Goal: Task Accomplishment & Management: Use online tool/utility

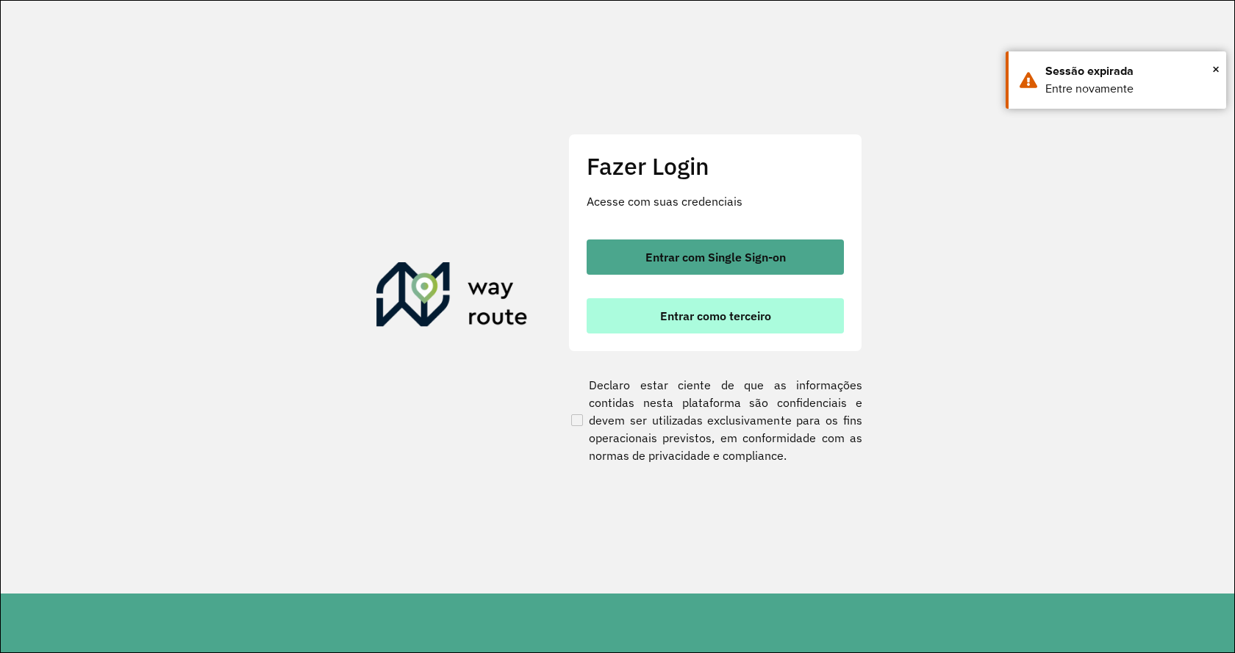
click at [751, 318] on span "Entrar como terceiro" at bounding box center [715, 316] width 111 height 12
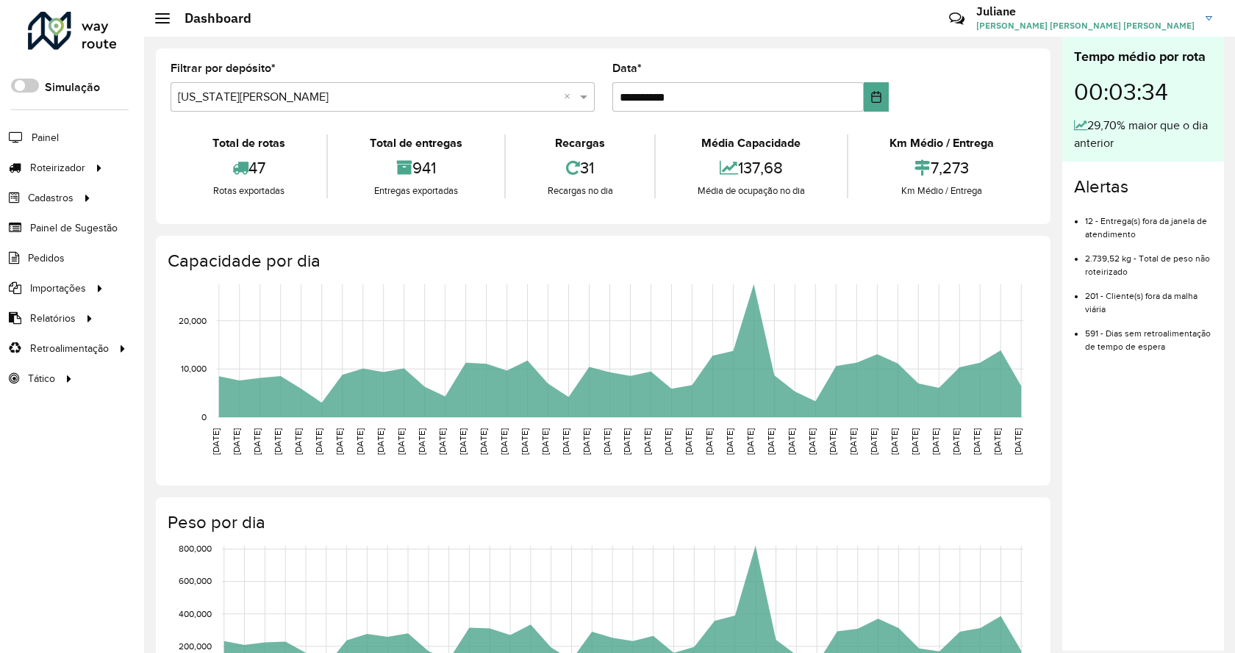
click at [278, 90] on div "Selecione um depósito × [US_STATE] MARINGA ×" at bounding box center [383, 96] width 424 height 29
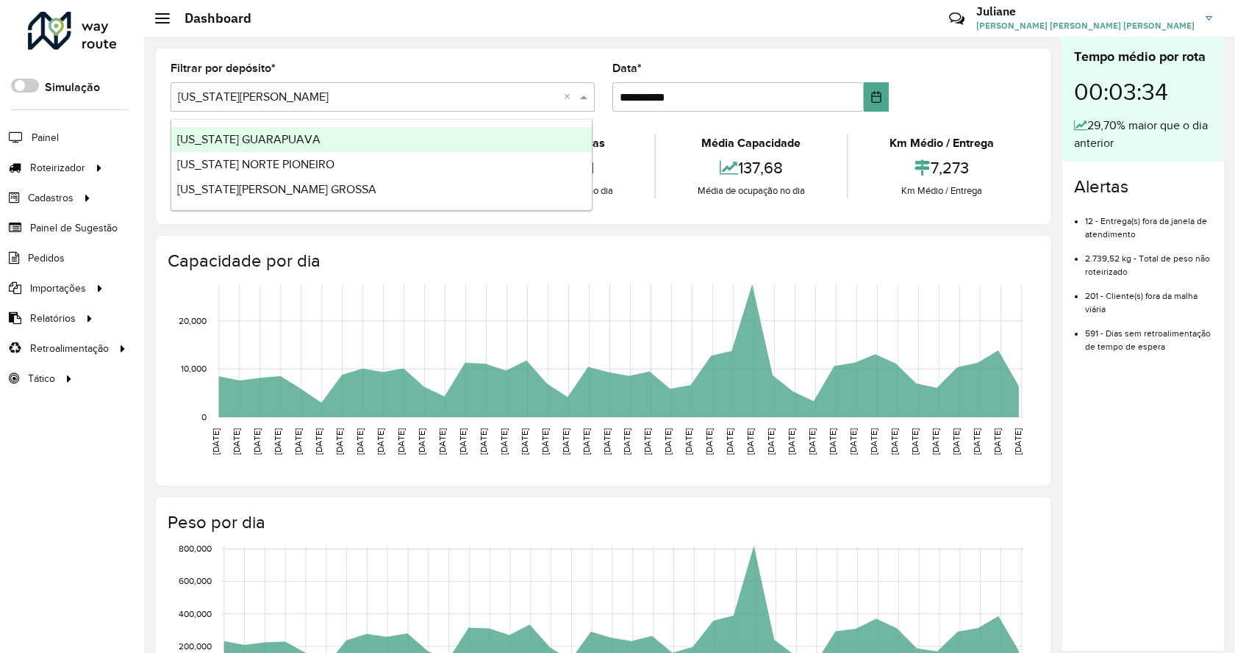
click at [284, 143] on span "[US_STATE] GUARAPUAVA" at bounding box center [248, 139] width 143 height 12
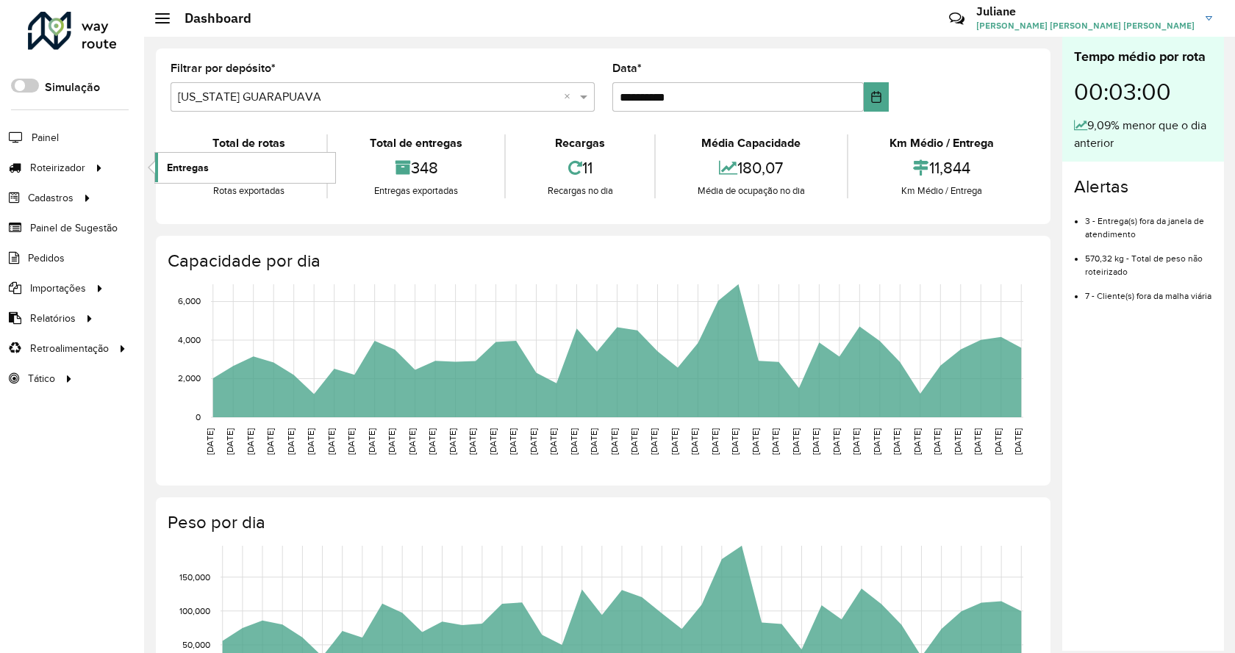
click at [229, 162] on link "Entregas" at bounding box center [245, 167] width 180 height 29
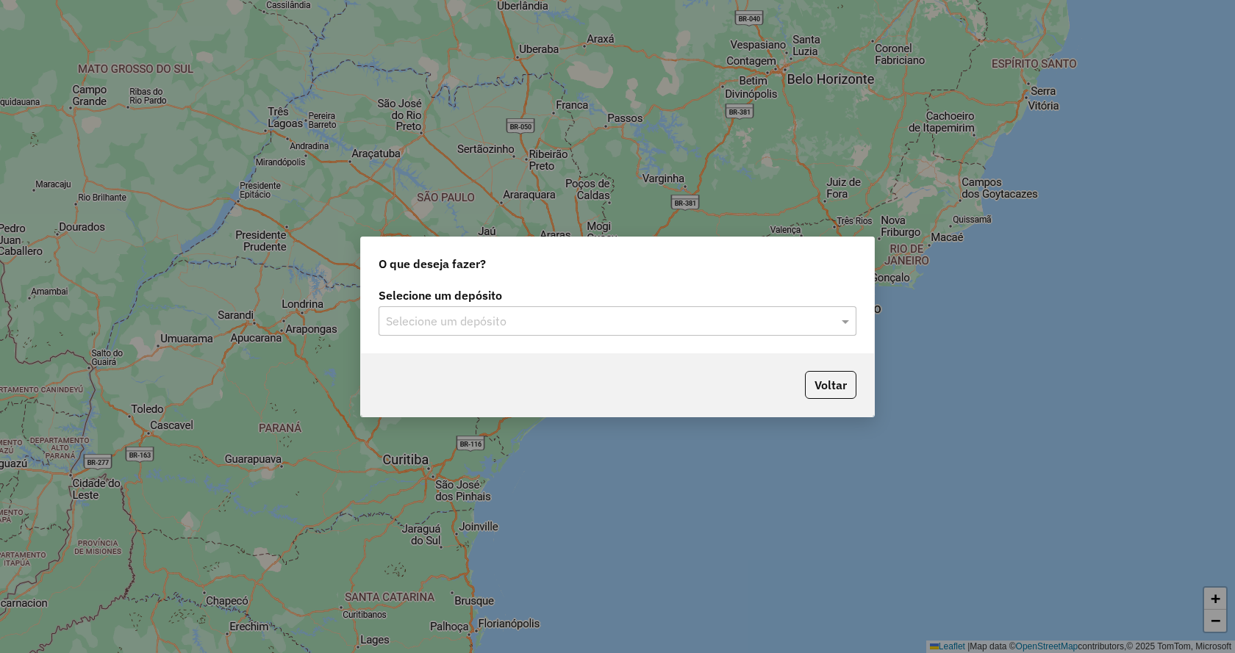
click at [564, 314] on input "text" at bounding box center [603, 322] width 434 height 18
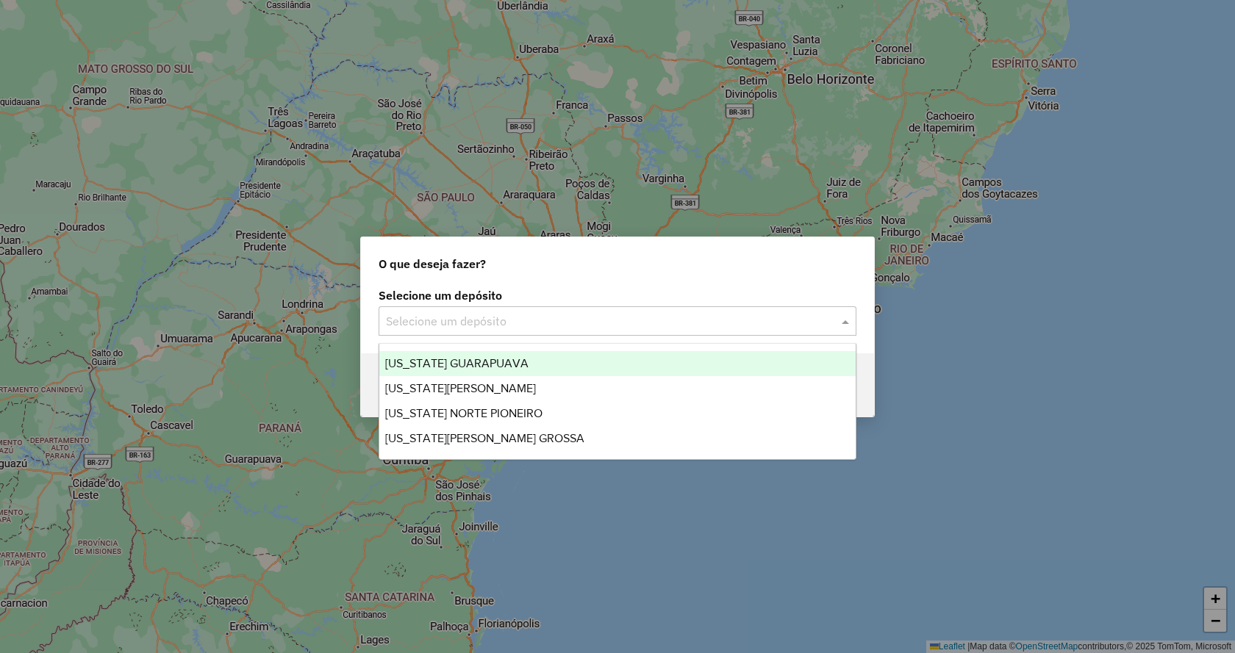
click at [525, 370] on div "[US_STATE] GUARAPUAVA" at bounding box center [617, 363] width 476 height 25
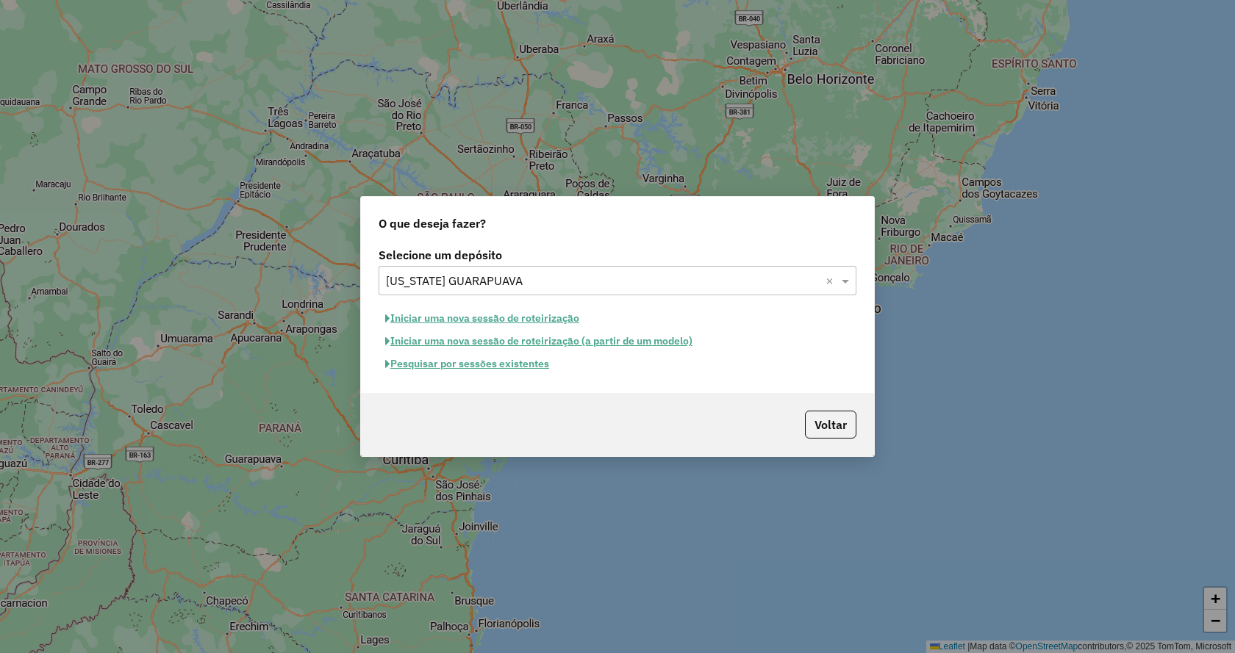
click at [529, 319] on button "Iniciar uma nova sessão de roteirização" at bounding box center [482, 318] width 207 height 23
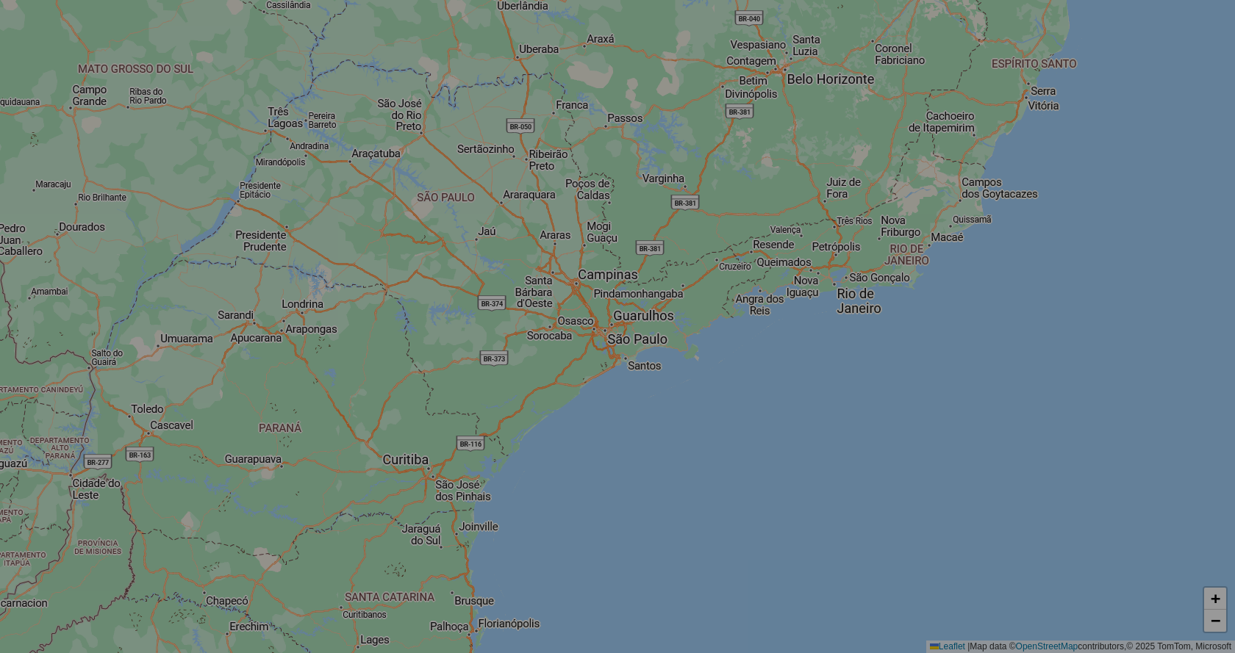
select select "*"
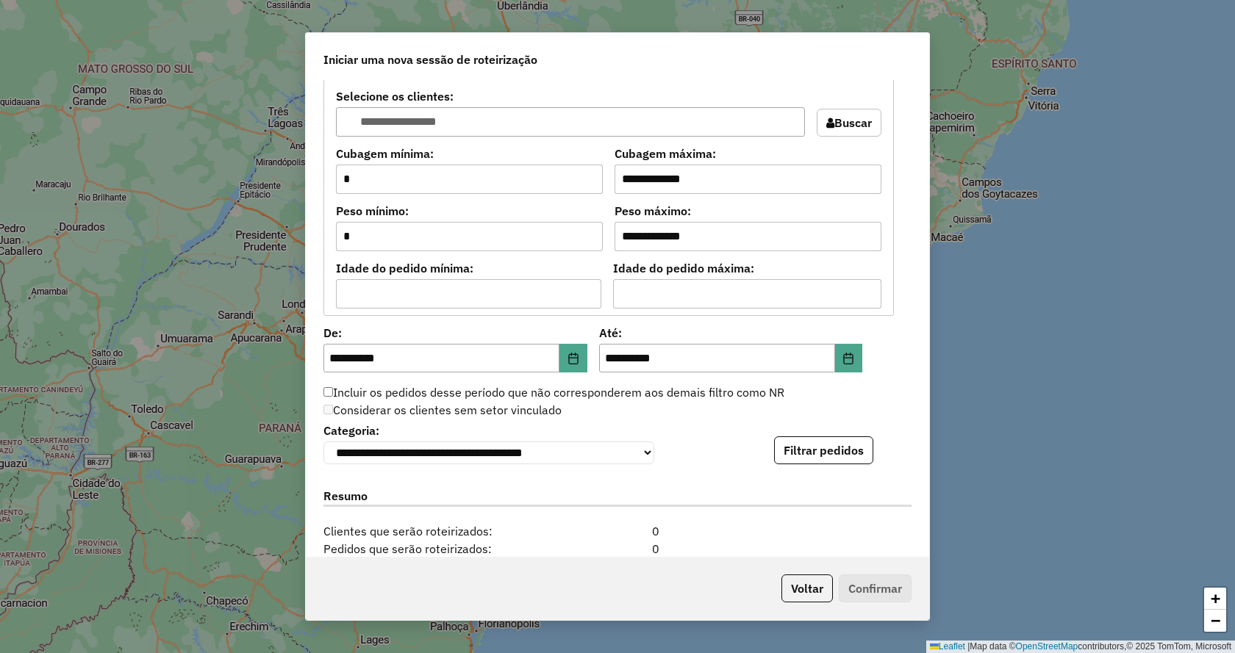
scroll to position [1204, 0]
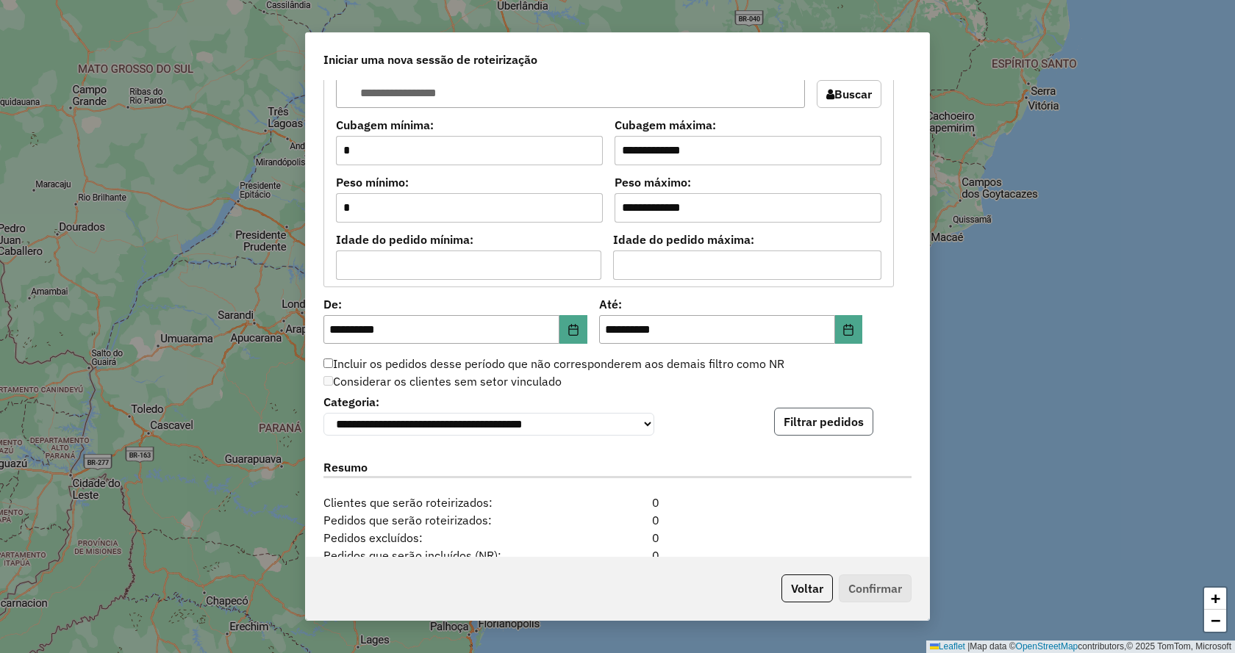
click at [814, 428] on button "Filtrar pedidos" at bounding box center [823, 422] width 99 height 28
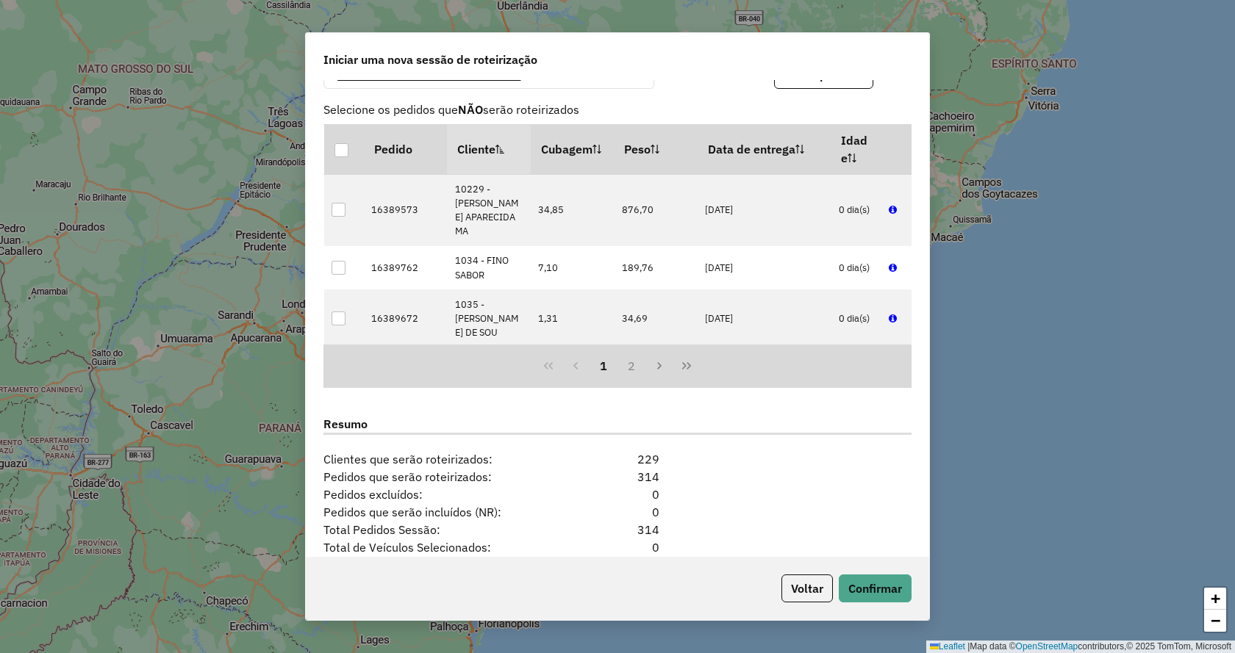
scroll to position [1691, 0]
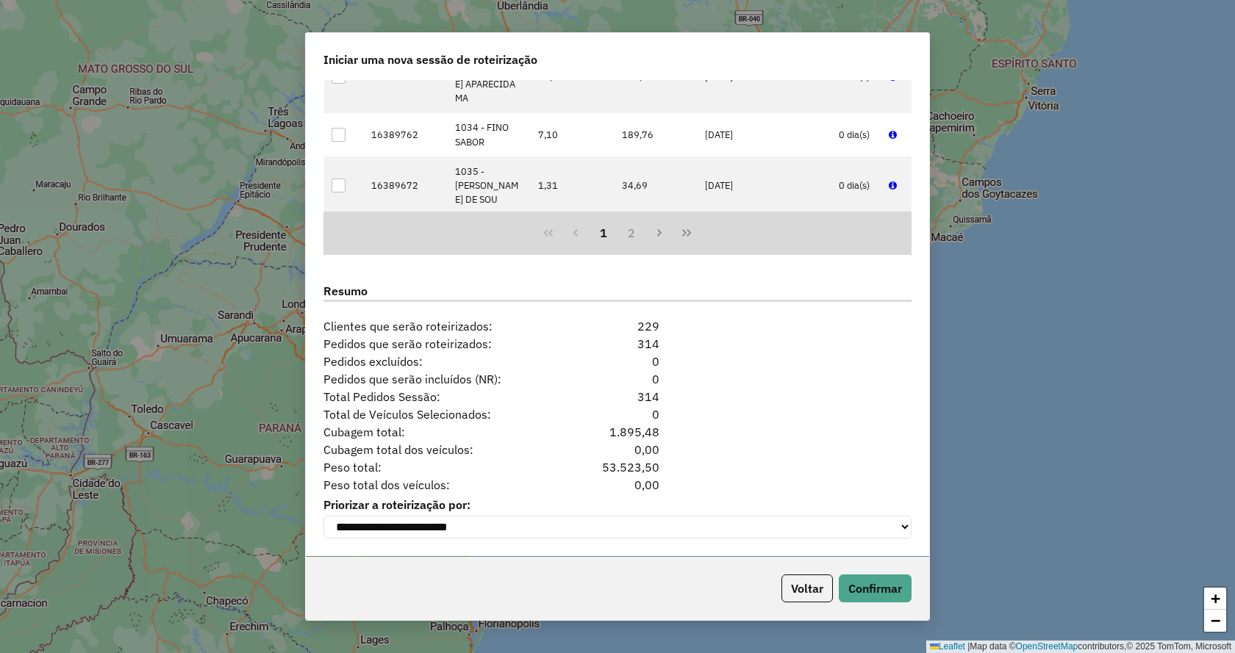
click at [873, 604] on div "Voltar Confirmar" at bounding box center [617, 588] width 623 height 63
click at [873, 592] on button "Confirmar" at bounding box center [875, 589] width 73 height 28
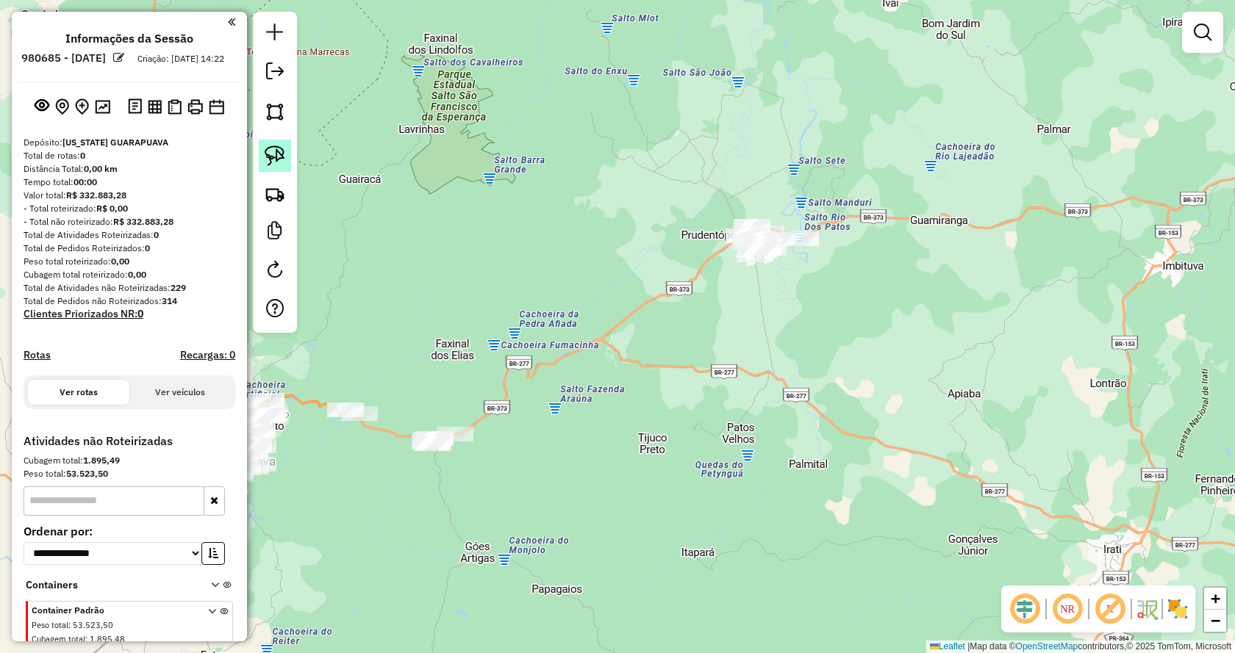
drag, startPoint x: 272, startPoint y: 155, endPoint x: 281, endPoint y: 155, distance: 8.8
click at [273, 155] on img at bounding box center [275, 156] width 21 height 21
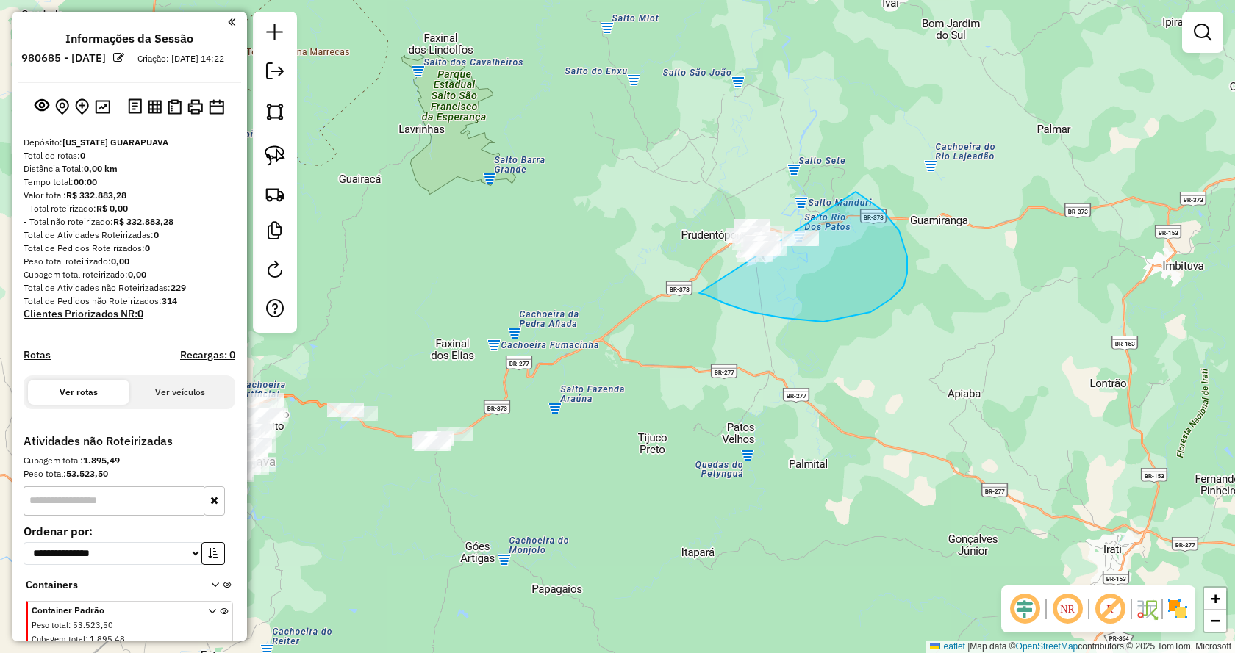
drag, startPoint x: 725, startPoint y: 304, endPoint x: 588, endPoint y: 235, distance: 152.9
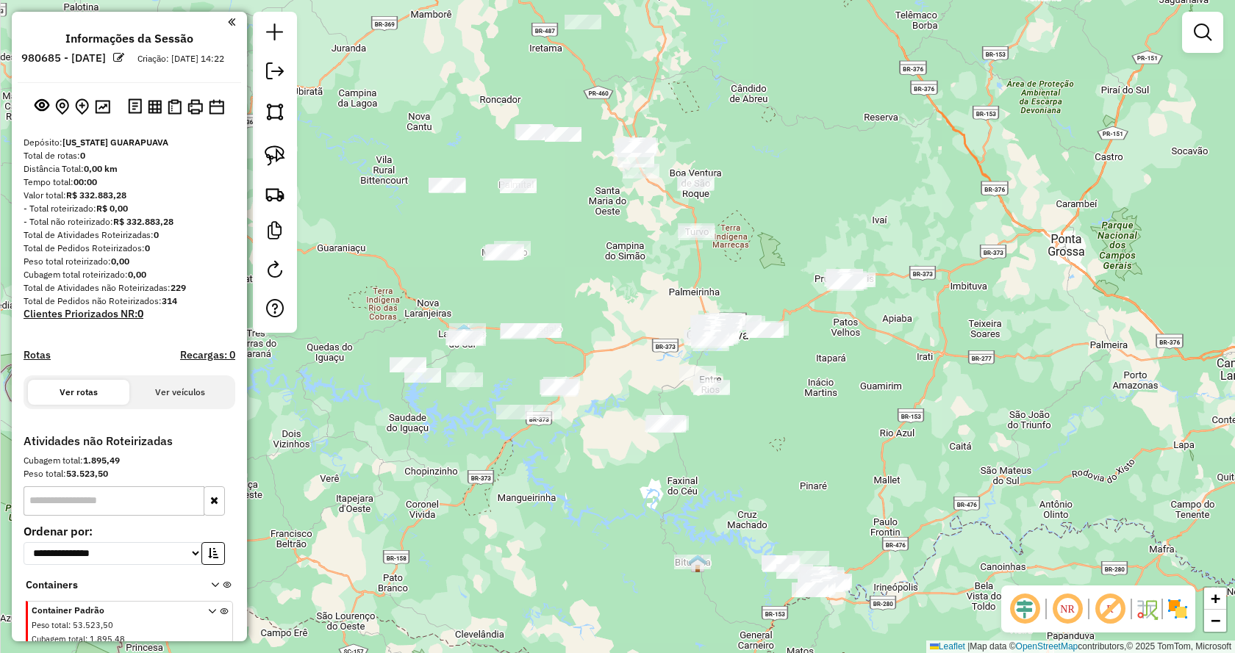
drag, startPoint x: 603, startPoint y: 537, endPoint x: 830, endPoint y: 426, distance: 253.1
click at [830, 426] on div "Janela de atendimento Grade de atendimento Capacidade Transportadoras Veículos …" at bounding box center [617, 326] width 1235 height 653
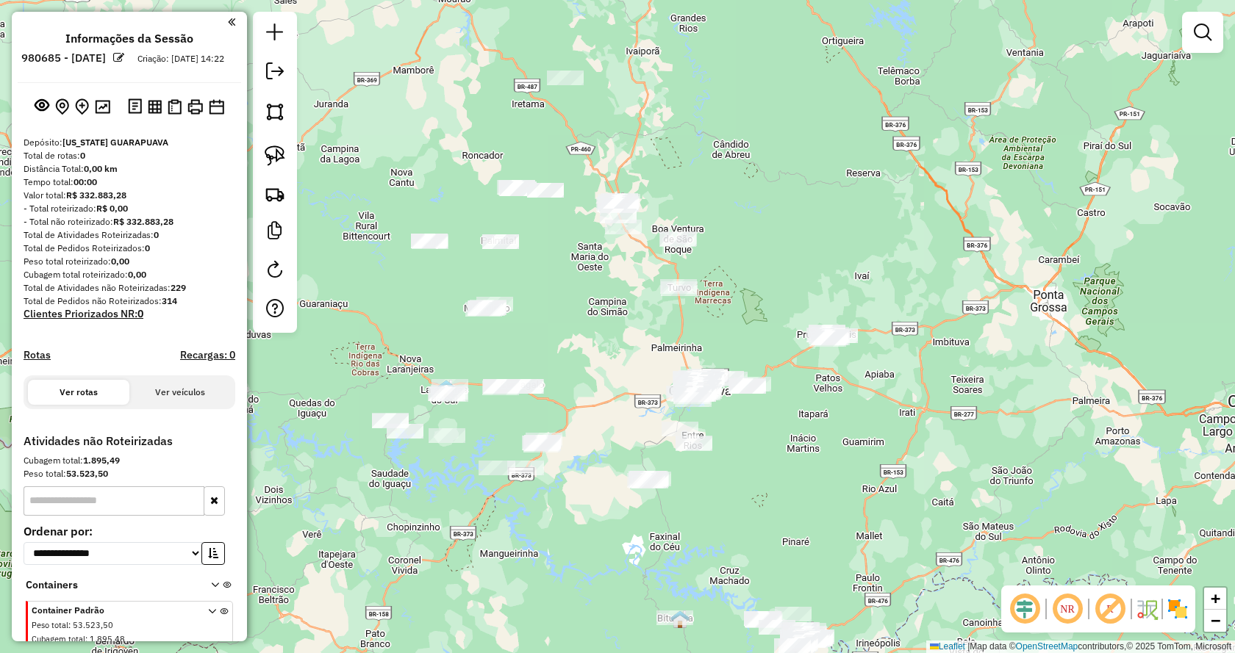
drag, startPoint x: 808, startPoint y: 171, endPoint x: 595, endPoint y: 335, distance: 269.4
click at [804, 188] on div "Janela de atendimento Grade de atendimento Capacidade Transportadoras Veículos …" at bounding box center [617, 326] width 1235 height 653
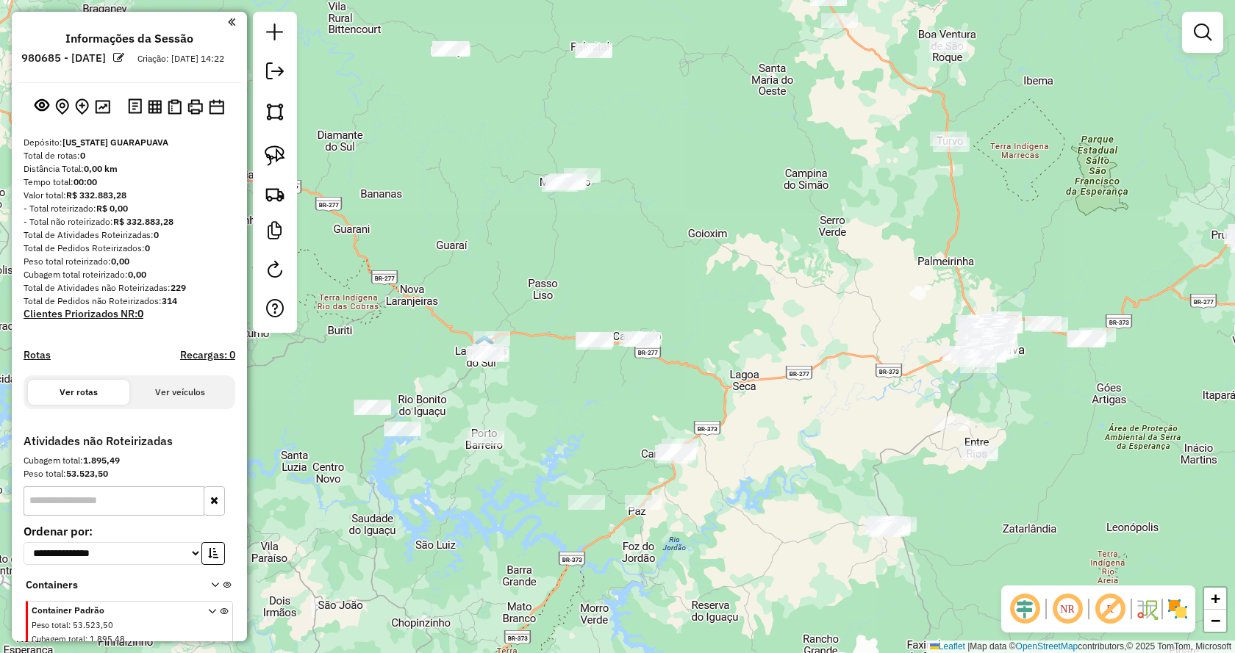
drag, startPoint x: 496, startPoint y: 443, endPoint x: 543, endPoint y: 405, distance: 60.2
click at [543, 405] on div "Janela de atendimento Grade de atendimento Capacidade Transportadoras Veículos …" at bounding box center [617, 326] width 1235 height 653
click at [279, 157] on img at bounding box center [275, 156] width 21 height 21
drag, startPoint x: 463, startPoint y: 474, endPoint x: 426, endPoint y: 404, distance: 79.3
click at [283, 162] on img at bounding box center [275, 156] width 21 height 21
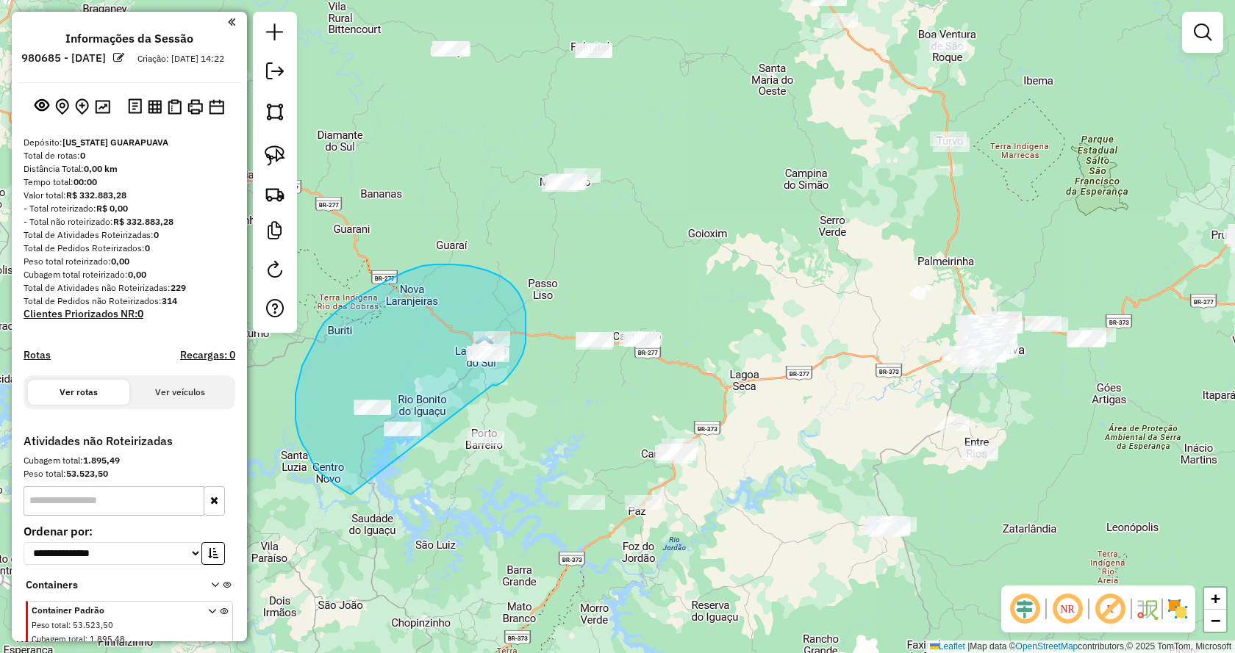
drag, startPoint x: 493, startPoint y: 385, endPoint x: 351, endPoint y: 495, distance: 179.2
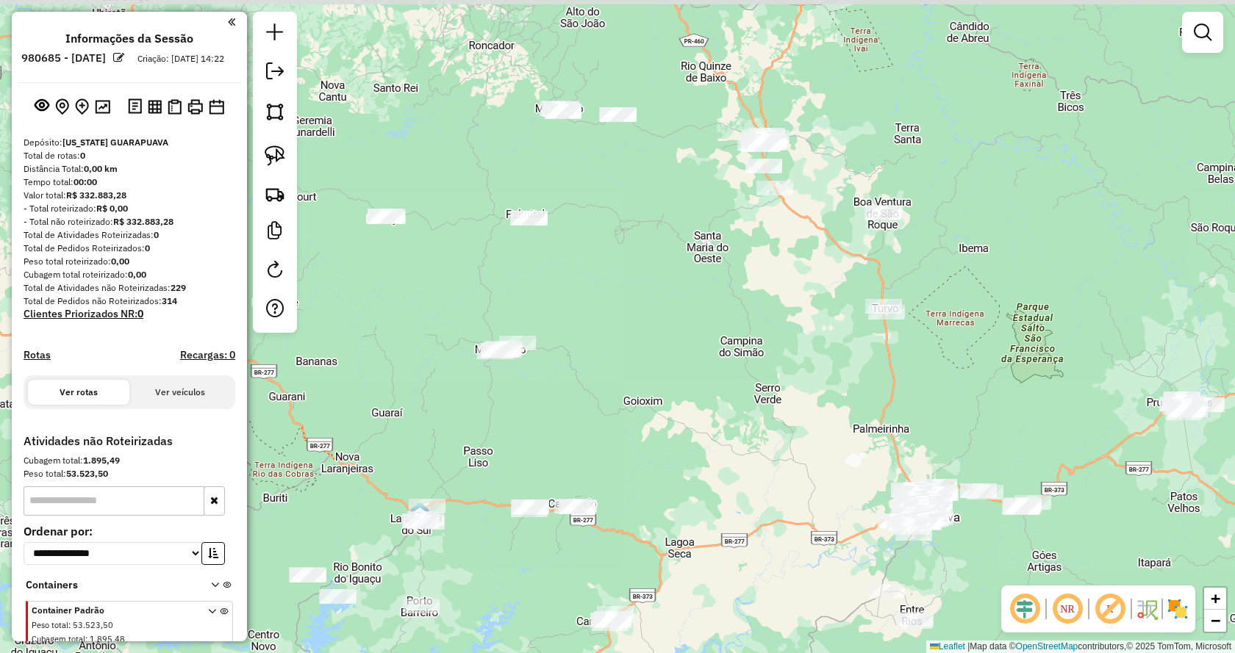
drag, startPoint x: 726, startPoint y: 189, endPoint x: 652, endPoint y: 378, distance: 203.0
click at [652, 378] on div "Janela de atendimento Grade de atendimento Capacidade Transportadoras Veículos …" at bounding box center [617, 326] width 1235 height 653
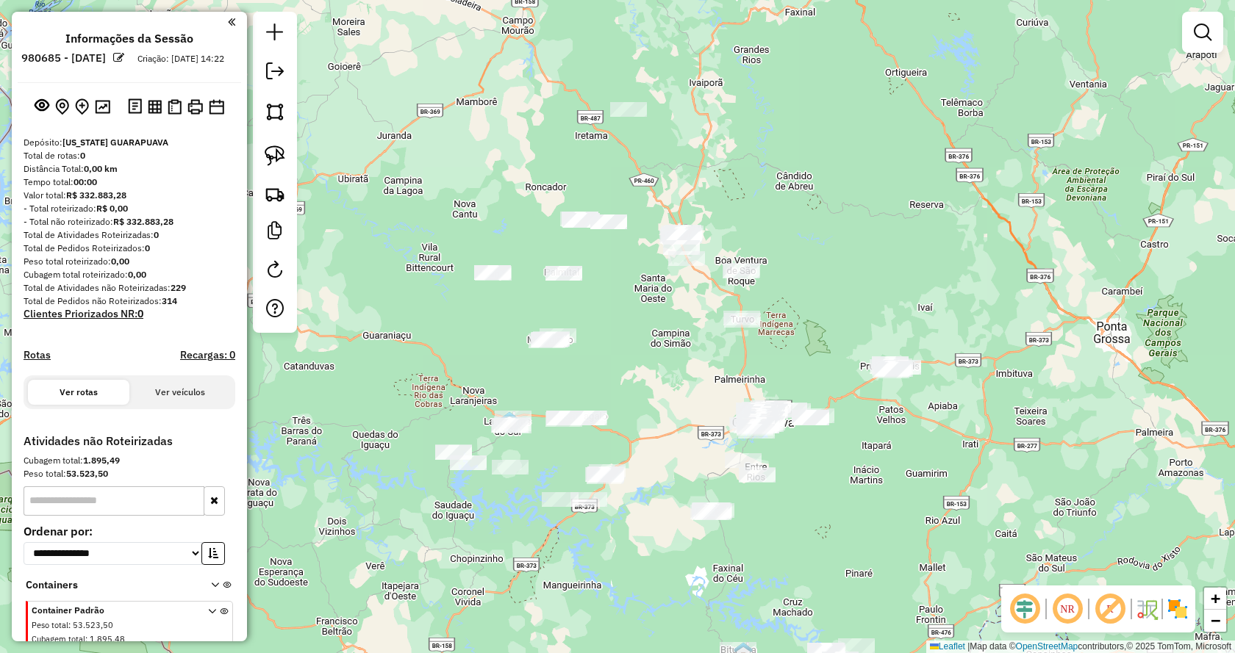
drag, startPoint x: 942, startPoint y: 198, endPoint x: 827, endPoint y: 197, distance: 114.7
click at [827, 197] on div "Janela de atendimento Grade de atendimento Capacidade Transportadoras Veículos …" at bounding box center [617, 326] width 1235 height 653
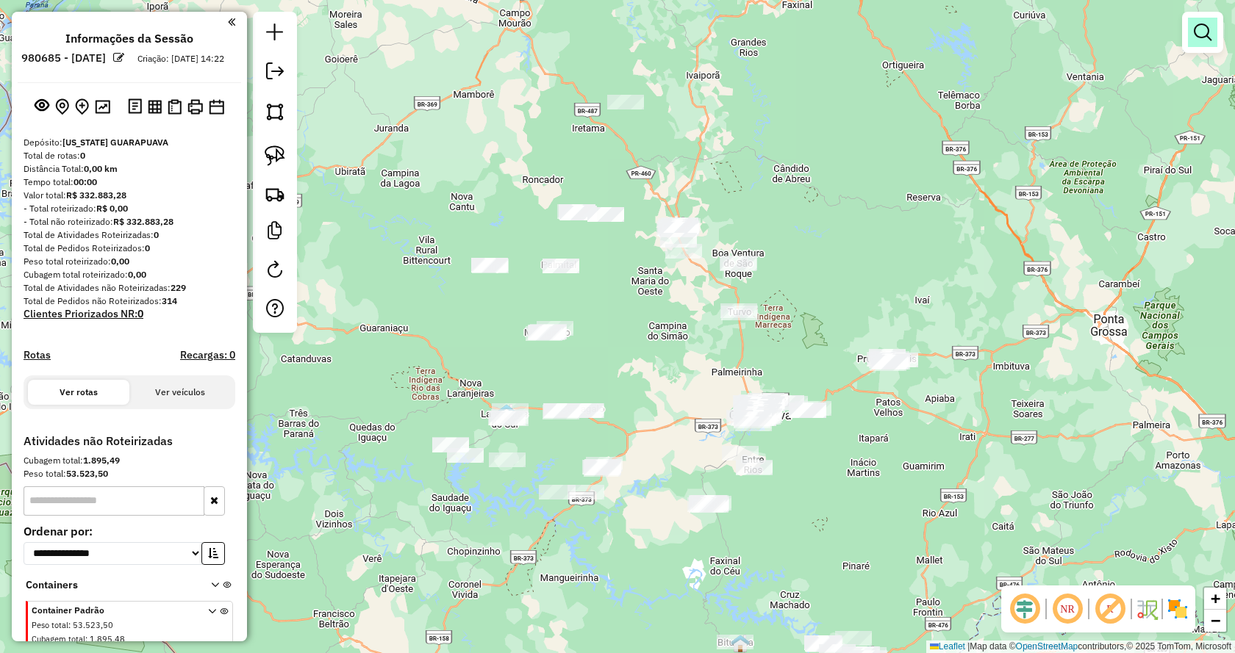
click at [1195, 37] on em at bounding box center [1203, 33] width 18 height 18
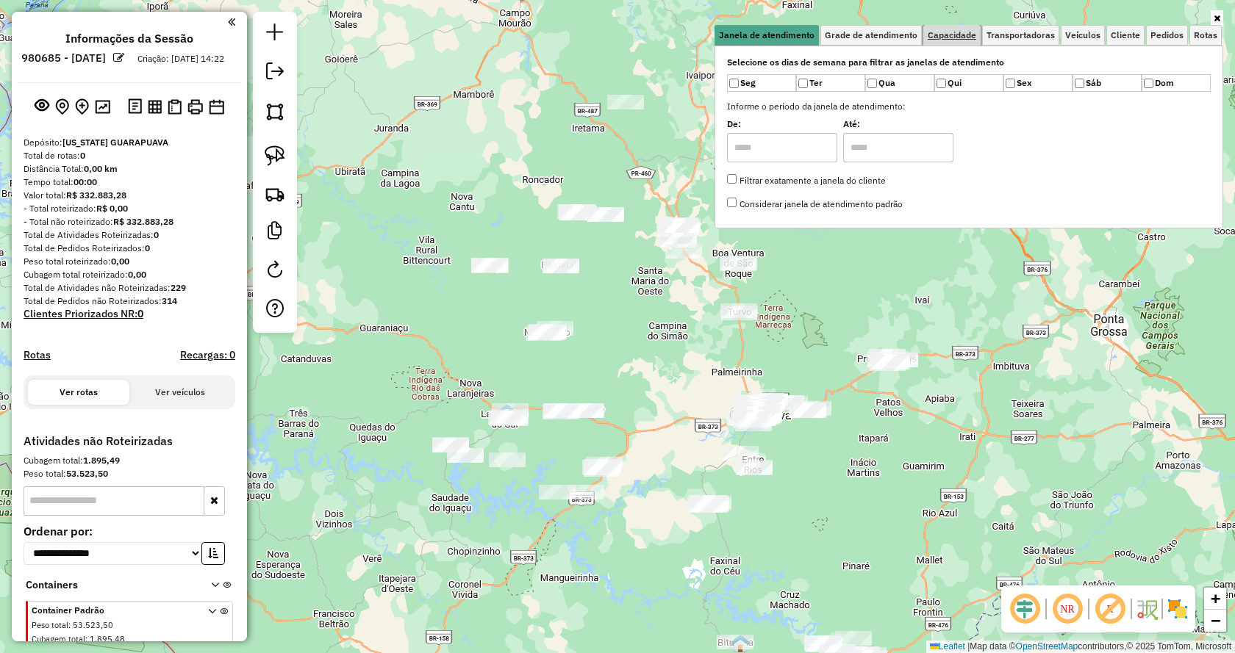
click at [962, 39] on span "Capacidade" at bounding box center [952, 35] width 49 height 9
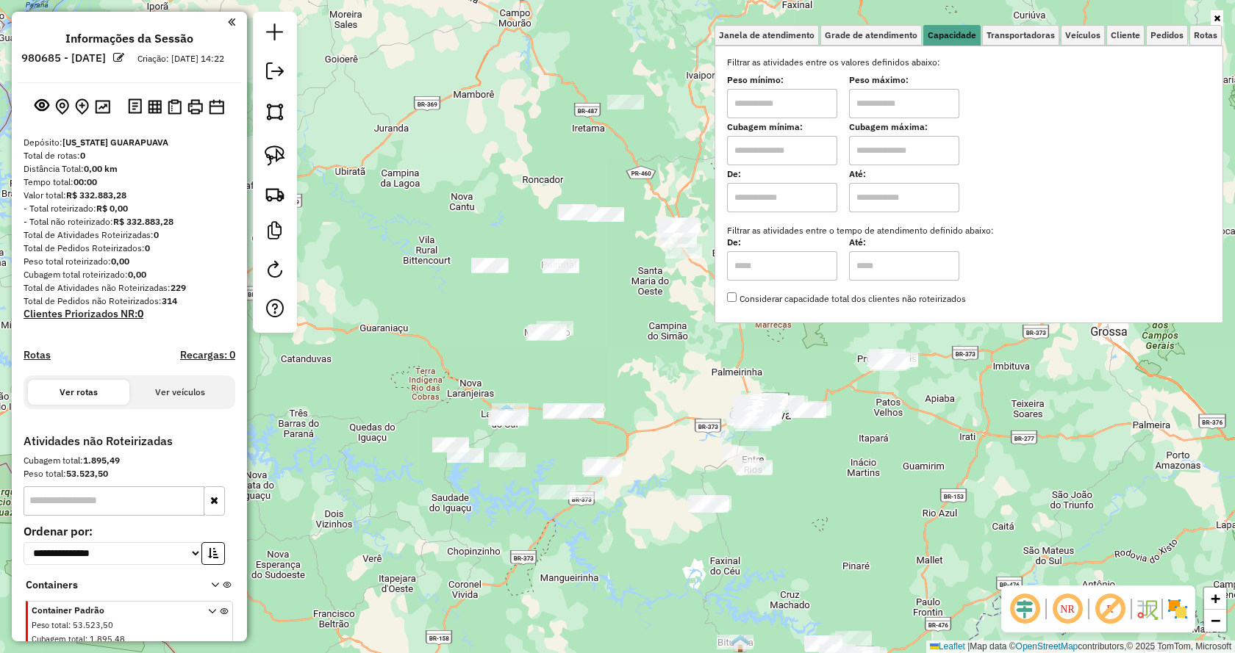
click at [814, 106] on input "text" at bounding box center [782, 103] width 110 height 29
click at [885, 97] on input "text" at bounding box center [904, 103] width 110 height 29
drag, startPoint x: 812, startPoint y: 101, endPoint x: 681, endPoint y: 101, distance: 130.8
click at [681, 101] on div "Janela de atendimento Grade de atendimento Capacidade Transportadoras Veículos …" at bounding box center [617, 326] width 1235 height 653
type input "******"
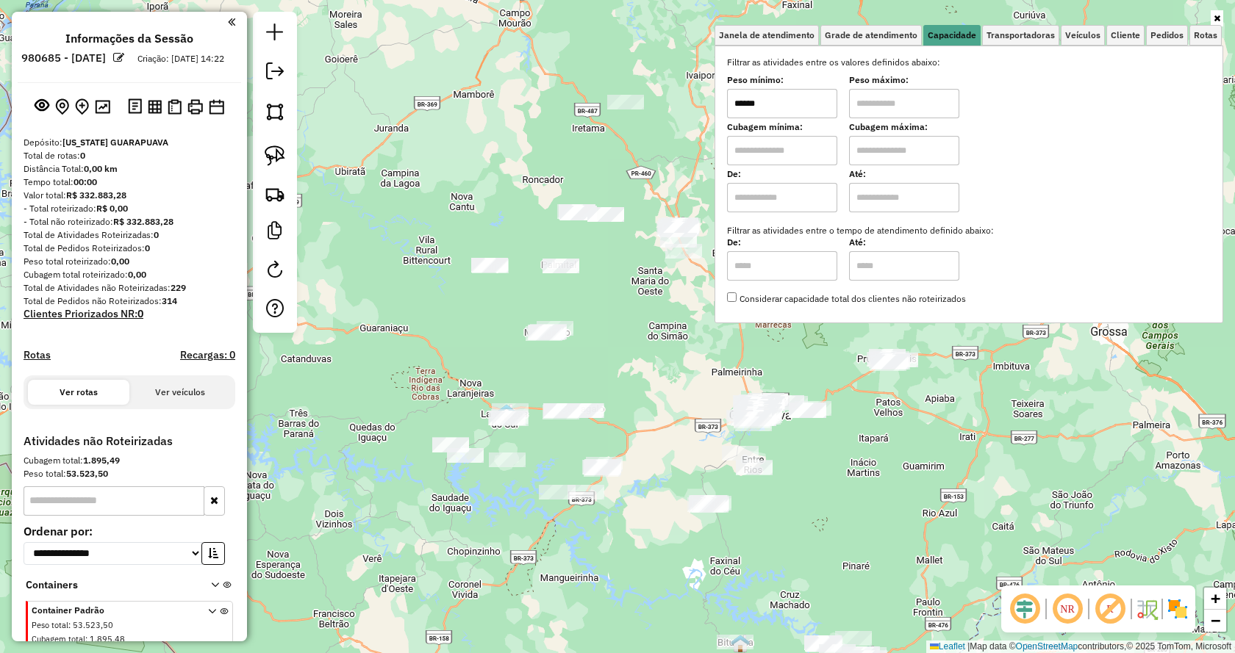
click at [869, 103] on input "text" at bounding box center [904, 103] width 110 height 29
type input "**********"
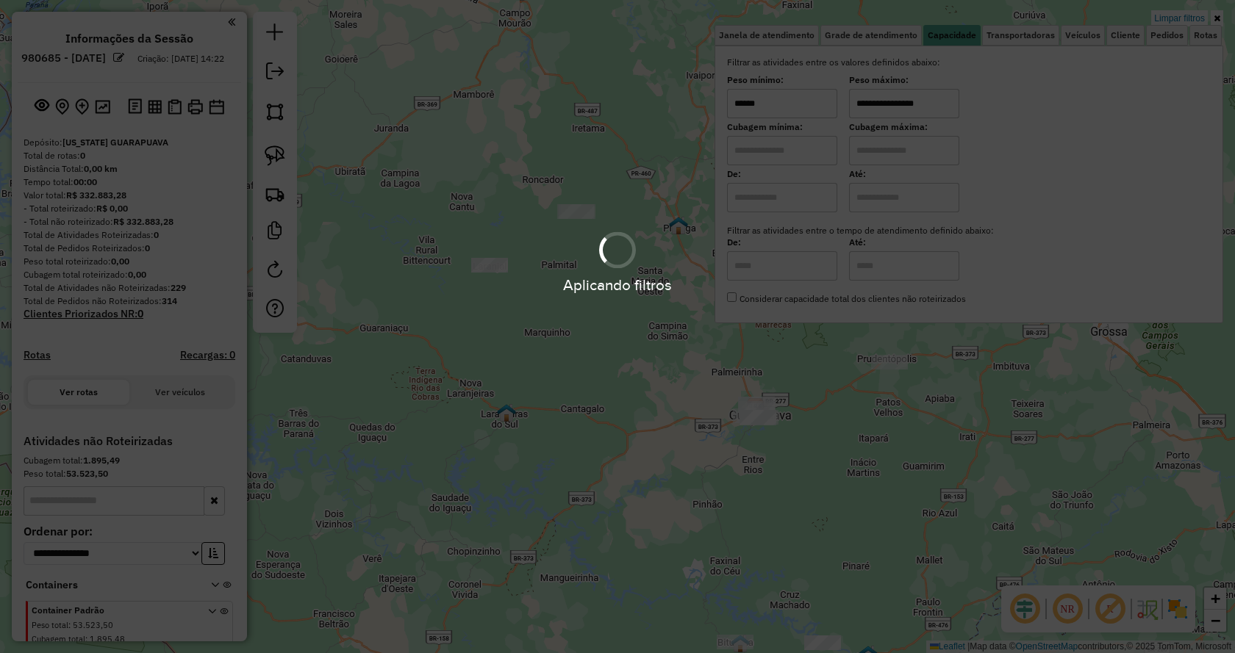
drag, startPoint x: 1071, startPoint y: 509, endPoint x: 1072, endPoint y: 496, distance: 12.5
click at [1072, 509] on hb-app "**********" at bounding box center [617, 326] width 1235 height 653
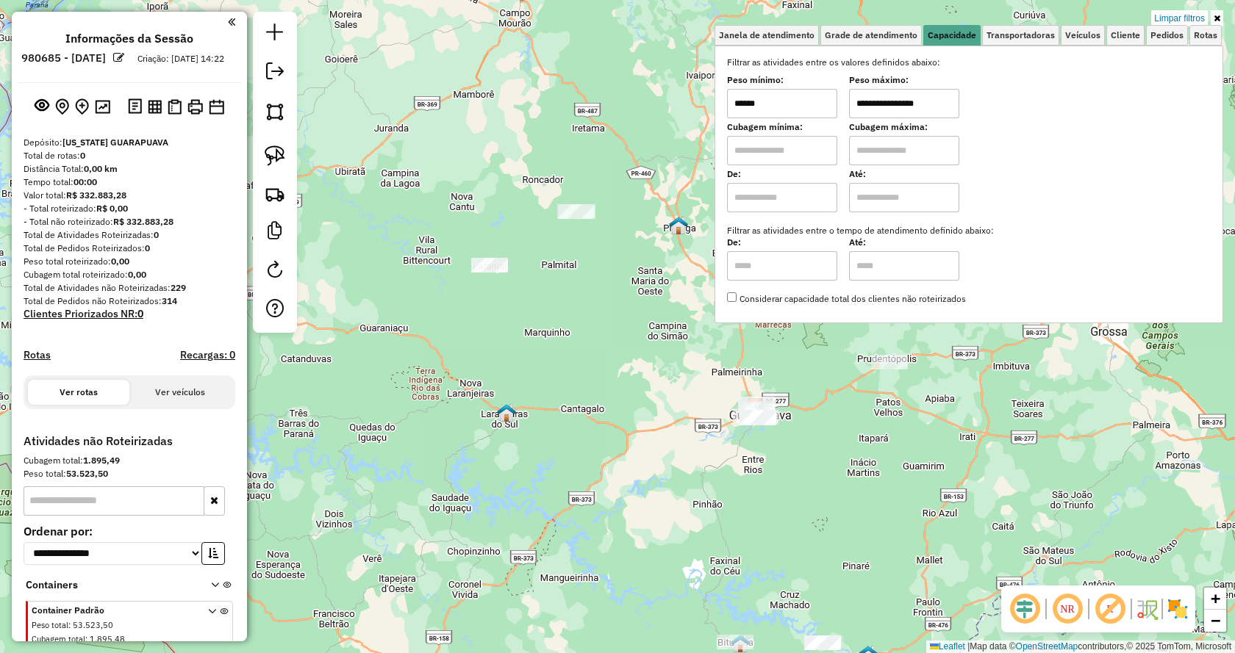
click at [1216, 18] on icon at bounding box center [1217, 18] width 7 height 9
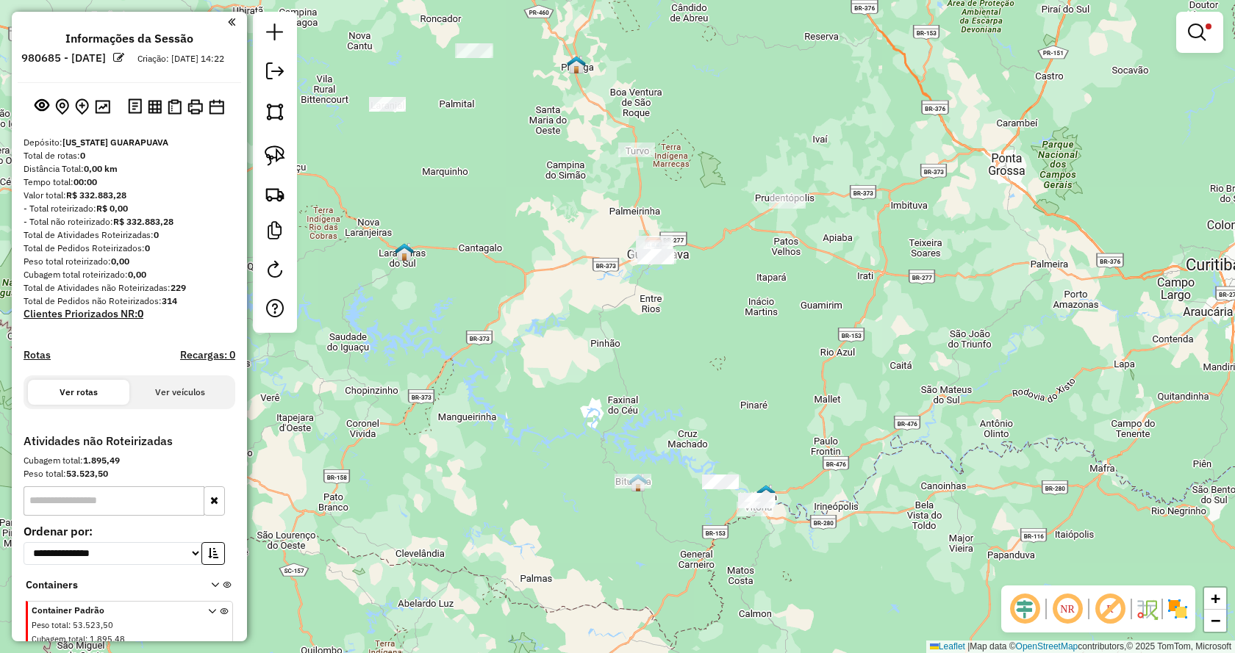
drag, startPoint x: 1004, startPoint y: 412, endPoint x: 920, endPoint y: 285, distance: 152.3
click at [920, 285] on div "**********" at bounding box center [617, 326] width 1235 height 653
click at [279, 157] on img at bounding box center [275, 156] width 21 height 21
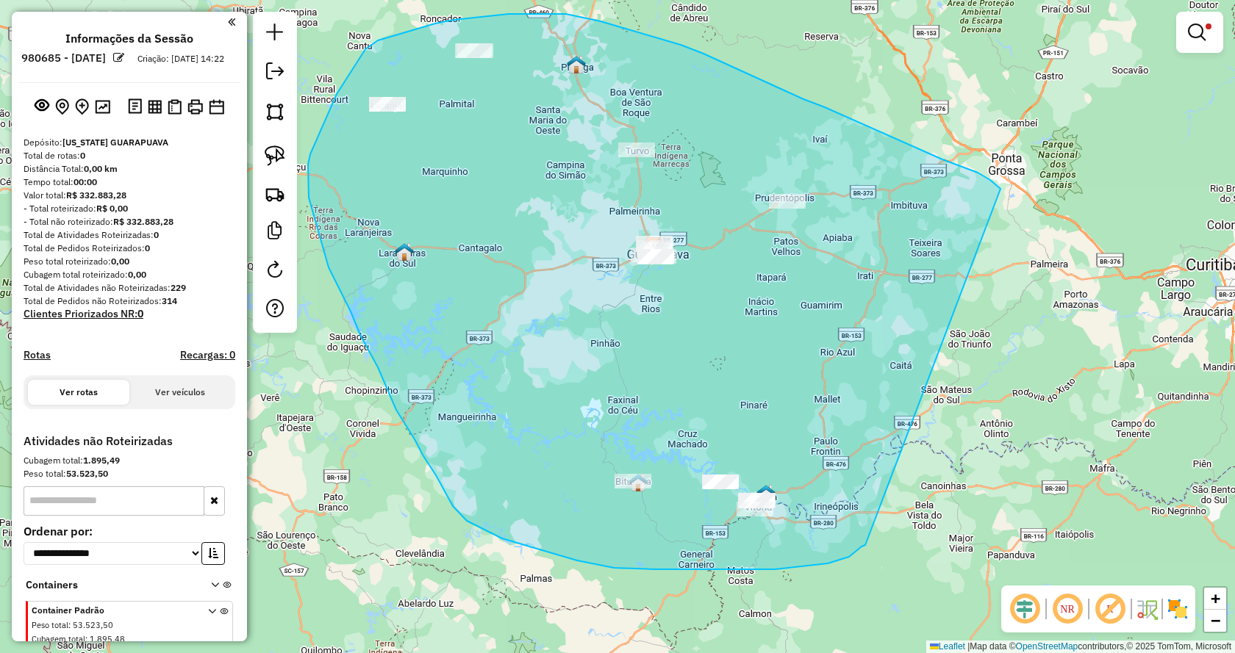
drag, startPoint x: 865, startPoint y: 545, endPoint x: 1000, endPoint y: 189, distance: 381.3
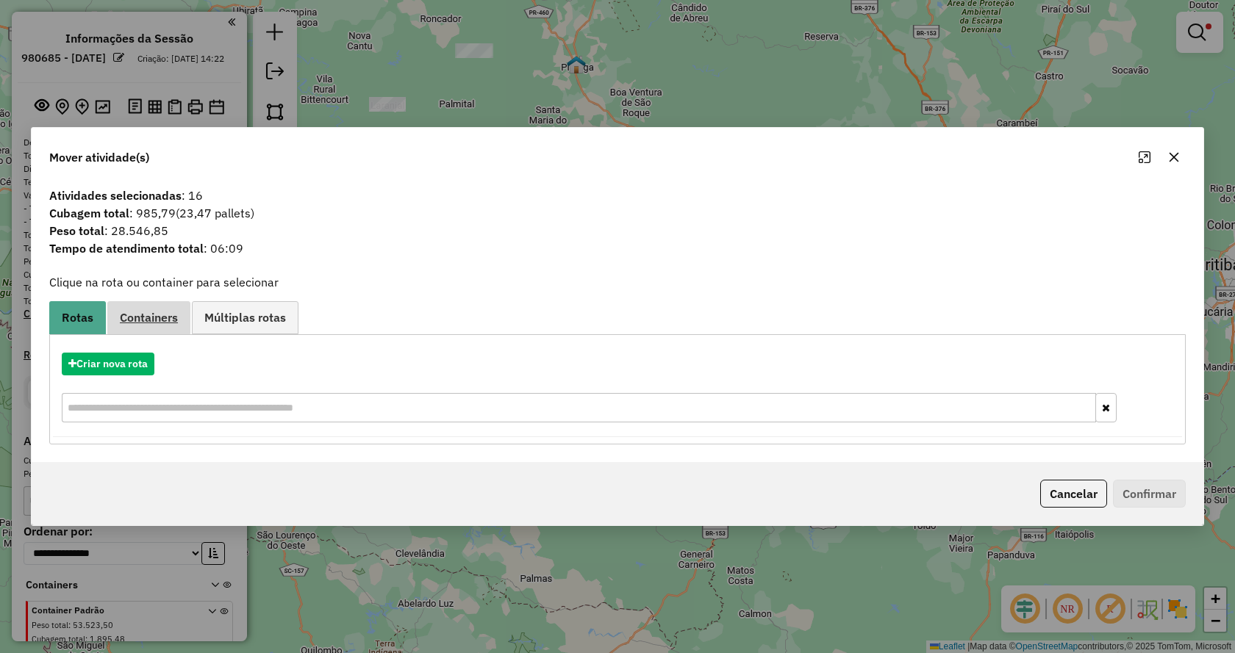
click at [143, 320] on span "Containers" at bounding box center [149, 318] width 58 height 12
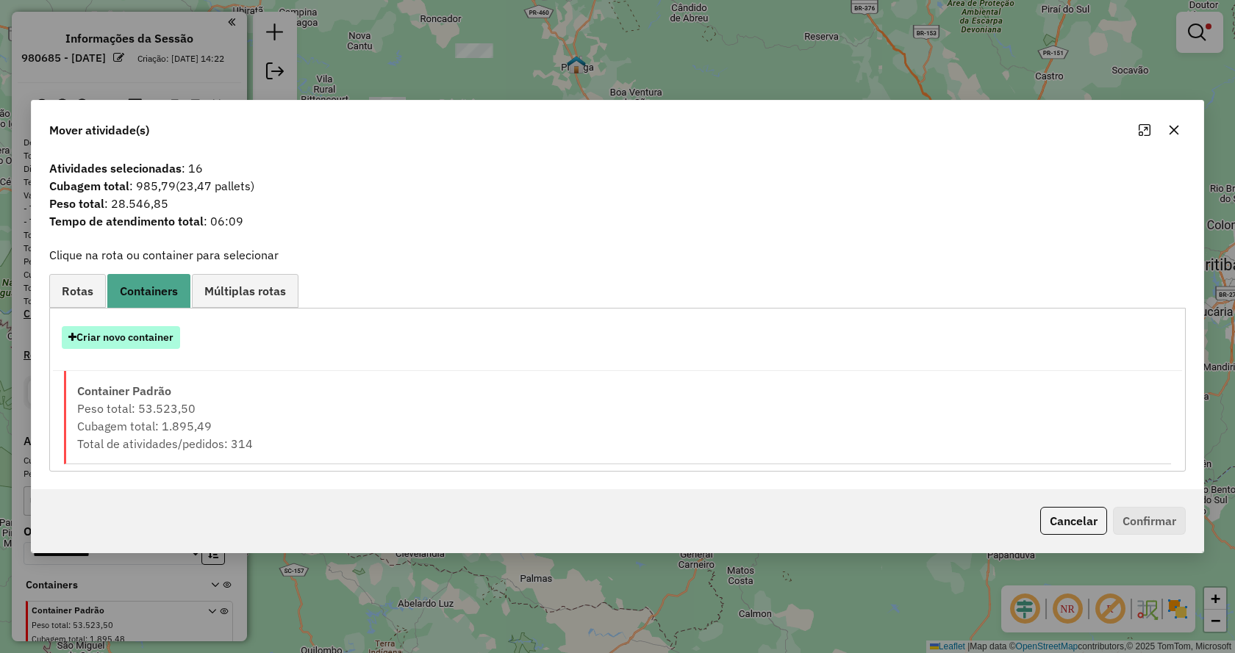
click at [123, 341] on button "Criar novo container" at bounding box center [121, 337] width 118 height 23
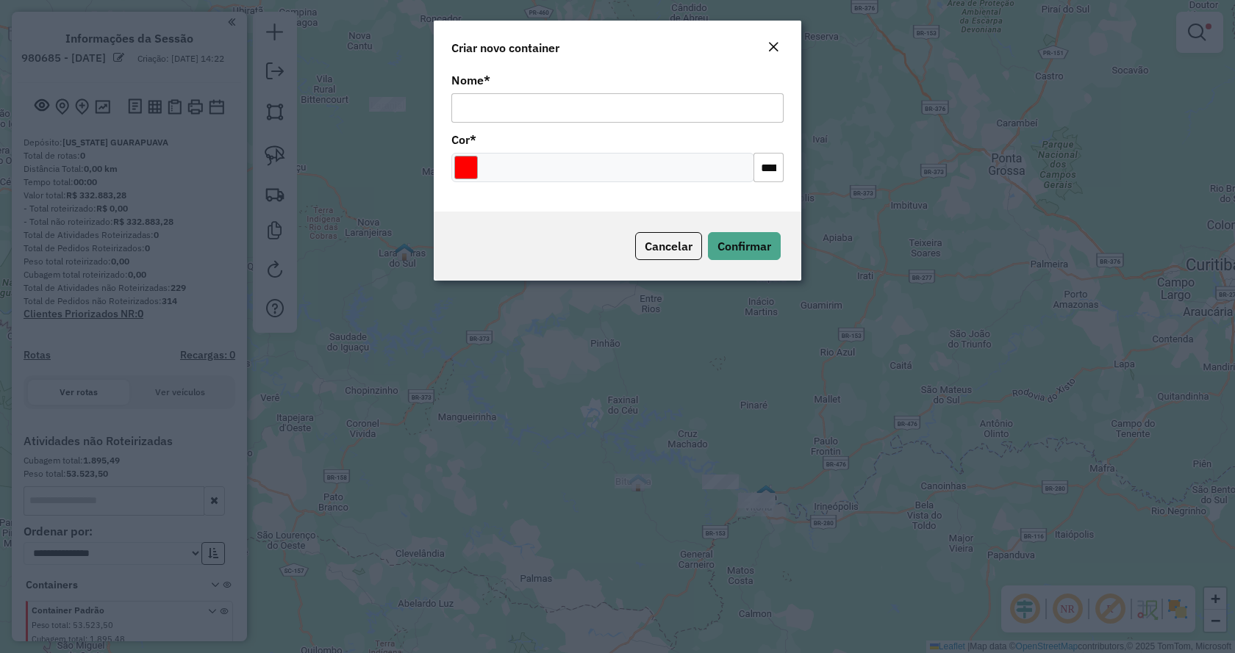
click at [587, 103] on input "Nome *" at bounding box center [617, 107] width 332 height 29
type input "**********"
click at [468, 159] on input "Select a color" at bounding box center [466, 168] width 24 height 24
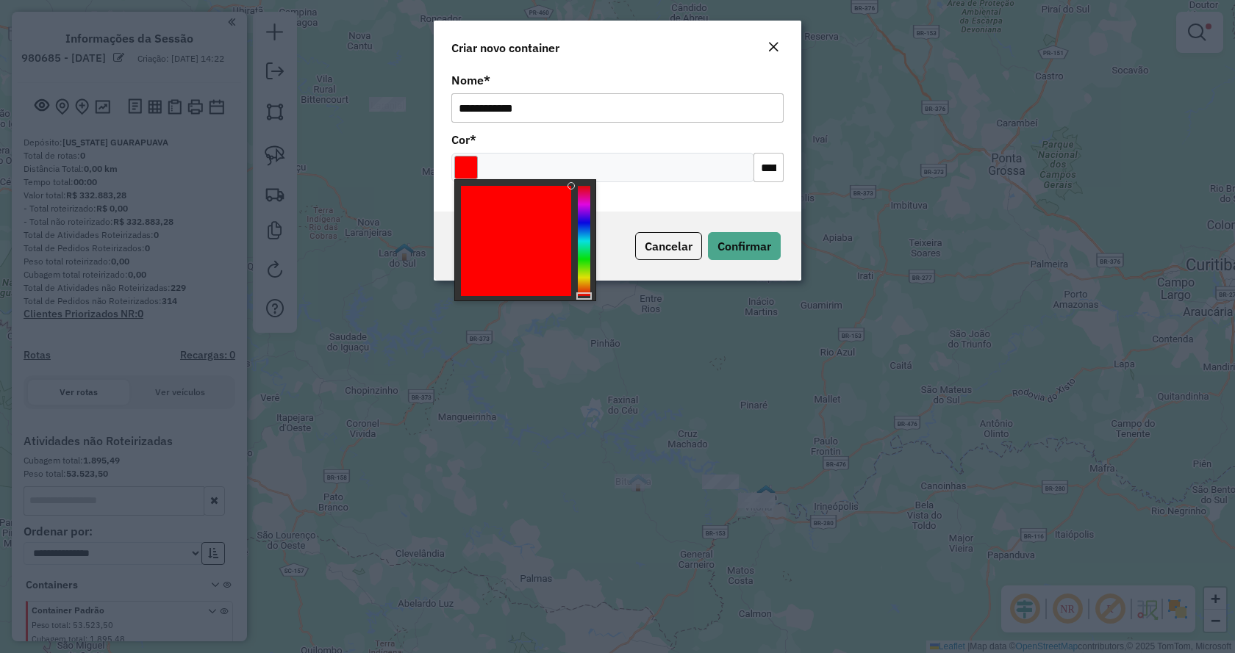
type input "*******"
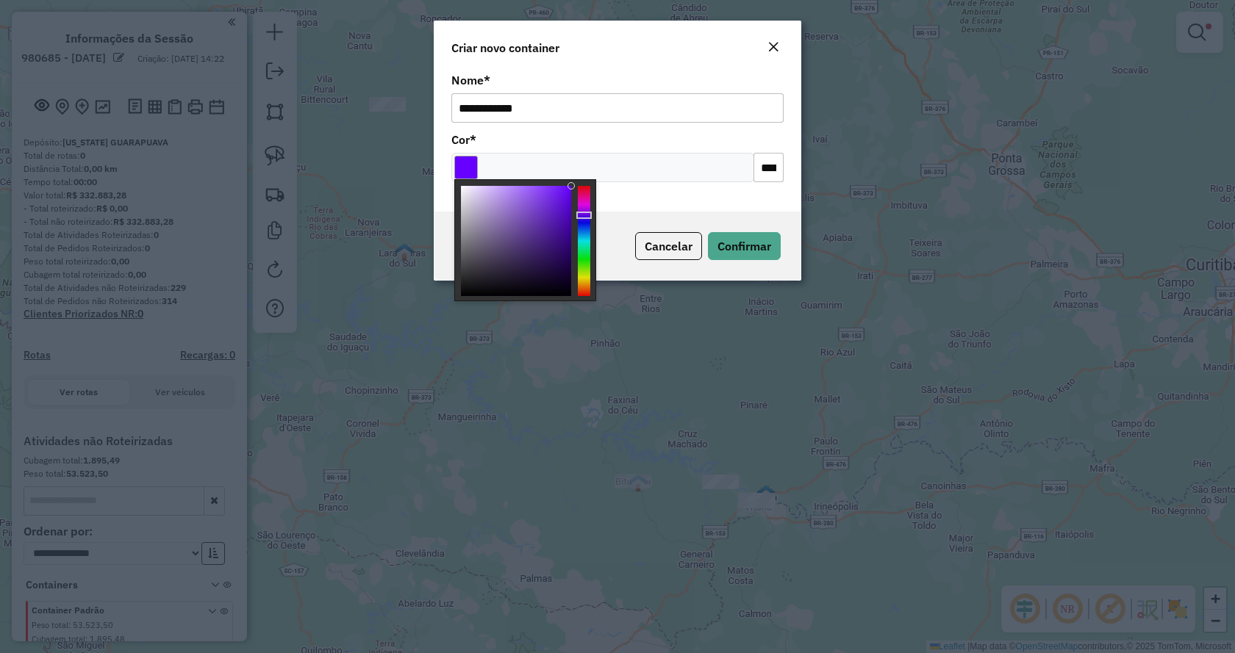
click at [584, 215] on div at bounding box center [584, 241] width 12 height 110
click at [747, 245] on span "Confirmar" at bounding box center [744, 246] width 54 height 15
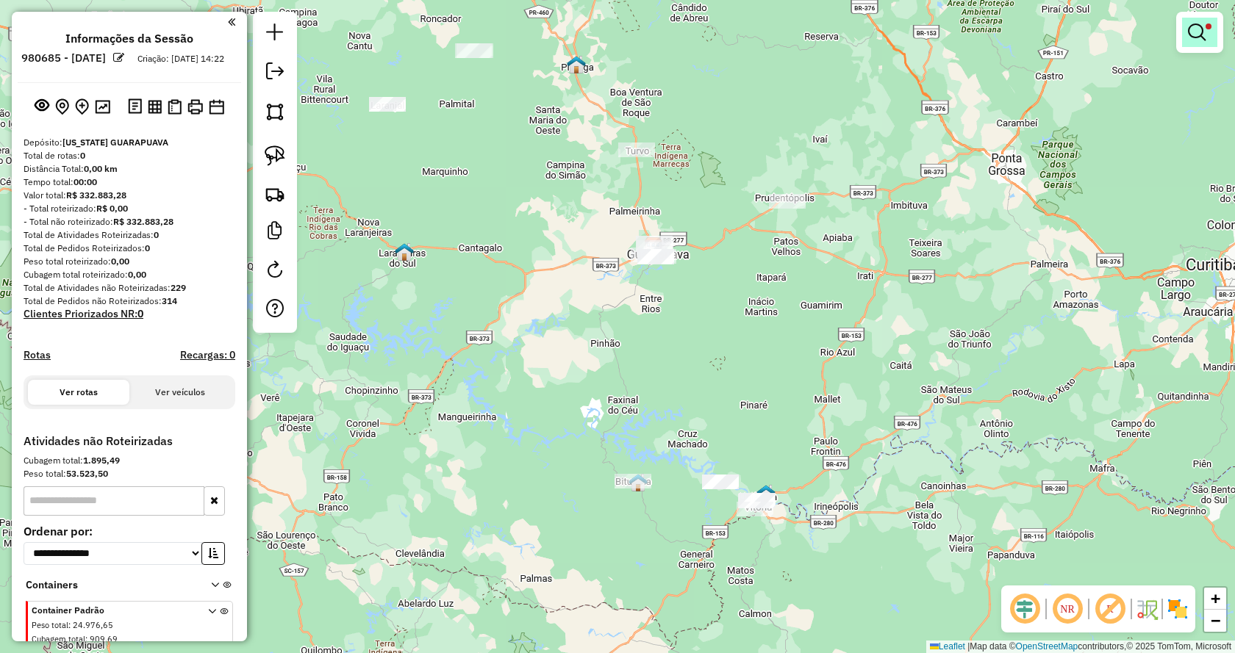
click at [1194, 29] on em at bounding box center [1197, 33] width 18 height 18
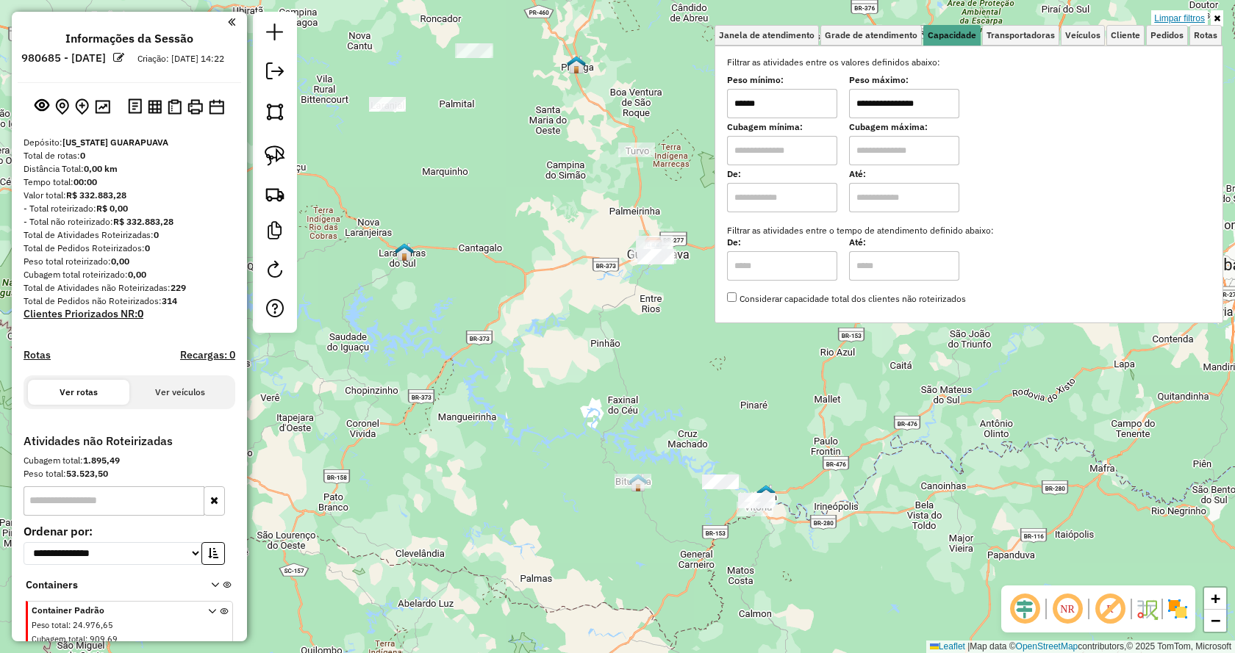
click at [1189, 15] on link "Limpar filtros" at bounding box center [1179, 18] width 57 height 16
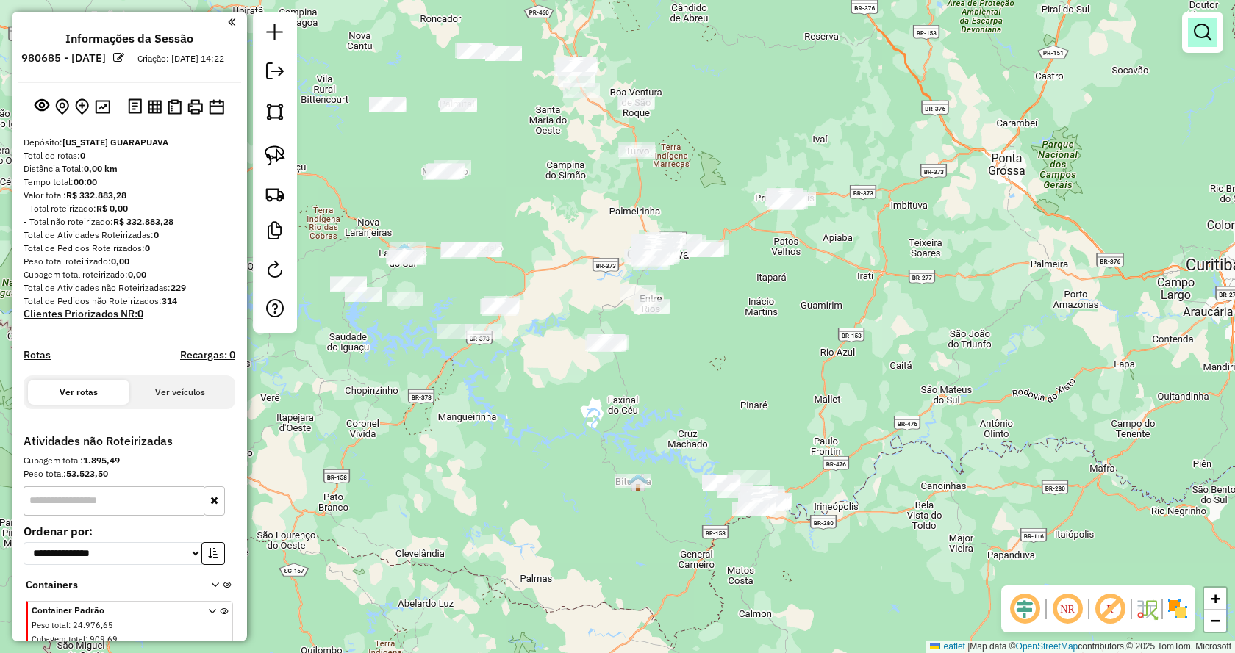
click at [1193, 40] on link at bounding box center [1202, 32] width 29 height 29
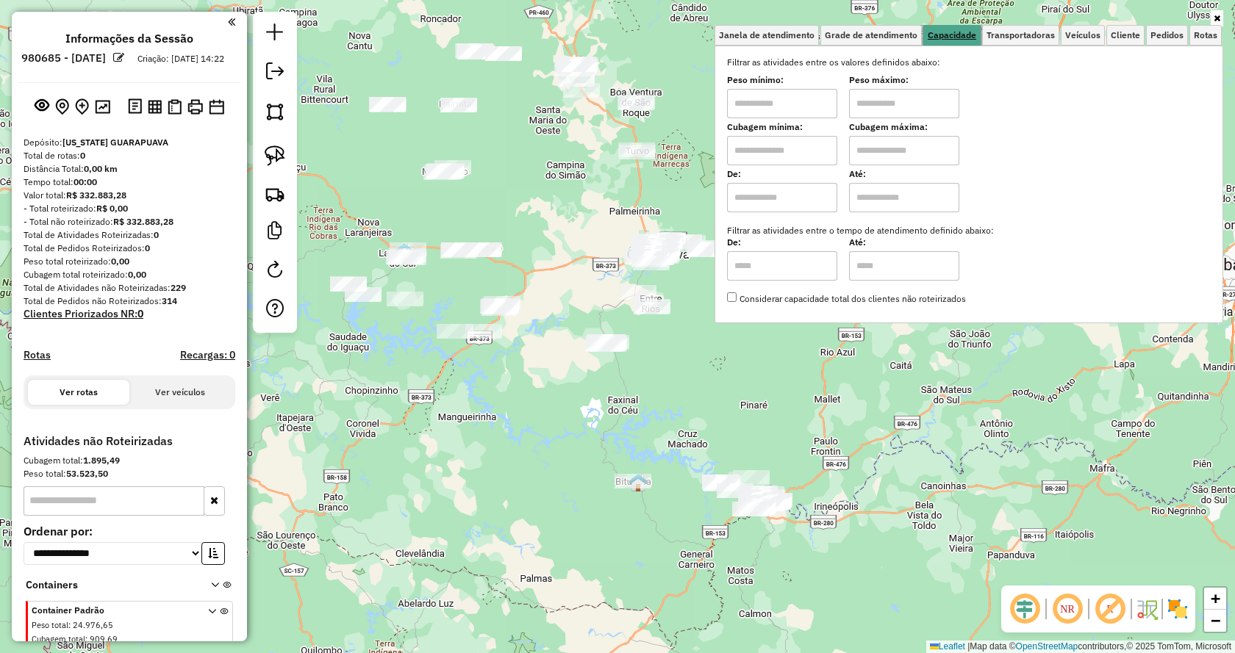
click at [958, 35] on span "Capacidade" at bounding box center [952, 35] width 49 height 9
click at [1086, 37] on span "Veículos" at bounding box center [1082, 35] width 35 height 9
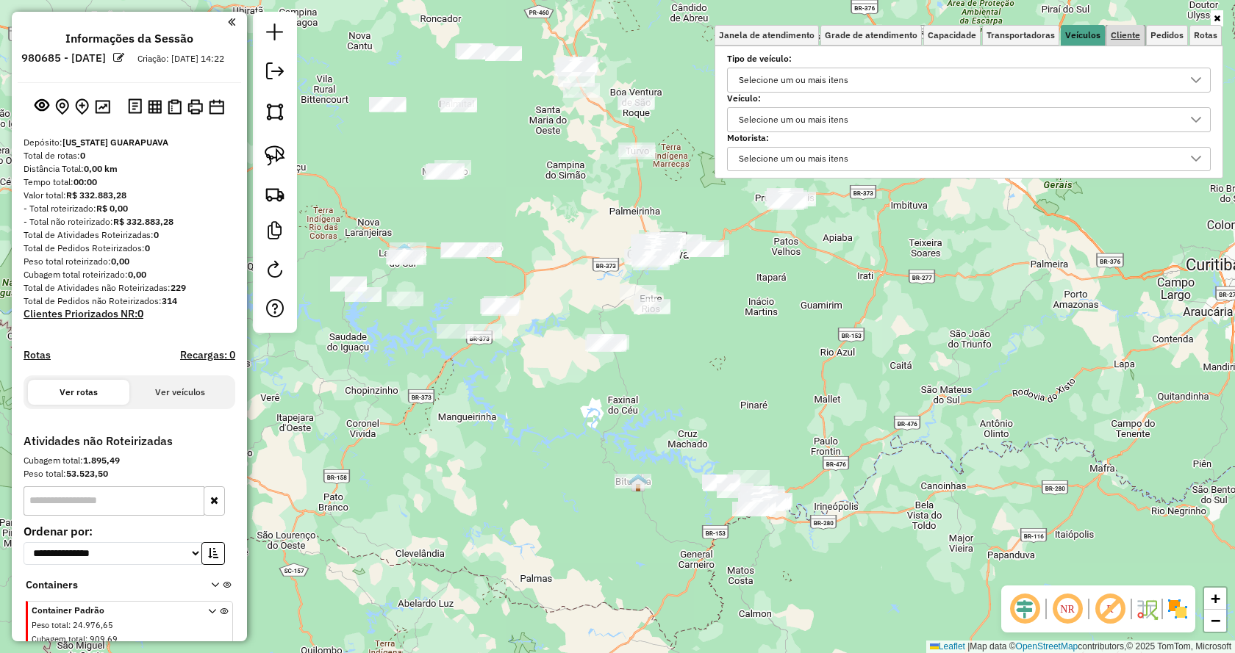
click at [1130, 37] on span "Cliente" at bounding box center [1125, 35] width 29 height 9
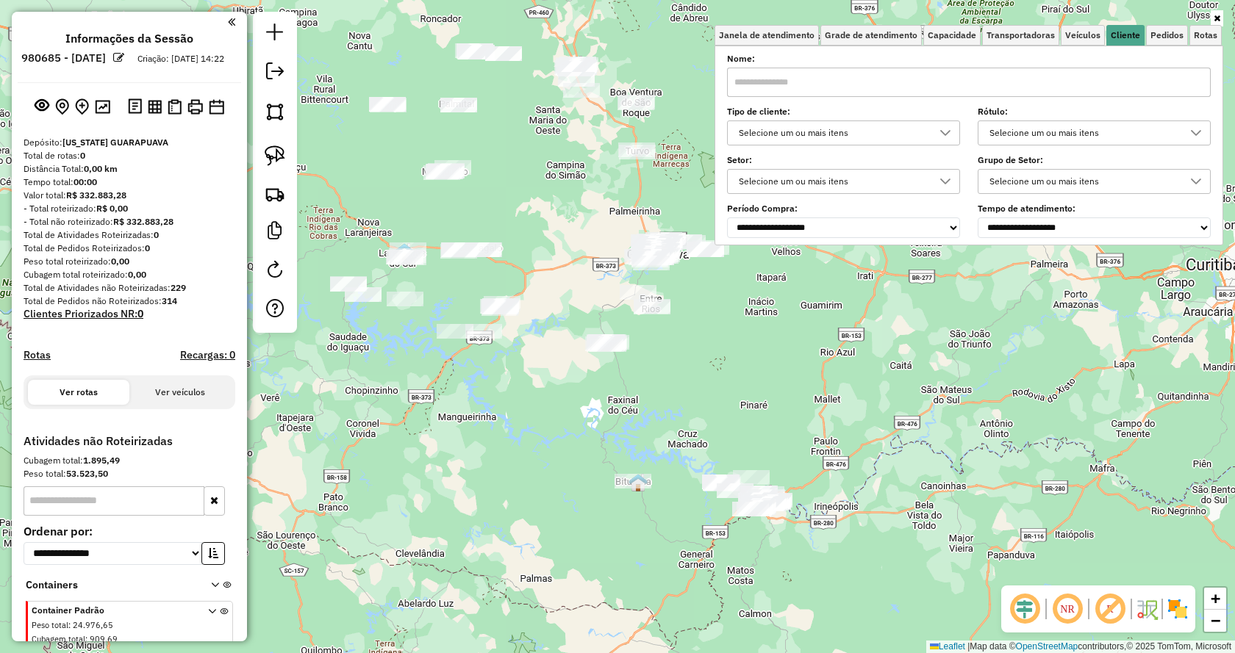
click at [1041, 131] on div "Selecione um ou mais itens" at bounding box center [1083, 133] width 198 height 24
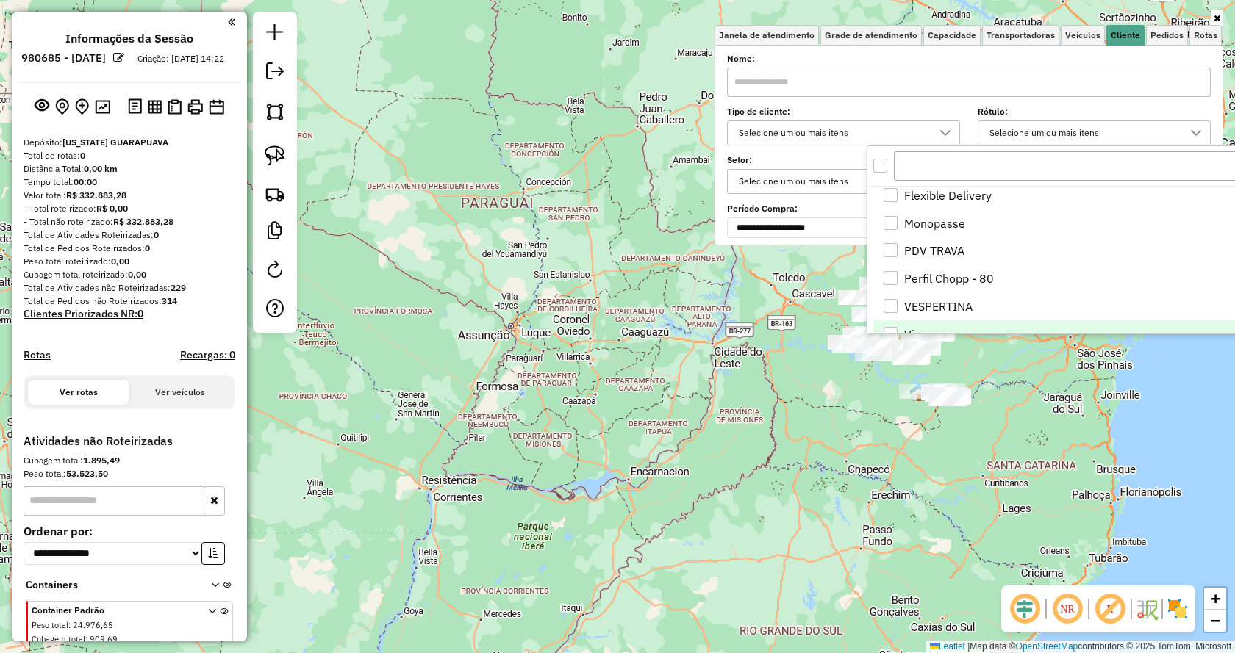
scroll to position [817, 0]
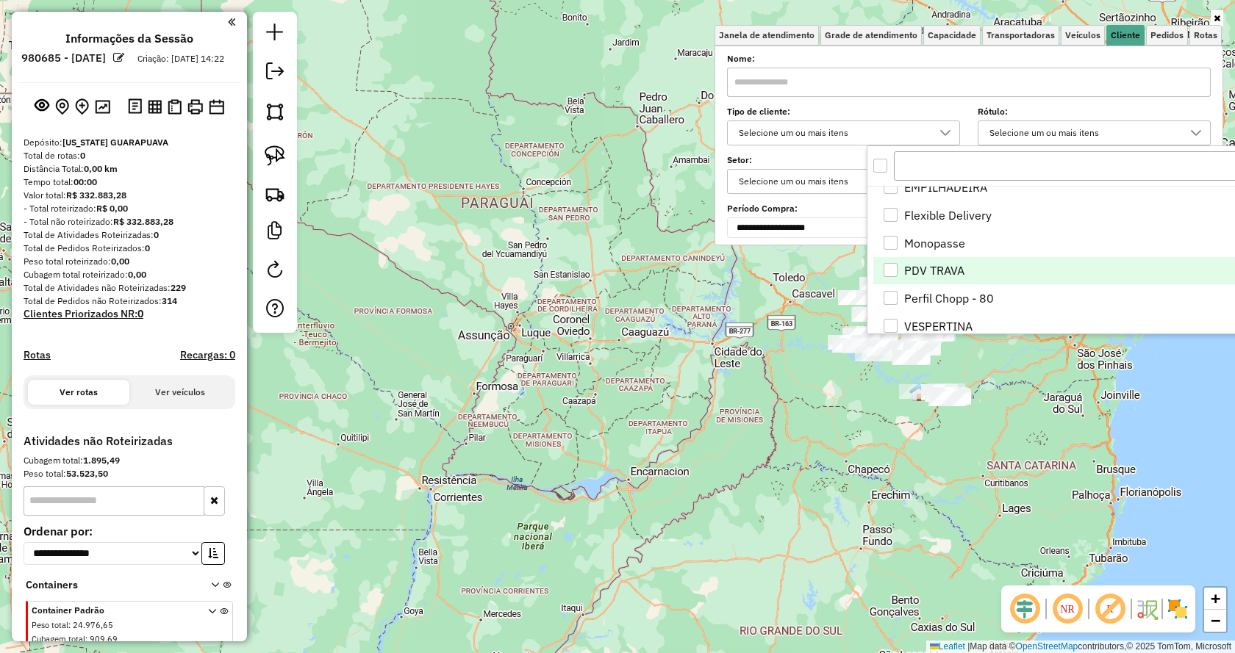
click at [899, 266] on li "PDV TRAVA" at bounding box center [1108, 271] width 470 height 28
drag, startPoint x: 1017, startPoint y: 412, endPoint x: 1026, endPoint y: 400, distance: 15.2
click at [1023, 406] on div "Limpar filtros Janela de atendimento Grade de atendimento Capacidade Transporta…" at bounding box center [617, 326] width 1235 height 653
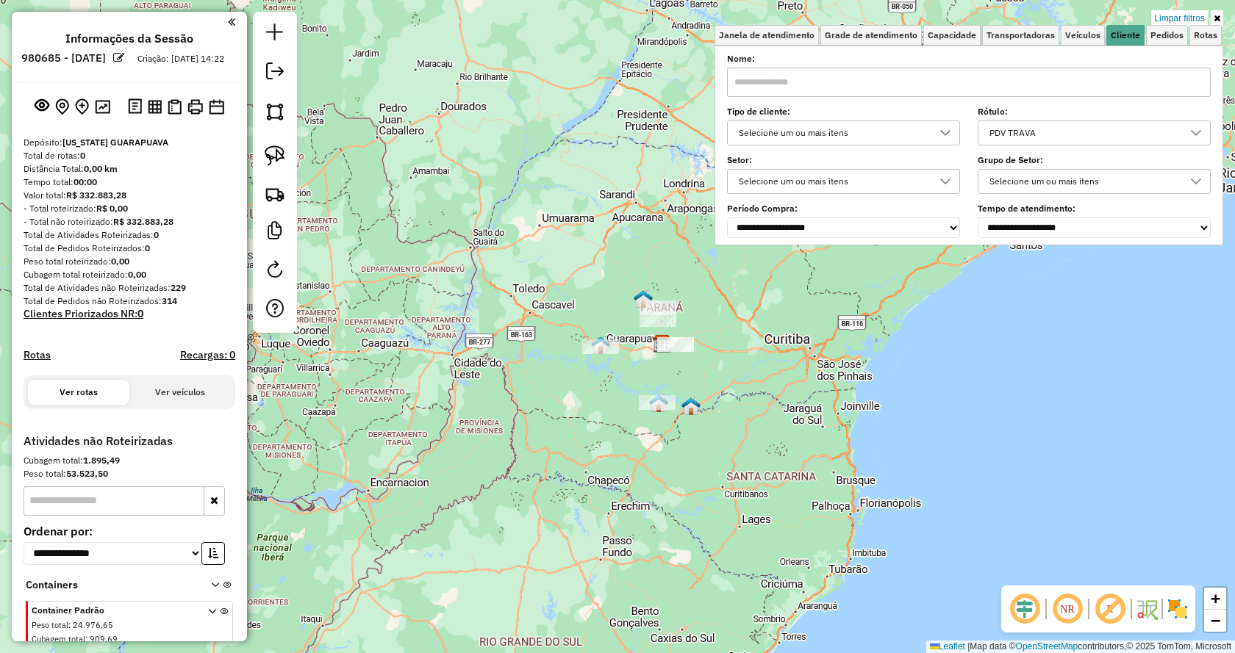
drag, startPoint x: 1039, startPoint y: 338, endPoint x: 872, endPoint y: 292, distance: 173.9
click at [769, 358] on div "Limpar filtros Janela de atendimento Grade de atendimento Capacidade Transporta…" at bounding box center [617, 326] width 1235 height 653
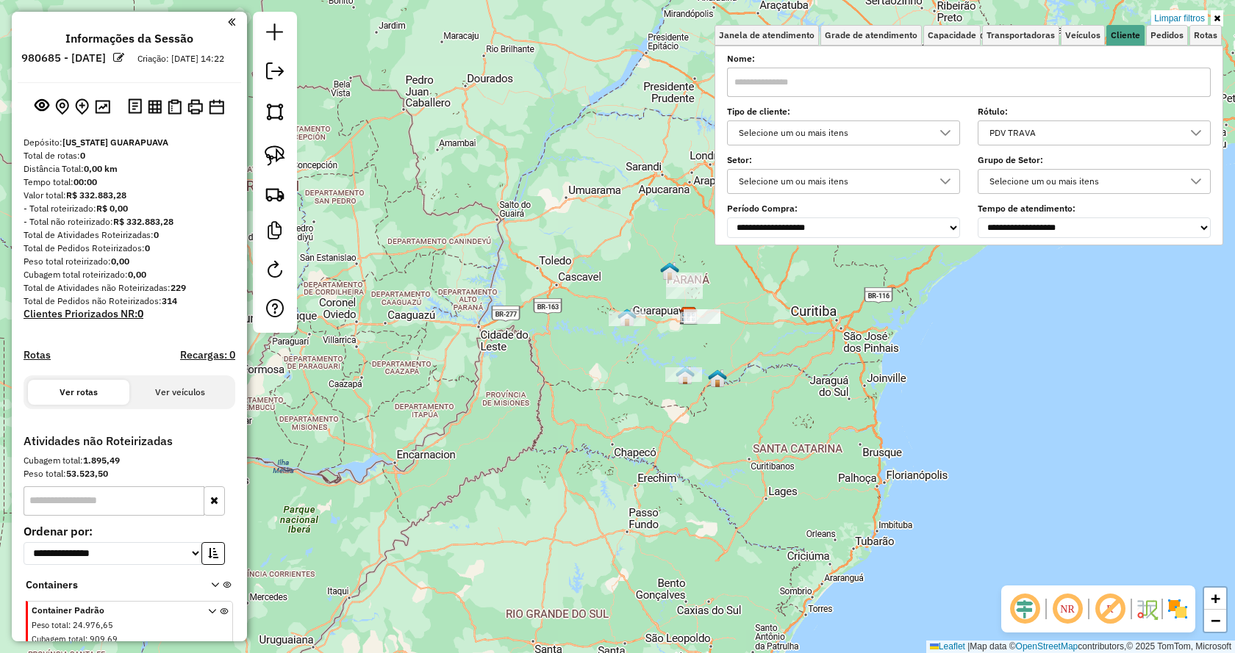
click at [1217, 17] on icon at bounding box center [1217, 18] width 7 height 9
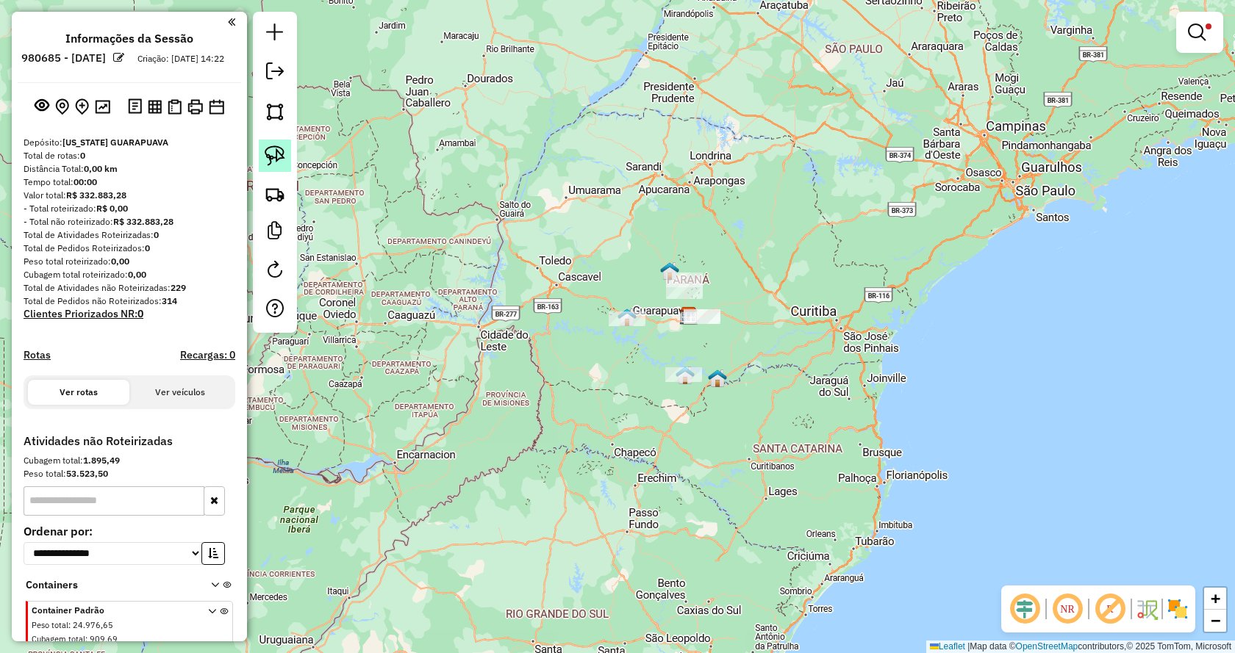
click at [275, 157] on img at bounding box center [275, 156] width 21 height 21
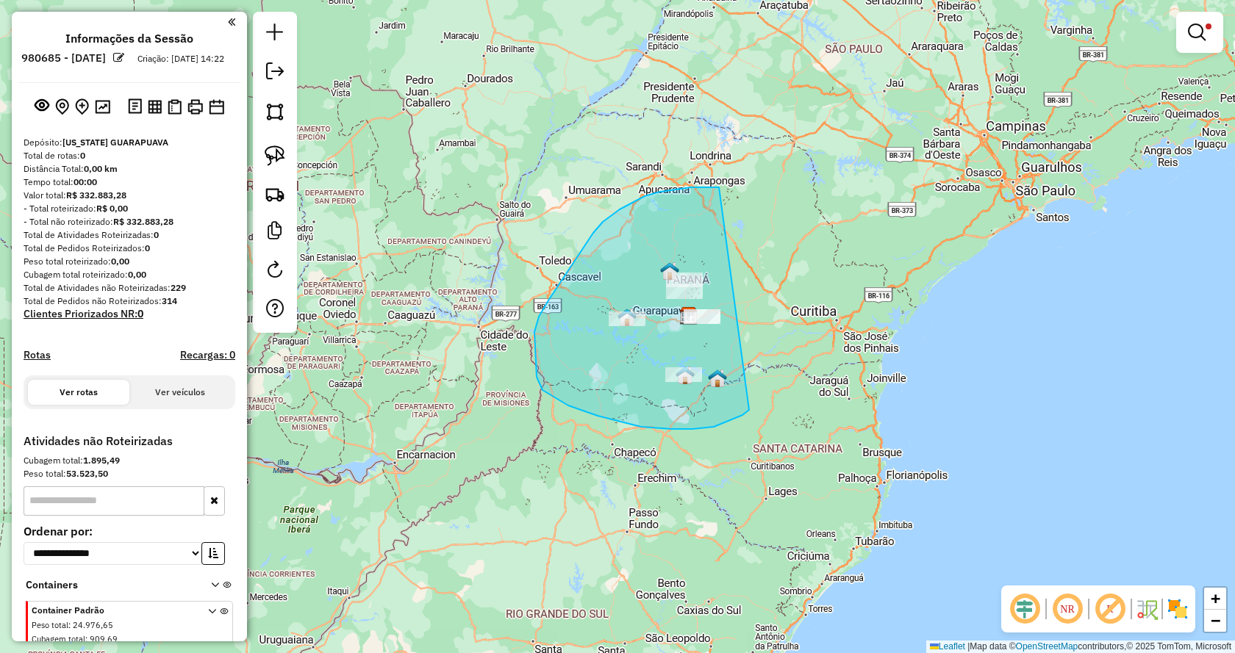
drag, startPoint x: 749, startPoint y: 410, endPoint x: 862, endPoint y: 205, distance: 233.9
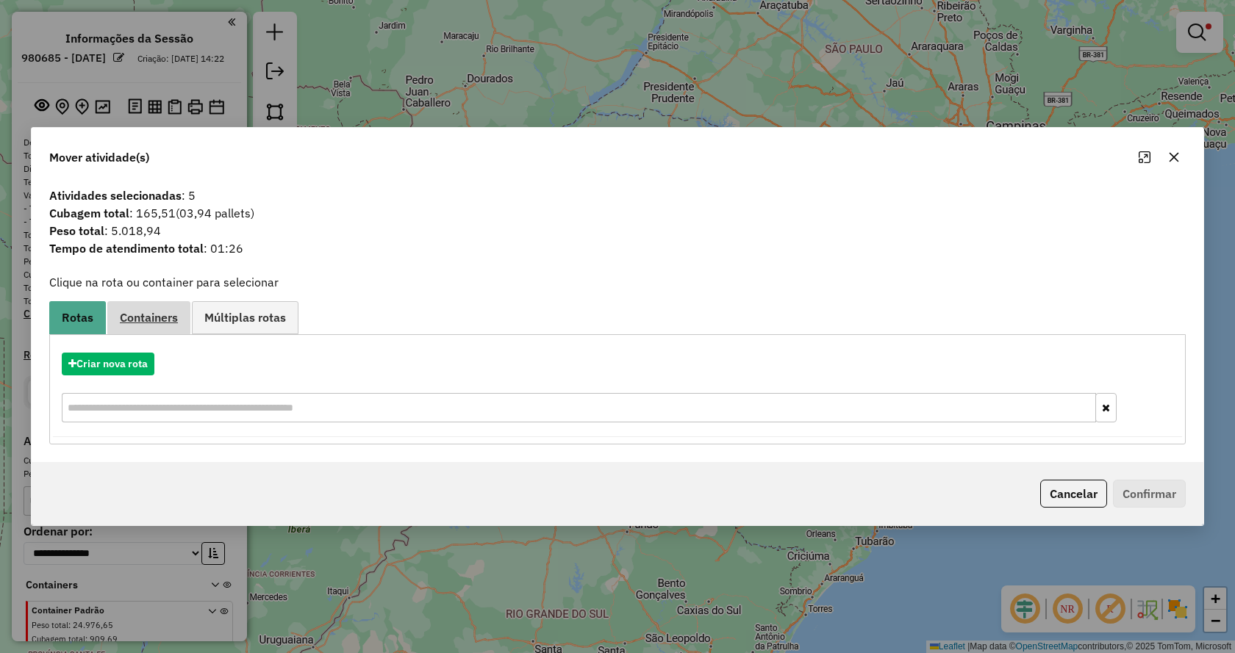
click at [157, 312] on span "Containers" at bounding box center [149, 318] width 58 height 12
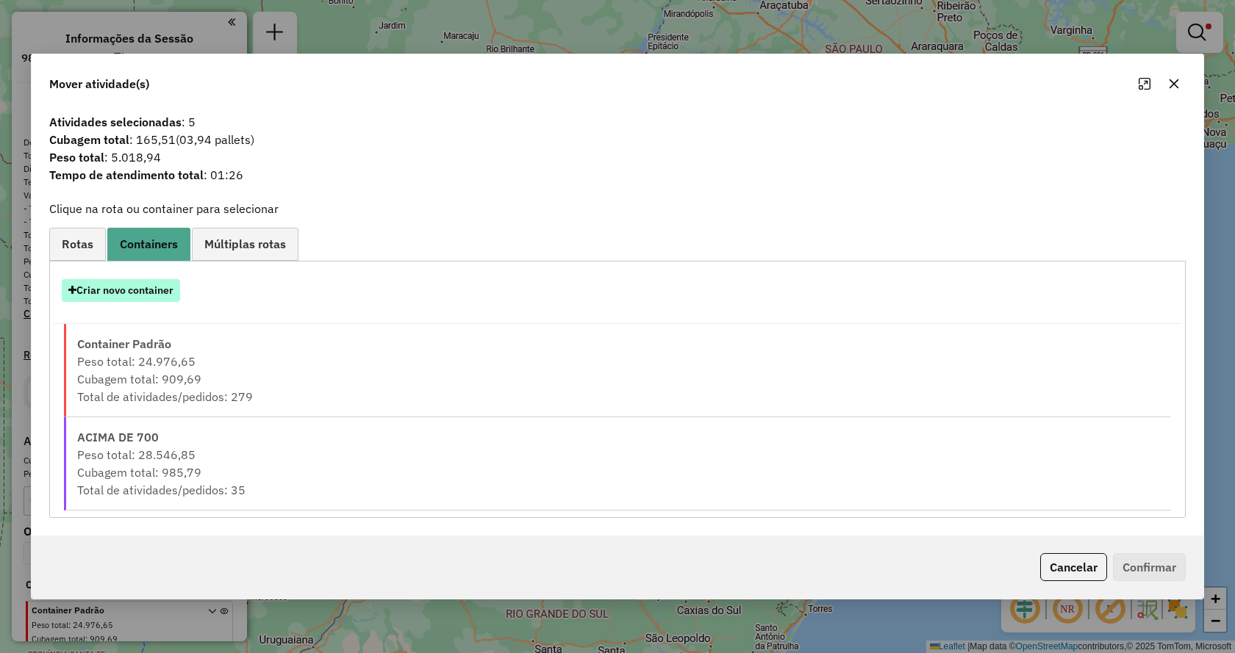
click at [101, 289] on button "Criar novo container" at bounding box center [121, 290] width 118 height 23
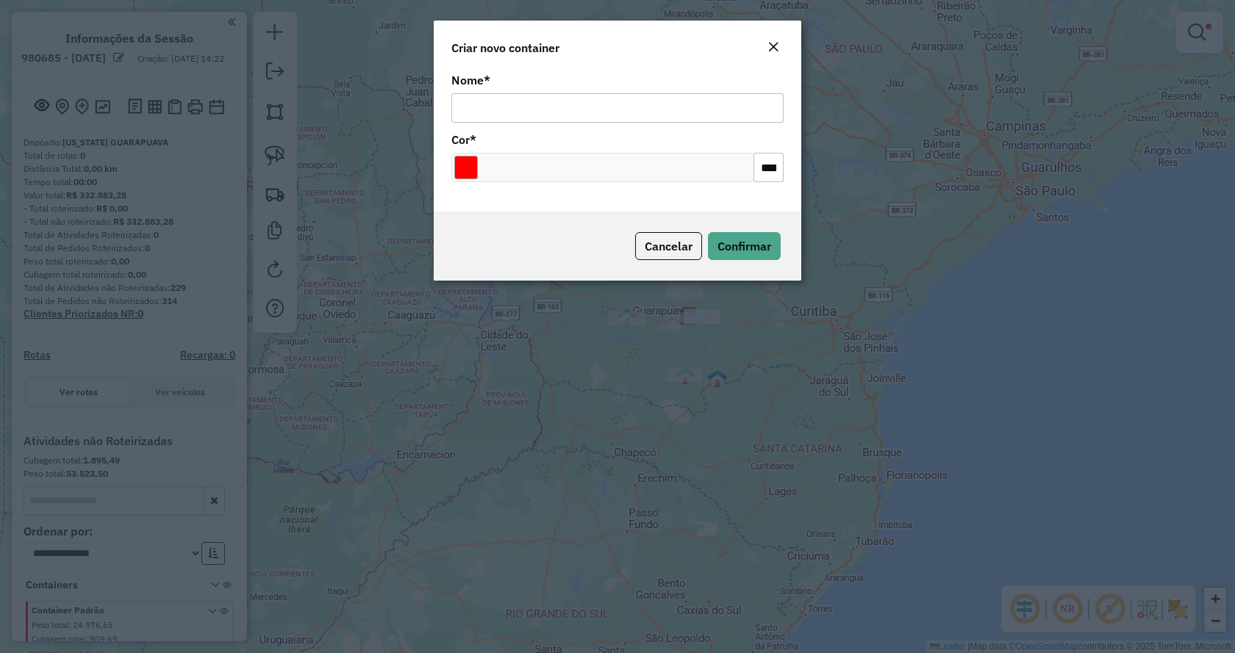
click at [554, 105] on input "Nome *" at bounding box center [617, 107] width 332 height 29
type input "*****"
click at [459, 161] on input "Select a color" at bounding box center [466, 168] width 24 height 24
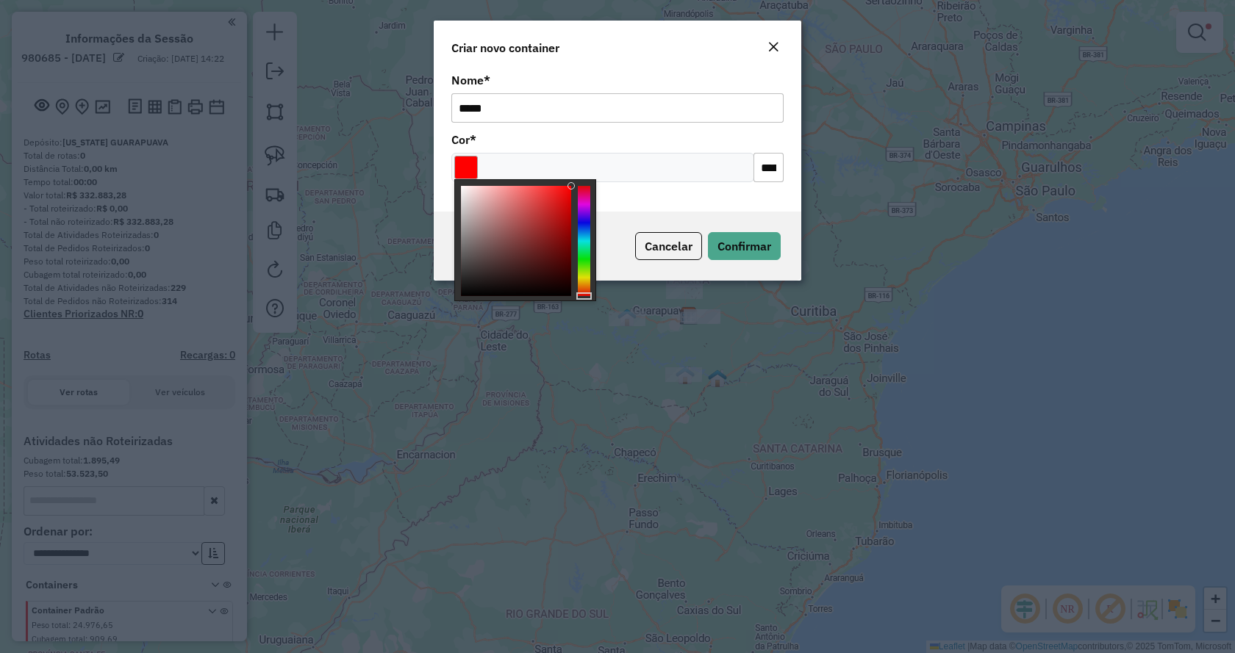
drag, startPoint x: 587, startPoint y: 277, endPoint x: 595, endPoint y: 269, distance: 11.4
click at [587, 276] on div at bounding box center [584, 241] width 12 height 110
type input "*******"
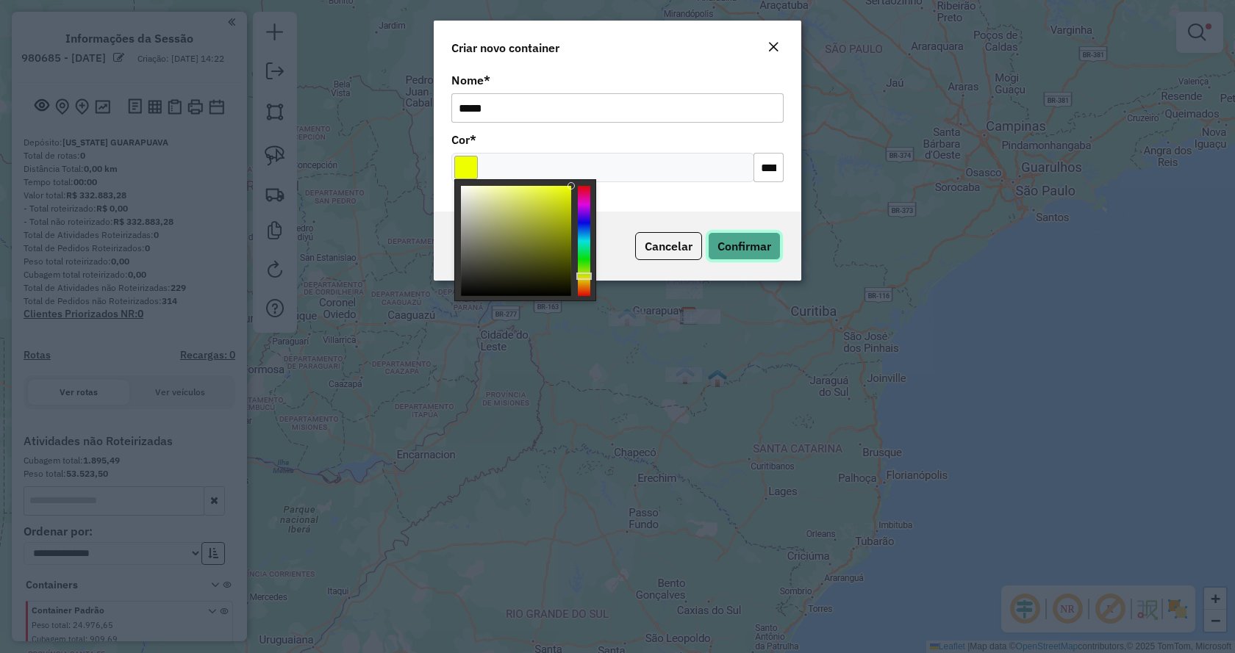
click at [739, 246] on span "Confirmar" at bounding box center [744, 246] width 54 height 15
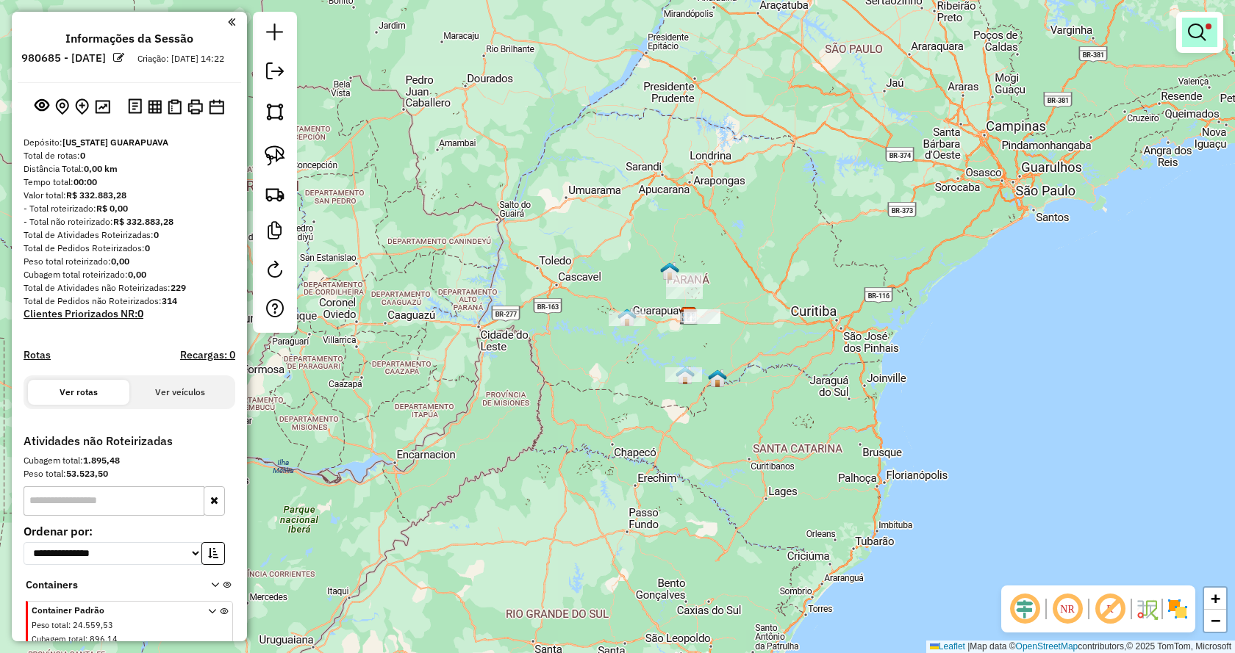
click at [1196, 38] on em at bounding box center [1197, 33] width 18 height 18
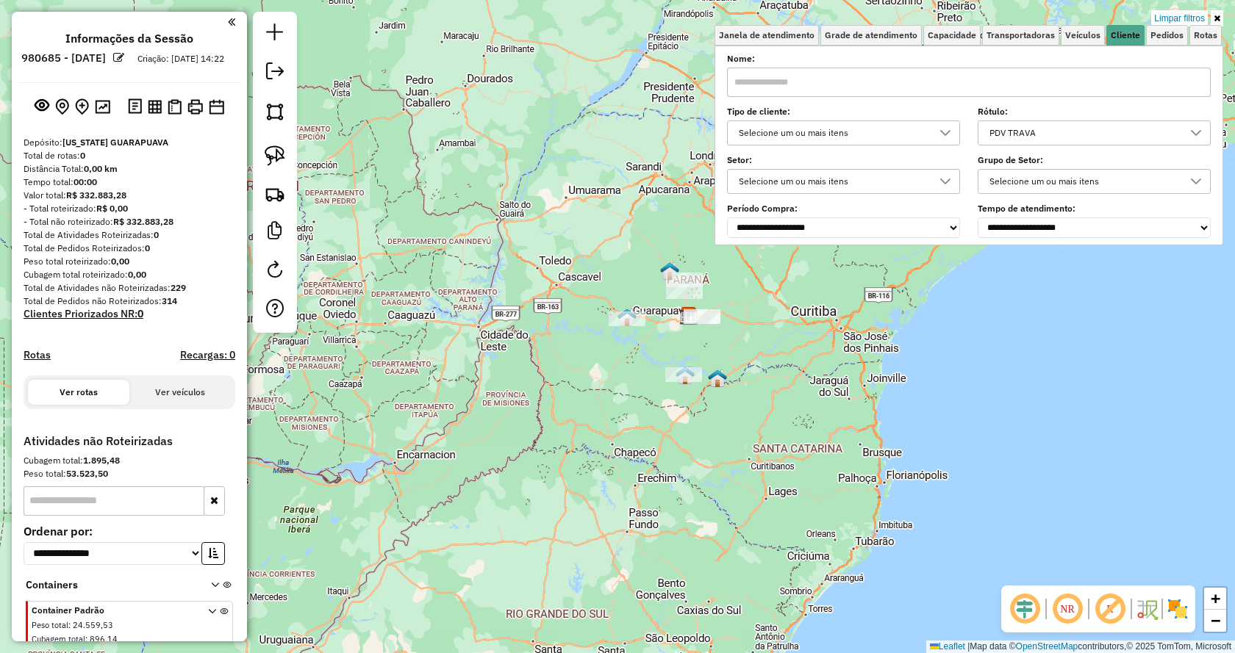
drag, startPoint x: 1183, startPoint y: 15, endPoint x: 1091, endPoint y: 60, distance: 101.9
click at [1182, 17] on link "Limpar filtros" at bounding box center [1179, 18] width 57 height 16
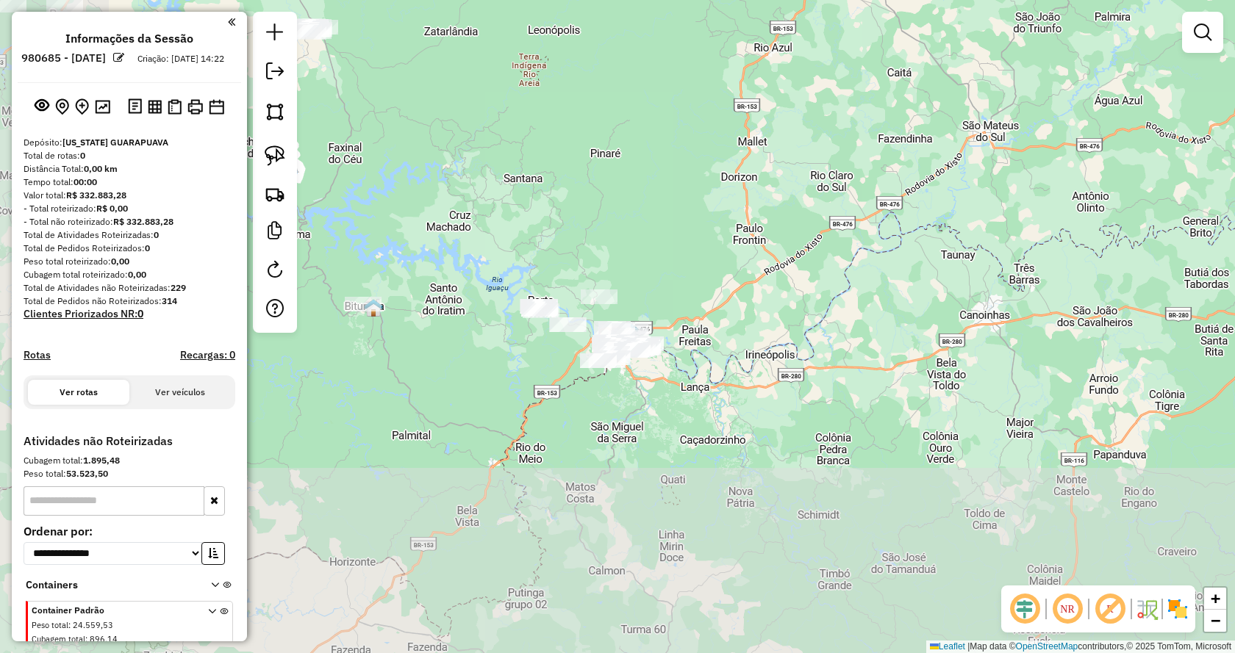
drag, startPoint x: 720, startPoint y: 349, endPoint x: 920, endPoint y: 146, distance: 284.9
click at [920, 146] on div "Janela de atendimento Grade de atendimento Capacidade Transportadoras Veículos …" at bounding box center [617, 326] width 1235 height 653
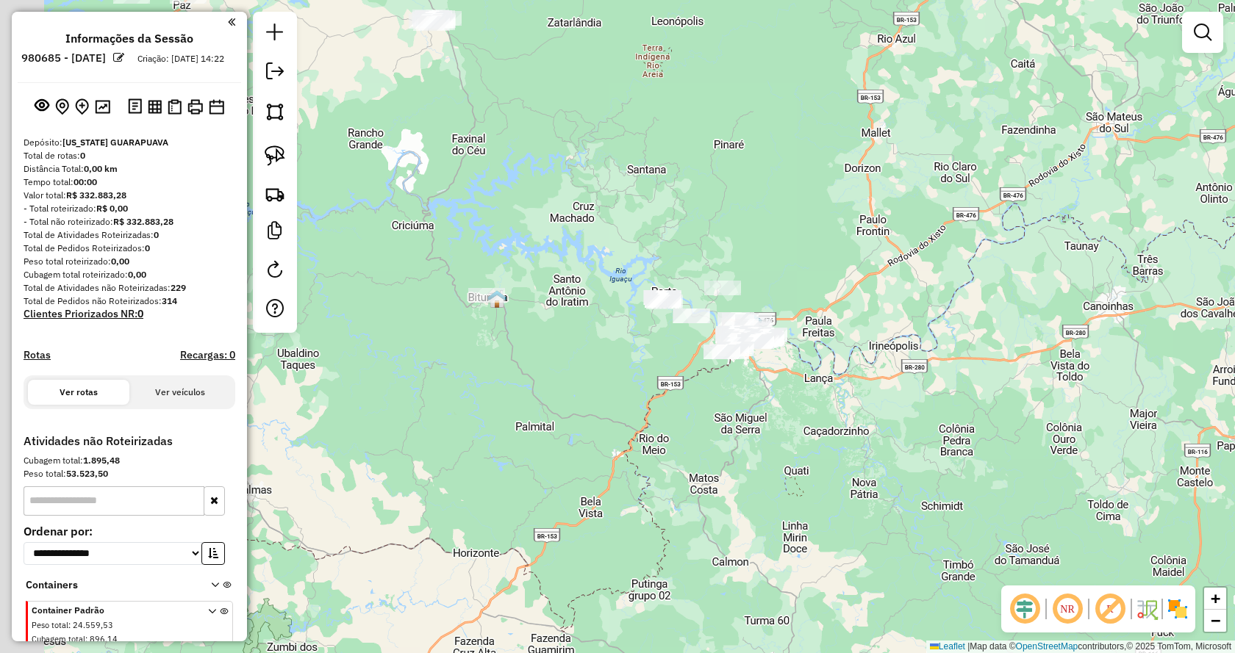
drag, startPoint x: 462, startPoint y: 234, endPoint x: 469, endPoint y: 219, distance: 16.4
click at [604, 219] on div "Janela de atendimento Grade de atendimento Capacidade Transportadoras Veículos …" at bounding box center [617, 326] width 1235 height 653
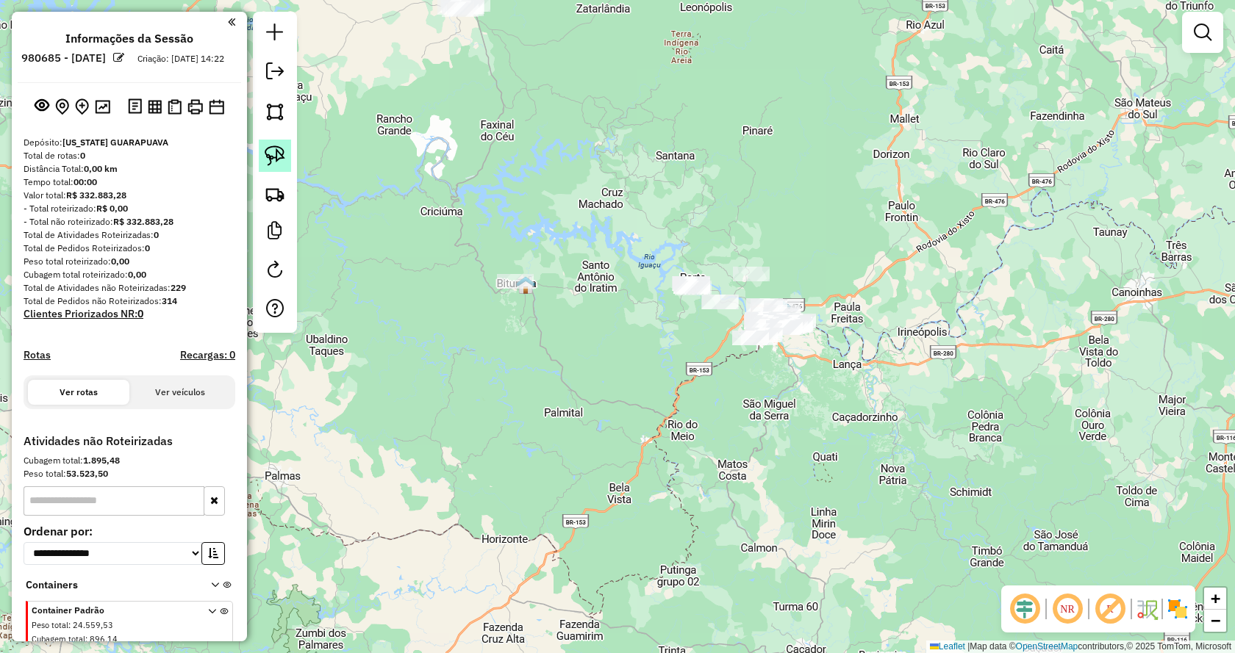
click at [273, 148] on img at bounding box center [275, 156] width 21 height 21
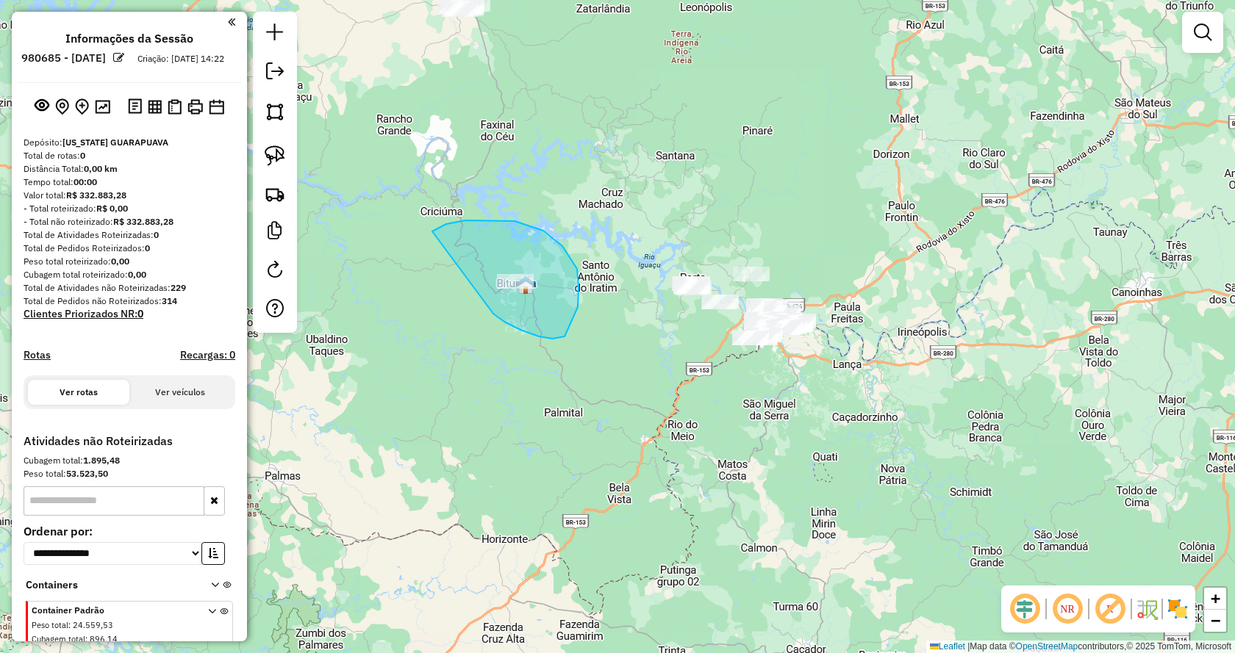
drag, startPoint x: 493, startPoint y: 314, endPoint x: 418, endPoint y: 246, distance: 102.0
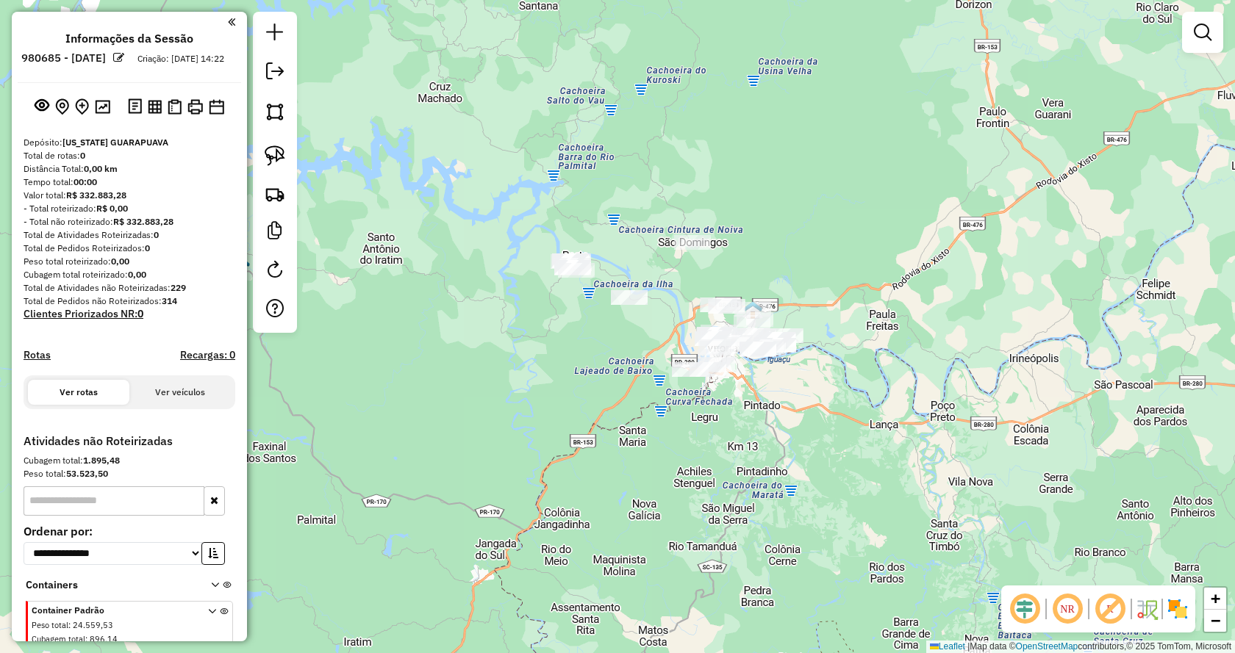
drag, startPoint x: 707, startPoint y: 402, endPoint x: 430, endPoint y: 303, distance: 294.4
click at [596, 398] on div "Janela de atendimento Grade de atendimento Capacidade Transportadoras Veículos …" at bounding box center [617, 326] width 1235 height 653
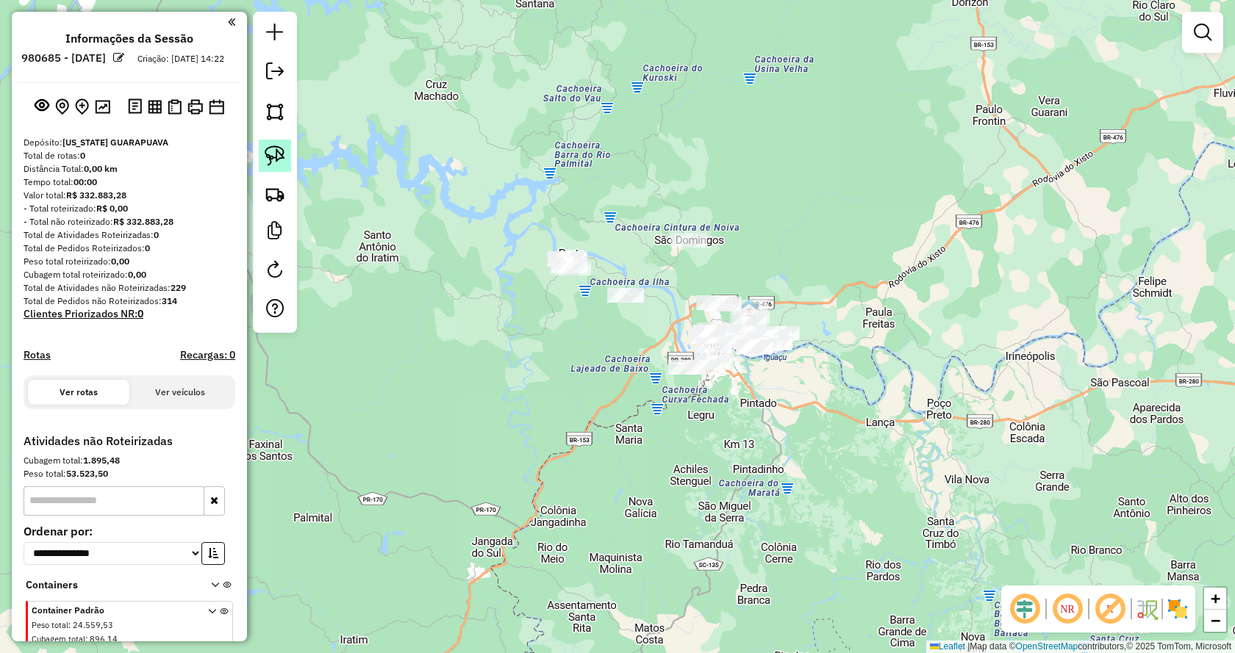
click at [281, 153] on img at bounding box center [275, 156] width 21 height 21
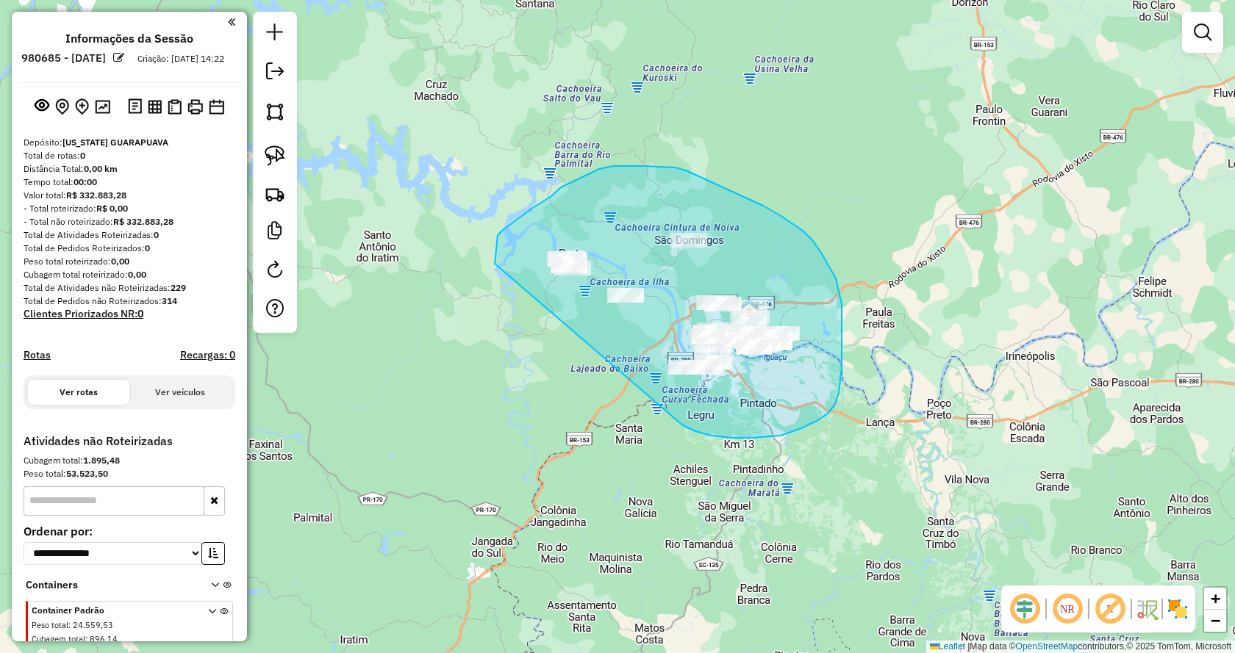
drag, startPoint x: 695, startPoint y: 431, endPoint x: 495, endPoint y: 320, distance: 229.0
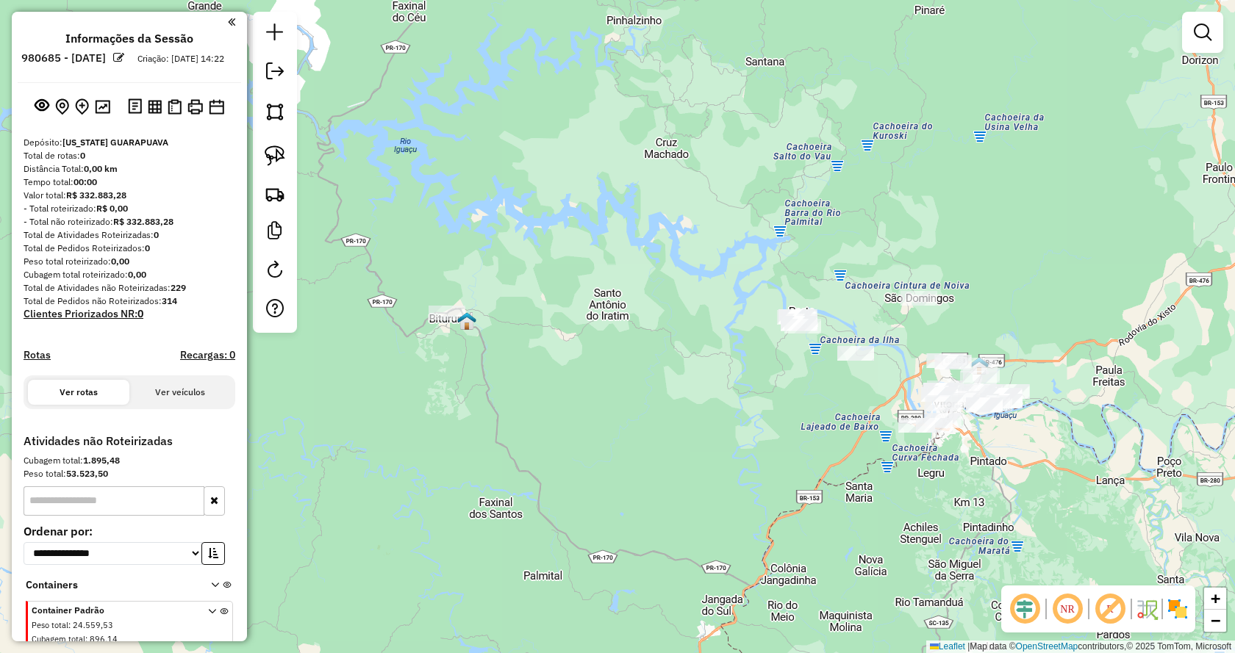
drag, startPoint x: 529, startPoint y: 354, endPoint x: 685, endPoint y: 392, distance: 160.5
click at [685, 392] on div "Janela de atendimento Grade de atendimento Capacidade Transportadoras Veículos …" at bounding box center [617, 326] width 1235 height 653
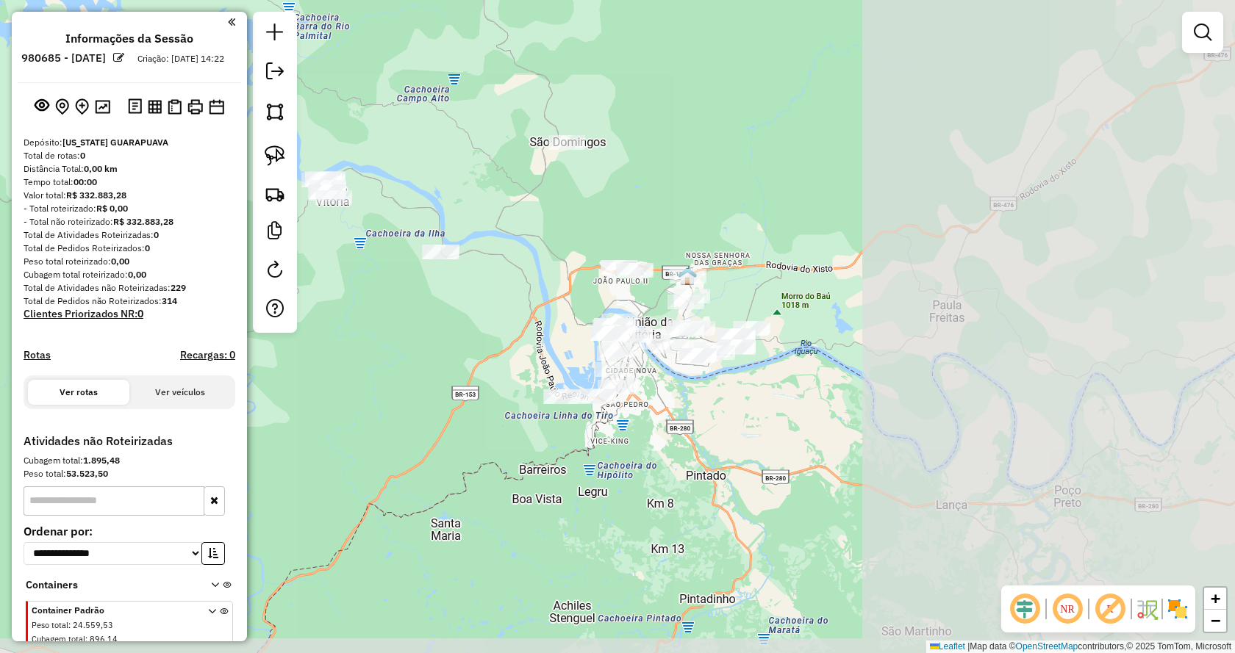
drag, startPoint x: 770, startPoint y: 430, endPoint x: 355, endPoint y: 328, distance: 427.7
click at [355, 328] on div "Janela de atendimento Grade de atendimento Capacidade Transportadoras Veículos …" at bounding box center [617, 326] width 1235 height 653
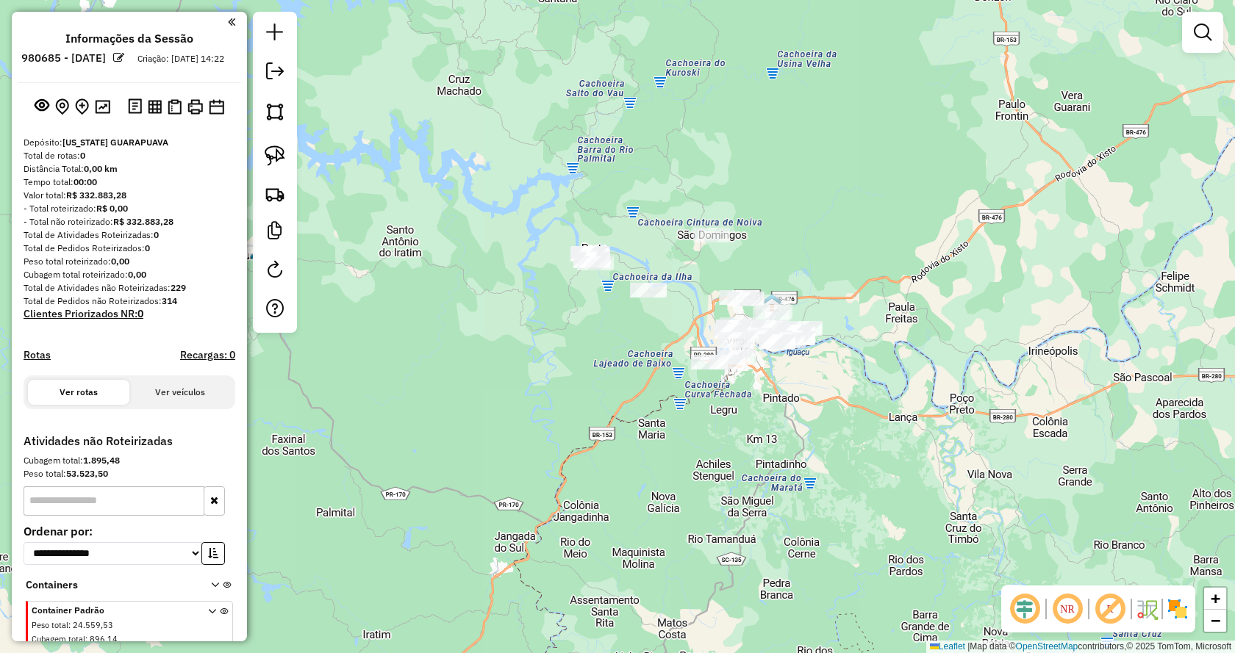
drag, startPoint x: 505, startPoint y: 361, endPoint x: 562, endPoint y: 345, distance: 58.9
click at [562, 345] on div "Janela de atendimento Grade de atendimento Capacidade Transportadoras Veículos …" at bounding box center [617, 326] width 1235 height 653
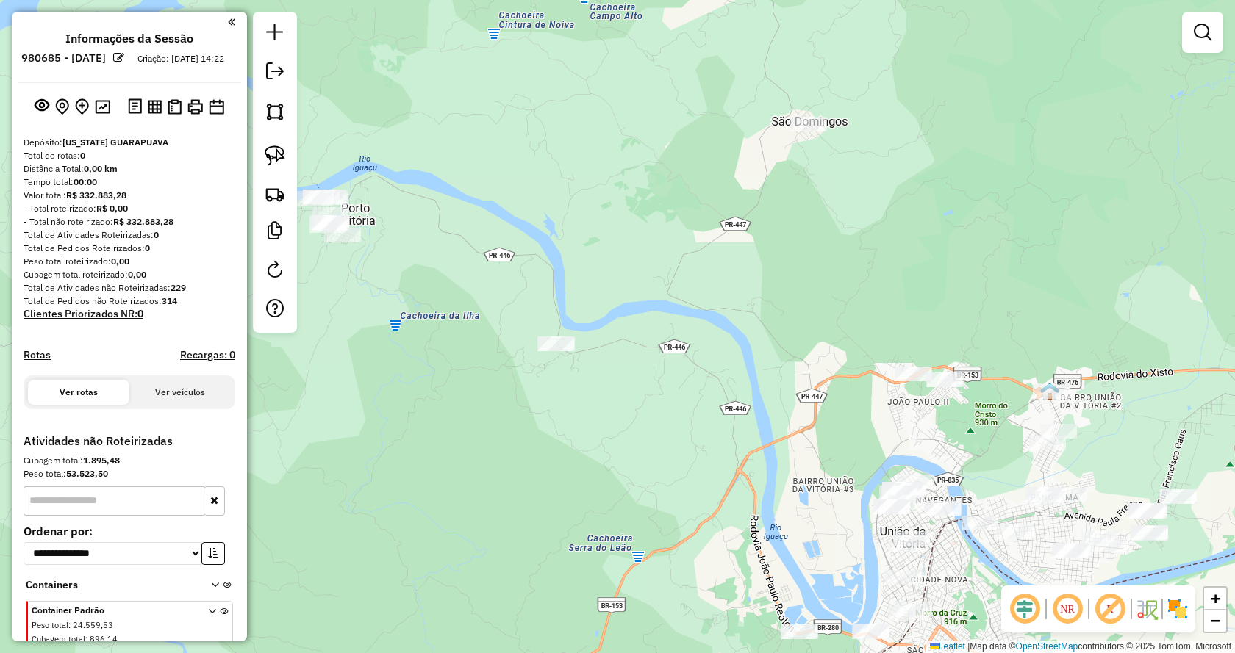
click at [764, 156] on div "Janela de atendimento Grade de atendimento Capacidade Transportadoras Veículos …" at bounding box center [617, 326] width 1235 height 653
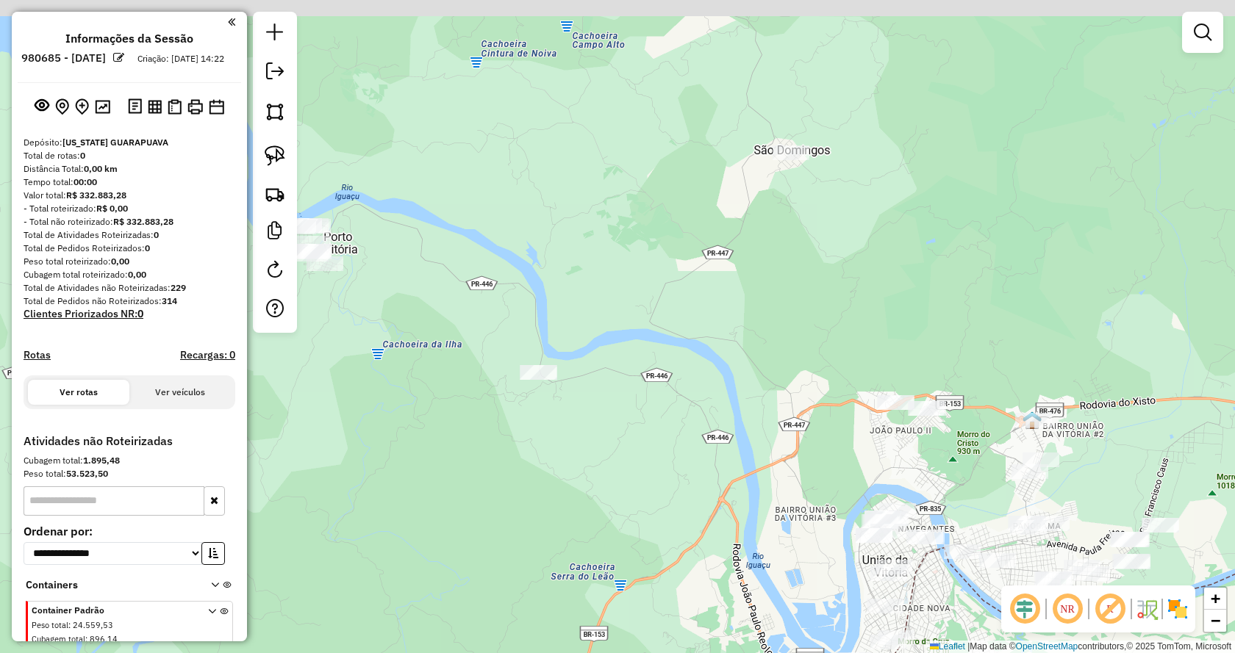
click at [737, 198] on div "Janela de atendimento Grade de atendimento Capacidade Transportadoras Veículos …" at bounding box center [617, 326] width 1235 height 653
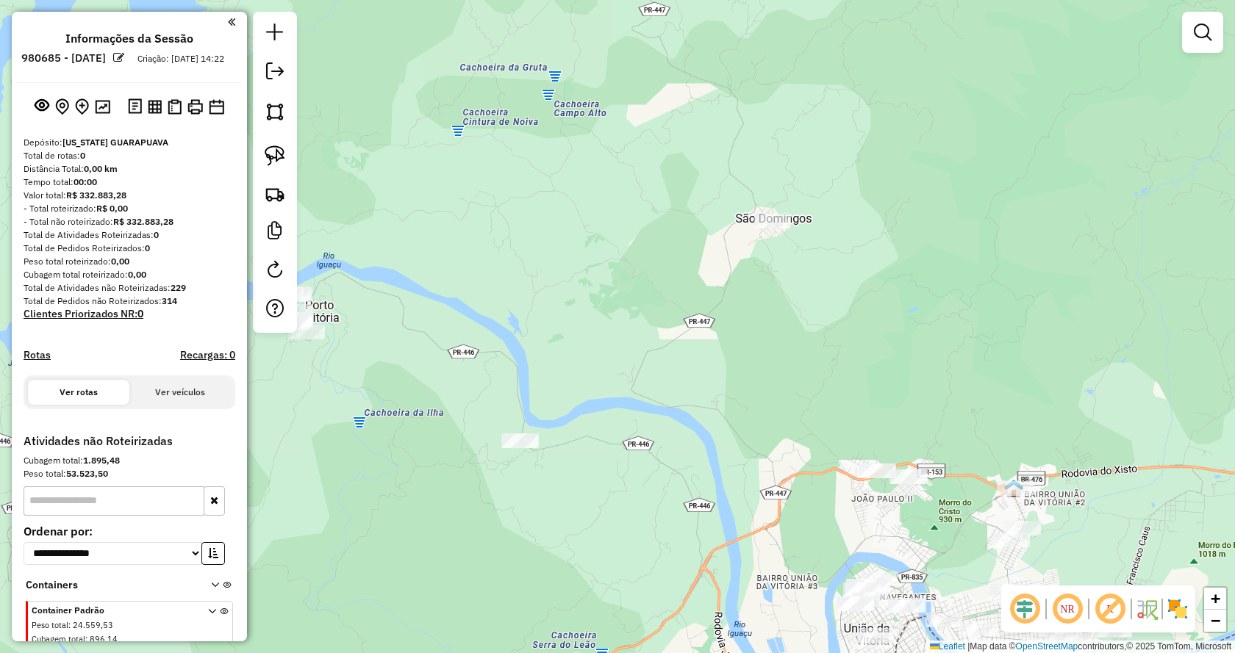
drag, startPoint x: 730, startPoint y: 201, endPoint x: 715, endPoint y: 328, distance: 127.4
click at [715, 328] on div "Janela de atendimento Grade de atendimento Capacidade Transportadoras Veículos …" at bounding box center [617, 326] width 1235 height 653
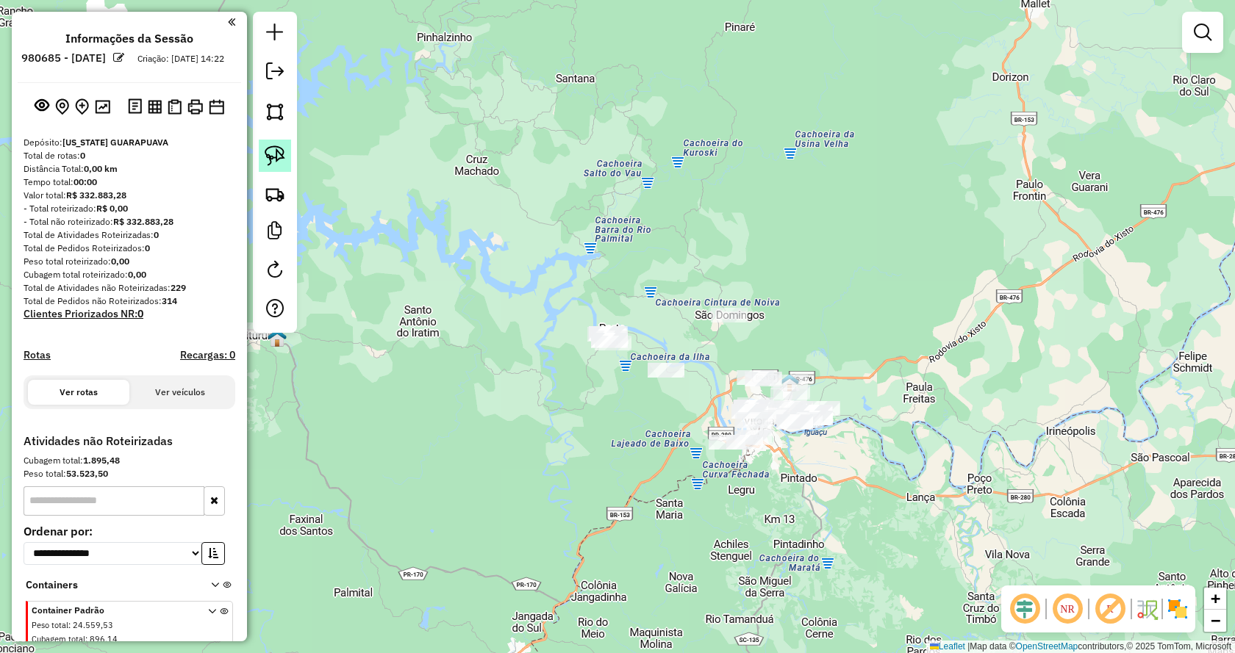
click at [280, 163] on img at bounding box center [275, 156] width 21 height 21
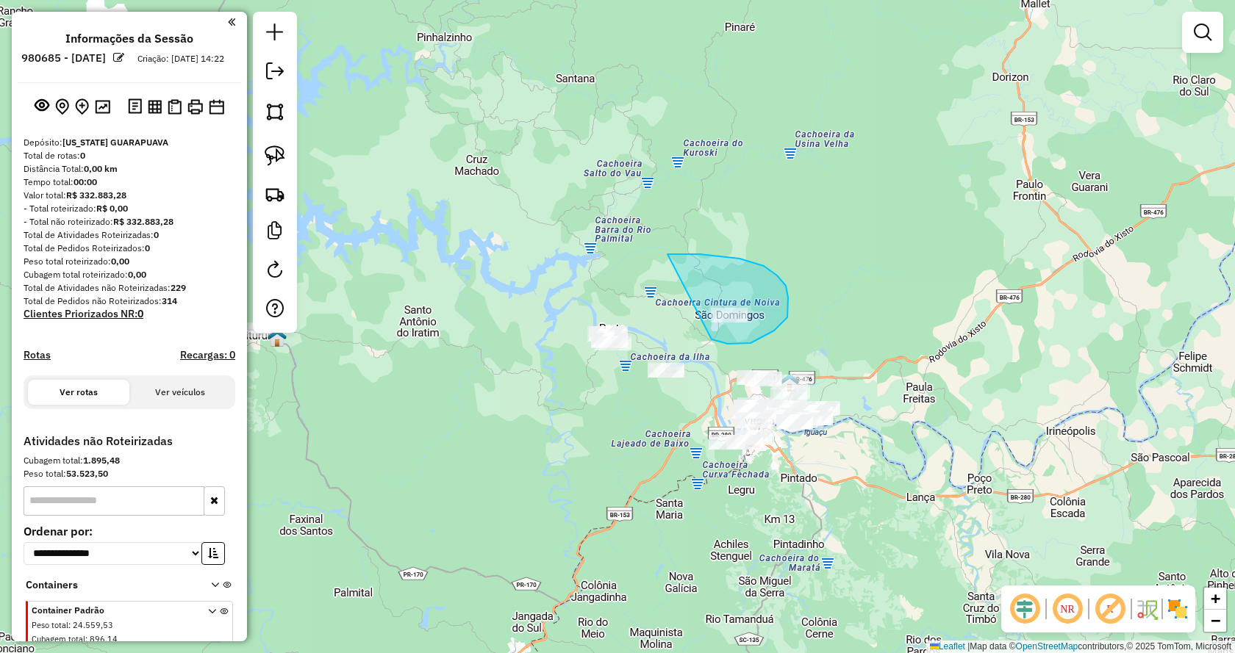
drag, startPoint x: 715, startPoint y: 341, endPoint x: 665, endPoint y: 254, distance: 100.1
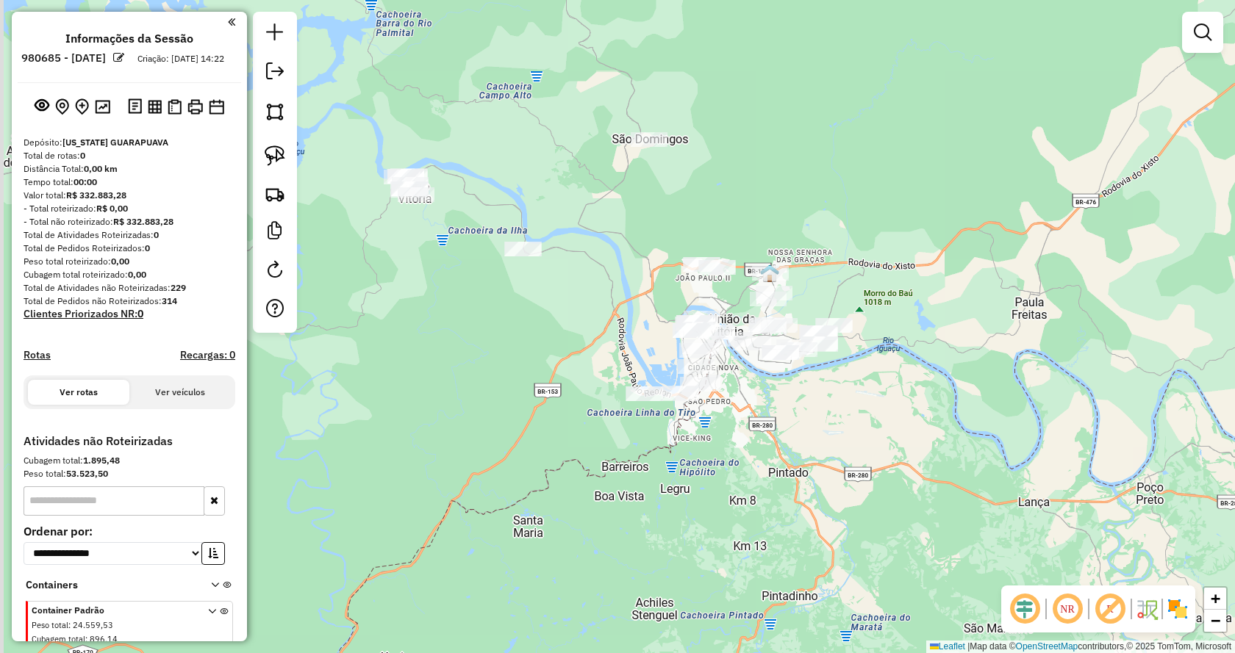
drag, startPoint x: 845, startPoint y: 486, endPoint x: 899, endPoint y: 436, distance: 73.3
click at [899, 436] on div "Janela de atendimento Grade de atendimento Capacidade Transportadoras Veículos …" at bounding box center [617, 326] width 1235 height 653
click at [276, 153] on img at bounding box center [275, 156] width 21 height 21
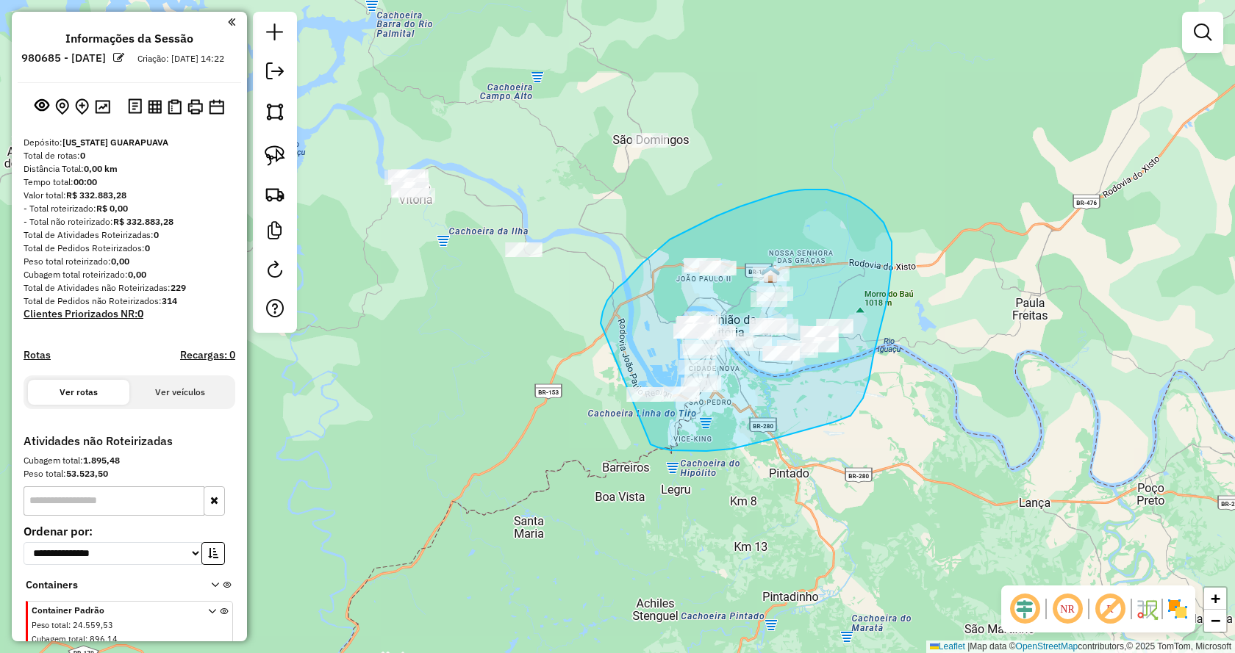
drag, startPoint x: 651, startPoint y: 445, endPoint x: 603, endPoint y: 420, distance: 53.6
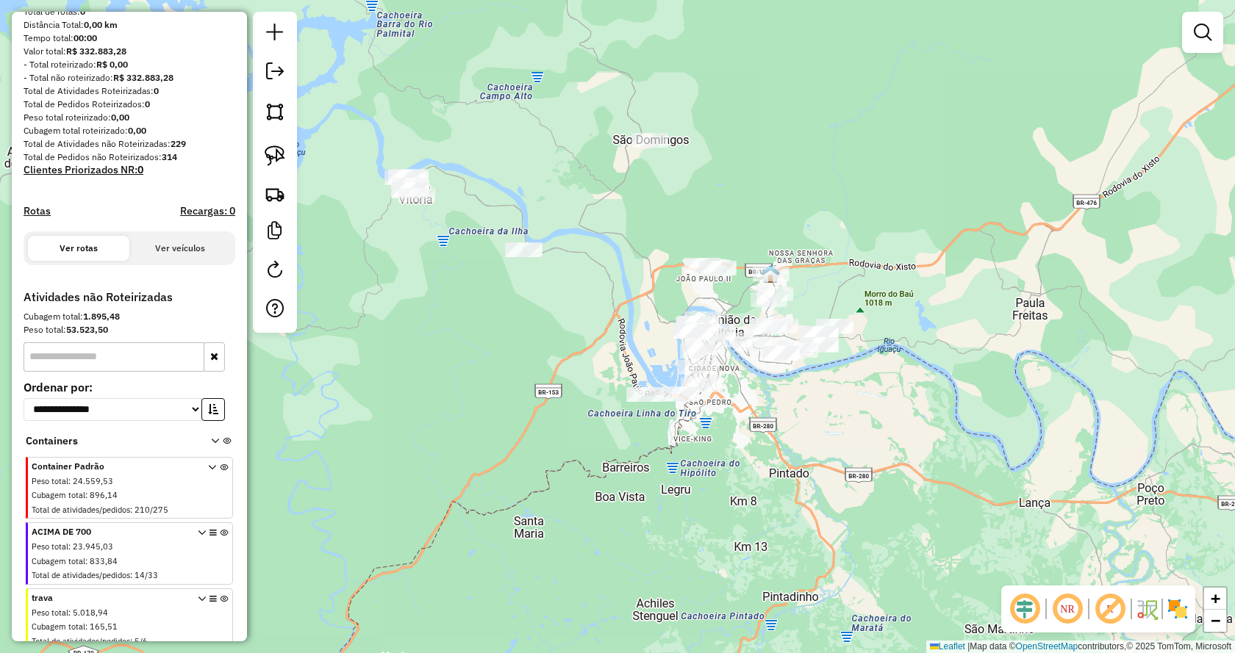
scroll to position [147, 0]
click at [222, 479] on icon at bounding box center [224, 488] width 8 height 55
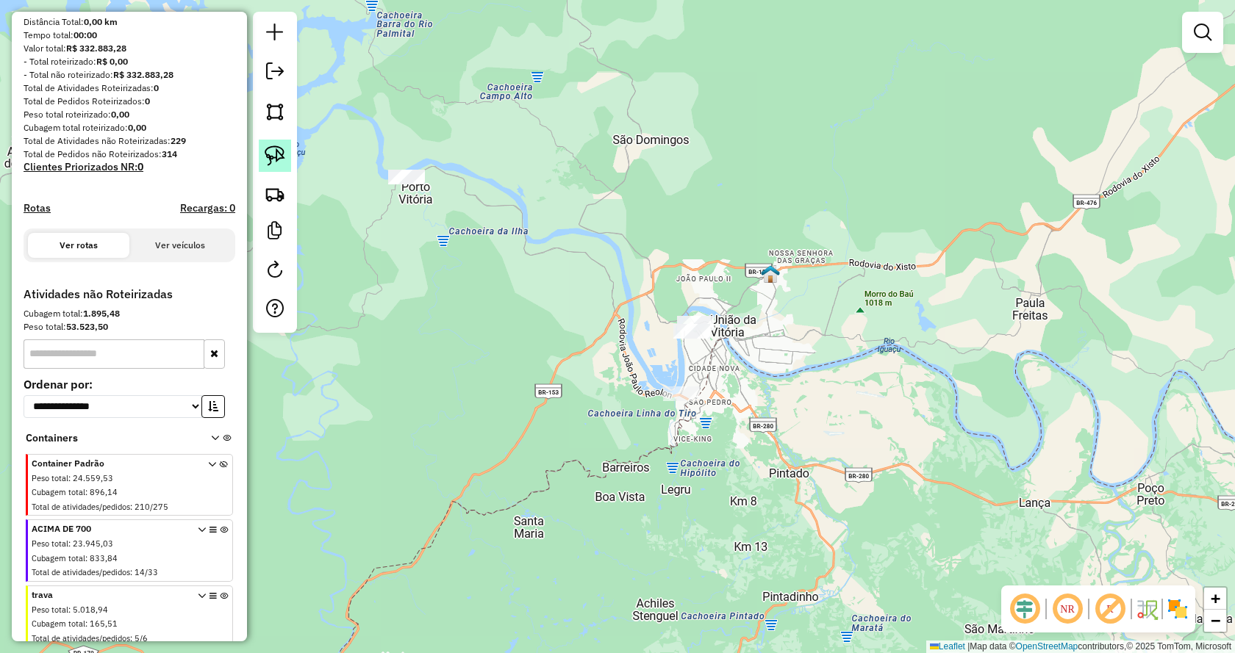
click at [283, 159] on img at bounding box center [275, 156] width 21 height 21
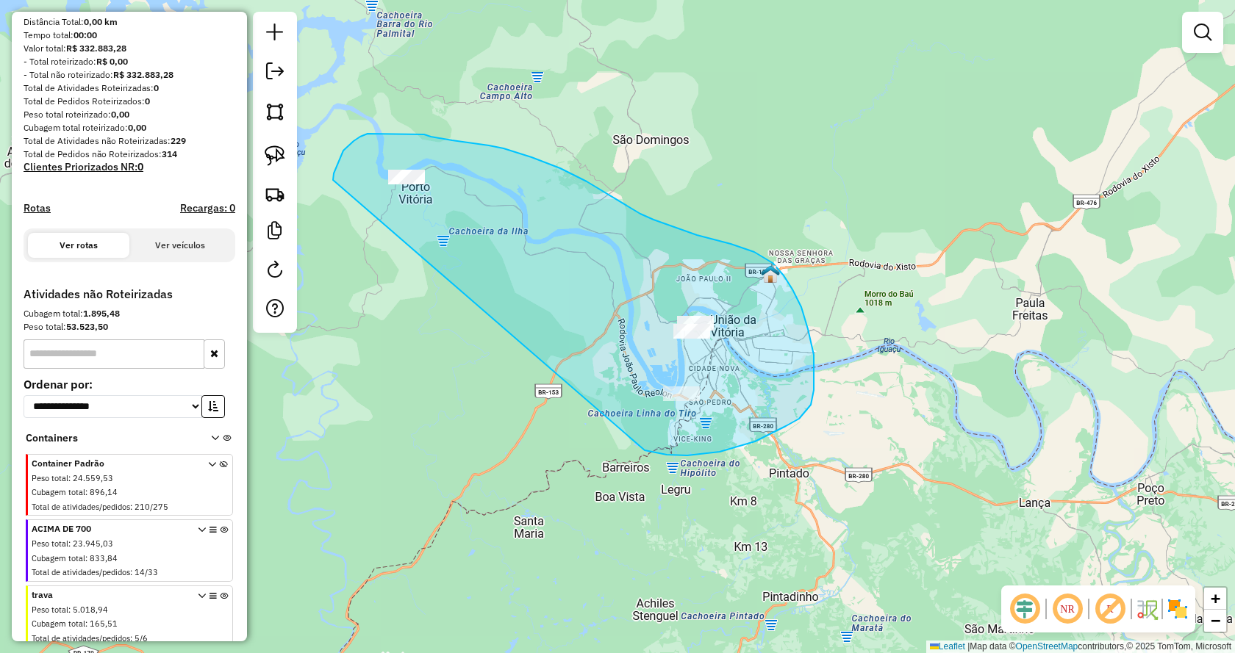
drag, startPoint x: 720, startPoint y: 452, endPoint x: 333, endPoint y: 190, distance: 466.9
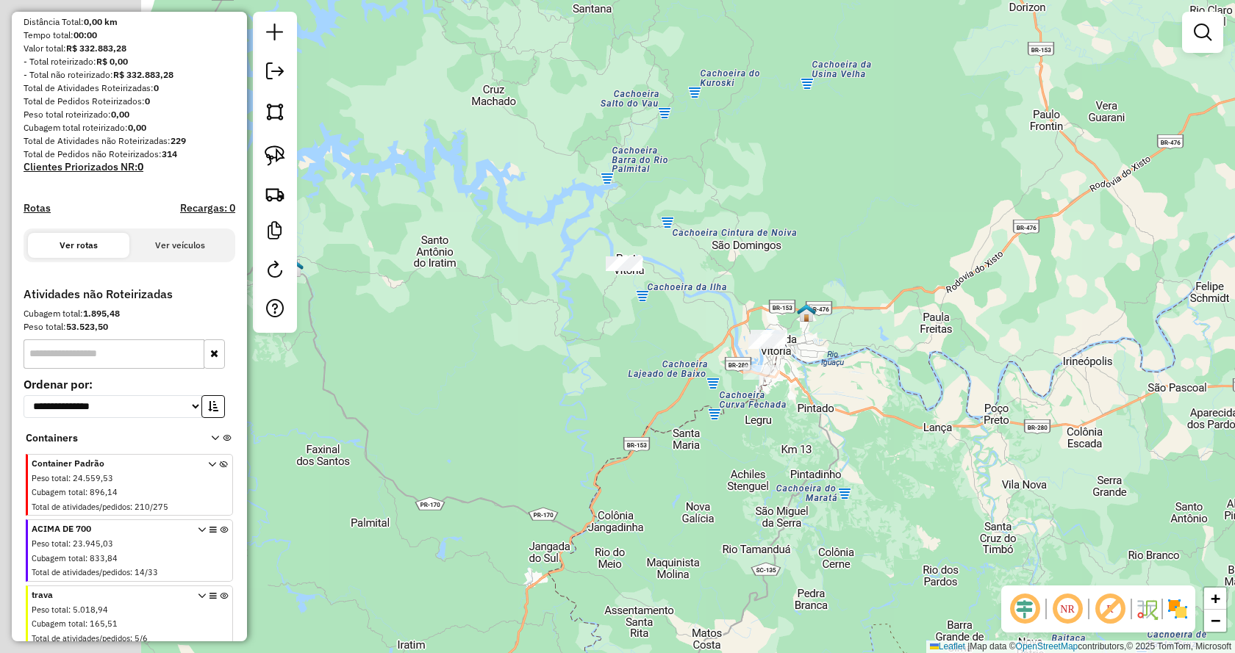
drag, startPoint x: 497, startPoint y: 479, endPoint x: 692, endPoint y: 486, distance: 195.6
click at [692, 486] on div "Janela de atendimento Grade de atendimento Capacidade Transportadoras Veículos …" at bounding box center [617, 326] width 1235 height 653
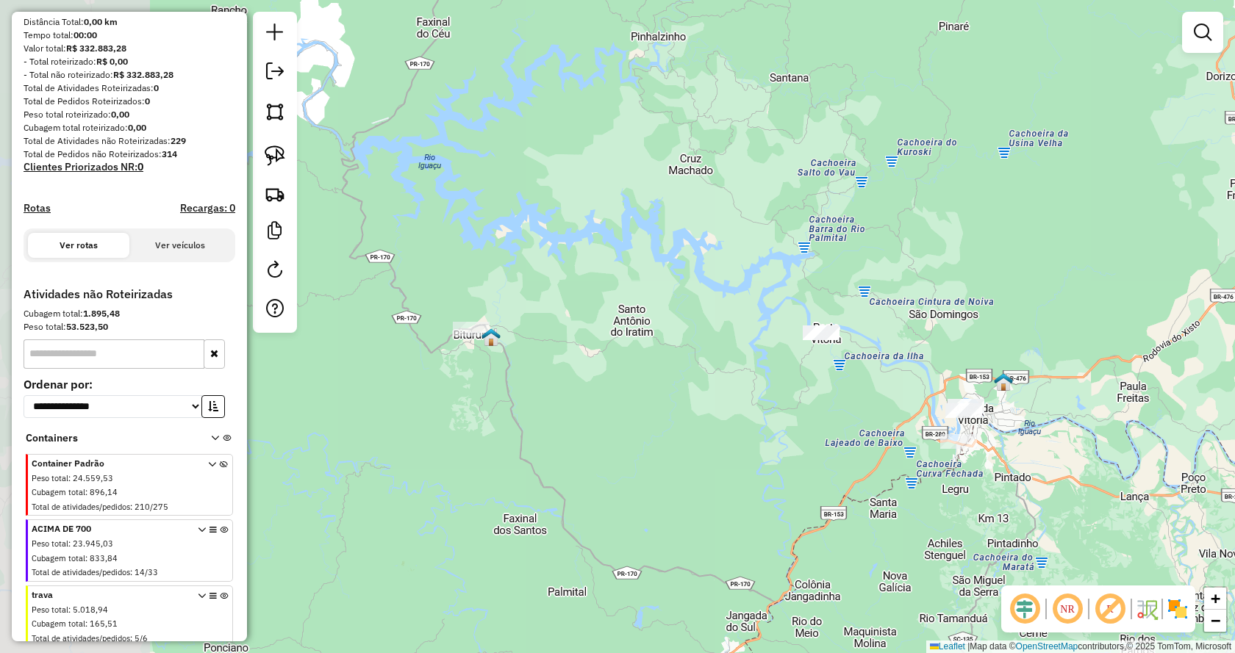
drag, startPoint x: 540, startPoint y: 436, endPoint x: 687, endPoint y: 424, distance: 147.5
click at [747, 462] on div "Janela de atendimento Grade de atendimento Capacidade Transportadoras Veículos …" at bounding box center [617, 326] width 1235 height 653
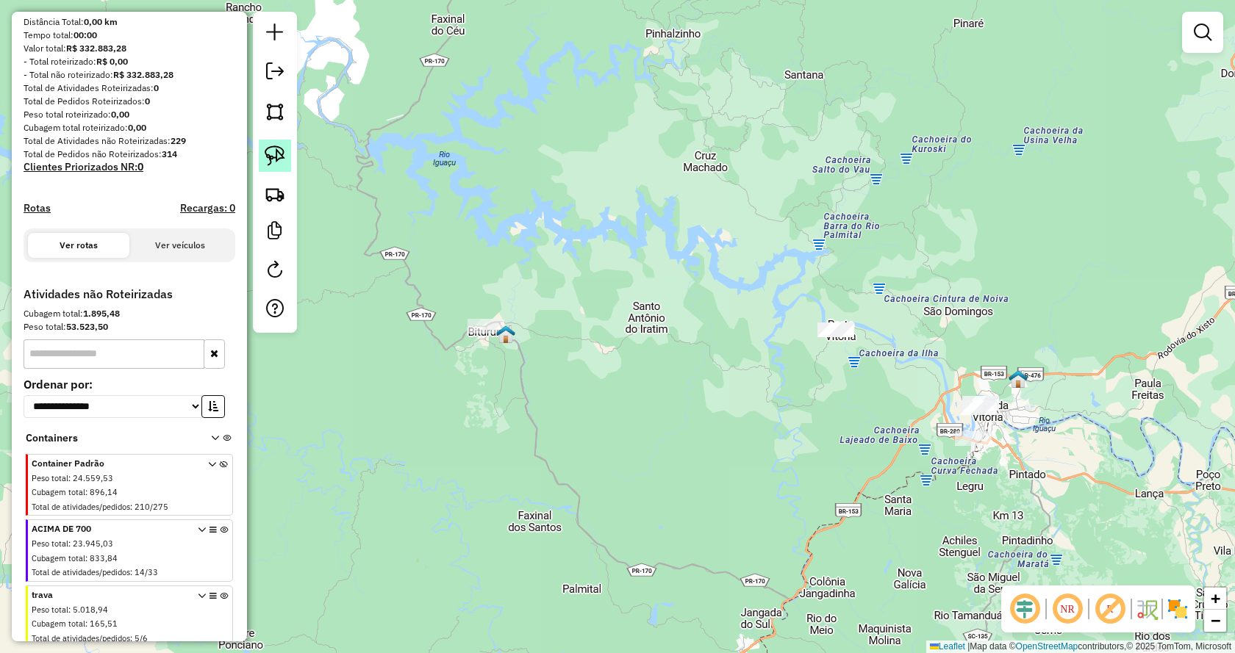
click at [282, 155] on img at bounding box center [275, 156] width 21 height 21
drag, startPoint x: 506, startPoint y: 277, endPoint x: 599, endPoint y: 481, distance: 224.7
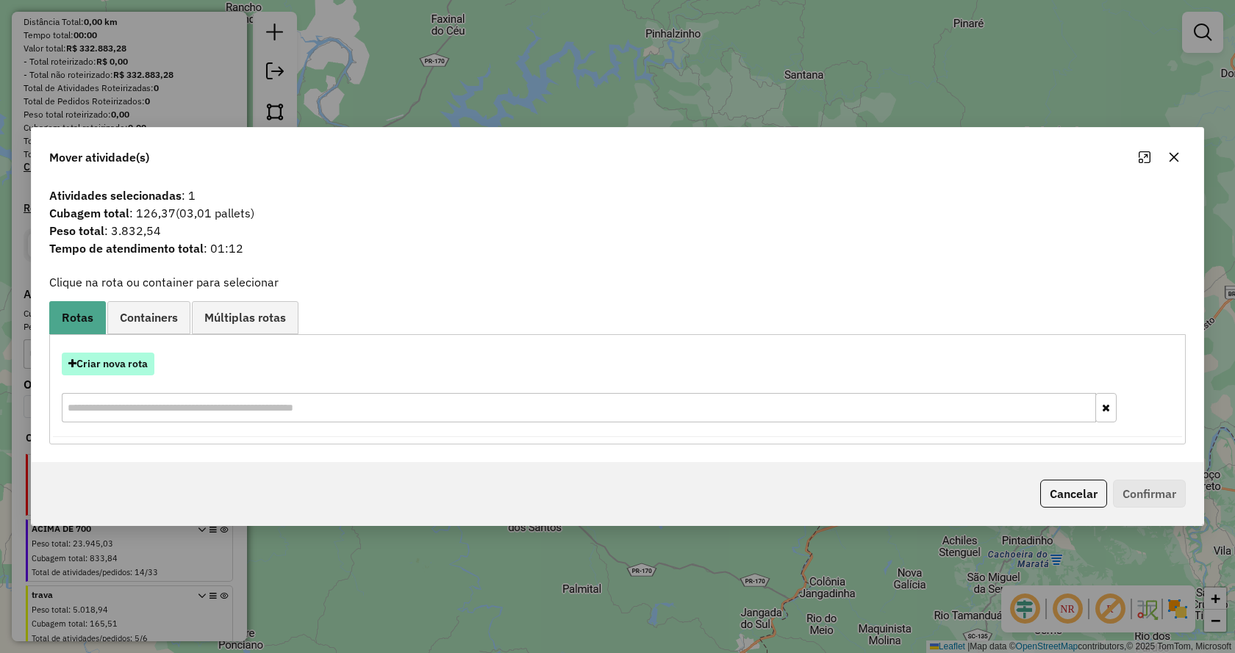
click at [118, 360] on button "Criar nova rota" at bounding box center [108, 364] width 93 height 23
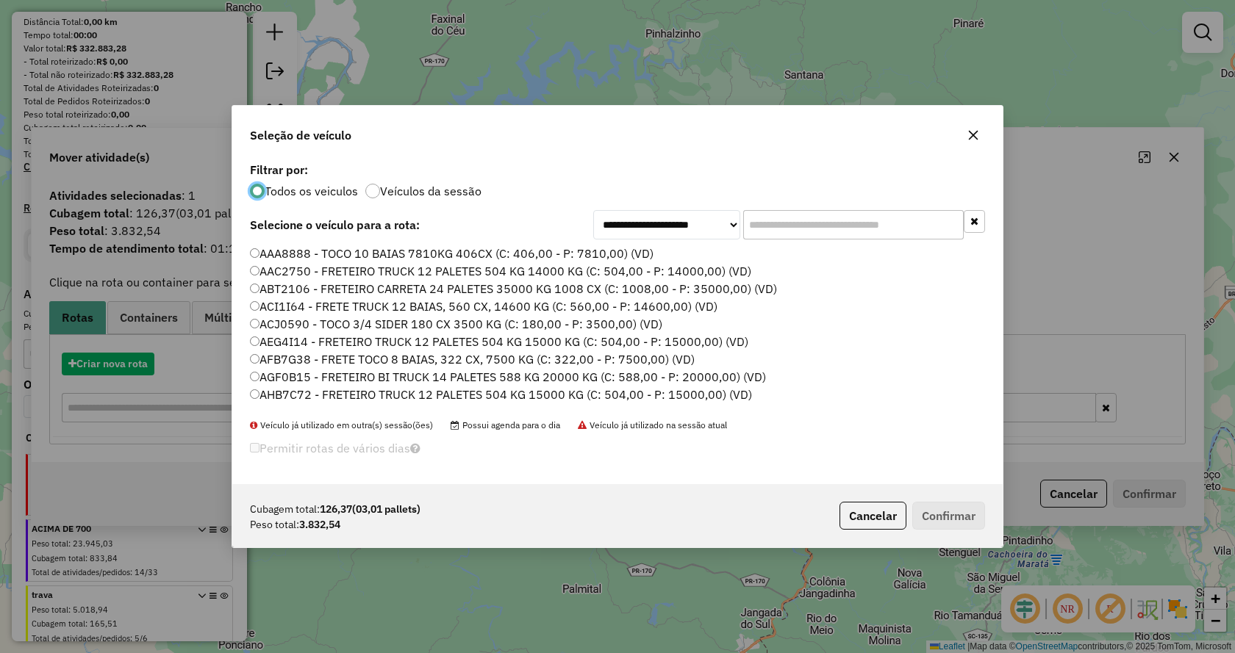
scroll to position [8, 4]
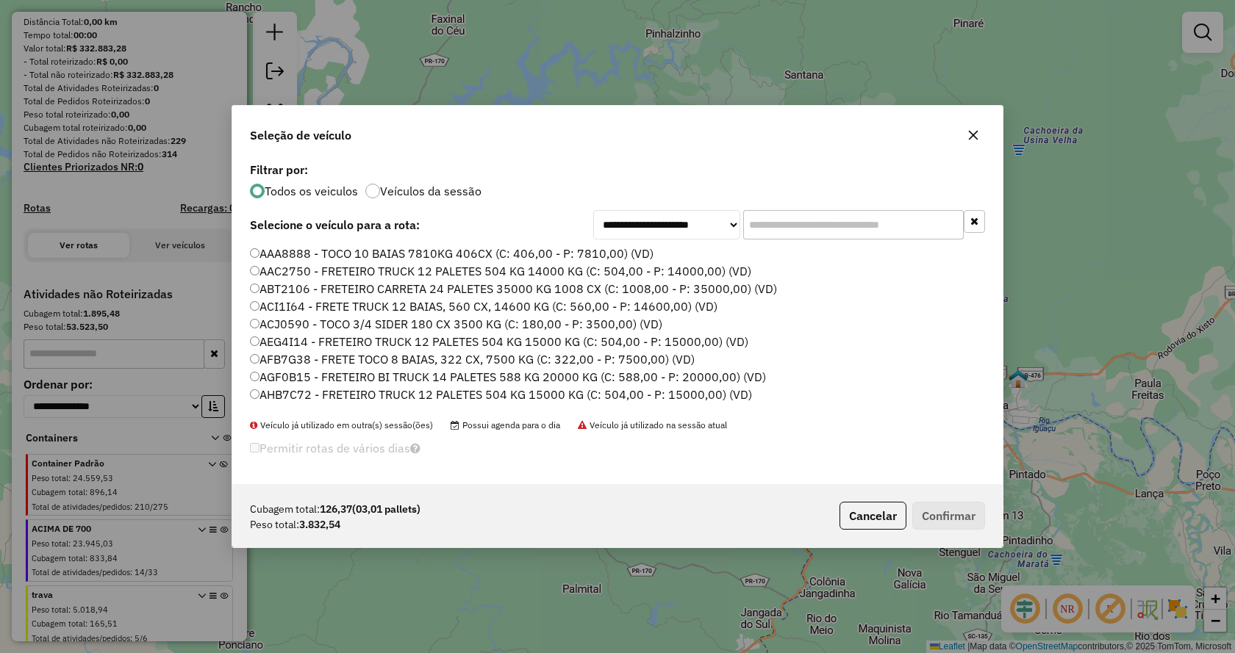
click at [776, 224] on input "text" at bounding box center [853, 224] width 221 height 29
click at [786, 223] on input "text" at bounding box center [853, 224] width 221 height 29
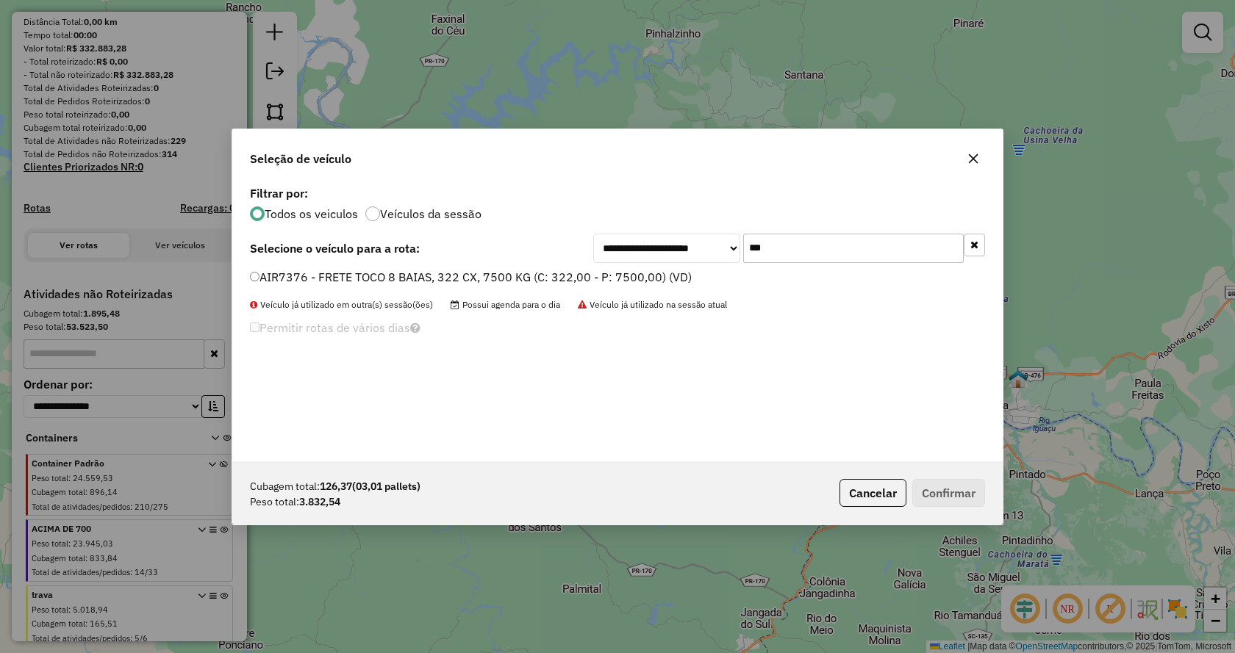
type input "***"
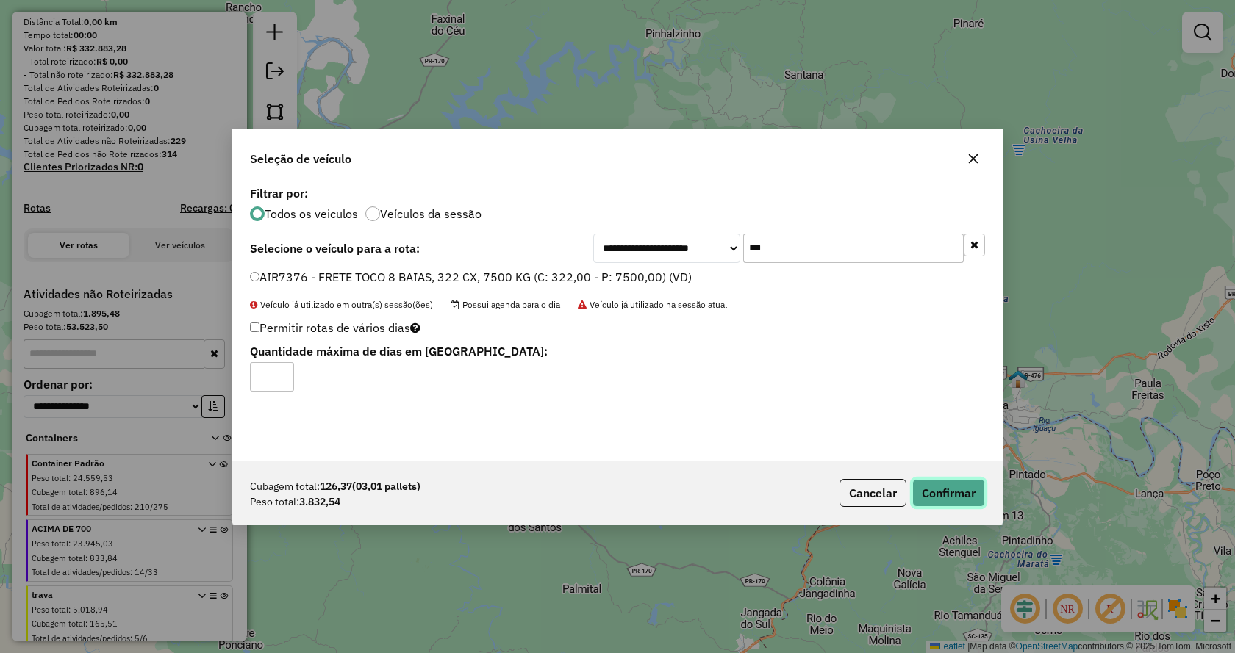
click at [942, 488] on button "Confirmar" at bounding box center [948, 493] width 73 height 28
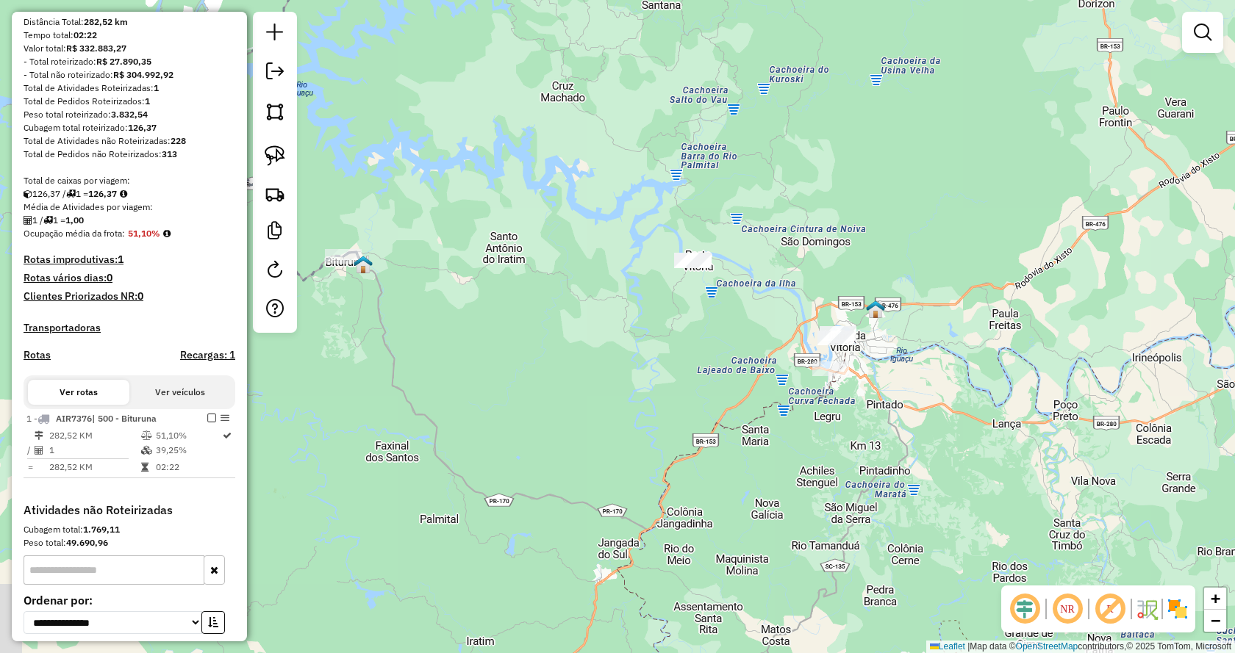
drag, startPoint x: 696, startPoint y: 440, endPoint x: 548, endPoint y: 331, distance: 184.1
click at [548, 331] on div "Janela de atendimento Grade de atendimento Capacidade Transportadoras Veículos …" at bounding box center [617, 326] width 1235 height 653
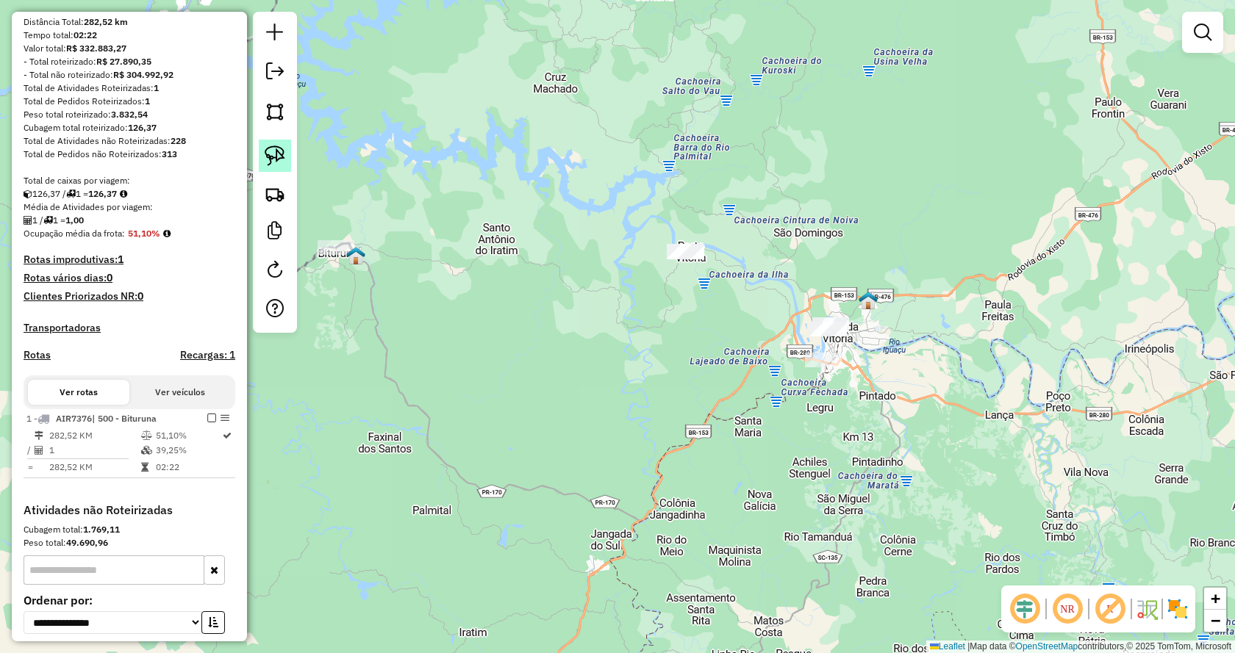
click at [278, 154] on img at bounding box center [275, 156] width 21 height 21
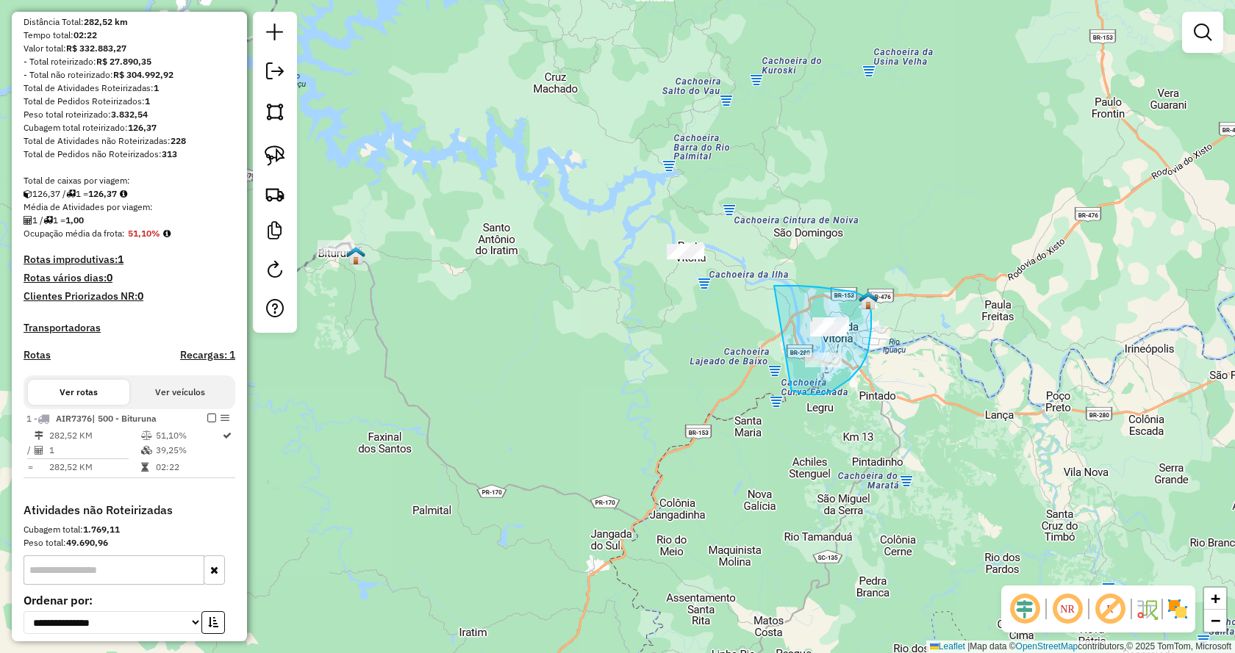
drag, startPoint x: 814, startPoint y: 395, endPoint x: 773, endPoint y: 286, distance: 116.3
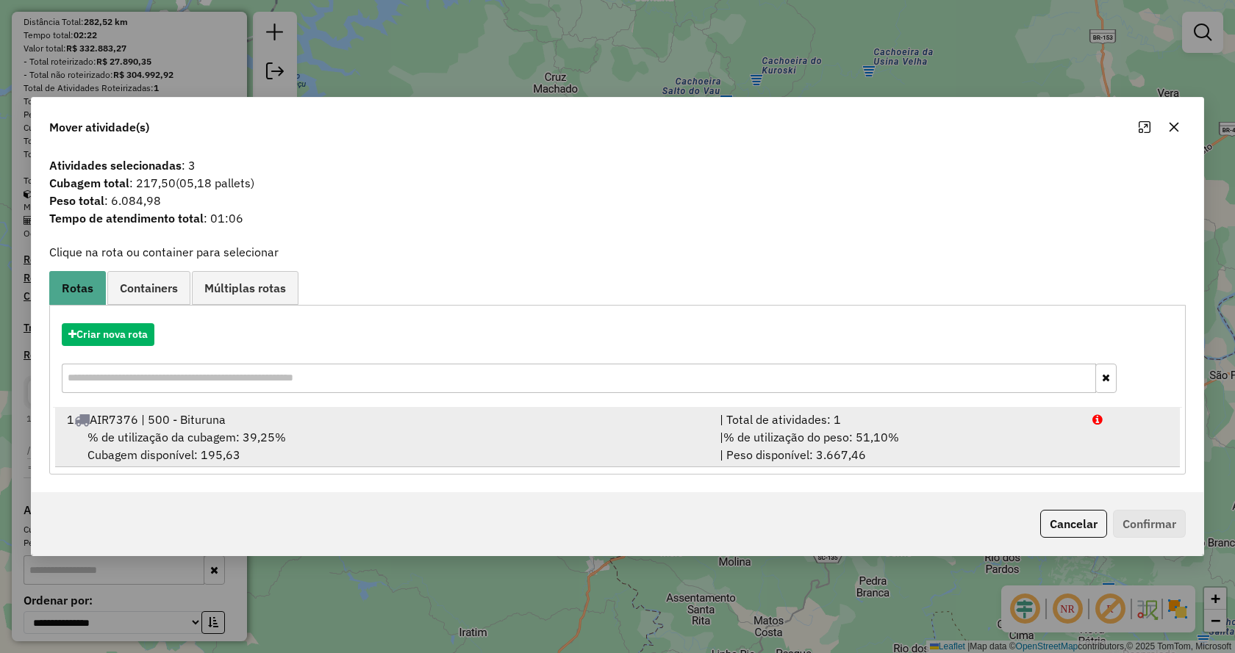
drag, startPoint x: 198, startPoint y: 431, endPoint x: 615, endPoint y: 492, distance: 420.5
click at [212, 435] on span "% de utilização da cubagem: 39,25%" at bounding box center [186, 437] width 198 height 15
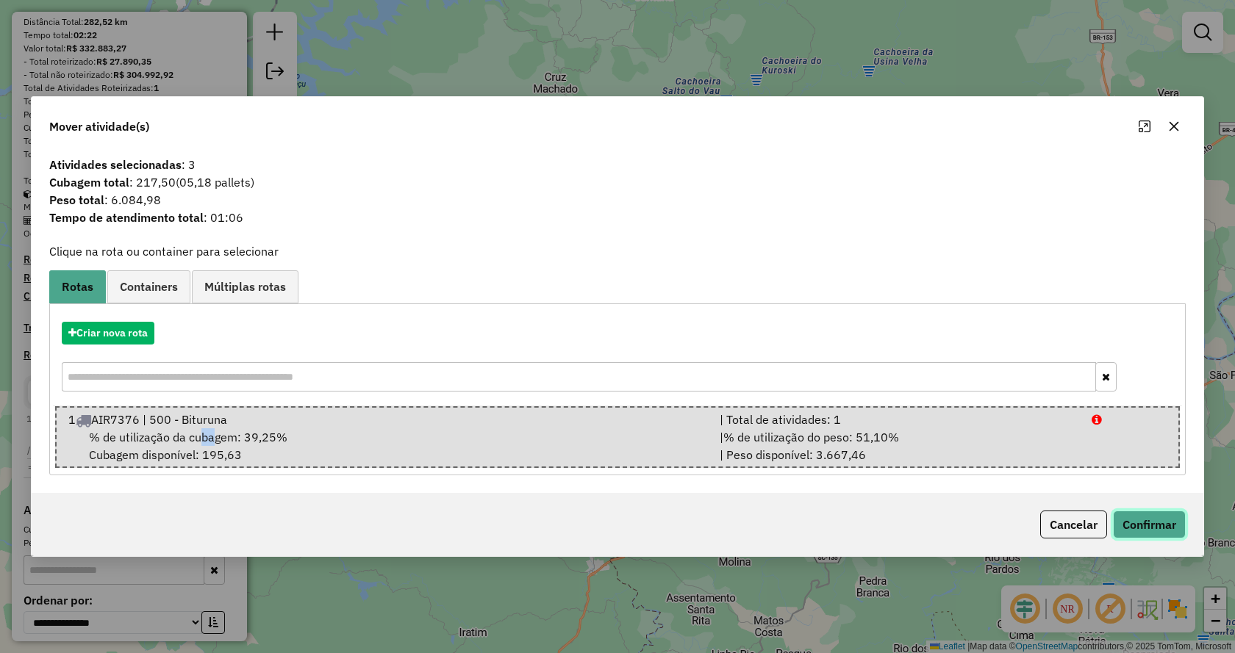
click at [1151, 525] on button "Confirmar" at bounding box center [1149, 525] width 73 height 28
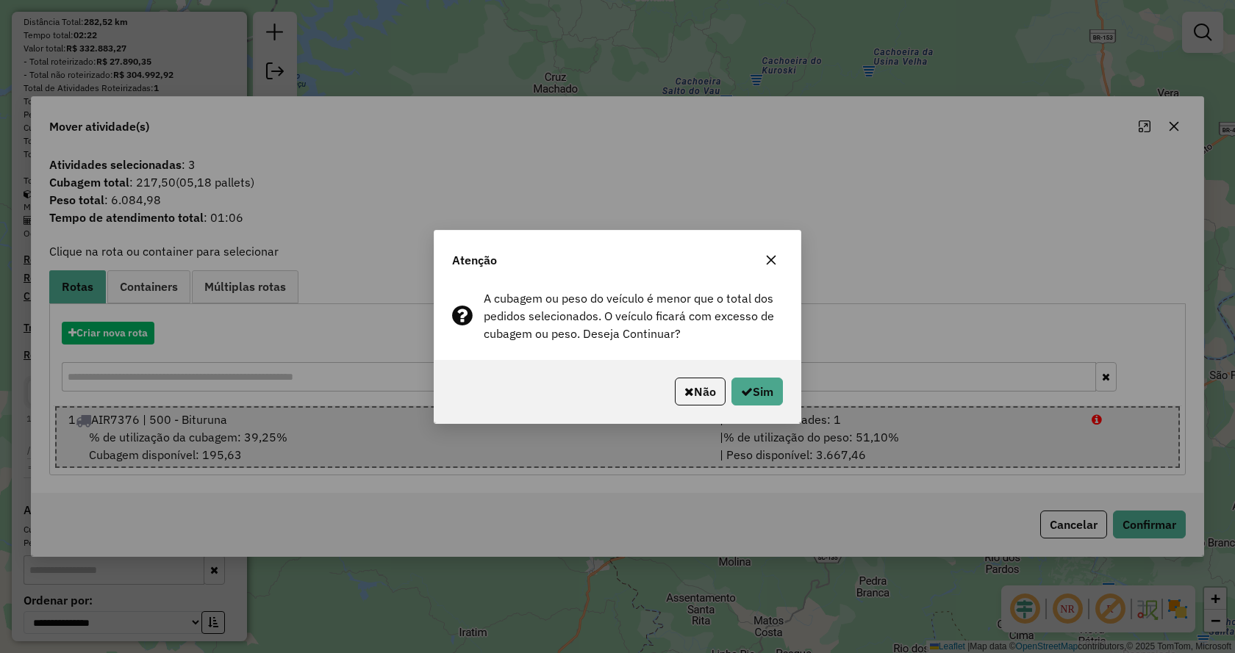
click at [784, 395] on div "Não Sim" at bounding box center [617, 391] width 366 height 63
click at [776, 393] on button "Sim" at bounding box center [756, 392] width 51 height 28
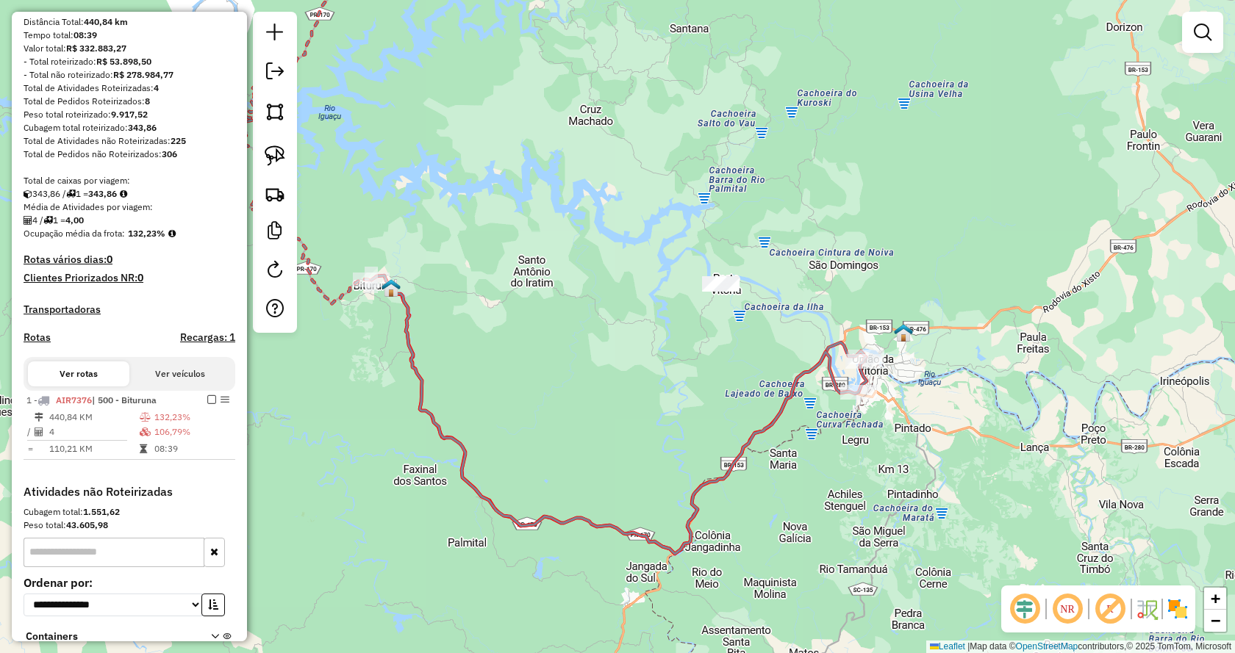
drag, startPoint x: 479, startPoint y: 302, endPoint x: 626, endPoint y: 395, distance: 174.4
click at [626, 395] on div "Janela de atendimento Grade de atendimento Capacidade Transportadoras Veículos …" at bounding box center [617, 326] width 1235 height 653
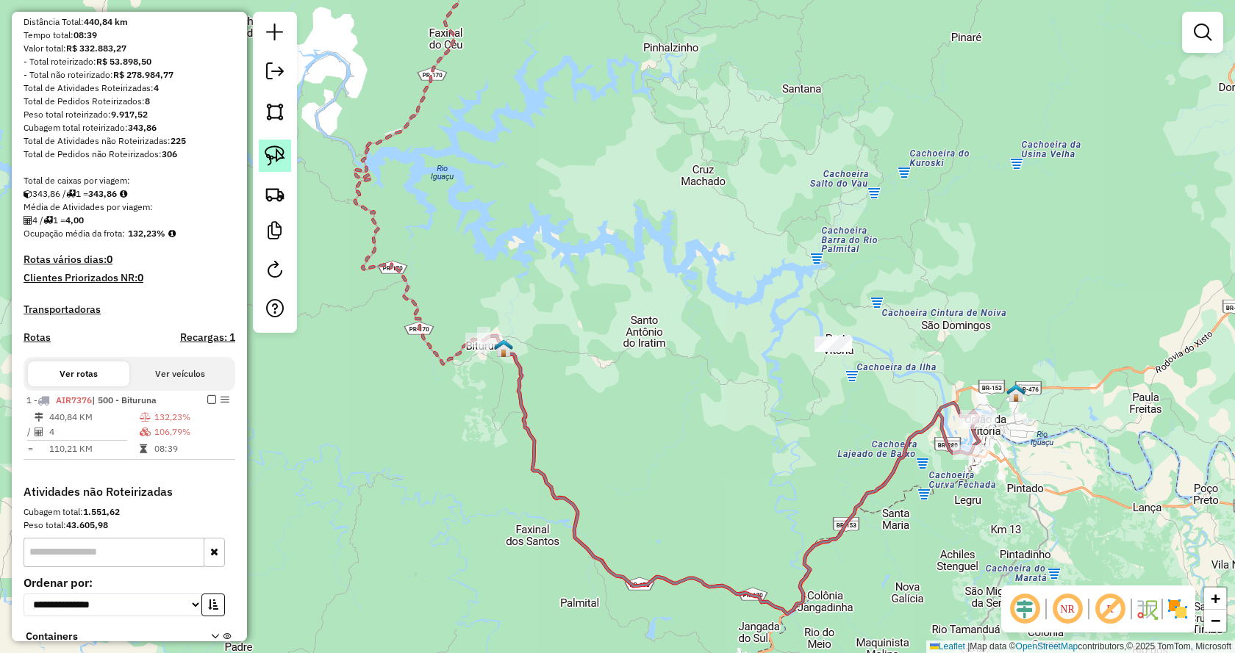
click at [279, 154] on img at bounding box center [275, 156] width 21 height 21
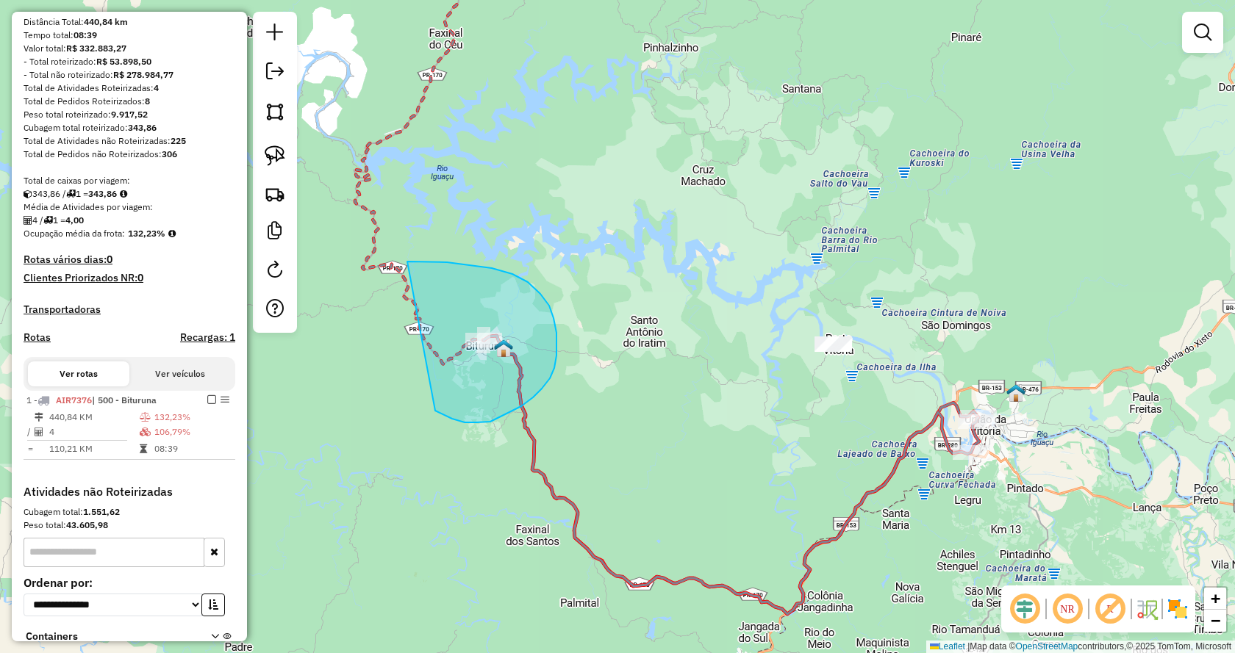
drag, startPoint x: 438, startPoint y: 412, endPoint x: 407, endPoint y: 262, distance: 153.8
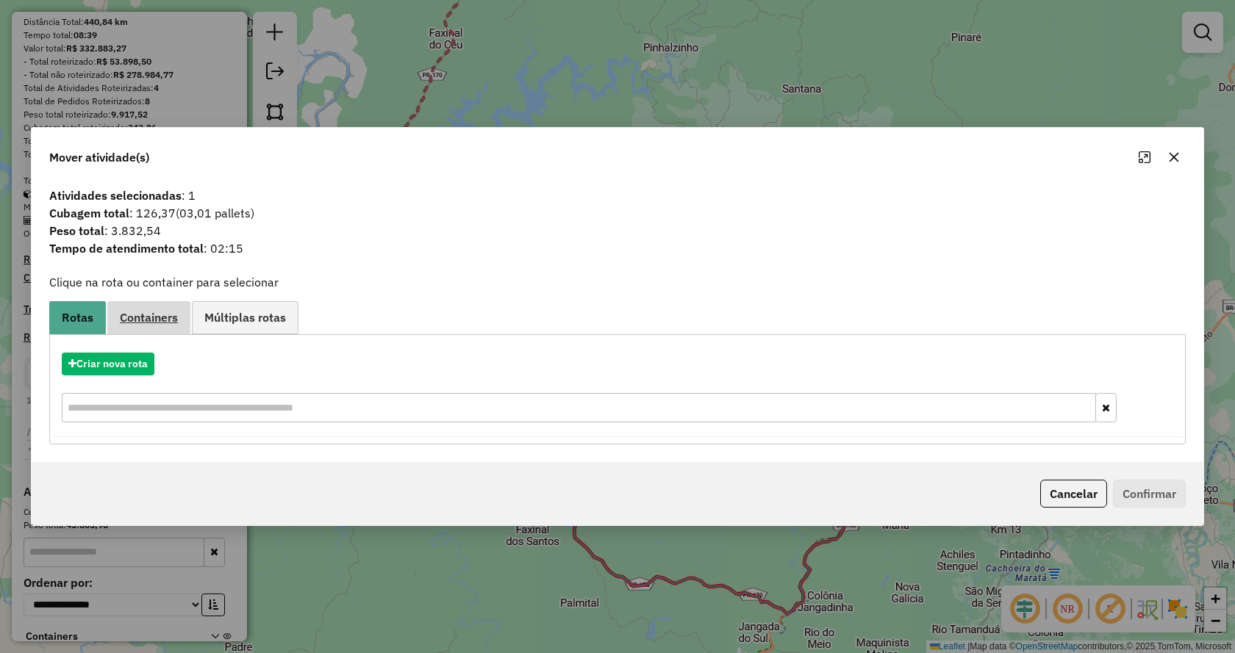
click at [152, 312] on span "Containers" at bounding box center [149, 318] width 58 height 12
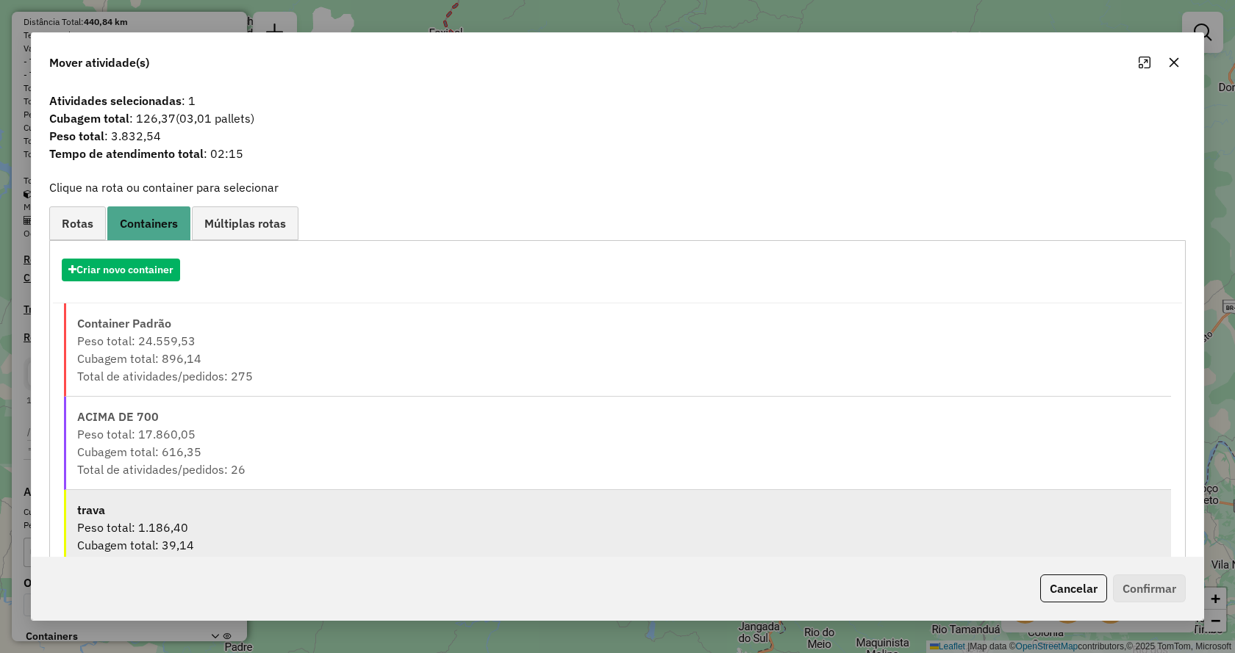
click at [221, 529] on div "Peso total: 1.186,40" at bounding box center [618, 528] width 1083 height 18
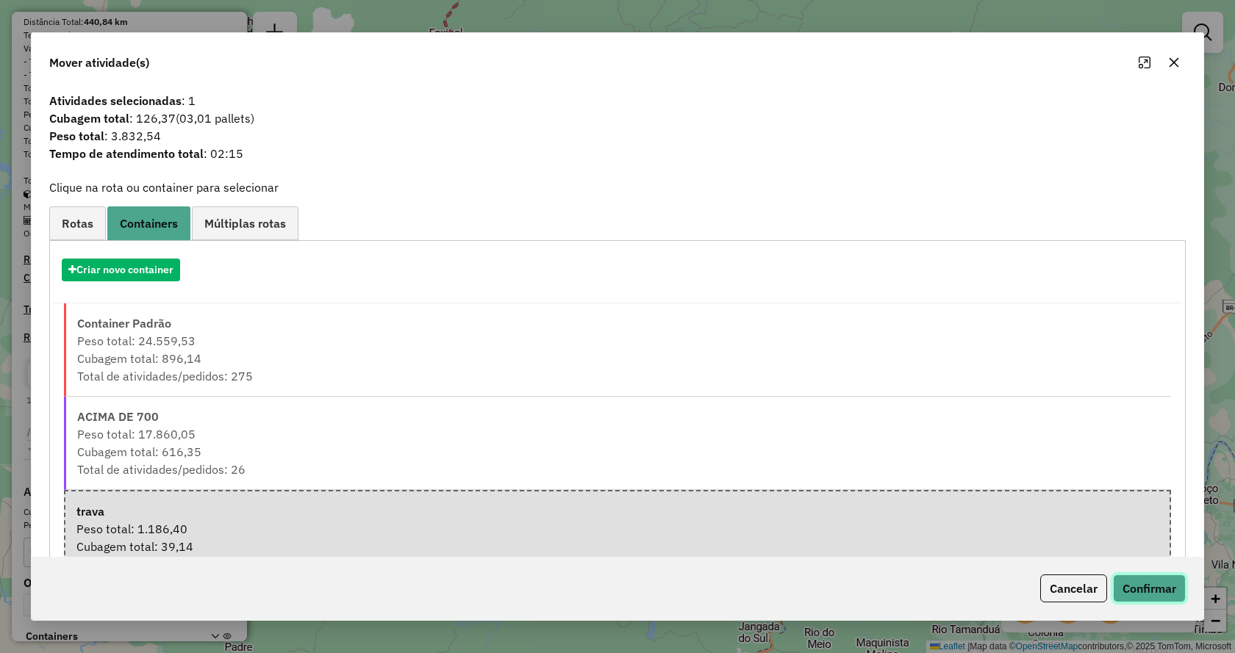
click at [1139, 587] on button "Confirmar" at bounding box center [1149, 589] width 73 height 28
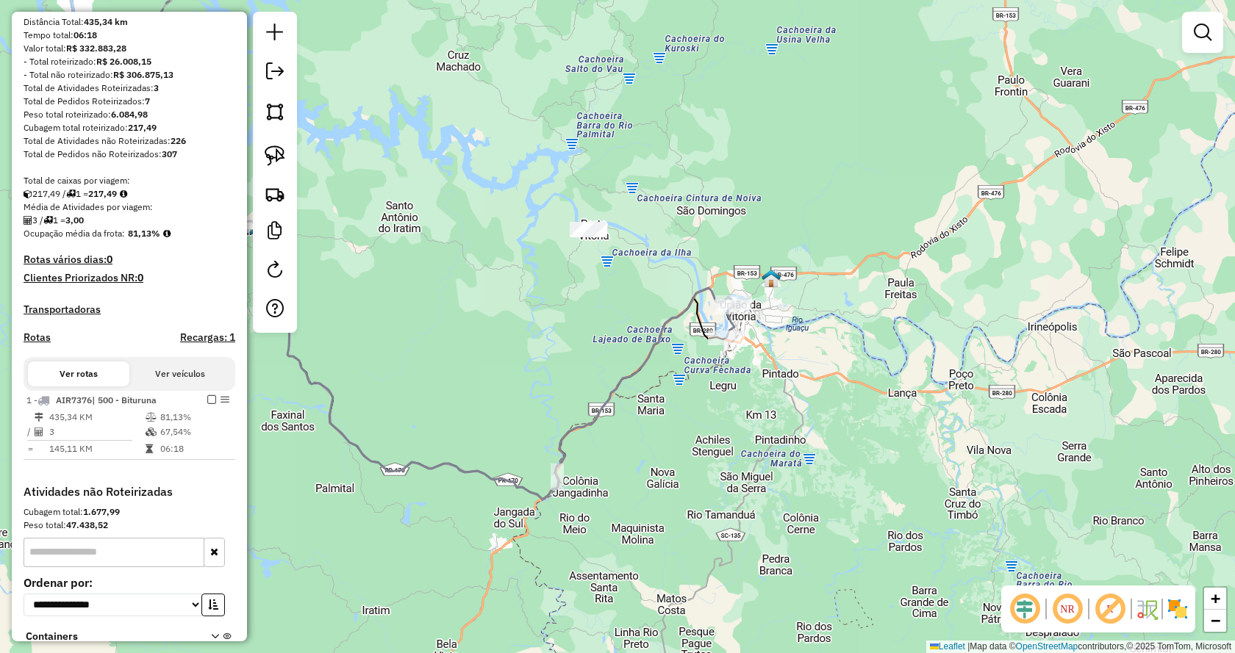
drag, startPoint x: 749, startPoint y: 491, endPoint x: 536, endPoint y: 382, distance: 239.3
click at [536, 382] on div "Janela de atendimento Grade de atendimento Capacidade Transportadoras Veículos …" at bounding box center [617, 326] width 1235 height 653
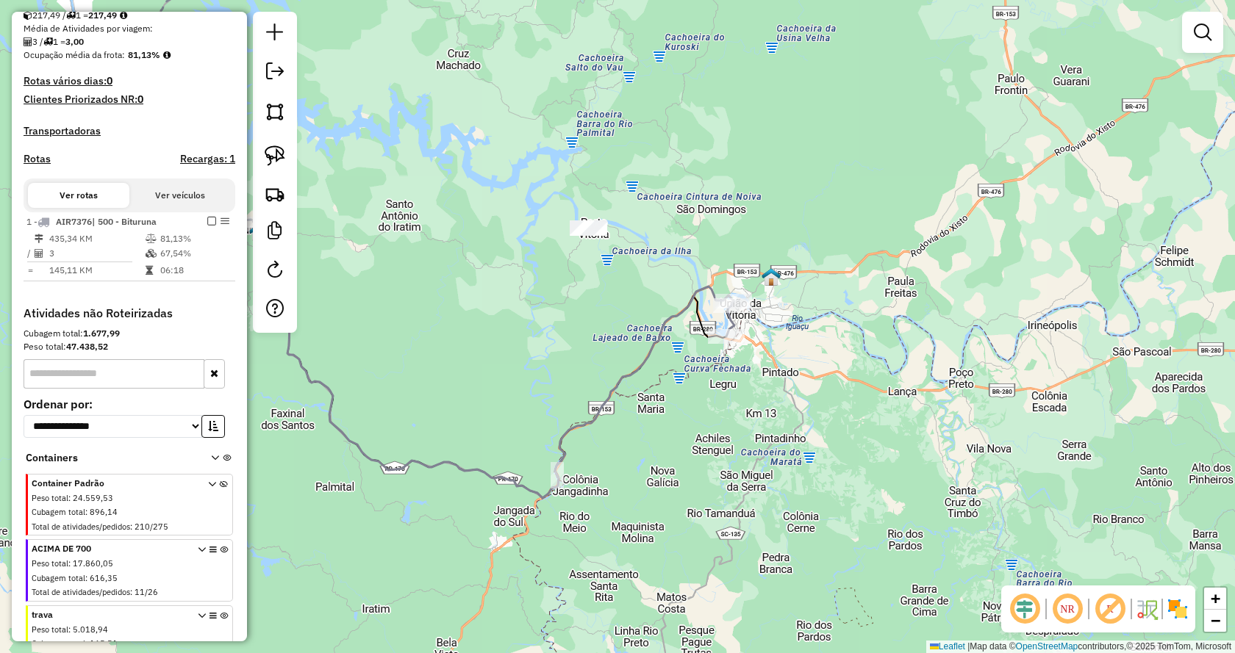
select select "**********"
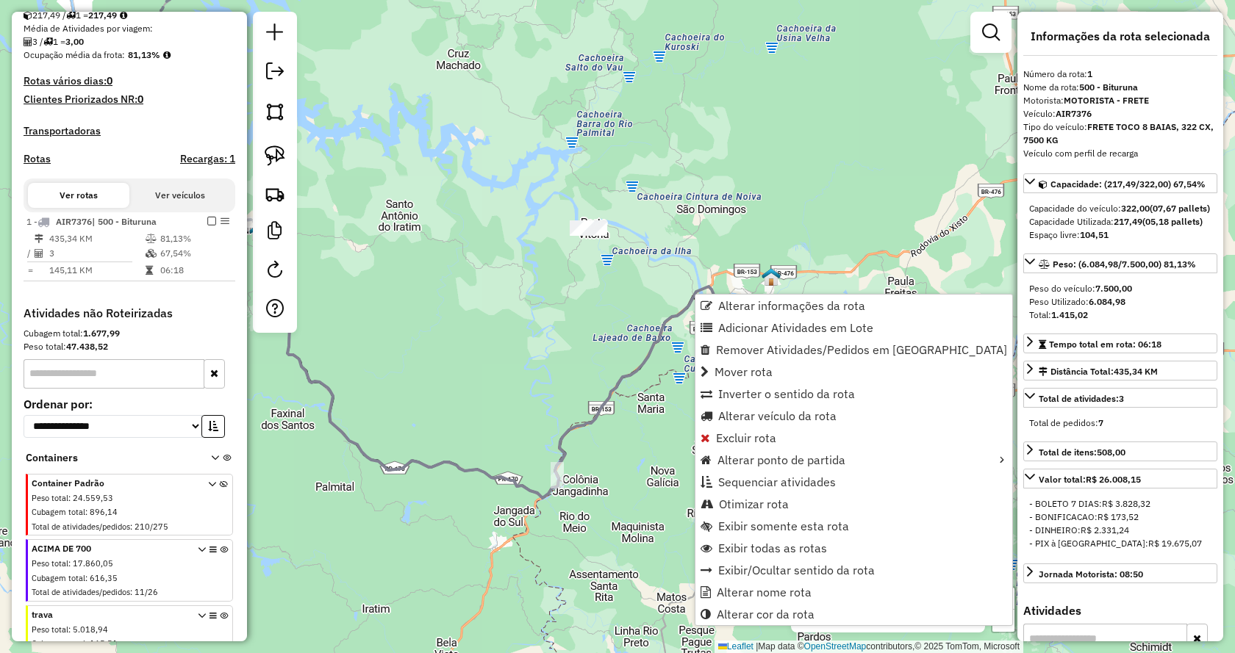
scroll to position [400, 0]
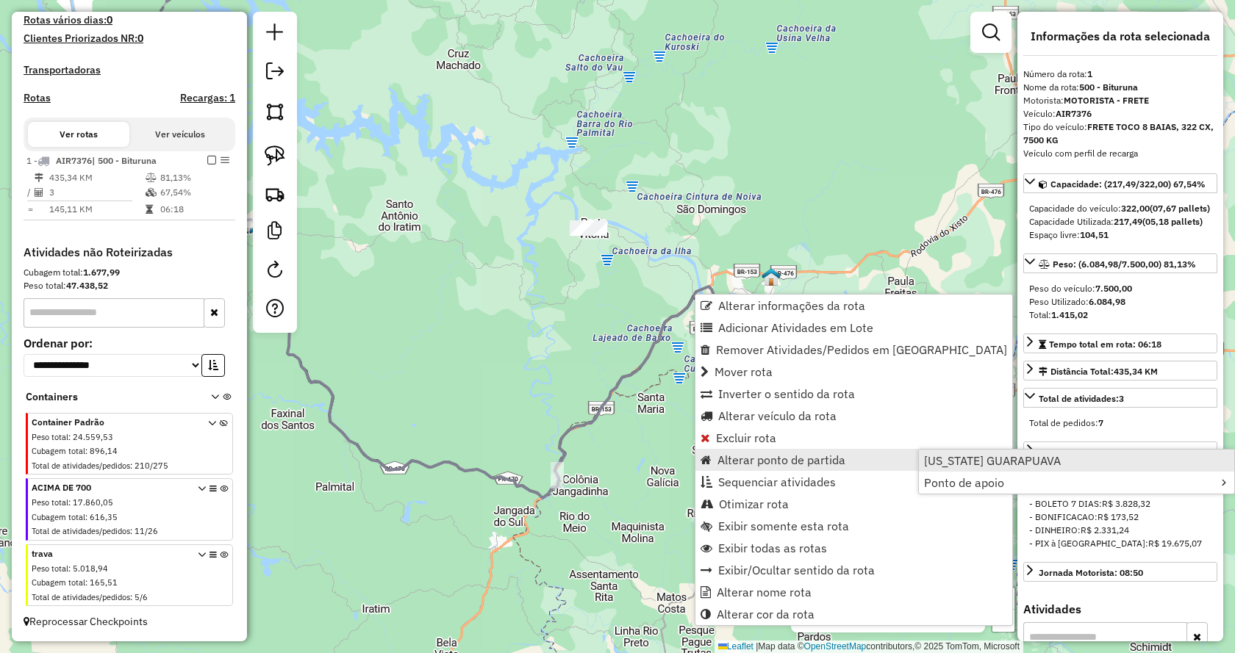
click at [950, 462] on span "[US_STATE] GUARAPUAVA" at bounding box center [992, 461] width 137 height 12
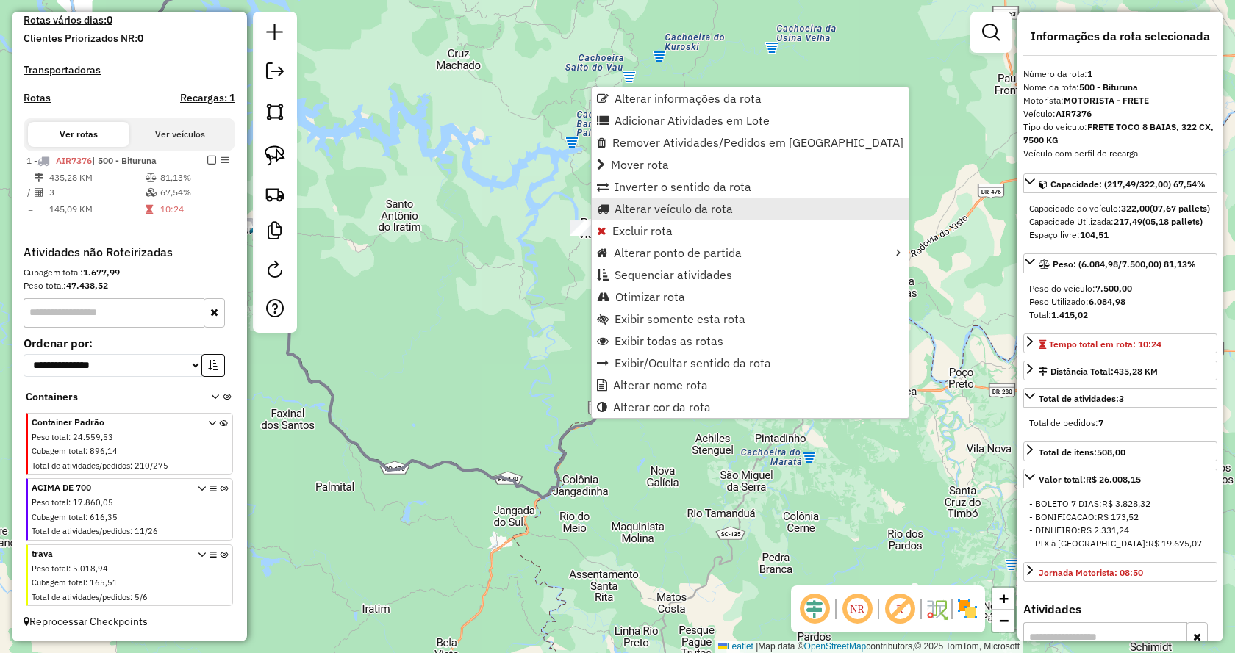
click at [695, 211] on span "Alterar veículo da rota" at bounding box center [674, 209] width 118 height 12
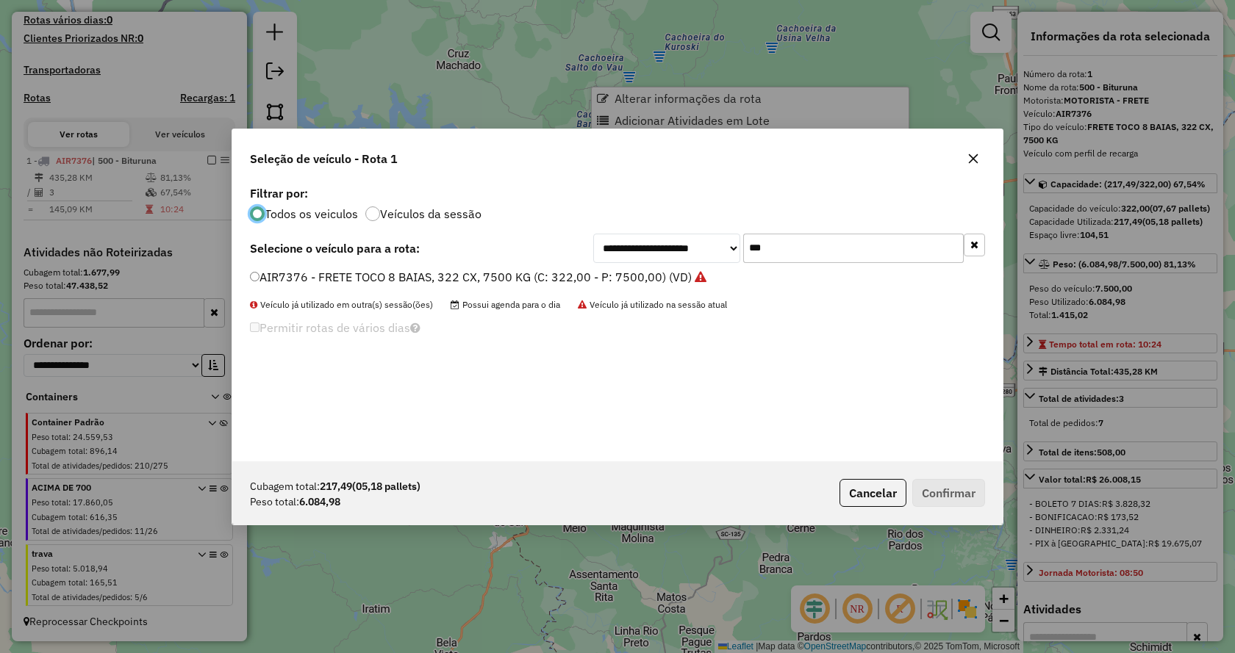
scroll to position [8, 4]
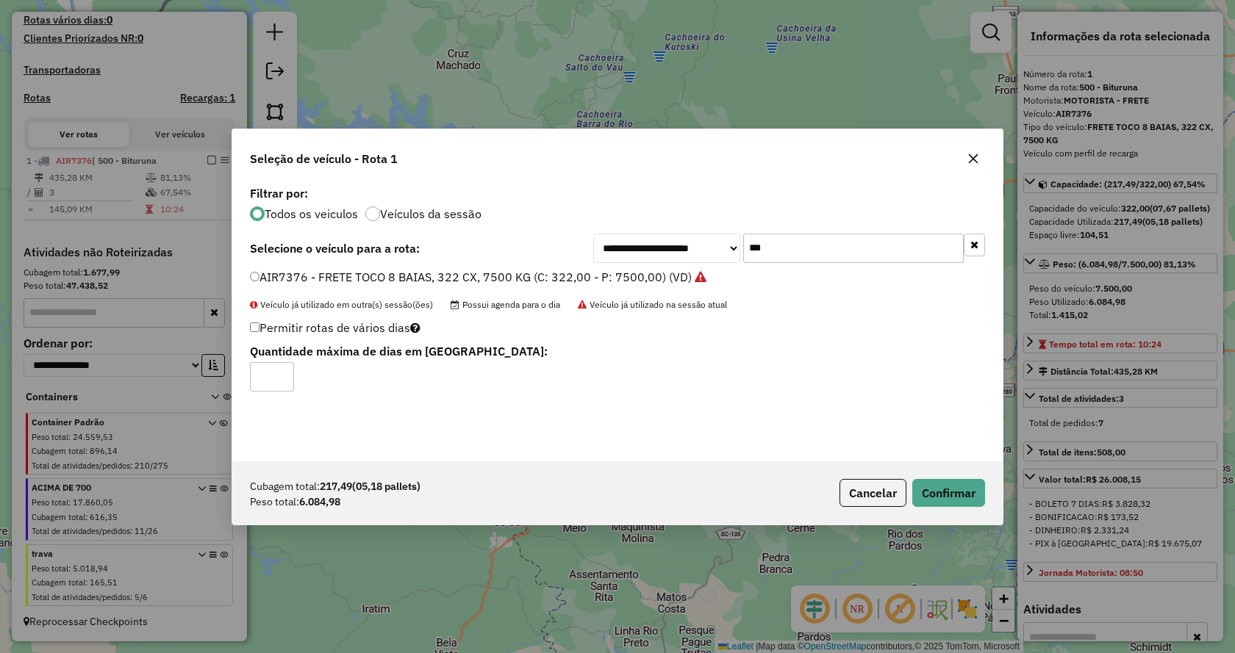
type input "*"
click at [282, 375] on input "*" at bounding box center [272, 376] width 44 height 29
click at [956, 494] on button "Confirmar" at bounding box center [948, 493] width 73 height 28
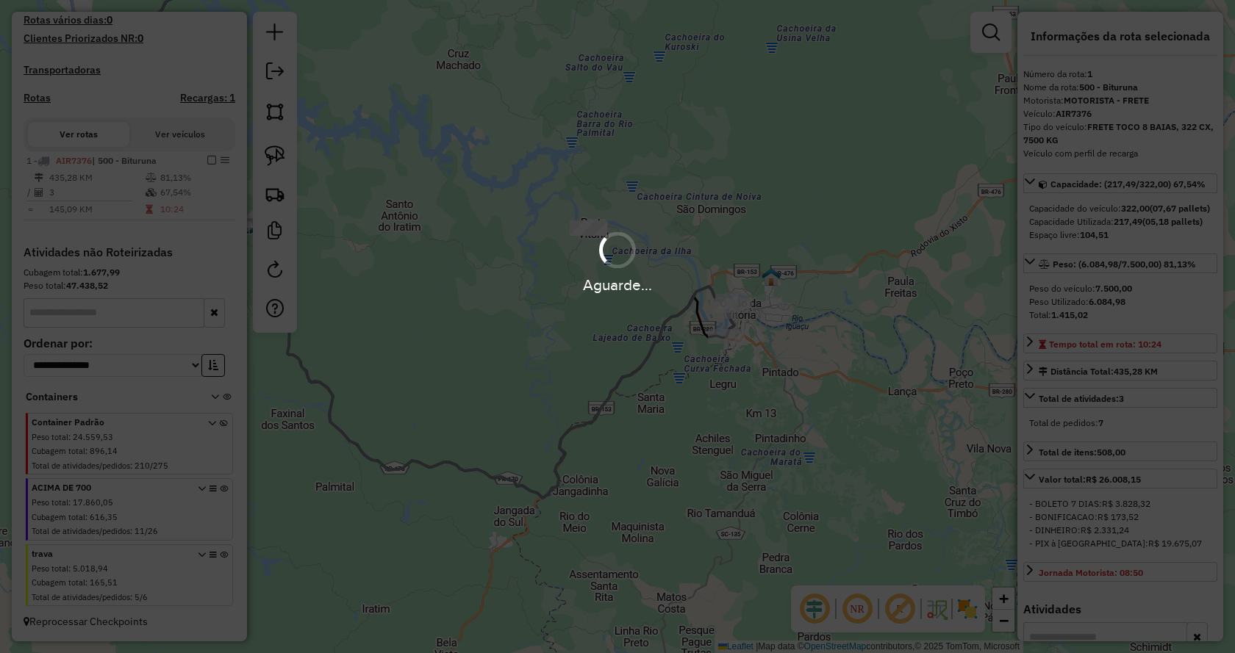
scroll to position [404, 0]
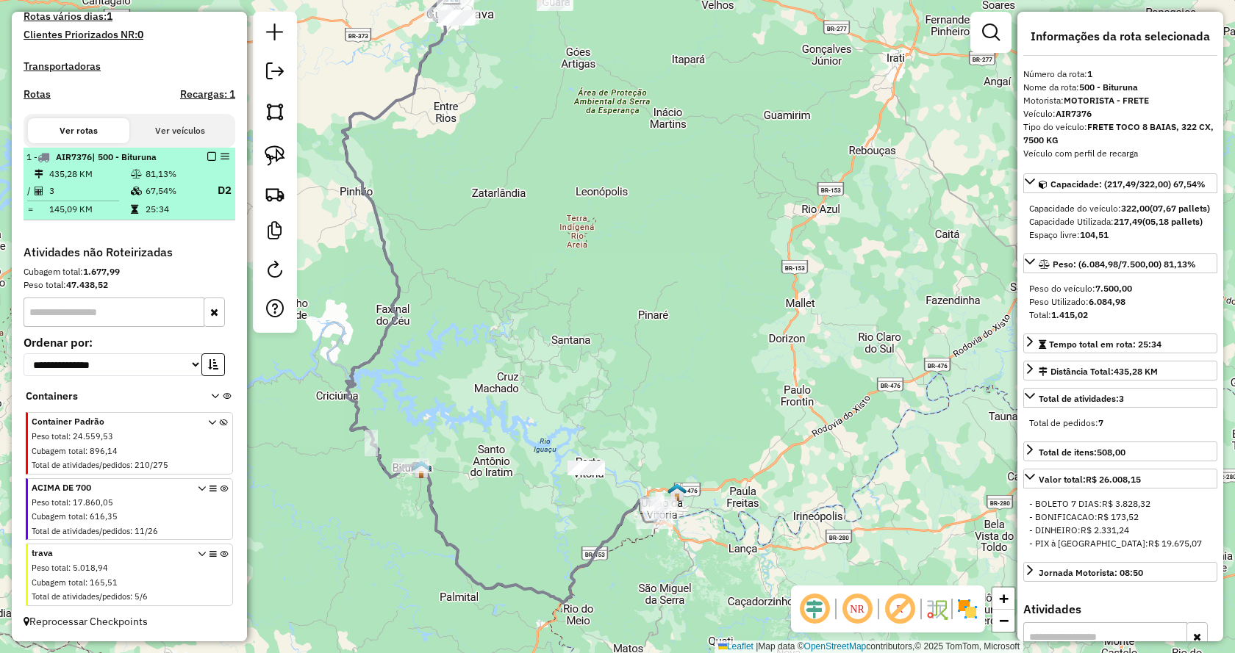
click at [207, 159] on em at bounding box center [211, 156] width 9 height 9
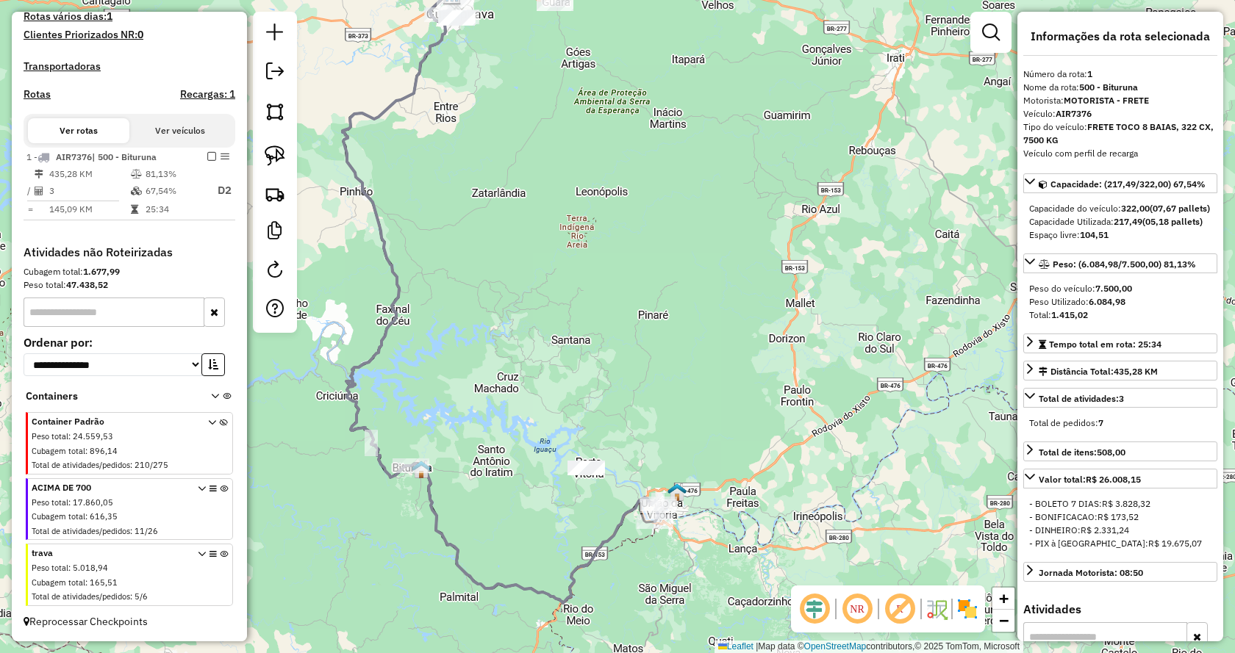
scroll to position [351, 0]
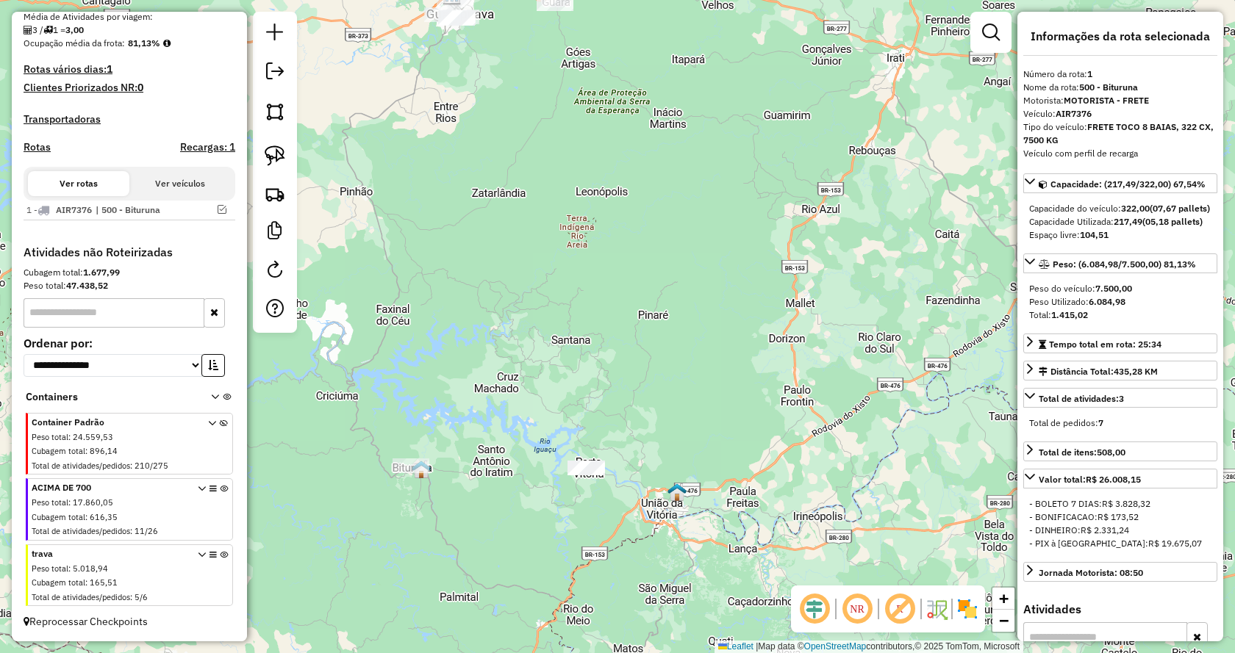
click at [223, 395] on icon at bounding box center [227, 400] width 8 height 14
click at [223, 397] on icon at bounding box center [227, 400] width 8 height 14
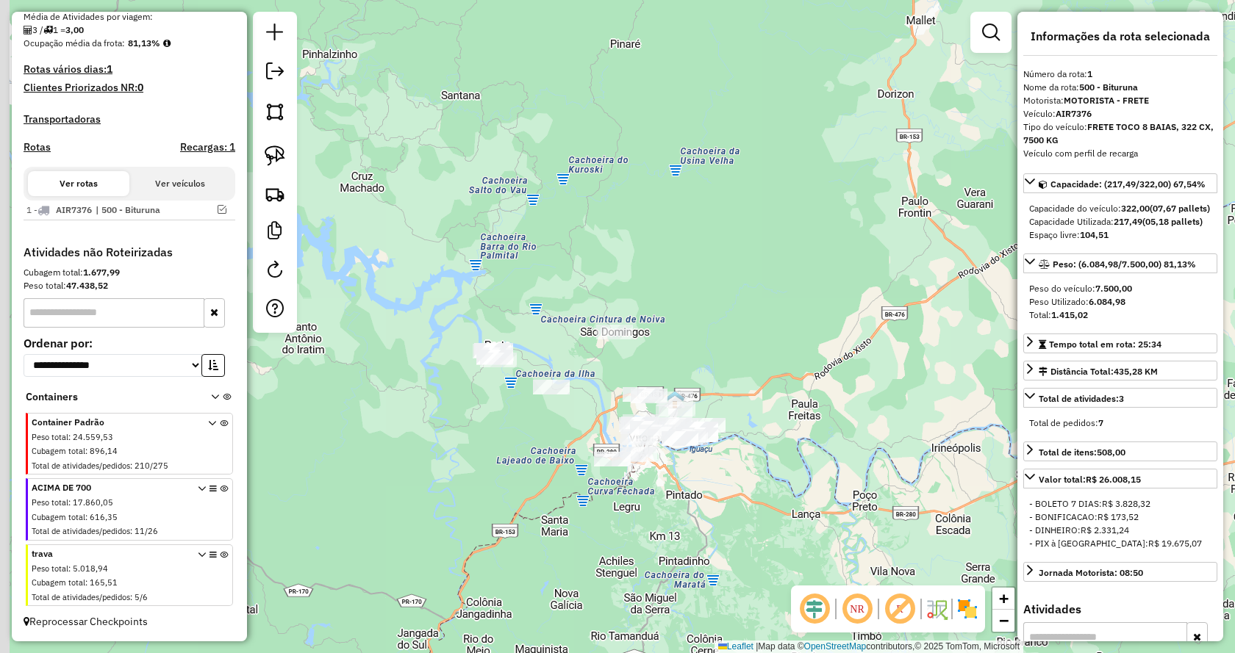
drag, startPoint x: 778, startPoint y: 459, endPoint x: 866, endPoint y: 351, distance: 139.6
click at [864, 351] on div "Janela de atendimento Grade de atendimento Capacidade Transportadoras Veículos …" at bounding box center [617, 326] width 1235 height 653
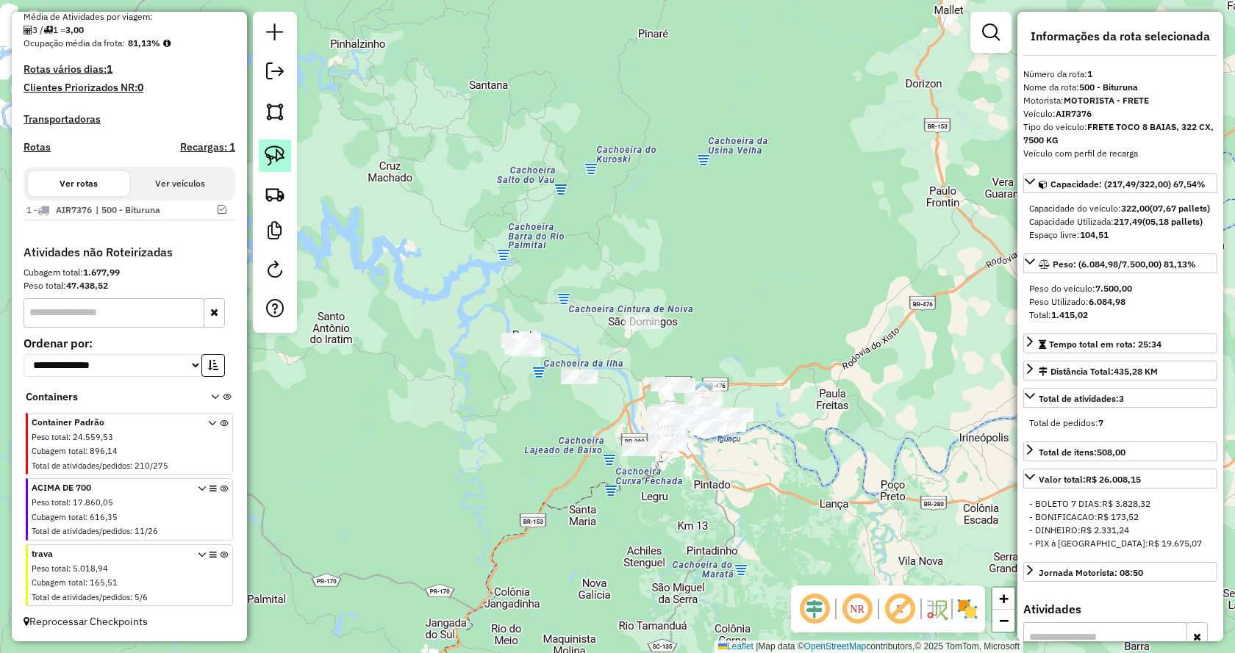
click at [271, 157] on img at bounding box center [275, 156] width 21 height 21
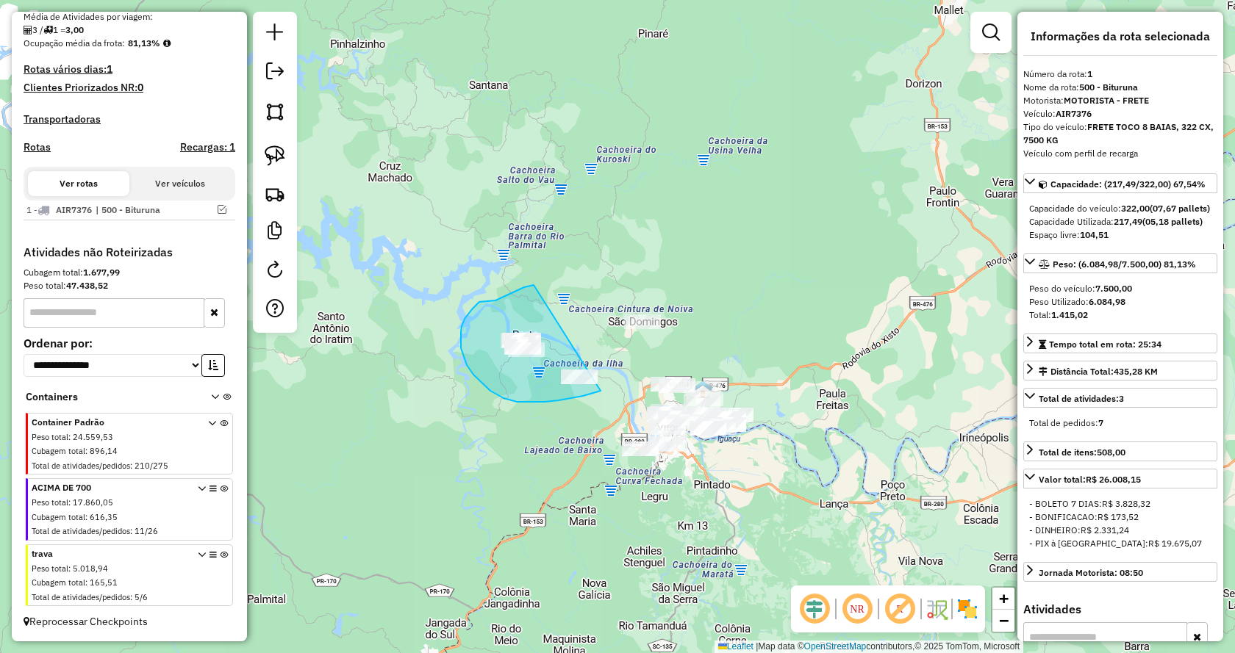
drag, startPoint x: 601, startPoint y: 391, endPoint x: 547, endPoint y: 280, distance: 123.3
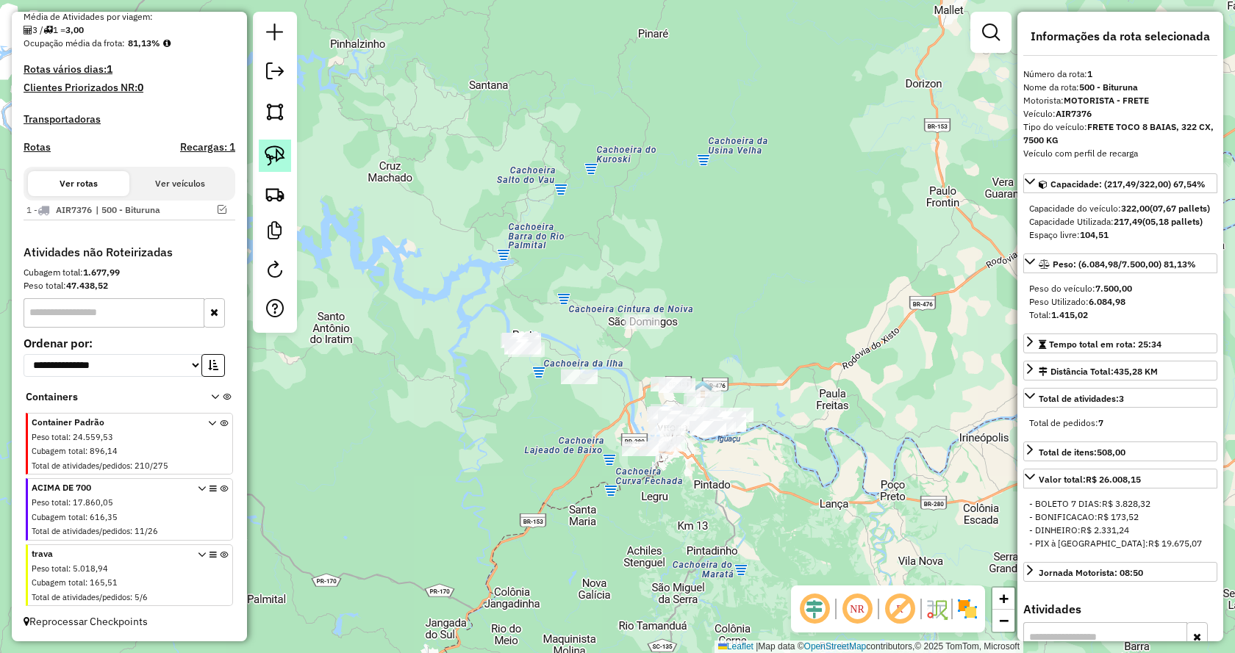
click at [280, 157] on img at bounding box center [275, 156] width 21 height 21
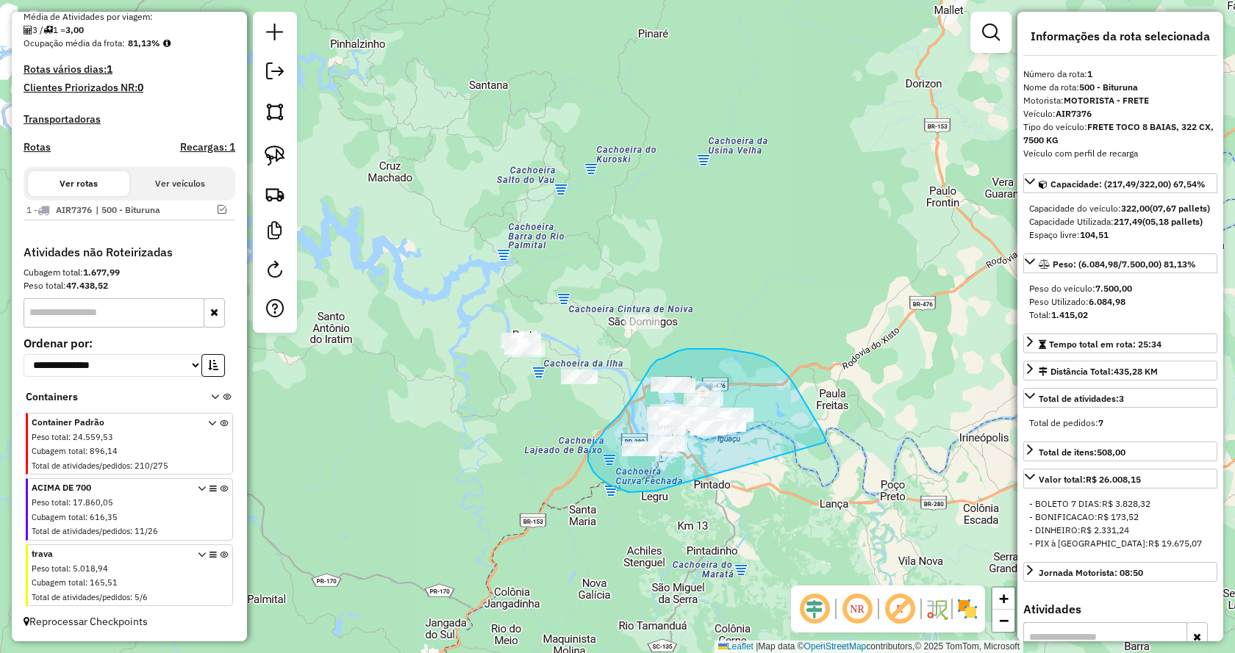
drag, startPoint x: 628, startPoint y: 493, endPoint x: 826, endPoint y: 479, distance: 198.2
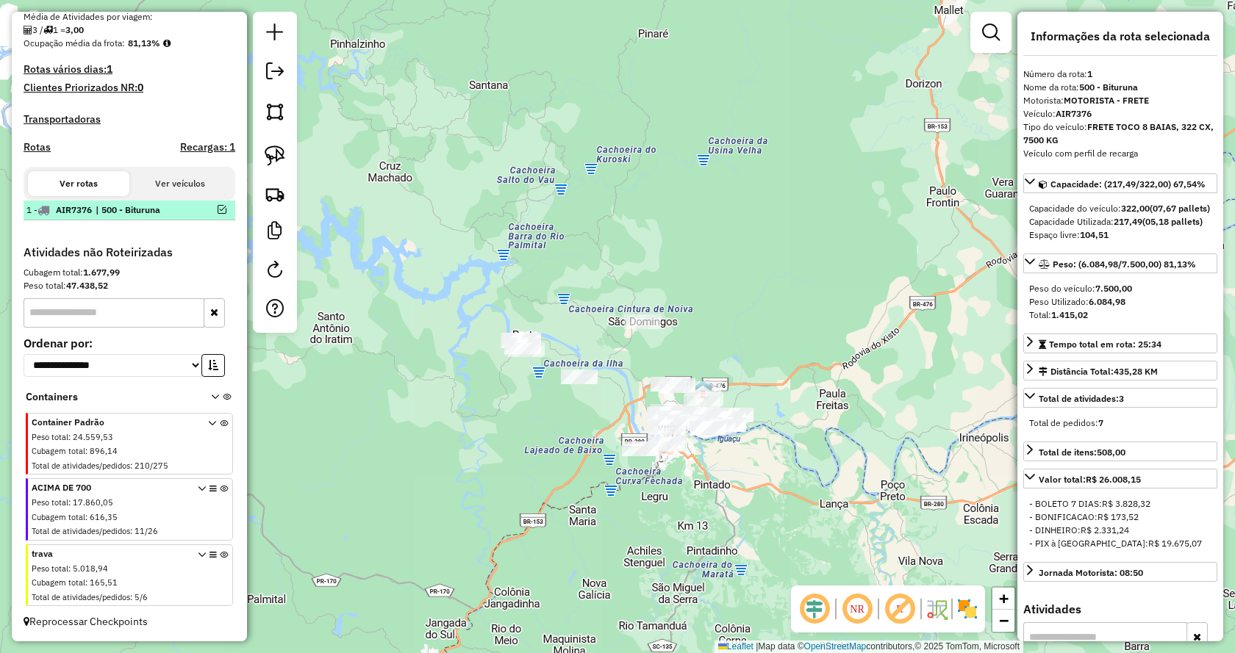
click at [218, 209] on em at bounding box center [222, 209] width 9 height 9
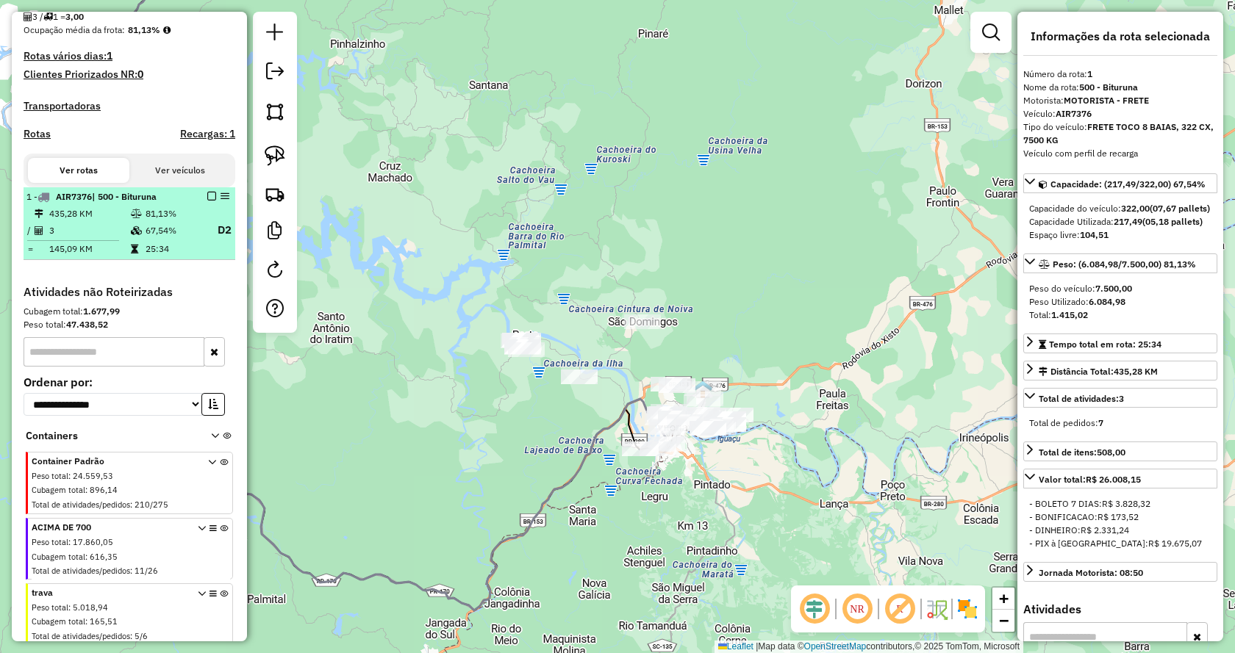
scroll to position [404, 0]
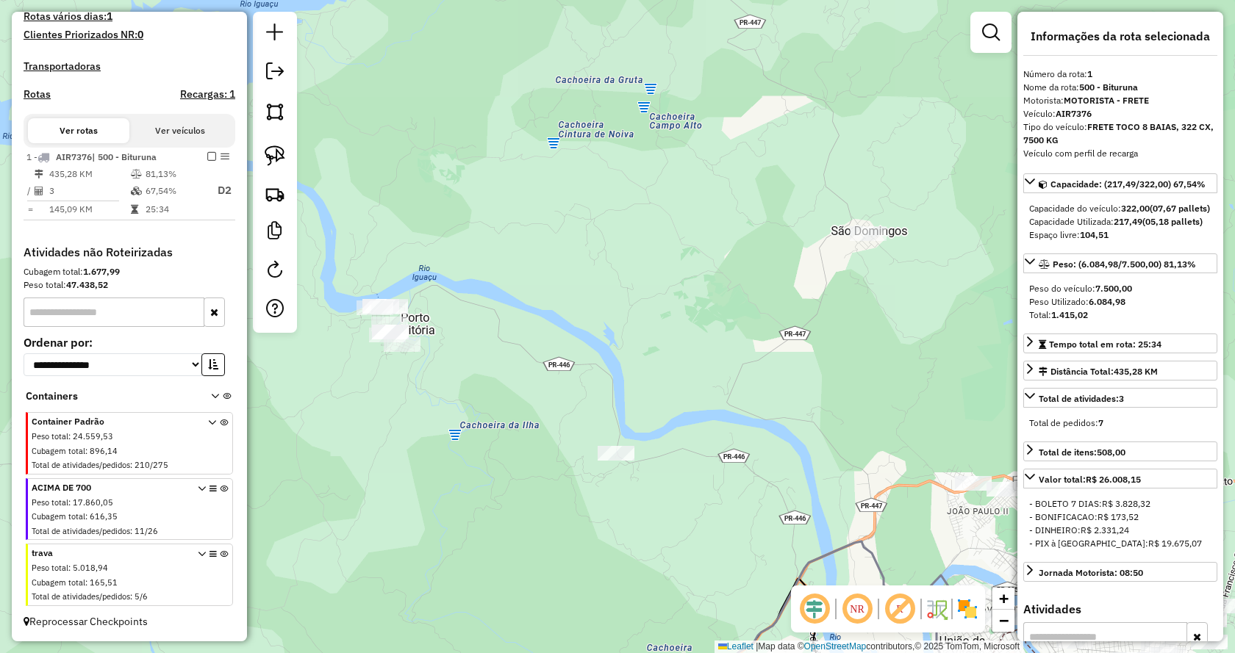
drag, startPoint x: 349, startPoint y: 444, endPoint x: 649, endPoint y: 581, distance: 329.9
click at [649, 581] on div "Janela de atendimento Grade de atendimento Capacidade Transportadoras Veículos …" at bounding box center [617, 326] width 1235 height 653
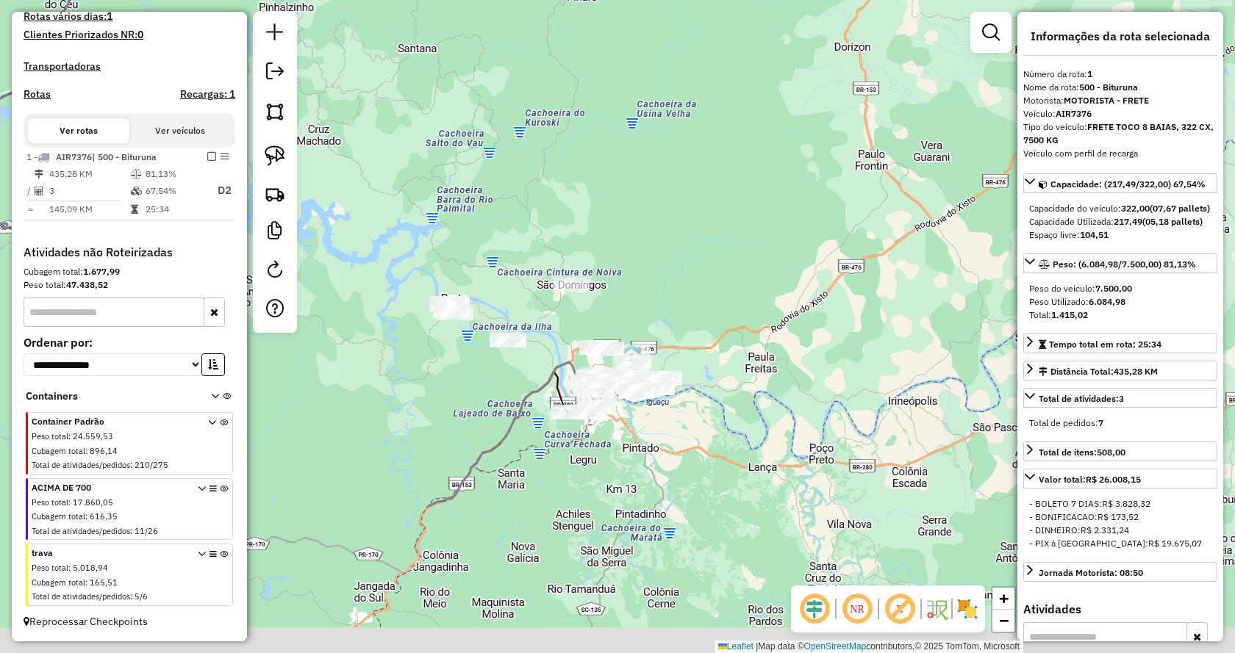
drag, startPoint x: 570, startPoint y: 576, endPoint x: 470, endPoint y: 371, distance: 227.8
click at [470, 371] on div "Janela de atendimento Grade de atendimento Capacidade Transportadoras Veículos …" at bounding box center [617, 326] width 1235 height 653
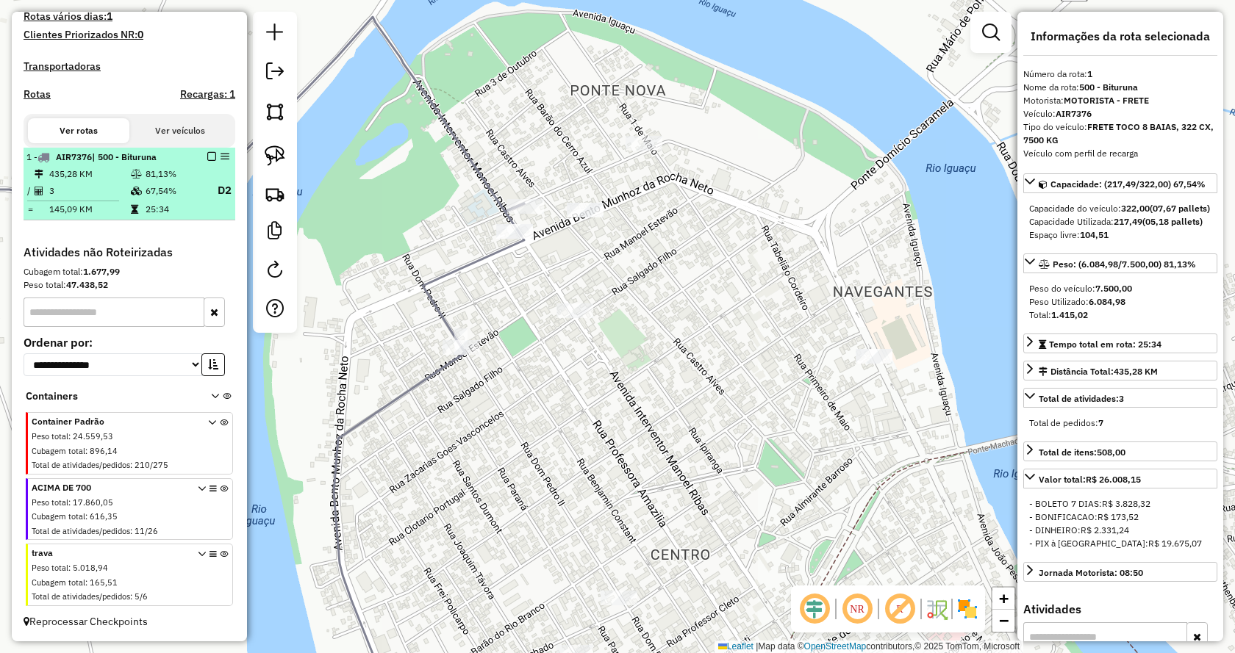
click at [207, 155] on em at bounding box center [211, 156] width 9 height 9
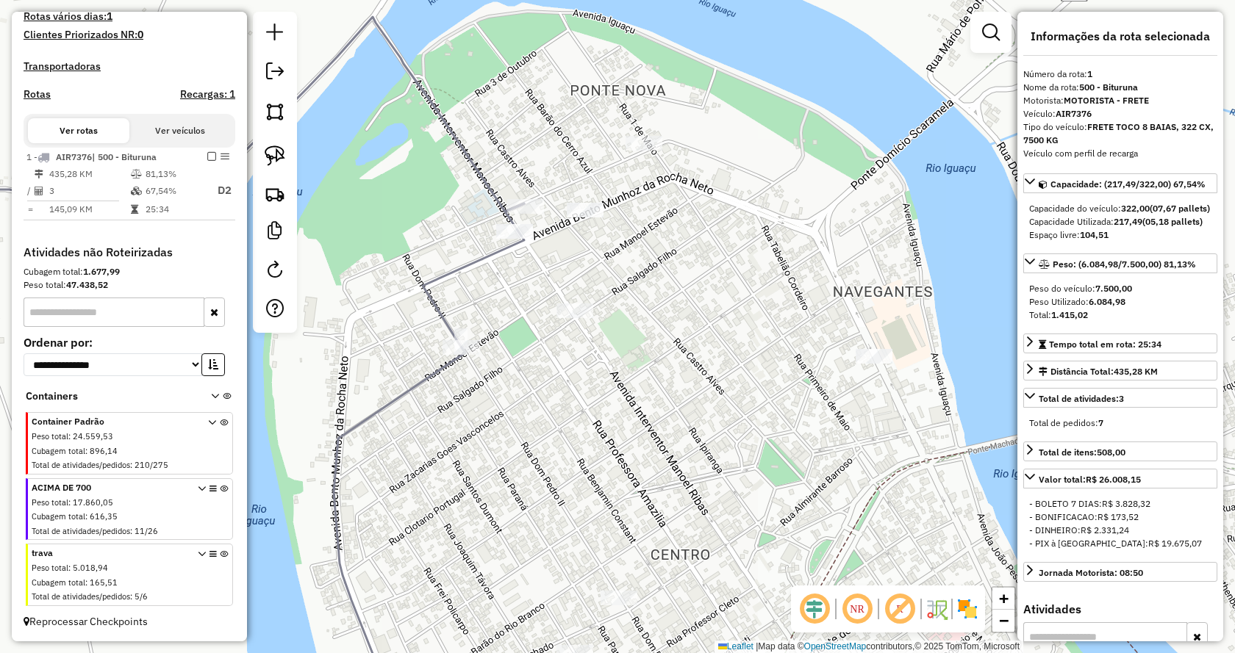
scroll to position [351, 0]
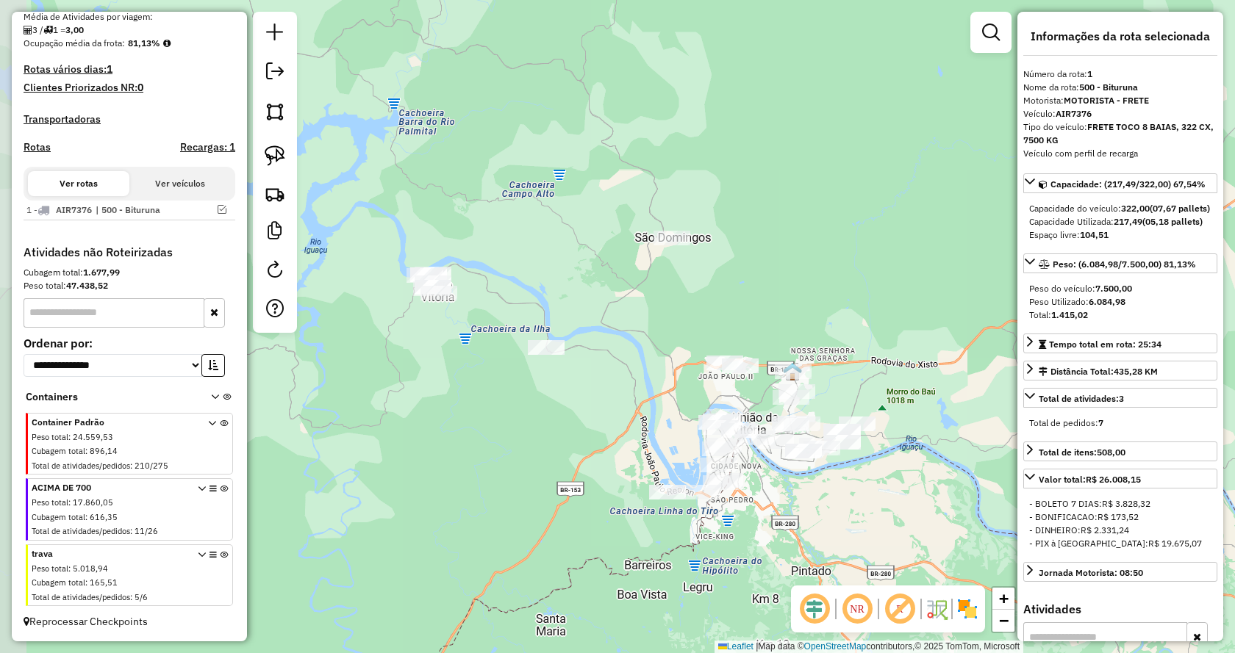
drag, startPoint x: 479, startPoint y: 454, endPoint x: 555, endPoint y: 484, distance: 82.4
click at [555, 484] on div "Janela de atendimento Grade de atendimento Capacidade Transportadoras Veículos …" at bounding box center [617, 326] width 1235 height 653
drag, startPoint x: 265, startPoint y: 152, endPoint x: 468, endPoint y: 305, distance: 254.0
click at [265, 154] on img at bounding box center [275, 156] width 21 height 21
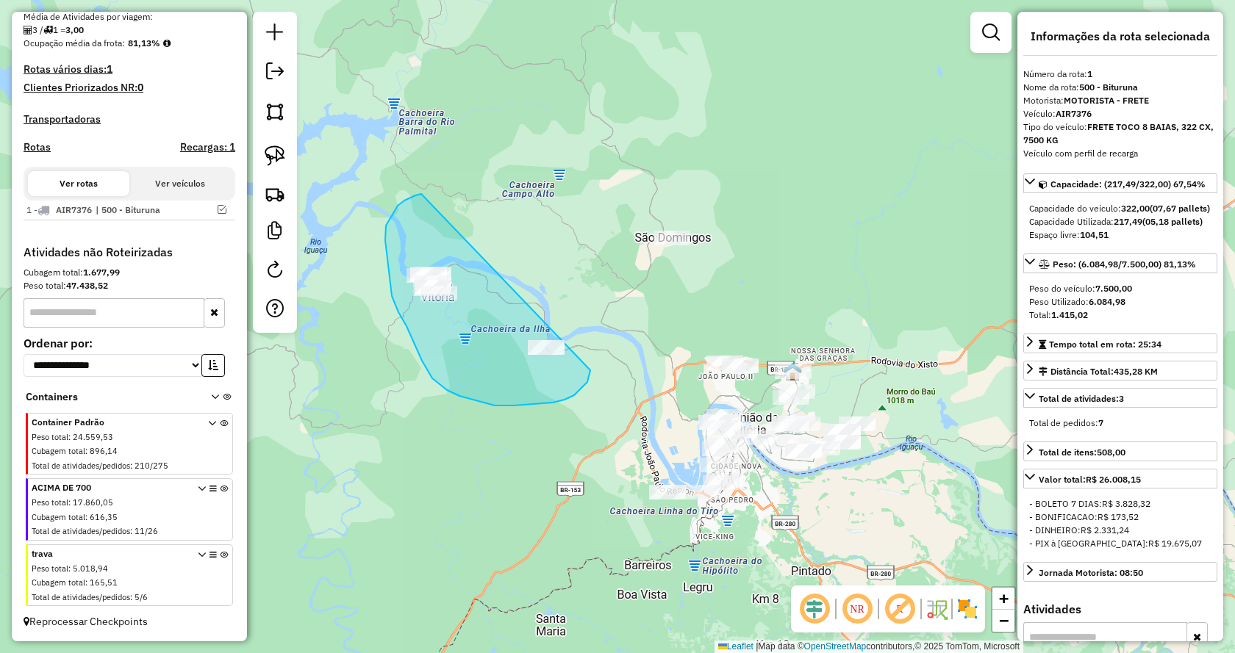
drag, startPoint x: 587, startPoint y: 382, endPoint x: 421, endPoint y: 194, distance: 251.0
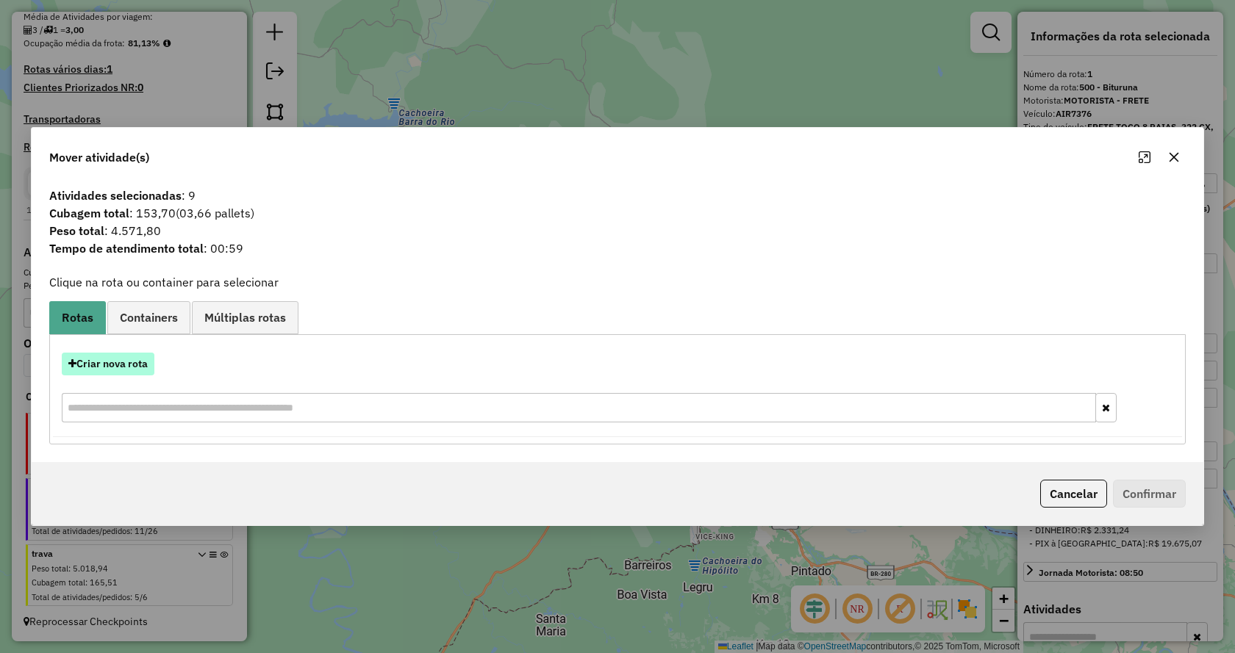
click at [131, 367] on button "Criar nova rota" at bounding box center [108, 364] width 93 height 23
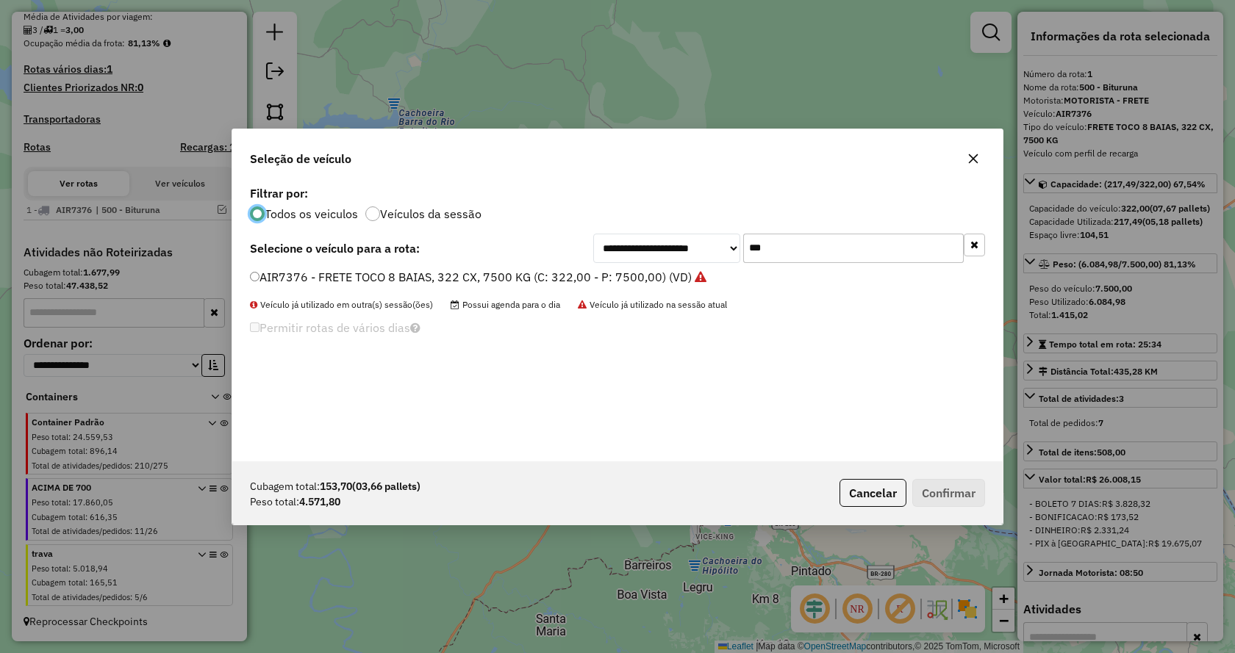
scroll to position [8, 4]
drag, startPoint x: 681, startPoint y: 244, endPoint x: 600, endPoint y: 252, distance: 81.3
click at [607, 253] on div "**********" at bounding box center [789, 248] width 392 height 29
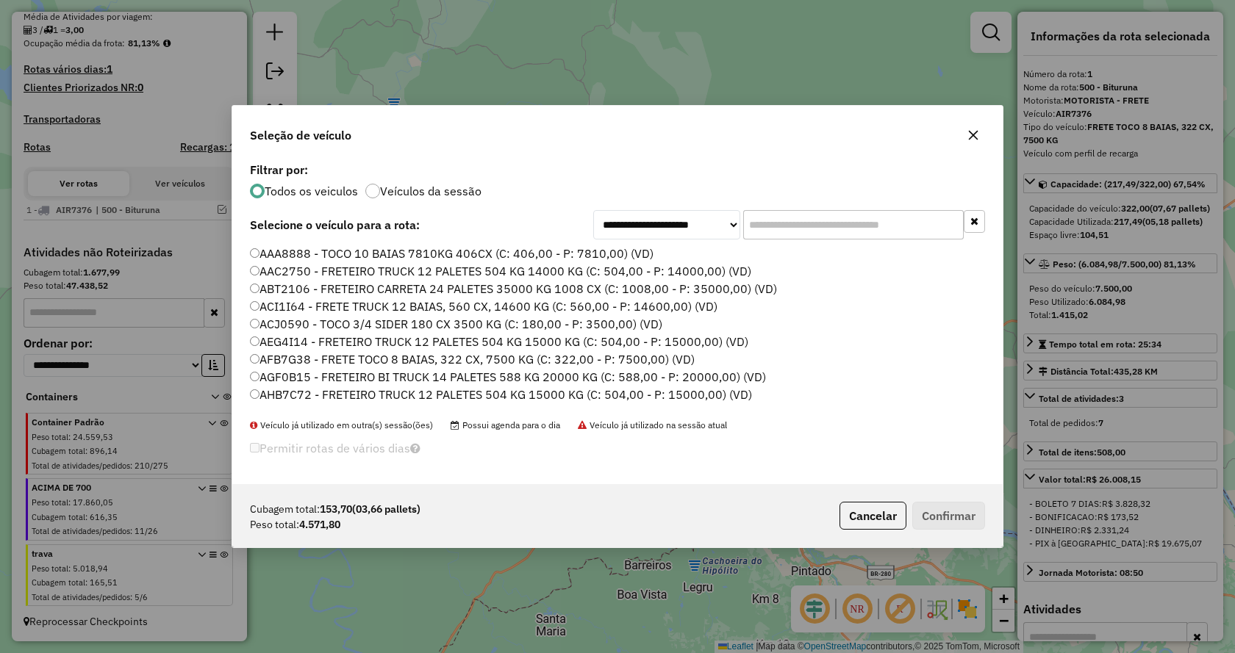
click at [864, 223] on input "text" at bounding box center [853, 224] width 221 height 29
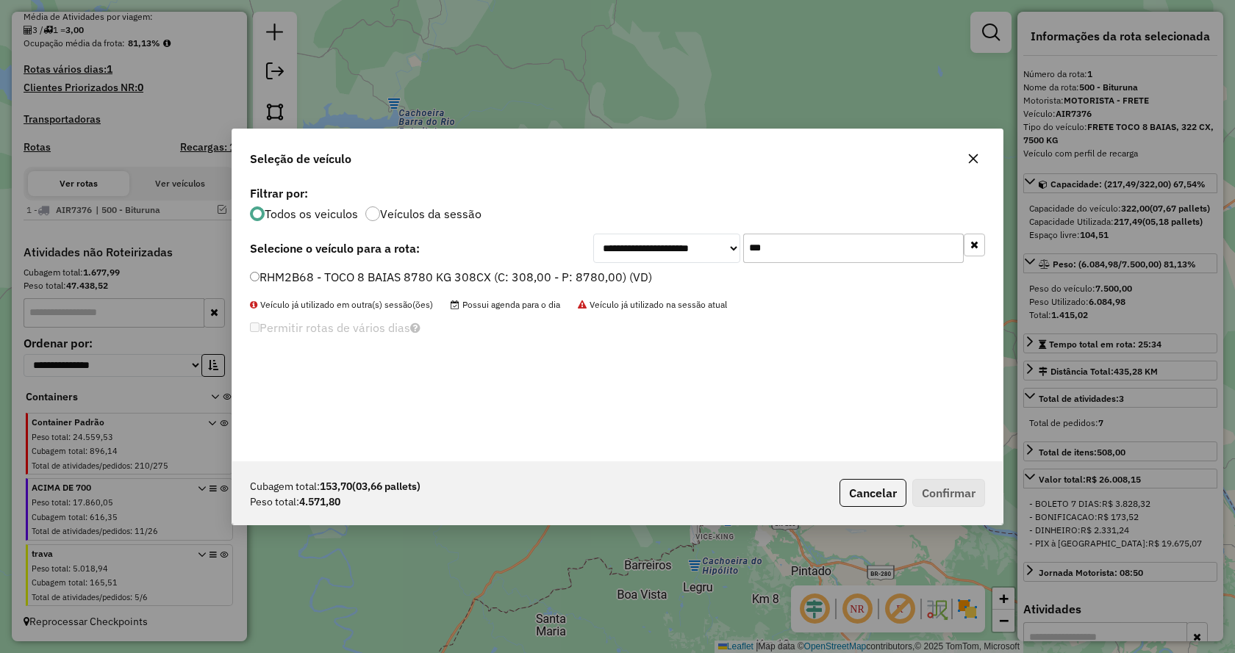
type input "***"
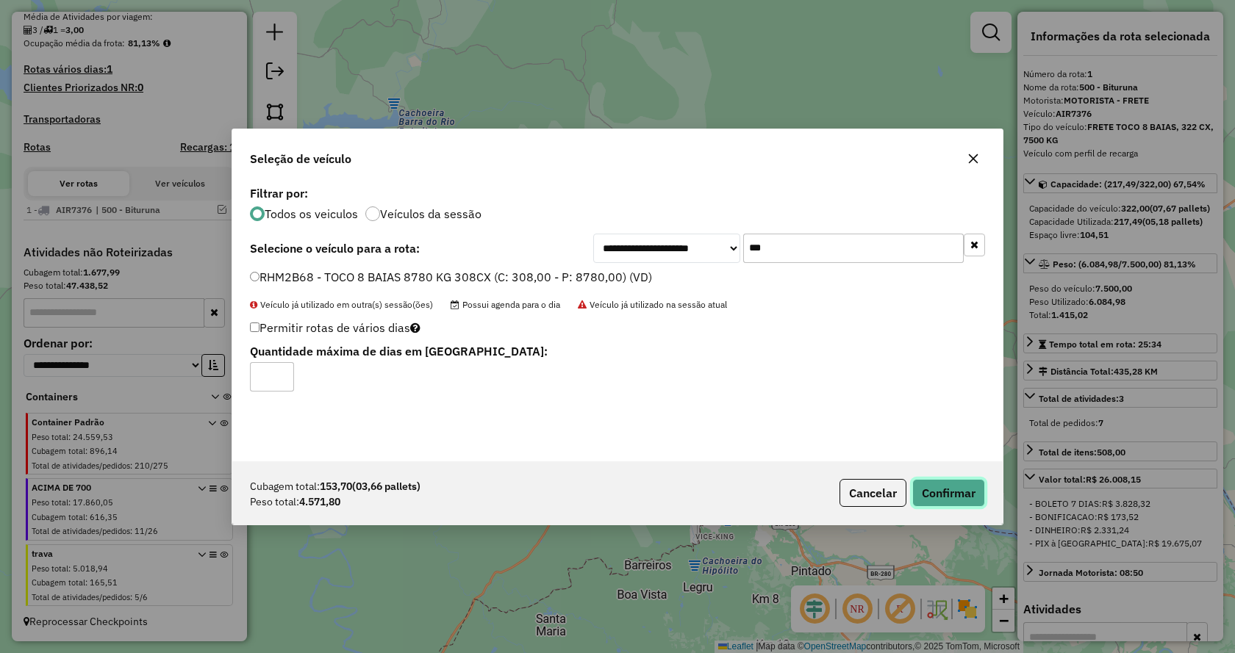
click at [957, 487] on button "Confirmar" at bounding box center [948, 493] width 73 height 28
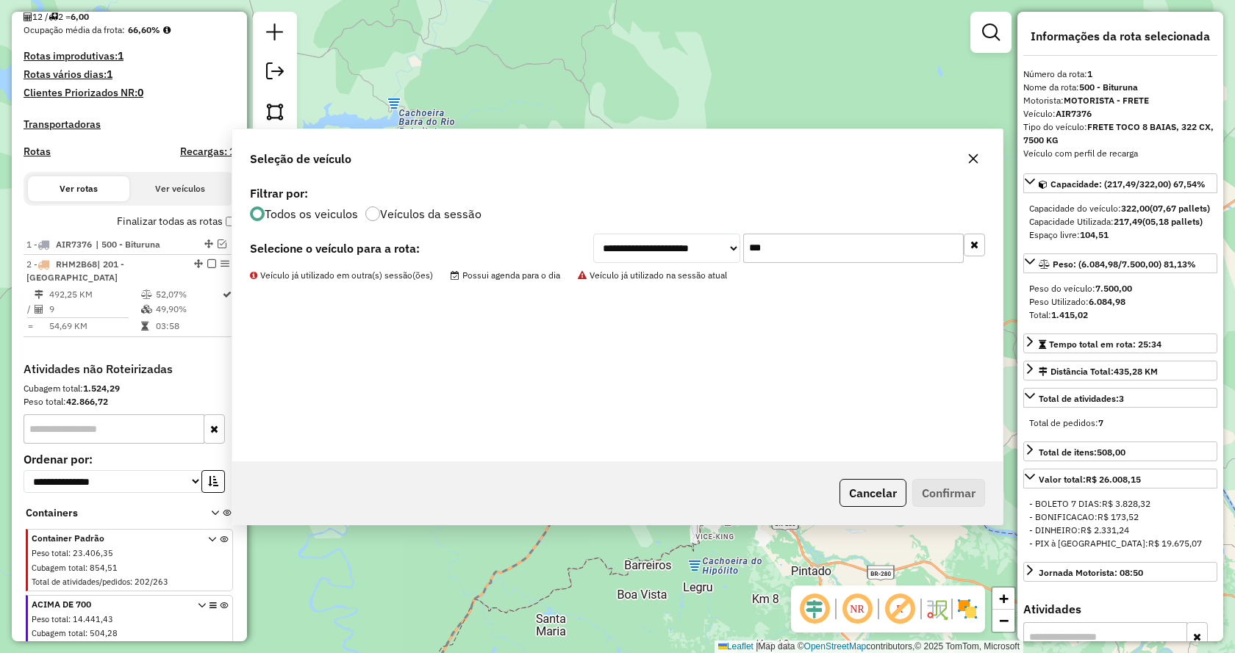
scroll to position [481, 0]
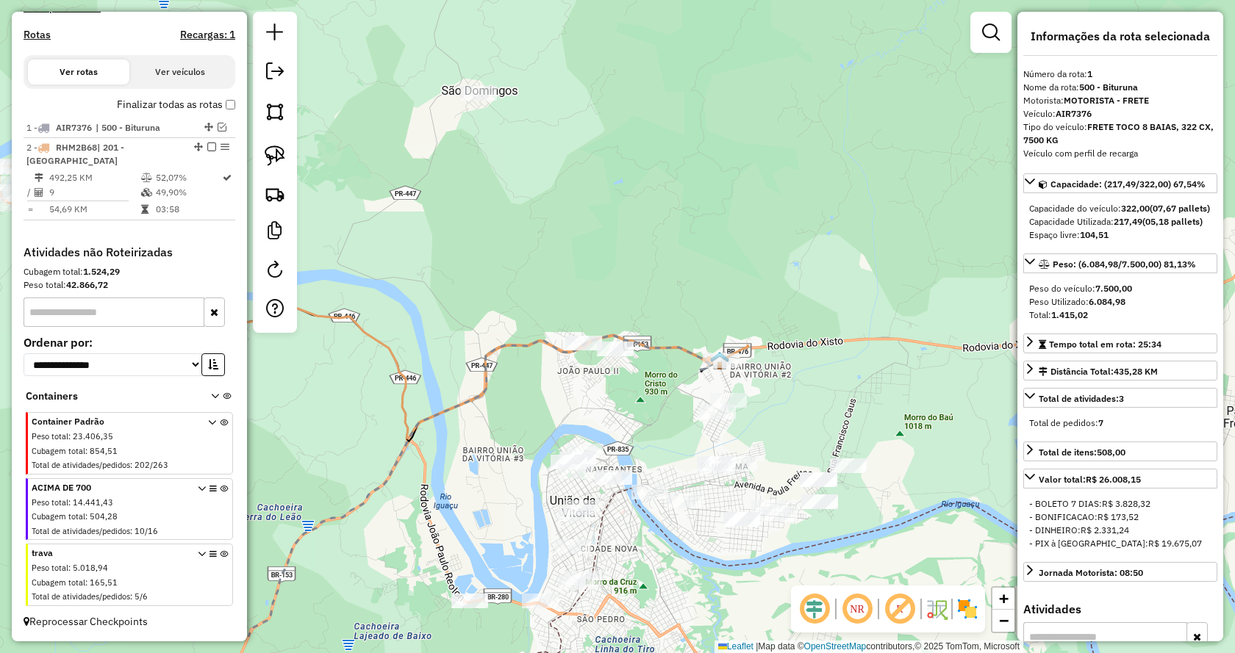
drag, startPoint x: 801, startPoint y: 280, endPoint x: 793, endPoint y: 202, distance: 78.3
click at [793, 202] on div "Janela de atendimento Grade de atendimento Capacidade Transportadoras Veículos …" at bounding box center [617, 326] width 1235 height 653
click at [276, 157] on img at bounding box center [275, 156] width 21 height 21
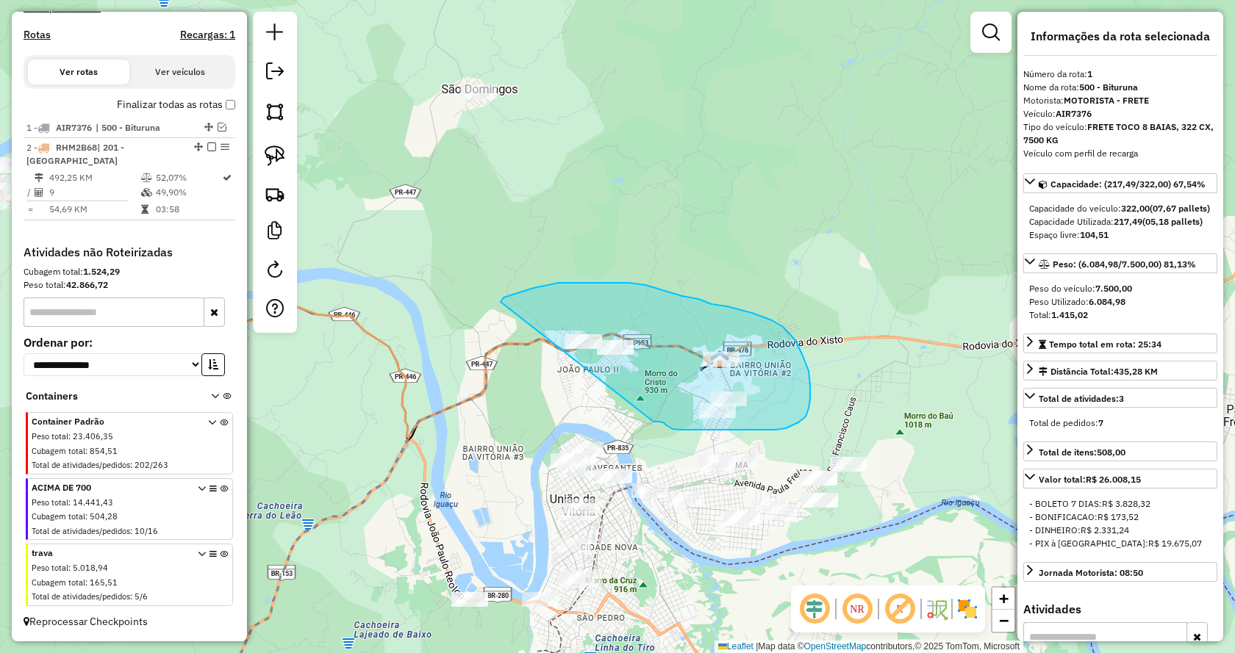
drag, startPoint x: 656, startPoint y: 422, endPoint x: 501, endPoint y: 302, distance: 196.0
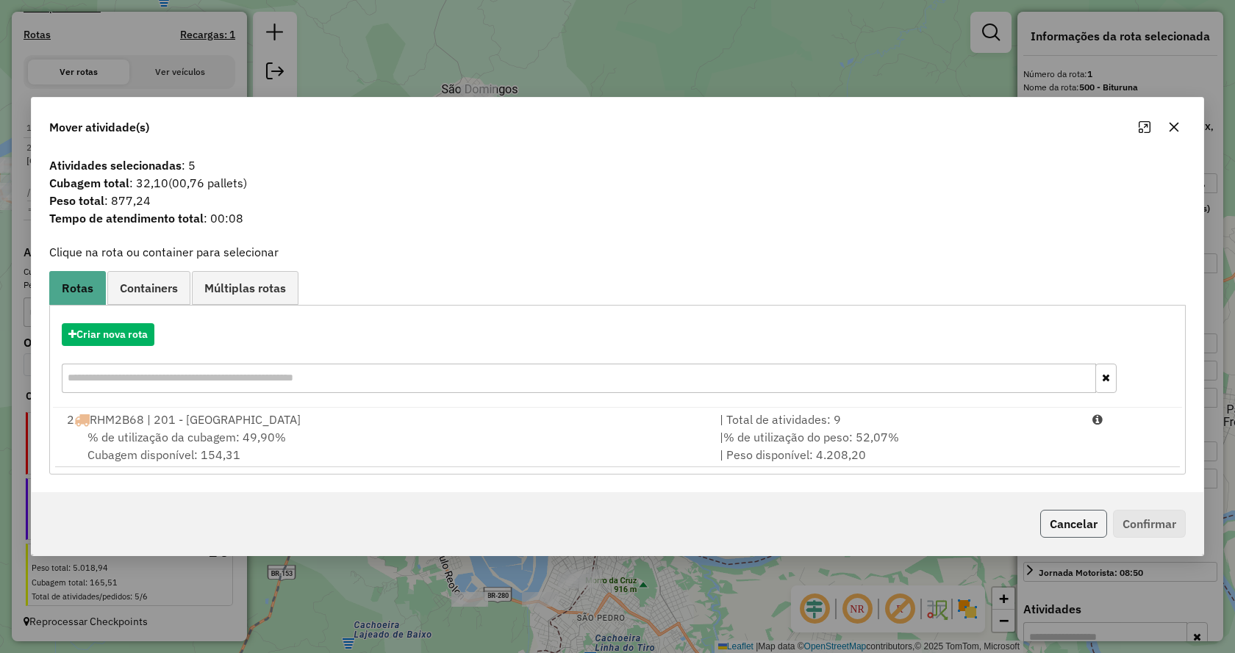
click at [1050, 515] on button "Cancelar" at bounding box center [1073, 524] width 67 height 28
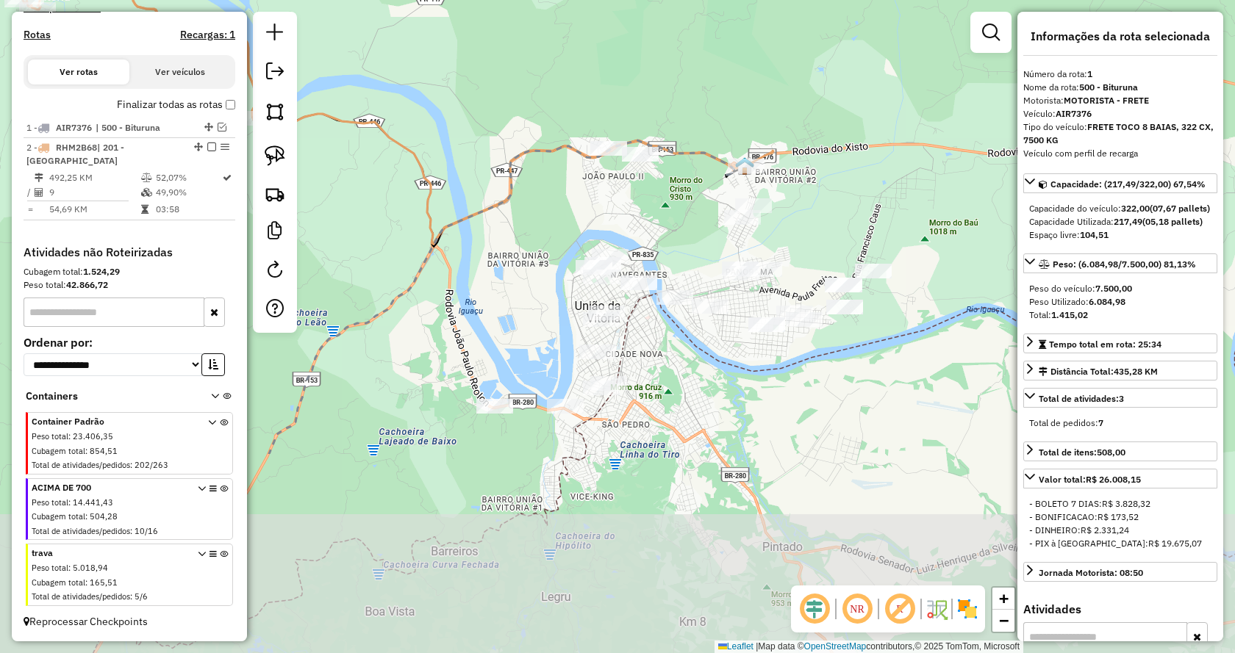
drag, startPoint x: 871, startPoint y: 428, endPoint x: 826, endPoint y: 173, distance: 258.3
click at [826, 173] on div "Janela de atendimento Grade de atendimento Capacidade Transportadoras Veículos …" at bounding box center [617, 326] width 1235 height 653
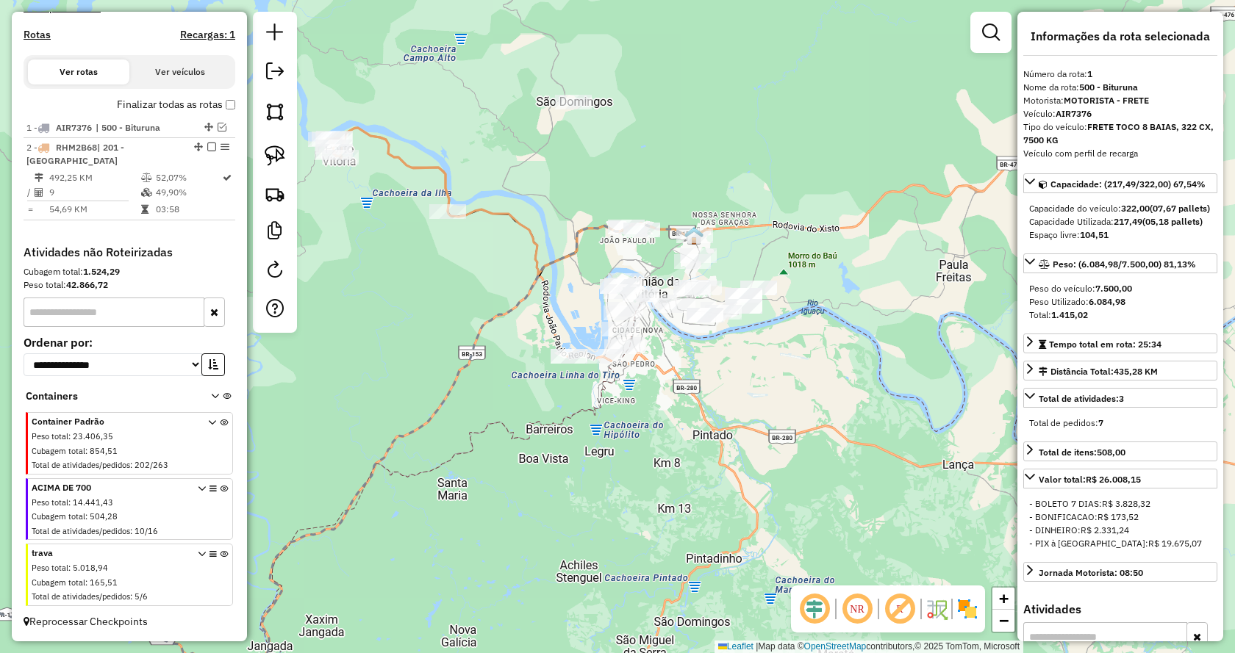
click at [223, 393] on icon at bounding box center [227, 400] width 8 height 14
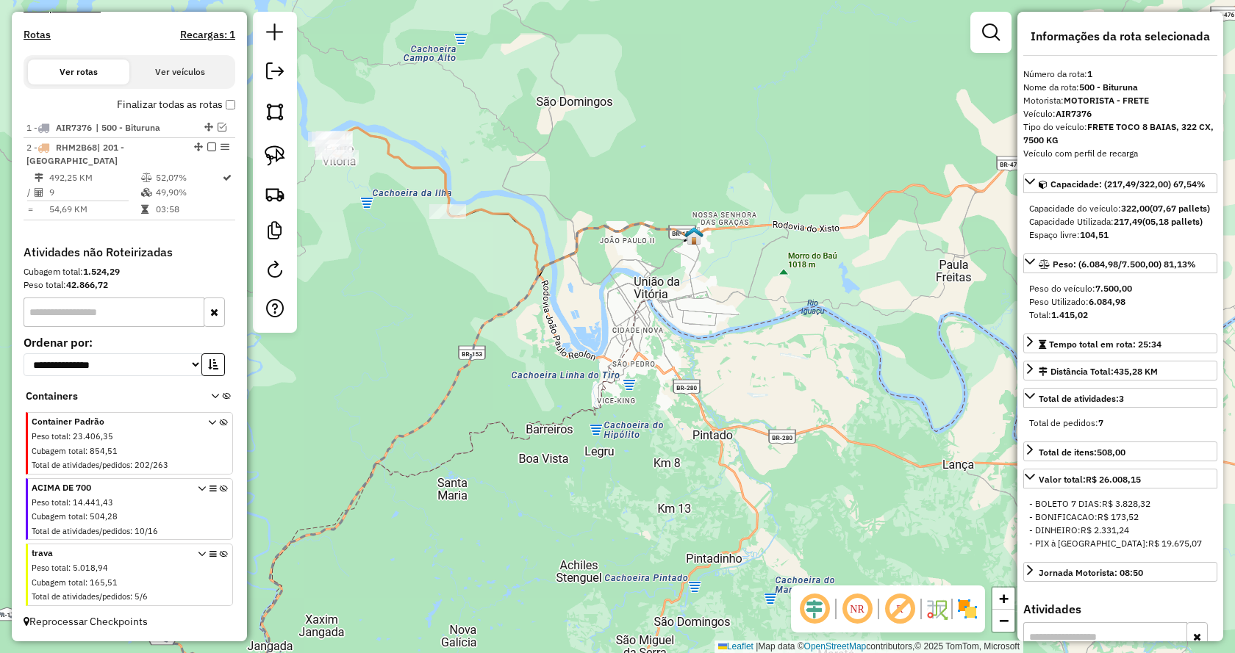
click at [223, 395] on icon at bounding box center [227, 400] width 8 height 14
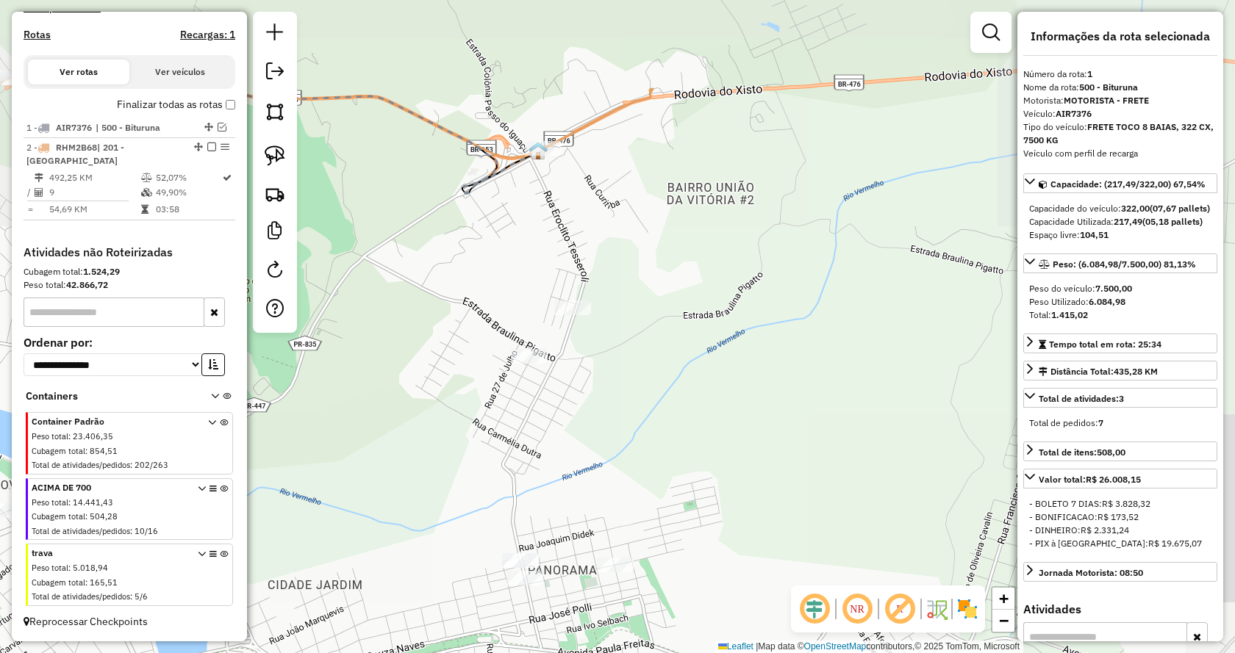
drag, startPoint x: 586, startPoint y: 228, endPoint x: 754, endPoint y: 309, distance: 187.1
click at [754, 309] on div "Janela de atendimento Grade de atendimento Capacidade Transportadoras Veículos …" at bounding box center [617, 326] width 1235 height 653
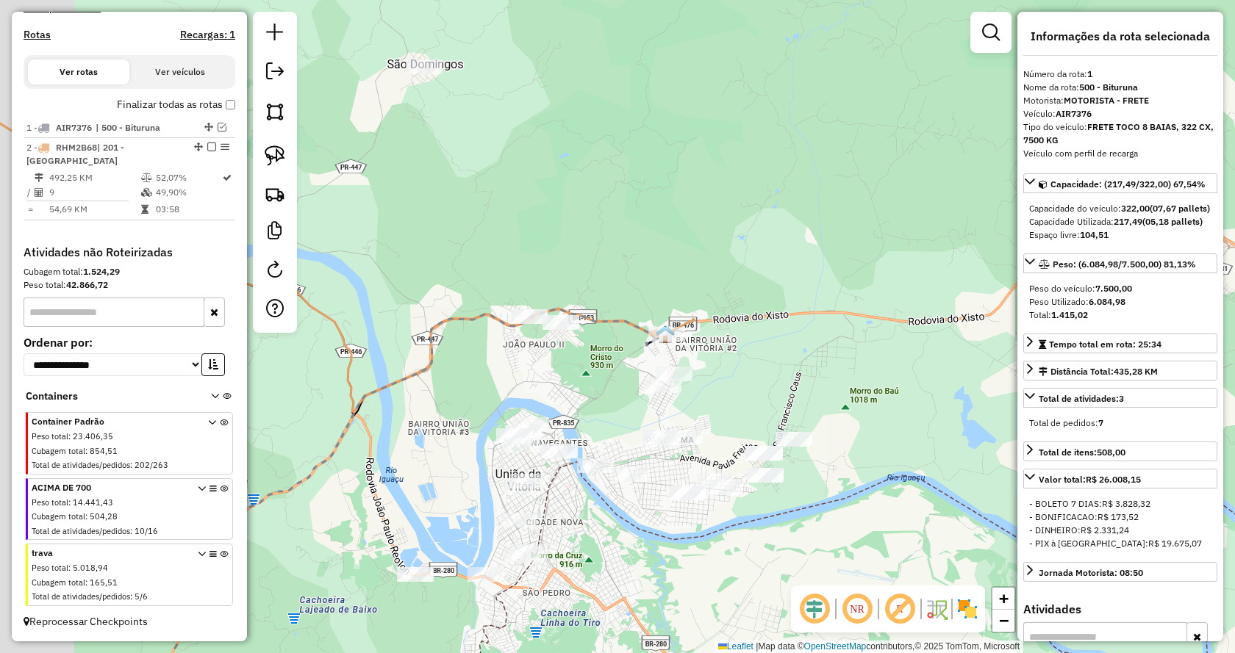
drag, startPoint x: 676, startPoint y: 172, endPoint x: 747, endPoint y: 238, distance: 97.3
click at [765, 238] on div "Janela de atendimento Grade de atendimento Capacidade Transportadoras Veículos …" at bounding box center [617, 326] width 1235 height 653
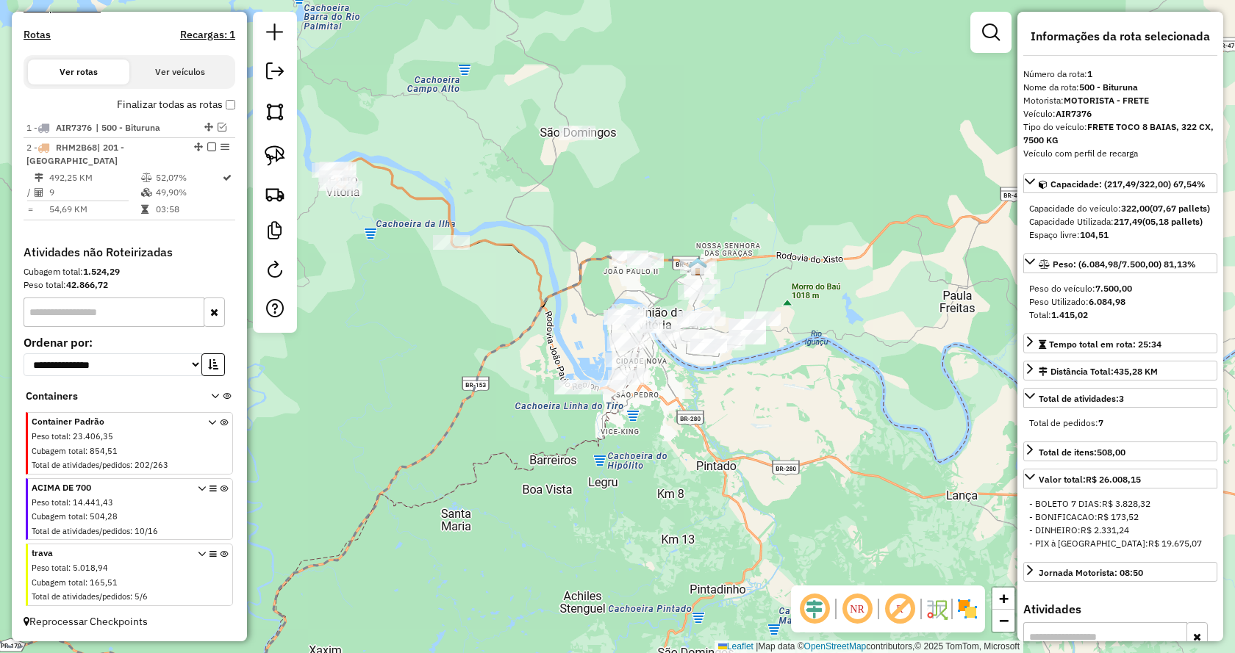
drag, startPoint x: 672, startPoint y: 224, endPoint x: 529, endPoint y: 203, distance: 144.2
click at [670, 203] on div "Janela de atendimento Grade de atendimento Capacidade Transportadoras Veículos …" at bounding box center [617, 326] width 1235 height 653
click at [283, 146] on img at bounding box center [275, 156] width 21 height 21
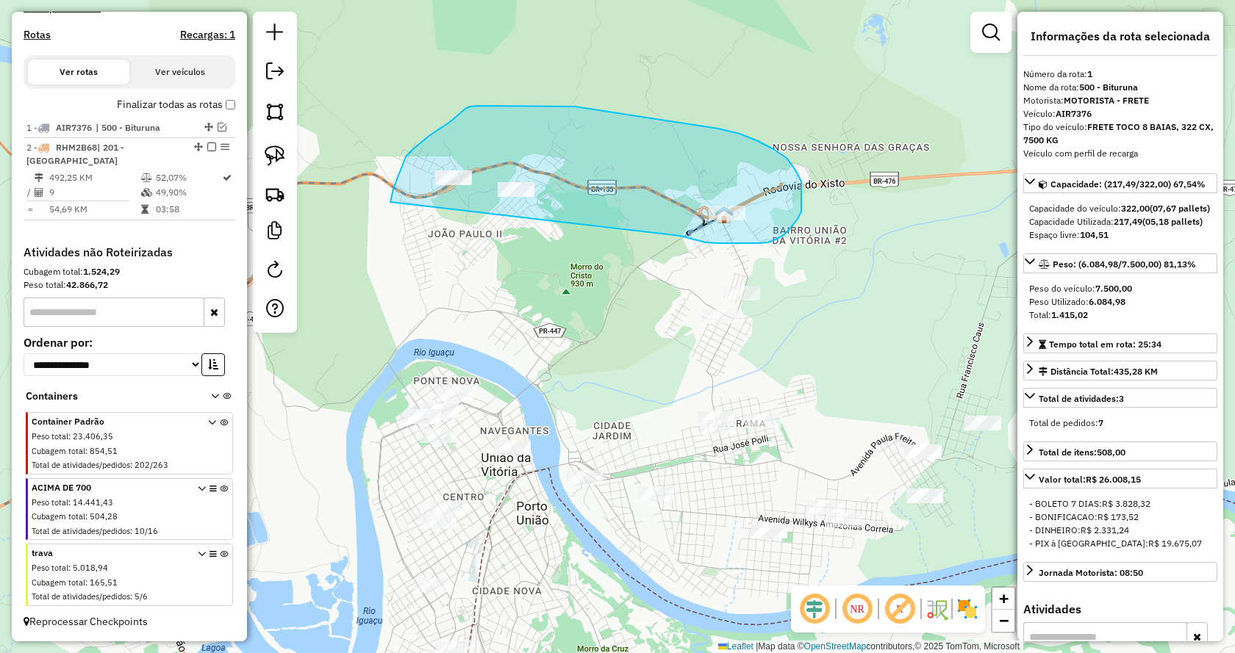
drag, startPoint x: 680, startPoint y: 236, endPoint x: 391, endPoint y: 218, distance: 289.4
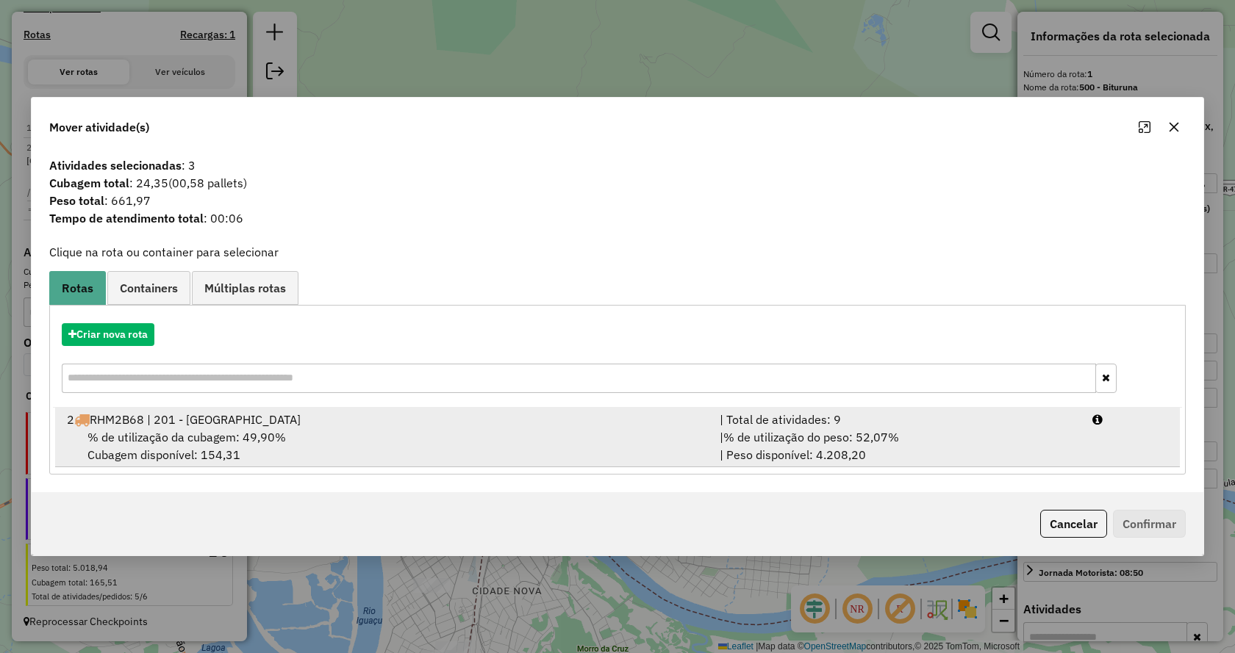
click at [928, 451] on div "| % de utilização do peso: 52,07% | Peso disponível: 4.208,20" at bounding box center [897, 446] width 373 height 35
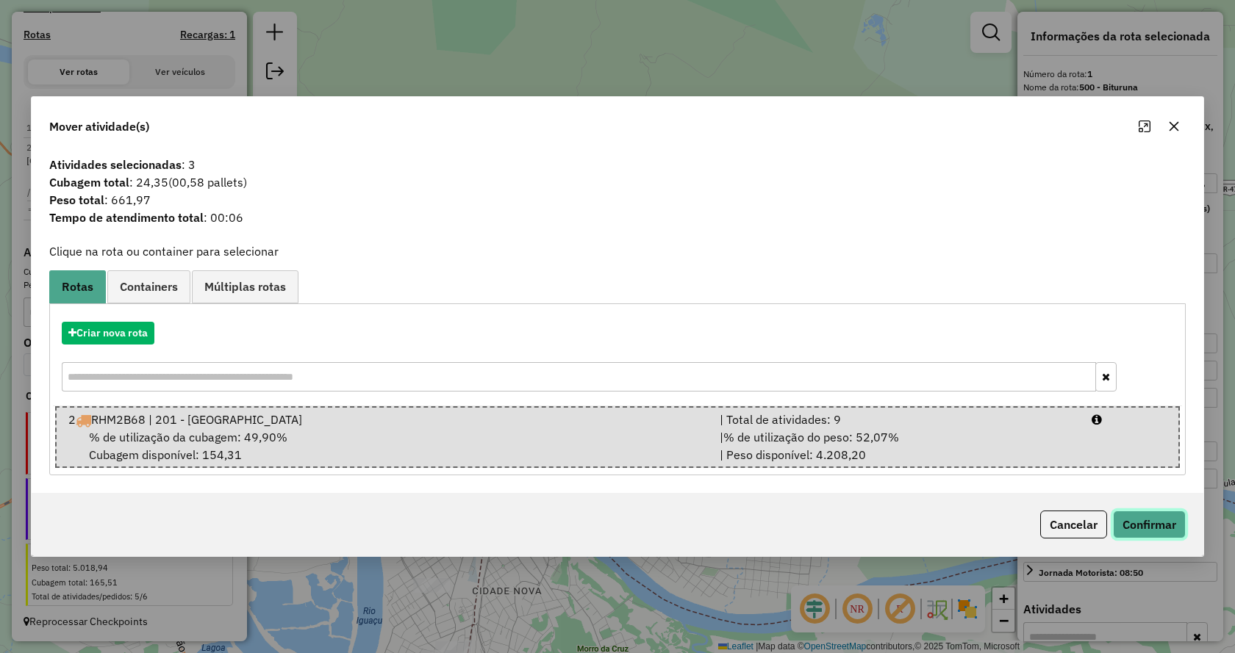
click at [1158, 527] on button "Confirmar" at bounding box center [1149, 525] width 73 height 28
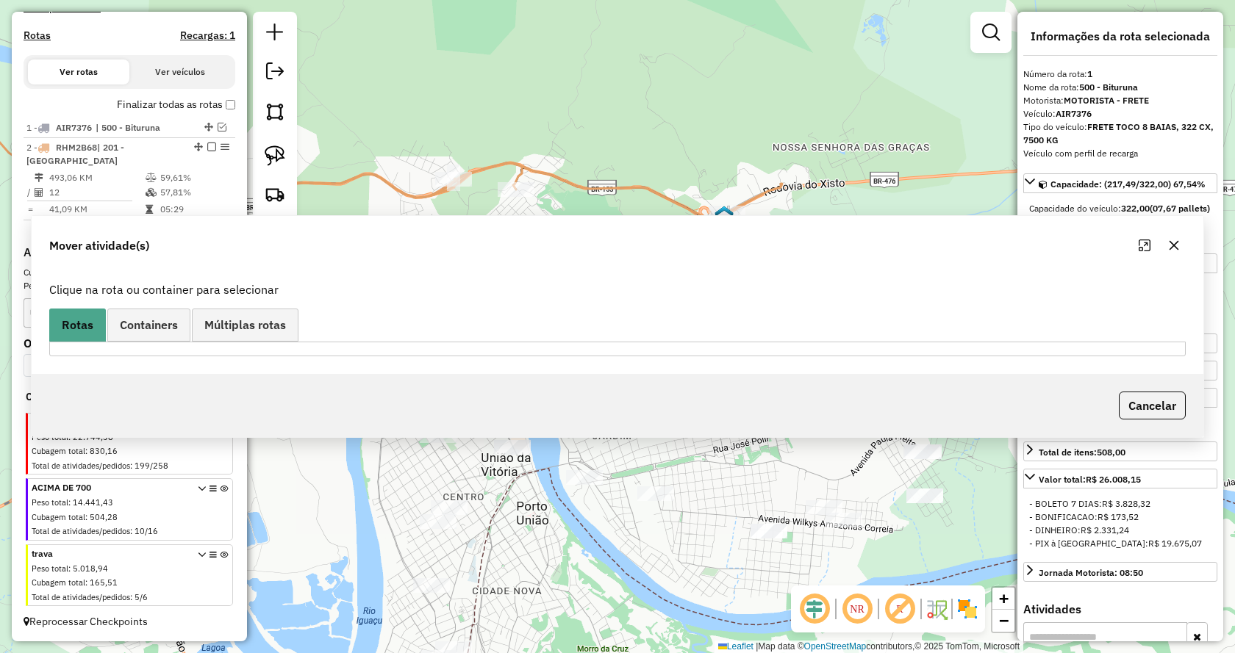
scroll to position [462, 0]
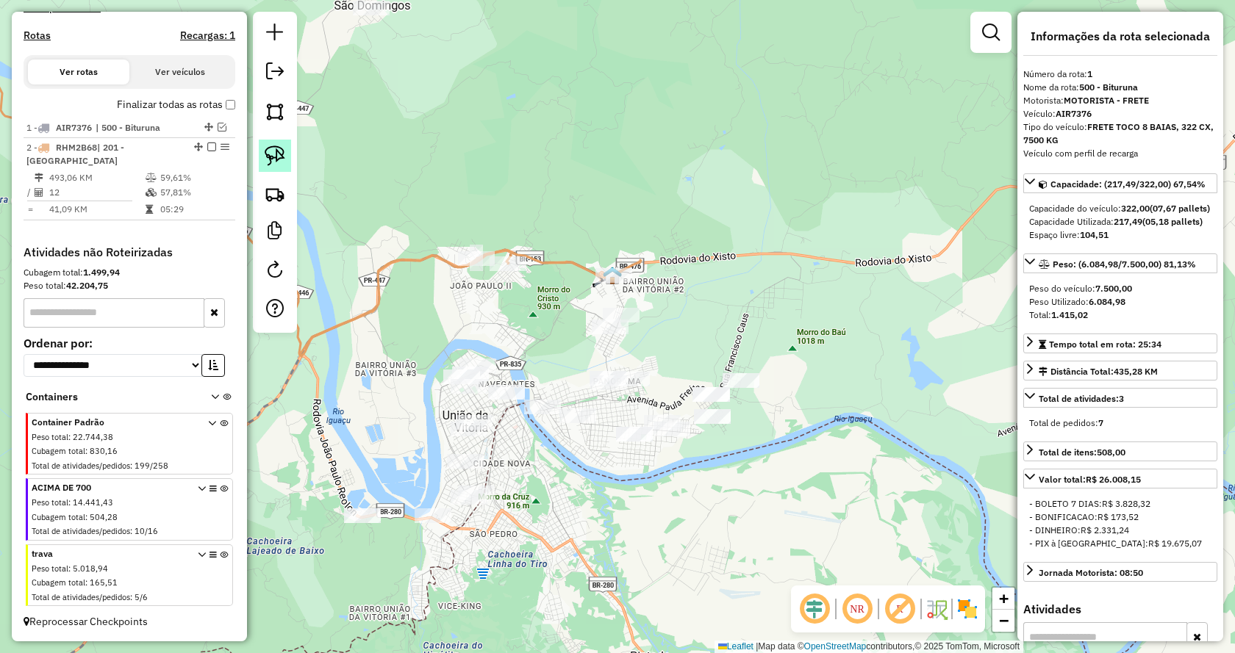
click at [279, 149] on img at bounding box center [275, 156] width 21 height 21
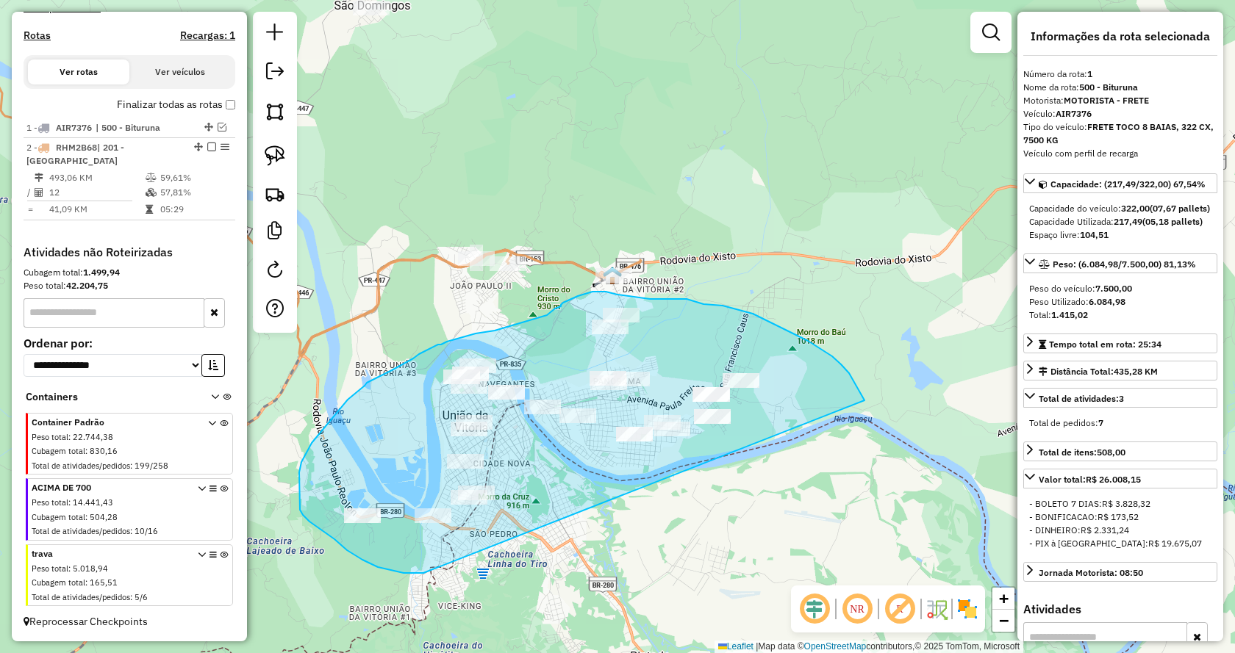
drag, startPoint x: 423, startPoint y: 573, endPoint x: 875, endPoint y: 445, distance: 469.3
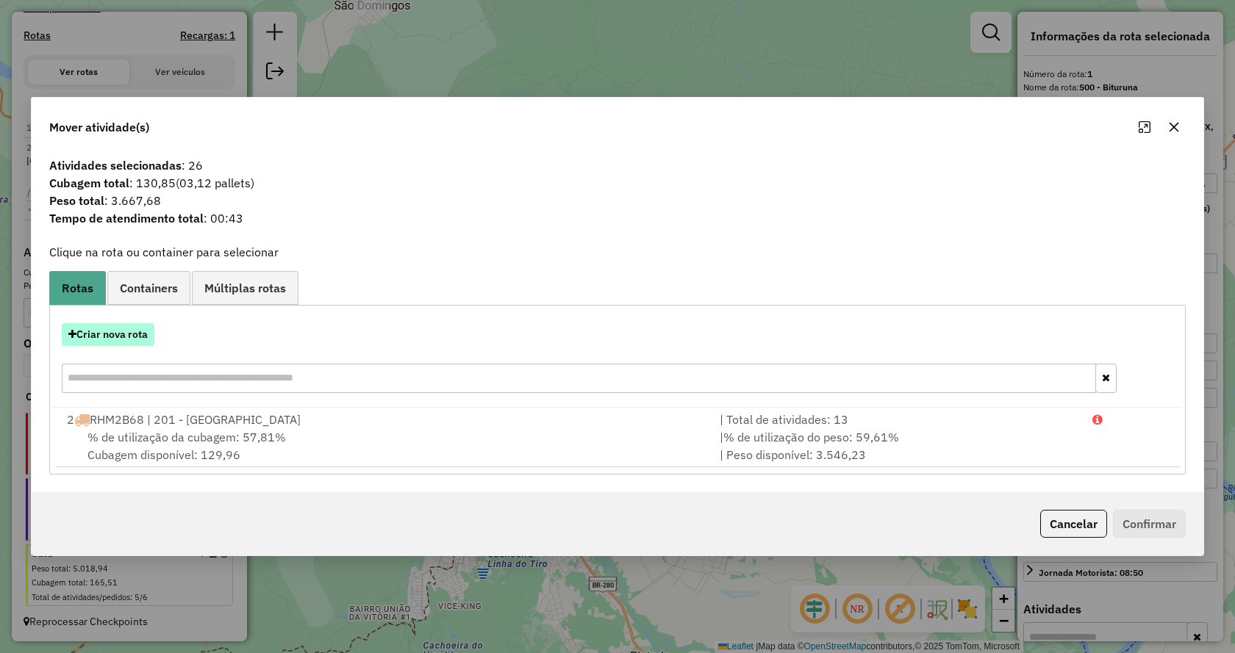
click at [133, 338] on button "Criar nova rota" at bounding box center [108, 334] width 93 height 23
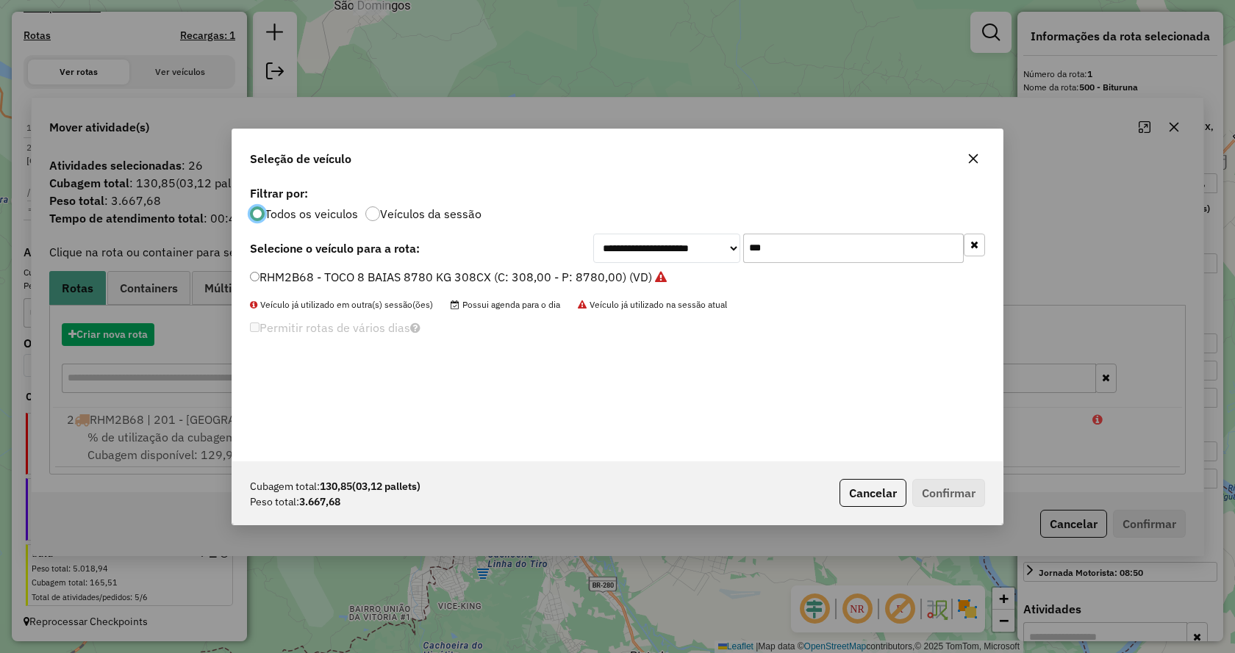
scroll to position [8, 4]
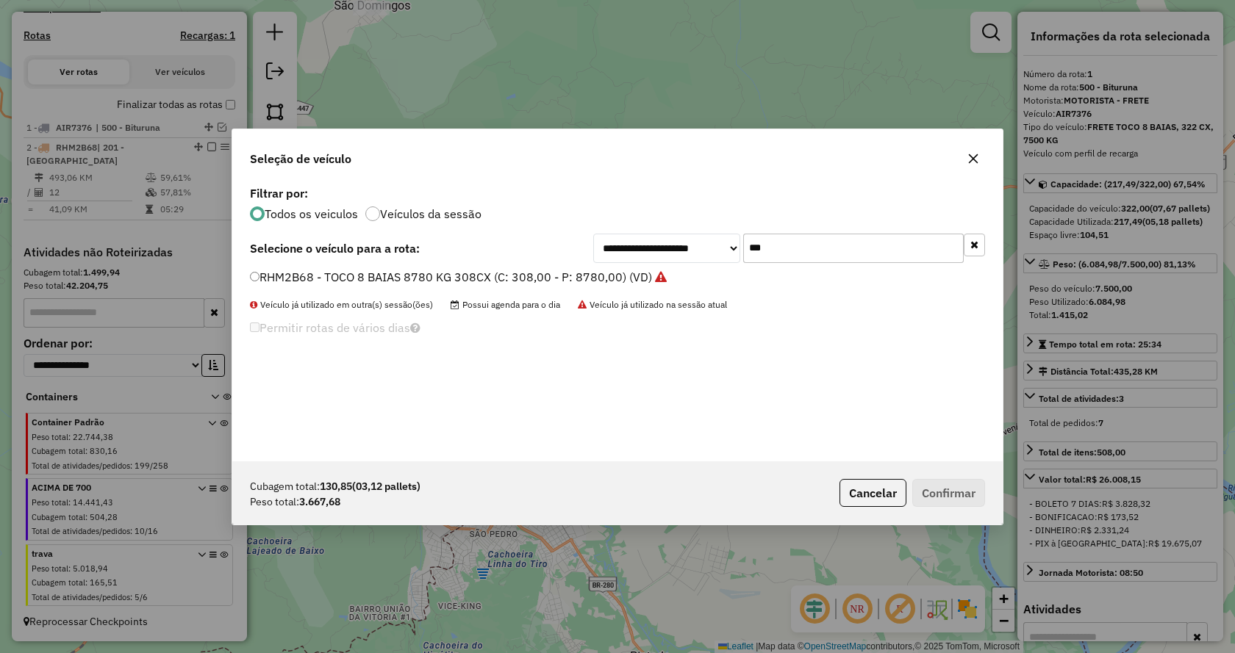
drag, startPoint x: 813, startPoint y: 257, endPoint x: 717, endPoint y: 247, distance: 96.0
click at [717, 247] on div "**********" at bounding box center [789, 248] width 392 height 29
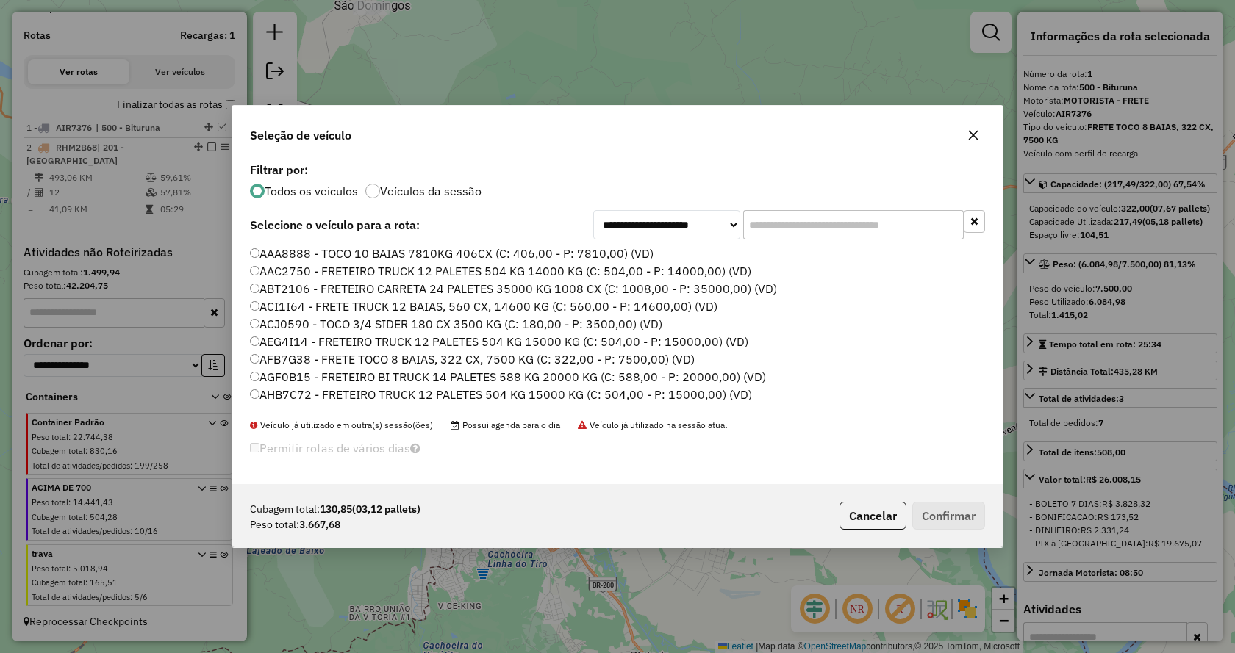
click at [801, 230] on input "text" at bounding box center [853, 224] width 221 height 29
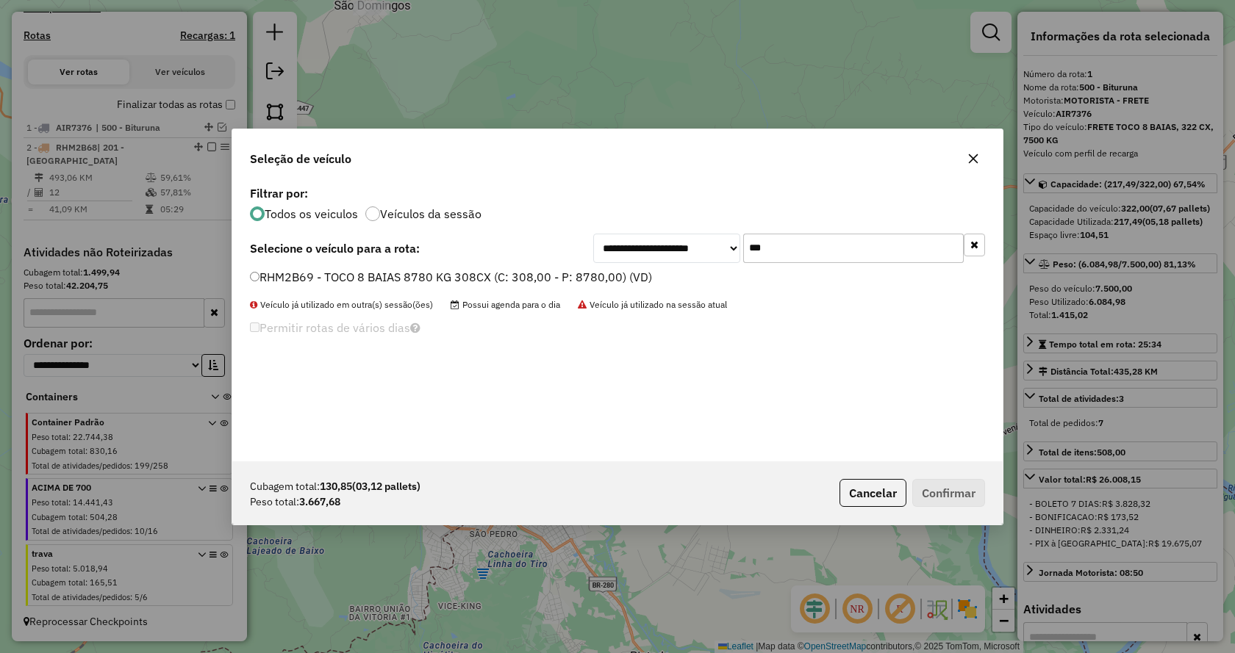
type input "***"
click at [253, 282] on label "RHM2B69 - TOCO 8 BAIAS 8780 KG 308CX (C: 308,00 - P: 8780,00) (VD)" at bounding box center [451, 277] width 402 height 18
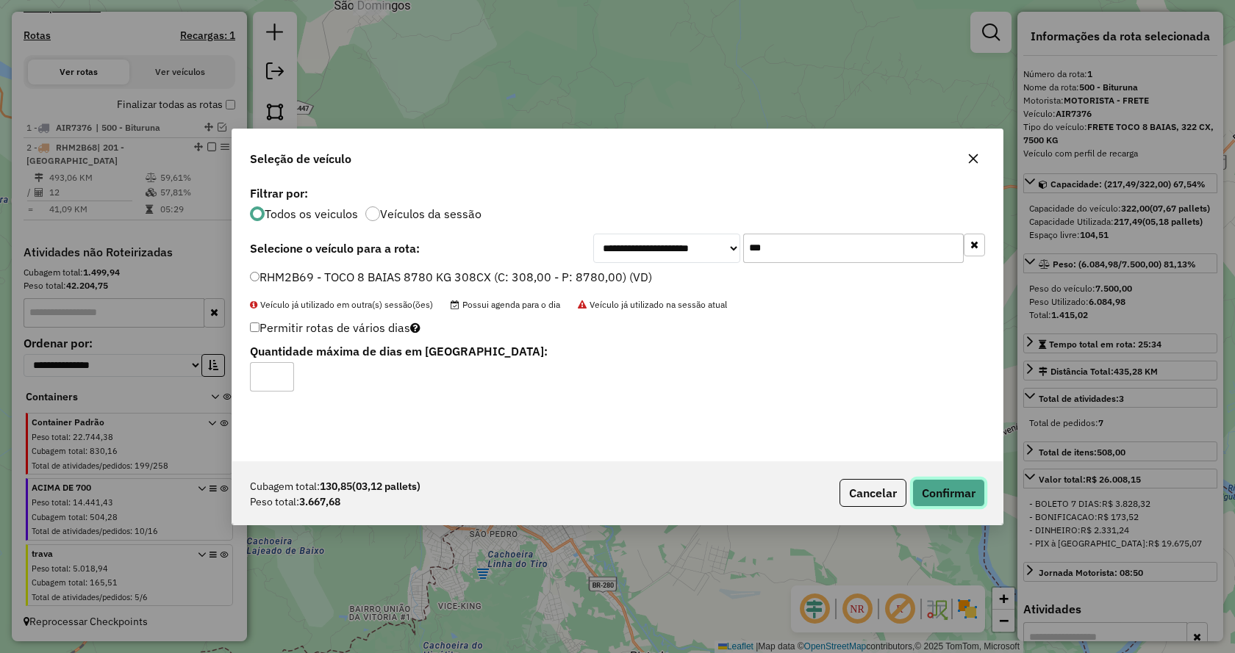
click at [941, 493] on button "Confirmar" at bounding box center [948, 493] width 73 height 28
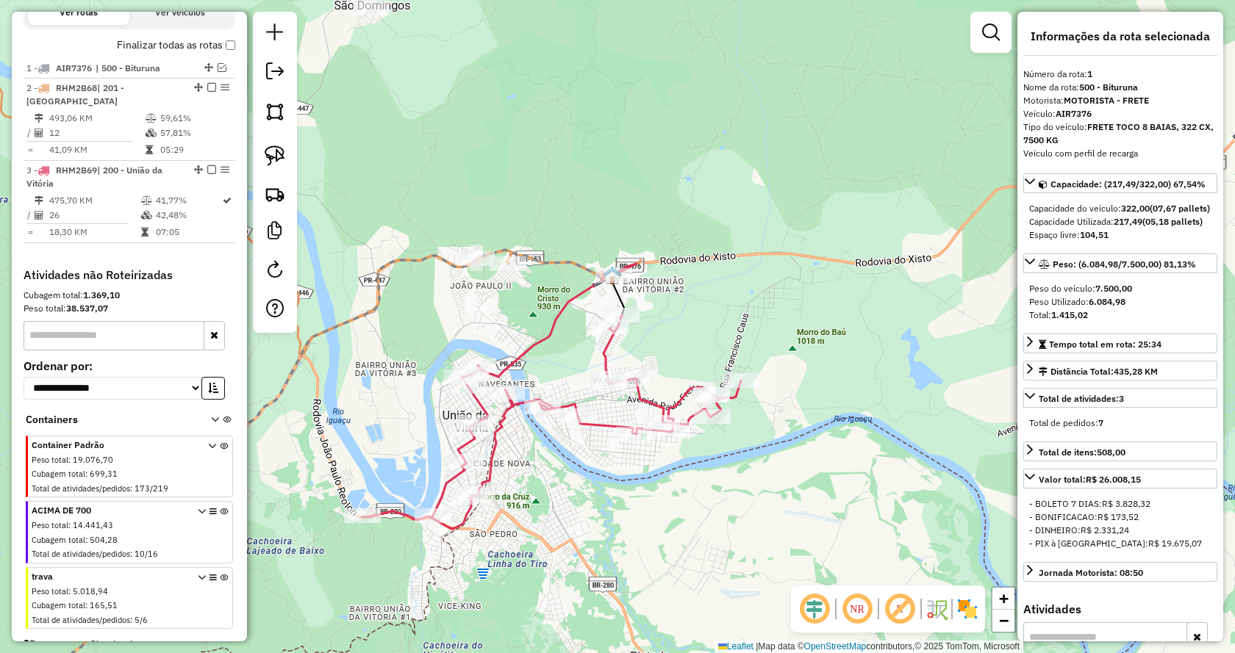
scroll to position [545, 0]
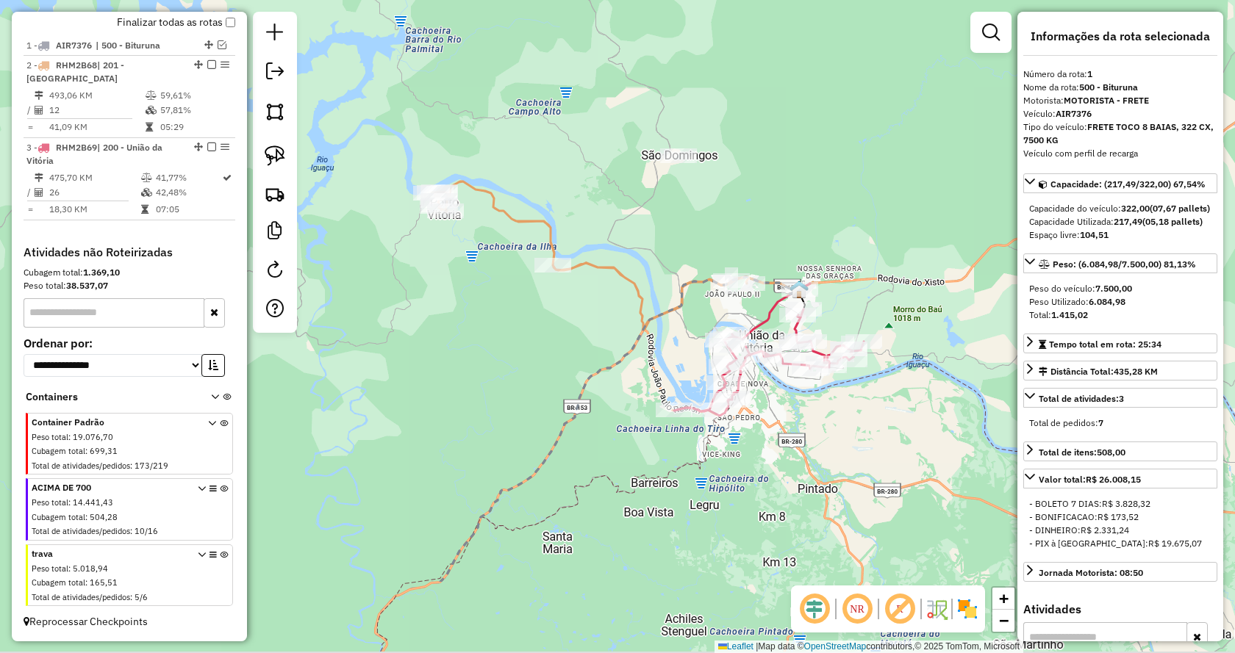
drag, startPoint x: 565, startPoint y: 591, endPoint x: 798, endPoint y: 454, distance: 270.2
click at [798, 454] on div "Janela de atendimento Grade de atendimento Capacidade Transportadoras Veículos …" at bounding box center [617, 326] width 1235 height 653
click at [268, 157] on img at bounding box center [275, 156] width 21 height 21
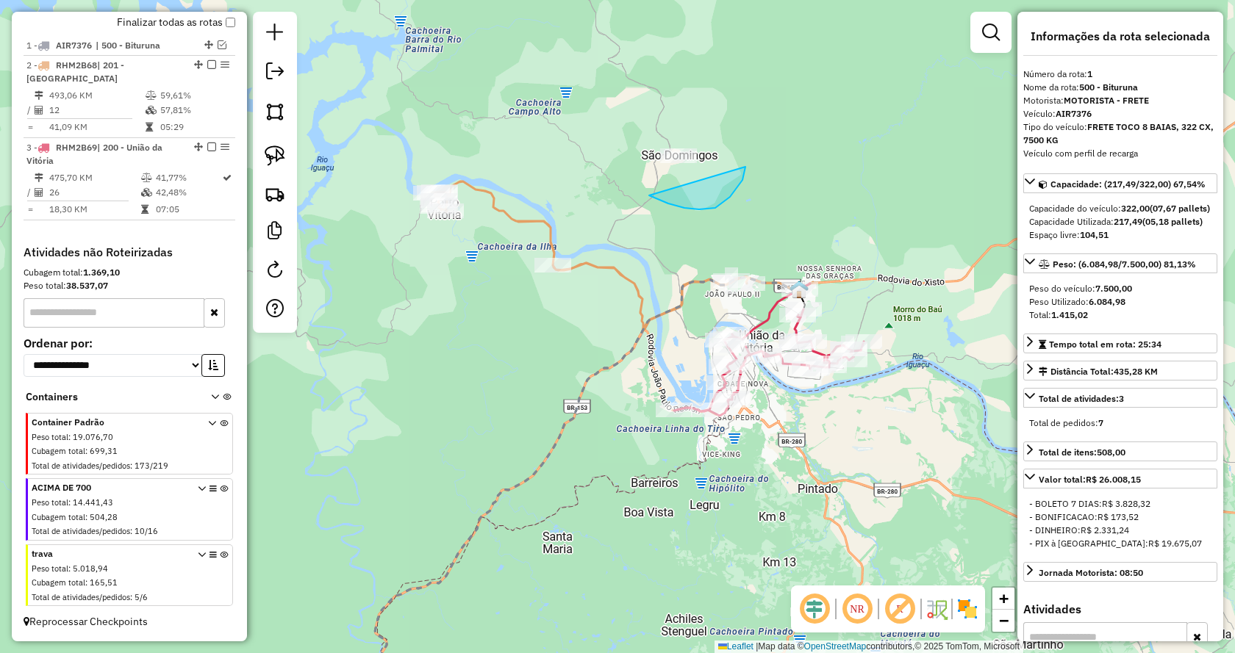
drag, startPoint x: 668, startPoint y: 204, endPoint x: 556, endPoint y: 113, distance: 144.3
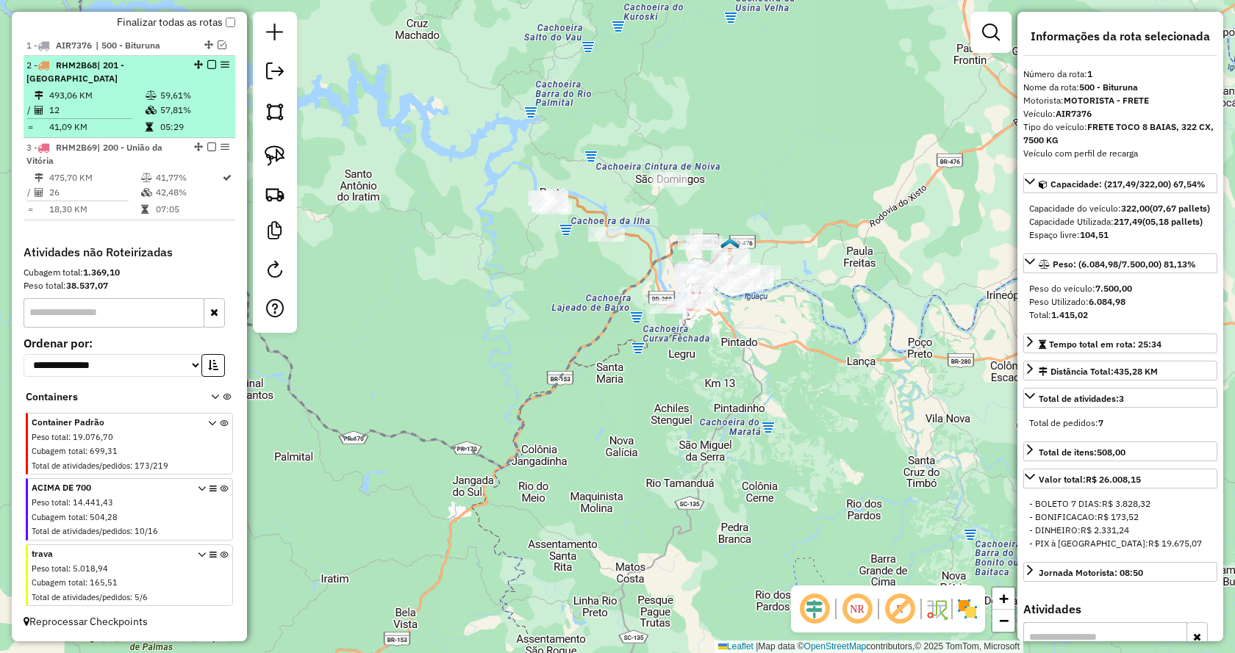
click at [207, 63] on em at bounding box center [211, 64] width 9 height 9
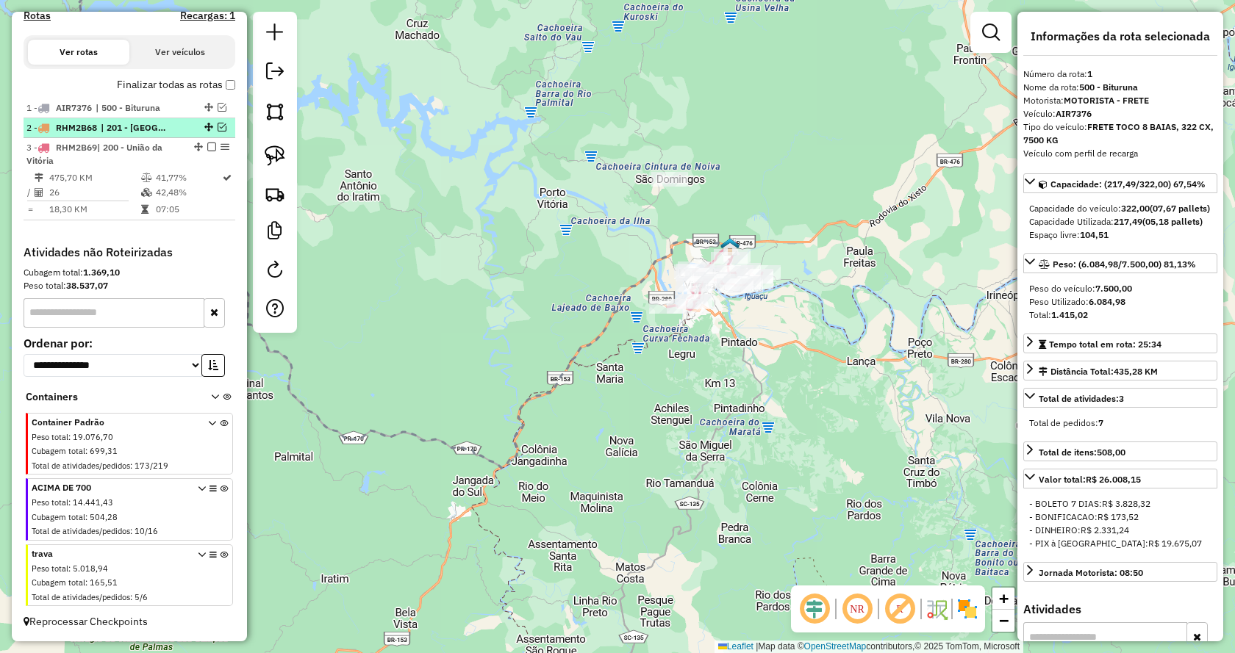
scroll to position [482, 0]
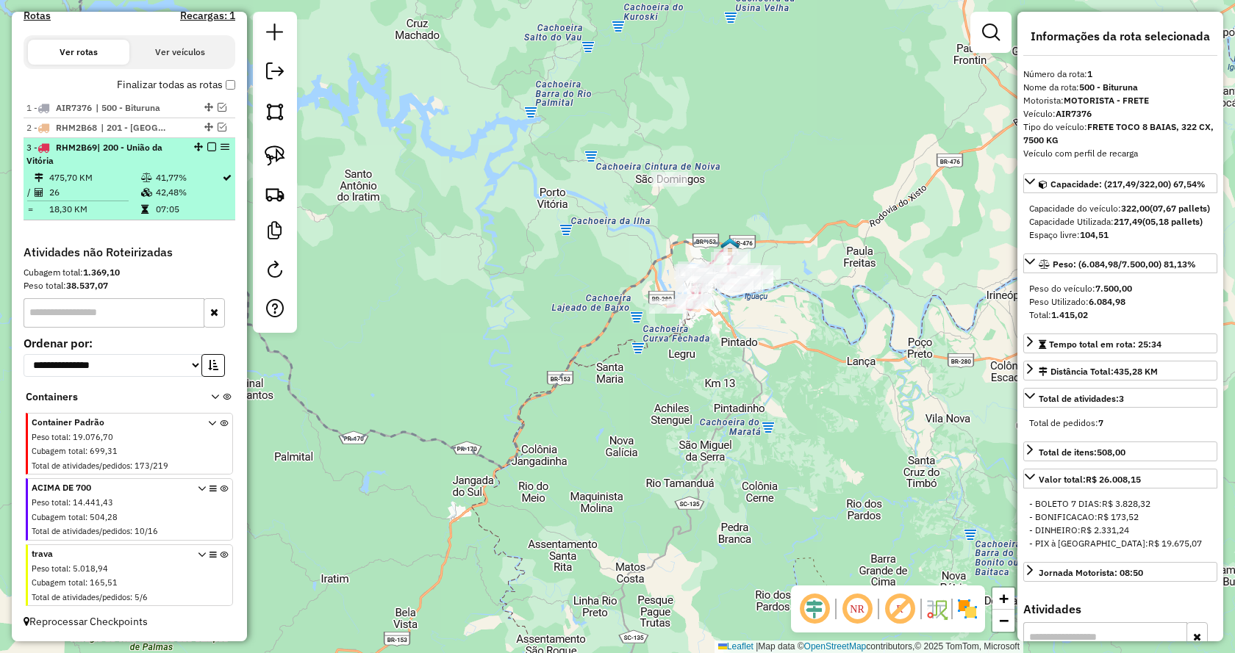
click at [208, 151] on em at bounding box center [211, 147] width 9 height 9
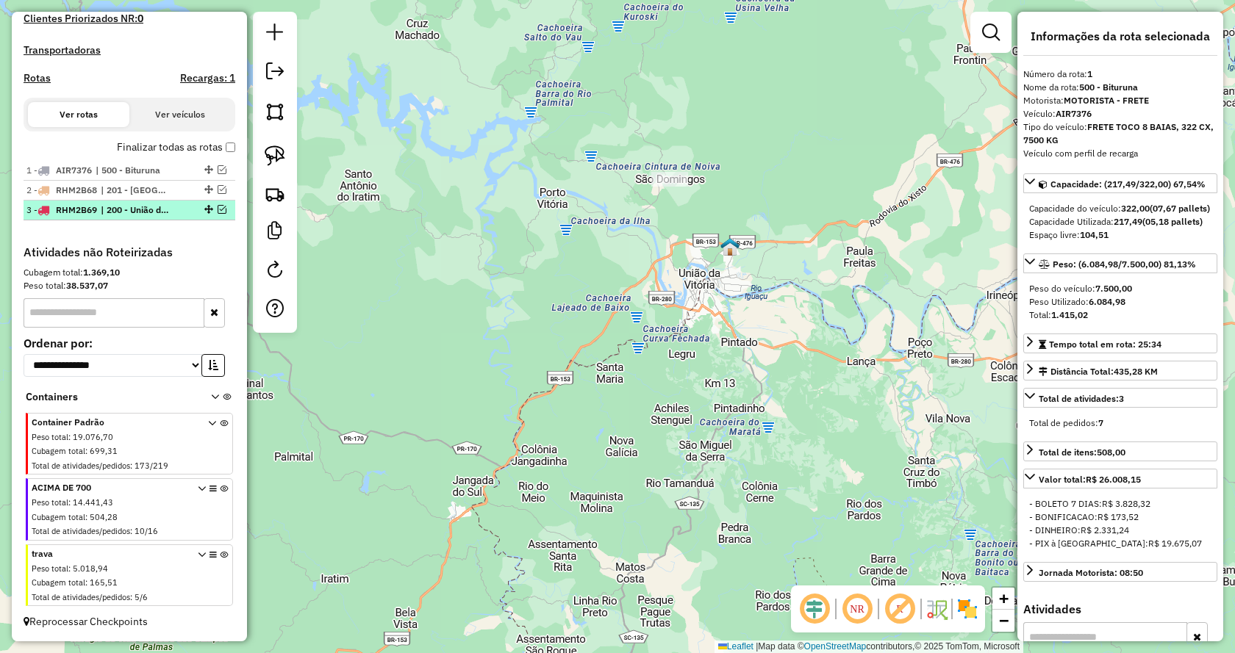
scroll to position [420, 0]
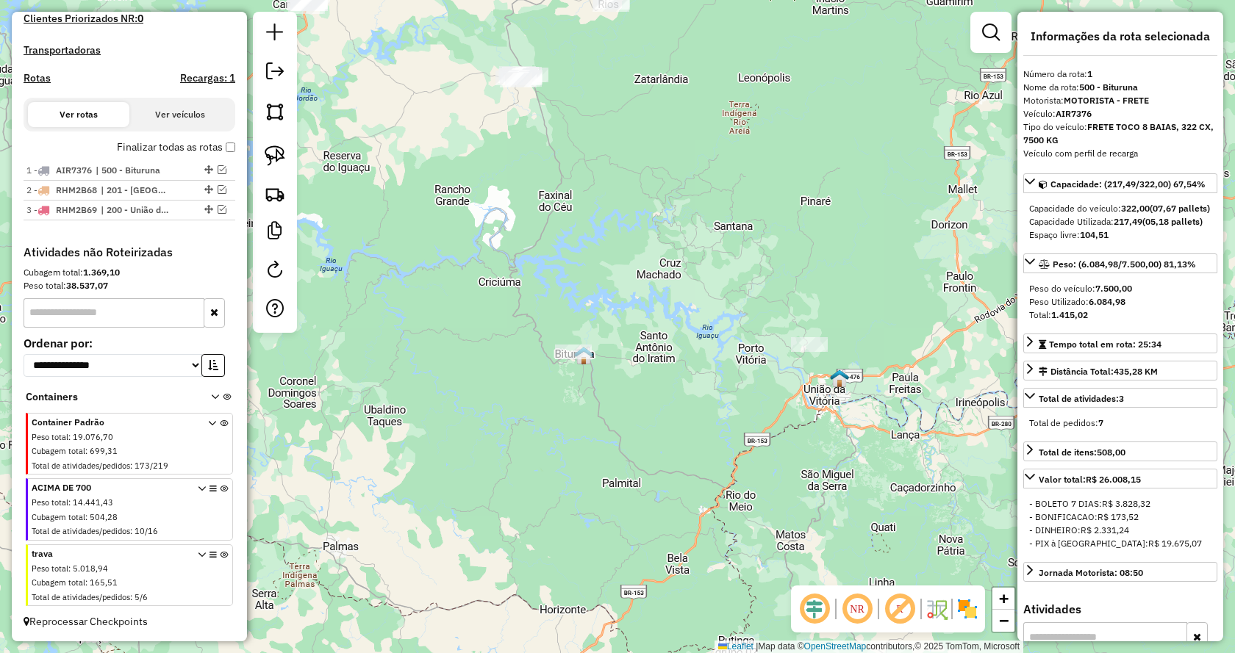
drag, startPoint x: 619, startPoint y: 315, endPoint x: 709, endPoint y: 384, distance: 113.2
click at [709, 384] on div "Janela de atendimento Grade de atendimento Capacidade Transportadoras Veículos …" at bounding box center [617, 326] width 1235 height 653
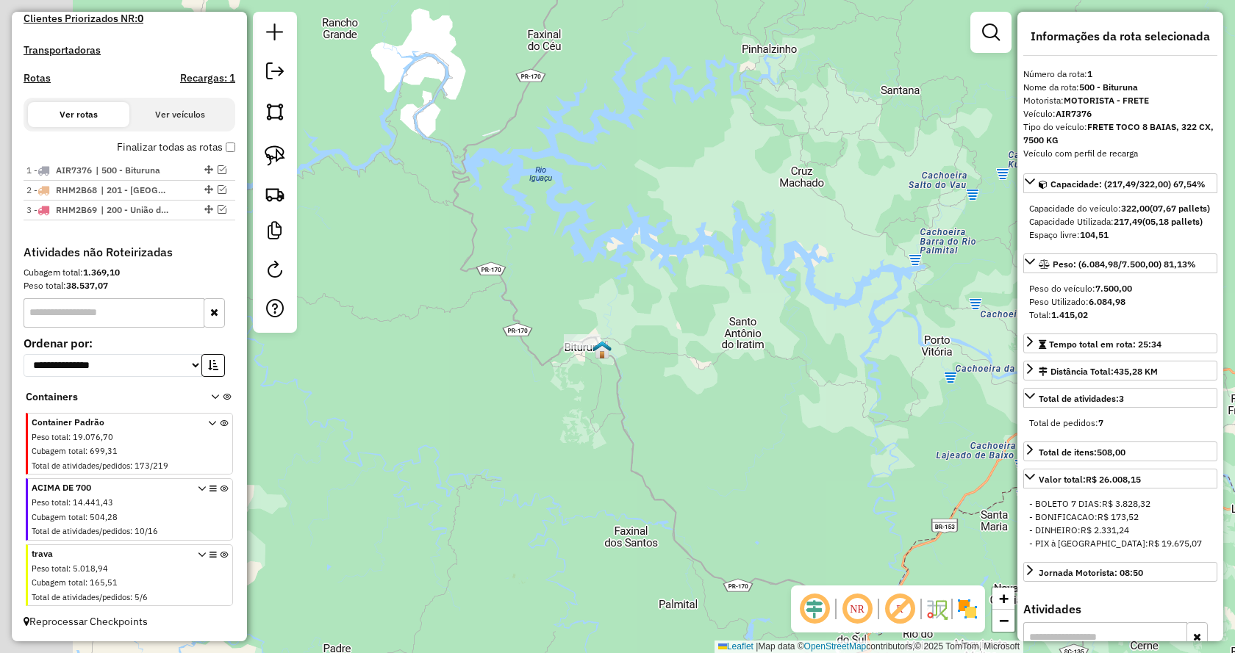
drag, startPoint x: 634, startPoint y: 434, endPoint x: 806, endPoint y: 415, distance: 172.3
click at [851, 436] on div "Janela de atendimento Grade de atendimento Capacidade Transportadoras Veículos …" at bounding box center [617, 326] width 1235 height 653
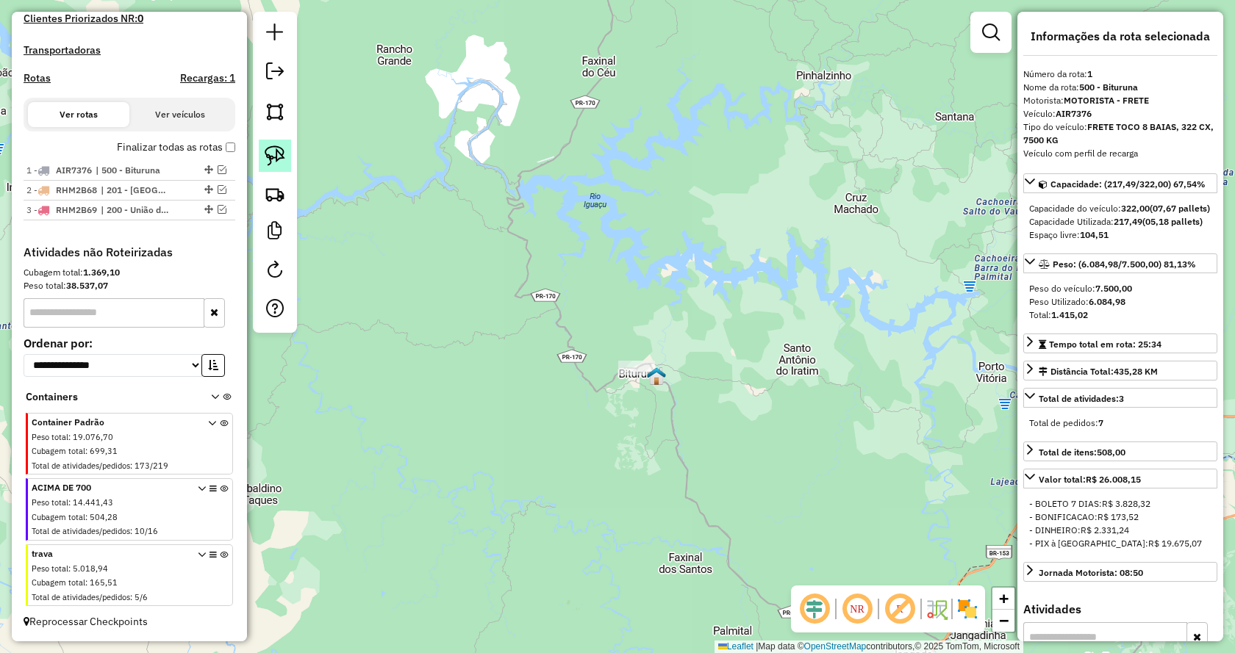
click at [265, 151] on img at bounding box center [275, 156] width 21 height 21
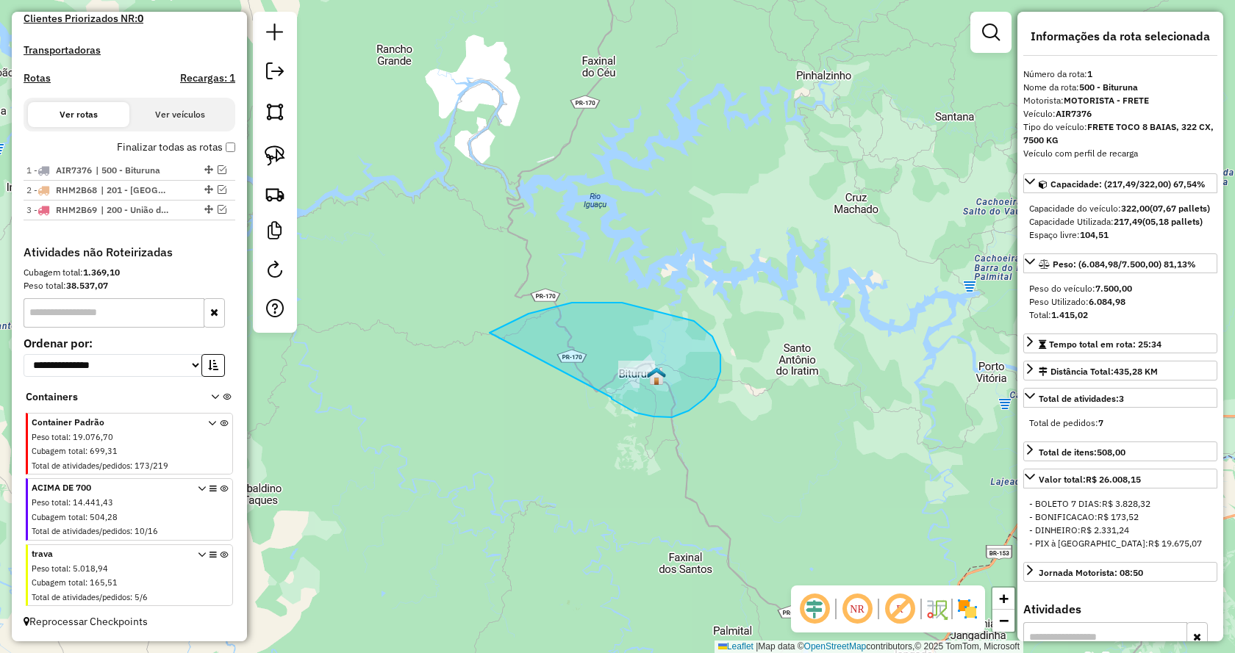
drag, startPoint x: 623, startPoint y: 406, endPoint x: 466, endPoint y: 368, distance: 161.2
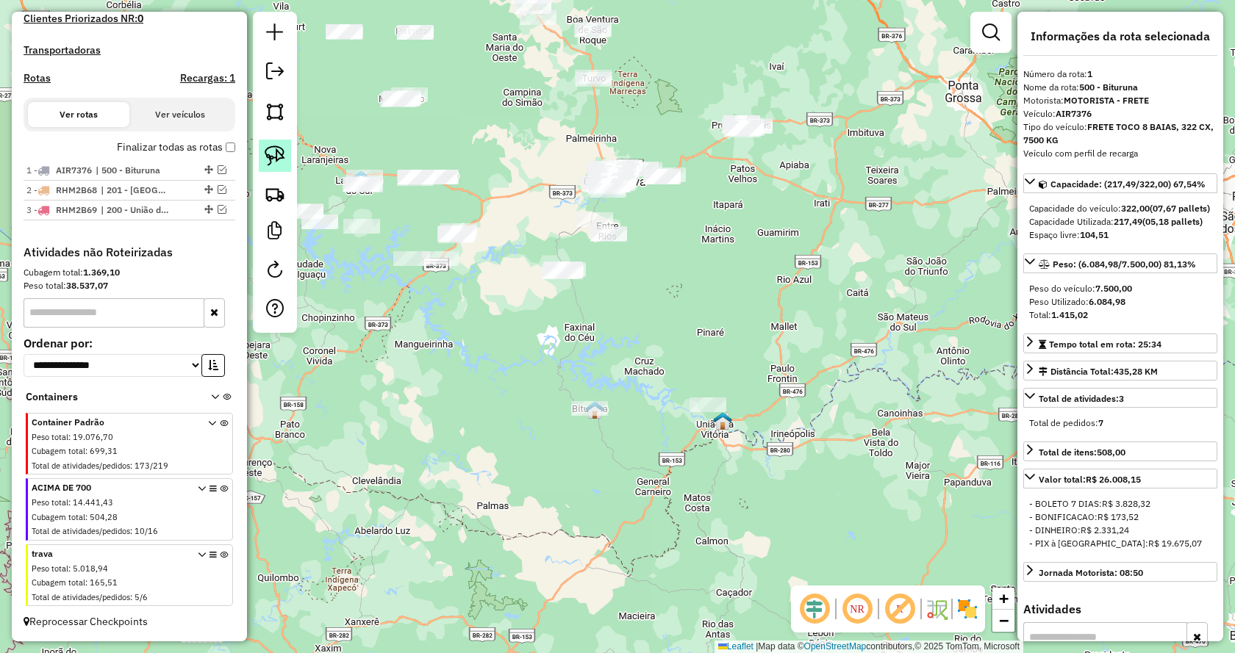
click at [276, 151] on img at bounding box center [275, 156] width 21 height 21
drag, startPoint x: 563, startPoint y: 330, endPoint x: 502, endPoint y: 247, distance: 103.1
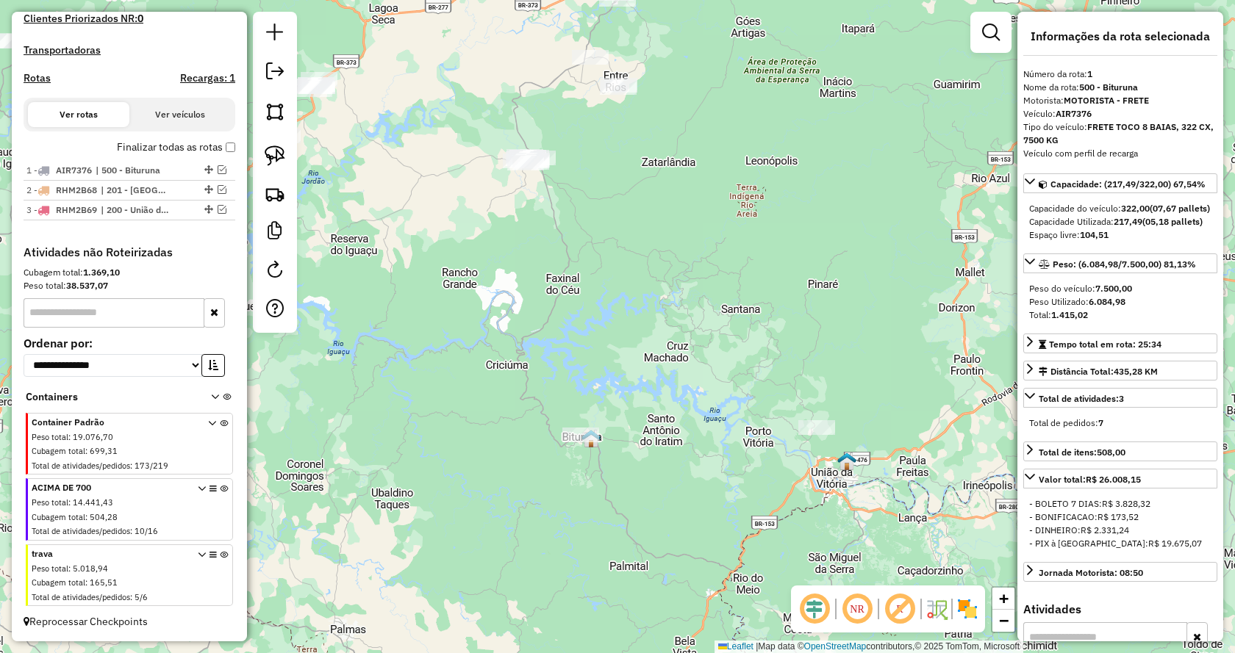
drag, startPoint x: 612, startPoint y: 416, endPoint x: 599, endPoint y: 333, distance: 84.1
click at [599, 333] on div "Janela de atendimento Grade de atendimento Capacidade Transportadoras Veículos …" at bounding box center [617, 326] width 1235 height 653
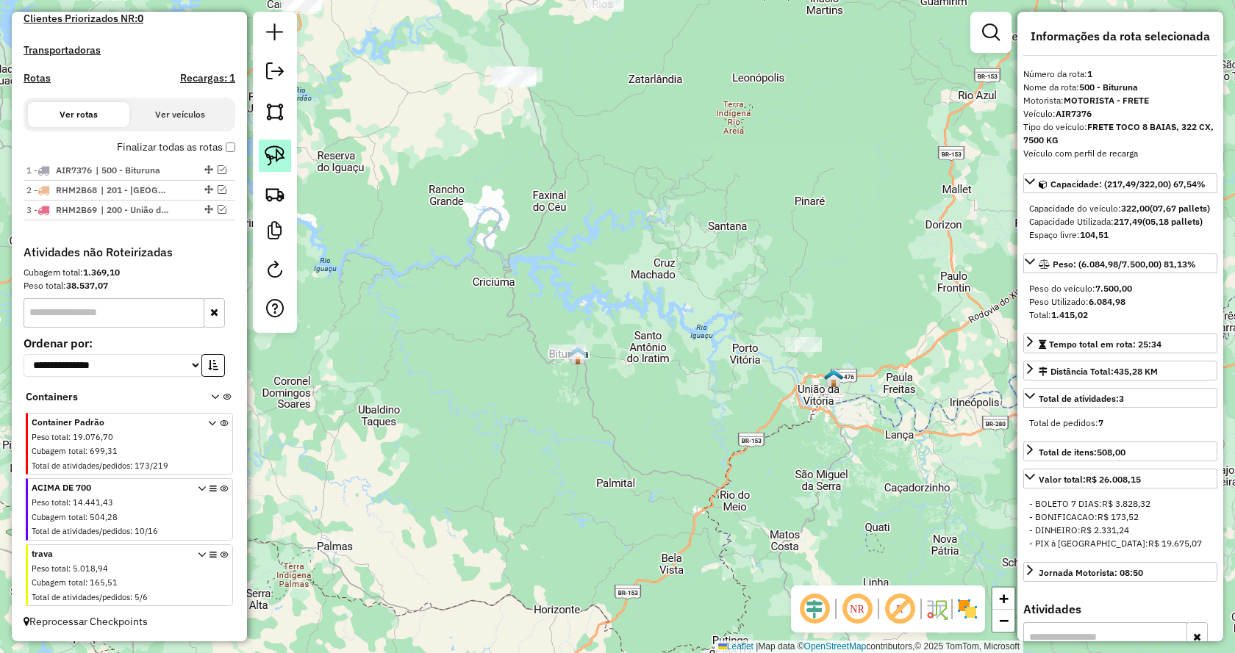
click at [283, 160] on img at bounding box center [275, 156] width 21 height 21
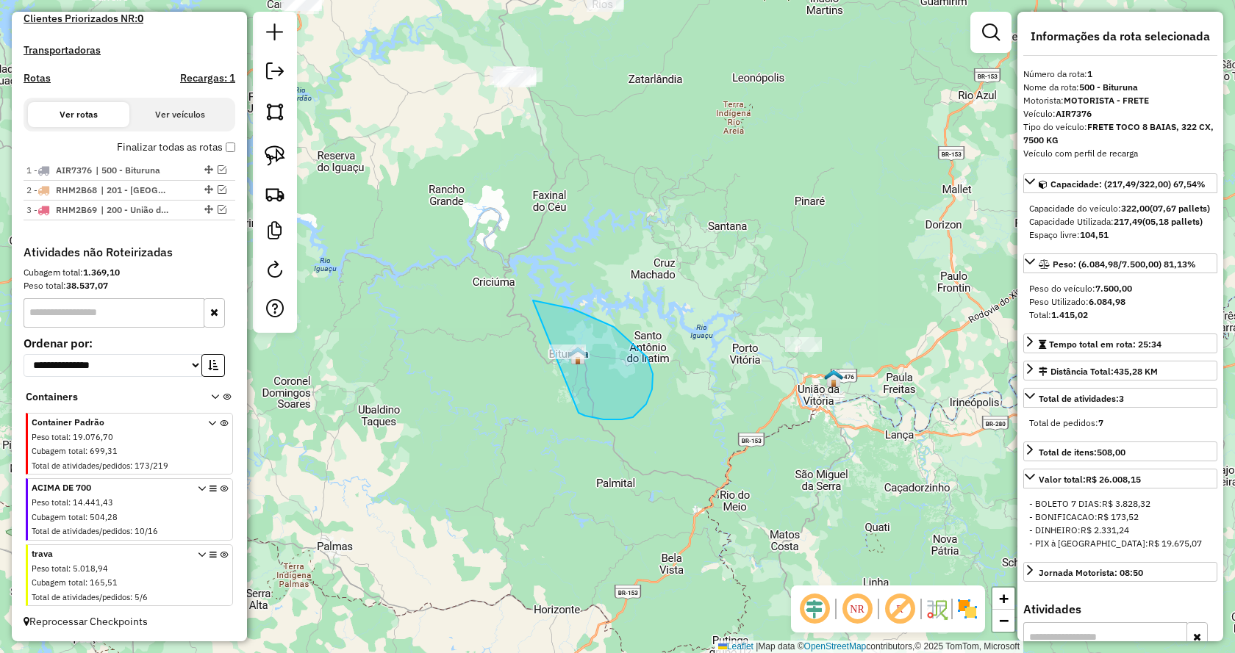
drag, startPoint x: 585, startPoint y: 416, endPoint x: 448, endPoint y: 363, distance: 146.6
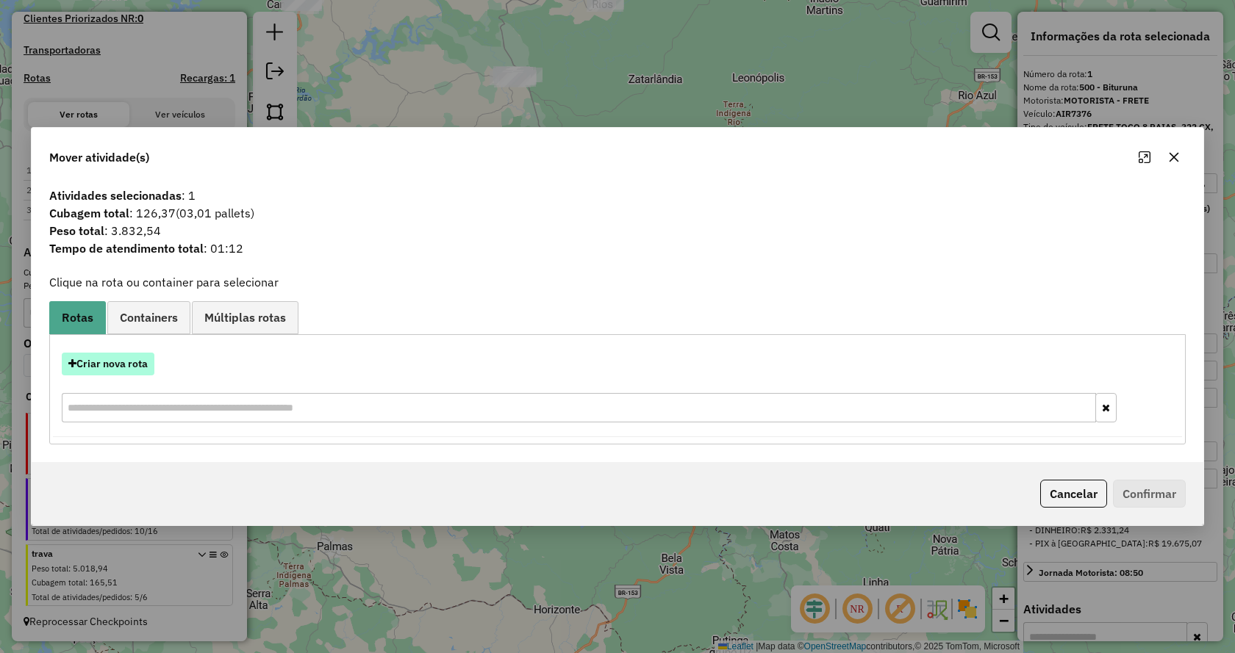
click at [130, 368] on button "Criar nova rota" at bounding box center [108, 364] width 93 height 23
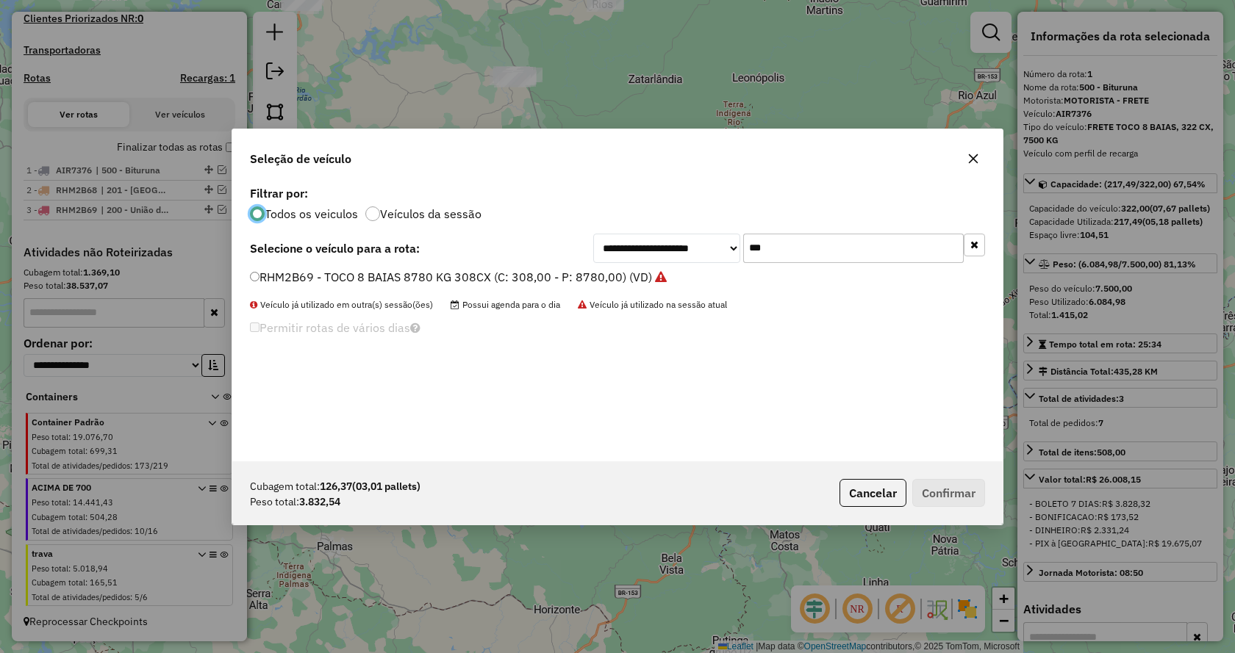
scroll to position [8, 4]
drag, startPoint x: 818, startPoint y: 258, endPoint x: 607, endPoint y: 257, distance: 211.0
click at [607, 257] on div "**********" at bounding box center [789, 248] width 392 height 29
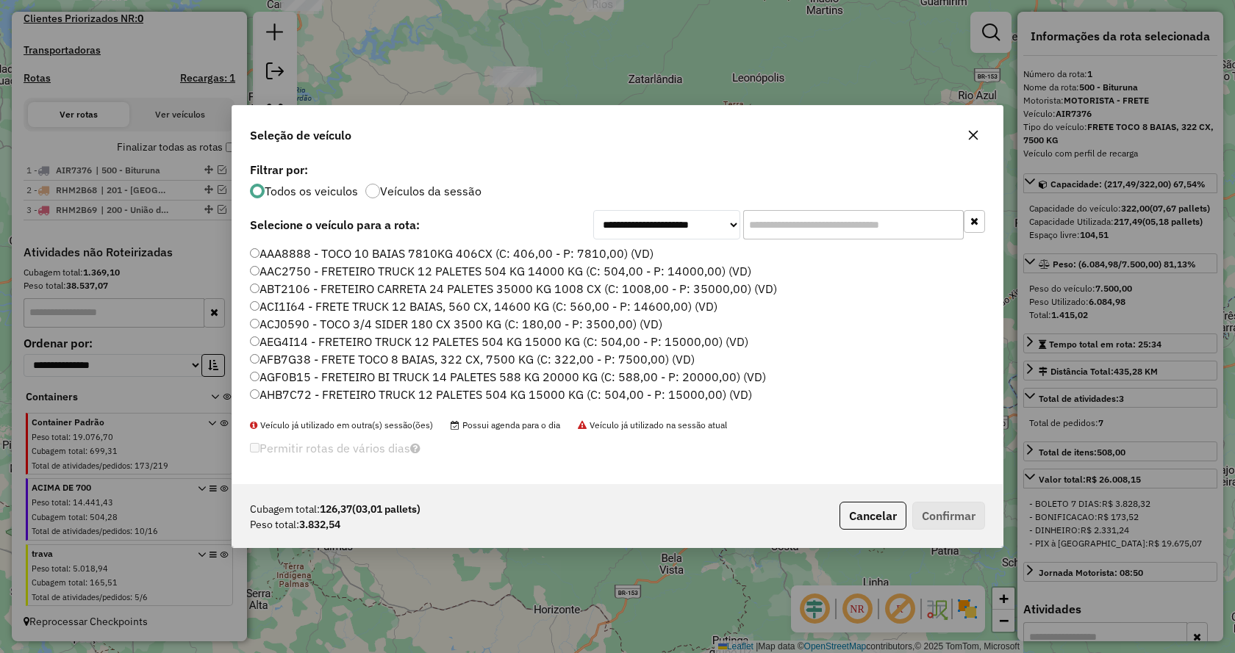
click at [814, 221] on input "text" at bounding box center [853, 224] width 221 height 29
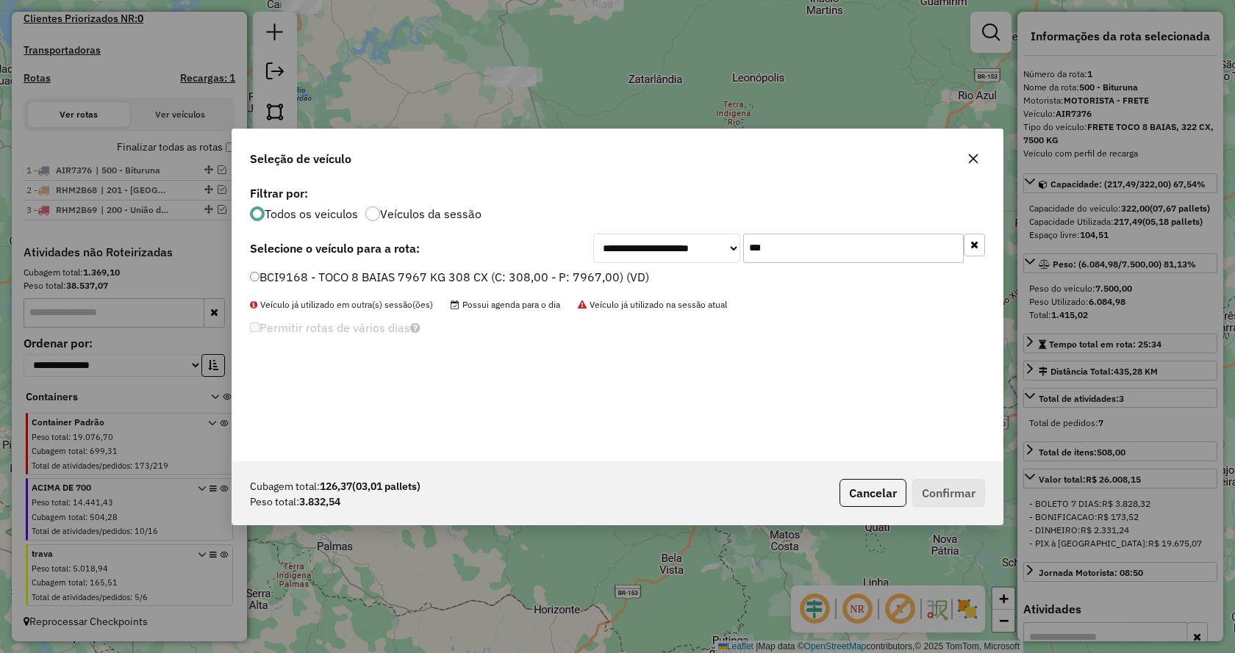
type input "***"
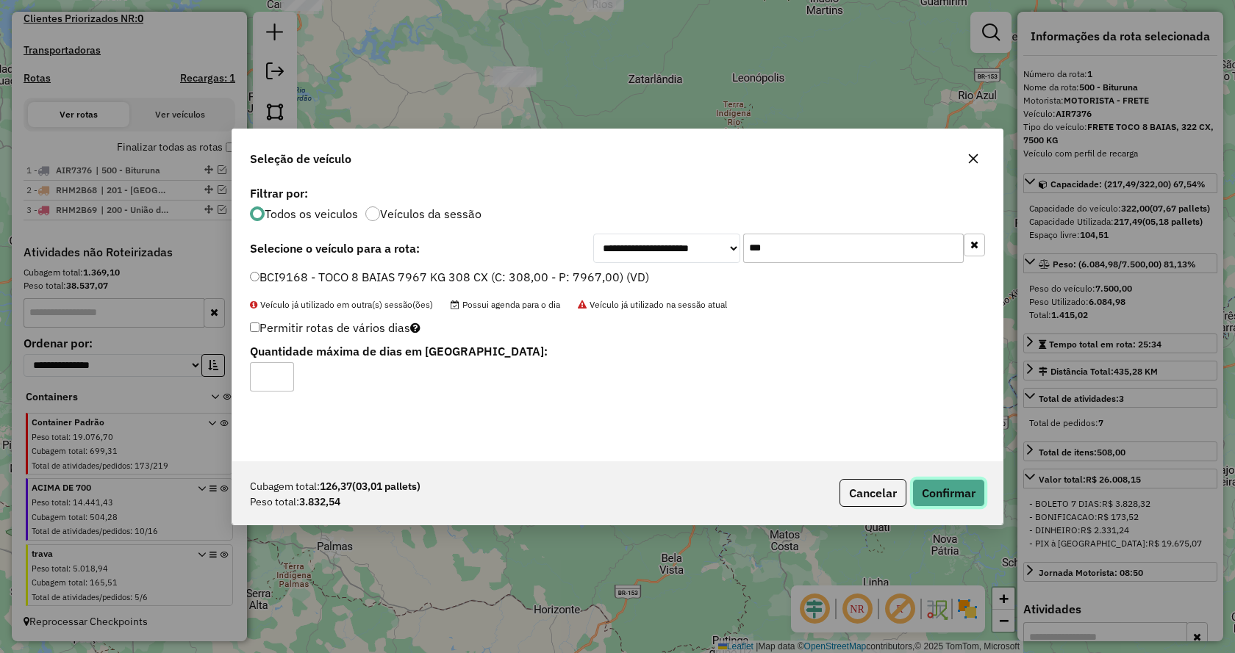
click at [958, 490] on button "Confirmar" at bounding box center [948, 493] width 73 height 28
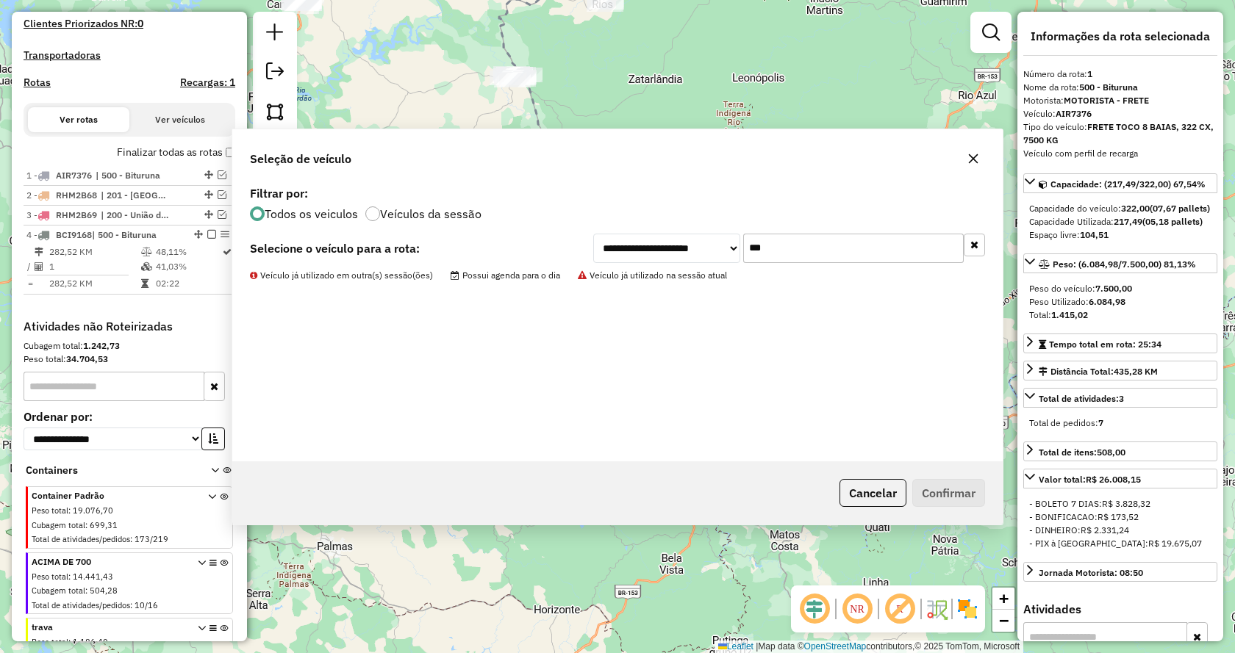
scroll to position [507, 0]
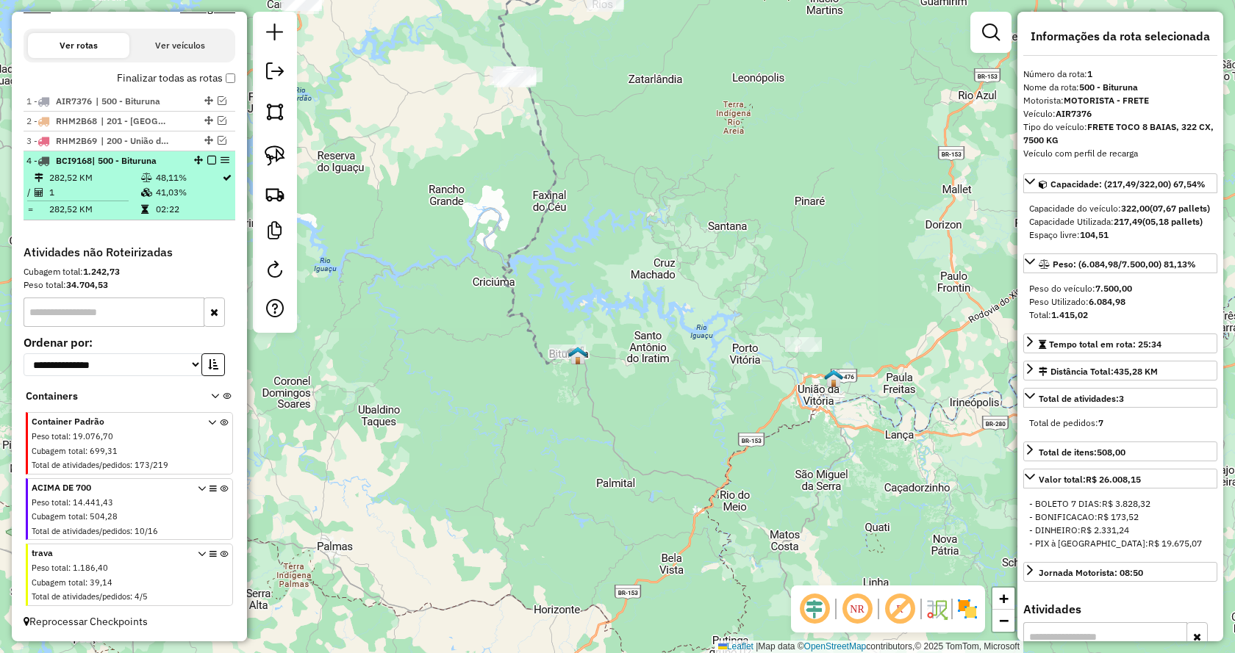
click at [207, 161] on em at bounding box center [211, 160] width 9 height 9
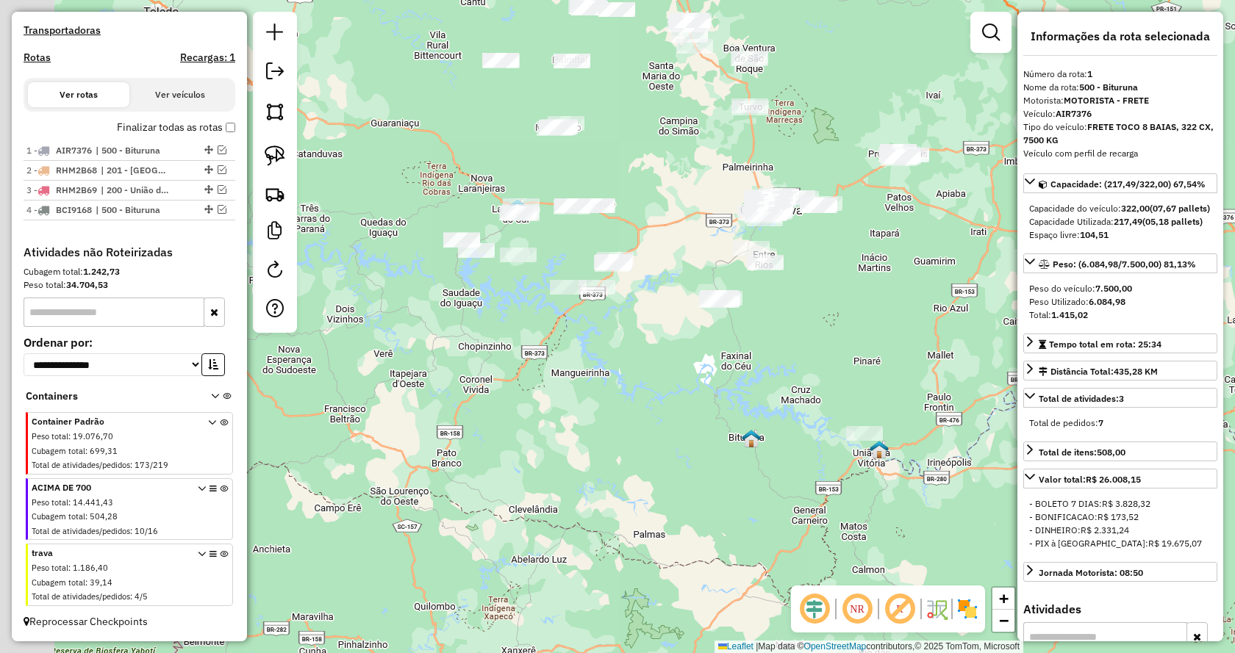
drag, startPoint x: 459, startPoint y: 262, endPoint x: 698, endPoint y: 415, distance: 282.6
click at [696, 419] on div "Janela de atendimento Grade de atendimento Capacidade Transportadoras Veículos …" at bounding box center [617, 326] width 1235 height 653
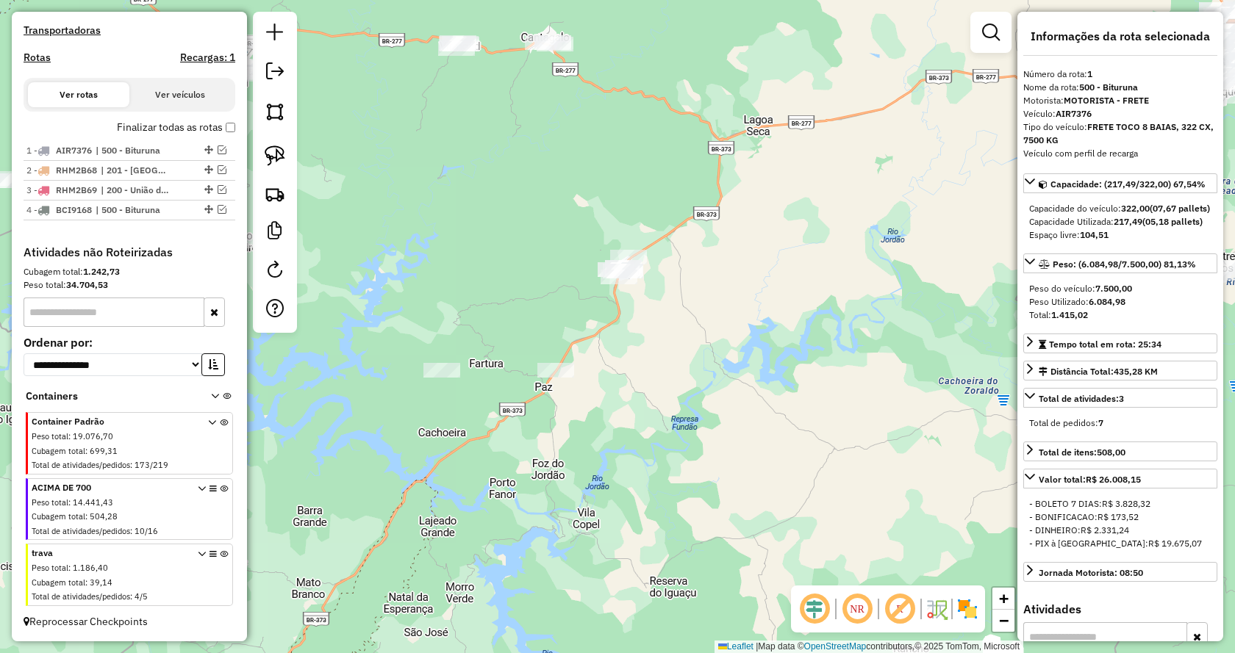
drag, startPoint x: 669, startPoint y: 317, endPoint x: 698, endPoint y: 373, distance: 63.4
click at [698, 373] on div "Janela de atendimento Grade de atendimento Capacidade Transportadoras Veículos …" at bounding box center [617, 326] width 1235 height 653
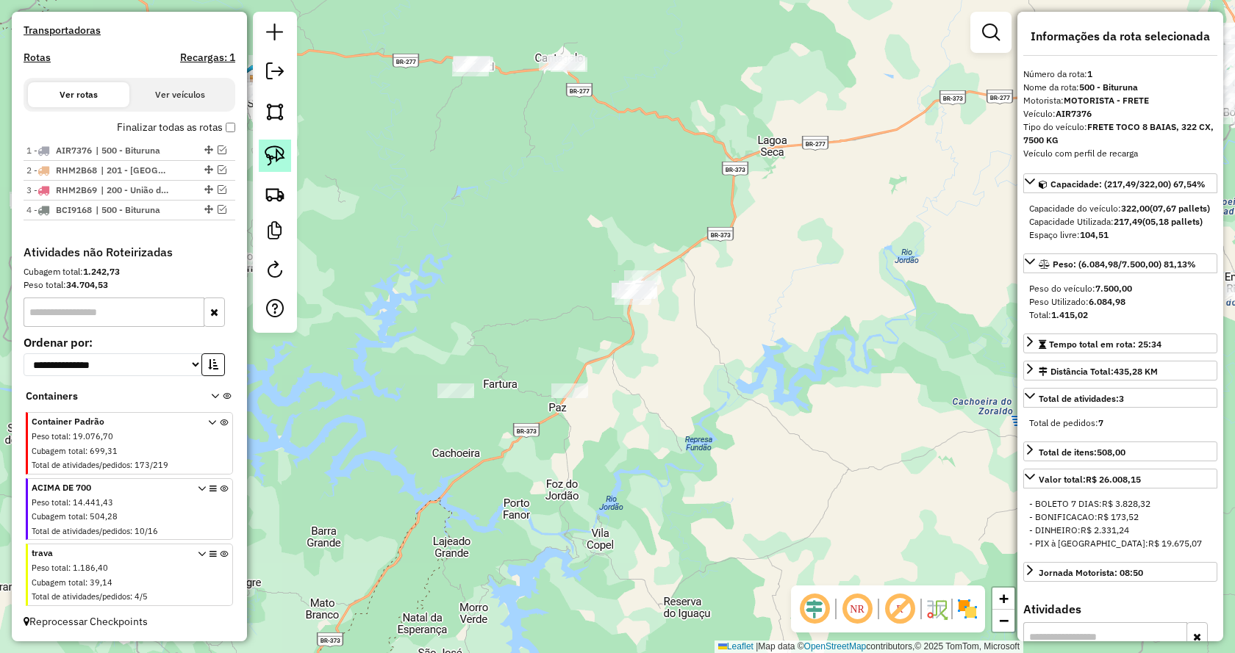
click at [284, 154] on img at bounding box center [275, 156] width 21 height 21
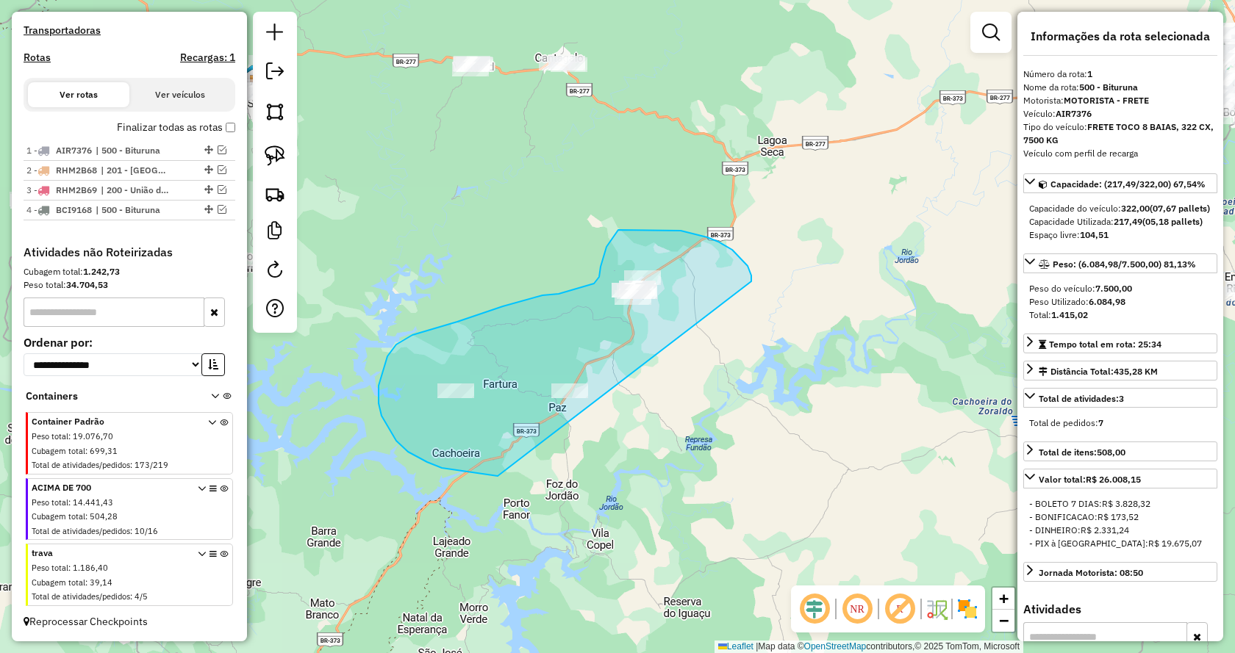
drag, startPoint x: 732, startPoint y: 250, endPoint x: 574, endPoint y: 478, distance: 277.3
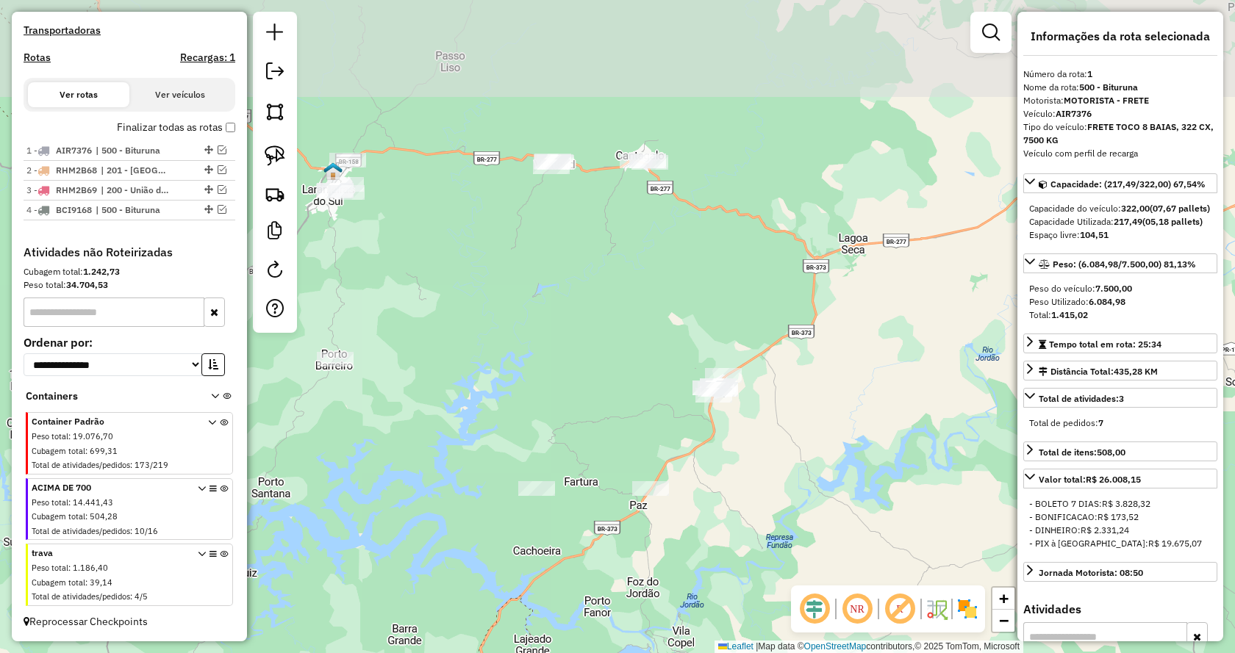
drag, startPoint x: 631, startPoint y: 305, endPoint x: 732, endPoint y: 381, distance: 126.6
click at [733, 381] on div "Janela de atendimento Grade de atendimento Capacidade Transportadoras Veículos …" at bounding box center [617, 326] width 1235 height 653
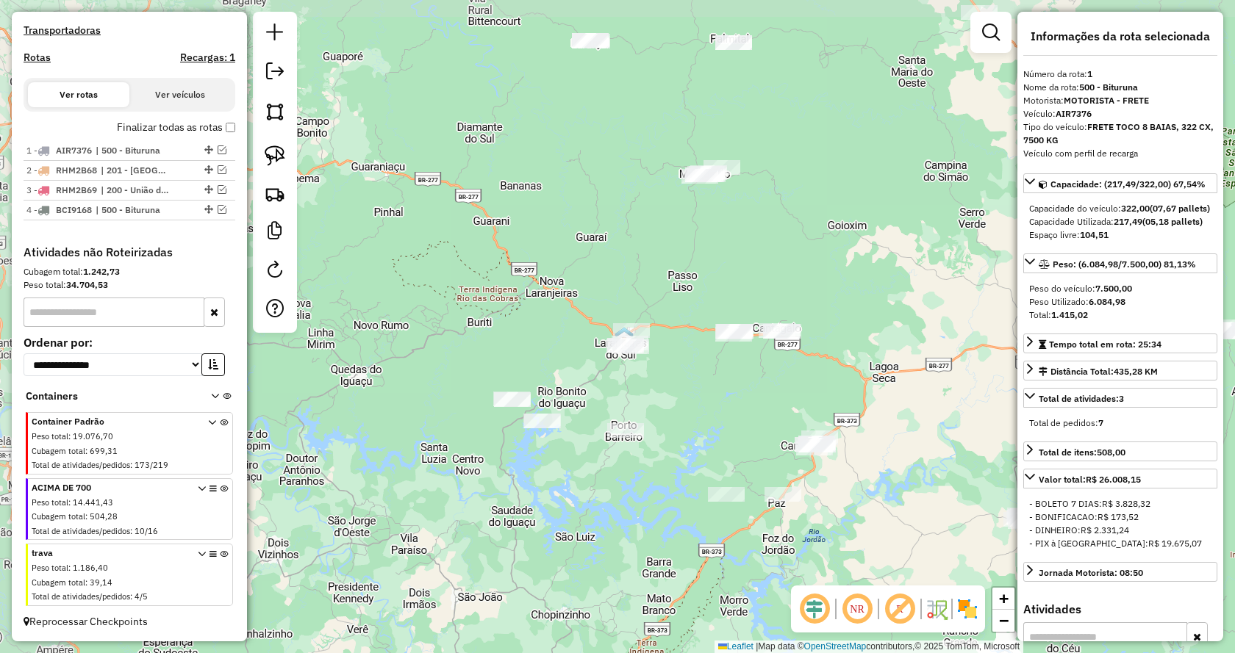
drag, startPoint x: 603, startPoint y: 383, endPoint x: 709, endPoint y: 411, distance: 109.5
click at [709, 411] on div "Janela de atendimento Grade de atendimento Capacidade Transportadoras Veículos …" at bounding box center [617, 326] width 1235 height 653
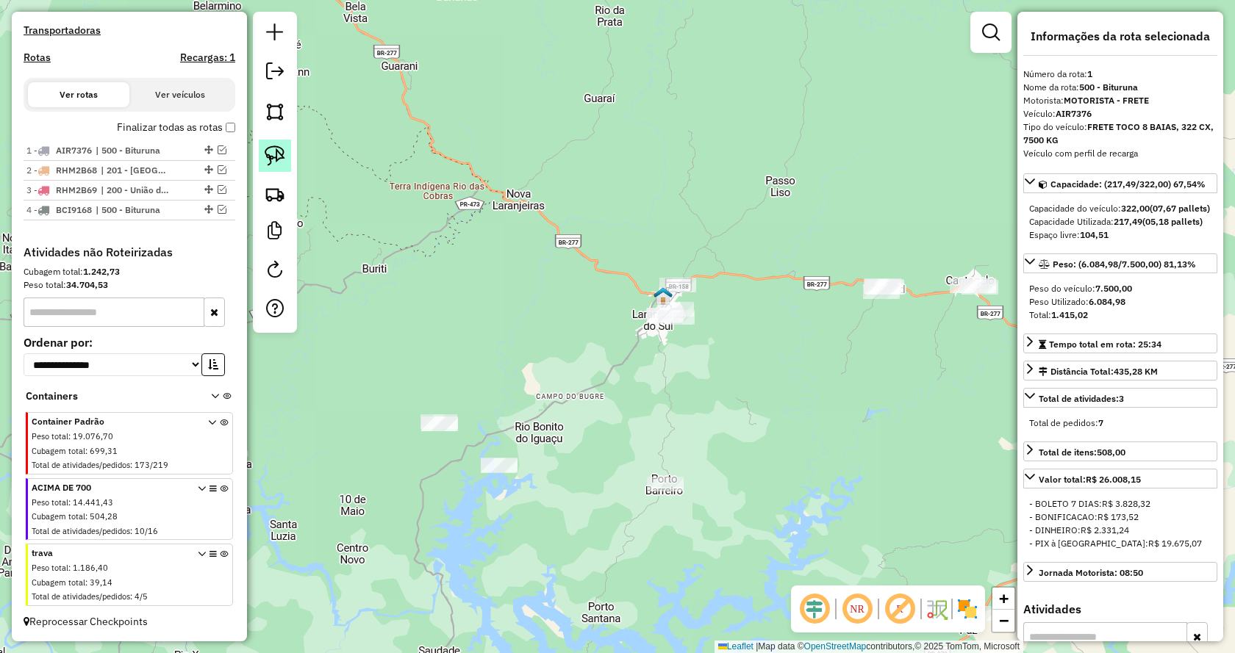
click at [284, 163] on img at bounding box center [275, 156] width 21 height 21
drag, startPoint x: 662, startPoint y: 512, endPoint x: 636, endPoint y: 473, distance: 46.1
click at [289, 163] on link at bounding box center [275, 156] width 32 height 32
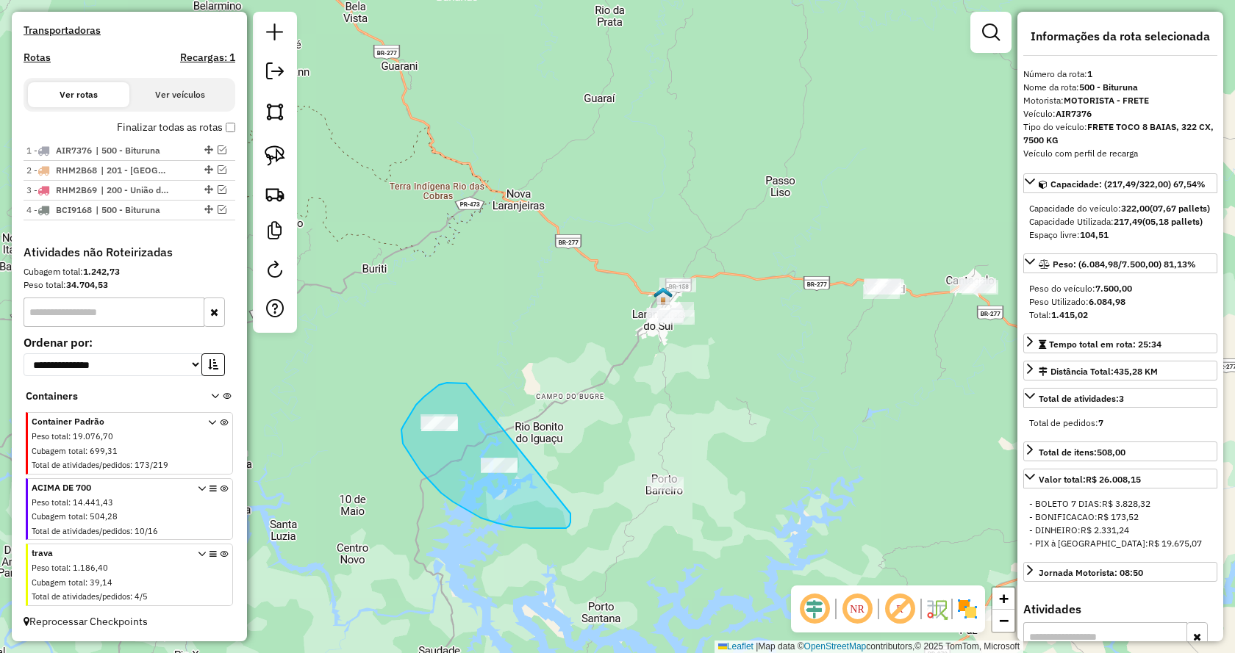
drag, startPoint x: 434, startPoint y: 389, endPoint x: 567, endPoint y: 509, distance: 179.5
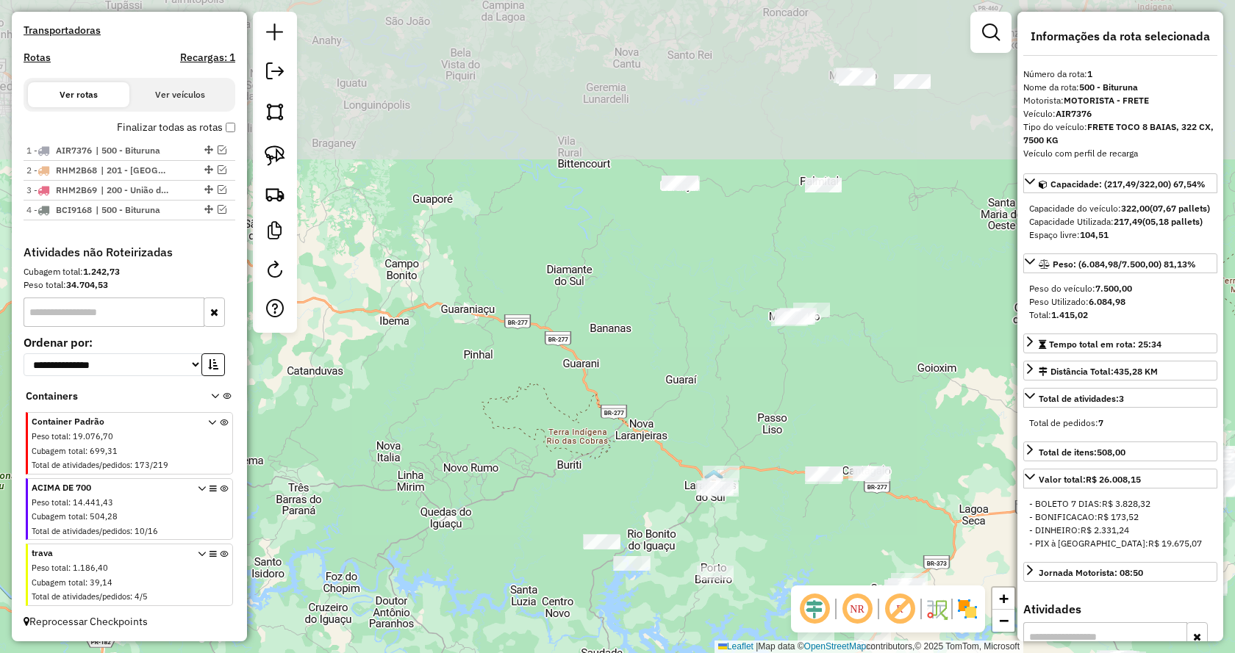
drag, startPoint x: 617, startPoint y: 190, endPoint x: 705, endPoint y: 379, distance: 208.5
click at [705, 379] on div "Janela de atendimento Grade de atendimento Capacidade Transportadoras Veículos …" at bounding box center [617, 326] width 1235 height 653
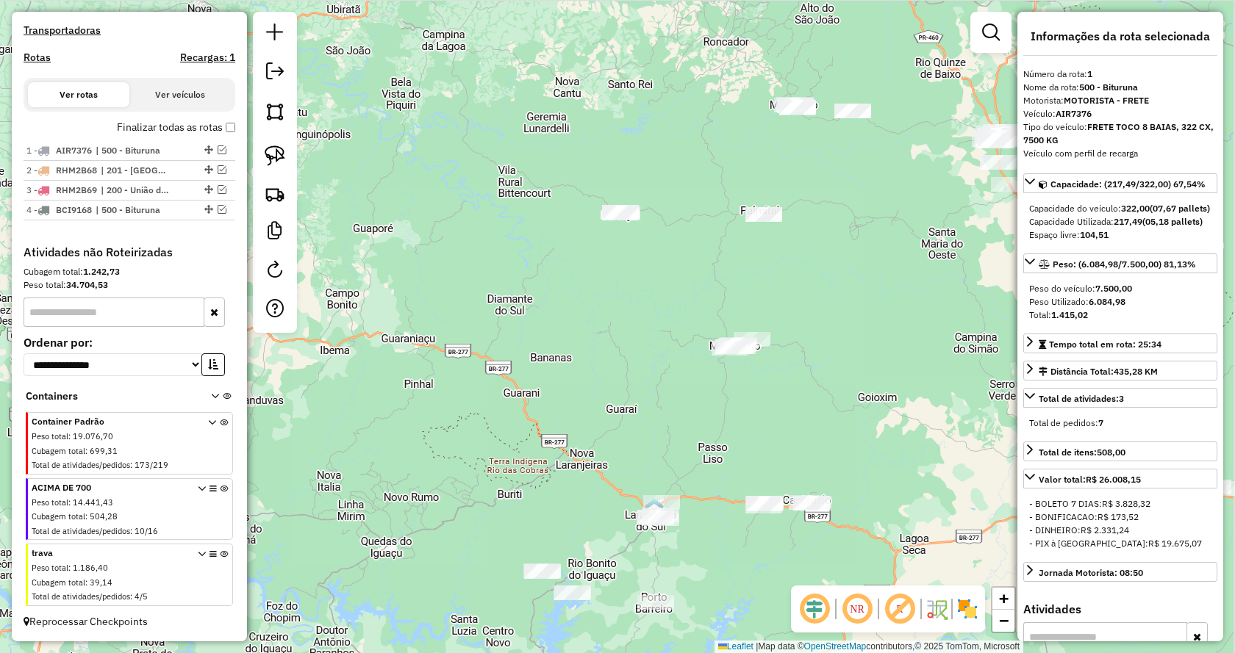
drag, startPoint x: 878, startPoint y: 279, endPoint x: 762, endPoint y: 326, distance: 125.7
click at [762, 326] on div "Janela de atendimento Grade de atendimento Capacidade Transportadoras Veículos …" at bounding box center [617, 326] width 1235 height 653
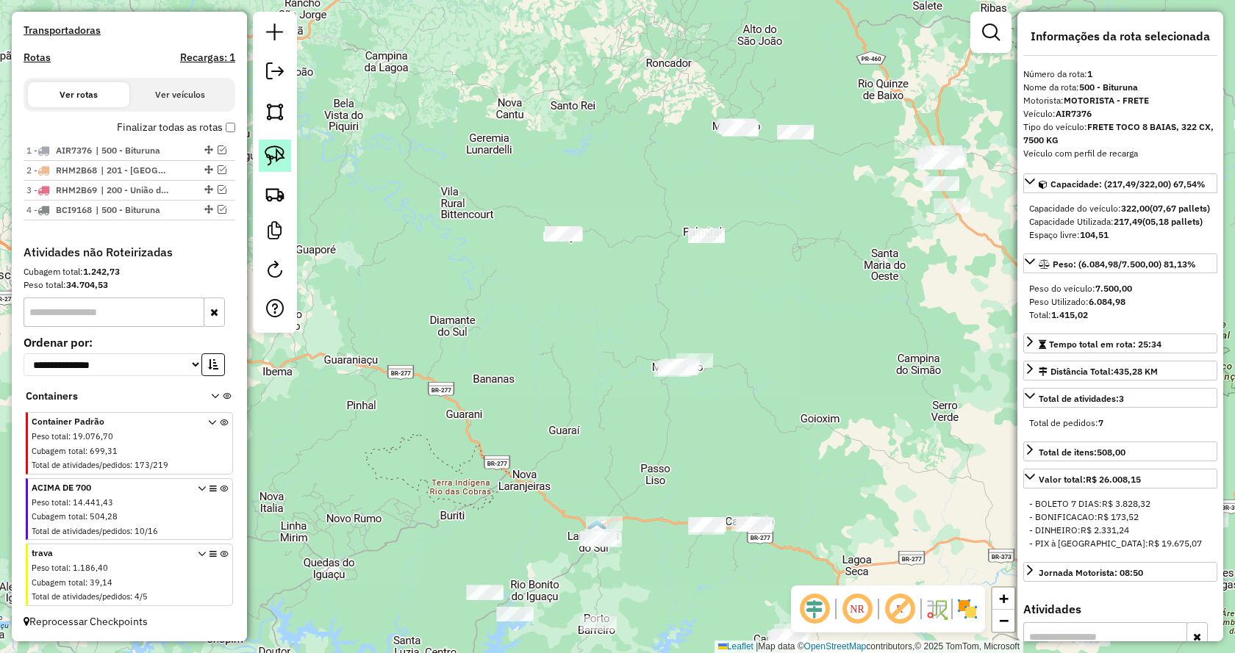
click at [280, 159] on img at bounding box center [275, 156] width 21 height 21
drag, startPoint x: 581, startPoint y: 287, endPoint x: 661, endPoint y: 215, distance: 108.2
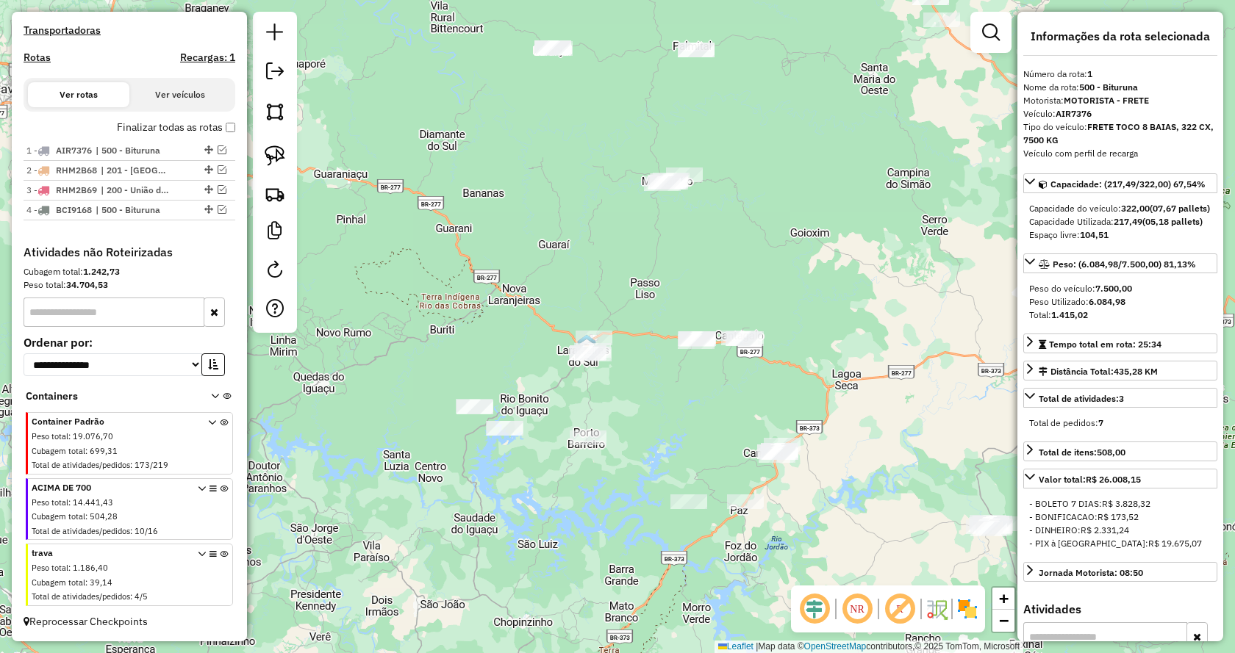
drag, startPoint x: 718, startPoint y: 429, endPoint x: 668, endPoint y: 275, distance: 161.6
click at [668, 275] on div "Janela de atendimento Grade de atendimento Capacidade Transportadoras Veículos …" at bounding box center [617, 326] width 1235 height 653
click at [269, 161] on img at bounding box center [275, 156] width 21 height 21
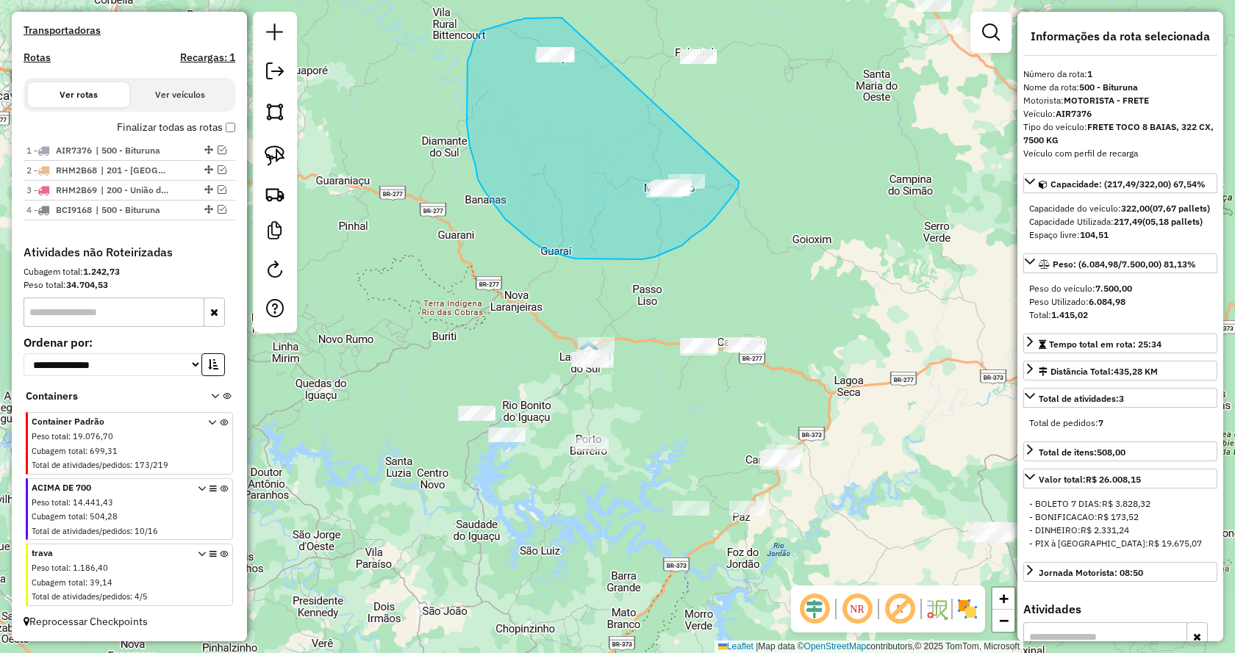
drag, startPoint x: 739, startPoint y: 182, endPoint x: 565, endPoint y: 18, distance: 238.7
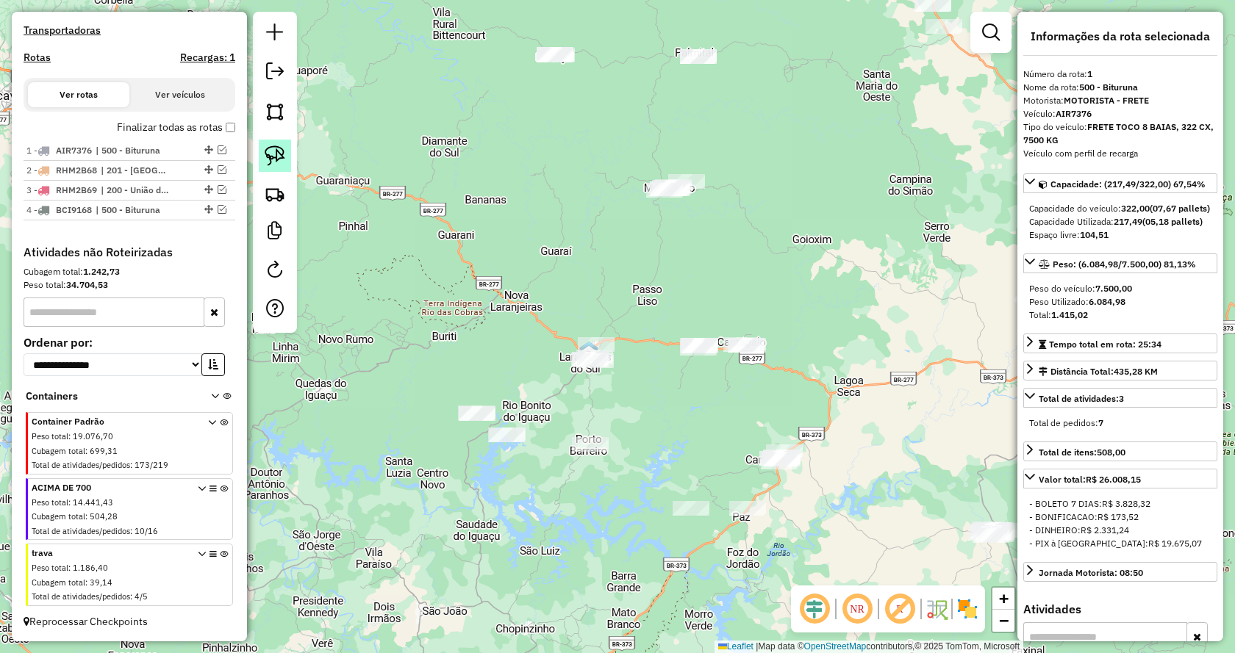
click at [279, 160] on img at bounding box center [275, 156] width 21 height 21
drag, startPoint x: 563, startPoint y: 110, endPoint x: 469, endPoint y: 34, distance: 121.2
click at [279, 154] on img at bounding box center [275, 156] width 21 height 21
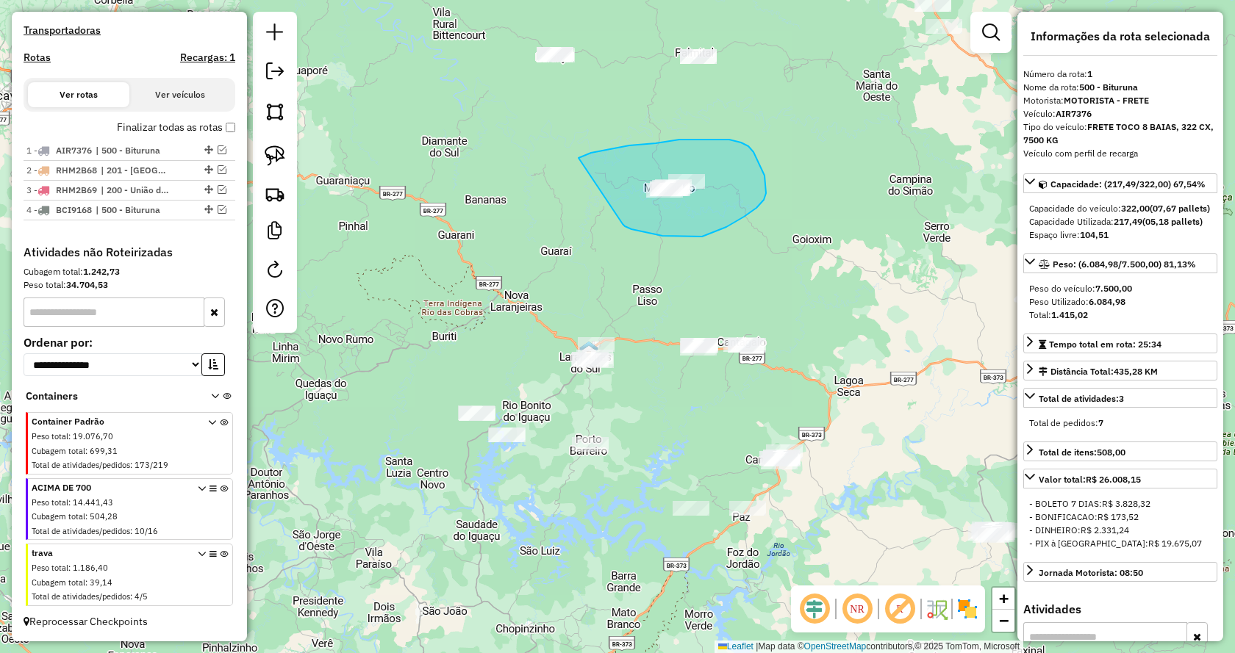
drag, startPoint x: 645, startPoint y: 233, endPoint x: 561, endPoint y: 171, distance: 105.1
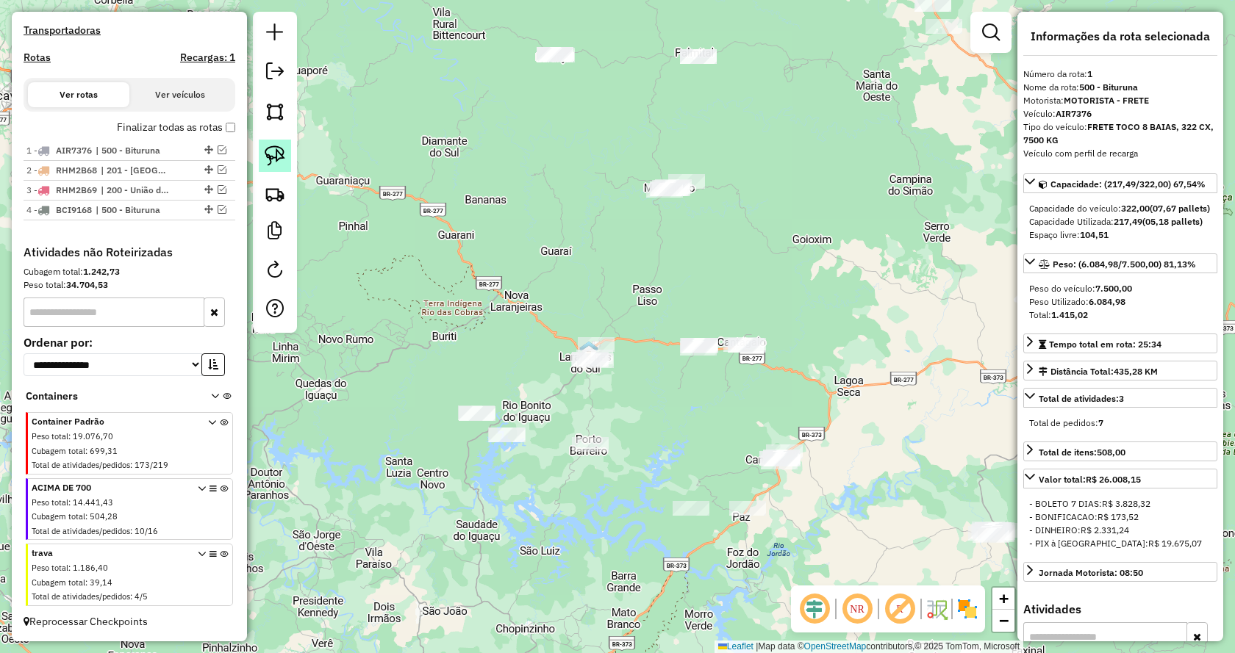
drag, startPoint x: 277, startPoint y: 160, endPoint x: 420, endPoint y: 195, distance: 146.9
click at [279, 160] on img at bounding box center [275, 156] width 21 height 21
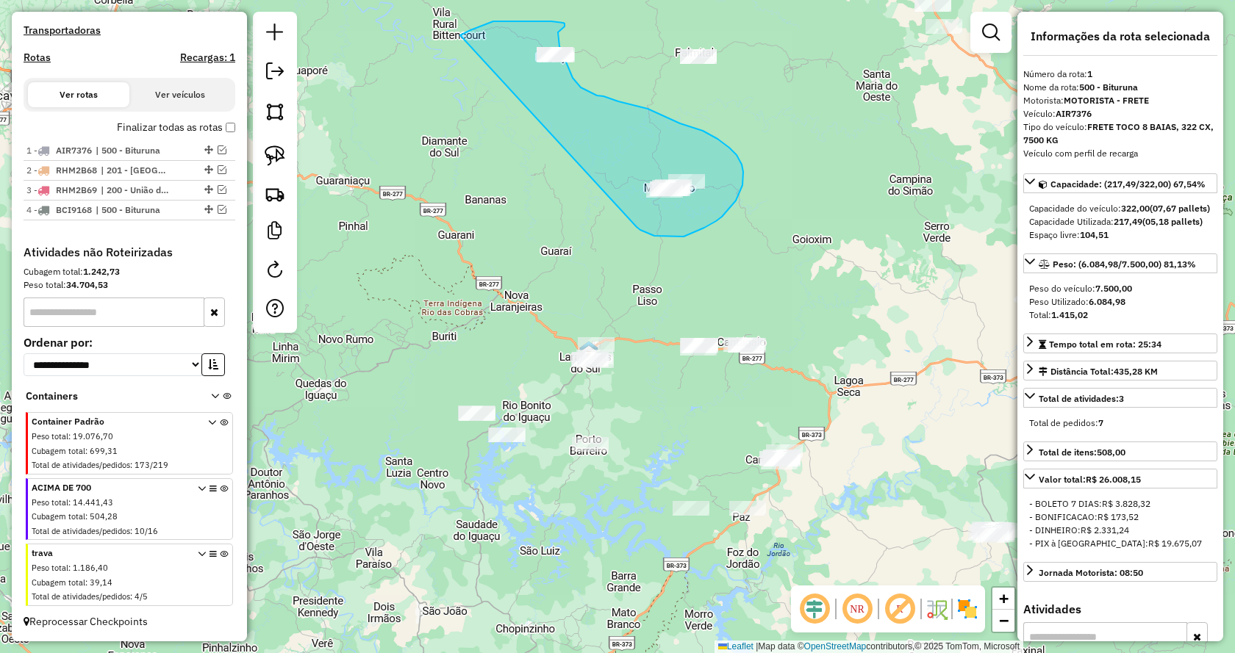
drag, startPoint x: 647, startPoint y: 233, endPoint x: 457, endPoint y: 37, distance: 272.4
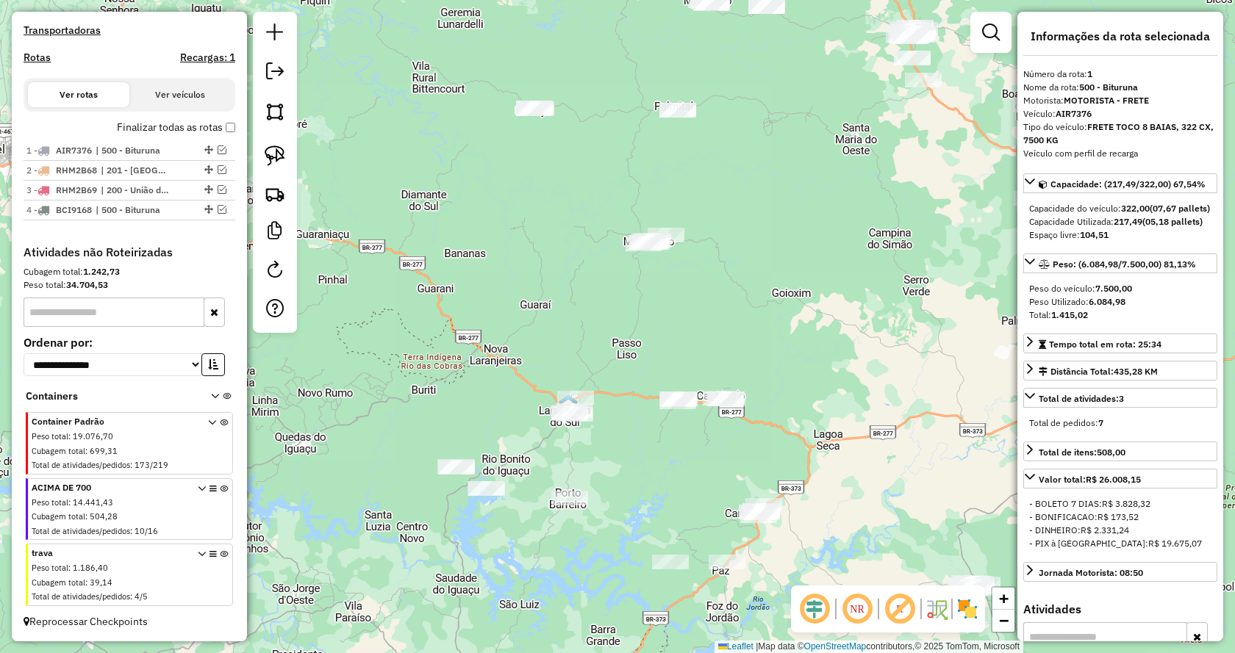
drag, startPoint x: 774, startPoint y: 171, endPoint x: 753, endPoint y: 226, distance: 58.2
click at [753, 226] on div "Janela de atendimento Grade de atendimento Capacidade Transportadoras Veículos …" at bounding box center [617, 326] width 1235 height 653
click at [286, 153] on link at bounding box center [275, 156] width 32 height 32
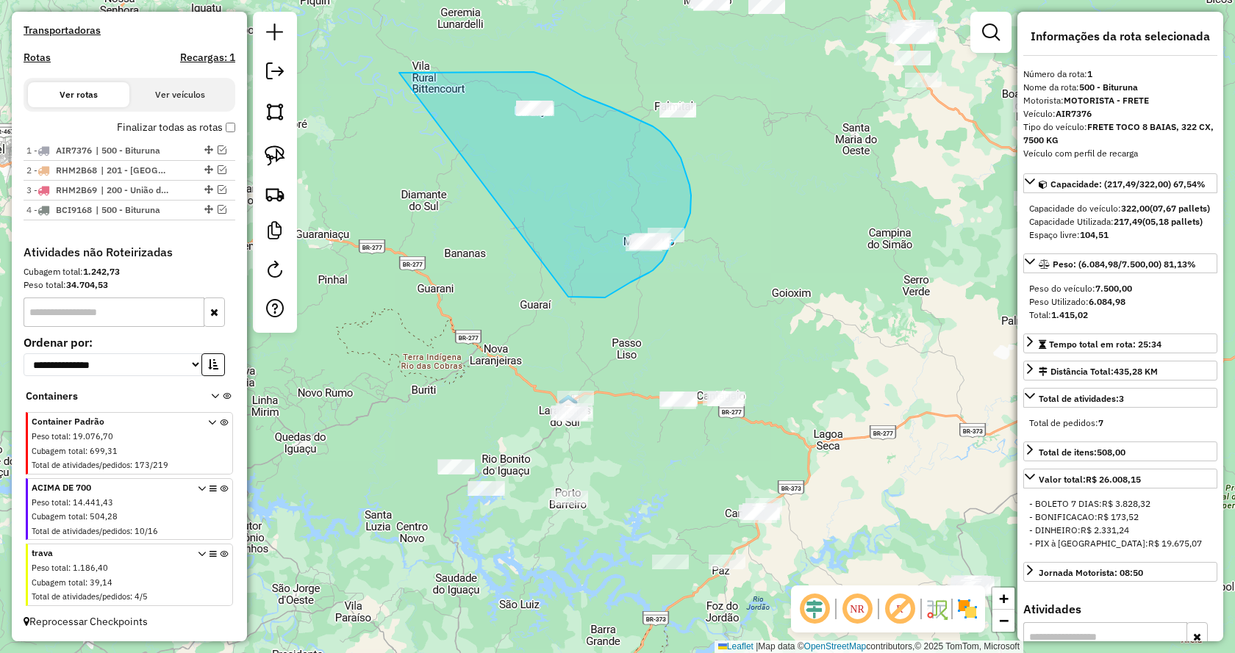
drag, startPoint x: 573, startPoint y: 298, endPoint x: 393, endPoint y: 75, distance: 286.4
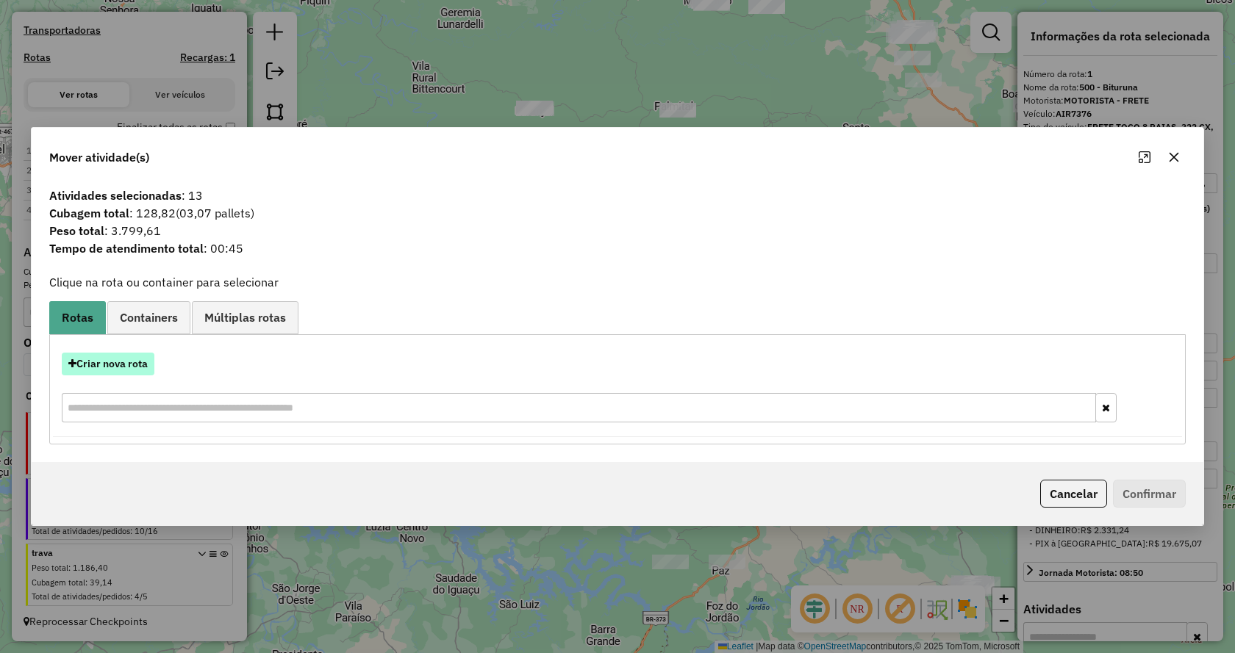
click at [136, 367] on button "Criar nova rota" at bounding box center [108, 364] width 93 height 23
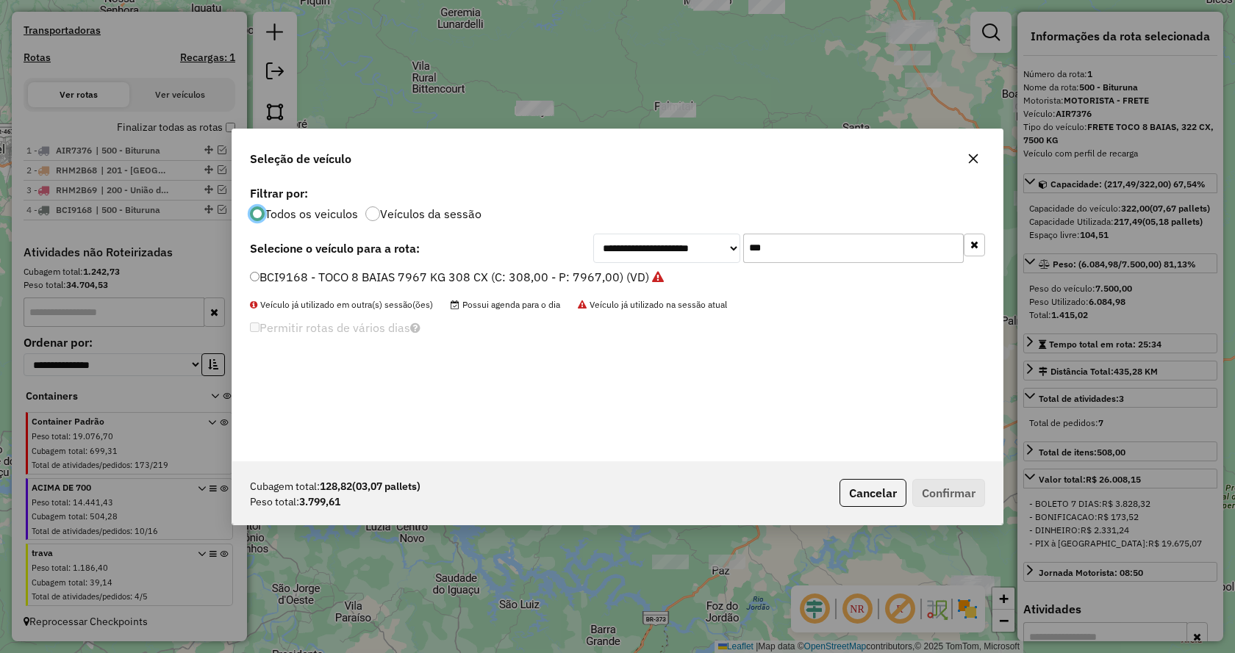
scroll to position [8, 4]
drag, startPoint x: 692, startPoint y: 248, endPoint x: 567, endPoint y: 268, distance: 127.3
click at [598, 259] on div "**********" at bounding box center [789, 248] width 392 height 29
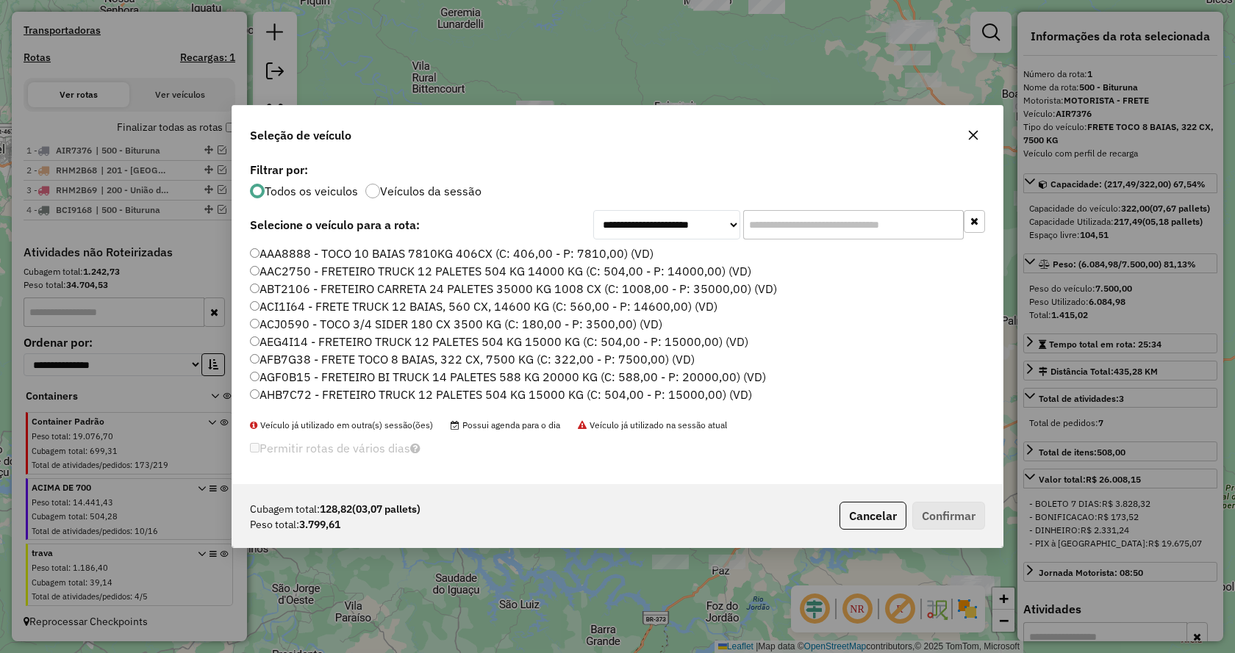
click at [791, 227] on input "text" at bounding box center [853, 224] width 221 height 29
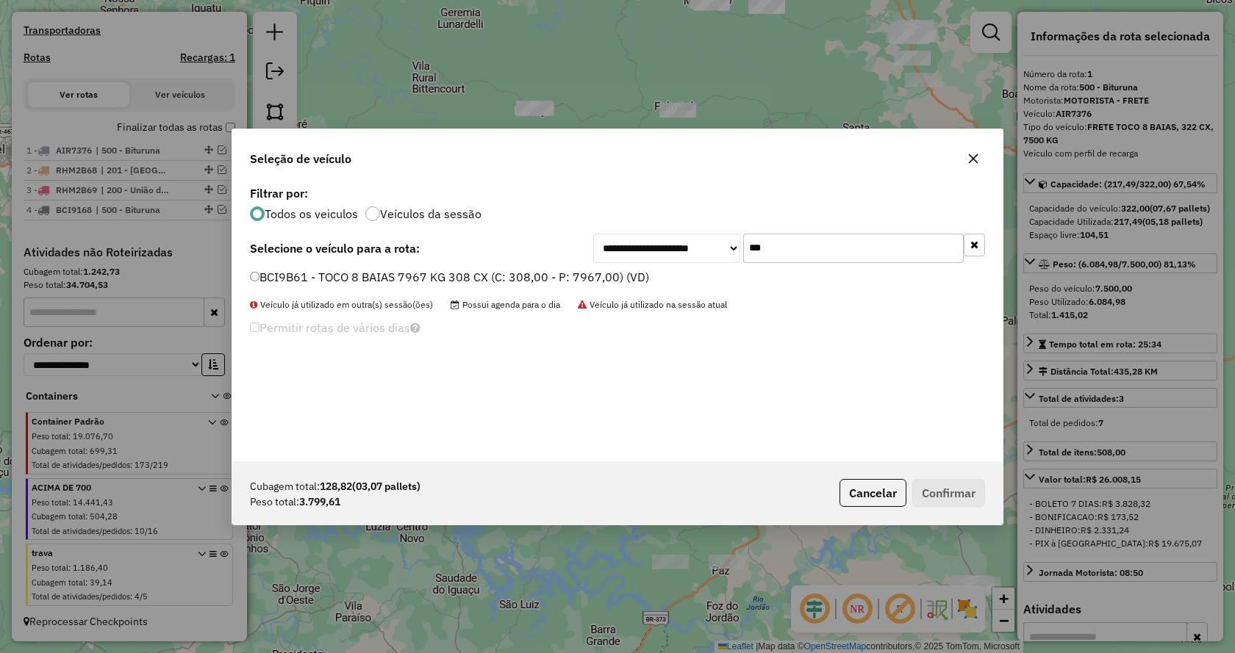
type input "***"
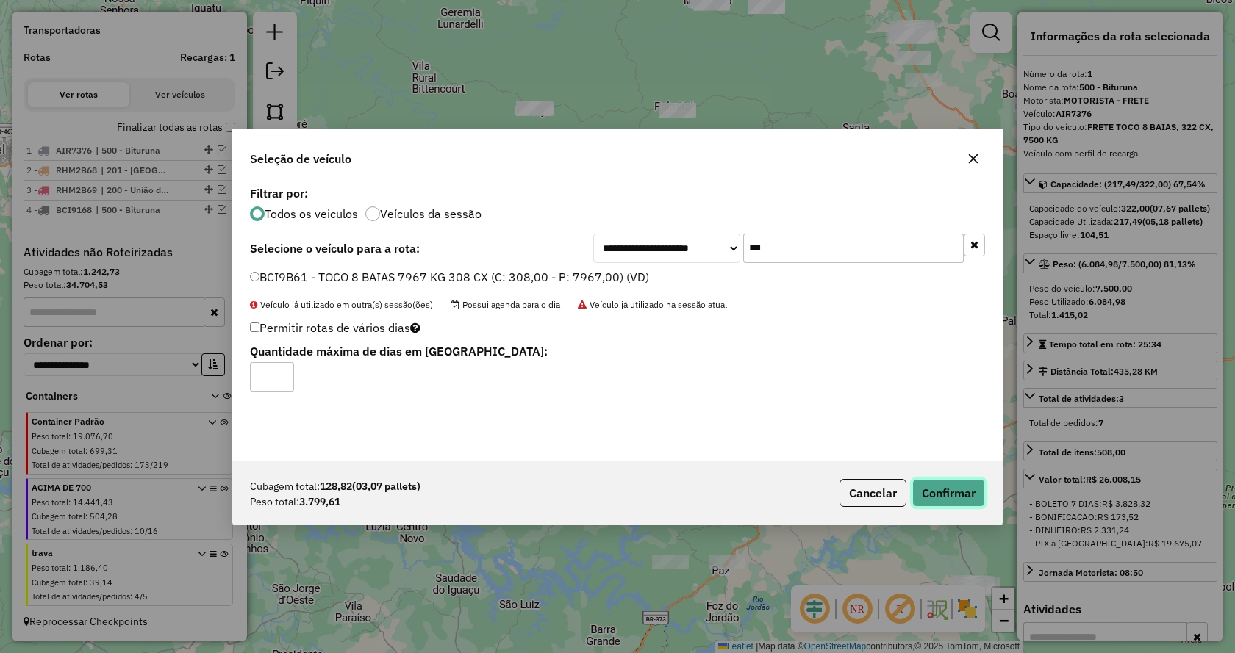
click at [961, 488] on button "Confirmar" at bounding box center [948, 493] width 73 height 28
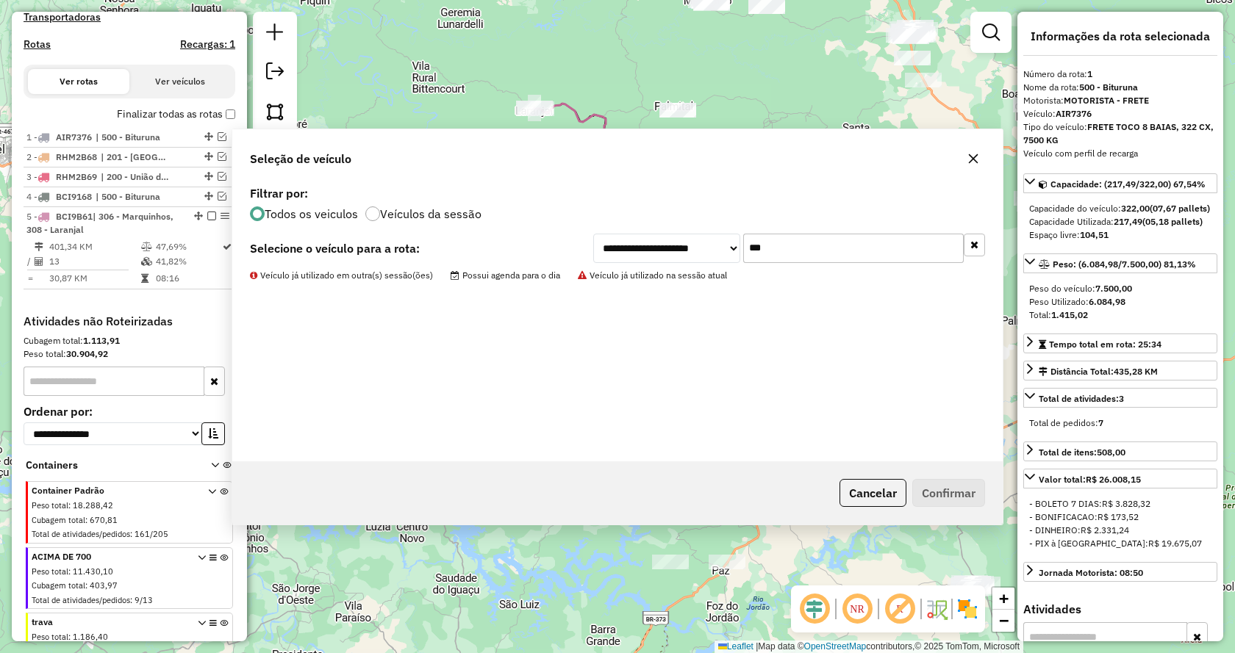
scroll to position [540, 0]
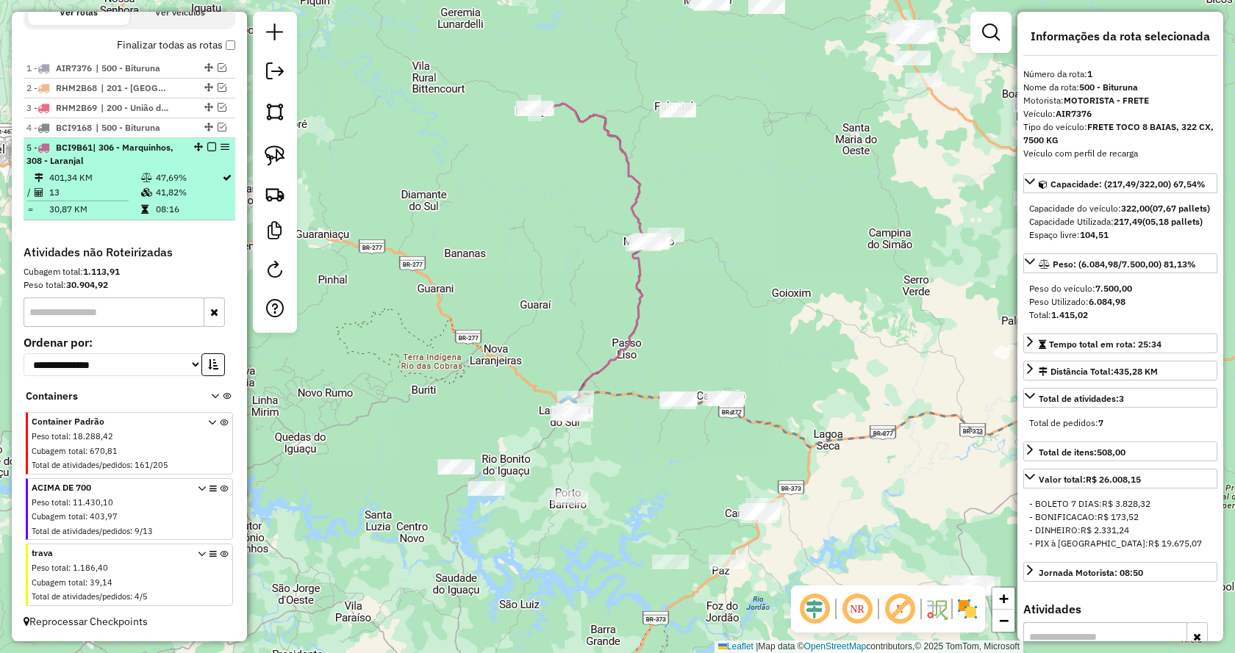
click at [207, 145] on em at bounding box center [211, 147] width 9 height 9
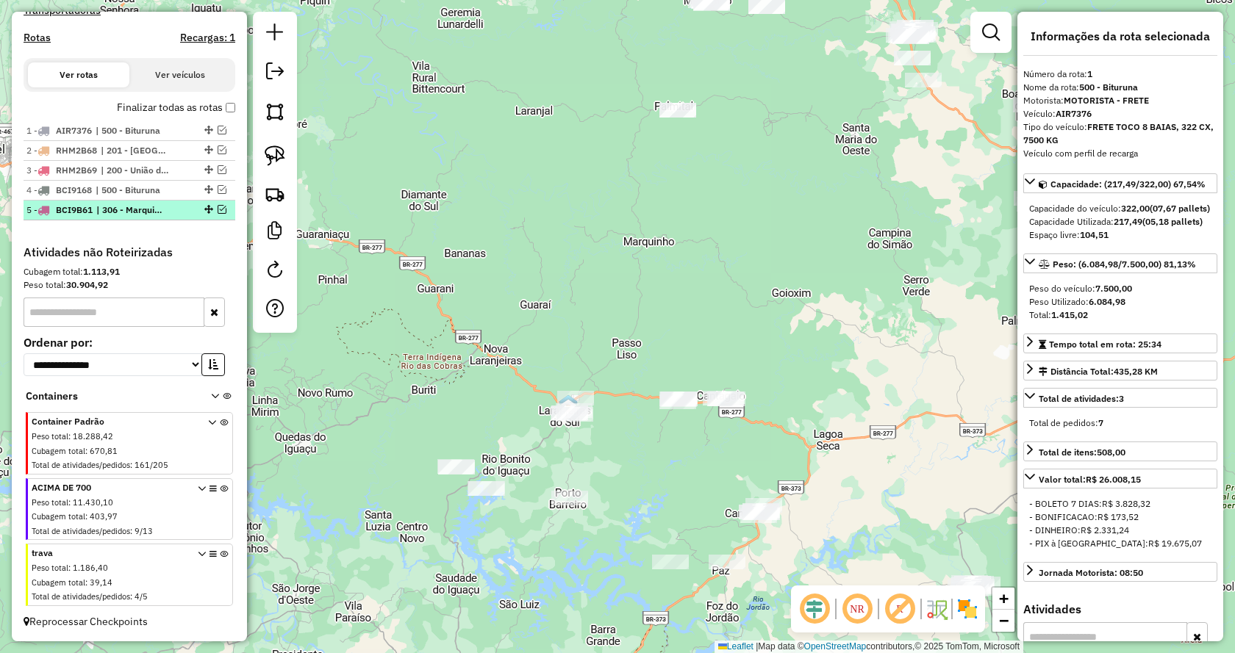
scroll to position [478, 0]
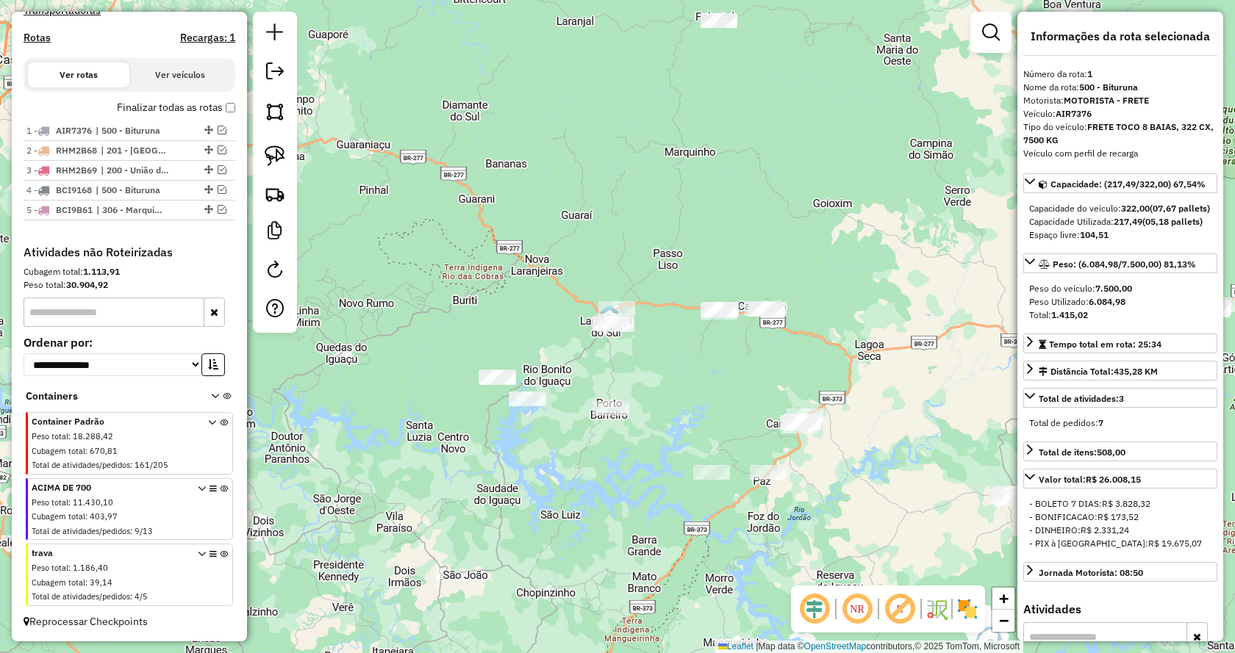
drag, startPoint x: 636, startPoint y: 466, endPoint x: 677, endPoint y: 376, distance: 98.7
click at [677, 376] on div "Janela de atendimento Grade de atendimento Capacidade Transportadoras Veículos …" at bounding box center [617, 326] width 1235 height 653
click at [282, 156] on img at bounding box center [275, 156] width 21 height 21
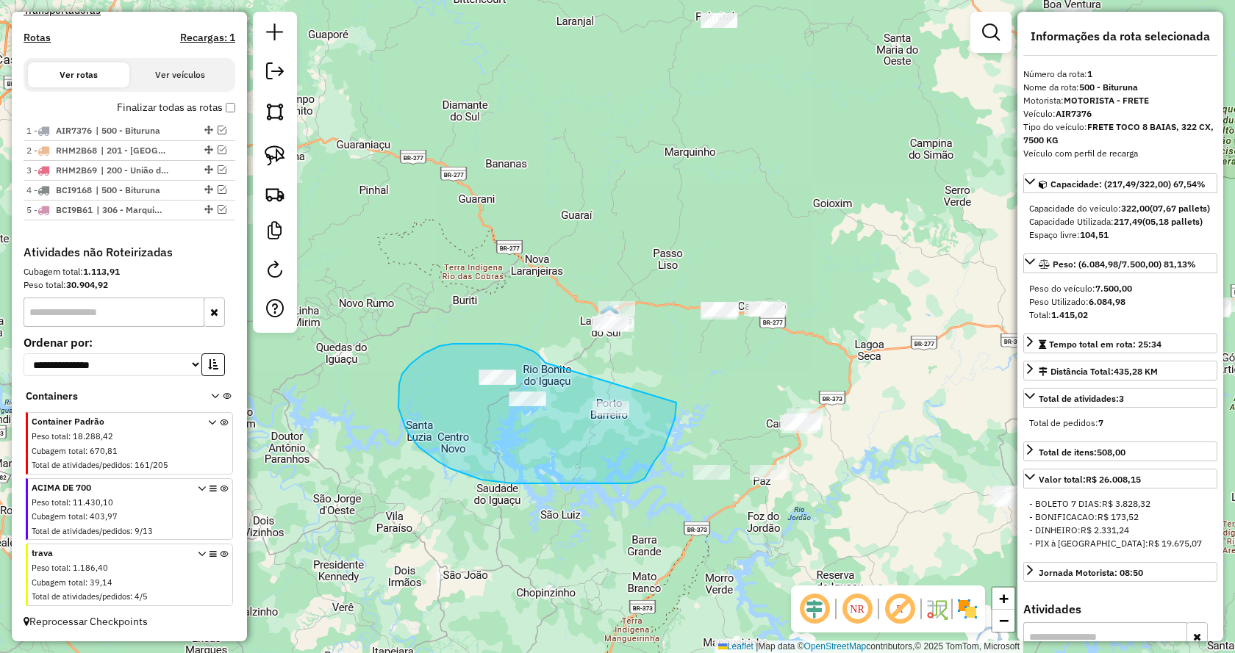
drag, startPoint x: 511, startPoint y: 345, endPoint x: 676, endPoint y: 403, distance: 175.3
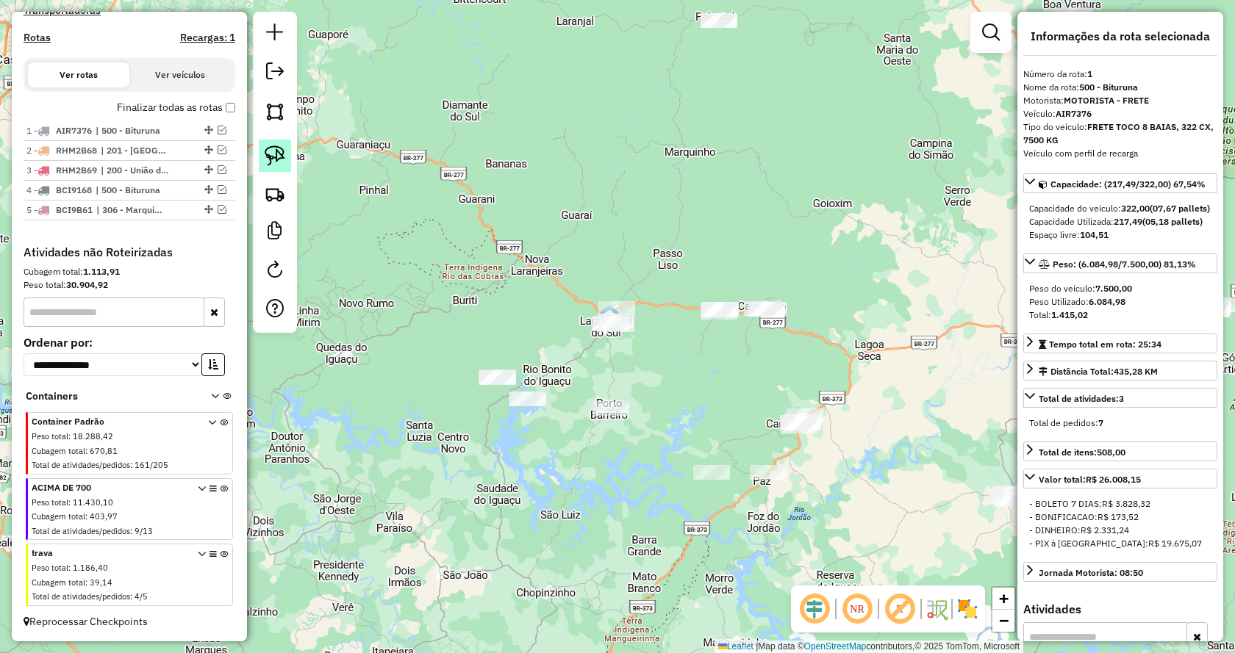
click at [271, 157] on img at bounding box center [275, 156] width 21 height 21
drag, startPoint x: 597, startPoint y: 357, endPoint x: 539, endPoint y: 251, distance: 120.7
click at [272, 166] on link at bounding box center [275, 156] width 32 height 32
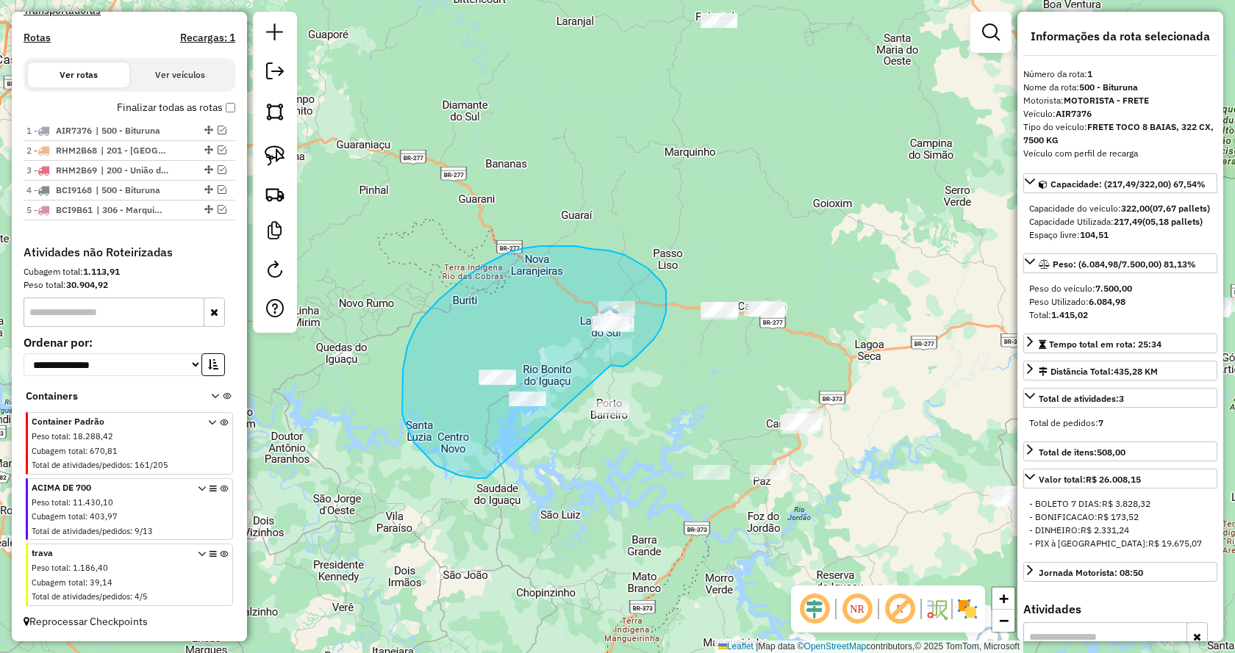
drag, startPoint x: 621, startPoint y: 367, endPoint x: 486, endPoint y: 479, distance: 175.4
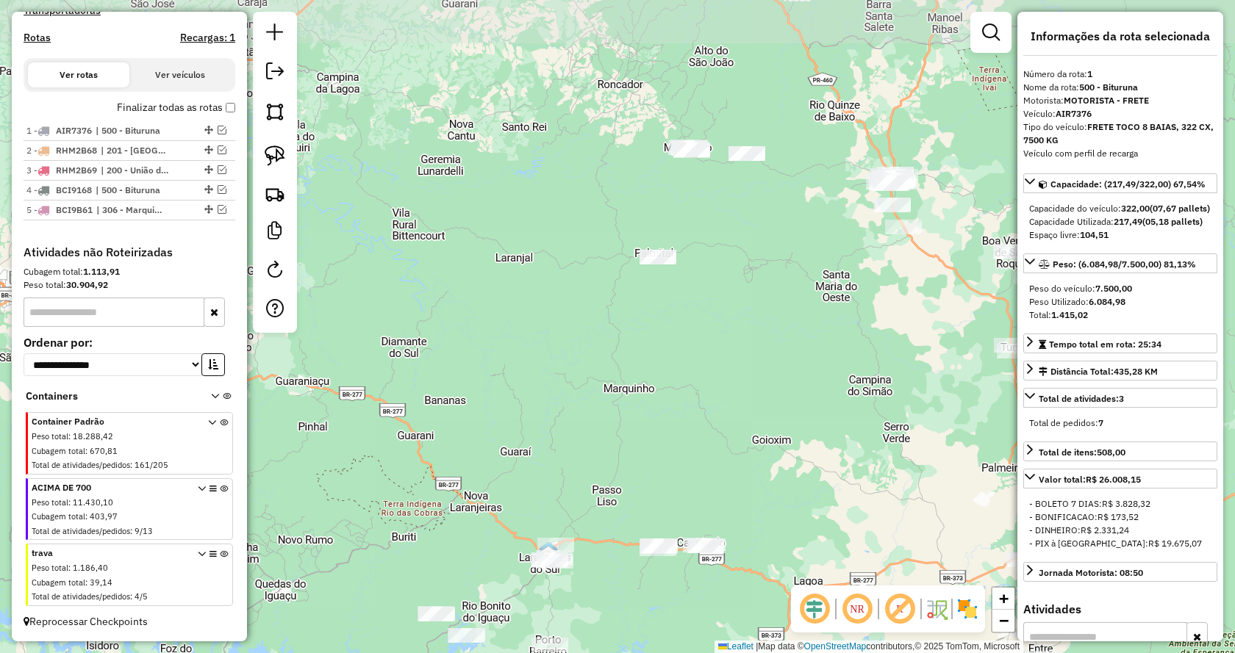
drag, startPoint x: 742, startPoint y: 143, endPoint x: 681, endPoint y: 380, distance: 244.4
click at [681, 380] on div "Janela de atendimento Grade de atendimento Capacidade Transportadoras Veículos …" at bounding box center [617, 326] width 1235 height 653
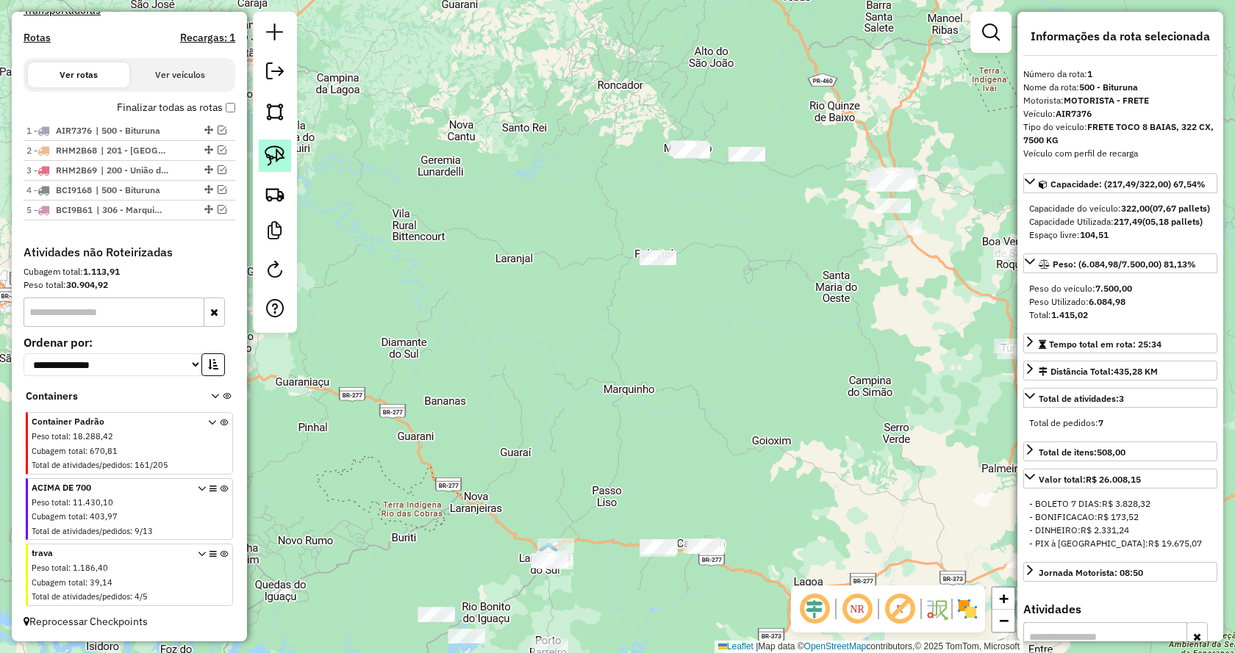
click at [275, 158] on img at bounding box center [275, 156] width 21 height 21
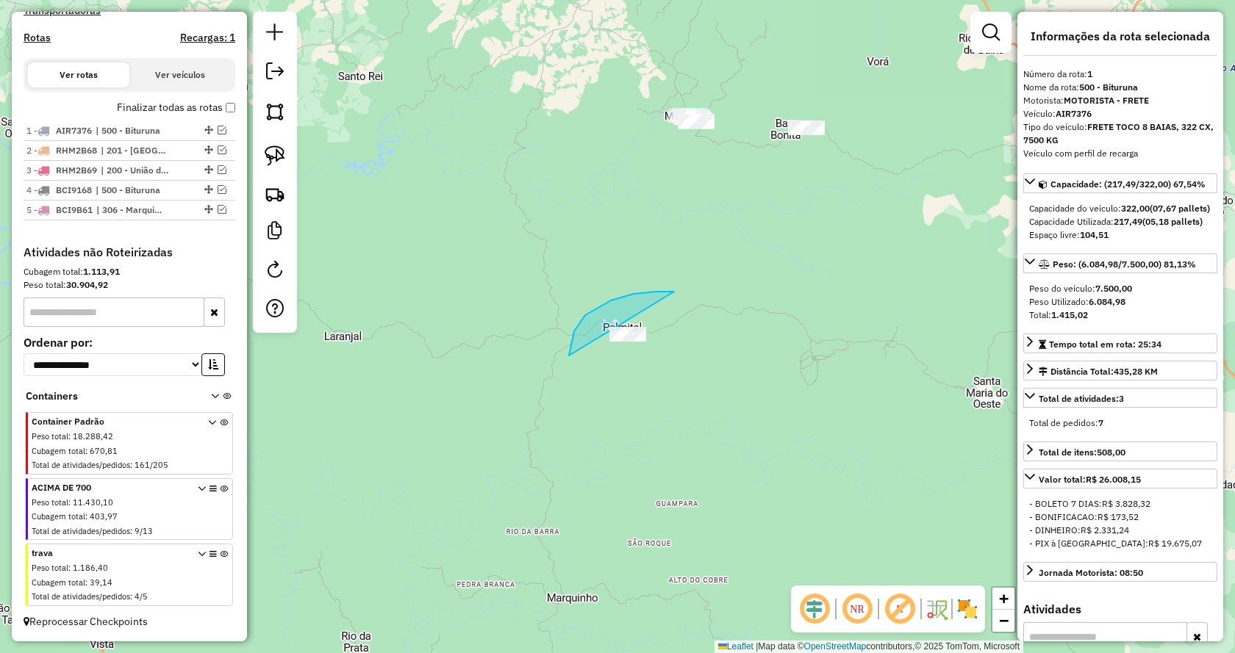
drag, startPoint x: 569, startPoint y: 356, endPoint x: 678, endPoint y: 440, distance: 137.3
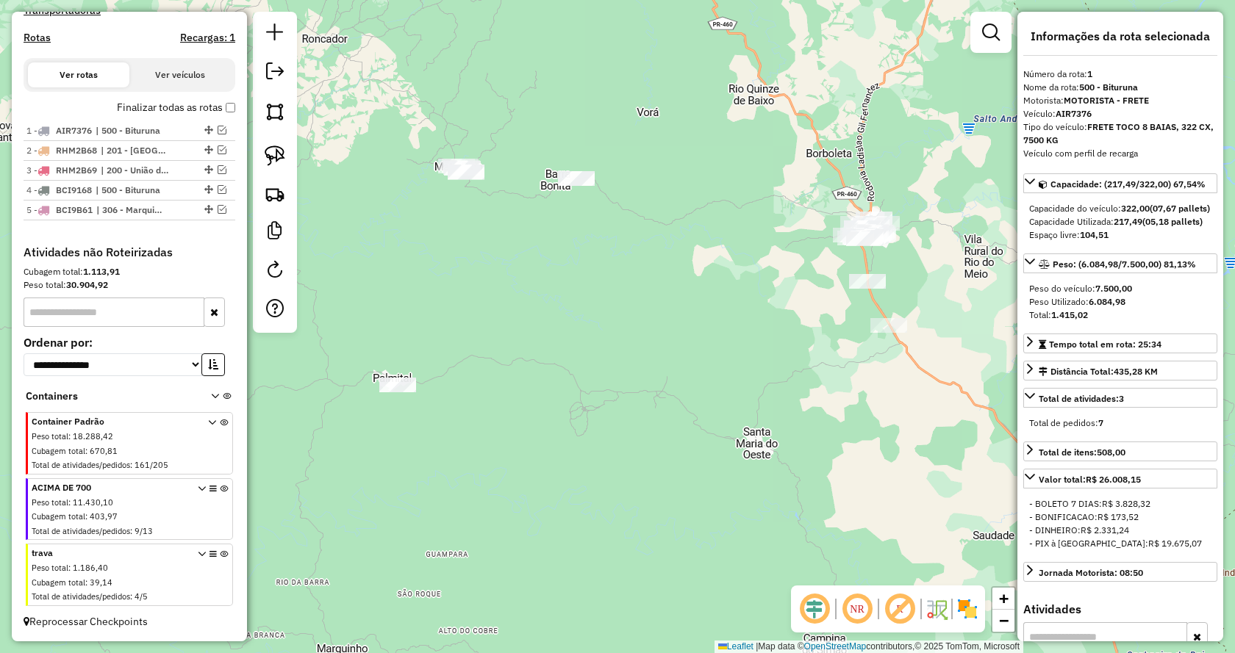
drag, startPoint x: 276, startPoint y: 158, endPoint x: 406, endPoint y: 218, distance: 142.7
click at [277, 158] on img at bounding box center [275, 156] width 21 height 21
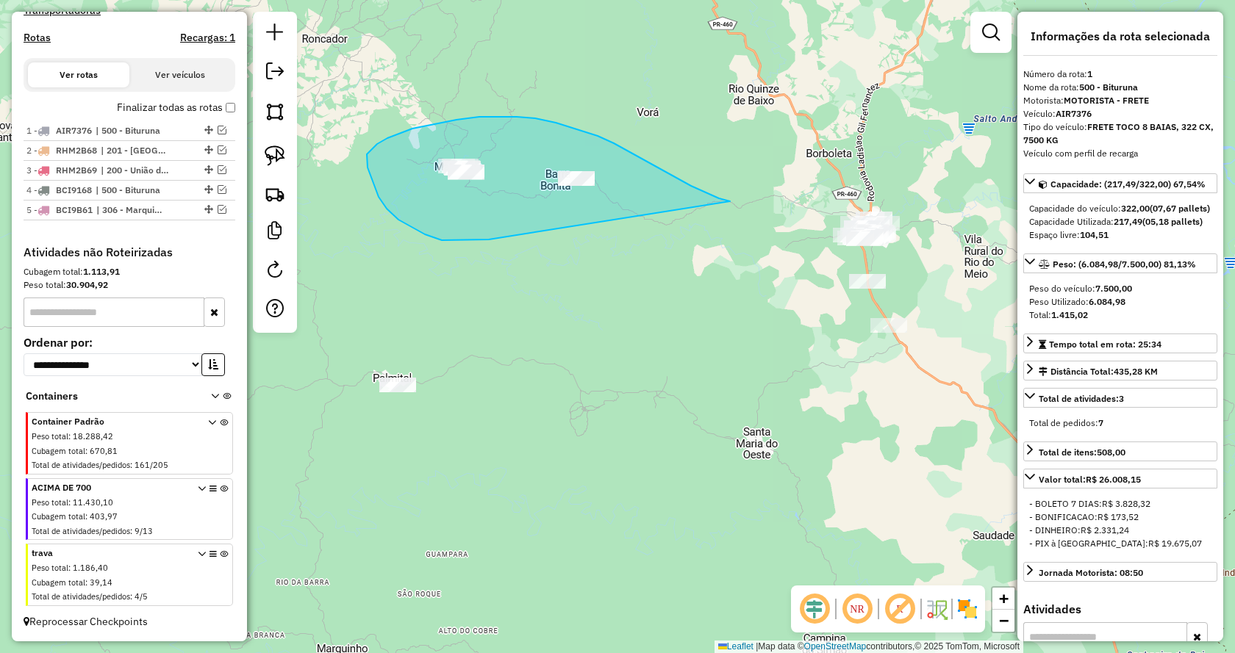
drag, startPoint x: 425, startPoint y: 234, endPoint x: 745, endPoint y: 199, distance: 322.4
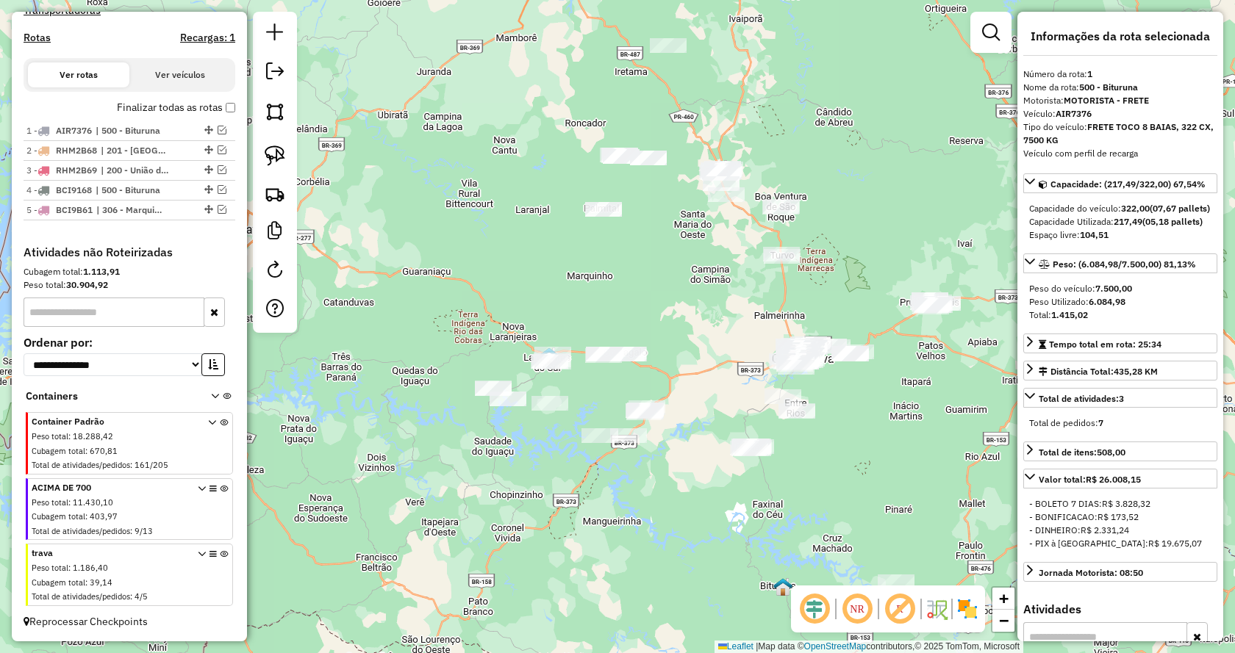
drag, startPoint x: 865, startPoint y: 255, endPoint x: 825, endPoint y: 129, distance: 132.0
click at [824, 129] on div "Janela de atendimento Grade de atendimento Capacidade Transportadoras Veículos …" at bounding box center [617, 326] width 1235 height 653
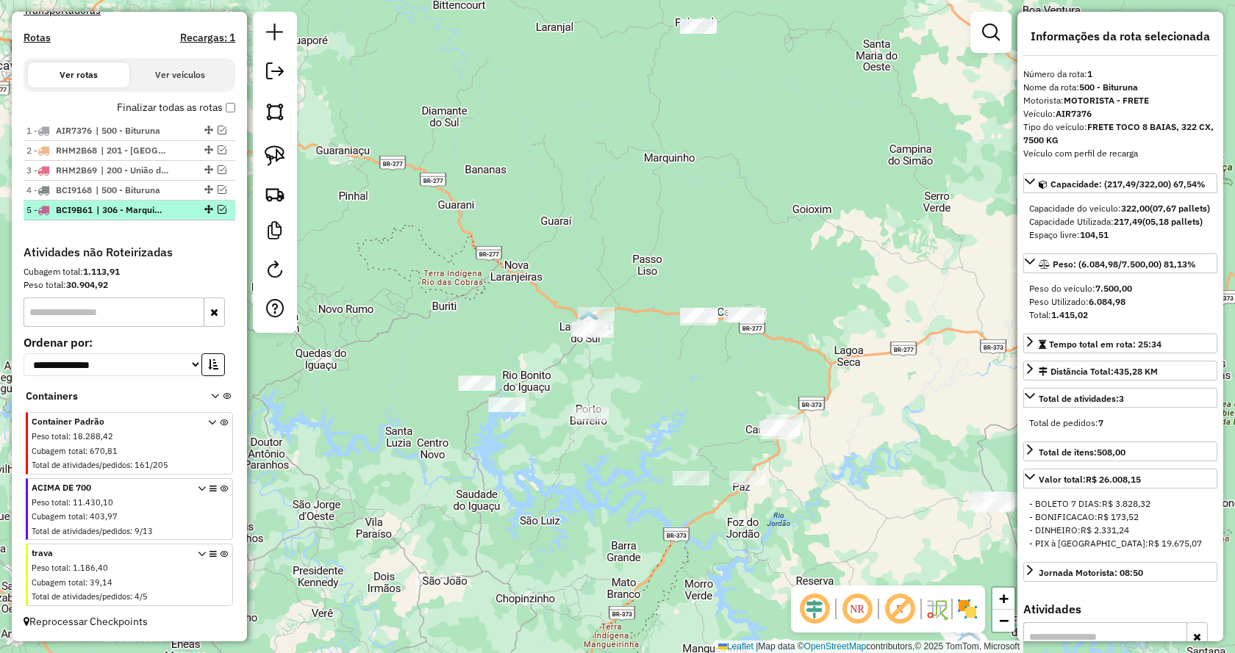
click at [218, 213] on em at bounding box center [222, 209] width 9 height 9
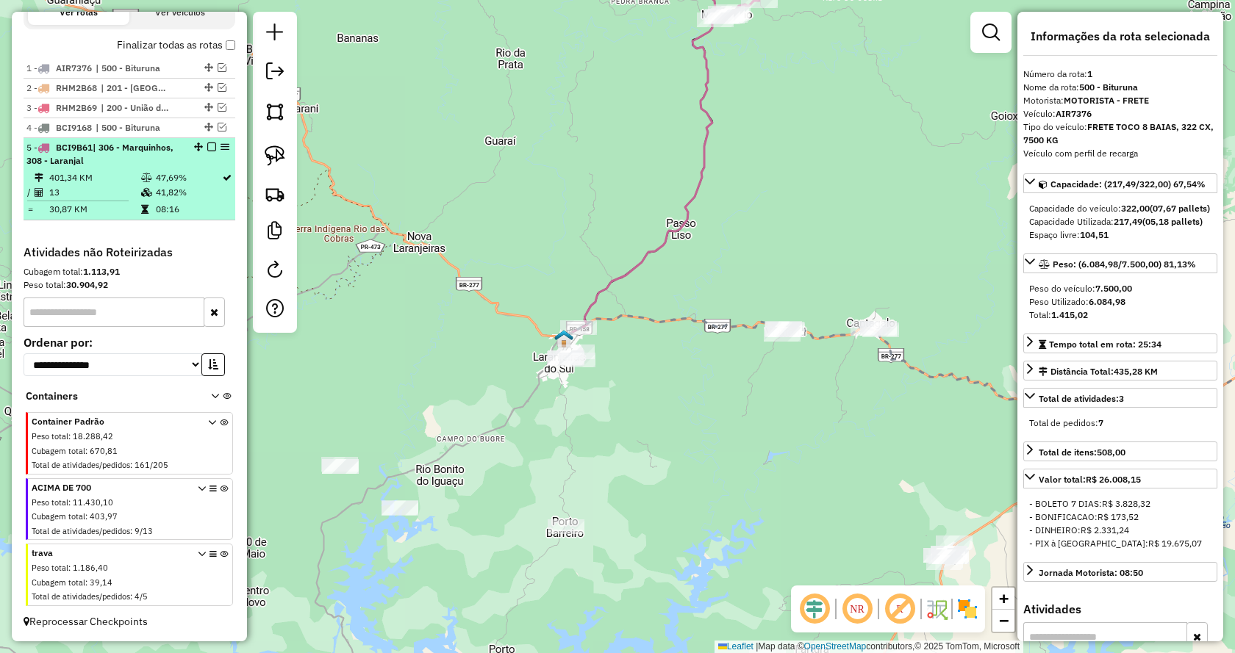
click at [207, 148] on em at bounding box center [211, 147] width 9 height 9
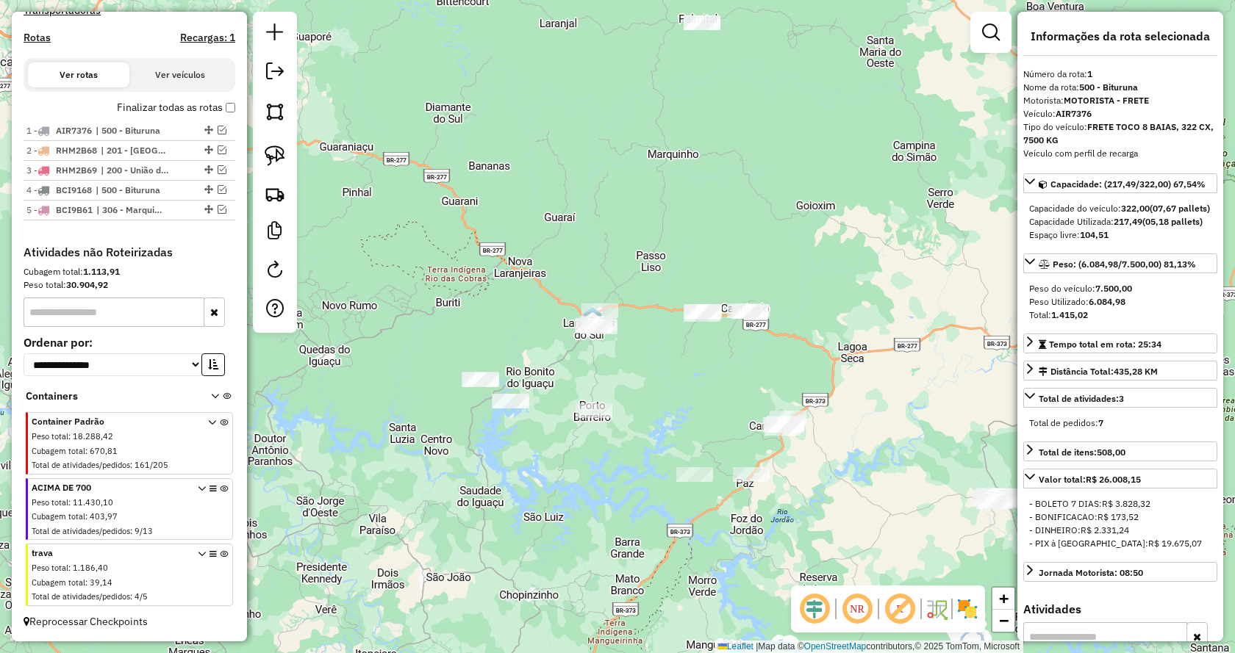
drag, startPoint x: 544, startPoint y: 463, endPoint x: 612, endPoint y: 449, distance: 69.8
click at [612, 449] on div "Janela de atendimento Grade de atendimento Capacidade Transportadoras Veículos …" at bounding box center [617, 326] width 1235 height 653
click at [272, 148] on img at bounding box center [275, 156] width 21 height 21
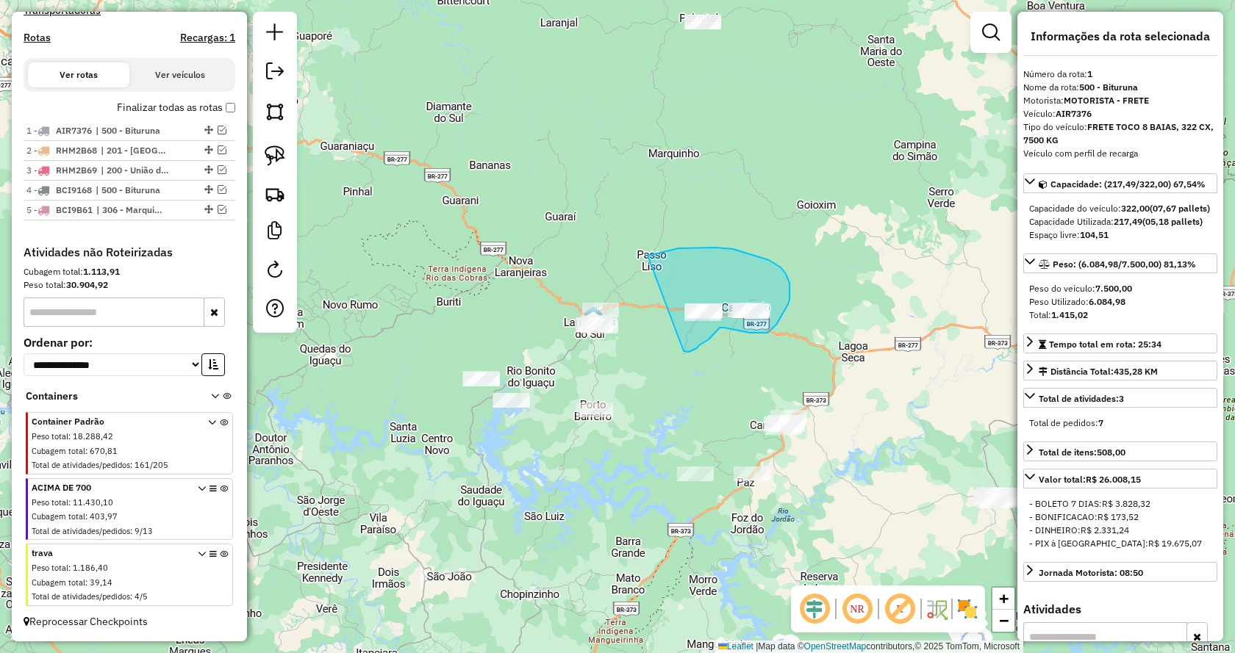
drag, startPoint x: 684, startPoint y: 351, endPoint x: 641, endPoint y: 259, distance: 101.3
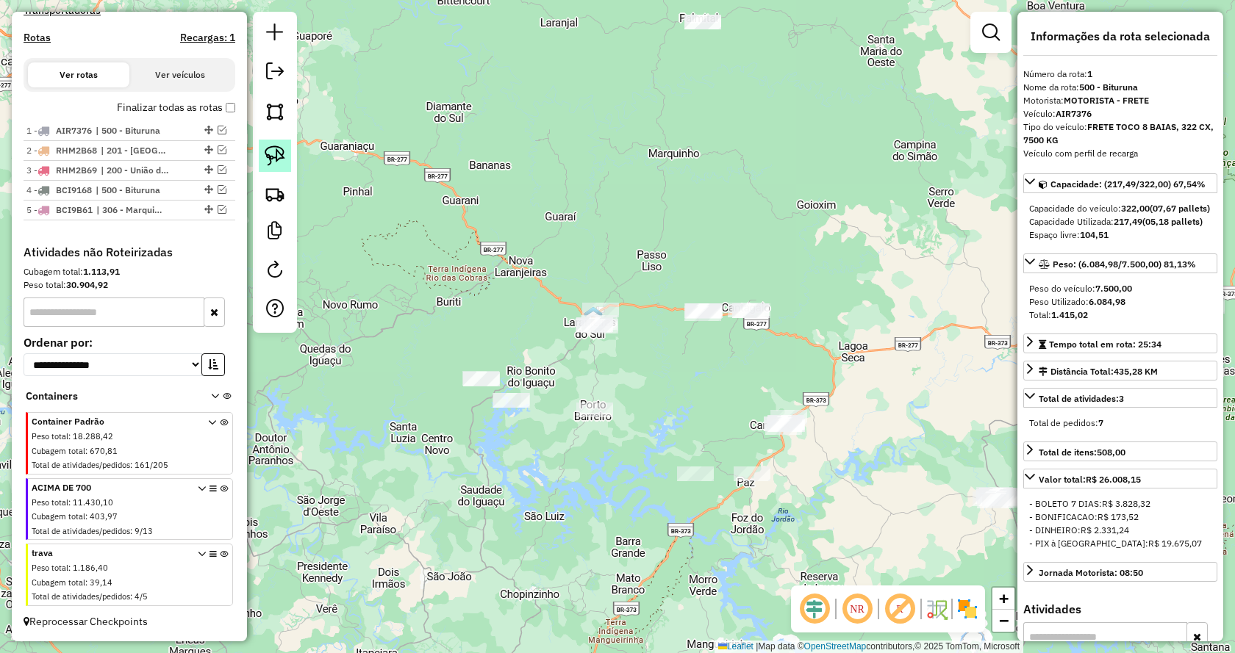
click at [273, 156] on img at bounding box center [275, 156] width 21 height 21
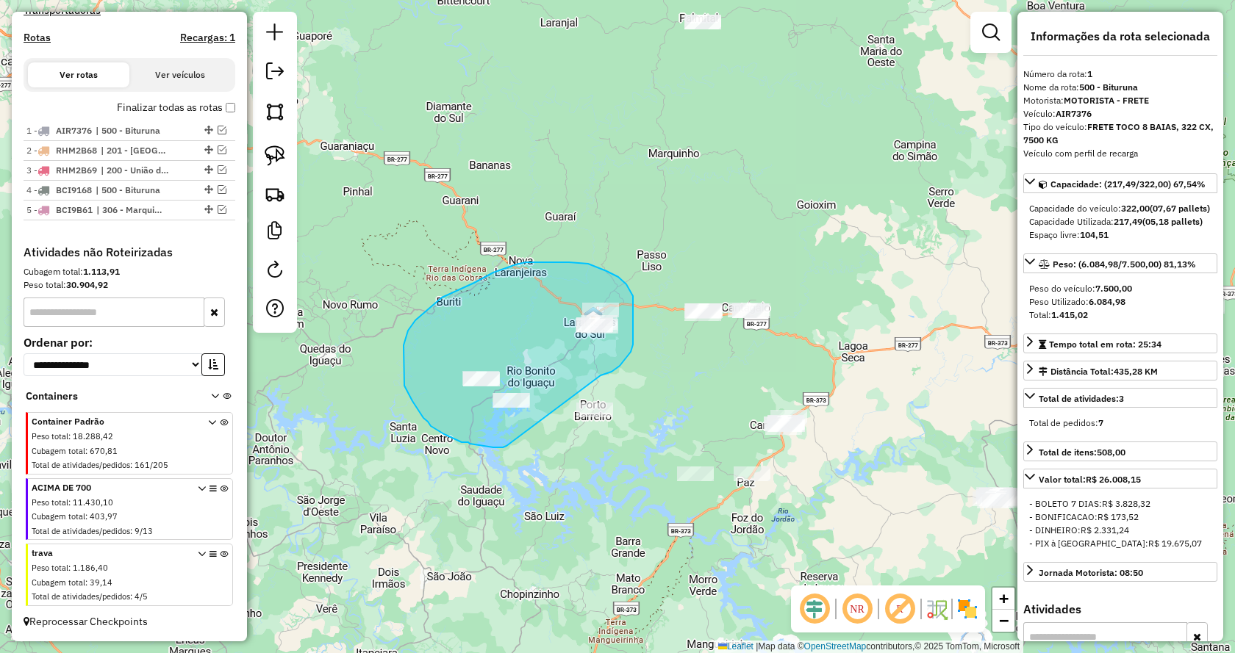
drag, startPoint x: 601, startPoint y: 376, endPoint x: 506, endPoint y: 446, distance: 117.6
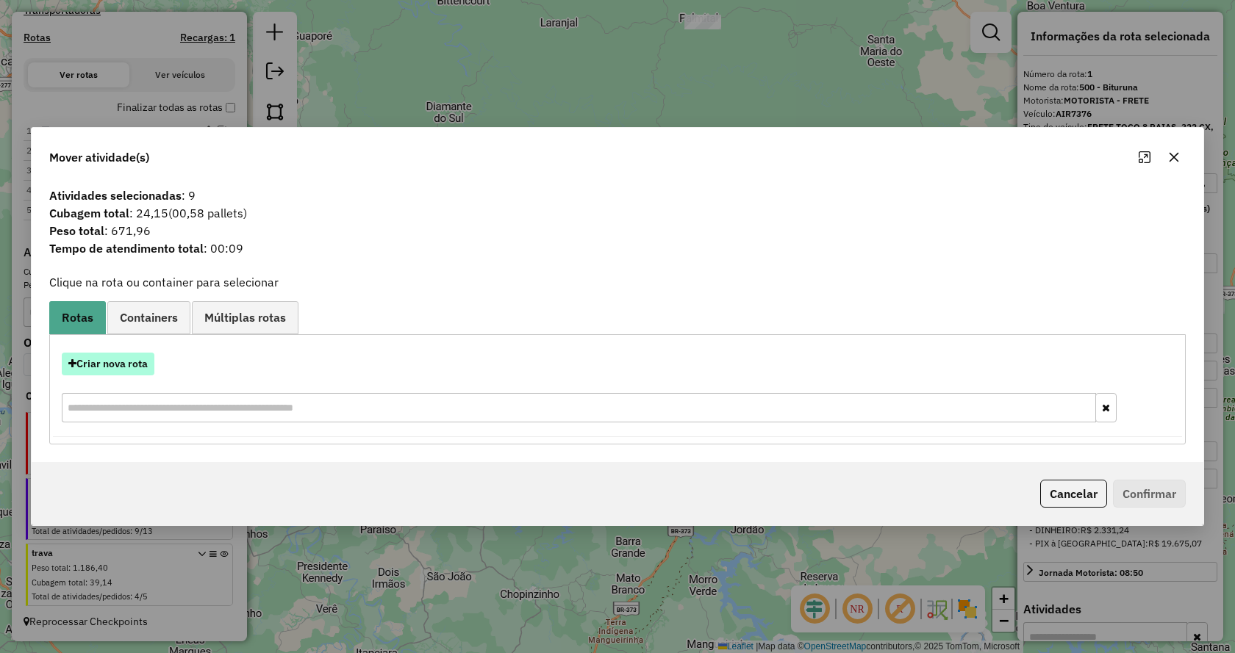
click at [124, 362] on button "Criar nova rota" at bounding box center [108, 364] width 93 height 23
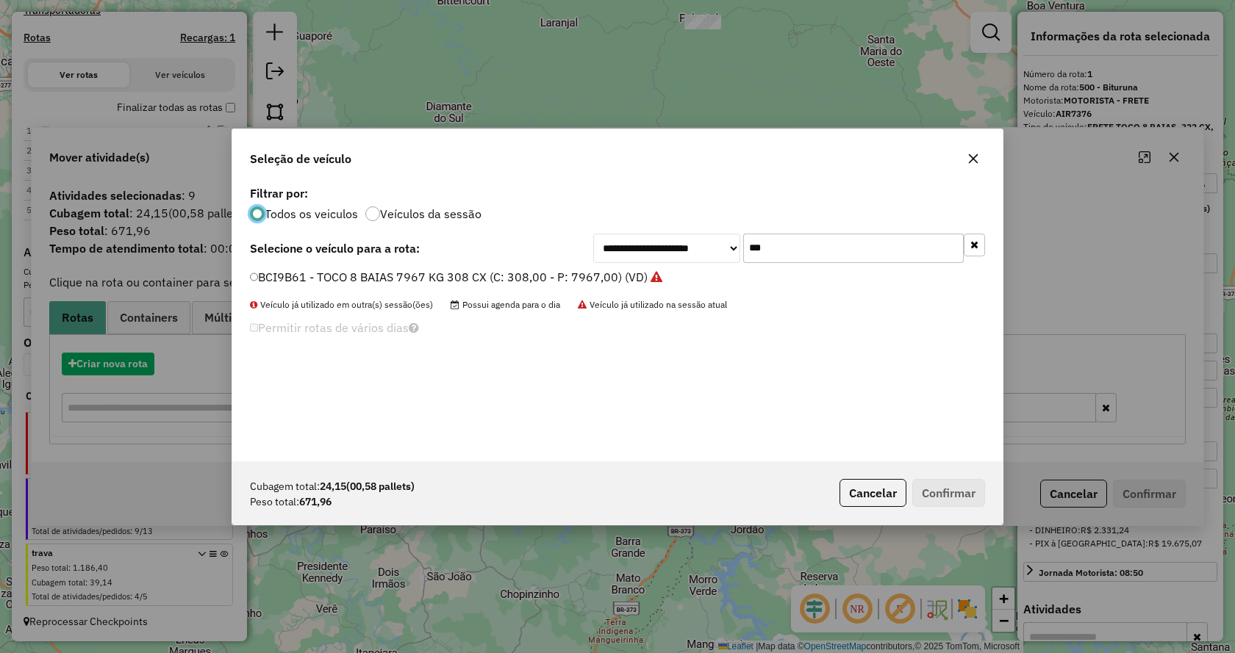
scroll to position [8, 4]
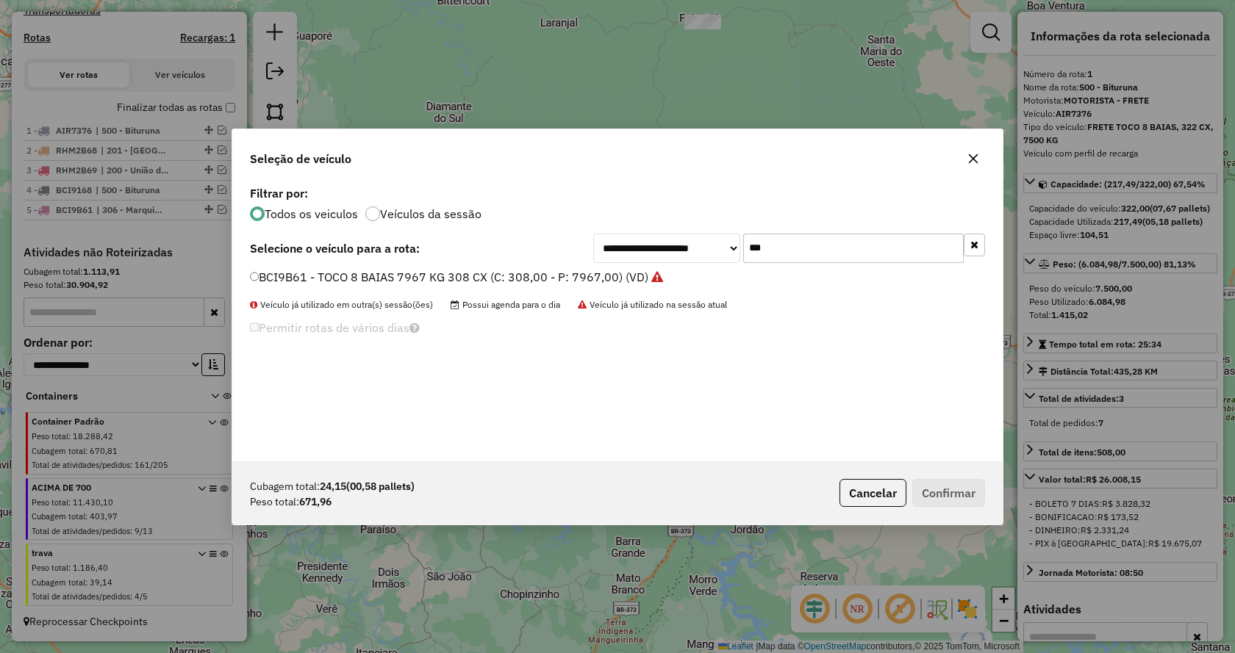
drag, startPoint x: 734, startPoint y: 256, endPoint x: 599, endPoint y: 264, distance: 135.5
click at [599, 264] on div "**********" at bounding box center [617, 321] width 770 height 279
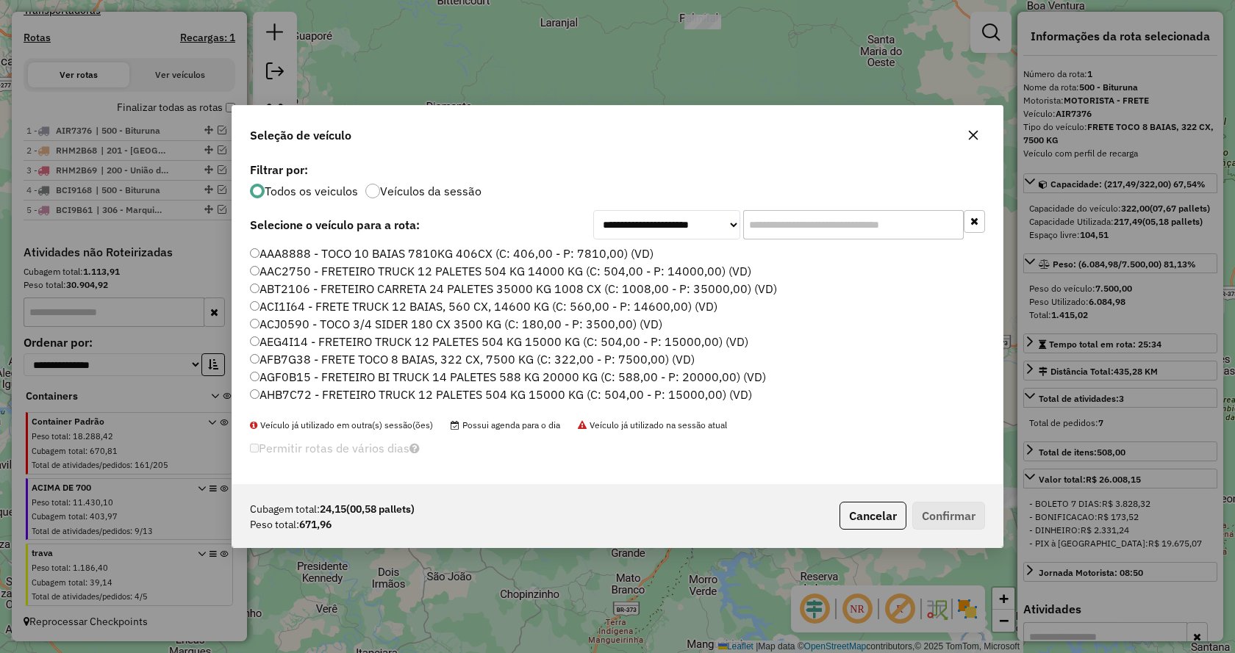
drag, startPoint x: 819, startPoint y: 226, endPoint x: 842, endPoint y: 227, distance: 22.8
click at [819, 226] on input "text" at bounding box center [853, 224] width 221 height 29
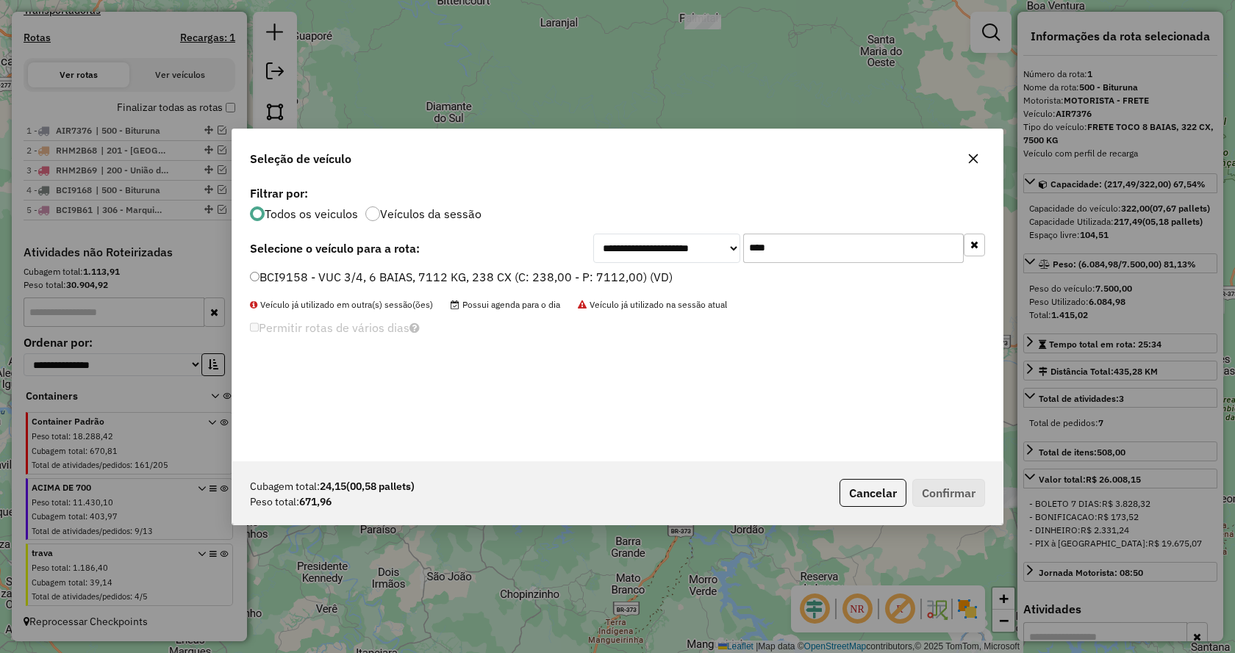
type input "****"
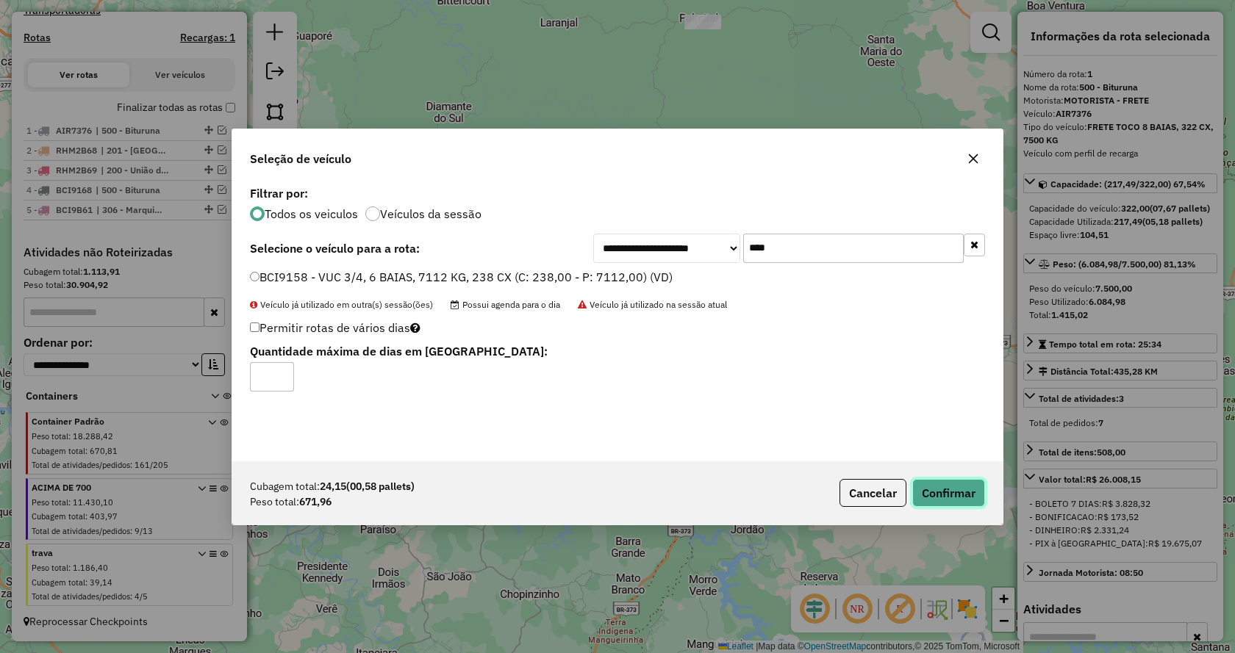
click at [929, 493] on button "Confirmar" at bounding box center [948, 493] width 73 height 28
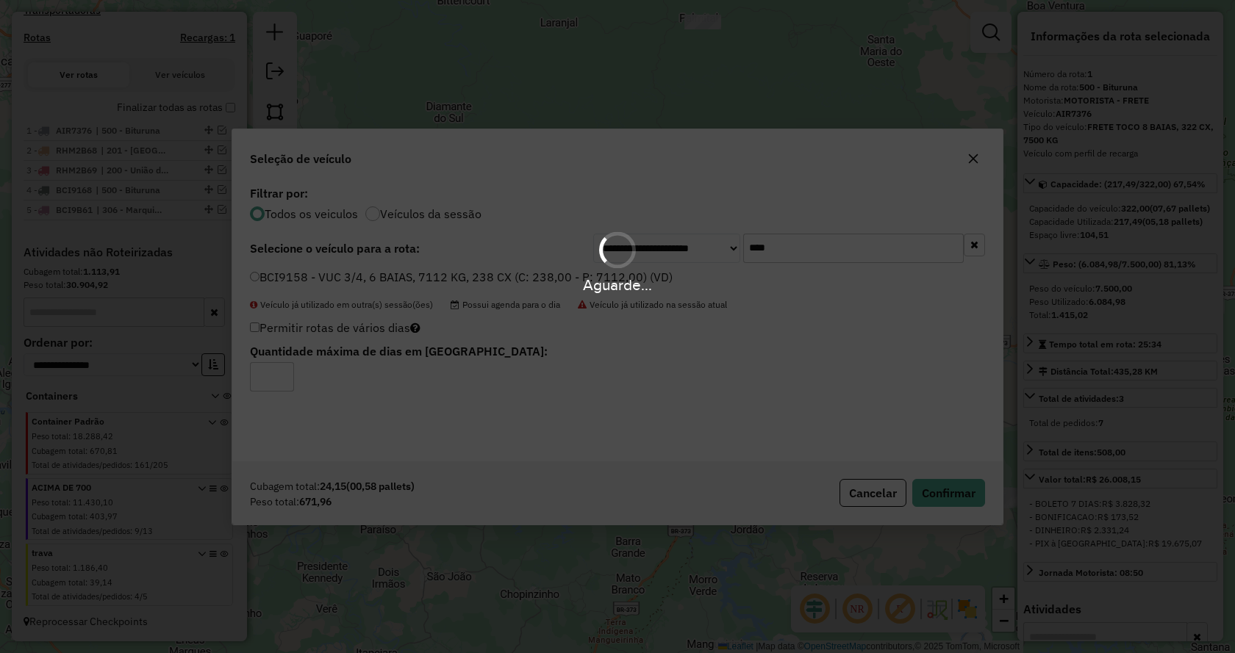
scroll to position [573, 0]
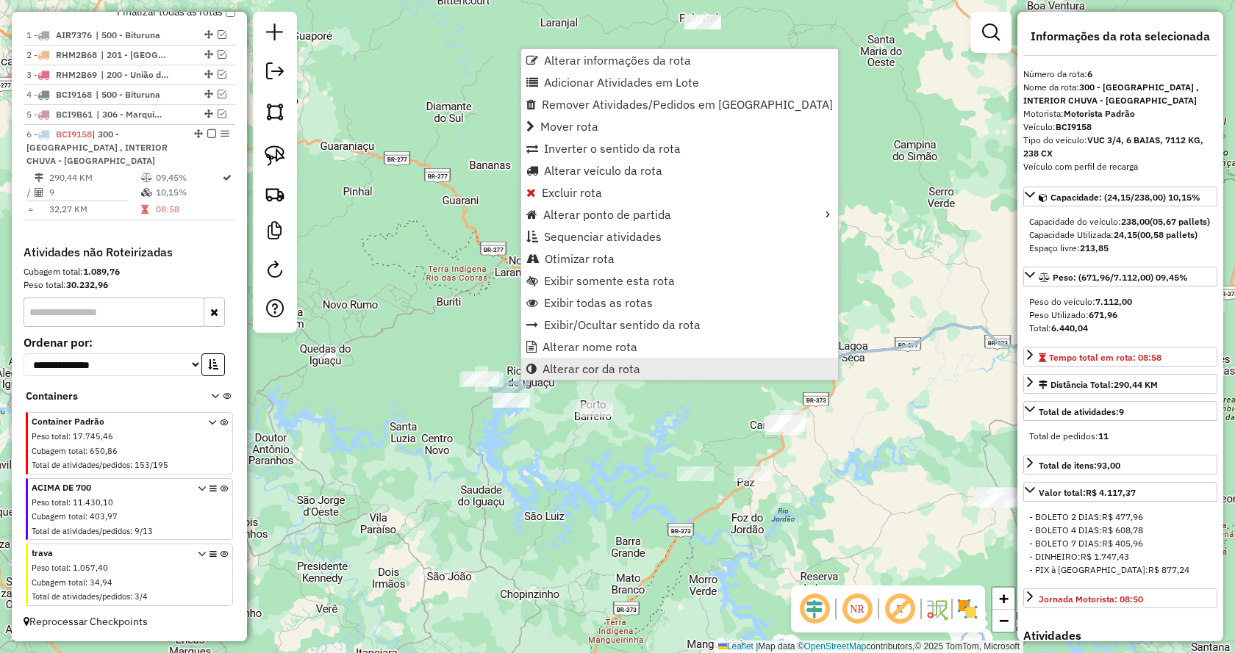
click at [599, 373] on span "Alterar cor da rota" at bounding box center [591, 369] width 98 height 12
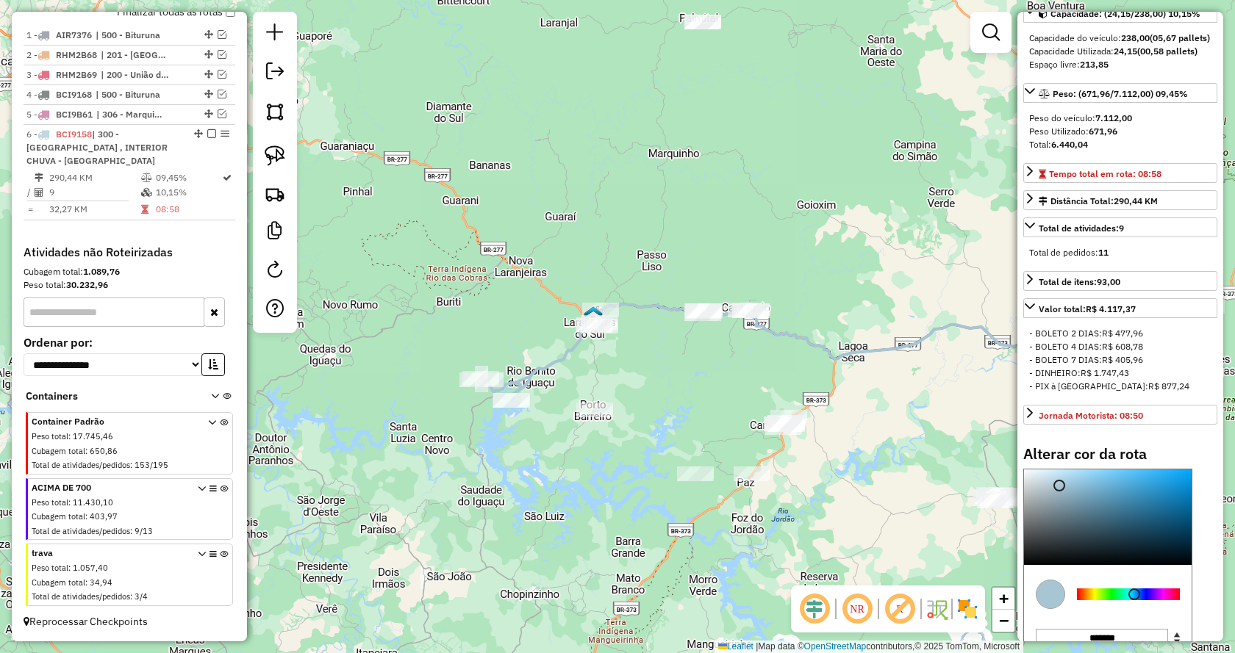
scroll to position [221, 0]
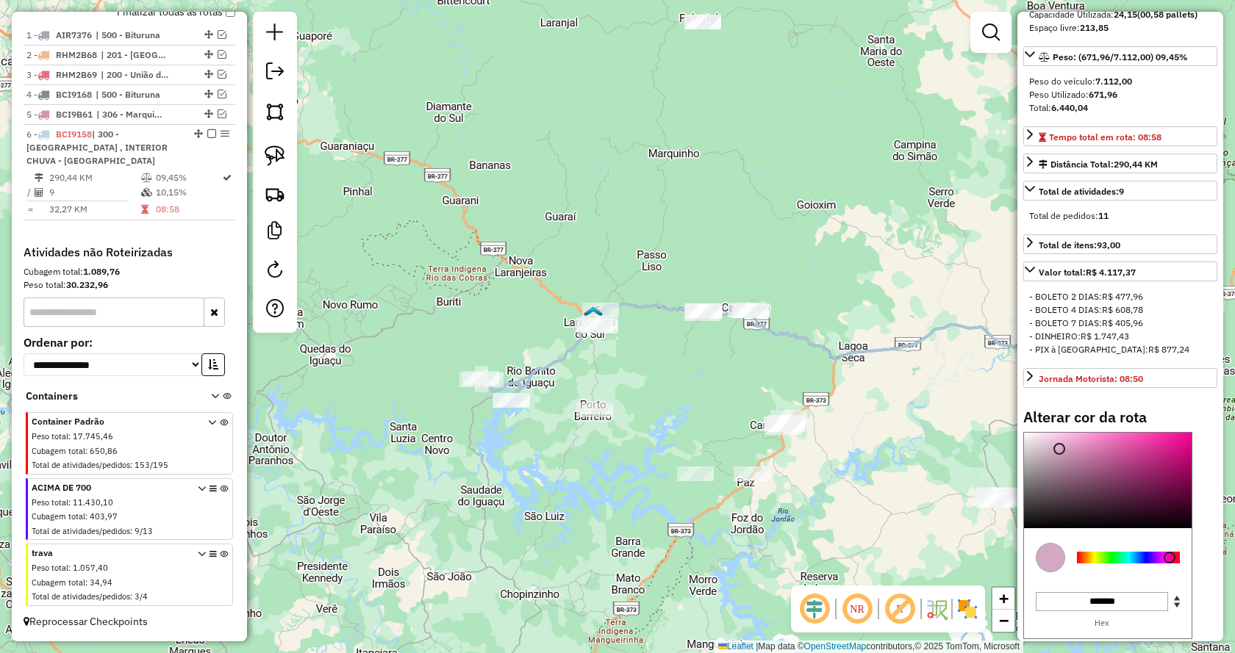
click at [1170, 564] on div at bounding box center [1128, 558] width 103 height 12
type input "*******"
click at [1175, 495] on div at bounding box center [1108, 481] width 168 height 96
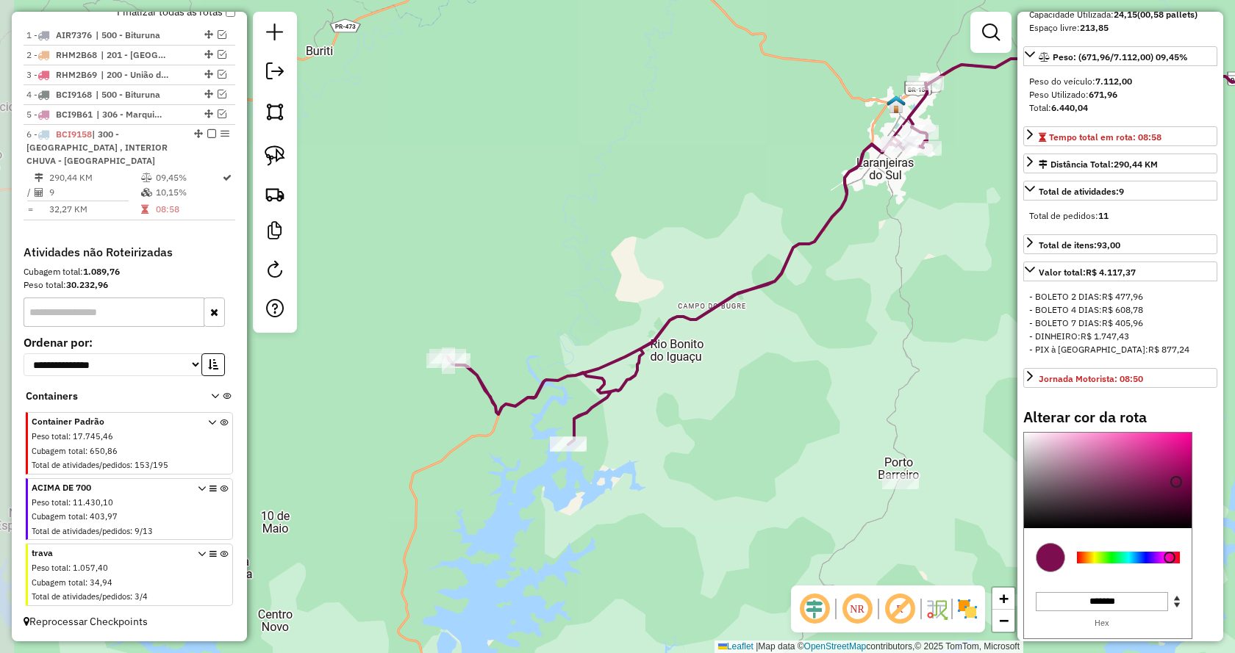
drag, startPoint x: 602, startPoint y: 378, endPoint x: 687, endPoint y: 412, distance: 92.0
click at [687, 412] on div "Janela de atendimento Grade de atendimento Capacidade Transportadoras Veículos …" at bounding box center [617, 326] width 1235 height 653
drag, startPoint x: 272, startPoint y: 164, endPoint x: 506, endPoint y: 359, distance: 304.8
click at [272, 165] on img at bounding box center [275, 156] width 21 height 21
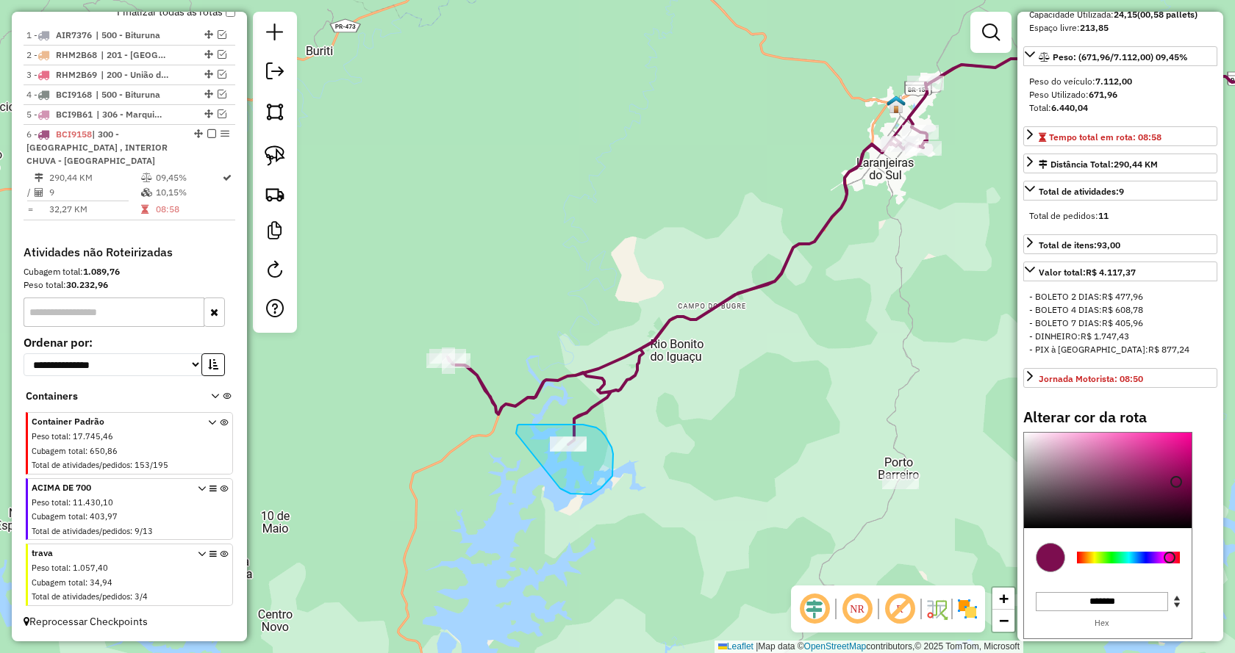
drag, startPoint x: 578, startPoint y: 495, endPoint x: 516, endPoint y: 434, distance: 86.8
click at [275, 160] on img at bounding box center [275, 156] width 21 height 21
drag, startPoint x: 446, startPoint y: 404, endPoint x: 386, endPoint y: 308, distance: 113.6
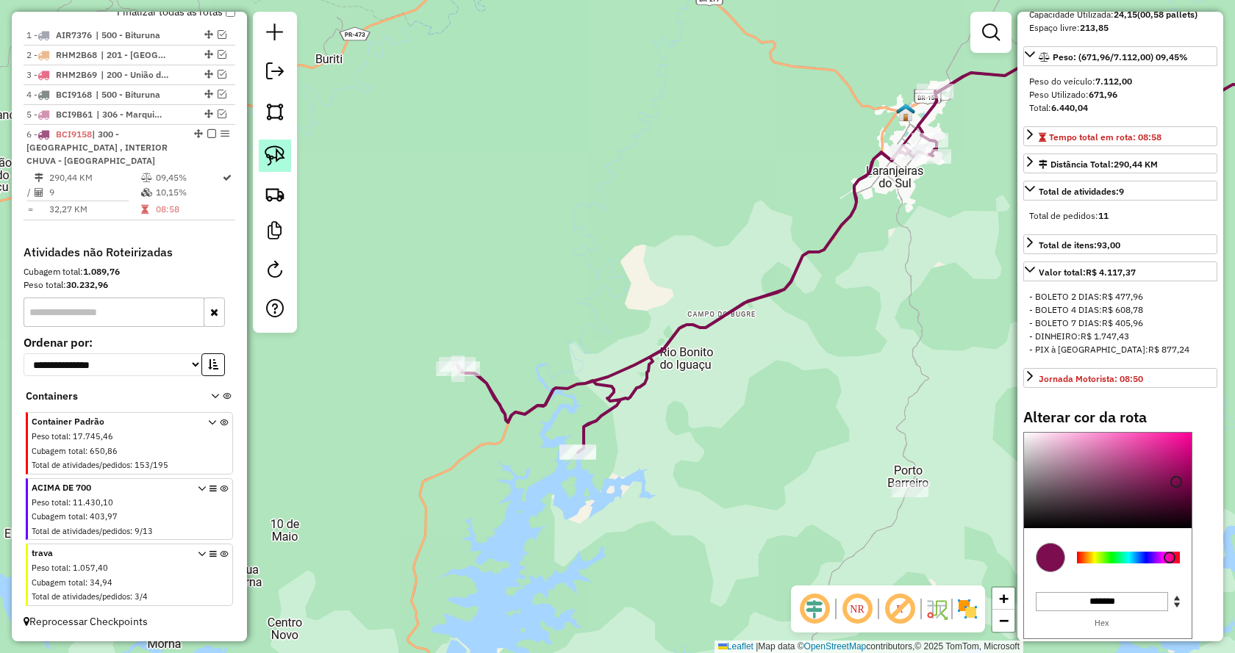
click at [273, 160] on img at bounding box center [275, 156] width 21 height 21
drag, startPoint x: 449, startPoint y: 418, endPoint x: 398, endPoint y: 294, distance: 134.5
click at [272, 151] on img at bounding box center [275, 156] width 21 height 21
drag, startPoint x: 565, startPoint y: 491, endPoint x: 525, endPoint y: 472, distance: 44.7
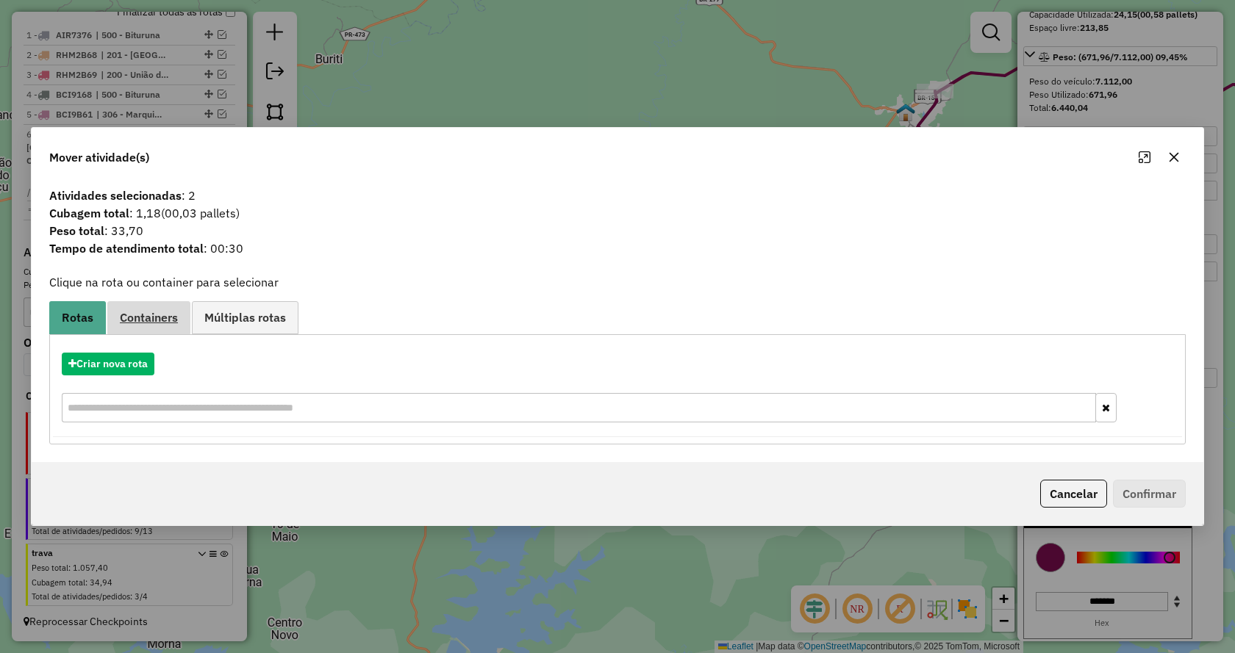
click at [129, 316] on span "Containers" at bounding box center [149, 318] width 58 height 12
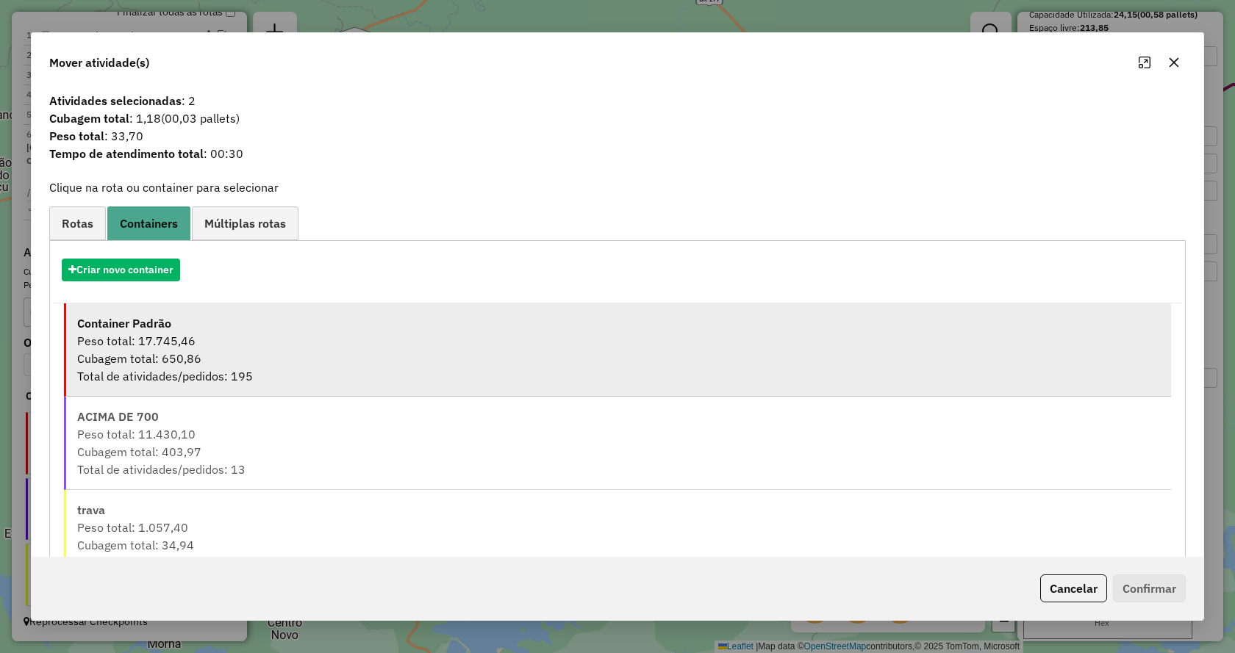
click at [142, 360] on div "Cubagem total: 650,86" at bounding box center [618, 359] width 1083 height 18
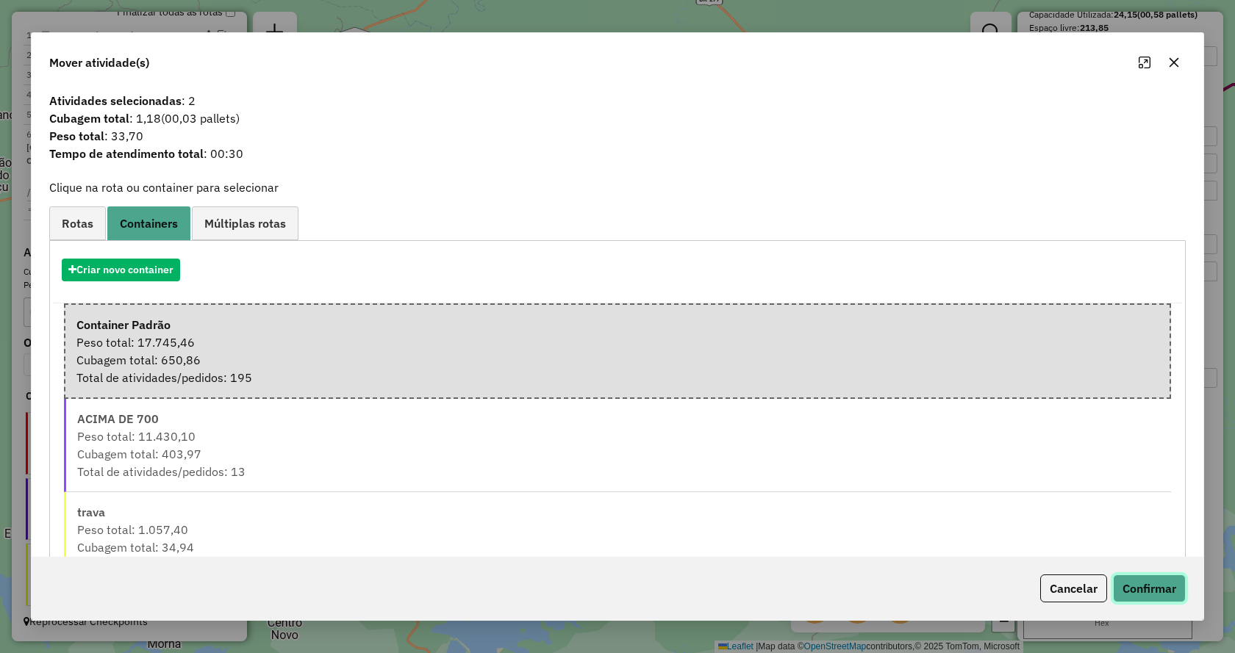
click at [1133, 589] on button "Confirmar" at bounding box center [1149, 589] width 73 height 28
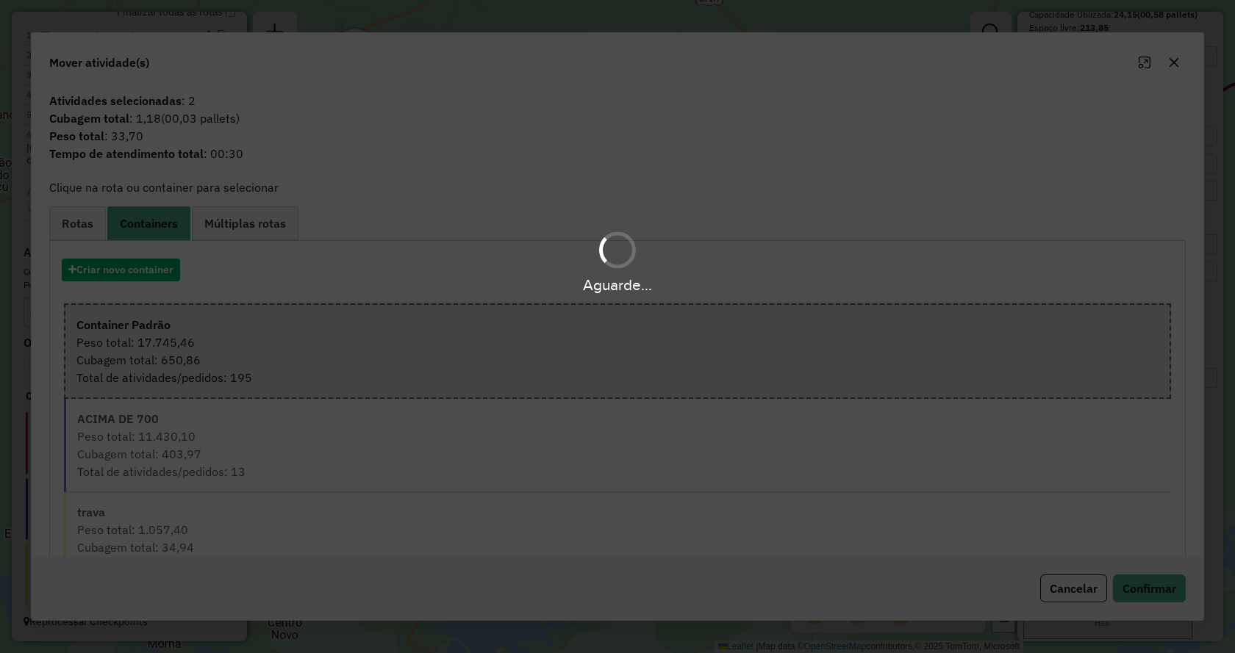
select select "**********"
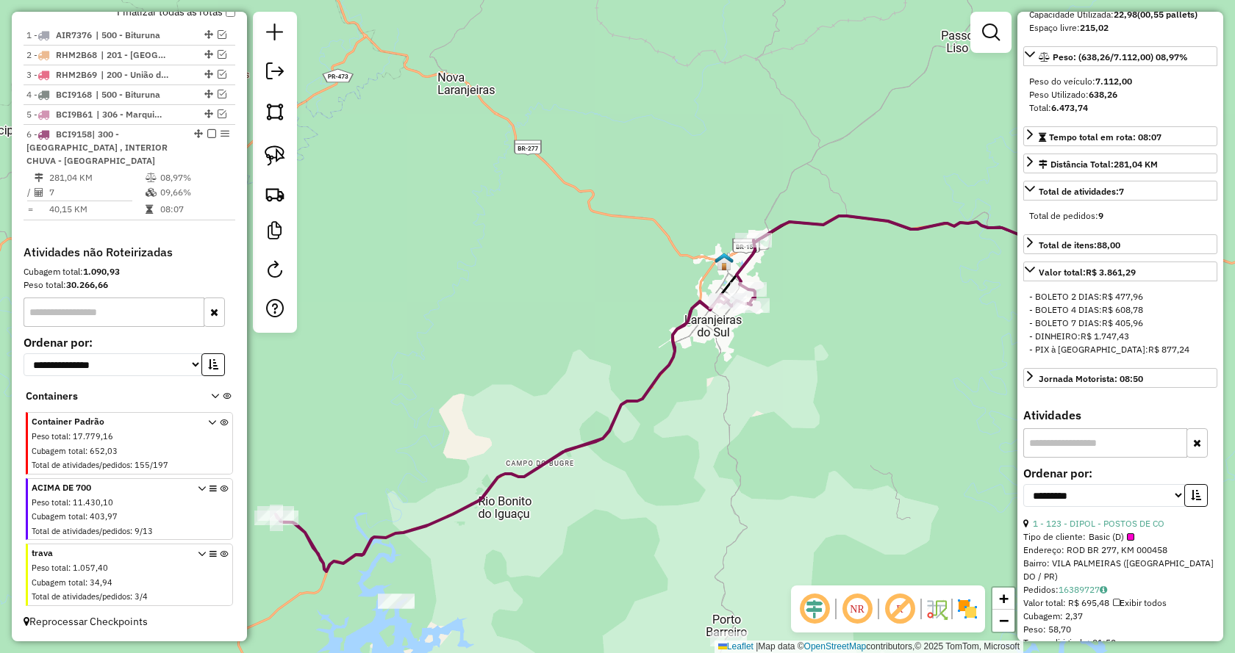
drag, startPoint x: 885, startPoint y: 397, endPoint x: 760, endPoint y: 479, distance: 149.6
click at [760, 479] on div "Janela de atendimento Grade de atendimento Capacidade Transportadoras Veículos …" at bounding box center [617, 326] width 1235 height 653
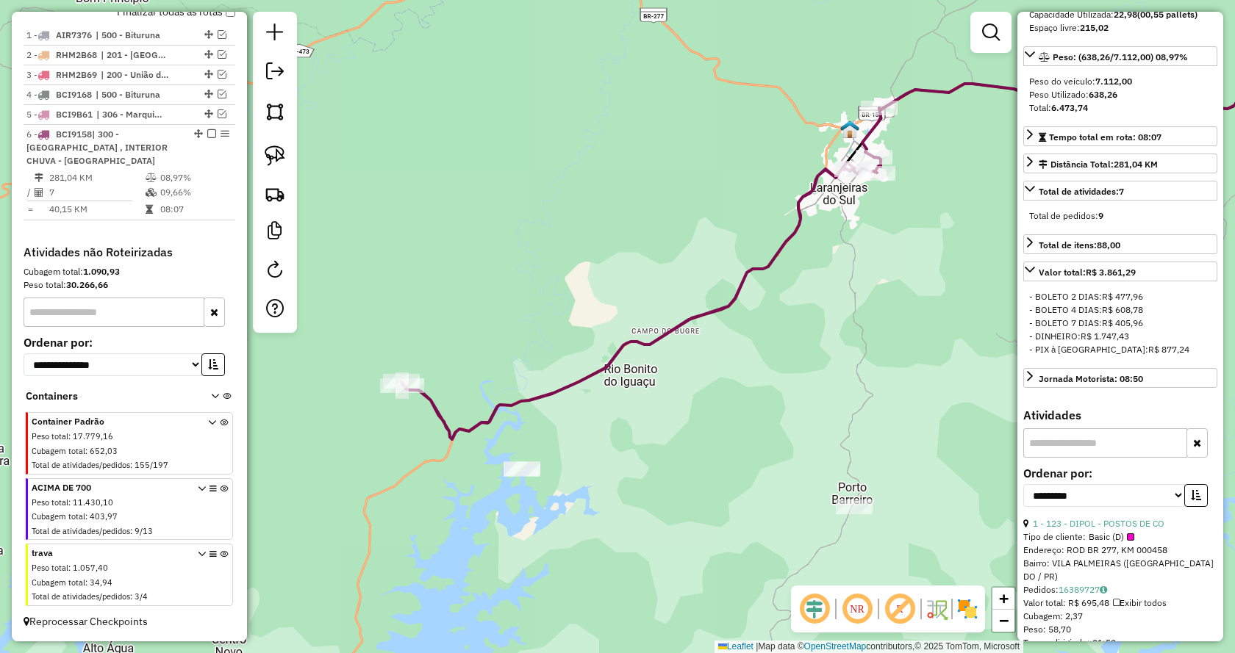
drag, startPoint x: 777, startPoint y: 446, endPoint x: 833, endPoint y: 394, distance: 76.5
click at [833, 394] on div "Janela de atendimento Grade de atendimento Capacidade Transportadoras Veículos …" at bounding box center [617, 326] width 1235 height 653
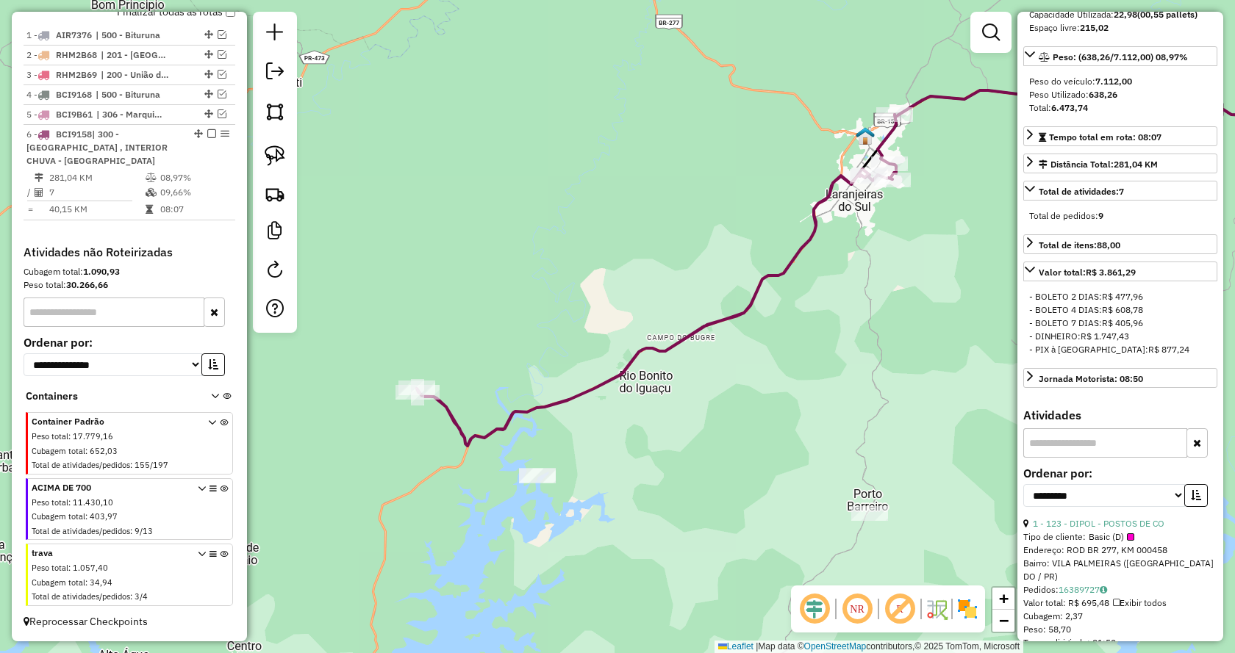
drag, startPoint x: 415, startPoint y: 438, endPoint x: 400, endPoint y: 448, distance: 18.2
click at [407, 455] on div "Janela de atendimento Grade de atendimento Capacidade Transportadoras Veículos …" at bounding box center [617, 326] width 1235 height 653
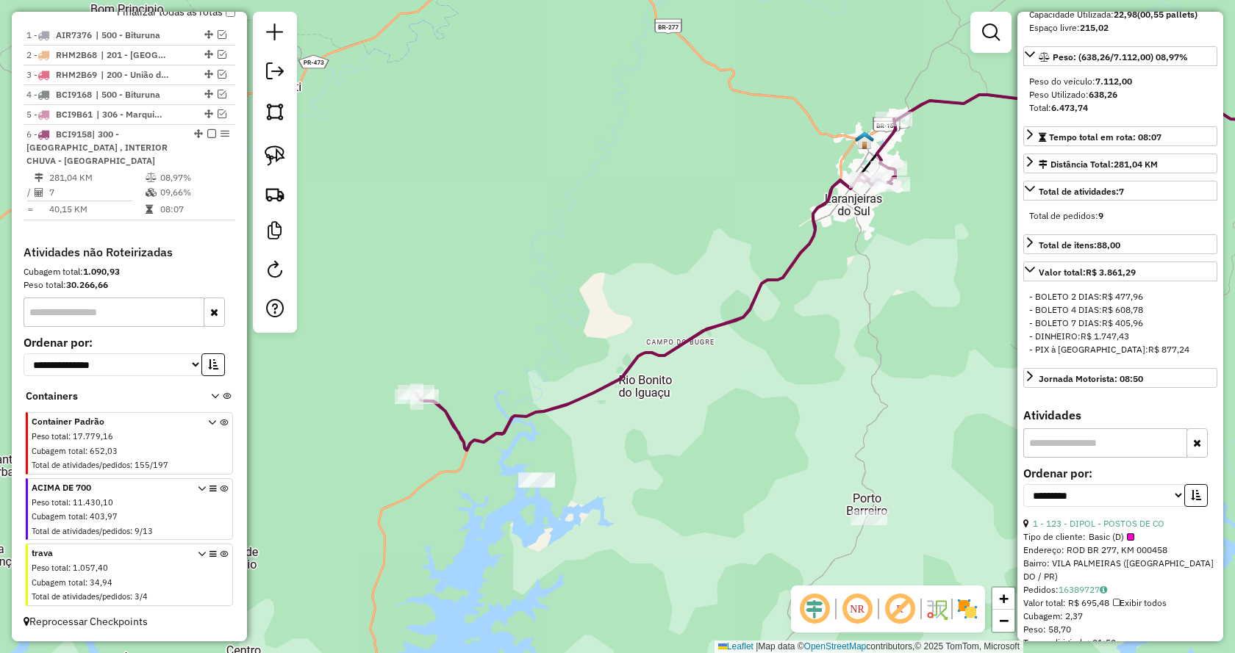
click at [410, 458] on div "Janela de atendimento Grade de atendimento Capacidade Transportadoras Veículos …" at bounding box center [617, 326] width 1235 height 653
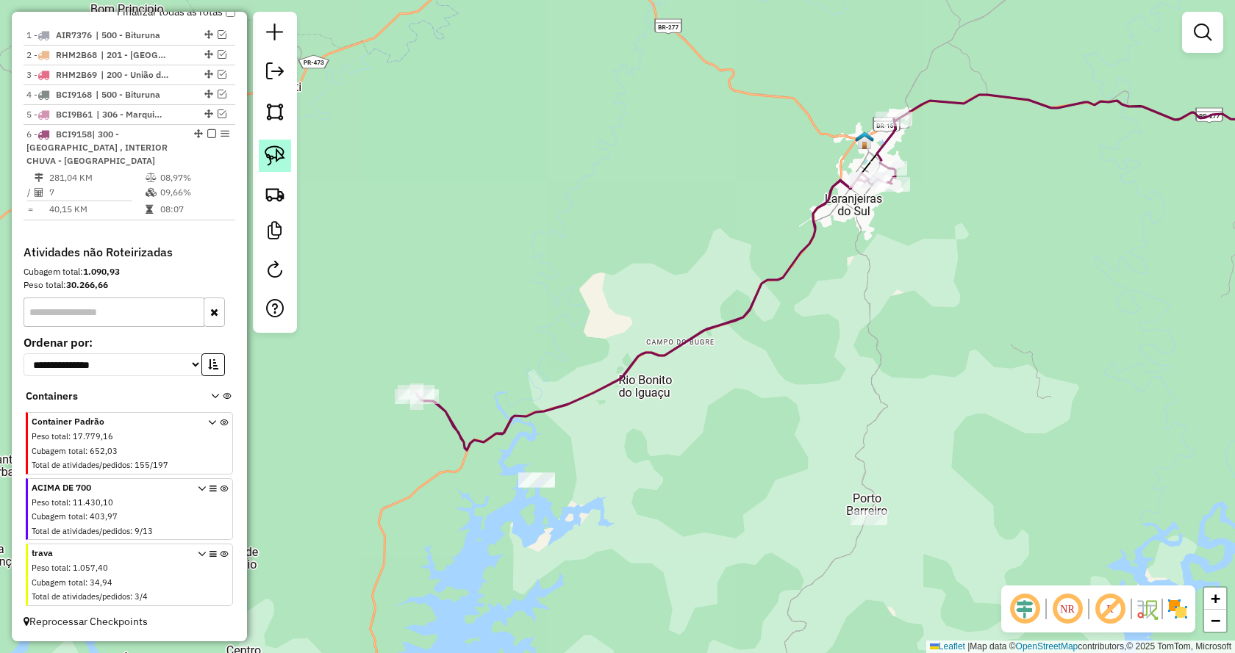
click at [279, 159] on img at bounding box center [275, 156] width 21 height 21
drag, startPoint x: 412, startPoint y: 345, endPoint x: 434, endPoint y: 431, distance: 88.8
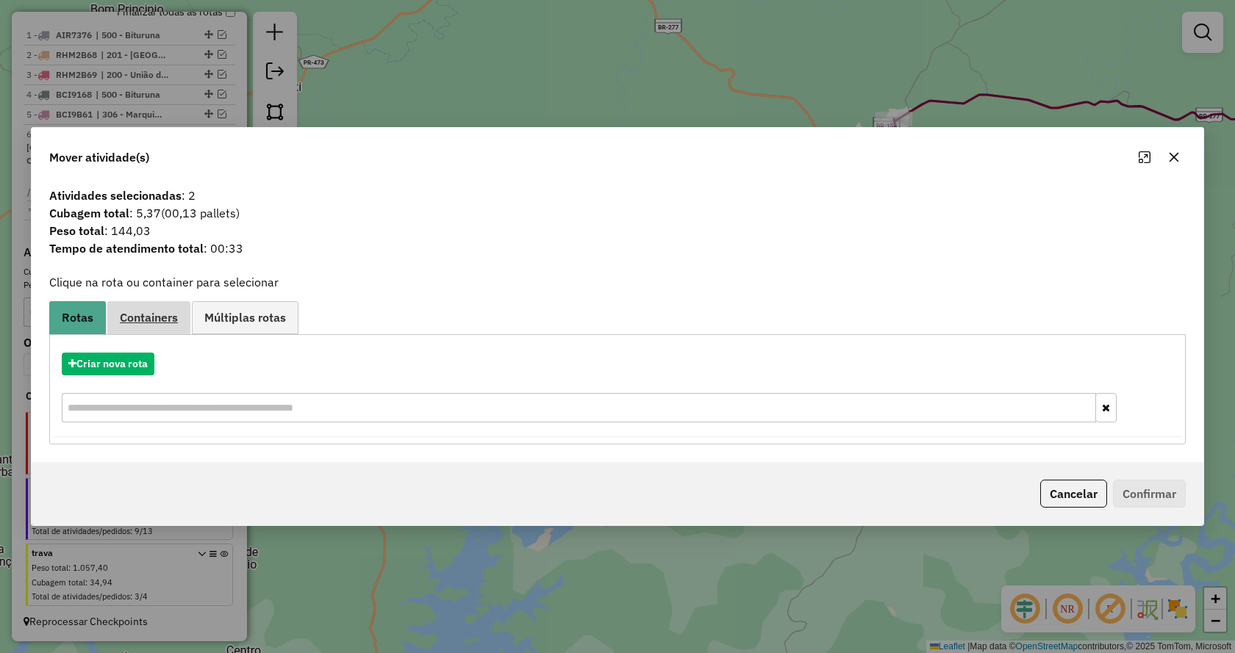
click at [155, 320] on span "Containers" at bounding box center [149, 318] width 58 height 12
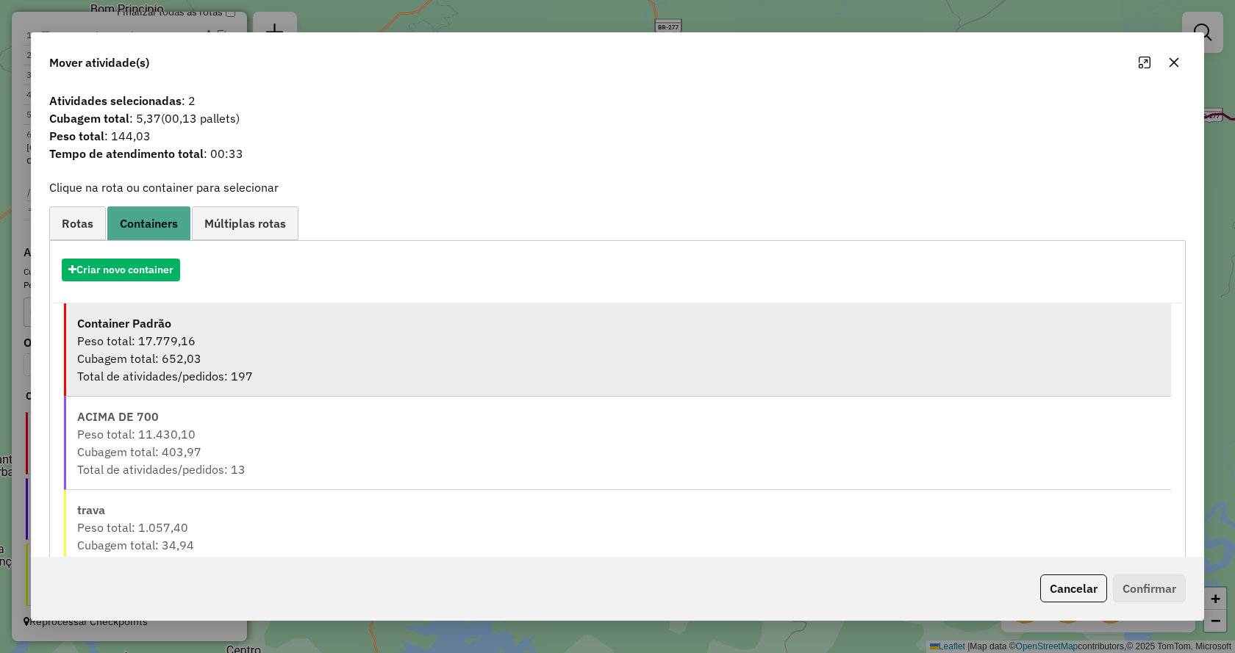
drag, startPoint x: 164, startPoint y: 359, endPoint x: 308, endPoint y: 393, distance: 148.2
click at [165, 359] on div "Cubagem total: 652,03" at bounding box center [618, 359] width 1083 height 18
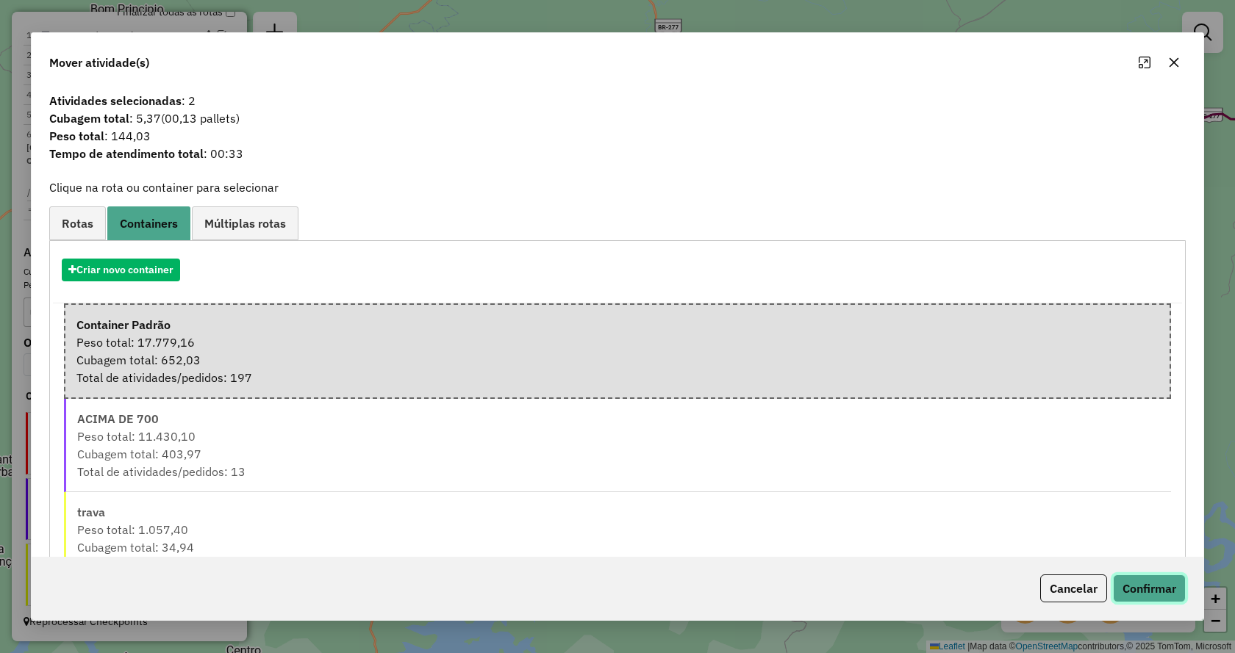
click at [1161, 587] on button "Confirmar" at bounding box center [1149, 589] width 73 height 28
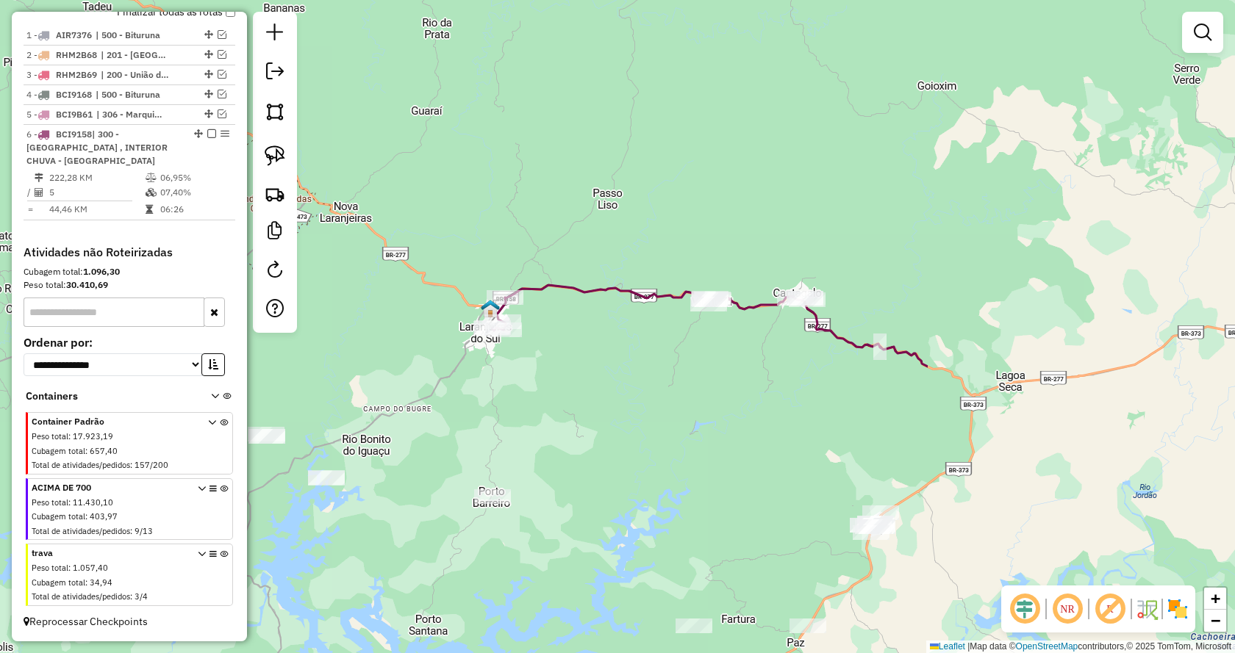
drag, startPoint x: 1050, startPoint y: 360, endPoint x: 619, endPoint y: 419, distance: 434.8
click at [619, 419] on div "Janela de atendimento Grade de atendimento Capacidade Transportadoras Veículos …" at bounding box center [617, 326] width 1235 height 653
click at [287, 157] on link at bounding box center [275, 156] width 32 height 32
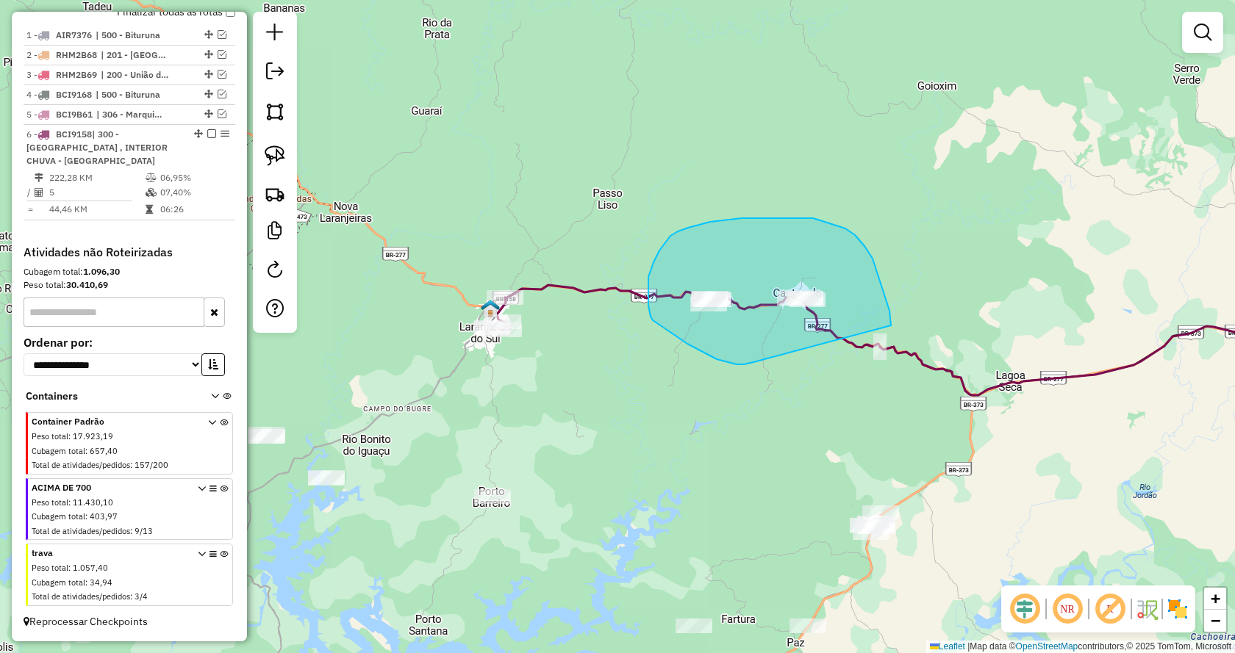
drag, startPoint x: 737, startPoint y: 365, endPoint x: 891, endPoint y: 326, distance: 159.2
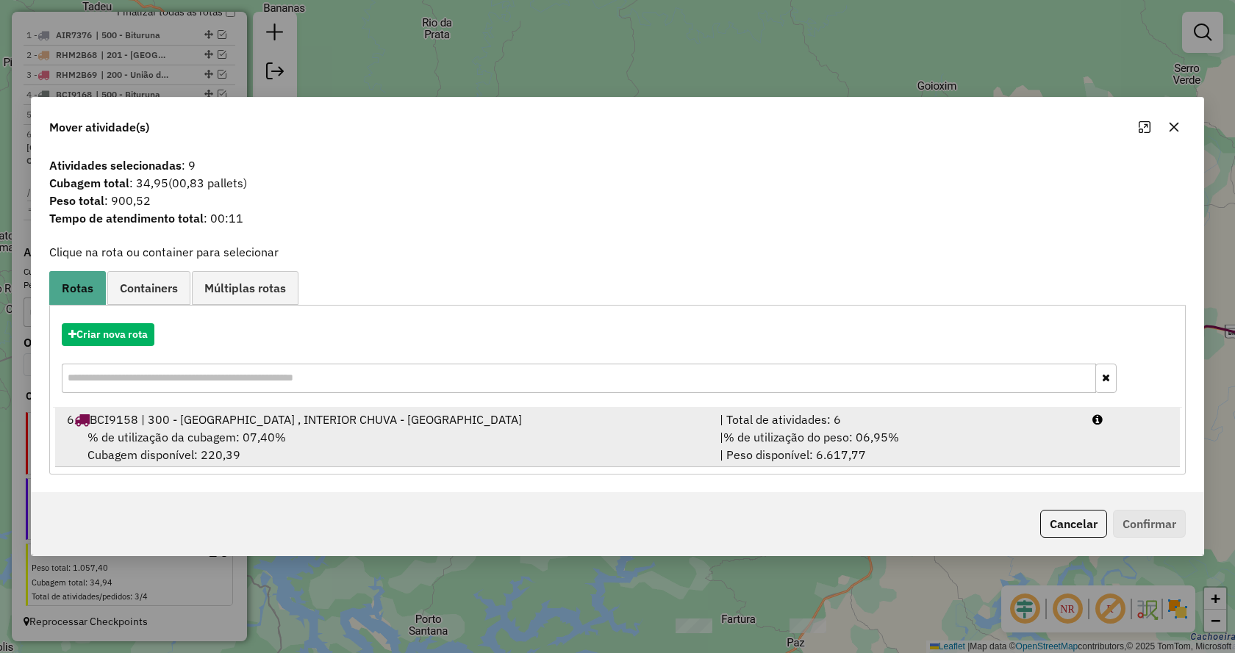
click at [425, 441] on div "% de utilização da cubagem: 07,40% Cubagem disponível: 220,39" at bounding box center [384, 446] width 653 height 35
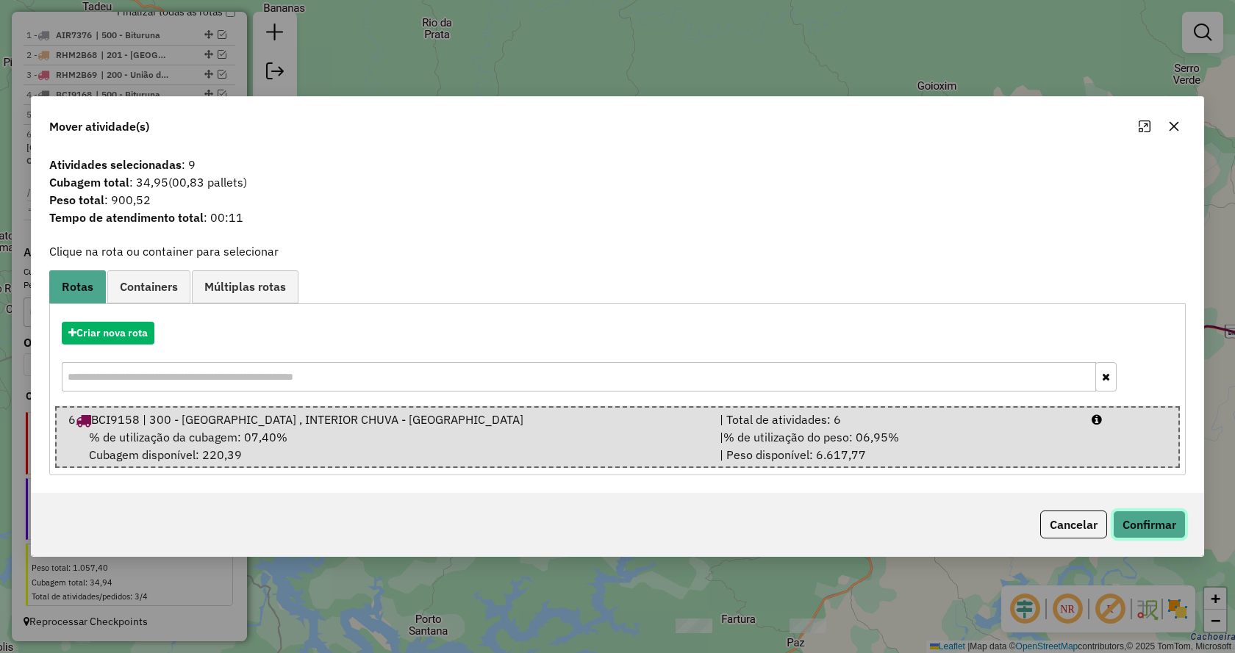
click at [1158, 526] on button "Confirmar" at bounding box center [1149, 525] width 73 height 28
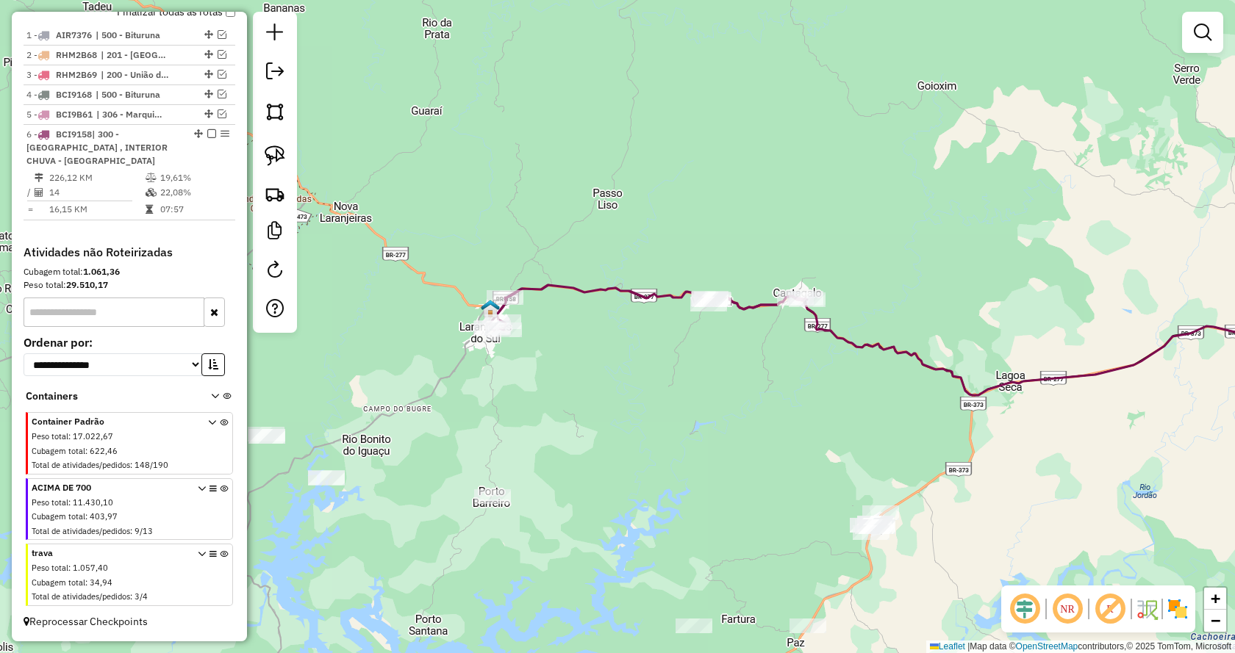
select select "**********"
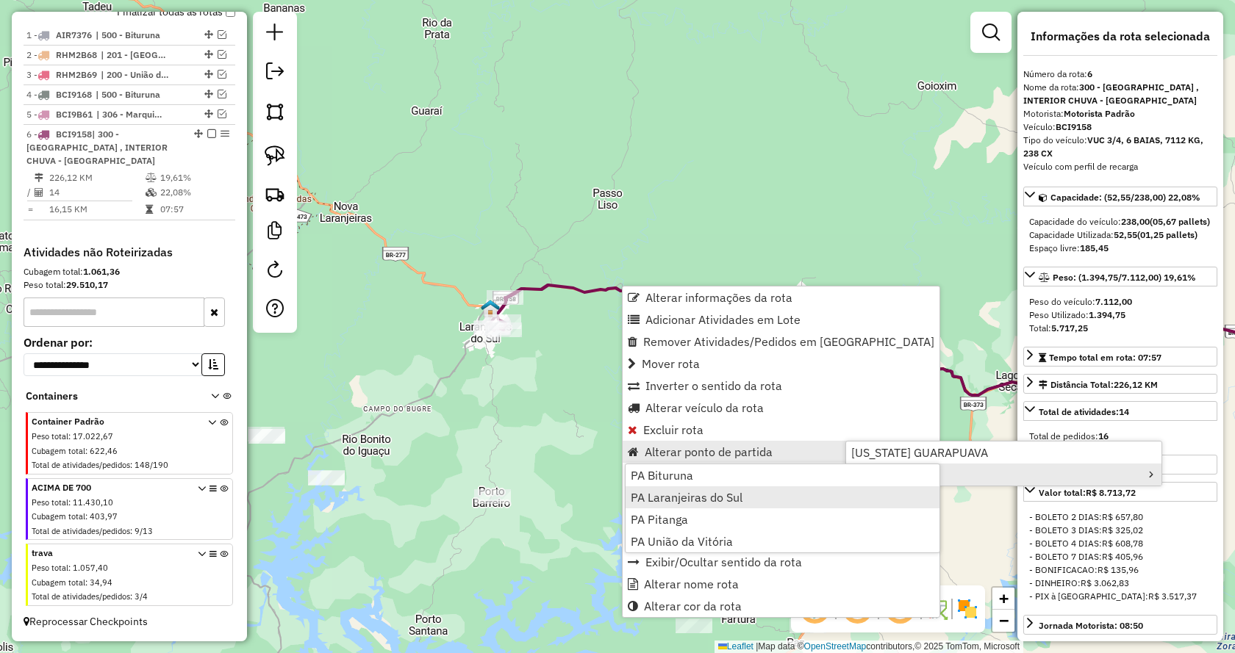
click at [725, 505] on link "PA Laranjeiras do Sul" at bounding box center [783, 498] width 314 height 22
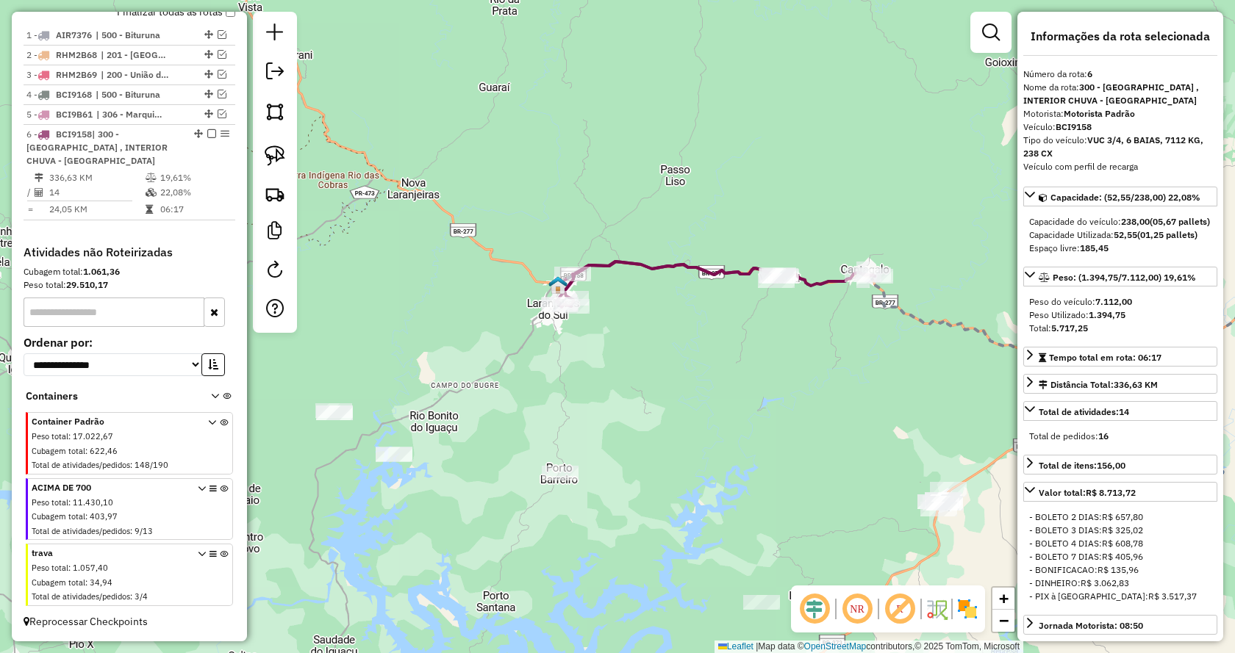
drag, startPoint x: 597, startPoint y: 434, endPoint x: 648, endPoint y: 413, distance: 55.4
click at [648, 413] on div "Janela de atendimento Grade de atendimento Capacidade Transportadoras Veículos …" at bounding box center [617, 326] width 1235 height 653
click at [273, 147] on img at bounding box center [275, 156] width 21 height 21
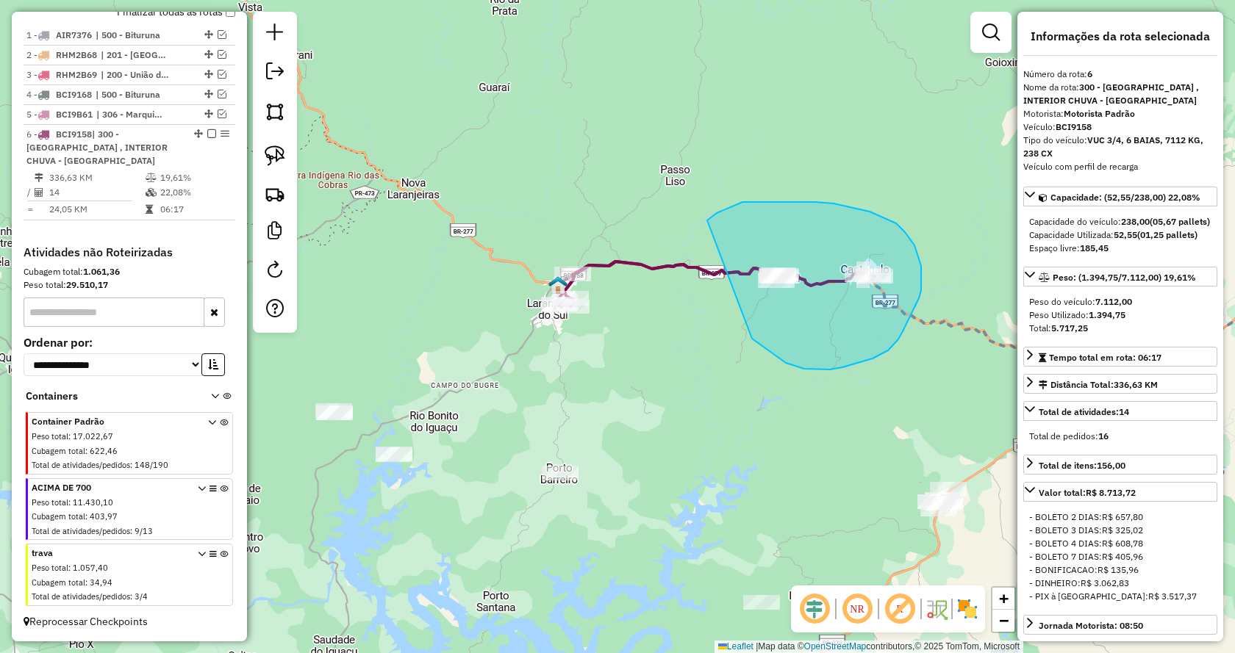
drag, startPoint x: 830, startPoint y: 370, endPoint x: 707, endPoint y: 221, distance: 193.2
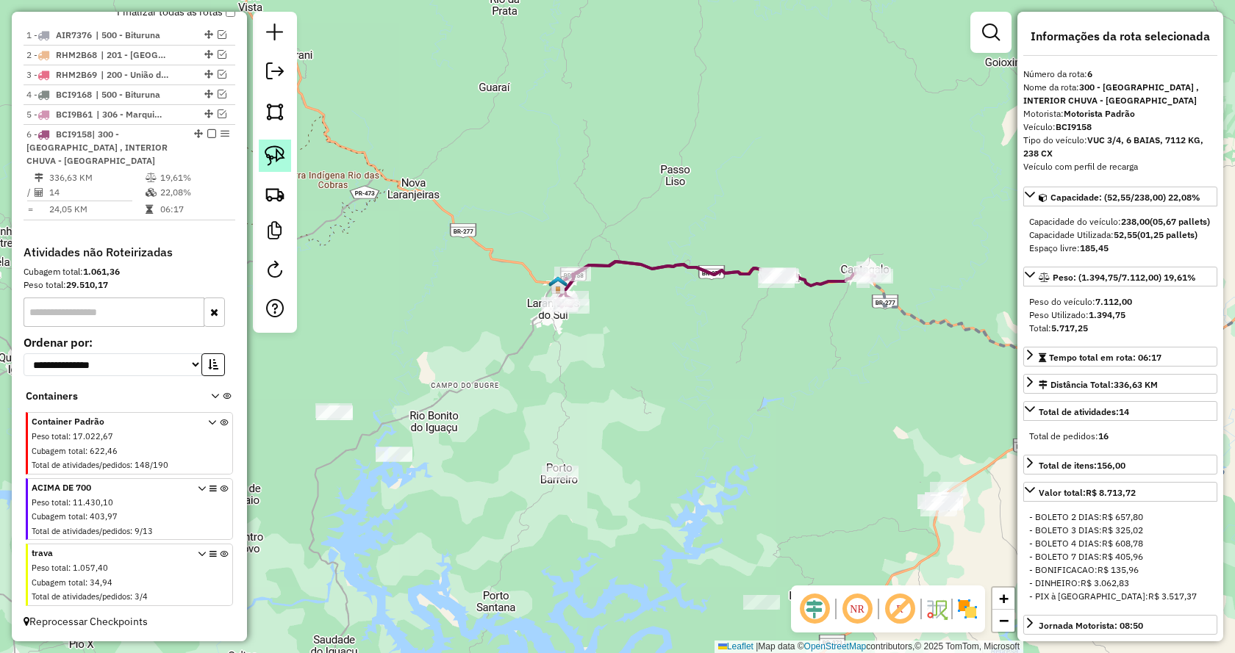
click at [275, 150] on img at bounding box center [275, 156] width 21 height 21
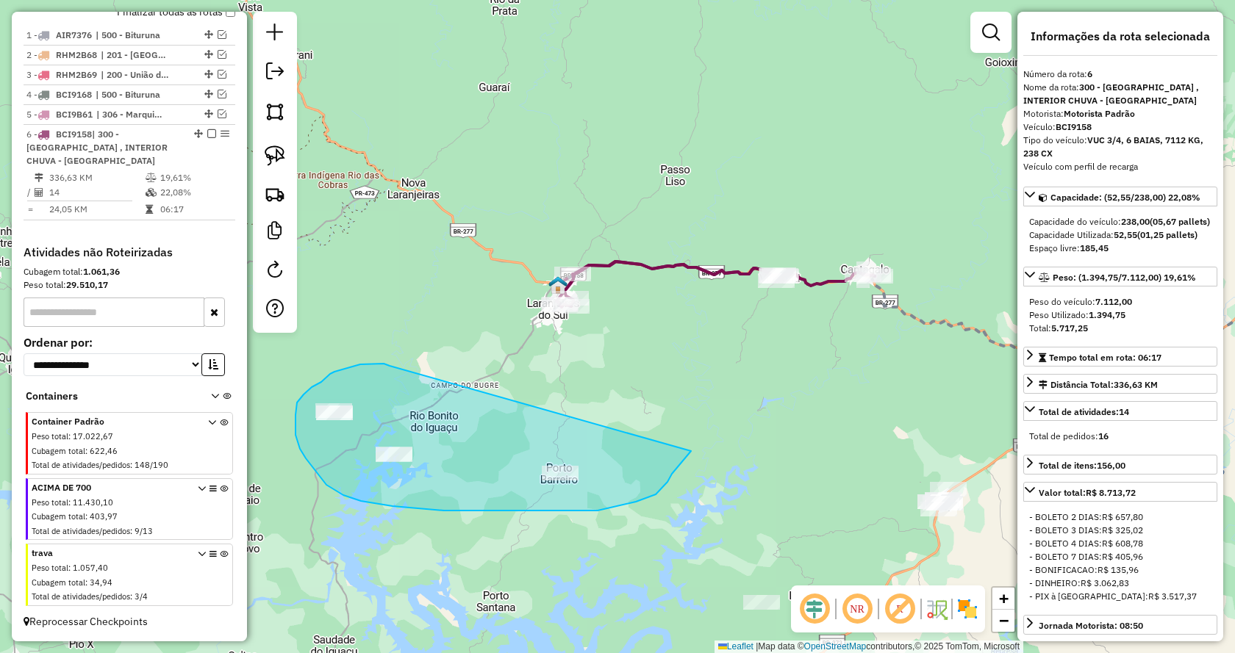
drag, startPoint x: 387, startPoint y: 365, endPoint x: 691, endPoint y: 451, distance: 315.7
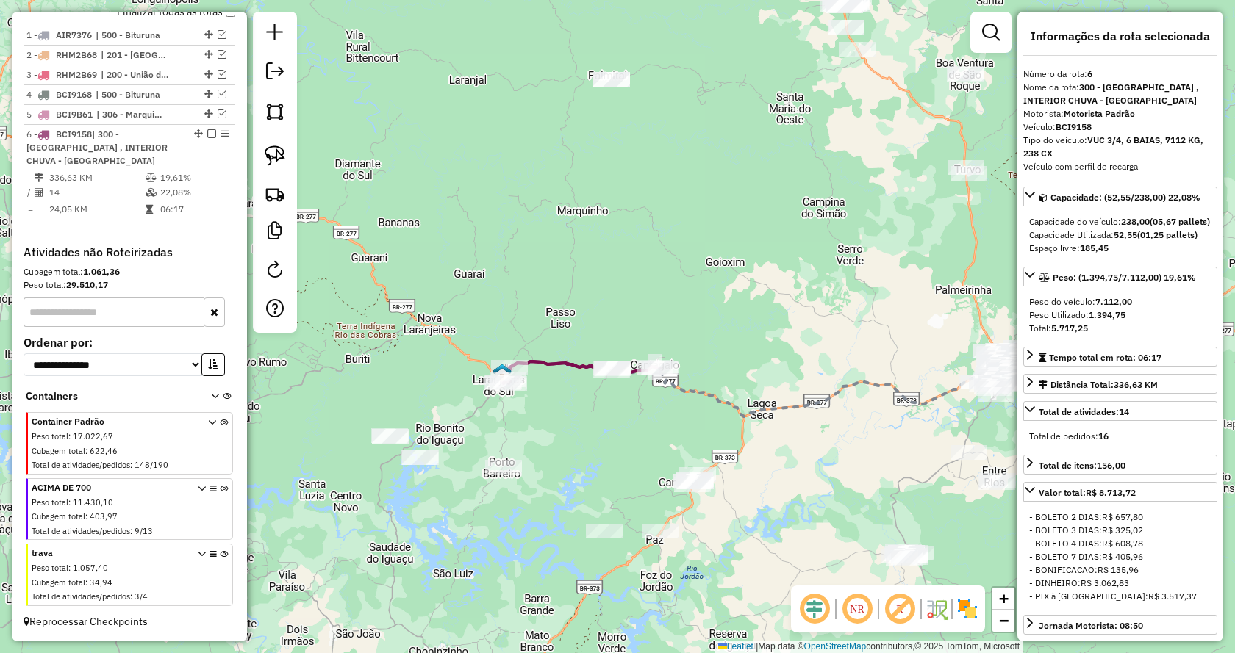
drag, startPoint x: 744, startPoint y: 463, endPoint x: 616, endPoint y: 463, distance: 127.9
click at [616, 463] on div "Janela de atendimento Grade de atendimento Capacidade Transportadoras Veículos …" at bounding box center [617, 326] width 1235 height 653
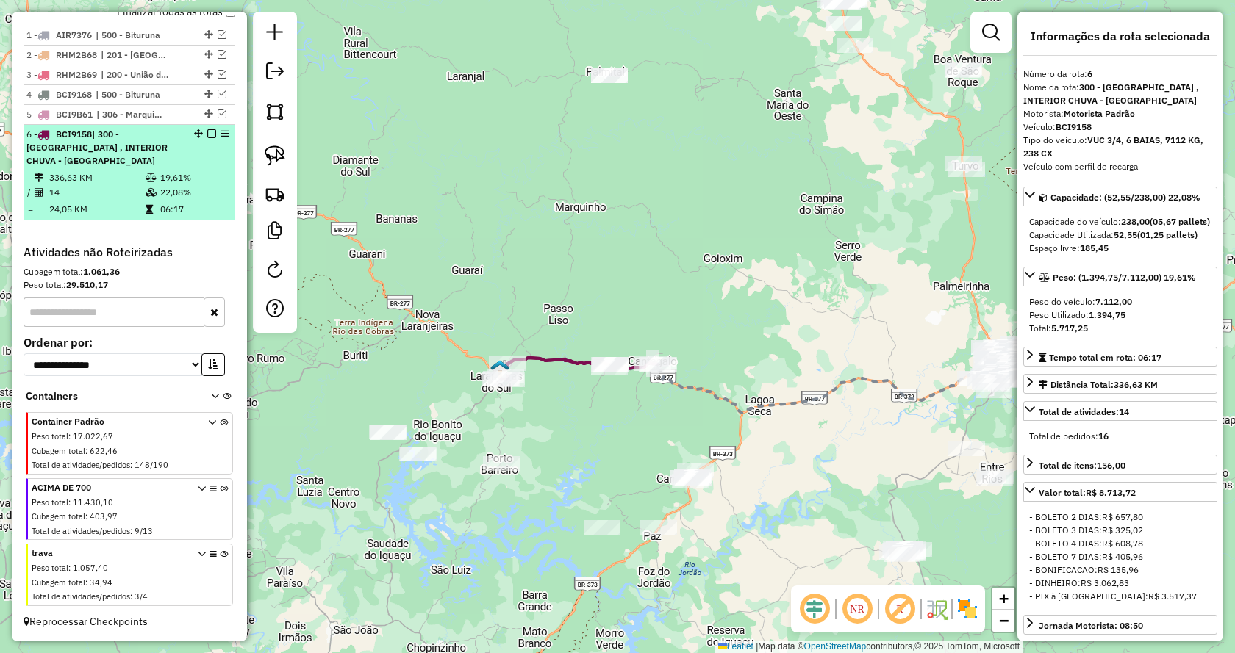
click at [207, 132] on em at bounding box center [211, 133] width 9 height 9
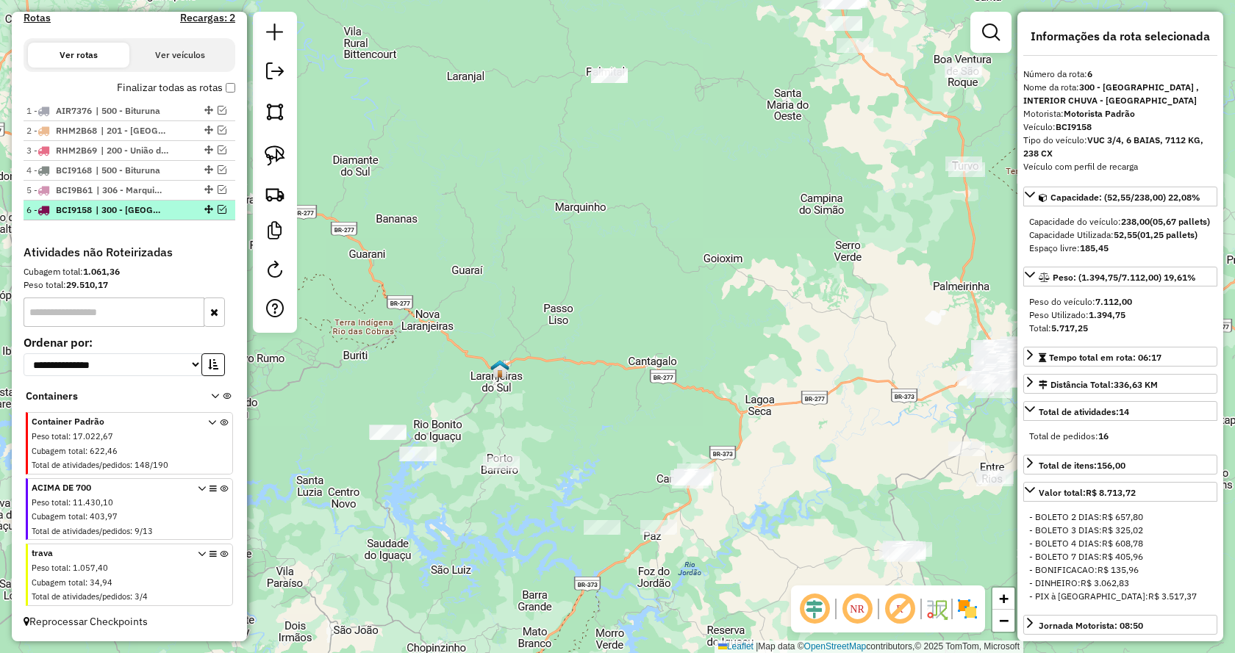
scroll to position [498, 0]
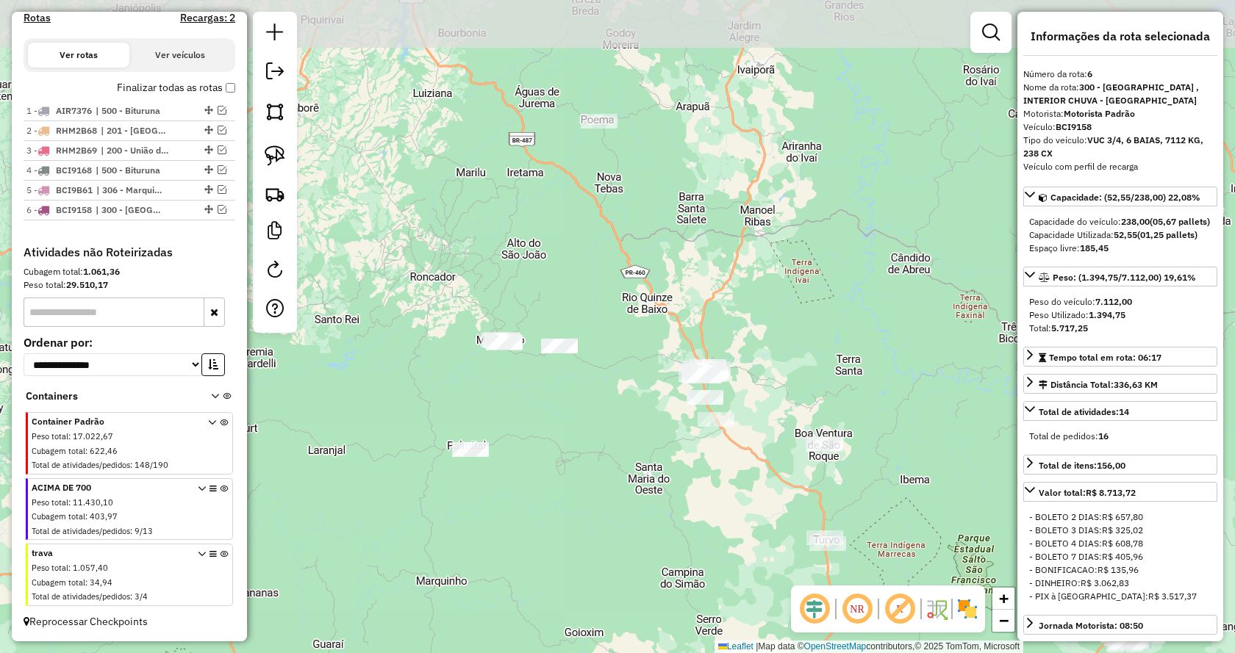
drag, startPoint x: 742, startPoint y: 223, endPoint x: 604, endPoint y: 594, distance: 395.2
click at [604, 594] on div "Janela de atendimento Grade de atendimento Capacidade Transportadoras Veículos …" at bounding box center [617, 326] width 1235 height 653
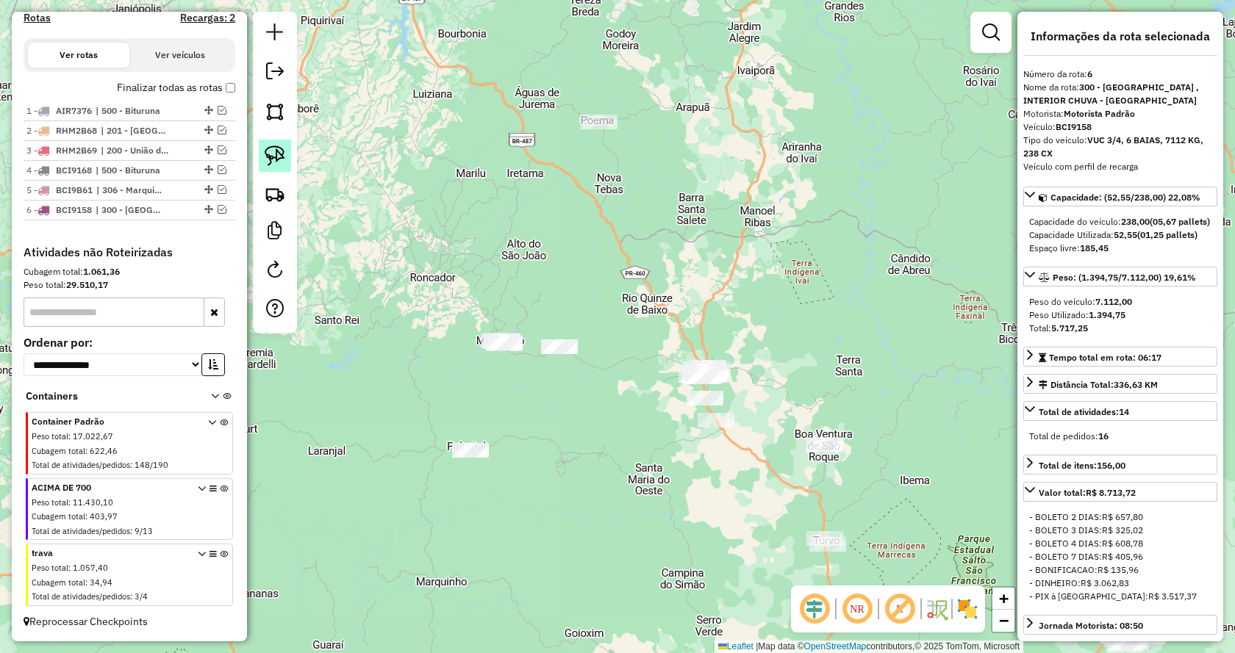
click at [272, 159] on img at bounding box center [275, 156] width 21 height 21
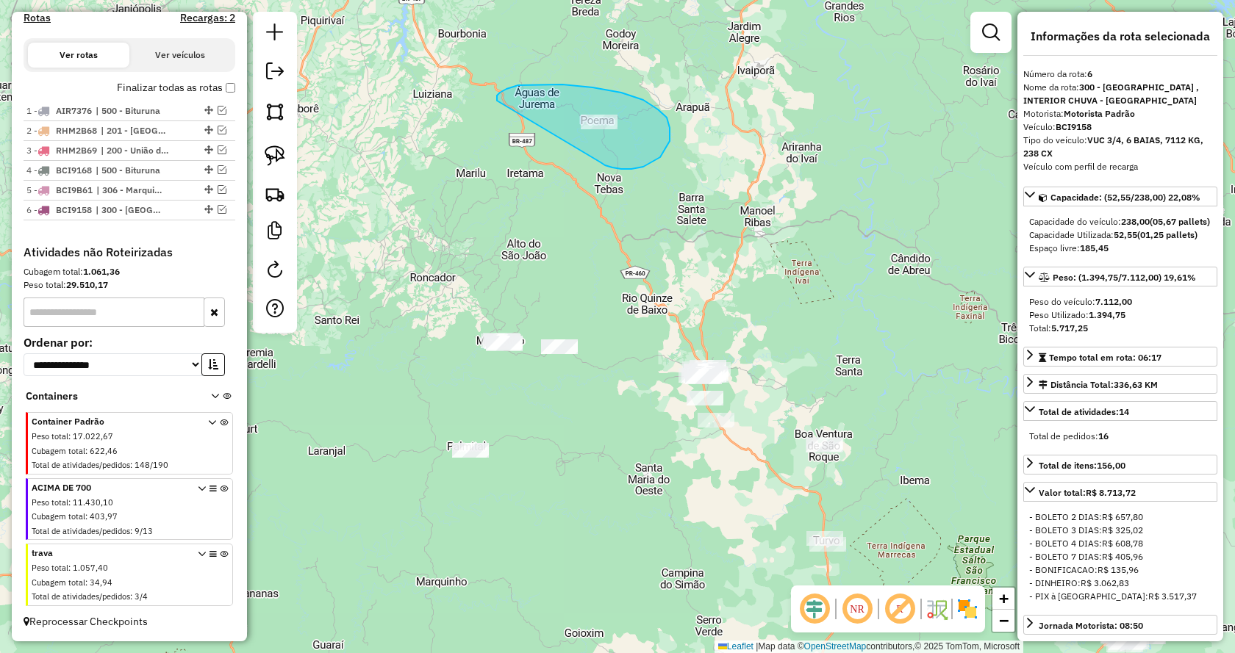
drag, startPoint x: 612, startPoint y: 168, endPoint x: 497, endPoint y: 104, distance: 131.9
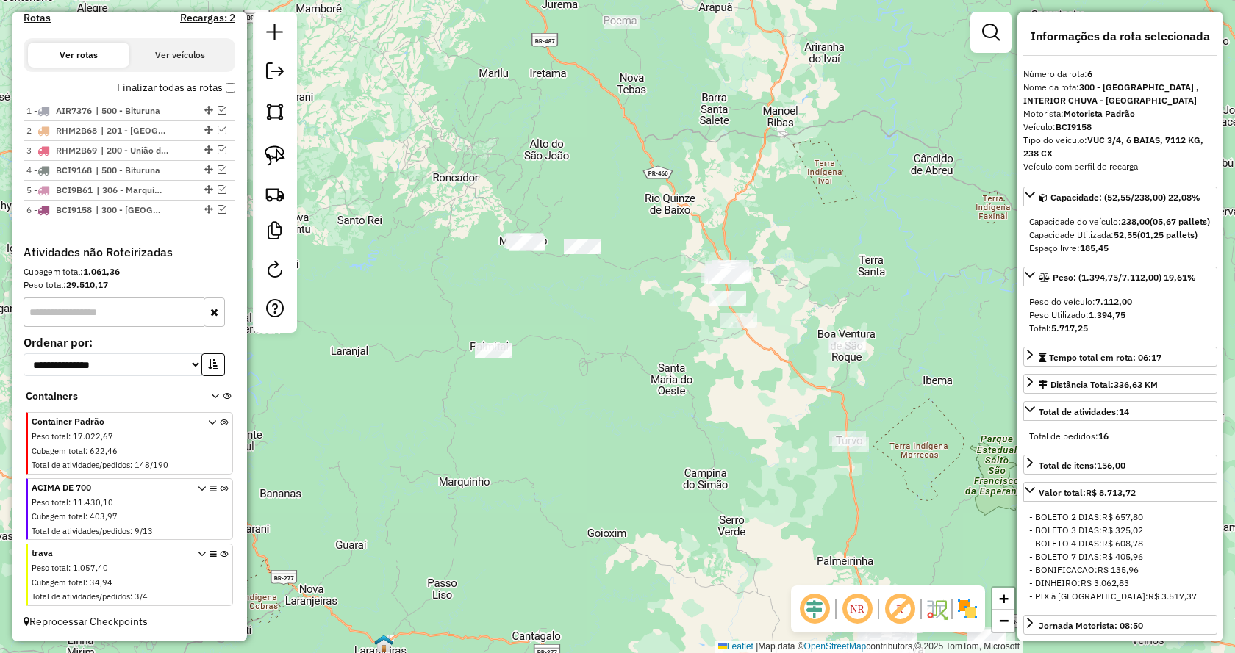
drag, startPoint x: 590, startPoint y: 406, endPoint x: 604, endPoint y: 307, distance: 99.5
click at [604, 307] on div "Janela de atendimento Grade de atendimento Capacidade Transportadoras Veículos …" at bounding box center [617, 326] width 1235 height 653
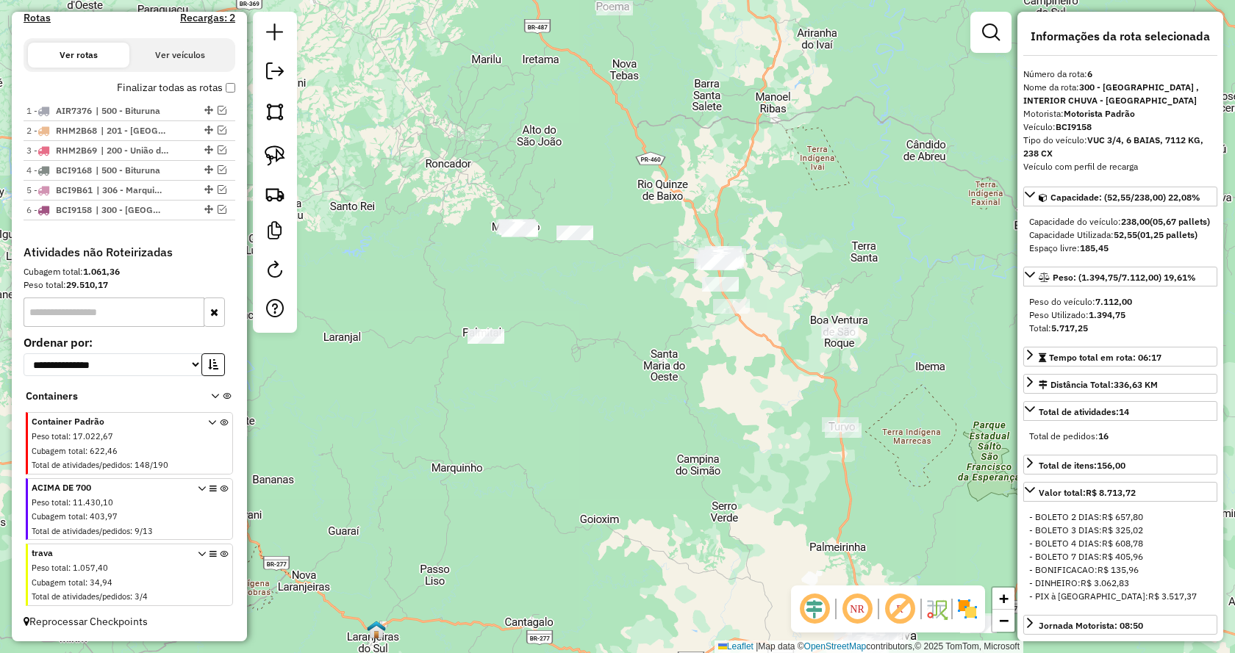
drag, startPoint x: 273, startPoint y: 154, endPoint x: 412, endPoint y: 206, distance: 147.5
click at [273, 154] on img at bounding box center [275, 156] width 21 height 21
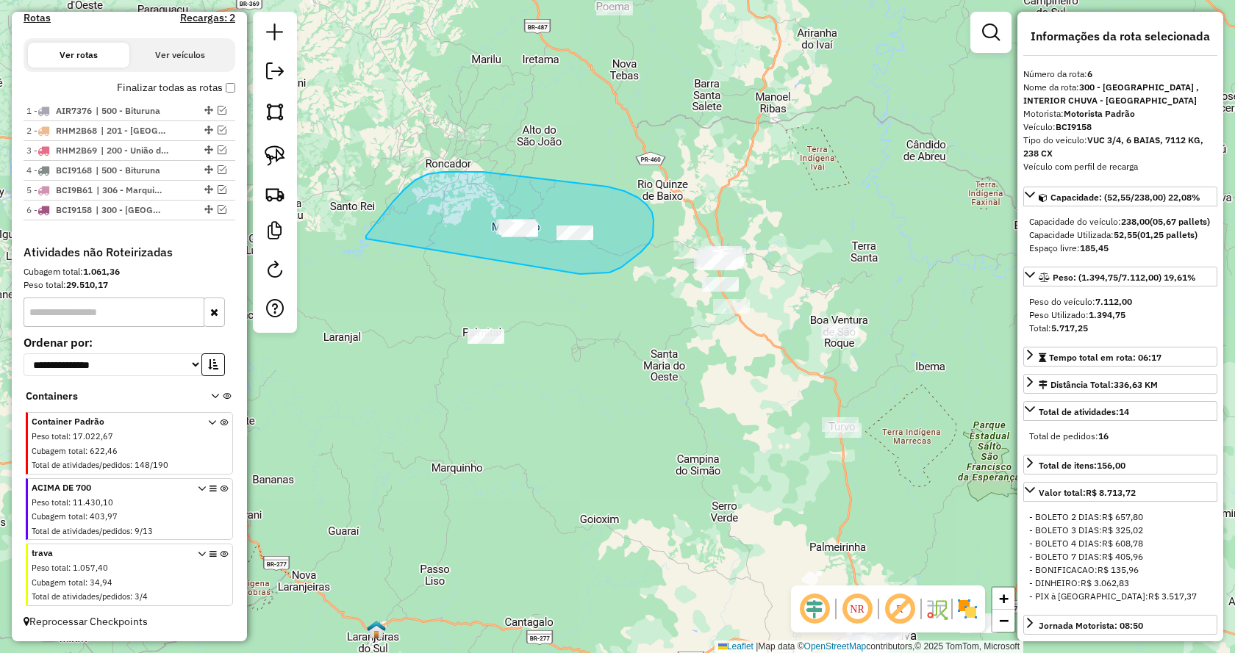
drag, startPoint x: 580, startPoint y: 274, endPoint x: 366, endPoint y: 239, distance: 216.8
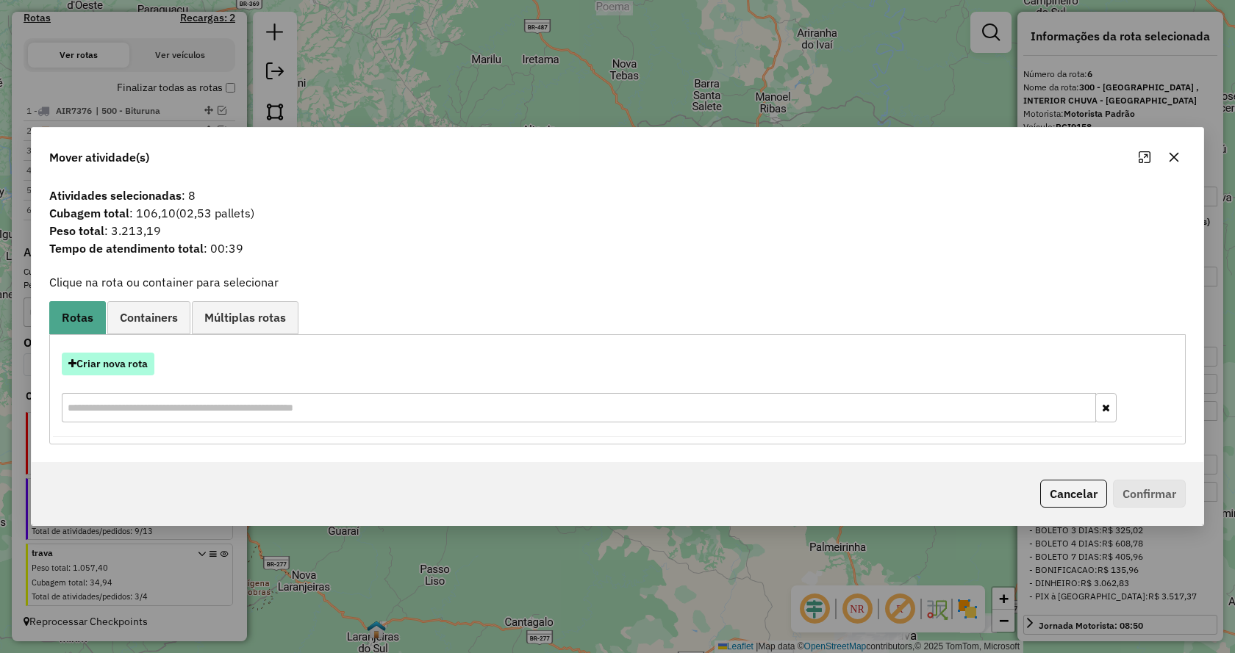
click at [124, 360] on button "Criar nova rota" at bounding box center [108, 364] width 93 height 23
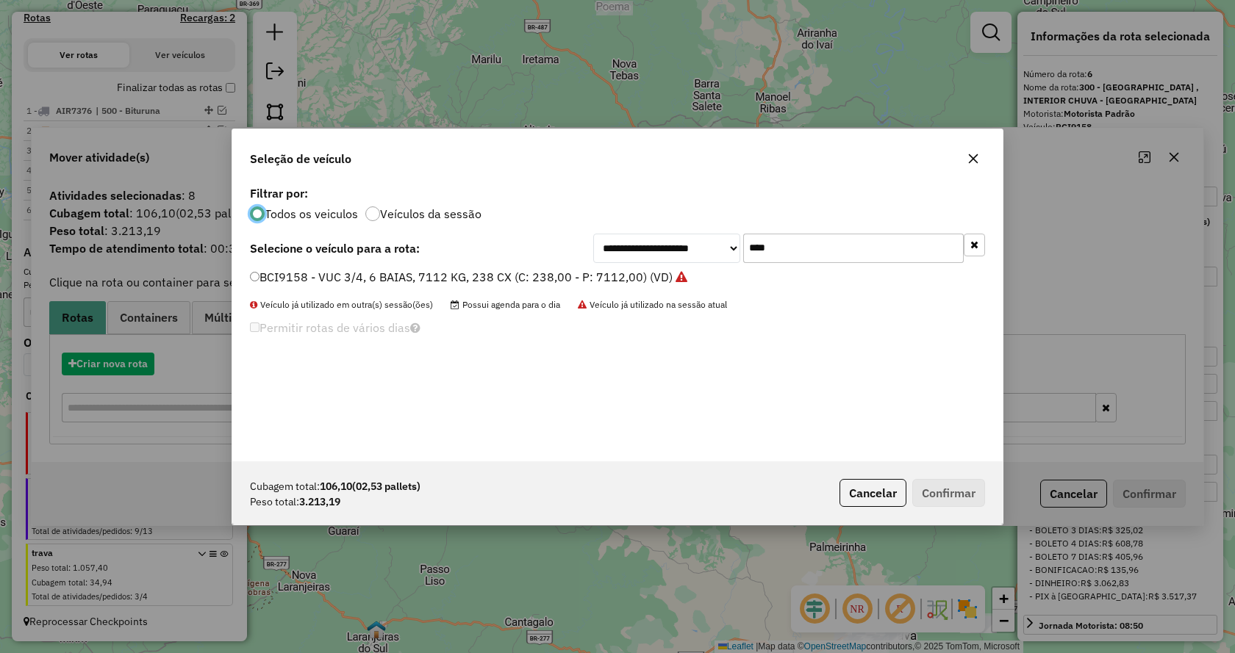
scroll to position [8, 4]
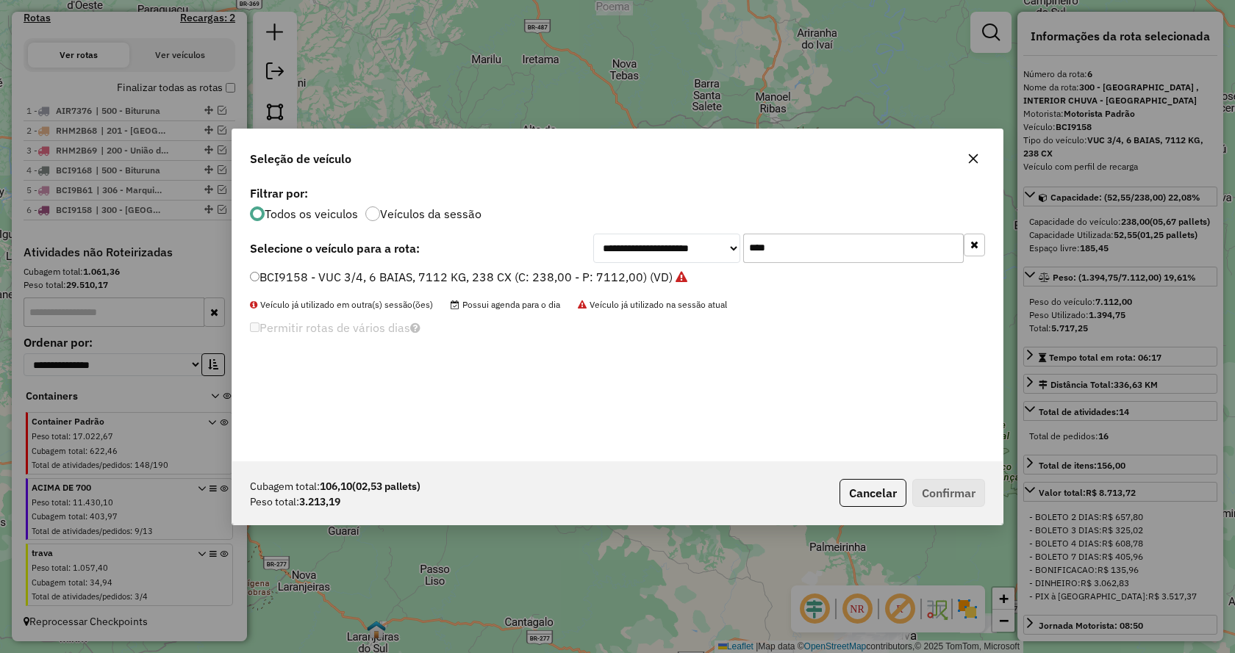
drag, startPoint x: 609, startPoint y: 268, endPoint x: 593, endPoint y: 266, distance: 15.5
click at [596, 268] on div "**********" at bounding box center [617, 321] width 770 height 279
type input "***"
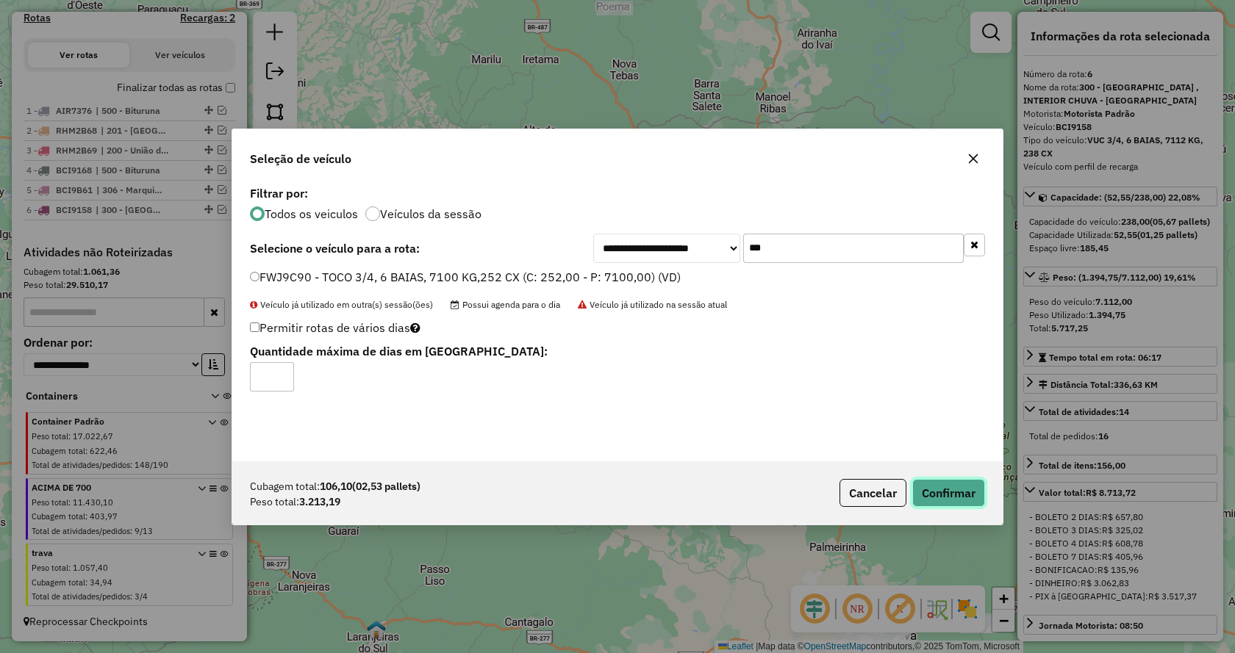
click at [931, 494] on button "Confirmar" at bounding box center [948, 493] width 73 height 28
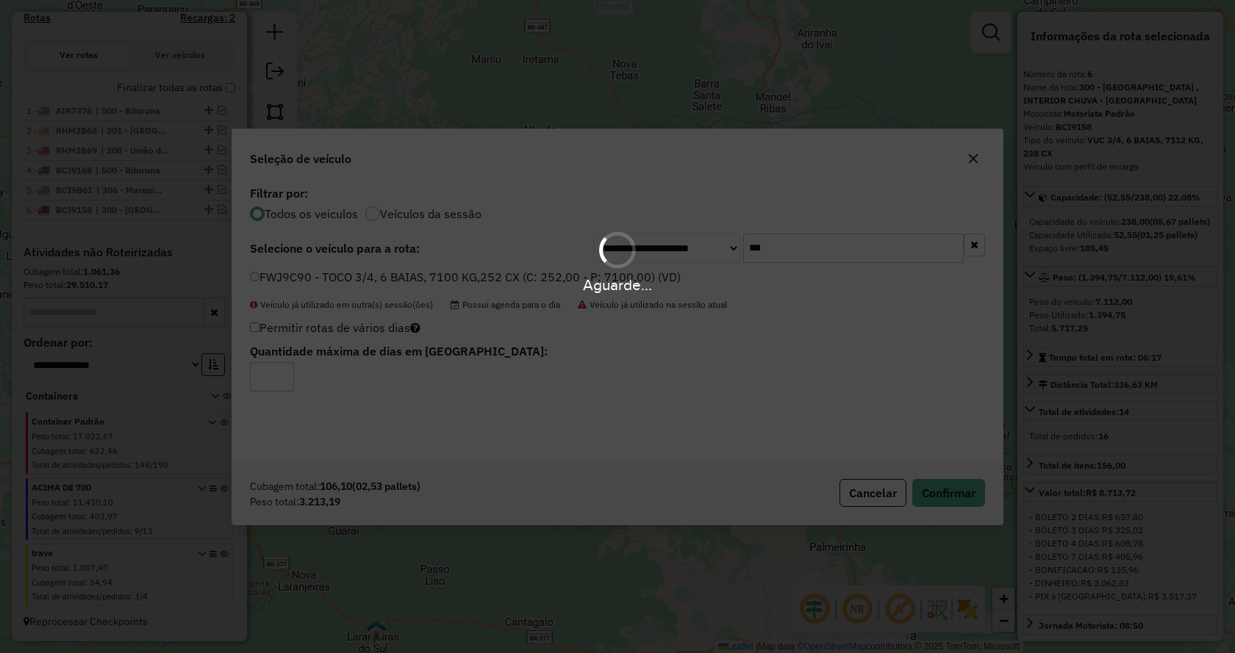
scroll to position [567, 0]
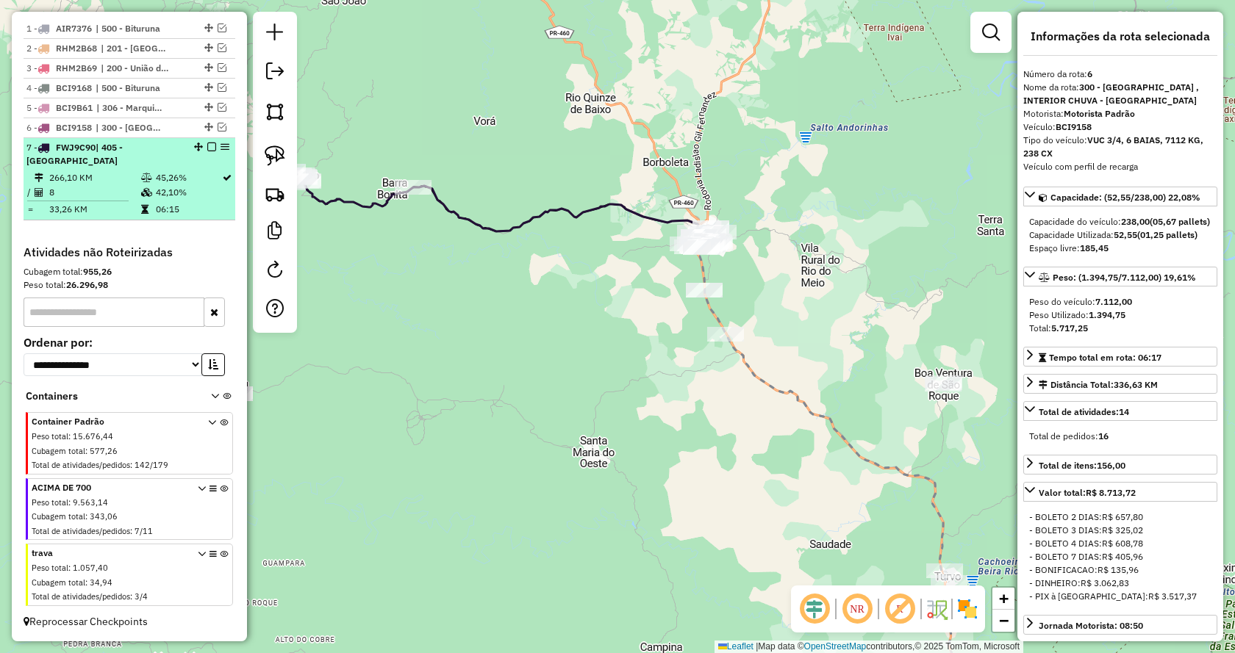
click at [207, 151] on em at bounding box center [211, 147] width 9 height 9
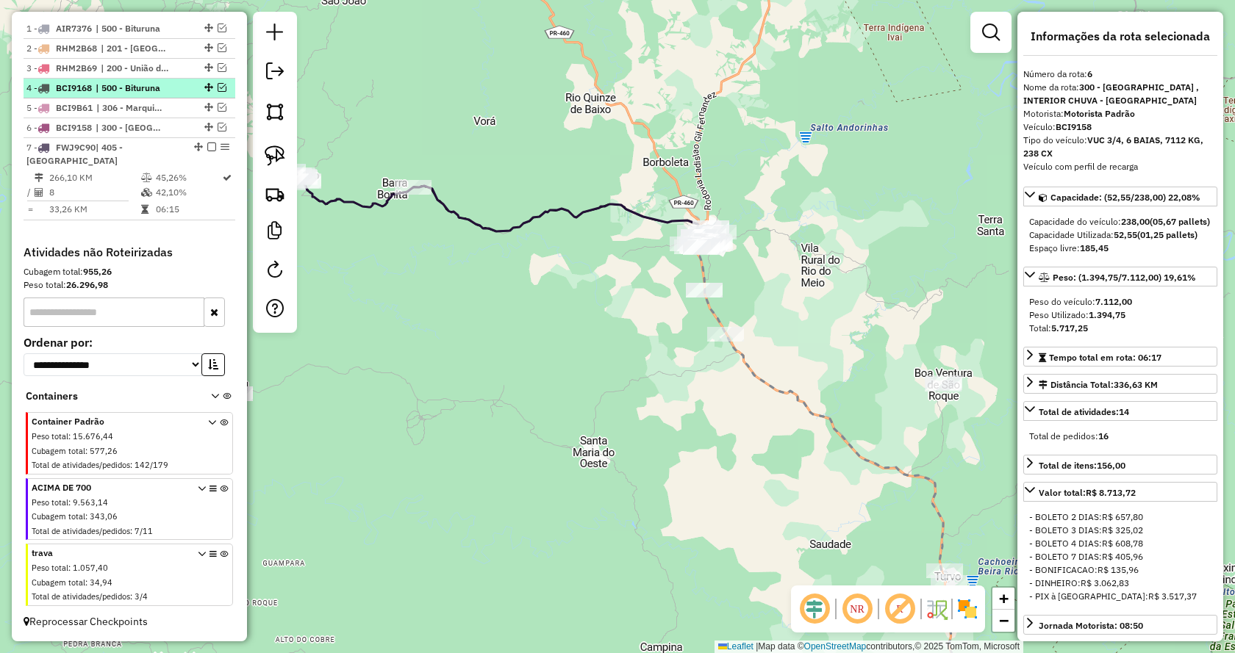
scroll to position [517, 0]
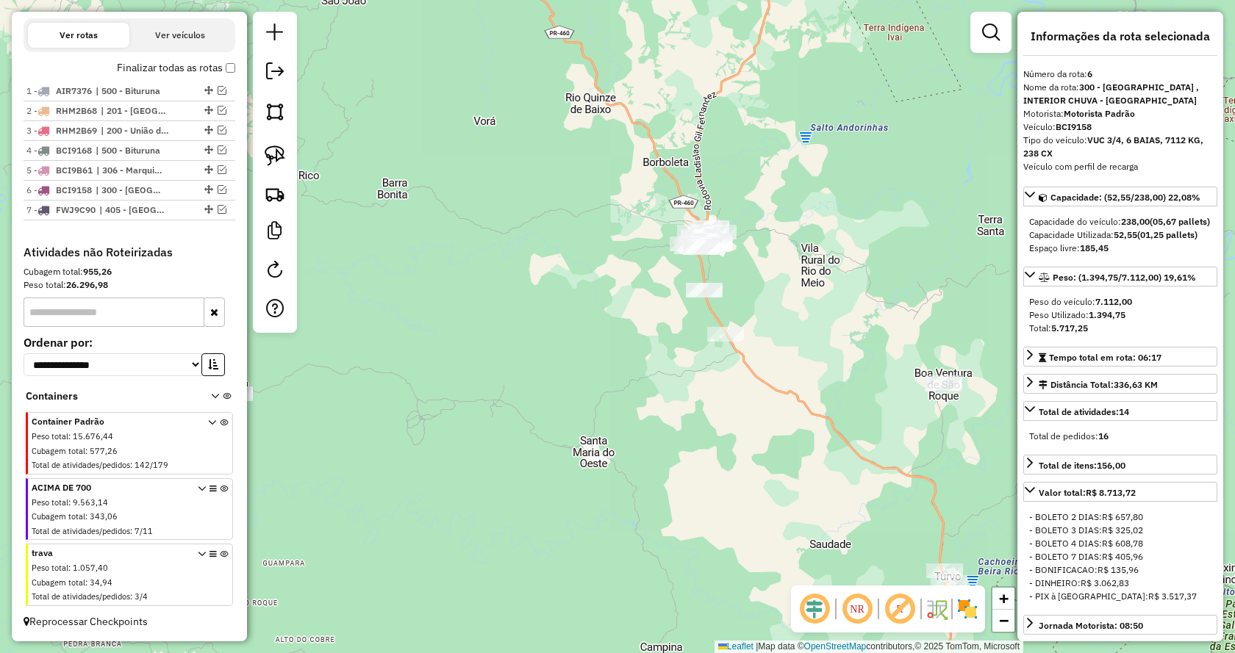
drag, startPoint x: 271, startPoint y: 160, endPoint x: 431, endPoint y: 202, distance: 166.5
click at [273, 159] on img at bounding box center [275, 156] width 21 height 21
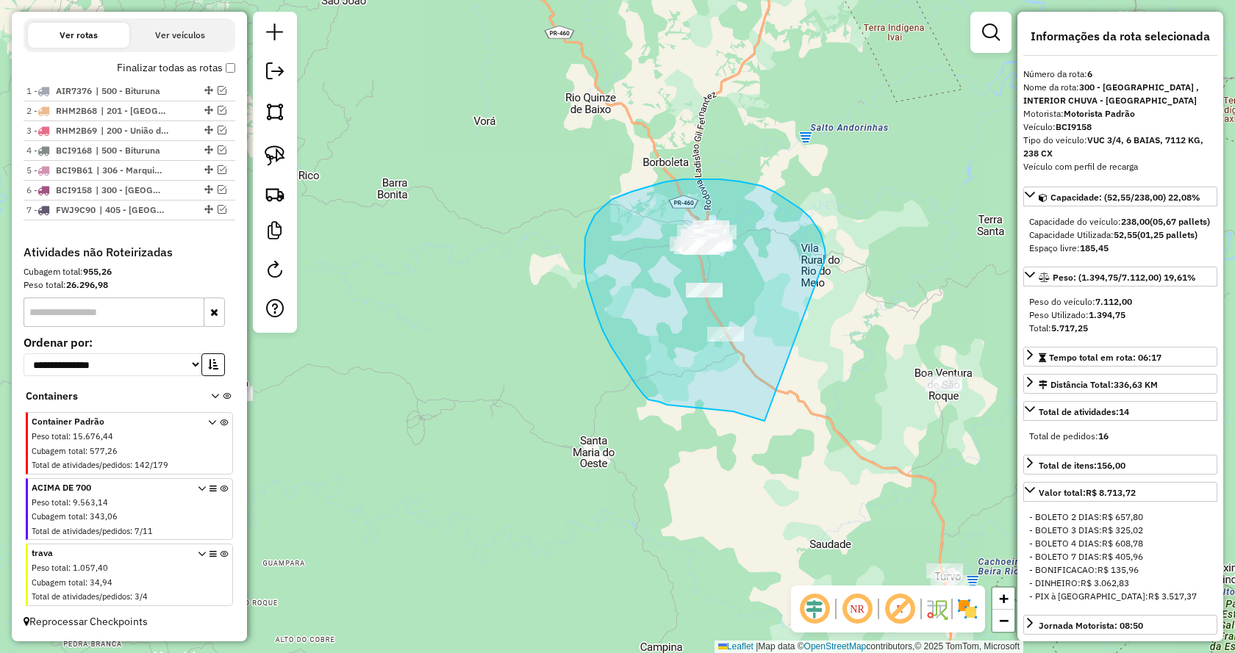
drag, startPoint x: 826, startPoint y: 254, endPoint x: 764, endPoint y: 421, distance: 177.7
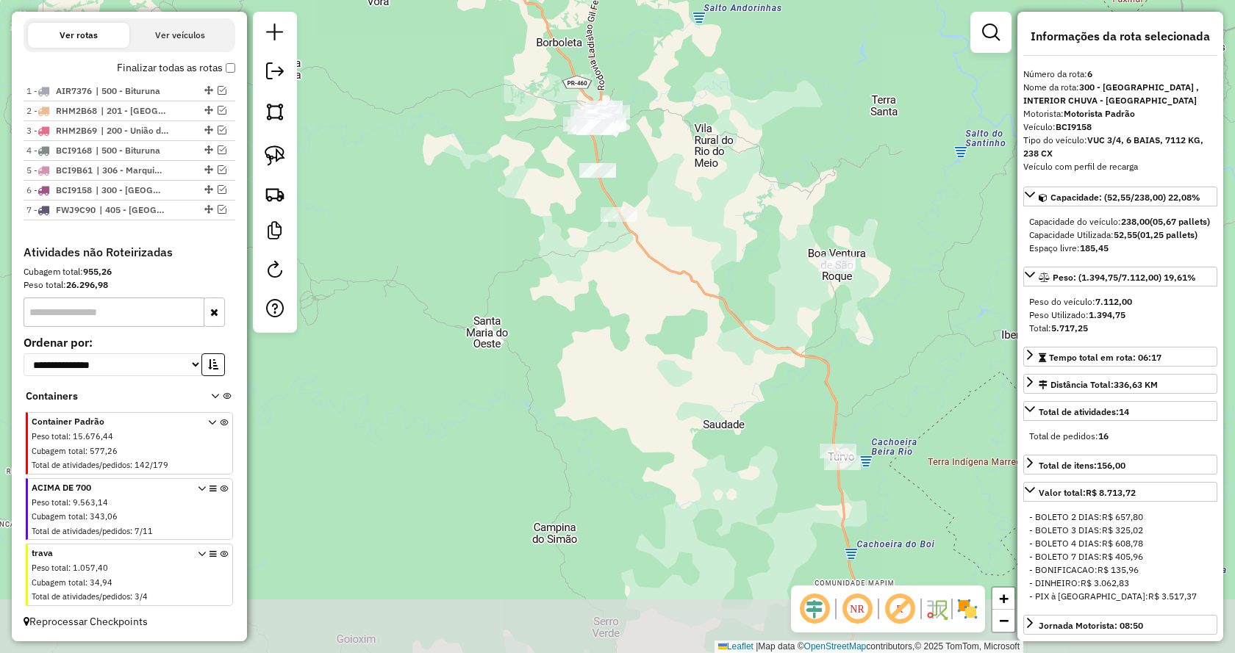
drag, startPoint x: 855, startPoint y: 404, endPoint x: 763, endPoint y: 304, distance: 135.8
click at [763, 304] on div "Janela de atendimento Grade de atendimento Capacidade Transportadoras Veículos …" at bounding box center [617, 326] width 1235 height 653
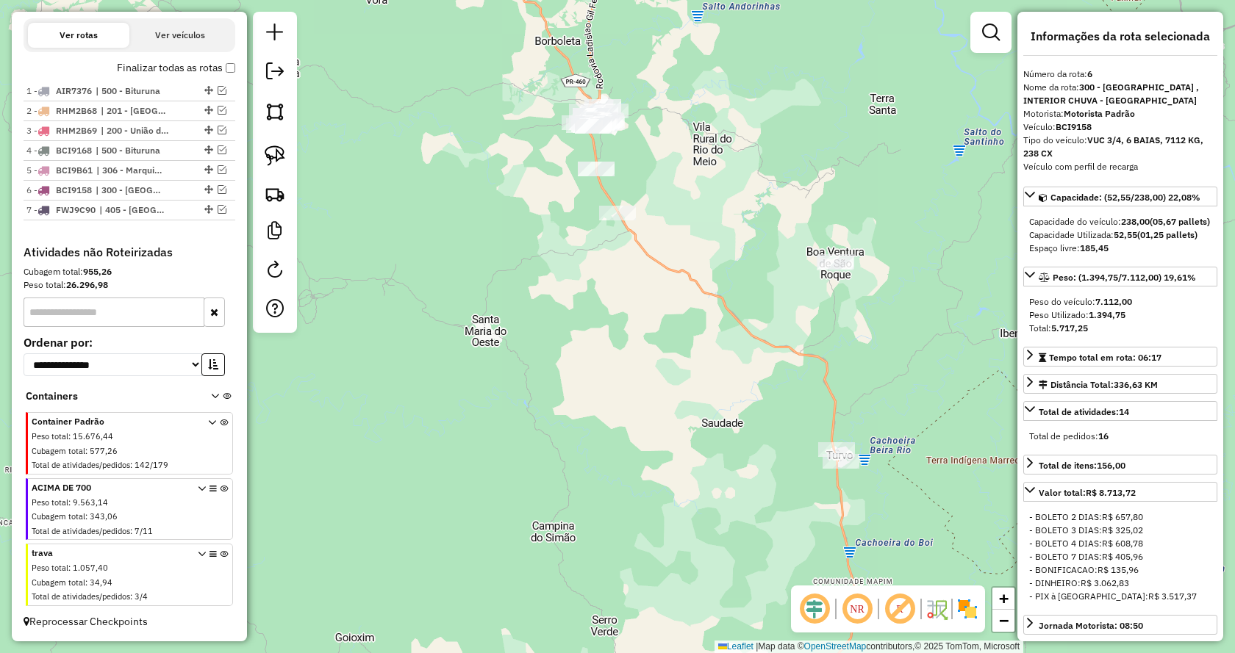
drag, startPoint x: 273, startPoint y: 154, endPoint x: 301, endPoint y: 165, distance: 31.0
click at [272, 154] on img at bounding box center [275, 156] width 21 height 21
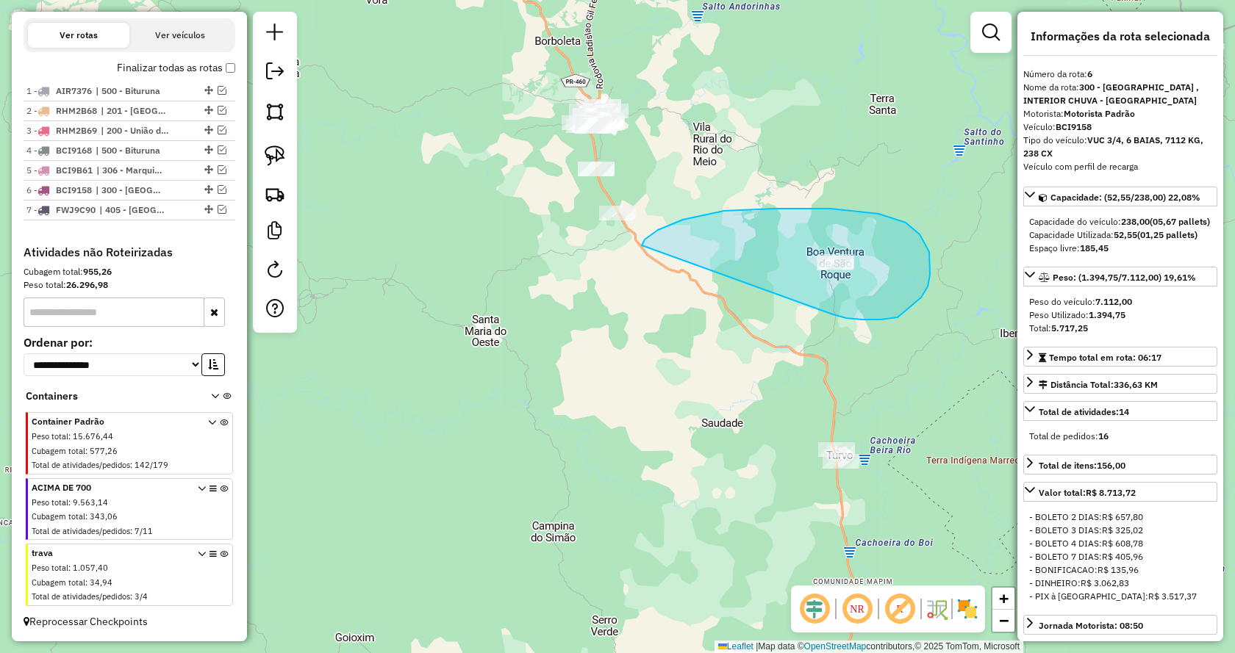
drag, startPoint x: 898, startPoint y: 318, endPoint x: 642, endPoint y: 257, distance: 262.8
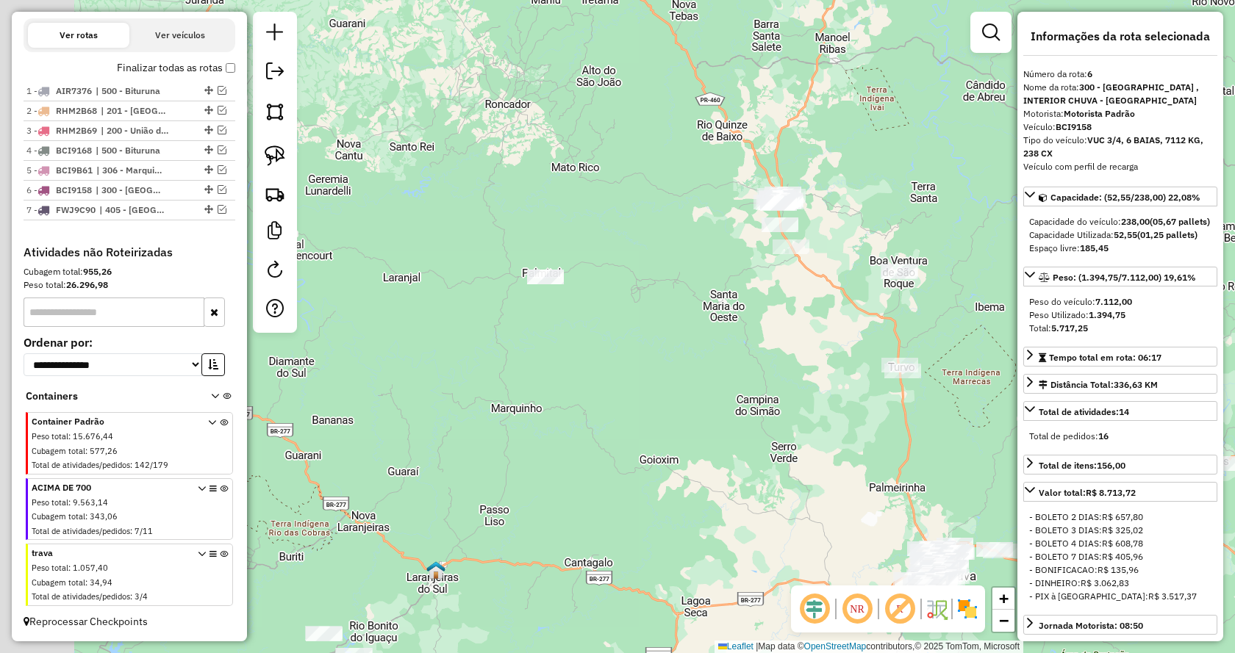
drag, startPoint x: 509, startPoint y: 344, endPoint x: 468, endPoint y: 261, distance: 92.4
click at [604, 340] on div "Janela de atendimento Grade de atendimento Capacidade Transportadoras Veículos …" at bounding box center [617, 326] width 1235 height 653
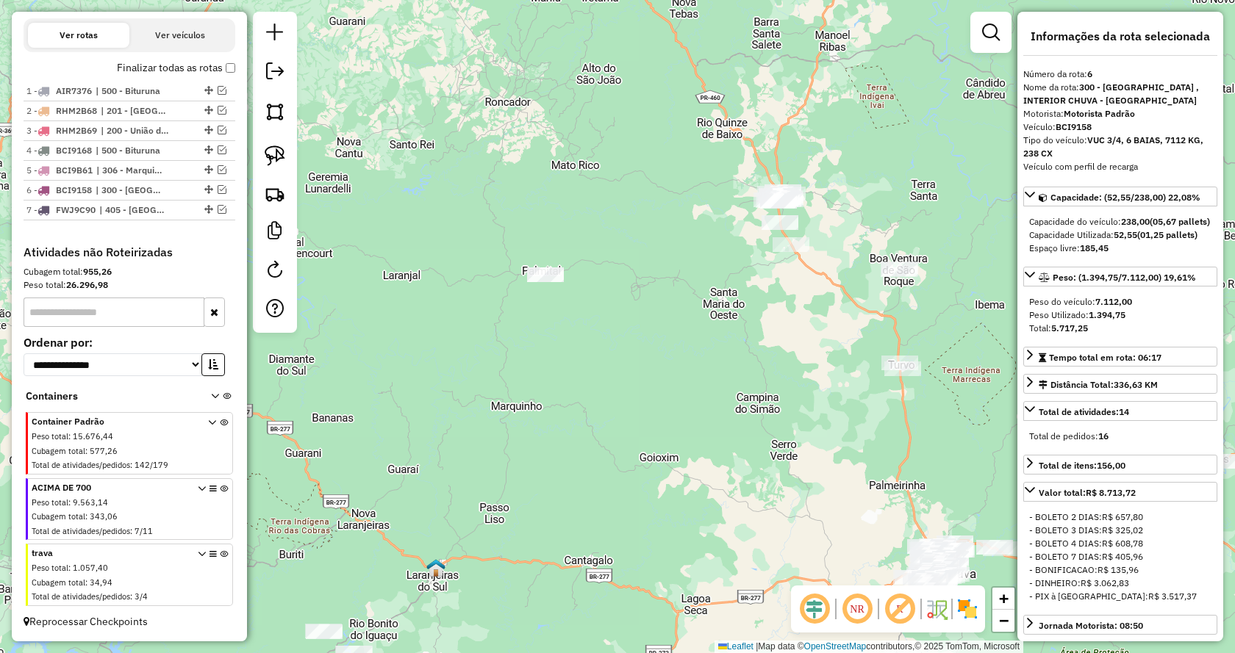
drag, startPoint x: 264, startPoint y: 155, endPoint x: 357, endPoint y: 204, distance: 105.6
click at [265, 155] on link at bounding box center [275, 156] width 32 height 32
drag, startPoint x: 559, startPoint y: 304, endPoint x: 469, endPoint y: 306, distance: 89.7
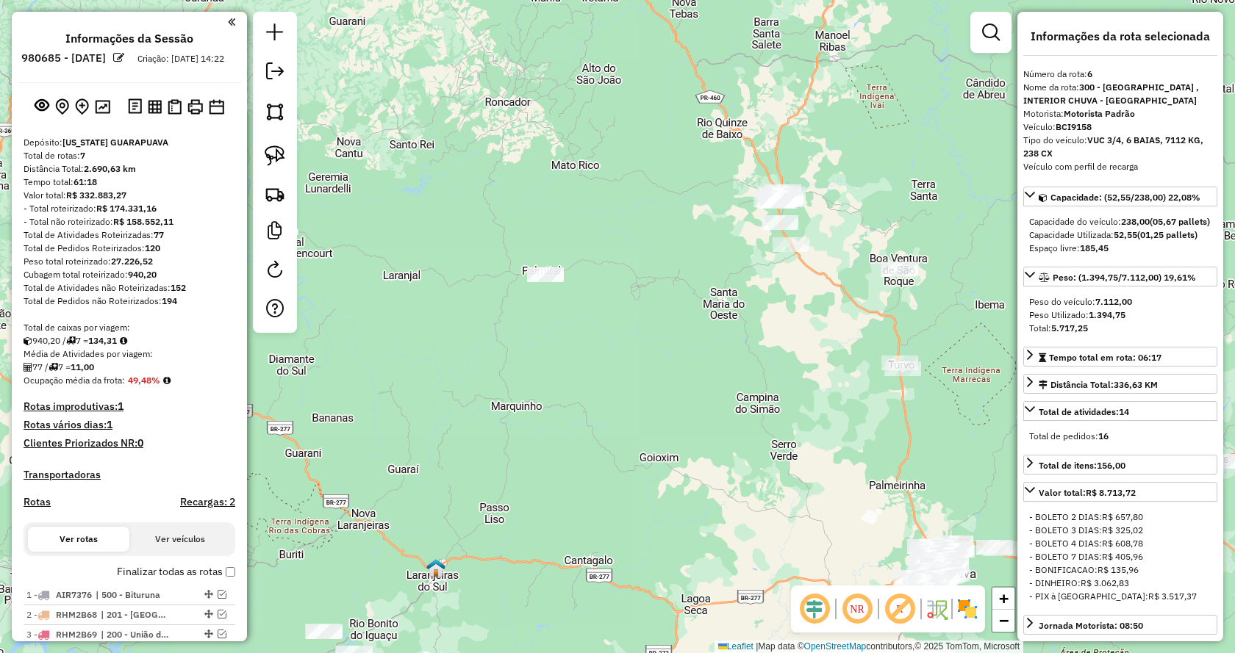
select select "**********"
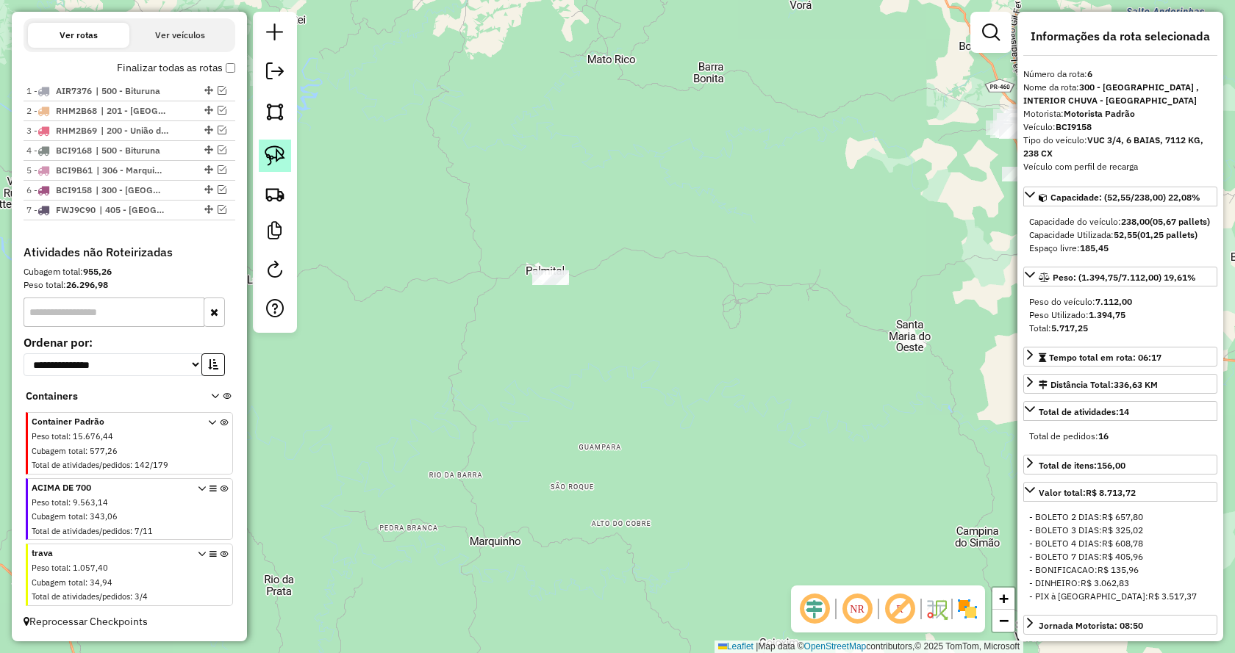
click at [262, 151] on link at bounding box center [275, 156] width 32 height 32
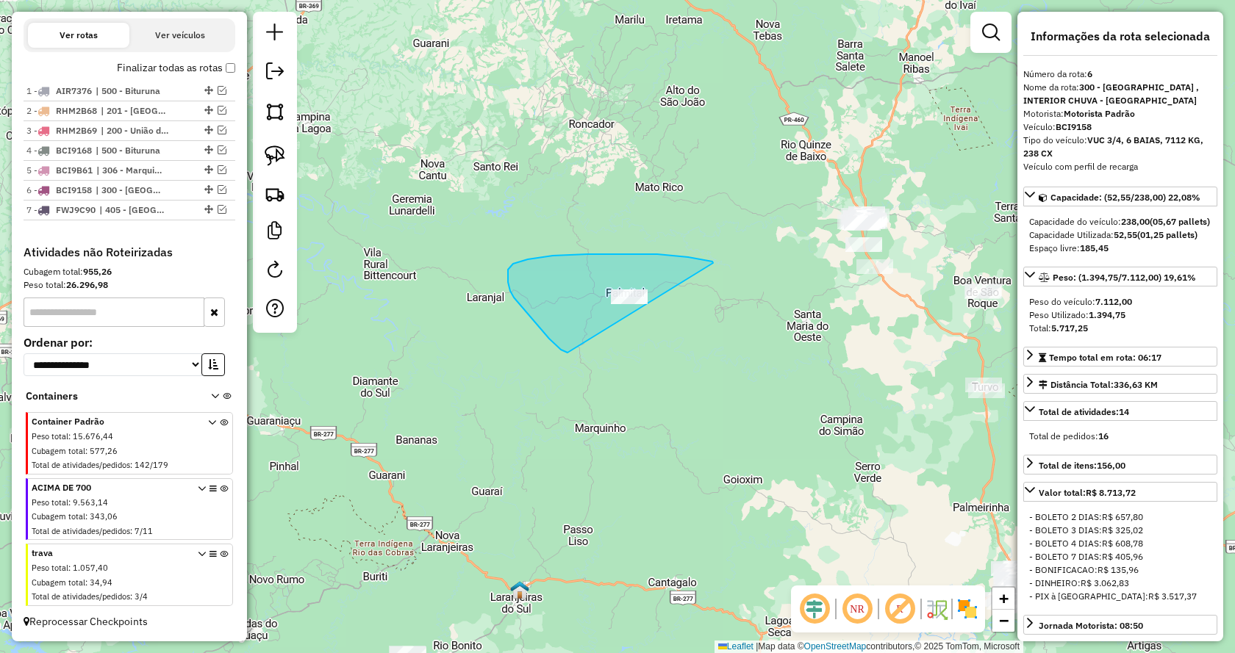
drag, startPoint x: 673, startPoint y: 257, endPoint x: 652, endPoint y: 373, distance: 118.7
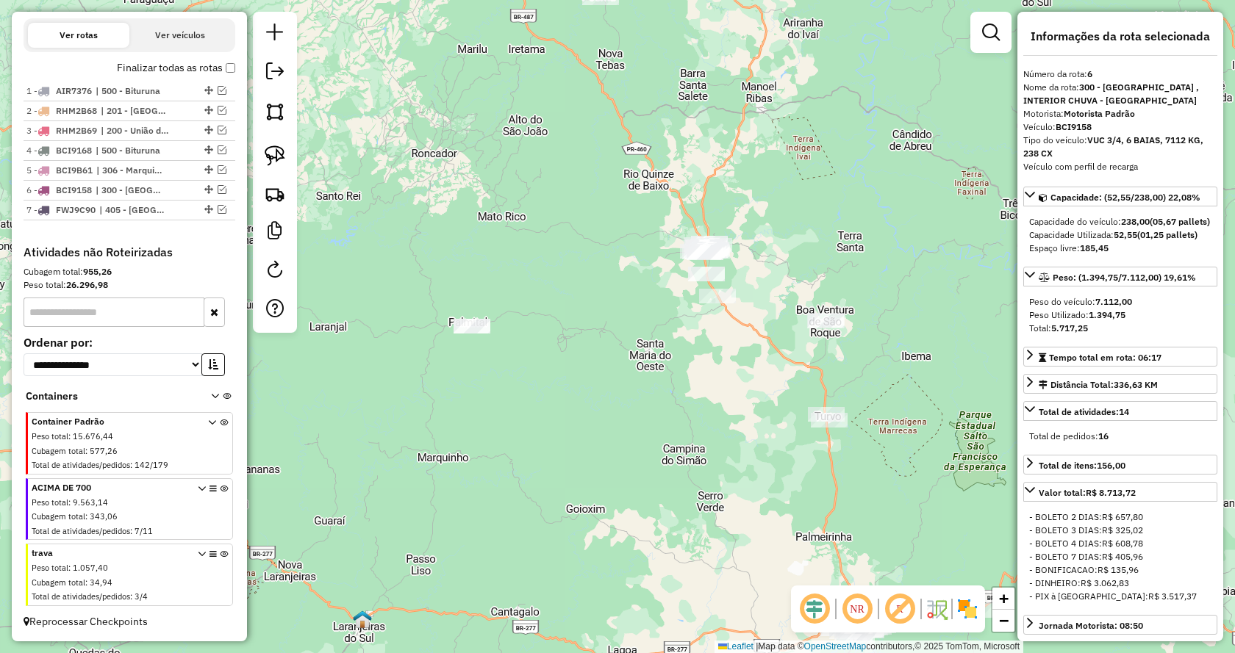
drag, startPoint x: 831, startPoint y: 375, endPoint x: 578, endPoint y: 348, distance: 254.3
click at [689, 395] on div "Janela de atendimento Grade de atendimento Capacidade Transportadoras Veículos …" at bounding box center [617, 326] width 1235 height 653
drag, startPoint x: 798, startPoint y: 78, endPoint x: 799, endPoint y: 217, distance: 138.9
click at [799, 217] on div "Janela de atendimento Grade de atendimento Capacidade Transportadoras Veículos …" at bounding box center [617, 326] width 1235 height 653
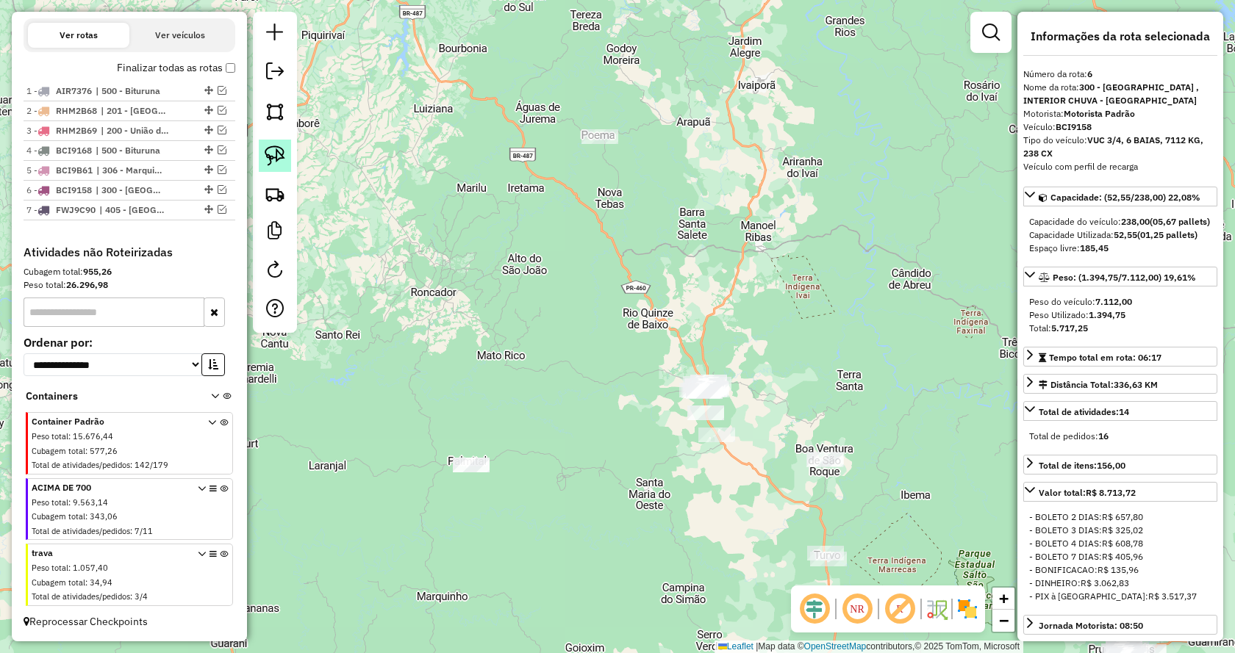
click at [282, 151] on img at bounding box center [275, 156] width 21 height 21
drag, startPoint x: 608, startPoint y: 178, endPoint x: 516, endPoint y: 138, distance: 100.1
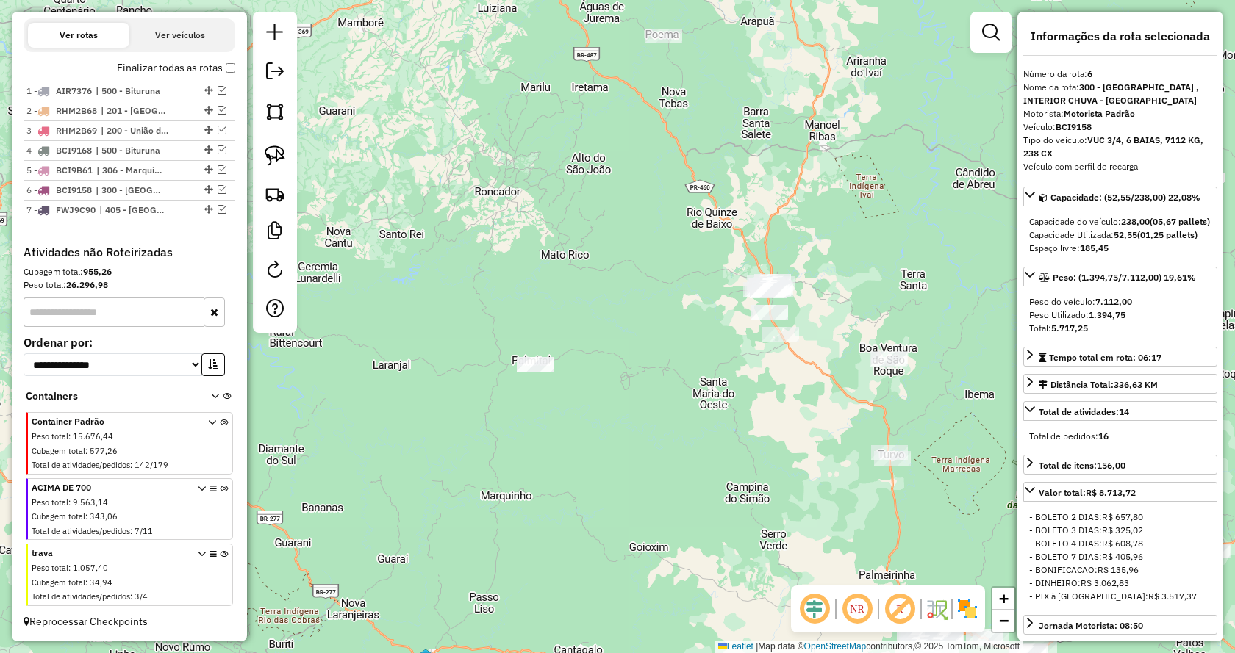
drag, startPoint x: 738, startPoint y: 181, endPoint x: 848, endPoint y: 205, distance: 112.2
click at [848, 205] on div "Janela de atendimento Grade de atendimento Capacidade Transportadoras Veículos …" at bounding box center [617, 326] width 1235 height 653
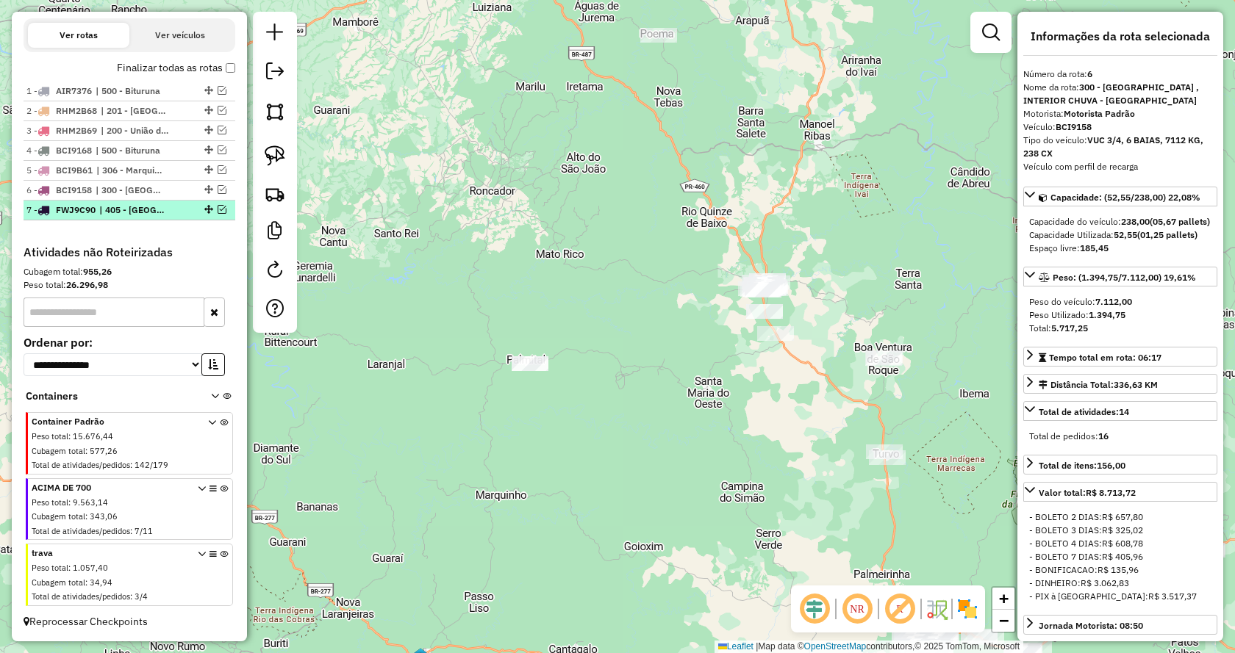
click at [221, 211] on em at bounding box center [222, 209] width 9 height 9
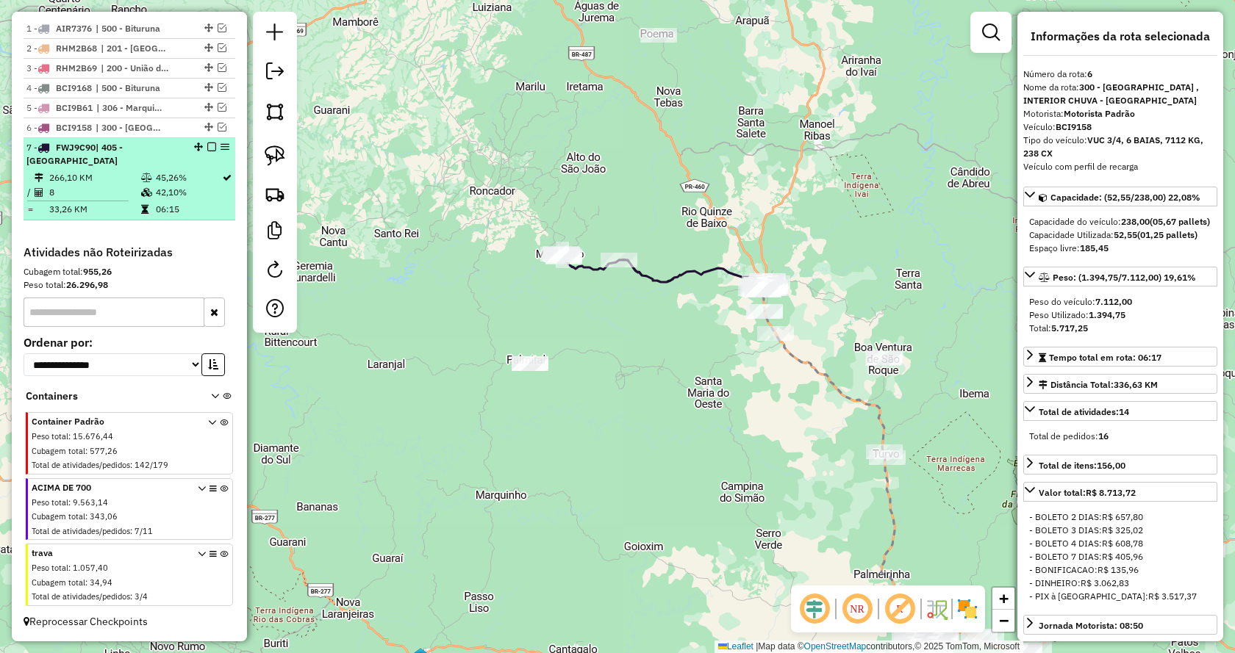
click at [207, 151] on em at bounding box center [211, 147] width 9 height 9
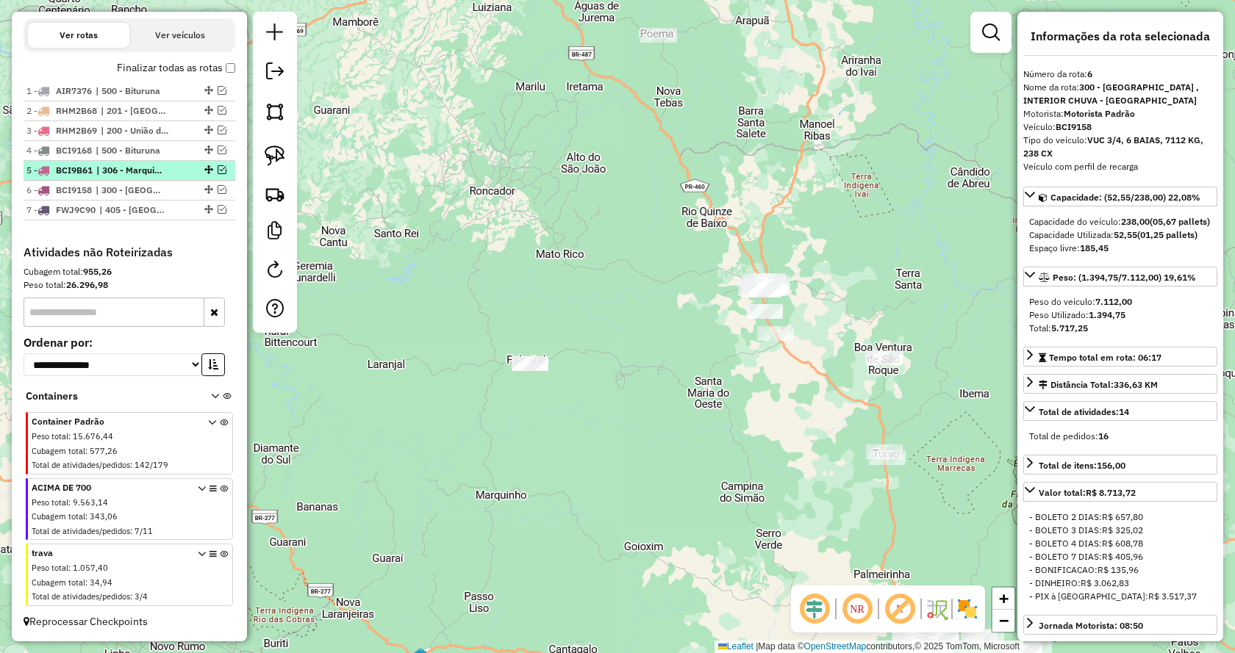
click at [218, 173] on em at bounding box center [222, 169] width 9 height 9
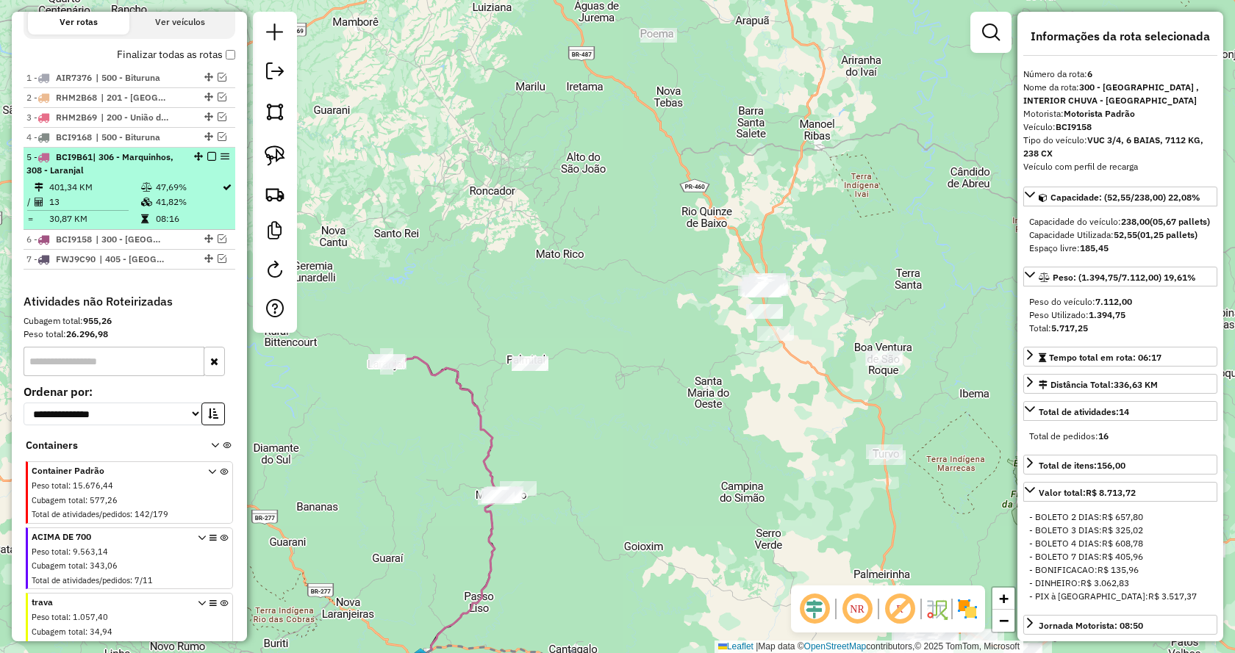
scroll to position [573, 0]
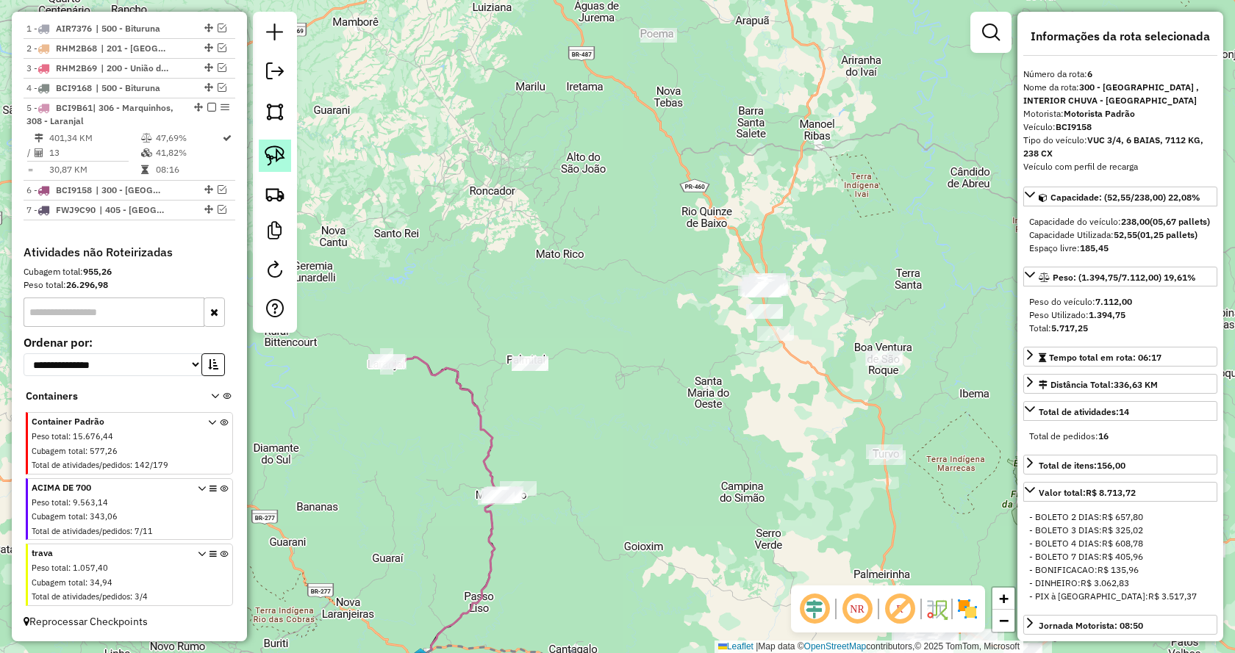
click at [280, 157] on img at bounding box center [275, 156] width 21 height 21
drag, startPoint x: 508, startPoint y: 384, endPoint x: 490, endPoint y: 318, distance: 67.8
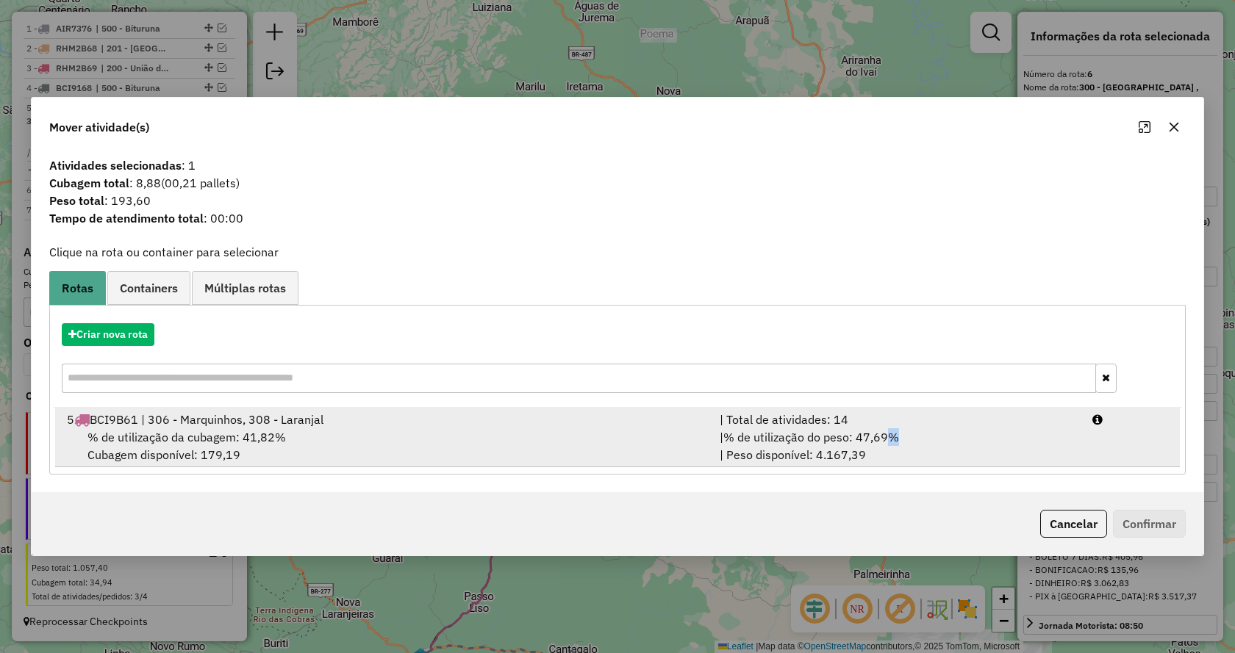
click at [893, 433] on span "% de utilização do peso: 47,69%" at bounding box center [811, 437] width 176 height 15
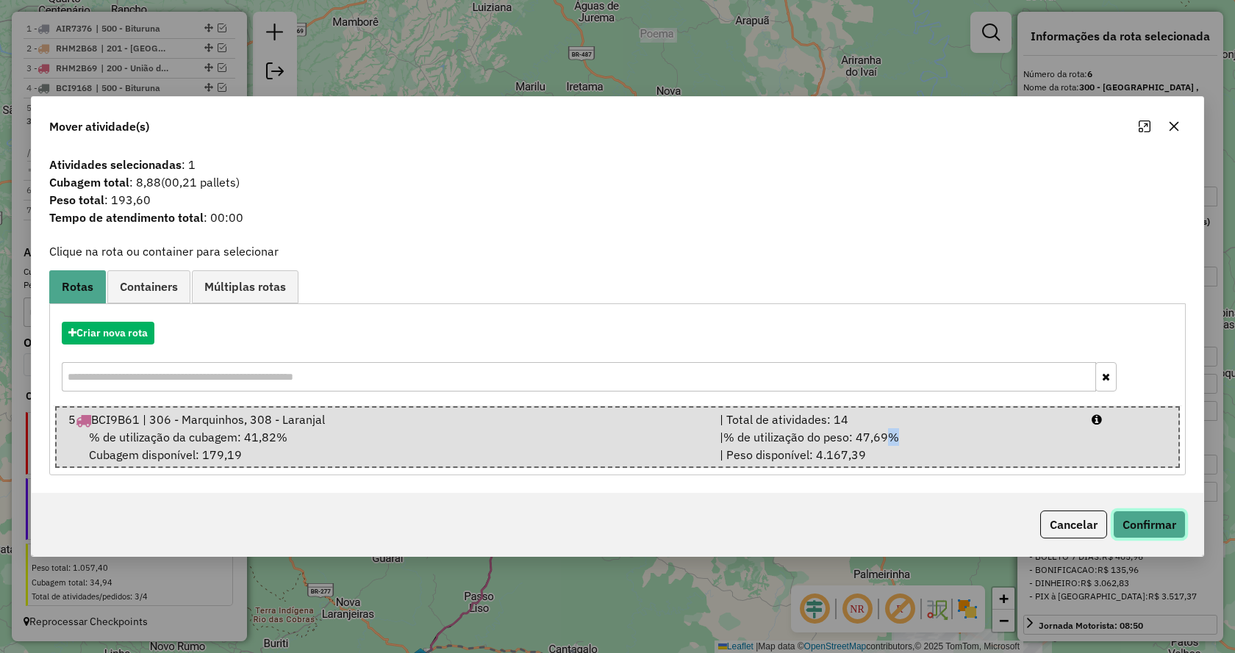
click at [1167, 526] on button "Confirmar" at bounding box center [1149, 525] width 73 height 28
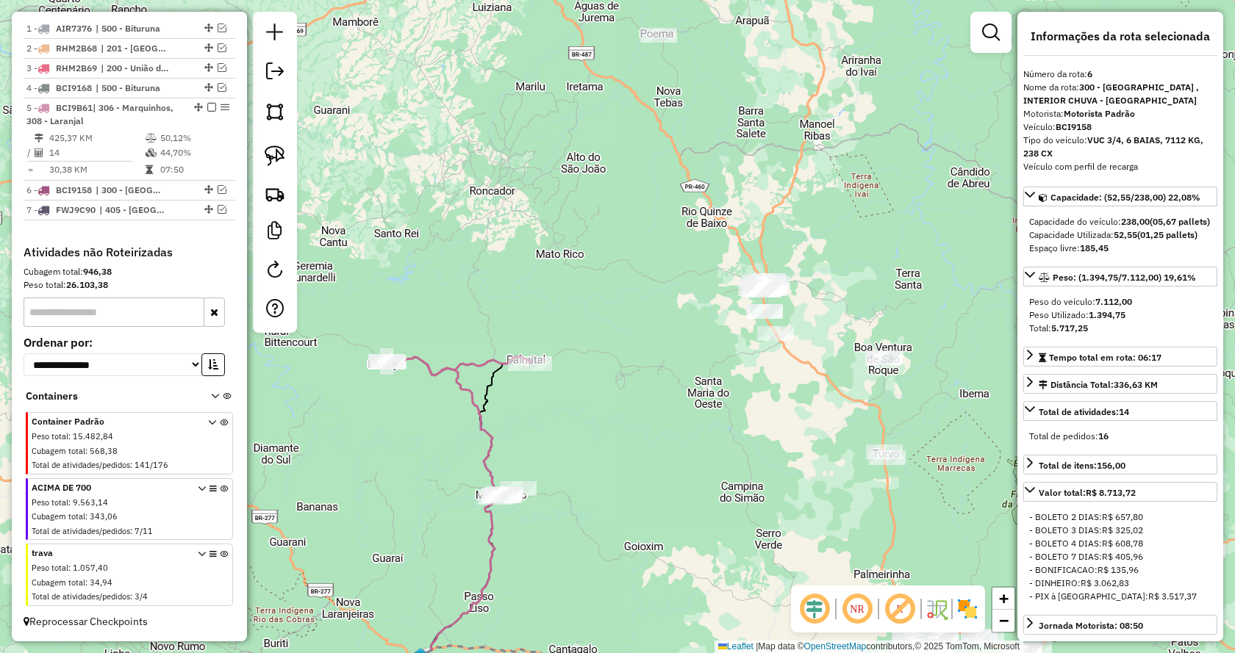
scroll to position [580, 0]
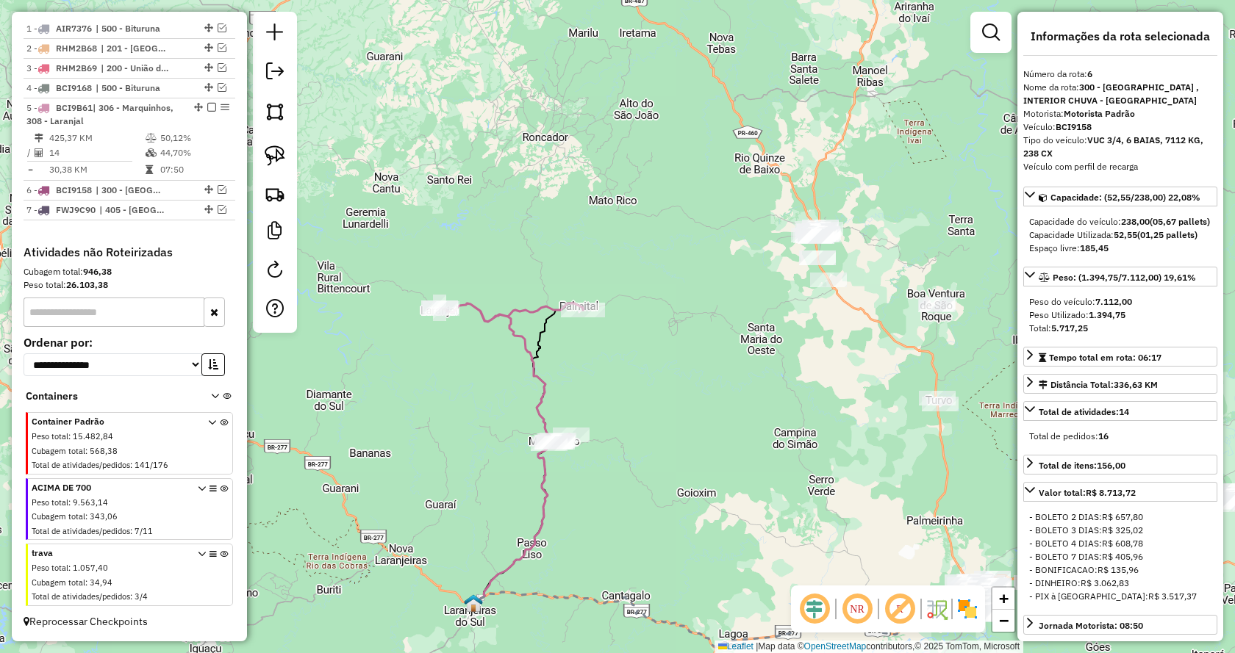
drag, startPoint x: 621, startPoint y: 417, endPoint x: 674, endPoint y: 363, distance: 75.4
click at [674, 363] on div "Janela de atendimento Grade de atendimento Capacidade Transportadoras Veículos …" at bounding box center [617, 326] width 1235 height 653
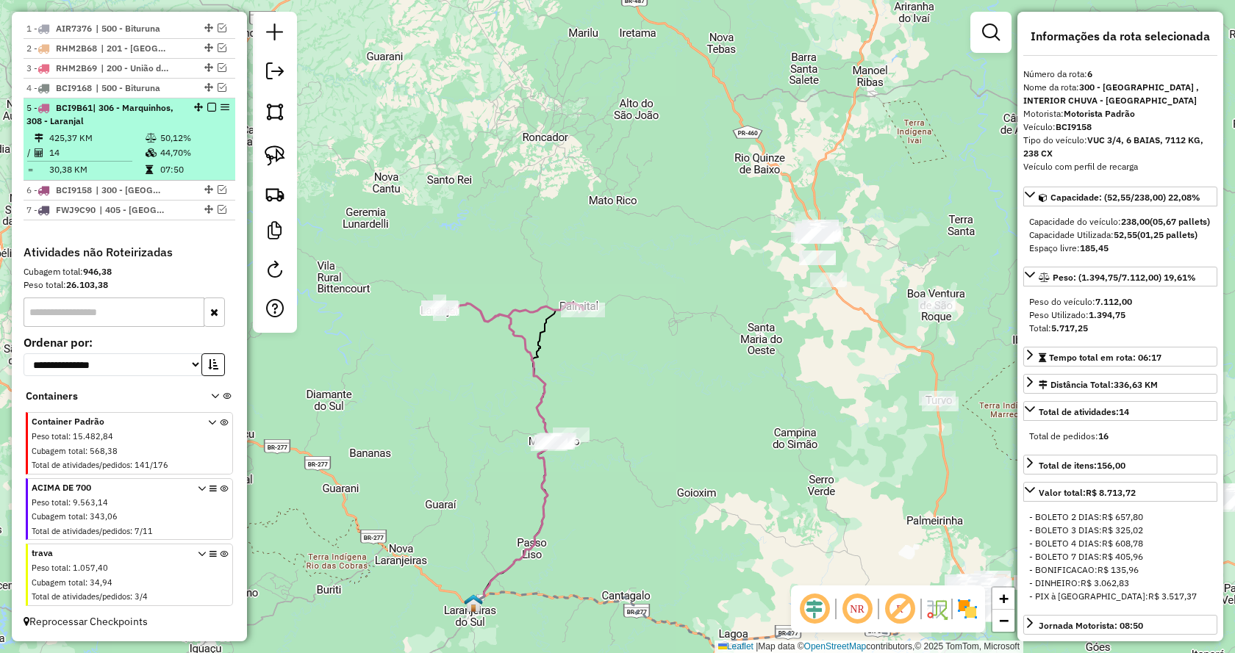
click at [207, 105] on em at bounding box center [211, 107] width 9 height 9
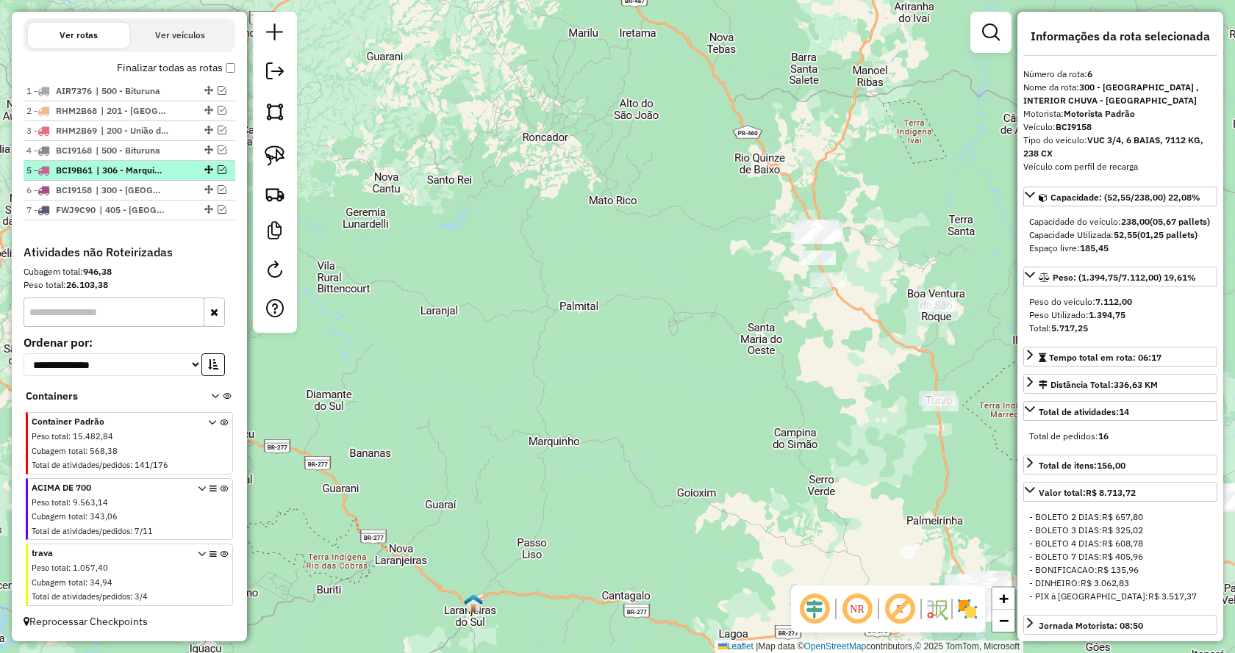
scroll to position [517, 0]
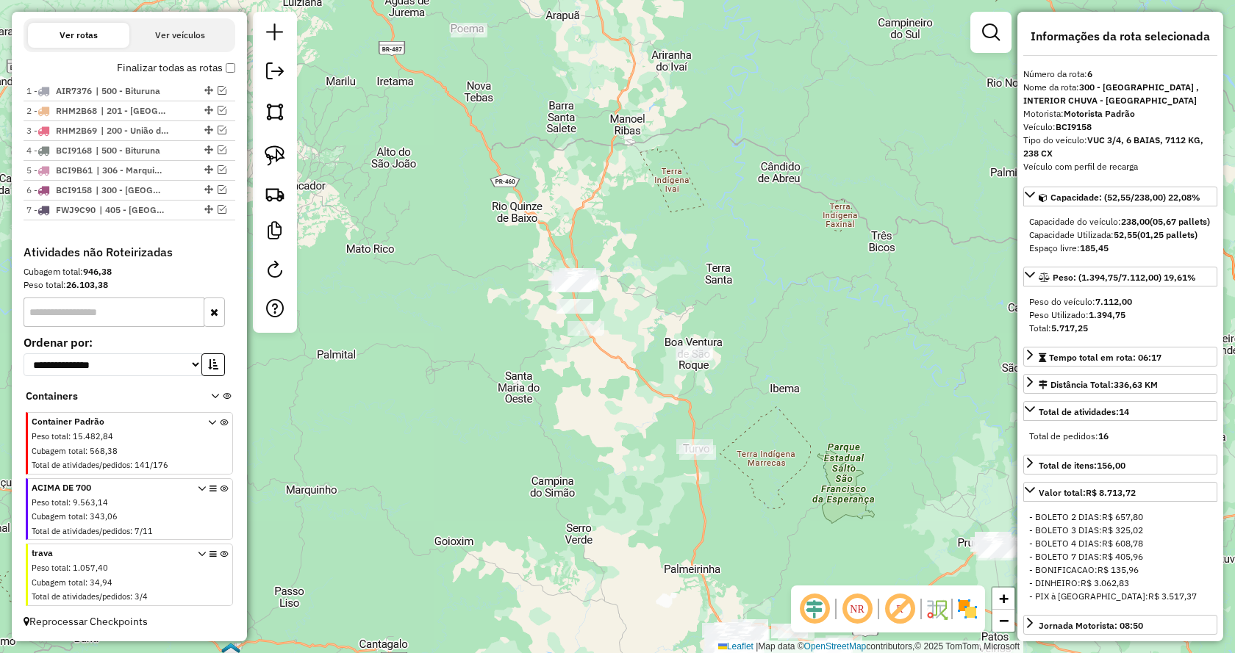
drag, startPoint x: 664, startPoint y: 453, endPoint x: 366, endPoint y: 338, distance: 319.0
click at [486, 490] on div "Janela de atendimento Grade de atendimento Capacidade Transportadoras Veículos …" at bounding box center [617, 326] width 1235 height 653
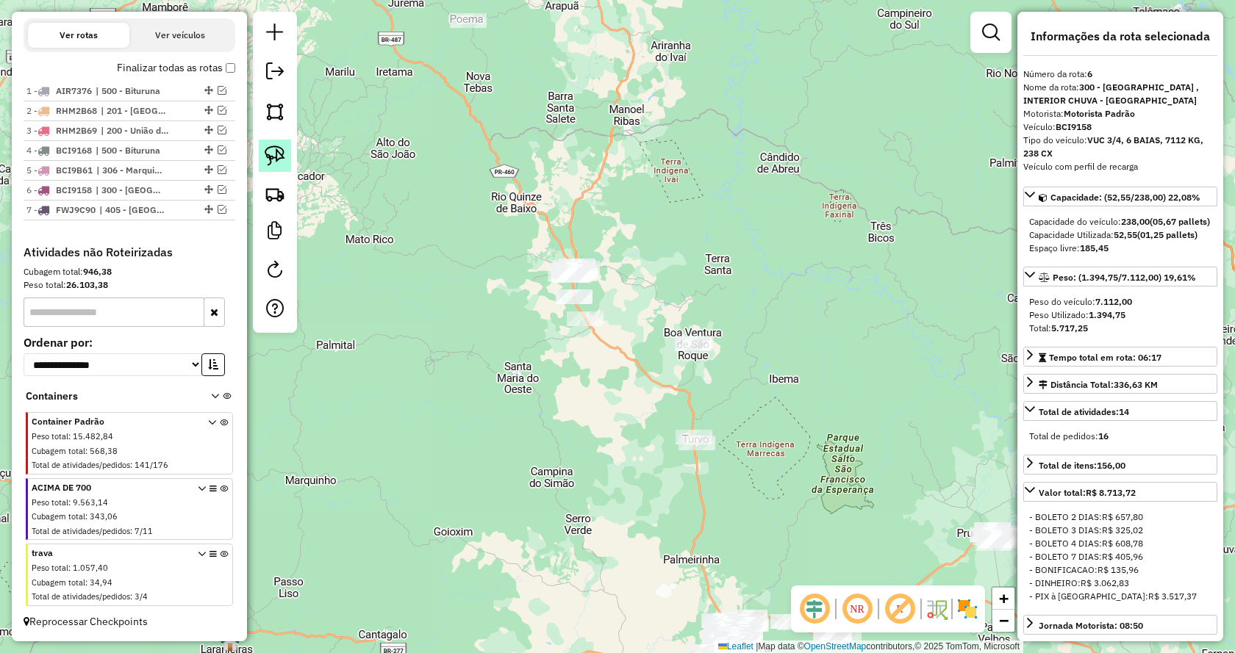
click at [273, 151] on img at bounding box center [275, 156] width 21 height 21
drag, startPoint x: 729, startPoint y: 407, endPoint x: 790, endPoint y: 501, distance: 111.5
click at [269, 161] on img at bounding box center [275, 156] width 21 height 21
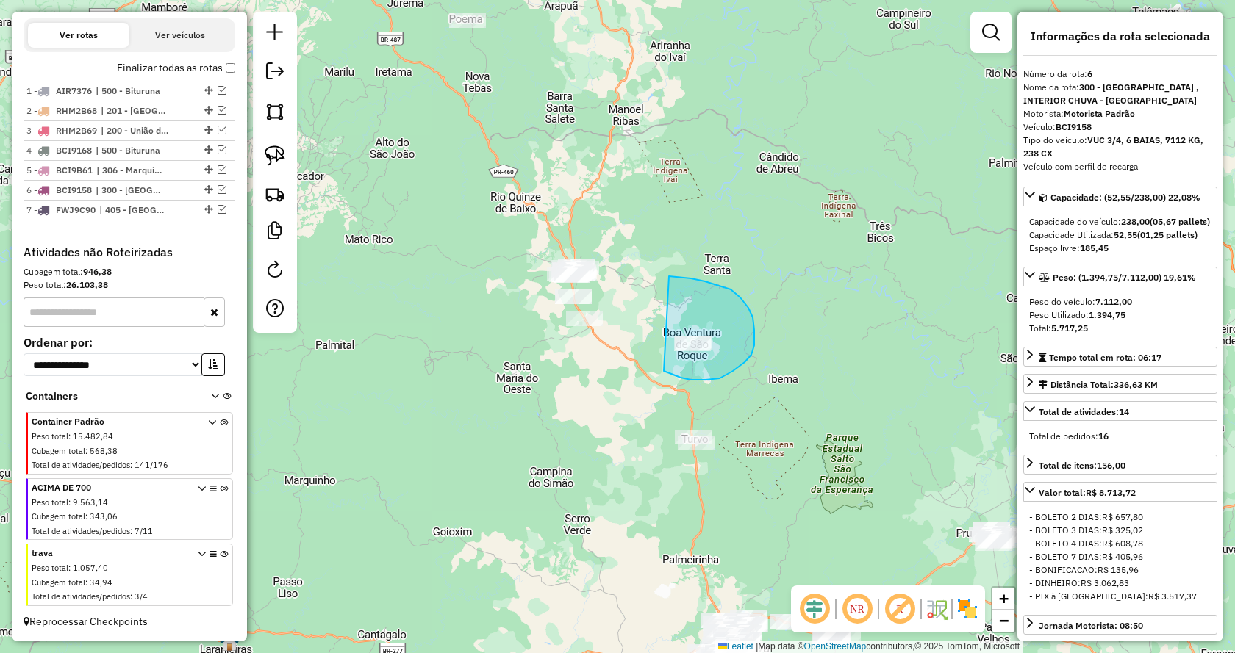
drag, startPoint x: 745, startPoint y: 362, endPoint x: 669, endPoint y: 276, distance: 114.6
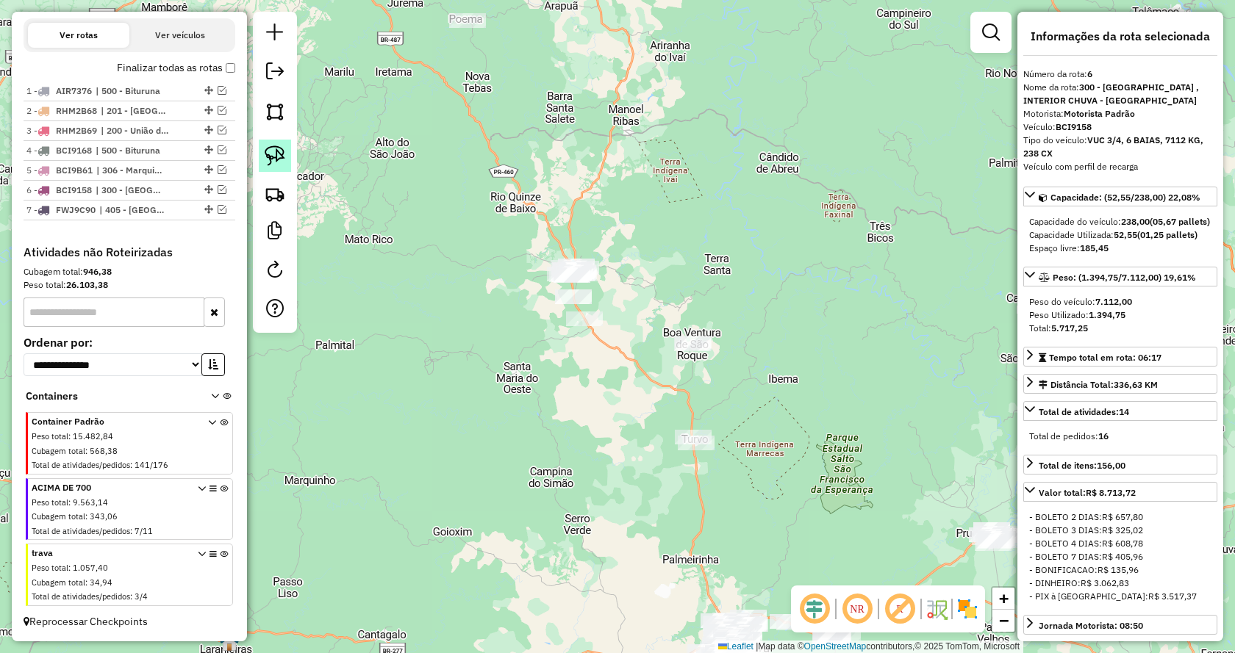
click at [275, 162] on img at bounding box center [275, 156] width 21 height 21
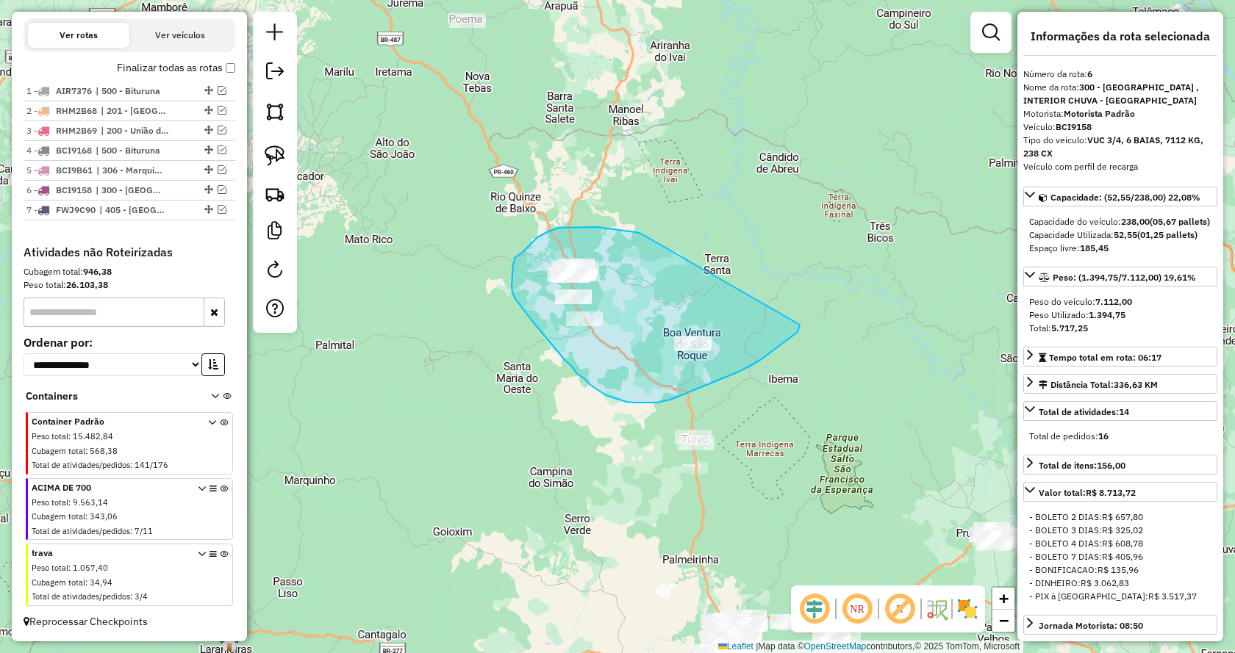
drag, startPoint x: 627, startPoint y: 232, endPoint x: 800, endPoint y: 325, distance: 196.4
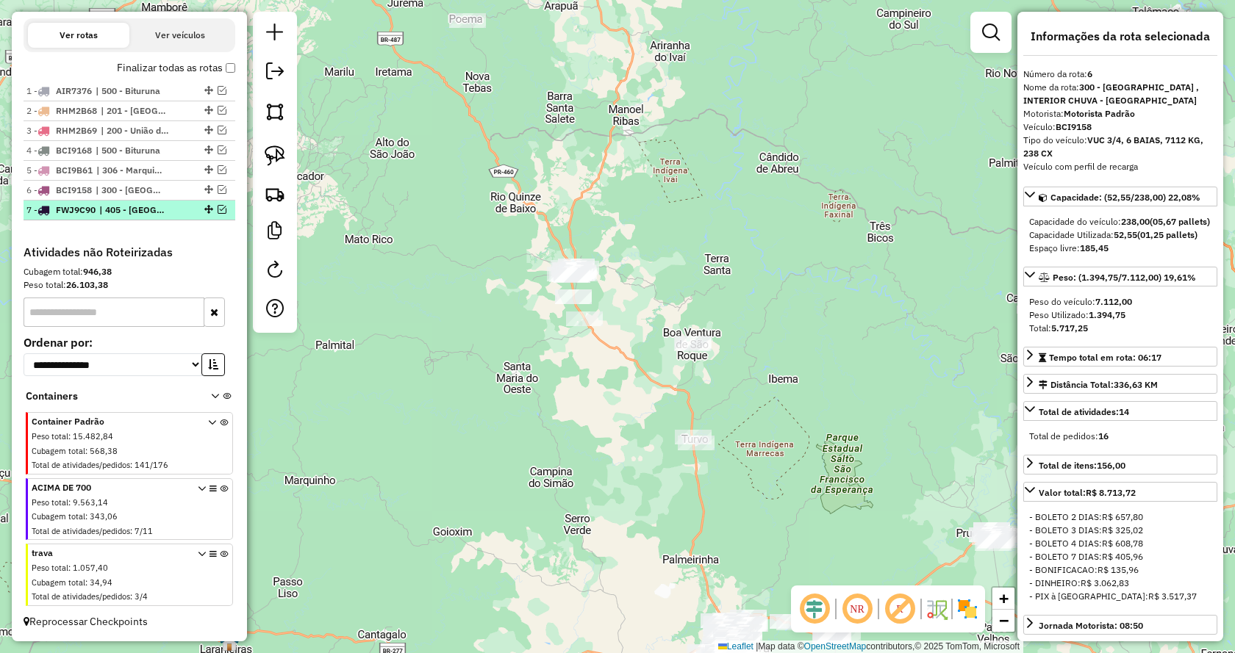
click at [218, 212] on em at bounding box center [222, 209] width 9 height 9
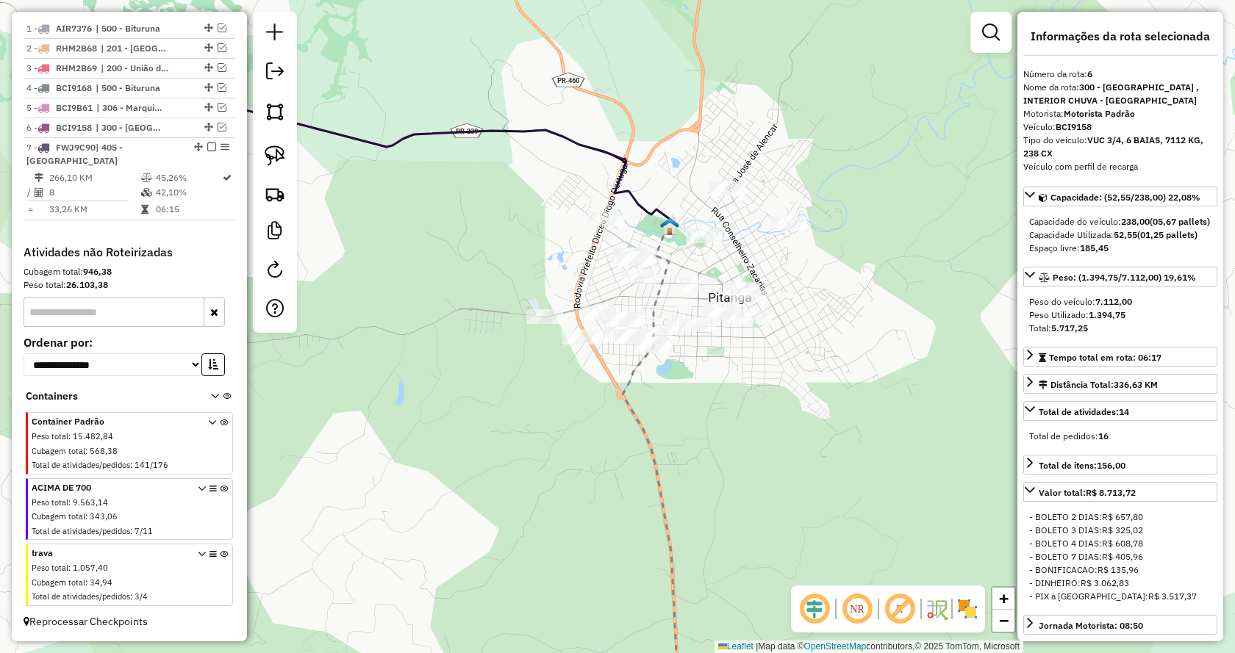
drag, startPoint x: 713, startPoint y: 271, endPoint x: 788, endPoint y: 404, distance: 153.4
click at [791, 404] on div "Janela de atendimento Grade de atendimento Capacidade Transportadoras Veículos …" at bounding box center [617, 326] width 1235 height 653
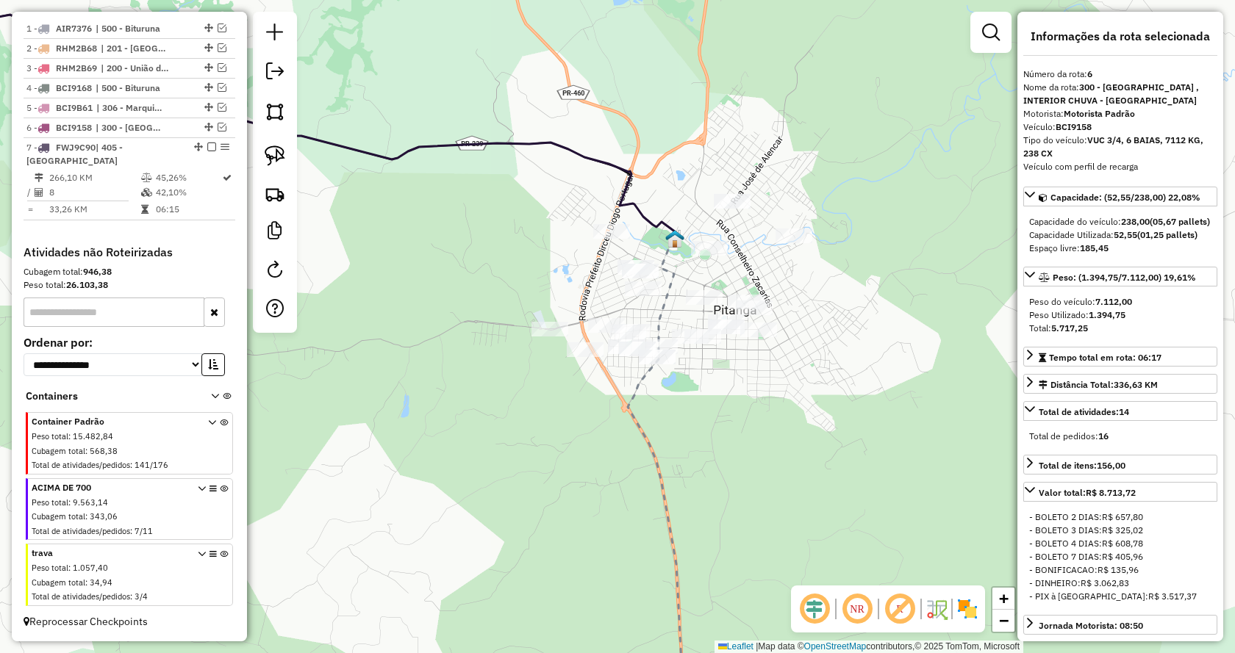
drag, startPoint x: 274, startPoint y: 148, endPoint x: 467, endPoint y: 234, distance: 211.2
click at [273, 148] on img at bounding box center [275, 156] width 21 height 21
drag, startPoint x: 645, startPoint y: 308, endPoint x: 562, endPoint y: 208, distance: 130.0
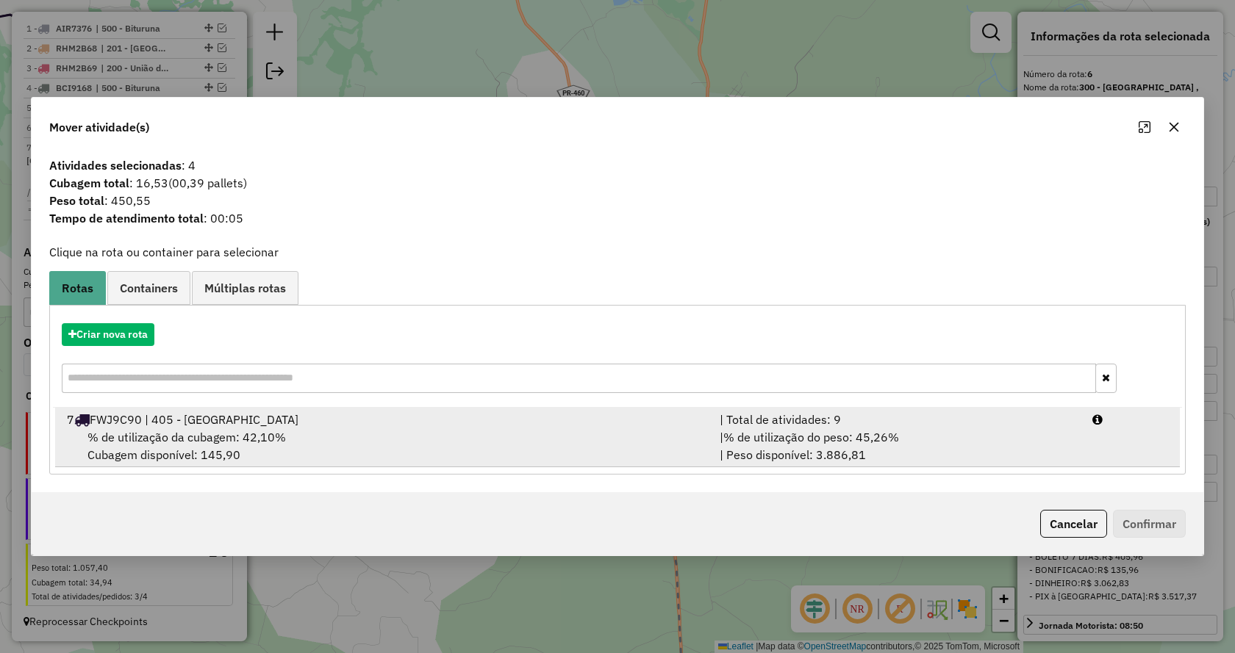
click at [870, 434] on span "% de utilização do peso: 45,26%" at bounding box center [811, 437] width 176 height 15
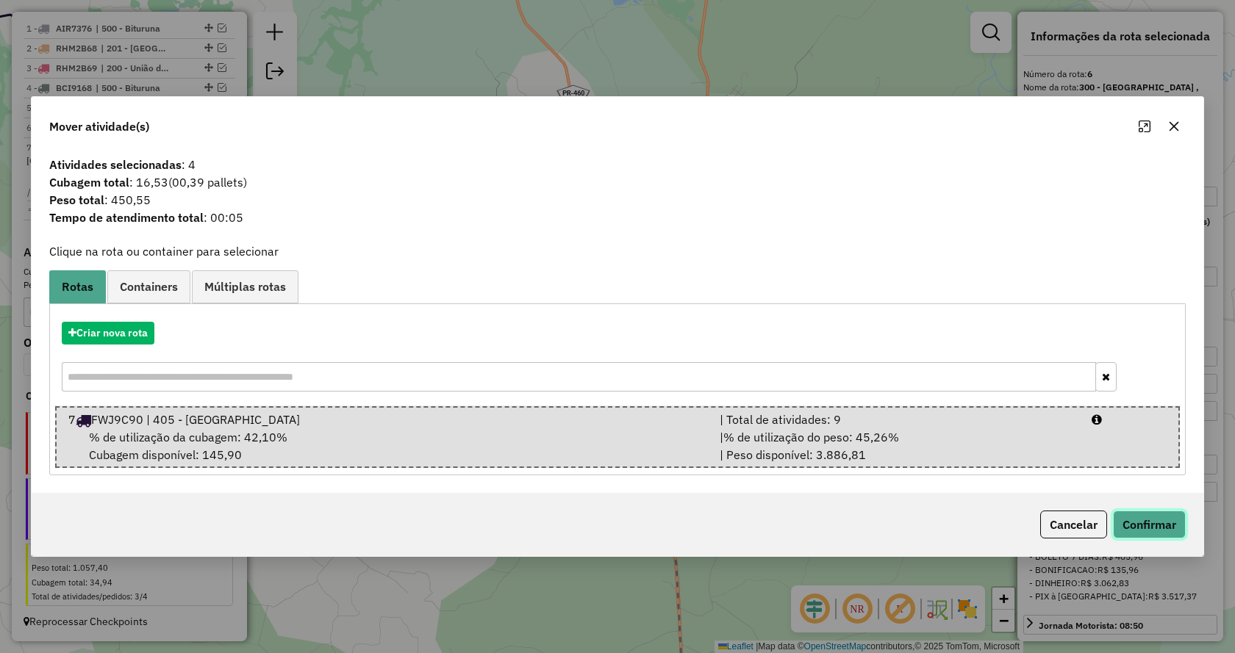
click at [1150, 526] on button "Confirmar" at bounding box center [1149, 525] width 73 height 28
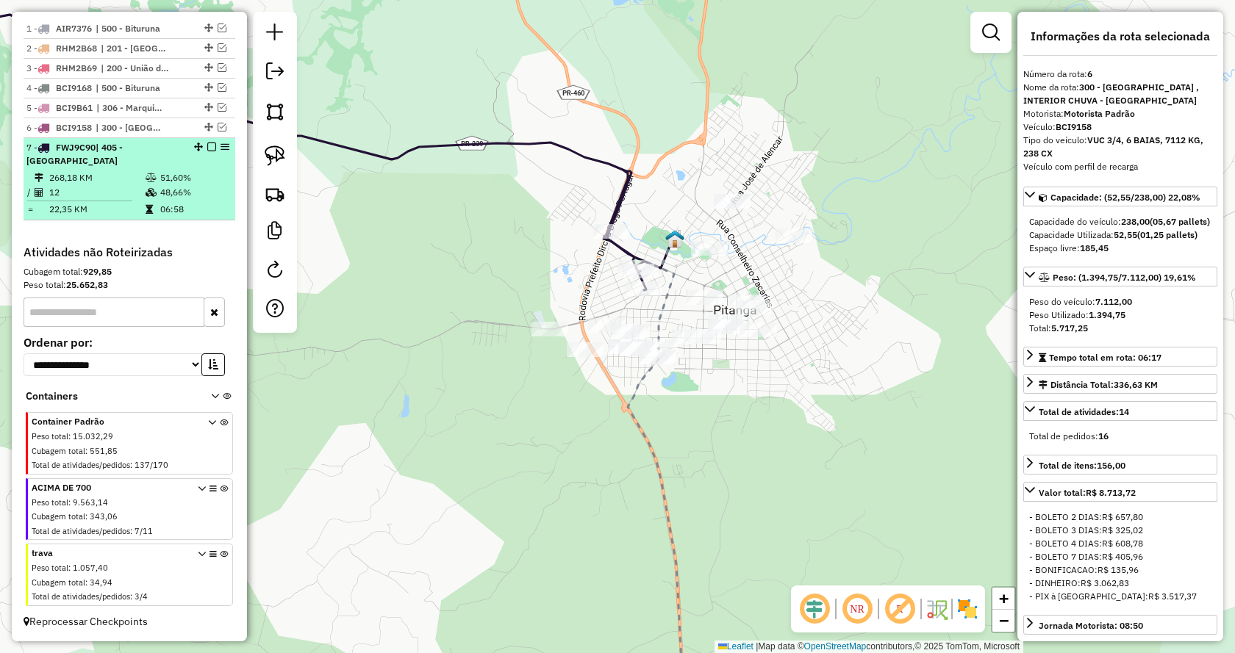
click at [207, 151] on em at bounding box center [211, 147] width 9 height 9
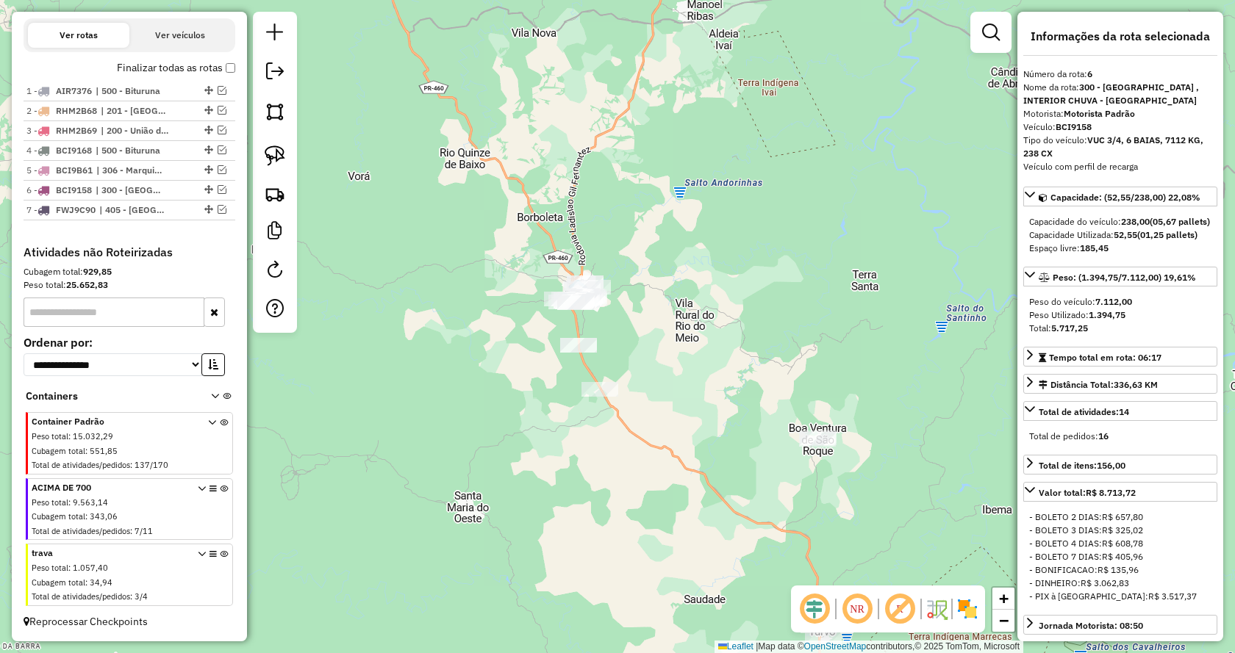
drag, startPoint x: 735, startPoint y: 395, endPoint x: 423, endPoint y: 173, distance: 383.3
click at [675, 364] on div "Janela de atendimento Grade de atendimento Capacidade Transportadoras Veículos …" at bounding box center [617, 326] width 1235 height 653
click at [274, 155] on img at bounding box center [275, 156] width 21 height 21
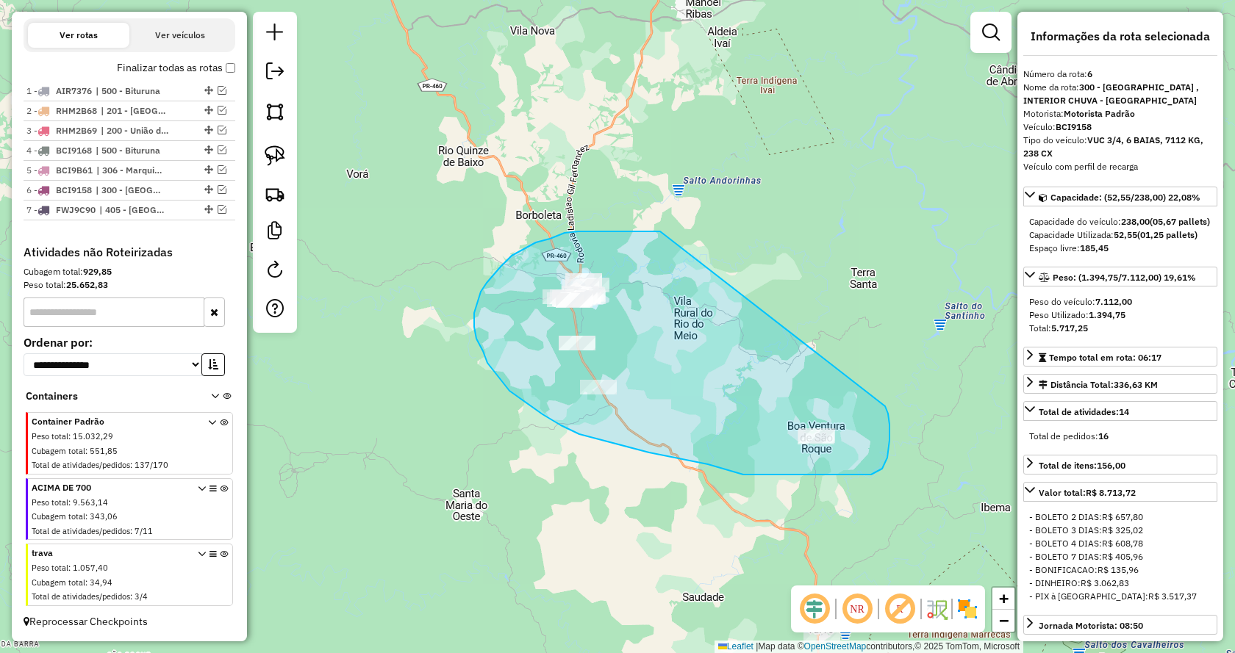
drag, startPoint x: 606, startPoint y: 232, endPoint x: 885, endPoint y: 407, distance: 329.6
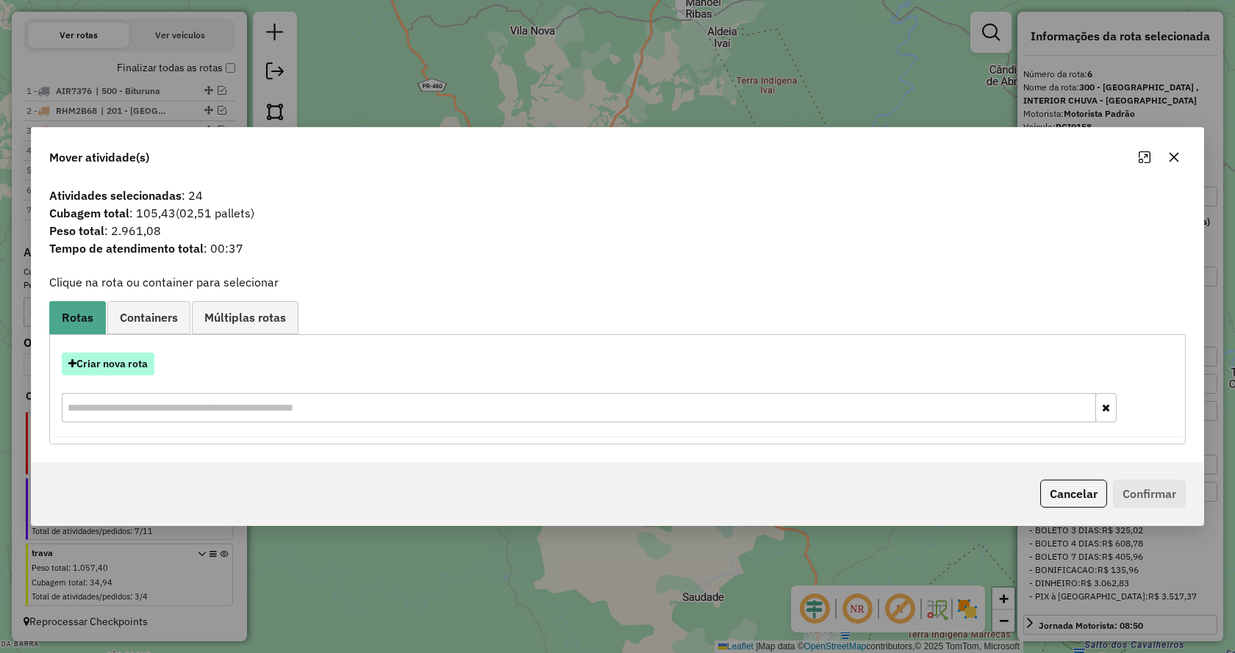
click at [125, 365] on button "Criar nova rota" at bounding box center [108, 364] width 93 height 23
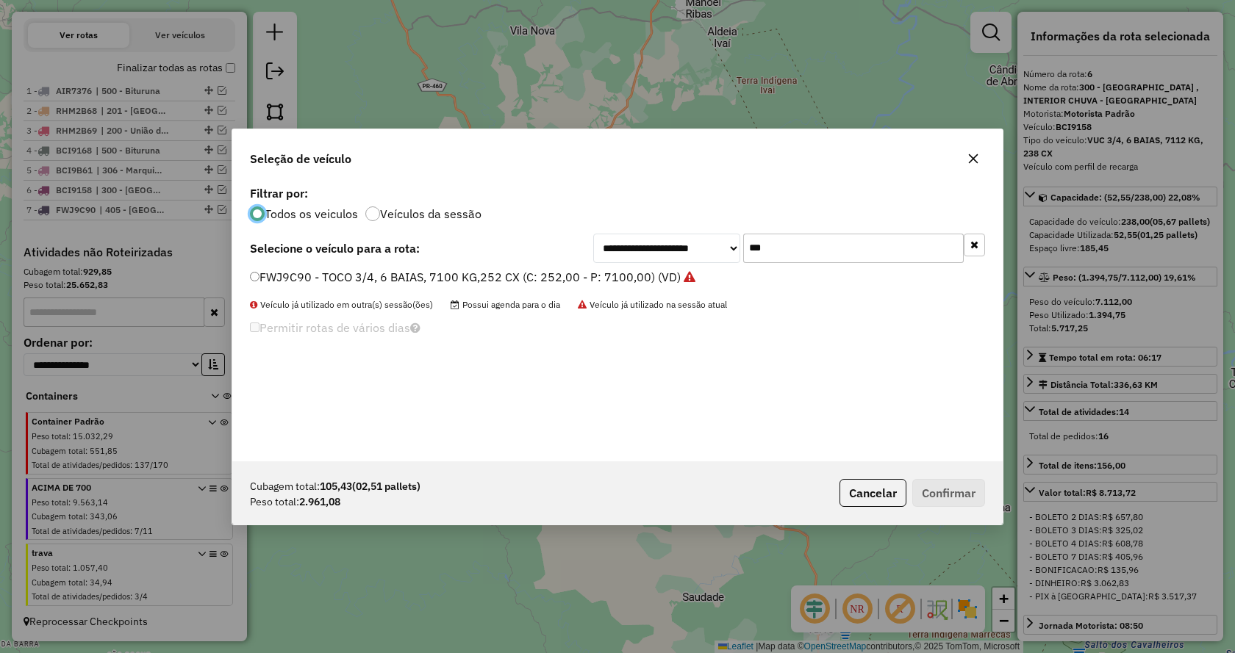
scroll to position [8, 4]
drag, startPoint x: 791, startPoint y: 246, endPoint x: 638, endPoint y: 254, distance: 153.1
click at [638, 254] on div "**********" at bounding box center [789, 248] width 392 height 29
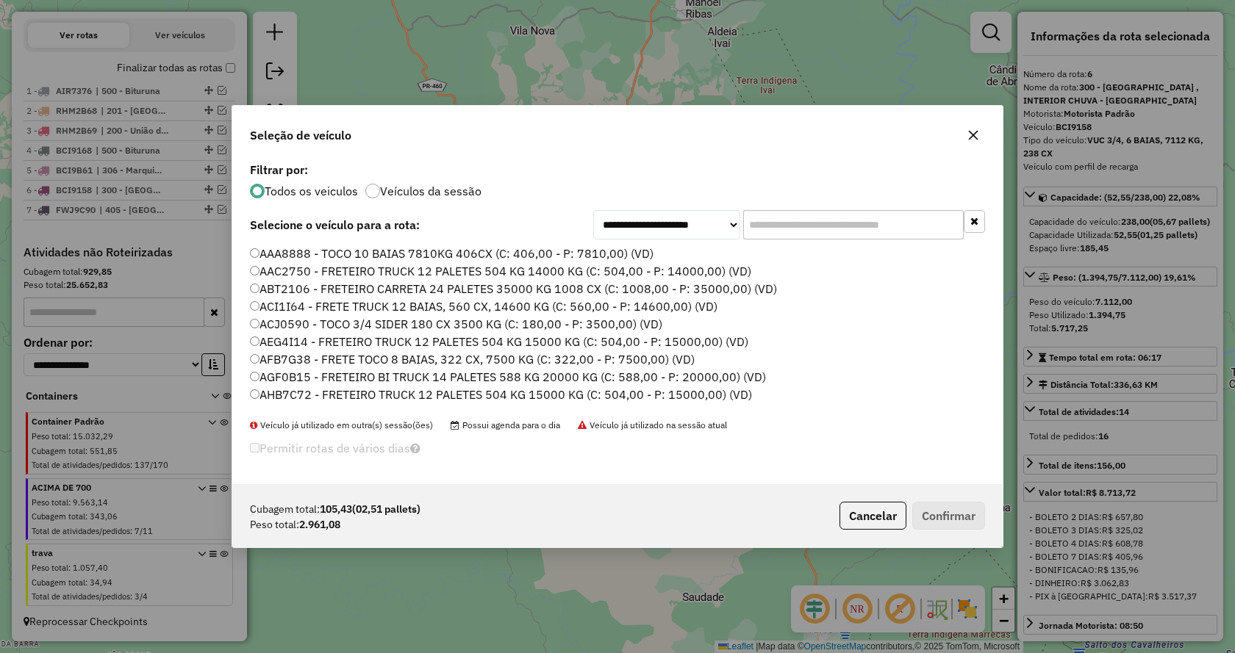
drag, startPoint x: 781, startPoint y: 224, endPoint x: 819, endPoint y: 230, distance: 38.7
click at [785, 225] on input "text" at bounding box center [853, 224] width 221 height 29
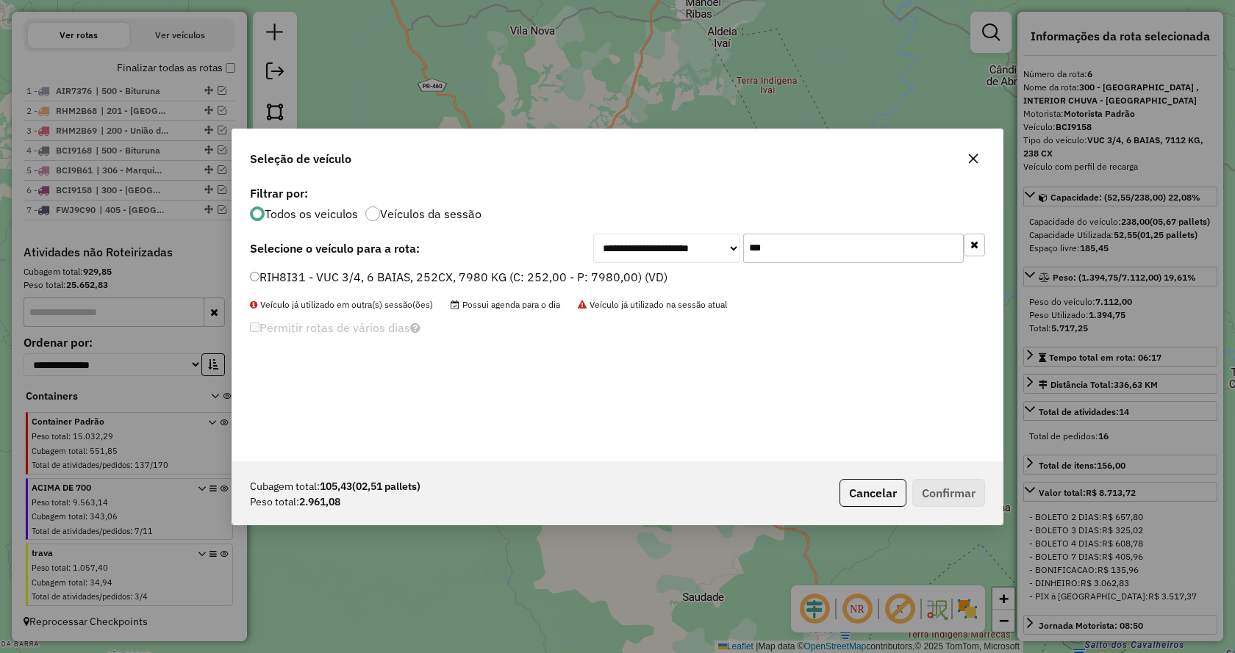
type input "***"
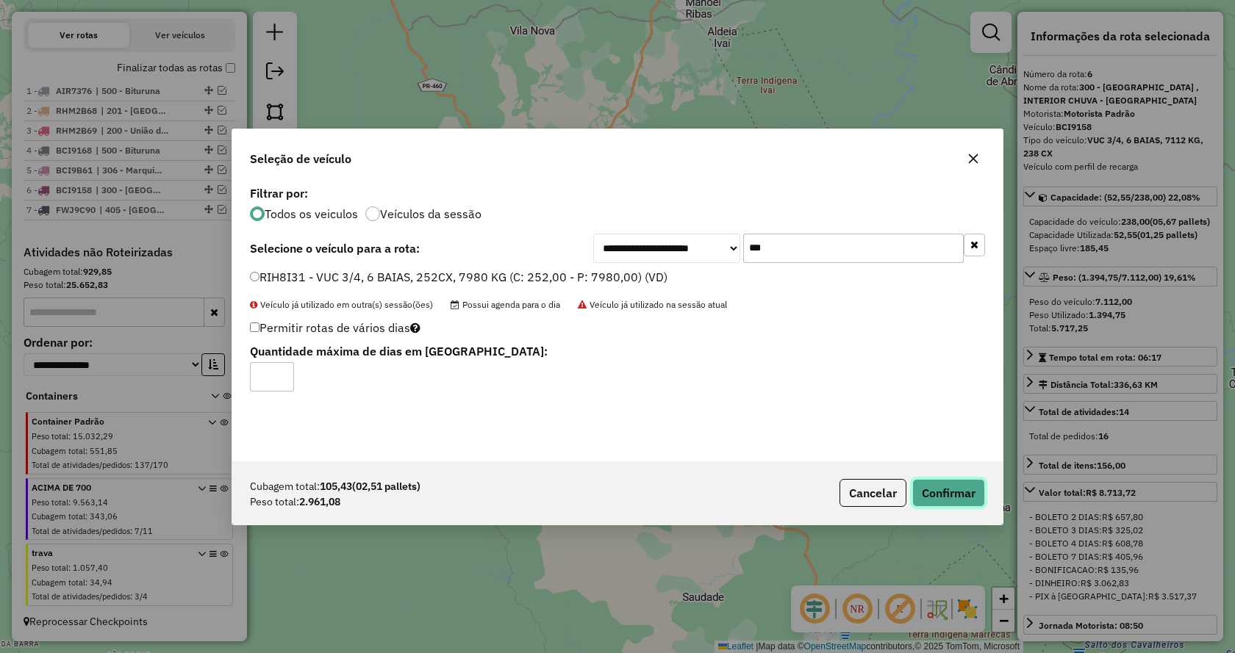
click at [952, 495] on button "Confirmar" at bounding box center [948, 493] width 73 height 28
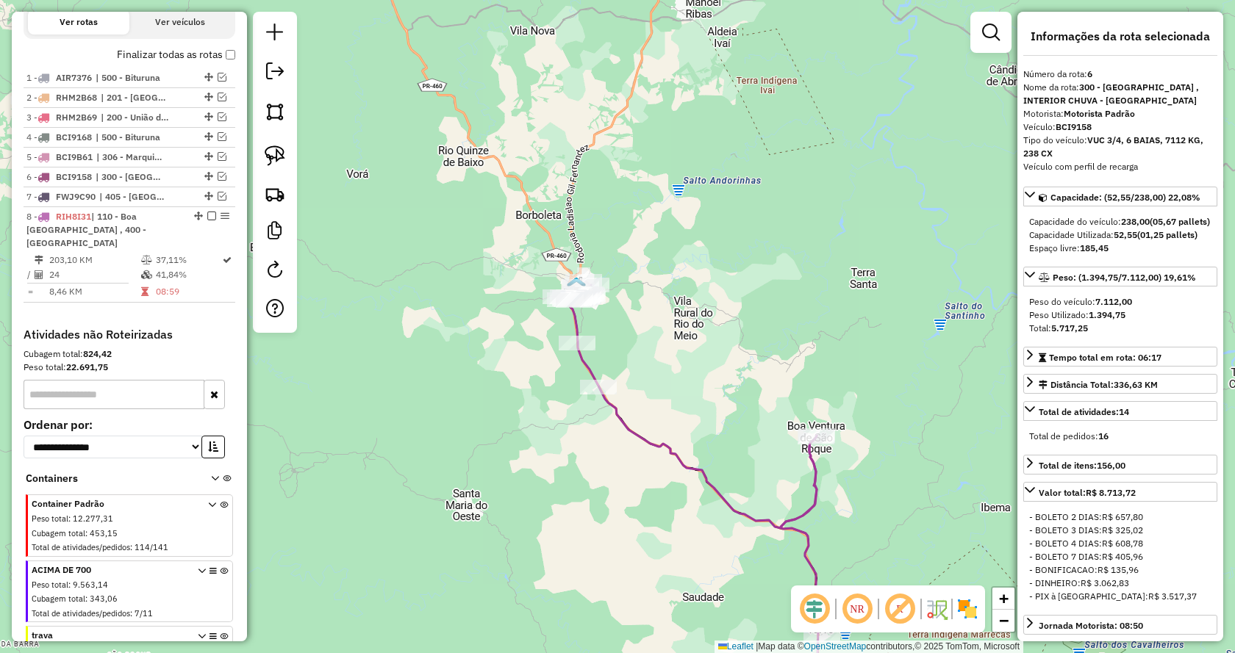
scroll to position [600, 0]
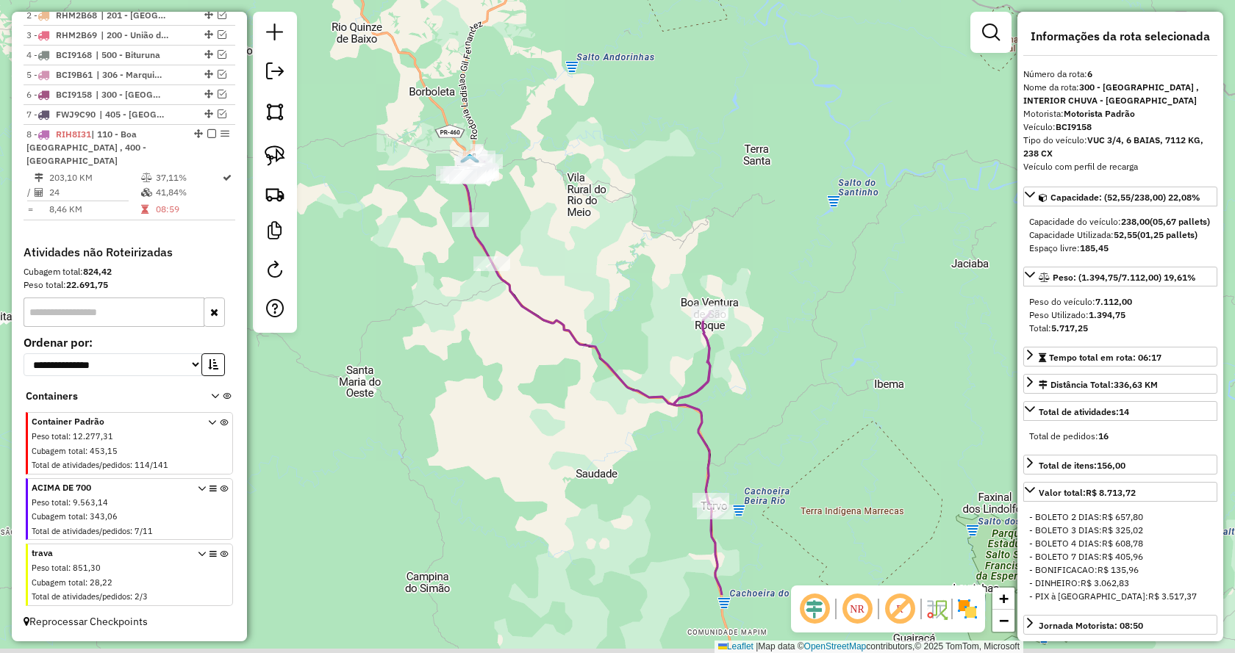
drag, startPoint x: 829, startPoint y: 318, endPoint x: 718, endPoint y: 188, distance: 170.5
click at [718, 188] on div "Janela de atendimento Grade de atendimento Capacidade Transportadoras Veículos …" at bounding box center [617, 326] width 1235 height 653
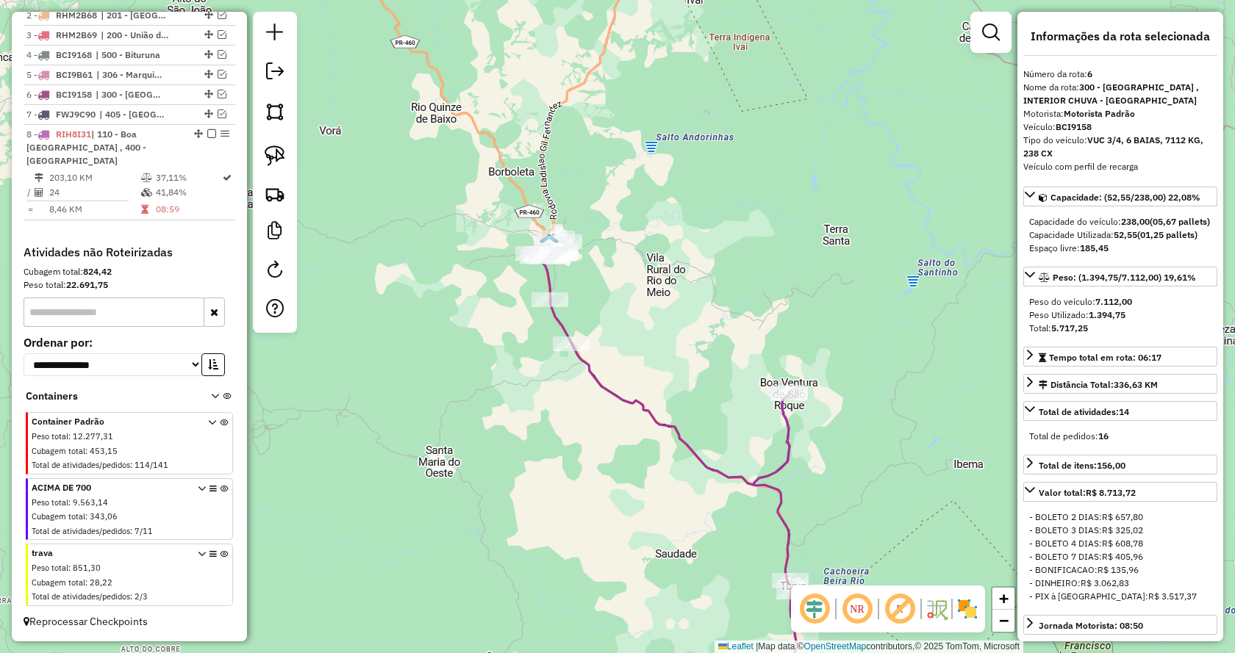
drag, startPoint x: 609, startPoint y: 260, endPoint x: 626, endPoint y: 320, distance: 62.8
click at [675, 326] on div "Janela de atendimento Grade de atendimento Capacidade Transportadoras Veículos …" at bounding box center [617, 326] width 1235 height 653
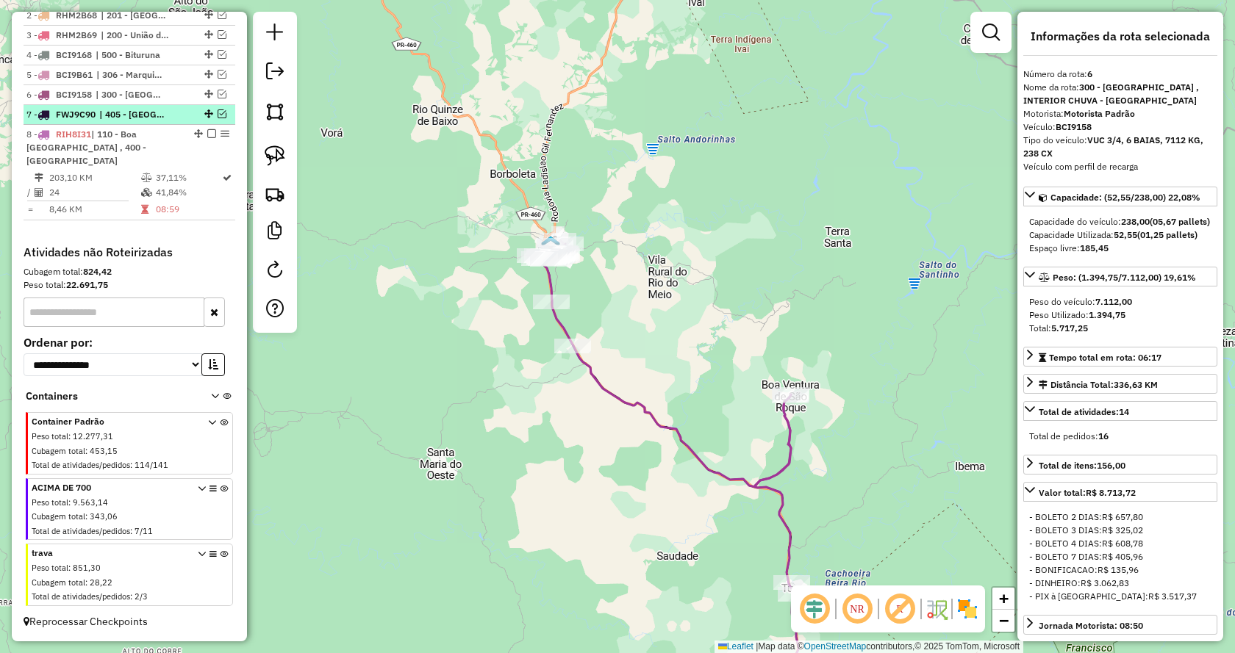
click at [219, 118] on em at bounding box center [222, 114] width 9 height 9
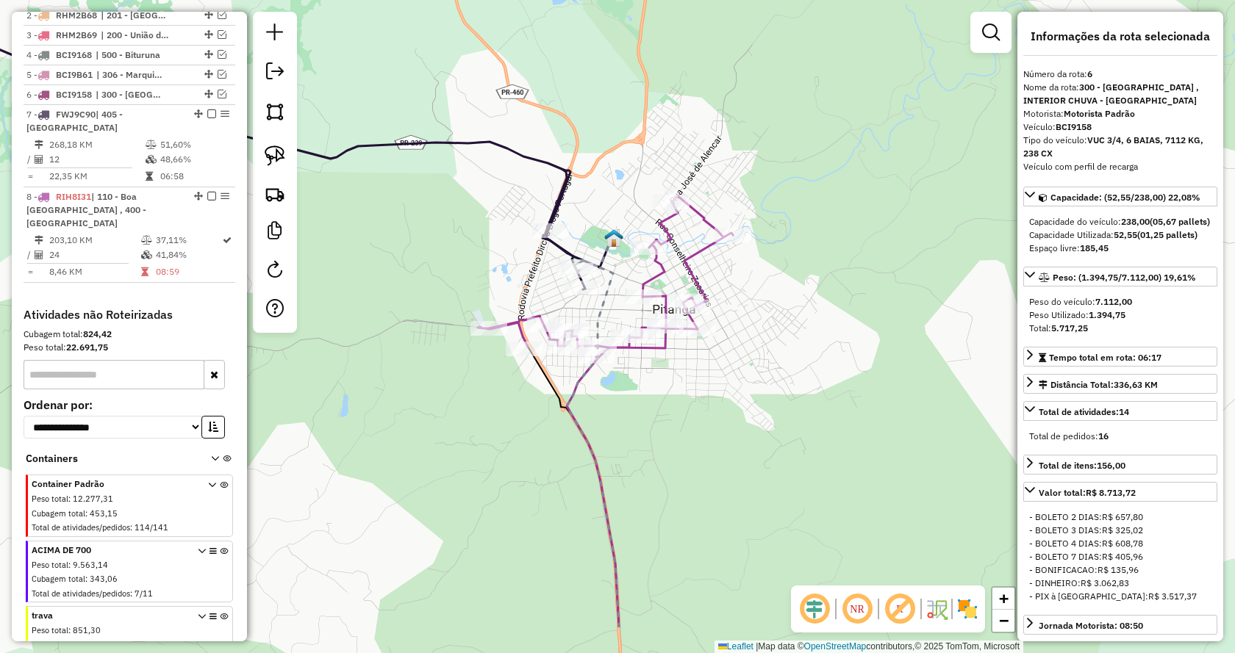
drag, startPoint x: 592, startPoint y: 209, endPoint x: 611, endPoint y: 135, distance: 76.7
click at [614, 120] on div "Janela de atendimento Grade de atendimento Capacidade Transportadoras Veículos …" at bounding box center [617, 326] width 1235 height 653
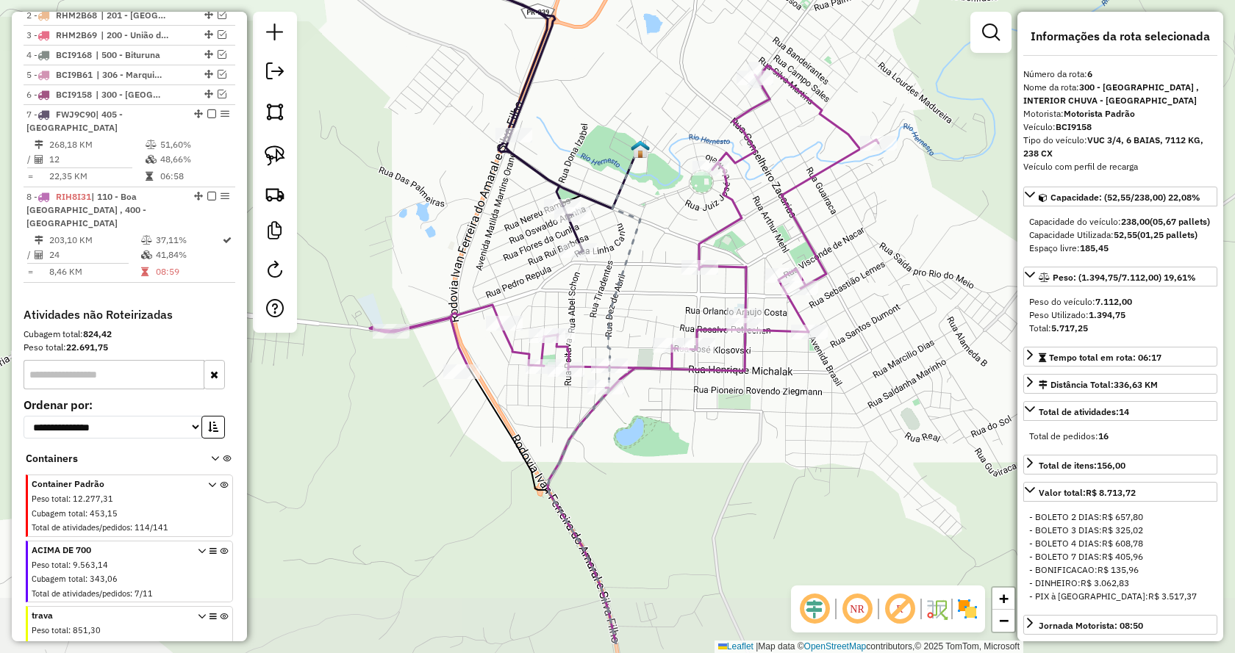
drag, startPoint x: 535, startPoint y: 354, endPoint x: 609, endPoint y: 290, distance: 98.0
click at [609, 290] on div "Janela de atendimento Grade de atendimento Capacidade Transportadoras Veículos …" at bounding box center [617, 326] width 1235 height 653
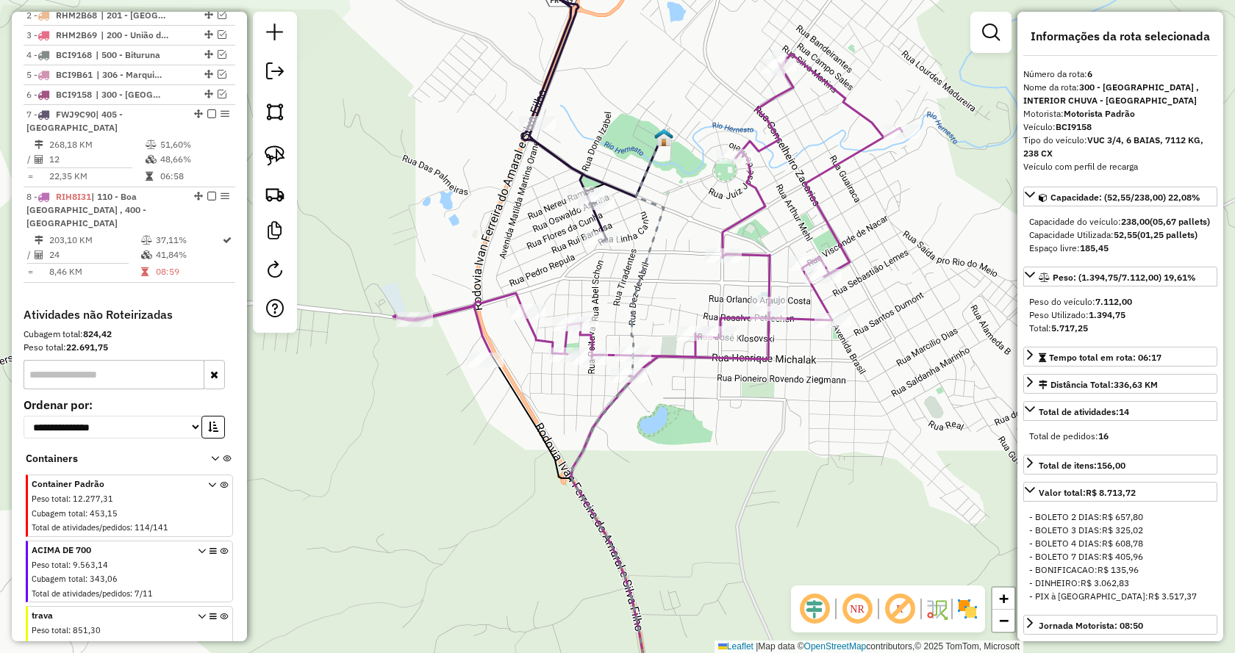
drag, startPoint x: 279, startPoint y: 149, endPoint x: 551, endPoint y: 373, distance: 353.0
click at [280, 151] on img at bounding box center [275, 156] width 21 height 21
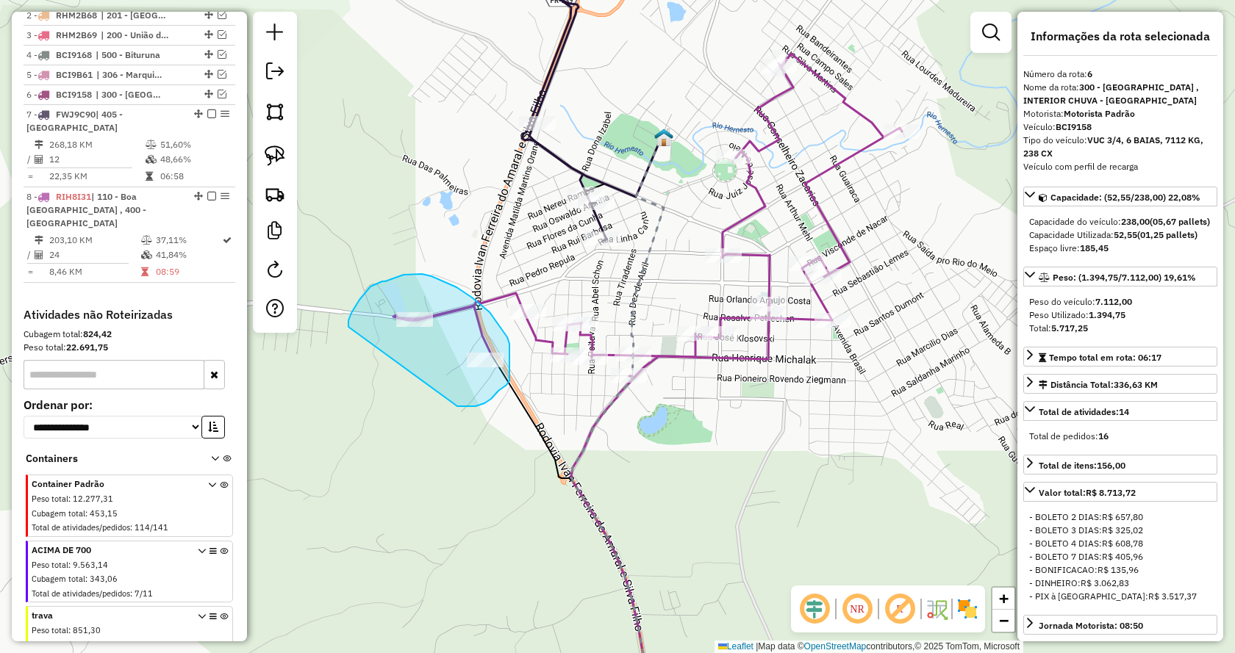
drag, startPoint x: 457, startPoint y: 407, endPoint x: 348, endPoint y: 327, distance: 134.7
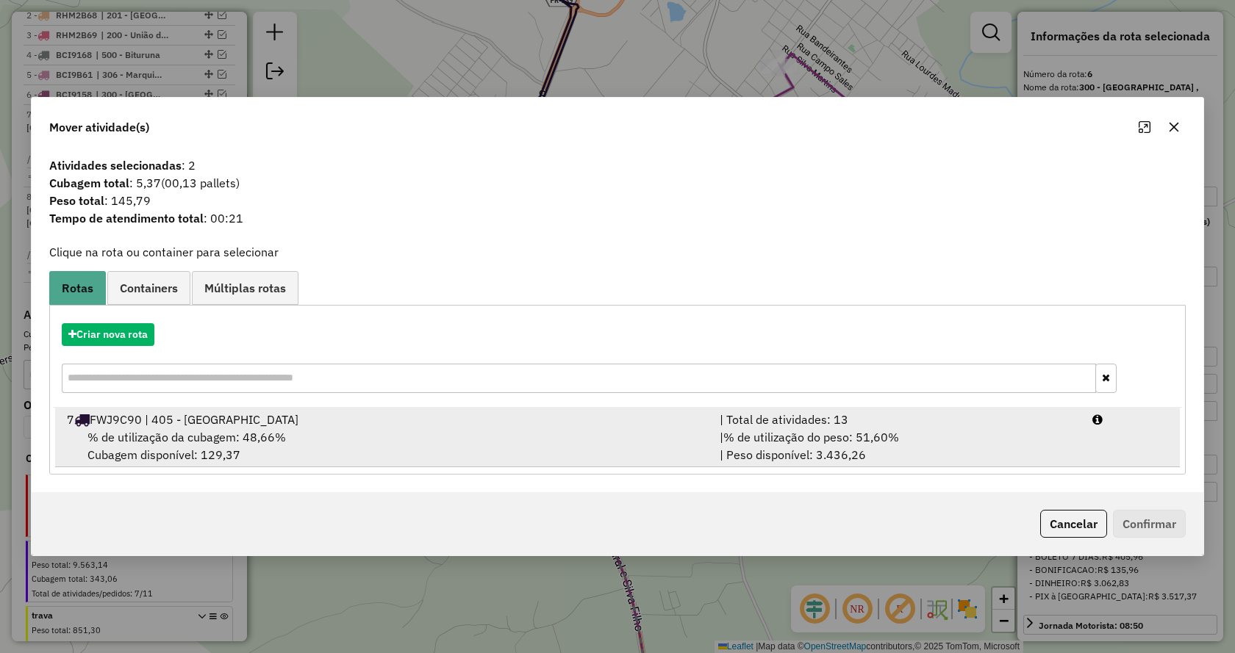
click at [961, 432] on div "| % de utilização do peso: 51,60% | Peso disponível: 3.436,26" at bounding box center [897, 446] width 373 height 35
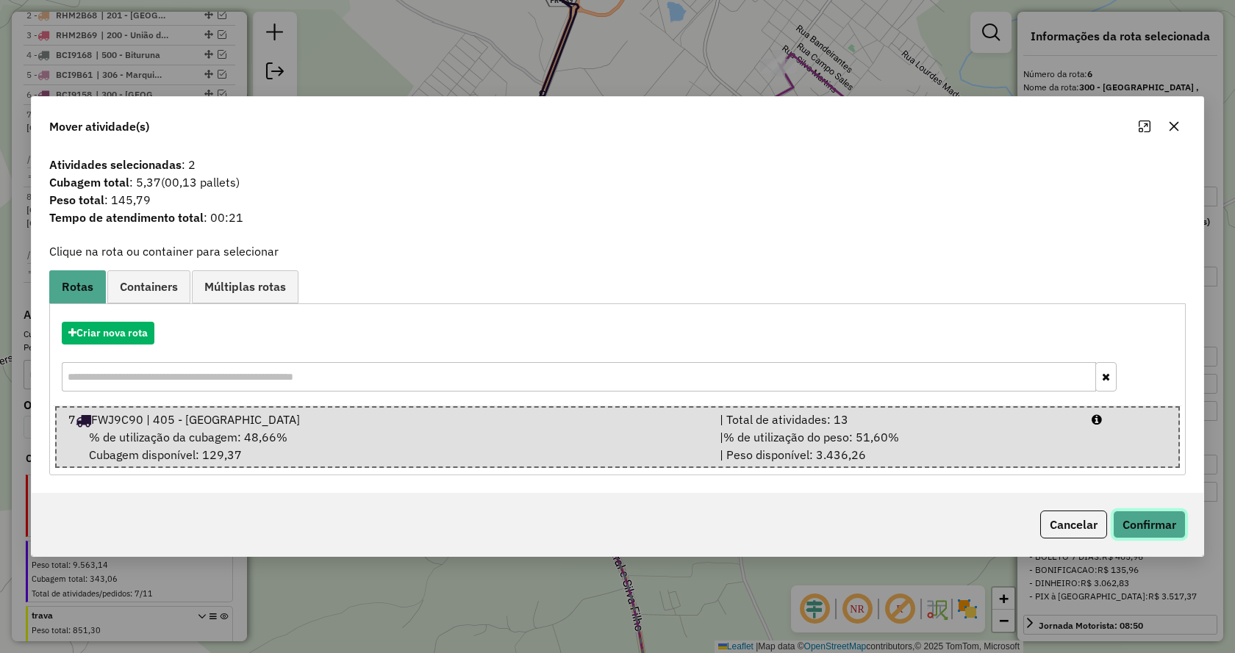
click at [1172, 529] on button "Confirmar" at bounding box center [1149, 525] width 73 height 28
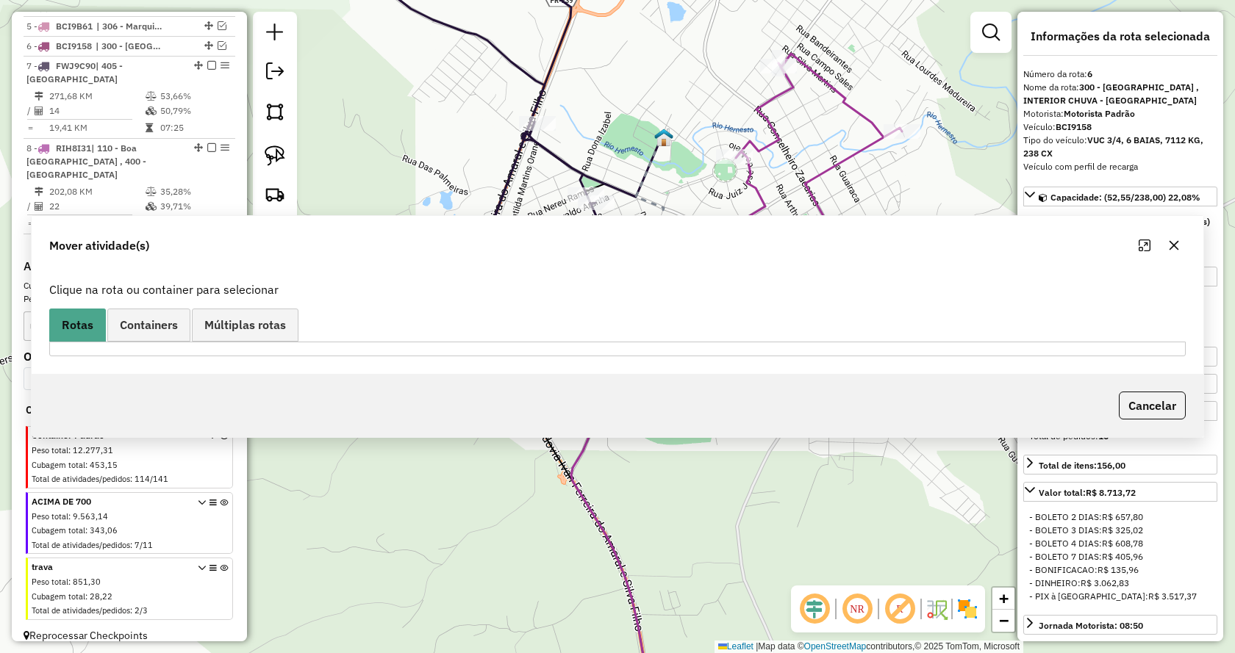
scroll to position [649, 0]
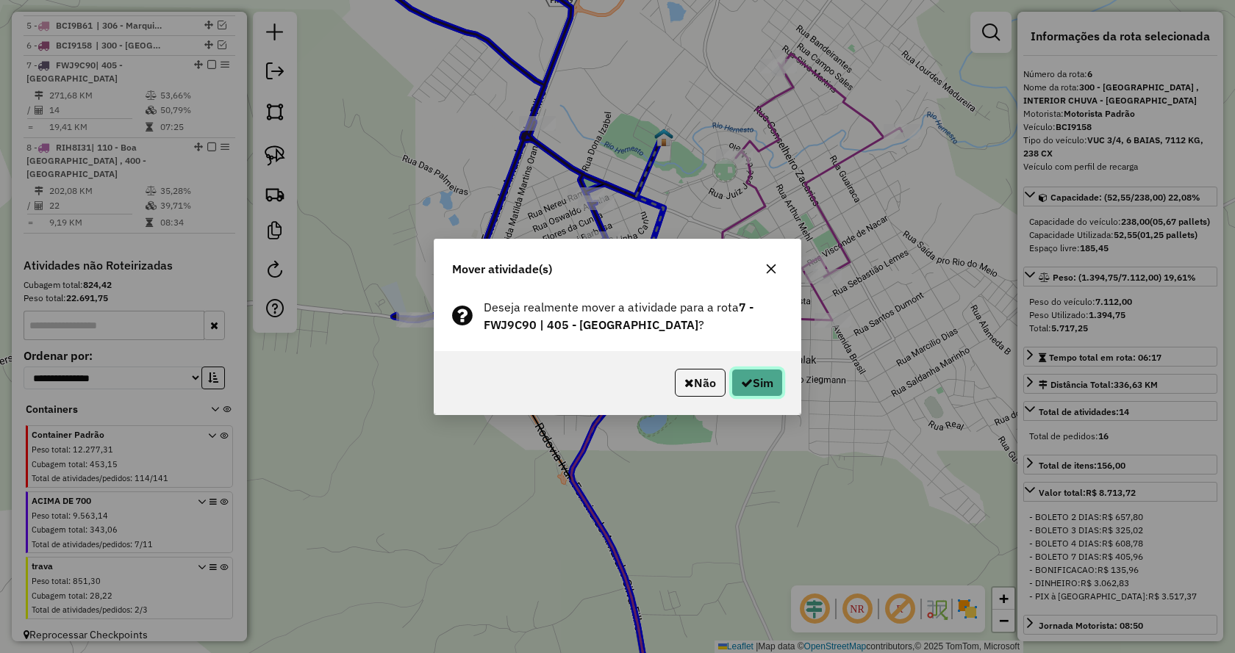
click at [759, 382] on button "Sim" at bounding box center [756, 383] width 51 height 28
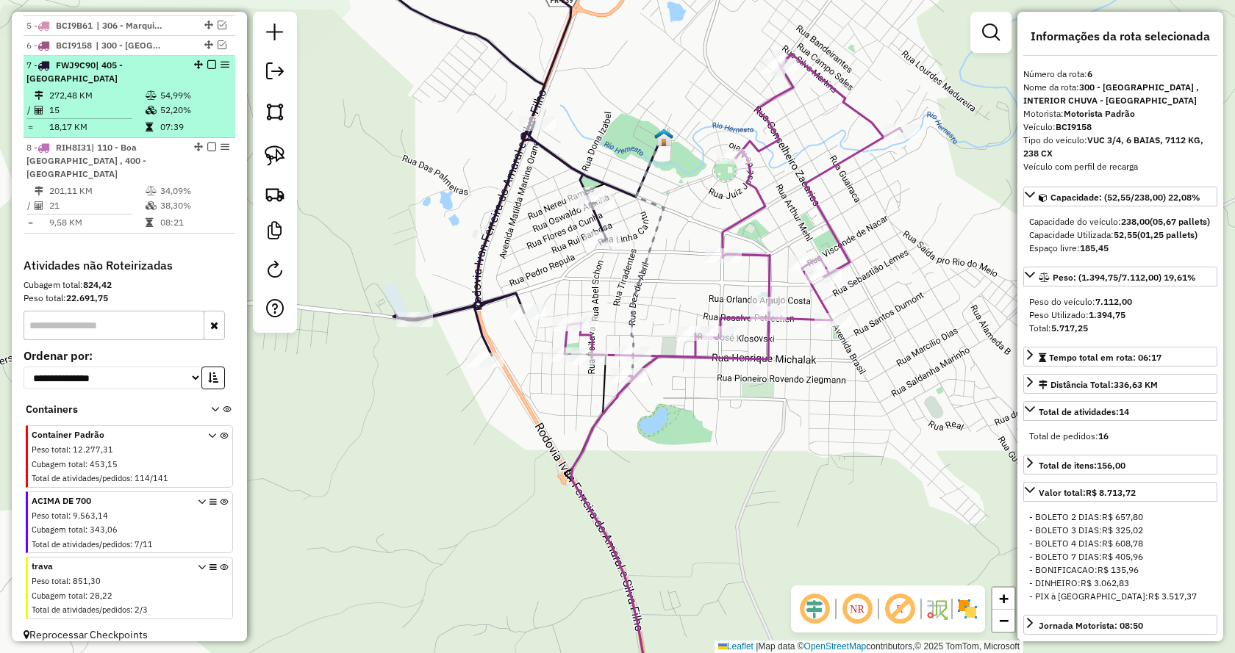
click at [207, 69] on em at bounding box center [211, 64] width 9 height 9
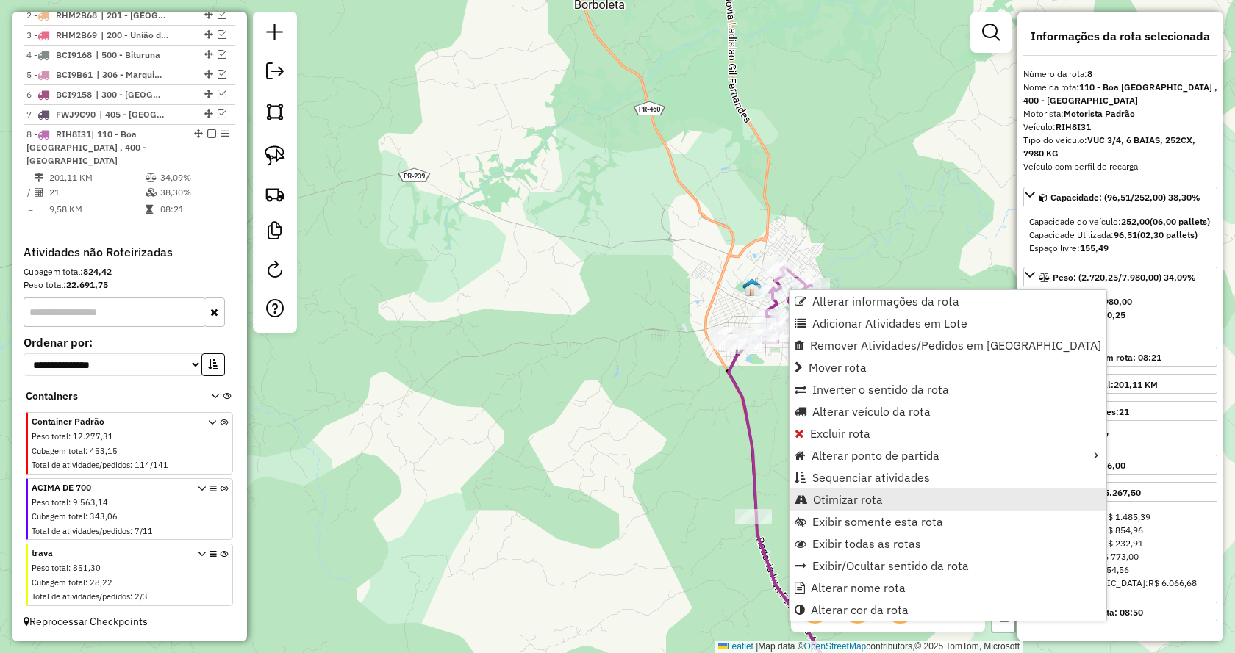
click at [894, 499] on link "Otimizar rota" at bounding box center [947, 500] width 317 height 22
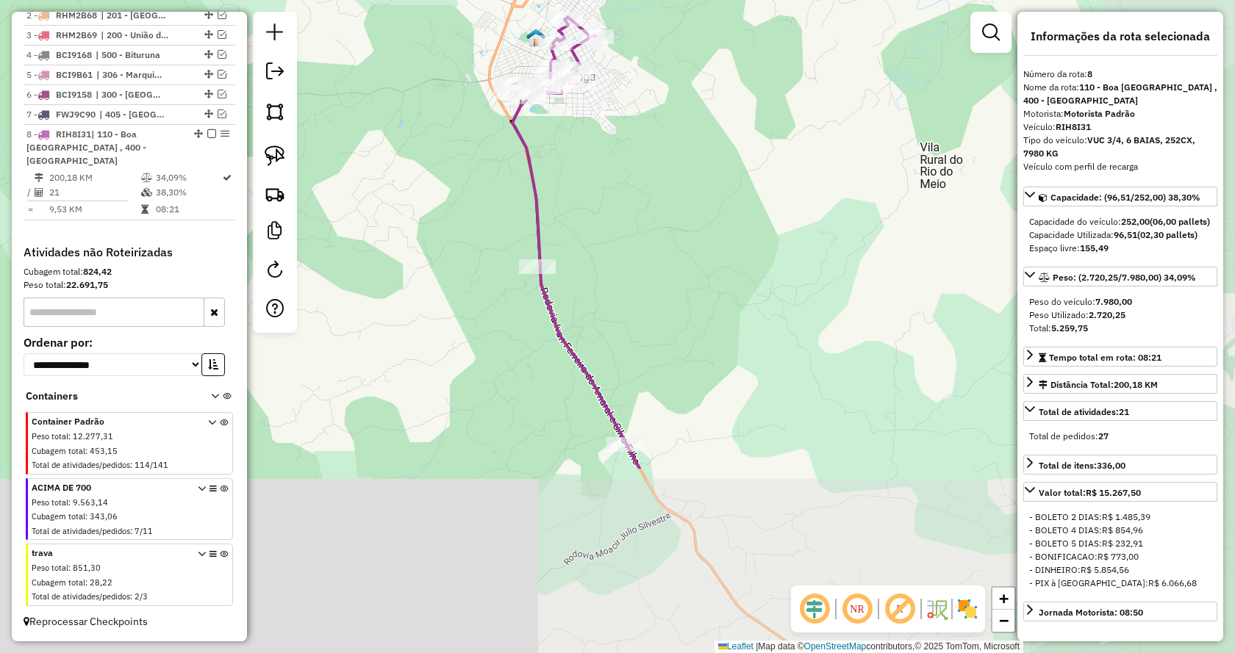
drag, startPoint x: 864, startPoint y: 444, endPoint x: 663, endPoint y: 247, distance: 281.2
click at [657, 196] on div "Janela de atendimento Grade de atendimento Capacidade Transportadoras Veículos …" at bounding box center [617, 326] width 1235 height 653
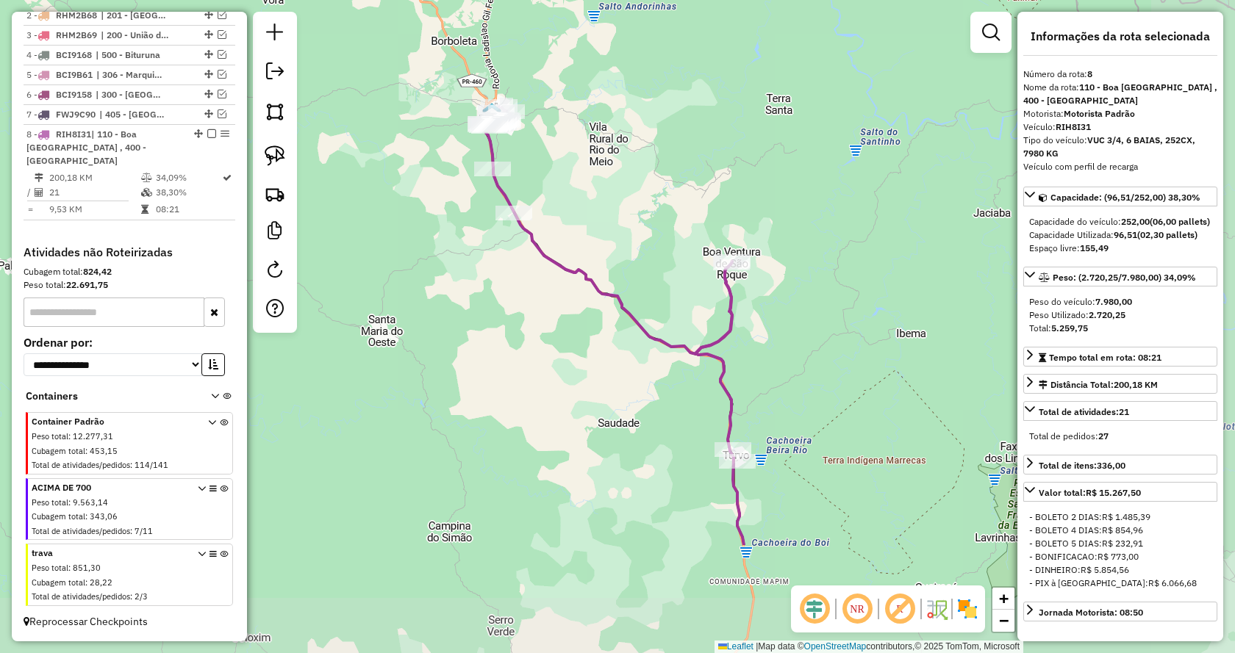
drag, startPoint x: 852, startPoint y: 422, endPoint x: 637, endPoint y: 244, distance: 278.8
click at [638, 244] on div "Janela de atendimento Grade de atendimento Capacidade Transportadoras Veículos …" at bounding box center [617, 326] width 1235 height 653
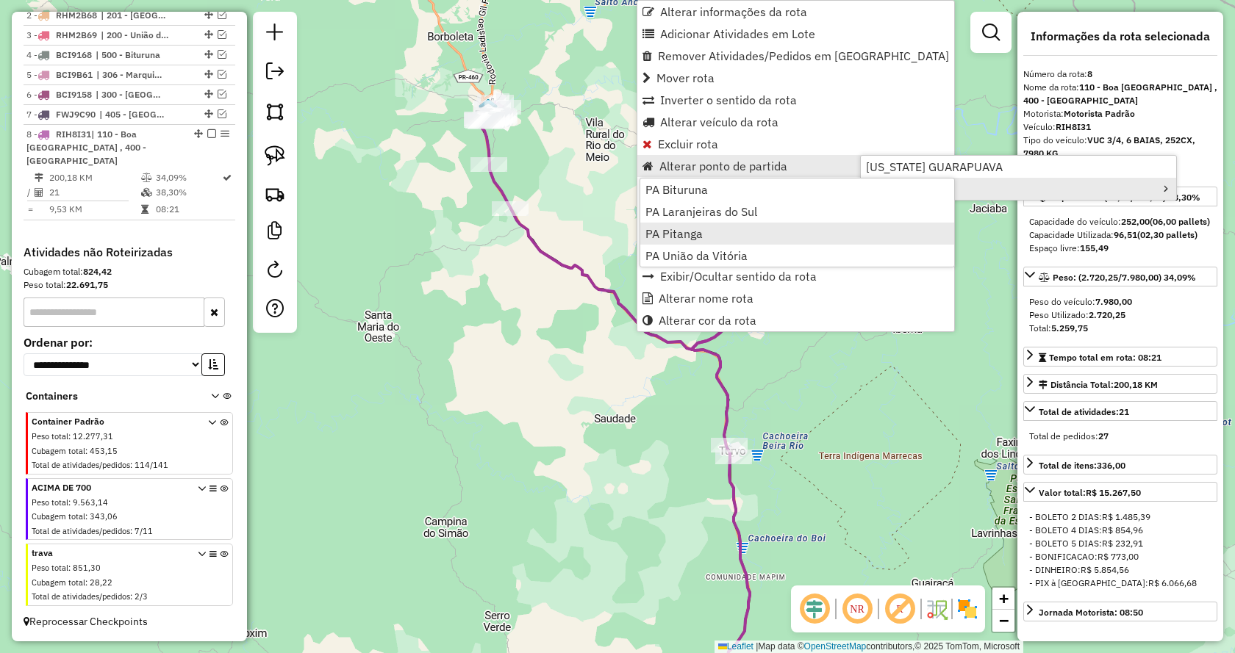
click at [717, 239] on link "PA Pitanga" at bounding box center [797, 234] width 314 height 22
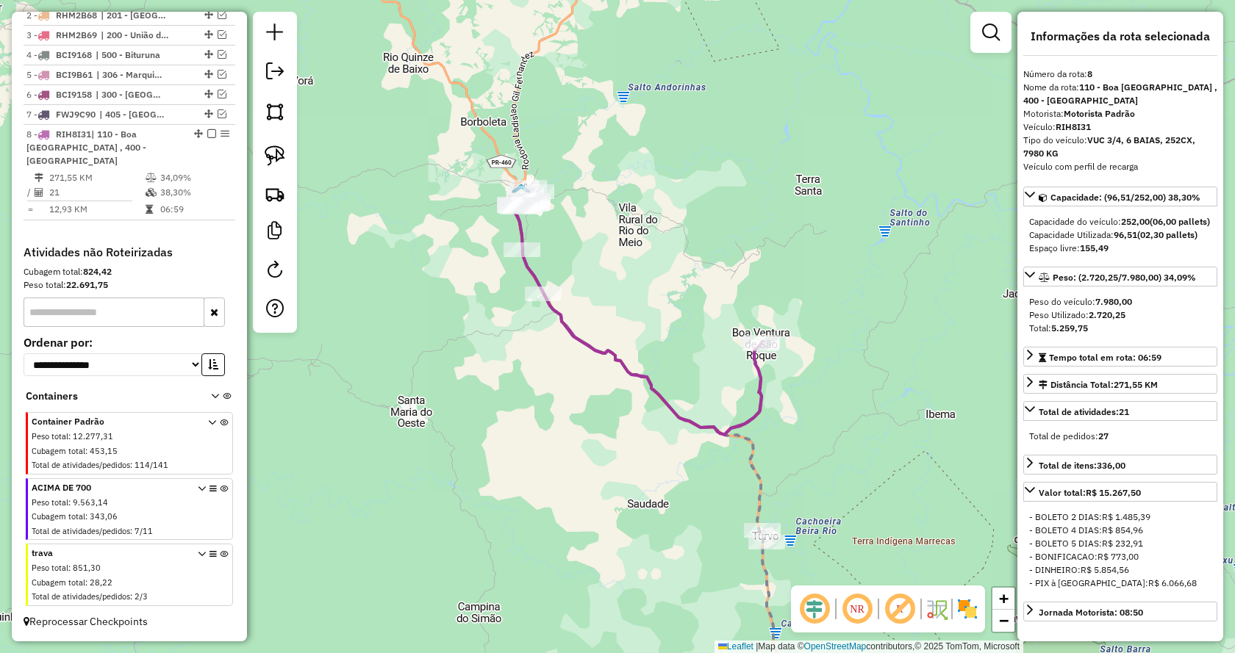
drag, startPoint x: 417, startPoint y: 326, endPoint x: 451, endPoint y: 412, distance: 92.4
click at [451, 412] on div "Janela de atendimento Grade de atendimento Capacidade Transportadoras Veículos …" at bounding box center [617, 326] width 1235 height 653
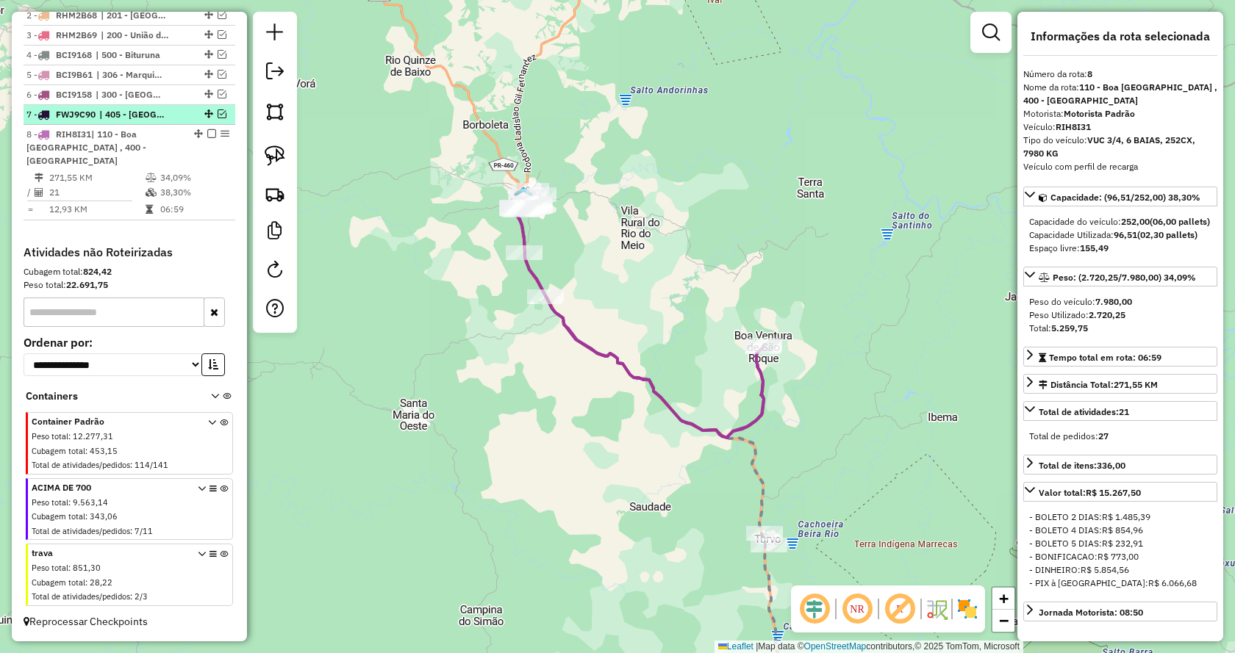
click at [218, 118] on em at bounding box center [222, 114] width 9 height 9
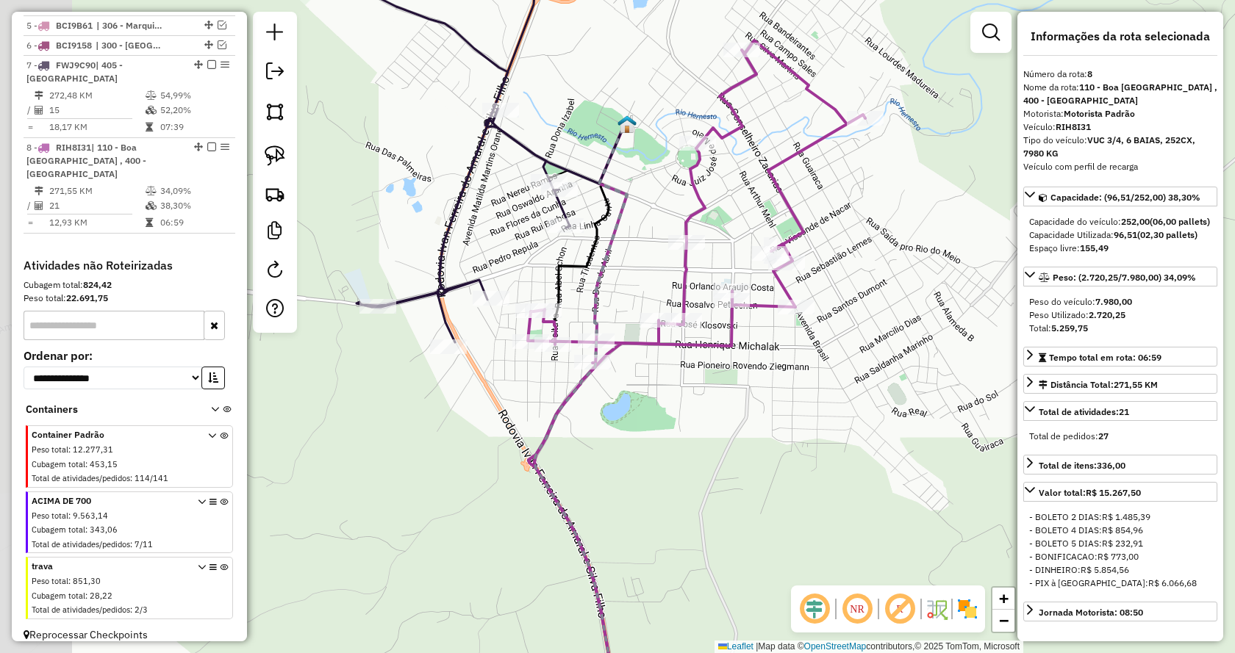
drag, startPoint x: 565, startPoint y: 239, endPoint x: 938, endPoint y: 197, distance: 375.8
click at [938, 197] on div "Janela de atendimento Grade de atendimento Capacidade Transportadoras Veículos …" at bounding box center [617, 326] width 1235 height 653
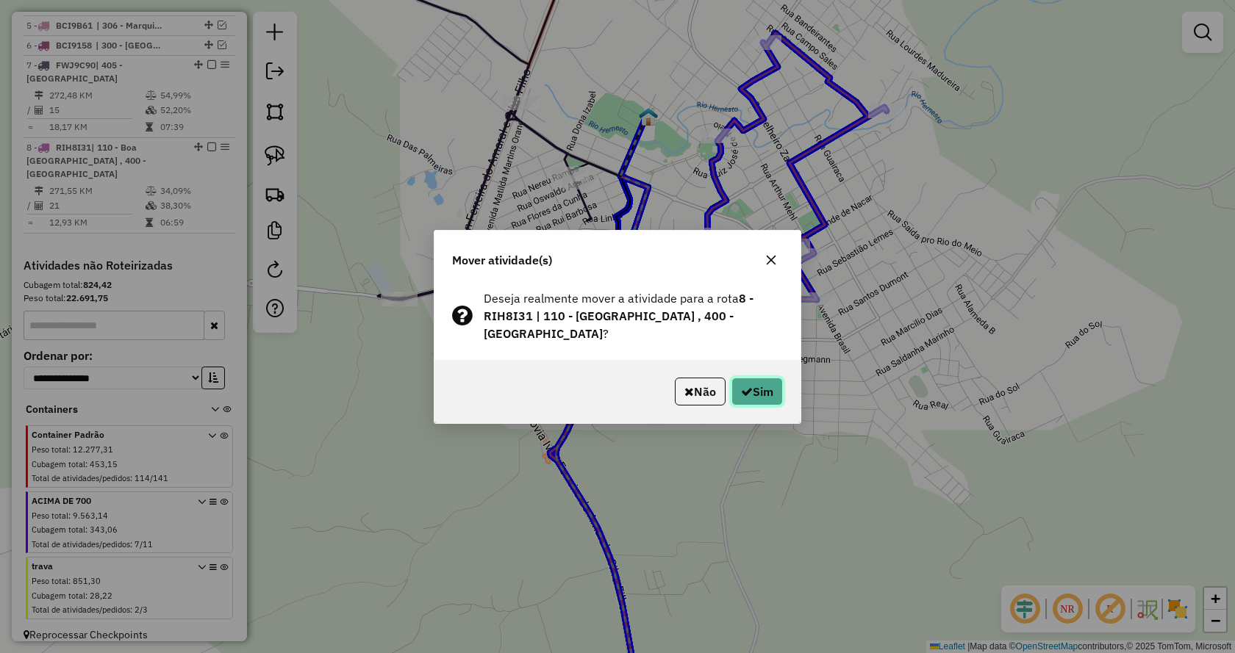
click at [740, 384] on button "Sim" at bounding box center [756, 392] width 51 height 28
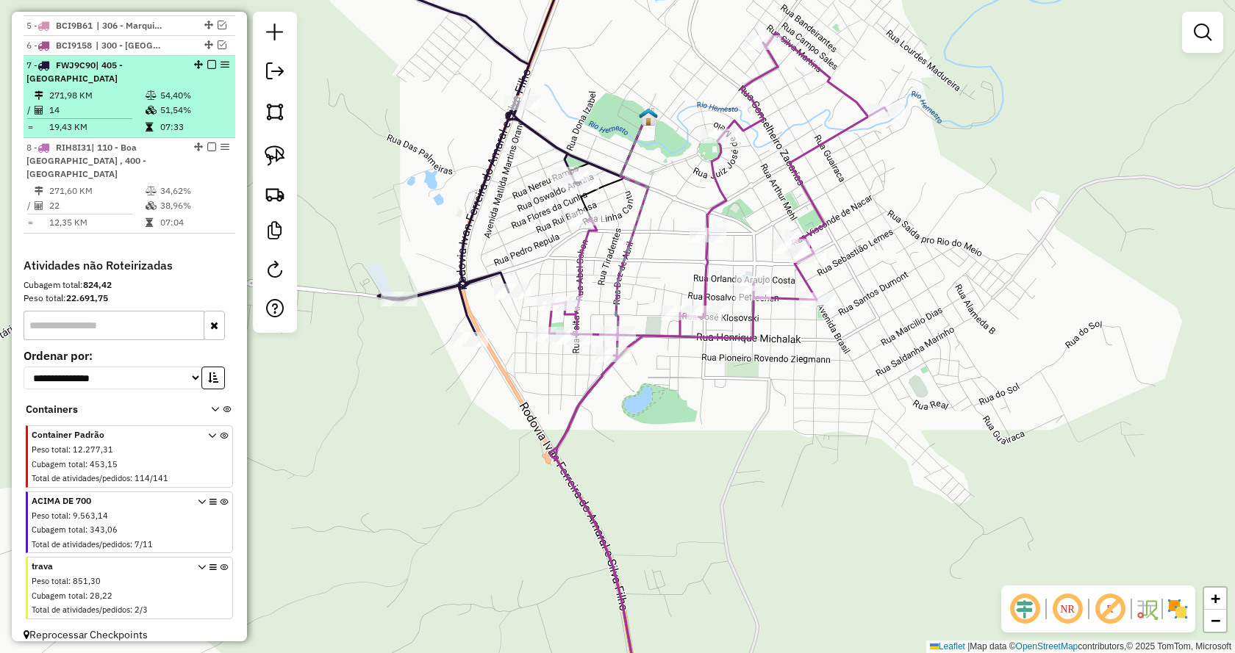
click at [208, 69] on em at bounding box center [211, 64] width 9 height 9
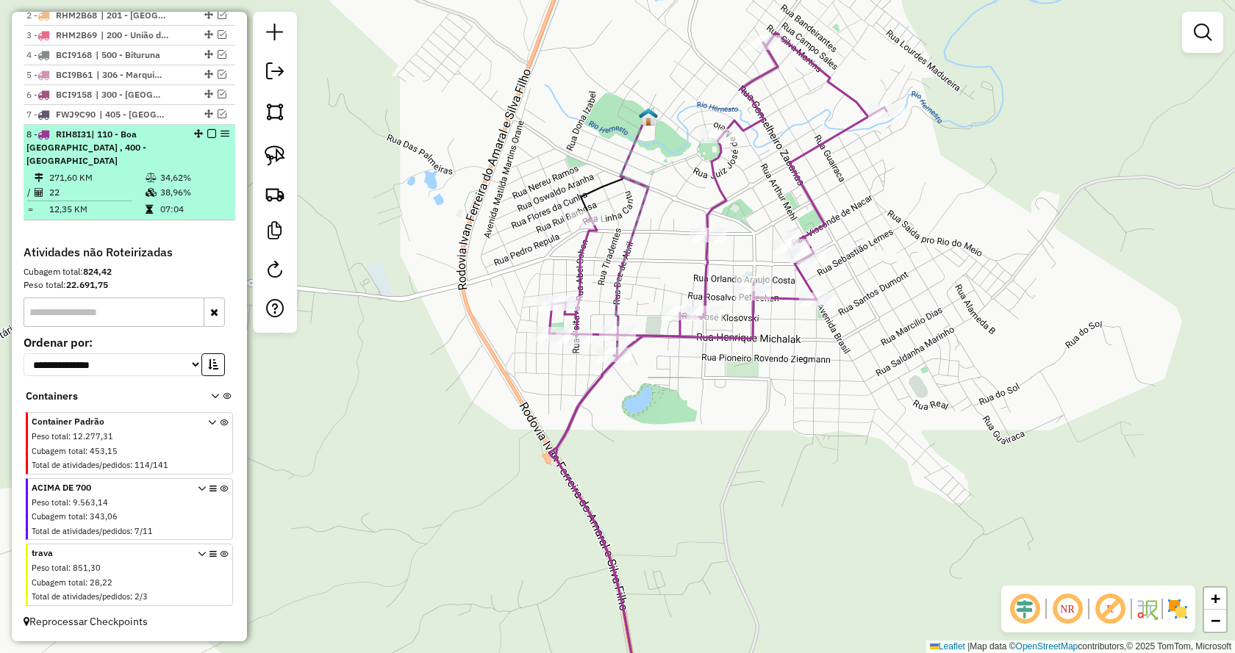
click at [208, 138] on em at bounding box center [211, 133] width 9 height 9
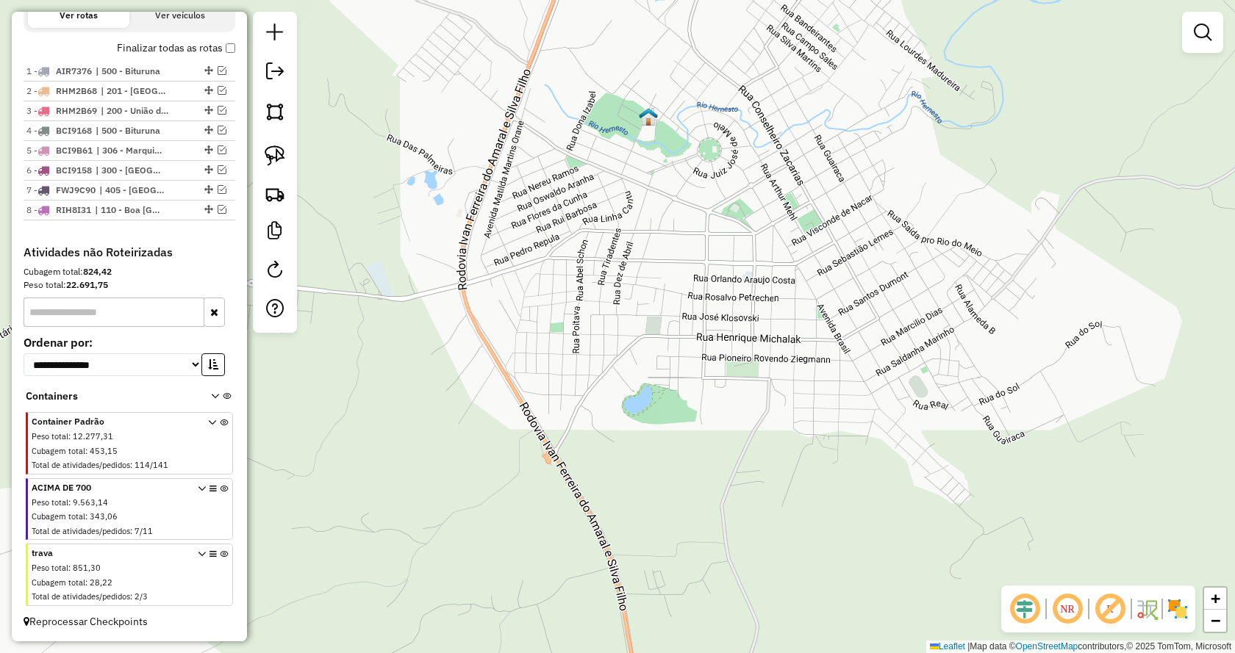
scroll to position [537, 0]
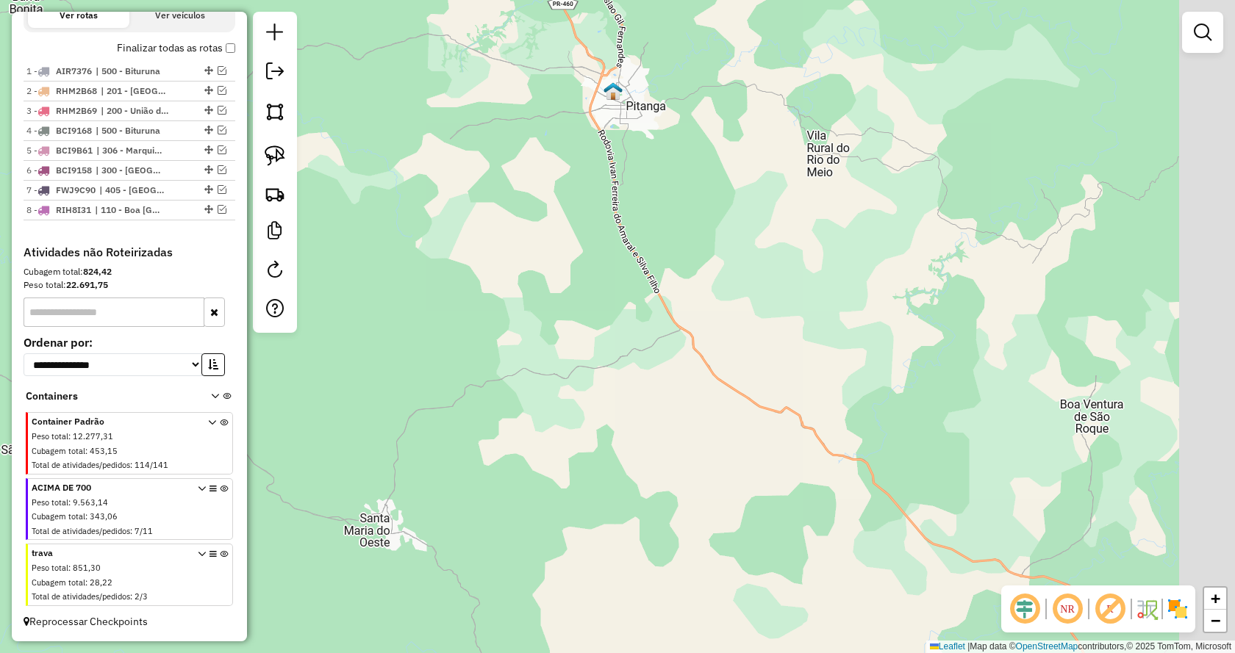
drag, startPoint x: 964, startPoint y: 368, endPoint x: 575, endPoint y: 50, distance: 503.1
click at [576, 50] on div "Janela de atendimento Grade de atendimento Capacidade Transportadoras Veículos …" at bounding box center [617, 326] width 1235 height 653
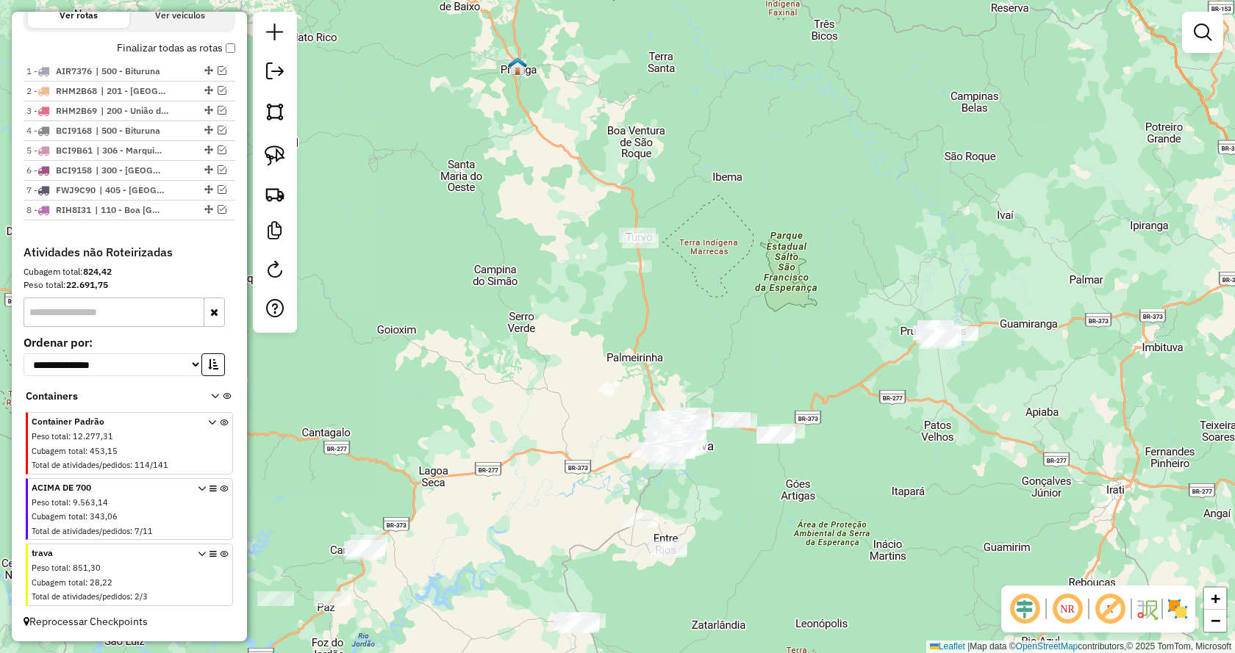
drag, startPoint x: 819, startPoint y: 385, endPoint x: 581, endPoint y: 227, distance: 285.2
click at [731, 275] on div "Janela de atendimento Grade de atendimento Capacidade Transportadoras Veículos …" at bounding box center [617, 326] width 1235 height 653
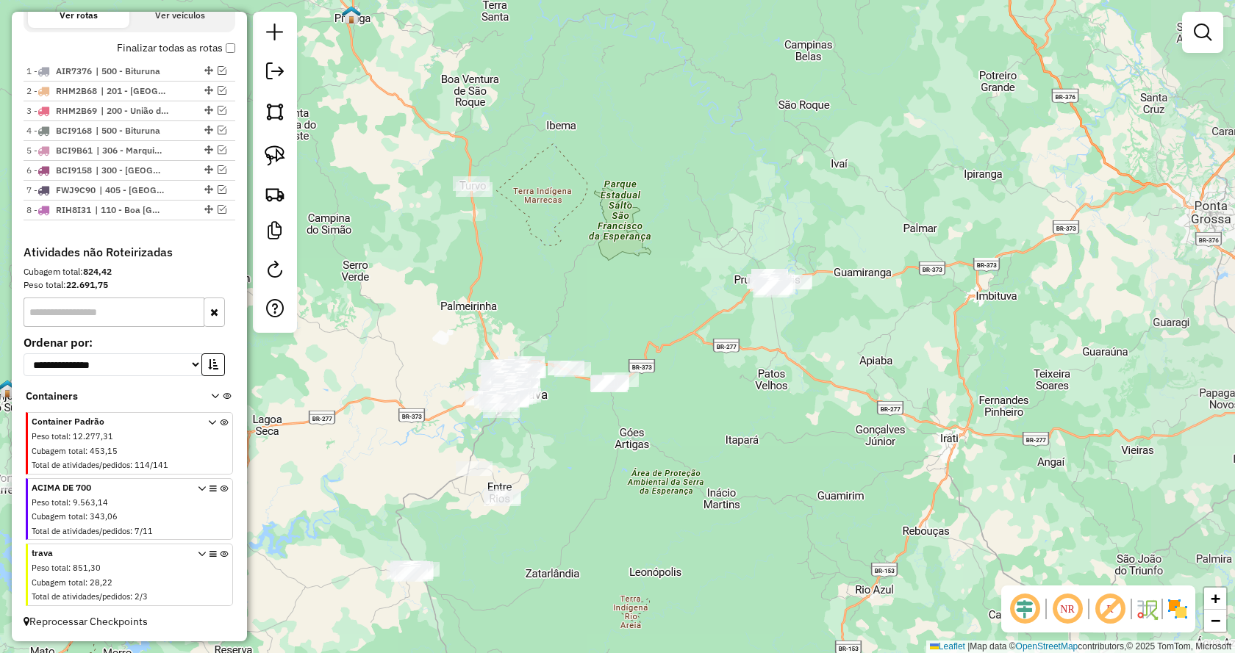
drag, startPoint x: 856, startPoint y: 529, endPoint x: 642, endPoint y: 462, distance: 224.1
click at [690, 479] on div "Janela de atendimento Grade de atendimento Capacidade Transportadoras Veículos …" at bounding box center [617, 326] width 1235 height 653
drag, startPoint x: 279, startPoint y: 155, endPoint x: 371, endPoint y: 196, distance: 100.4
click at [281, 155] on img at bounding box center [275, 156] width 21 height 21
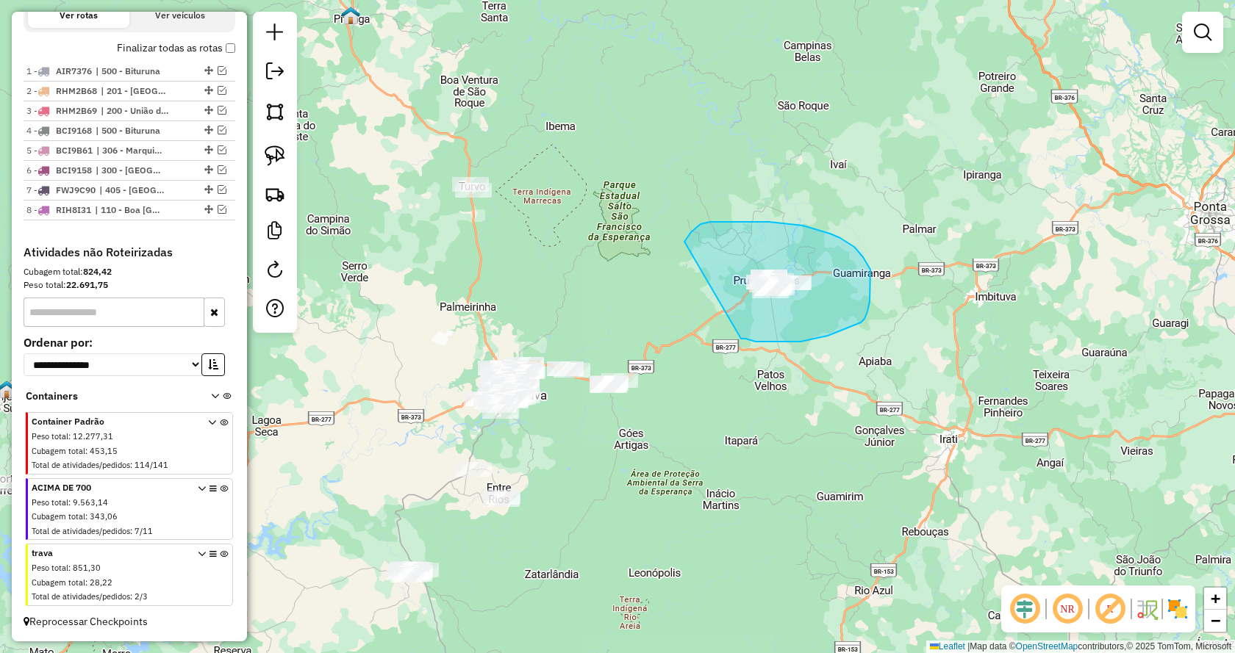
drag, startPoint x: 741, startPoint y: 339, endPoint x: 673, endPoint y: 301, distance: 78.3
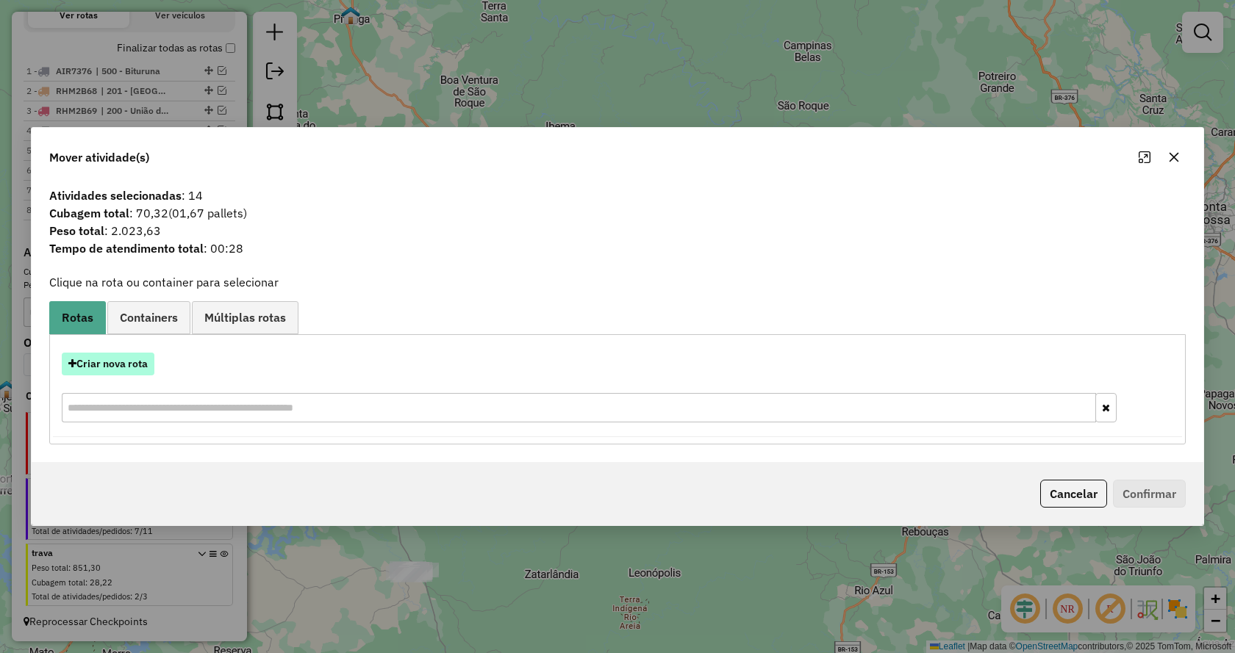
click at [114, 360] on button "Criar nova rota" at bounding box center [108, 364] width 93 height 23
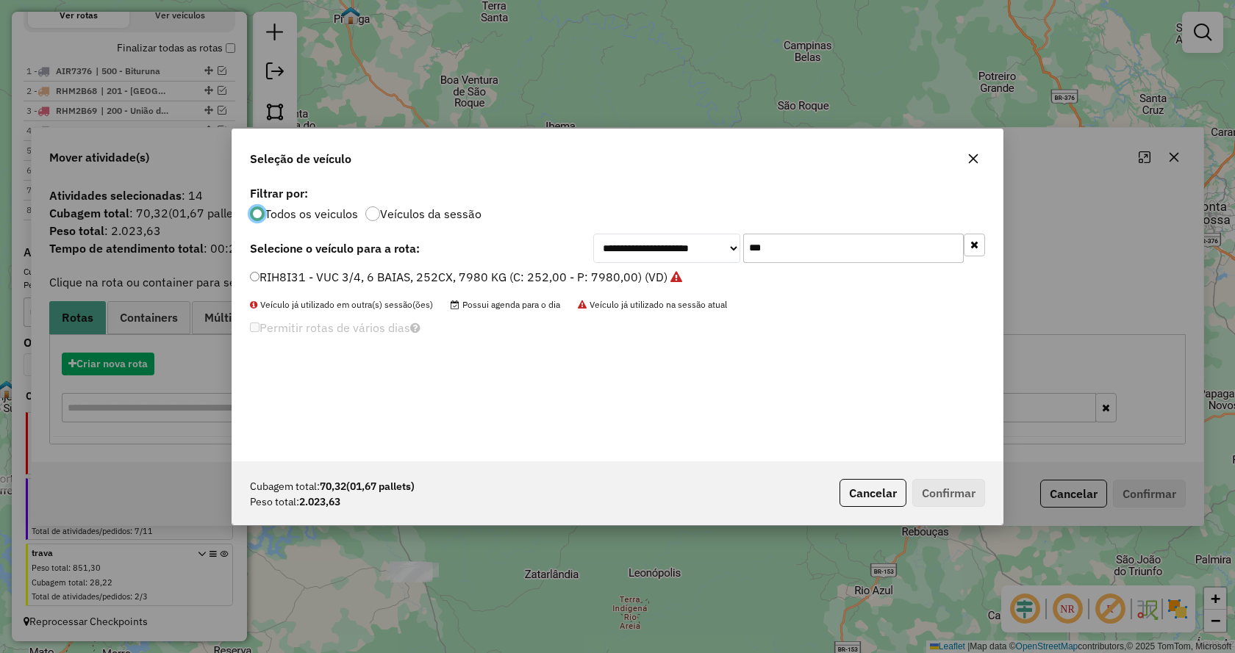
scroll to position [8, 4]
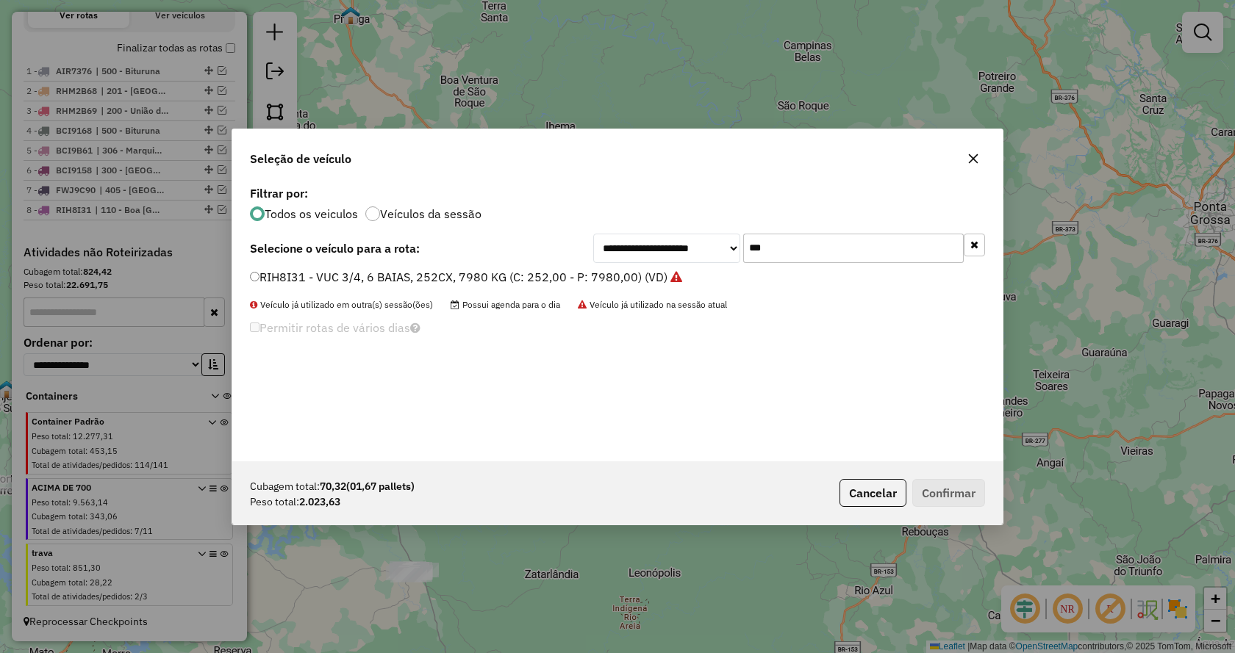
drag, startPoint x: 789, startPoint y: 243, endPoint x: 638, endPoint y: 243, distance: 150.7
click at [638, 243] on div "**********" at bounding box center [789, 248] width 392 height 29
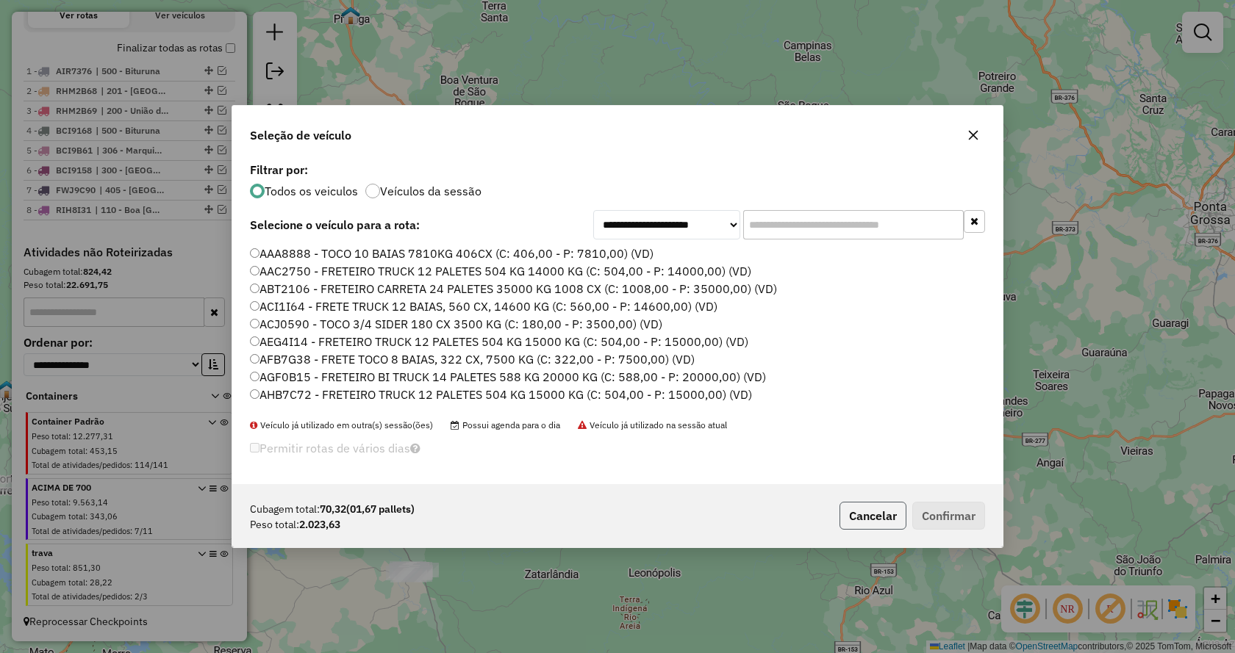
click at [892, 517] on button "Cancelar" at bounding box center [872, 516] width 67 height 28
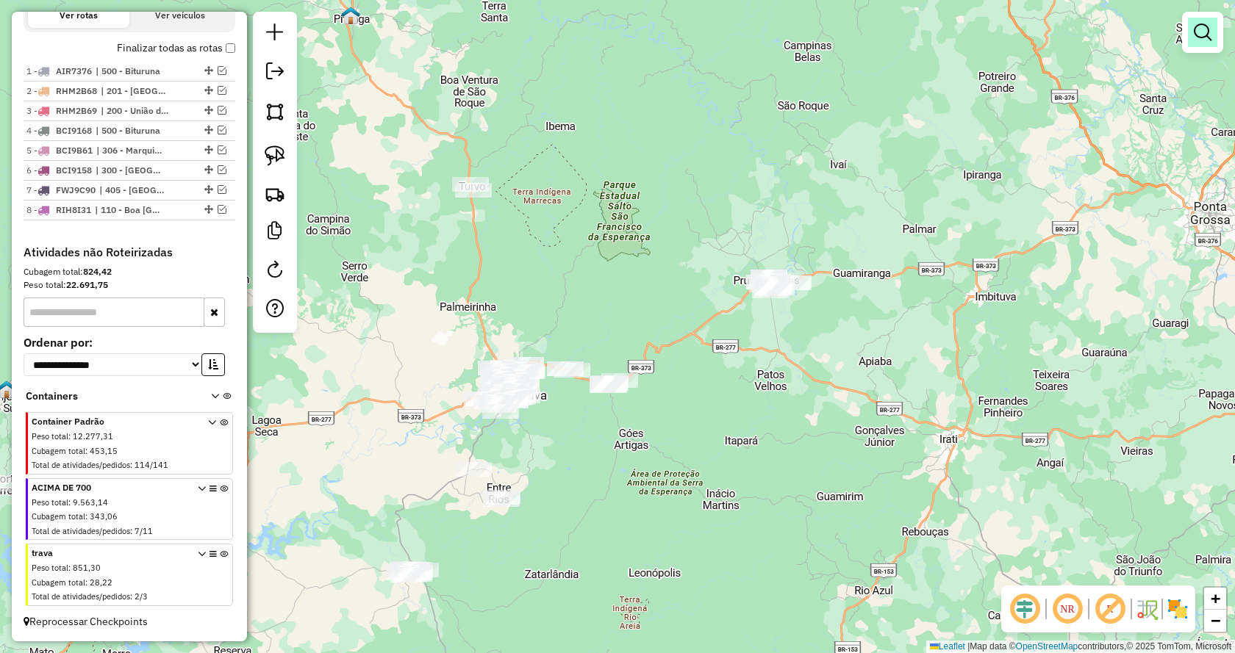
click at [1201, 36] on em at bounding box center [1203, 33] width 18 height 18
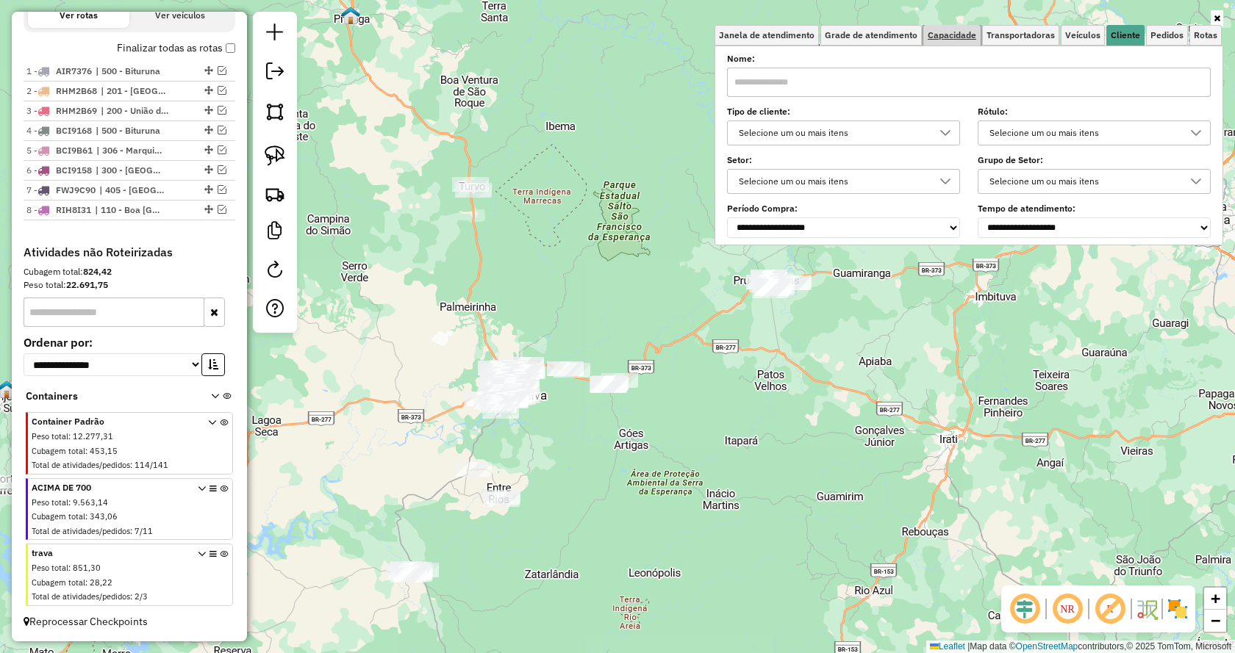
click at [950, 37] on span "Capacidade" at bounding box center [952, 35] width 49 height 9
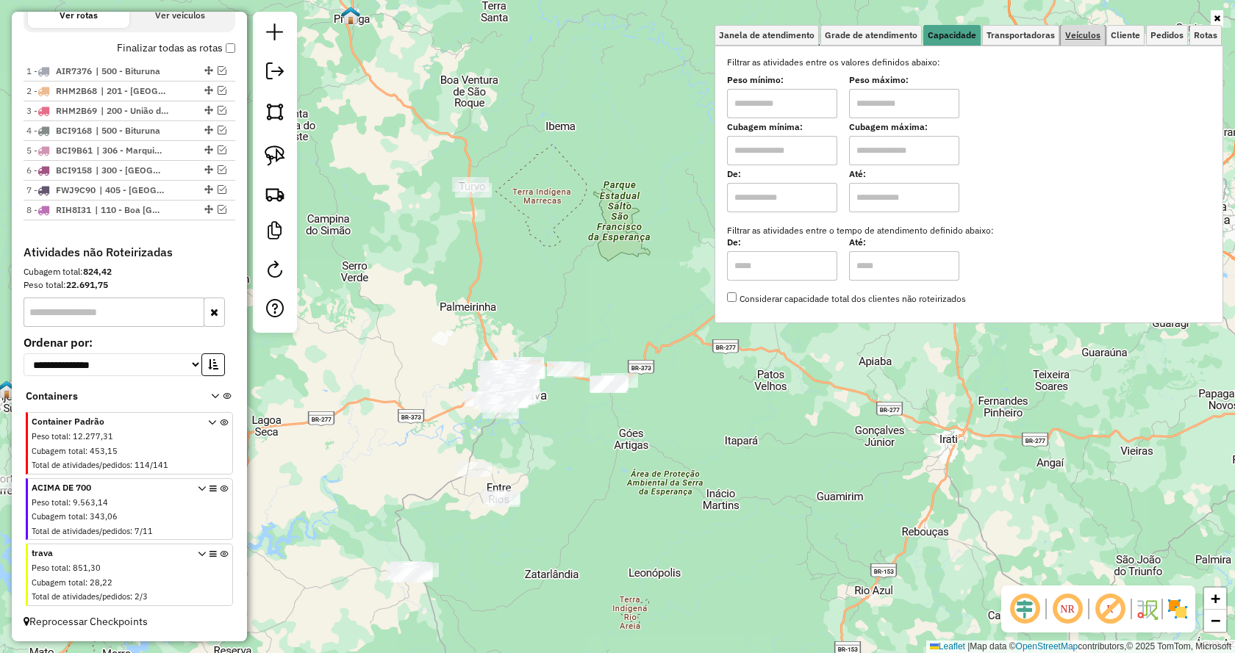
click at [1071, 36] on span "Veículos" at bounding box center [1082, 35] width 35 height 9
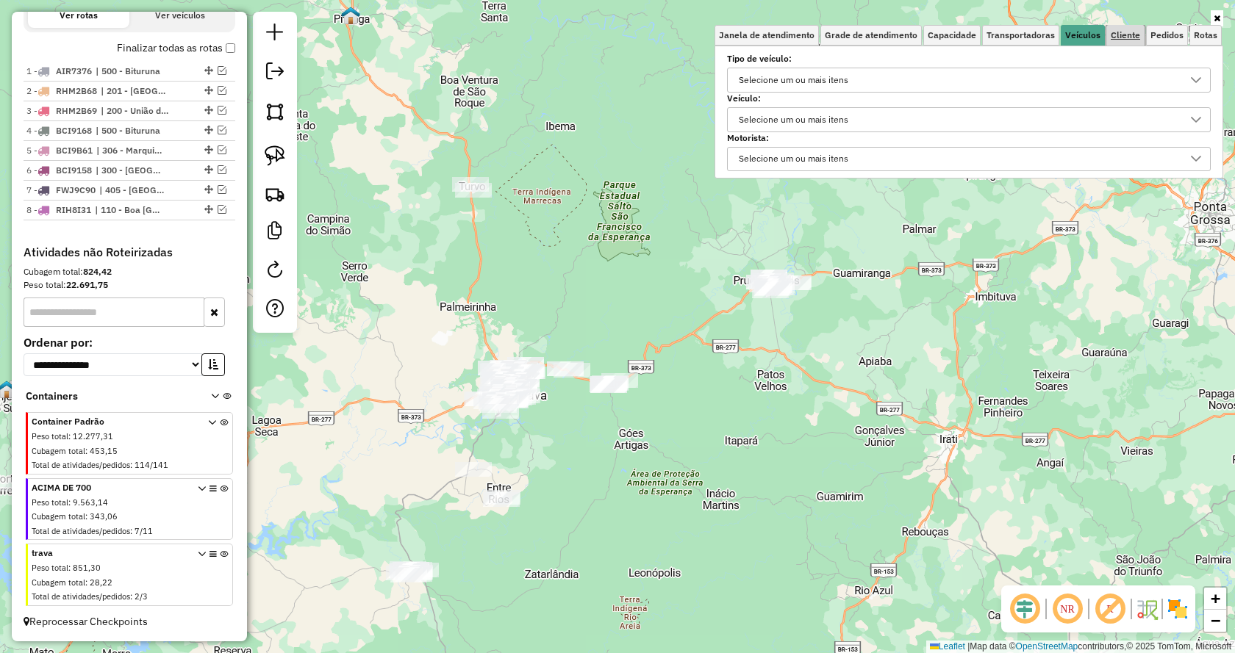
click at [1122, 36] on span "Cliente" at bounding box center [1125, 35] width 29 height 9
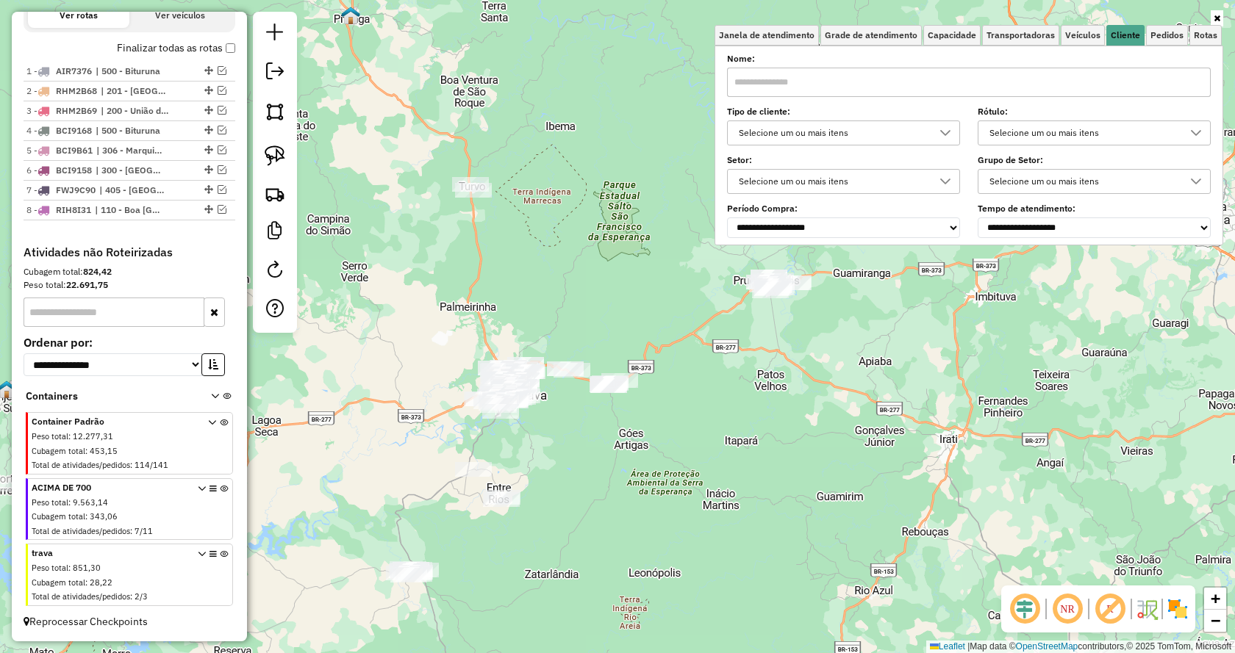
click at [1047, 182] on div "Selecione um ou mais itens" at bounding box center [1083, 182] width 198 height 24
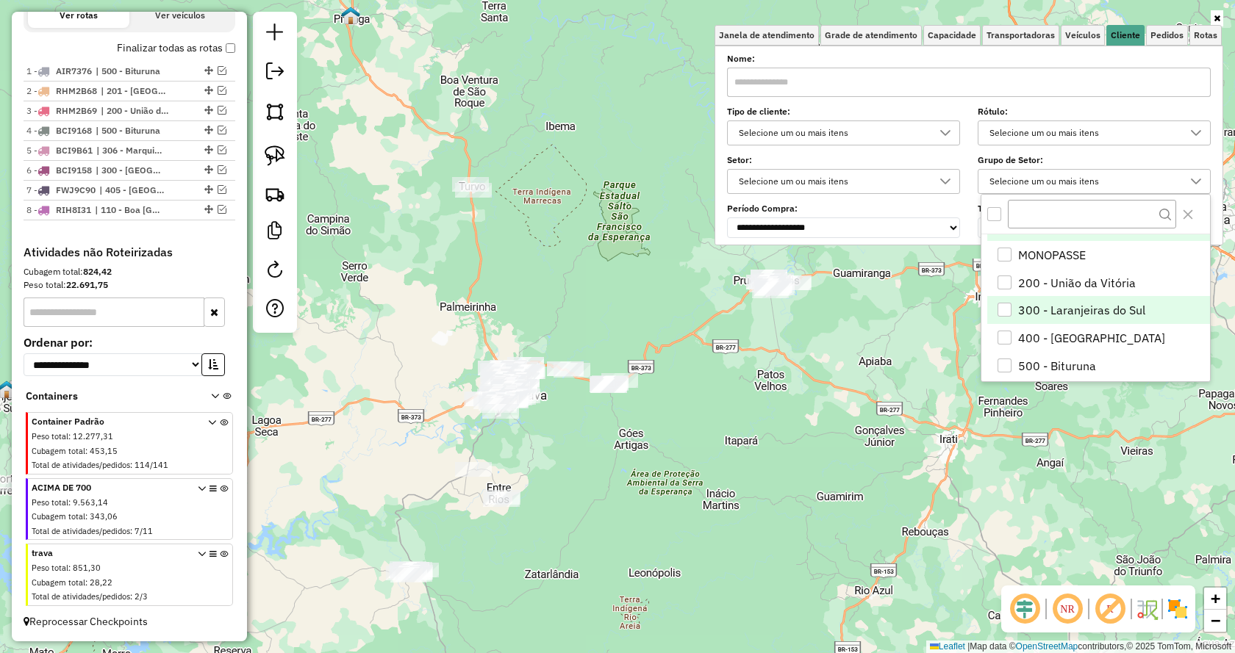
scroll to position [31, 0]
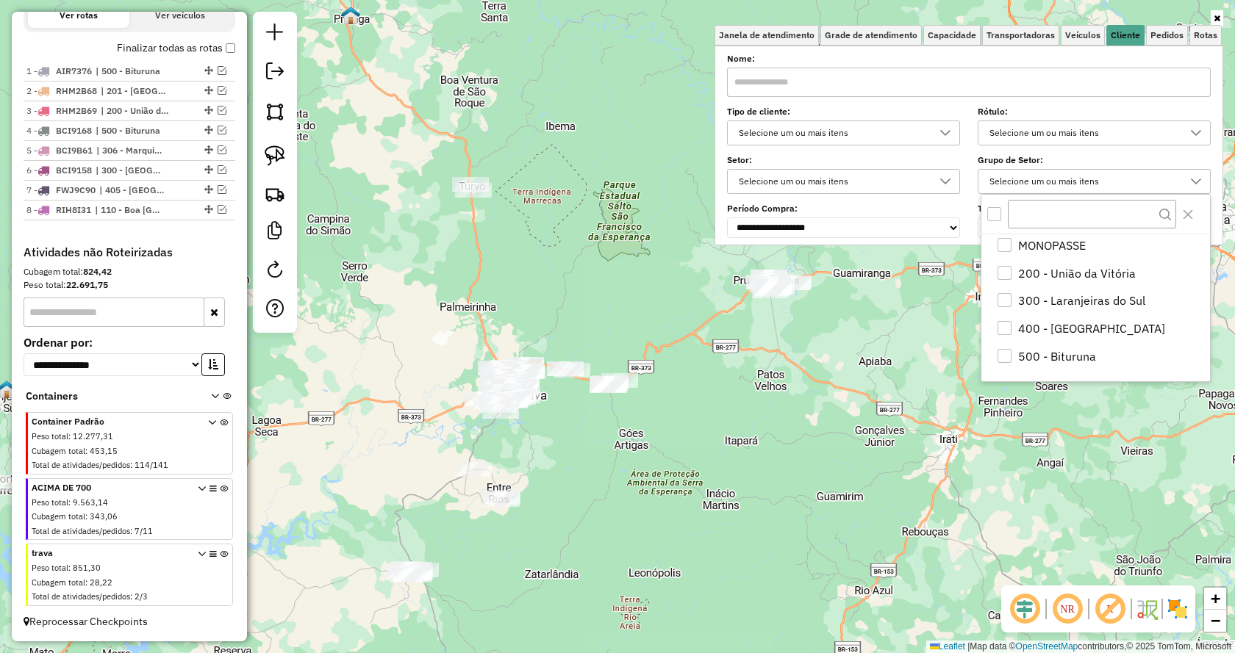
click at [1031, 179] on div "Selecione um ou mais itens" at bounding box center [1083, 182] width 198 height 24
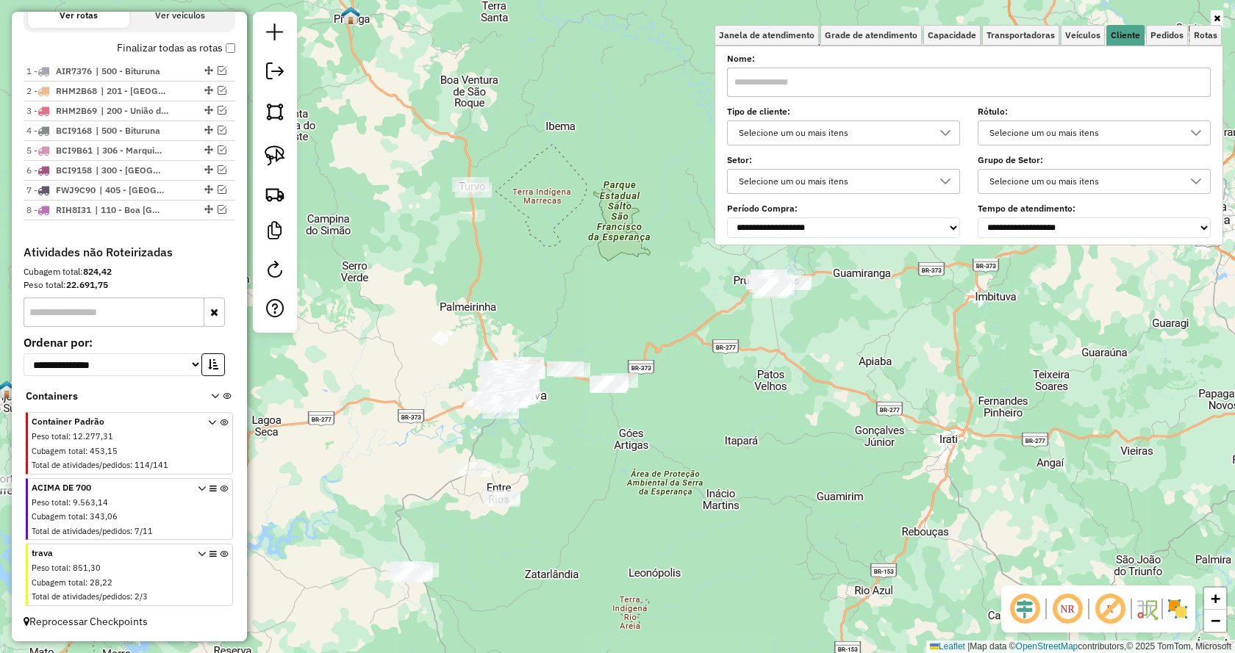
click at [1030, 132] on div "Selecione um ou mais itens" at bounding box center [1083, 133] width 198 height 24
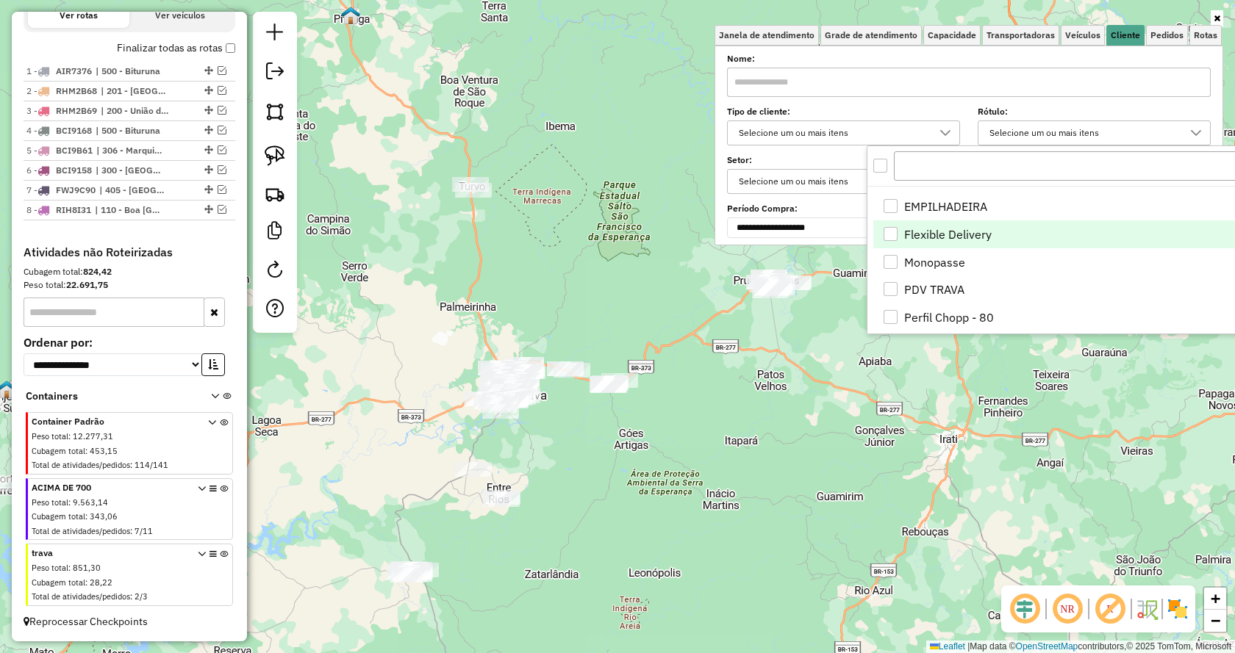
scroll to position [890, 0]
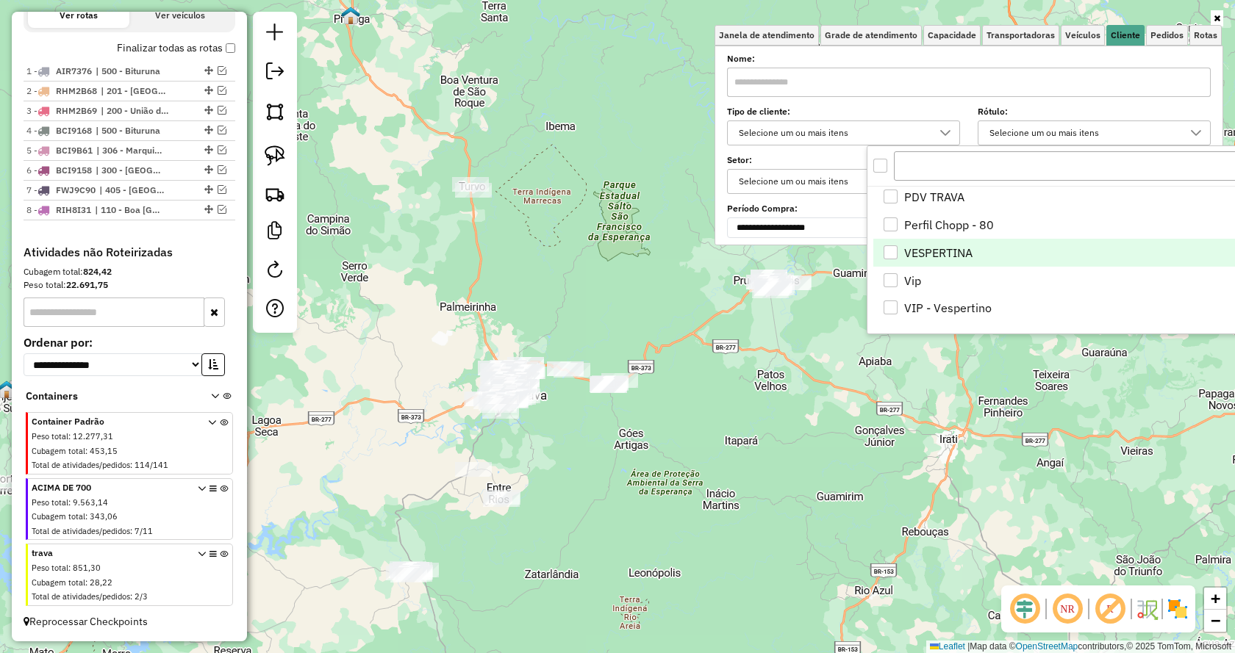
click at [893, 251] on div "VESPERTINA" at bounding box center [891, 253] width 14 height 14
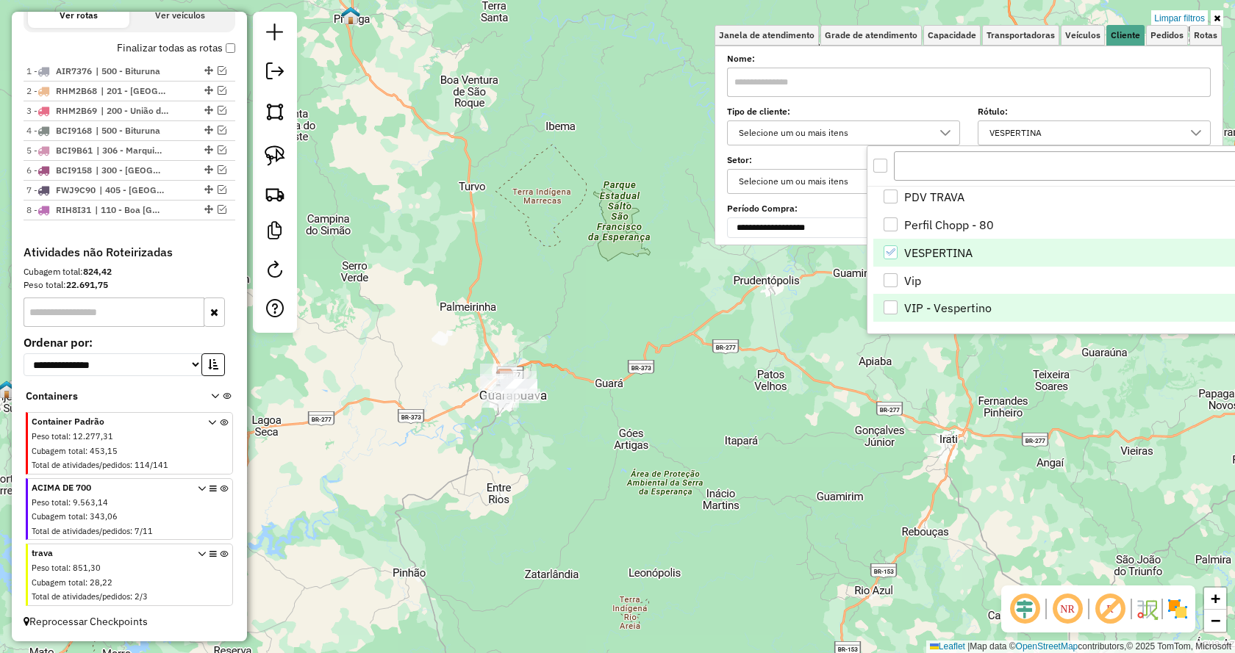
click at [891, 314] on div "VIP - Vespertino" at bounding box center [891, 308] width 14 height 14
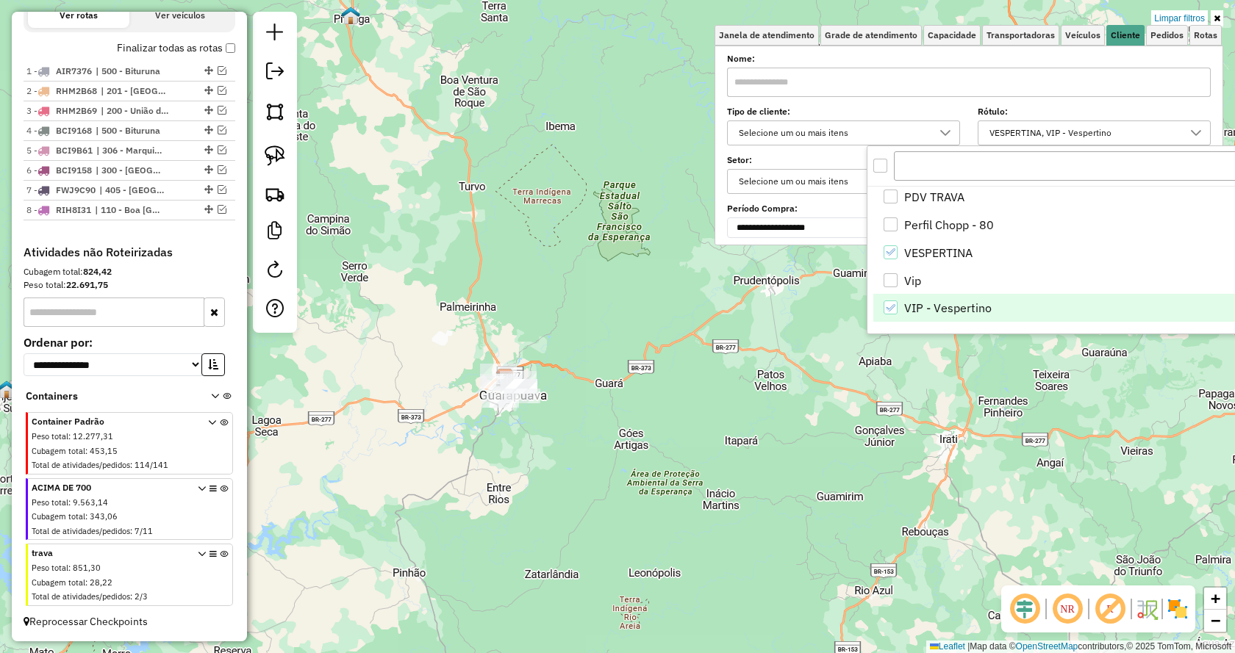
click at [674, 472] on div "Limpar filtros Janela de atendimento Grade de atendimento Capacidade Transporta…" at bounding box center [617, 326] width 1235 height 653
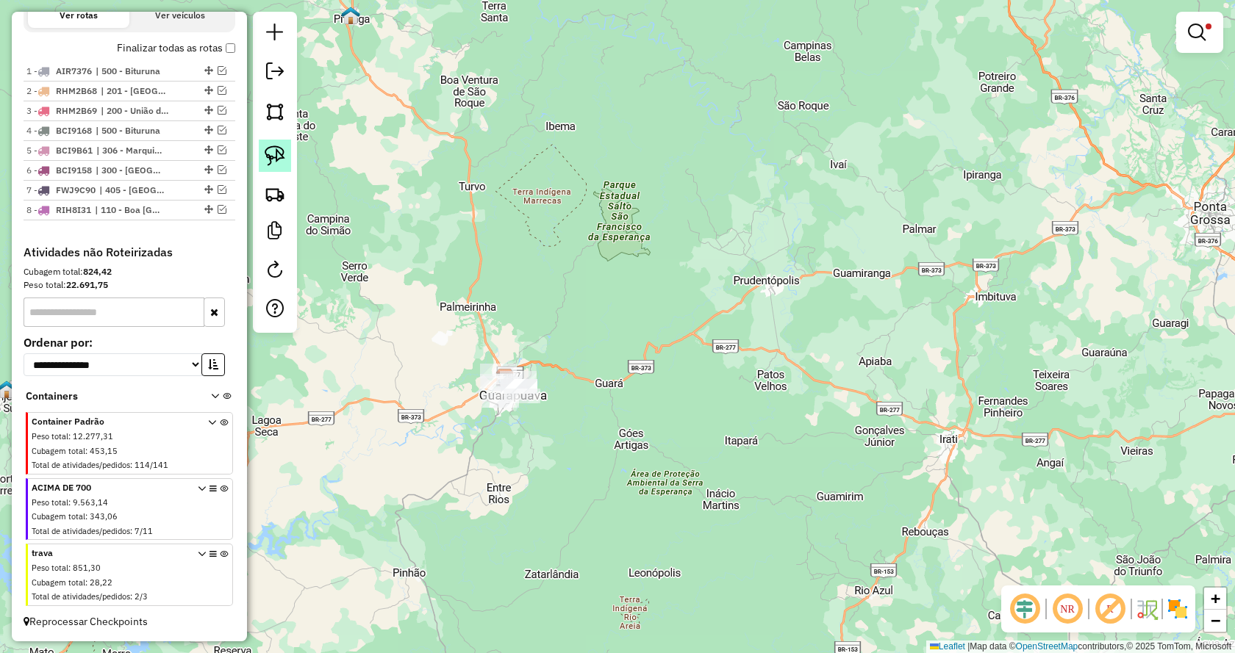
click at [273, 156] on img at bounding box center [275, 156] width 21 height 21
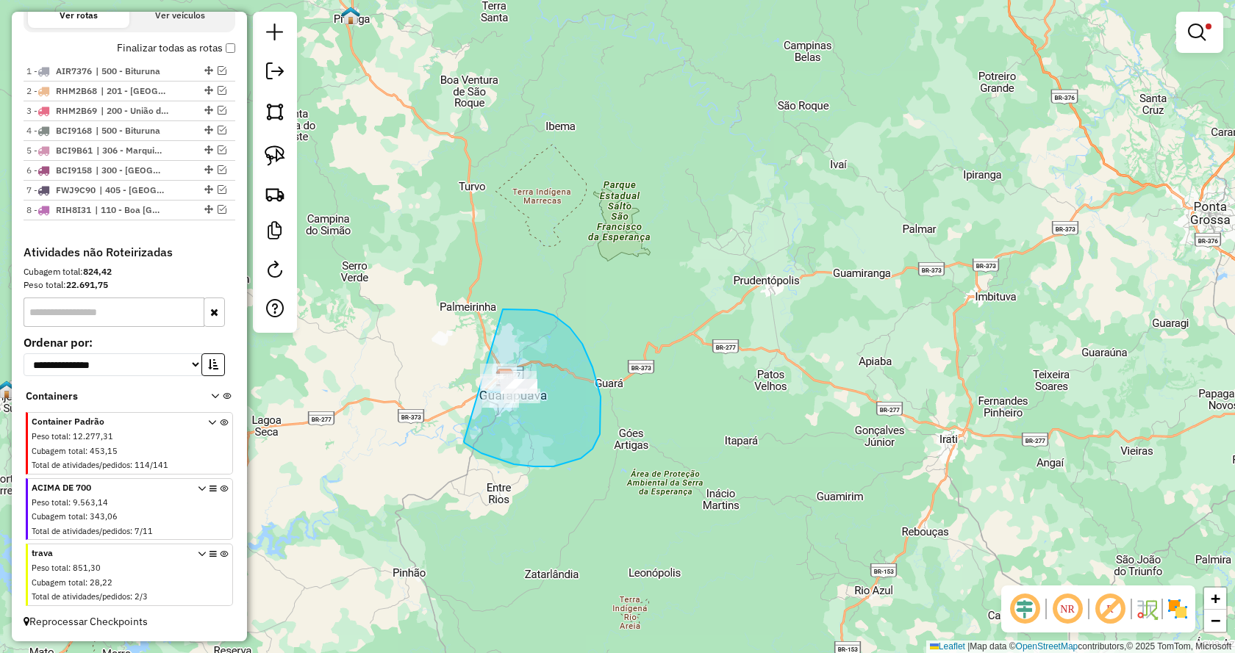
drag, startPoint x: 497, startPoint y: 459, endPoint x: 367, endPoint y: 391, distance: 147.0
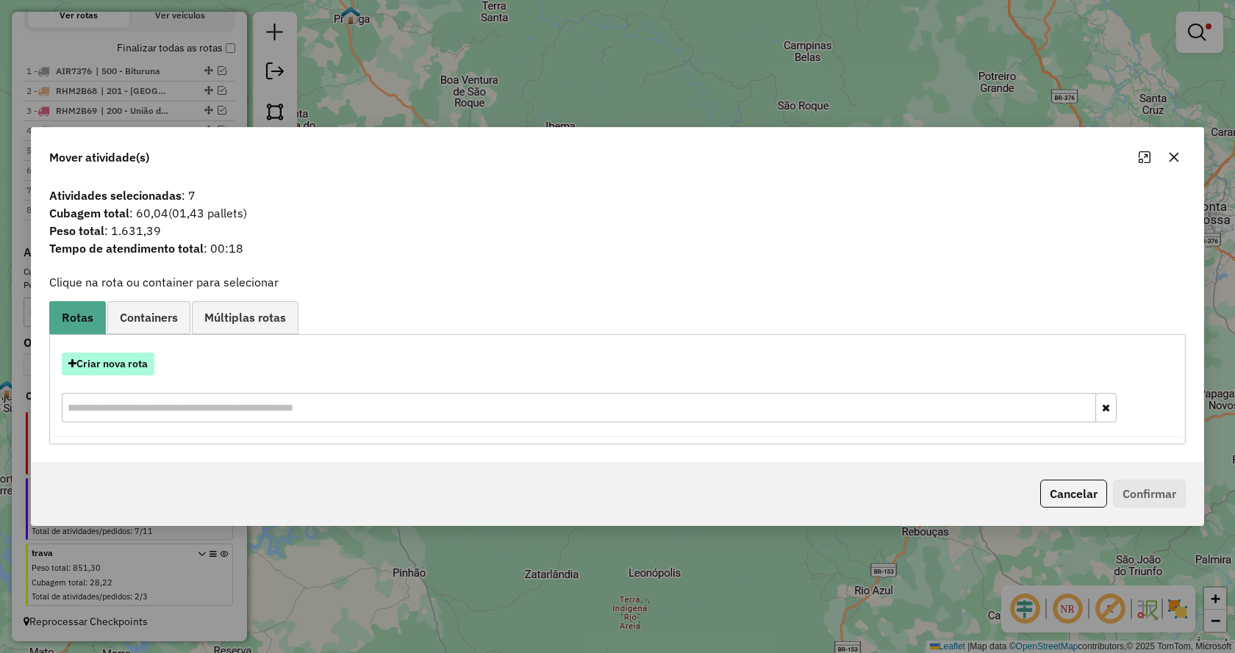
click at [105, 365] on button "Criar nova rota" at bounding box center [108, 364] width 93 height 23
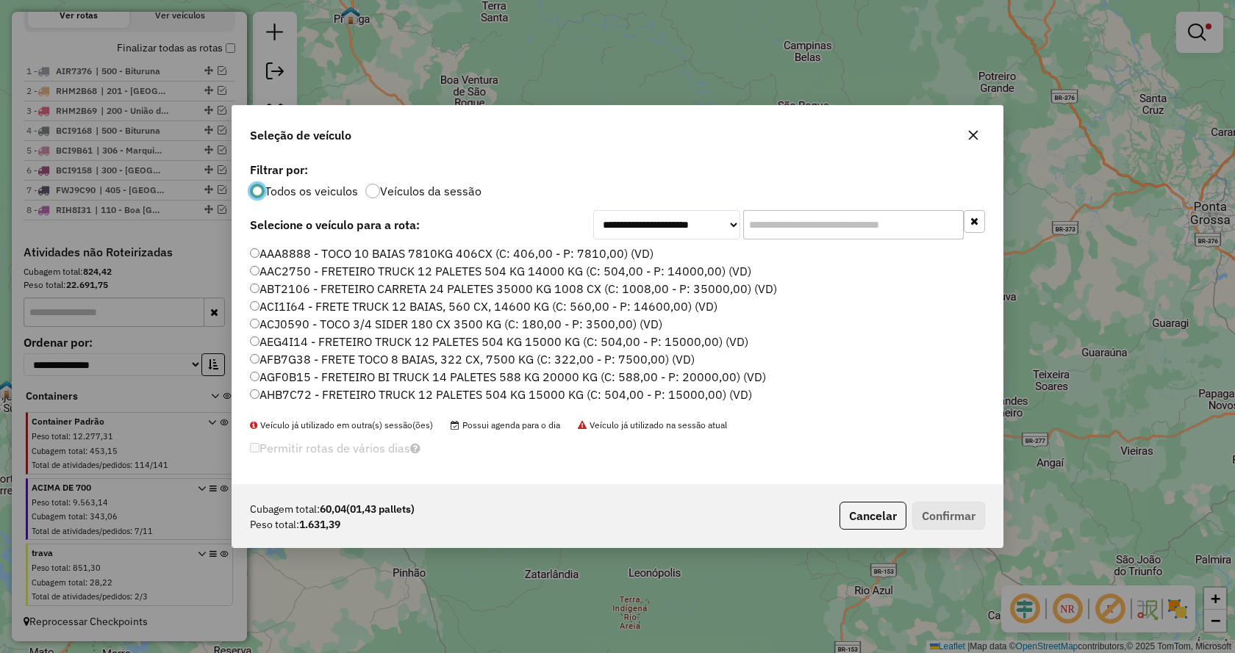
scroll to position [8, 4]
click at [798, 221] on input "text" at bounding box center [853, 224] width 221 height 29
click at [877, 232] on input "text" at bounding box center [853, 224] width 221 height 29
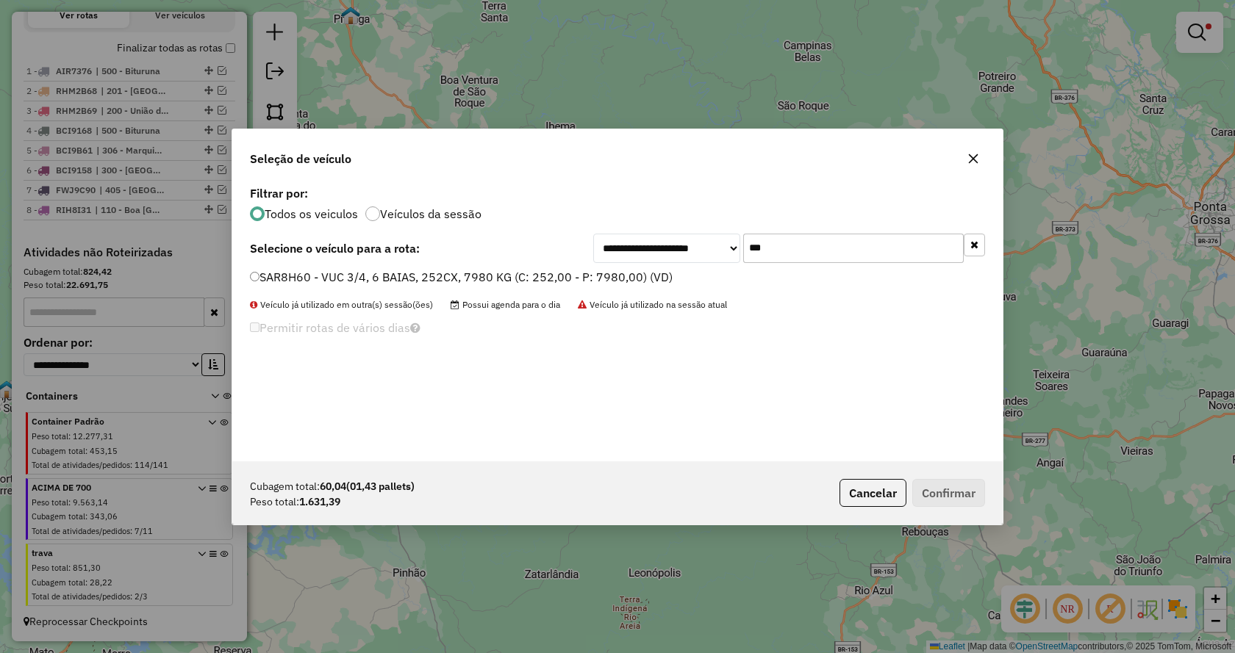
type input "***"
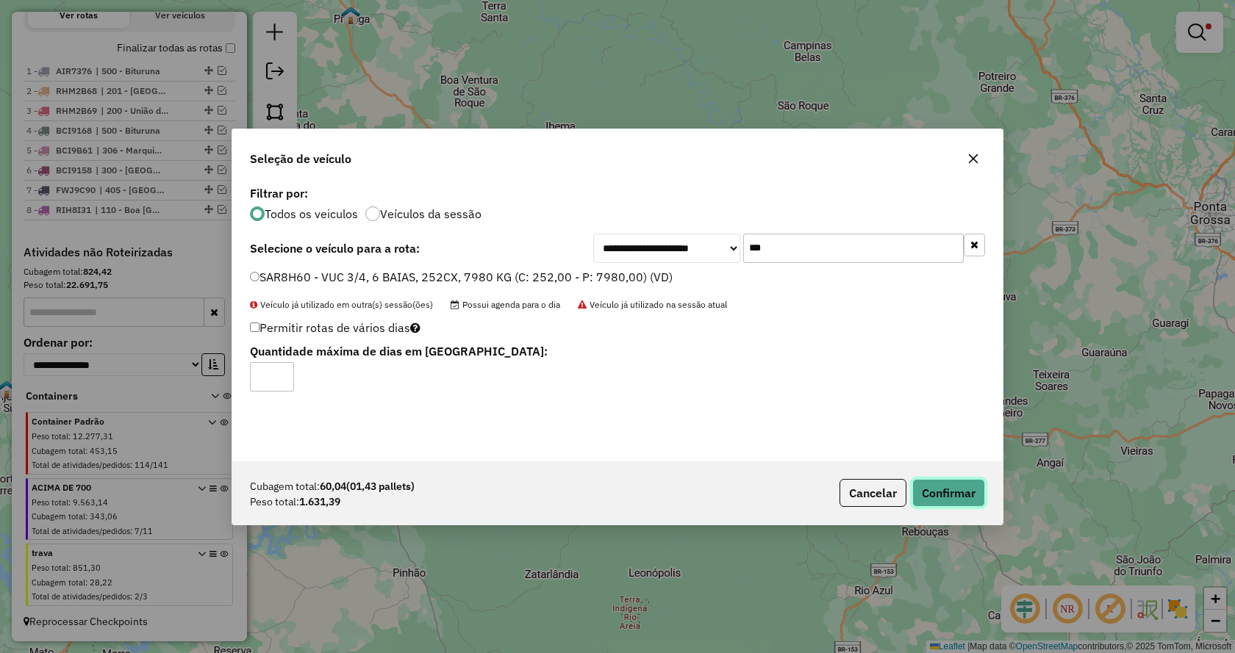
click at [946, 499] on button "Confirmar" at bounding box center [948, 493] width 73 height 28
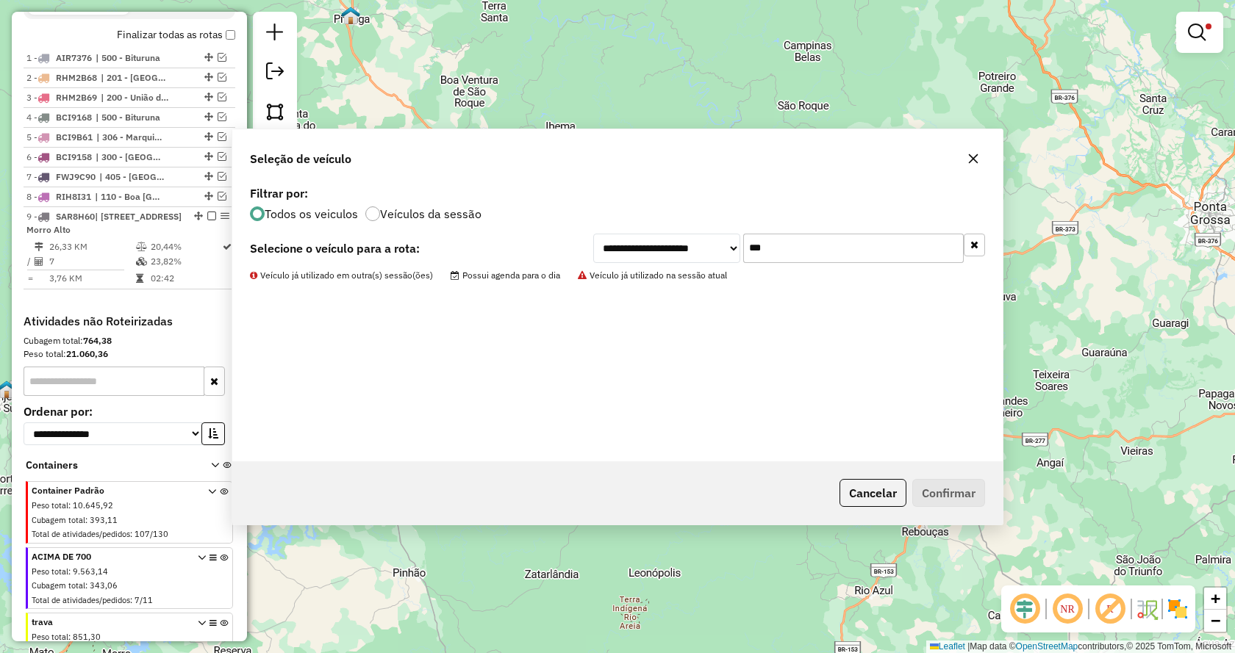
scroll to position [649, 0]
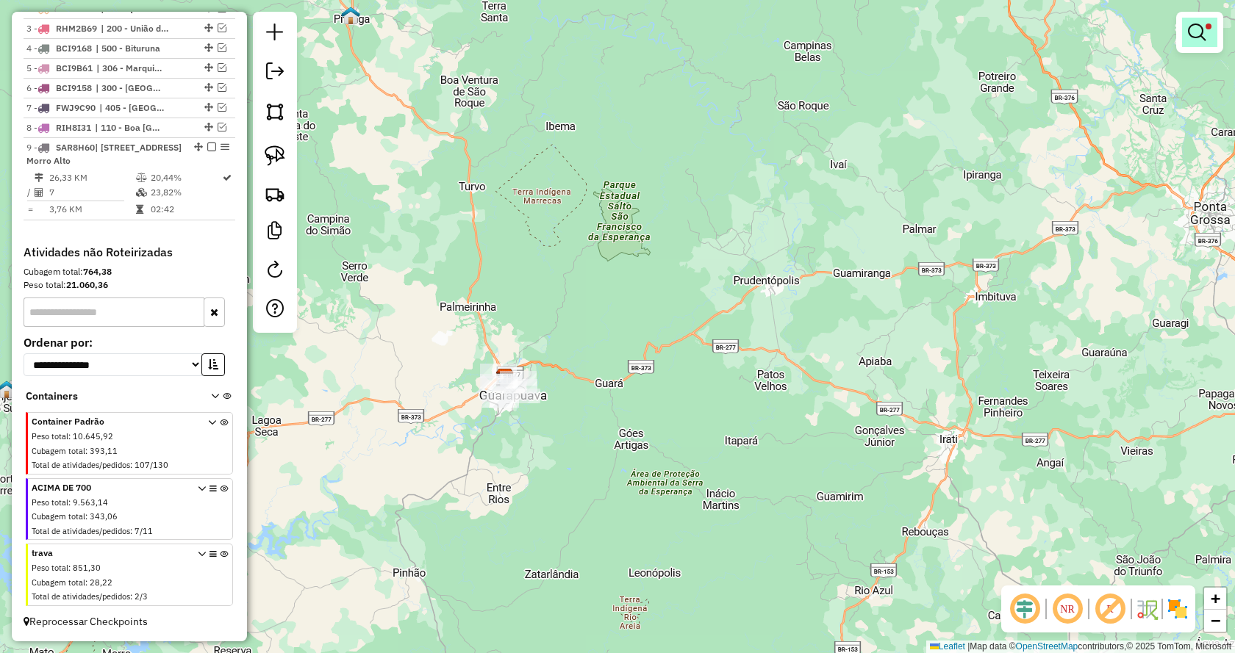
click at [1196, 36] on em at bounding box center [1197, 33] width 18 height 18
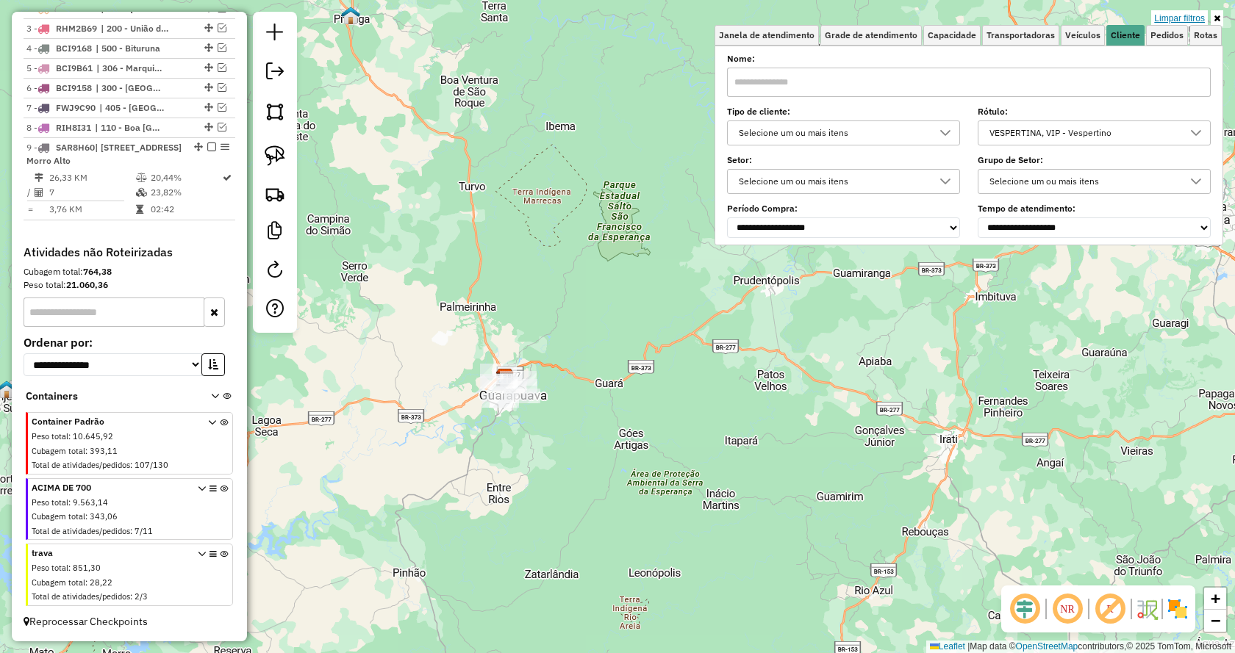
click at [1184, 18] on link "Limpar filtros" at bounding box center [1179, 18] width 57 height 16
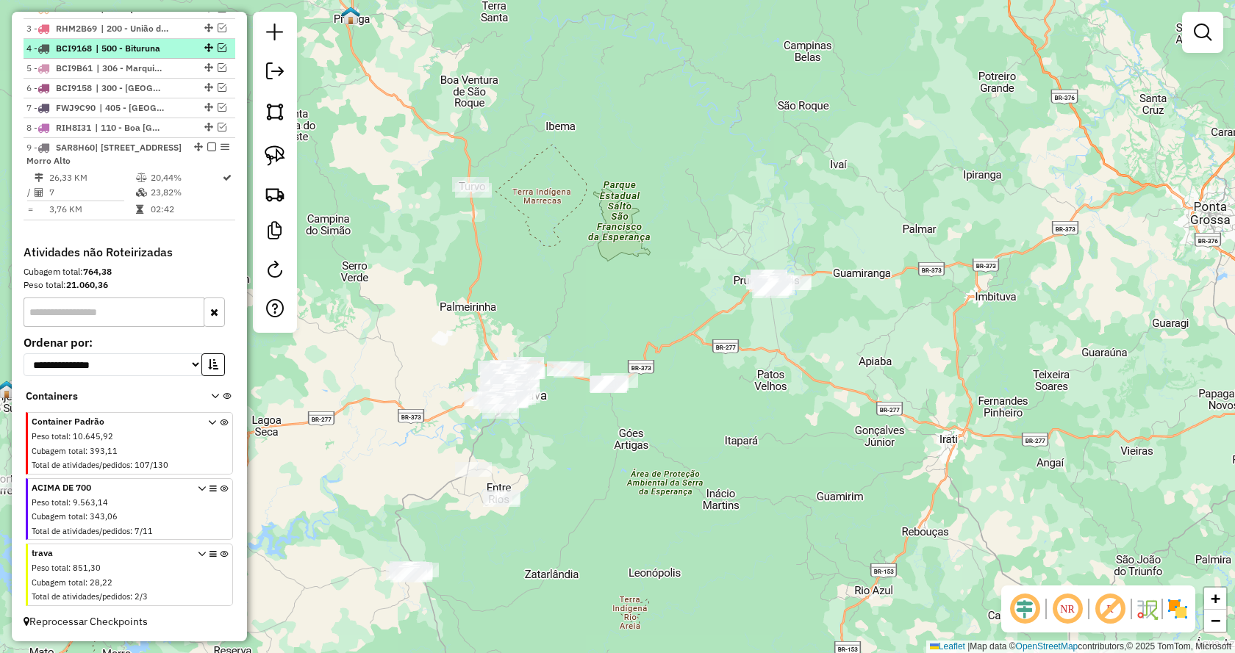
click at [207, 143] on em at bounding box center [211, 147] width 9 height 9
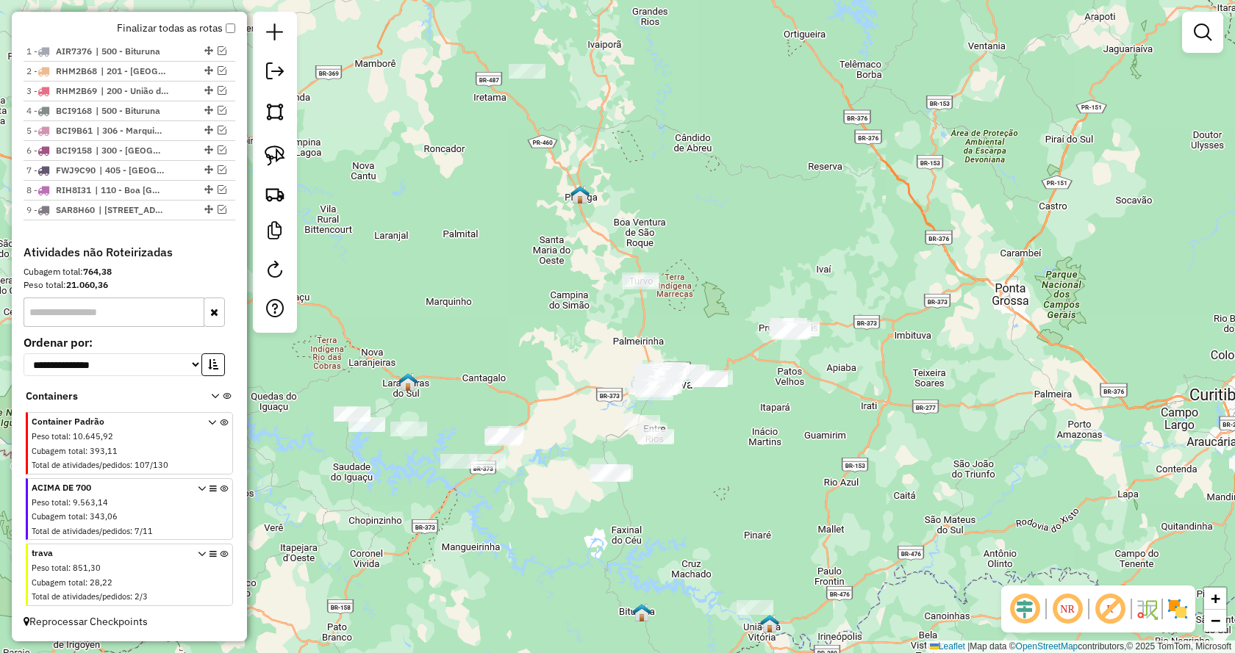
drag, startPoint x: 763, startPoint y: 462, endPoint x: 782, endPoint y: 429, distance: 38.2
click at [782, 429] on div "Janela de atendimento Grade de atendimento Capacidade Transportadoras Veículos …" at bounding box center [617, 326] width 1235 height 653
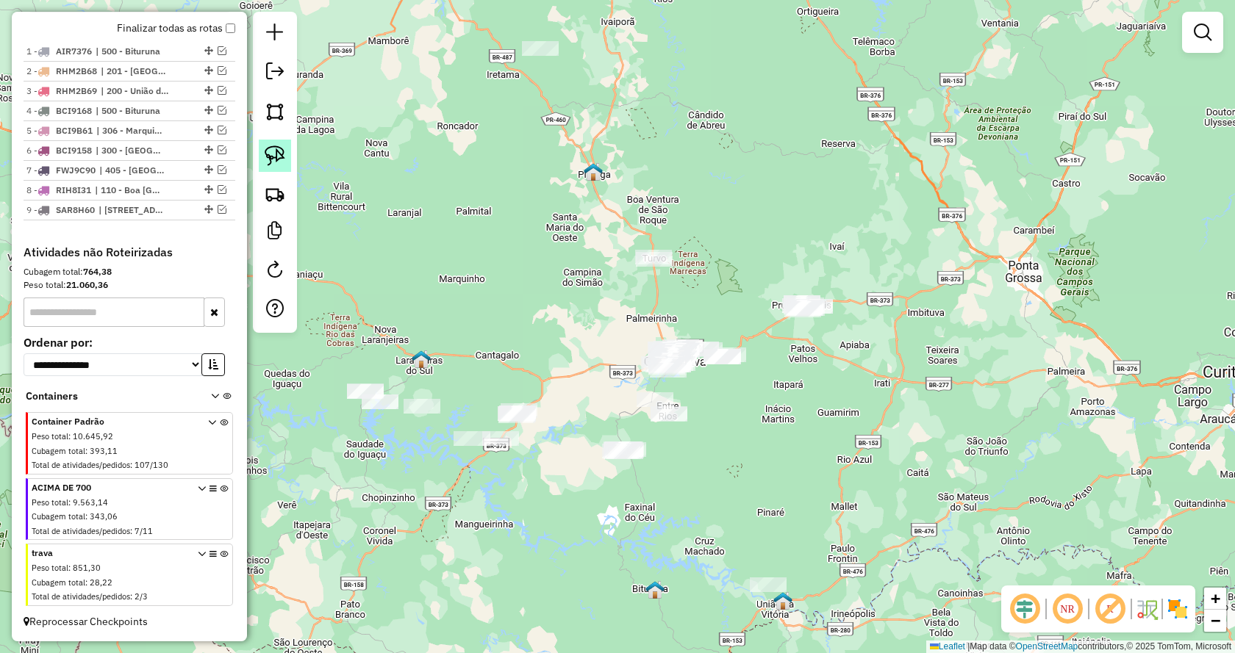
click at [276, 155] on img at bounding box center [275, 156] width 21 height 21
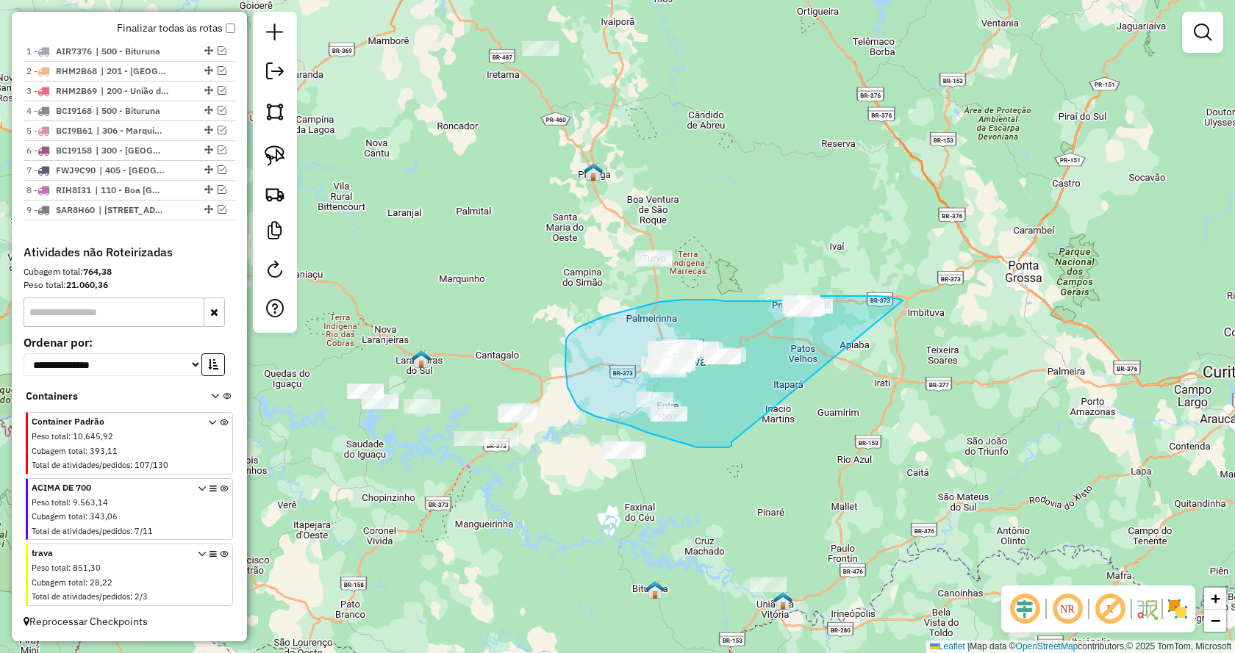
drag, startPoint x: 731, startPoint y: 443, endPoint x: 905, endPoint y: 302, distance: 223.2
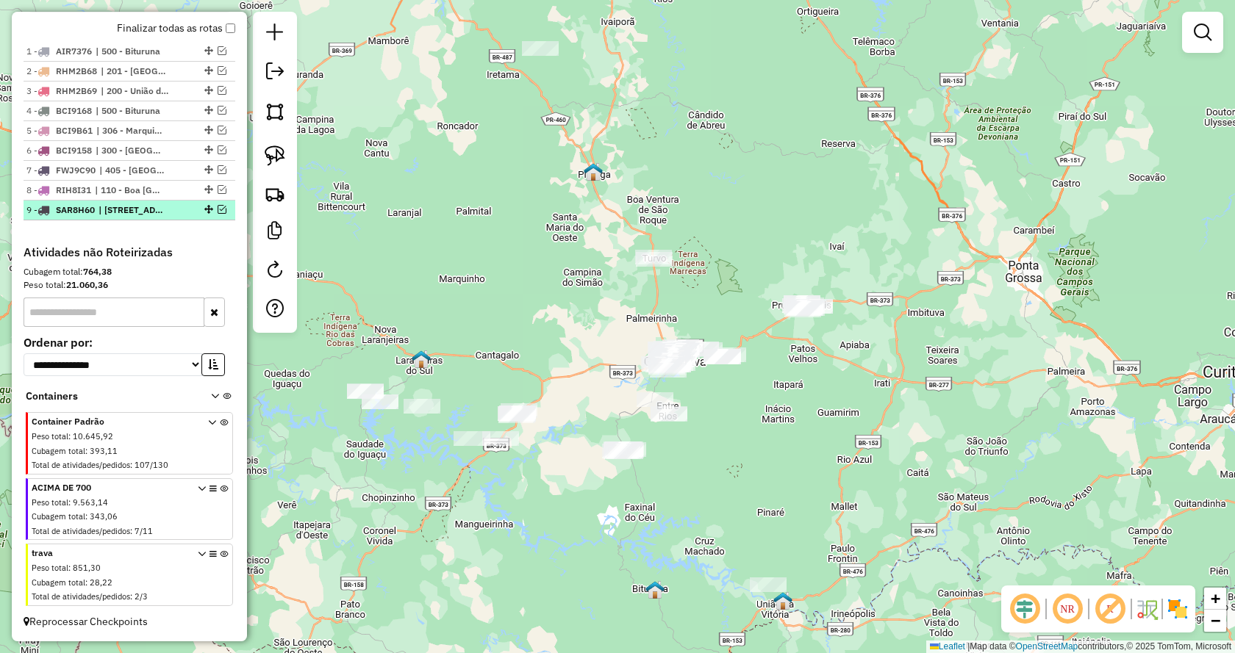
click at [220, 211] on em at bounding box center [222, 209] width 9 height 9
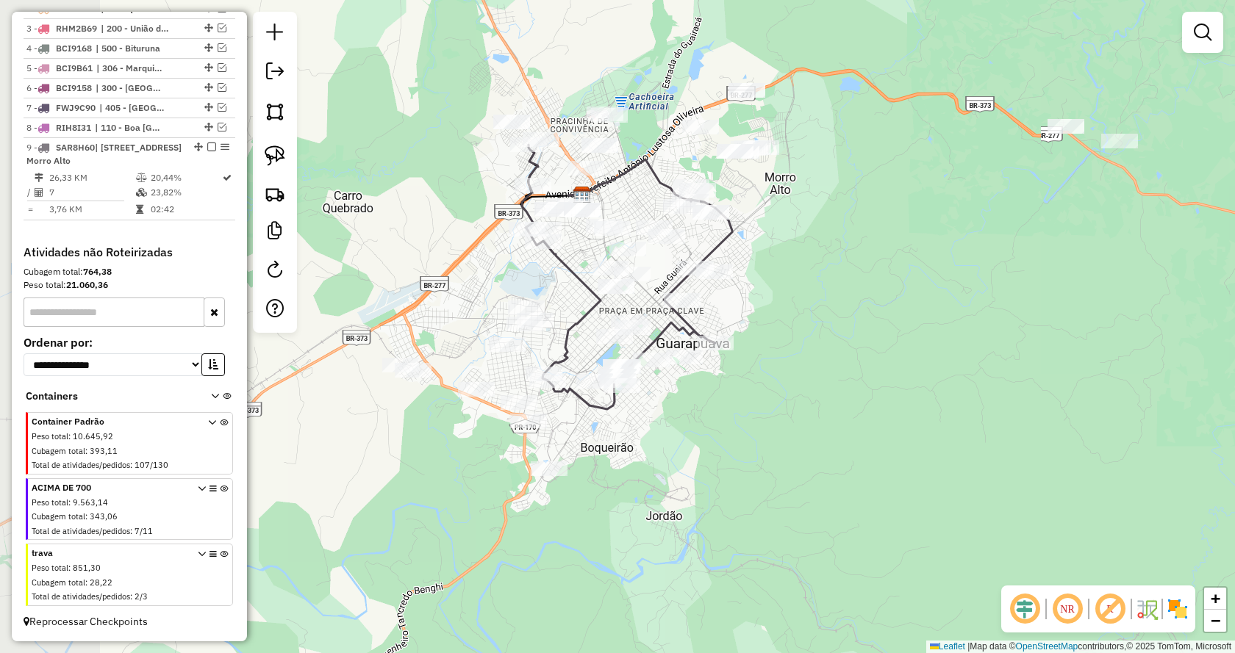
drag, startPoint x: 660, startPoint y: 337, endPoint x: 847, endPoint y: 422, distance: 205.3
click at [847, 422] on div "Janela de atendimento Grade de atendimento Capacidade Transportadoras Veículos …" at bounding box center [617, 326] width 1235 height 653
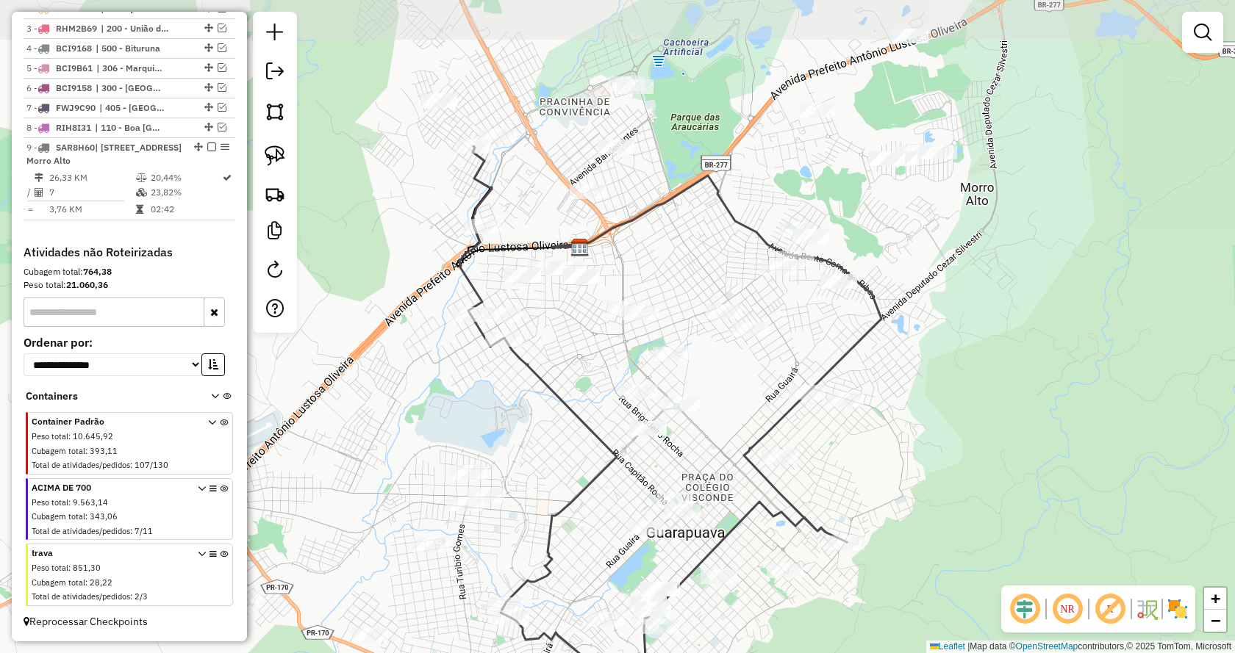
drag, startPoint x: 666, startPoint y: 455, endPoint x: 817, endPoint y: 653, distance: 249.2
click at [817, 653] on html "Aguarde... Pop-up bloqueado! Seu navegador bloqueou automáticamente a abertura …" at bounding box center [617, 326] width 1235 height 653
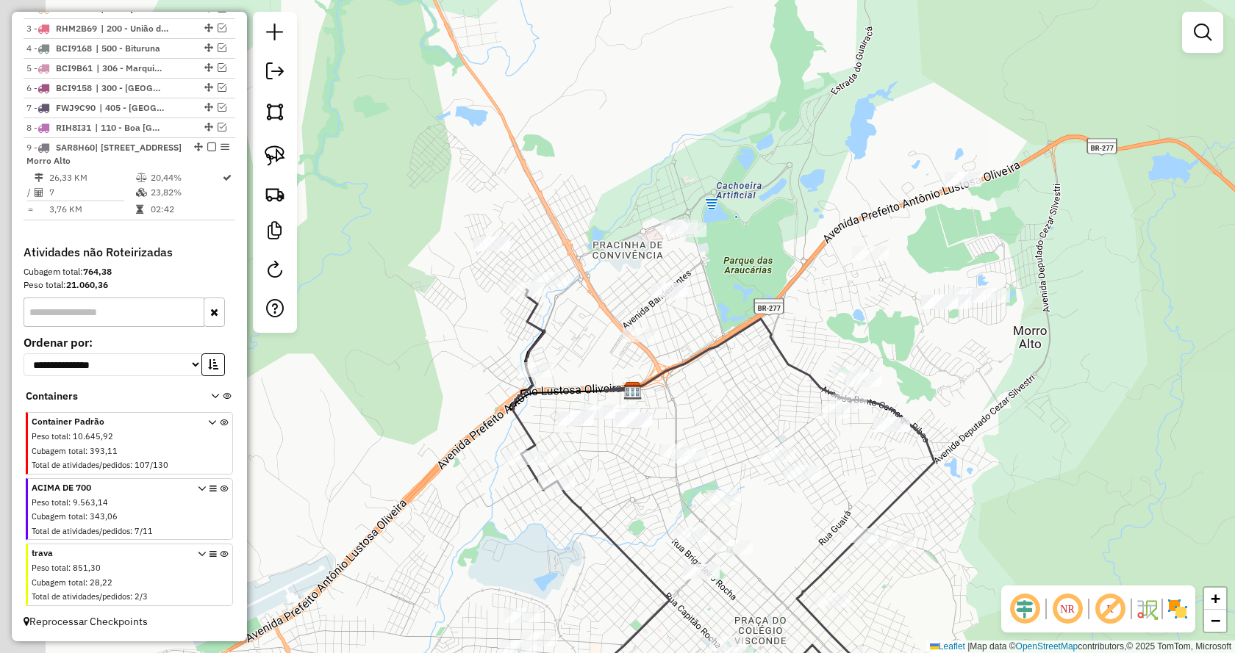
drag, startPoint x: 660, startPoint y: 207, endPoint x: 713, endPoint y: 350, distance: 152.8
click at [713, 350] on icon at bounding box center [728, 360] width 246 height 83
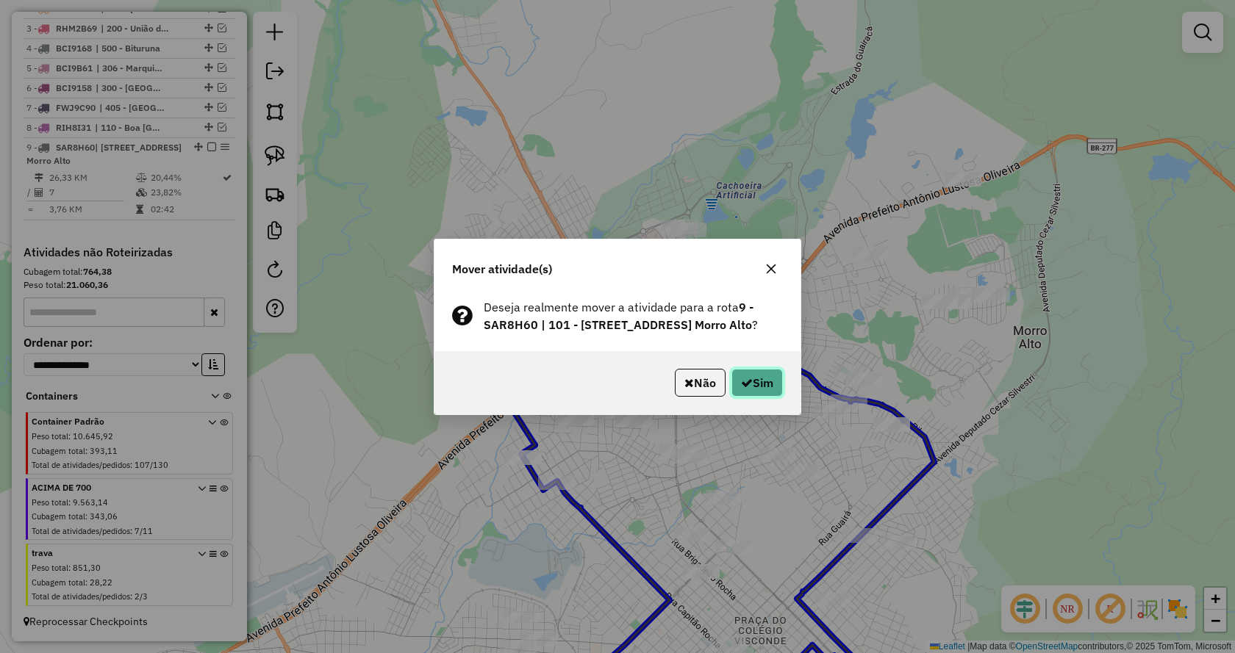
click at [745, 389] on icon "button" at bounding box center [747, 383] width 12 height 12
click at [753, 397] on button "Sim" at bounding box center [756, 383] width 51 height 28
click at [738, 397] on button "Sim" at bounding box center [756, 383] width 51 height 28
click at [746, 389] on icon "button" at bounding box center [747, 383] width 12 height 12
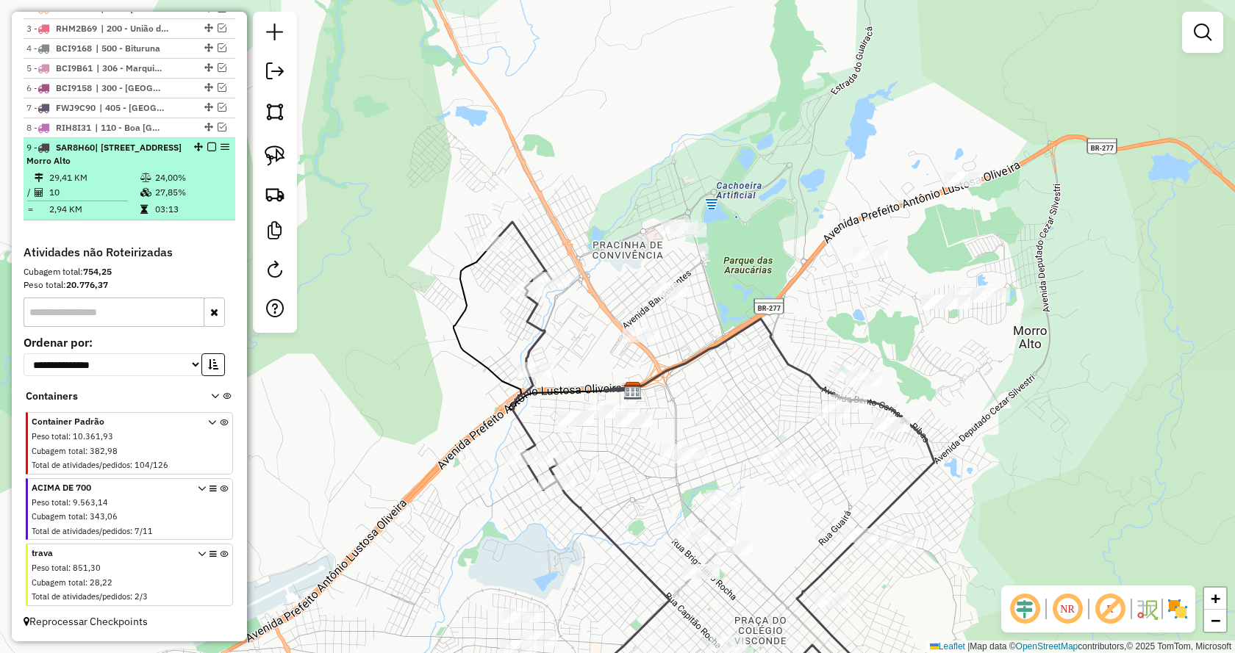
click at [207, 143] on em at bounding box center [211, 147] width 9 height 9
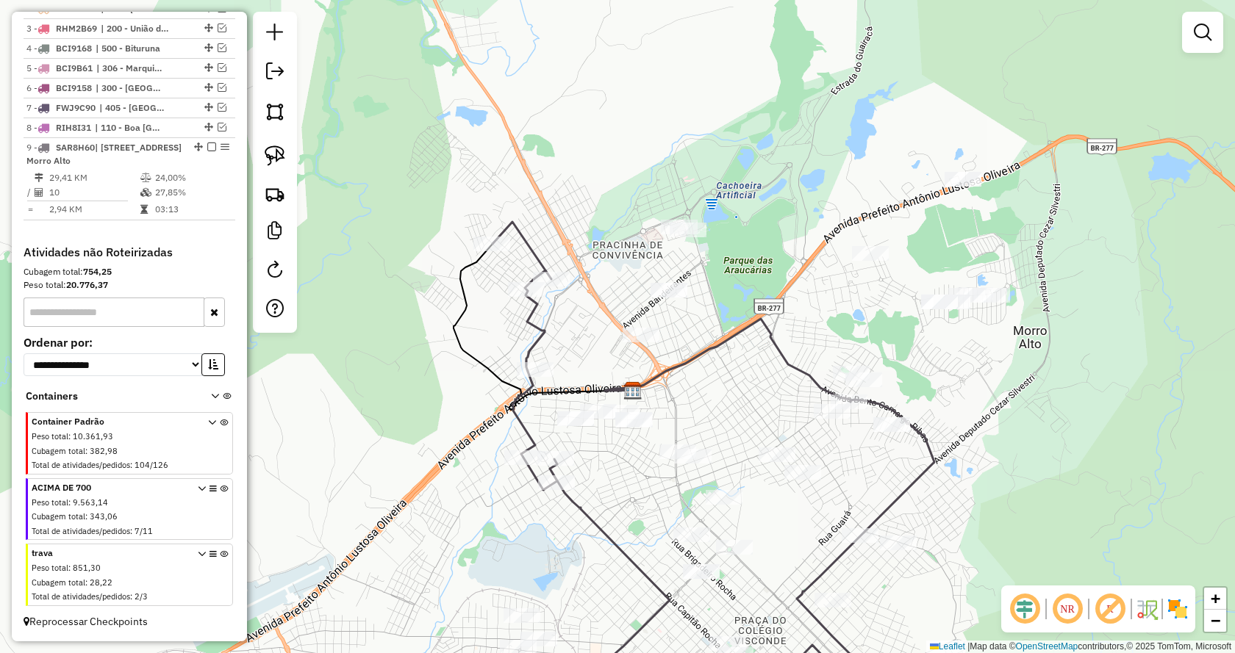
scroll to position [557, 0]
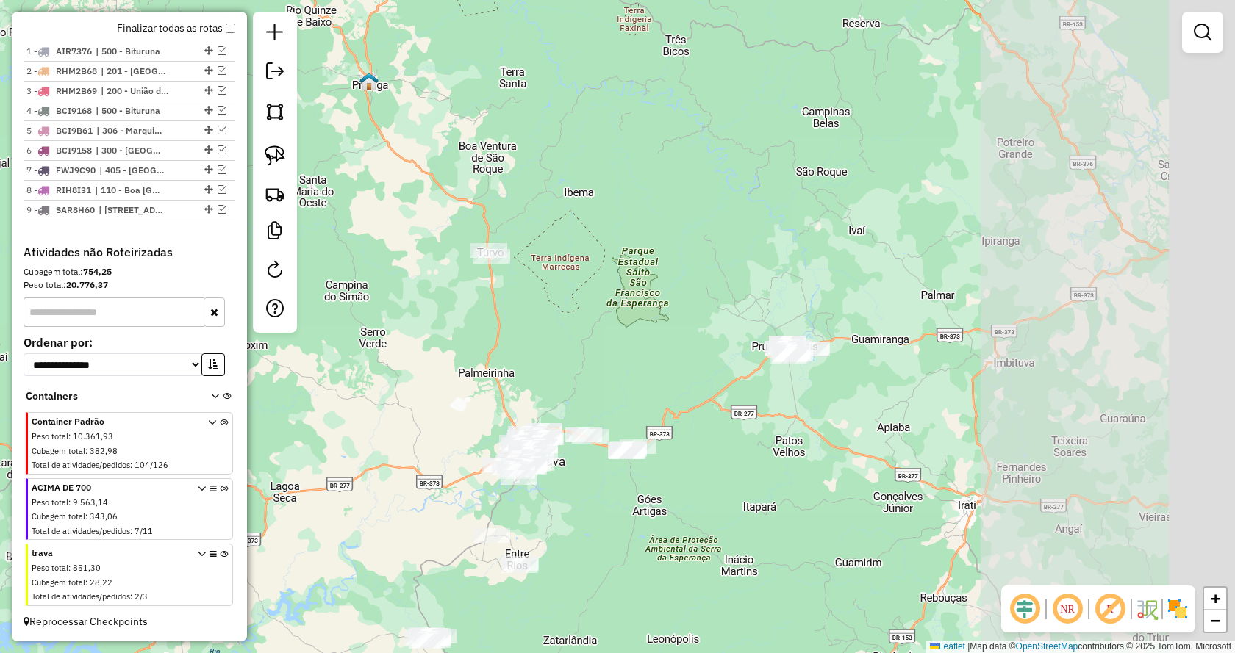
drag, startPoint x: 1035, startPoint y: 373, endPoint x: 710, endPoint y: 470, distance: 338.9
click at [725, 480] on div "Janela de atendimento Grade de atendimento Capacidade Transportadoras Veículos …" at bounding box center [617, 326] width 1235 height 653
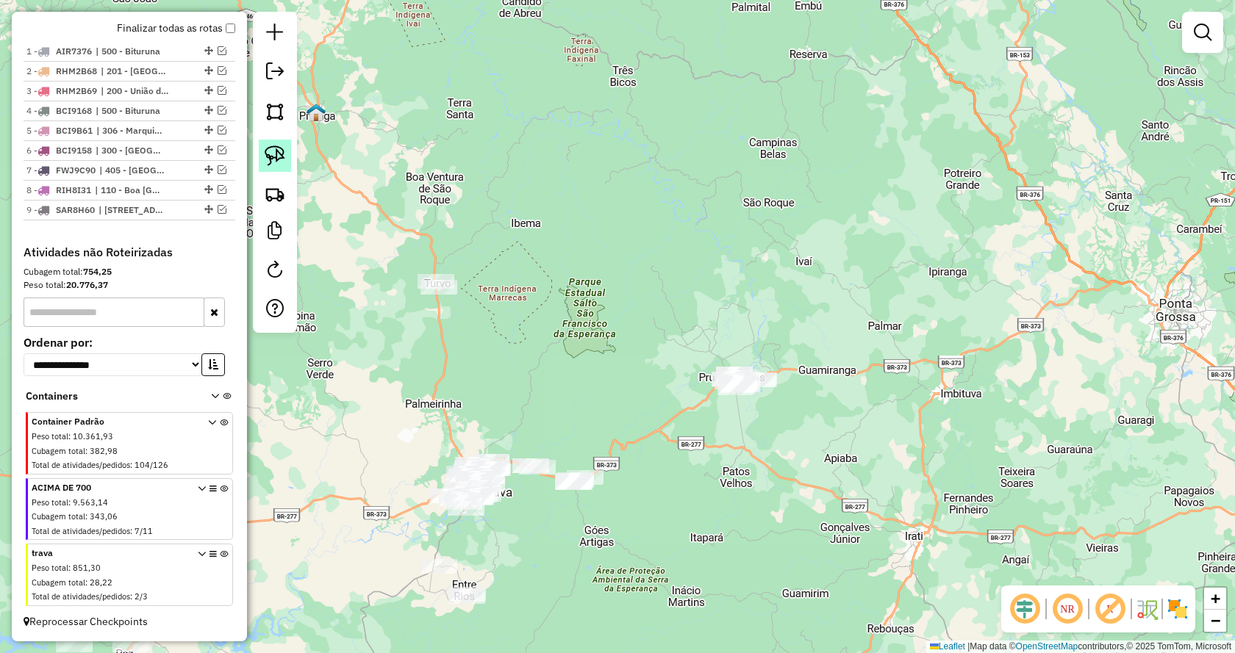
click at [274, 150] on img at bounding box center [275, 156] width 21 height 21
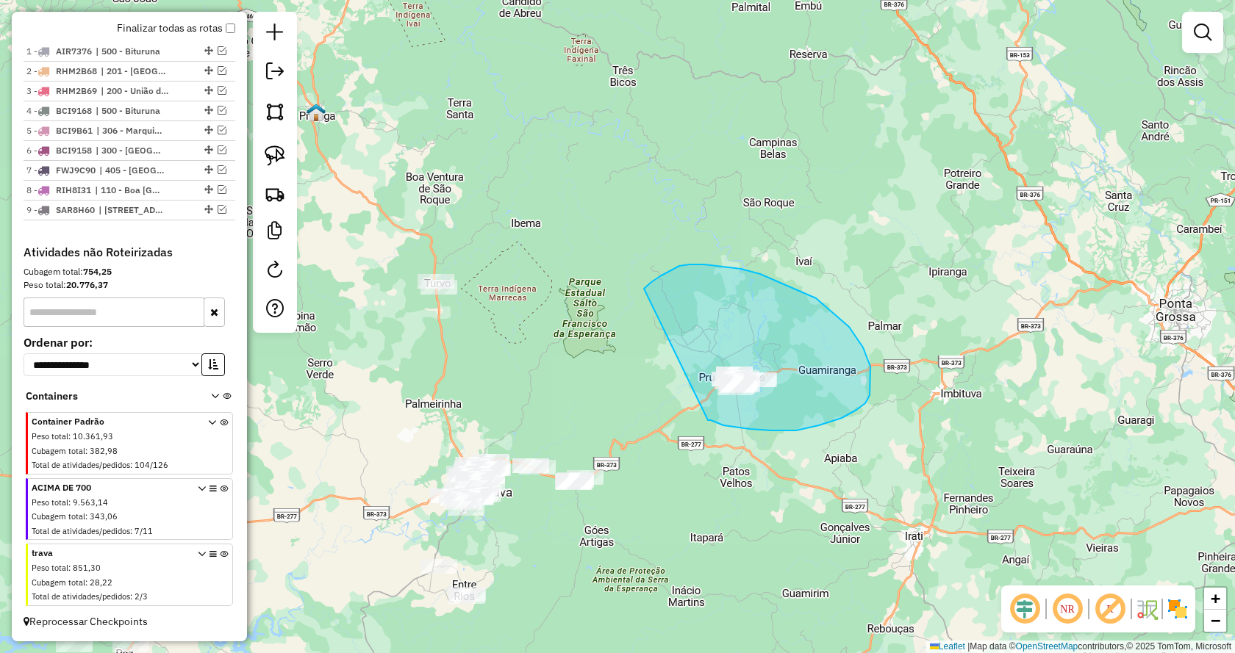
drag, startPoint x: 708, startPoint y: 420, endPoint x: 644, endPoint y: 289, distance: 146.3
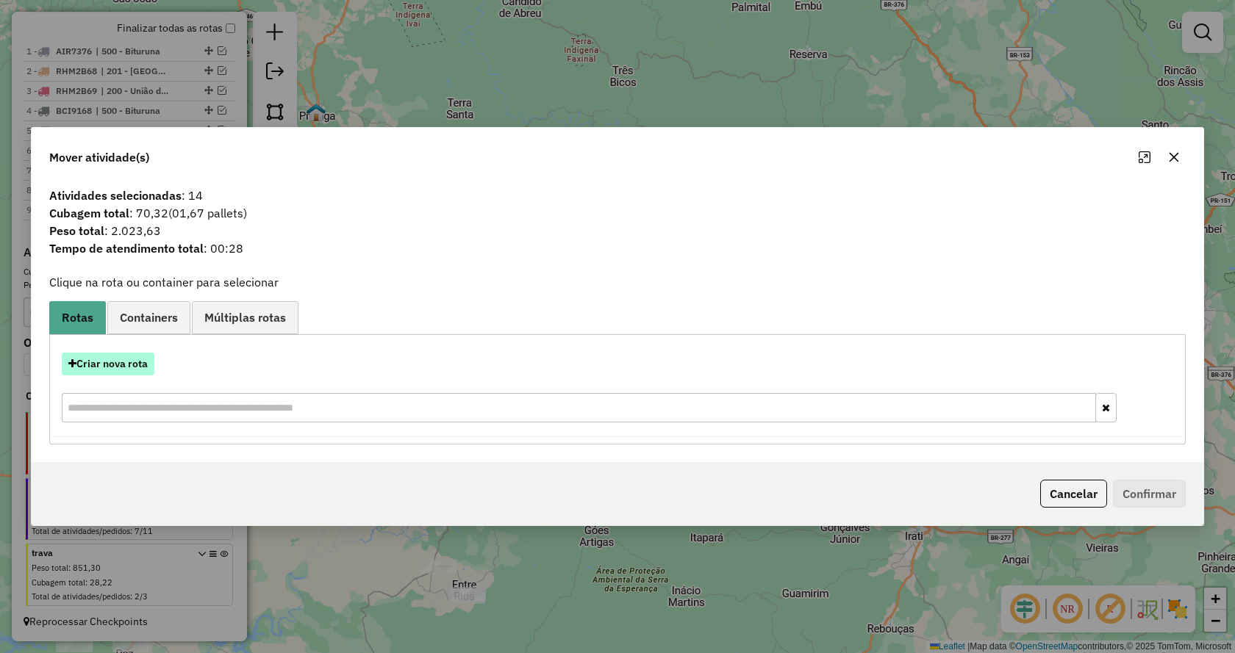
click at [122, 362] on button "Criar nova rota" at bounding box center [108, 364] width 93 height 23
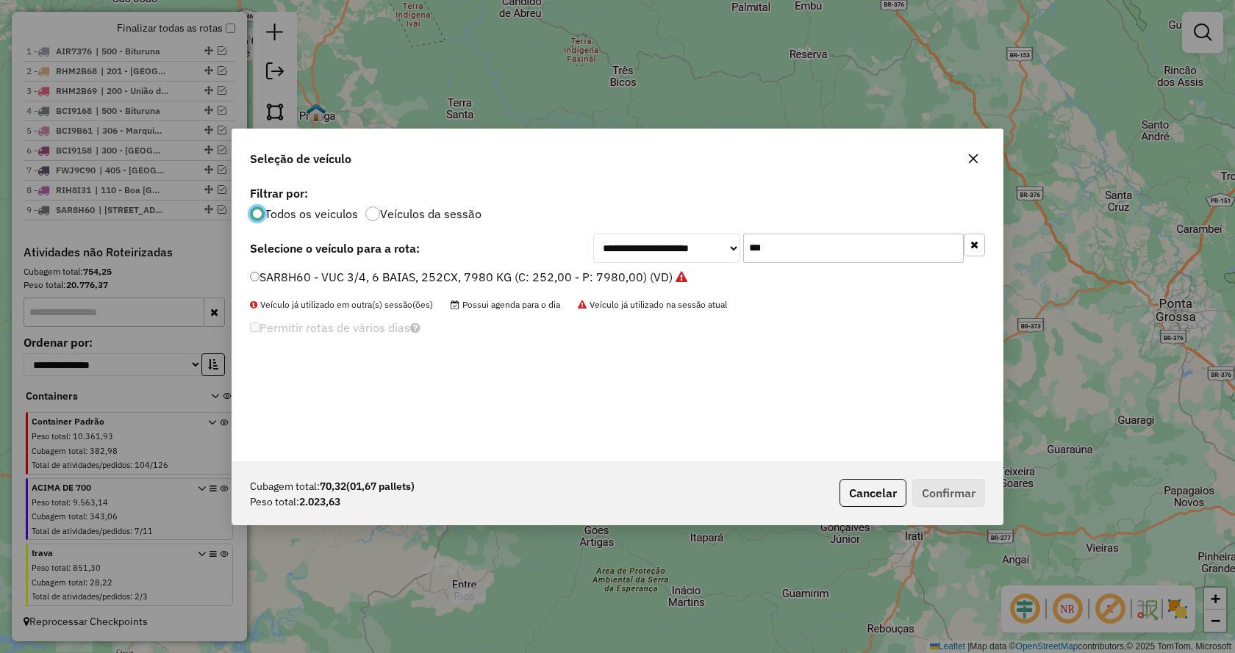
scroll to position [8, 4]
drag, startPoint x: 779, startPoint y: 241, endPoint x: 648, endPoint y: 240, distance: 130.8
click at [648, 240] on div "**********" at bounding box center [789, 248] width 392 height 29
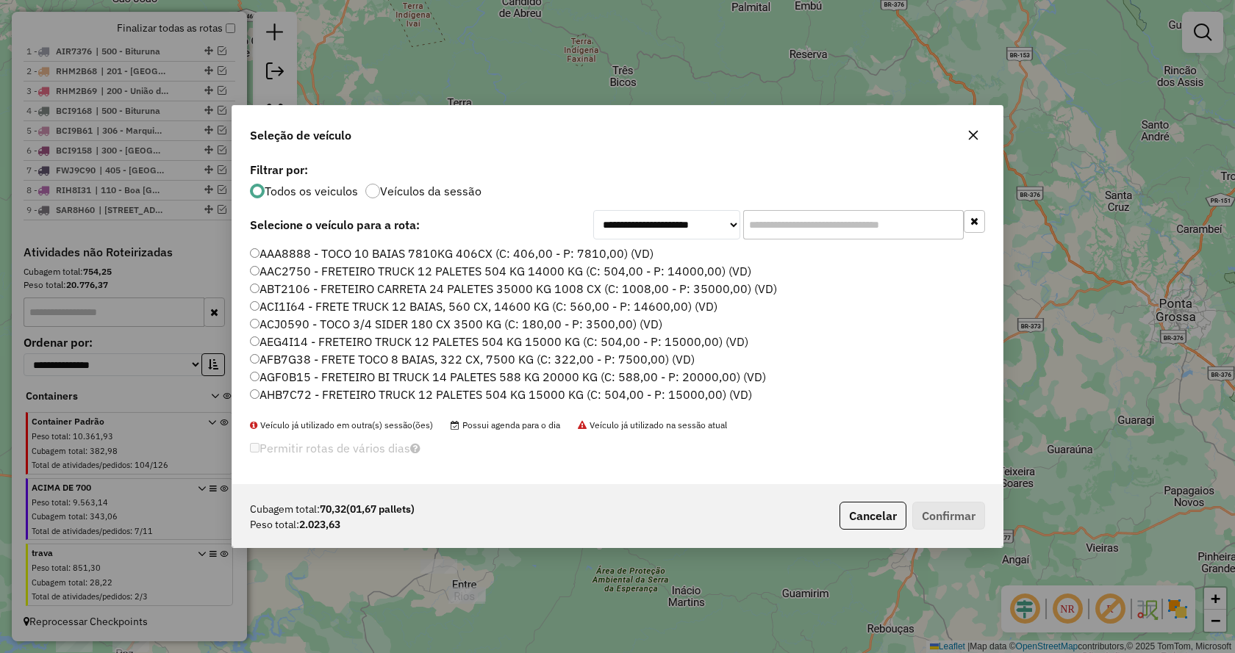
click at [786, 224] on input "text" at bounding box center [853, 224] width 221 height 29
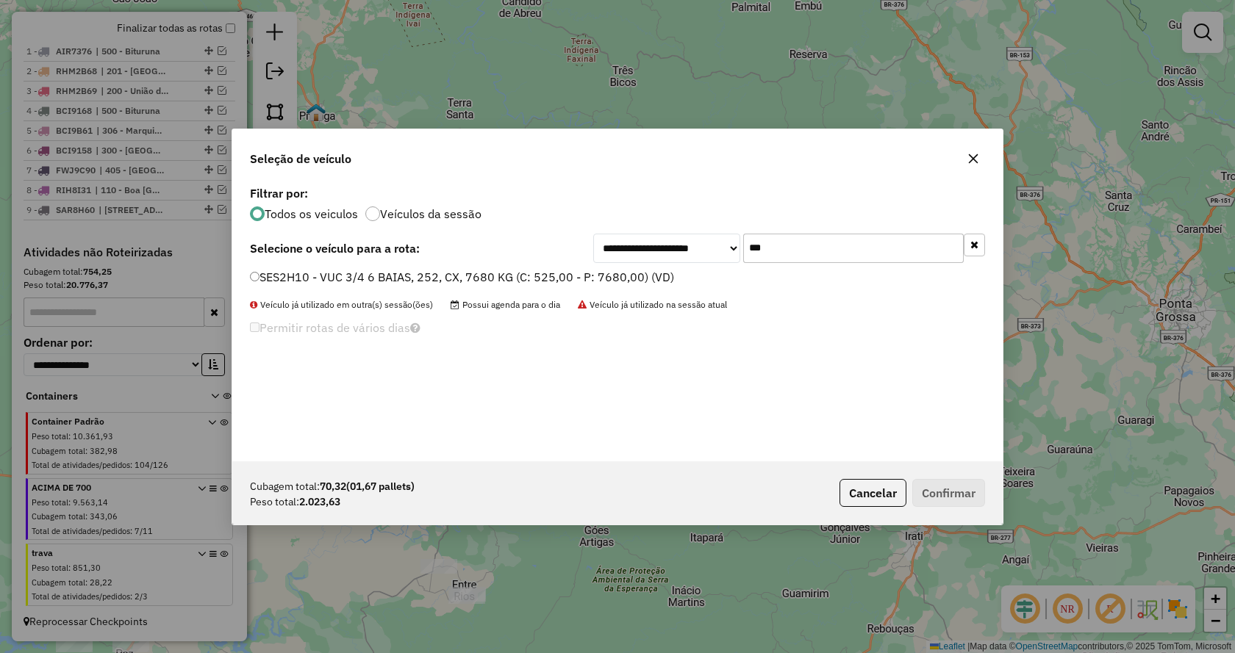
type input "***"
click at [260, 273] on label "SES2H10 - VUC 3/4 6 BAIAS, 252, CX, 7680 KG (C: 525,00 - P: 7680,00) (VD)" at bounding box center [462, 277] width 424 height 18
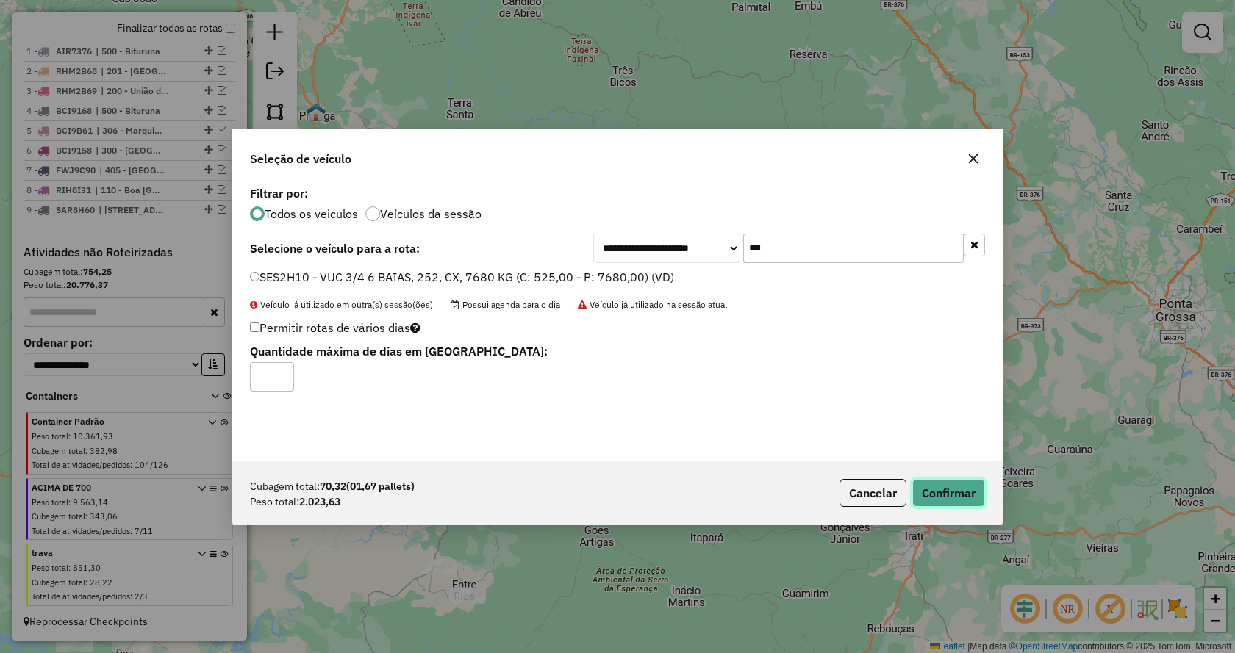
click at [958, 487] on button "Confirmar" at bounding box center [948, 493] width 73 height 28
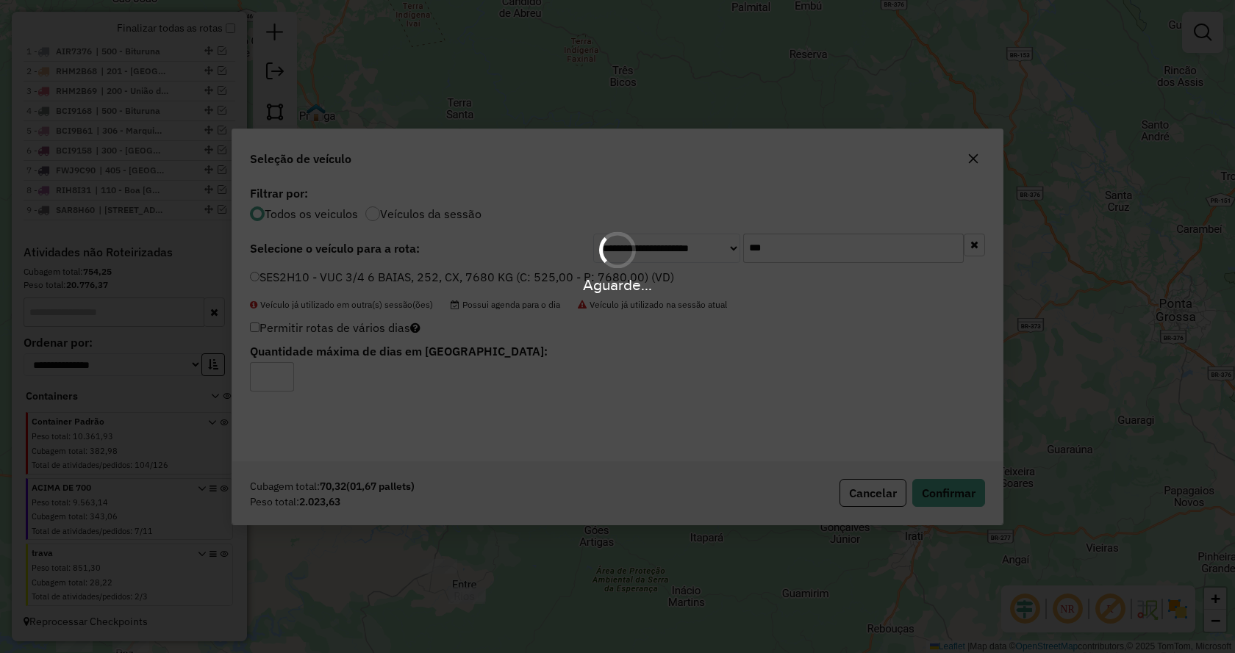
scroll to position [640, 0]
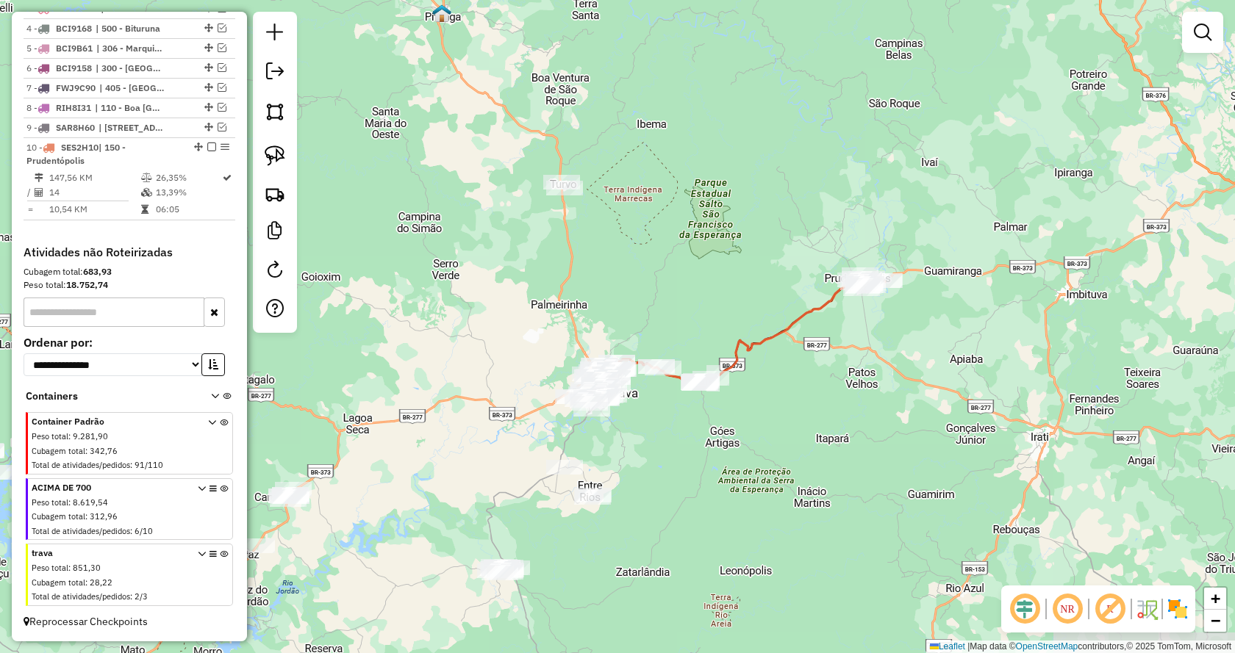
drag, startPoint x: 723, startPoint y: 509, endPoint x: 848, endPoint y: 410, distance: 160.2
click at [848, 410] on div "Janela de atendimento Grade de atendimento Capacidade Transportadoras Veículos …" at bounding box center [617, 326] width 1235 height 653
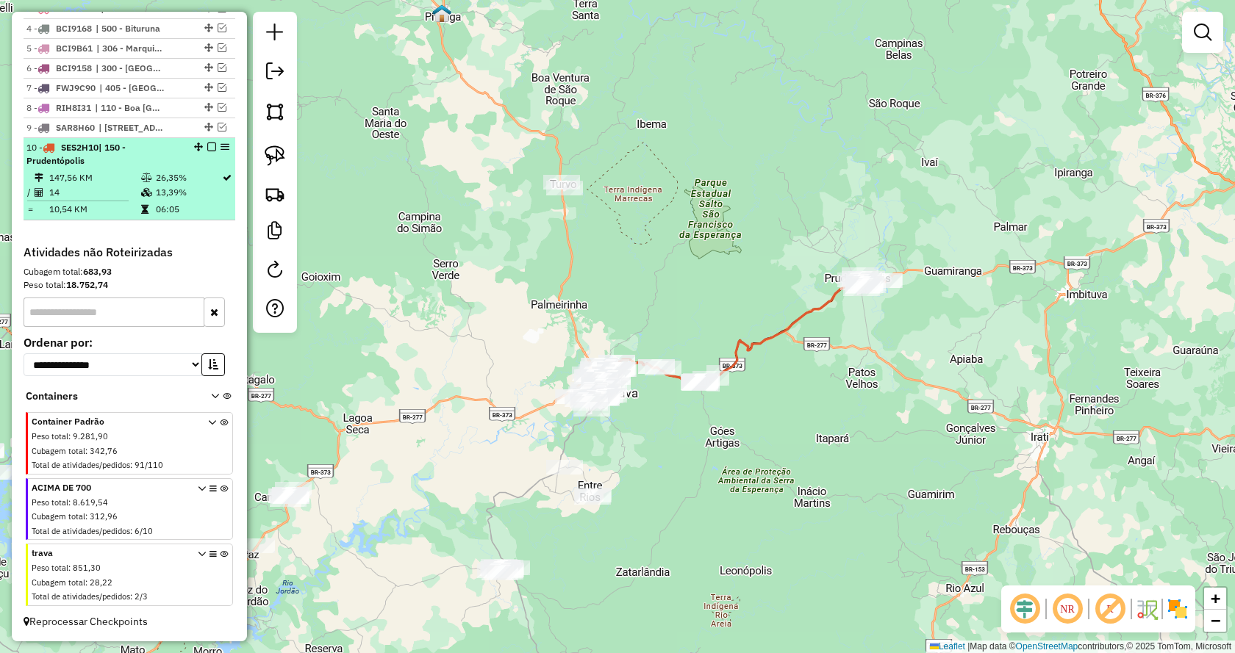
click at [207, 146] on em at bounding box center [211, 147] width 9 height 9
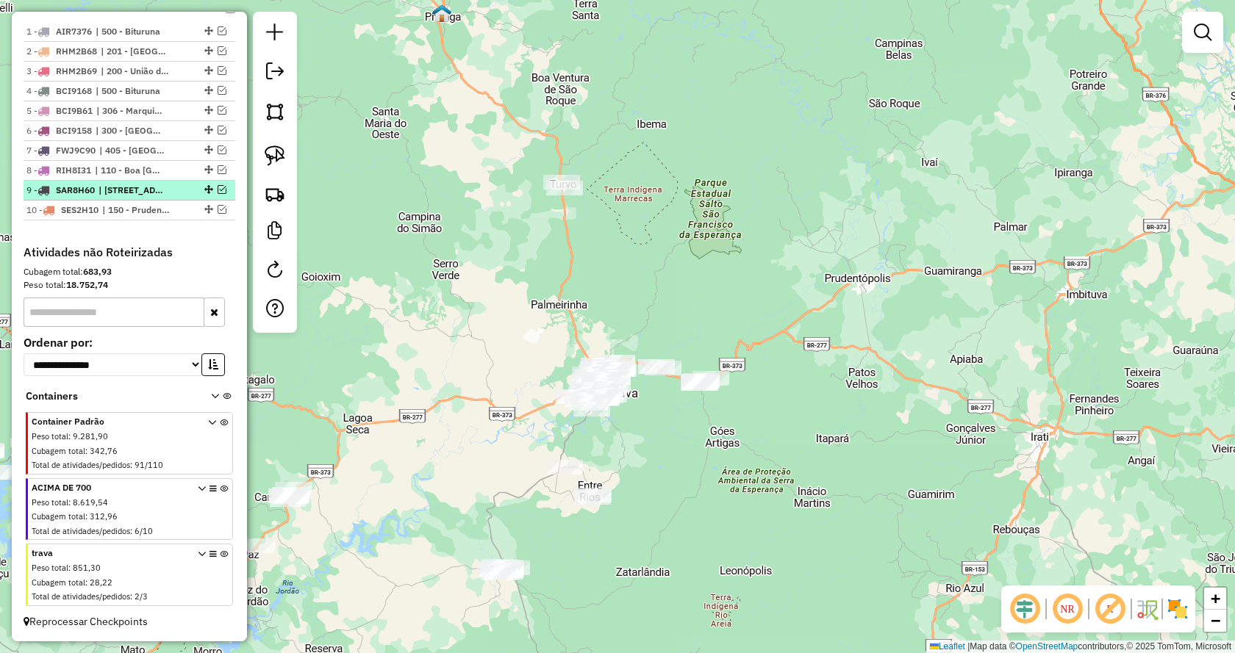
click at [218, 189] on em at bounding box center [222, 189] width 9 height 9
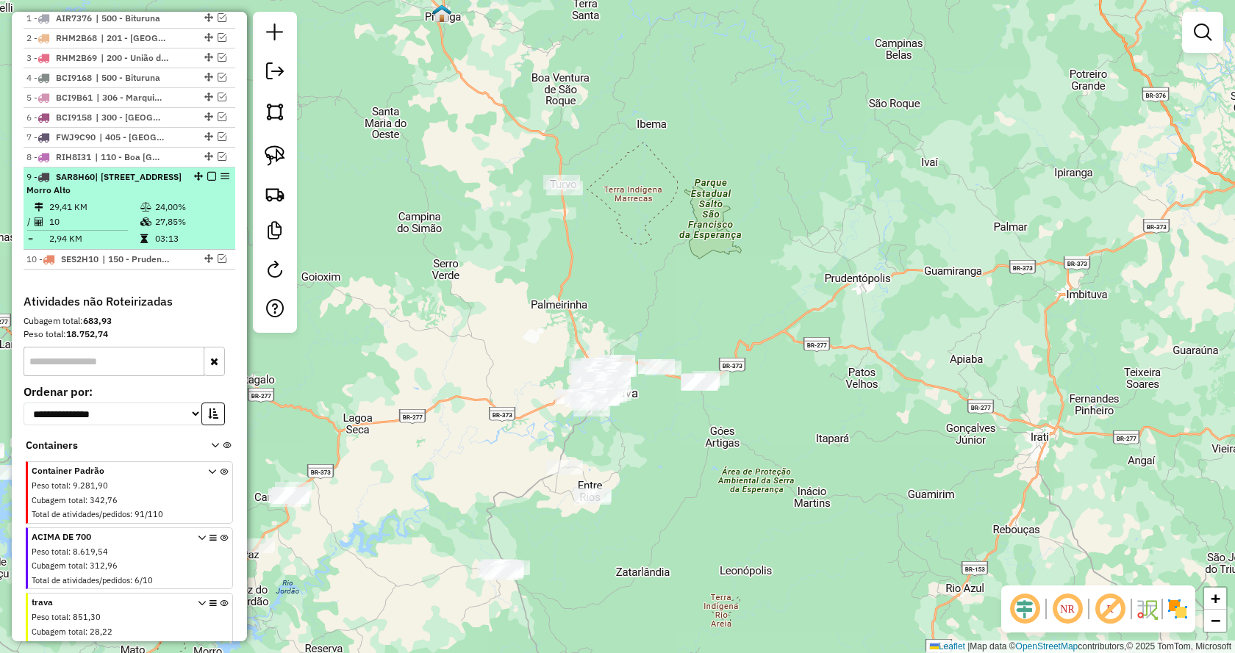
scroll to position [649, 0]
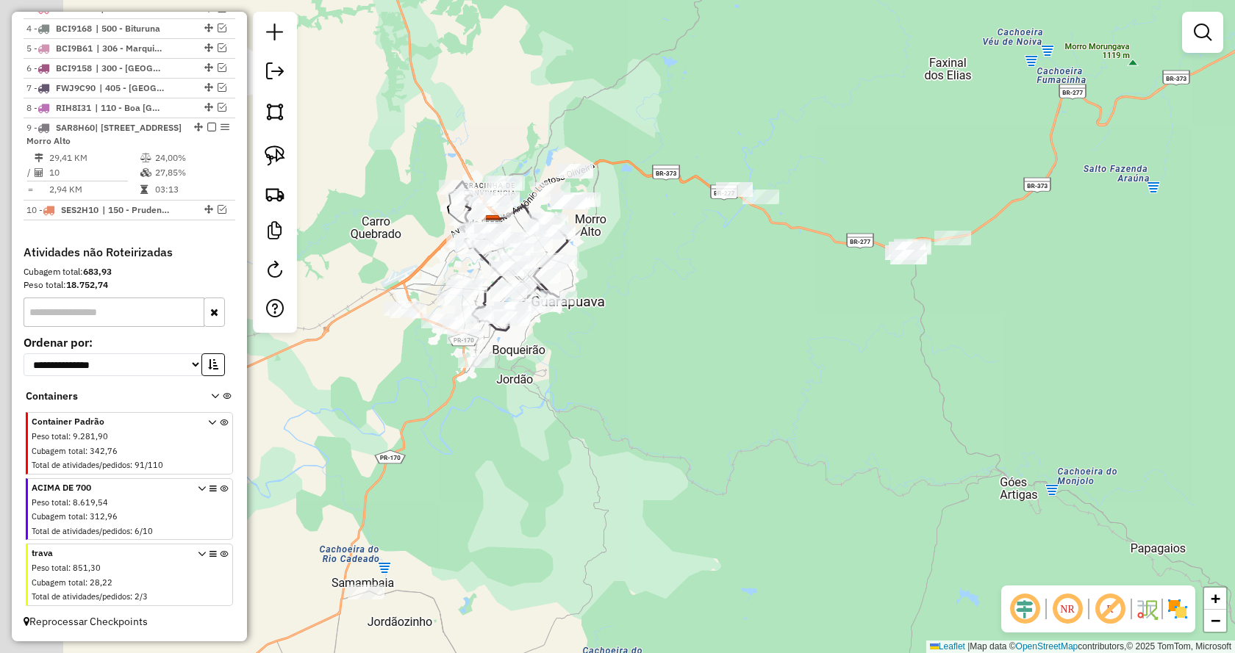
drag, startPoint x: 561, startPoint y: 456, endPoint x: 611, endPoint y: 337, distance: 129.1
click at [701, 456] on div "Janela de atendimento Grade de atendimento Capacidade Transportadoras Veículos …" at bounding box center [617, 326] width 1235 height 653
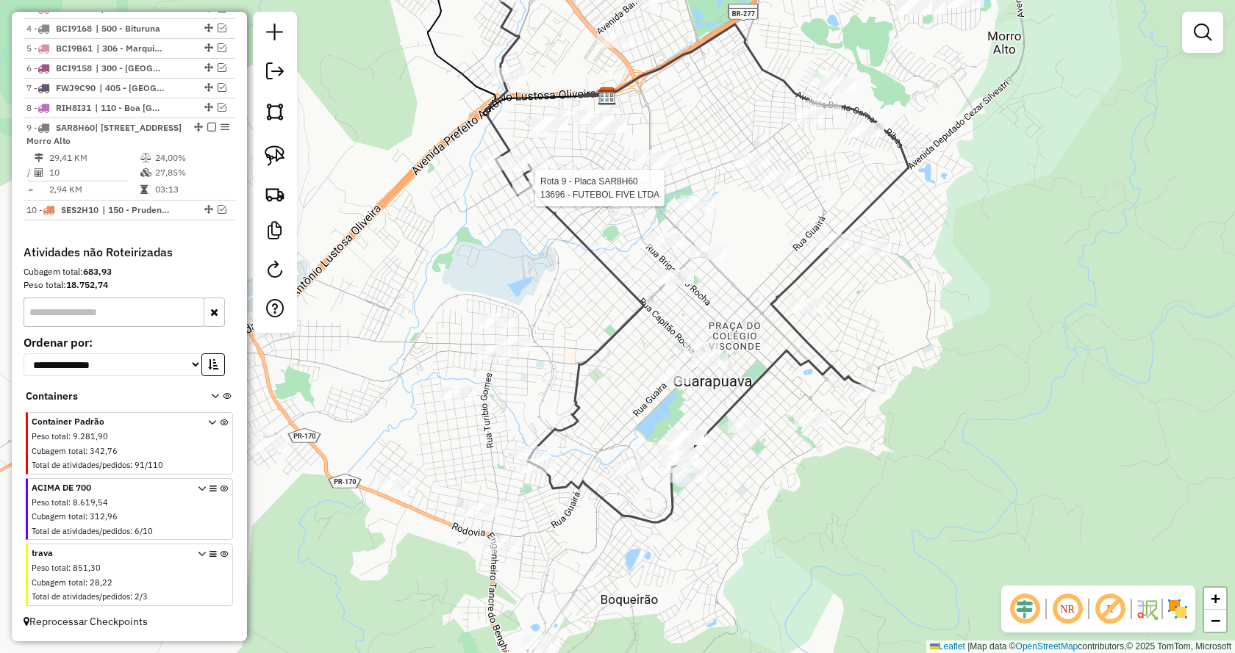
select select "**********"
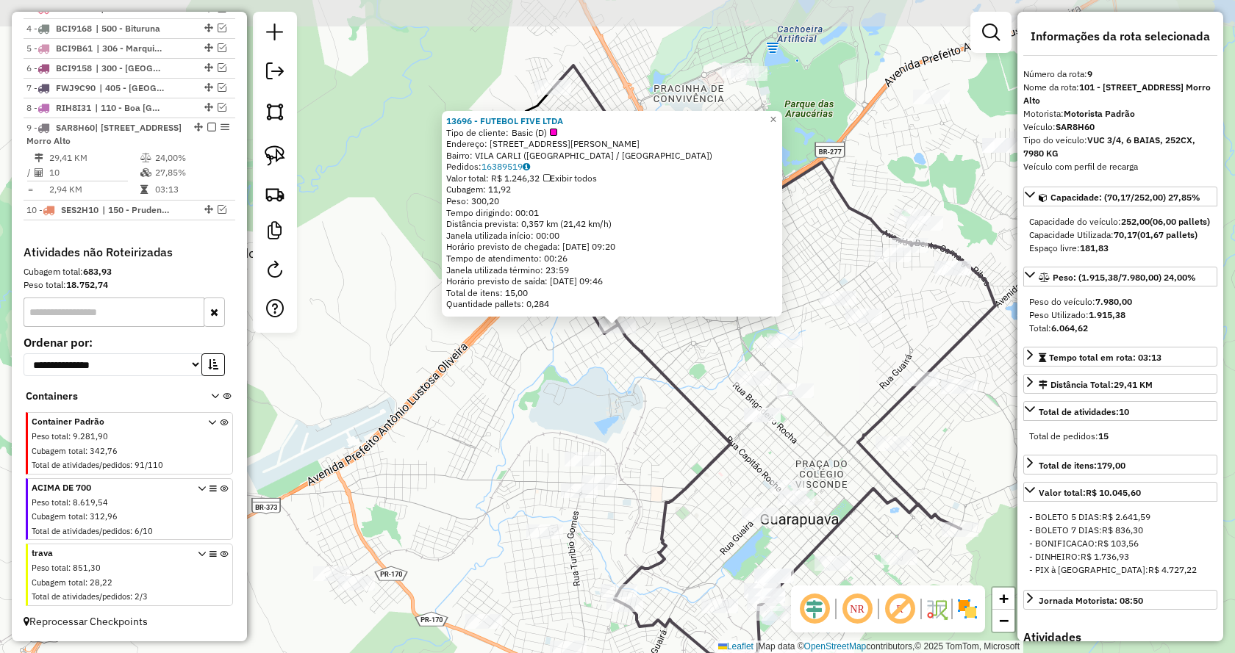
scroll to position [679, 0]
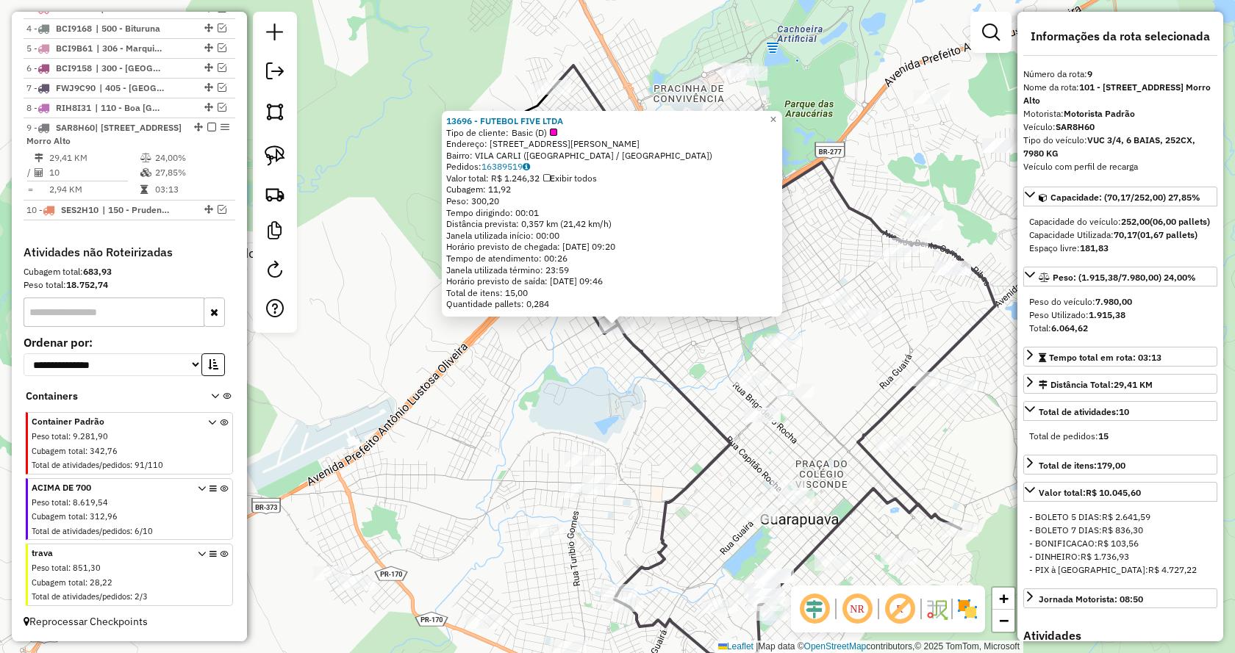
drag, startPoint x: 512, startPoint y: 187, endPoint x: 392, endPoint y: 365, distance: 215.1
click at [390, 384] on div "13696 - FUTEBOL FIVE LTDA Tipo de cliente: Basic (D) Endereço: [STREET_ADDRESS]…" at bounding box center [617, 326] width 1235 height 653
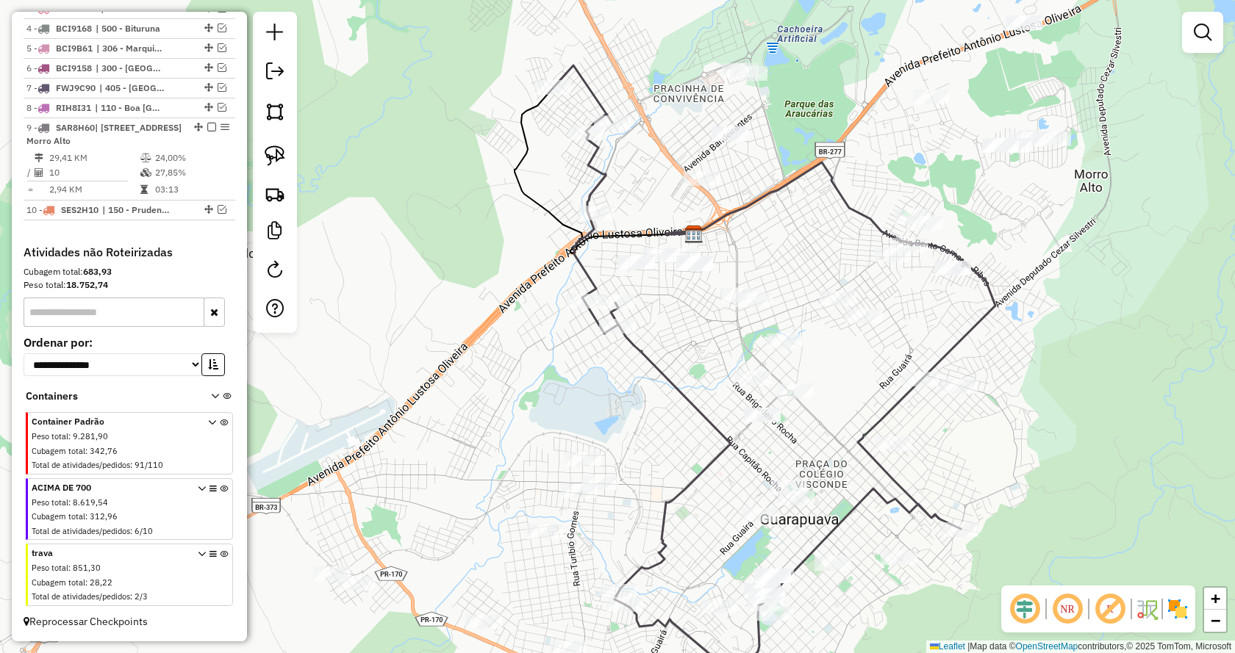
select select "**********"
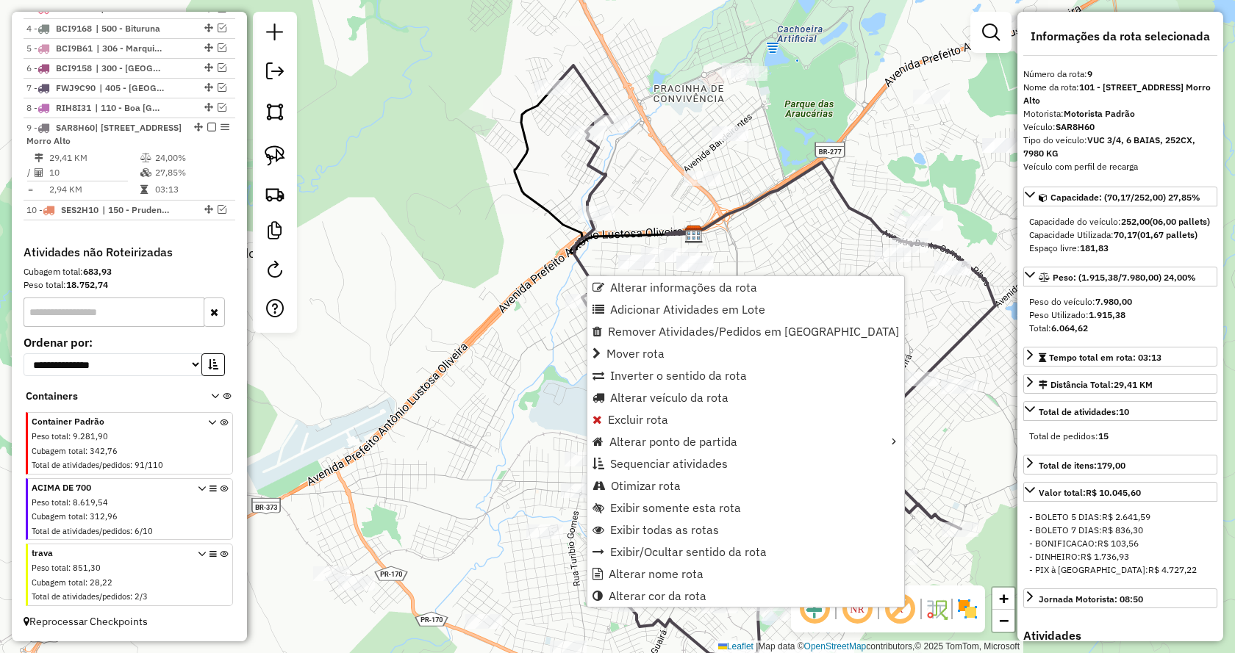
drag, startPoint x: 645, startPoint y: 595, endPoint x: 739, endPoint y: 596, distance: 94.1
click at [645, 596] on span "Alterar cor da rota" at bounding box center [658, 596] width 98 height 12
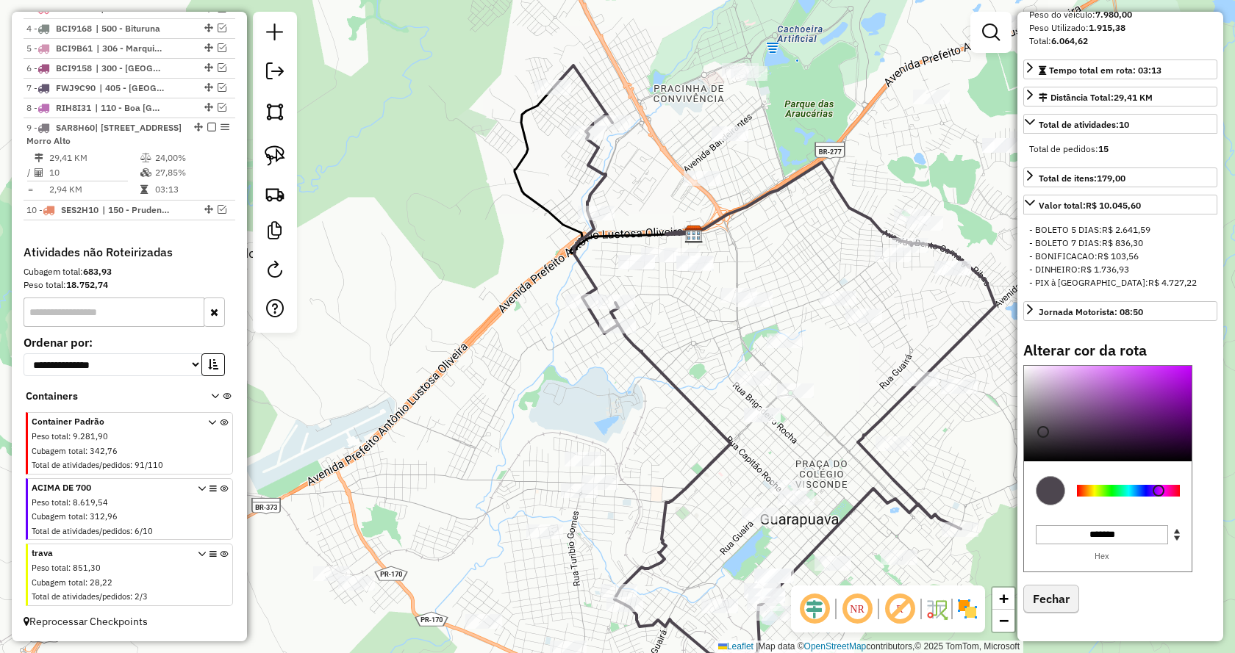
scroll to position [327, 0]
type input "*******"
click at [1027, 461] on div at bounding box center [1108, 414] width 168 height 96
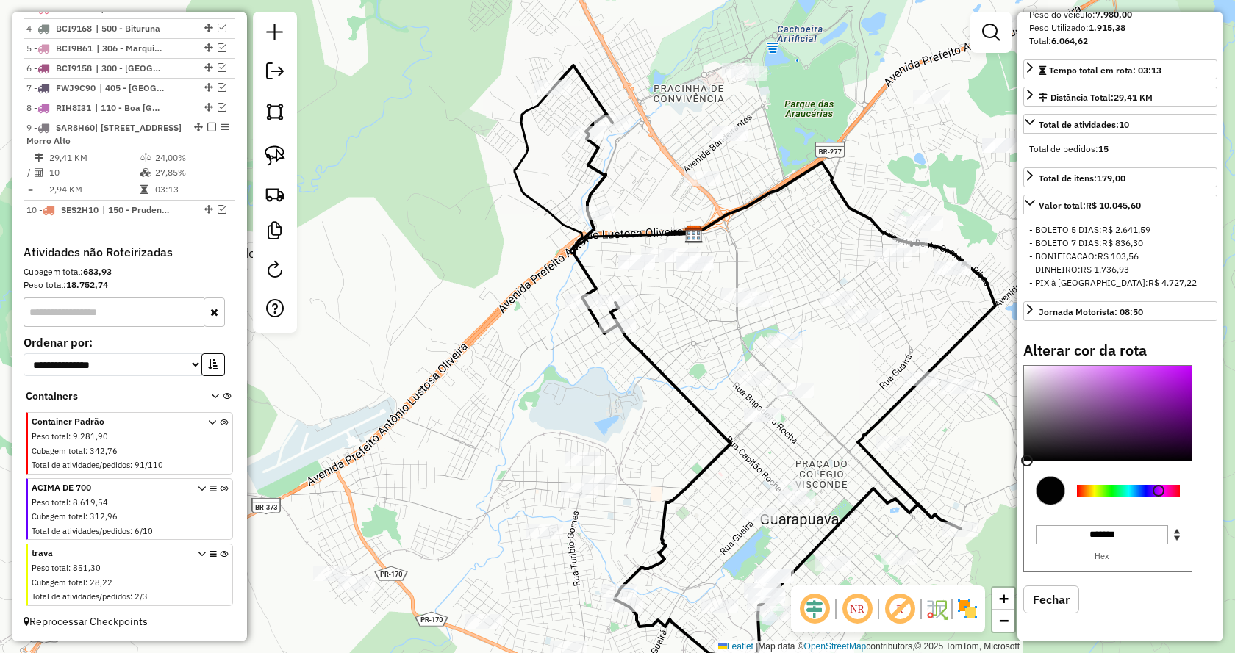
click at [607, 401] on div "Janela de atendimento Grade de atendimento Capacidade Transportadoras Veículos …" at bounding box center [617, 326] width 1235 height 653
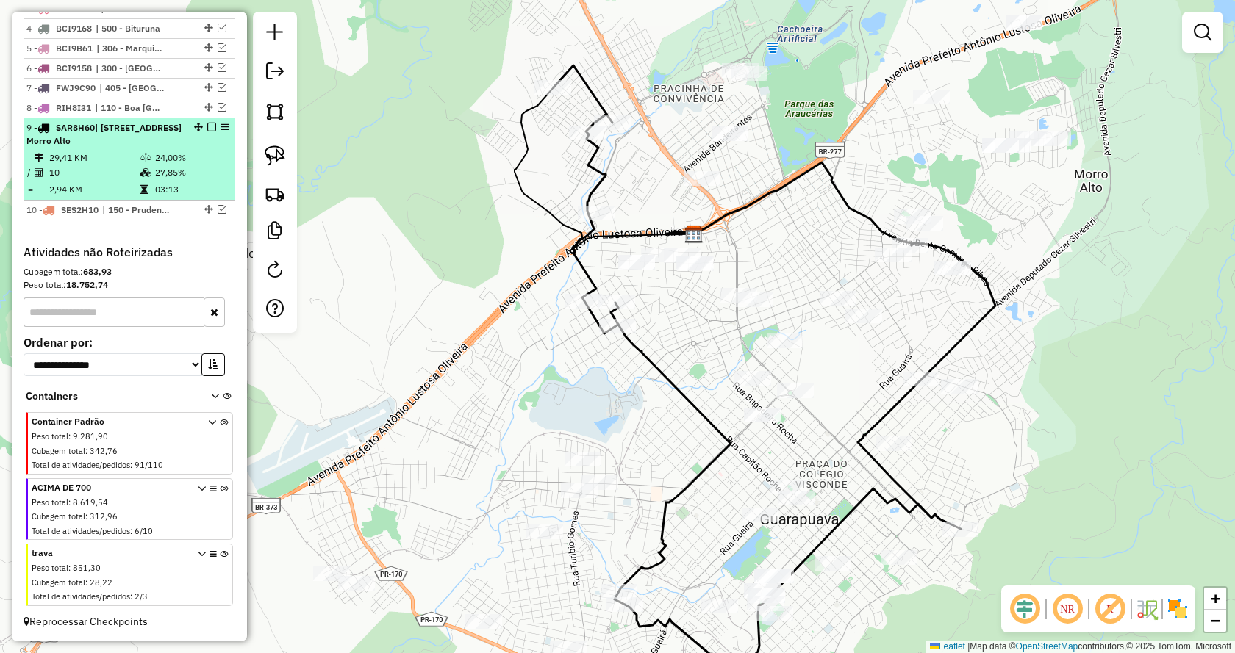
click at [207, 123] on em at bounding box center [211, 127] width 9 height 9
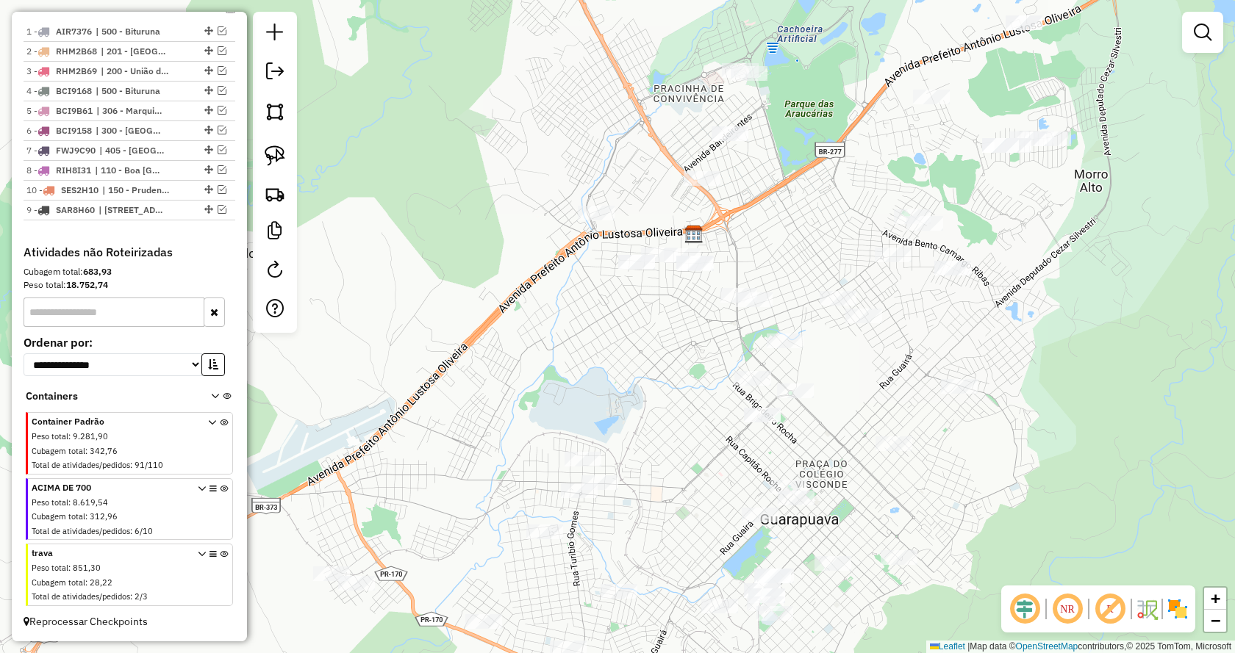
drag, startPoint x: 203, startPoint y: 187, endPoint x: 182, endPoint y: 236, distance: 52.7
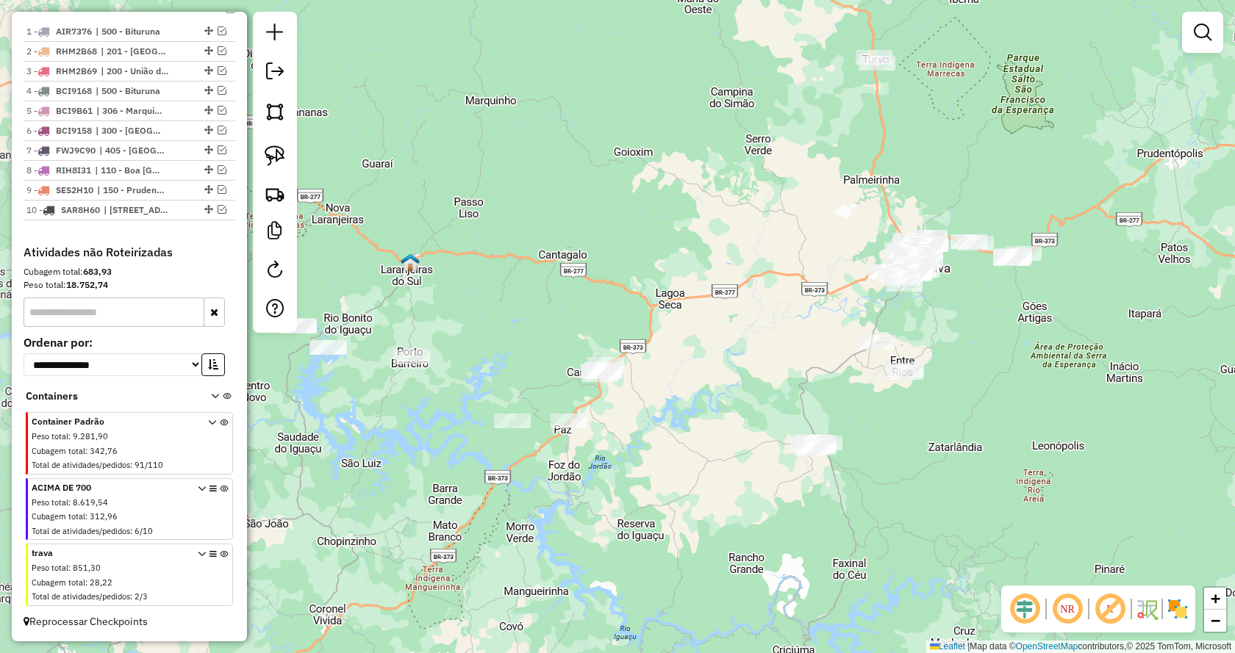
drag, startPoint x: 495, startPoint y: 468, endPoint x: 733, endPoint y: 357, distance: 262.5
click at [733, 357] on div "Janela de atendimento Grade de atendimento Capacidade Transportadoras Veículos …" at bounding box center [617, 326] width 1235 height 653
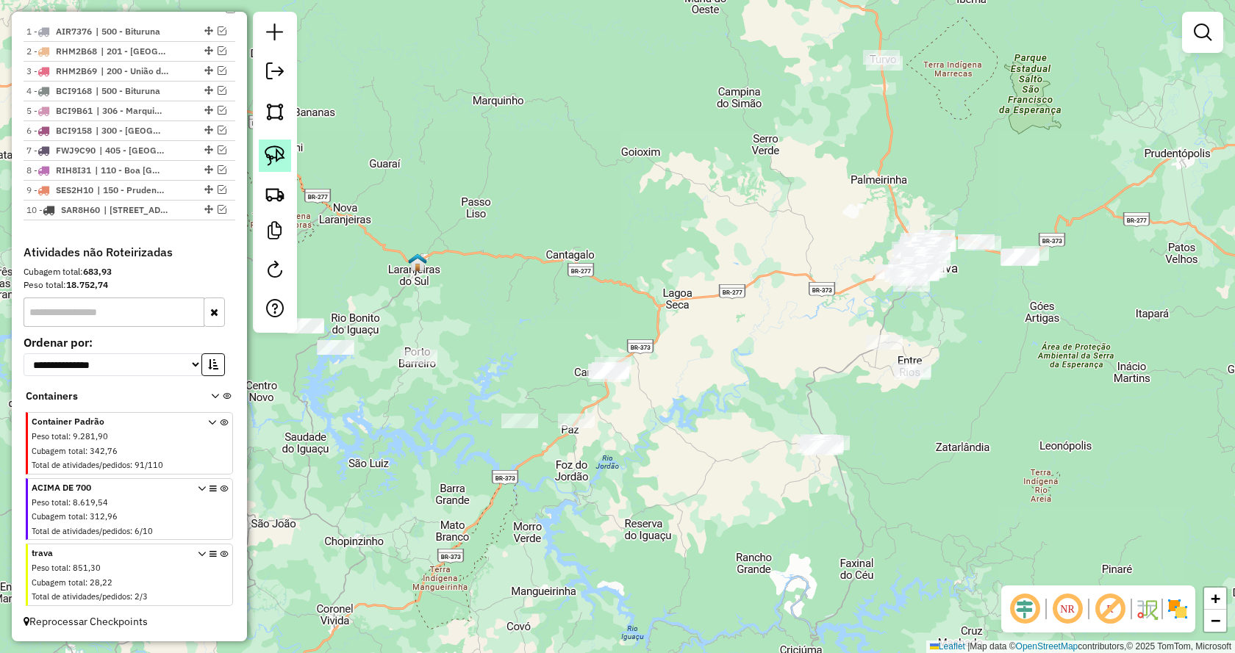
click at [279, 154] on img at bounding box center [275, 156] width 21 height 21
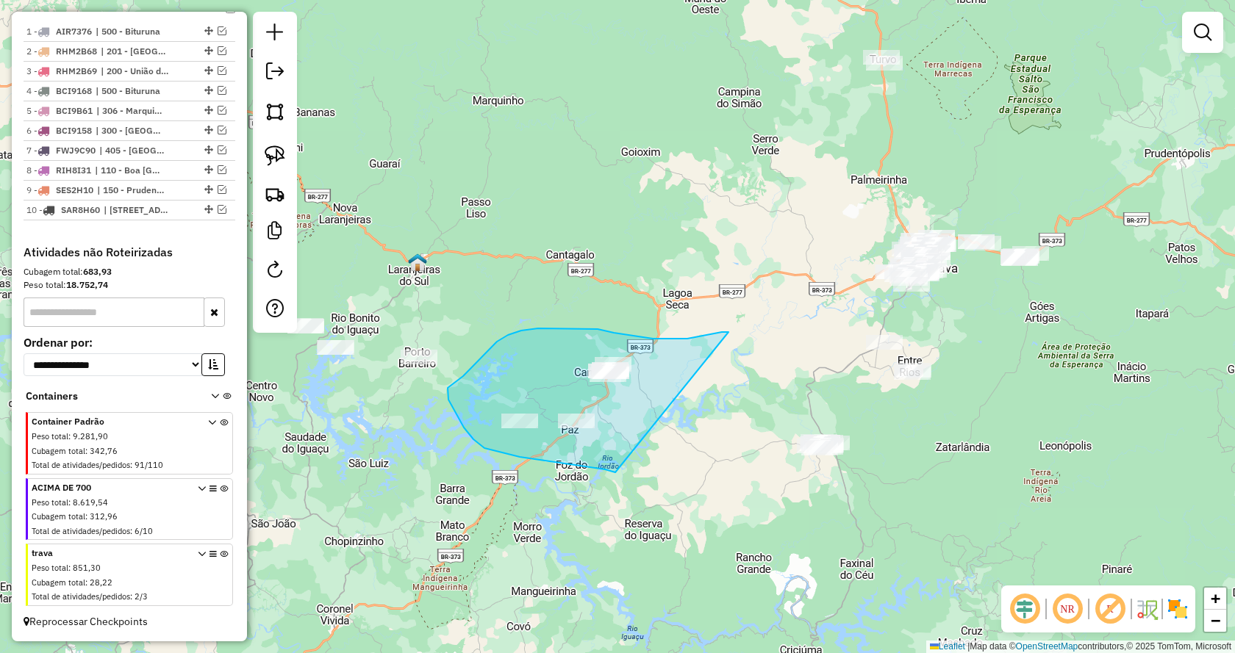
drag, startPoint x: 727, startPoint y: 332, endPoint x: 615, endPoint y: 473, distance: 179.4
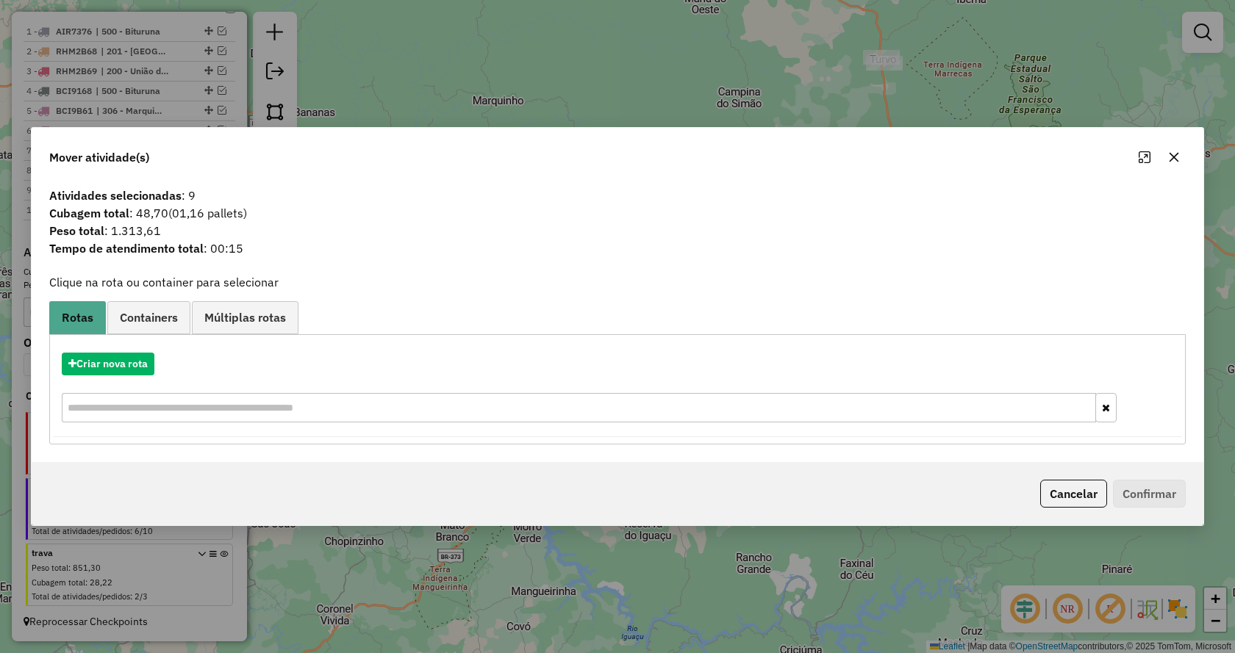
drag, startPoint x: 1052, startPoint y: 487, endPoint x: 601, endPoint y: 469, distance: 451.0
click at [1046, 487] on button "Cancelar" at bounding box center [1073, 494] width 67 height 28
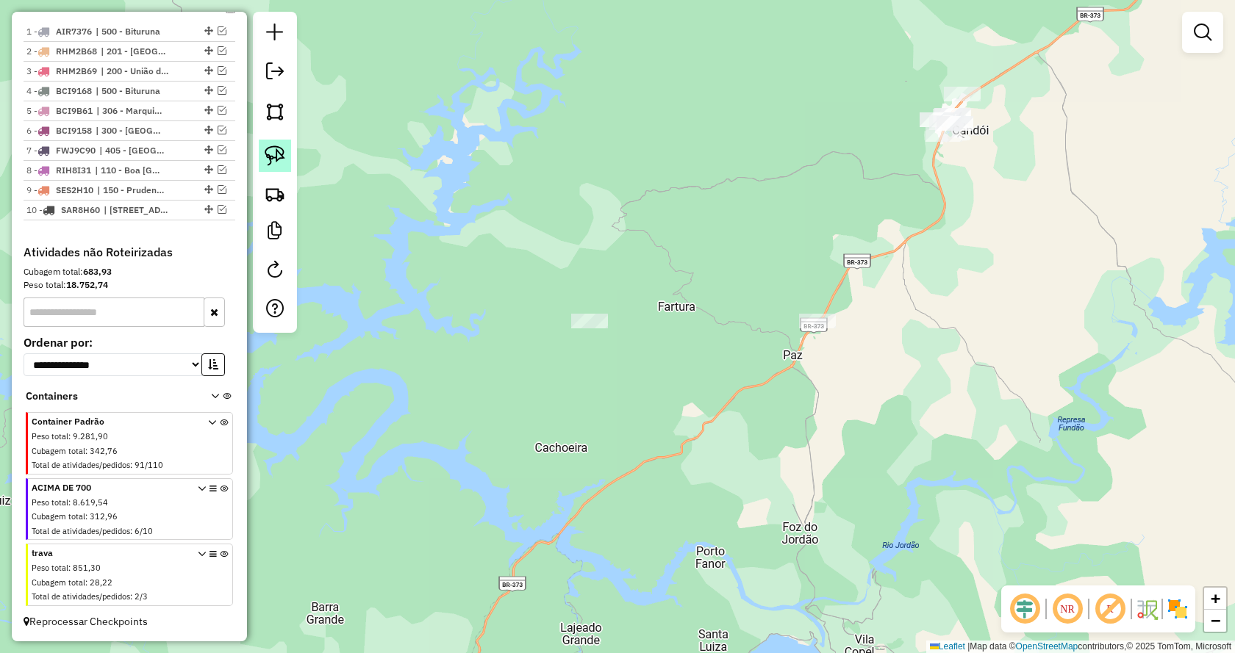
click at [277, 154] on img at bounding box center [275, 156] width 21 height 21
drag, startPoint x: 628, startPoint y: 307, endPoint x: 599, endPoint y: 395, distance: 93.0
click at [275, 166] on link at bounding box center [275, 156] width 32 height 32
drag, startPoint x: 857, startPoint y: 354, endPoint x: 748, endPoint y: 279, distance: 132.7
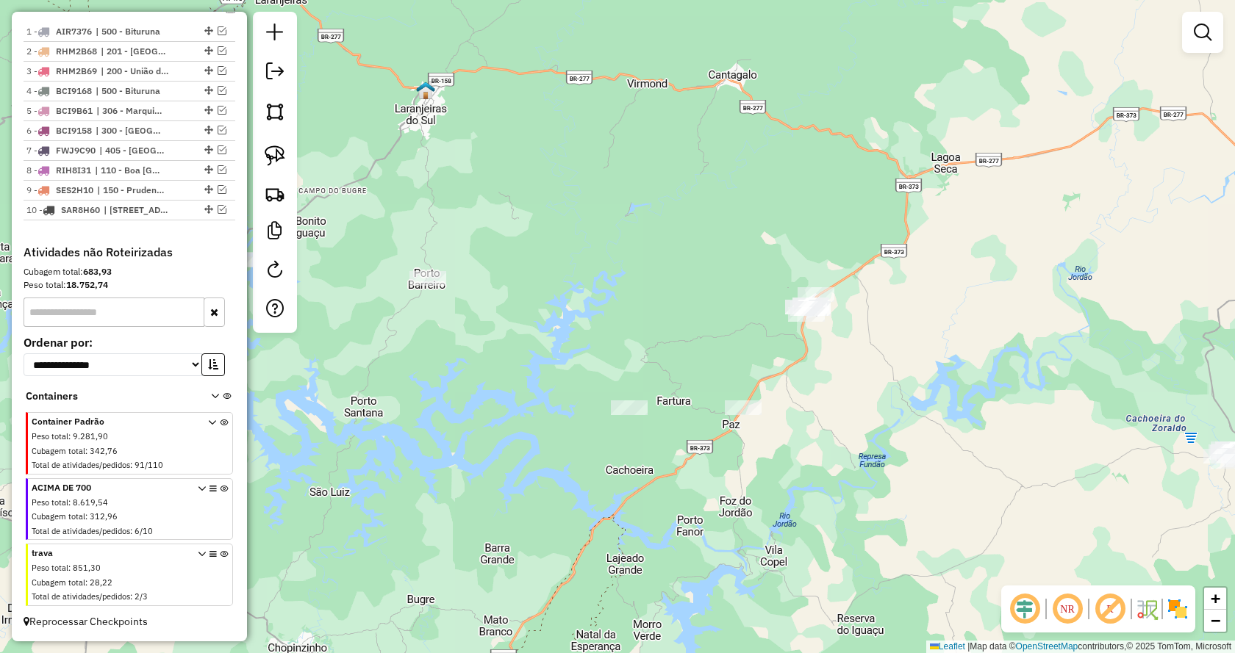
drag, startPoint x: 928, startPoint y: 359, endPoint x: 853, endPoint y: 407, distance: 88.9
click at [853, 407] on div "Janela de atendimento Grade de atendimento Capacidade Transportadoras Veículos …" at bounding box center [617, 326] width 1235 height 653
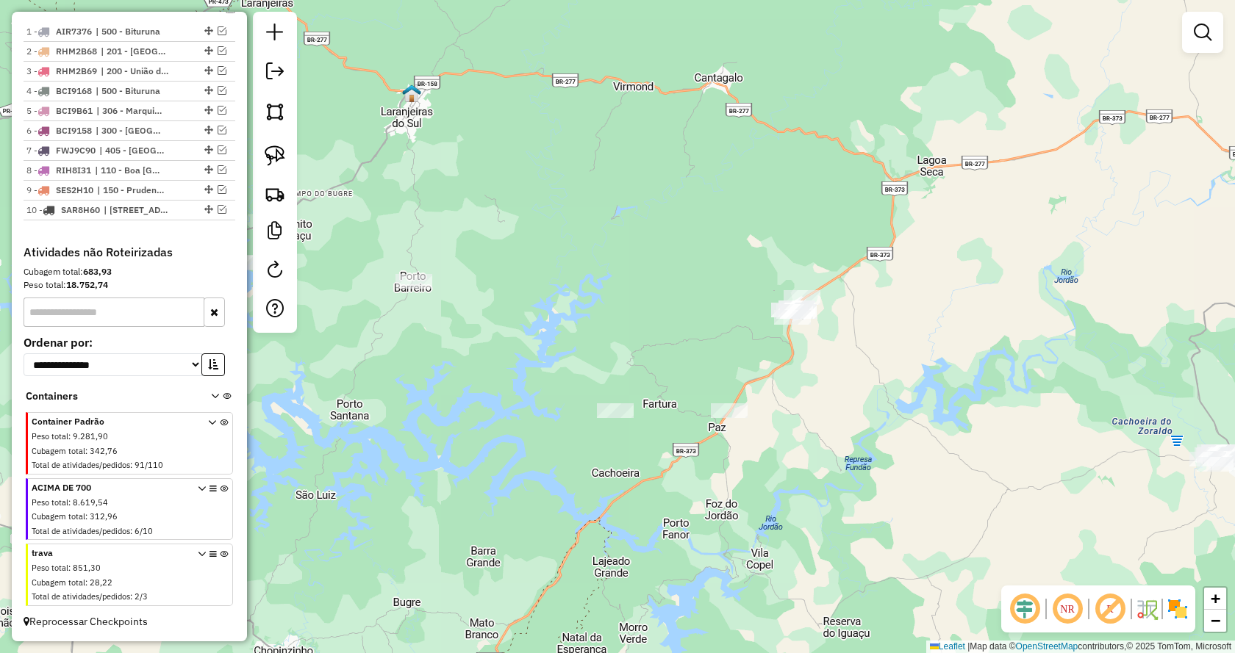
drag, startPoint x: 824, startPoint y: 406, endPoint x: 874, endPoint y: 271, distance: 143.5
click at [874, 271] on div "Janela de atendimento Grade de atendimento Capacidade Transportadoras Veículos …" at bounding box center [617, 326] width 1235 height 653
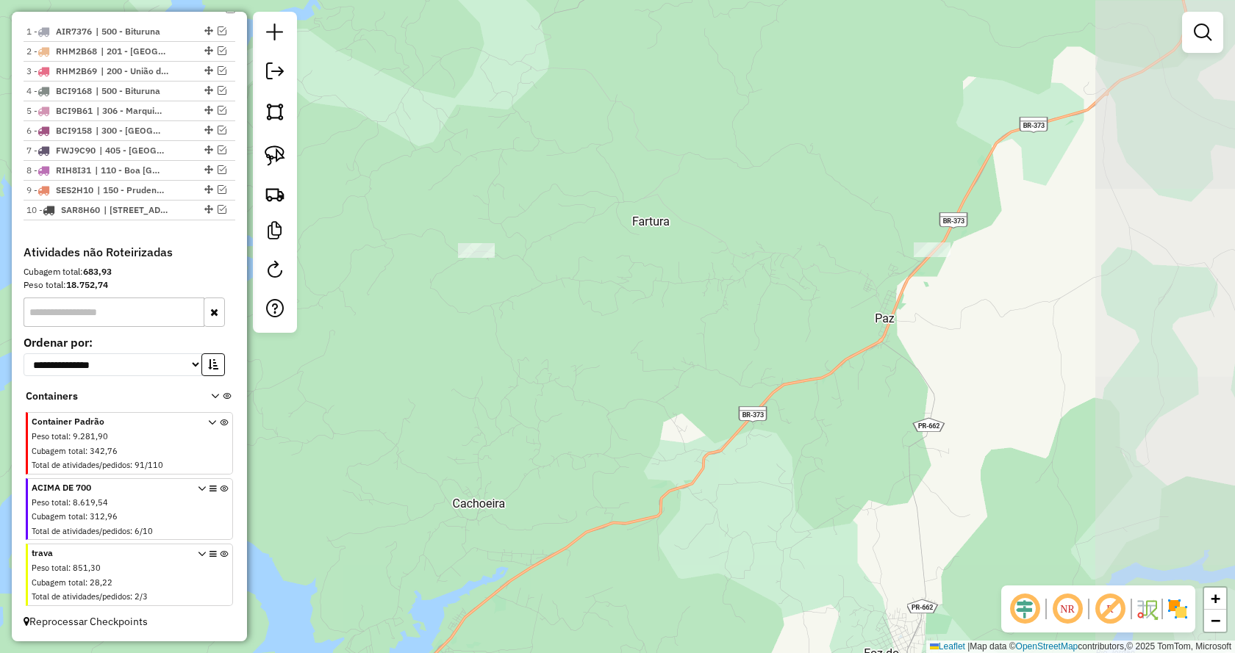
drag, startPoint x: 834, startPoint y: 357, endPoint x: 557, endPoint y: 322, distance: 279.4
click at [557, 322] on div "Janela de atendimento Grade de atendimento Capacidade Transportadoras Veículos …" at bounding box center [617, 326] width 1235 height 653
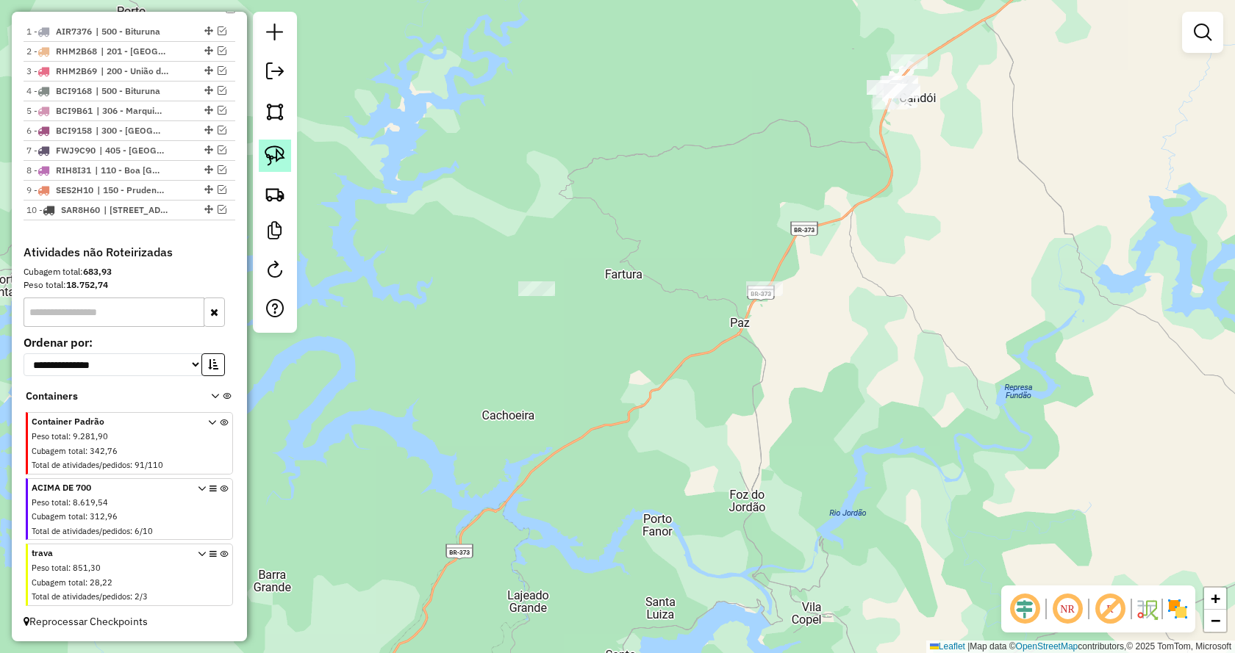
click at [259, 158] on link at bounding box center [275, 156] width 32 height 32
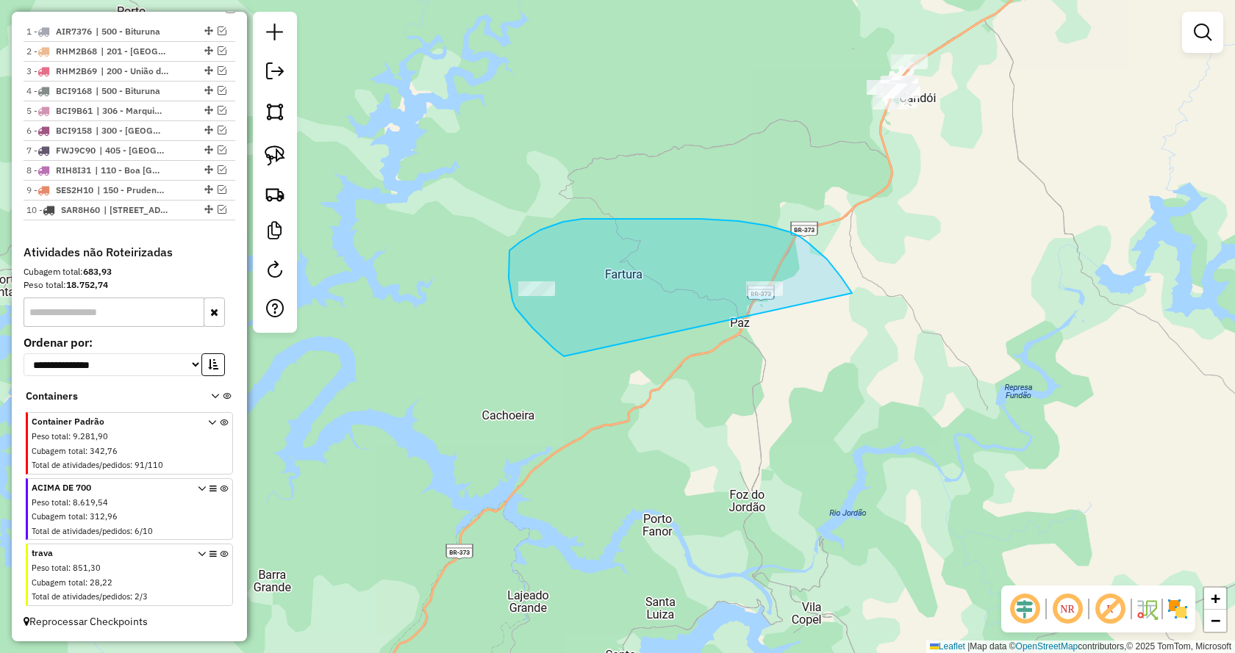
drag, startPoint x: 509, startPoint y: 278, endPoint x: 897, endPoint y: 381, distance: 401.5
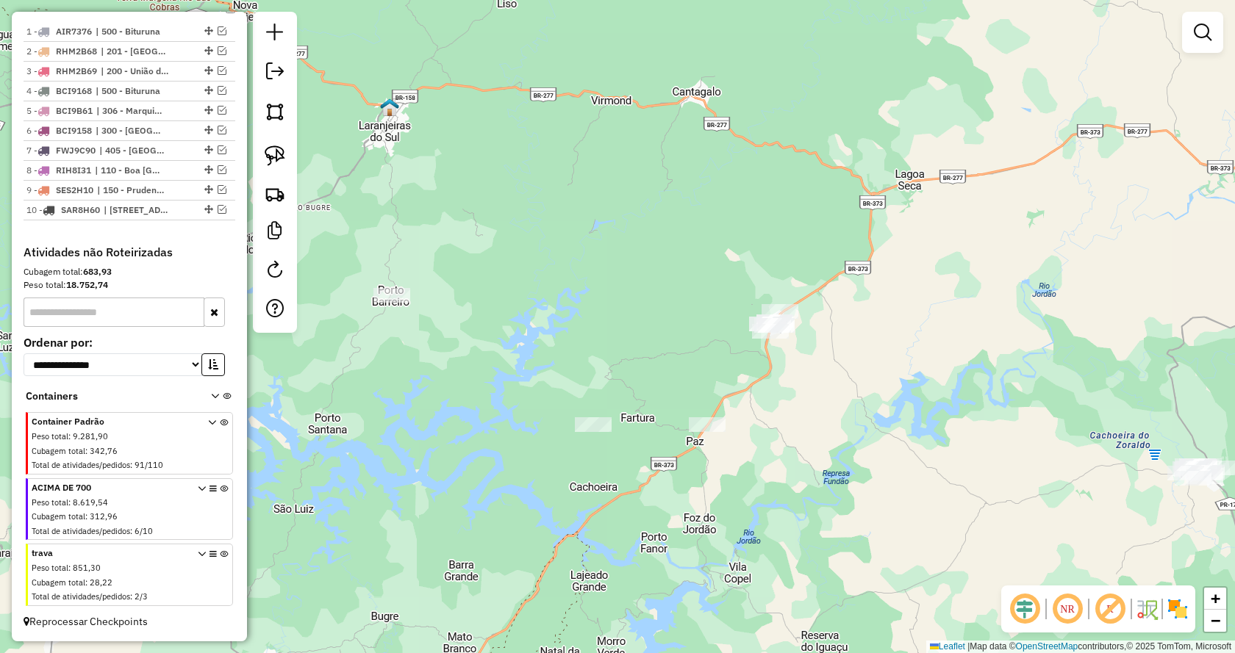
drag, startPoint x: 875, startPoint y: 330, endPoint x: 832, endPoint y: 423, distance: 102.9
click at [832, 423] on div "Janela de atendimento Grade de atendimento Capacidade Transportadoras Veículos …" at bounding box center [617, 326] width 1235 height 653
drag, startPoint x: 277, startPoint y: 154, endPoint x: 557, endPoint y: 316, distance: 323.4
click at [276, 154] on img at bounding box center [275, 156] width 21 height 21
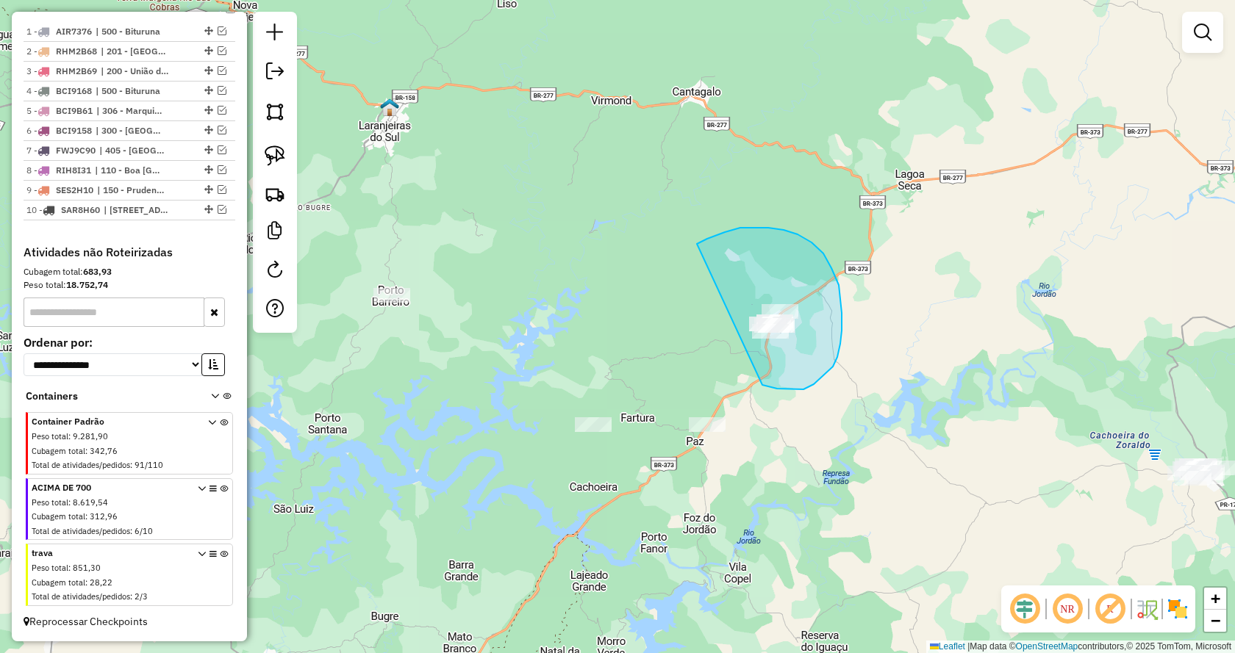
drag, startPoint x: 814, startPoint y: 384, endPoint x: 681, endPoint y: 255, distance: 185.1
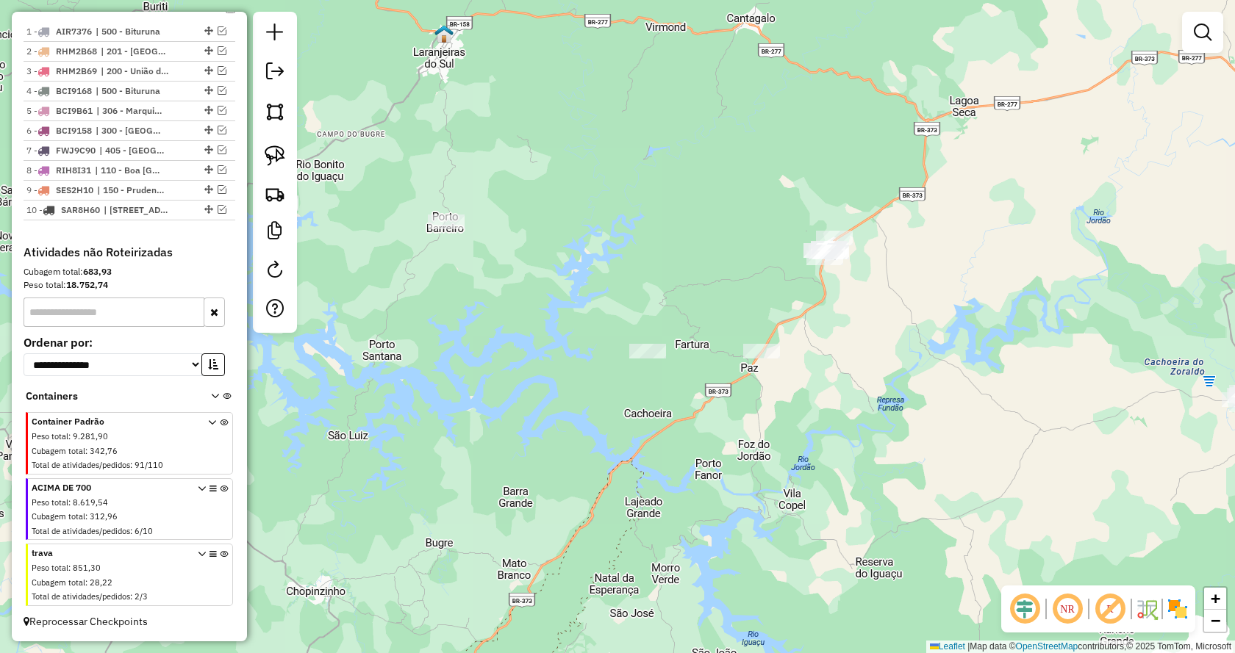
drag, startPoint x: 778, startPoint y: 428, endPoint x: 834, endPoint y: 347, distance: 98.3
click at [834, 347] on div "Janela de atendimento Grade de atendimento Capacidade Transportadoras Veículos …" at bounding box center [617, 326] width 1235 height 653
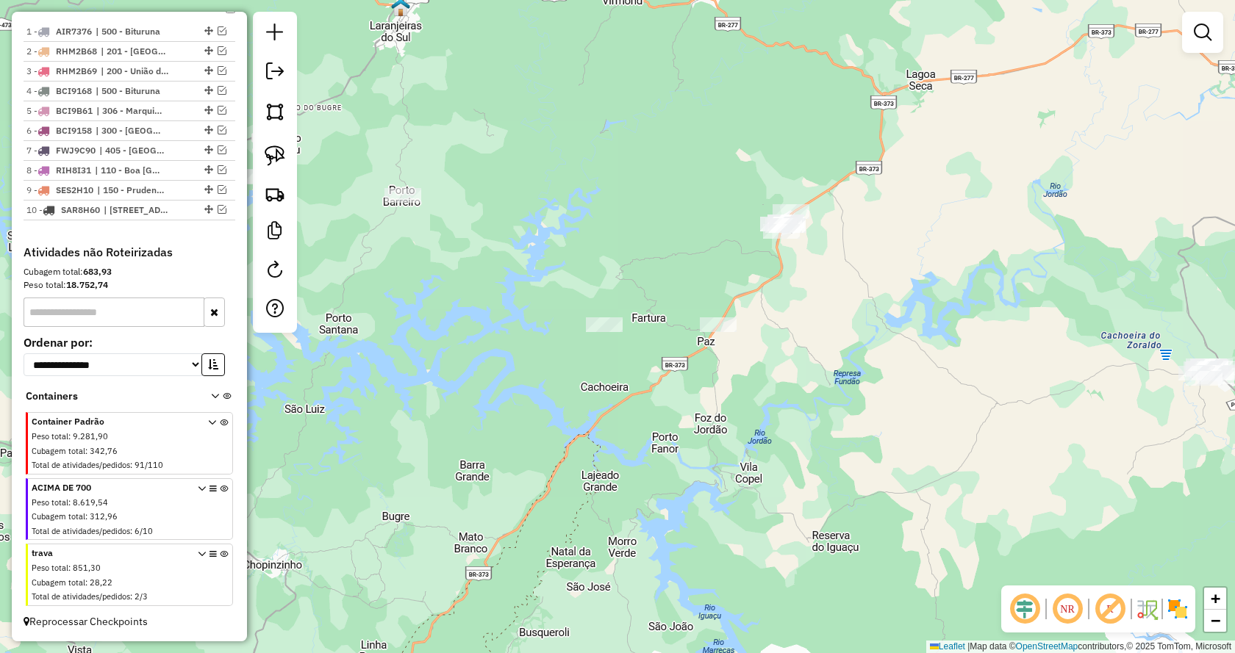
drag, startPoint x: 856, startPoint y: 377, endPoint x: 811, endPoint y: 358, distance: 48.7
click at [811, 358] on div "Janela de atendimento Grade de atendimento Capacidade Transportadoras Veículos …" at bounding box center [617, 326] width 1235 height 653
click at [280, 155] on img at bounding box center [275, 156] width 21 height 21
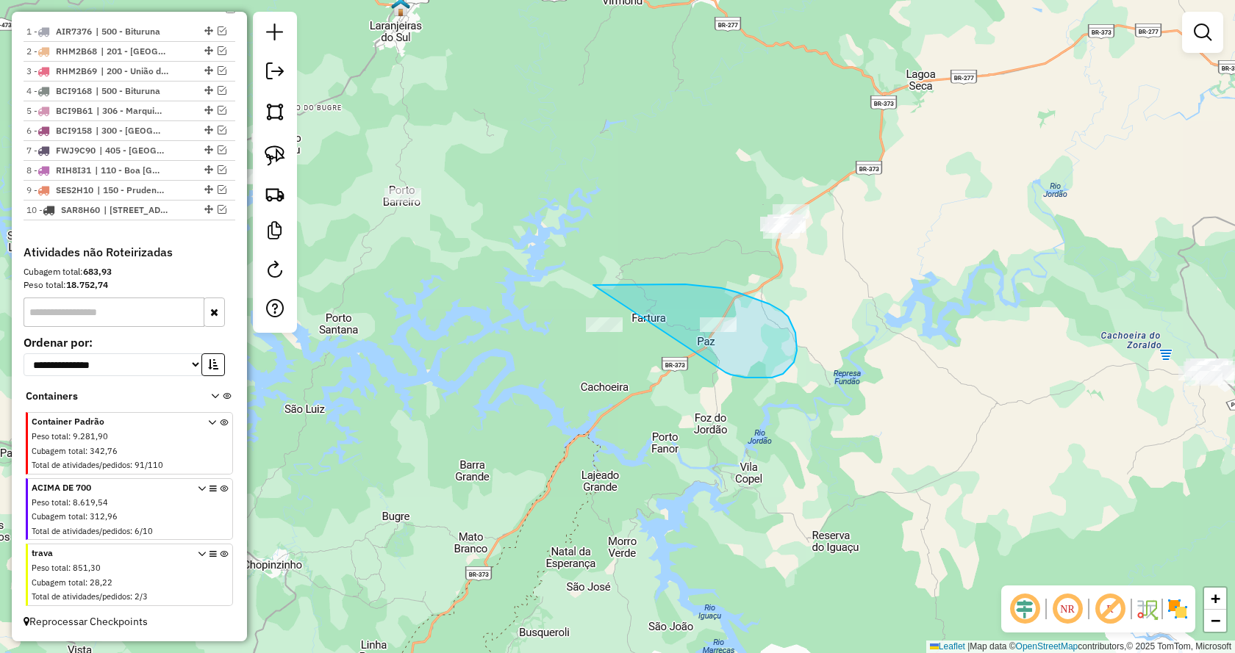
drag, startPoint x: 745, startPoint y: 378, endPoint x: 537, endPoint y: 365, distance: 208.4
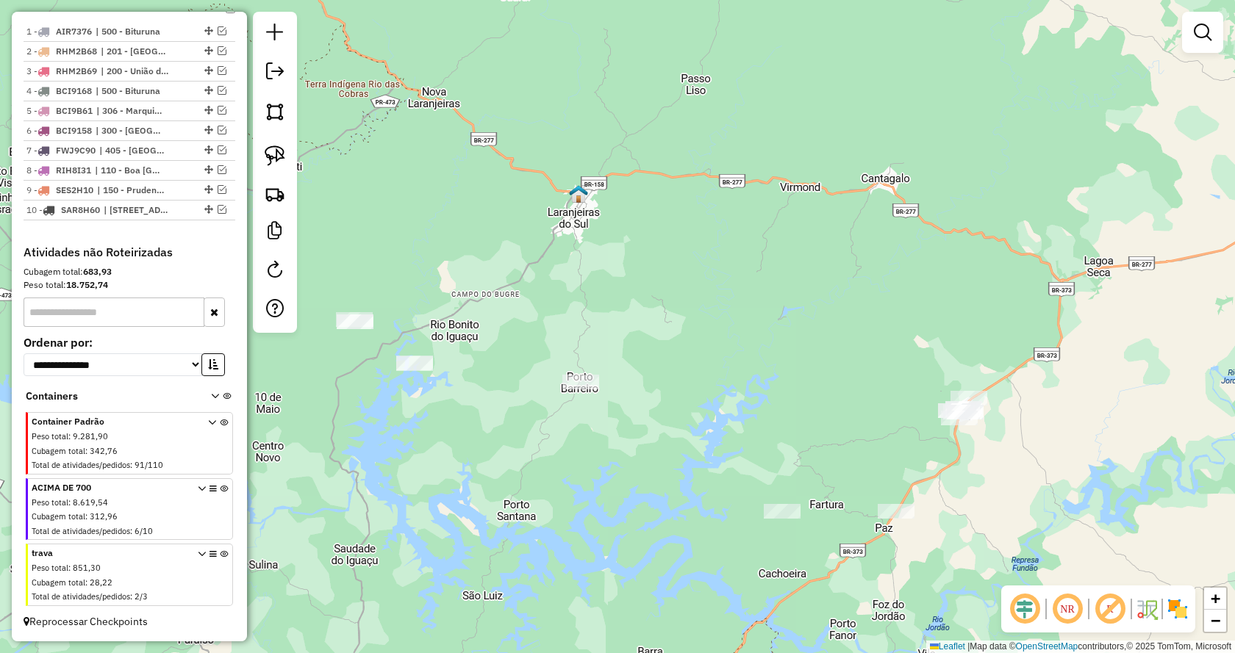
drag, startPoint x: 556, startPoint y: 457, endPoint x: 712, endPoint y: 552, distance: 181.8
click at [712, 555] on div "Janela de atendimento Grade de atendimento Capacidade Transportadoras Veículos …" at bounding box center [617, 326] width 1235 height 653
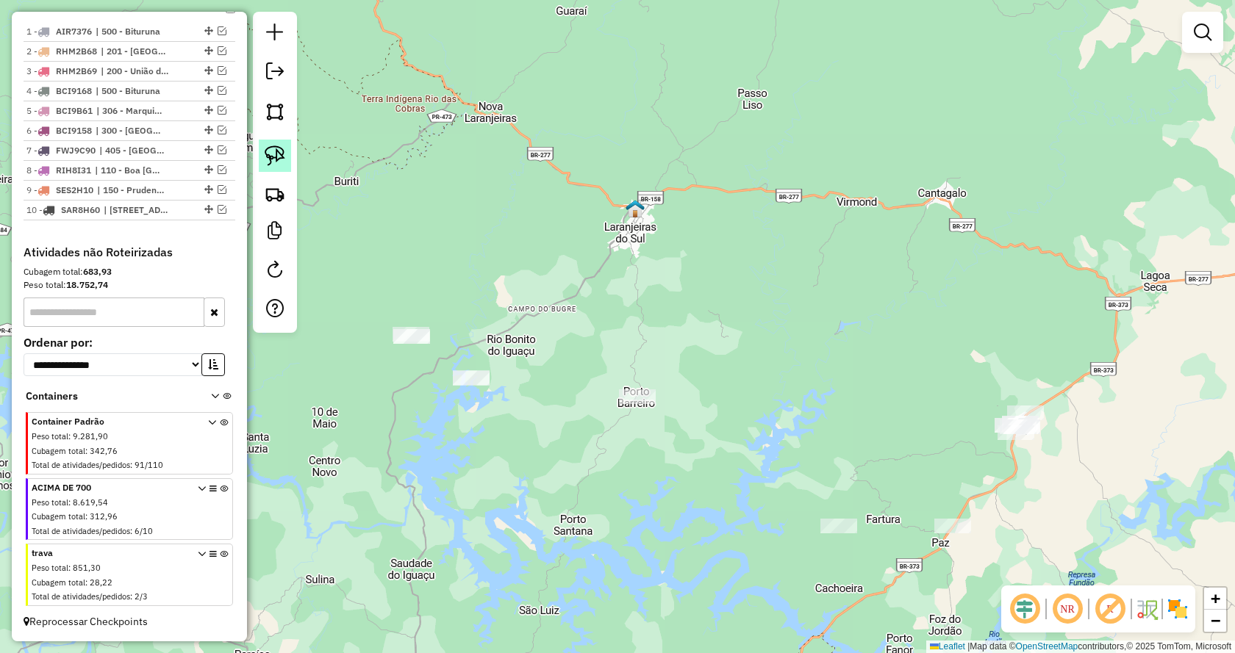
drag, startPoint x: 278, startPoint y: 155, endPoint x: 687, endPoint y: 390, distance: 471.6
click at [279, 155] on img at bounding box center [275, 156] width 21 height 21
drag, startPoint x: 605, startPoint y: 389, endPoint x: 637, endPoint y: 474, distance: 91.2
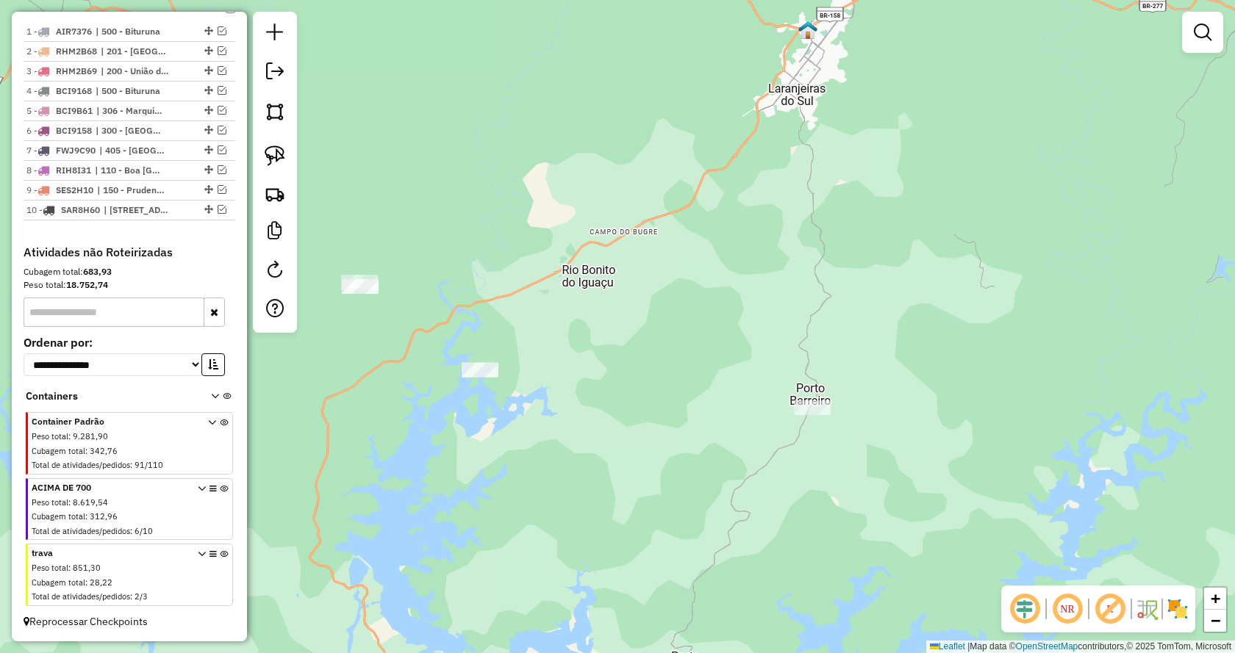
drag, startPoint x: 647, startPoint y: 337, endPoint x: 715, endPoint y: 324, distance: 68.9
click at [715, 324] on div "Janela de atendimento Grade de atendimento Capacidade Transportadoras Veículos …" at bounding box center [617, 326] width 1235 height 653
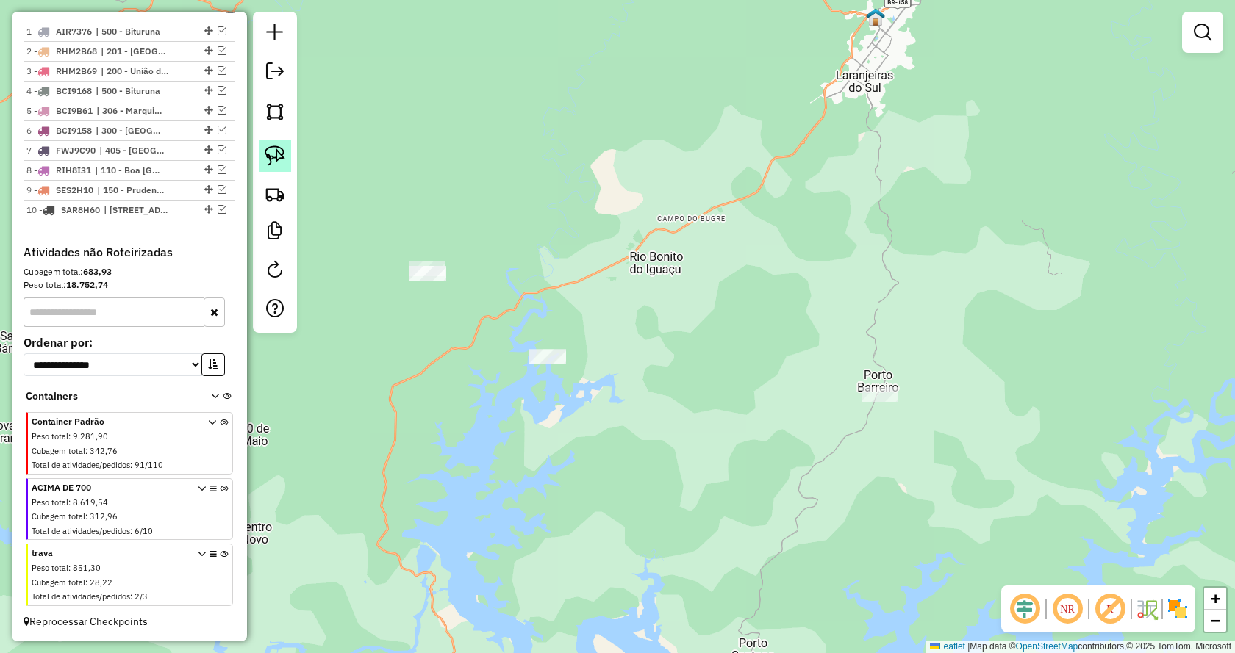
click at [265, 157] on link at bounding box center [275, 156] width 32 height 32
drag, startPoint x: 579, startPoint y: 414, endPoint x: 501, endPoint y: 350, distance: 100.8
click at [281, 158] on img at bounding box center [275, 156] width 21 height 21
drag, startPoint x: 426, startPoint y: 299, endPoint x: 318, endPoint y: 266, distance: 113.0
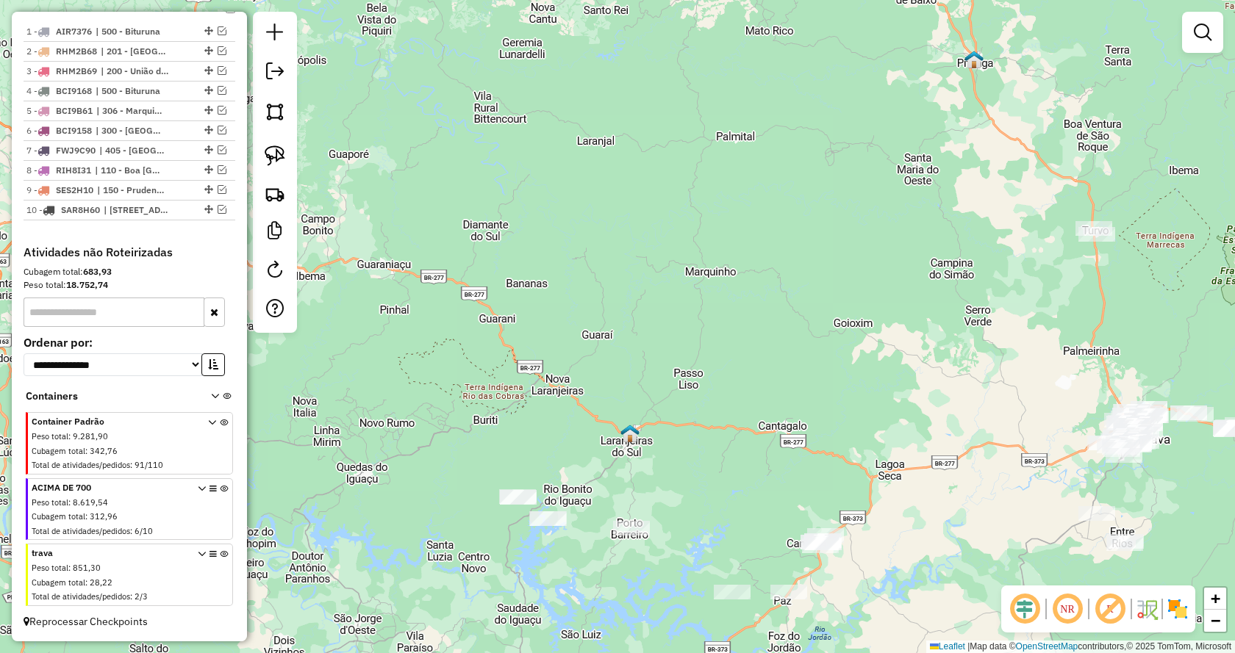
drag, startPoint x: 871, startPoint y: 383, endPoint x: 725, endPoint y: 492, distance: 182.3
click at [725, 492] on div "Janela de atendimento Grade de atendimento Capacidade Transportadoras Veículos …" at bounding box center [617, 326] width 1235 height 653
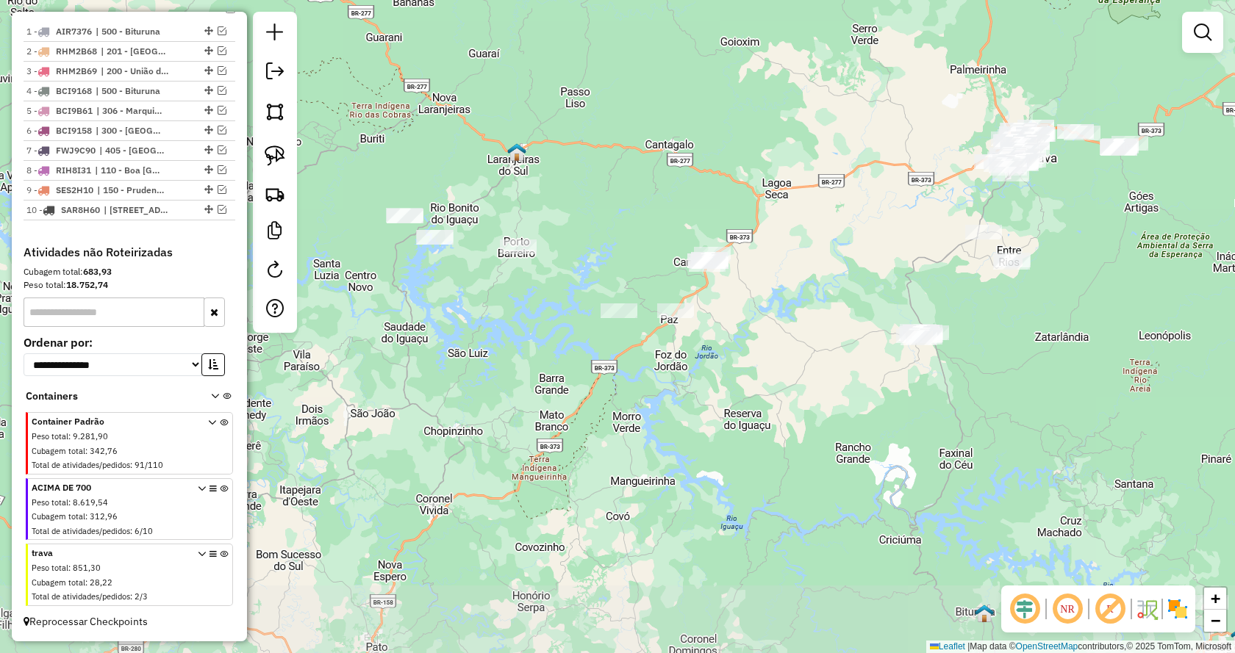
drag, startPoint x: 931, startPoint y: 447, endPoint x: 826, endPoint y: 181, distance: 286.1
click at [826, 181] on div "Janela de atendimento Grade de atendimento Capacidade Transportadoras Veículos …" at bounding box center [617, 326] width 1235 height 653
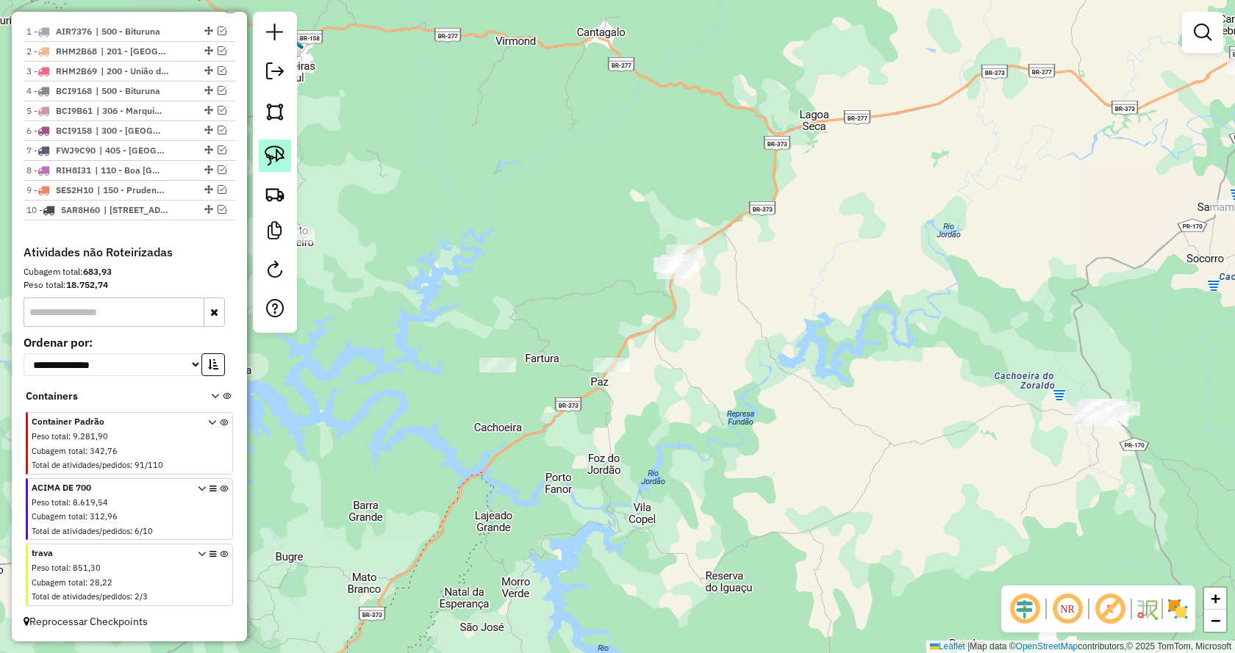
click at [274, 157] on img at bounding box center [275, 156] width 21 height 21
drag, startPoint x: 625, startPoint y: 307, endPoint x: 617, endPoint y: 192, distance: 115.7
click at [287, 156] on link at bounding box center [275, 156] width 32 height 32
drag, startPoint x: 647, startPoint y: 405, endPoint x: 579, endPoint y: 384, distance: 70.7
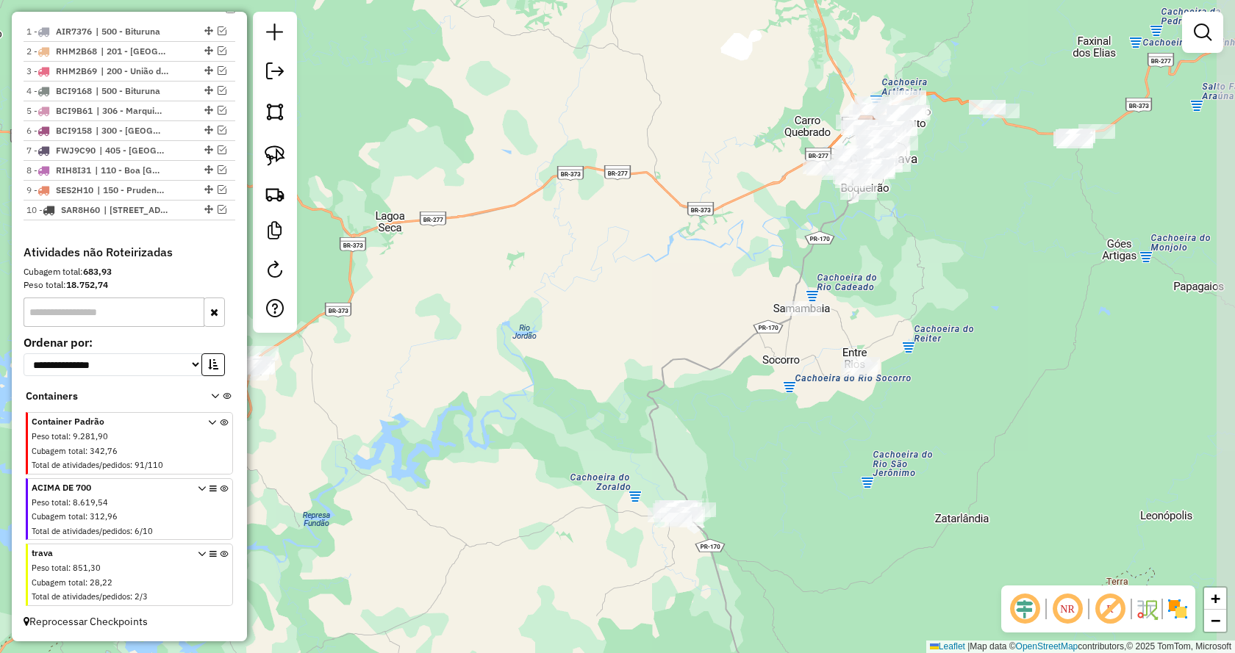
drag, startPoint x: 850, startPoint y: 409, endPoint x: 421, endPoint y: 490, distance: 436.1
click at [421, 490] on div "Janela de atendimento Grade de atendimento Capacidade Transportadoras Veículos …" at bounding box center [617, 326] width 1235 height 653
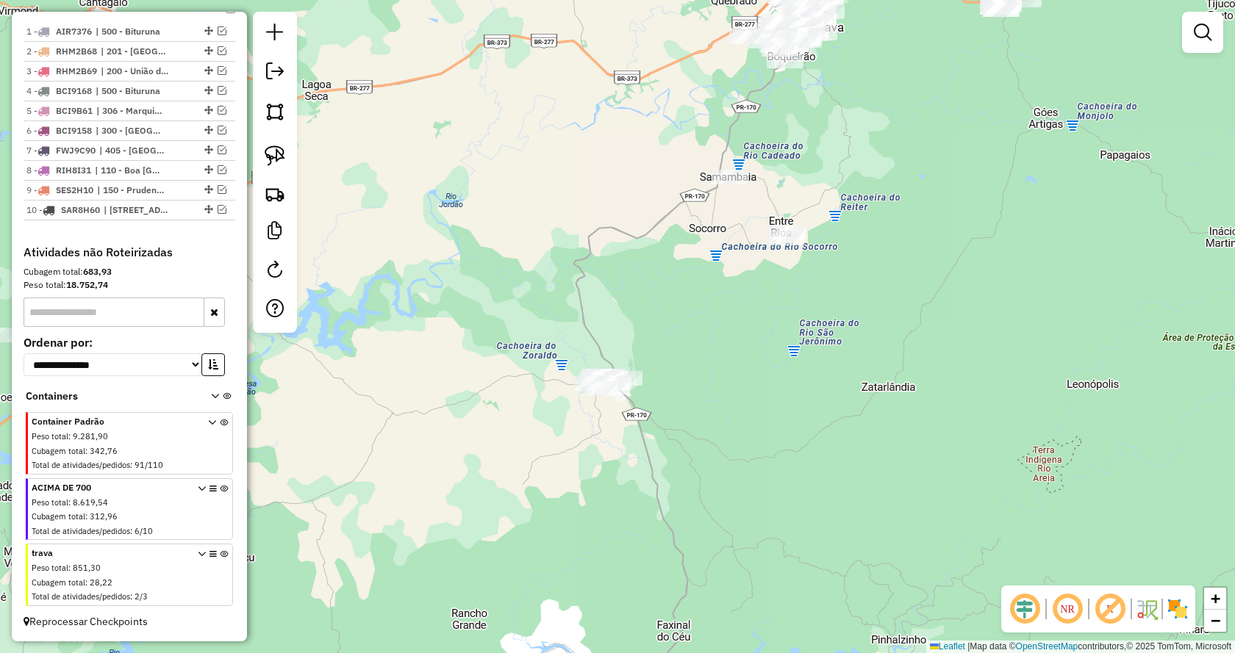
drag, startPoint x: 809, startPoint y: 459, endPoint x: 742, endPoint y: 355, distance: 123.4
click at [741, 348] on div "Janela de atendimento Grade de atendimento Capacidade Transportadoras Veículos …" at bounding box center [617, 326] width 1235 height 653
drag, startPoint x: 265, startPoint y: 151, endPoint x: 290, endPoint y: 160, distance: 26.3
click at [266, 151] on img at bounding box center [275, 156] width 21 height 21
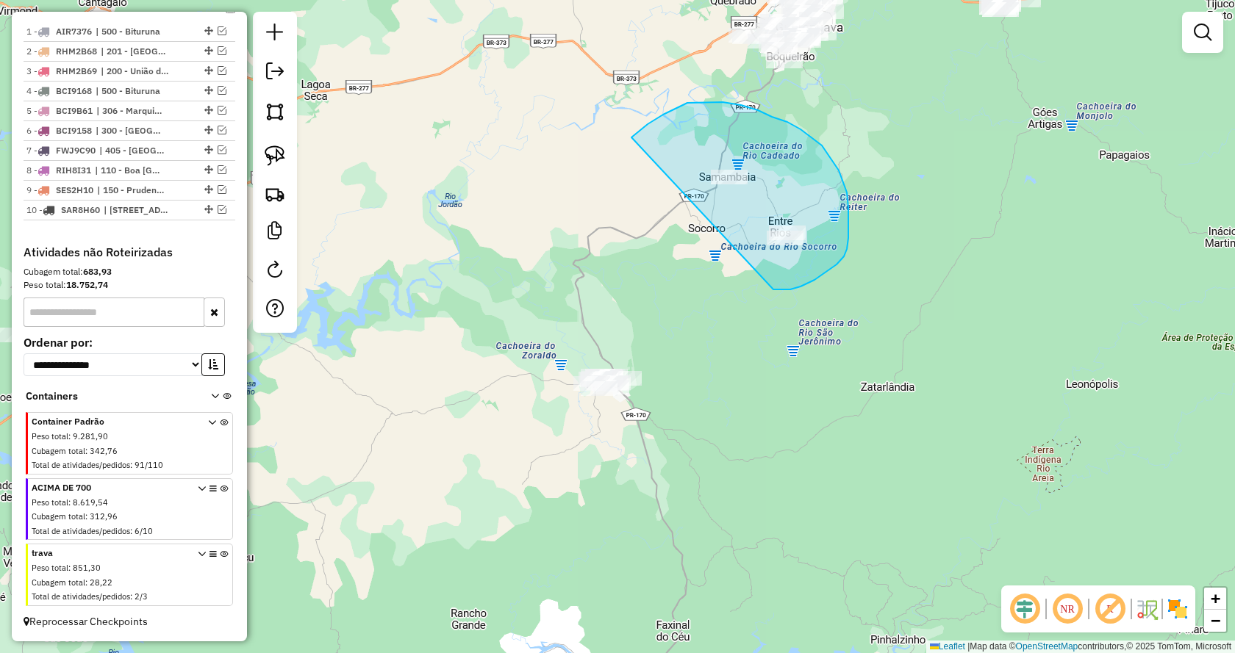
drag, startPoint x: 773, startPoint y: 290, endPoint x: 622, endPoint y: 147, distance: 208.0
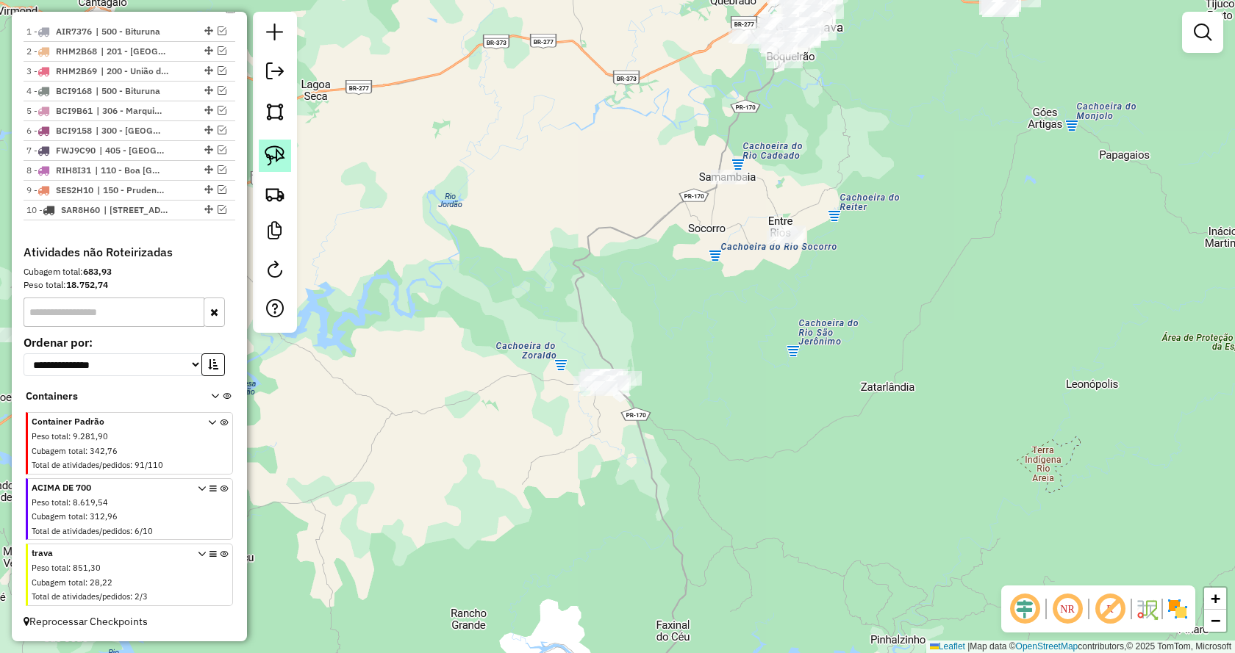
click at [272, 152] on img at bounding box center [275, 156] width 21 height 21
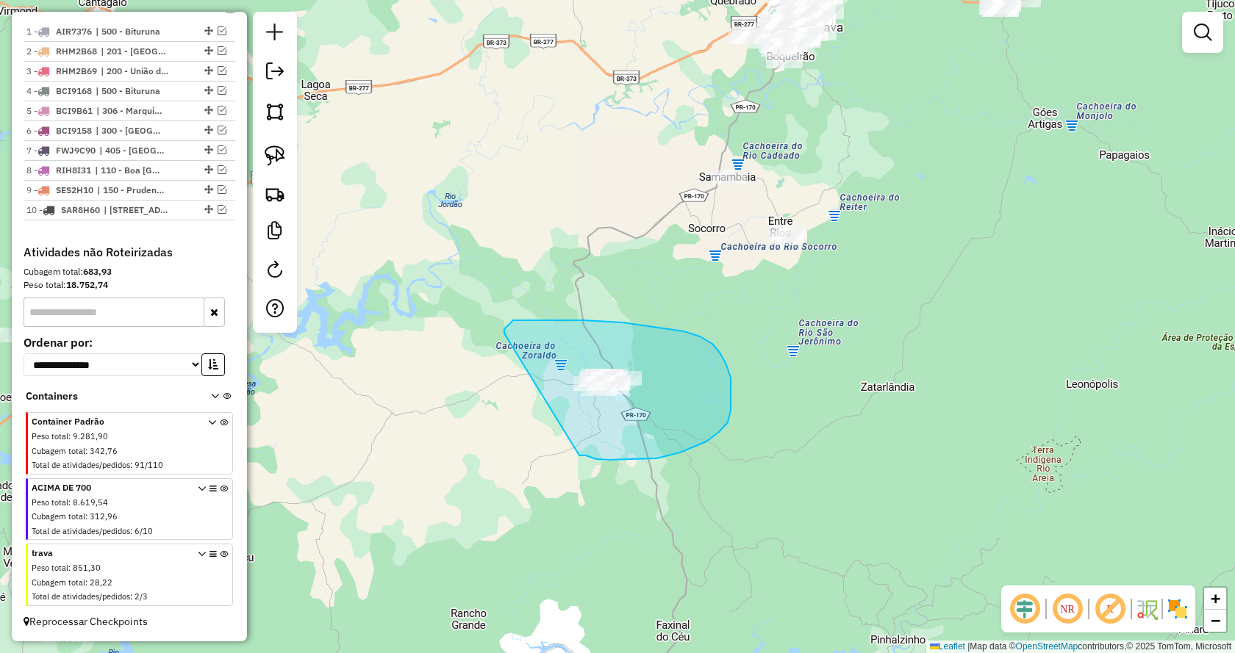
drag, startPoint x: 719, startPoint y: 432, endPoint x: 556, endPoint y: 340, distance: 187.0
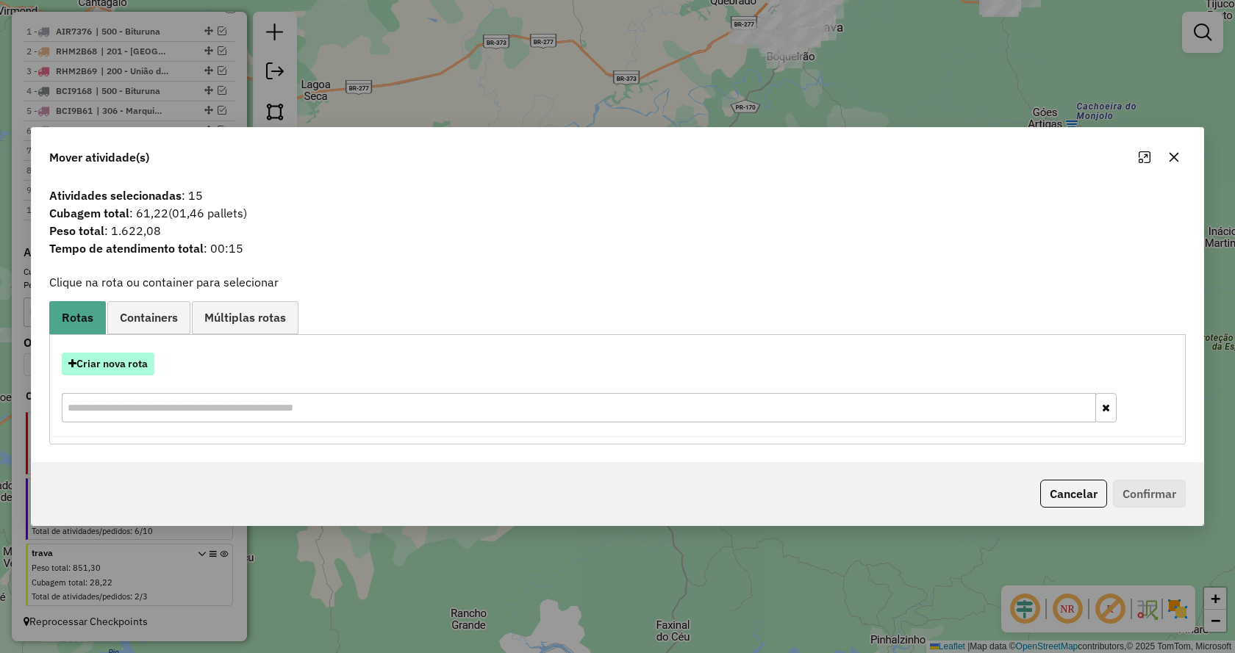
click at [93, 363] on button "Criar nova rota" at bounding box center [108, 364] width 93 height 23
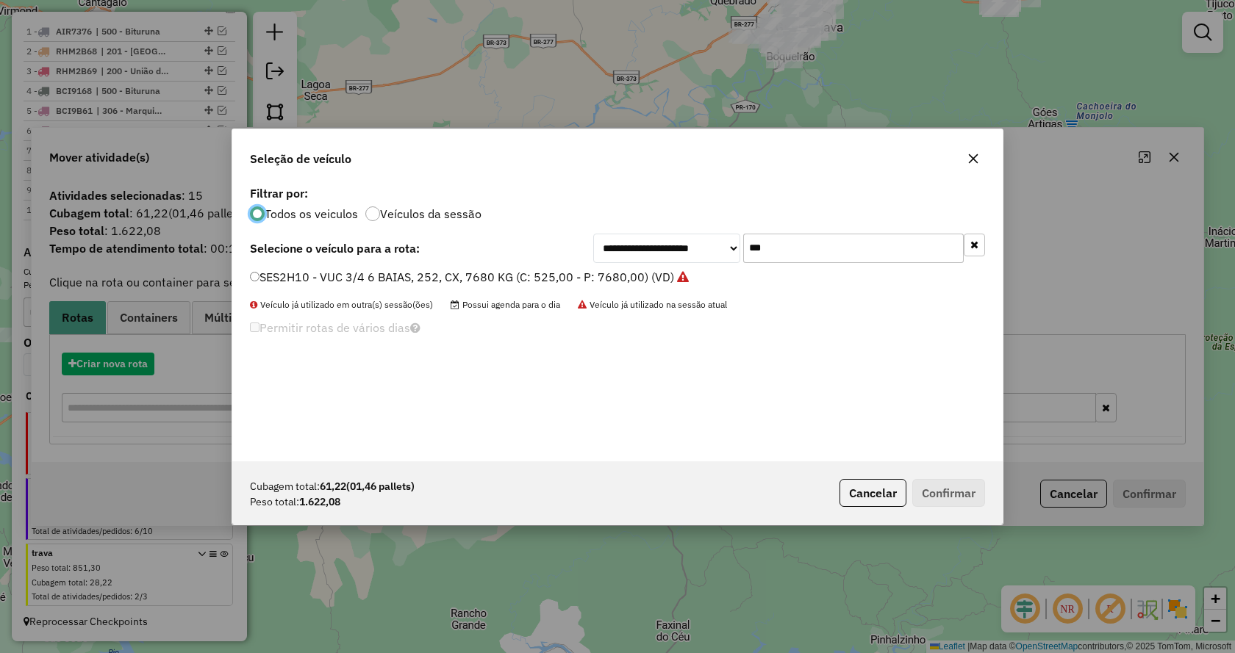
scroll to position [8, 4]
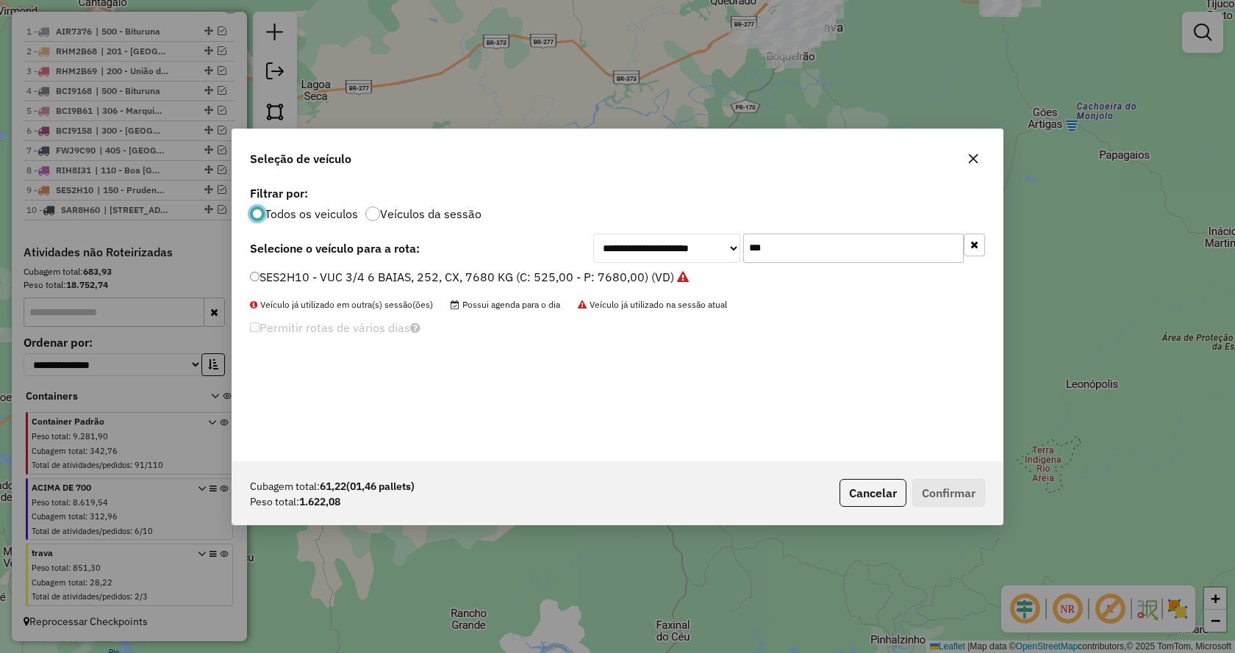
drag, startPoint x: 786, startPoint y: 250, endPoint x: 636, endPoint y: 250, distance: 150.0
click at [636, 250] on div "**********" at bounding box center [789, 248] width 392 height 29
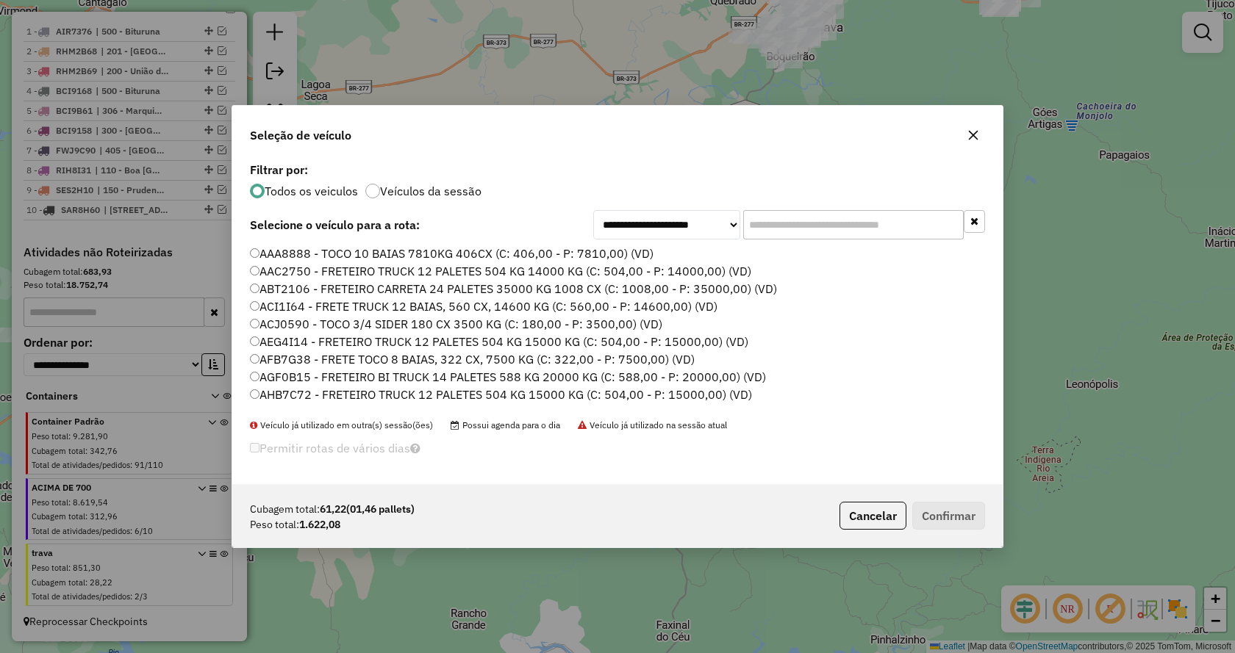
click at [895, 221] on input "text" at bounding box center [853, 224] width 221 height 29
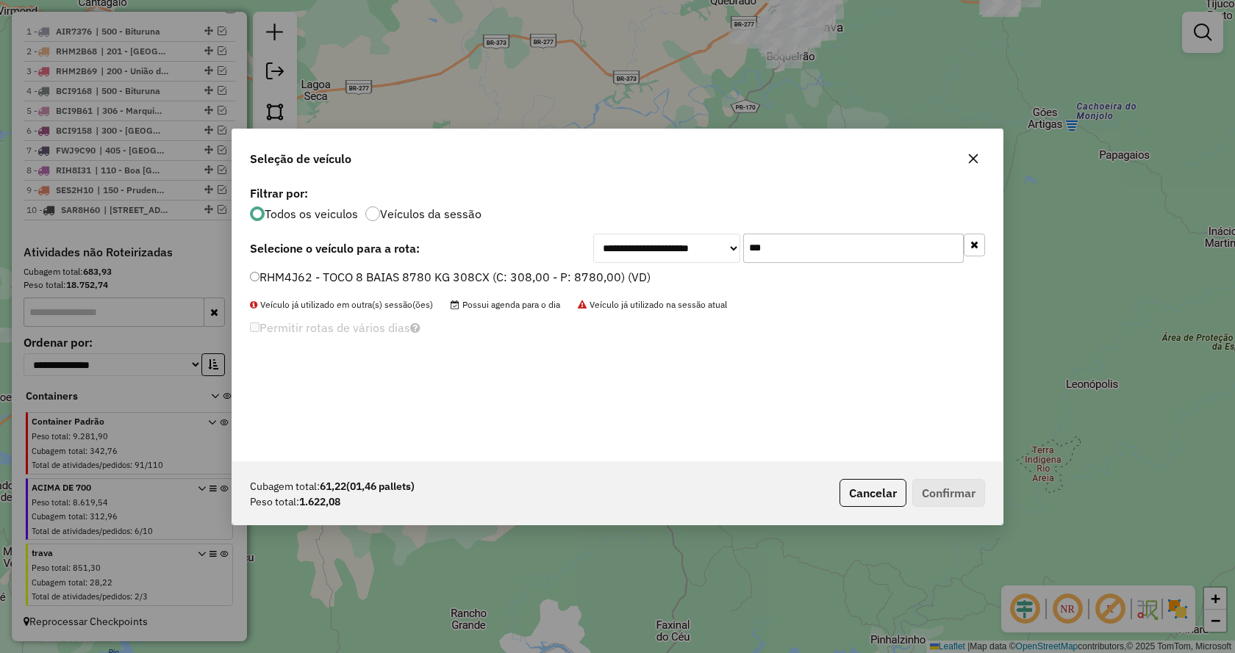
type input "***"
click at [248, 283] on div "RHM4J62 - TOCO 8 BAIAS 8780 KG 308CX (C: 308,00 - P: 8780,00) (VD)" at bounding box center [617, 283] width 753 height 29
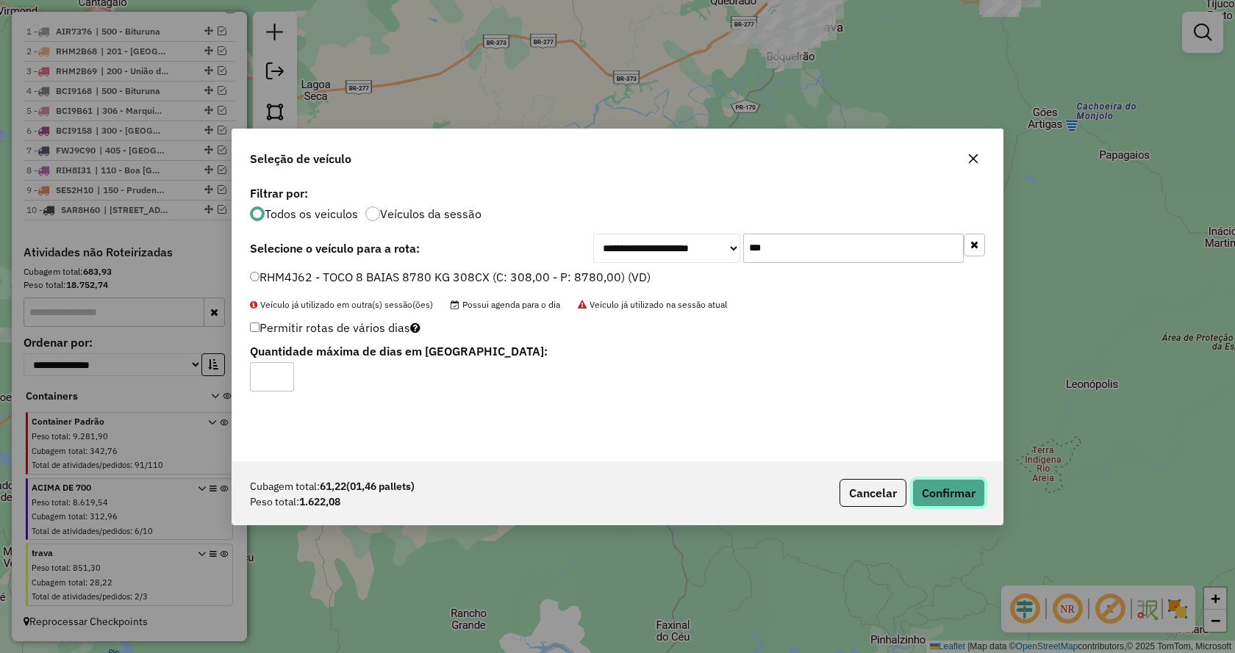
click at [928, 492] on button "Confirmar" at bounding box center [948, 493] width 73 height 28
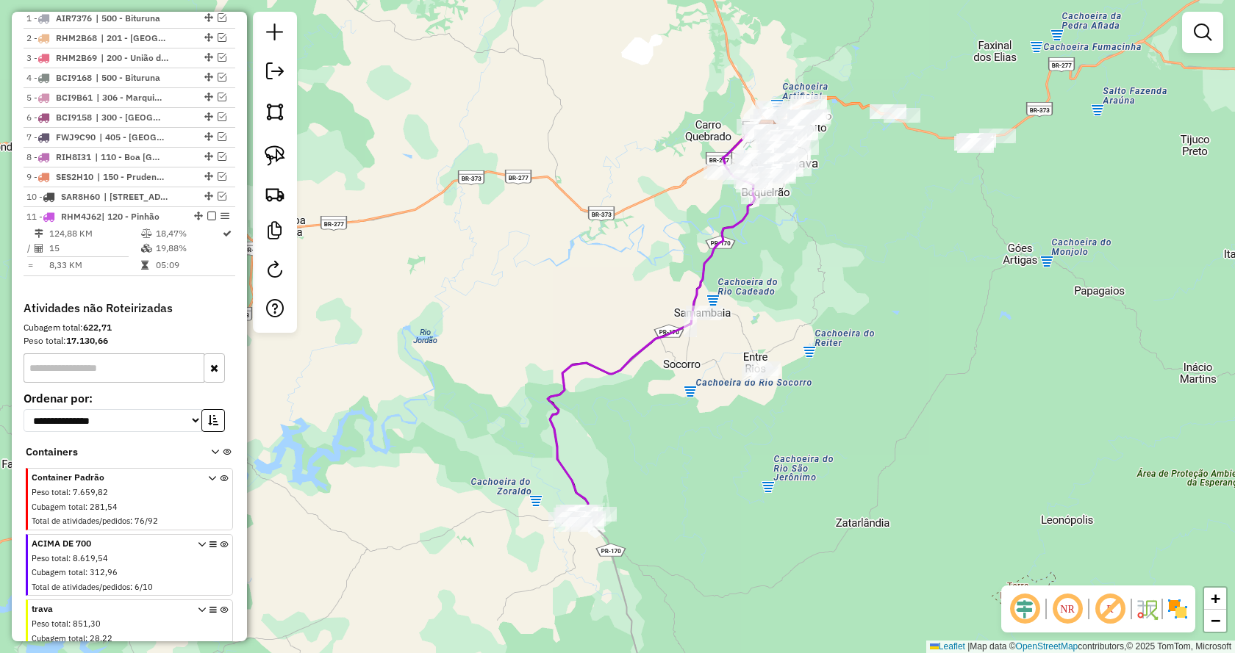
drag, startPoint x: 723, startPoint y: 376, endPoint x: 690, endPoint y: 490, distance: 118.6
click at [690, 490] on div "Janela de atendimento Grade de atendimento Capacidade Transportadoras Veículos …" at bounding box center [617, 326] width 1235 height 653
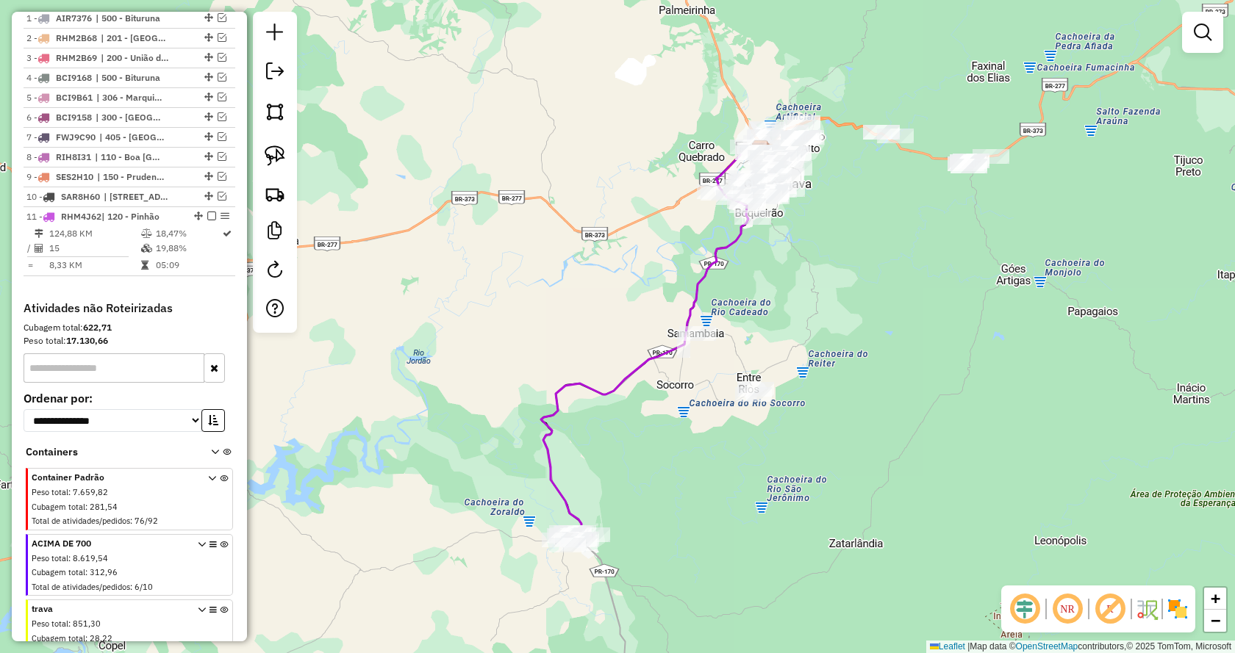
drag, startPoint x: 285, startPoint y: 159, endPoint x: 289, endPoint y: 177, distance: 18.7
click at [284, 159] on link at bounding box center [275, 156] width 32 height 32
drag, startPoint x: 742, startPoint y: 354, endPoint x: 636, endPoint y: 305, distance: 117.1
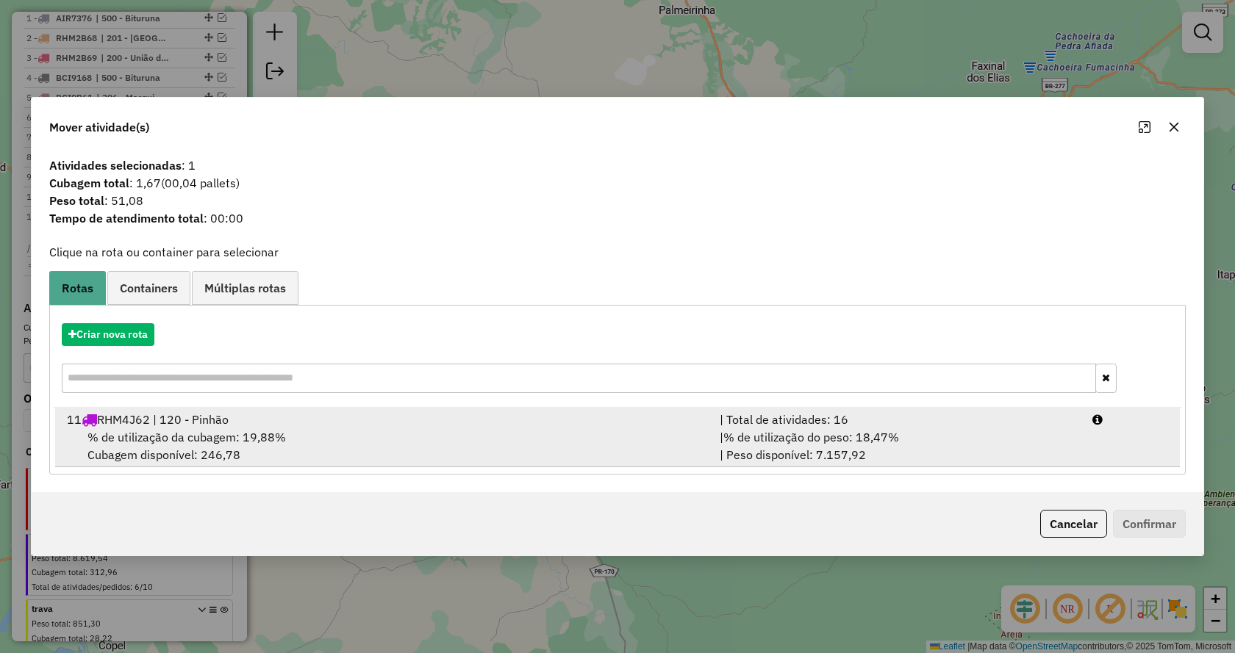
click at [903, 433] on div "| % de utilização do peso: 18,47% | Peso disponível: 7.157,92" at bounding box center [897, 446] width 373 height 35
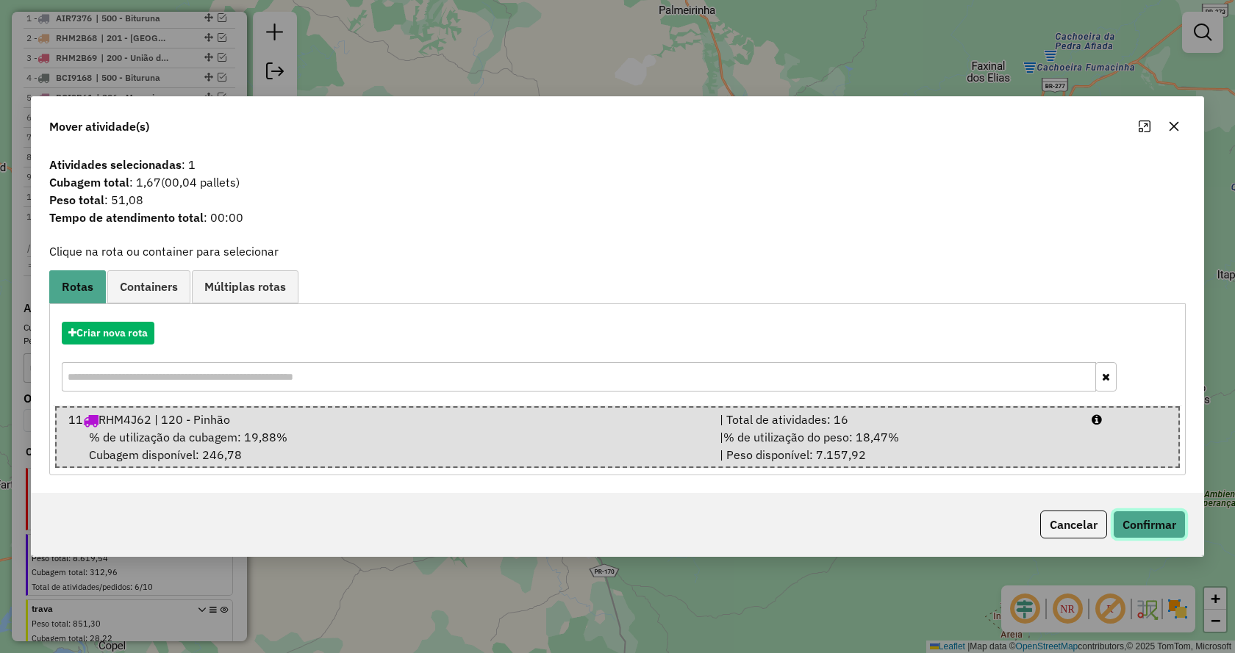
click at [1126, 525] on button "Confirmar" at bounding box center [1149, 525] width 73 height 28
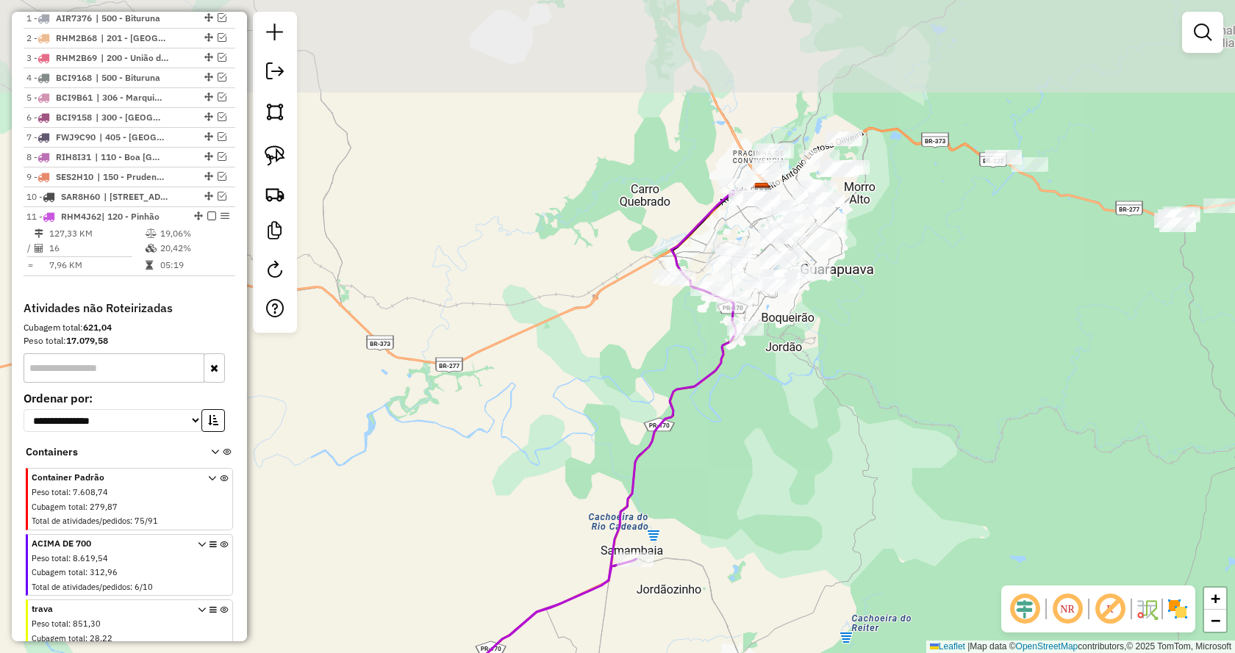
drag, startPoint x: 778, startPoint y: 323, endPoint x: 817, endPoint y: 429, distance: 112.5
click at [817, 429] on div "Janela de atendimento Grade de atendimento Capacidade Transportadoras Veículos …" at bounding box center [617, 326] width 1235 height 653
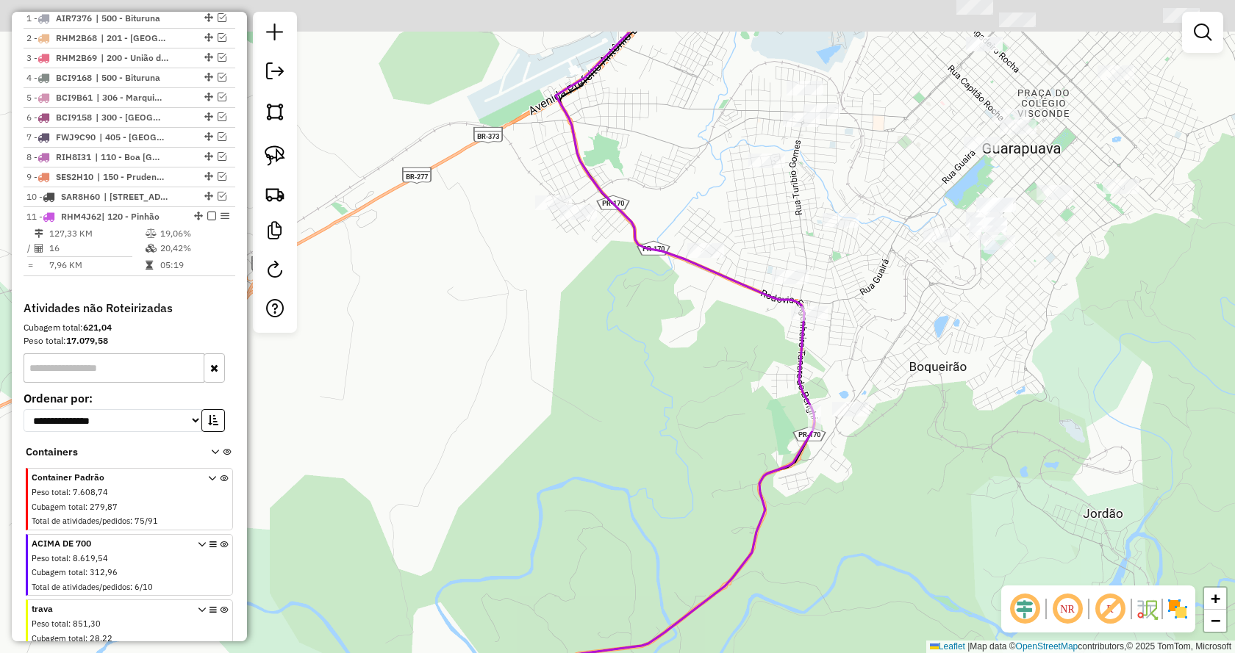
drag, startPoint x: 673, startPoint y: 424, endPoint x: 670, endPoint y: 475, distance: 50.8
click at [670, 475] on div "Janela de atendimento Grade de atendimento Capacidade Transportadoras Veículos …" at bounding box center [617, 326] width 1235 height 653
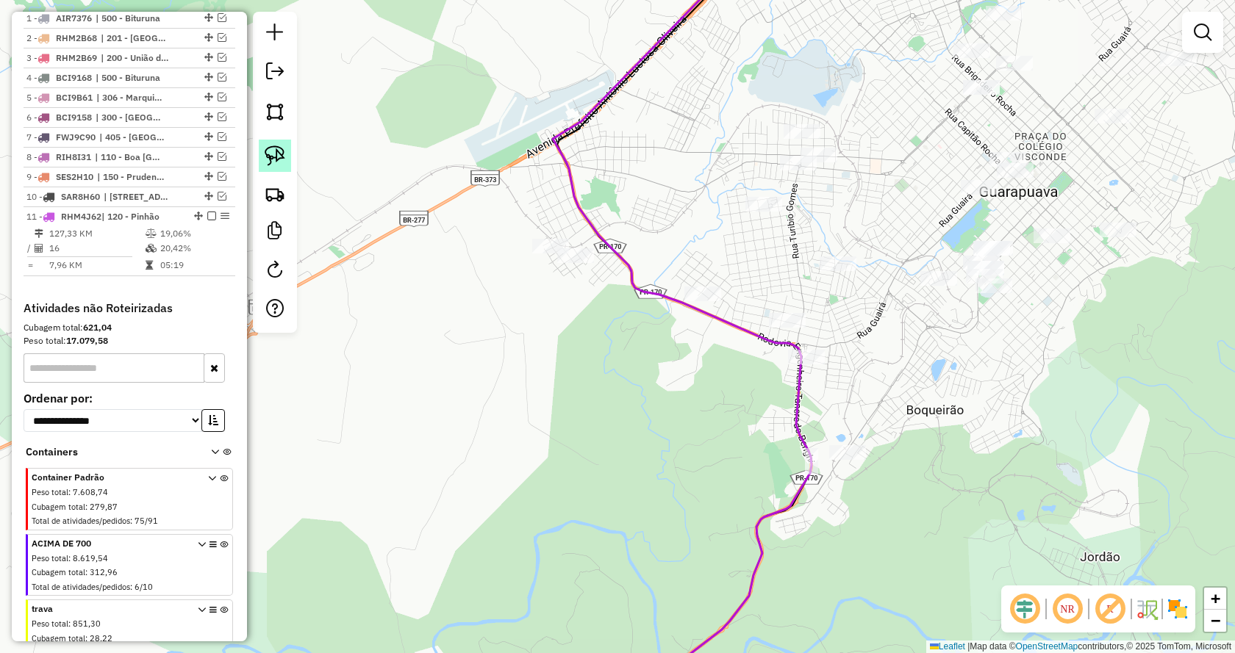
click at [273, 159] on img at bounding box center [275, 156] width 21 height 21
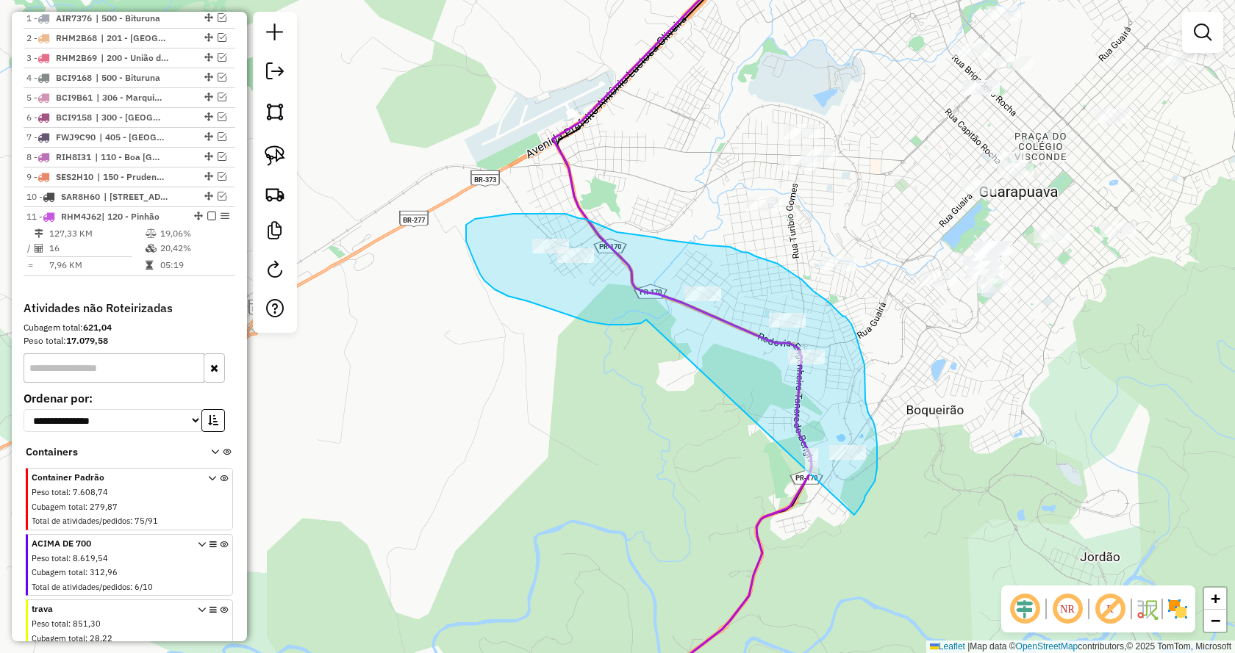
drag, startPoint x: 621, startPoint y: 325, endPoint x: 845, endPoint y: 530, distance: 303.9
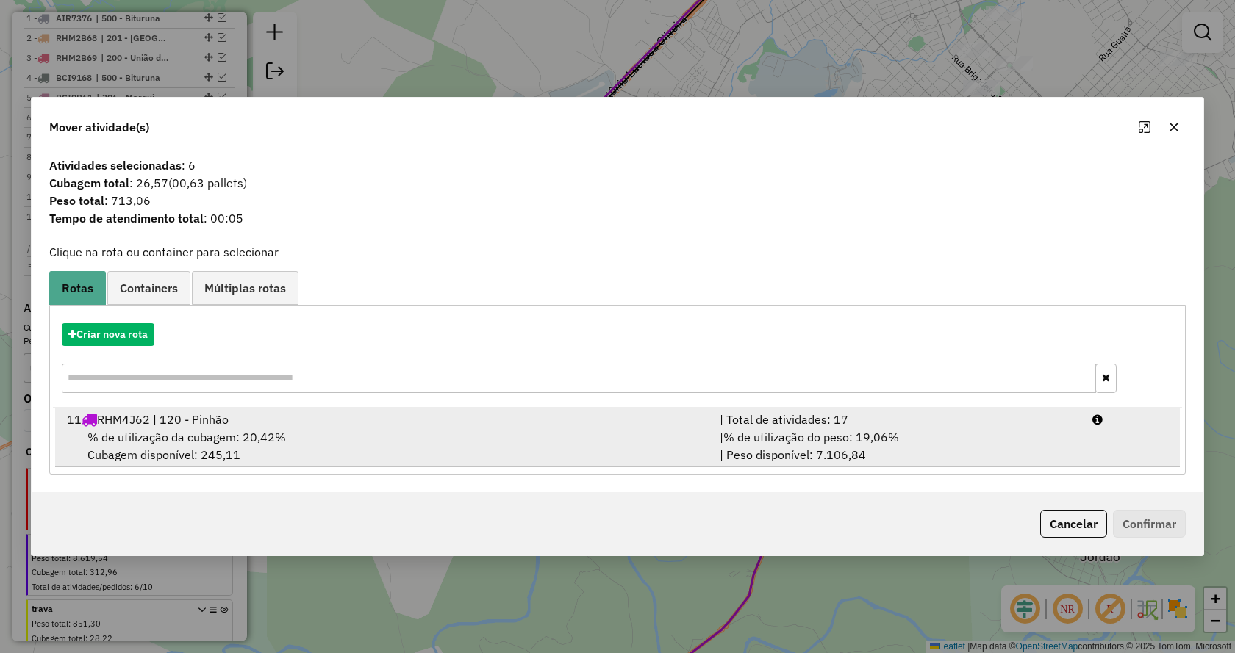
click at [850, 443] on span "% de utilização do peso: 19,06%" at bounding box center [811, 437] width 176 height 15
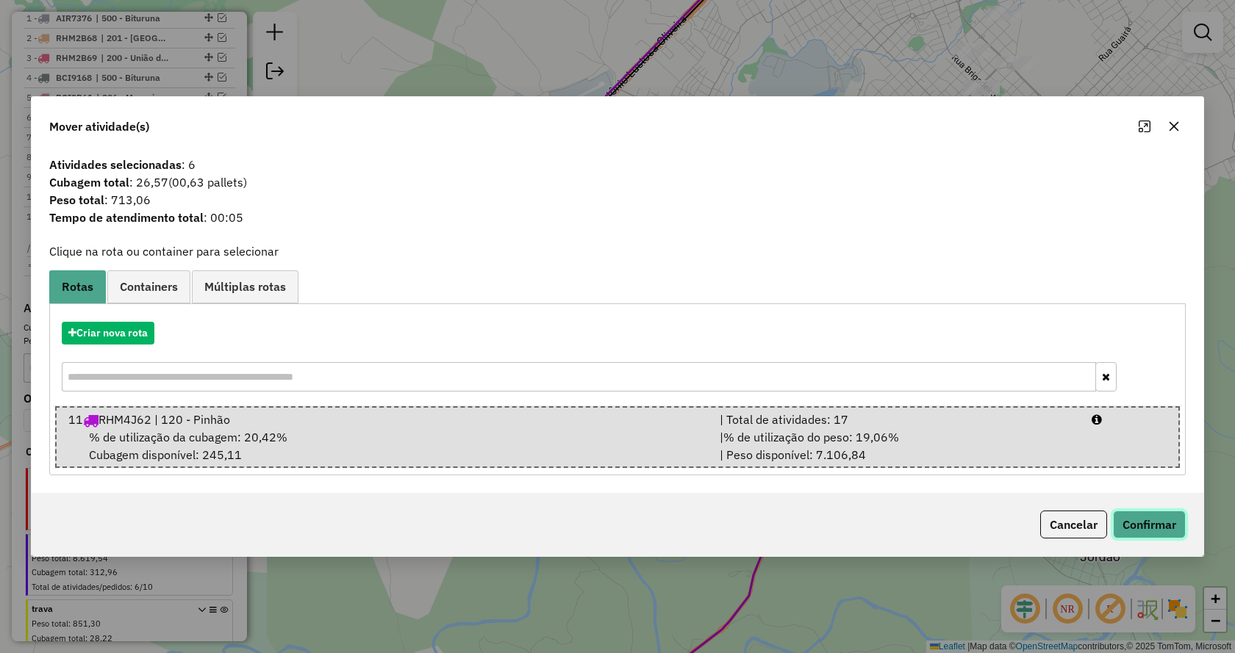
click at [1145, 534] on button "Confirmar" at bounding box center [1149, 525] width 73 height 28
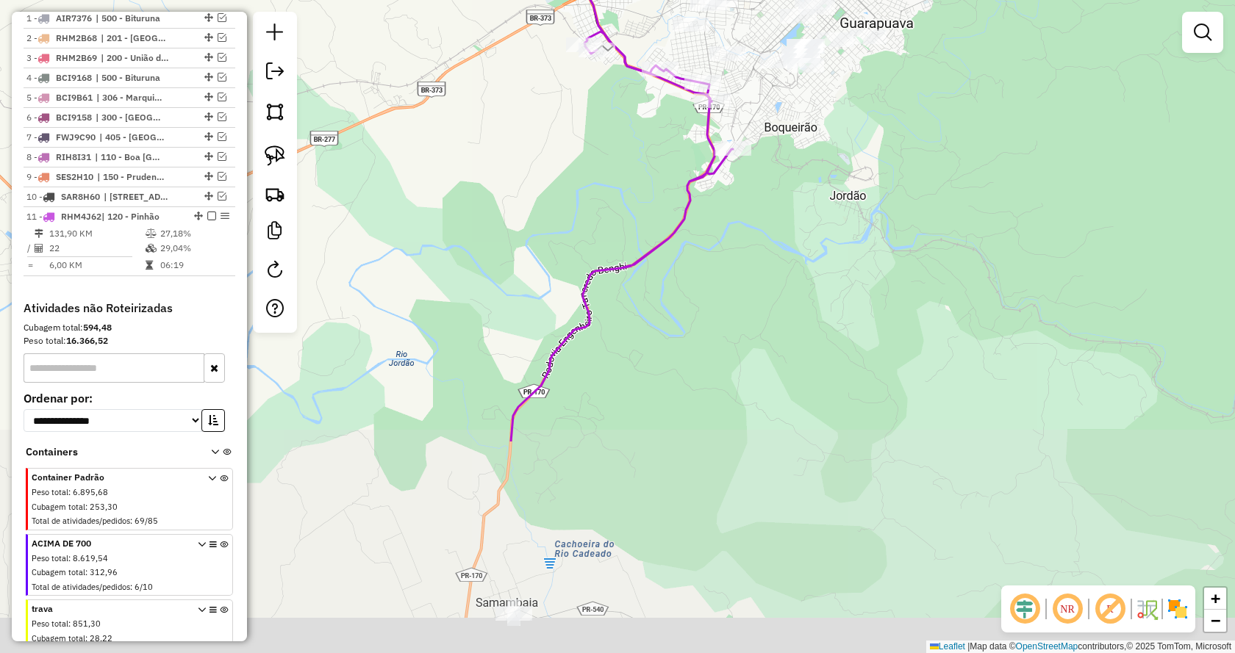
drag, startPoint x: 795, startPoint y: 556, endPoint x: 839, endPoint y: 228, distance: 331.4
click at [839, 228] on div "Janela de atendimento Grade de atendimento Capacidade Transportadoras Veículos …" at bounding box center [617, 326] width 1235 height 653
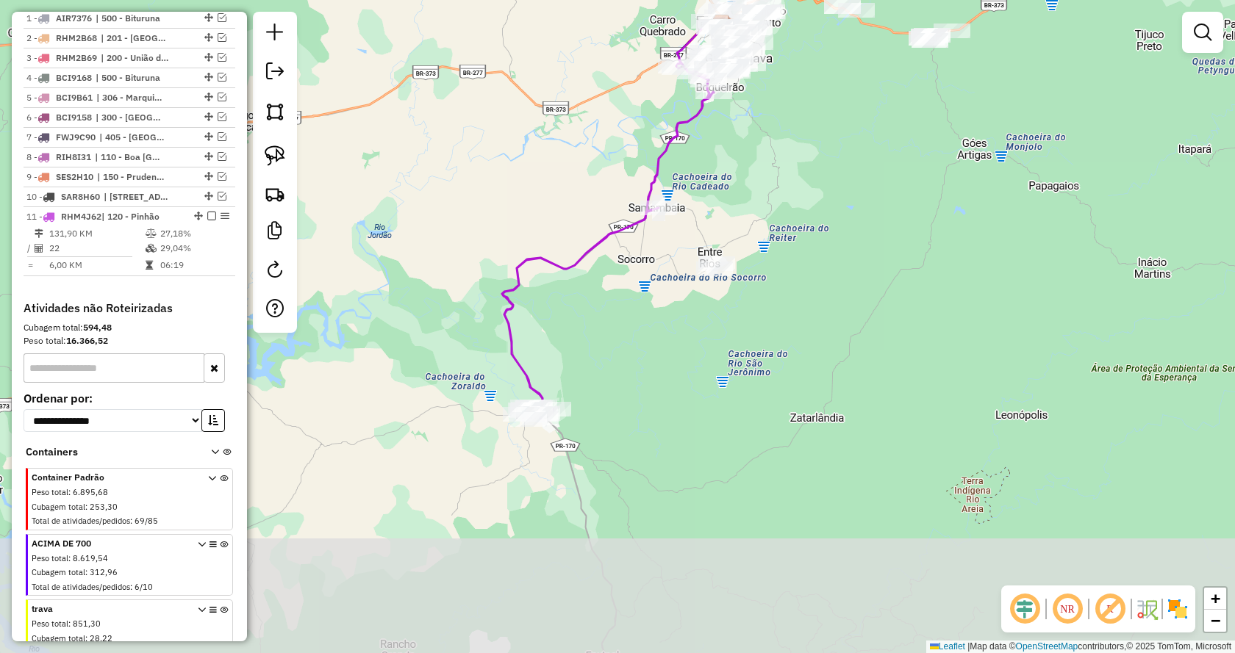
drag, startPoint x: 604, startPoint y: 578, endPoint x: 630, endPoint y: 308, distance: 271.1
click at [630, 308] on div "Janela de atendimento Grade de atendimento Capacidade Transportadoras Veículos …" at bounding box center [617, 326] width 1235 height 653
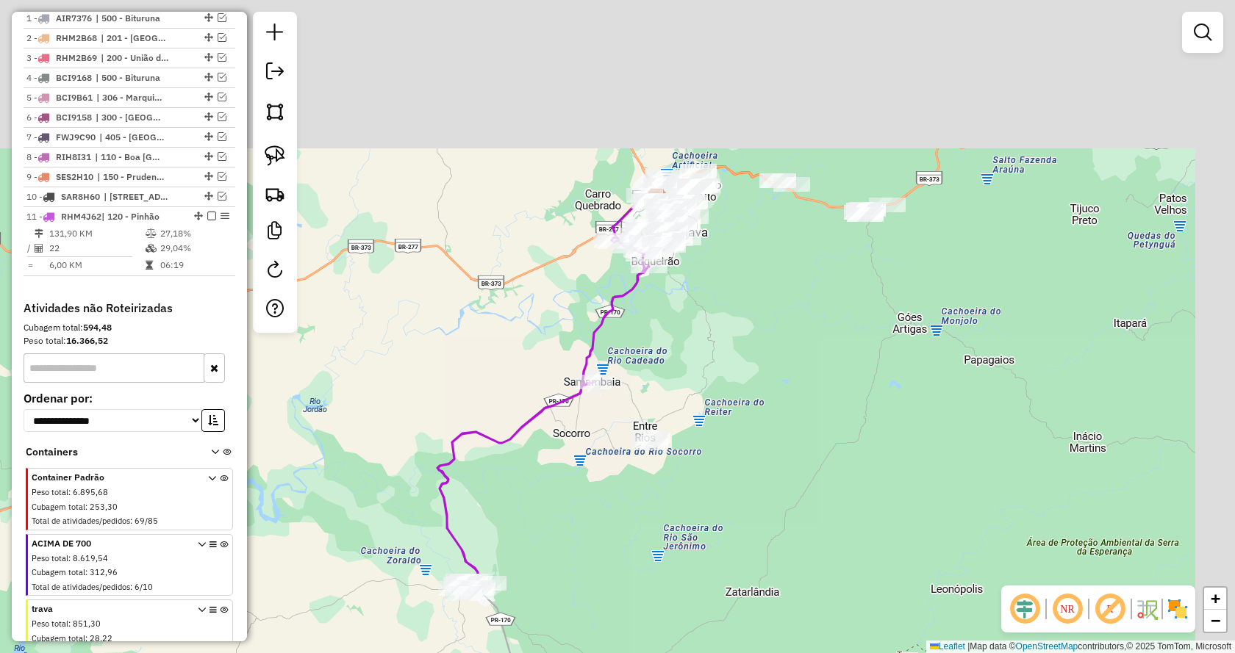
drag, startPoint x: 852, startPoint y: 201, endPoint x: 739, endPoint y: 420, distance: 246.6
click at [770, 422] on div "Janela de atendimento Grade de atendimento Capacidade Transportadoras Veículos …" at bounding box center [617, 326] width 1235 height 653
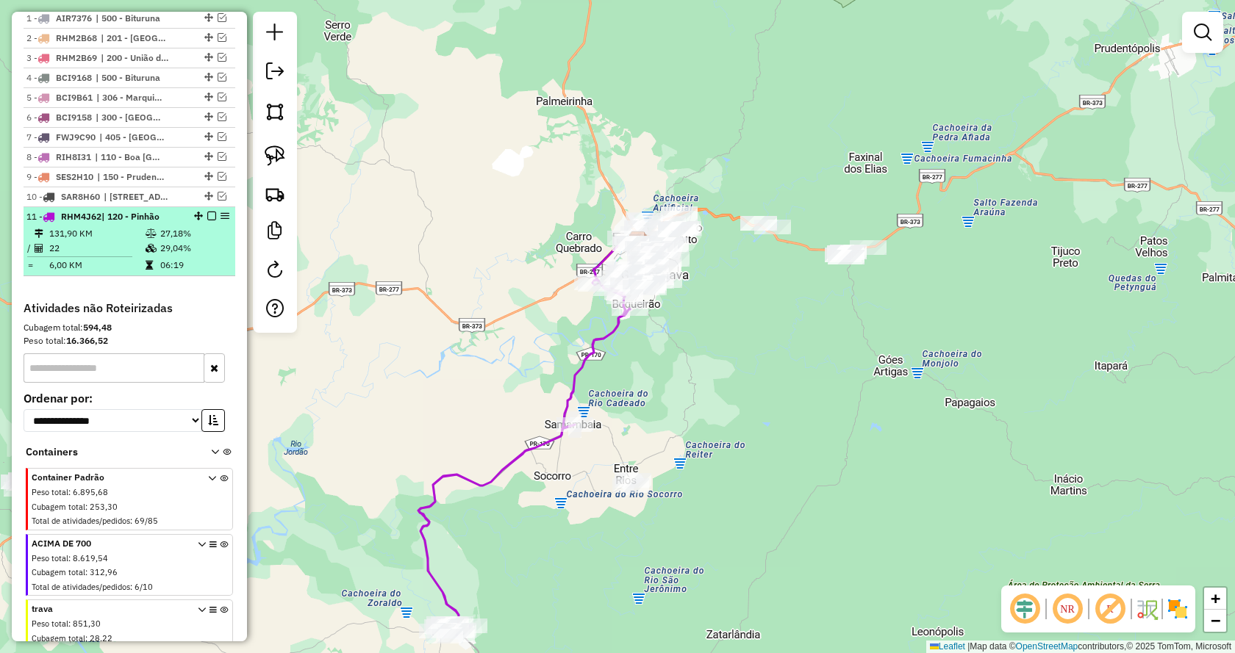
click at [209, 221] on em at bounding box center [211, 216] width 9 height 9
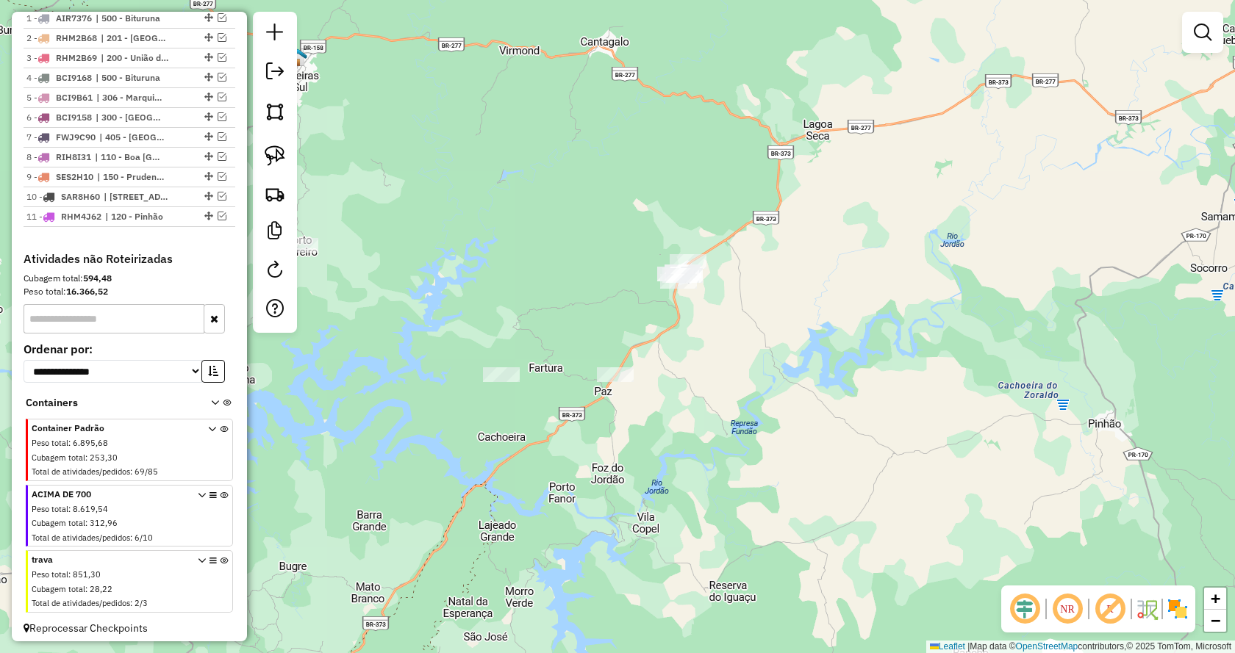
drag, startPoint x: 767, startPoint y: 449, endPoint x: 1047, endPoint y: 338, distance: 301.3
click at [1064, 347] on div "Janela de atendimento Grade de atendimento Capacidade Transportadoras Veículos …" at bounding box center [617, 326] width 1235 height 653
click at [284, 157] on img at bounding box center [275, 156] width 21 height 21
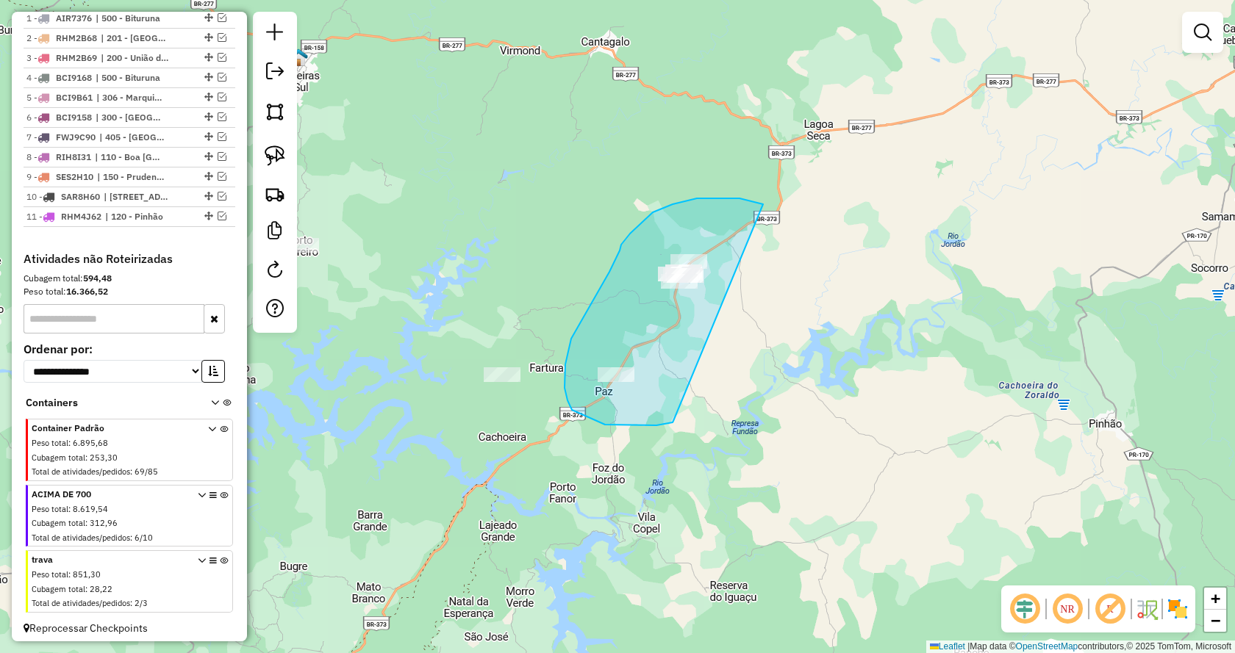
drag, startPoint x: 673, startPoint y: 421, endPoint x: 806, endPoint y: 212, distance: 248.2
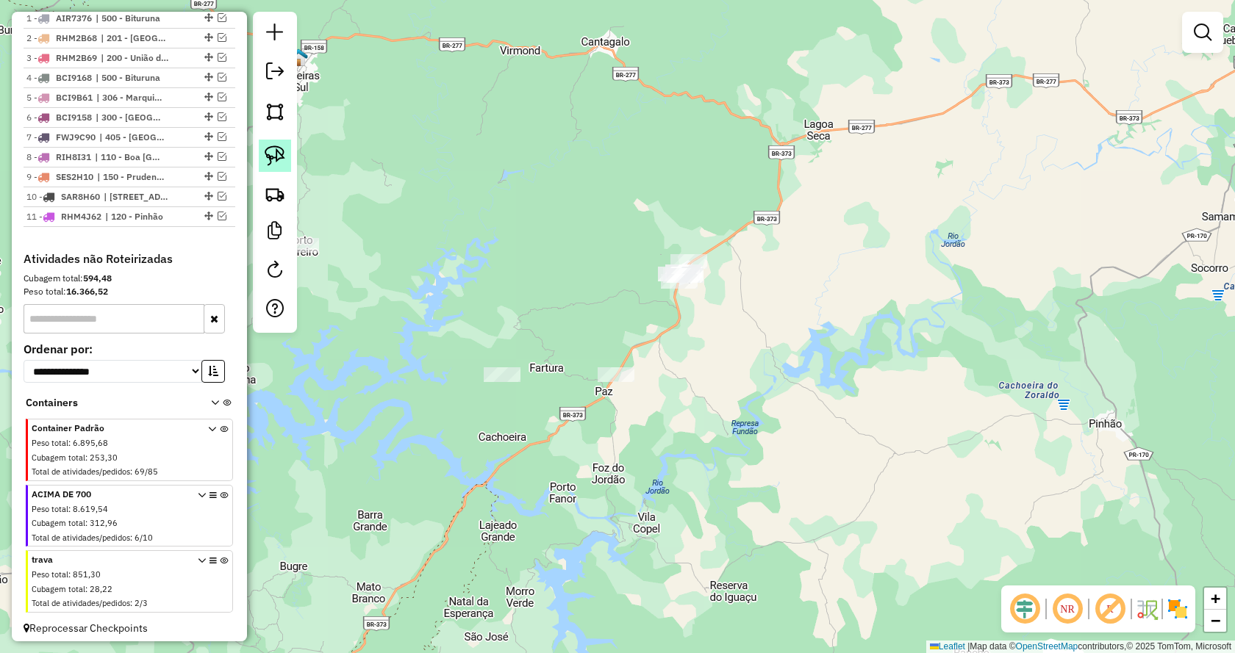
drag, startPoint x: 274, startPoint y: 154, endPoint x: 276, endPoint y: 162, distance: 8.2
click at [273, 156] on img at bounding box center [275, 156] width 21 height 21
drag, startPoint x: 519, startPoint y: 412, endPoint x: 462, endPoint y: 362, distance: 76.1
drag, startPoint x: 284, startPoint y: 161, endPoint x: 348, endPoint y: 215, distance: 83.5
click at [284, 162] on img at bounding box center [275, 156] width 21 height 21
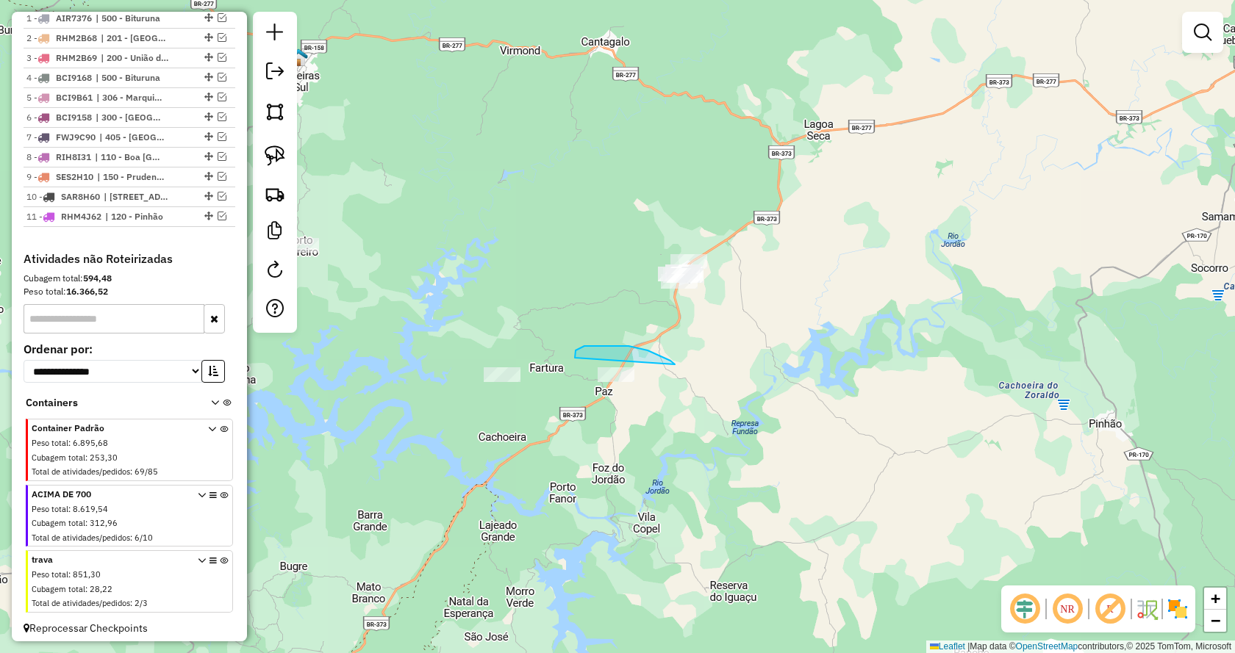
drag, startPoint x: 674, startPoint y: 364, endPoint x: 633, endPoint y: 439, distance: 85.5
click at [271, 161] on img at bounding box center [275, 156] width 21 height 21
drag, startPoint x: 513, startPoint y: 431, endPoint x: 453, endPoint y: 379, distance: 79.7
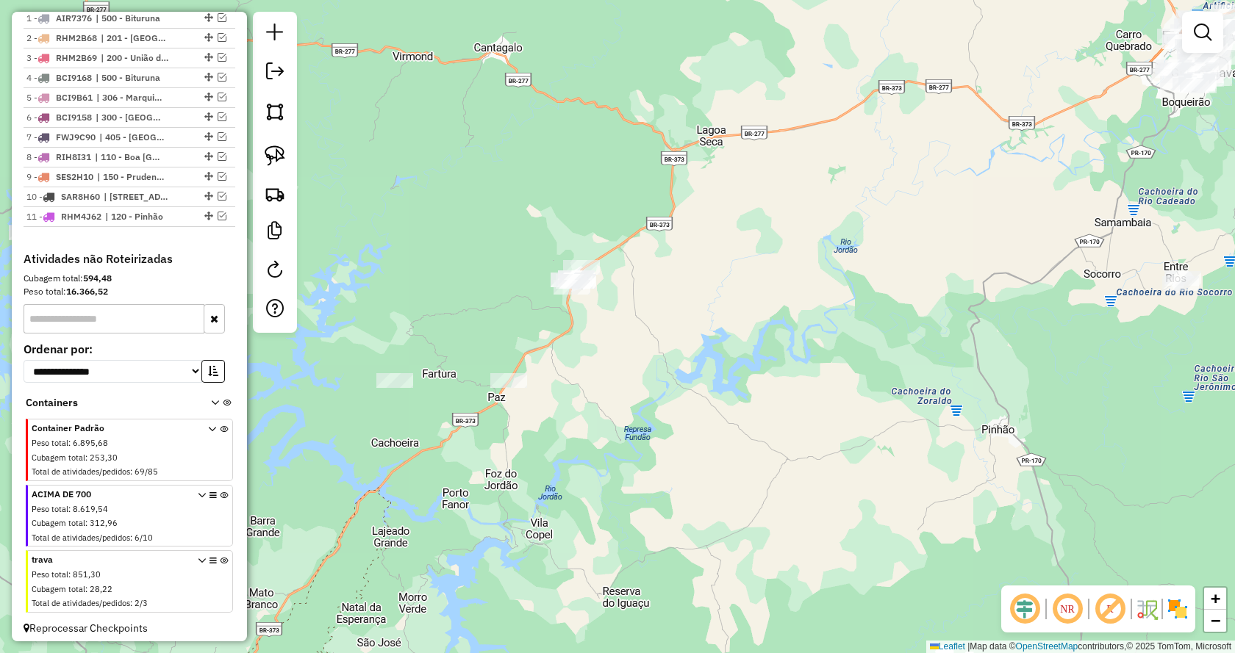
drag, startPoint x: 784, startPoint y: 352, endPoint x: 682, endPoint y: 351, distance: 101.5
click at [682, 351] on div "Janela de atendimento Grade de atendimento Capacidade Transportadoras Veículos …" at bounding box center [617, 326] width 1235 height 653
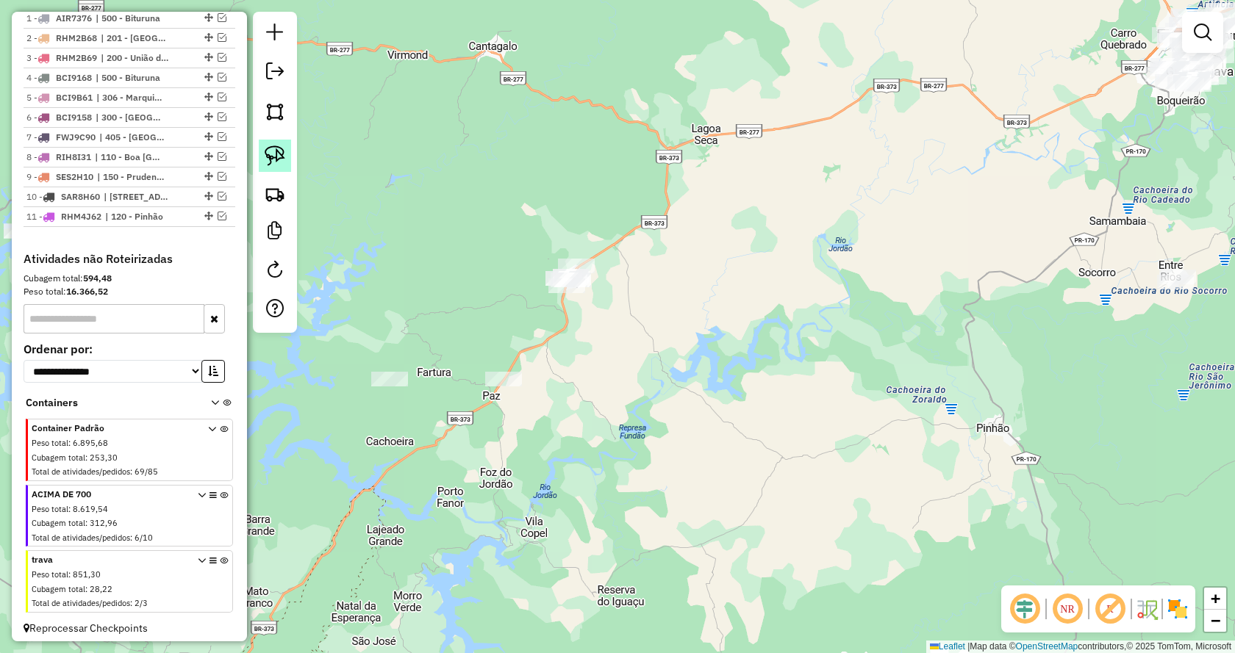
click at [277, 157] on img at bounding box center [275, 156] width 21 height 21
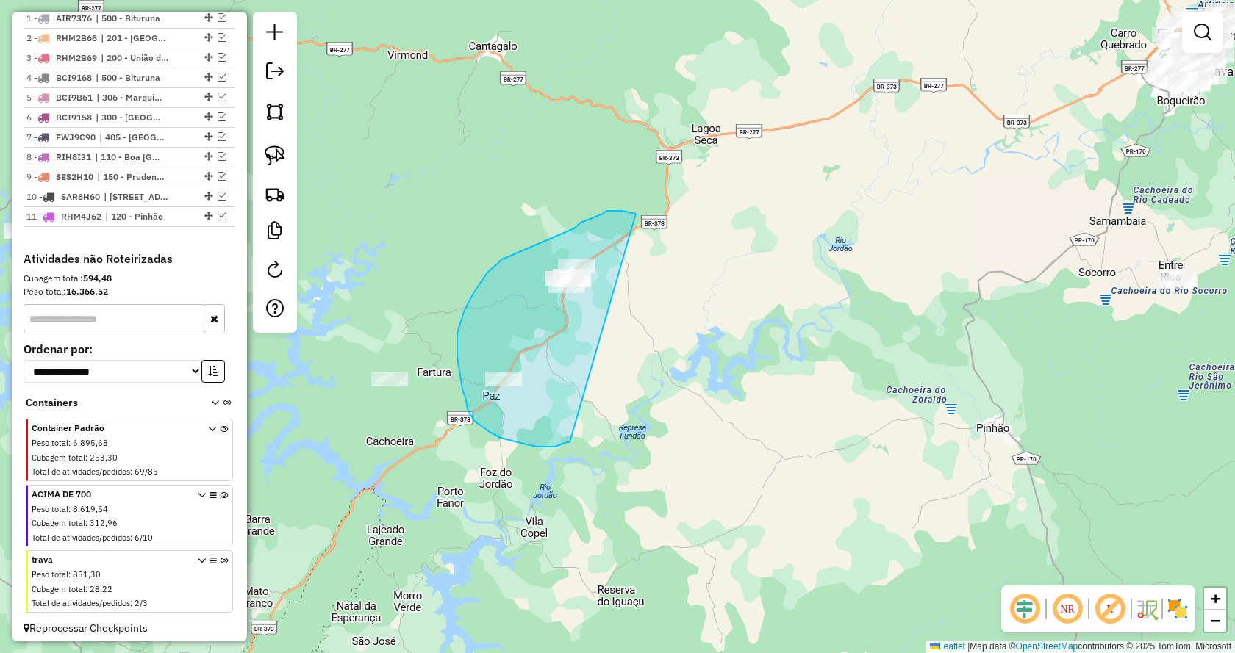
drag, startPoint x: 501, startPoint y: 438, endPoint x: 698, endPoint y: 219, distance: 294.6
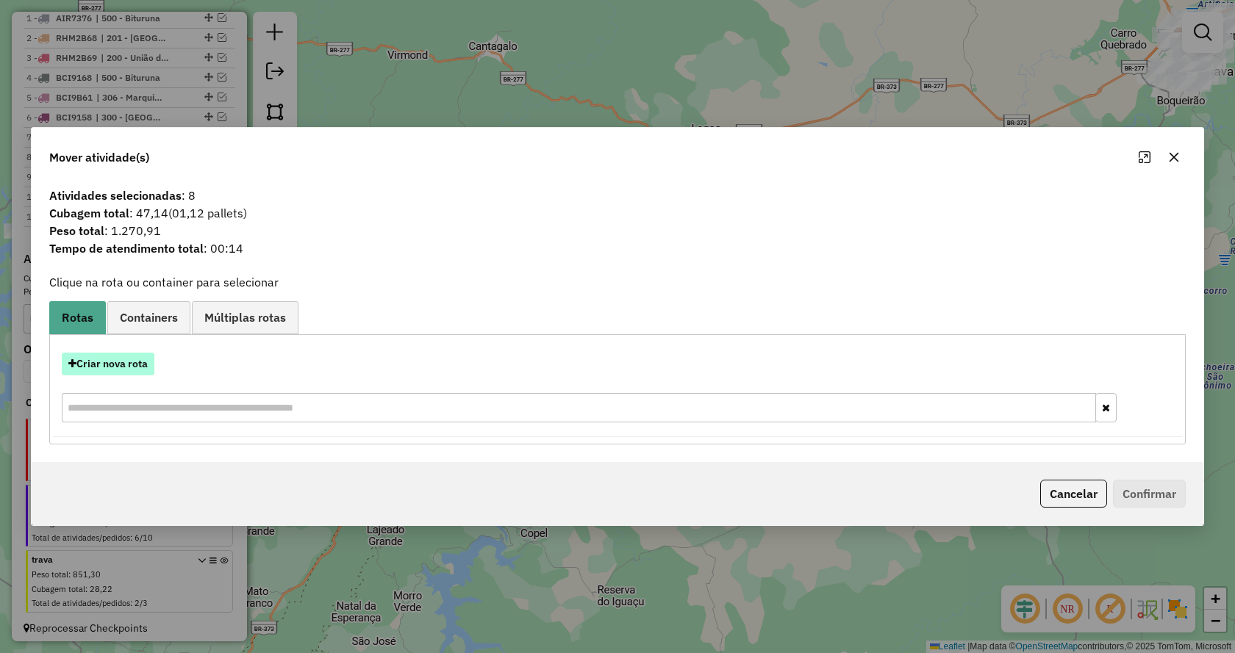
click at [121, 362] on button "Criar nova rota" at bounding box center [108, 364] width 93 height 23
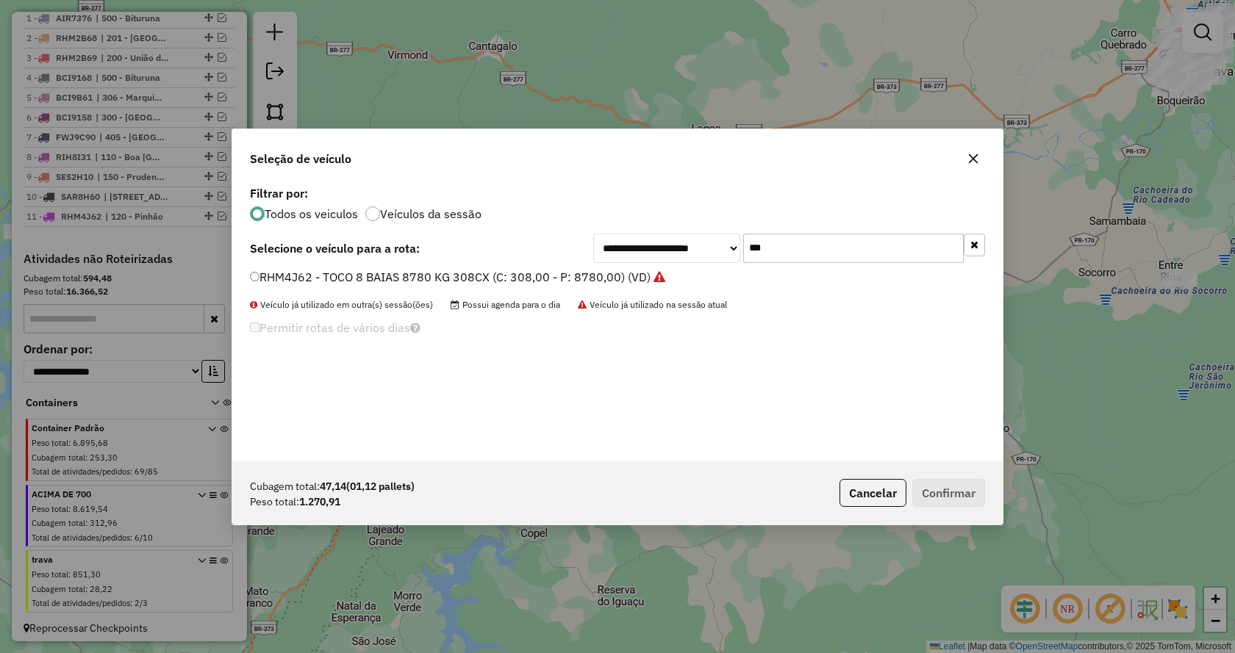
drag, startPoint x: 792, startPoint y: 250, endPoint x: 663, endPoint y: 250, distance: 128.6
click at [663, 250] on div "**********" at bounding box center [789, 248] width 392 height 29
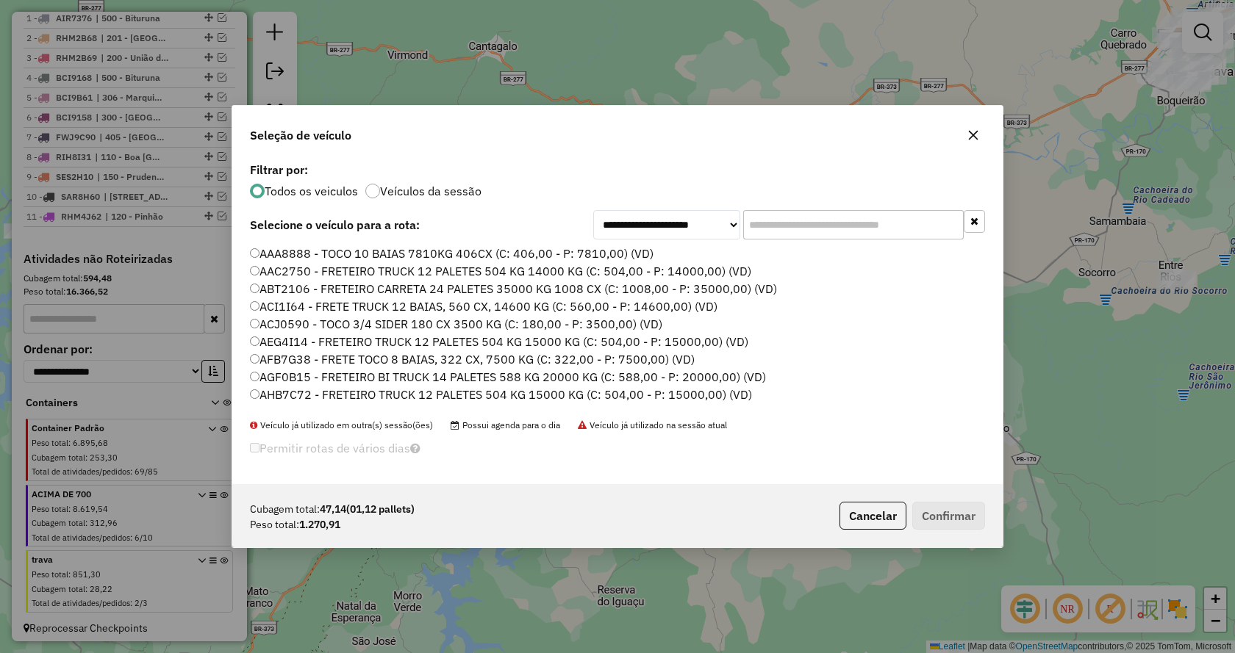
click at [798, 232] on input "text" at bounding box center [853, 224] width 221 height 29
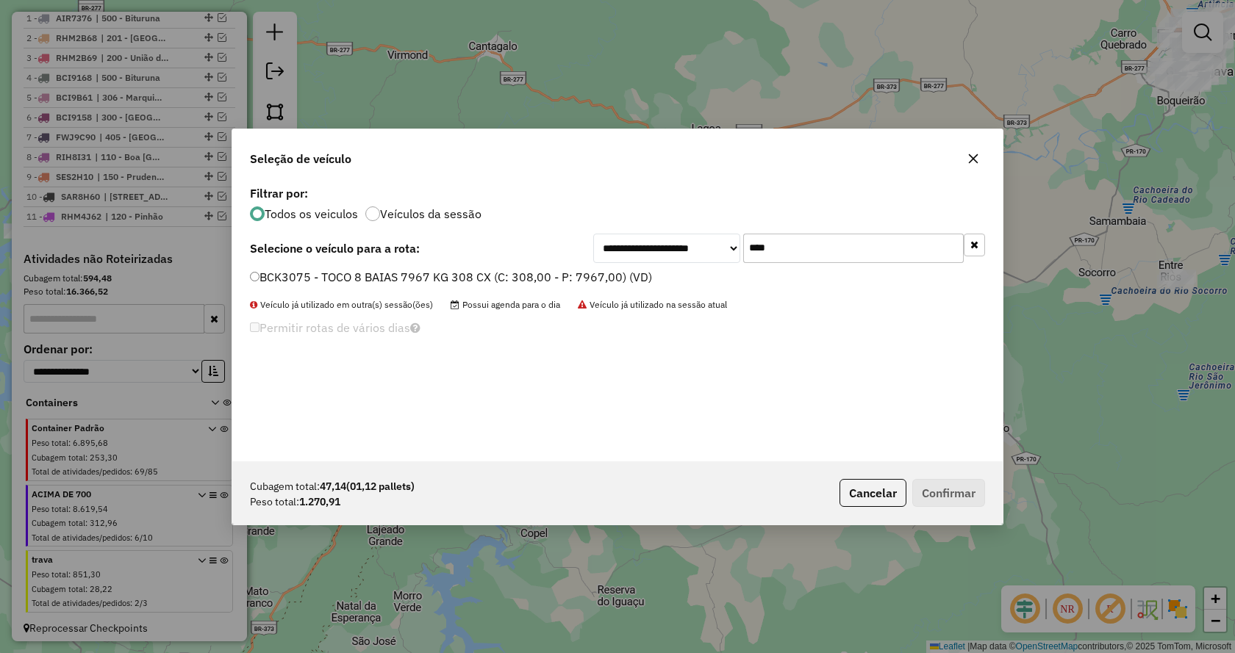
type input "****"
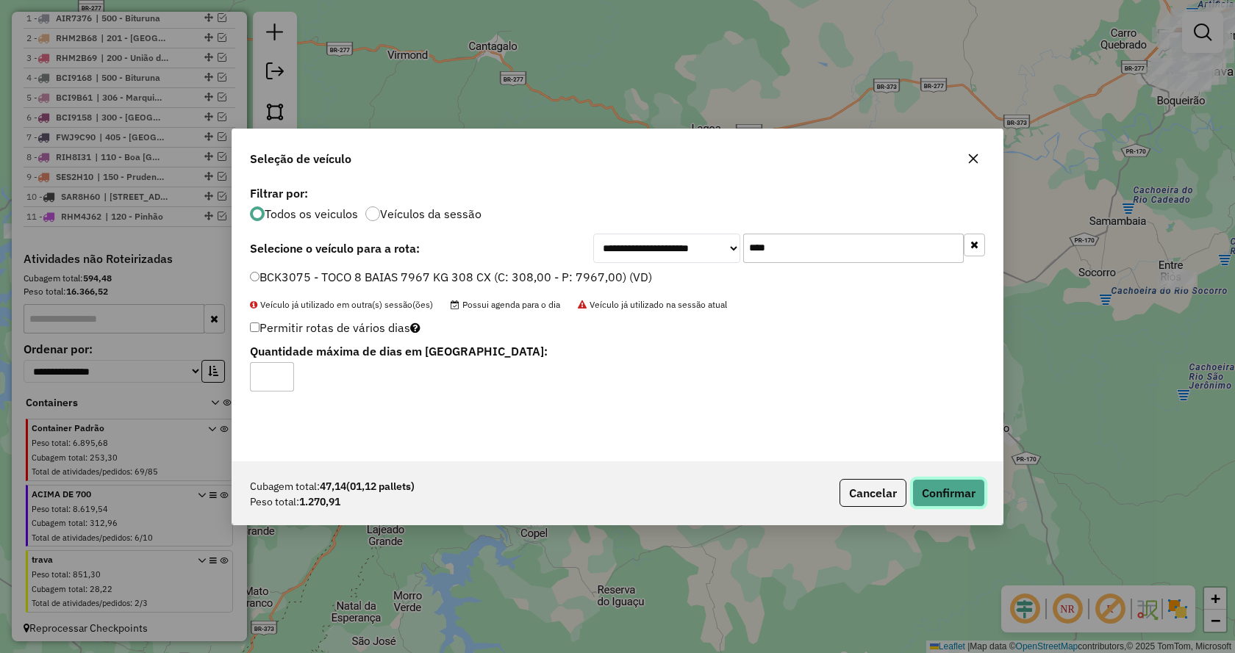
click at [931, 489] on button "Confirmar" at bounding box center [948, 493] width 73 height 28
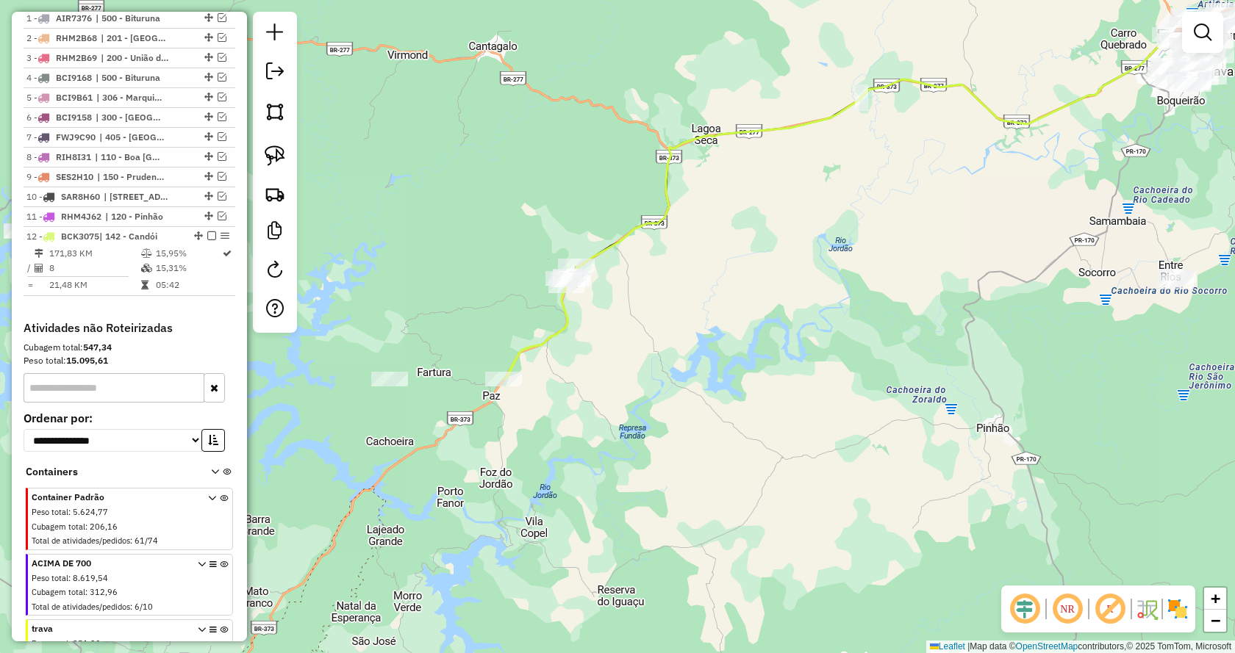
select select "**********"
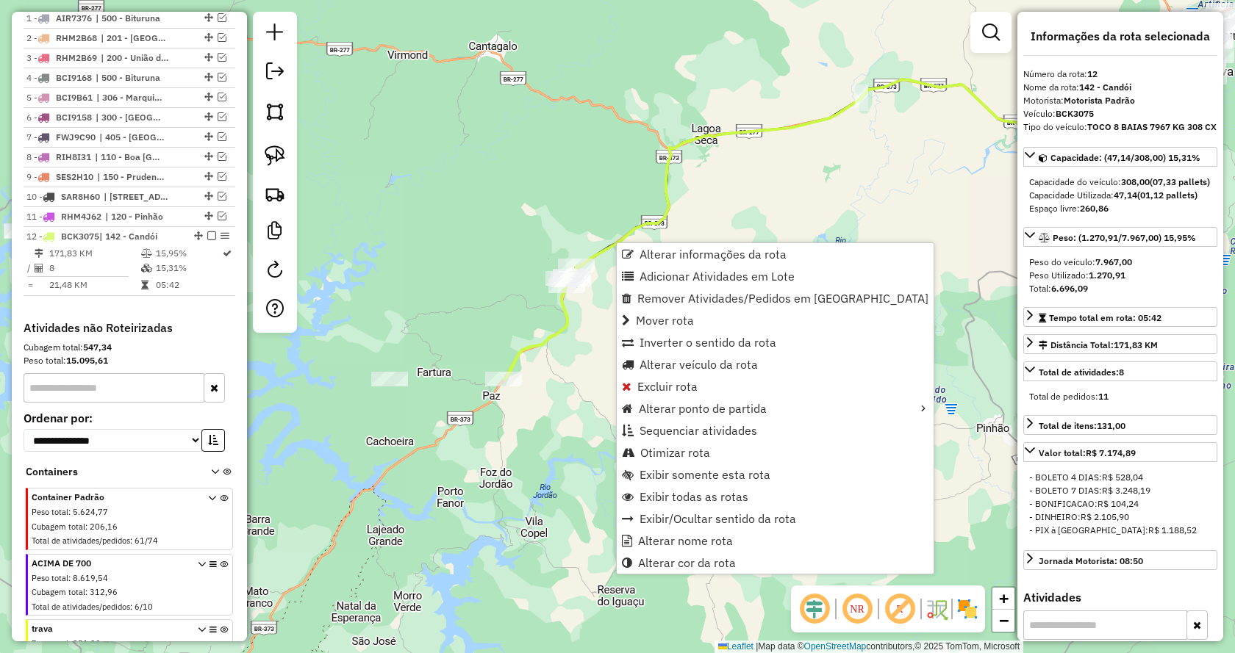
scroll to position [666, 0]
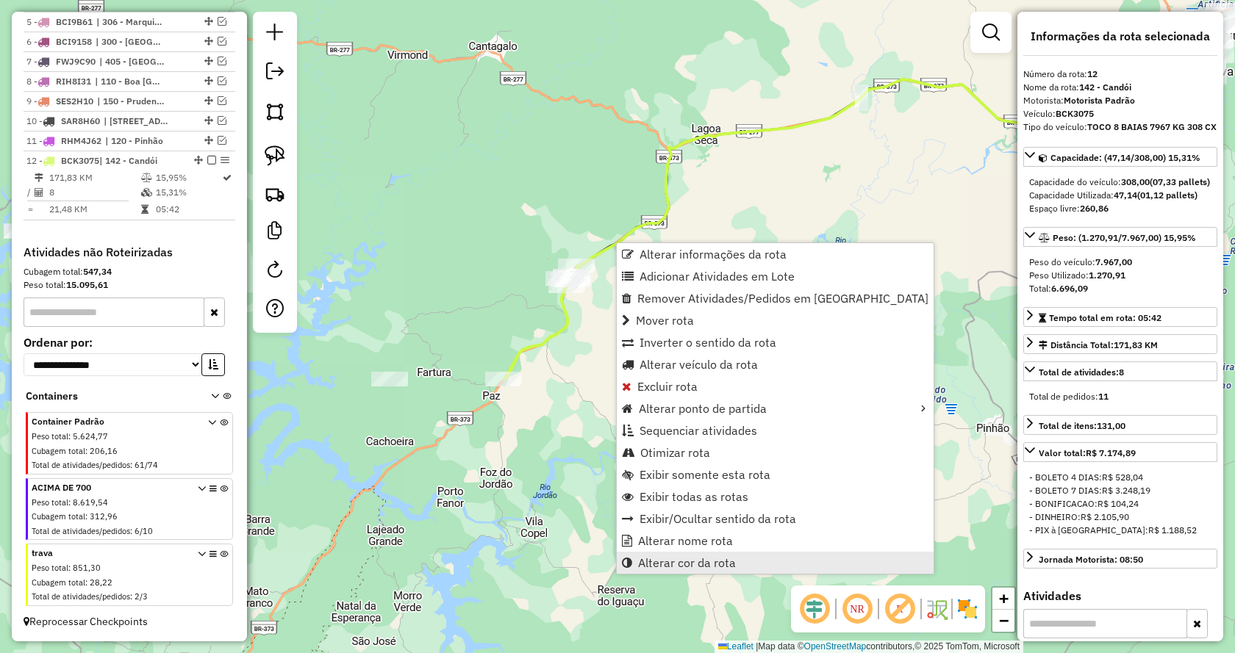
click at [709, 562] on span "Alterar cor da rota" at bounding box center [687, 563] width 98 height 12
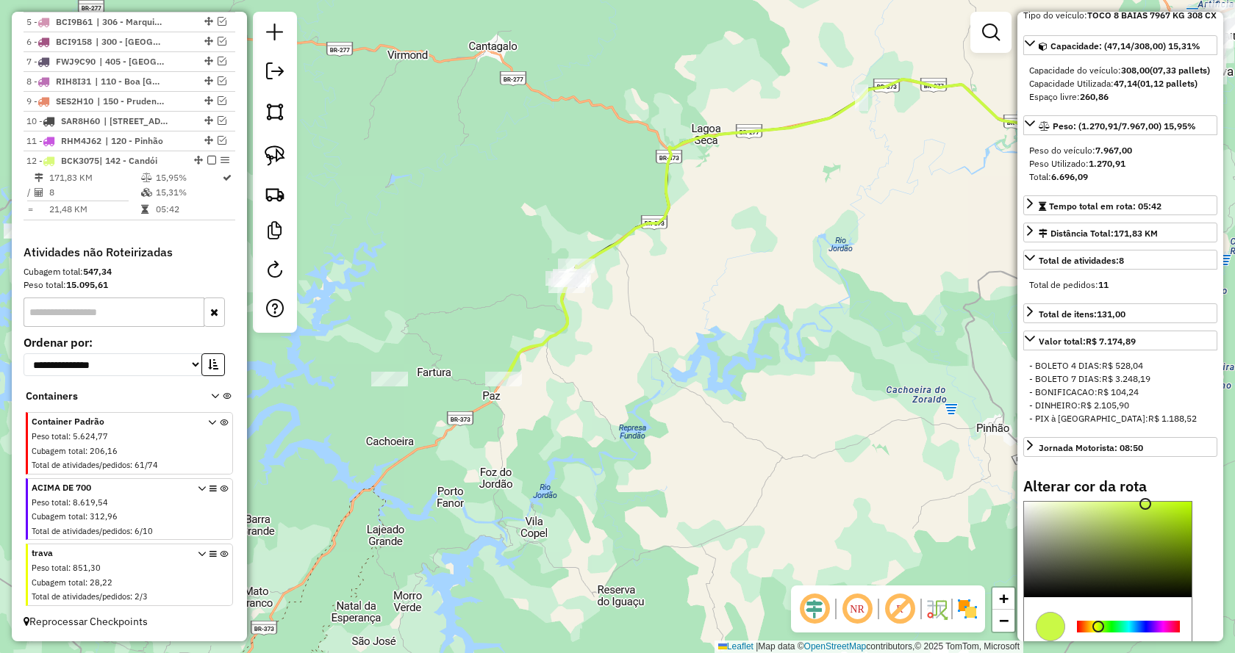
scroll to position [274, 0]
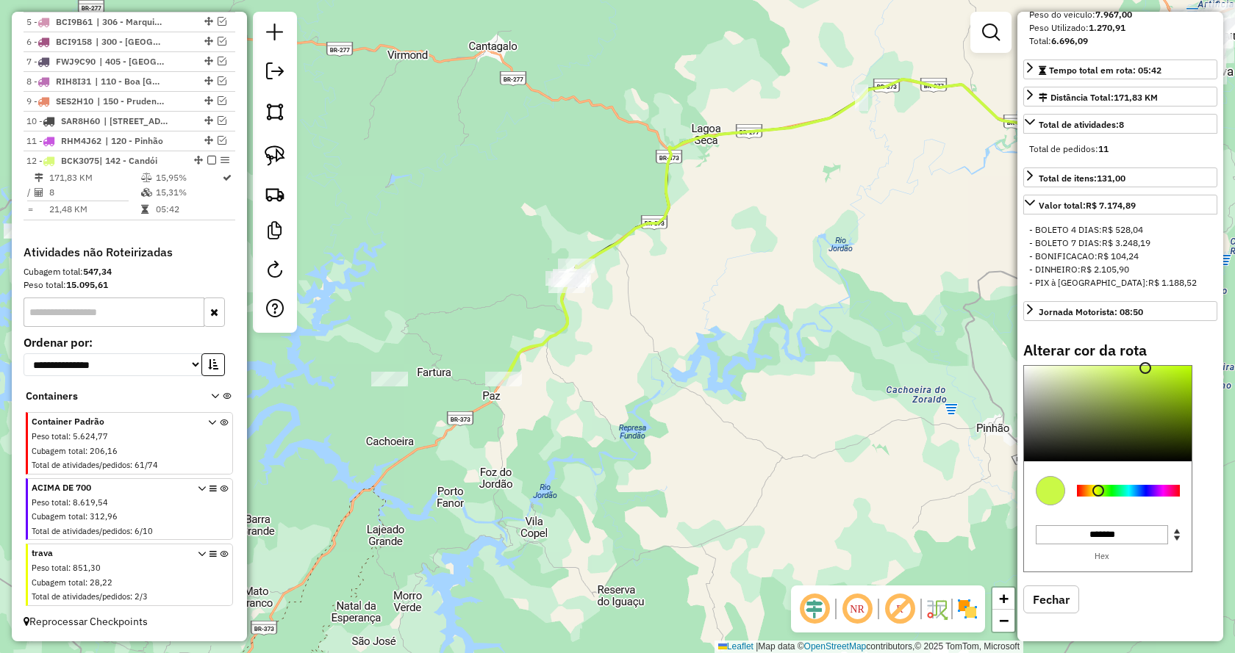
click at [1157, 488] on div at bounding box center [1128, 491] width 103 height 12
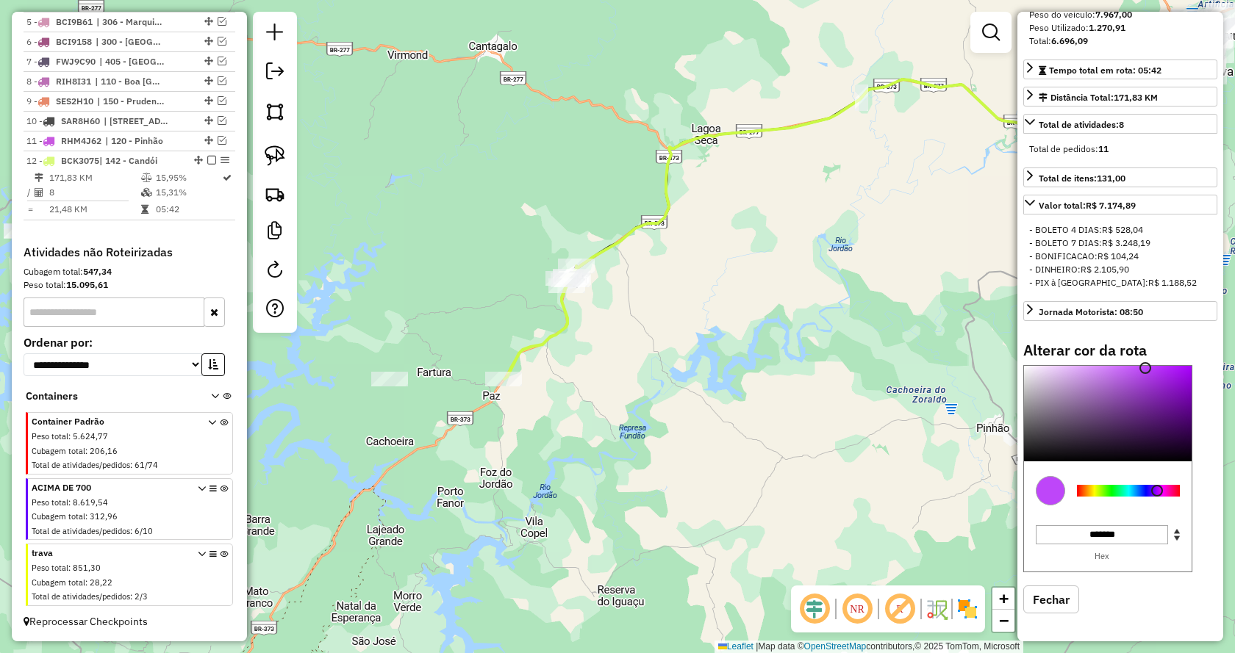
type input "*******"
click at [1182, 437] on div at bounding box center [1108, 414] width 168 height 96
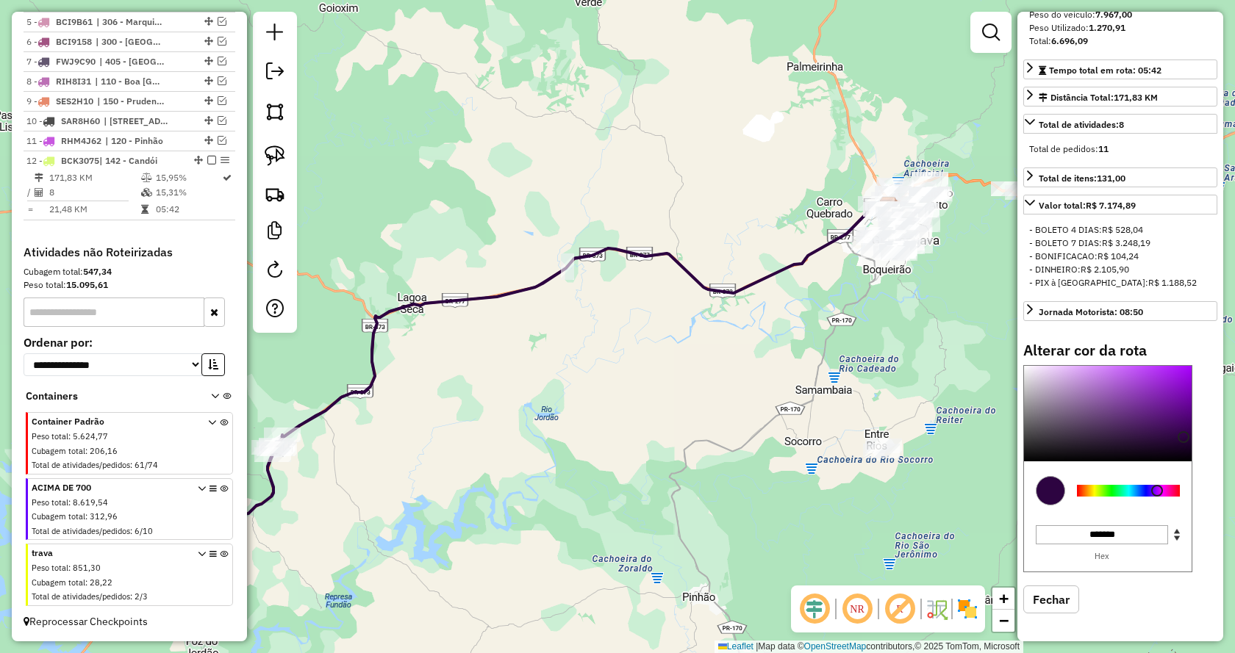
drag, startPoint x: 821, startPoint y: 252, endPoint x: 382, endPoint y: 487, distance: 497.9
click at [382, 487] on div "Janela de atendimento Grade de atendimento Capacidade Transportadoras Veículos …" at bounding box center [617, 326] width 1235 height 653
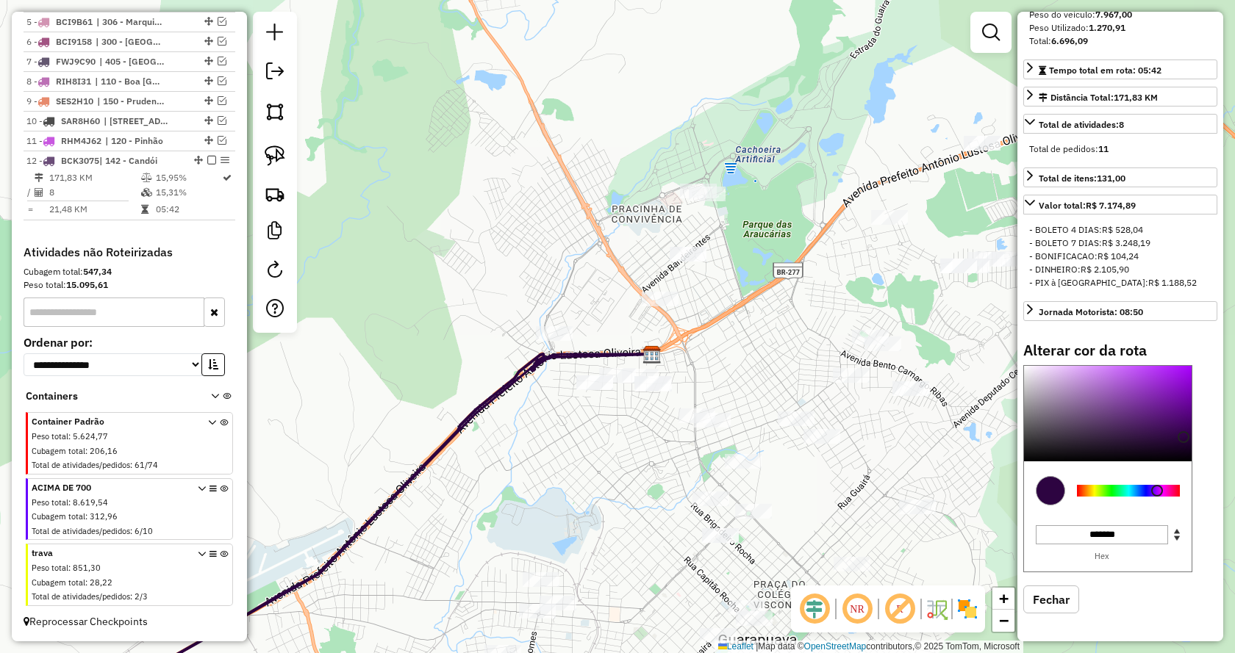
drag, startPoint x: 641, startPoint y: 443, endPoint x: 597, endPoint y: 448, distance: 44.4
click at [597, 448] on div "Janela de atendimento Grade de atendimento Capacidade Transportadoras Veículos …" at bounding box center [617, 326] width 1235 height 653
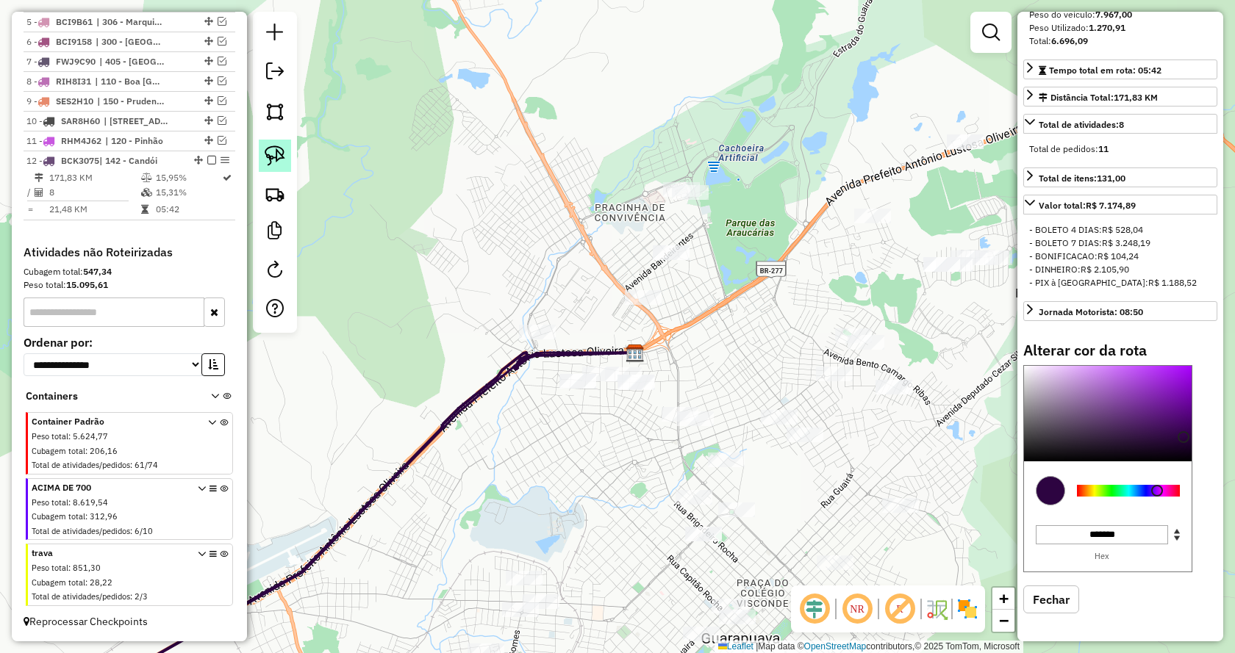
click at [260, 157] on link at bounding box center [275, 156] width 32 height 32
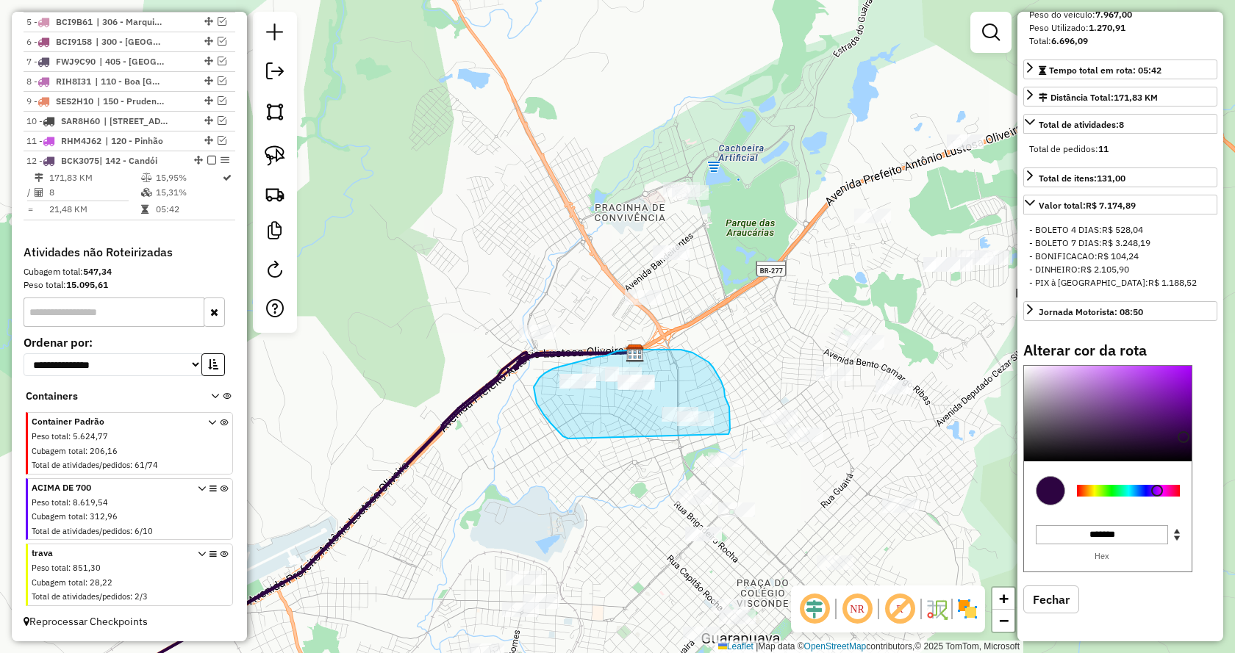
drag, startPoint x: 560, startPoint y: 433, endPoint x: 728, endPoint y: 434, distance: 168.3
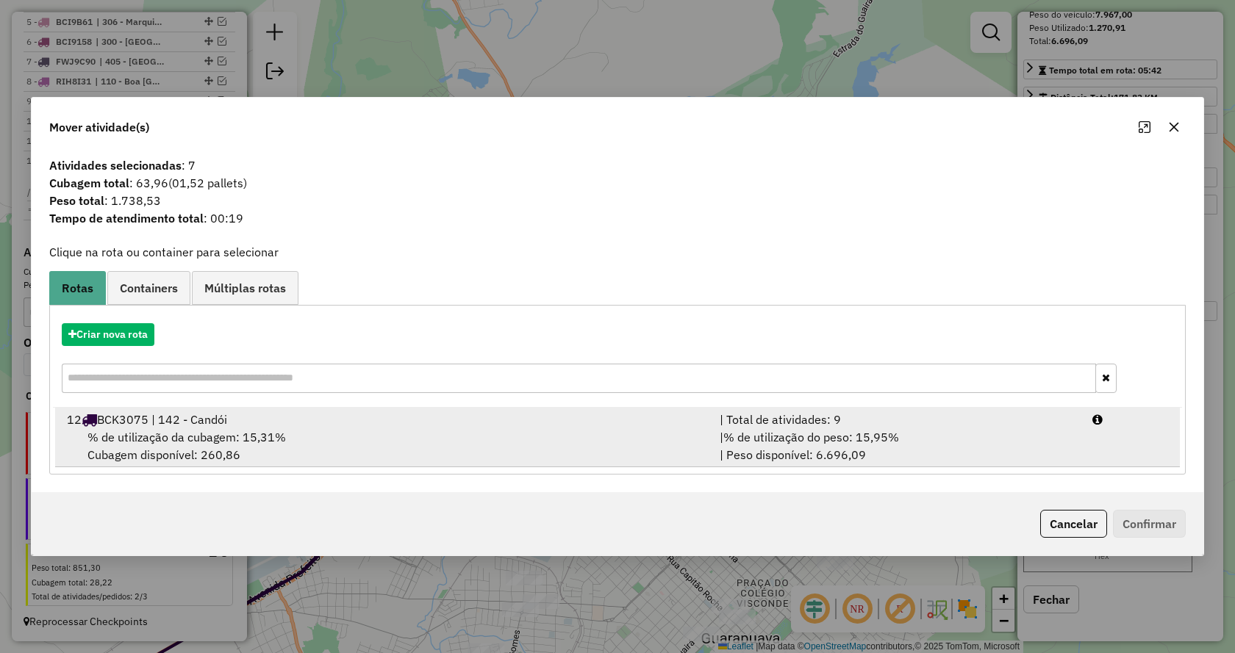
drag, startPoint x: 850, startPoint y: 441, endPoint x: 973, endPoint y: 468, distance: 124.9
click at [851, 441] on span "% de utilização do peso: 15,95%" at bounding box center [811, 437] width 176 height 15
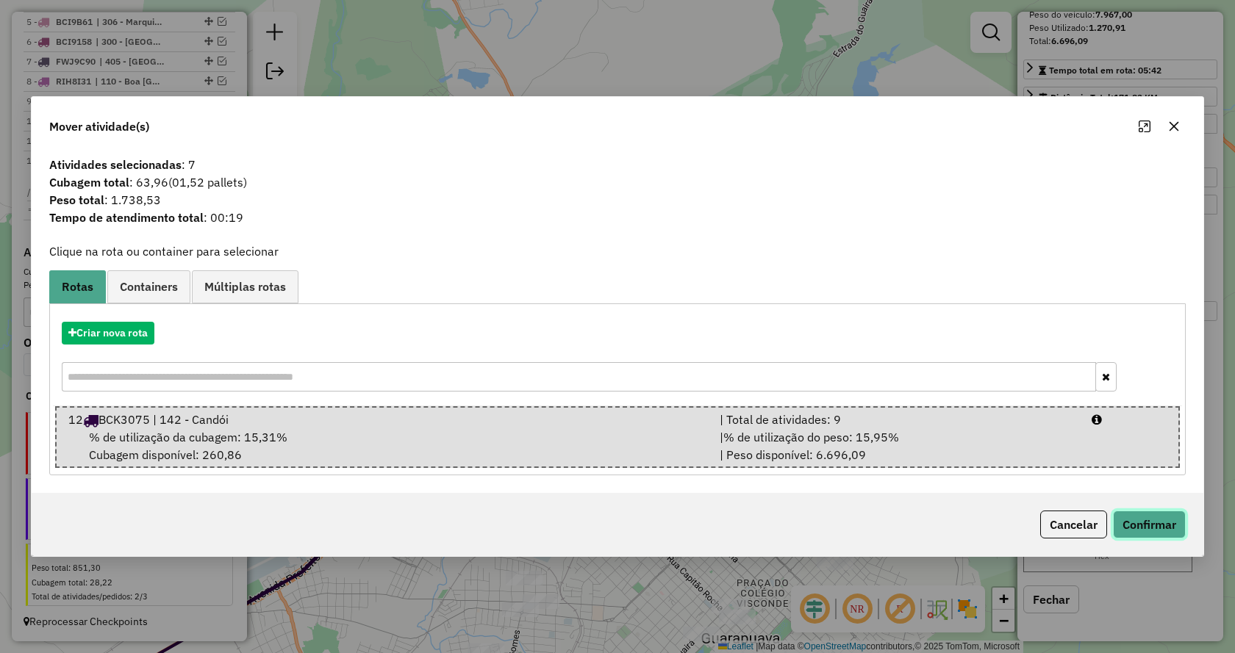
click at [1148, 524] on button "Confirmar" at bounding box center [1149, 525] width 73 height 28
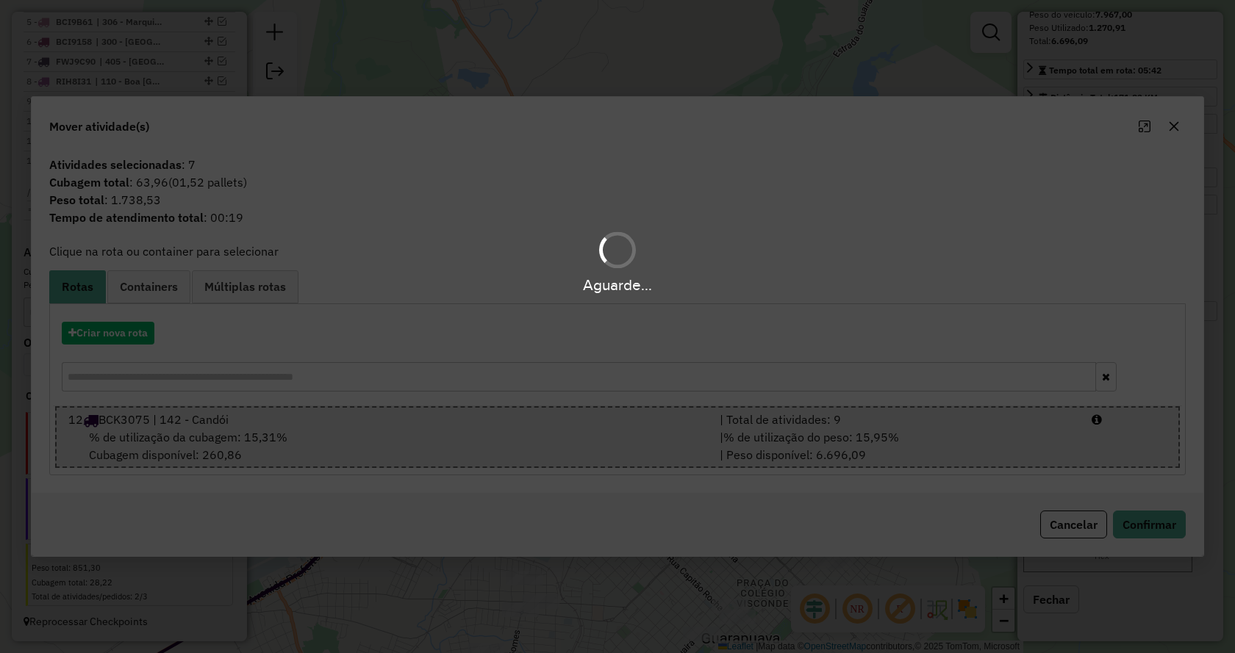
scroll to position [287, 0]
select select "**********"
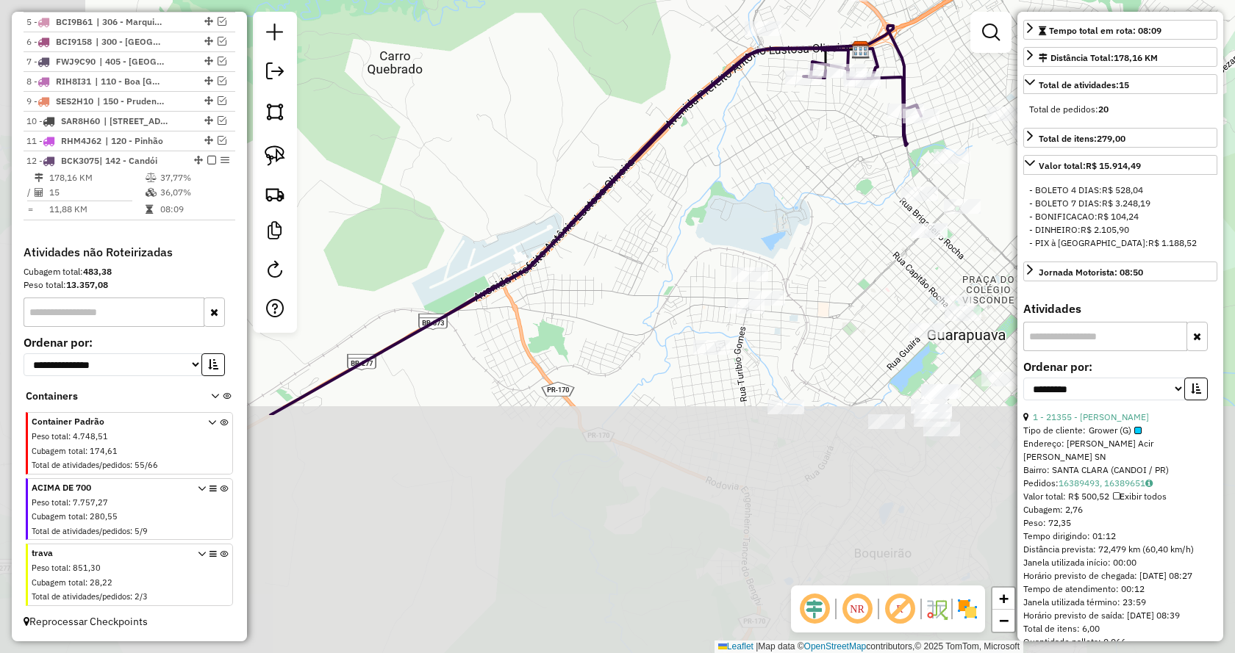
drag, startPoint x: 489, startPoint y: 556, endPoint x: 703, endPoint y: 280, distance: 349.9
click at [764, 218] on div "Janela de atendimento Grade de atendimento Capacidade Transportadoras Veículos …" at bounding box center [617, 326] width 1235 height 653
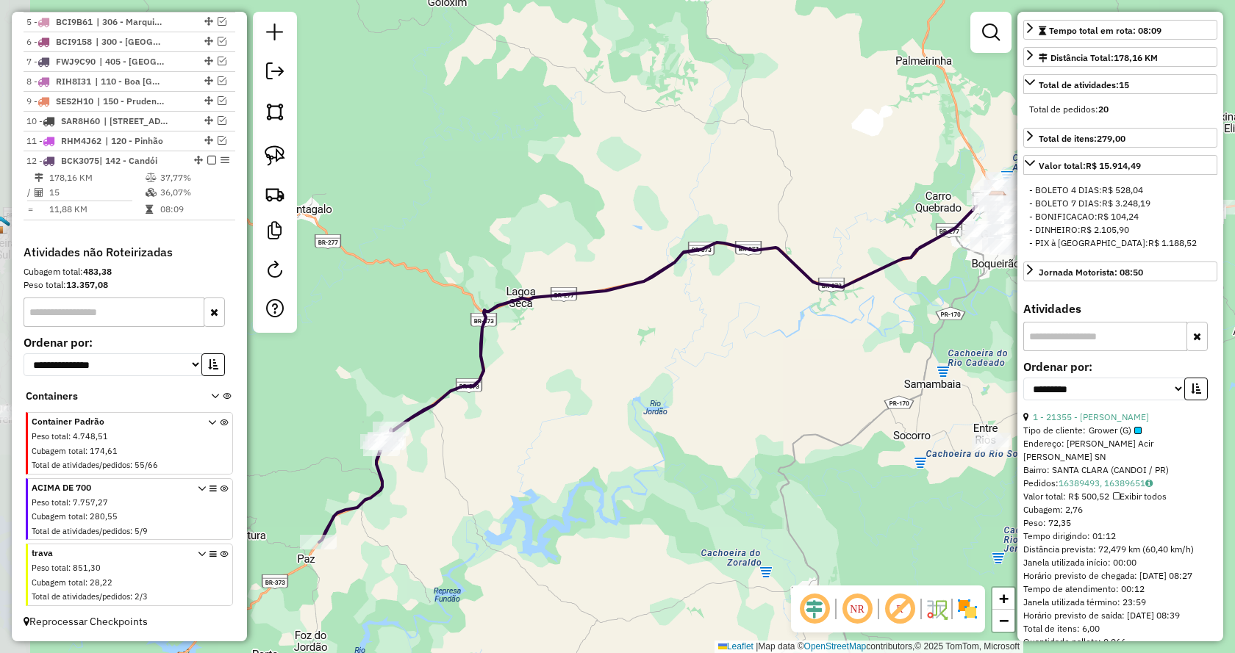
drag, startPoint x: 333, startPoint y: 506, endPoint x: 728, endPoint y: 377, distance: 415.2
click at [728, 378] on div "Janela de atendimento Grade de atendimento Capacidade Transportadoras Veículos …" at bounding box center [617, 326] width 1235 height 653
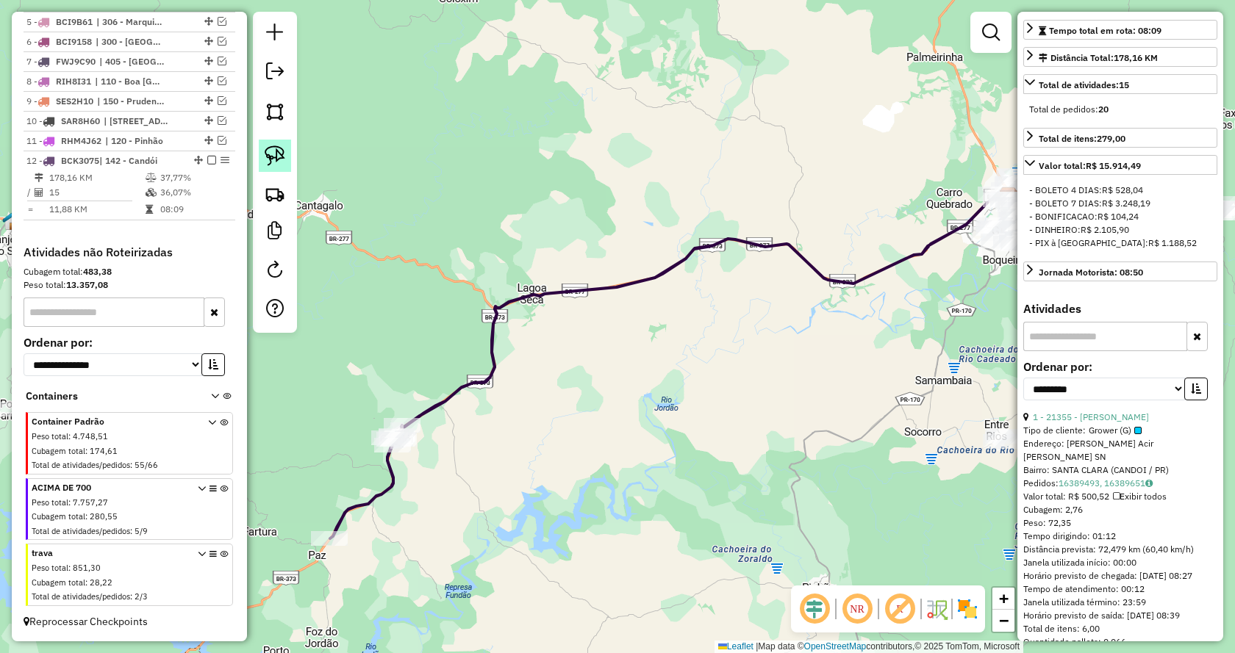
click at [273, 155] on img at bounding box center [275, 156] width 21 height 21
drag, startPoint x: 367, startPoint y: 574, endPoint x: 312, endPoint y: 570, distance: 54.6
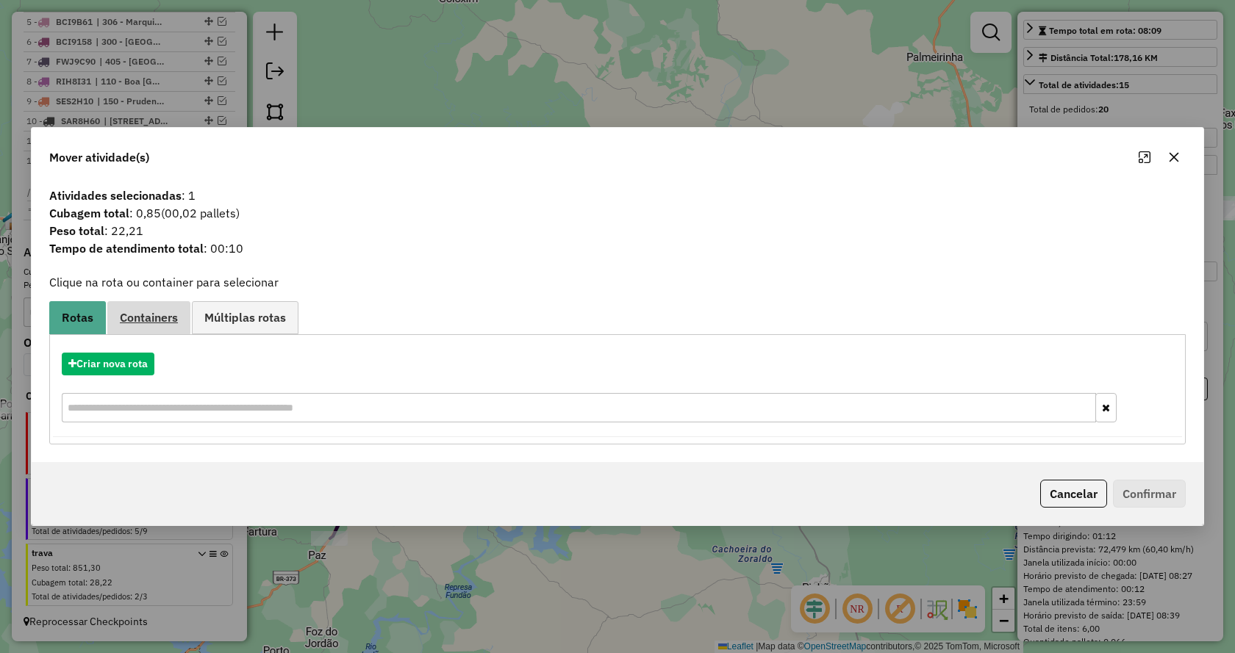
click at [144, 316] on span "Containers" at bounding box center [149, 318] width 58 height 12
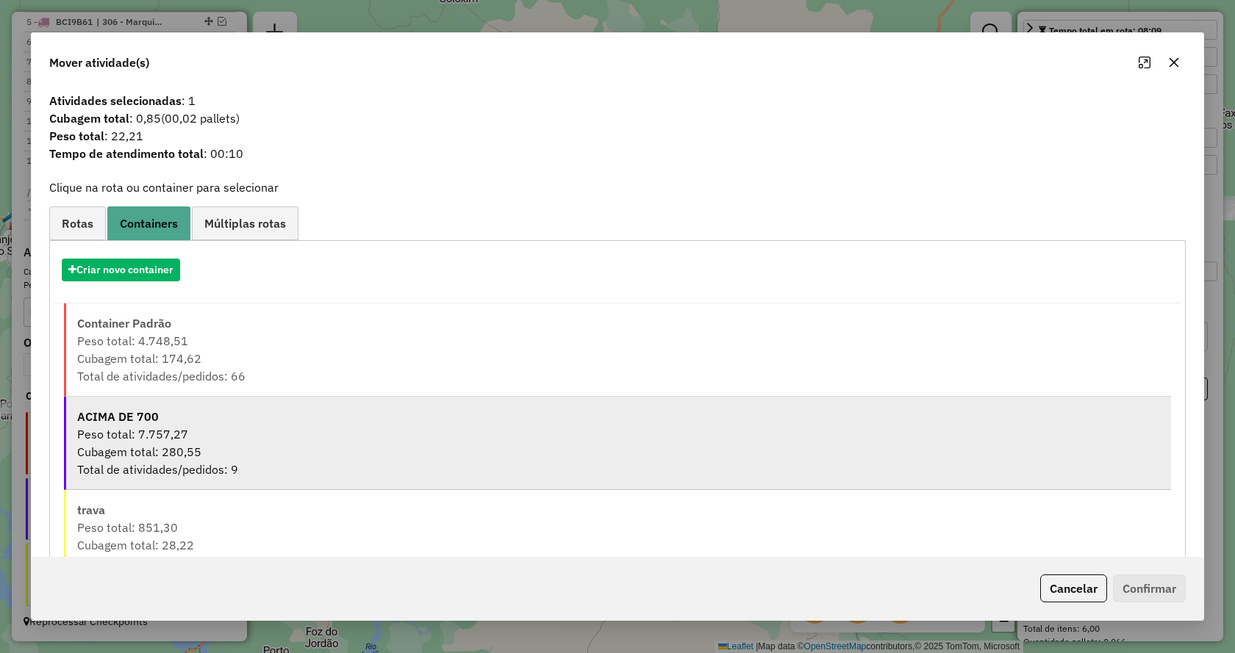
drag, startPoint x: 146, startPoint y: 340, endPoint x: 356, endPoint y: 437, distance: 231.2
click at [151, 346] on div "Peso total: 4.748,51" at bounding box center [618, 341] width 1083 height 18
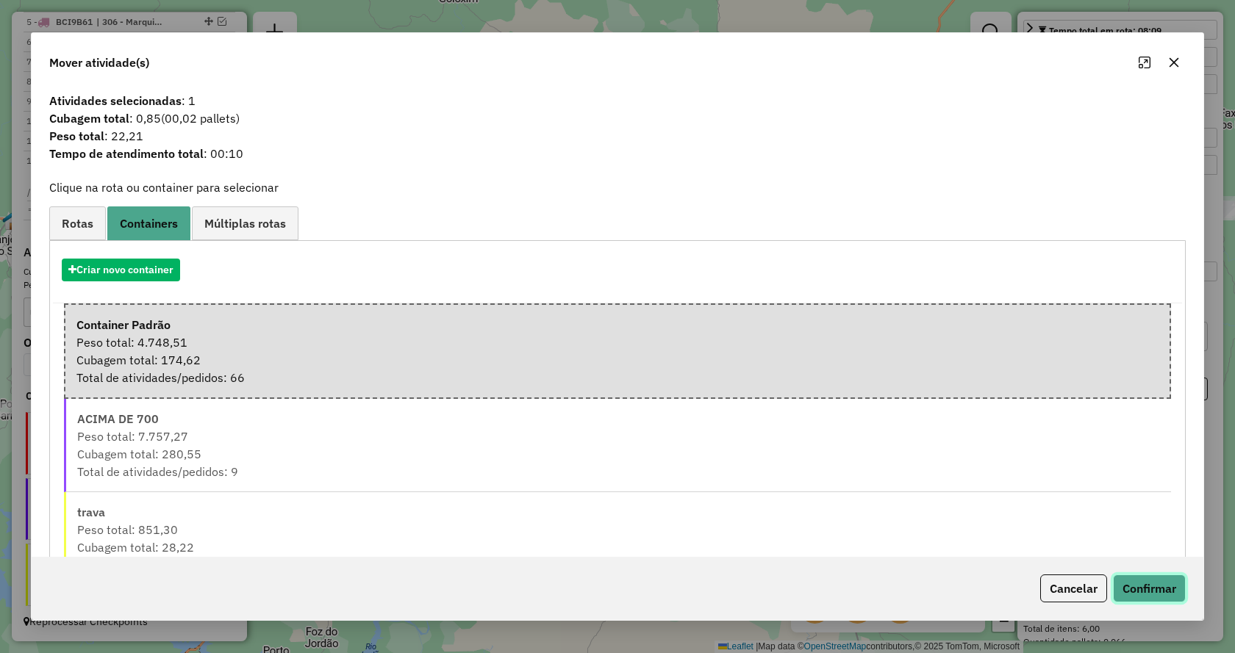
click at [1142, 584] on button "Confirmar" at bounding box center [1149, 589] width 73 height 28
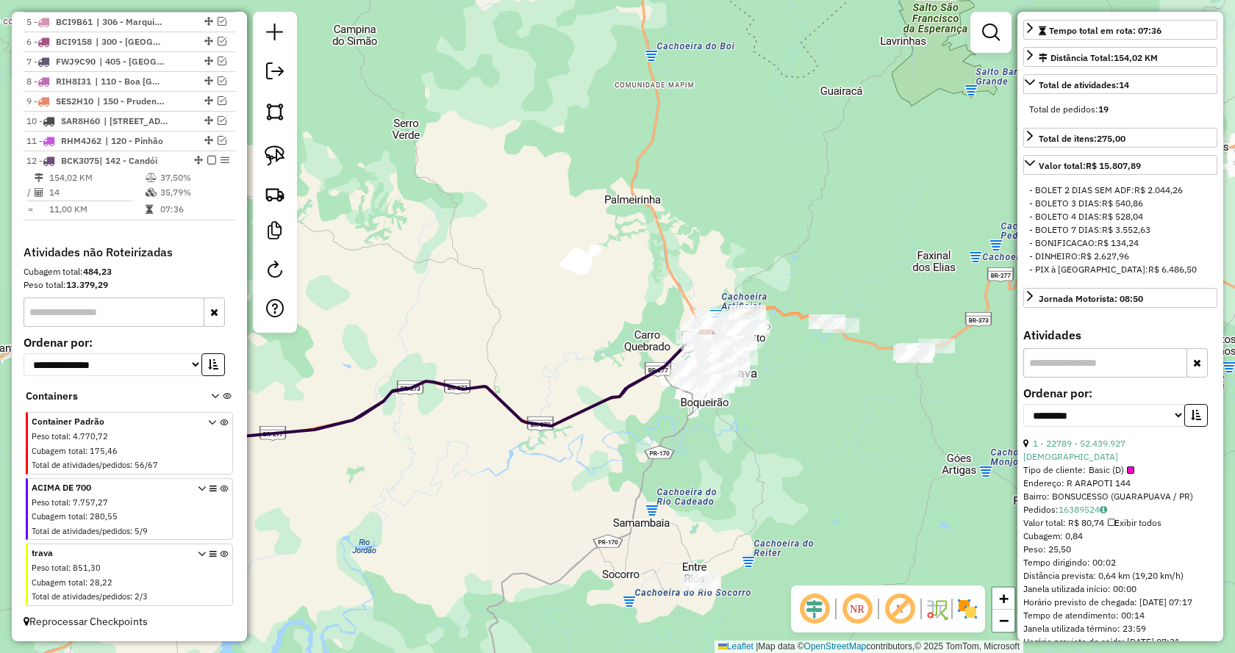
drag, startPoint x: 908, startPoint y: 433, endPoint x: 600, endPoint y: 571, distance: 337.6
click at [600, 573] on div "Janela de atendimento Grade de atendimento Capacidade Transportadoras Veículos …" at bounding box center [617, 326] width 1235 height 653
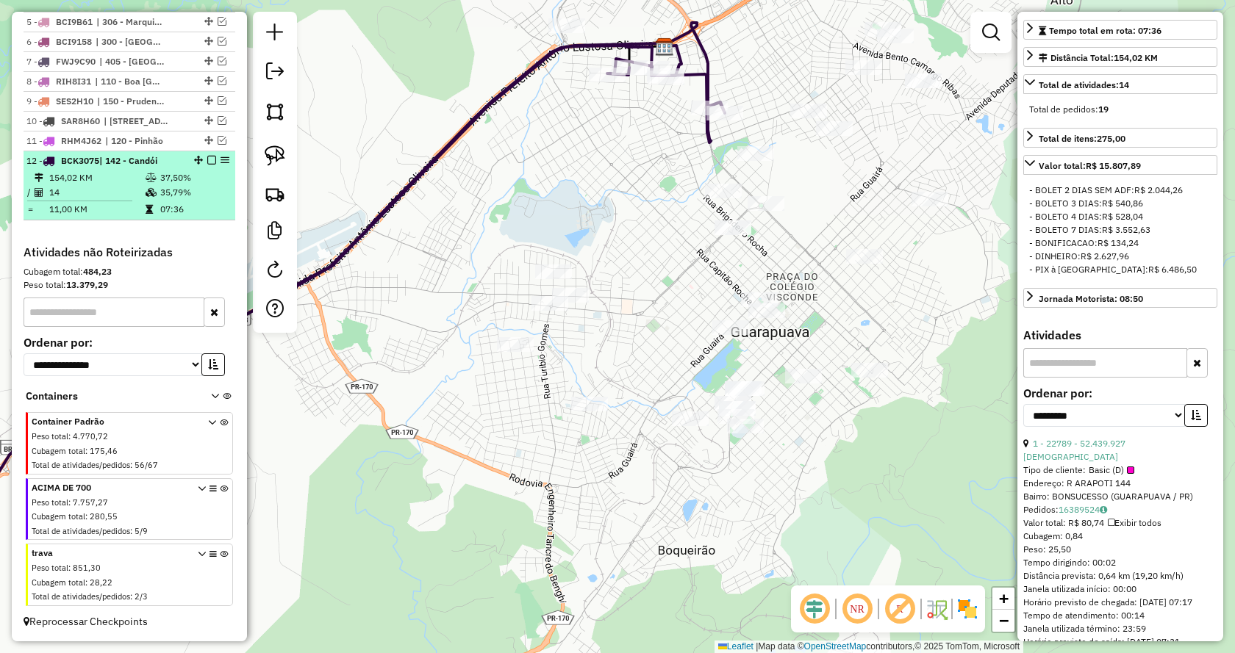
click at [207, 161] on em at bounding box center [211, 160] width 9 height 9
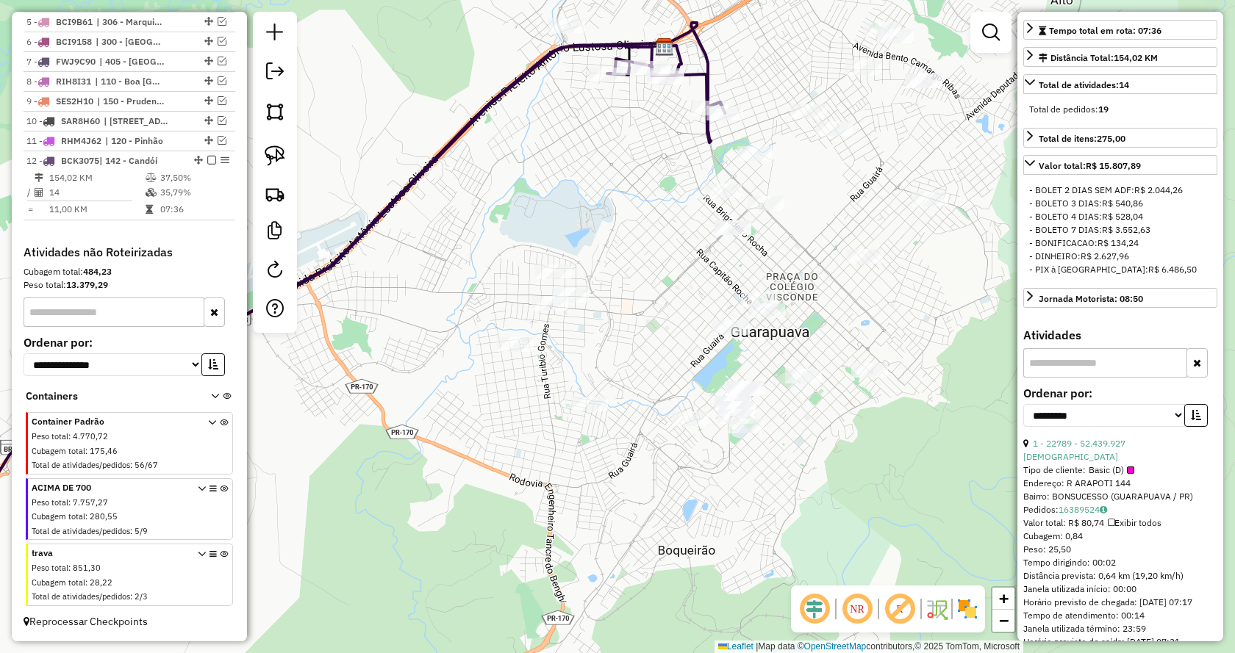
scroll to position [617, 0]
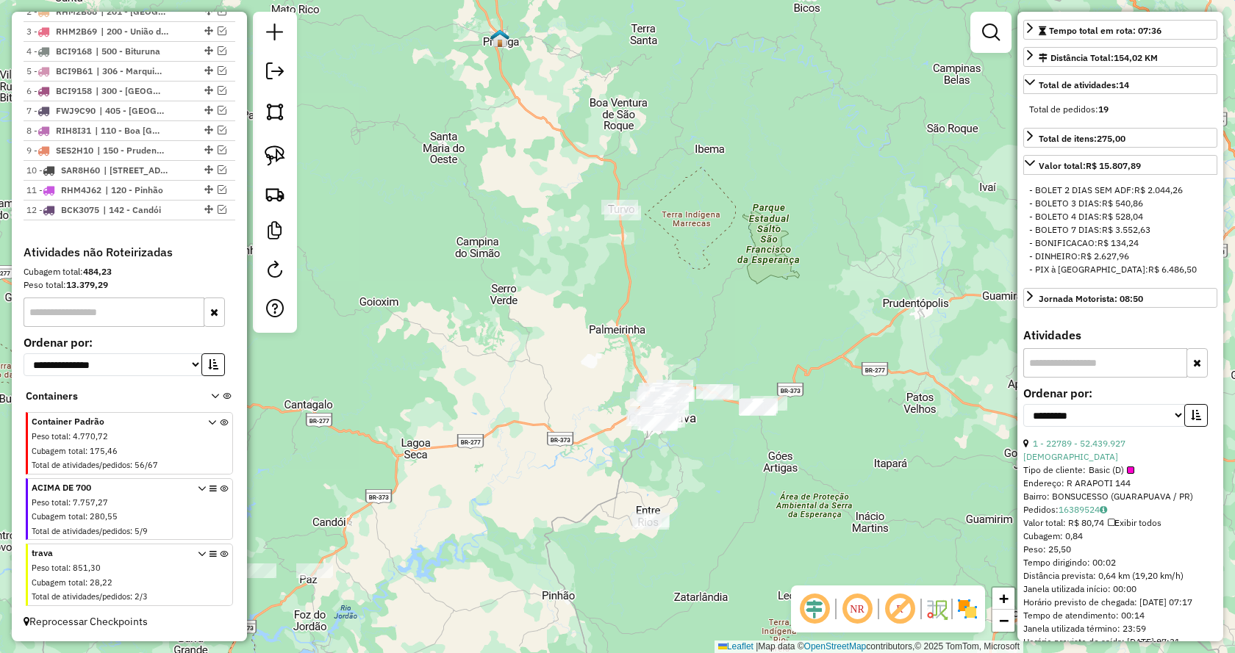
drag, startPoint x: 914, startPoint y: 501, endPoint x: 846, endPoint y: 499, distance: 68.4
click at [846, 499] on div "Janela de atendimento Grade de atendimento Capacidade Transportadoras Veículos …" at bounding box center [617, 326] width 1235 height 653
click at [272, 150] on img at bounding box center [275, 156] width 21 height 21
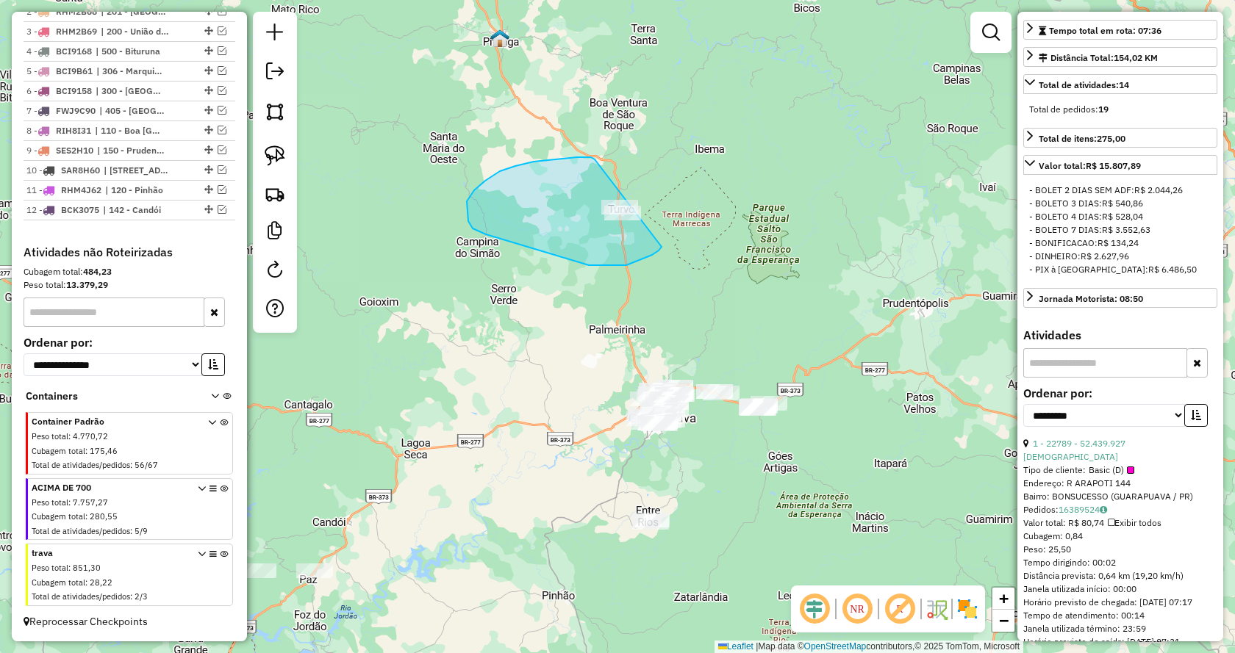
drag, startPoint x: 652, startPoint y: 255, endPoint x: 603, endPoint y: 160, distance: 106.9
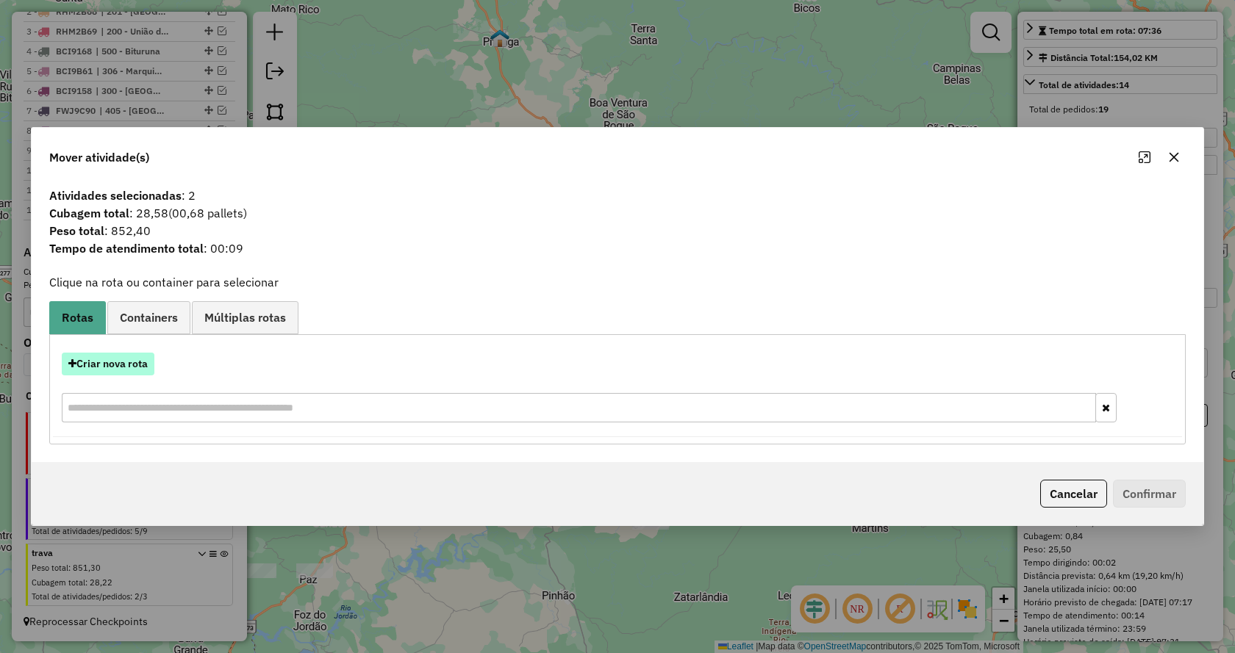
click at [146, 362] on button "Criar nova rota" at bounding box center [108, 364] width 93 height 23
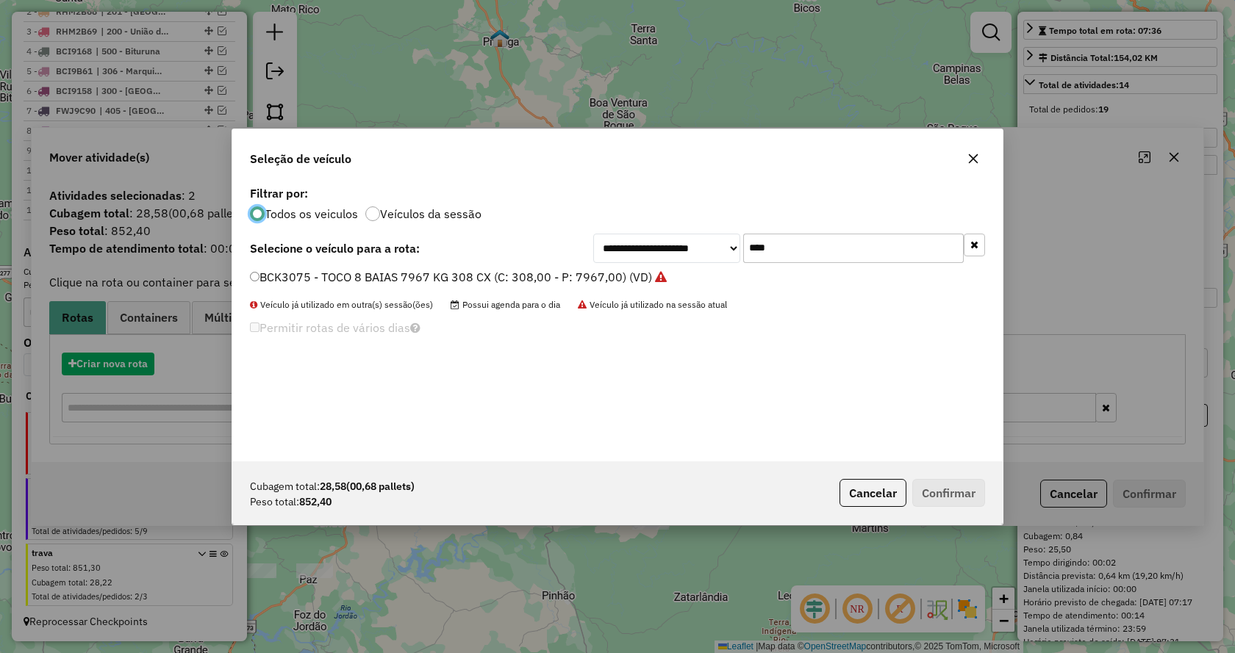
scroll to position [8, 4]
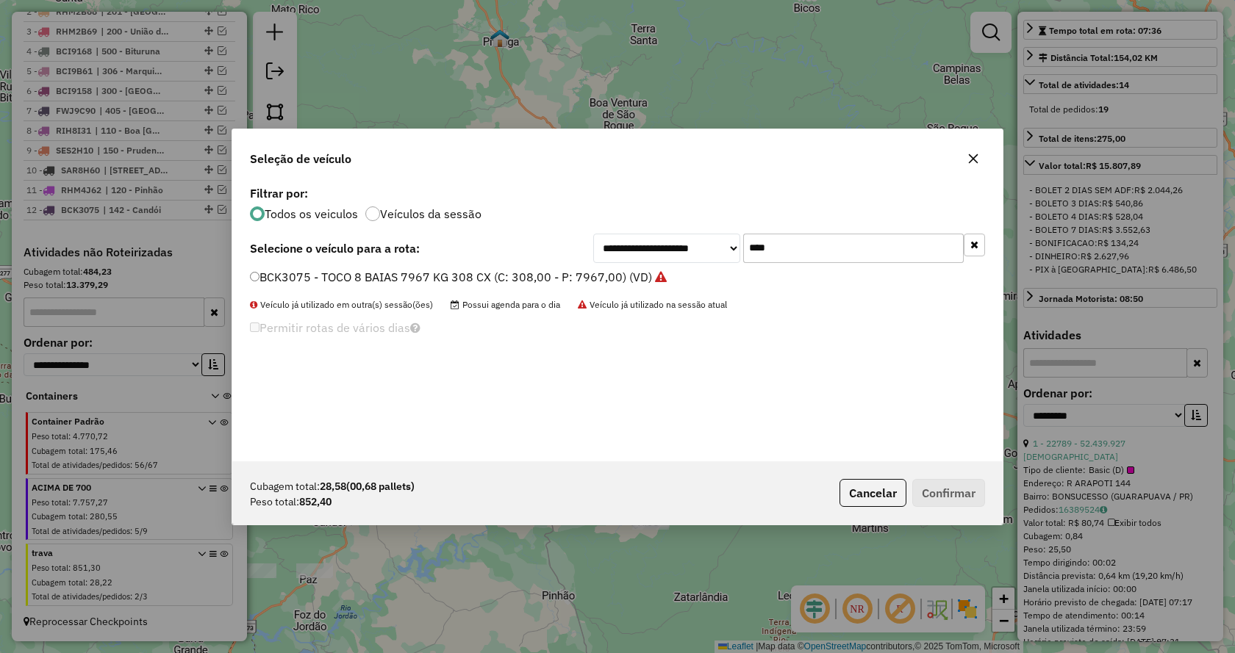
drag, startPoint x: 810, startPoint y: 246, endPoint x: 609, endPoint y: 231, distance: 201.3
click at [609, 231] on div "**********" at bounding box center [617, 321] width 770 height 279
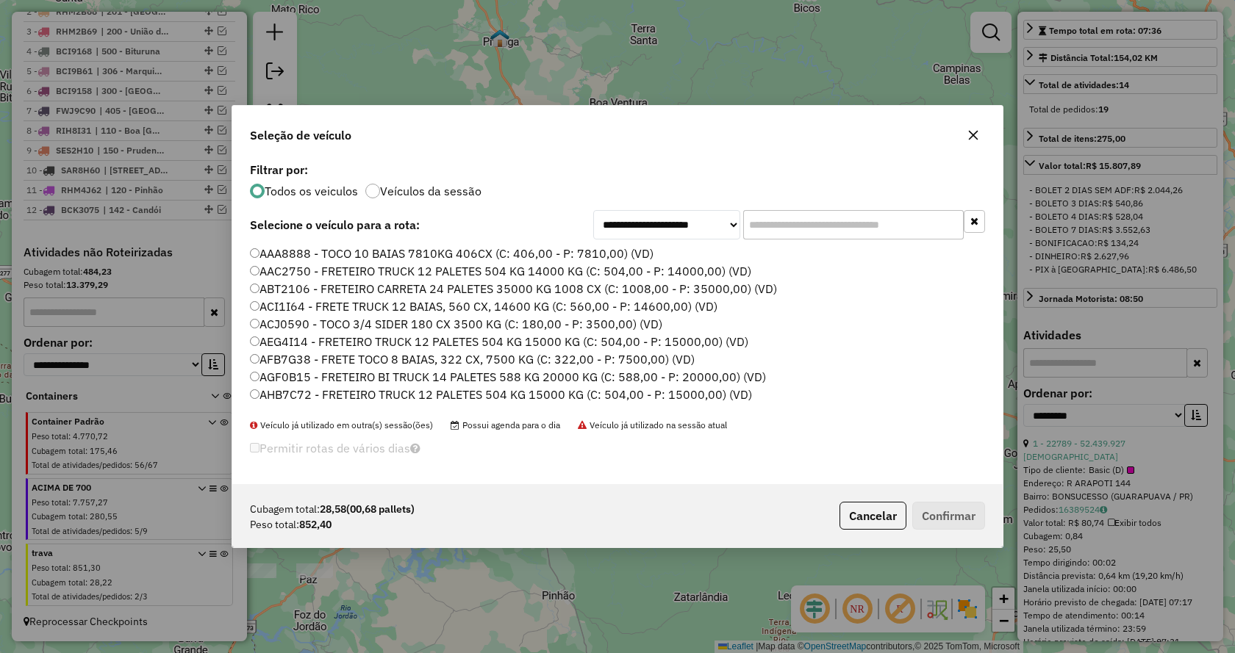
click at [833, 231] on input "text" at bounding box center [853, 224] width 221 height 29
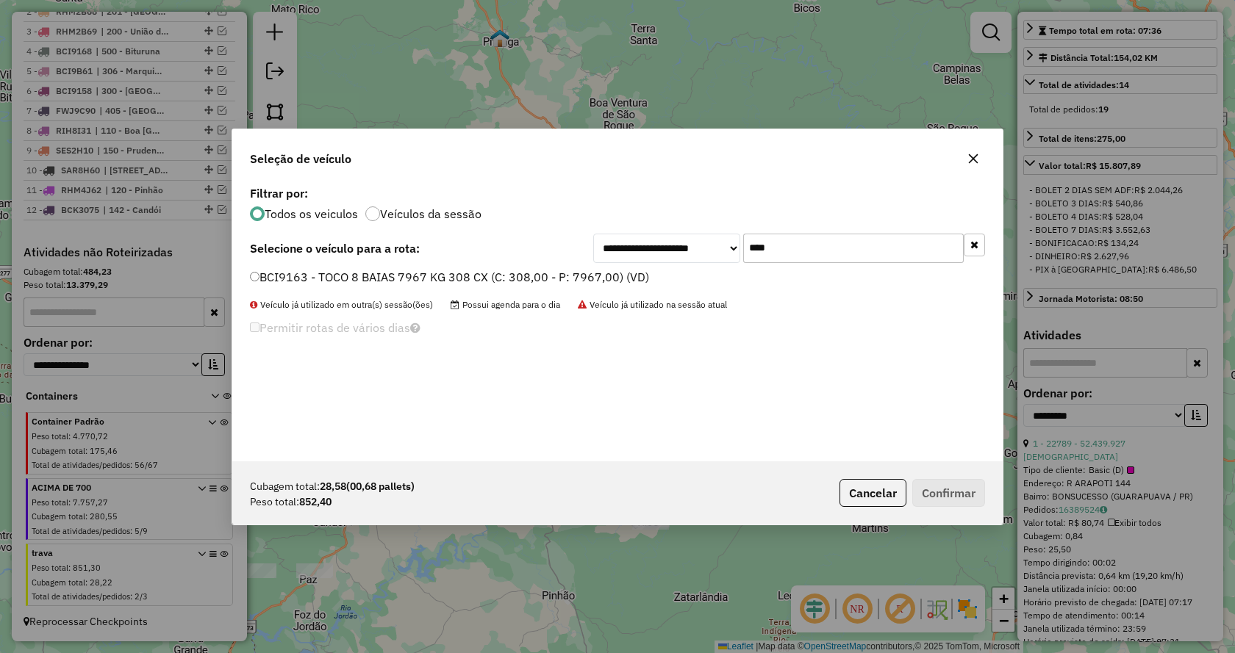
type input "****"
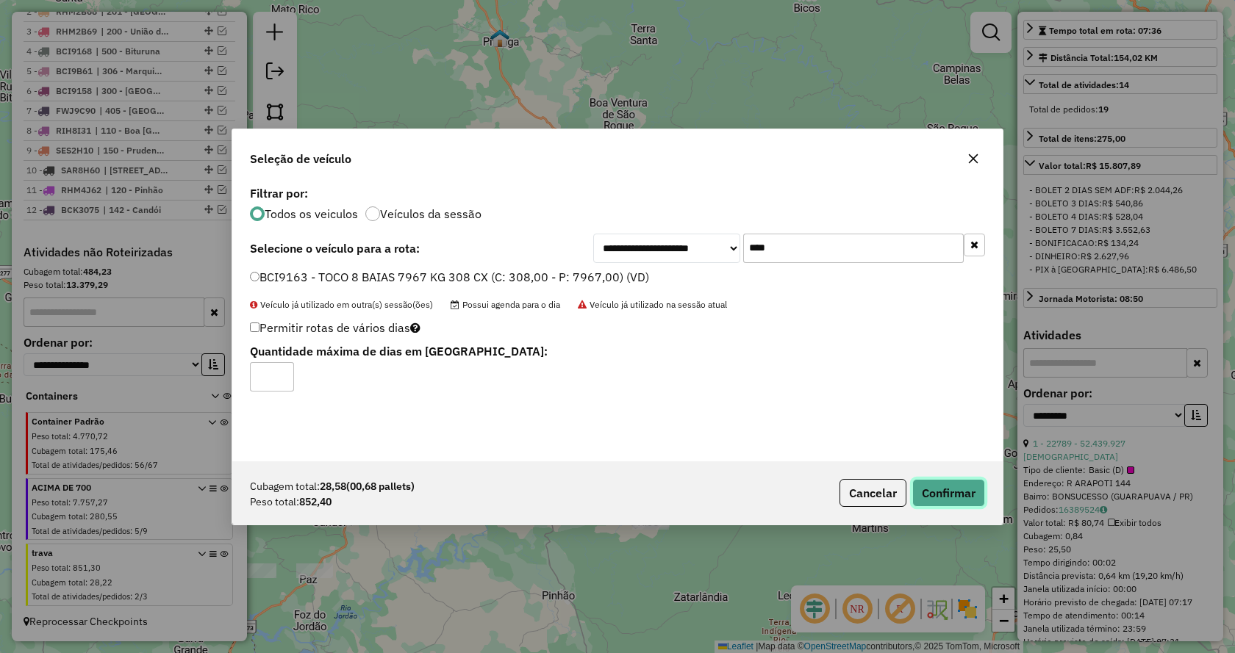
click at [968, 493] on button "Confirmar" at bounding box center [948, 493] width 73 height 28
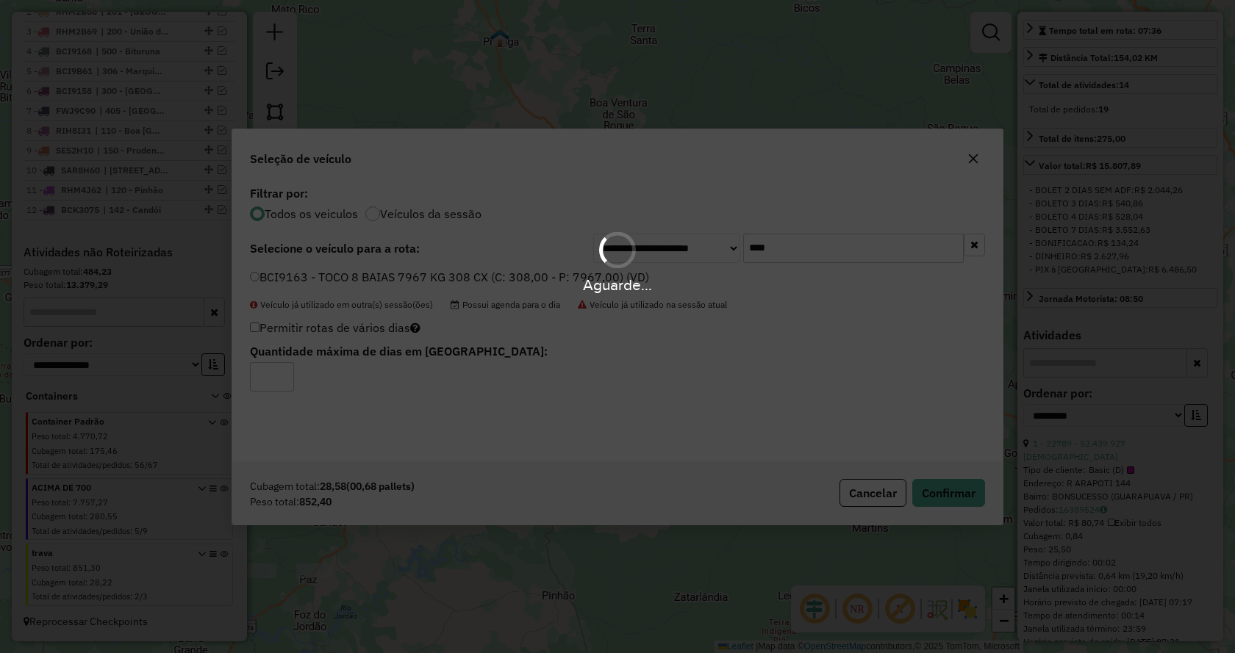
scroll to position [686, 0]
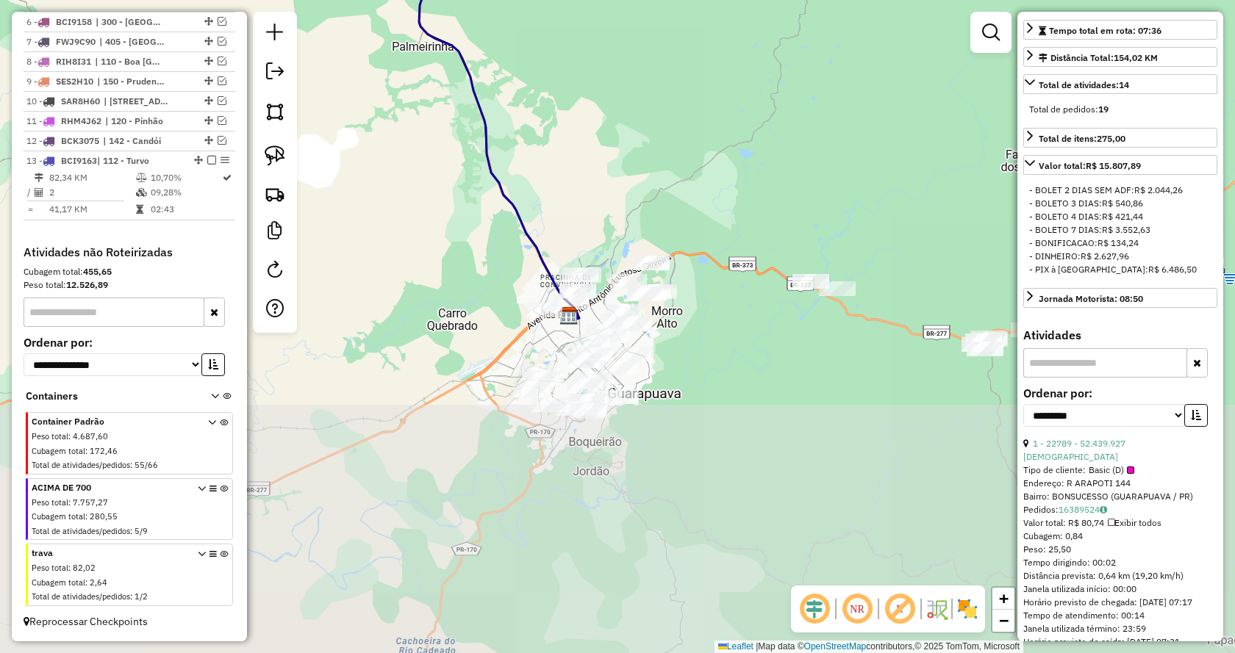
drag, startPoint x: 649, startPoint y: 474, endPoint x: 725, endPoint y: 192, distance: 292.3
click at [725, 192] on div "Janela de atendimento Grade de atendimento Capacidade Transportadoras Veículos …" at bounding box center [617, 326] width 1235 height 653
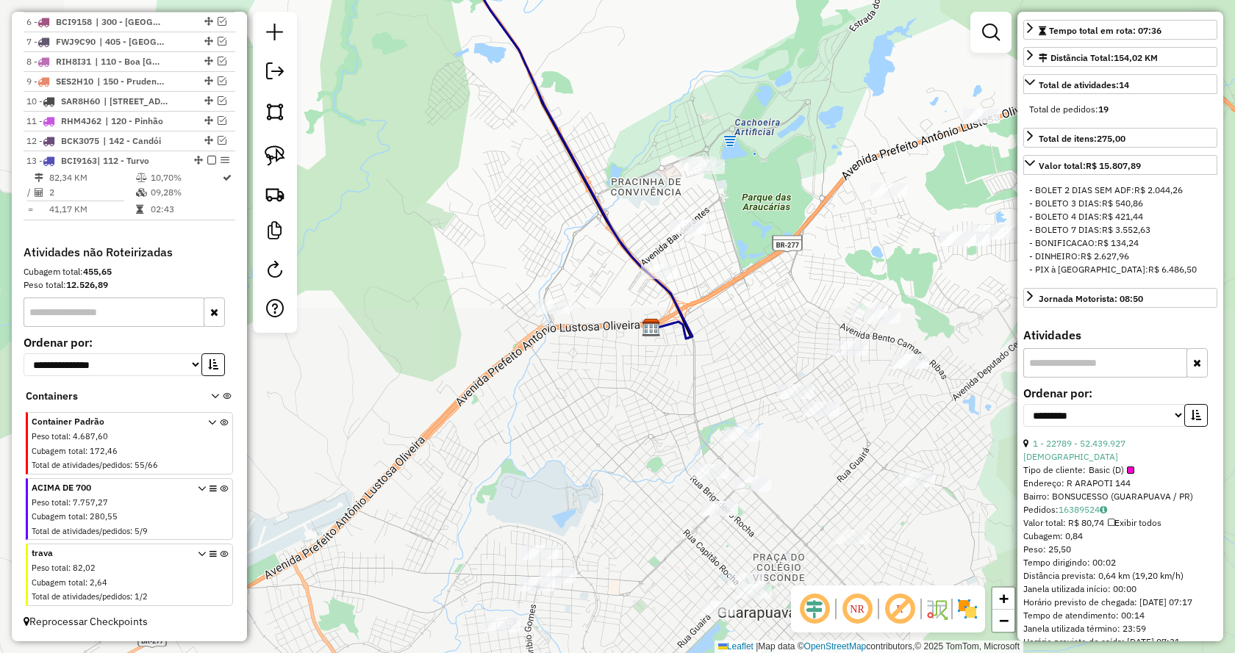
drag, startPoint x: 715, startPoint y: 219, endPoint x: 827, endPoint y: 49, distance: 203.3
click at [827, 49] on div "Janela de atendimento Grade de atendimento Capacidade Transportadoras Veículos …" at bounding box center [617, 326] width 1235 height 653
click at [276, 160] on img at bounding box center [275, 156] width 21 height 21
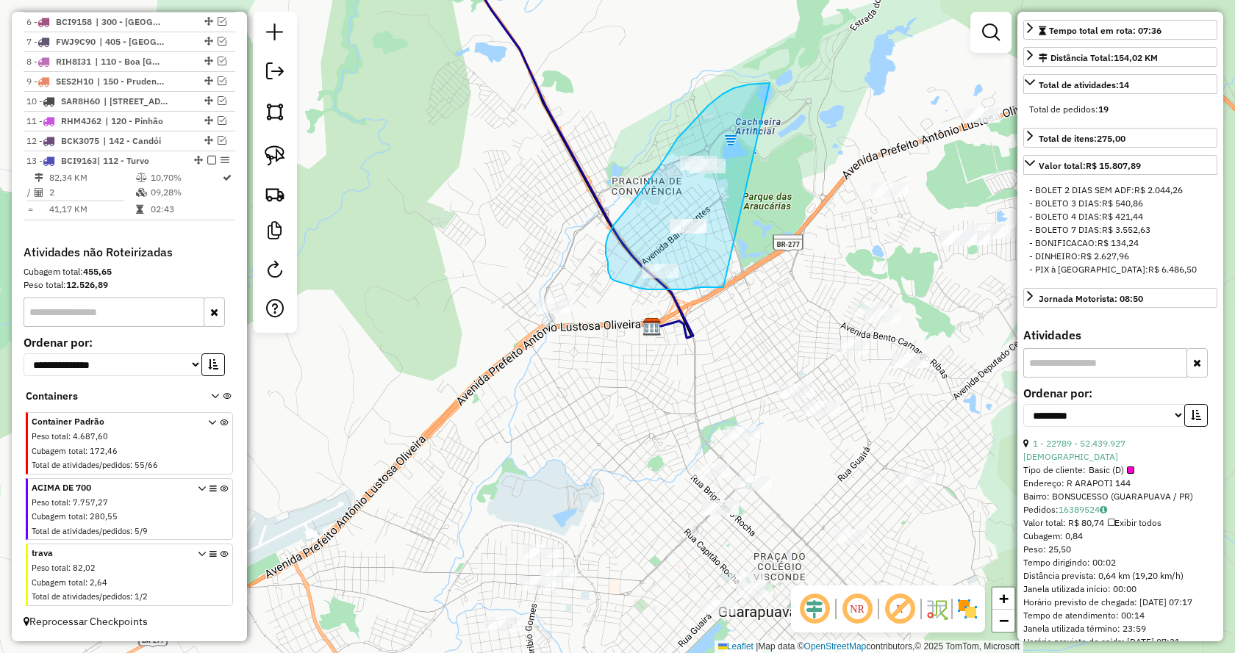
drag, startPoint x: 701, startPoint y: 287, endPoint x: 770, endPoint y: 83, distance: 215.5
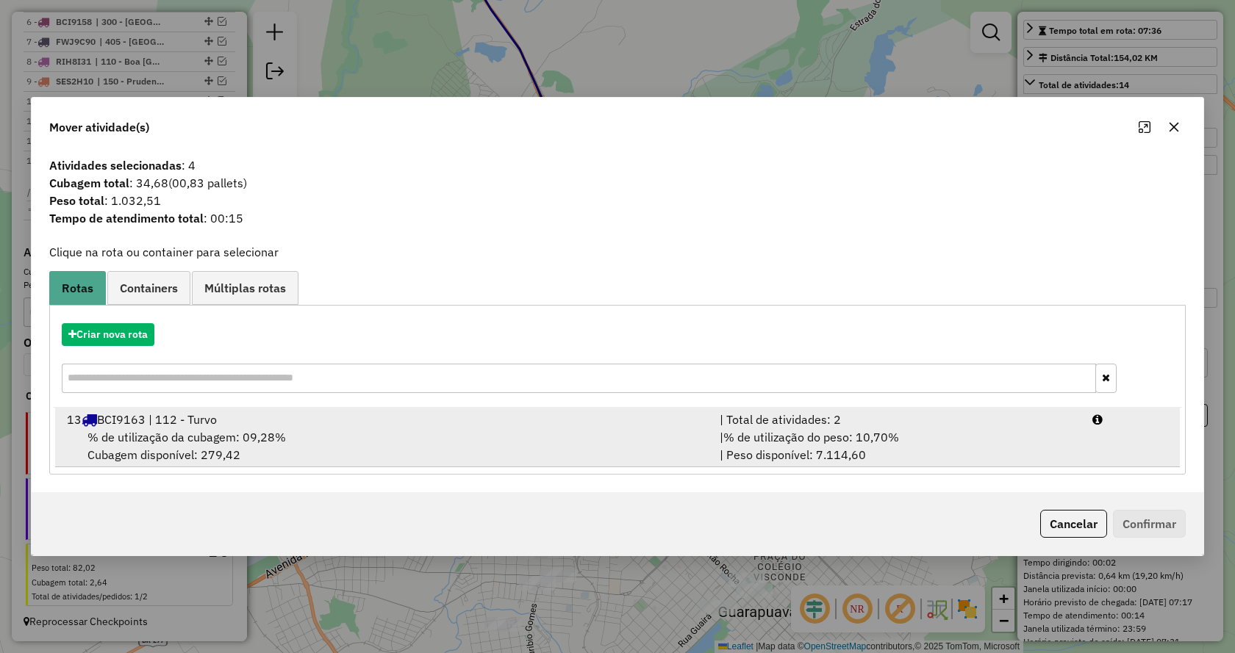
click at [793, 426] on div "| Total de atividades: 2" at bounding box center [897, 420] width 373 height 18
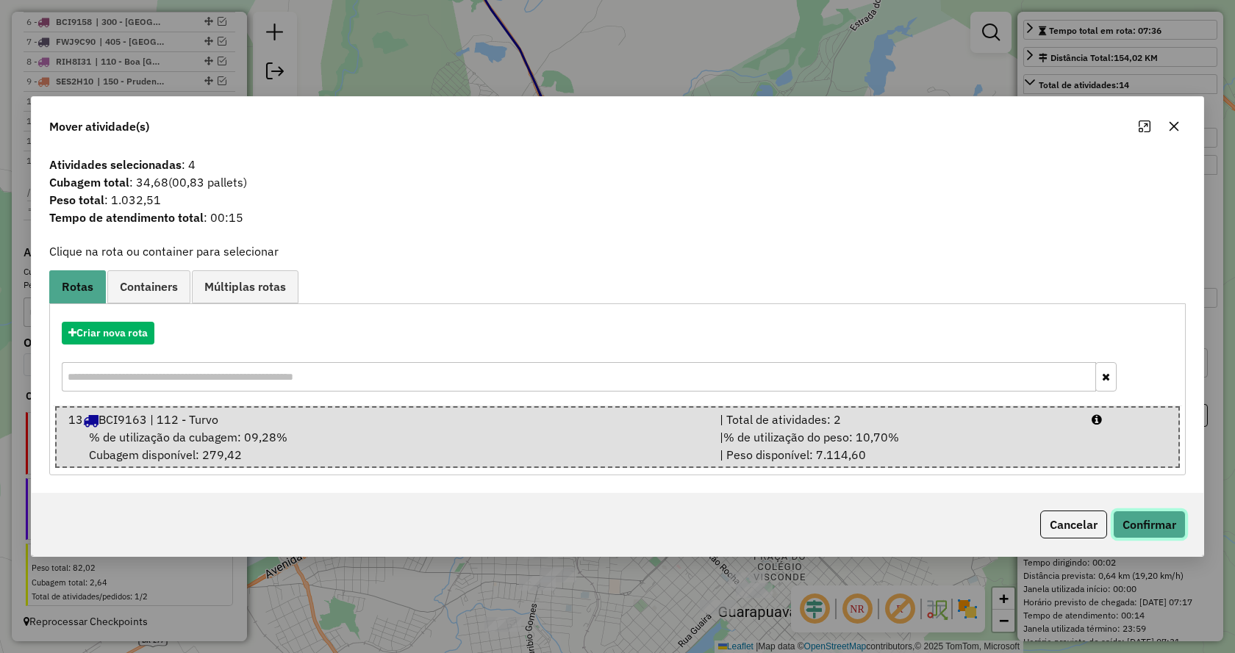
click at [1147, 519] on button "Confirmar" at bounding box center [1149, 525] width 73 height 28
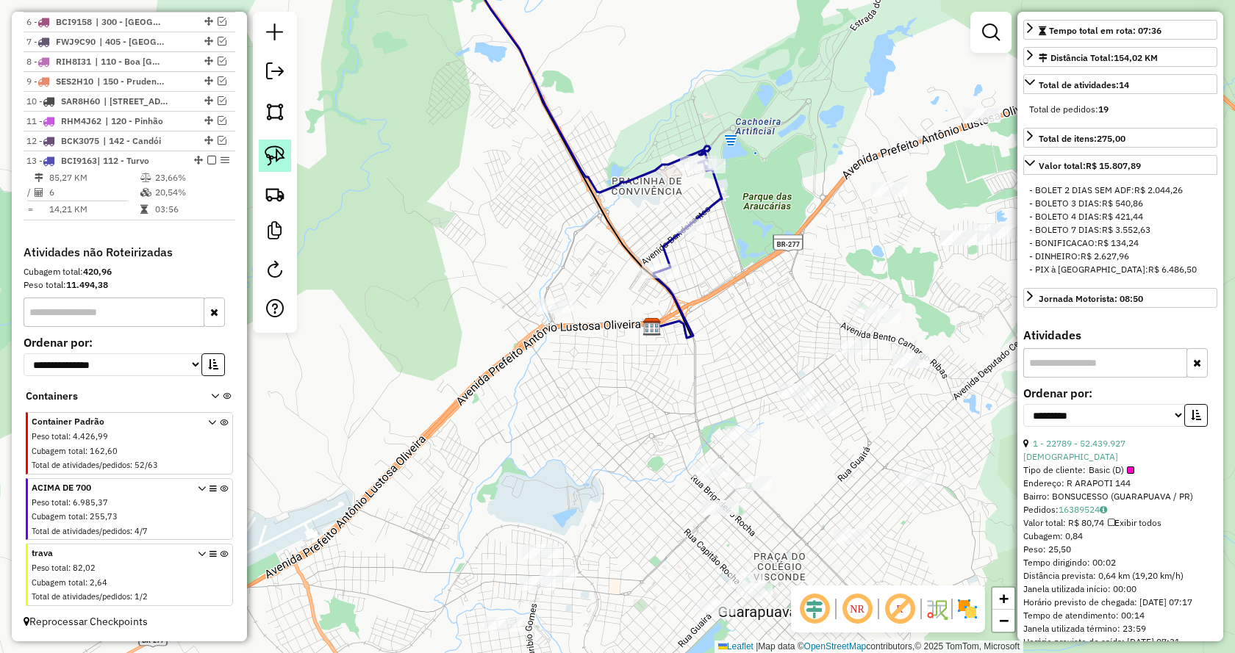
click at [278, 162] on img at bounding box center [275, 156] width 21 height 21
drag, startPoint x: 555, startPoint y: 348, endPoint x: 494, endPoint y: 293, distance: 81.7
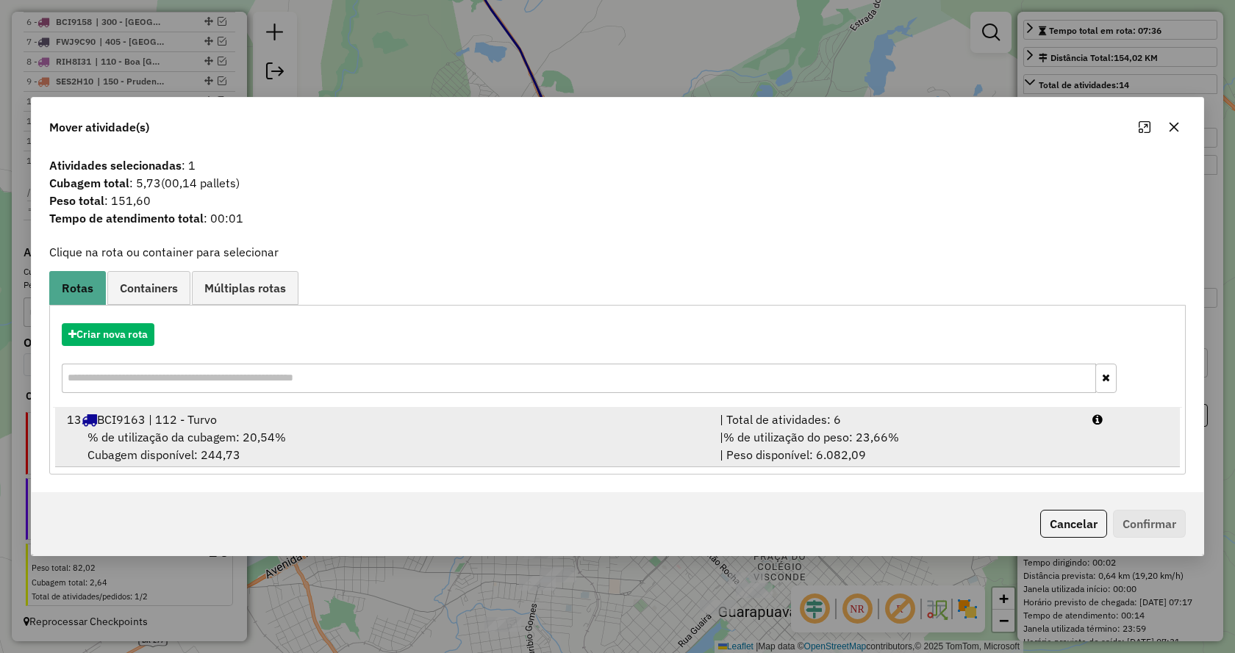
click at [859, 462] on div "| % de utilização do peso: 23,66% | Peso disponível: 6.082,09" at bounding box center [897, 446] width 373 height 35
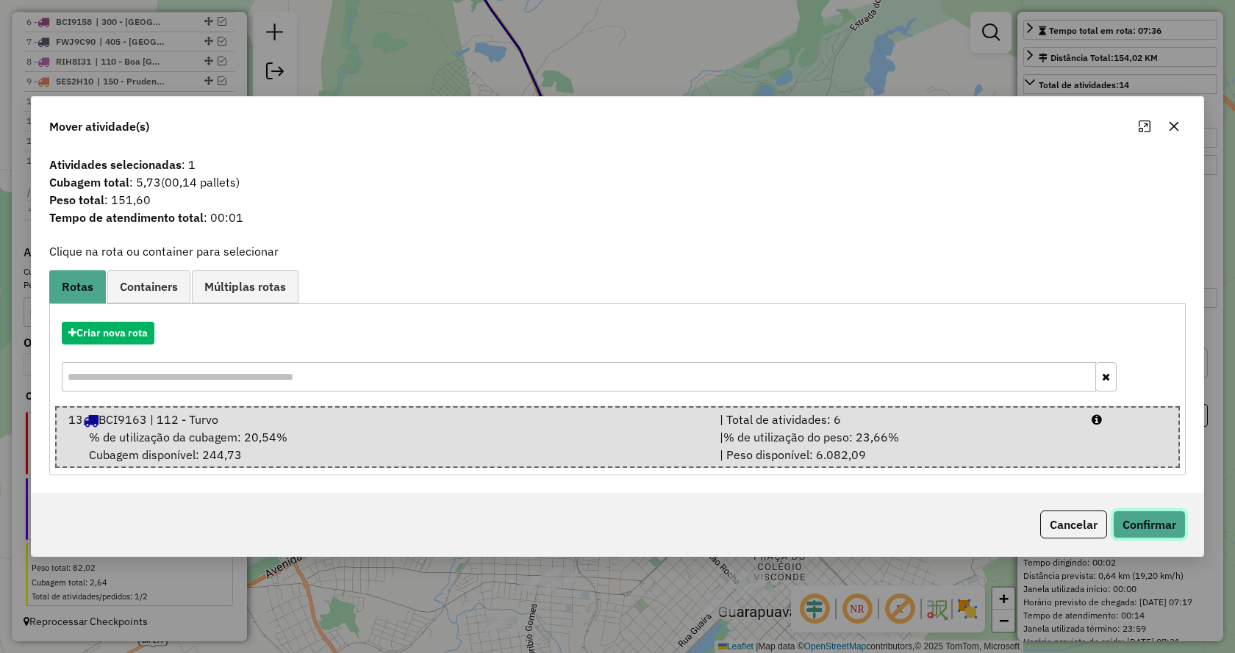
click at [1135, 519] on button "Confirmar" at bounding box center [1149, 525] width 73 height 28
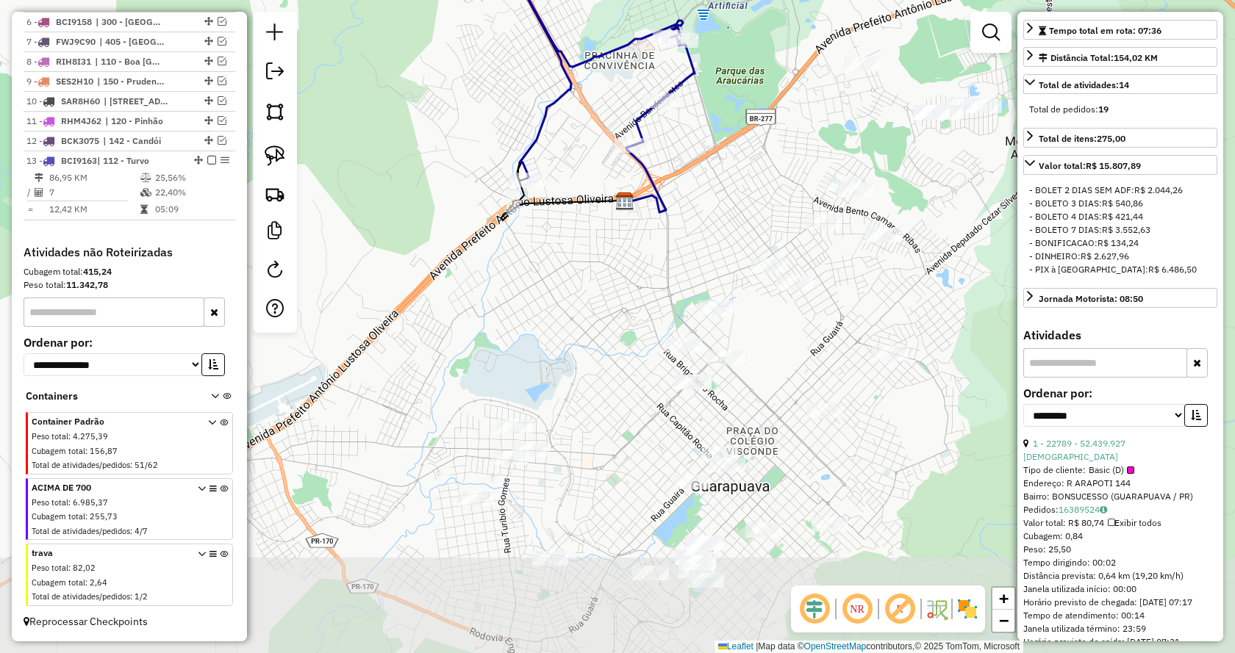
drag, startPoint x: 766, startPoint y: 361, endPoint x: 737, endPoint y: 220, distance: 144.0
click at [737, 220] on div "Janela de atendimento Grade de atendimento Capacidade Transportadoras Veículos …" at bounding box center [617, 326] width 1235 height 653
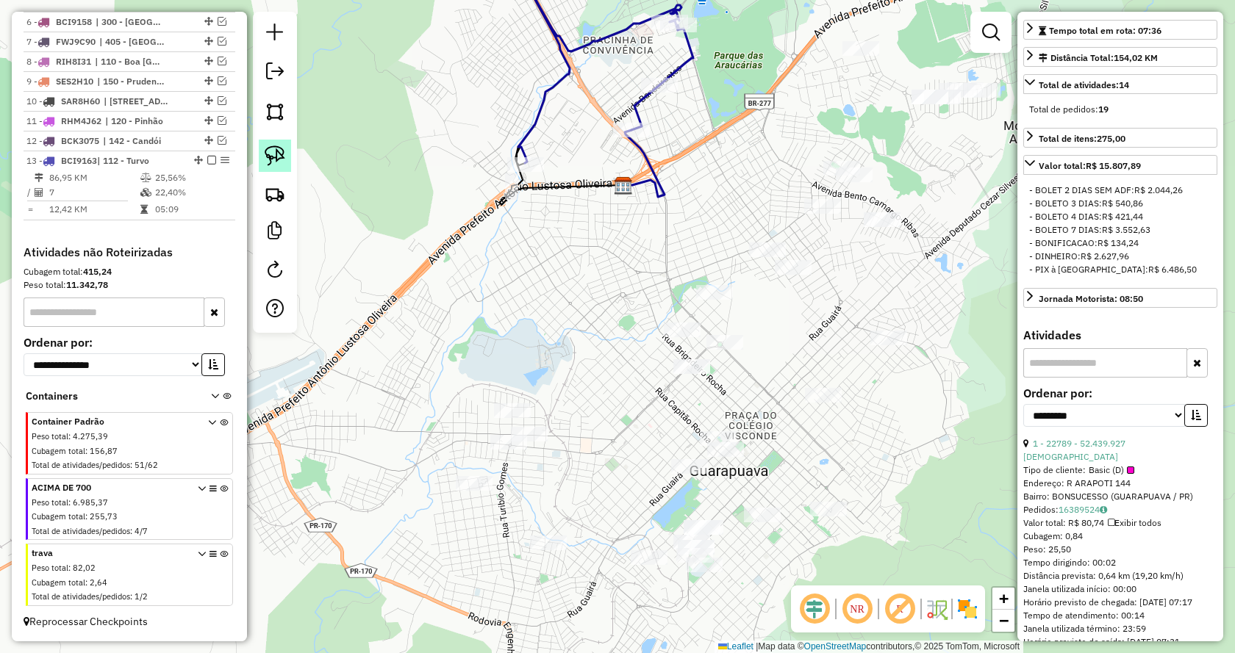
click at [274, 159] on img at bounding box center [275, 156] width 21 height 21
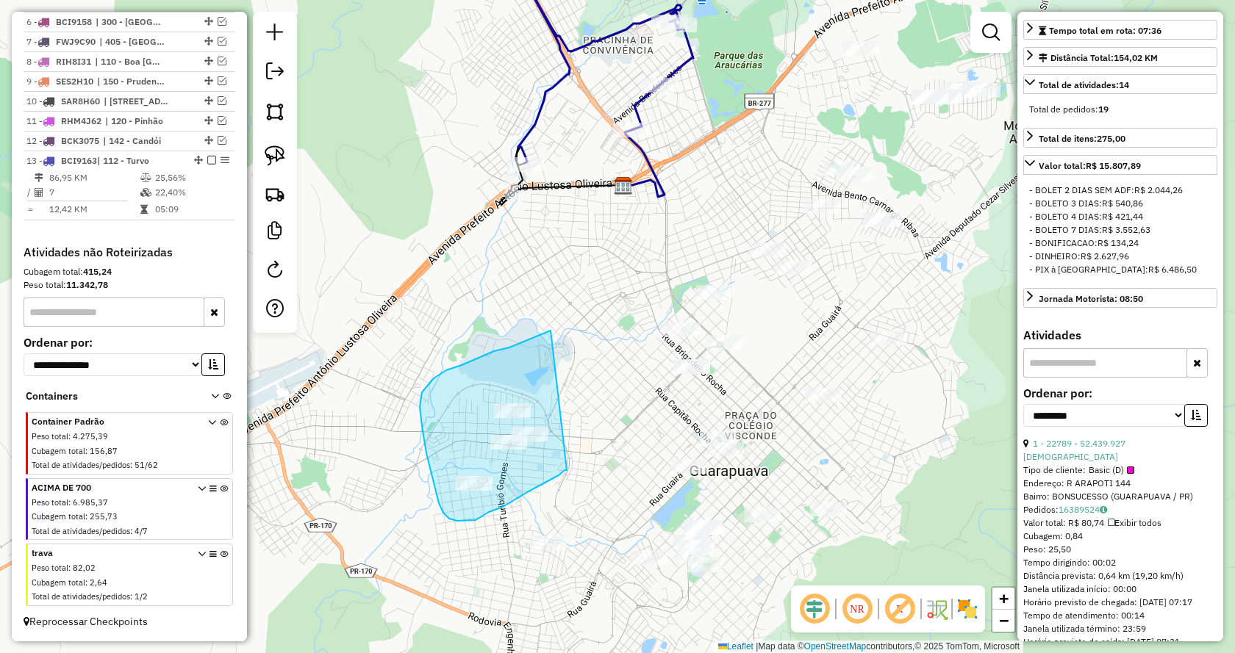
drag, startPoint x: 565, startPoint y: 470, endPoint x: 559, endPoint y: 326, distance: 144.2
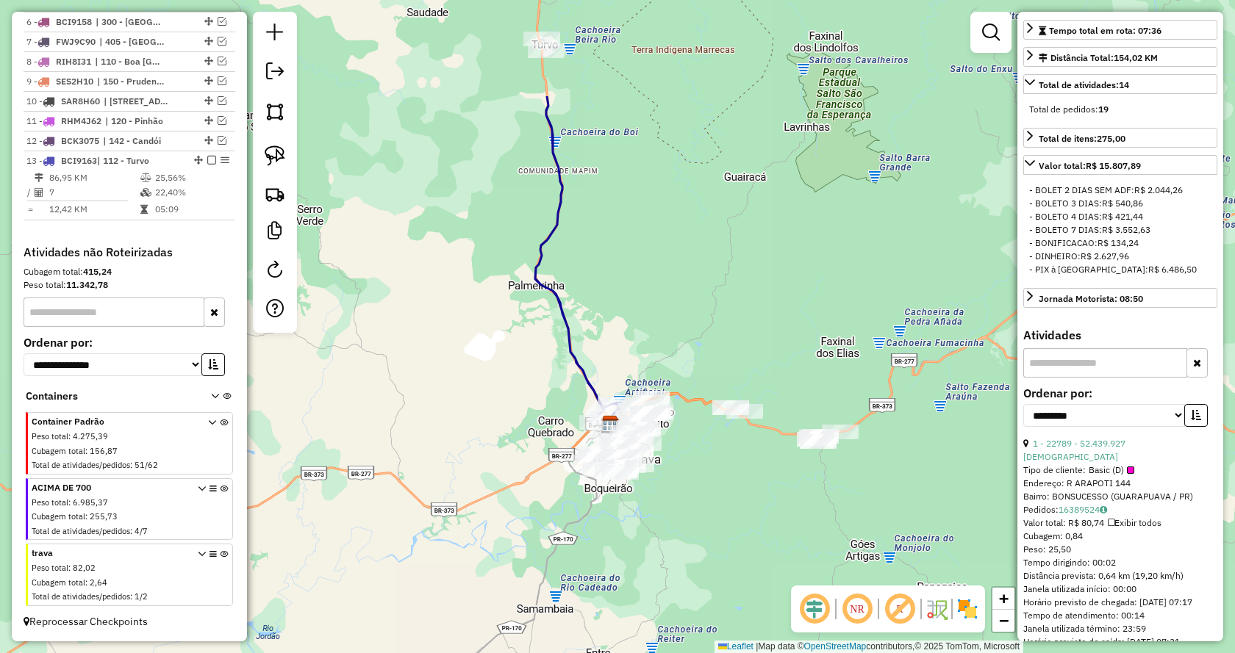
drag, startPoint x: 500, startPoint y: 351, endPoint x: 506, endPoint y: 393, distance: 42.4
click at [506, 393] on div "Janela de atendimento Grade de atendimento Capacidade Transportadoras Veículos …" at bounding box center [617, 326] width 1235 height 653
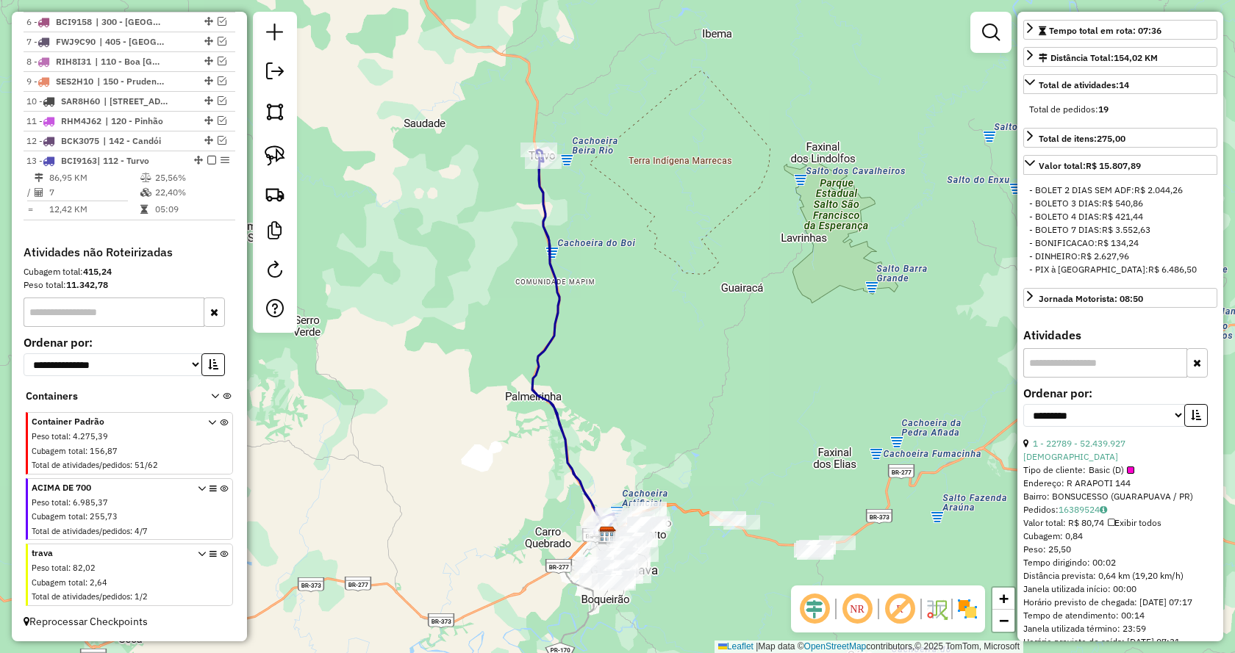
drag, startPoint x: 470, startPoint y: 210, endPoint x: 463, endPoint y: 240, distance: 30.3
click at [470, 240] on div "Janela de atendimento Grade de atendimento Capacidade Transportadoras Veículos …" at bounding box center [617, 326] width 1235 height 653
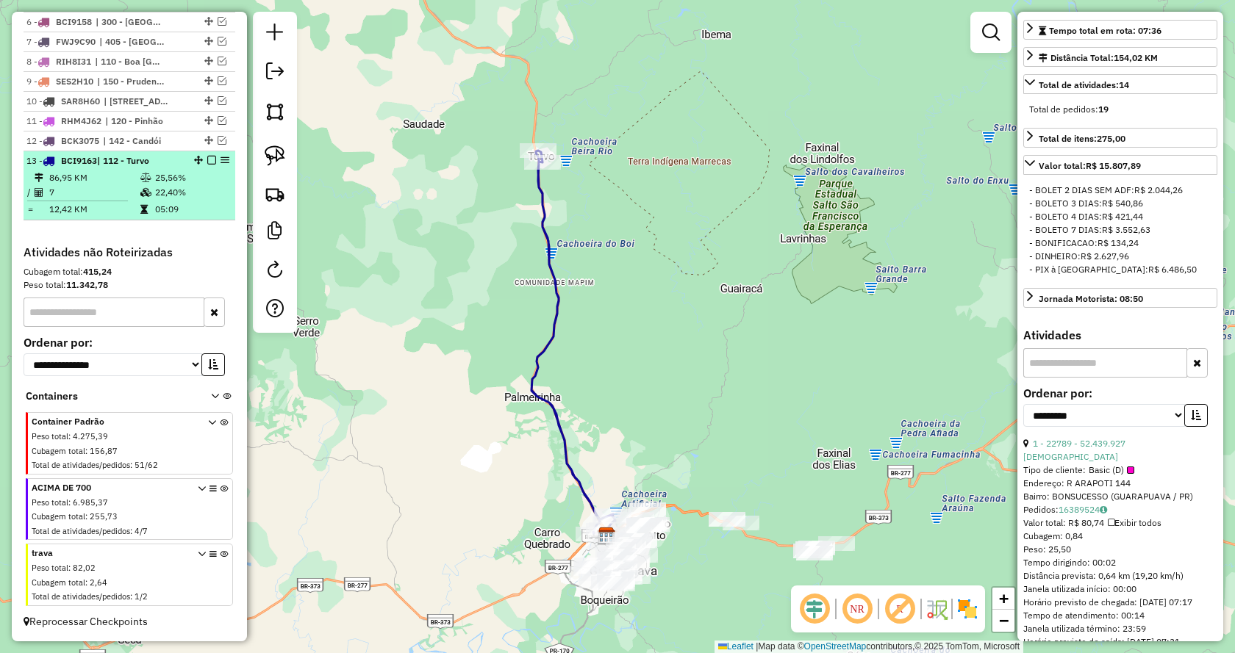
click at [208, 162] on em at bounding box center [211, 160] width 9 height 9
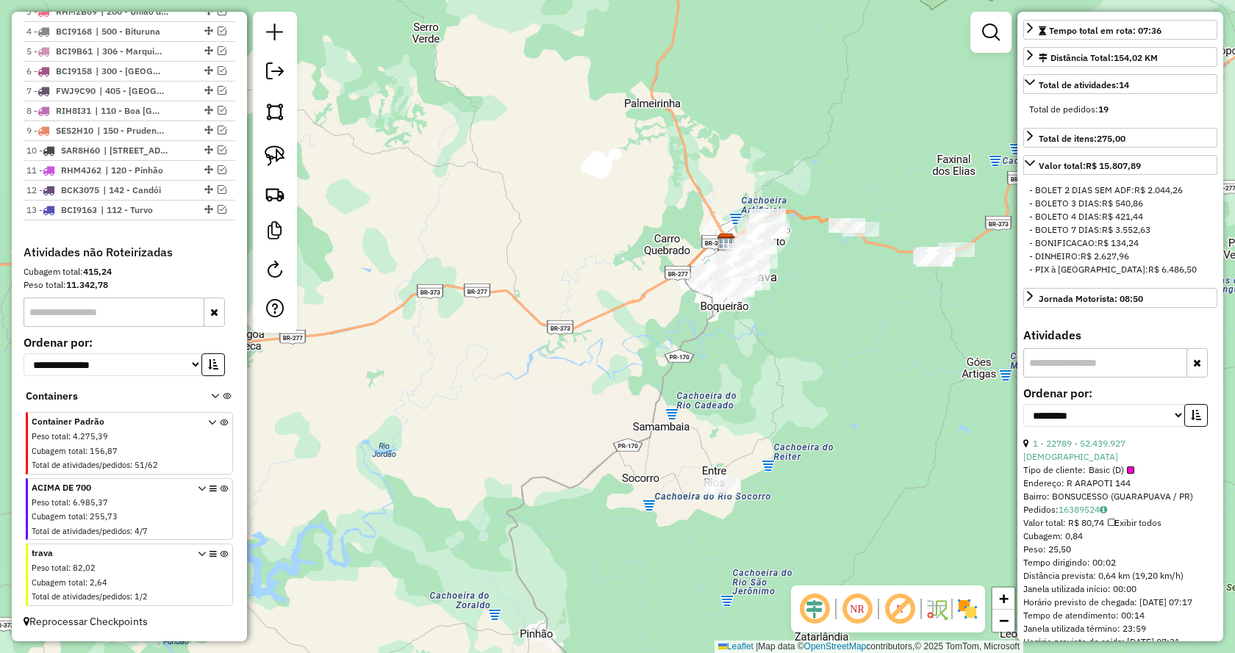
drag, startPoint x: 797, startPoint y: 402, endPoint x: 910, endPoint y: 143, distance: 282.4
click at [921, 121] on div "Janela de atendimento Grade de atendimento Capacidade Transportadoras Veículos …" at bounding box center [617, 326] width 1235 height 653
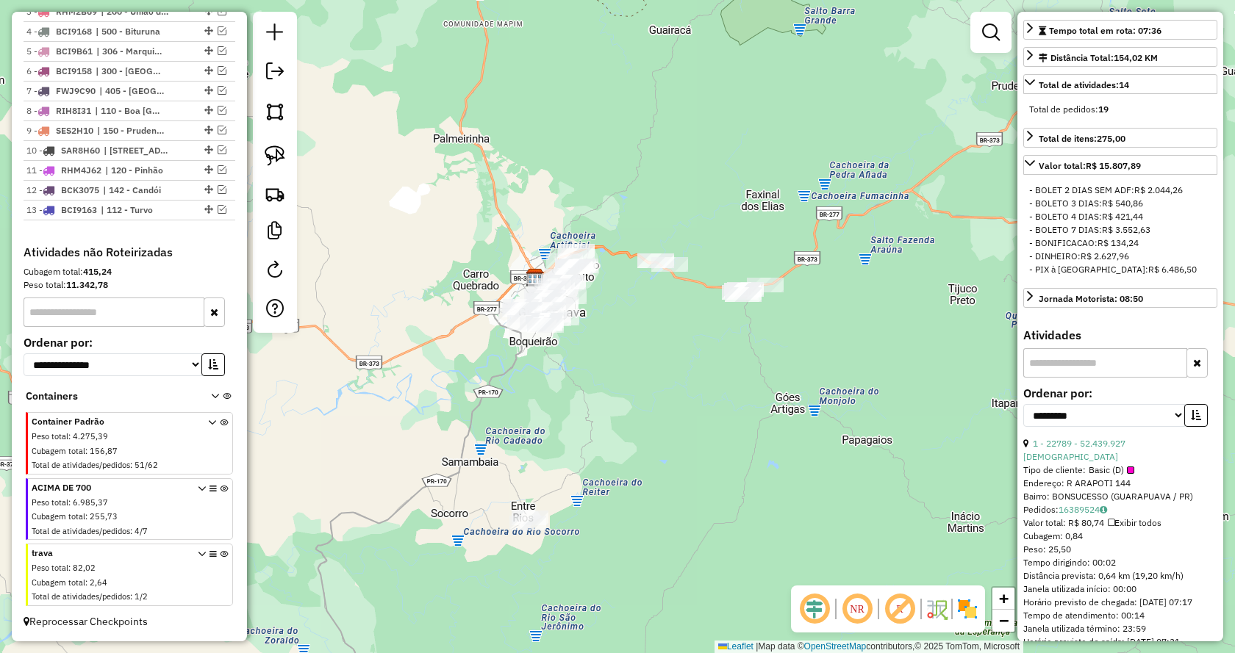
drag, startPoint x: 867, startPoint y: 386, endPoint x: 640, endPoint y: 476, distance: 245.2
click at [640, 476] on div "Janela de atendimento Grade de atendimento Capacidade Transportadoras Veículos …" at bounding box center [617, 326] width 1235 height 653
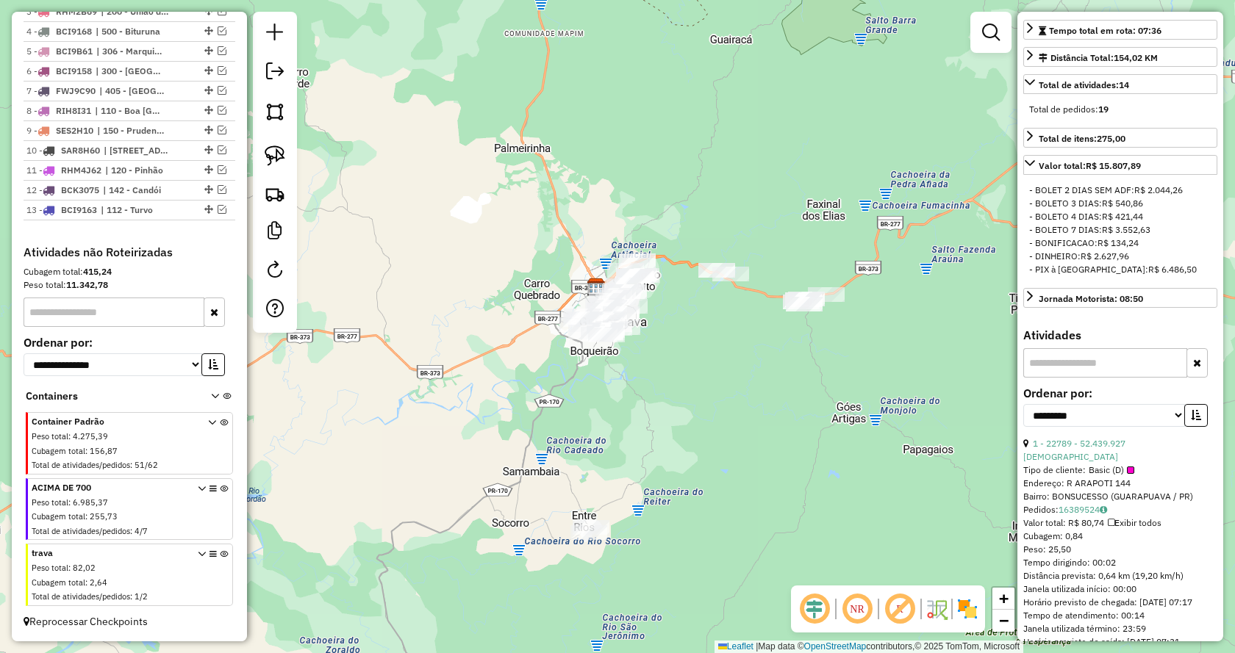
drag, startPoint x: 717, startPoint y: 351, endPoint x: 680, endPoint y: 309, distance: 55.7
click at [800, 359] on div "Janela de atendimento Grade de atendimento Capacidade Transportadoras Veículos …" at bounding box center [617, 326] width 1235 height 653
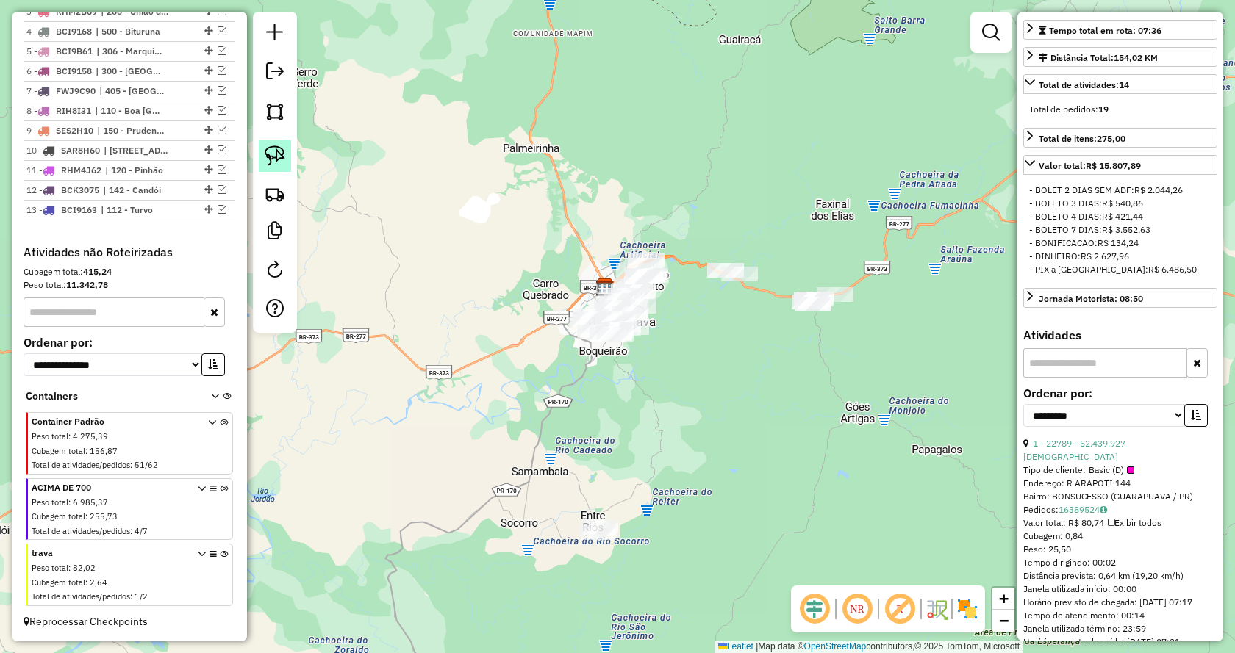
click at [274, 158] on img at bounding box center [275, 156] width 21 height 21
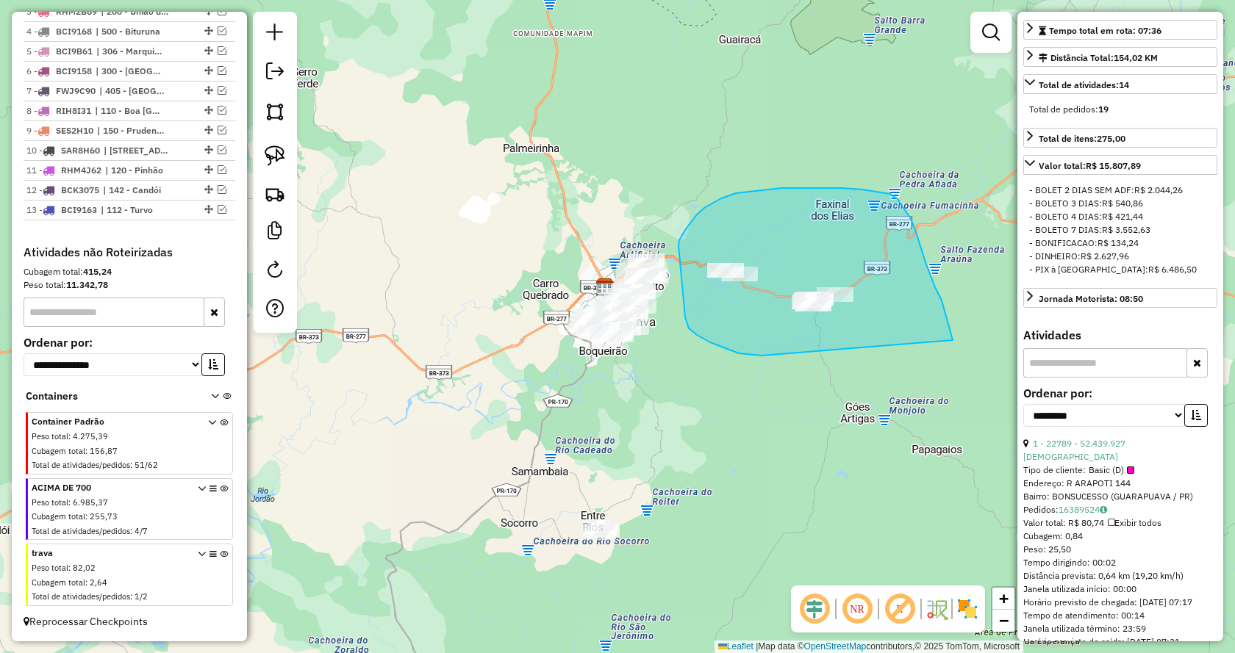
drag, startPoint x: 697, startPoint y: 335, endPoint x: 953, endPoint y: 348, distance: 256.8
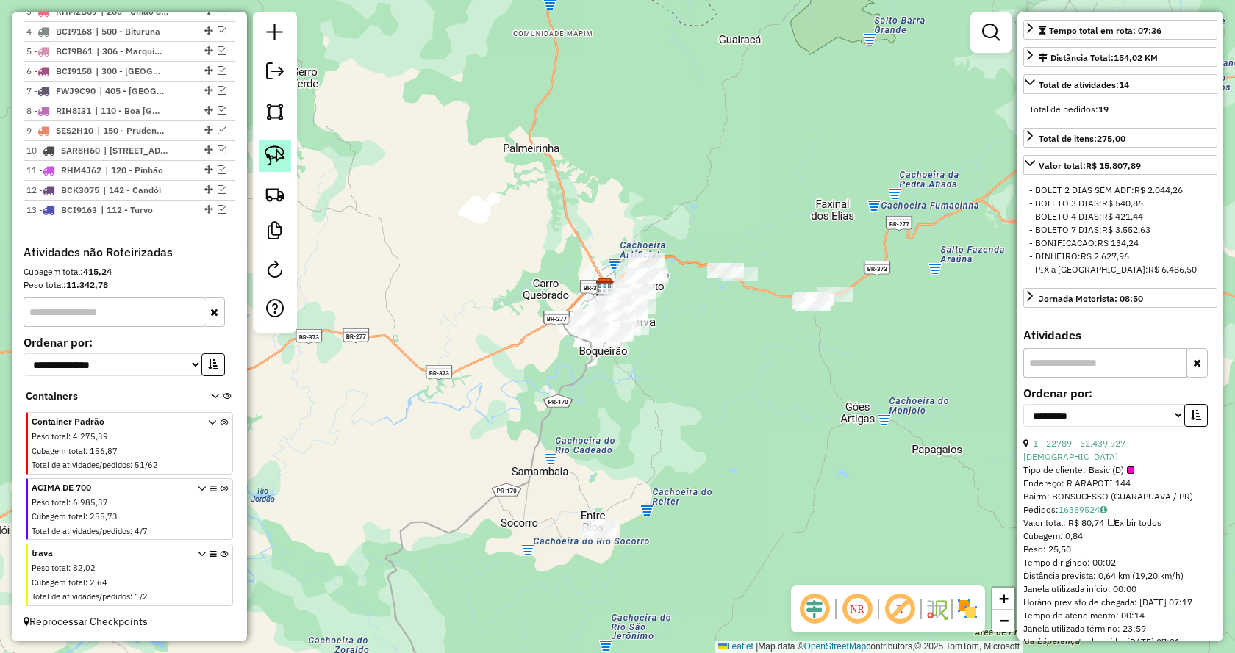
click at [273, 160] on img at bounding box center [275, 156] width 21 height 21
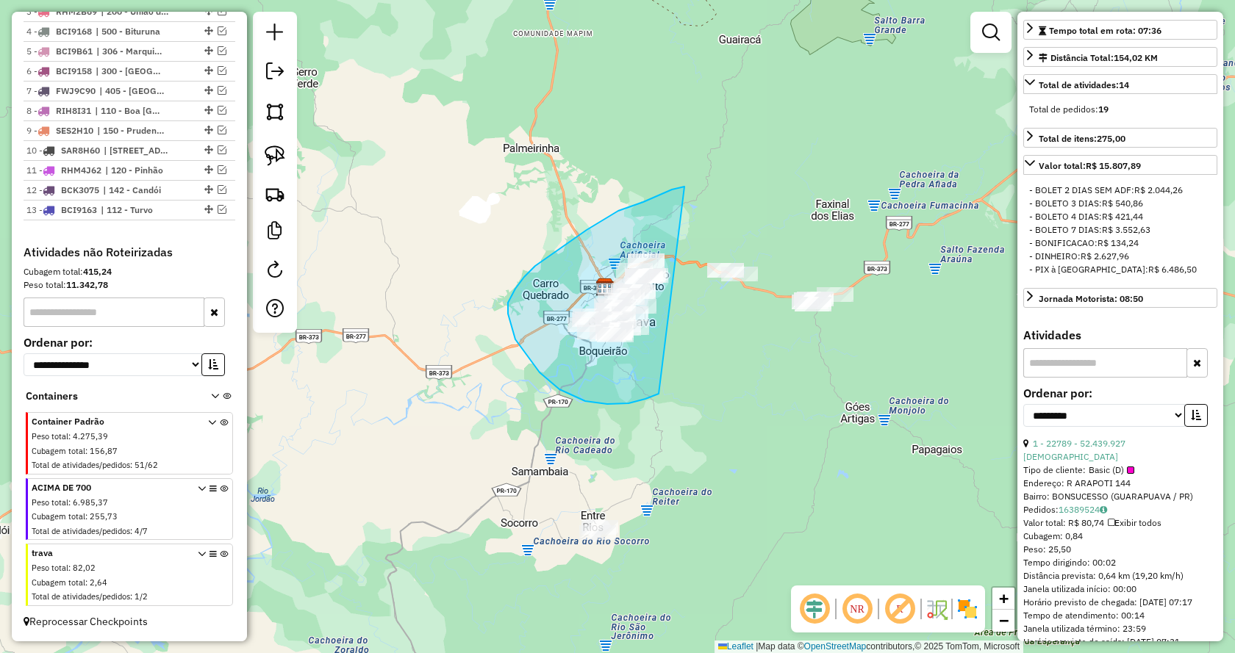
drag, startPoint x: 515, startPoint y: 340, endPoint x: 718, endPoint y: 183, distance: 256.3
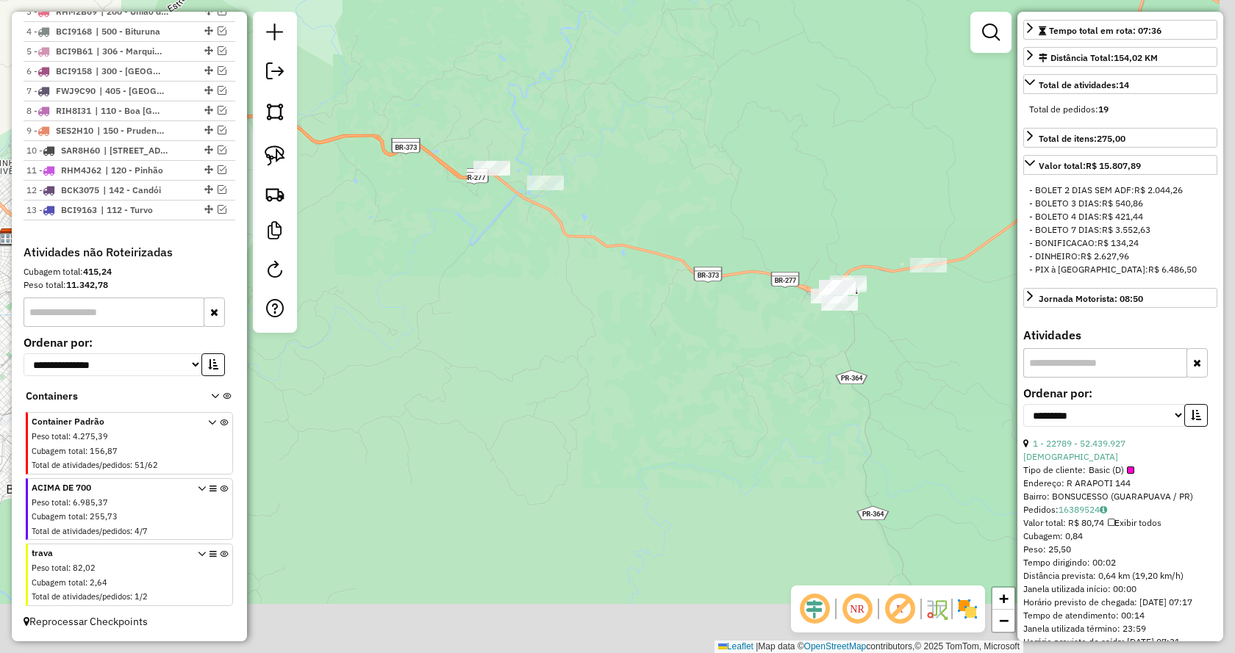
drag, startPoint x: 830, startPoint y: 361, endPoint x: 322, endPoint y: 293, distance: 512.5
click at [303, 287] on div "Janela de atendimento Grade de atendimento Capacidade Transportadoras Veículos …" at bounding box center [617, 326] width 1235 height 653
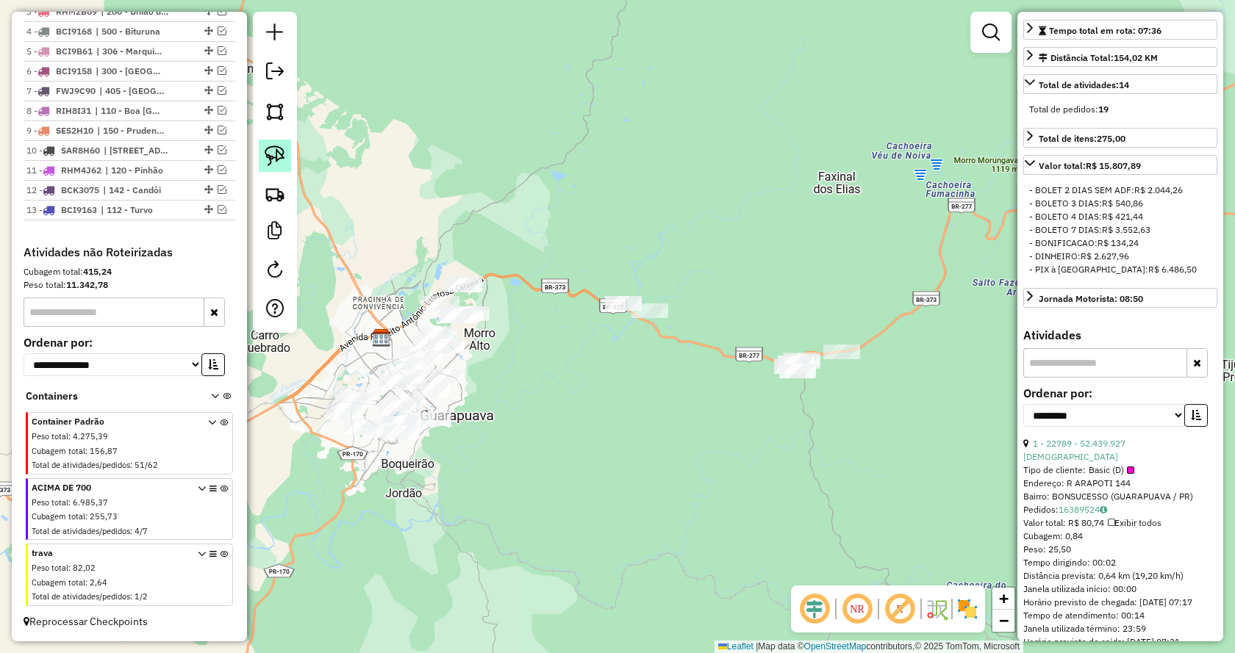
click at [272, 154] on img at bounding box center [275, 156] width 21 height 21
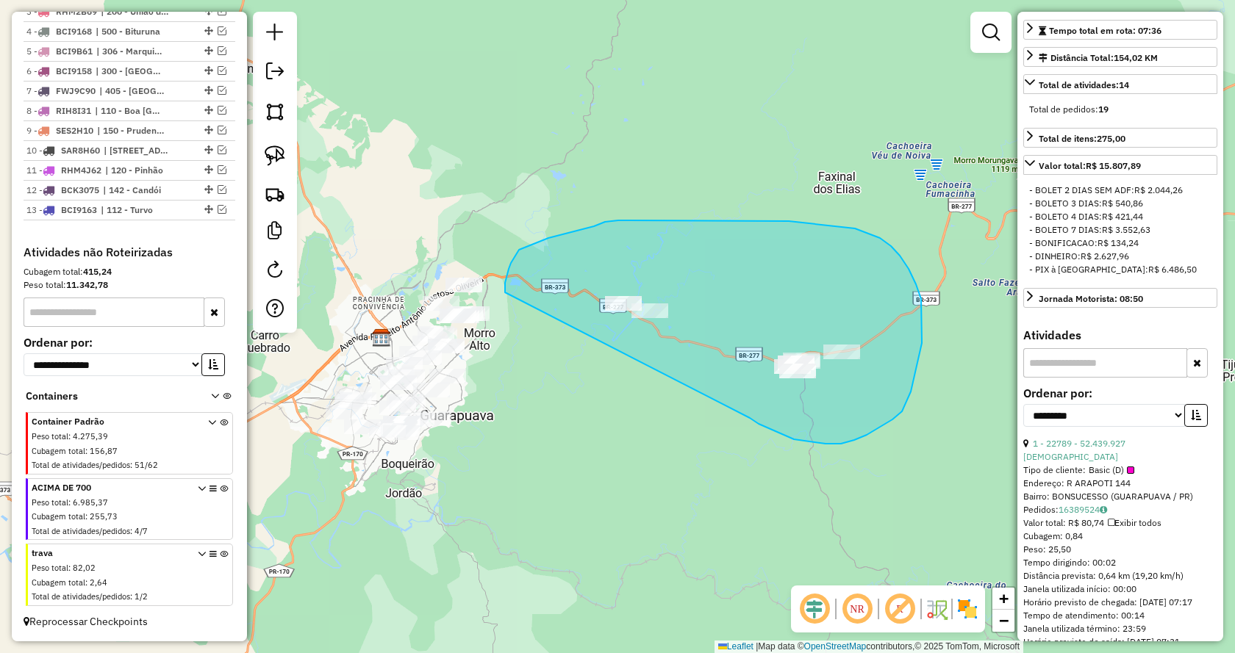
drag, startPoint x: 794, startPoint y: 440, endPoint x: 505, endPoint y: 293, distance: 324.1
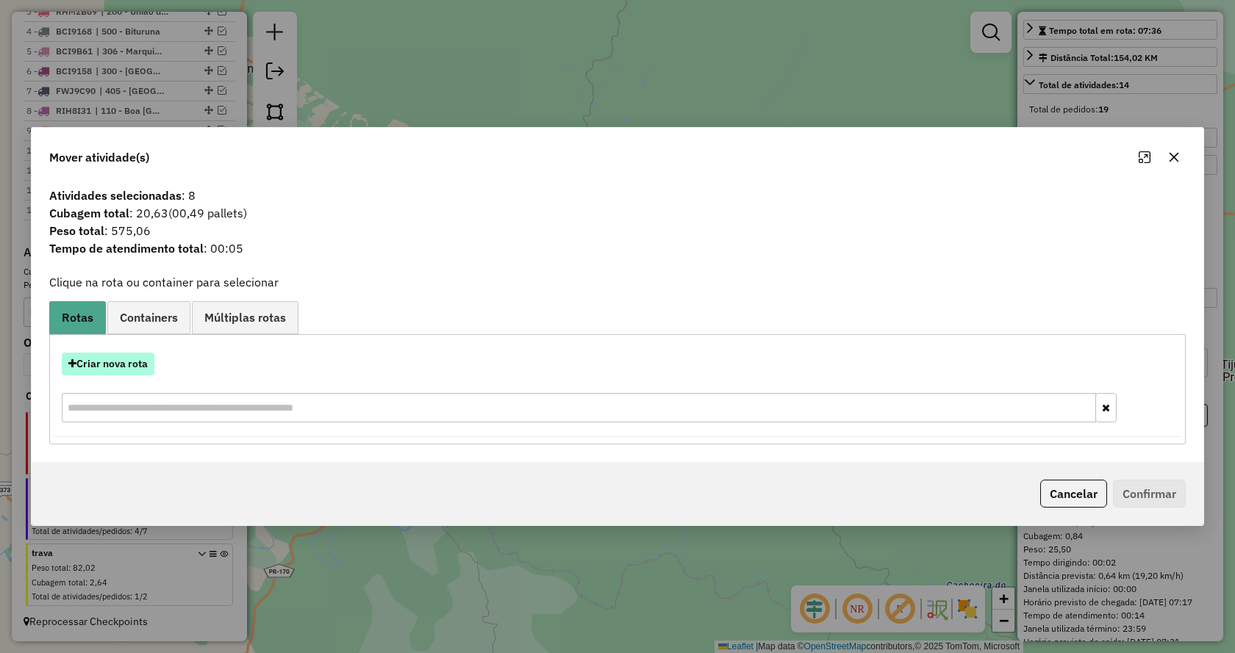
click at [129, 365] on button "Criar nova rota" at bounding box center [108, 364] width 93 height 23
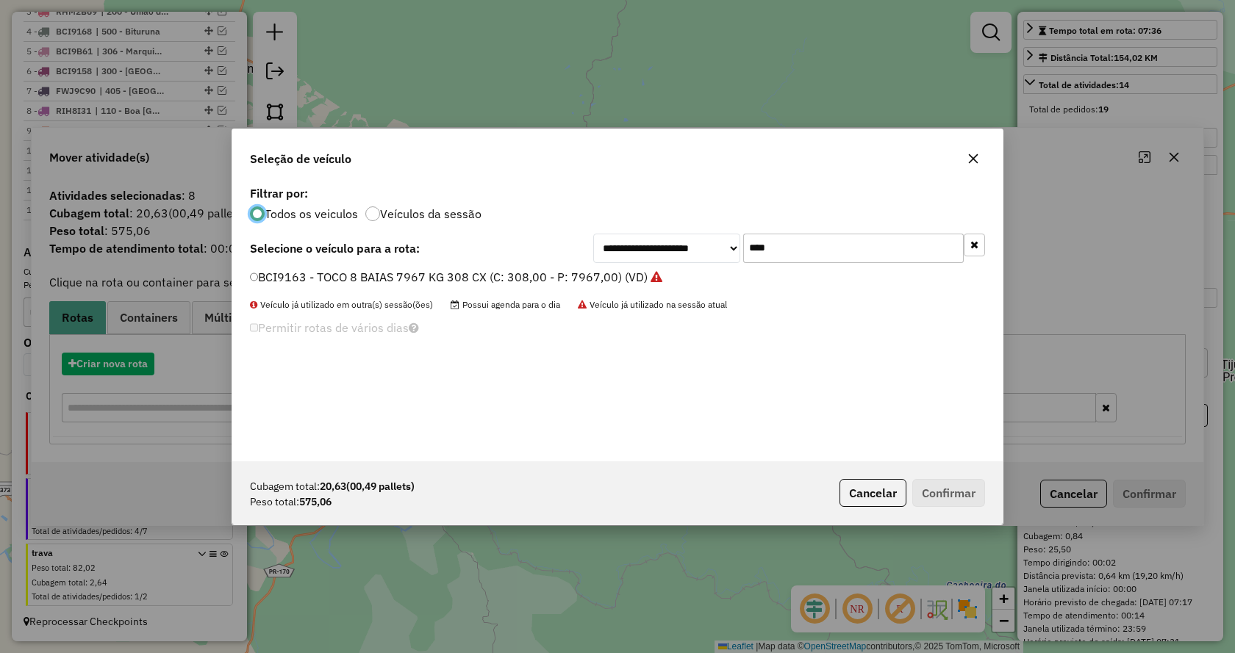
scroll to position [8, 4]
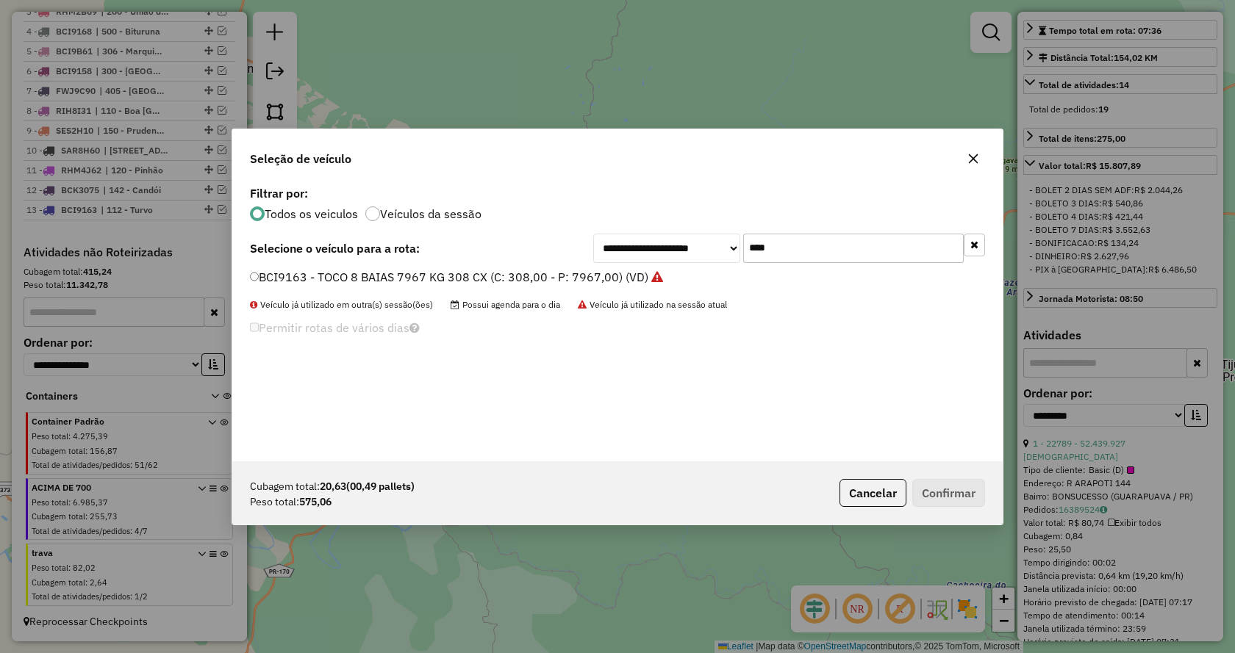
drag, startPoint x: 589, startPoint y: 243, endPoint x: 579, endPoint y: 243, distance: 10.3
click at [579, 243] on div "**********" at bounding box center [617, 248] width 735 height 29
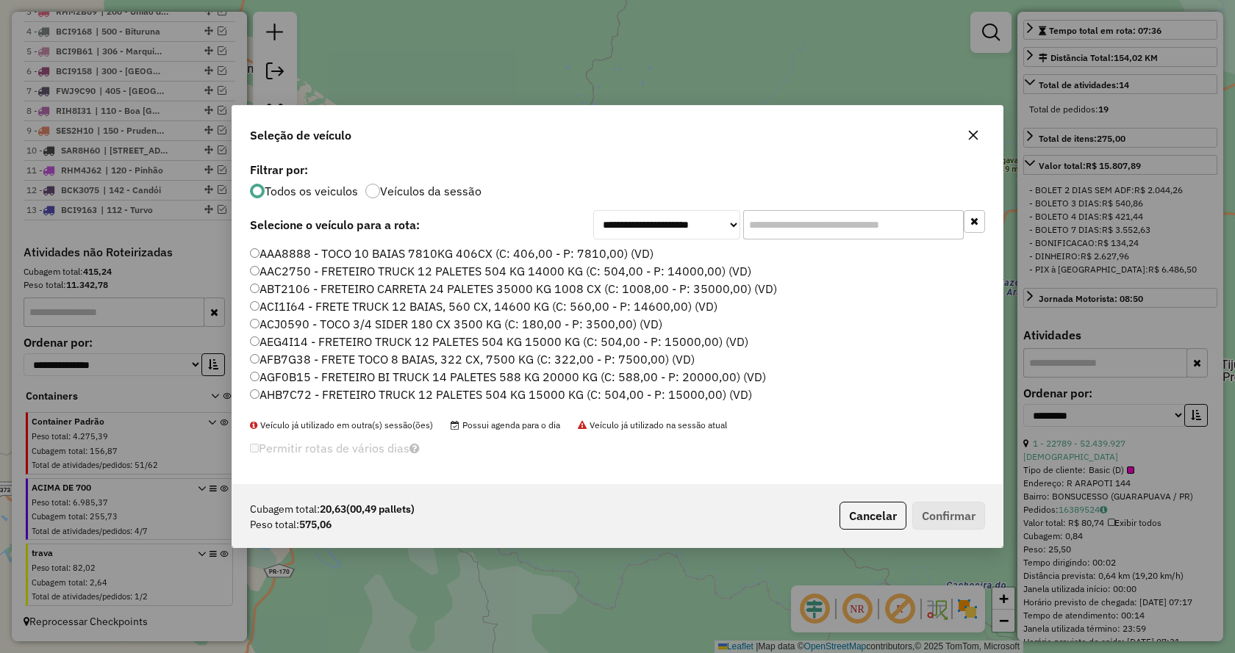
click at [810, 225] on input "text" at bounding box center [853, 224] width 221 height 29
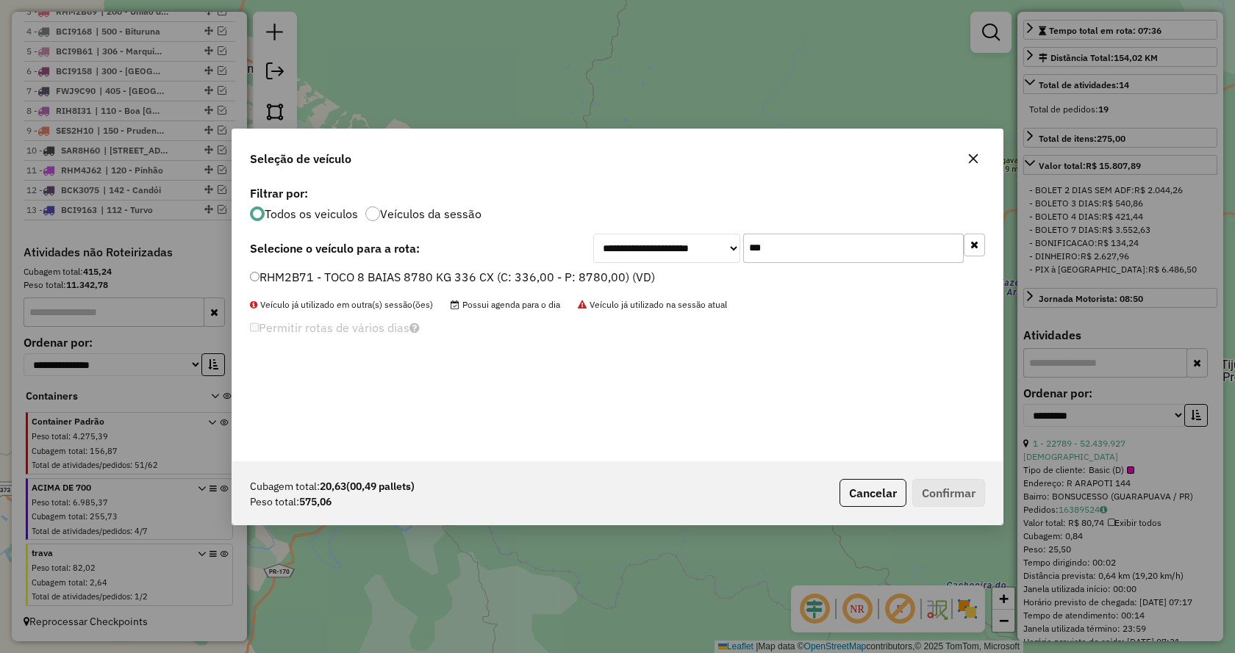
type input "***"
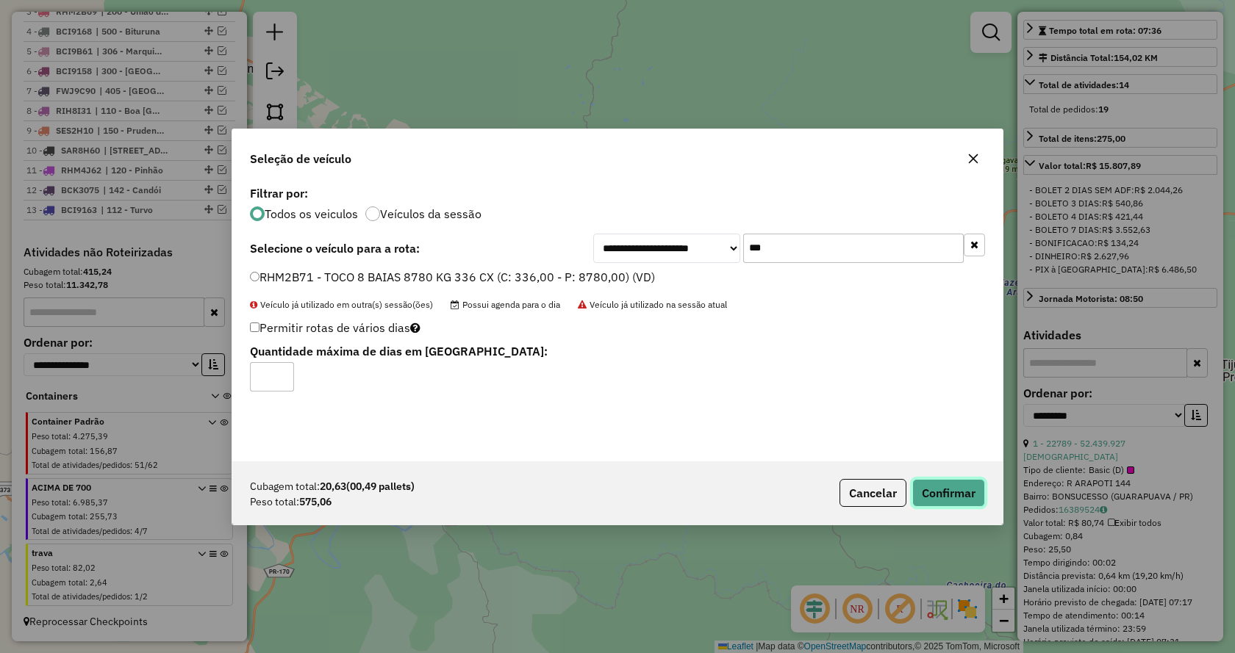
click at [953, 503] on button "Confirmar" at bounding box center [948, 493] width 73 height 28
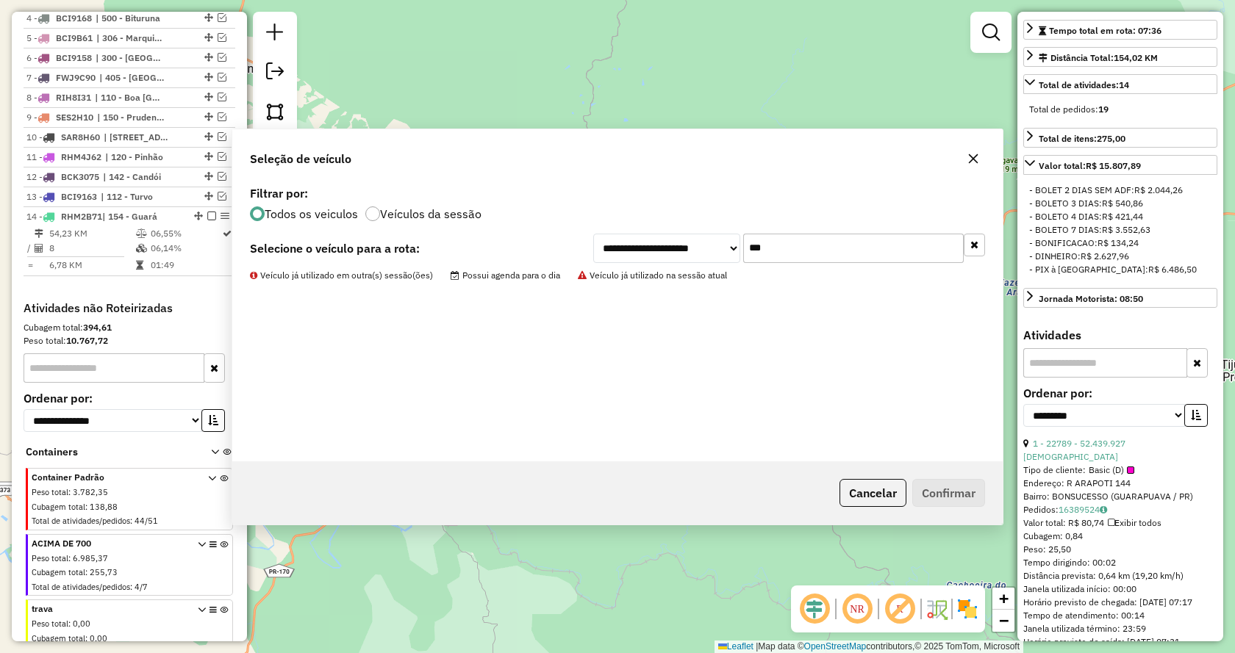
scroll to position [706, 0]
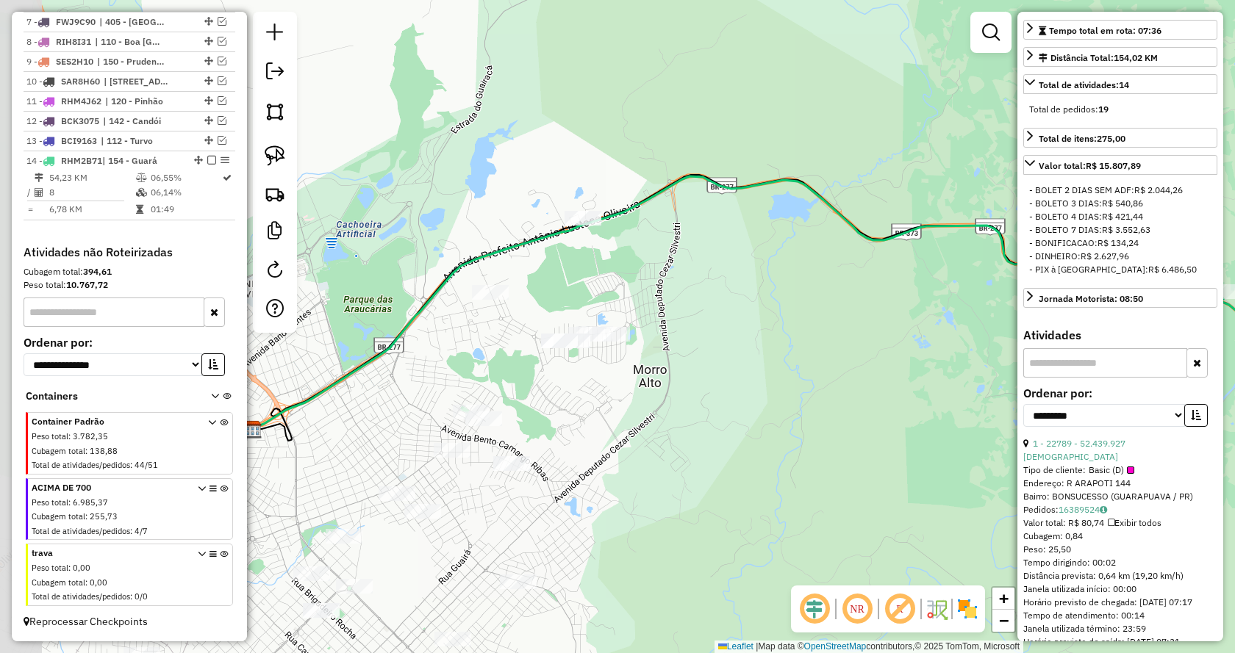
drag, startPoint x: 600, startPoint y: 305, endPoint x: 700, endPoint y: 305, distance: 100.0
click at [707, 305] on div "Janela de atendimento Grade de atendimento Capacidade Transportadoras Veículos …" at bounding box center [617, 326] width 1235 height 653
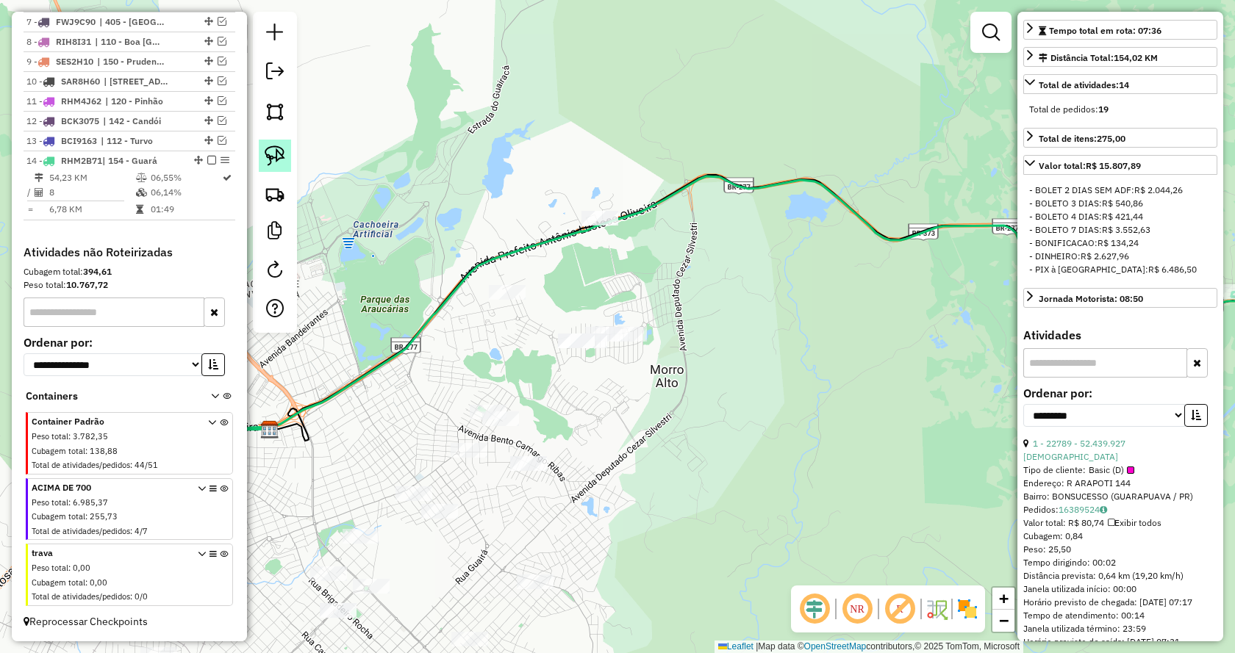
click at [275, 151] on img at bounding box center [275, 156] width 21 height 21
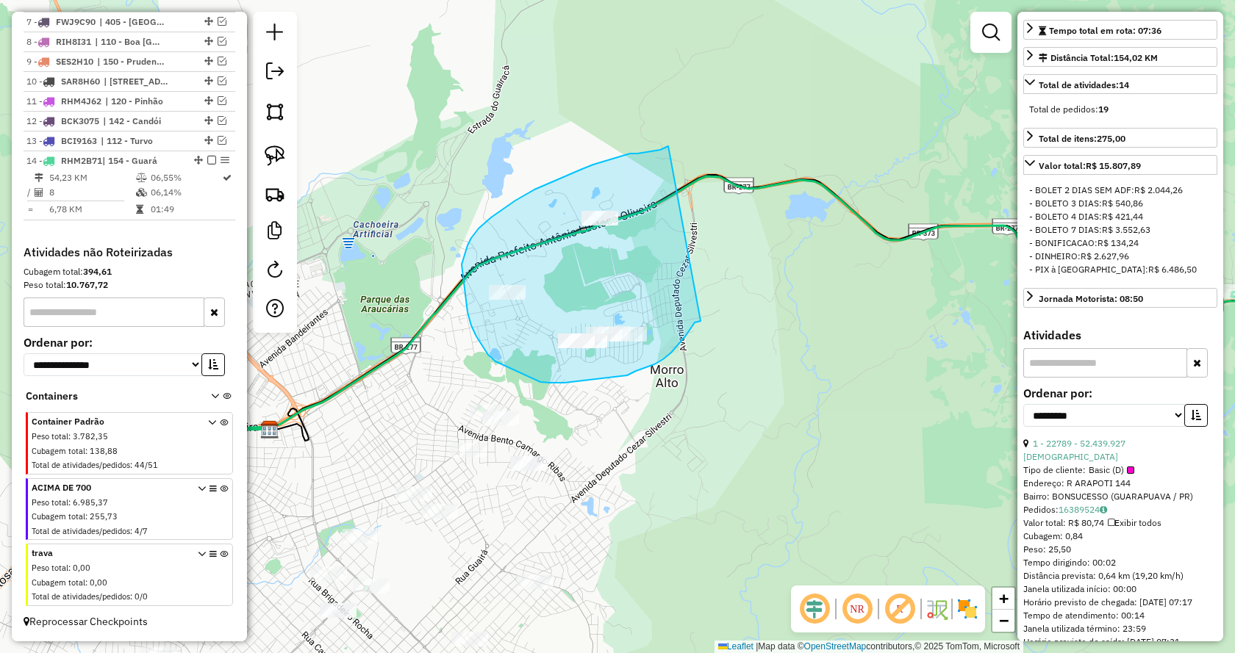
drag, startPoint x: 701, startPoint y: 321, endPoint x: 668, endPoint y: 146, distance: 177.9
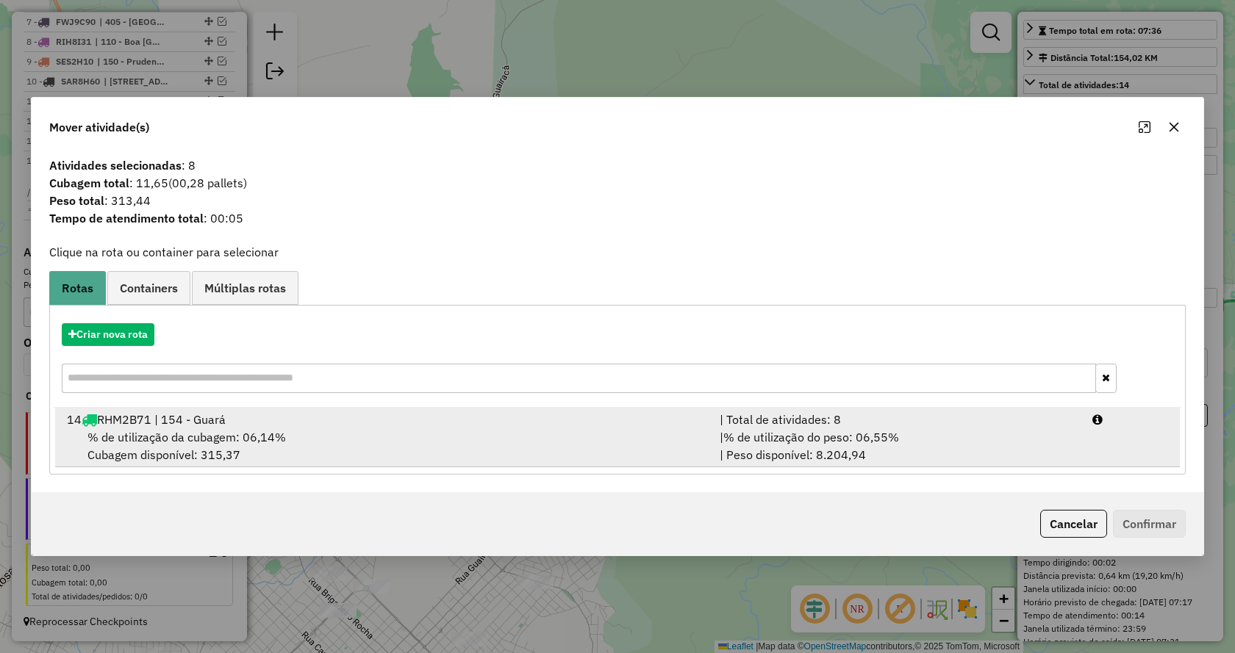
drag, startPoint x: 875, startPoint y: 421, endPoint x: 1175, endPoint y: 520, distance: 315.9
click at [878, 421] on div "| Total de atividades: 8" at bounding box center [897, 420] width 373 height 18
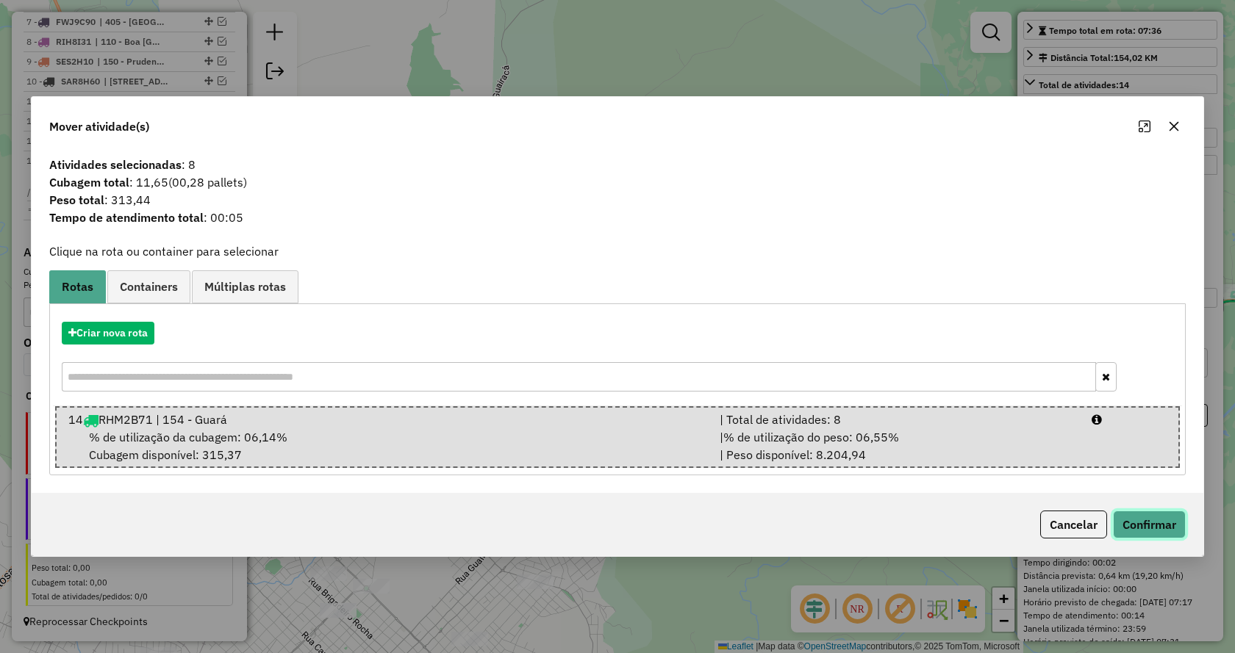
click at [1153, 520] on button "Confirmar" at bounding box center [1149, 525] width 73 height 28
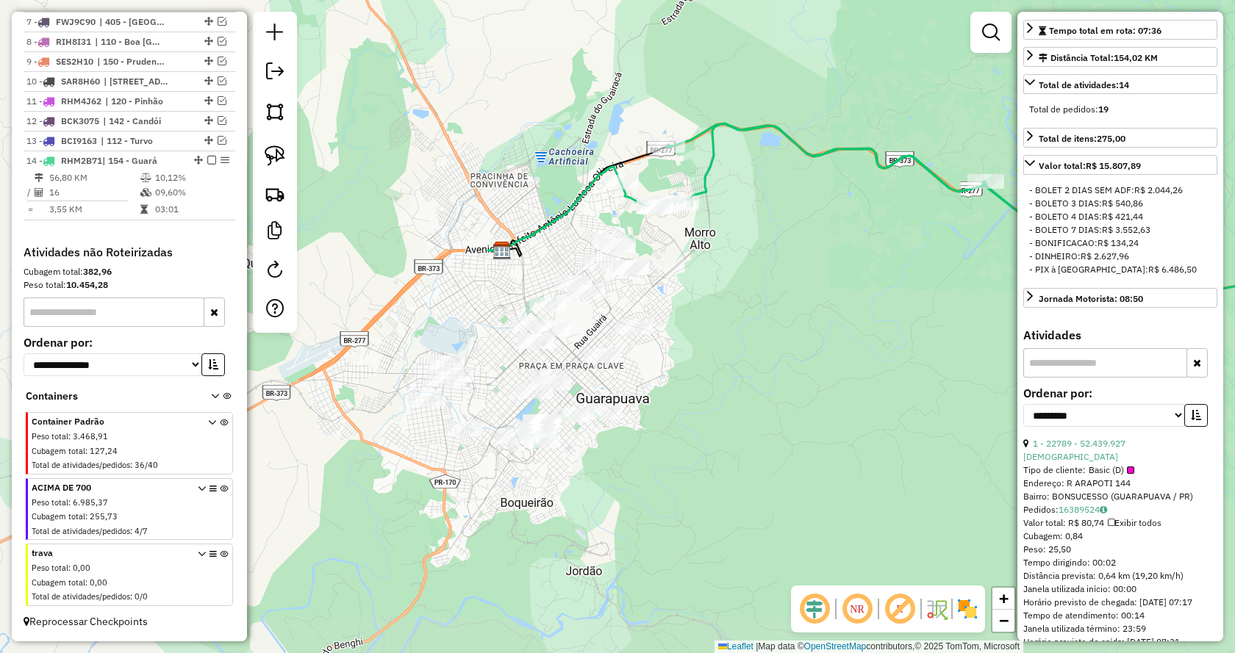
drag, startPoint x: 713, startPoint y: 391, endPoint x: 798, endPoint y: 276, distance: 143.1
click at [798, 276] on div "Janela de atendimento Grade de atendimento Capacidade Transportadoras Veículos …" at bounding box center [617, 326] width 1235 height 653
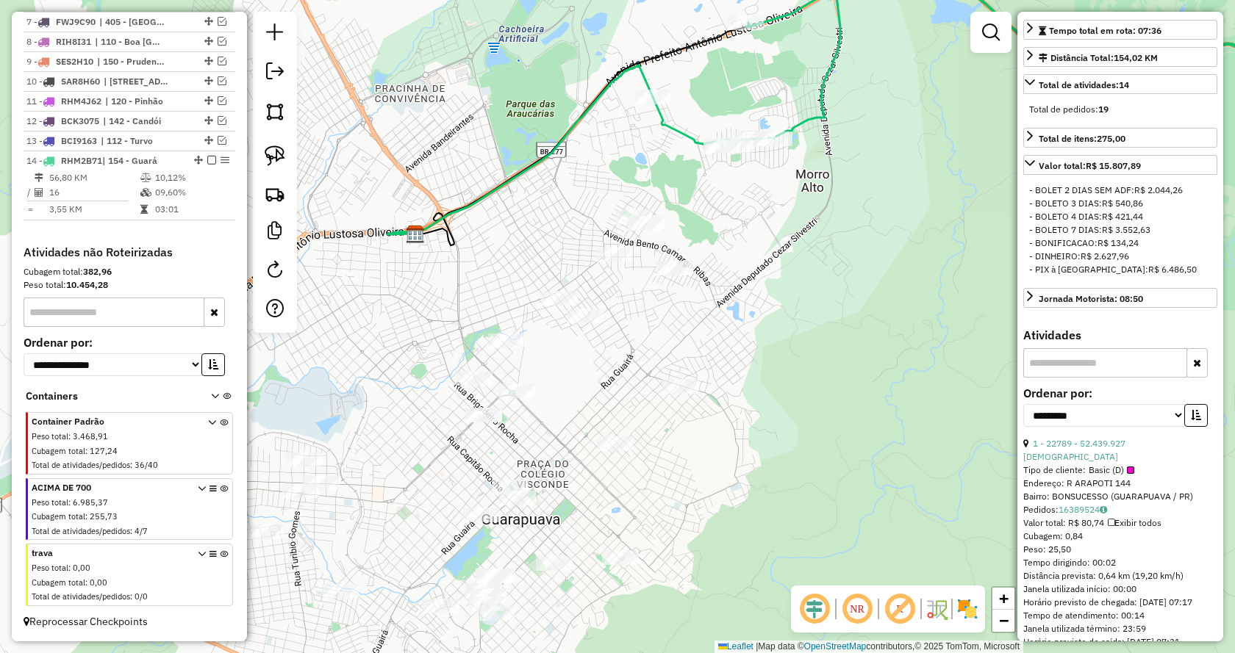
drag, startPoint x: 867, startPoint y: 287, endPoint x: 762, endPoint y: 296, distance: 105.5
click at [824, 312] on div "Janela de atendimento Grade de atendimento Capacidade Transportadoras Veículos …" at bounding box center [617, 326] width 1235 height 653
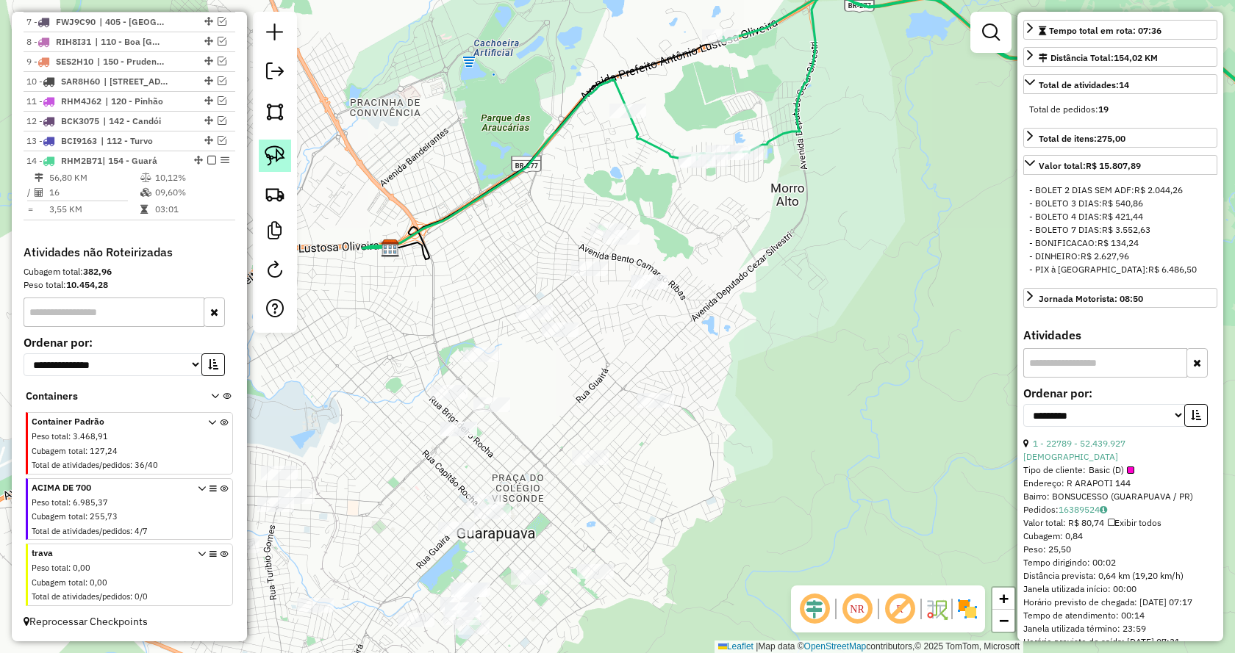
click at [272, 162] on img at bounding box center [275, 156] width 21 height 21
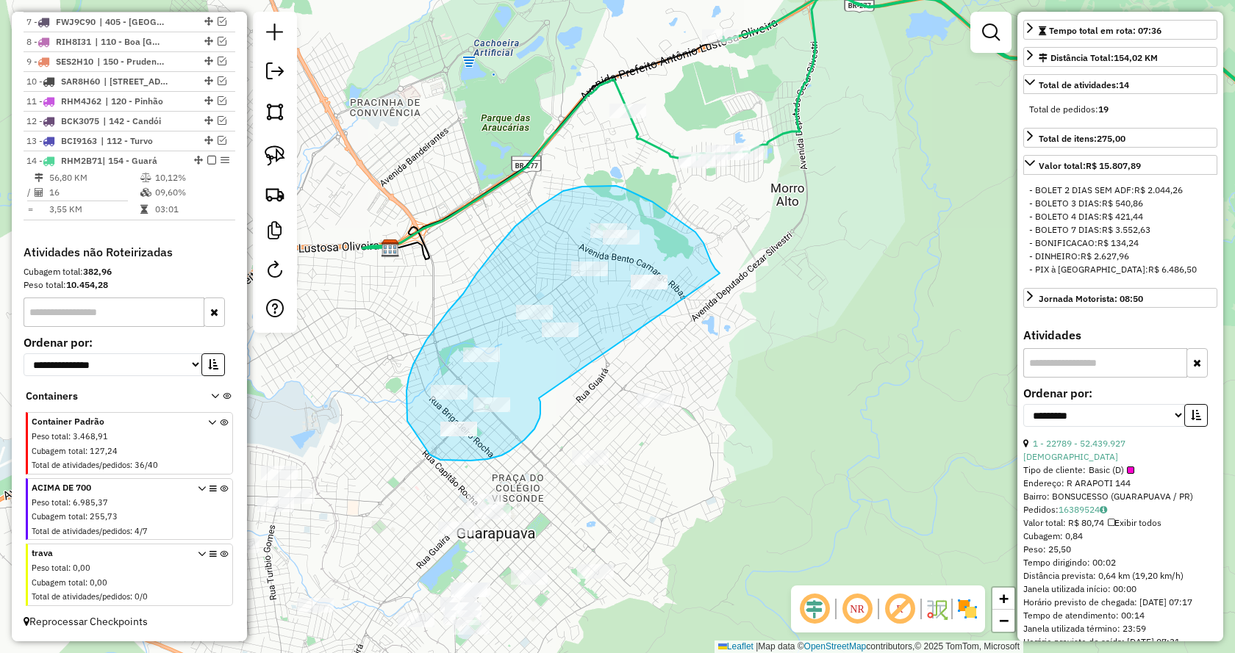
drag, startPoint x: 540, startPoint y: 402, endPoint x: 720, endPoint y: 273, distance: 220.7
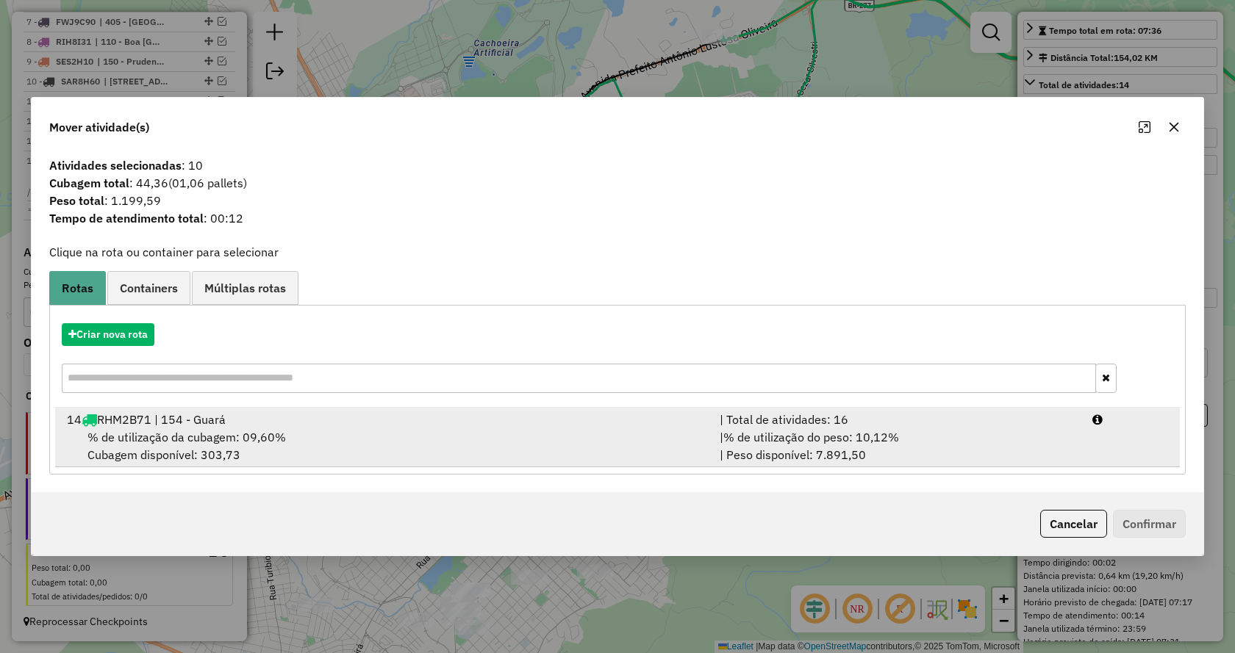
click at [869, 432] on span "% de utilização do peso: 10,12%" at bounding box center [811, 437] width 176 height 15
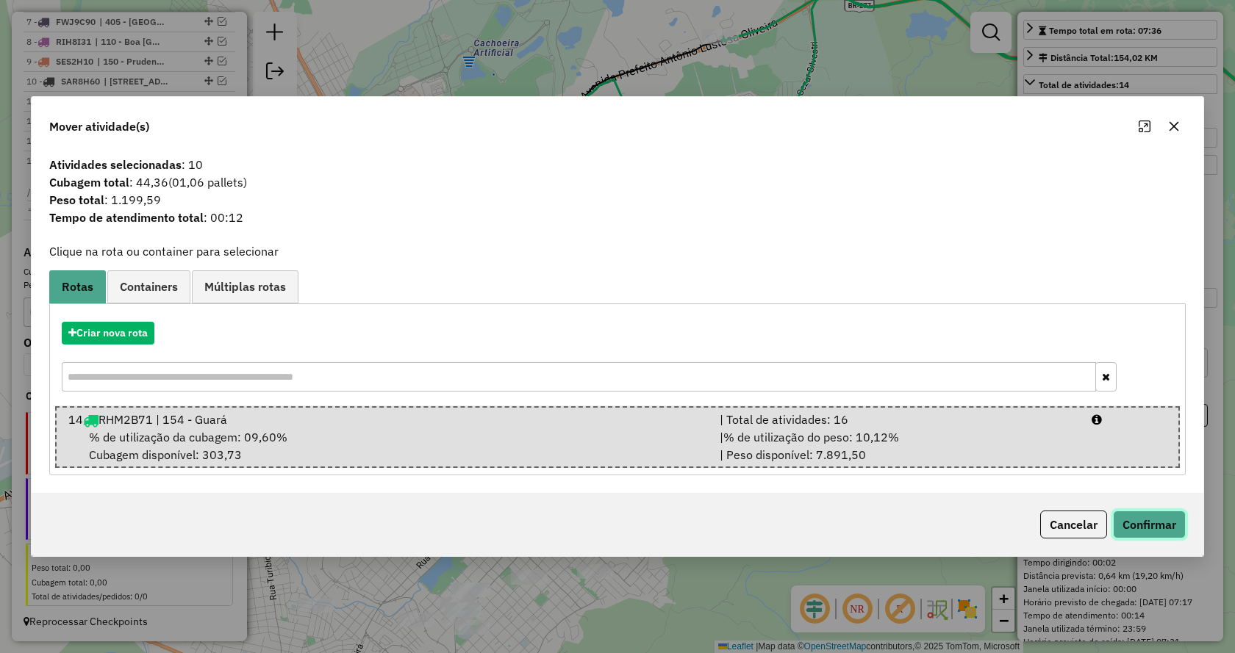
click at [1129, 526] on button "Confirmar" at bounding box center [1149, 525] width 73 height 28
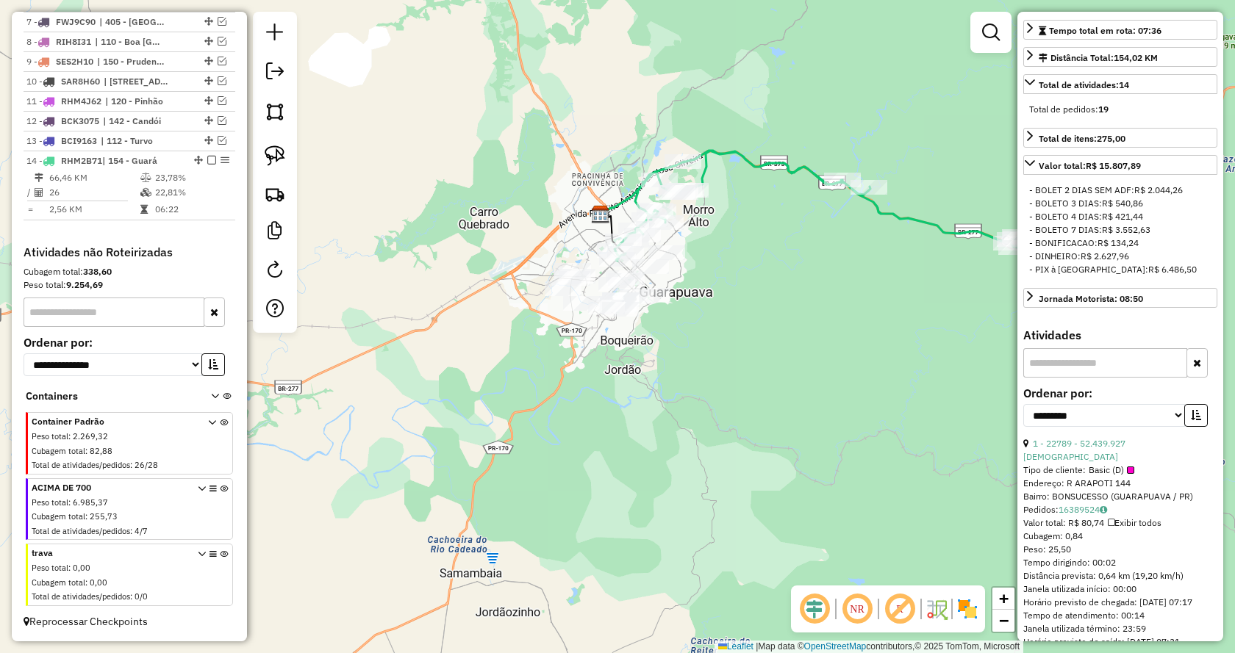
drag, startPoint x: 911, startPoint y: 395, endPoint x: 837, endPoint y: 286, distance: 131.9
click at [837, 286] on div "Janela de atendimento Grade de atendimento Capacidade Transportadoras Veículos …" at bounding box center [617, 326] width 1235 height 653
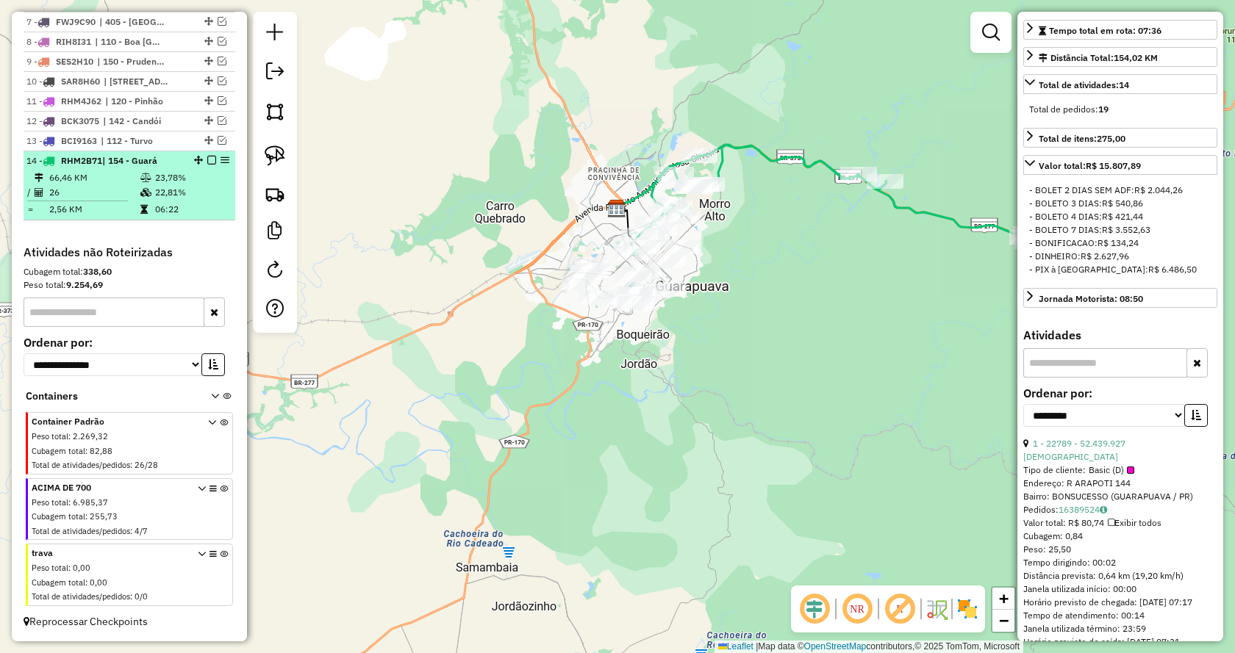
click at [207, 162] on em at bounding box center [211, 160] width 9 height 9
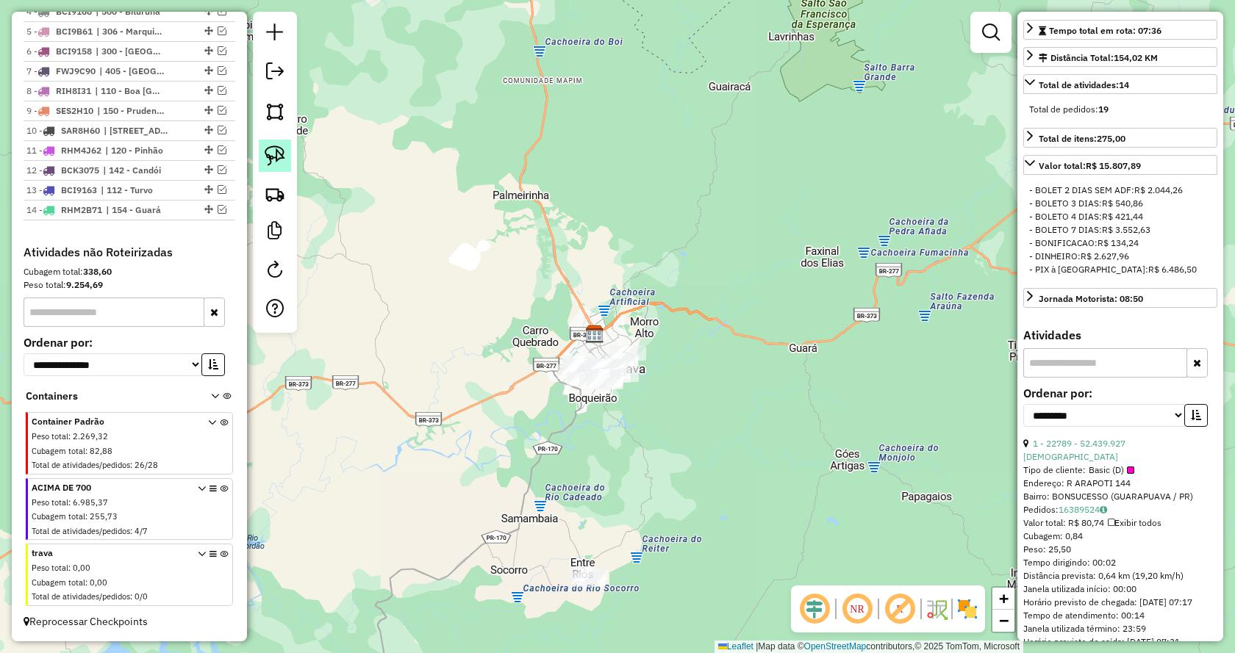
click at [277, 151] on img at bounding box center [275, 156] width 21 height 21
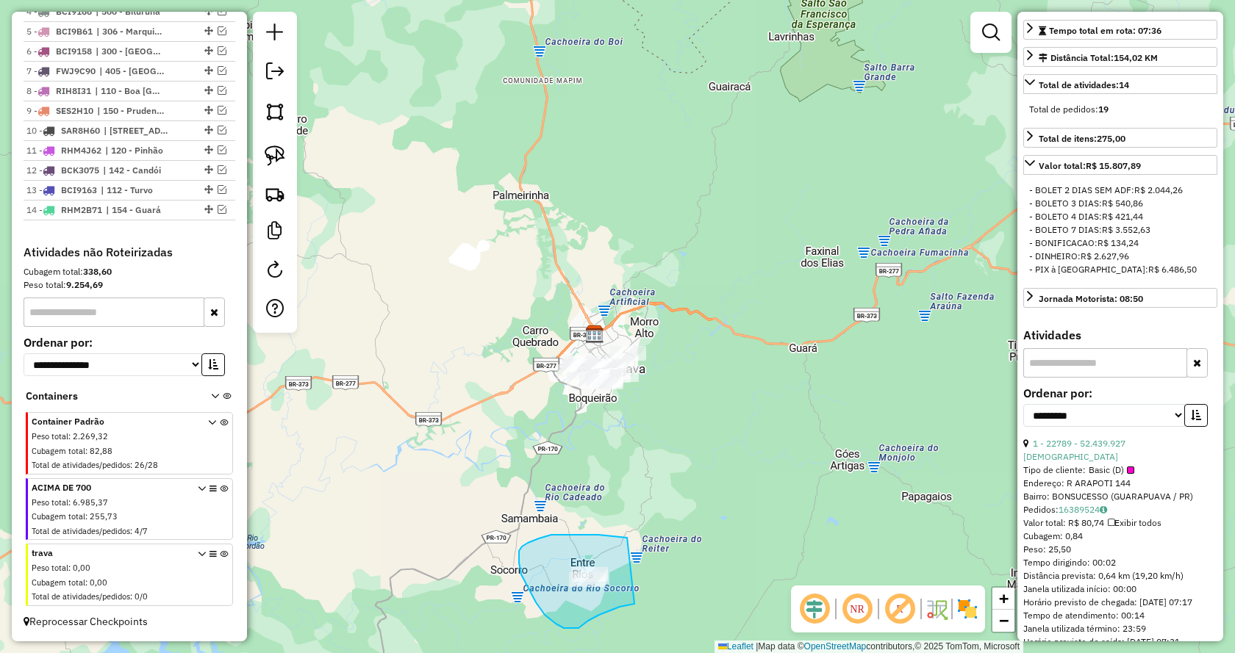
drag, startPoint x: 581, startPoint y: 535, endPoint x: 638, endPoint y: 595, distance: 82.7
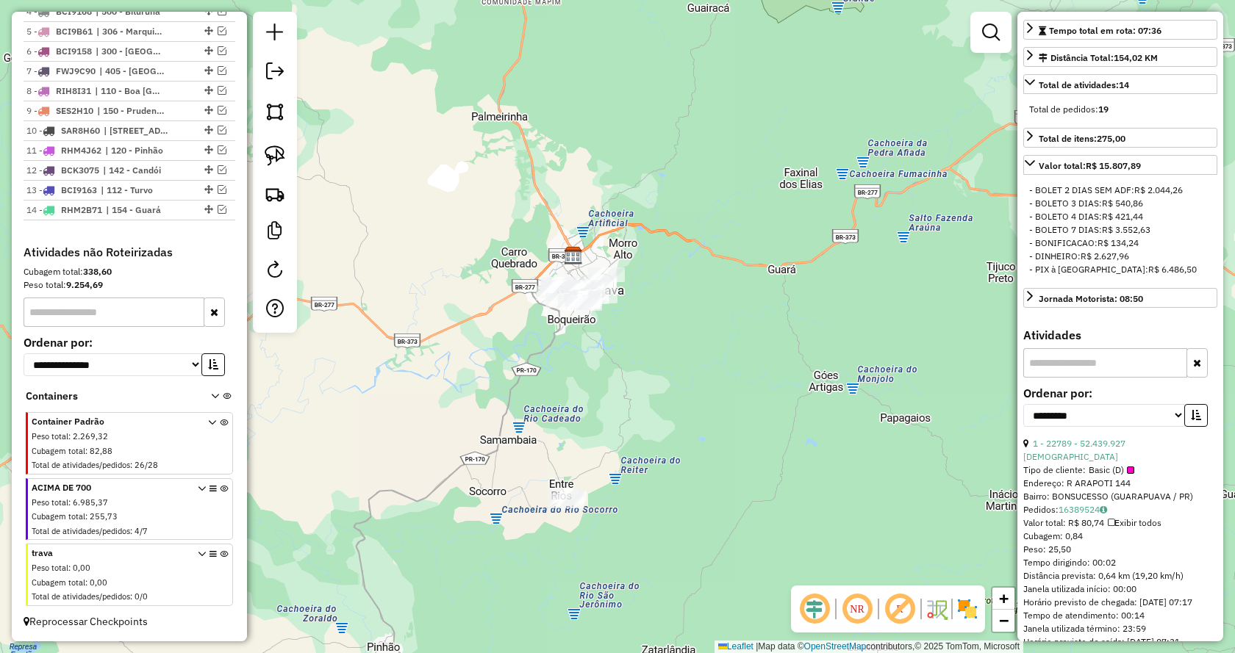
drag, startPoint x: 709, startPoint y: 470, endPoint x: 688, endPoint y: 391, distance: 81.5
click at [688, 391] on div "Janela de atendimento Grade de atendimento Capacidade Transportadoras Veículos …" at bounding box center [617, 326] width 1235 height 653
click at [281, 154] on img at bounding box center [275, 156] width 21 height 21
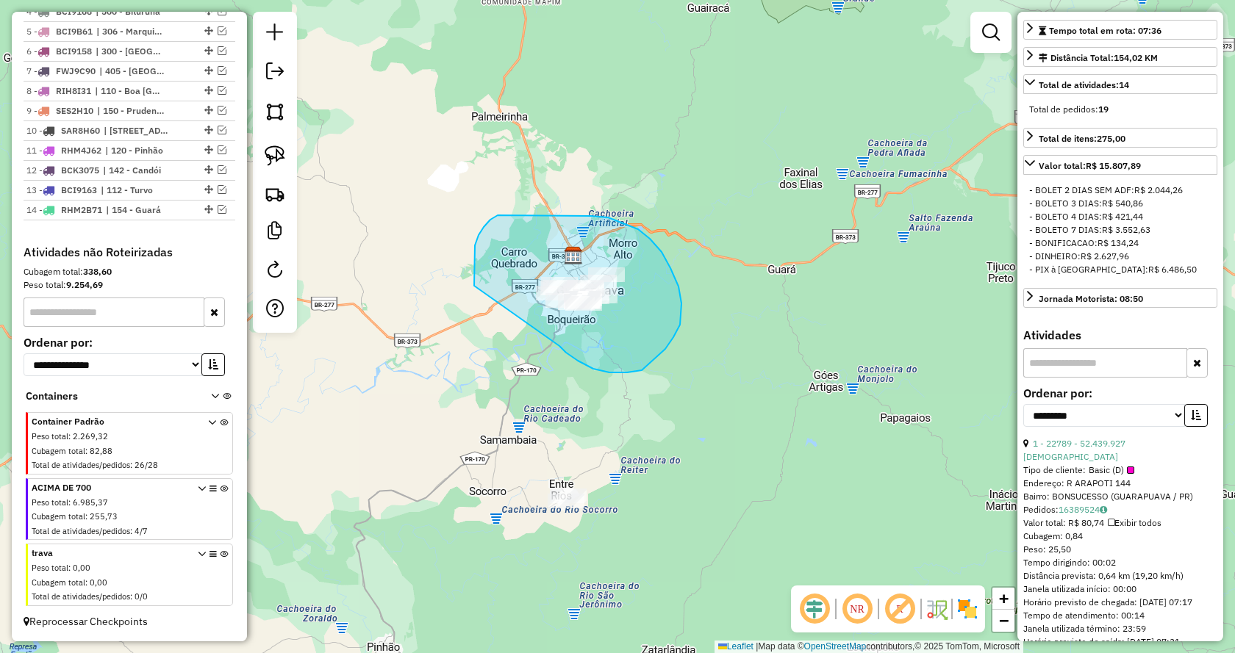
drag, startPoint x: 578, startPoint y: 361, endPoint x: 468, endPoint y: 318, distance: 117.5
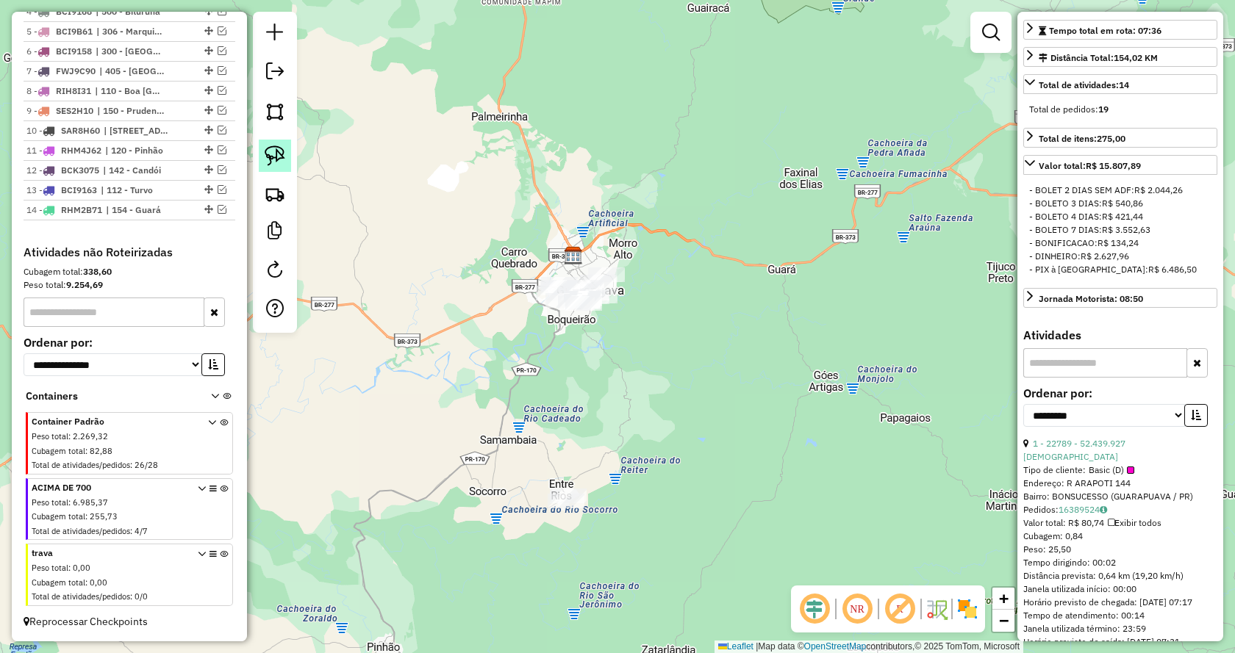
click at [277, 148] on img at bounding box center [275, 156] width 21 height 21
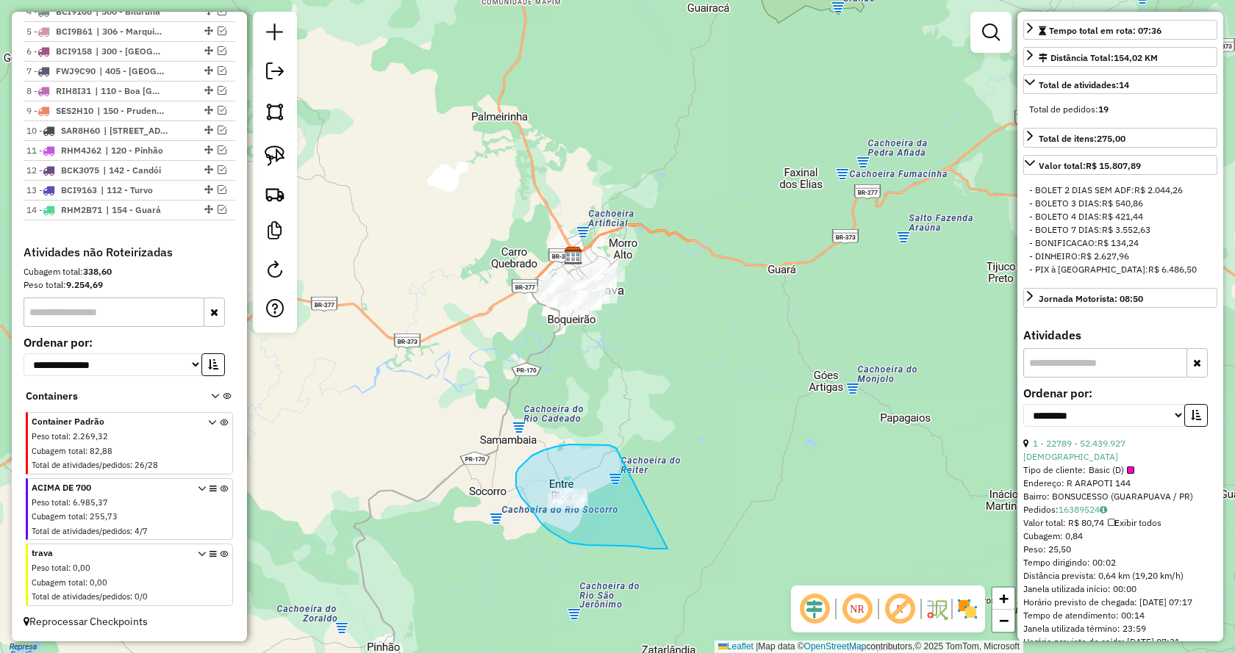
drag, startPoint x: 604, startPoint y: 445, endPoint x: 665, endPoint y: 542, distance: 113.6
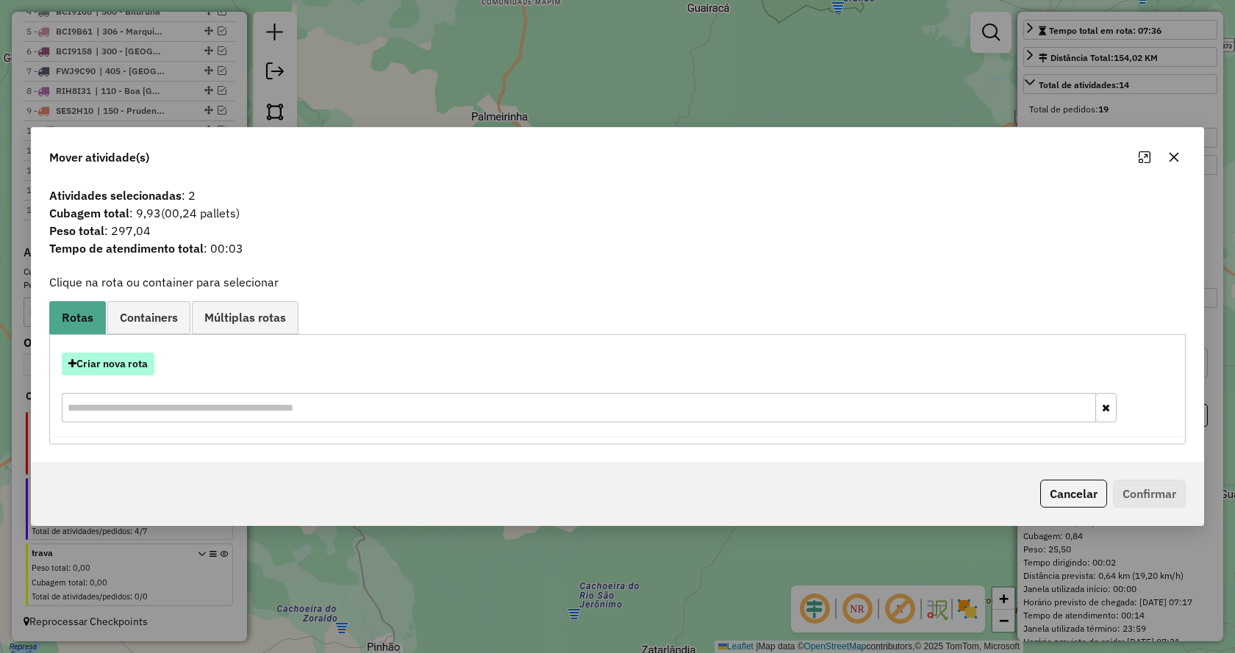
click at [125, 370] on button "Criar nova rota" at bounding box center [108, 364] width 93 height 23
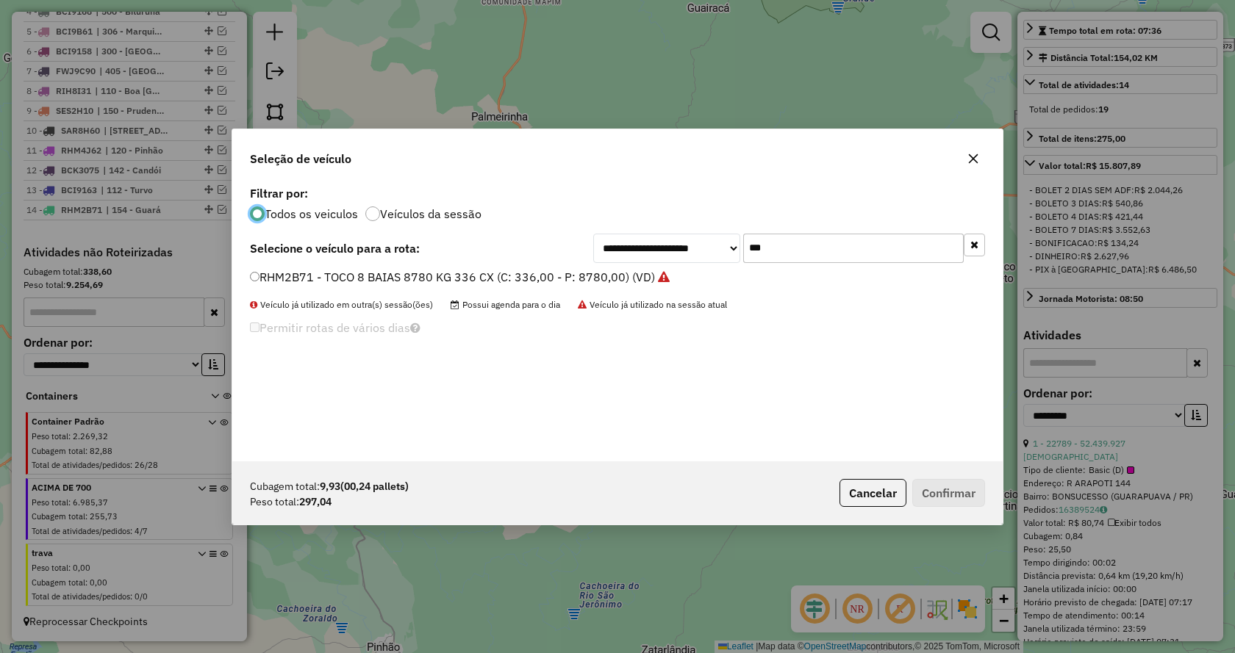
scroll to position [8, 4]
drag, startPoint x: 781, startPoint y: 244, endPoint x: 608, endPoint y: 254, distance: 173.7
click at [609, 253] on div "**********" at bounding box center [789, 248] width 392 height 29
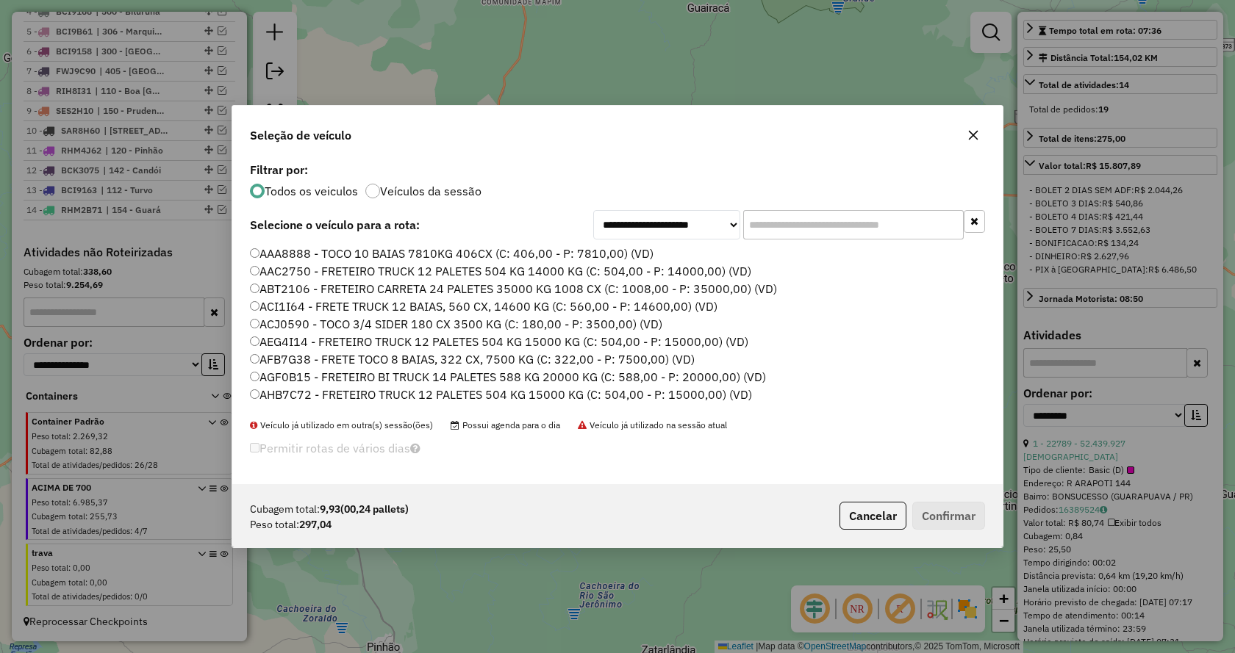
click at [805, 221] on input "text" at bounding box center [853, 224] width 221 height 29
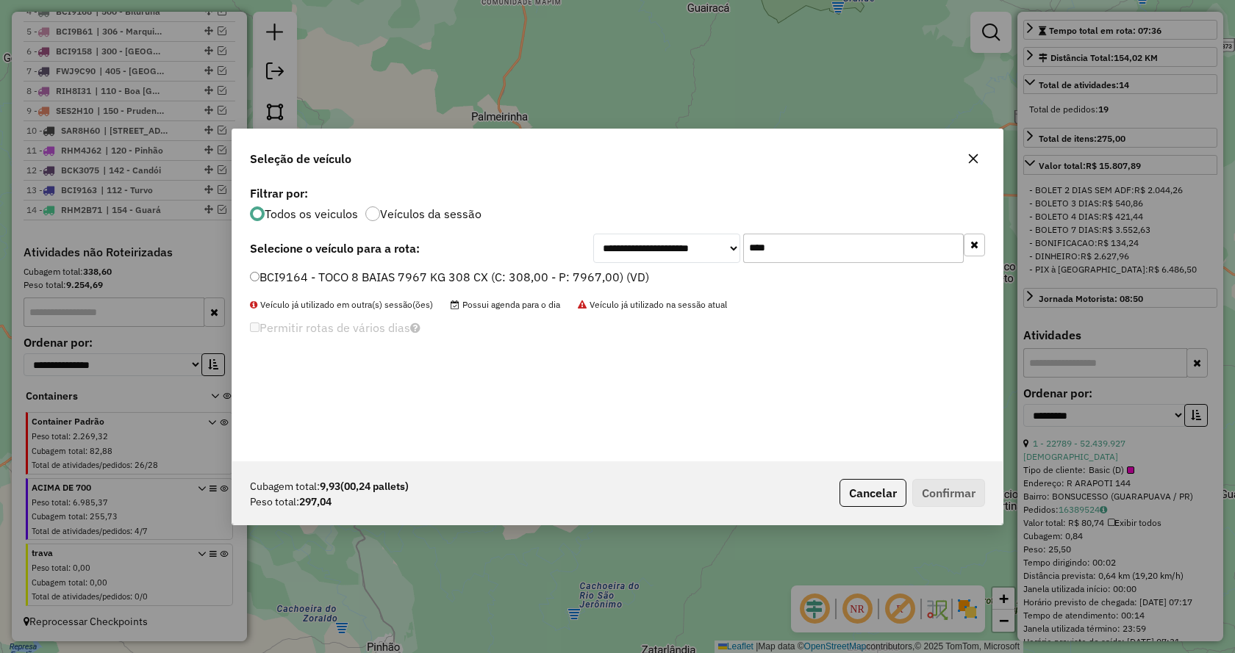
type input "****"
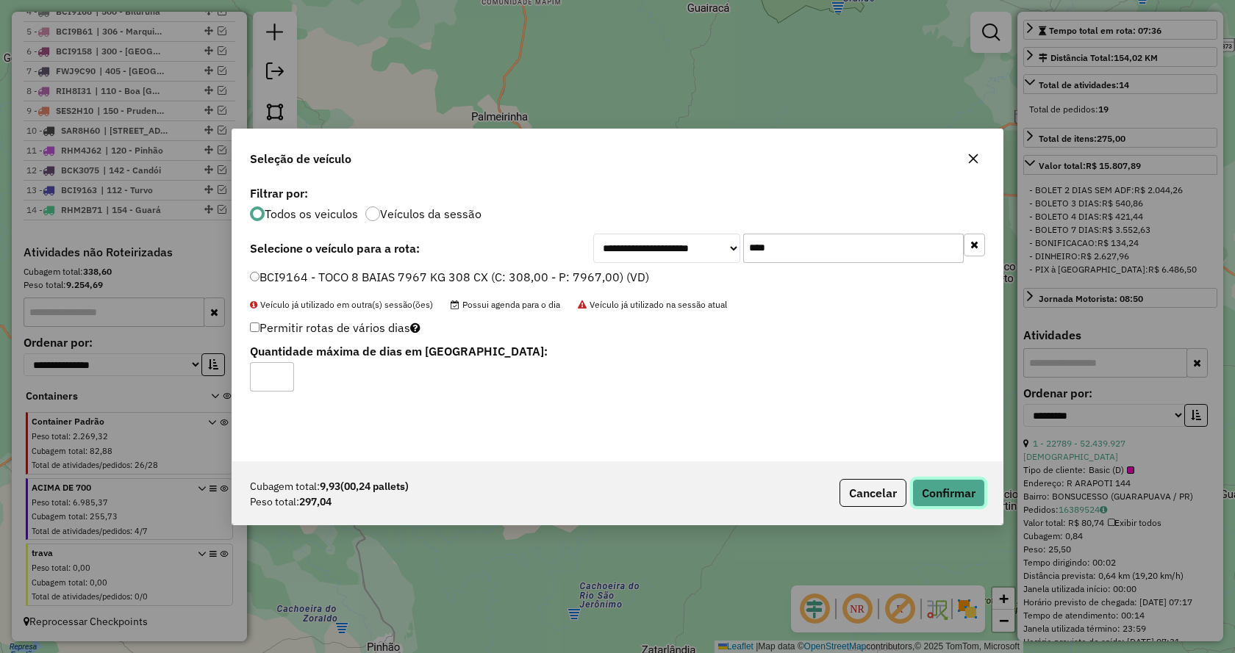
click at [936, 489] on button "Confirmar" at bounding box center [948, 493] width 73 height 28
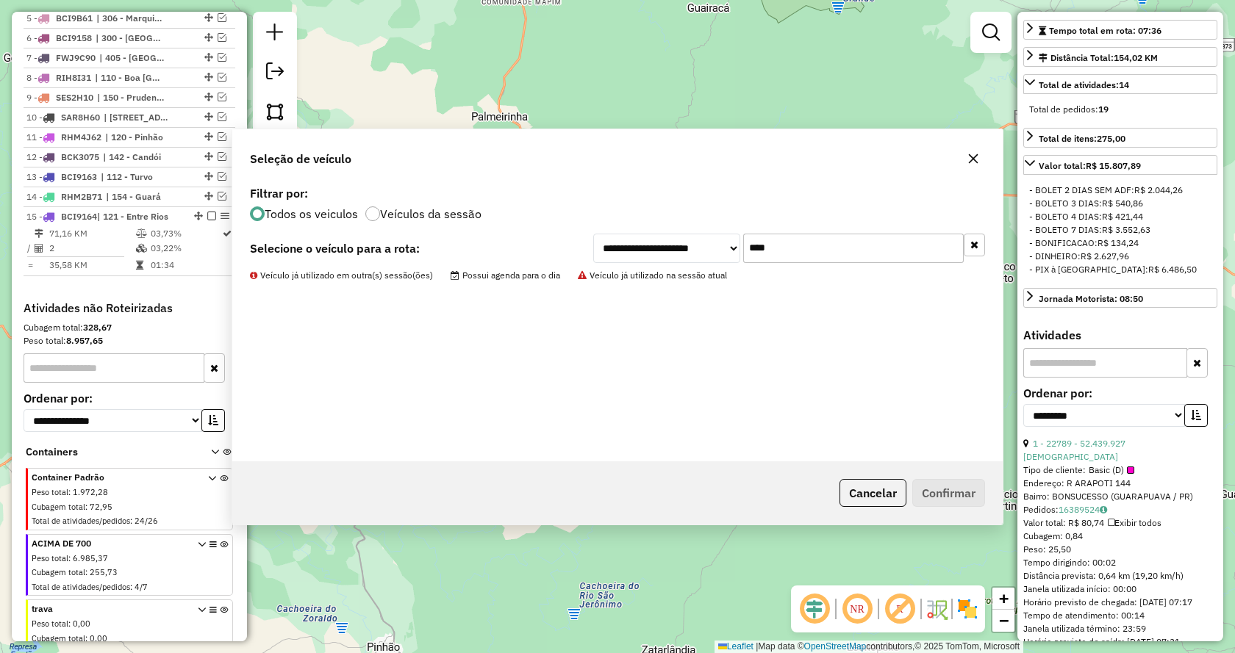
scroll to position [726, 0]
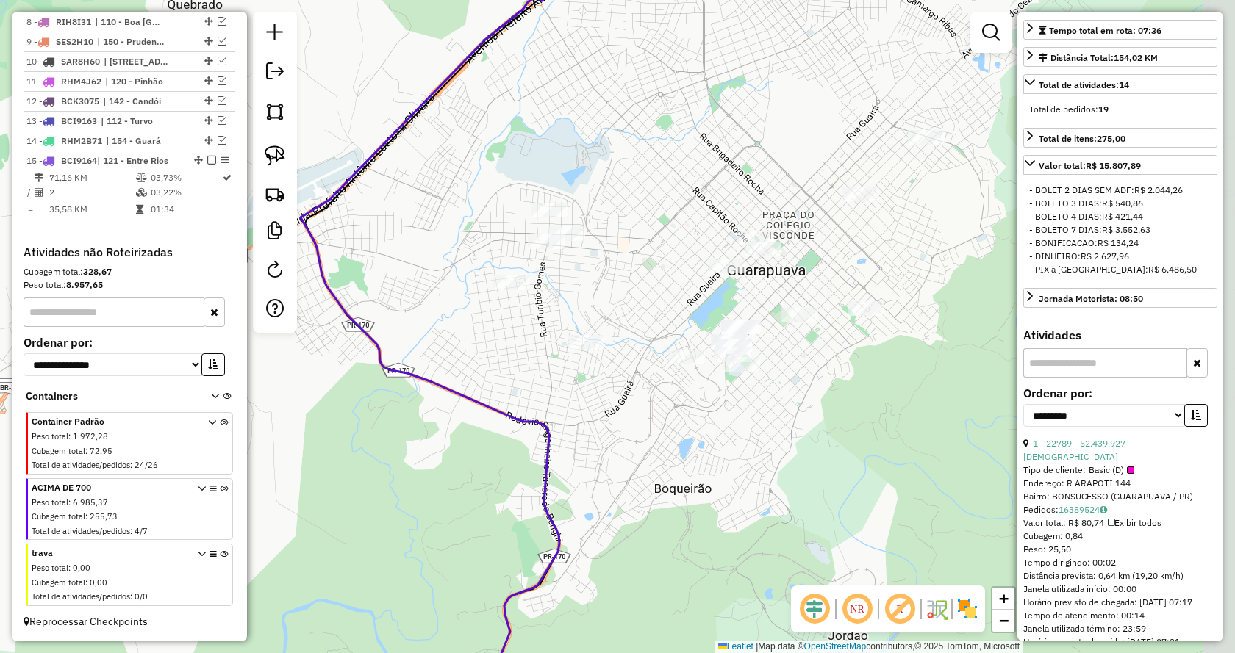
drag, startPoint x: 757, startPoint y: 379, endPoint x: 665, endPoint y: 444, distance: 112.4
click at [686, 458] on div "Janela de atendimento Grade de atendimento Capacidade Transportadoras Veículos …" at bounding box center [617, 326] width 1235 height 653
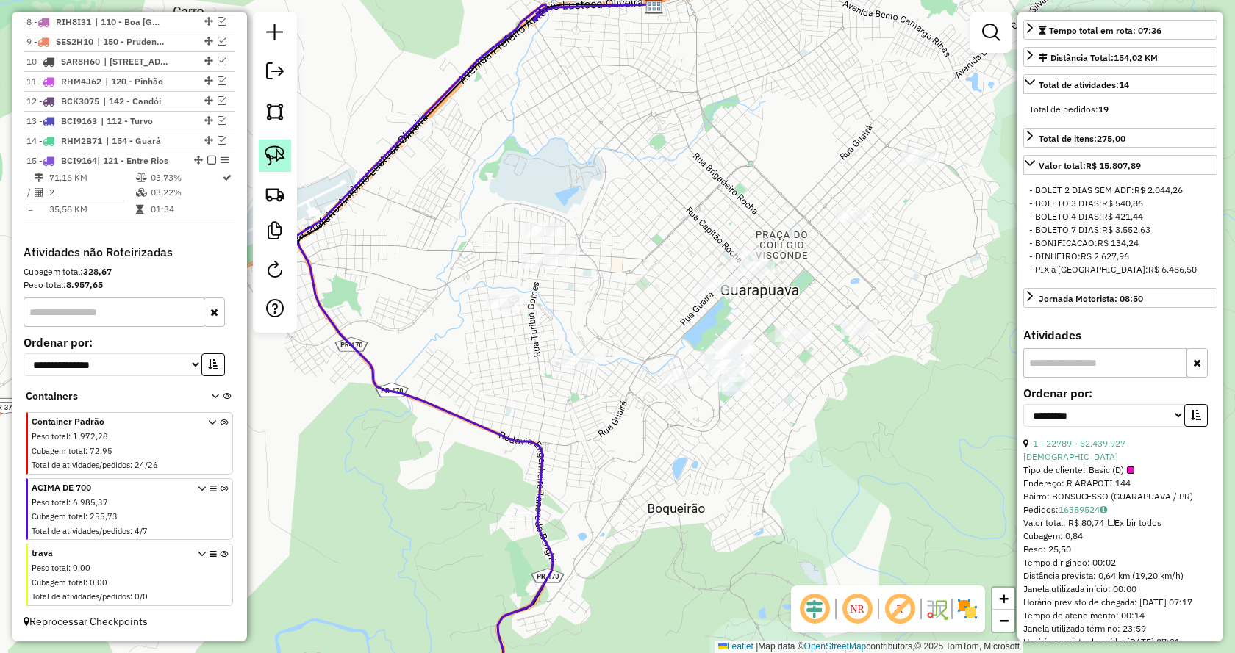
click at [279, 159] on img at bounding box center [275, 156] width 21 height 21
drag, startPoint x: 490, startPoint y: 335, endPoint x: 445, endPoint y: 259, distance: 88.0
drag, startPoint x: 274, startPoint y: 162, endPoint x: 442, endPoint y: 290, distance: 210.8
click at [276, 162] on img at bounding box center [275, 156] width 21 height 21
drag, startPoint x: 510, startPoint y: 341, endPoint x: 404, endPoint y: 284, distance: 120.4
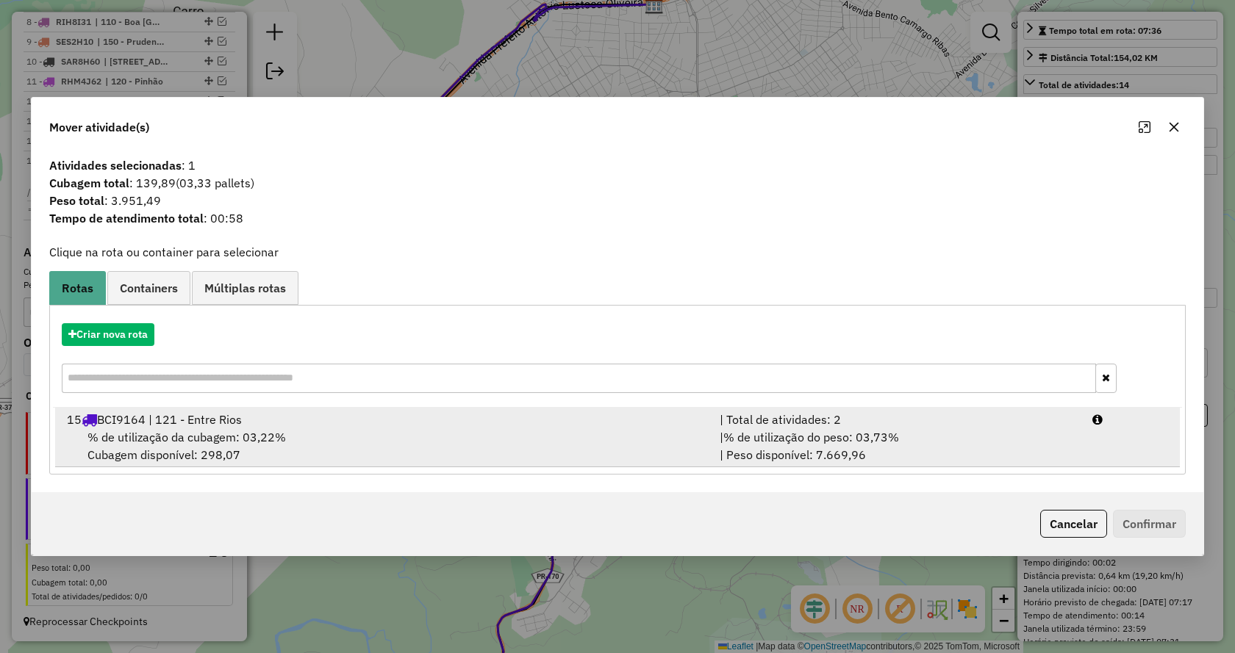
click at [914, 440] on div "| % de utilização do peso: 03,73% | Peso disponível: 7.669,96" at bounding box center [897, 446] width 373 height 35
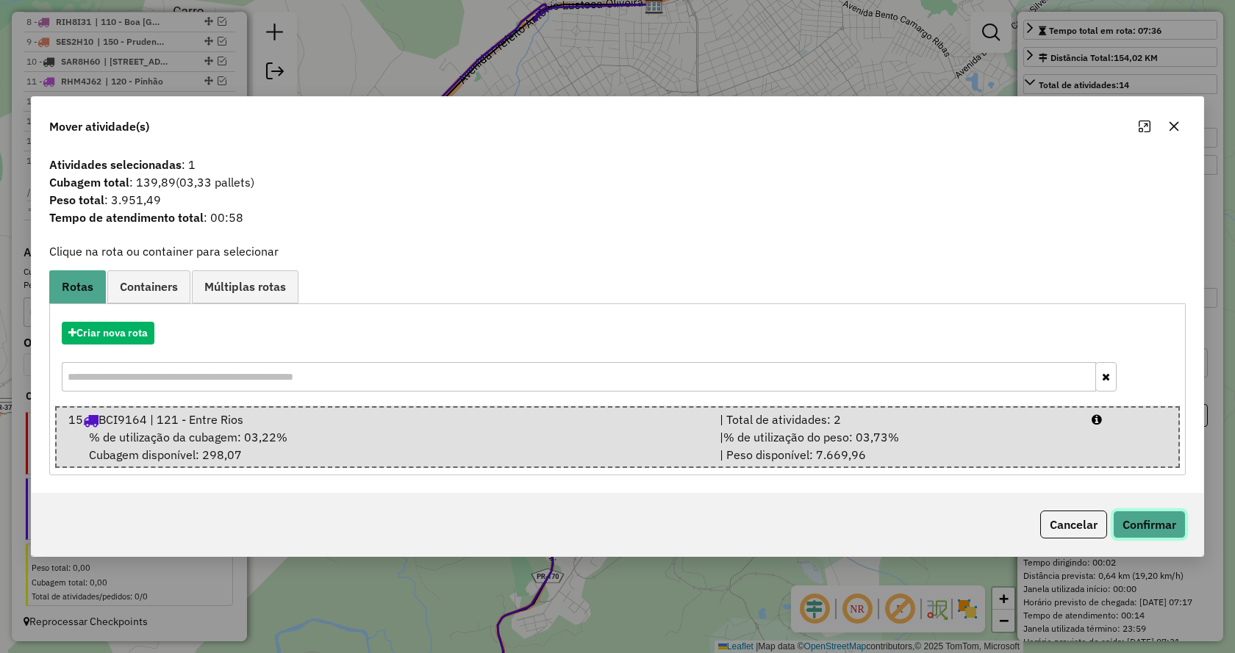
drag, startPoint x: 1159, startPoint y: 523, endPoint x: 1147, endPoint y: 517, distance: 13.5
click at [1161, 523] on button "Confirmar" at bounding box center [1149, 525] width 73 height 28
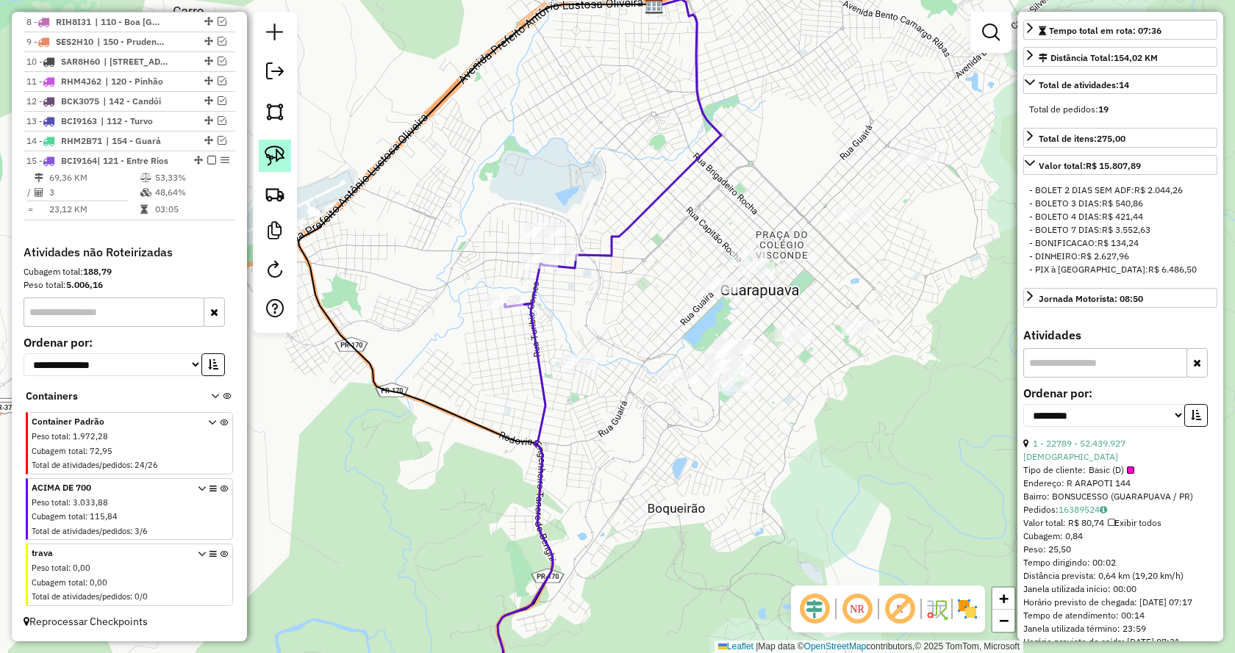
click at [279, 153] on img at bounding box center [275, 156] width 21 height 21
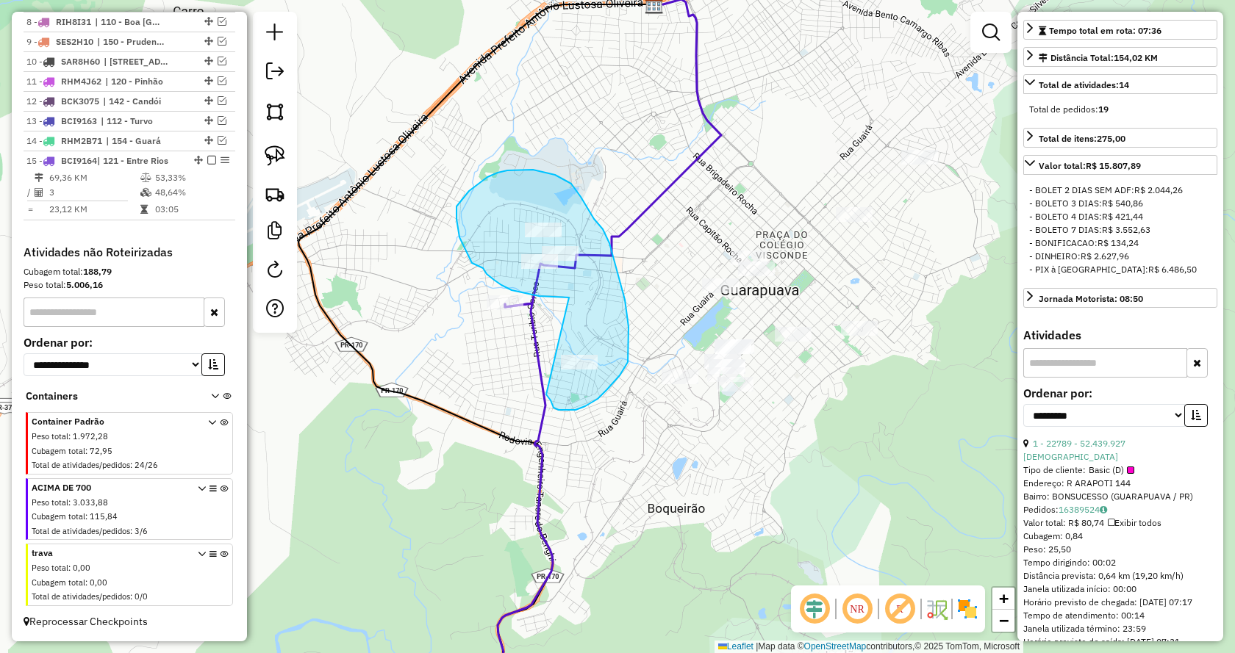
drag, startPoint x: 560, startPoint y: 297, endPoint x: 546, endPoint y: 395, distance: 98.8
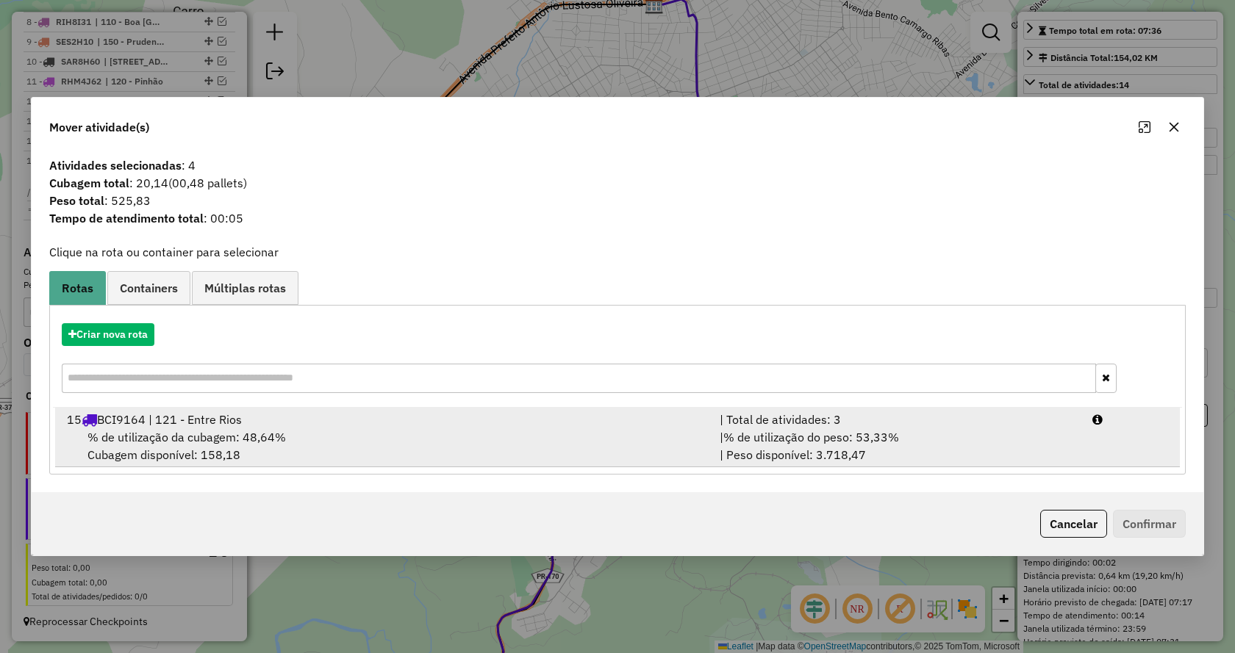
click at [867, 437] on span "% de utilização do peso: 53,33%" at bounding box center [811, 437] width 176 height 15
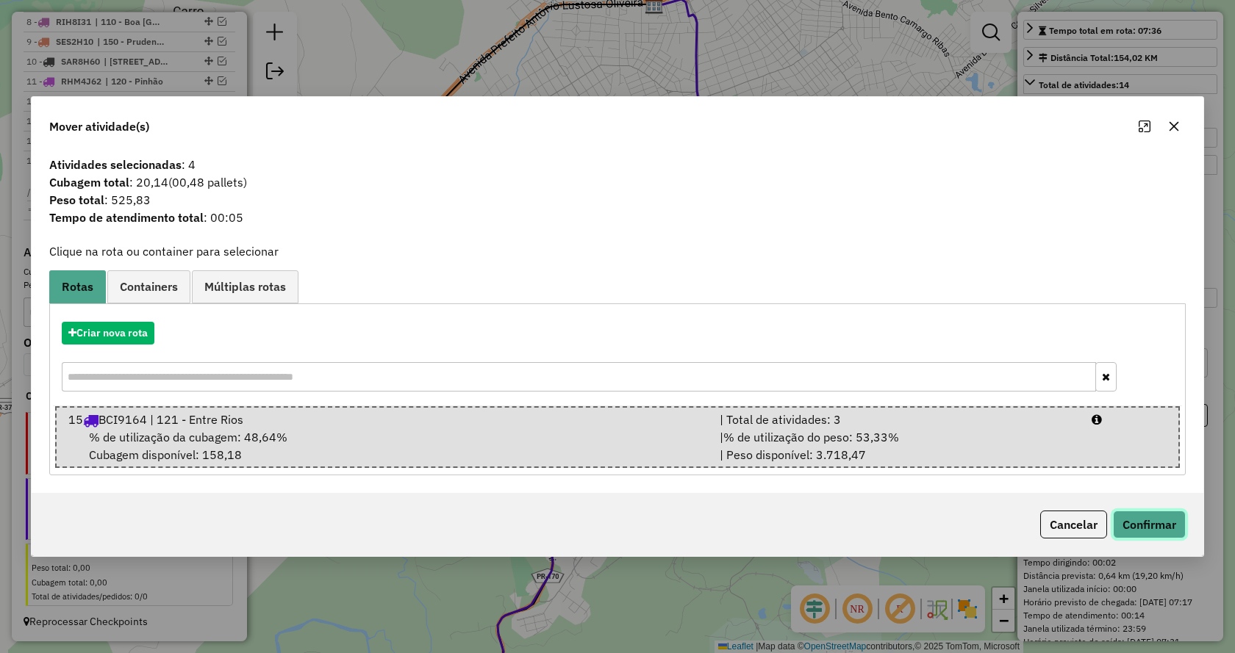
click at [1147, 523] on button "Confirmar" at bounding box center [1149, 525] width 73 height 28
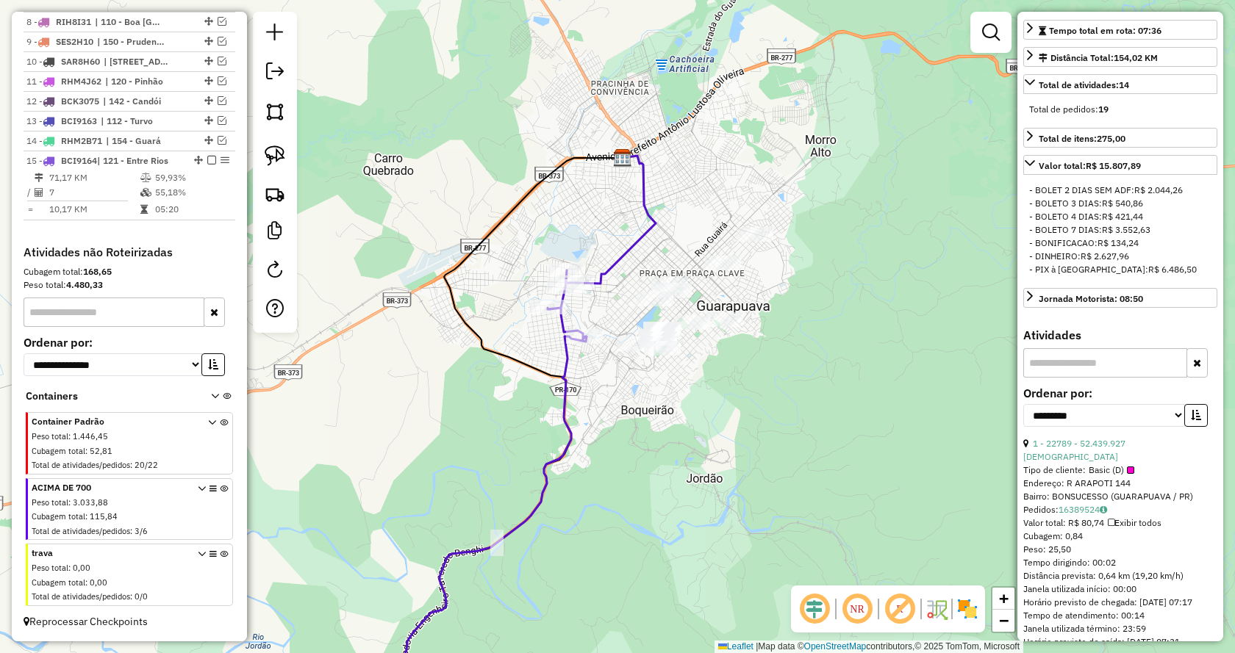
drag, startPoint x: 926, startPoint y: 483, endPoint x: 796, endPoint y: 440, distance: 136.9
click at [796, 440] on div "Janela de atendimento Grade de atendimento Capacidade Transportadoras Veículos …" at bounding box center [617, 326] width 1235 height 653
click at [283, 155] on img at bounding box center [275, 156] width 21 height 21
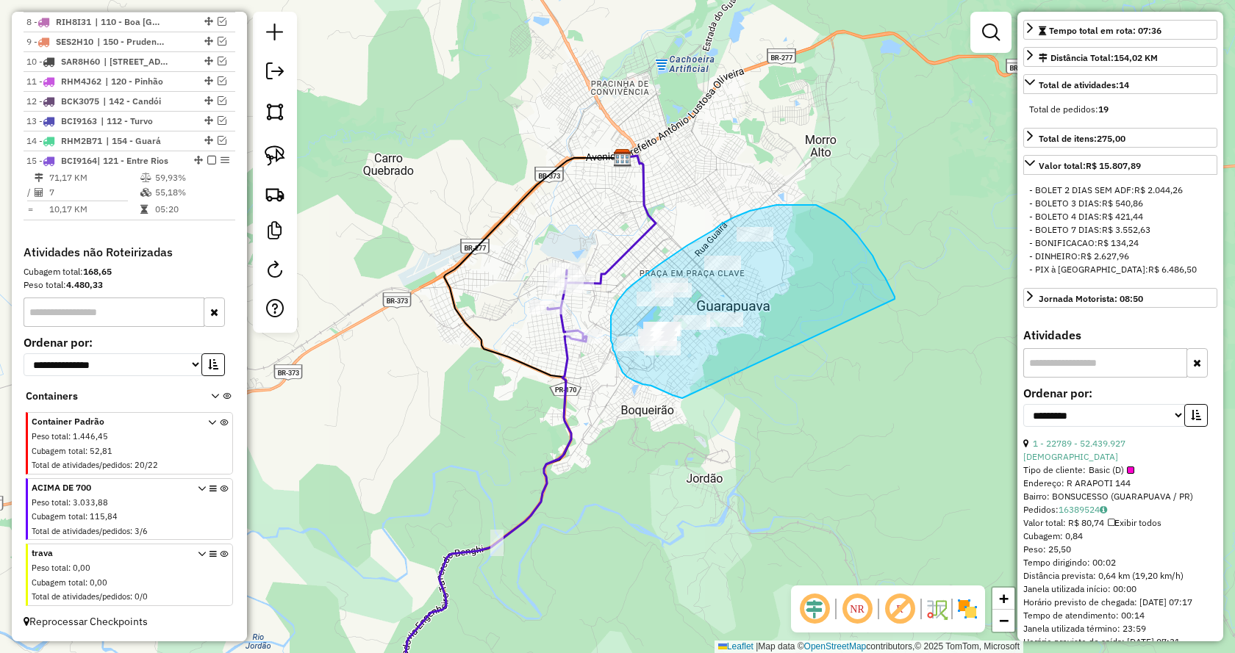
drag, startPoint x: 666, startPoint y: 393, endPoint x: 895, endPoint y: 300, distance: 246.7
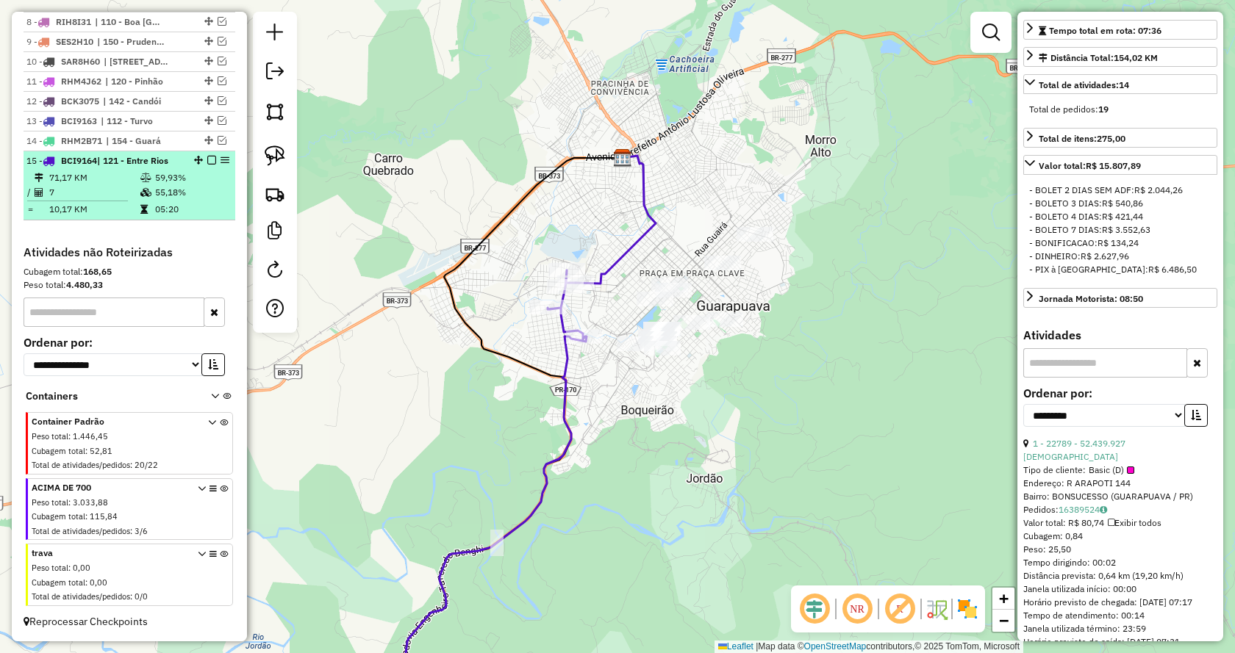
click at [207, 159] on em at bounding box center [211, 160] width 9 height 9
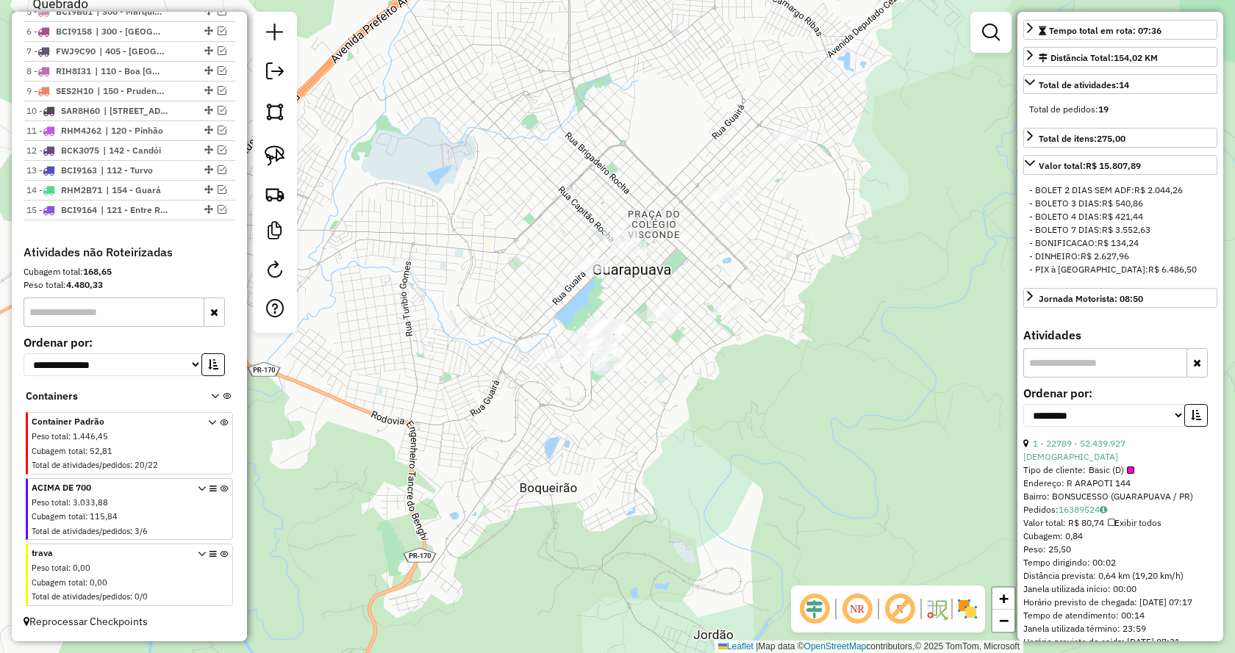
drag, startPoint x: 792, startPoint y: 366, endPoint x: 734, endPoint y: 424, distance: 82.6
click at [734, 424] on div "Janela de atendimento Grade de atendimento Capacidade Transportadoras Veículos …" at bounding box center [617, 326] width 1235 height 653
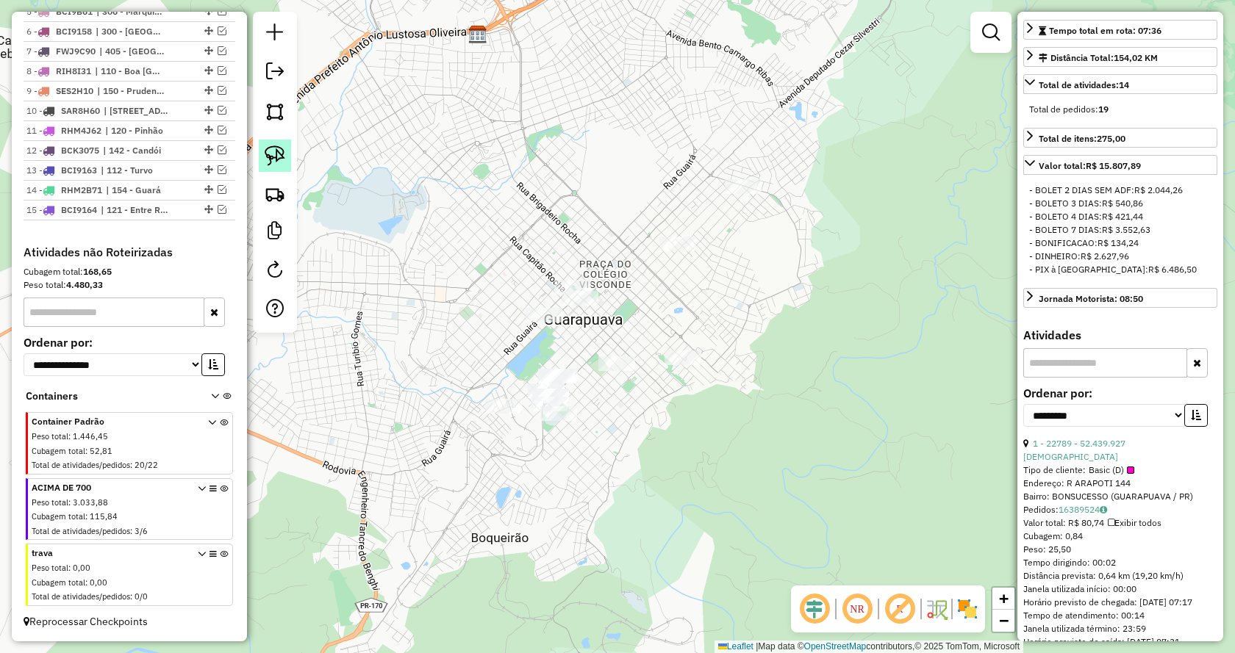
drag, startPoint x: 268, startPoint y: 148, endPoint x: 290, endPoint y: 170, distance: 31.2
click at [268, 147] on img at bounding box center [275, 156] width 21 height 21
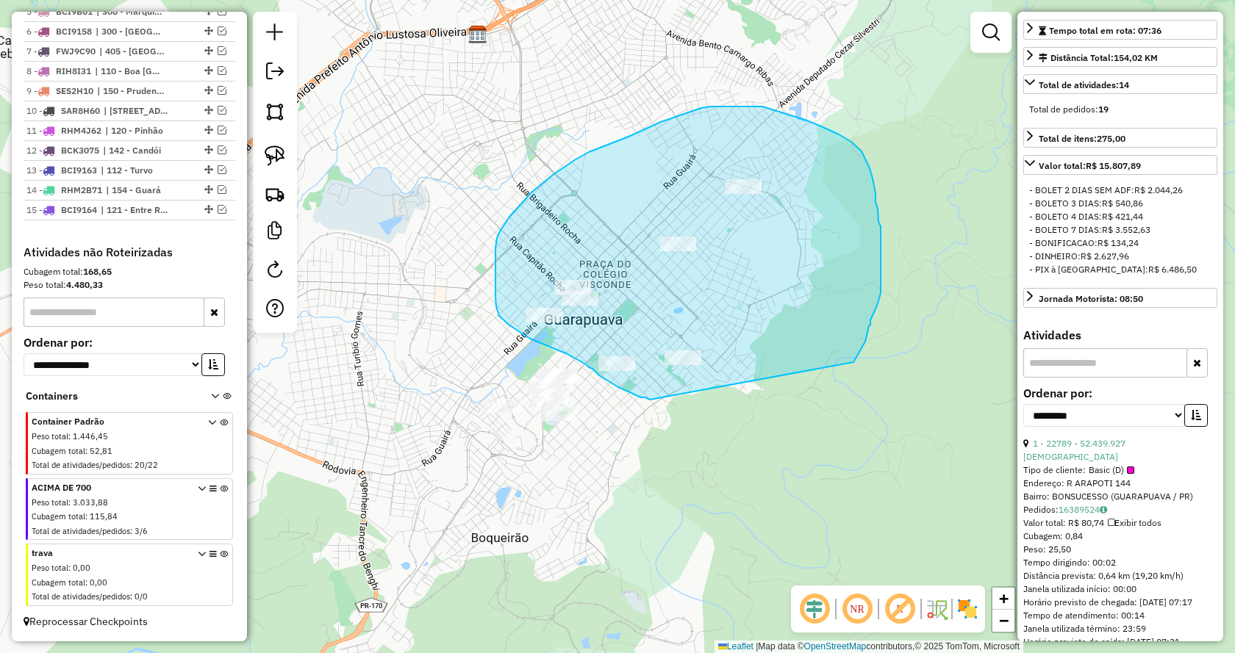
drag, startPoint x: 650, startPoint y: 400, endPoint x: 853, endPoint y: 362, distance: 207.0
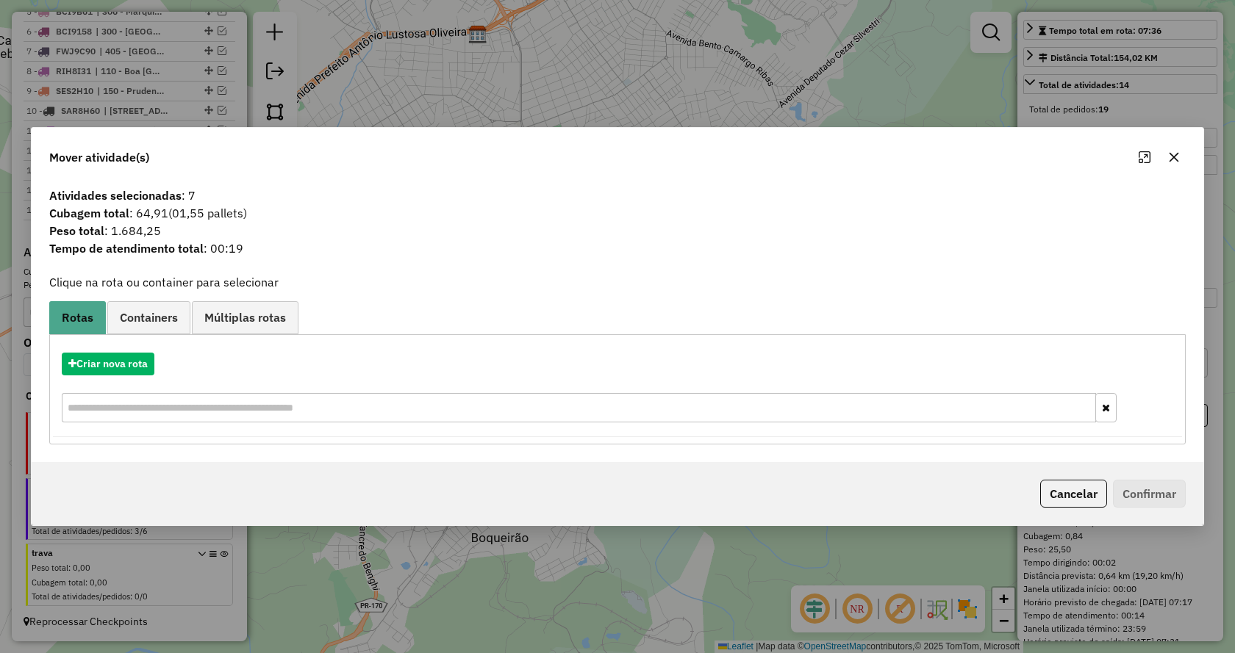
click at [1174, 156] on icon "button" at bounding box center [1174, 157] width 12 height 12
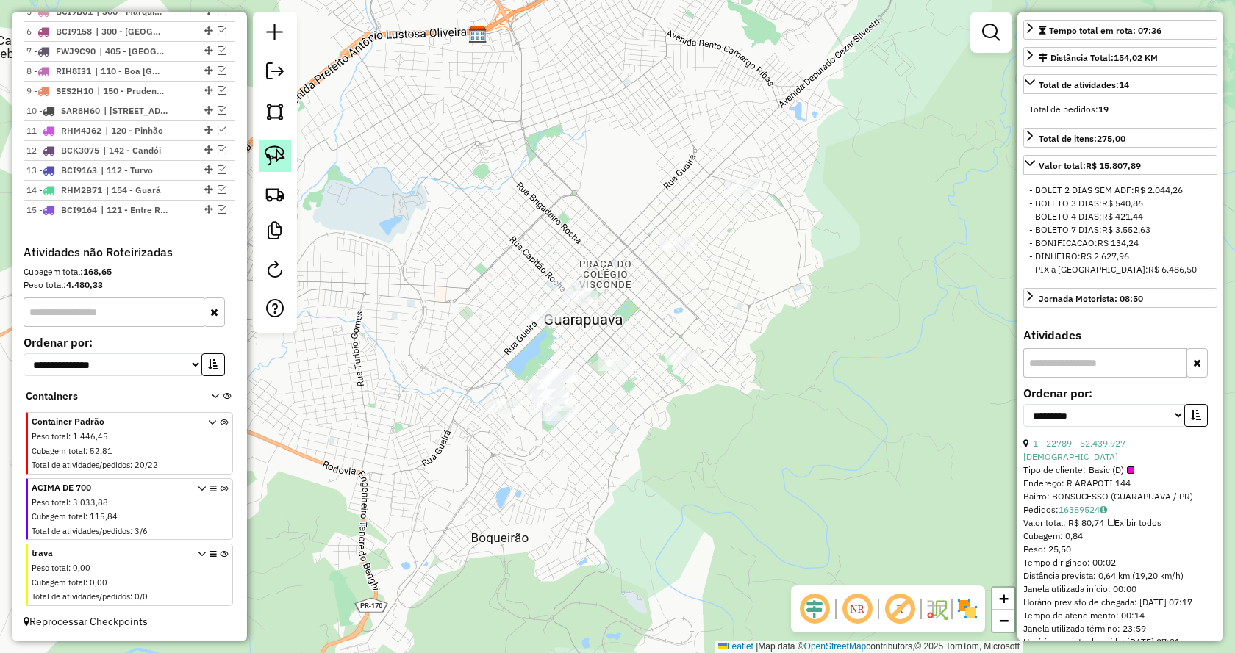
drag, startPoint x: 282, startPoint y: 151, endPoint x: 388, endPoint y: 301, distance: 183.6
click at [282, 151] on img at bounding box center [275, 156] width 21 height 21
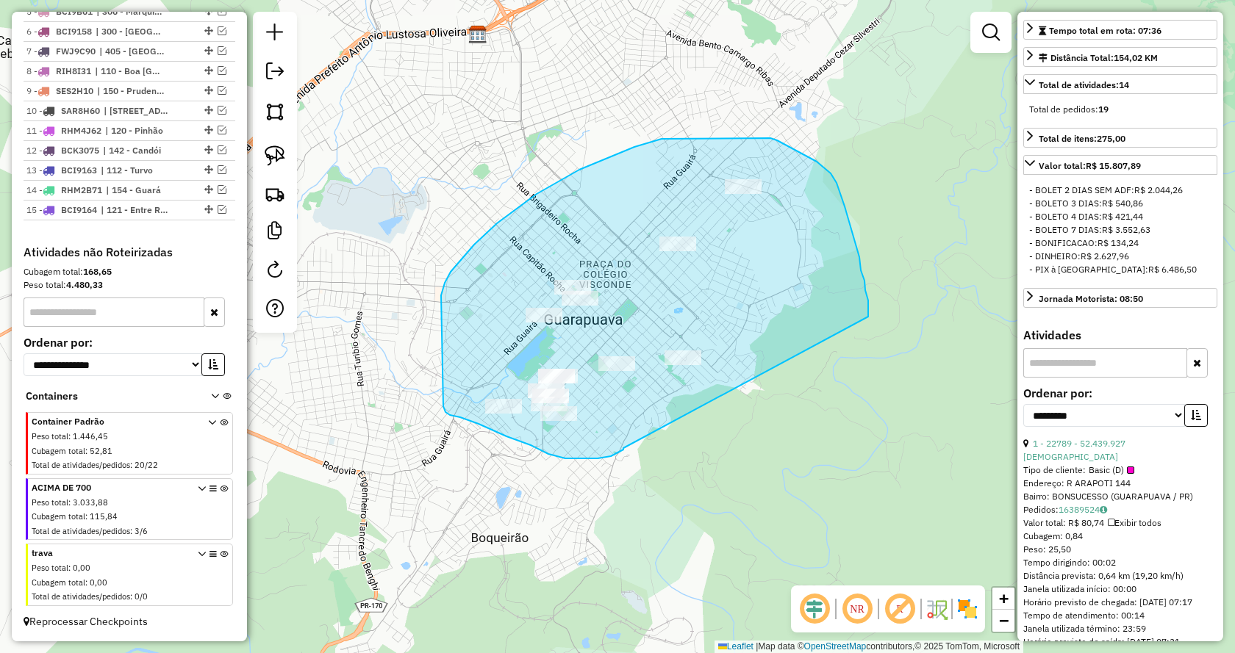
drag, startPoint x: 623, startPoint y: 448, endPoint x: 868, endPoint y: 317, distance: 277.9
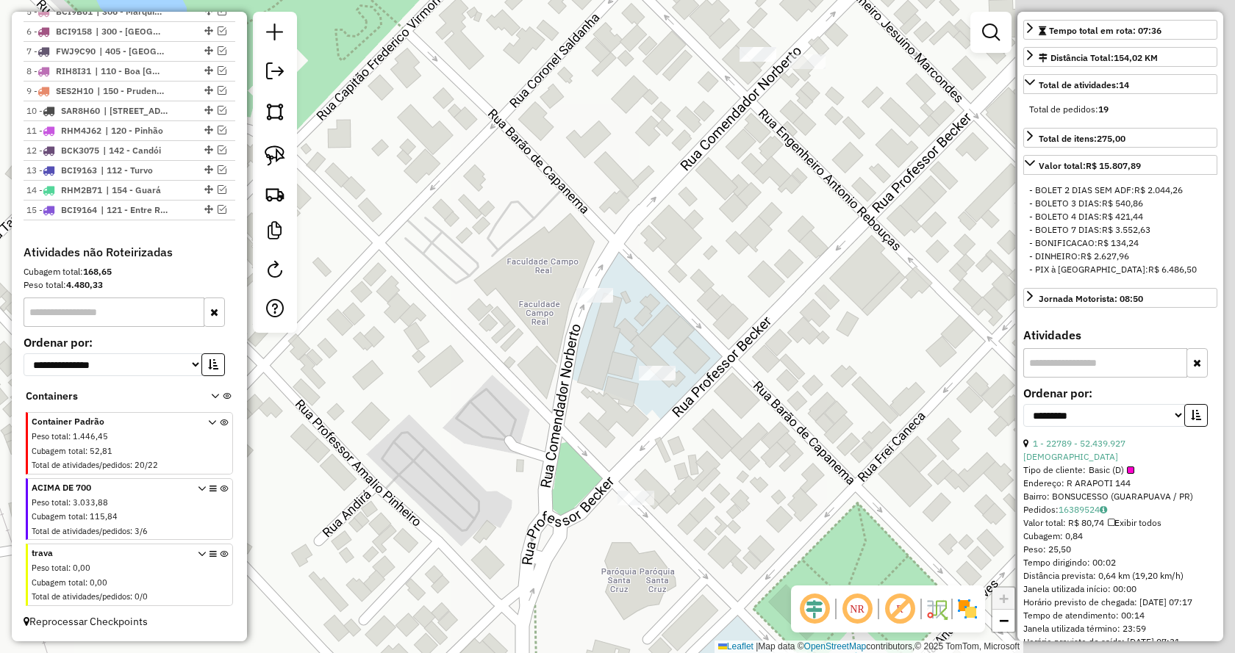
drag, startPoint x: 820, startPoint y: 420, endPoint x: 461, endPoint y: 413, distance: 358.8
click at [461, 413] on div "Janela de atendimento Grade de atendimento Capacidade Transportadoras Veículos …" at bounding box center [617, 326] width 1235 height 653
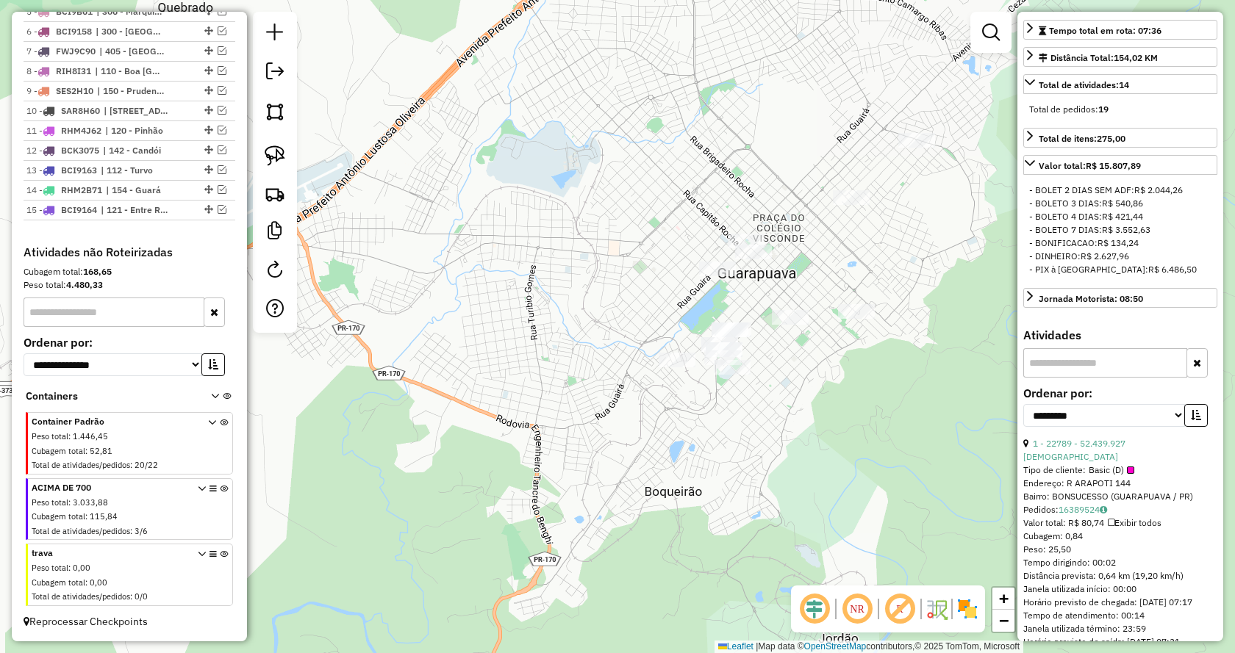
drag, startPoint x: 505, startPoint y: 290, endPoint x: 517, endPoint y: 323, distance: 35.1
click at [517, 323] on div "Janela de atendimento Grade de atendimento Capacidade Transportadoras Veículos …" at bounding box center [617, 326] width 1235 height 653
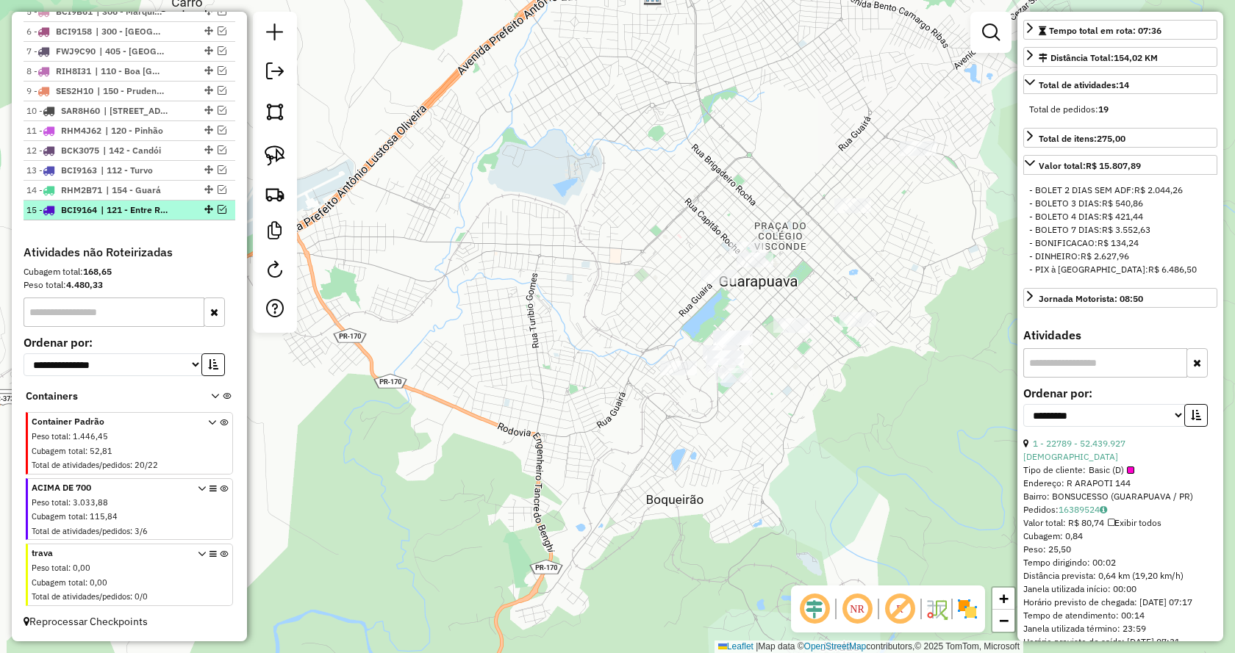
click at [218, 210] on em at bounding box center [222, 209] width 9 height 9
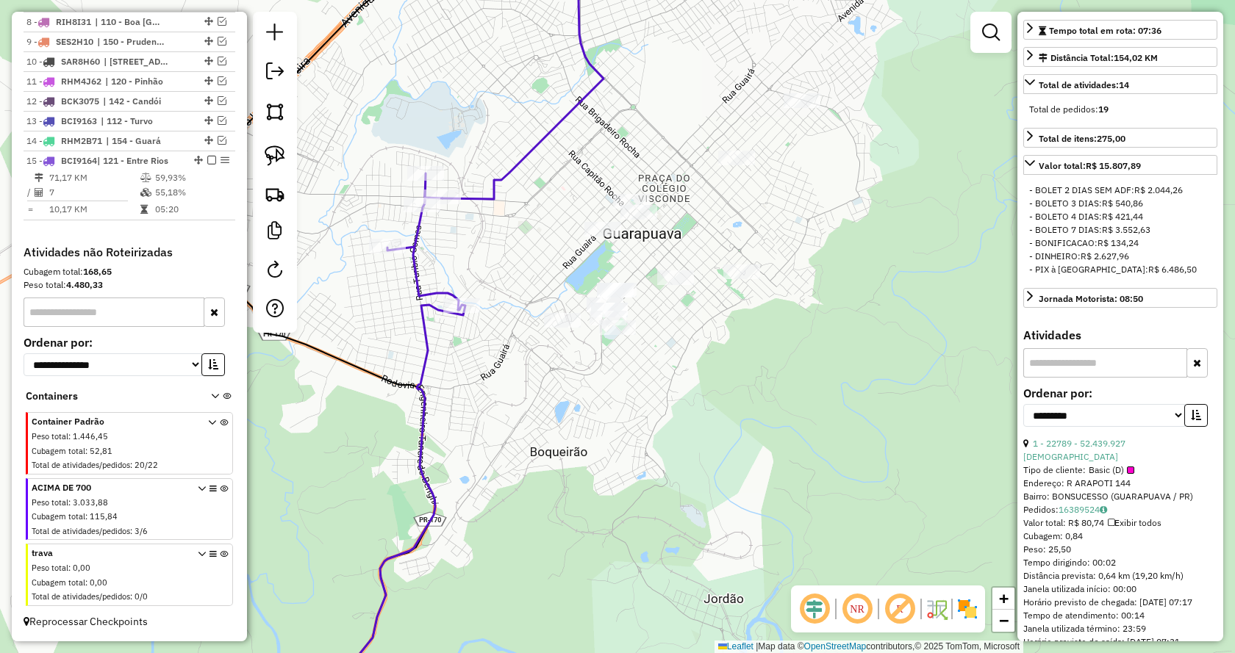
drag, startPoint x: 659, startPoint y: 467, endPoint x: 549, endPoint y: 431, distance: 116.0
click at [549, 431] on div "Janela de atendimento Grade de atendimento Capacidade Transportadoras Veículos …" at bounding box center [617, 326] width 1235 height 653
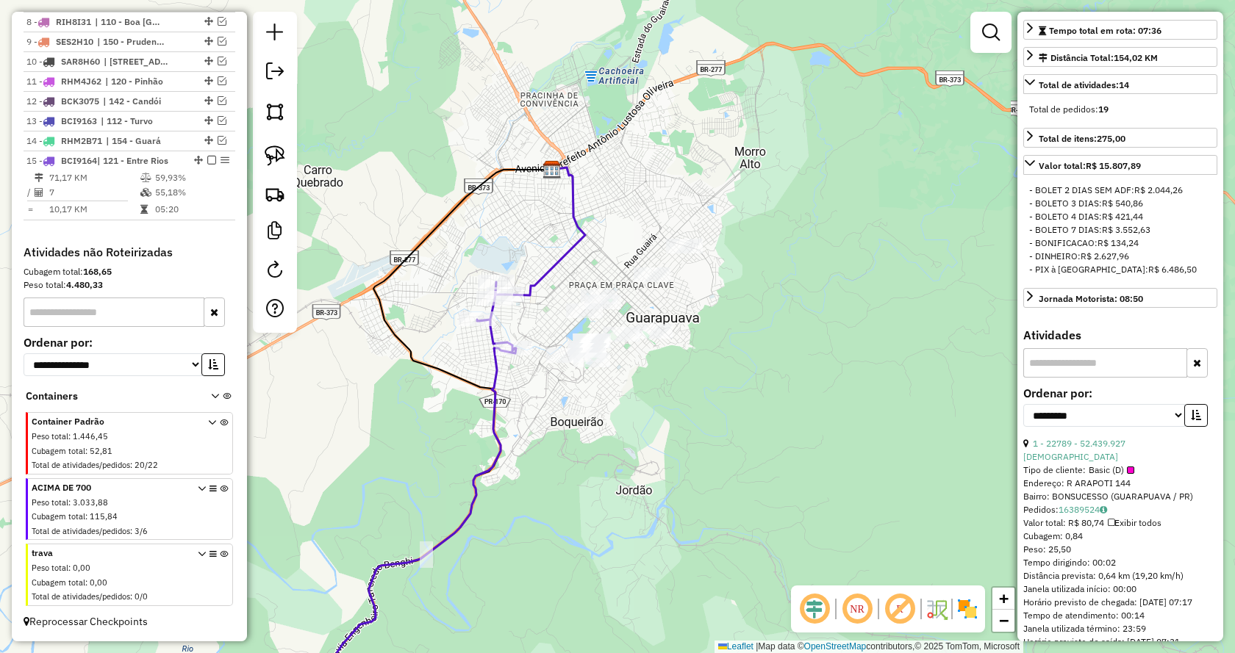
drag, startPoint x: 667, startPoint y: 521, endPoint x: 645, endPoint y: 508, distance: 25.7
click at [645, 508] on div "Janela de atendimento Grade de atendimento Capacidade Transportadoras Veículos …" at bounding box center [617, 326] width 1235 height 653
click at [270, 157] on img at bounding box center [275, 156] width 21 height 21
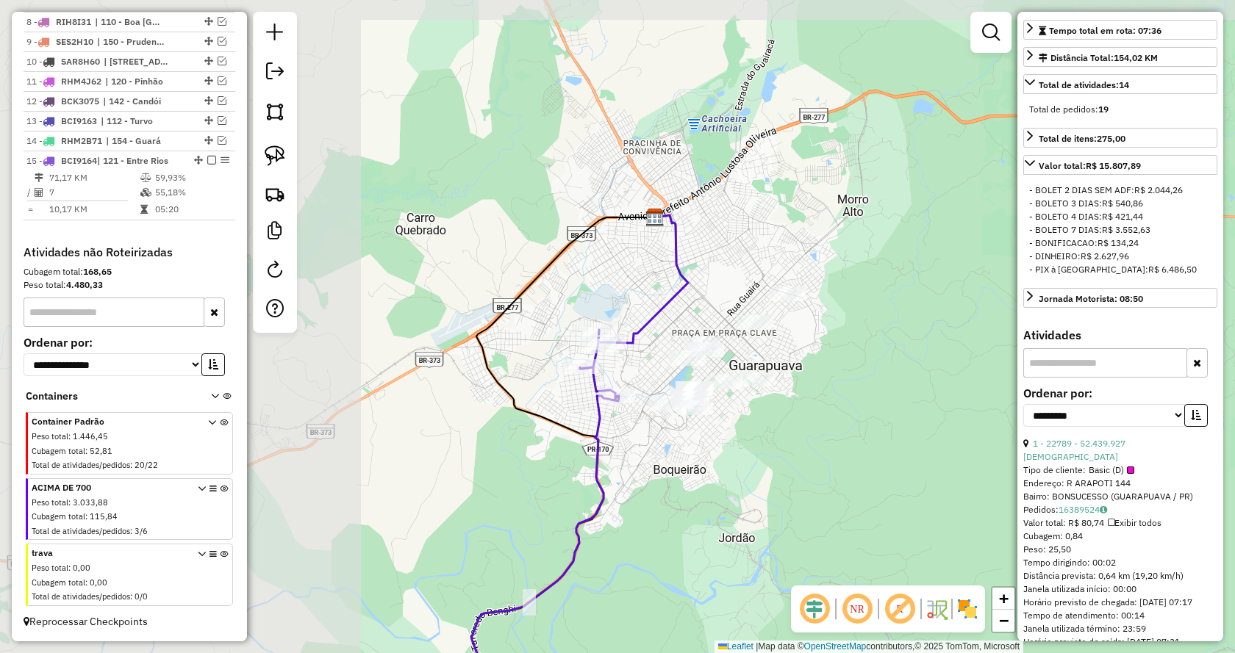
drag, startPoint x: 601, startPoint y: 388, endPoint x: 961, endPoint y: 544, distance: 391.8
click at [961, 544] on div "Janela de atendimento Grade de atendimento Capacidade Transportadoras Veículos …" at bounding box center [617, 326] width 1235 height 653
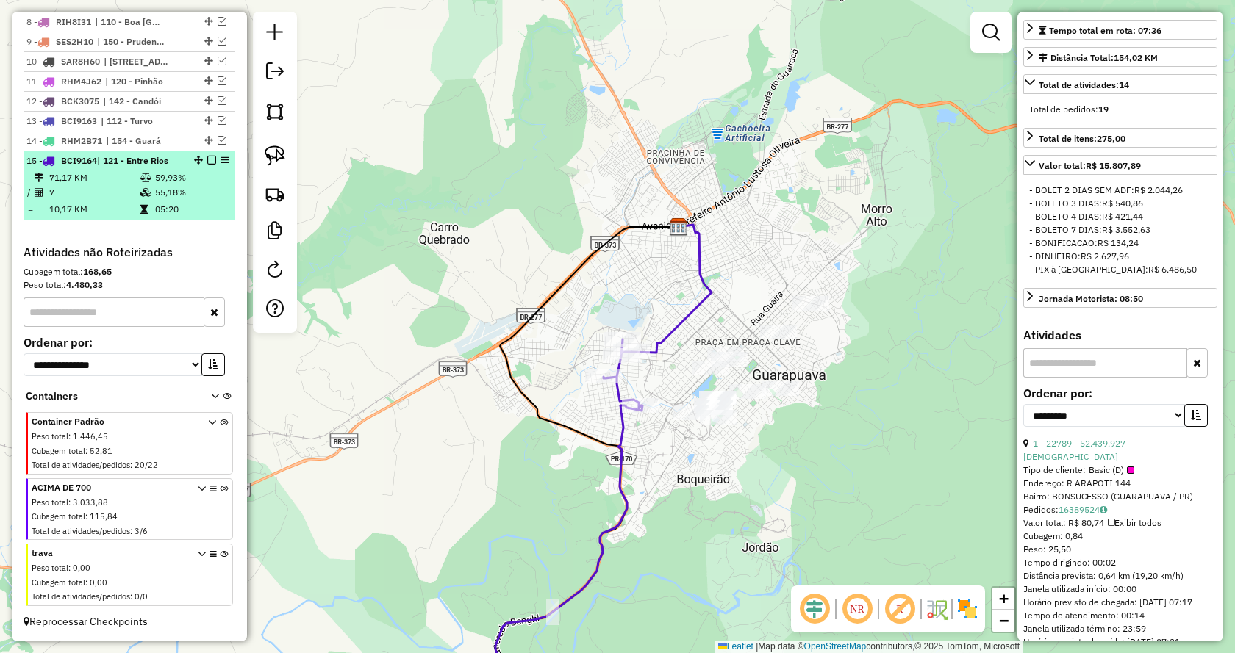
click at [208, 163] on em at bounding box center [211, 160] width 9 height 9
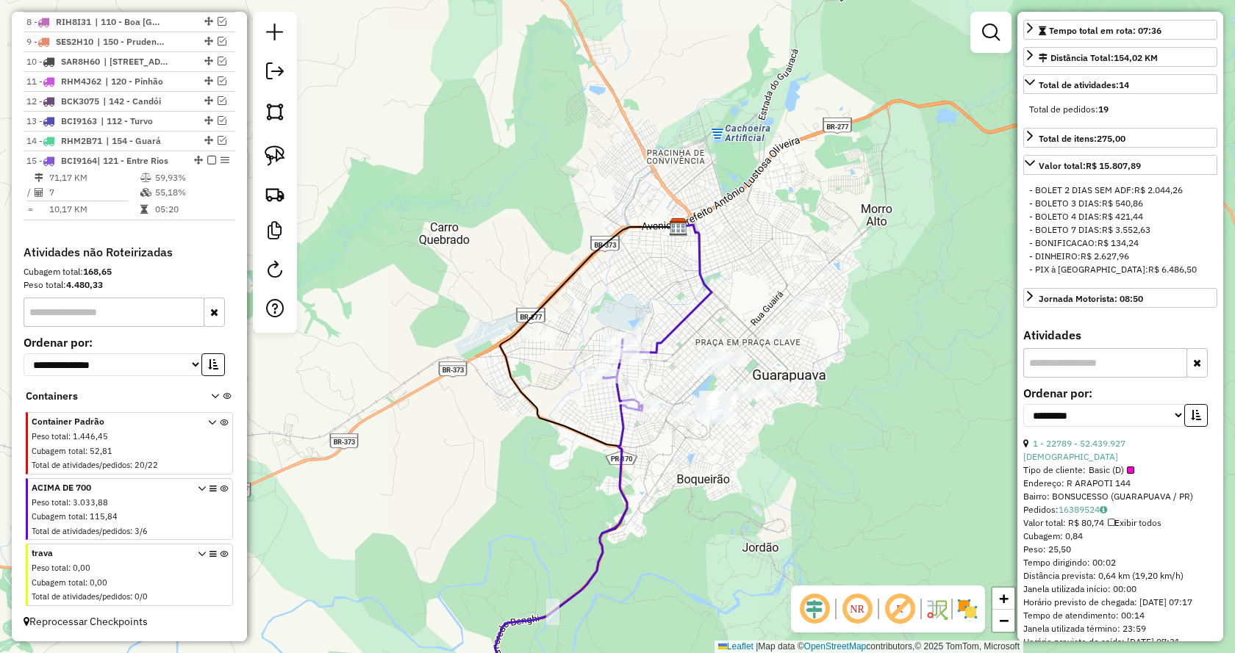
scroll to position [676, 0]
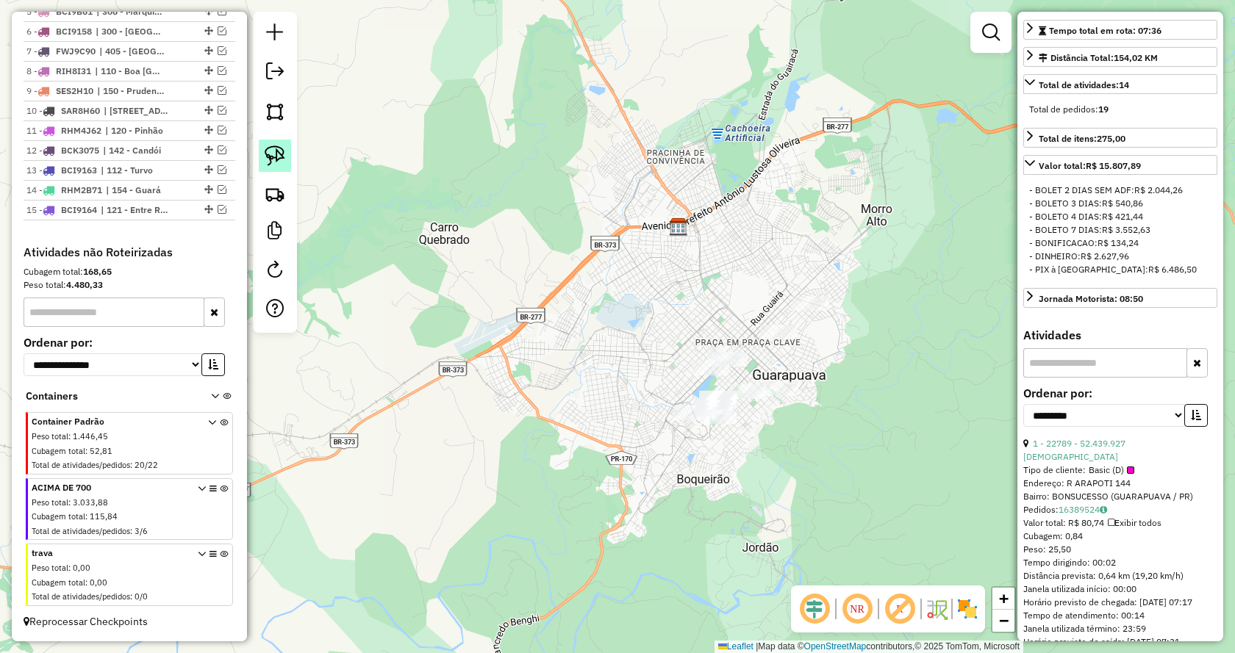
click at [282, 154] on img at bounding box center [275, 156] width 21 height 21
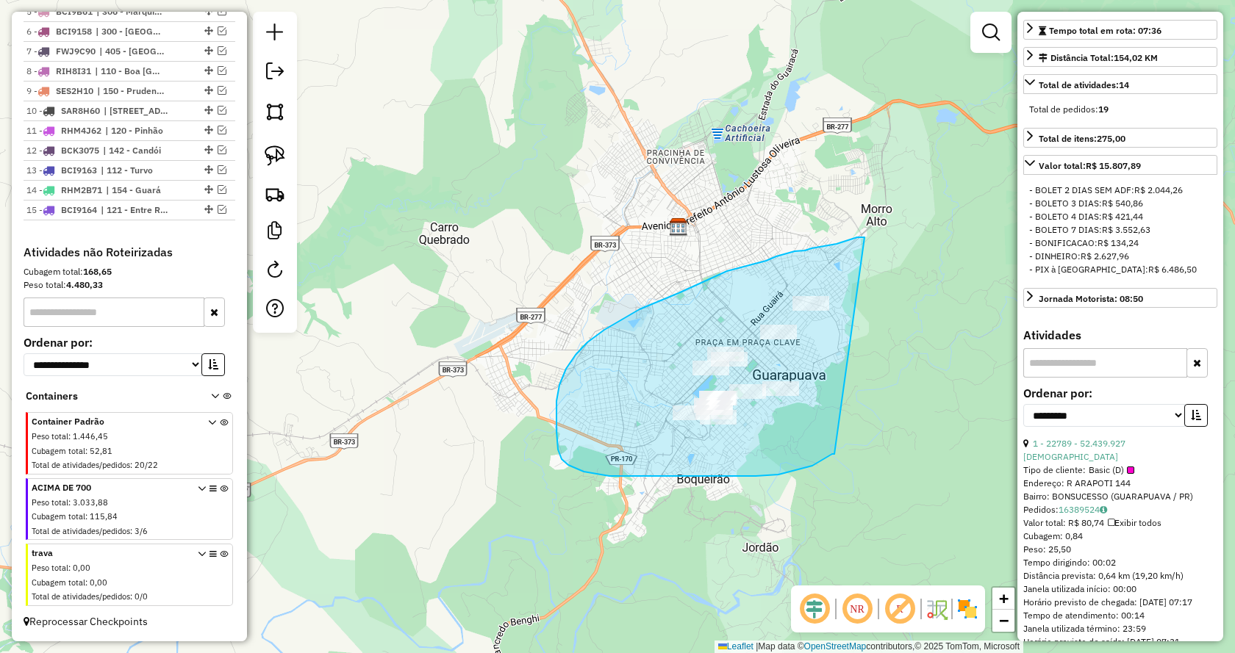
drag, startPoint x: 812, startPoint y: 466, endPoint x: 898, endPoint y: 238, distance: 243.3
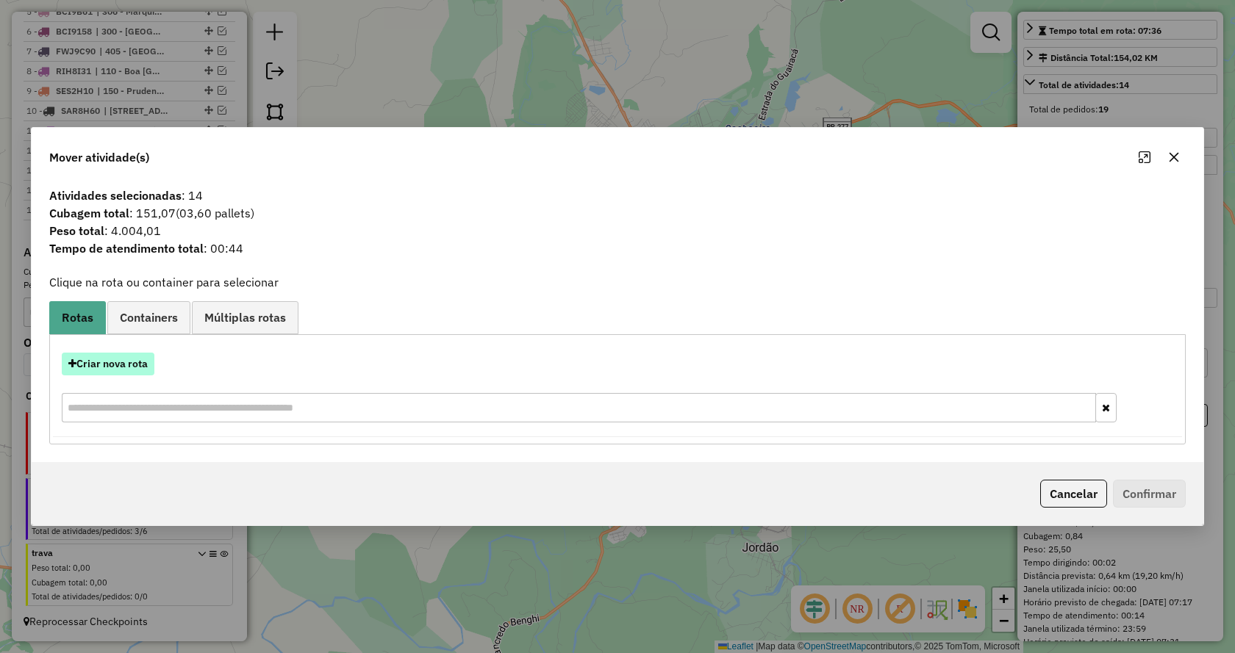
click at [127, 360] on button "Criar nova rota" at bounding box center [108, 364] width 93 height 23
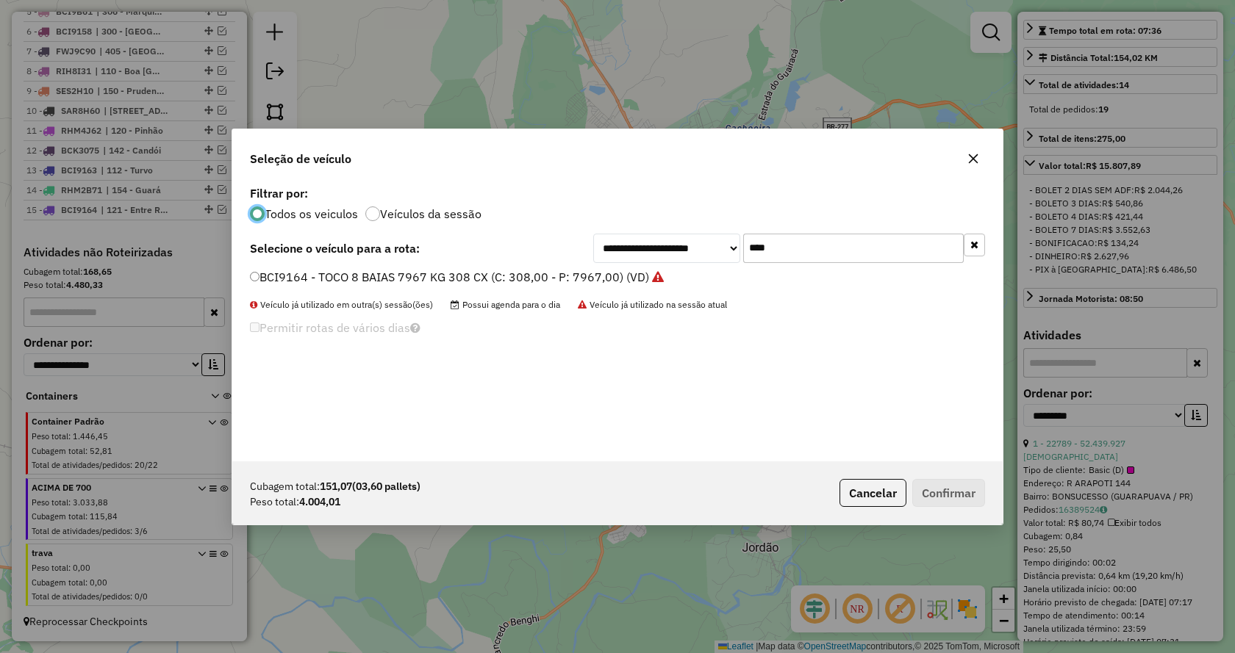
scroll to position [8, 4]
drag, startPoint x: 676, startPoint y: 252, endPoint x: 586, endPoint y: 252, distance: 90.4
click at [586, 252] on div "**********" at bounding box center [617, 248] width 735 height 29
type input "***"
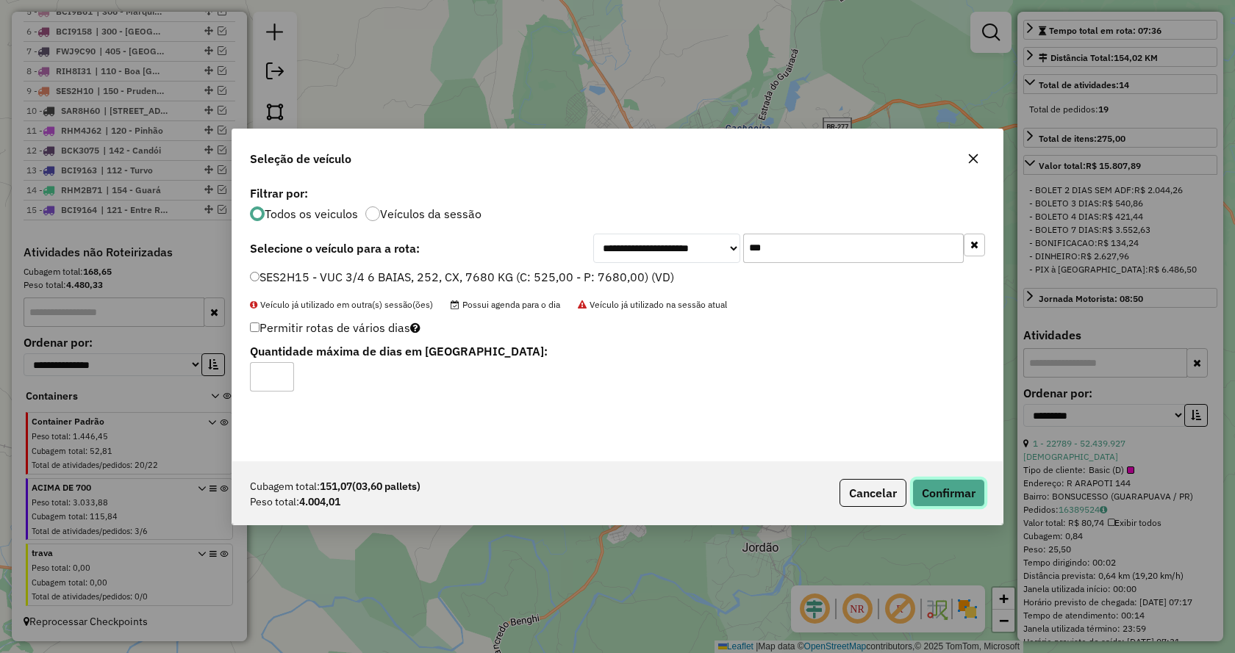
drag, startPoint x: 948, startPoint y: 498, endPoint x: 1205, endPoint y: 344, distance: 300.0
click at [948, 497] on button "Confirmar" at bounding box center [948, 493] width 73 height 28
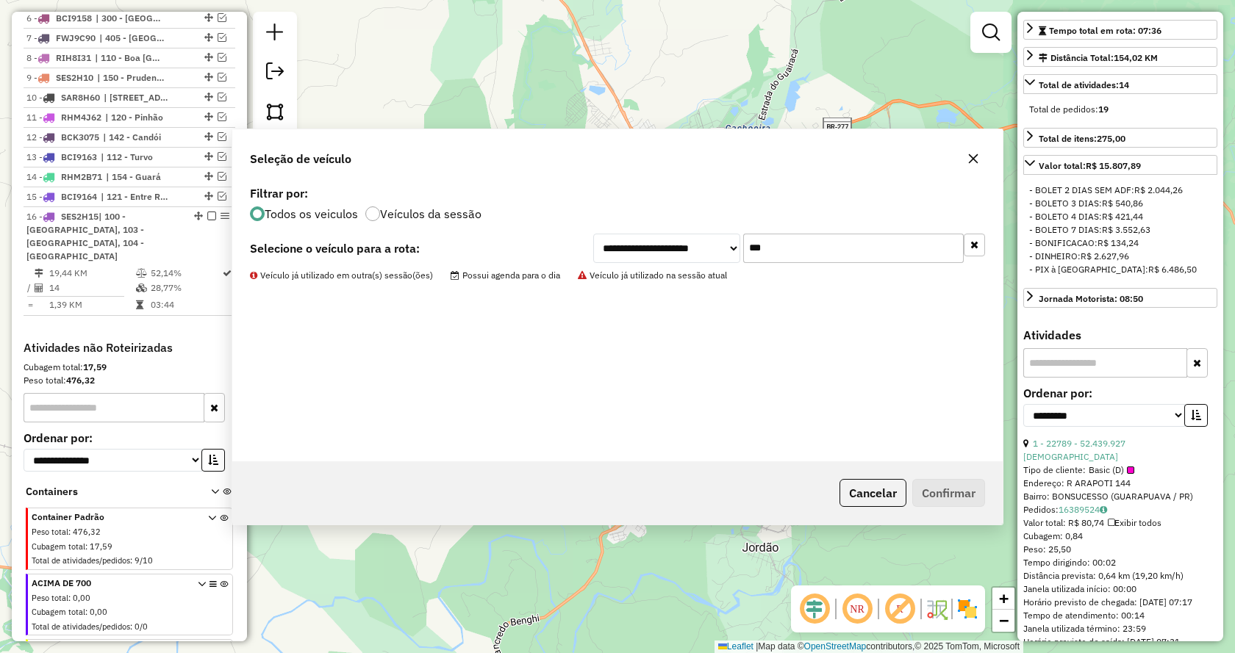
scroll to position [785, 0]
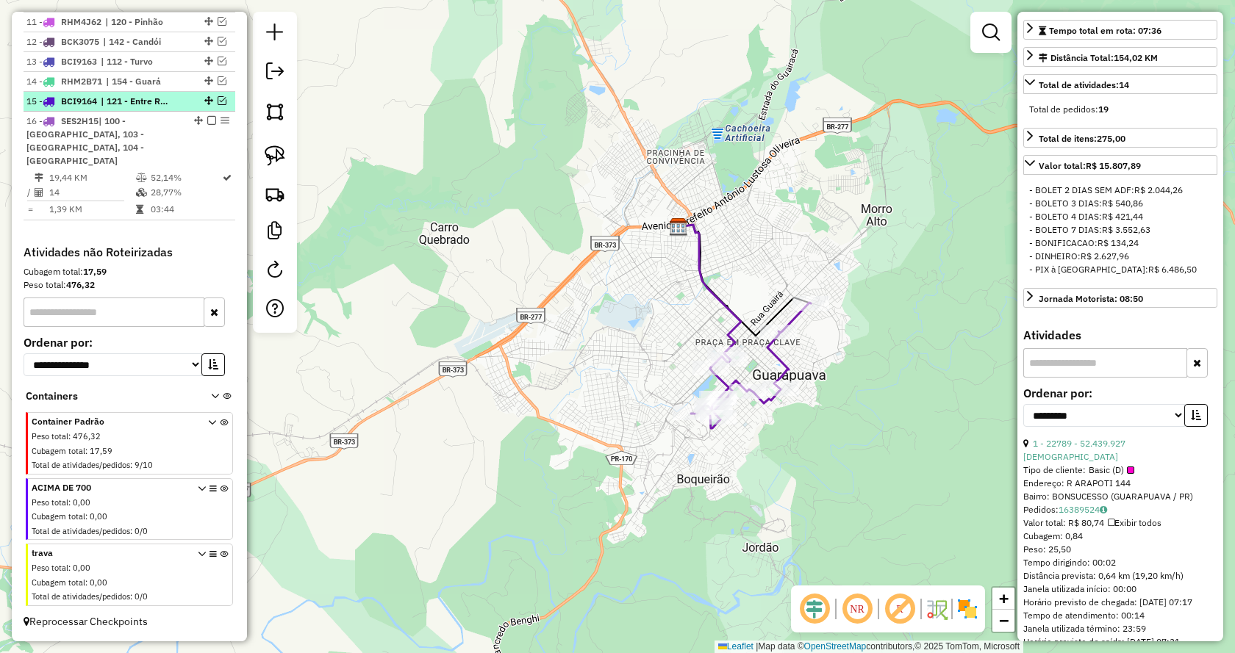
click at [218, 101] on em at bounding box center [222, 100] width 9 height 9
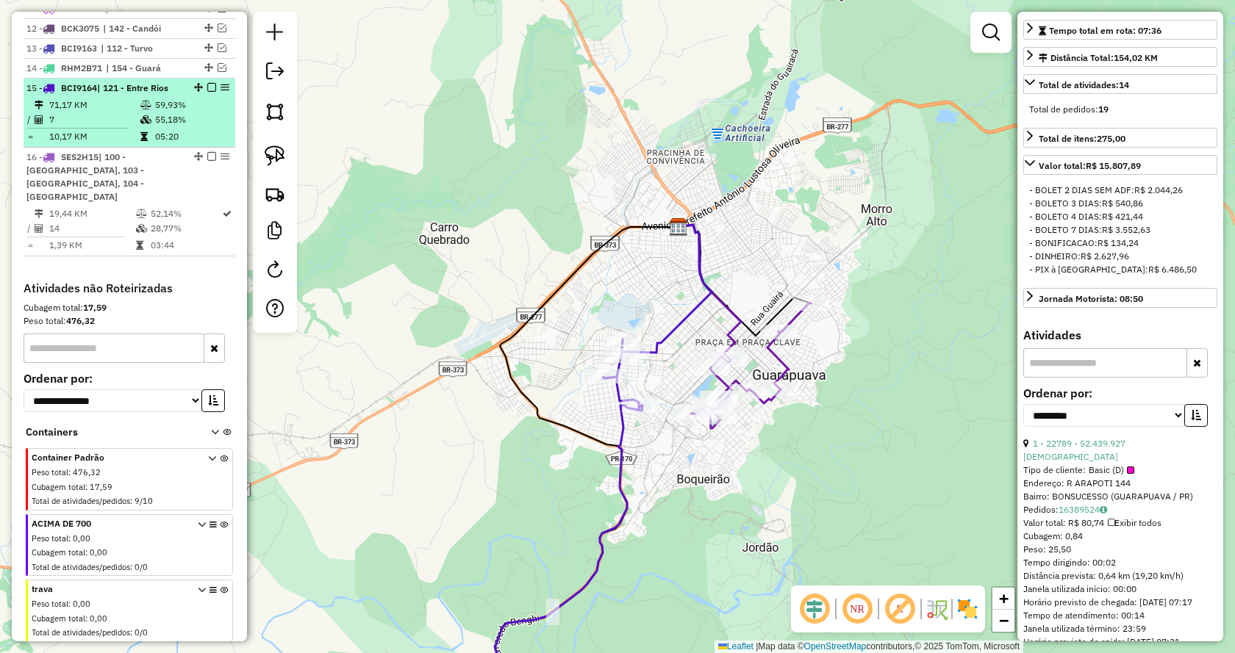
click at [207, 92] on em at bounding box center [211, 87] width 9 height 9
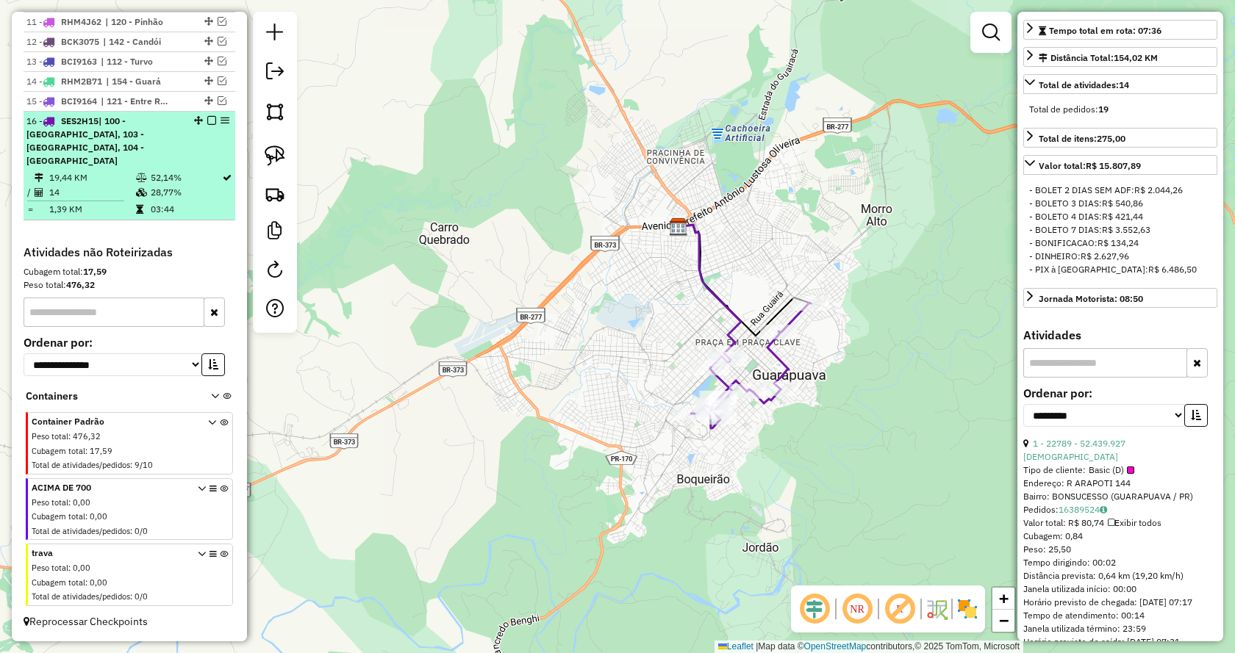
click at [207, 119] on em at bounding box center [211, 120] width 9 height 9
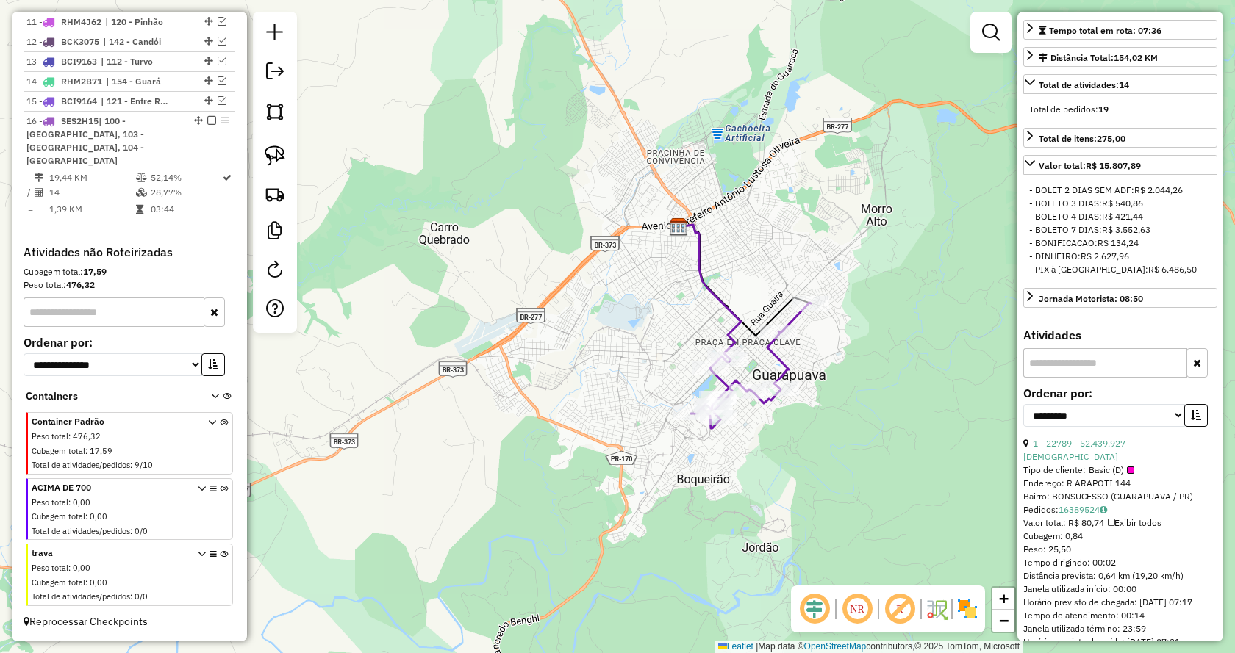
scroll to position [696, 0]
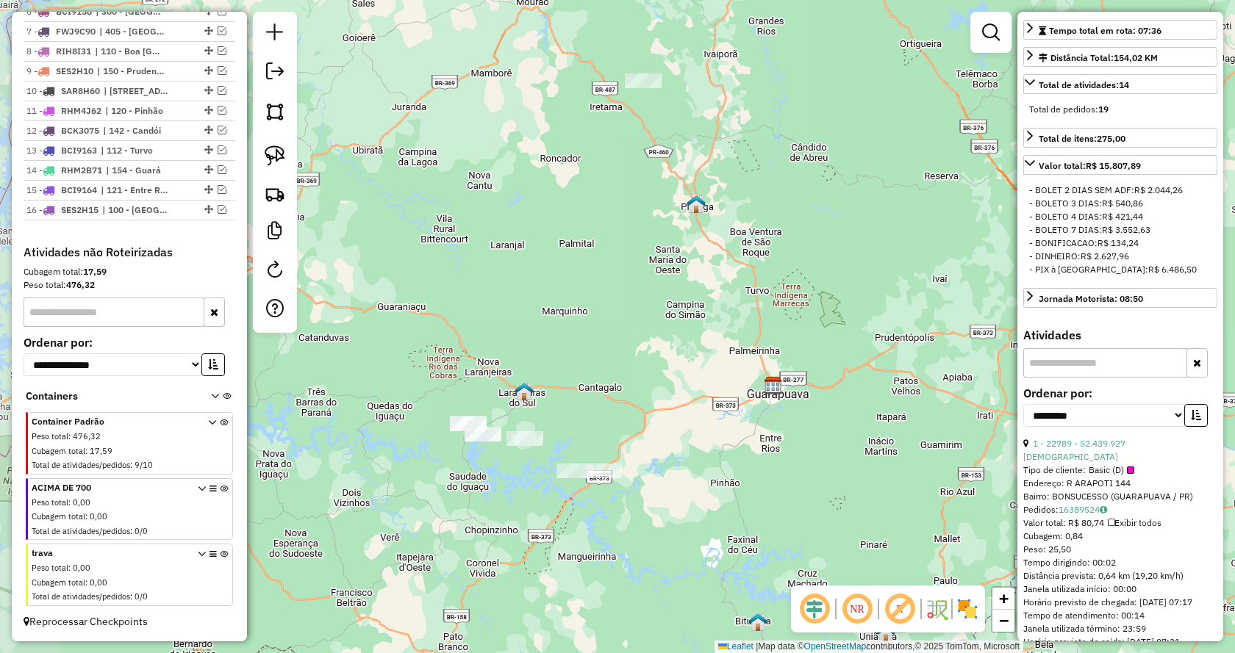
drag, startPoint x: 635, startPoint y: 542, endPoint x: 781, endPoint y: 465, distance: 164.7
click at [781, 465] on div "Janela de atendimento Grade de atendimento Capacidade Transportadoras Veículos …" at bounding box center [617, 326] width 1235 height 653
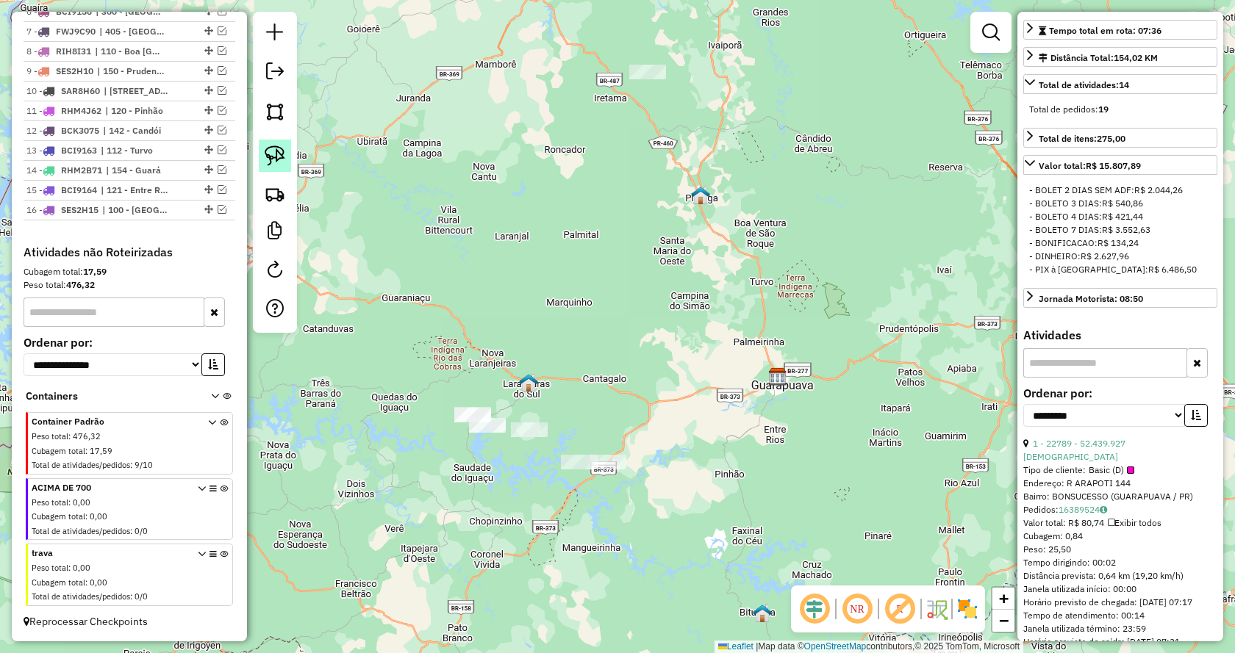
click at [269, 151] on img at bounding box center [275, 156] width 21 height 21
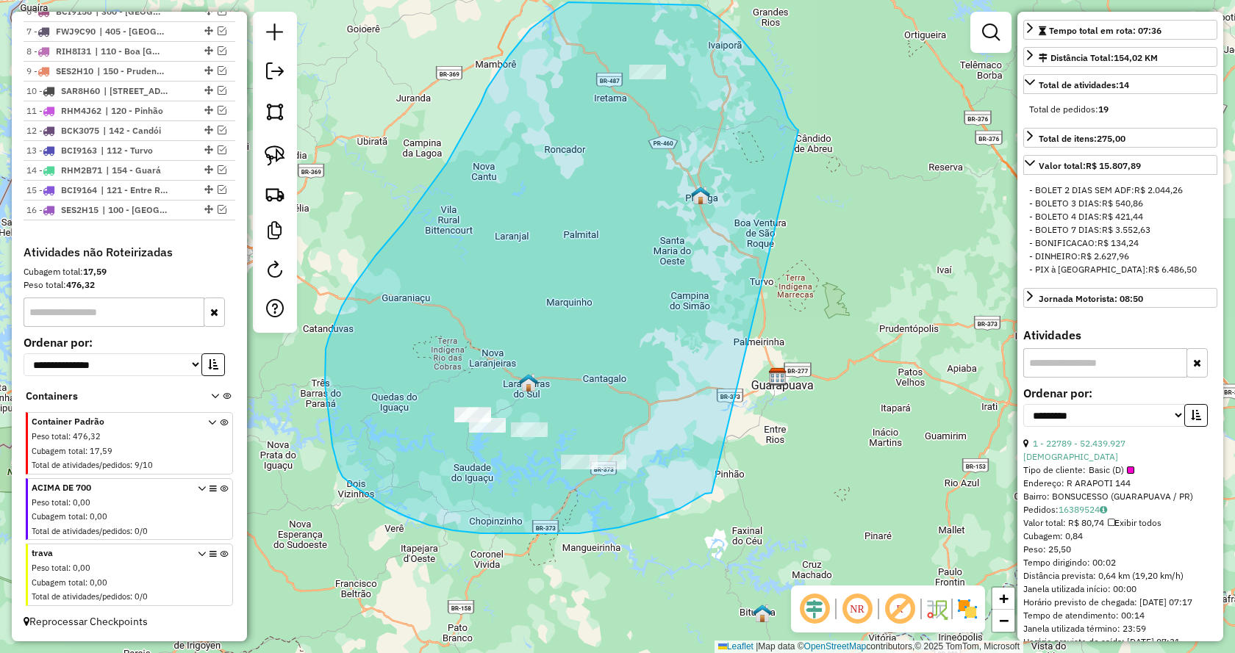
drag, startPoint x: 619, startPoint y: 528, endPoint x: 798, endPoint y: 134, distance: 432.9
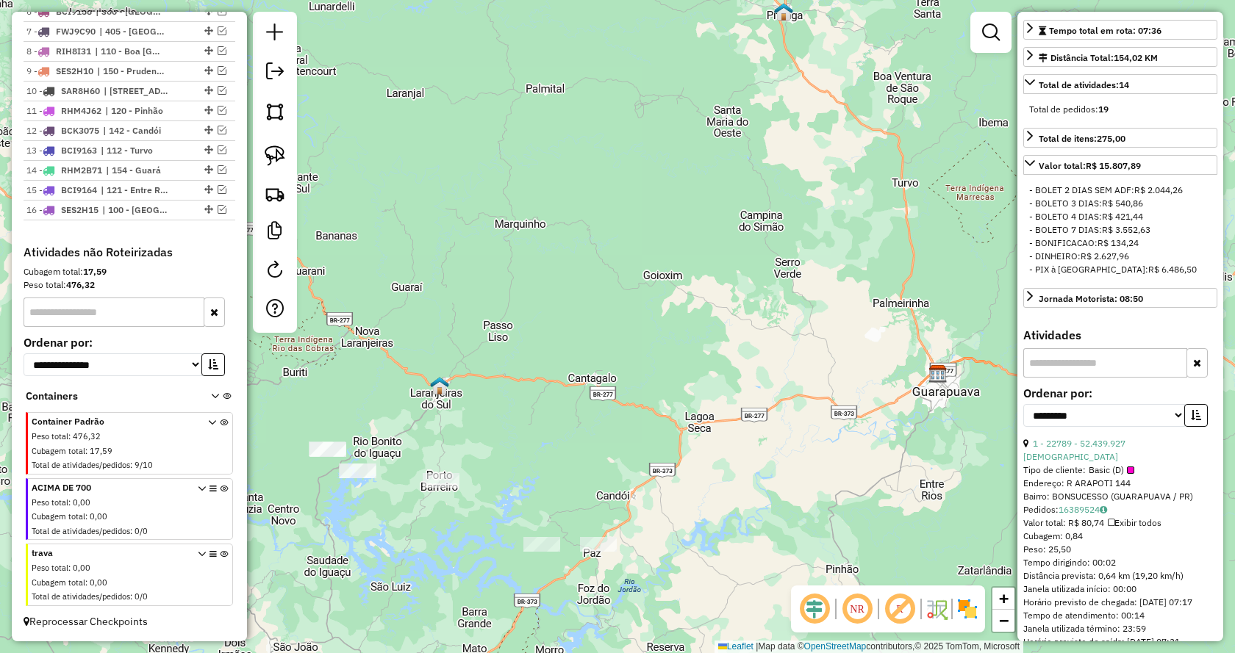
drag, startPoint x: 561, startPoint y: 386, endPoint x: 541, endPoint y: 428, distance: 46.4
click at [541, 428] on div "Janela de atendimento Grade de atendimento Capacidade Transportadoras Veículos …" at bounding box center [617, 326] width 1235 height 653
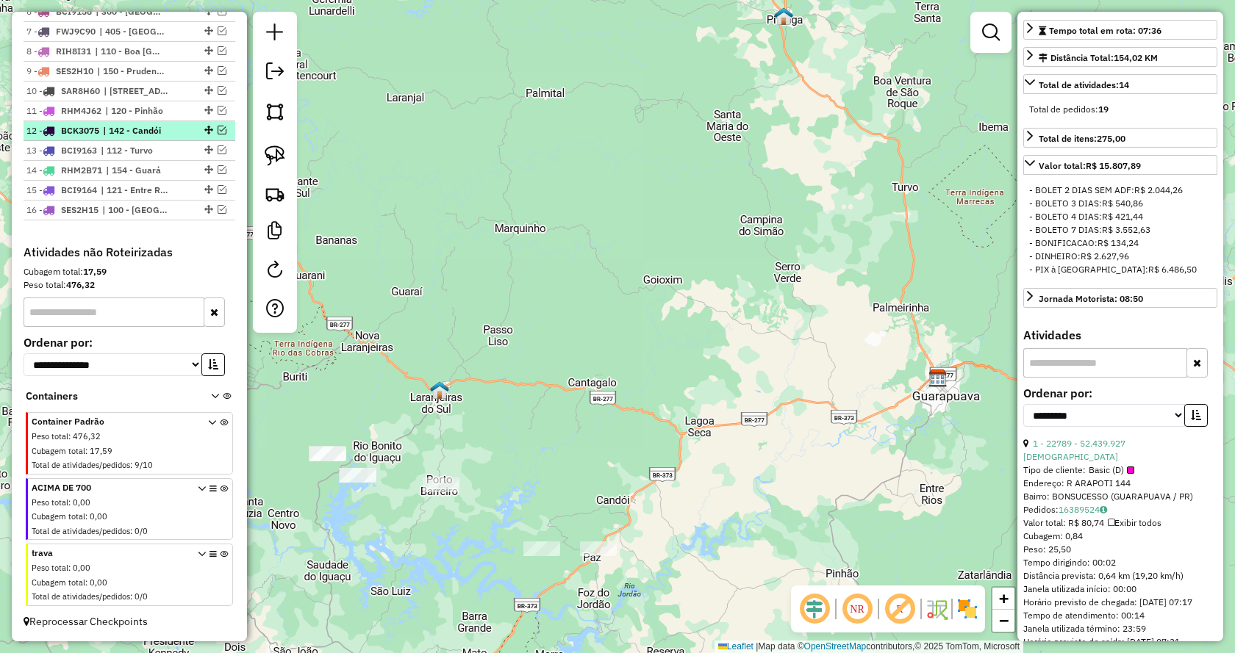
click at [218, 132] on em at bounding box center [222, 130] width 9 height 9
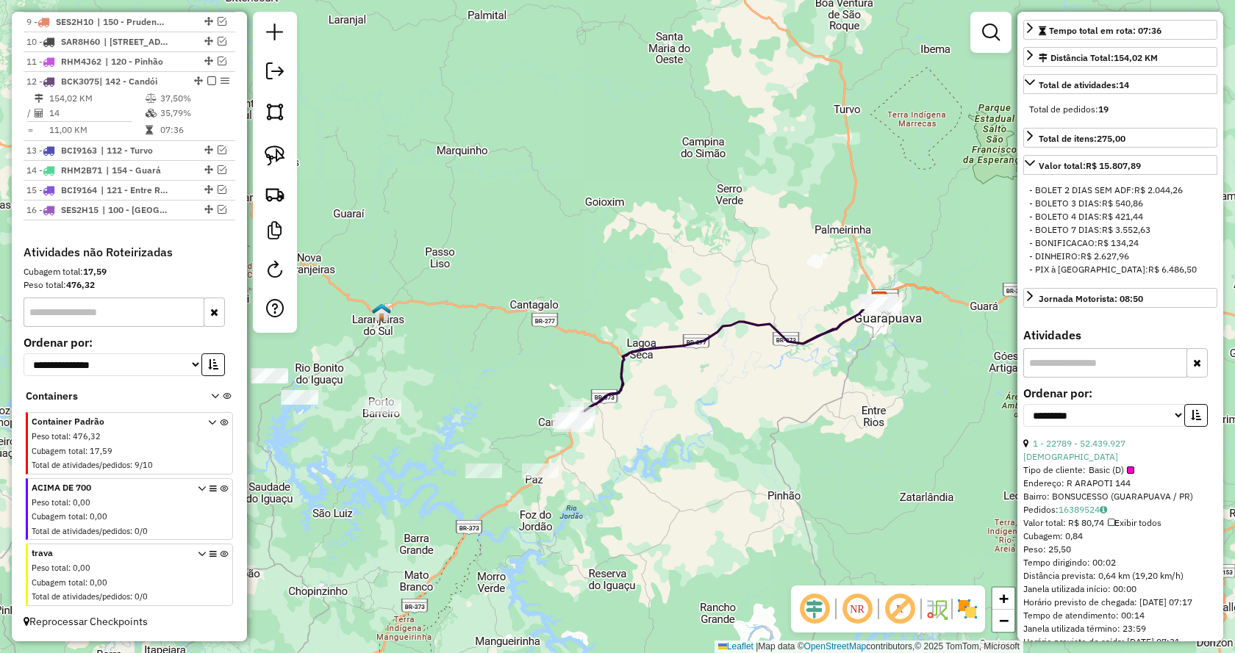
drag, startPoint x: 776, startPoint y: 514, endPoint x: 748, endPoint y: 453, distance: 67.1
click at [748, 453] on div "Janela de atendimento Grade de atendimento Capacidade Transportadoras Veículos …" at bounding box center [617, 326] width 1235 height 653
click at [271, 155] on img at bounding box center [275, 156] width 21 height 21
drag, startPoint x: 527, startPoint y: 504, endPoint x: 438, endPoint y: 477, distance: 93.0
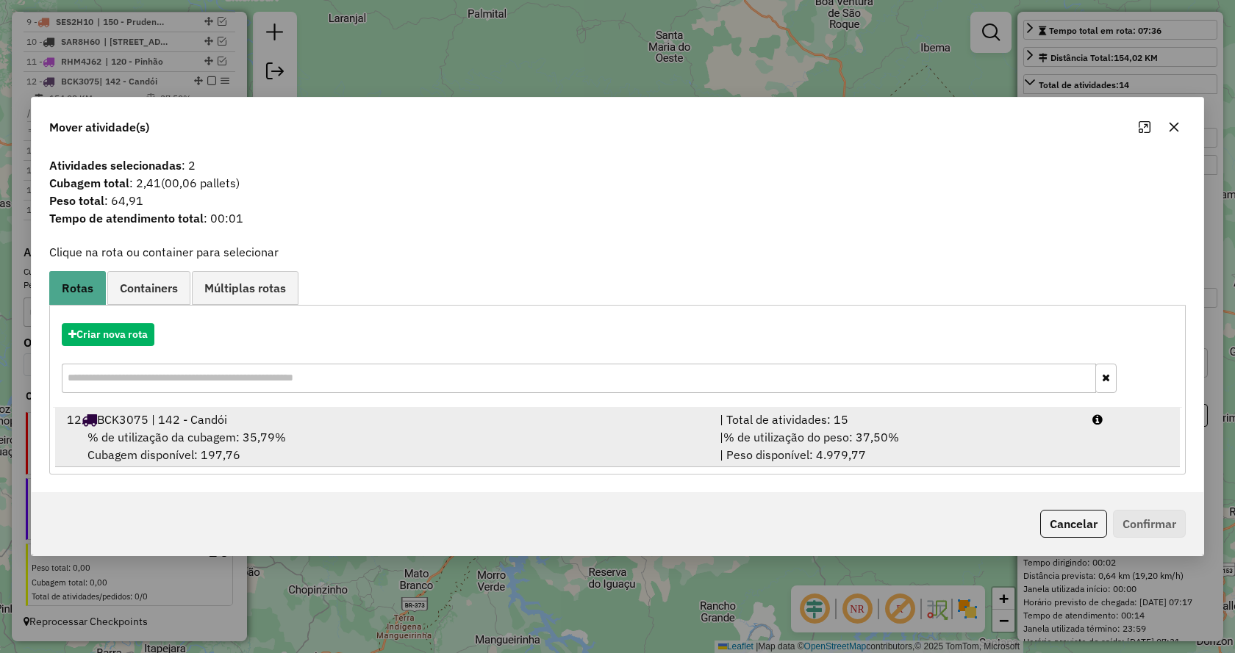
click at [853, 436] on span "% de utilização do peso: 37,50%" at bounding box center [811, 437] width 176 height 15
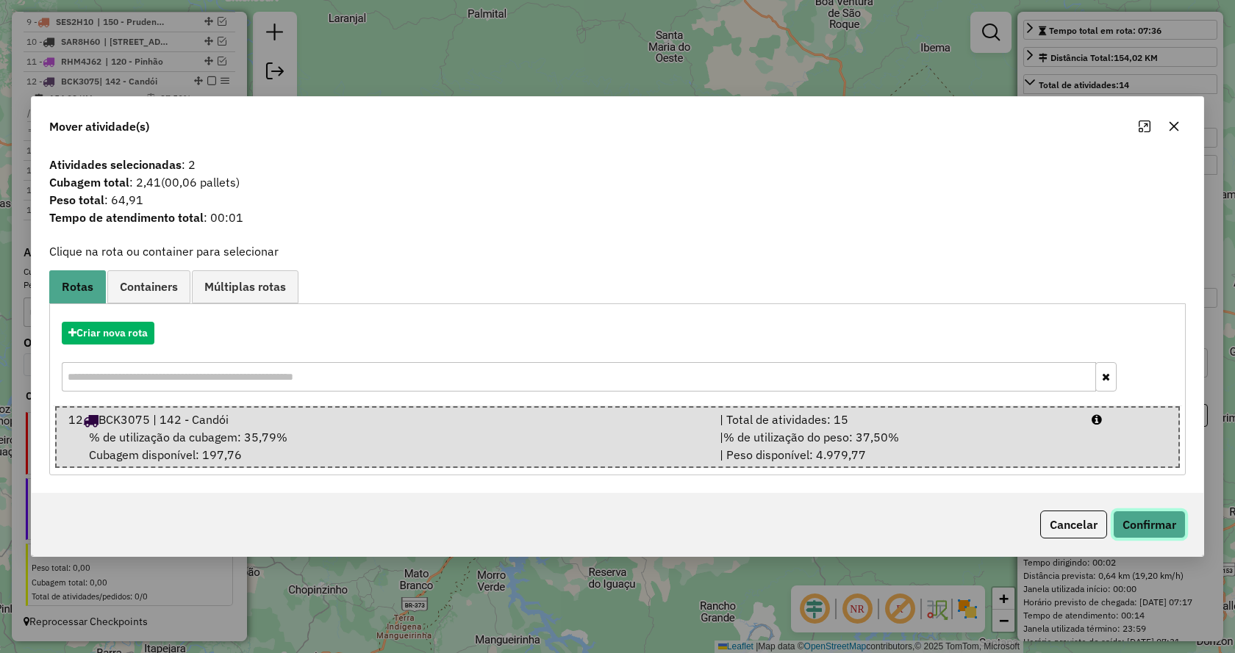
click at [1148, 529] on button "Confirmar" at bounding box center [1149, 525] width 73 height 28
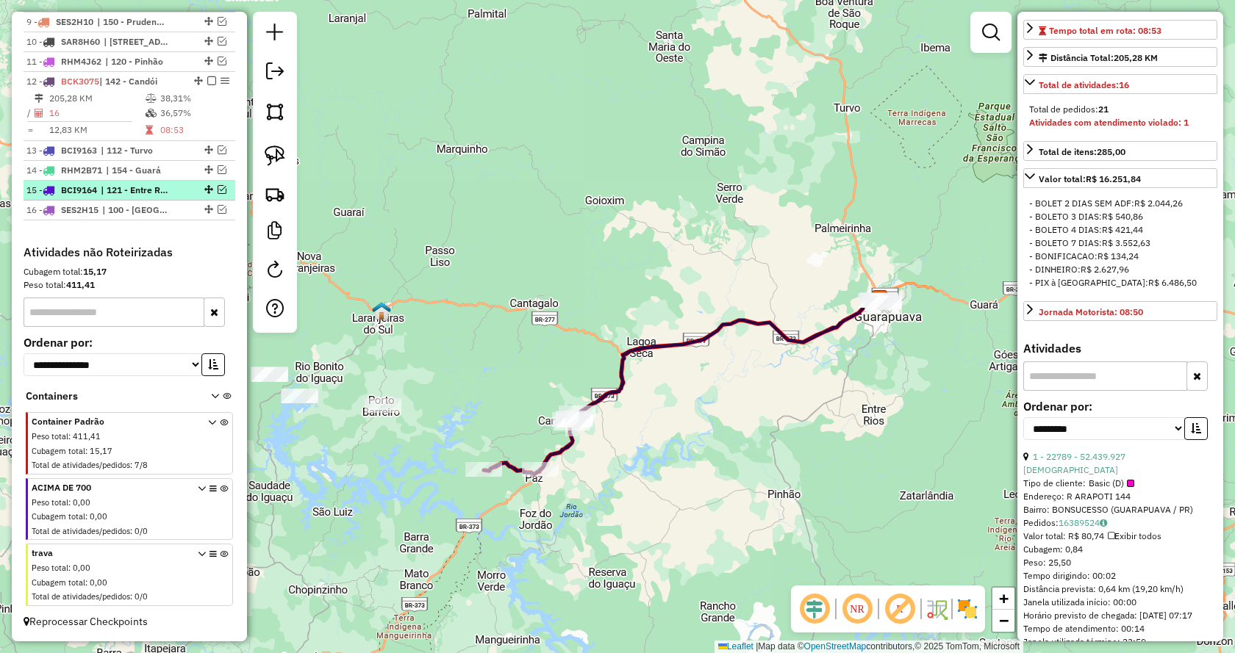
click at [218, 193] on em at bounding box center [222, 189] width 9 height 9
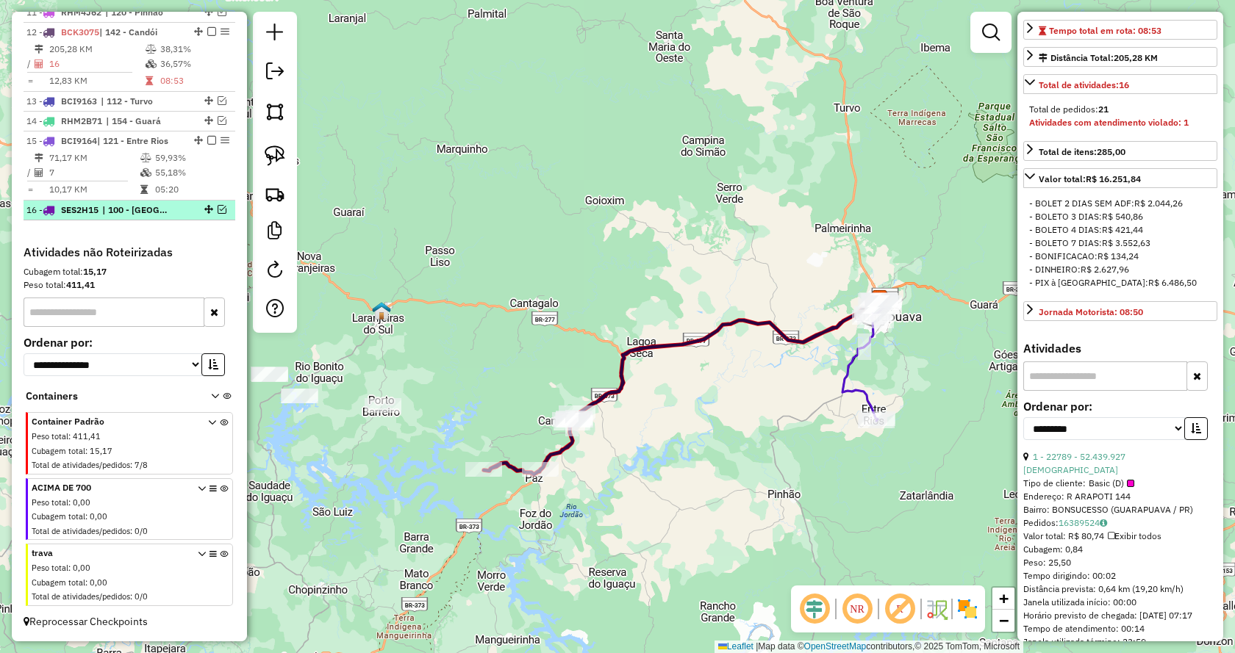
click at [218, 214] on em at bounding box center [222, 209] width 9 height 9
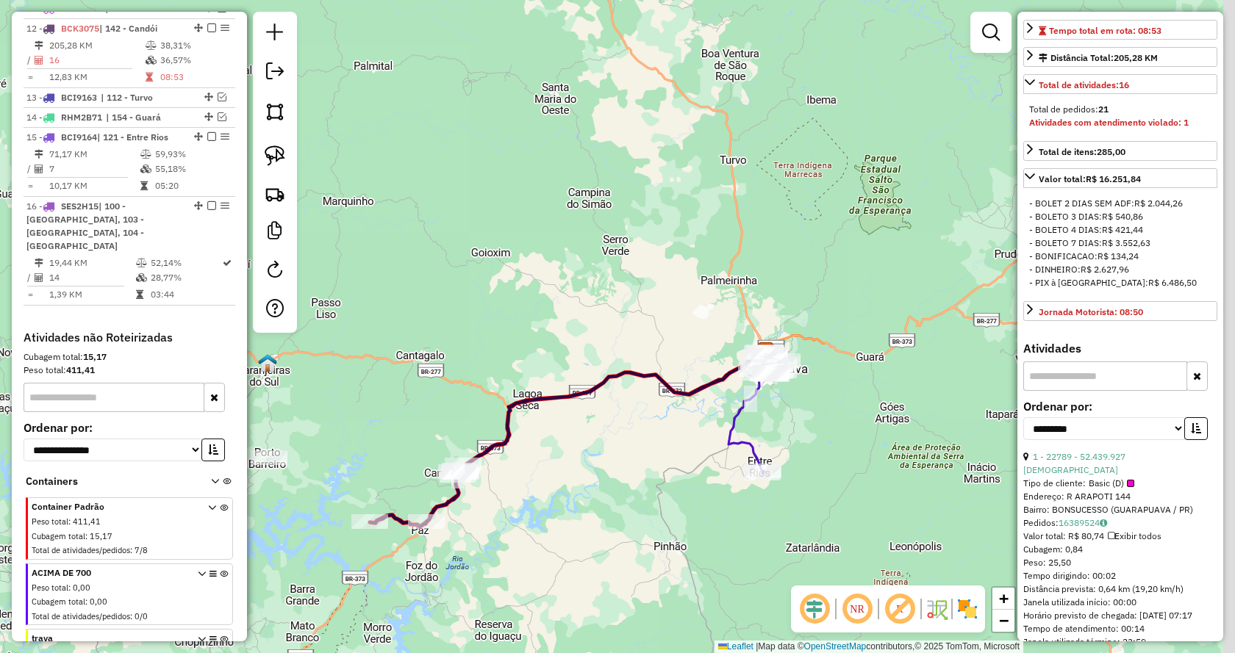
drag, startPoint x: 794, startPoint y: 446, endPoint x: 674, endPoint y: 501, distance: 131.6
click at [673, 501] on div "Janela de atendimento Grade de atendimento Capacidade Transportadoras Veículos …" at bounding box center [617, 326] width 1235 height 653
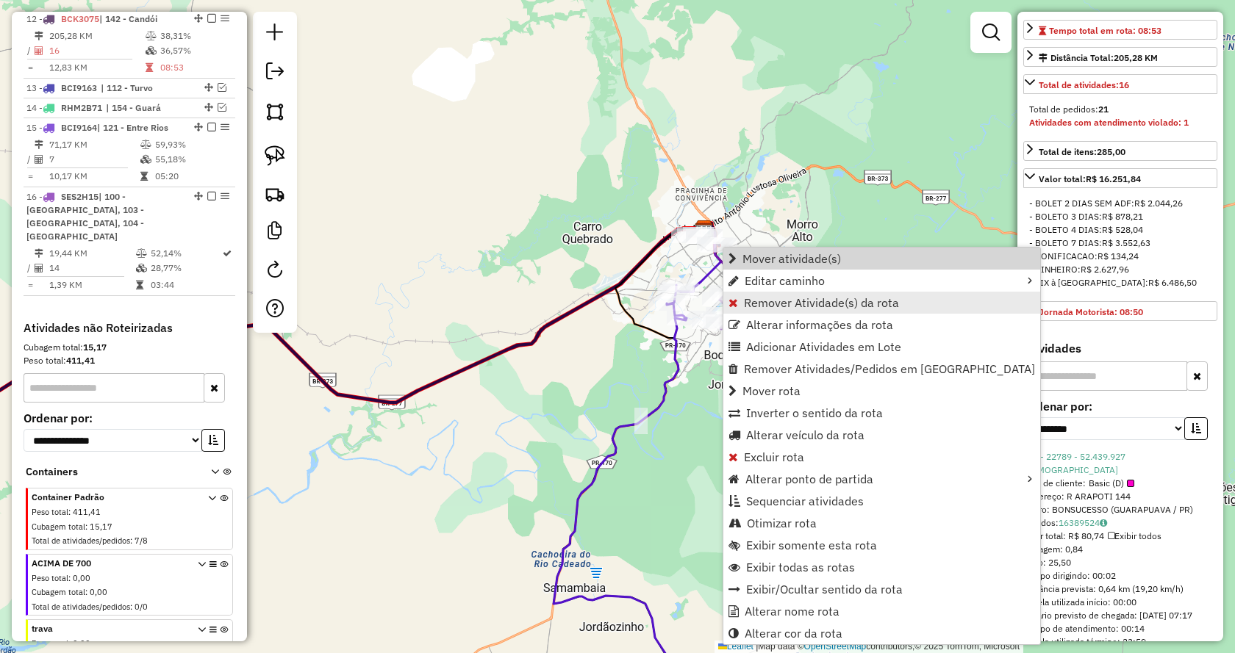
scroll to position [806, 0]
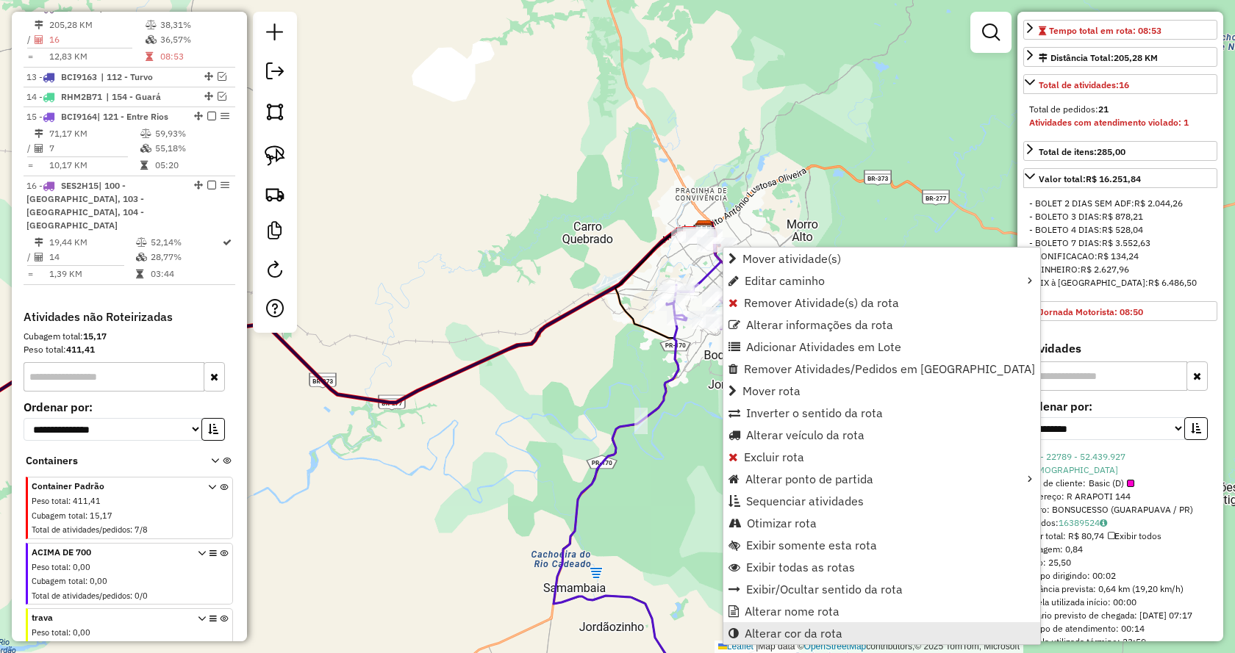
click at [831, 637] on span "Alterar cor da rota" at bounding box center [794, 634] width 98 height 12
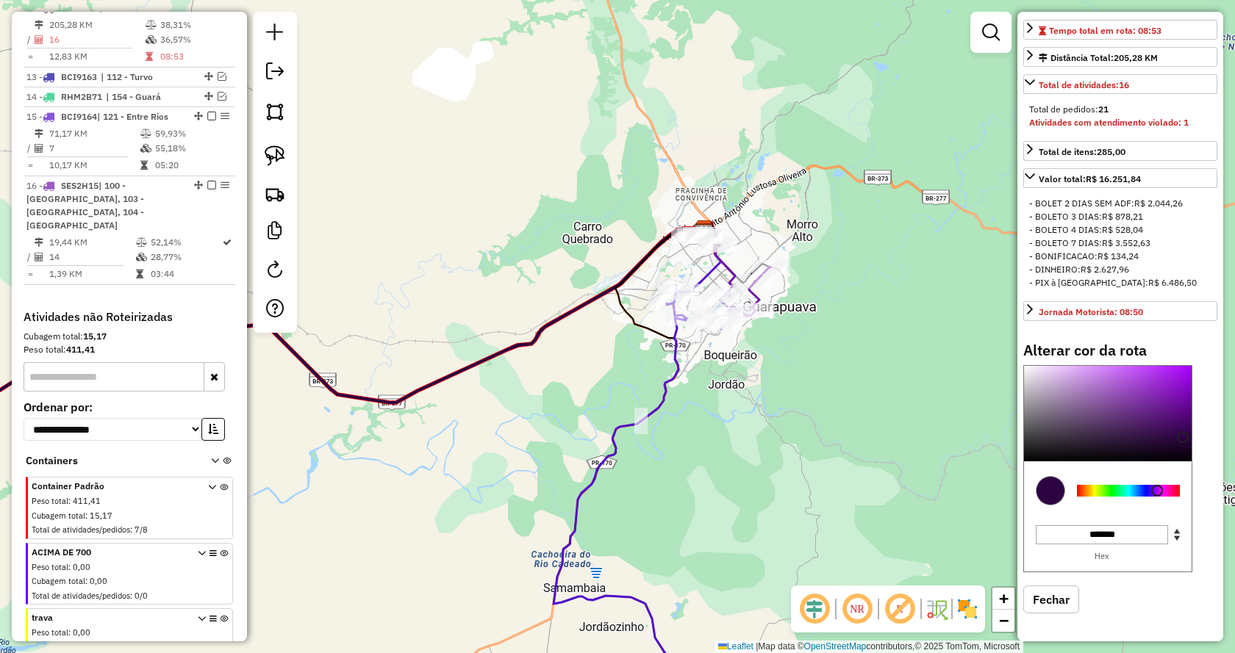
click at [1140, 497] on div at bounding box center [1128, 491] width 103 height 12
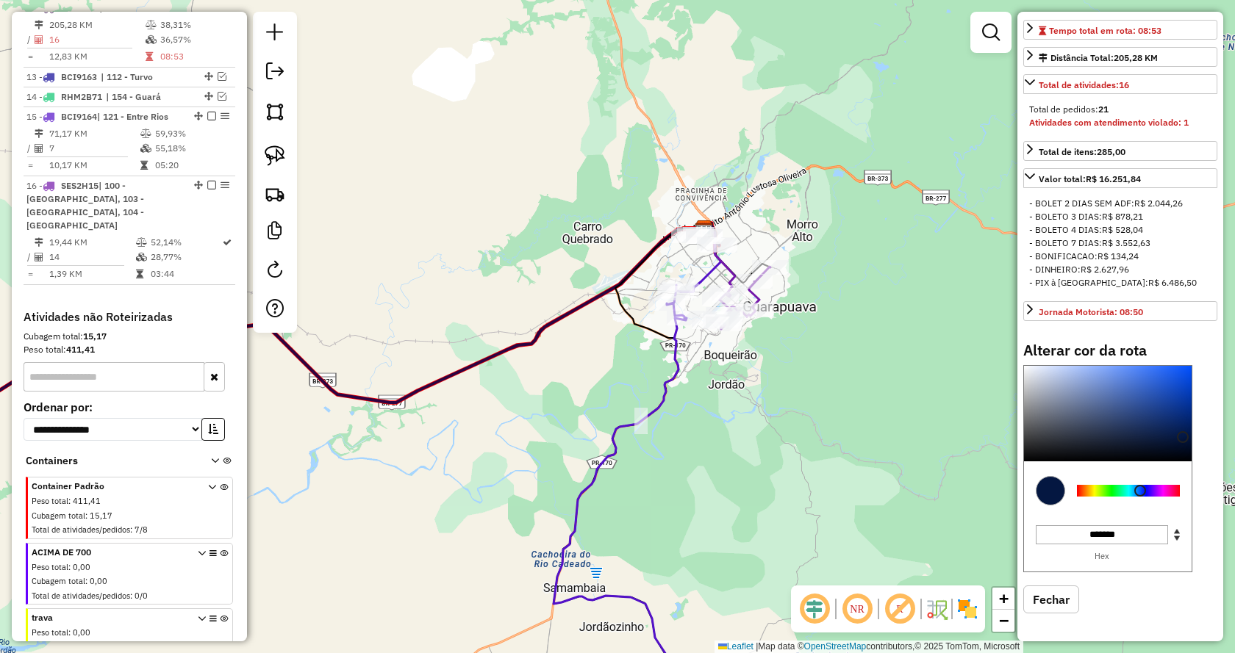
click at [1130, 497] on div at bounding box center [1128, 491] width 103 height 12
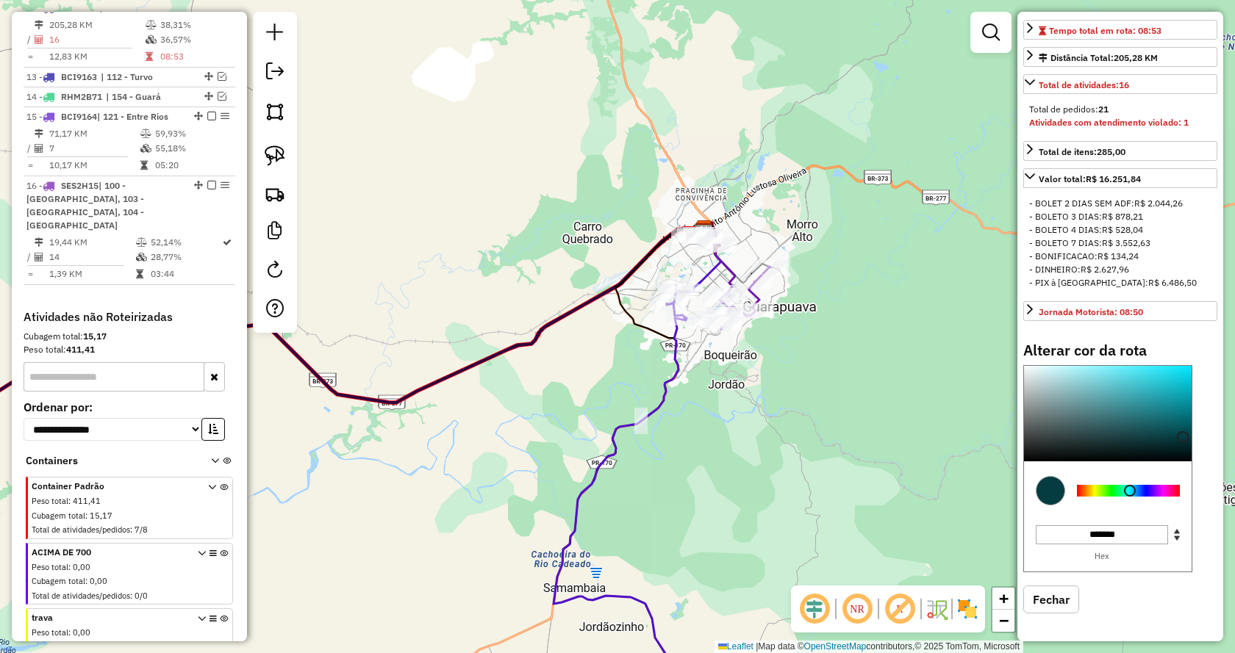
type input "*******"
click at [1180, 453] on div at bounding box center [1108, 414] width 168 height 96
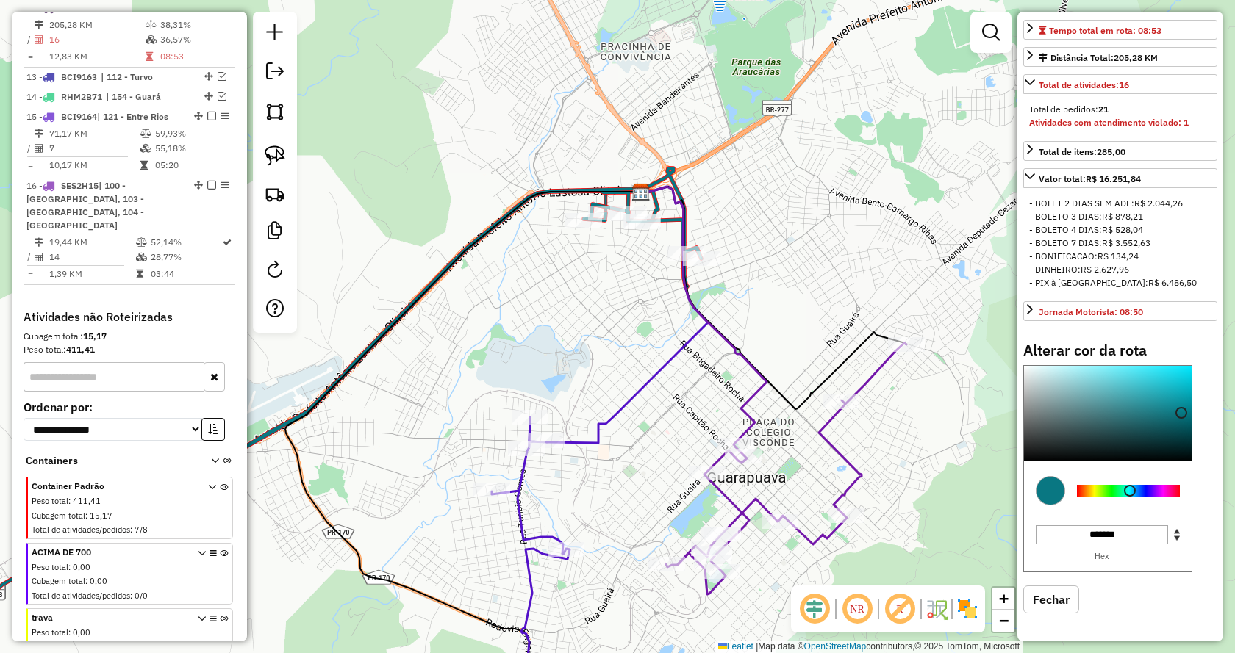
drag, startPoint x: 753, startPoint y: 309, endPoint x: 777, endPoint y: 286, distance: 32.8
click at [777, 286] on div "Janela de atendimento Grade de atendimento Capacidade Transportadoras Veículos …" at bounding box center [617, 326] width 1235 height 653
click at [278, 156] on img at bounding box center [275, 156] width 21 height 21
drag, startPoint x: 706, startPoint y: 295, endPoint x: 743, endPoint y: 234, distance: 71.2
select select "**********"
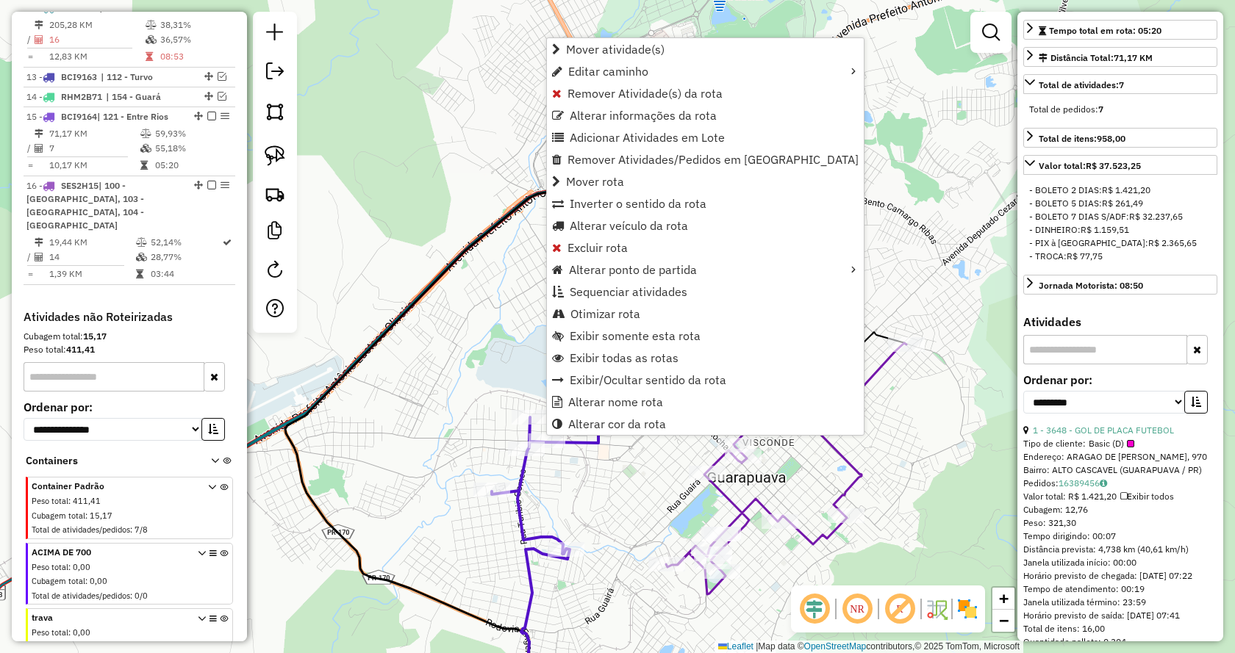
scroll to position [884, 0]
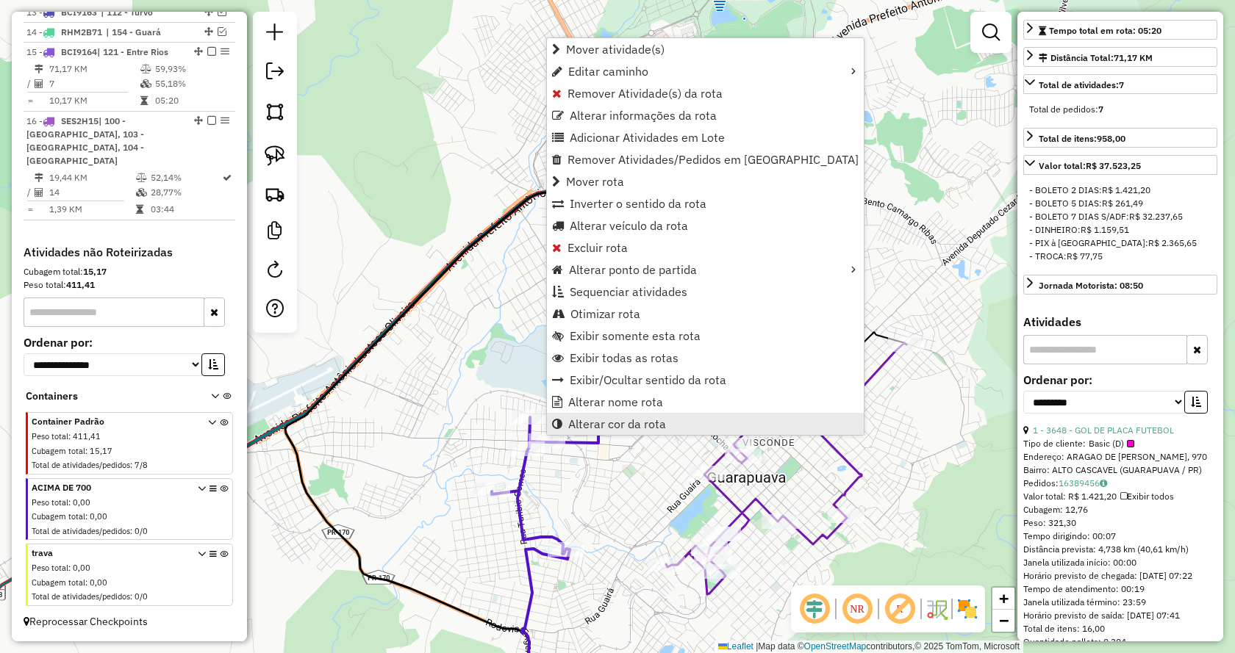
click at [647, 431] on link "Alterar cor da rota" at bounding box center [705, 424] width 317 height 22
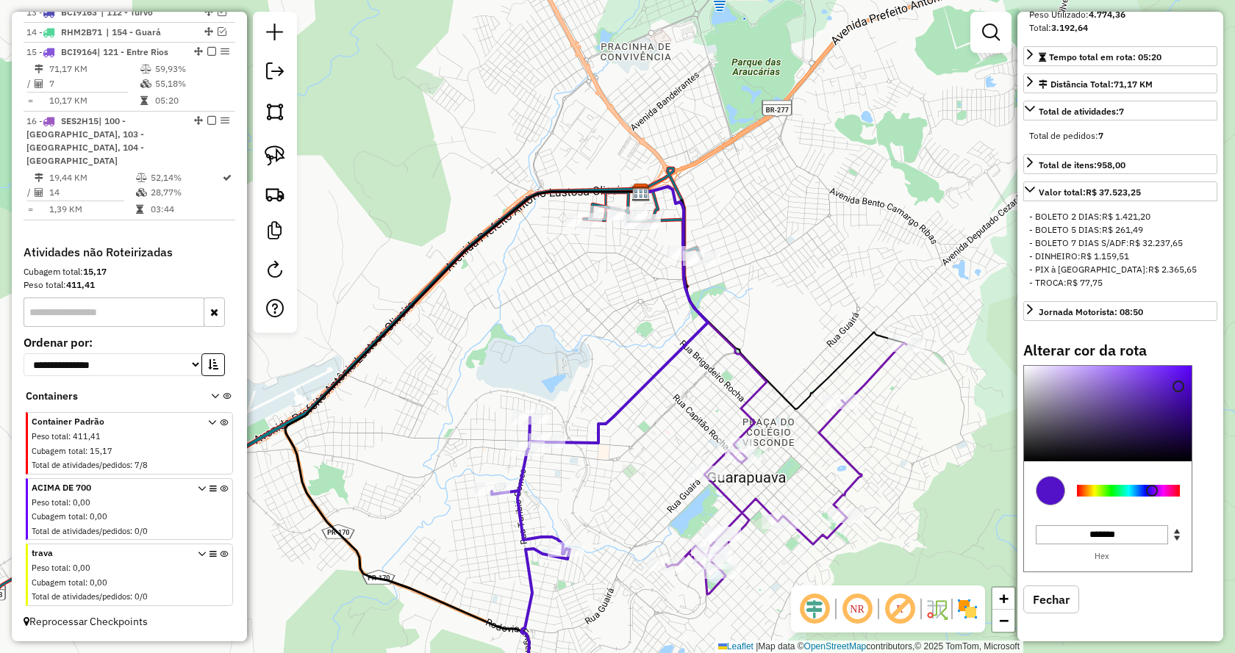
type input "*******"
click at [1108, 497] on div at bounding box center [1128, 491] width 103 height 12
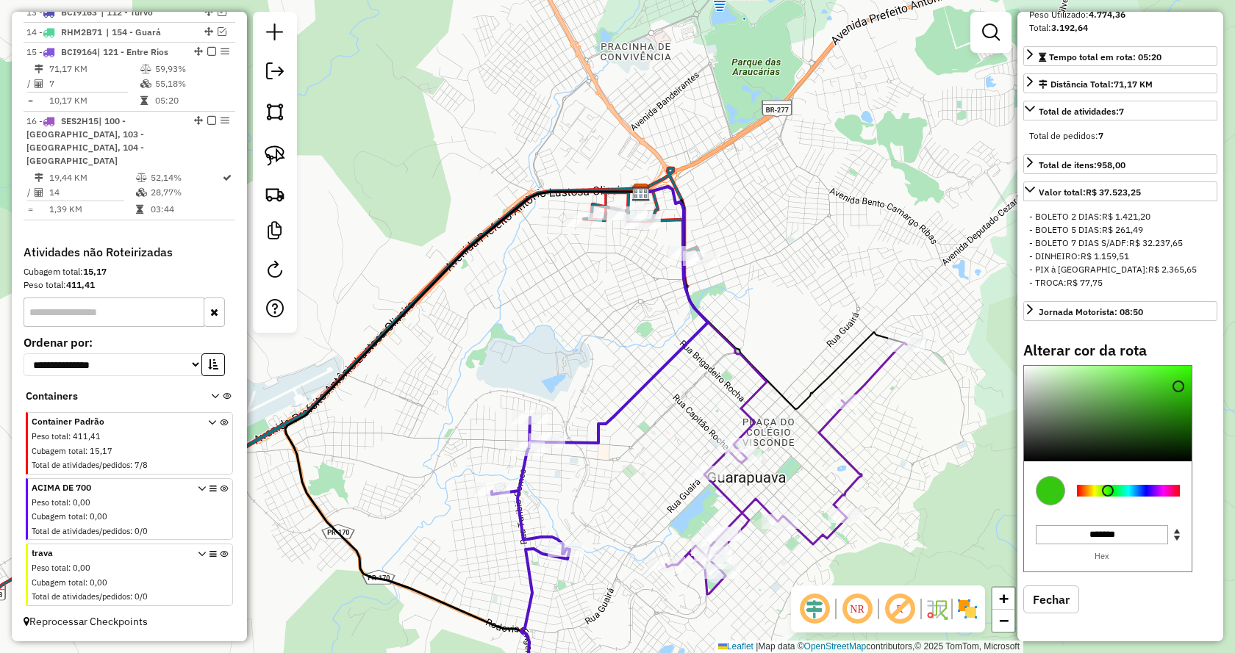
click at [0, 0] on div "Aguarde..." at bounding box center [0, 0] width 0 height 0
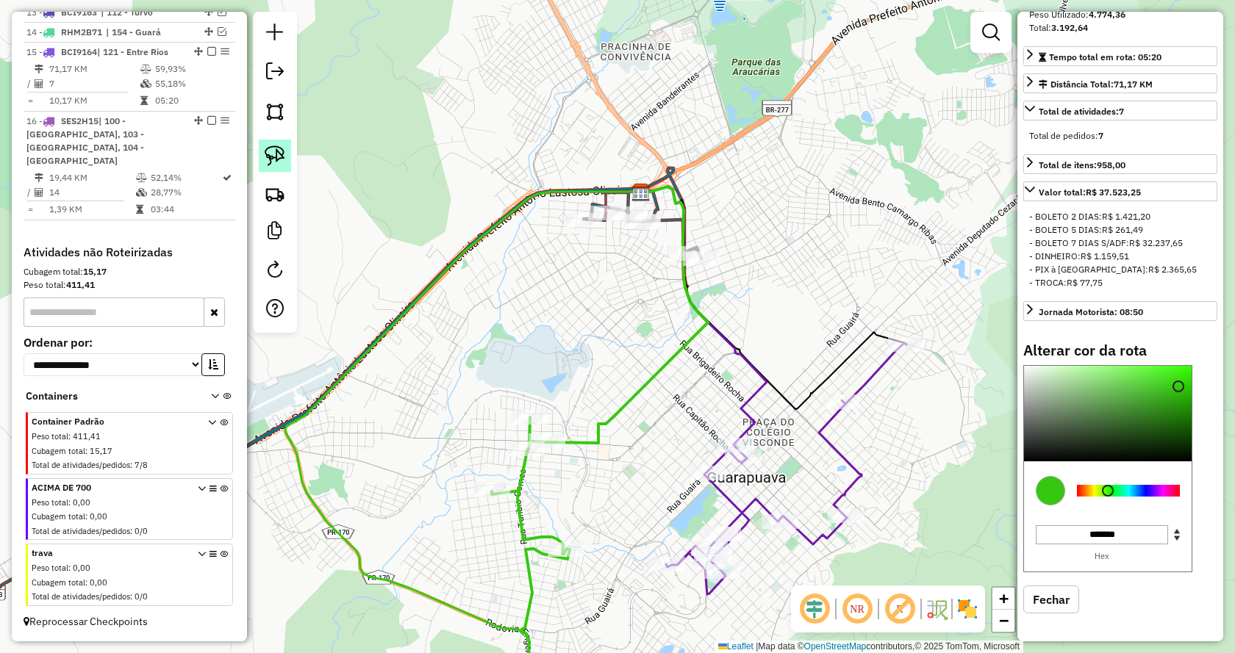
click at [275, 157] on img at bounding box center [275, 156] width 21 height 21
drag, startPoint x: 678, startPoint y: 293, endPoint x: 637, endPoint y: 259, distance: 53.3
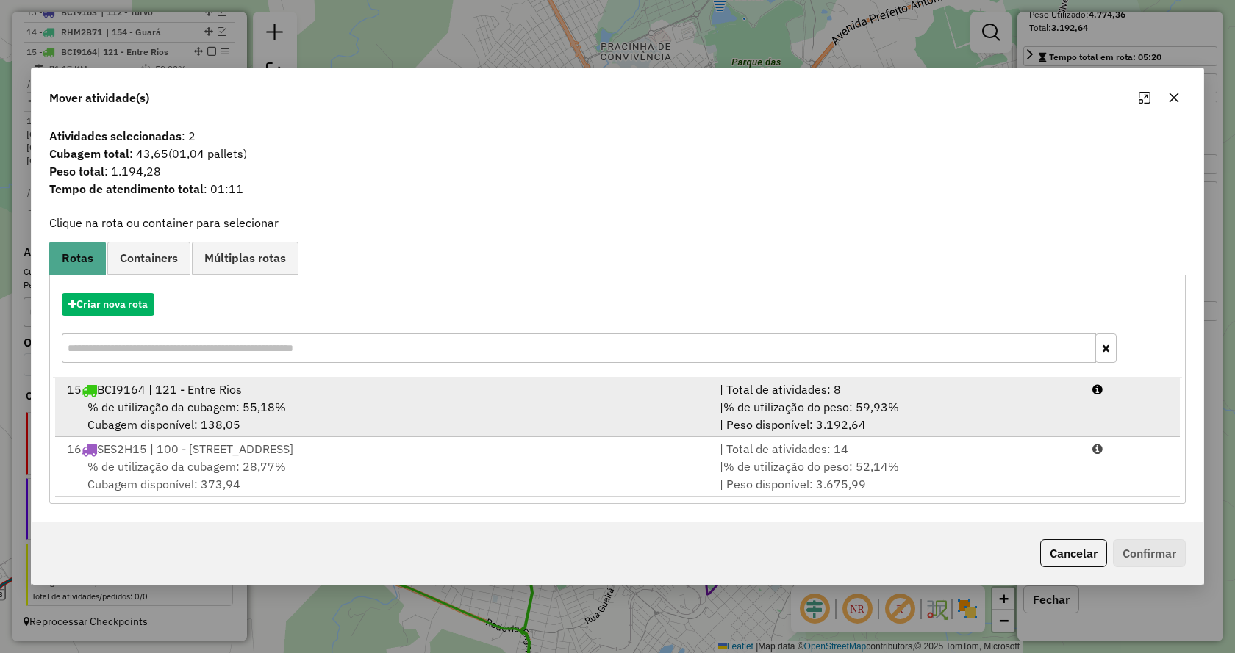
click at [850, 407] on span "% de utilização do peso: 59,93%" at bounding box center [811, 407] width 176 height 15
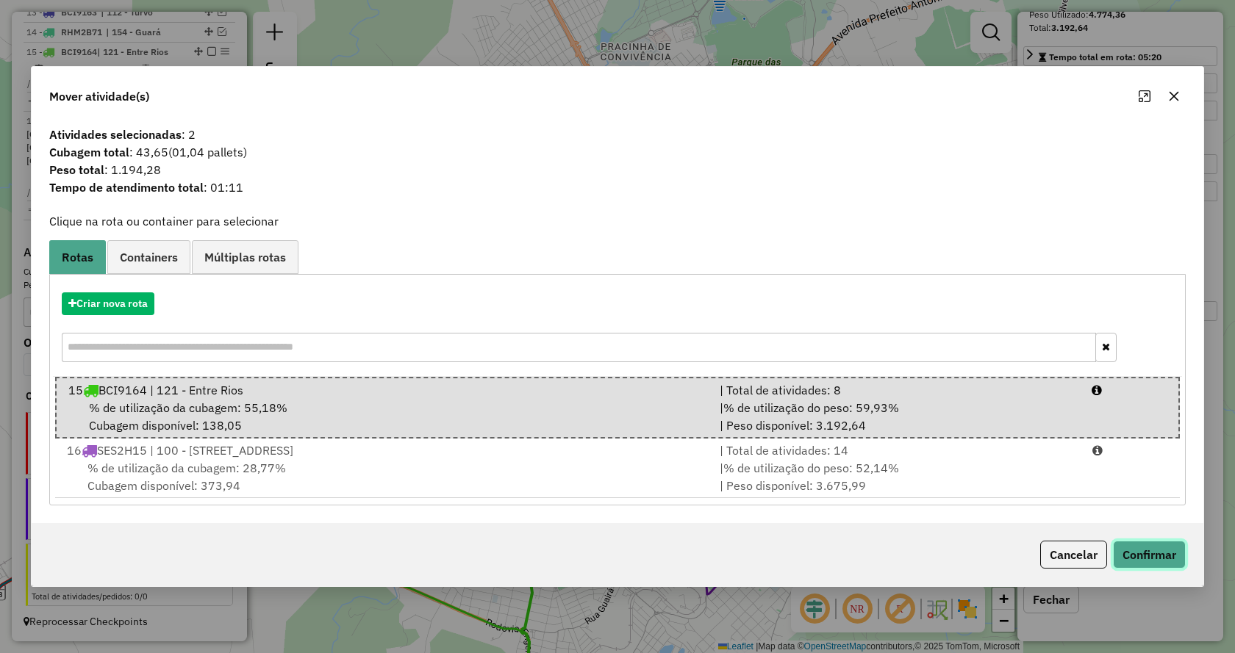
drag, startPoint x: 1158, startPoint y: 548, endPoint x: 1112, endPoint y: 538, distance: 47.4
click at [1158, 548] on button "Confirmar" at bounding box center [1149, 555] width 73 height 28
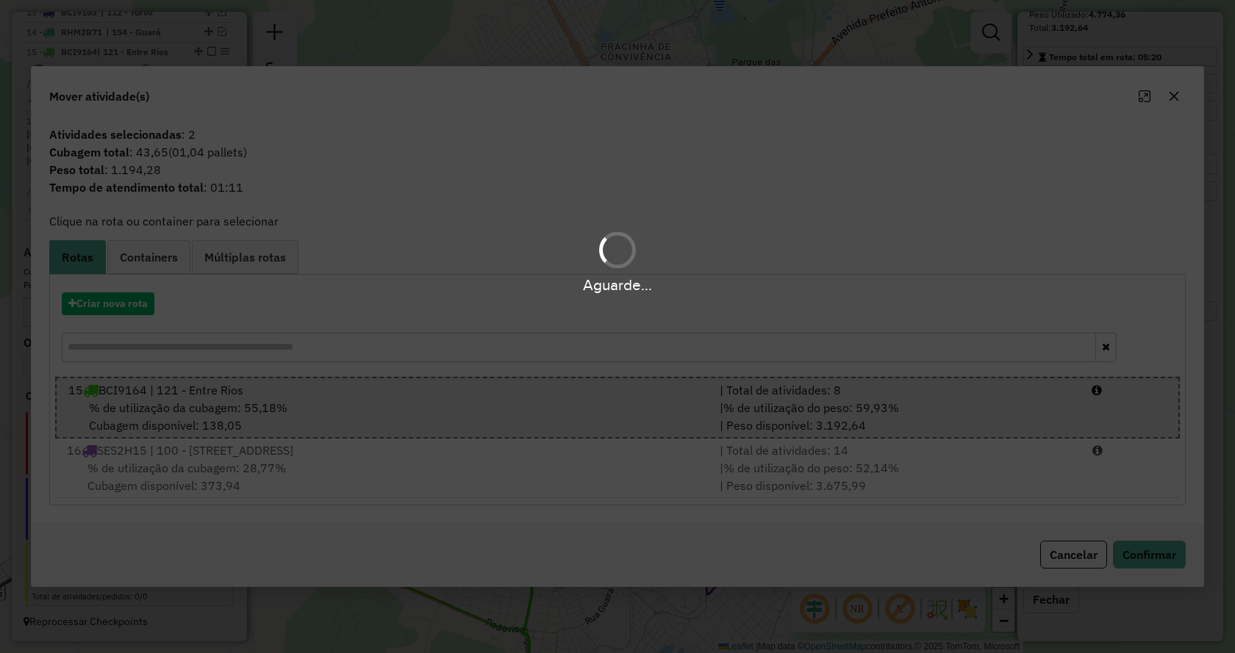
select select "**********"
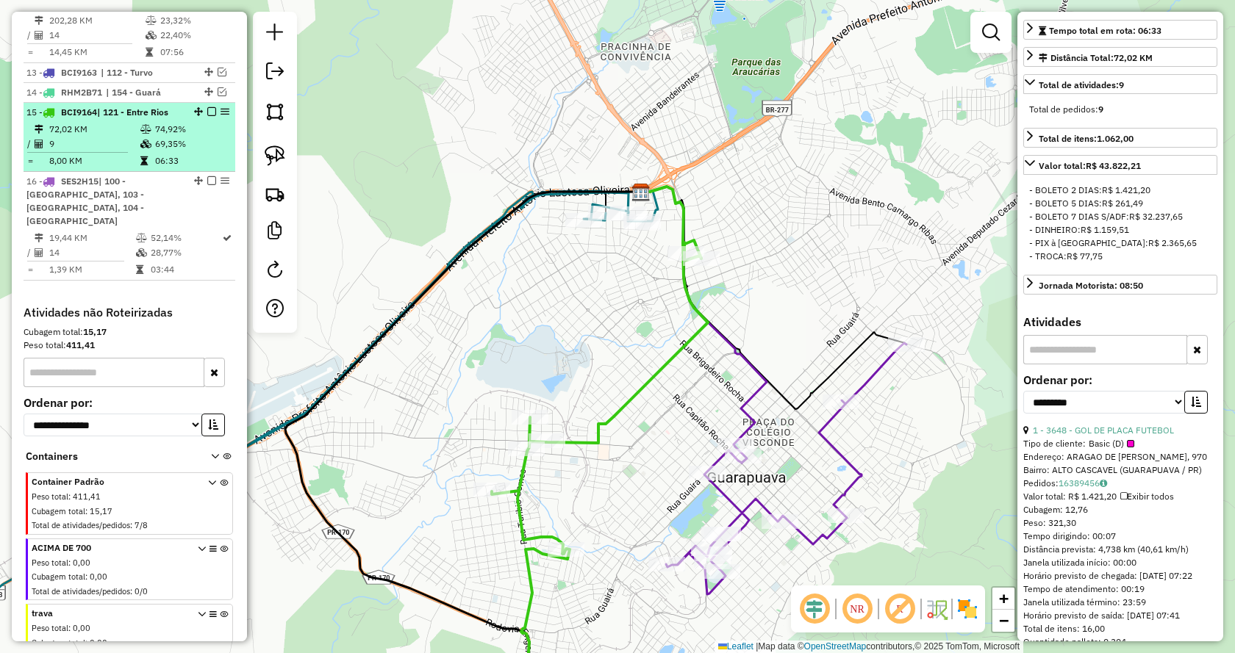
scroll to position [737, 0]
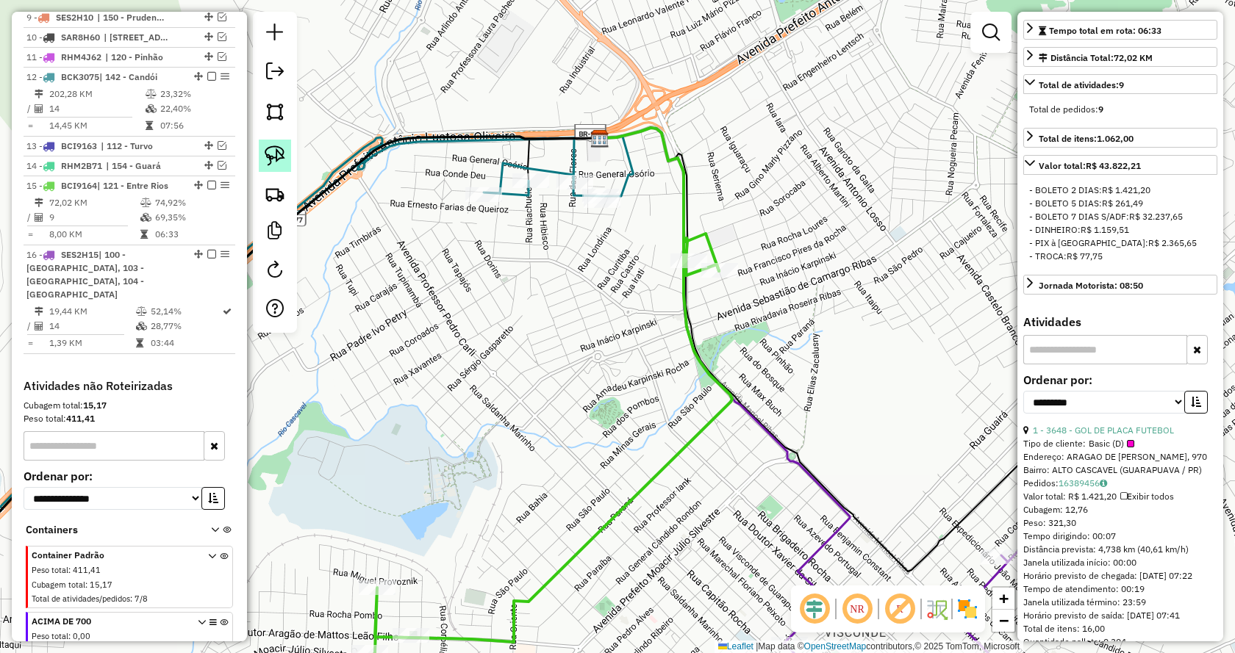
click at [276, 151] on img at bounding box center [275, 156] width 21 height 21
click at [585, 179] on div "Rota 12 - Placa BCK3075 4392 - ZICO ENTREGAS Janela de atendimento Grade de ate…" at bounding box center [617, 326] width 1235 height 653
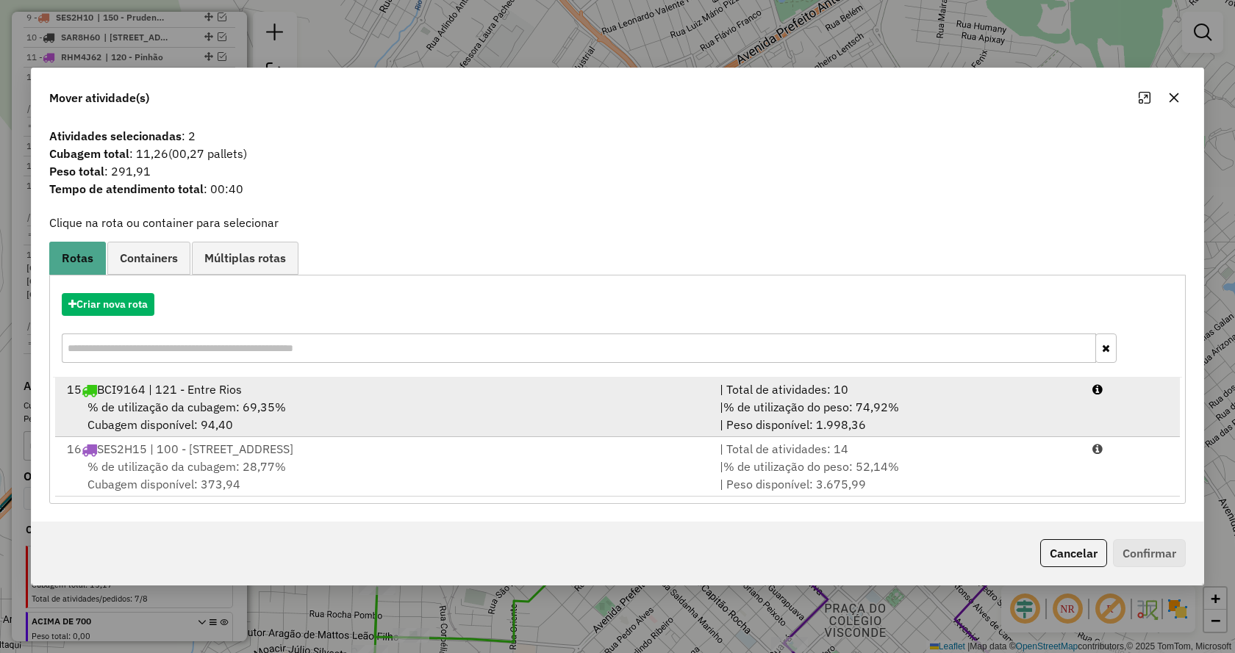
click at [910, 397] on div "| Total de atividades: 10" at bounding box center [897, 390] width 373 height 18
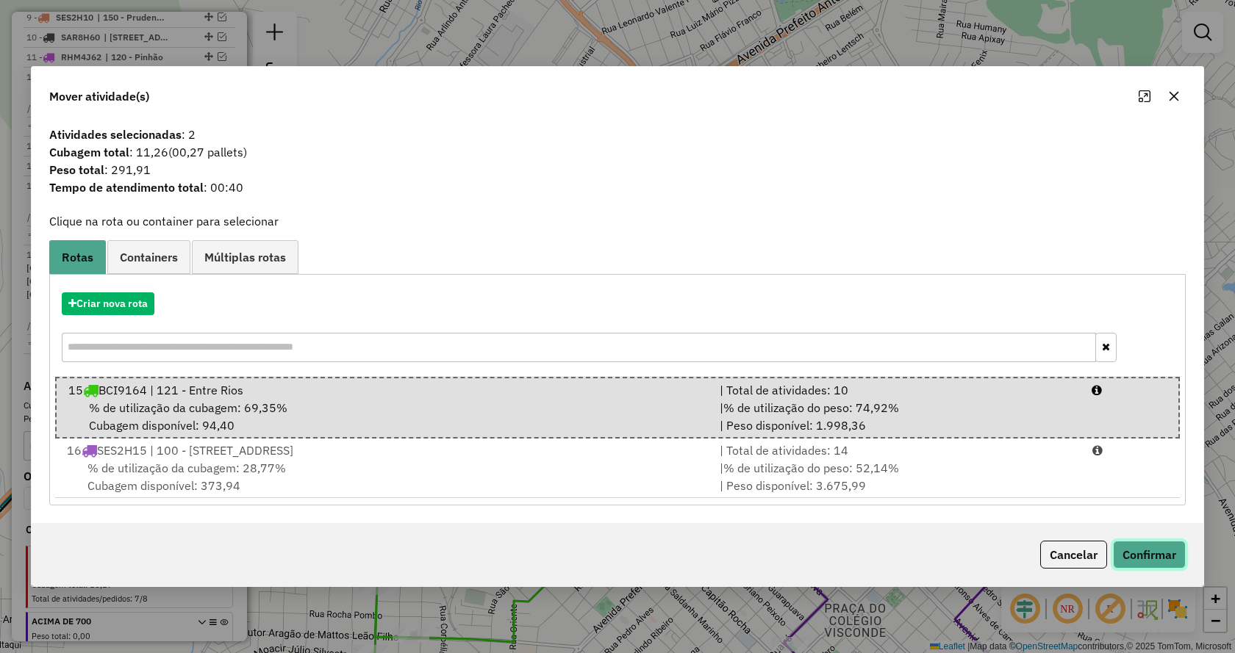
click at [1142, 552] on button "Confirmar" at bounding box center [1149, 555] width 73 height 28
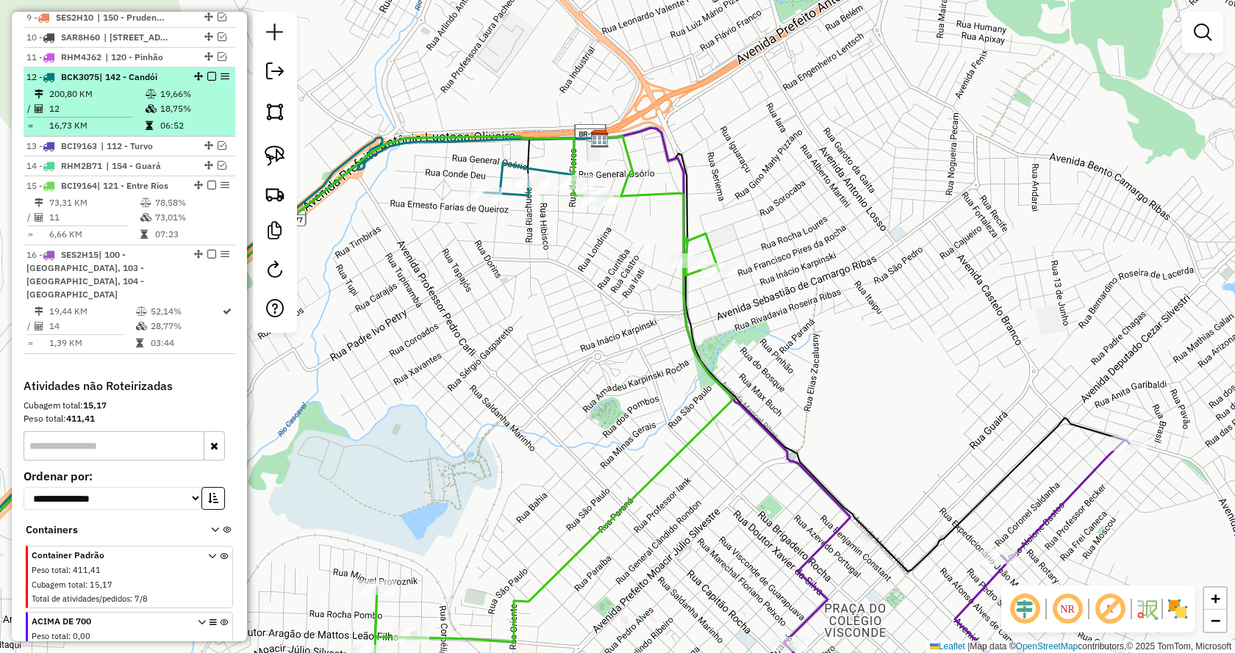
click at [208, 81] on em at bounding box center [211, 76] width 9 height 9
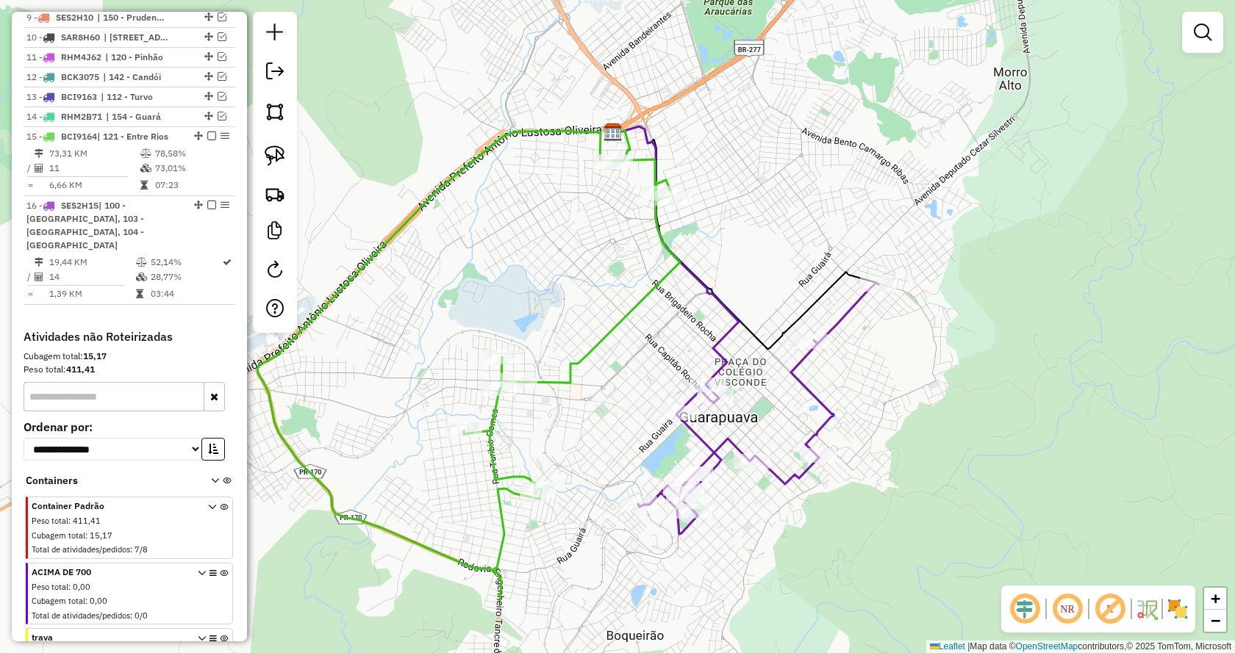
drag, startPoint x: 667, startPoint y: 439, endPoint x: 570, endPoint y: 343, distance: 135.7
click at [570, 343] on div "Janela de atendimento Grade de atendimento Capacidade Transportadoras Veículos …" at bounding box center [617, 326] width 1235 height 653
click at [285, 157] on link at bounding box center [275, 156] width 32 height 32
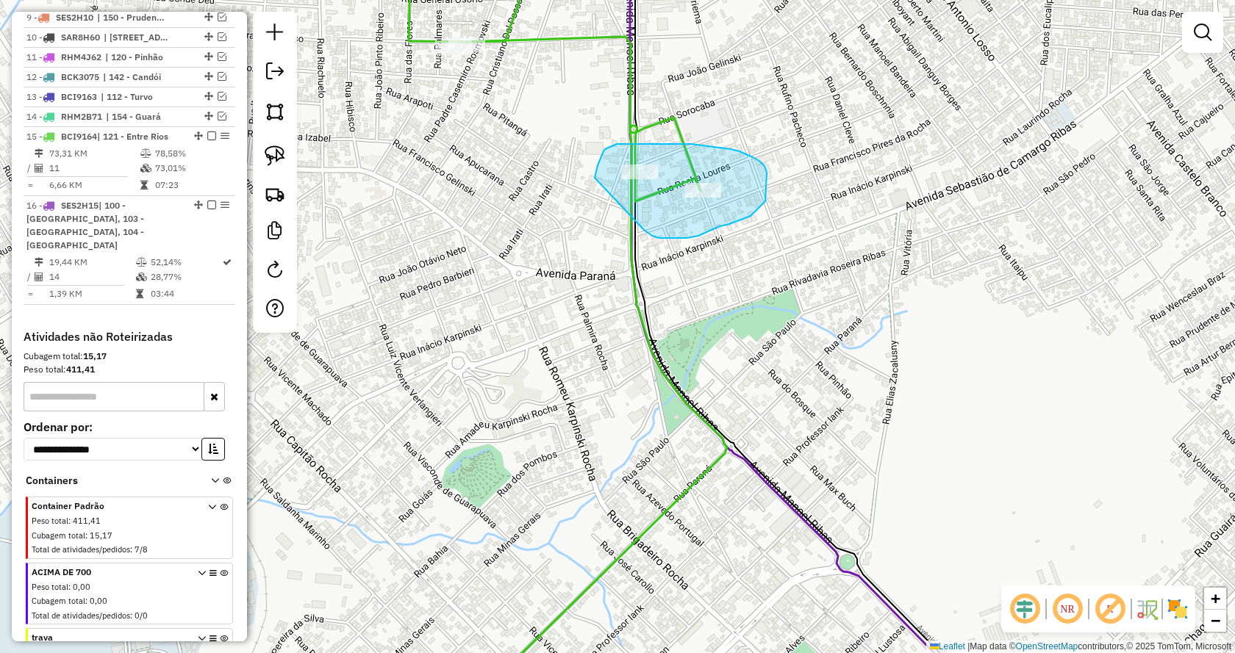
drag, startPoint x: 676, startPoint y: 239, endPoint x: 594, endPoint y: 196, distance: 92.1
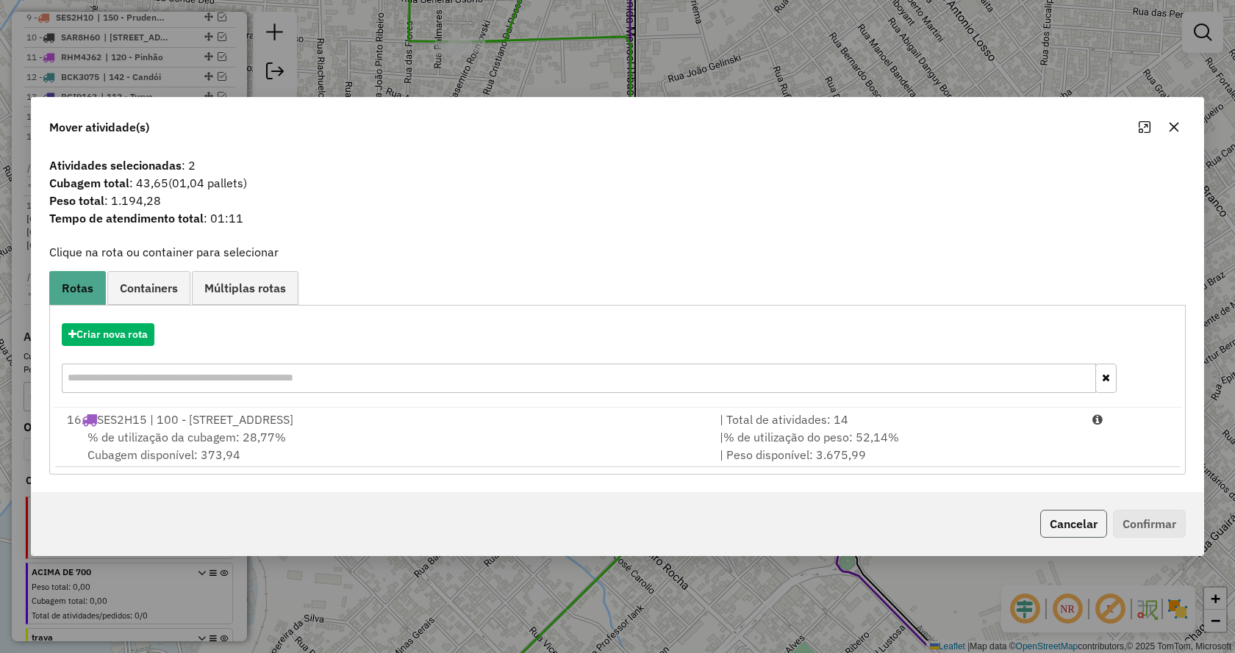
click at [1066, 520] on button "Cancelar" at bounding box center [1073, 524] width 67 height 28
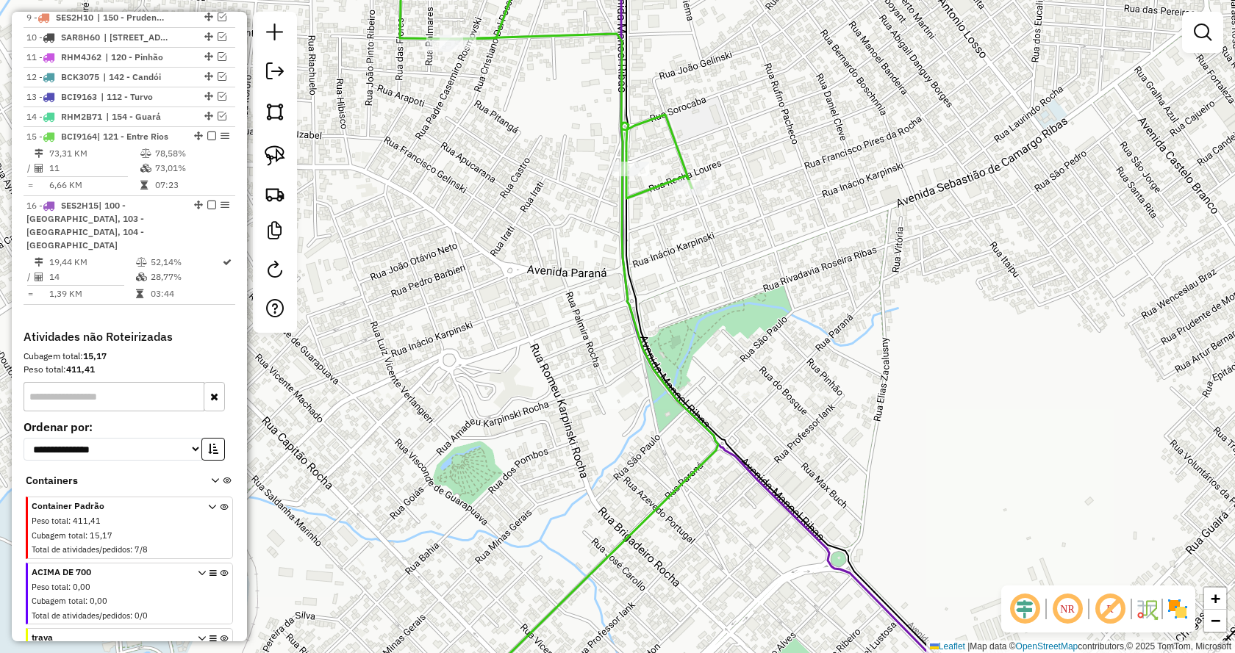
drag, startPoint x: 765, startPoint y: 165, endPoint x: 751, endPoint y: 165, distance: 14.7
click at [756, 165] on div "Janela de atendimento Grade de atendimento Capacidade Transportadoras Veículos …" at bounding box center [617, 326] width 1235 height 653
click at [276, 156] on img at bounding box center [275, 156] width 21 height 21
drag, startPoint x: 770, startPoint y: 173, endPoint x: 698, endPoint y: 276, distance: 125.4
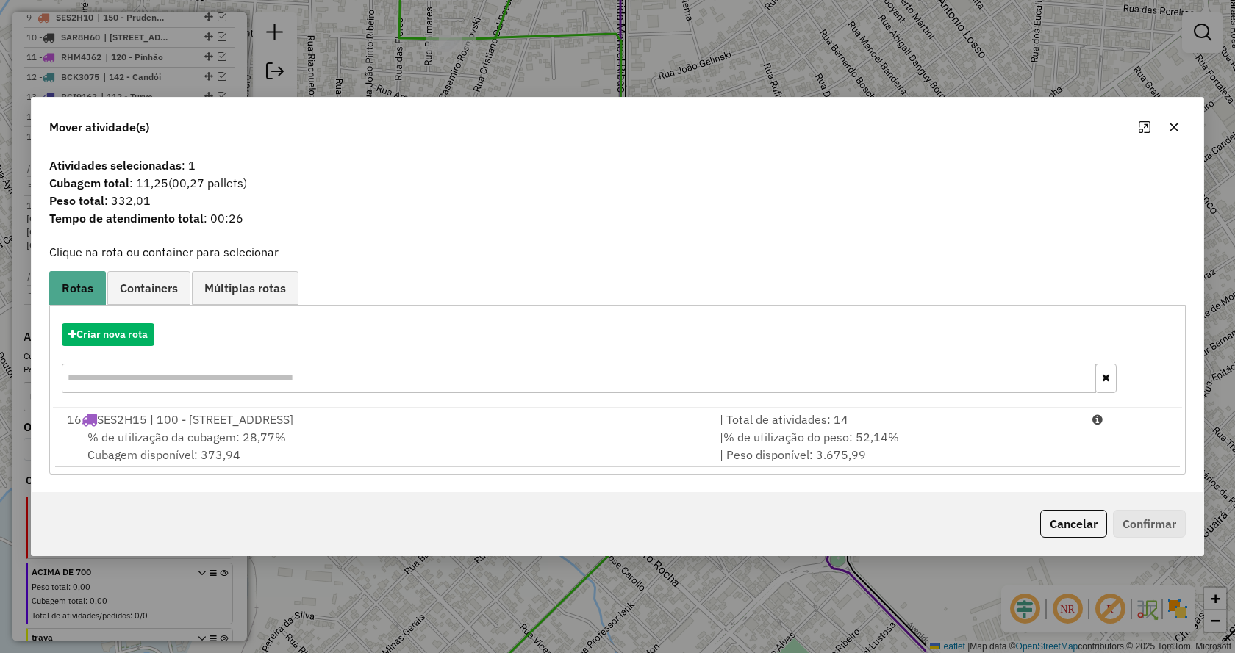
click at [882, 403] on div "Criar nova rota" at bounding box center [617, 360] width 1129 height 96
drag, startPoint x: 914, startPoint y: 442, endPoint x: 1049, endPoint y: 503, distance: 148.4
click at [916, 445] on div "| % de utilização do peso: 52,14% | Peso disponível: 3.675,99" at bounding box center [897, 446] width 373 height 35
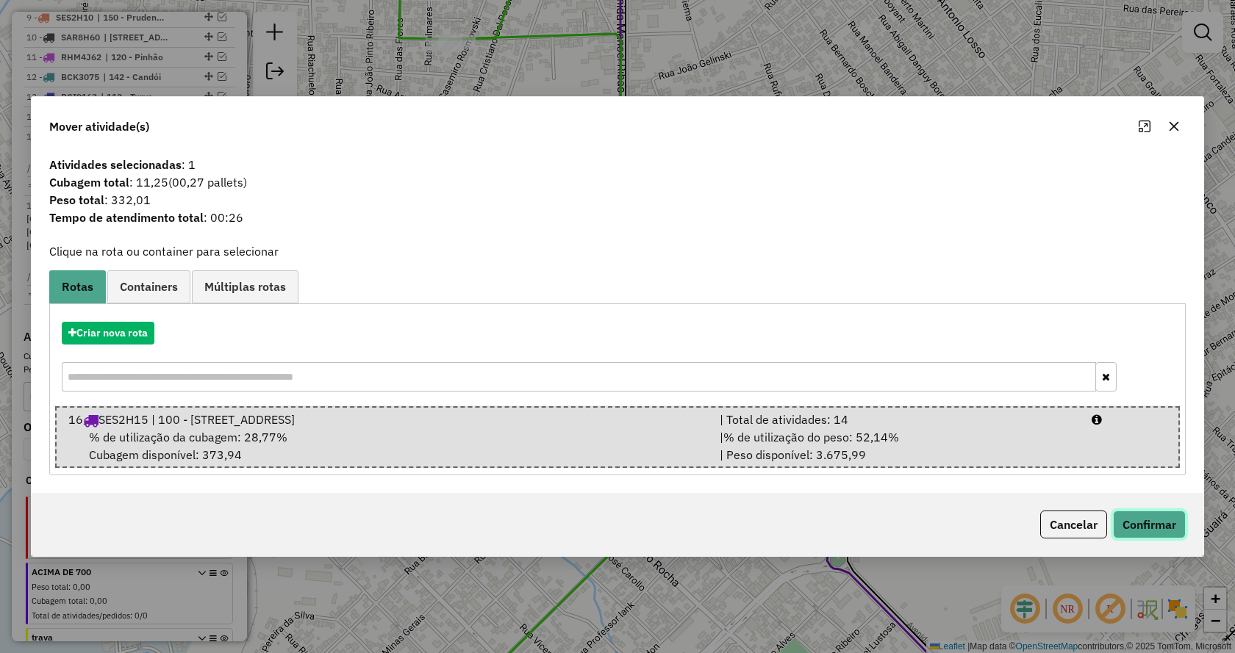
click at [1144, 523] on button "Confirmar" at bounding box center [1149, 525] width 73 height 28
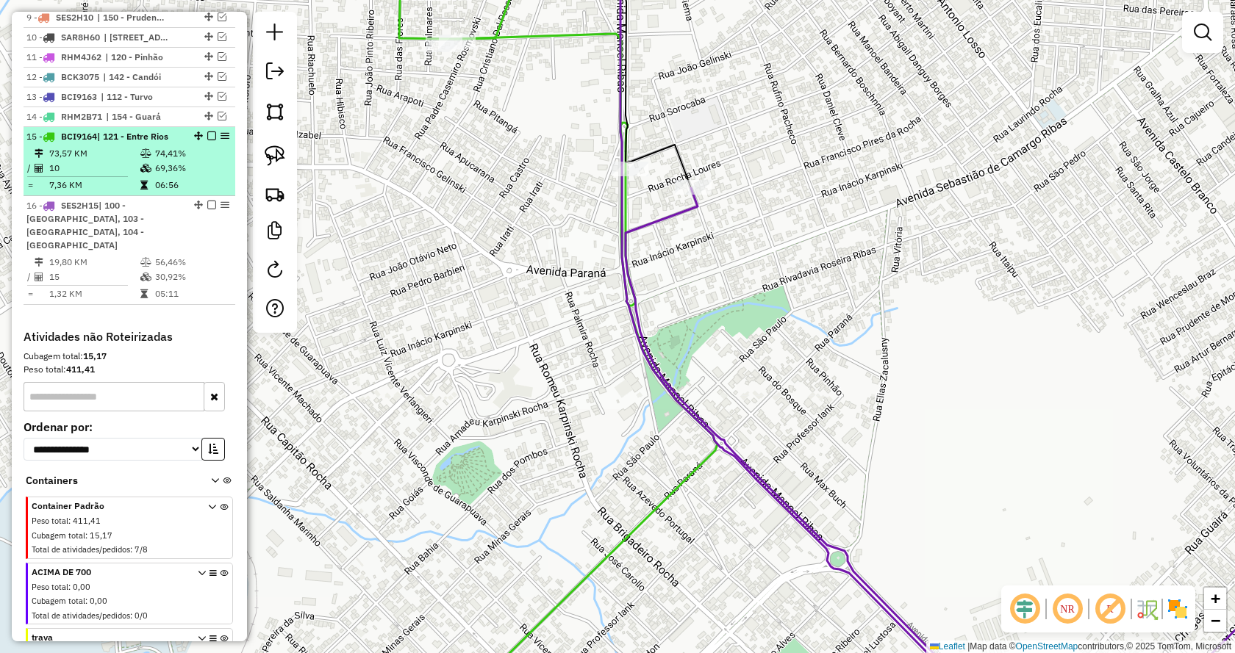
click at [207, 140] on em at bounding box center [211, 136] width 9 height 9
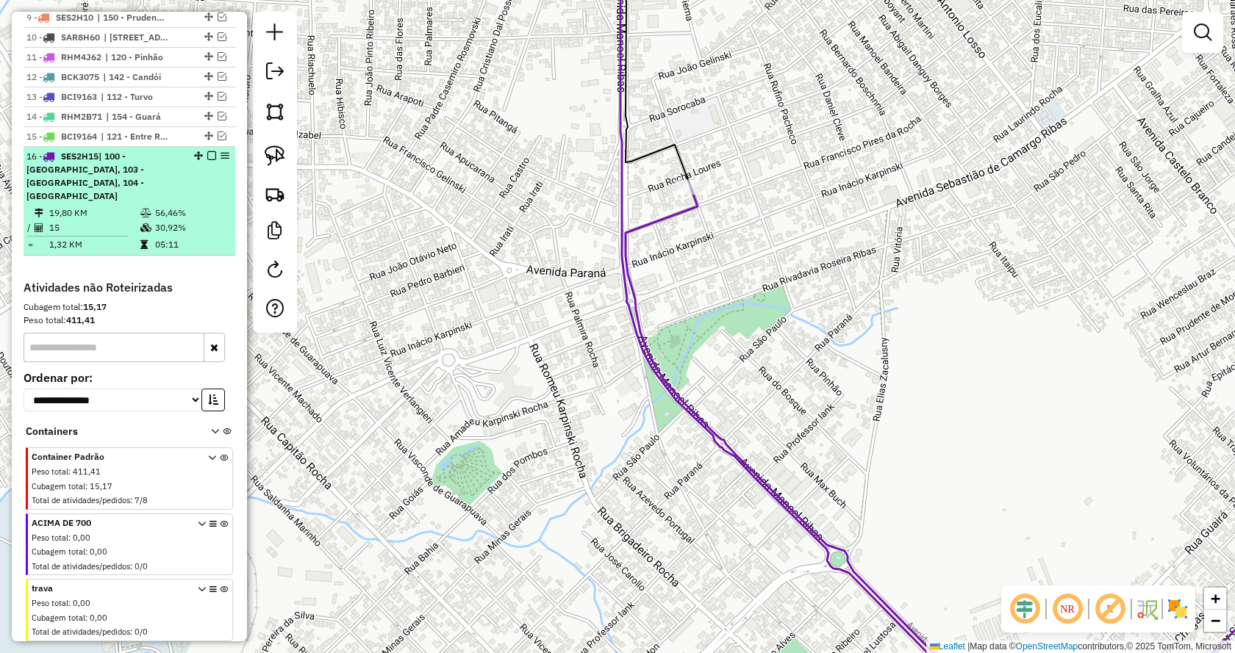
click at [207, 160] on em at bounding box center [211, 155] width 9 height 9
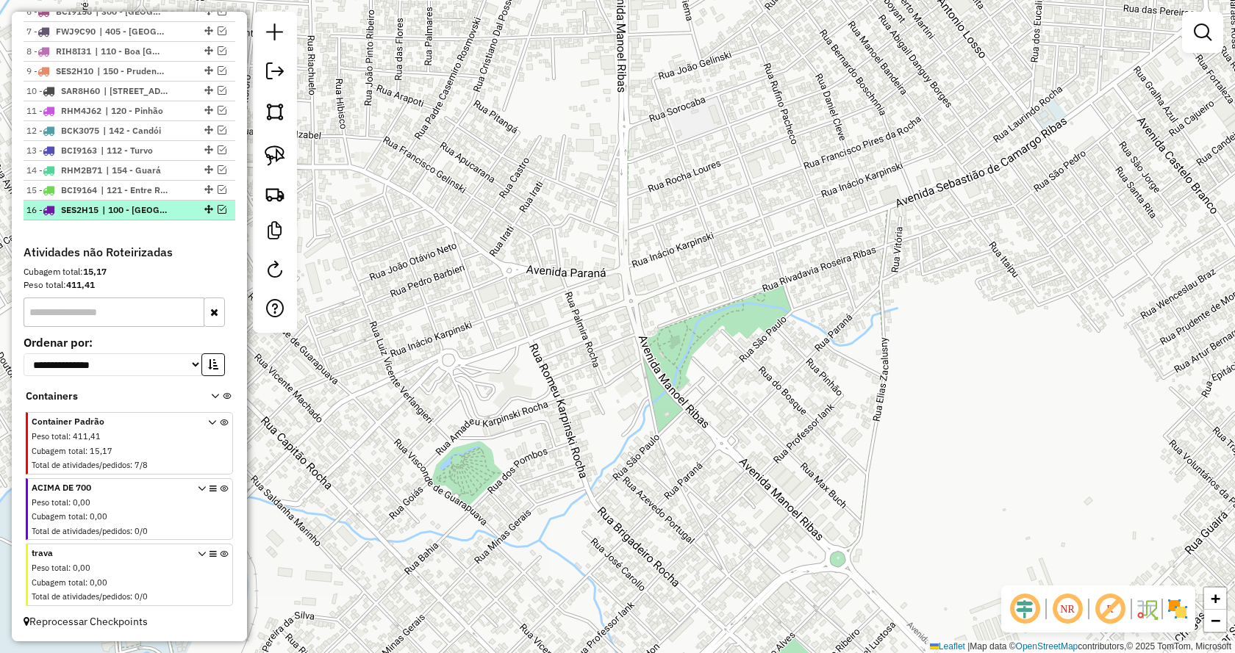
scroll to position [696, 0]
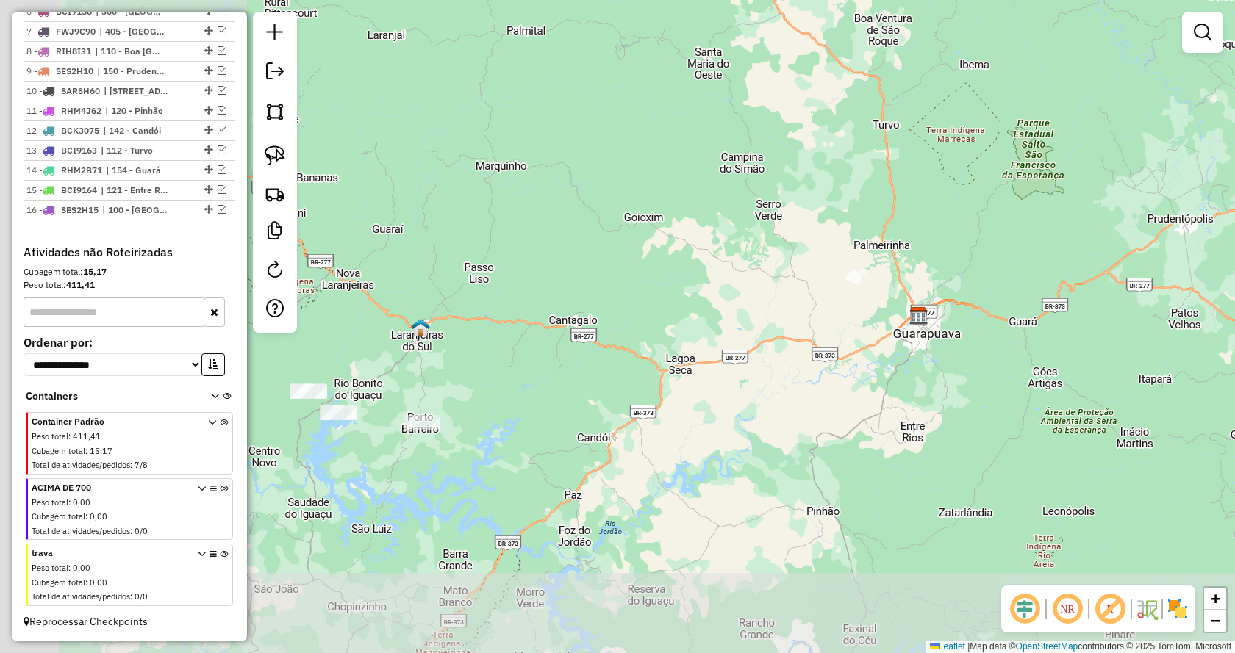
drag, startPoint x: 493, startPoint y: 519, endPoint x: 768, endPoint y: 446, distance: 284.4
click at [811, 432] on div "Janela de atendimento Grade de atendimento Capacidade Transportadoras Veículos …" at bounding box center [617, 326] width 1235 height 653
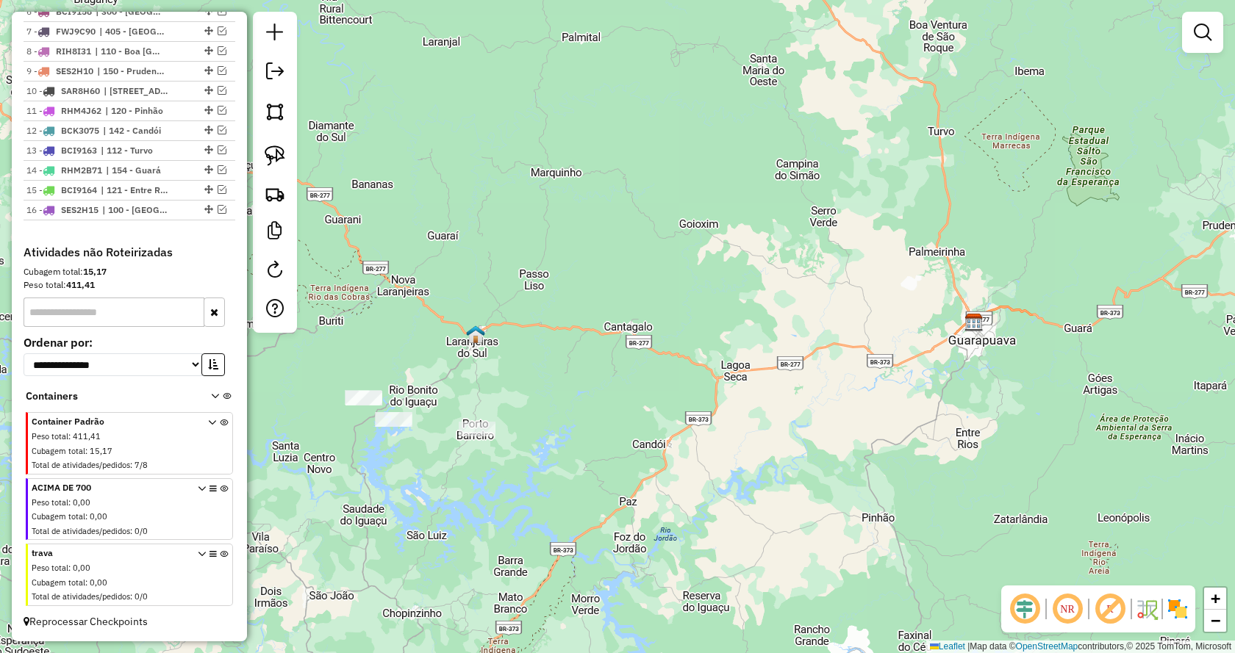
drag, startPoint x: 594, startPoint y: 381, endPoint x: 609, endPoint y: 379, distance: 15.6
click at [623, 381] on div "Janela de atendimento Grade de atendimento Capacidade Transportadoras Veículos …" at bounding box center [617, 326] width 1235 height 653
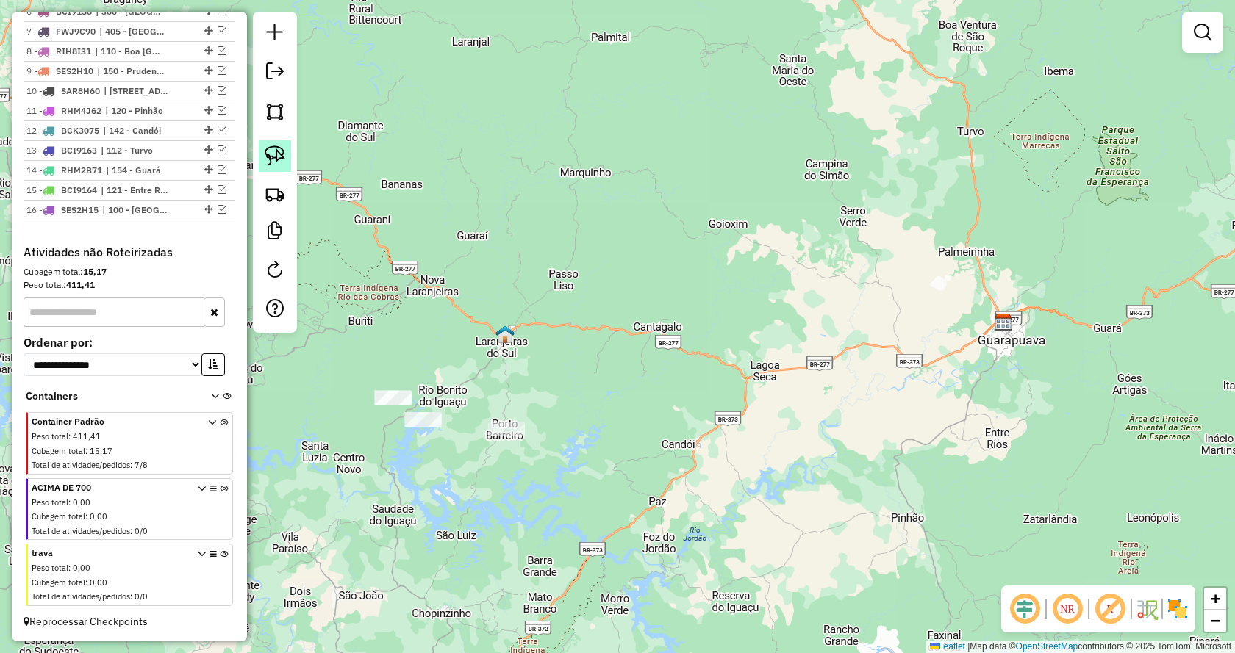
click at [276, 158] on img at bounding box center [275, 156] width 21 height 21
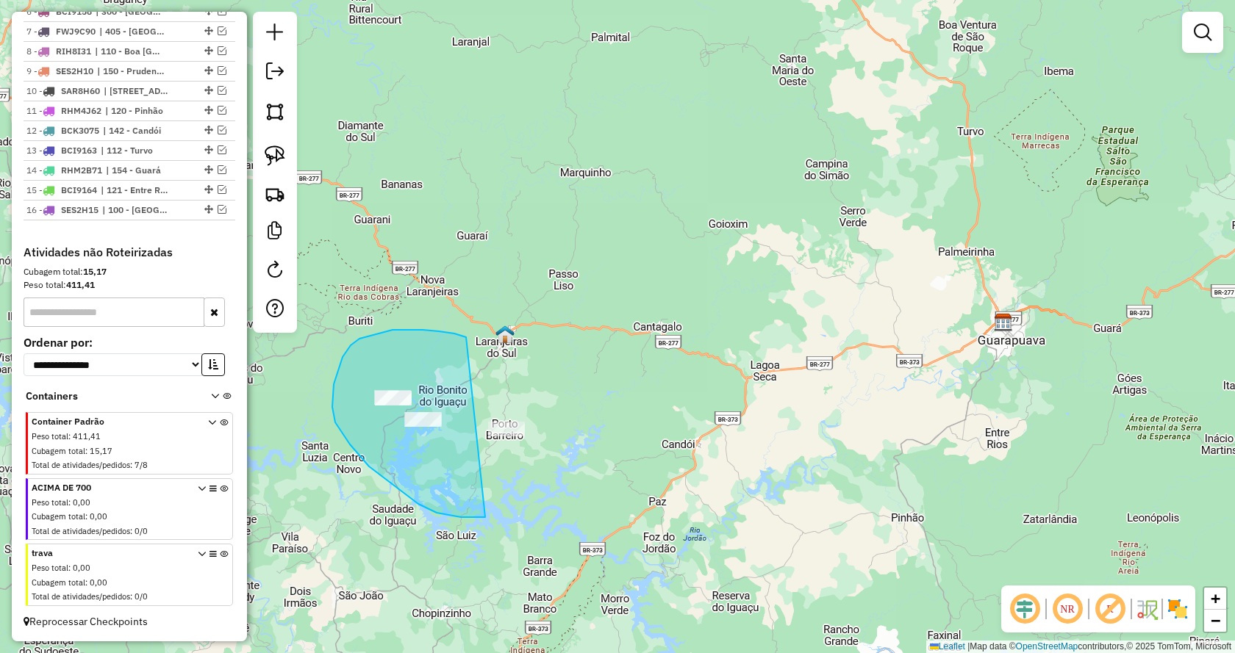
drag, startPoint x: 454, startPoint y: 334, endPoint x: 635, endPoint y: 484, distance: 234.9
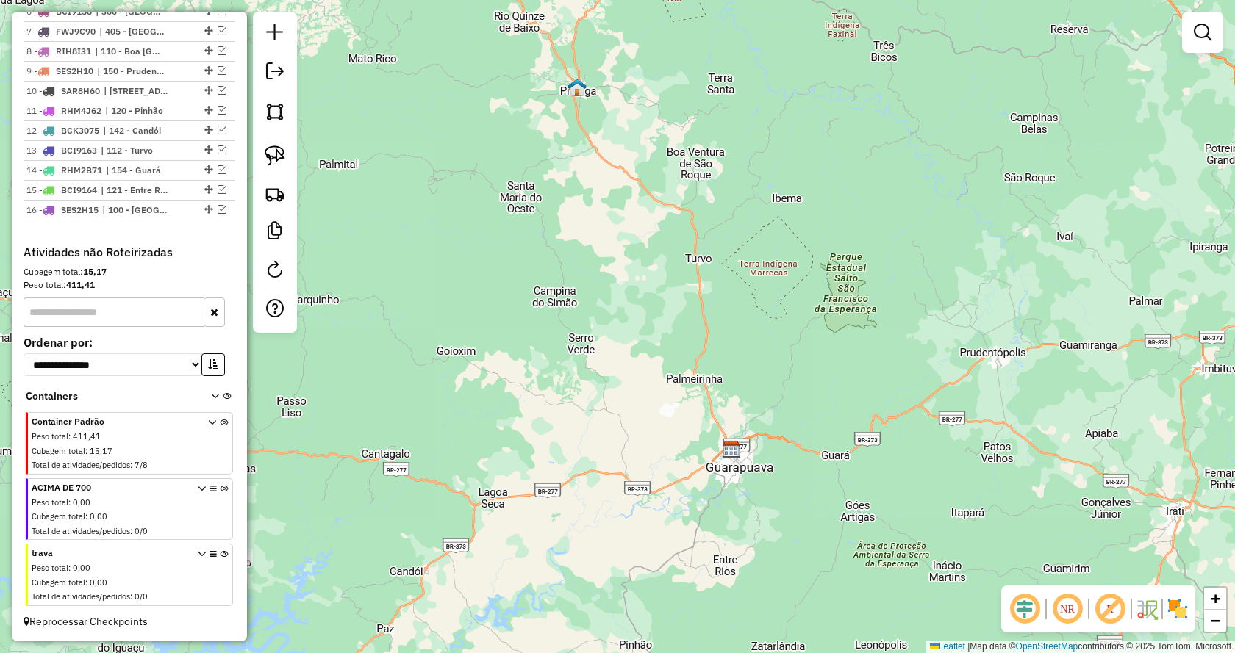
drag, startPoint x: 895, startPoint y: 438, endPoint x: 740, endPoint y: 502, distance: 167.8
click at [740, 502] on div "Janela de atendimento Grade de atendimento Capacidade Transportadoras Veículos …" at bounding box center [617, 326] width 1235 height 653
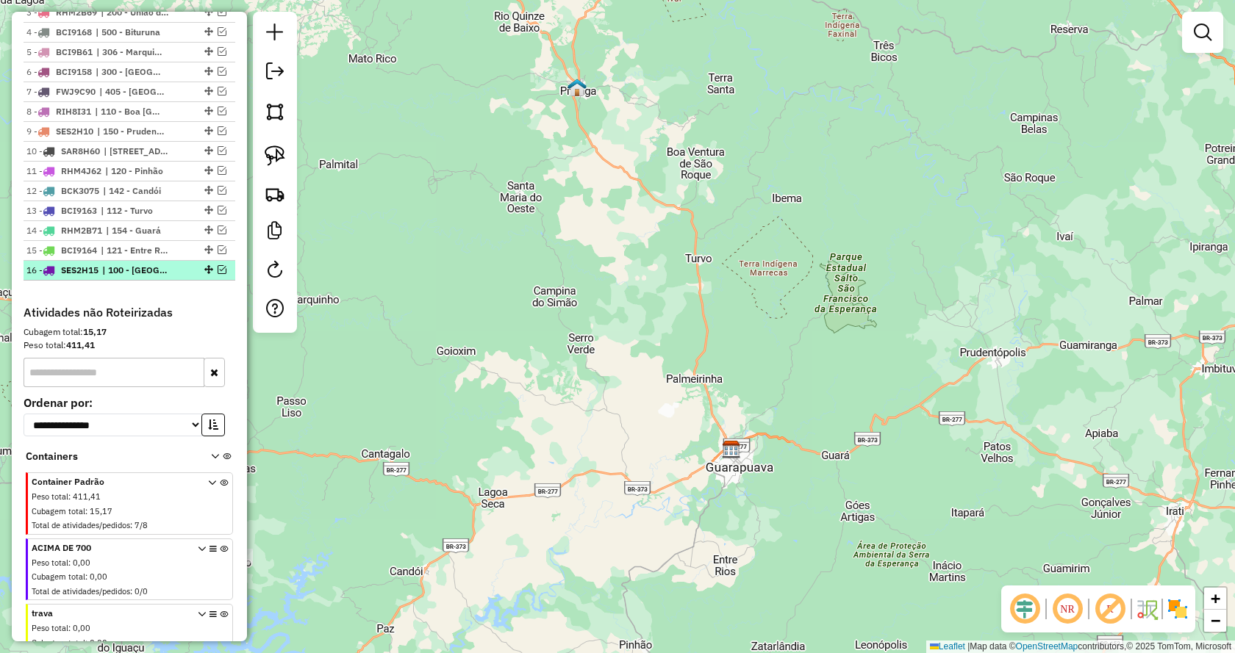
click at [219, 274] on em at bounding box center [222, 269] width 9 height 9
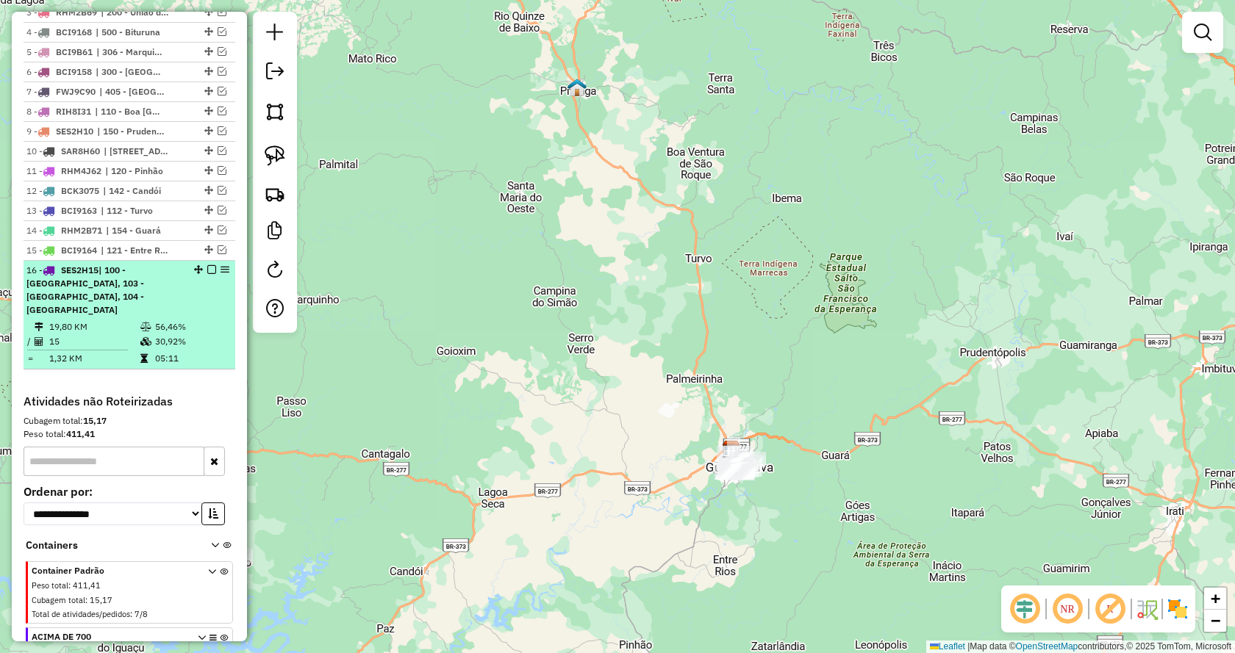
click at [208, 274] on em at bounding box center [211, 269] width 9 height 9
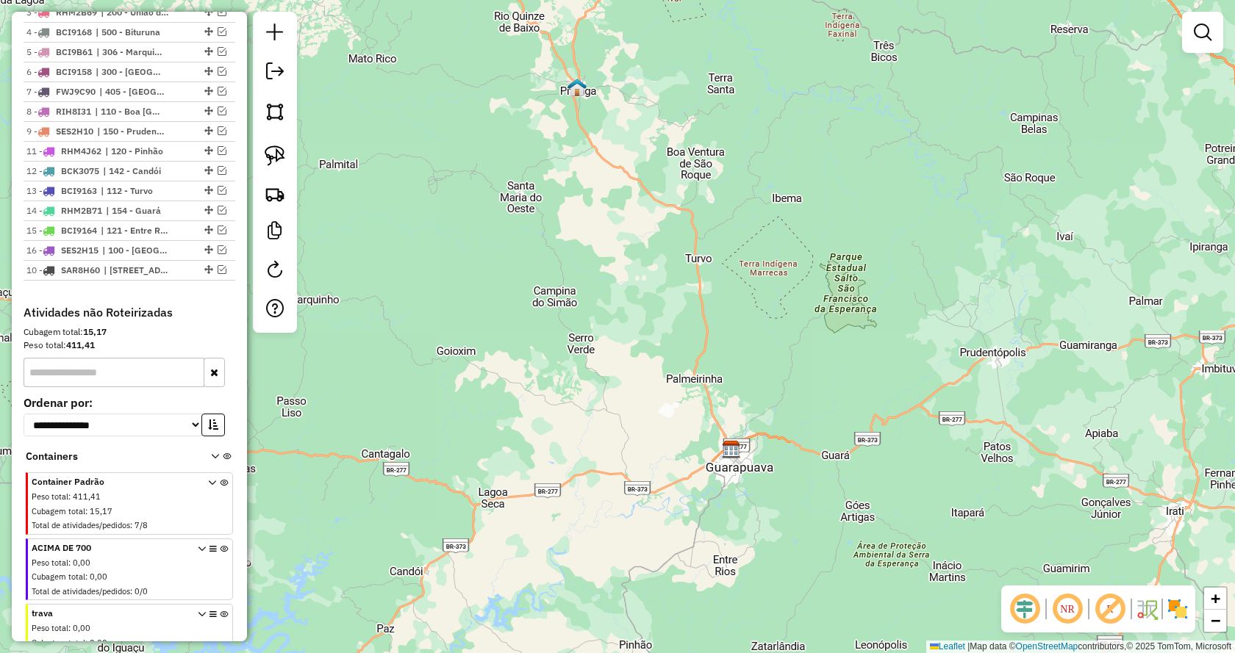
drag, startPoint x: 202, startPoint y: 162, endPoint x: 162, endPoint y: 301, distance: 145.2
click at [220, 175] on em at bounding box center [222, 170] width 9 height 9
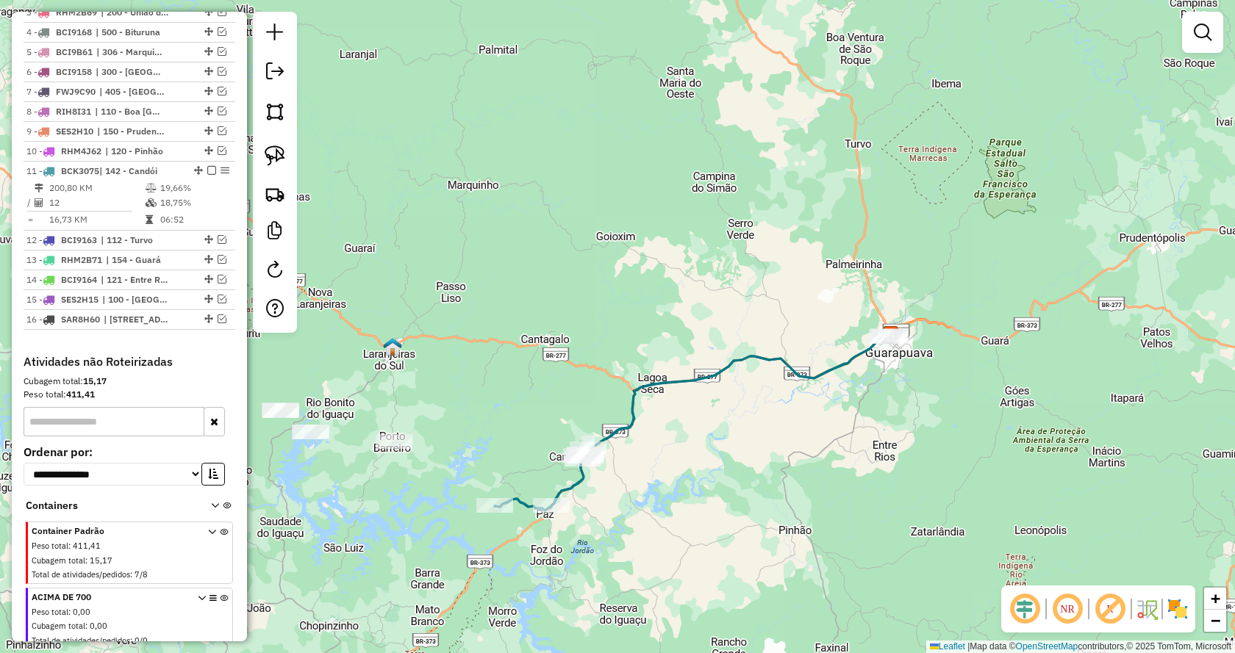
drag, startPoint x: 657, startPoint y: 577, endPoint x: 816, endPoint y: 463, distance: 195.4
click at [816, 463] on div "Janela de atendimento Grade de atendimento Capacidade Transportadoras Veículos …" at bounding box center [617, 326] width 1235 height 653
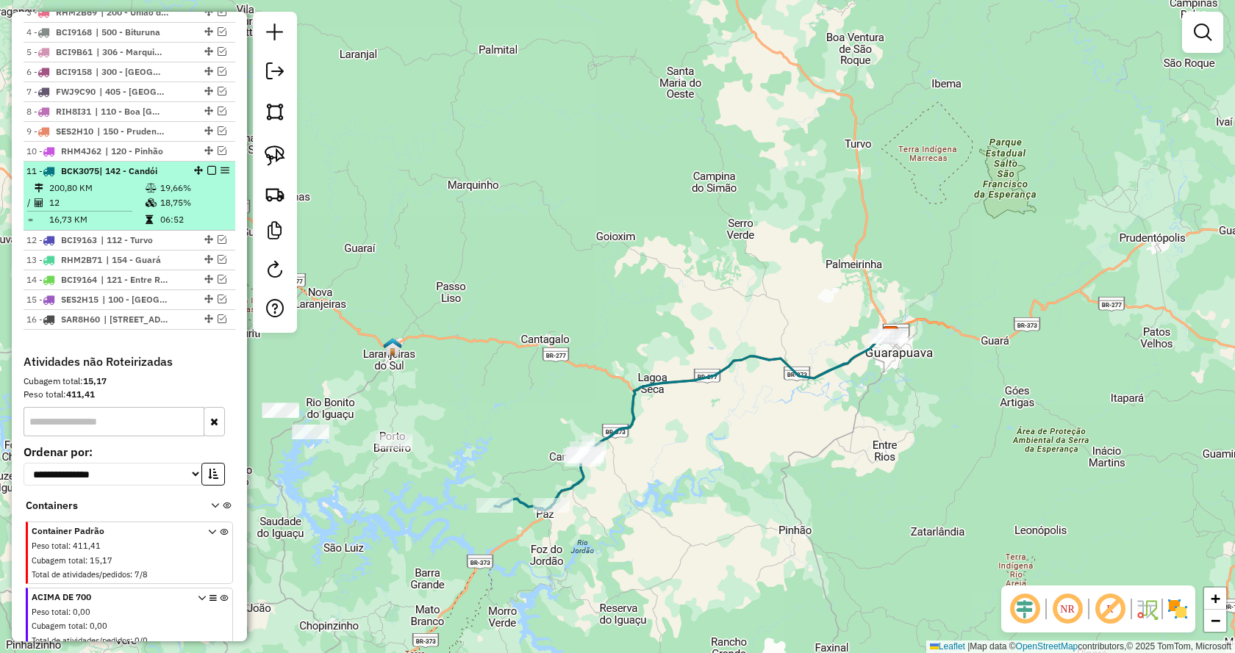
click at [209, 175] on em at bounding box center [211, 170] width 9 height 9
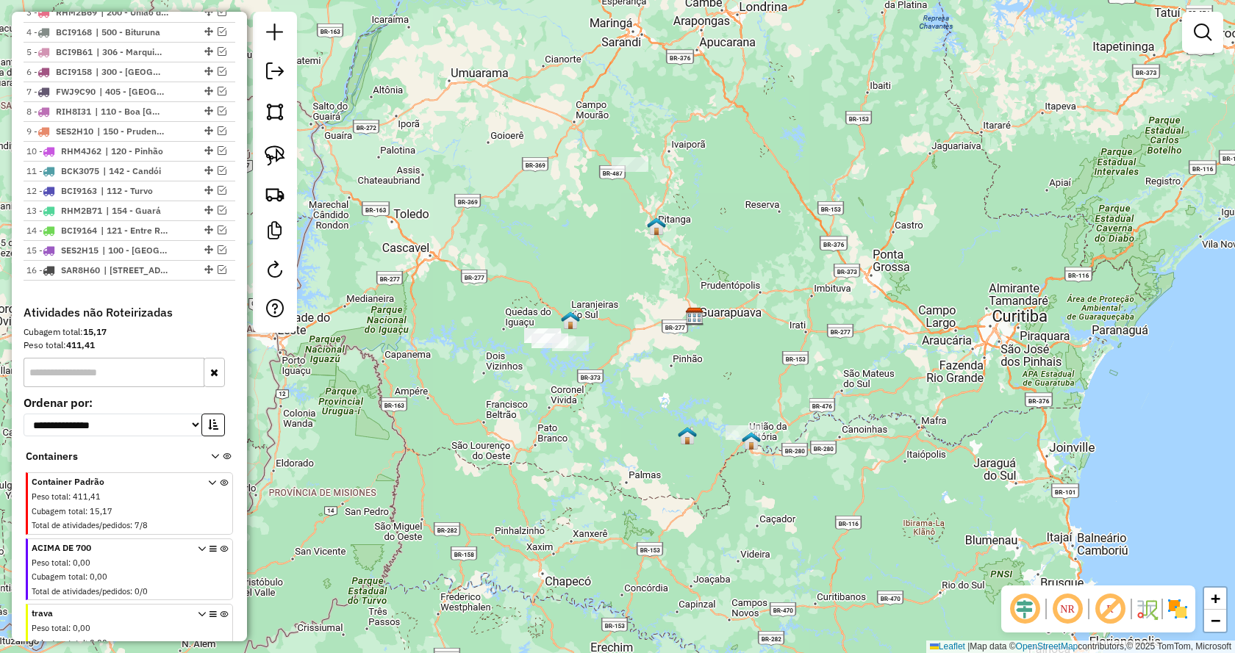
drag, startPoint x: 947, startPoint y: 437, endPoint x: 523, endPoint y: 301, distance: 445.4
click at [770, 339] on div "Janela de atendimento Grade de atendimento Capacidade Transportadoras Veículos …" at bounding box center [617, 326] width 1235 height 653
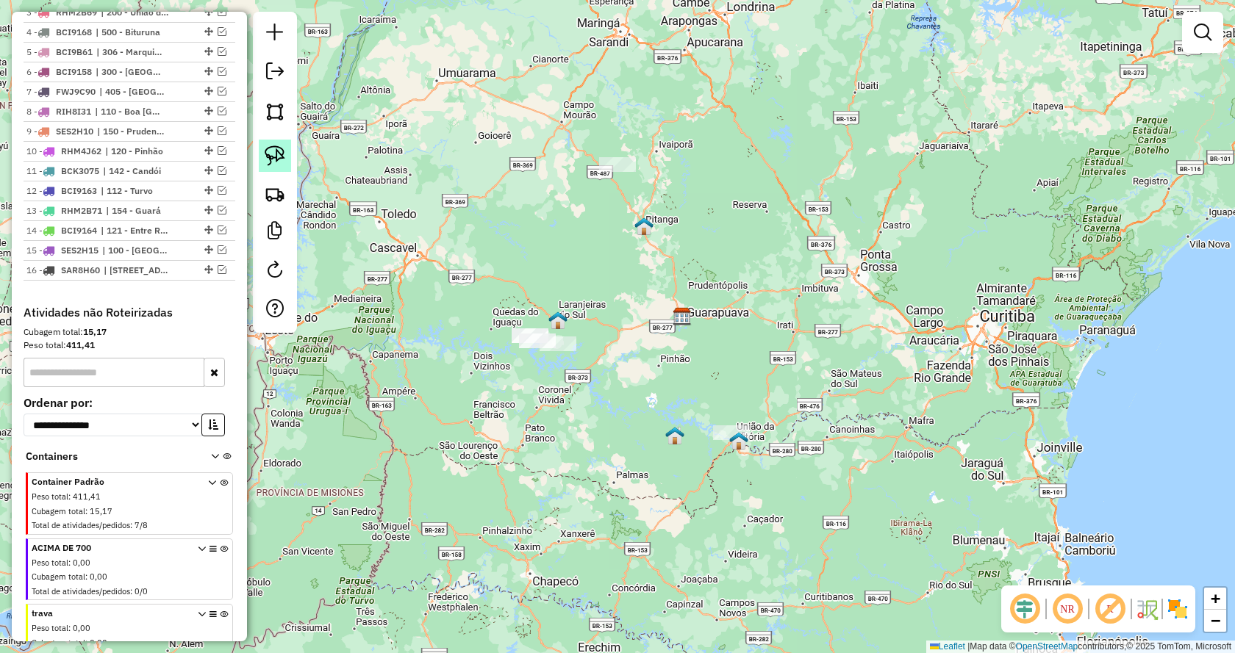
click at [276, 154] on img at bounding box center [275, 156] width 21 height 21
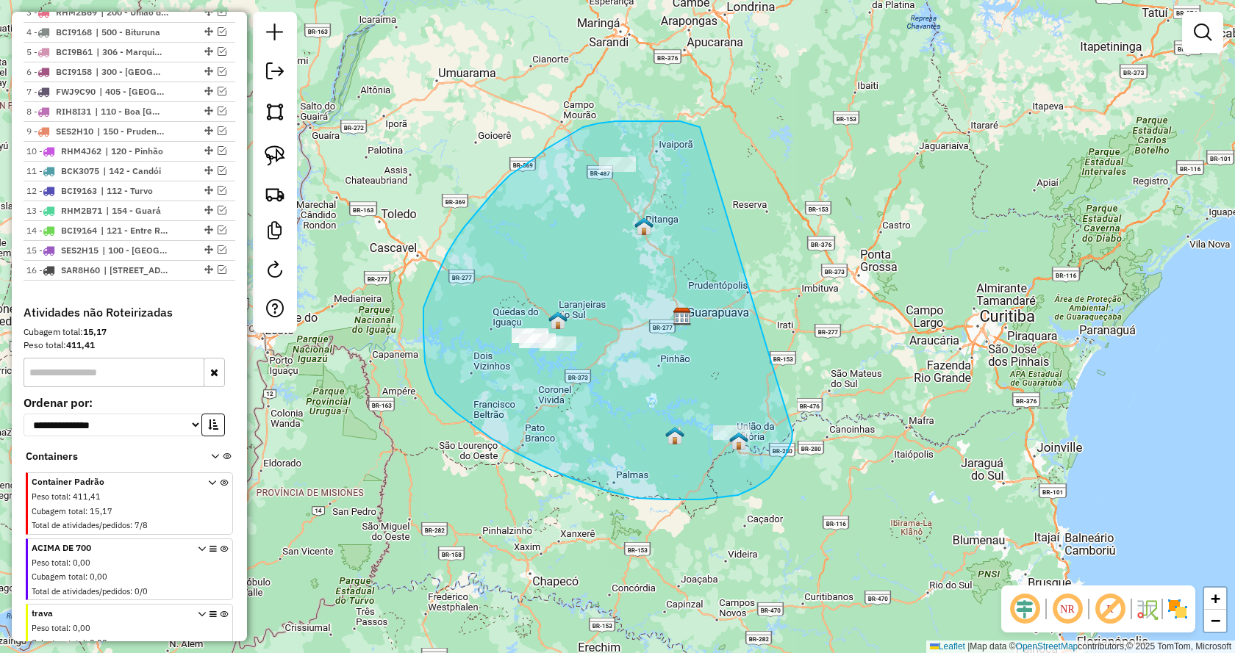
drag, startPoint x: 792, startPoint y: 432, endPoint x: 810, endPoint y: 183, distance: 249.8
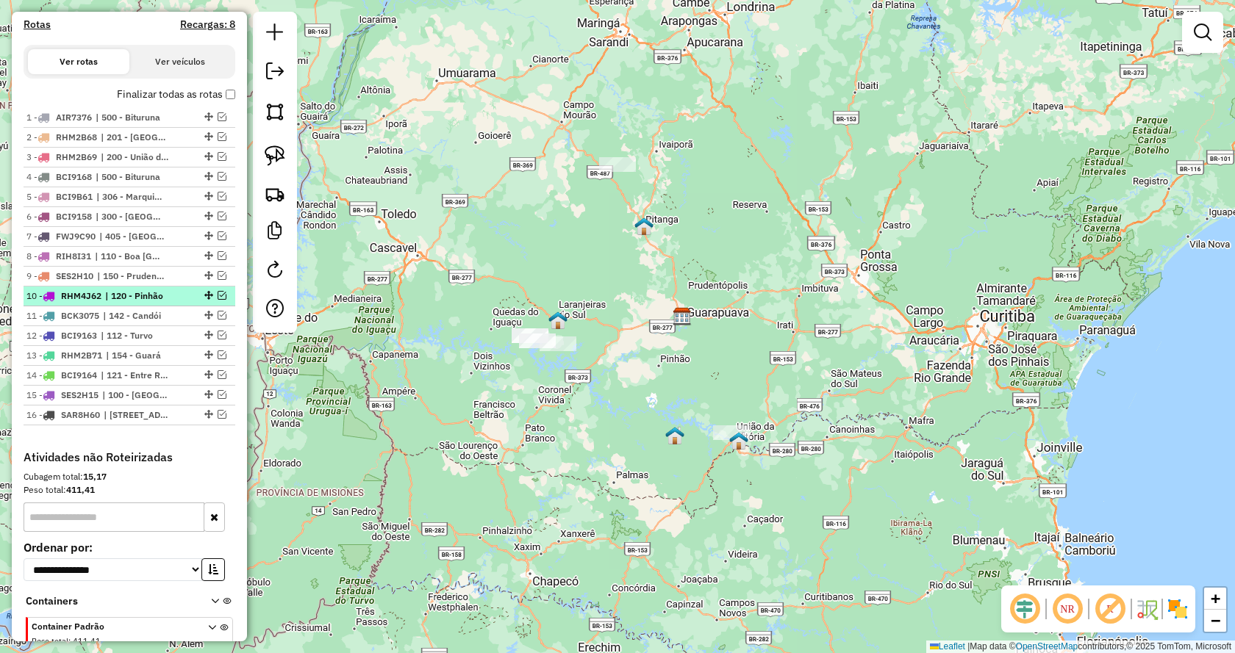
scroll to position [402, 0]
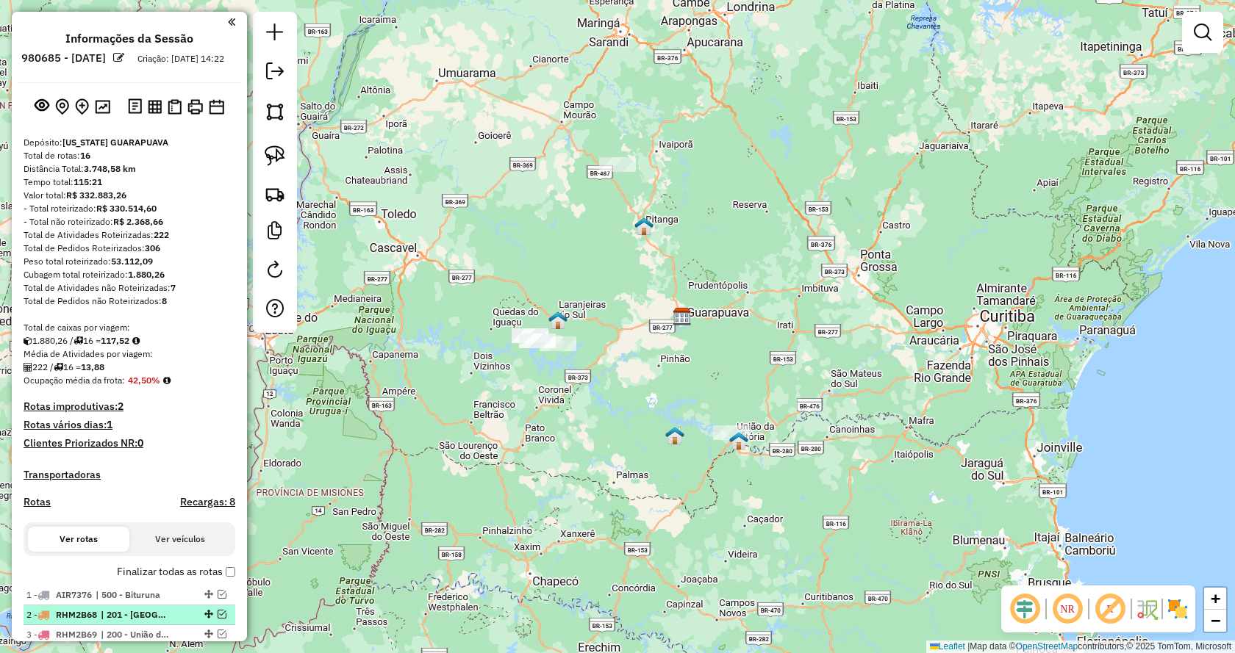
scroll to position [402, 0]
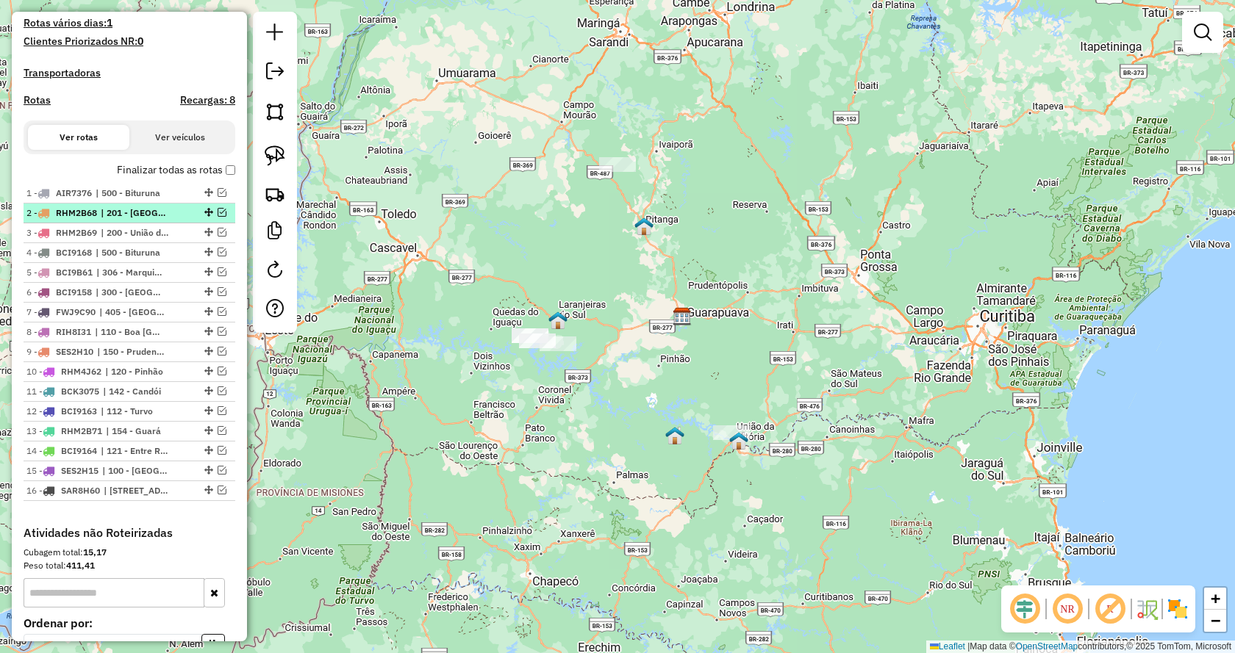
click at [218, 217] on em at bounding box center [222, 212] width 9 height 9
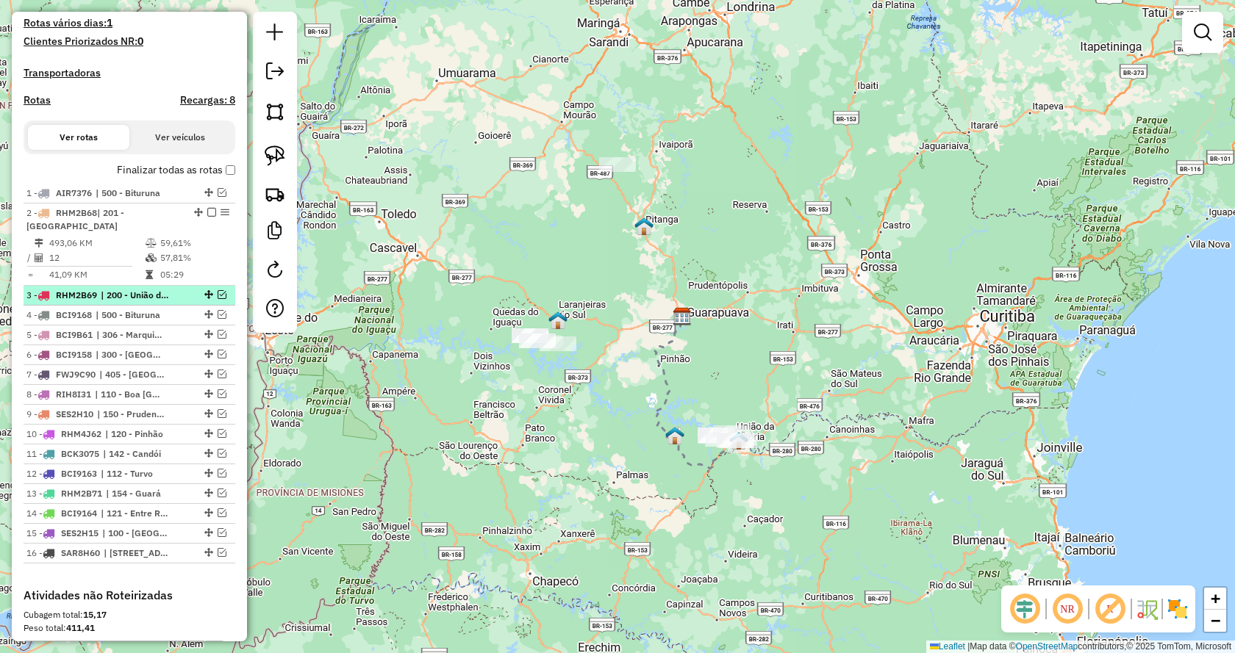
click at [219, 299] on em at bounding box center [222, 294] width 9 height 9
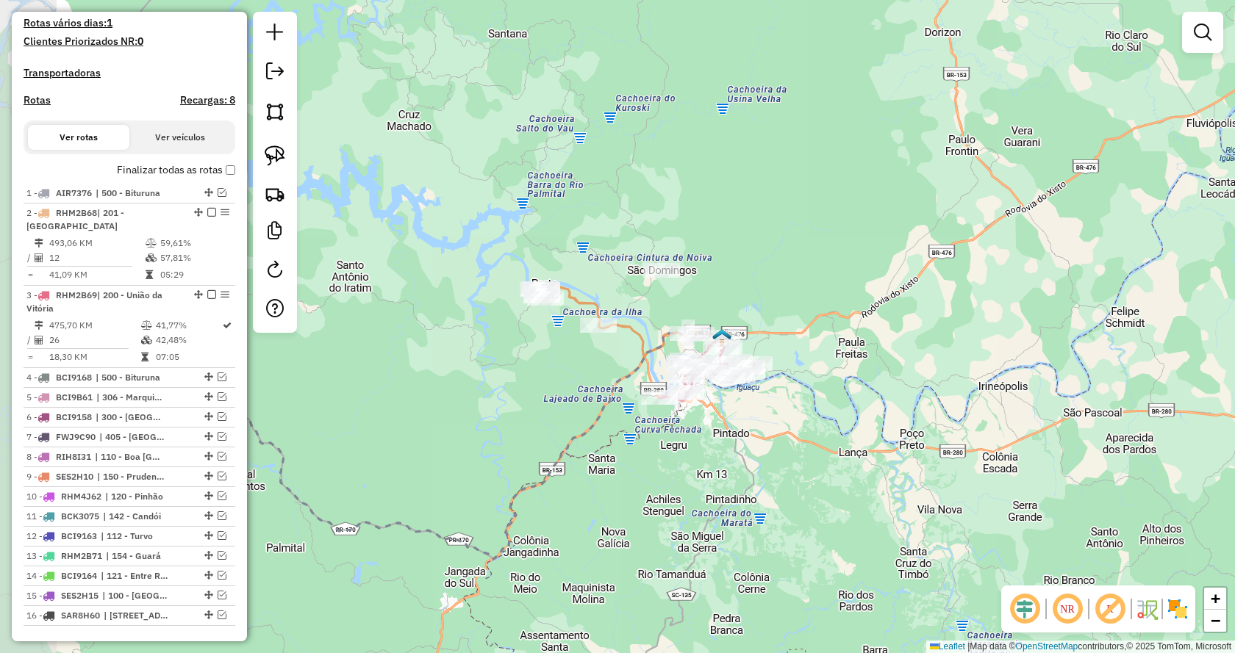
drag, startPoint x: 593, startPoint y: 325, endPoint x: 900, endPoint y: 257, distance: 313.9
click at [900, 257] on div "Janela de atendimento Grade de atendimento Capacidade Transportadoras Veículos …" at bounding box center [617, 326] width 1235 height 653
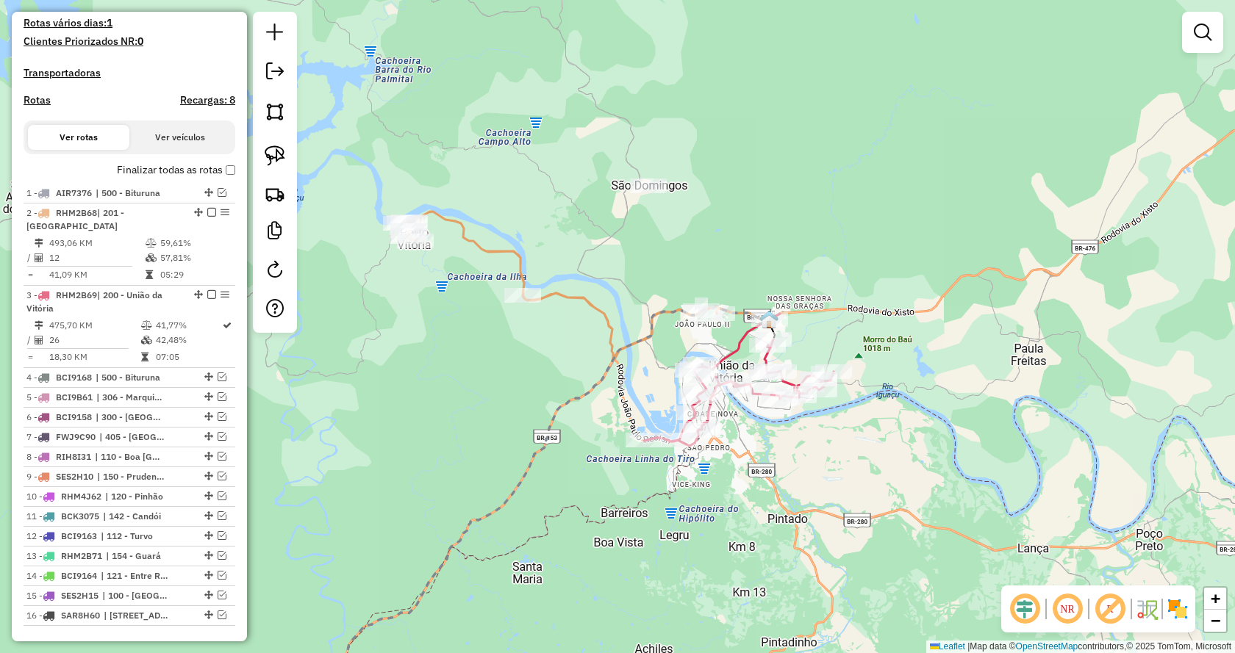
drag, startPoint x: 804, startPoint y: 312, endPoint x: 768, endPoint y: 259, distance: 64.6
click at [768, 259] on div "Janela de atendimento Grade de atendimento Capacidade Transportadoras Veículos …" at bounding box center [617, 326] width 1235 height 653
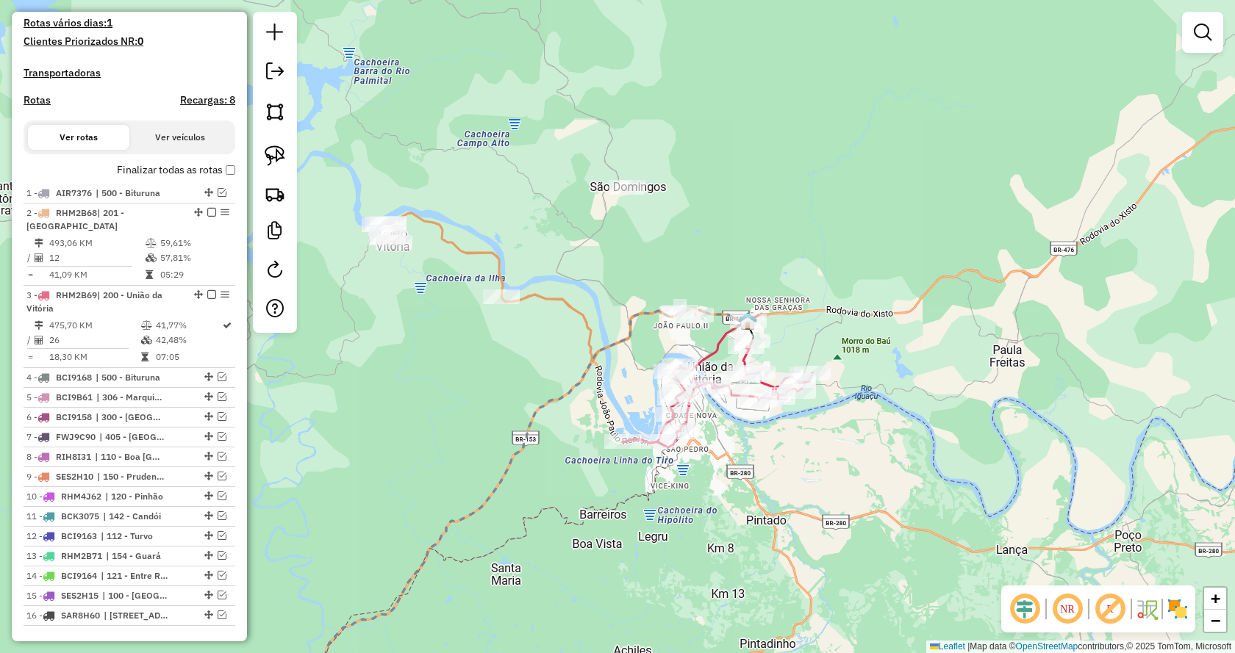
drag, startPoint x: 673, startPoint y: 229, endPoint x: 599, endPoint y: 213, distance: 75.1
click at [599, 214] on div "Janela de atendimento Grade de atendimento Capacidade Transportadoras Veículos …" at bounding box center [617, 326] width 1235 height 653
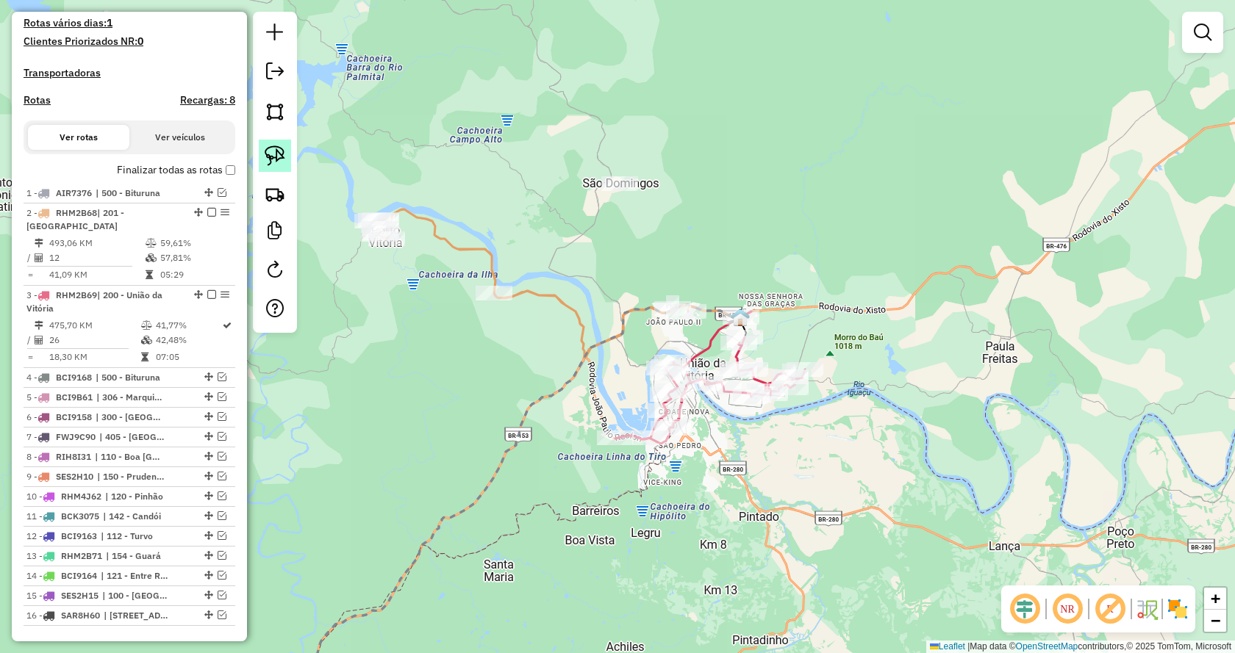
click at [267, 155] on img at bounding box center [275, 156] width 21 height 21
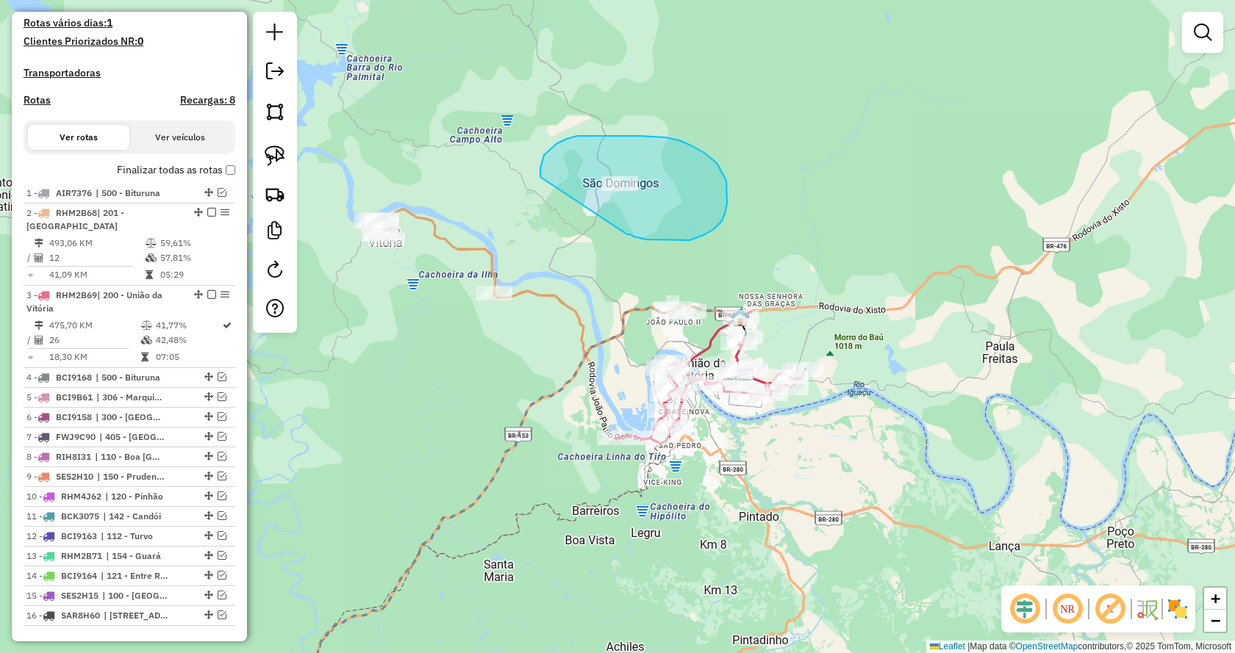
drag, startPoint x: 690, startPoint y: 240, endPoint x: 541, endPoint y: 180, distance: 160.3
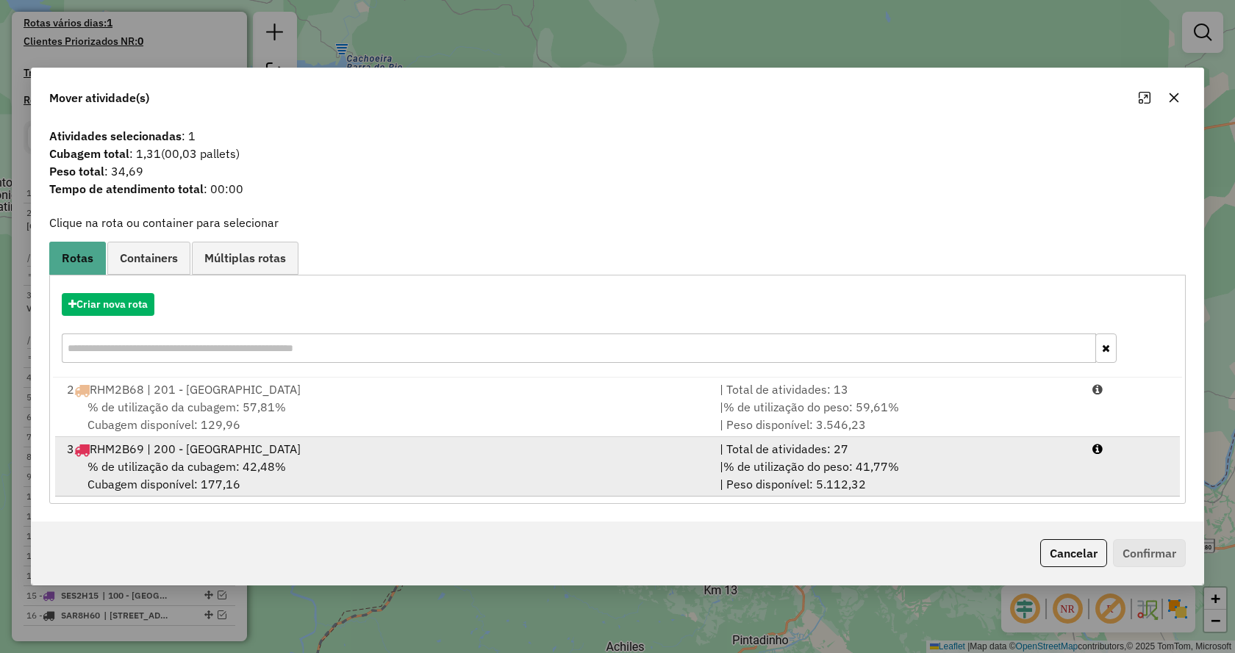
click at [964, 468] on div "| % de utilização do peso: 41,77% | Peso disponível: 5.112,32" at bounding box center [897, 475] width 373 height 35
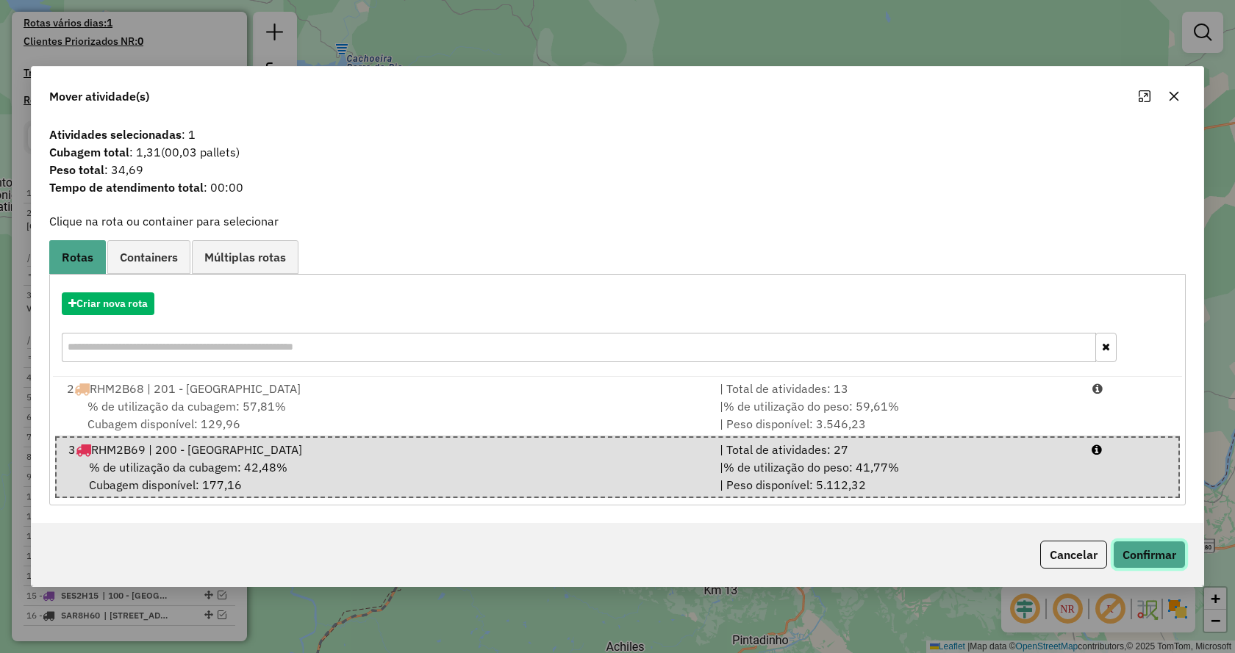
click at [1132, 548] on button "Confirmar" at bounding box center [1149, 555] width 73 height 28
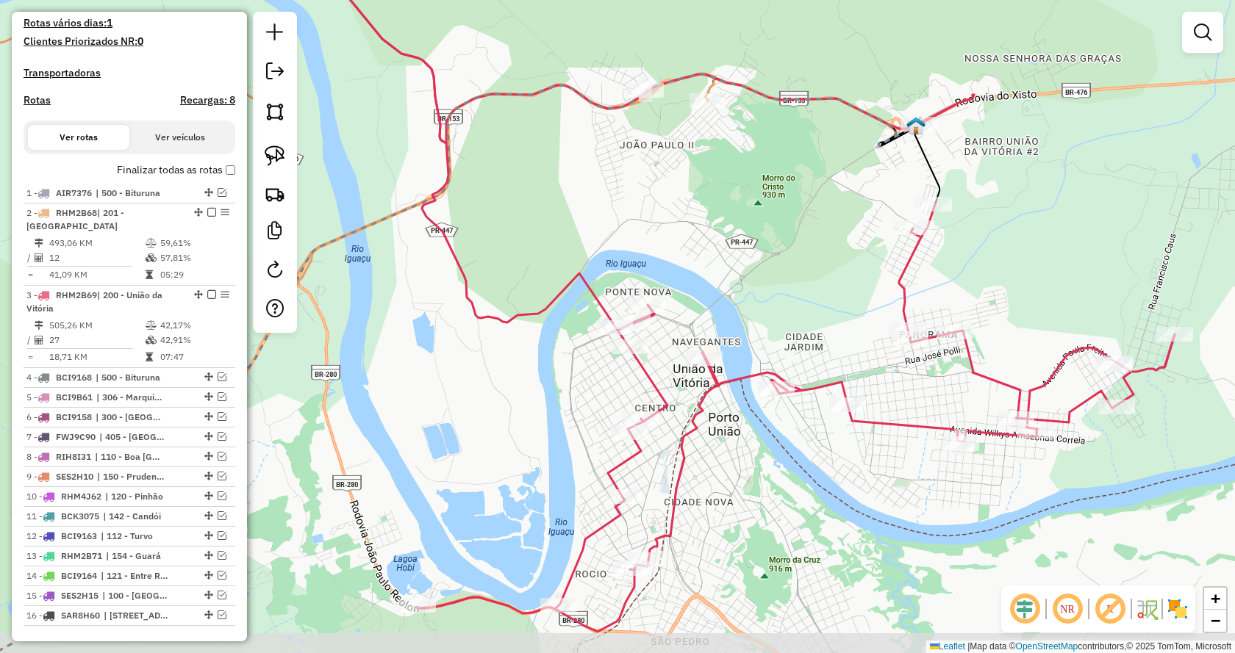
drag, startPoint x: 751, startPoint y: 318, endPoint x: 673, endPoint y: 267, distance: 93.0
click at [707, 268] on div "Janela de atendimento Grade de atendimento Capacidade Transportadoras Veículos …" at bounding box center [617, 326] width 1235 height 653
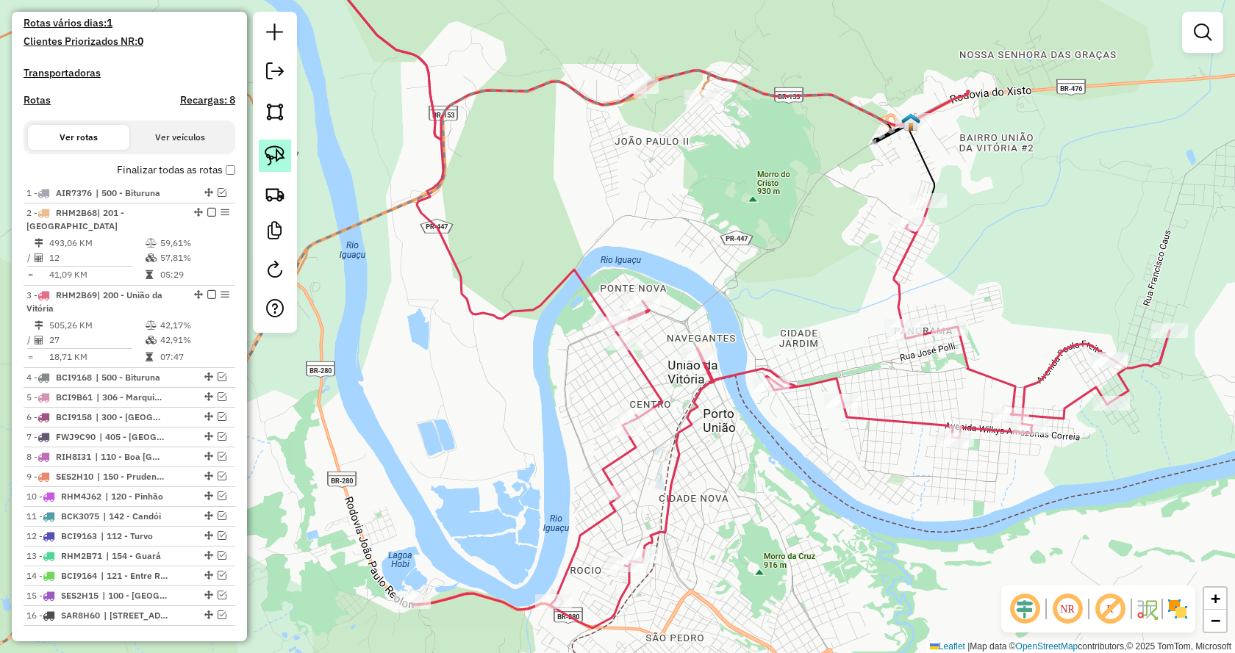
drag, startPoint x: 273, startPoint y: 151, endPoint x: 298, endPoint y: 167, distance: 29.4
click at [273, 151] on img at bounding box center [275, 156] width 21 height 21
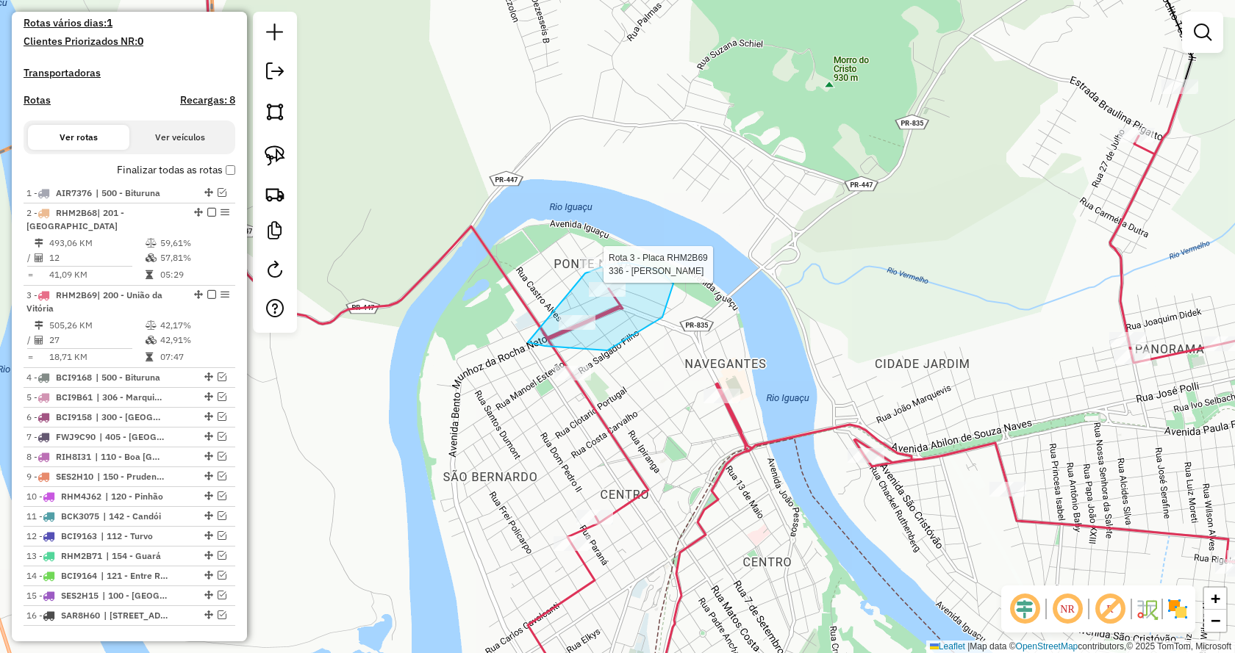
drag, startPoint x: 528, startPoint y: 343, endPoint x: 584, endPoint y: 273, distance: 89.3
click at [584, 272] on div at bounding box center [599, 264] width 37 height 15
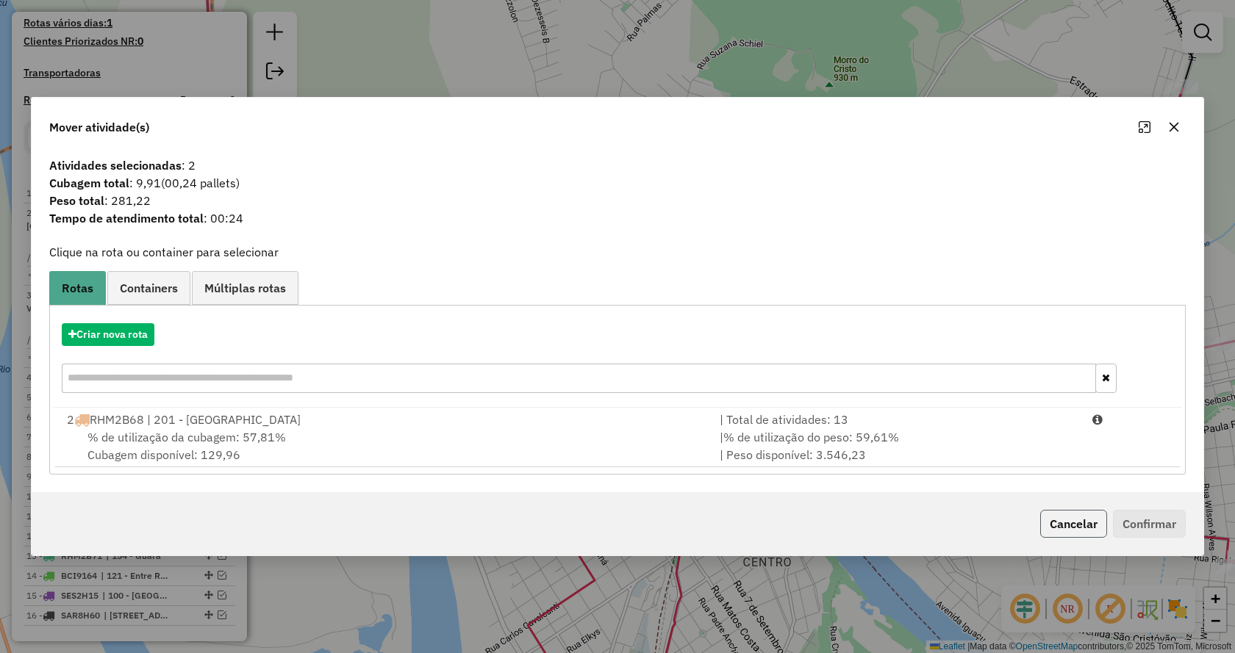
click at [1062, 517] on button "Cancelar" at bounding box center [1073, 524] width 67 height 28
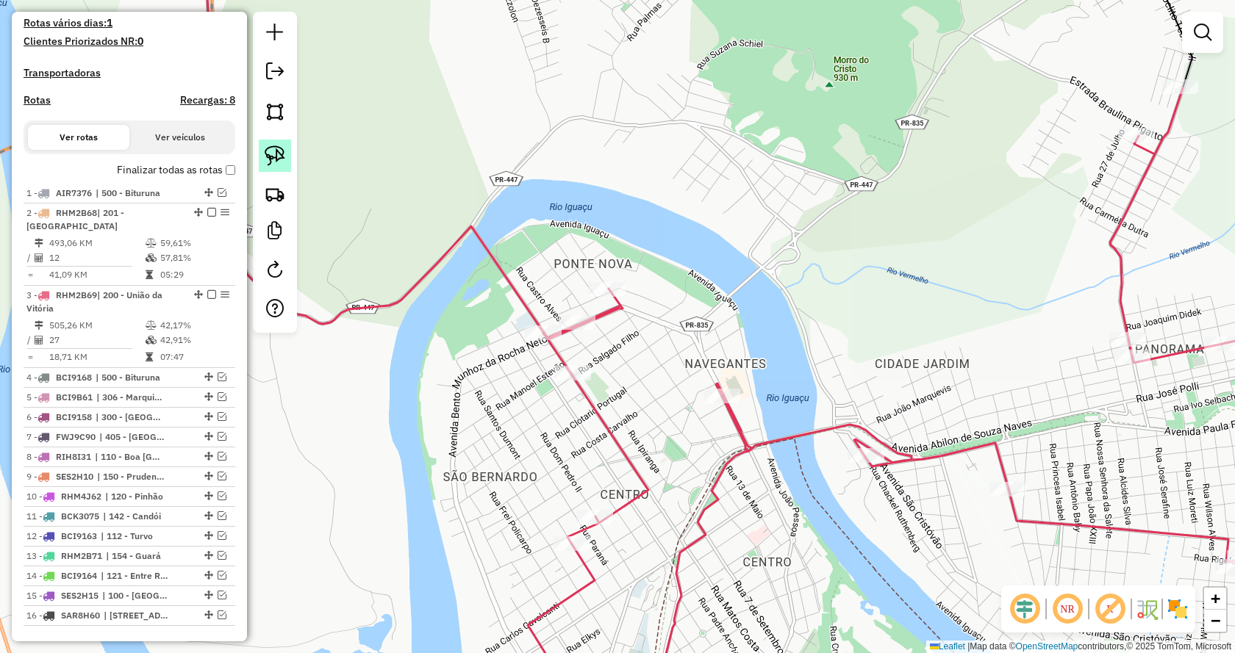
click at [281, 155] on img at bounding box center [275, 156] width 21 height 21
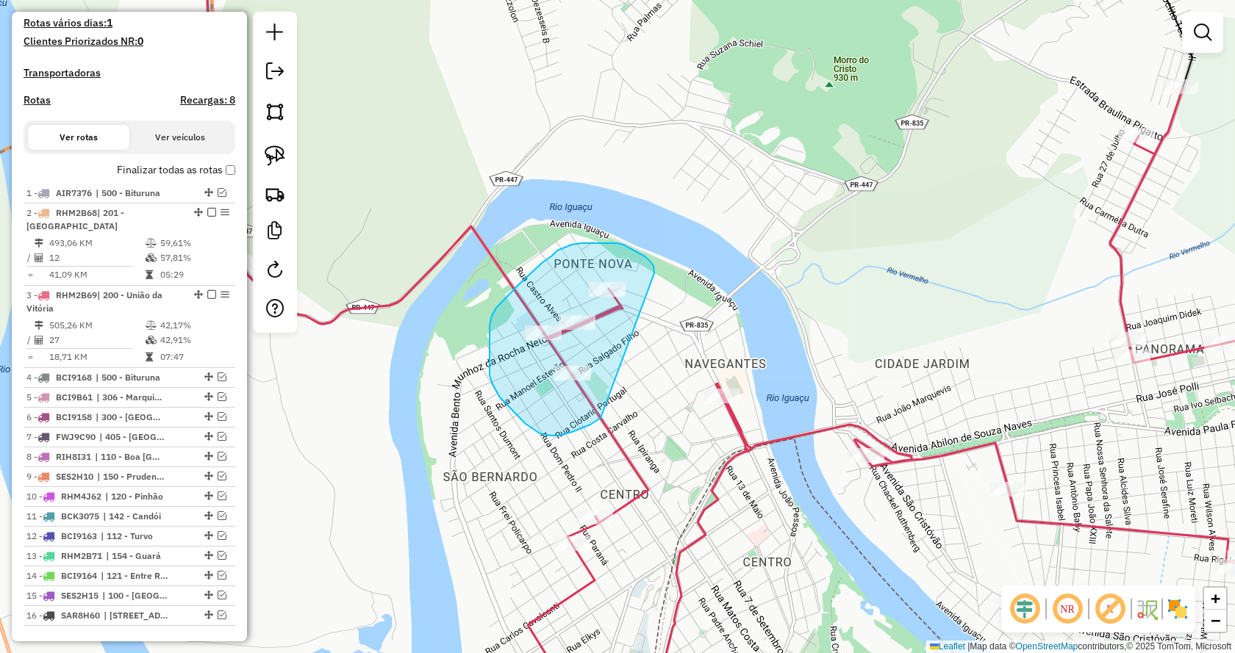
drag, startPoint x: 651, startPoint y: 262, endPoint x: 601, endPoint y: 418, distance: 164.4
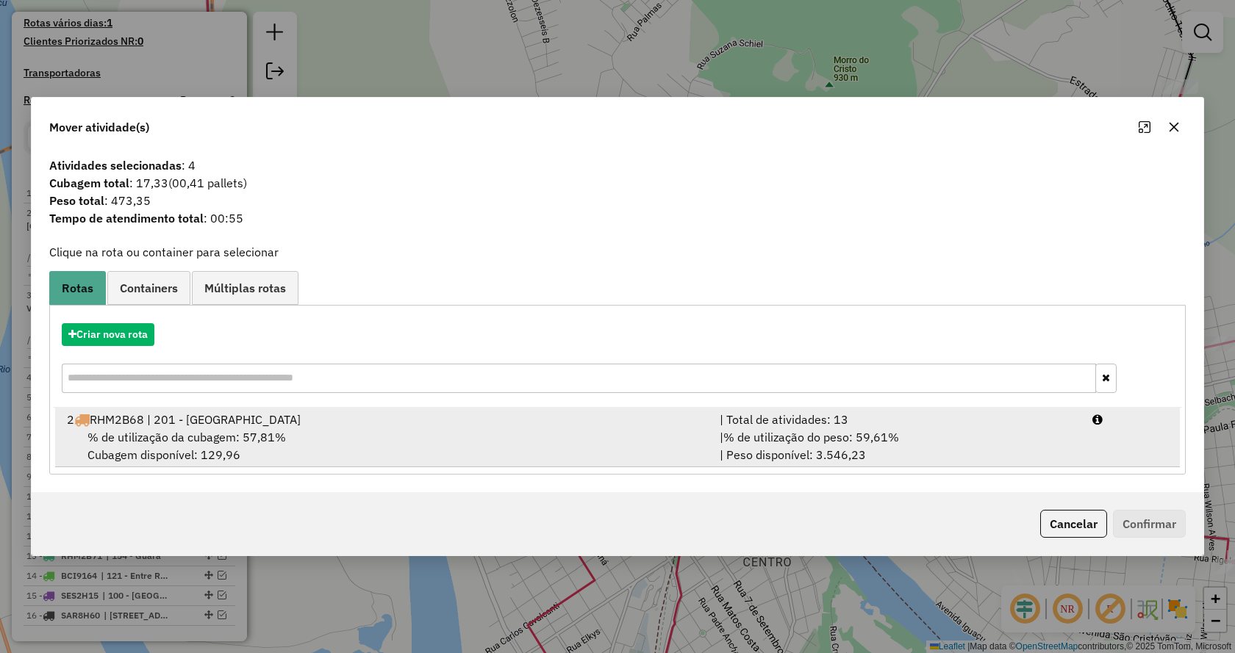
click at [888, 443] on span "% de utilização do peso: 59,61%" at bounding box center [811, 437] width 176 height 15
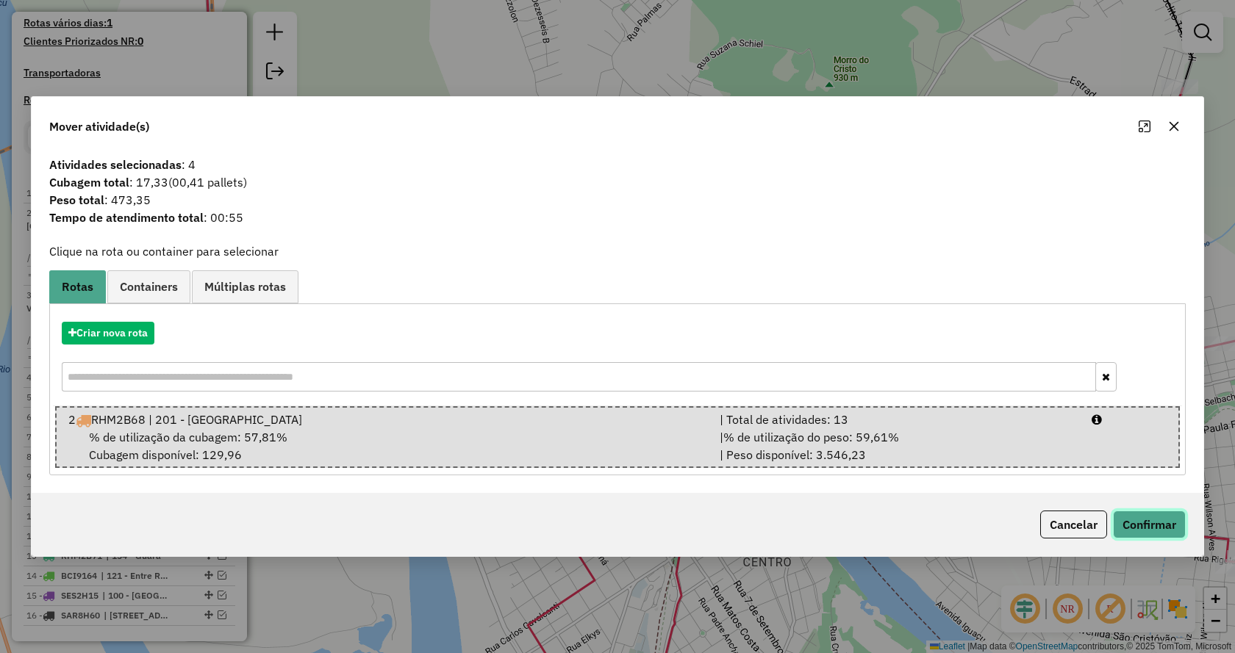
click at [1162, 526] on button "Confirmar" at bounding box center [1149, 525] width 73 height 28
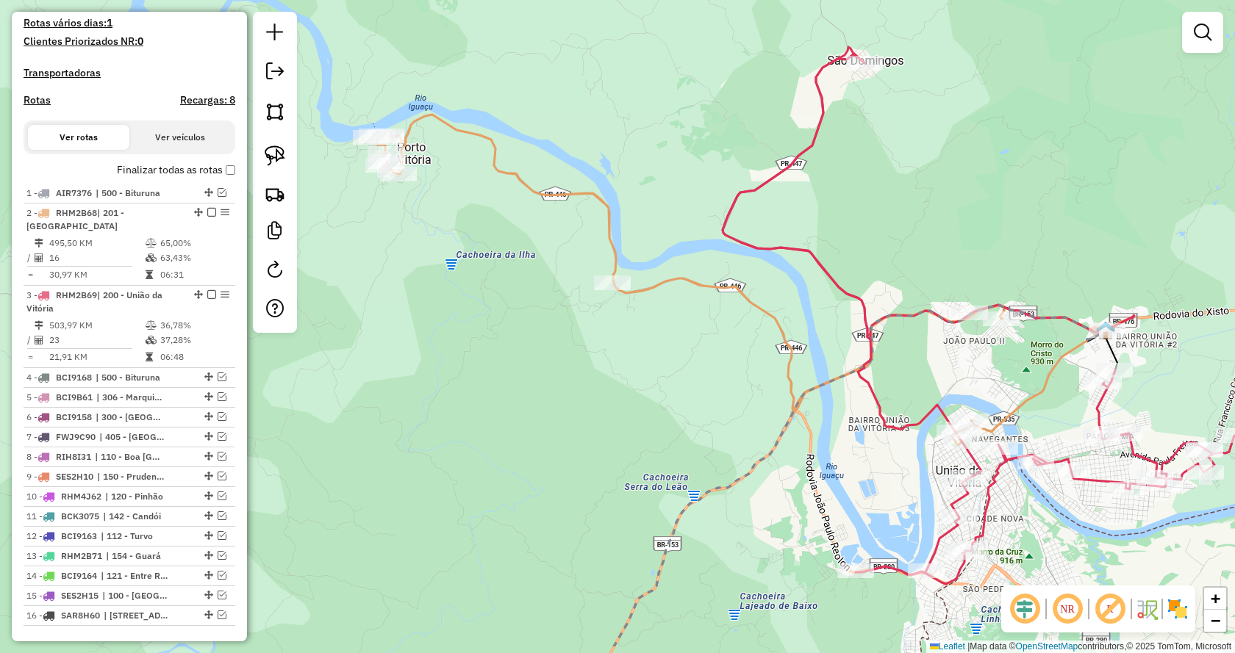
drag, startPoint x: 697, startPoint y: 498, endPoint x: 598, endPoint y: 426, distance: 122.6
click at [598, 426] on div "Janela de atendimento Grade de atendimento Capacidade Transportadoras Veículos …" at bounding box center [617, 326] width 1235 height 653
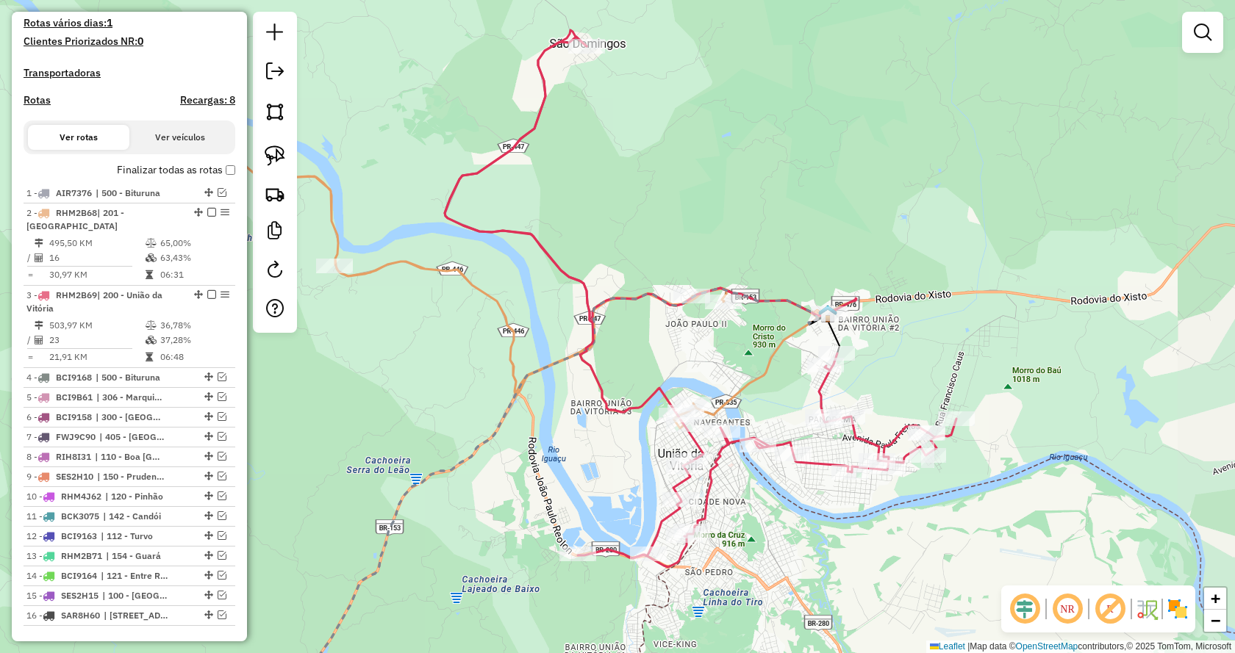
drag, startPoint x: 679, startPoint y: 465, endPoint x: 394, endPoint y: 429, distance: 287.5
click at [398, 431] on div "Janela de atendimento Grade de atendimento Capacidade Transportadoras Veículos …" at bounding box center [617, 326] width 1235 height 653
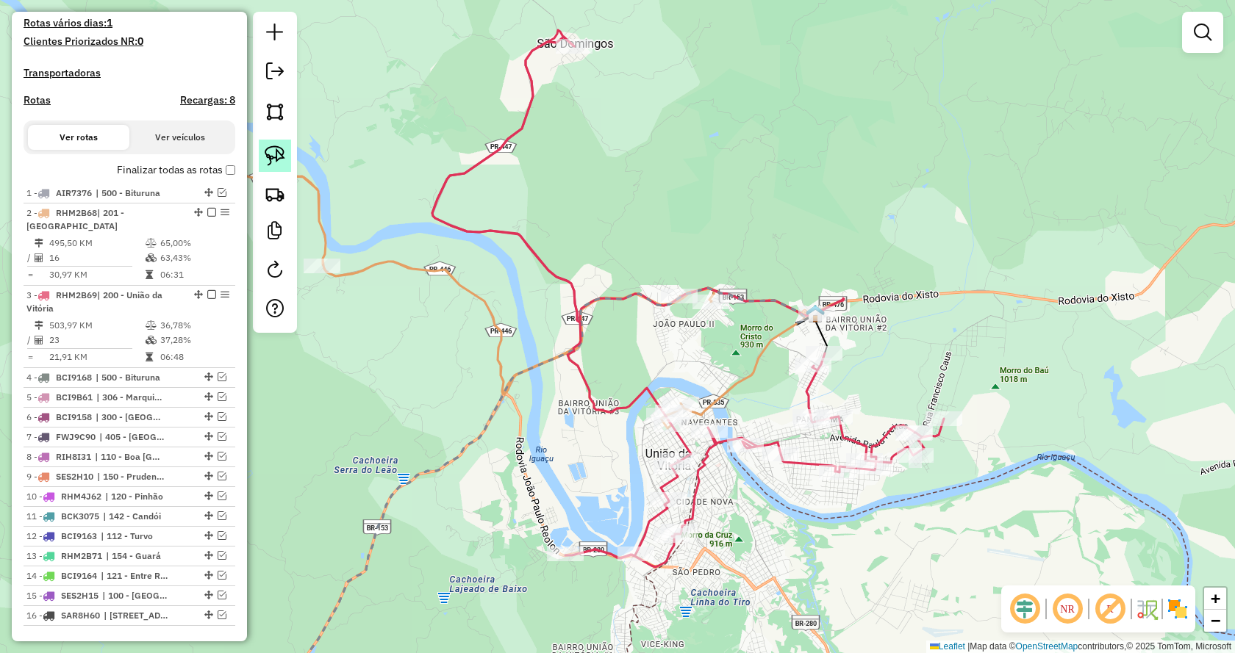
click at [268, 154] on img at bounding box center [275, 156] width 21 height 21
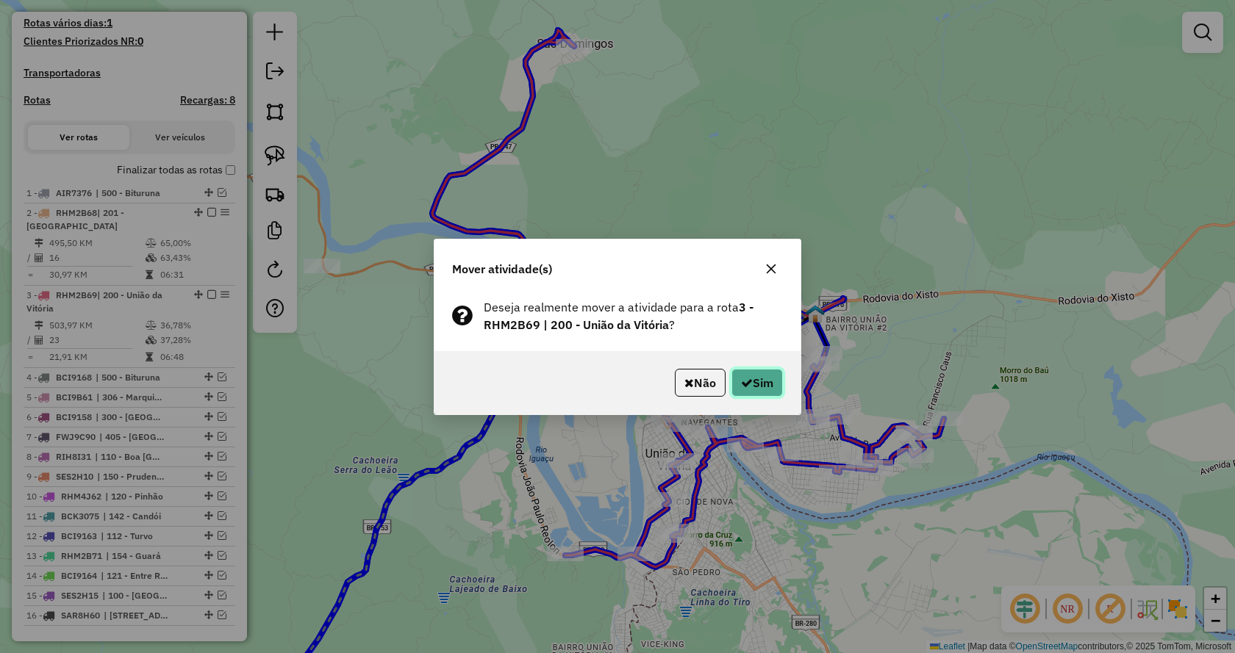
click at [756, 377] on button "Sim" at bounding box center [756, 383] width 51 height 28
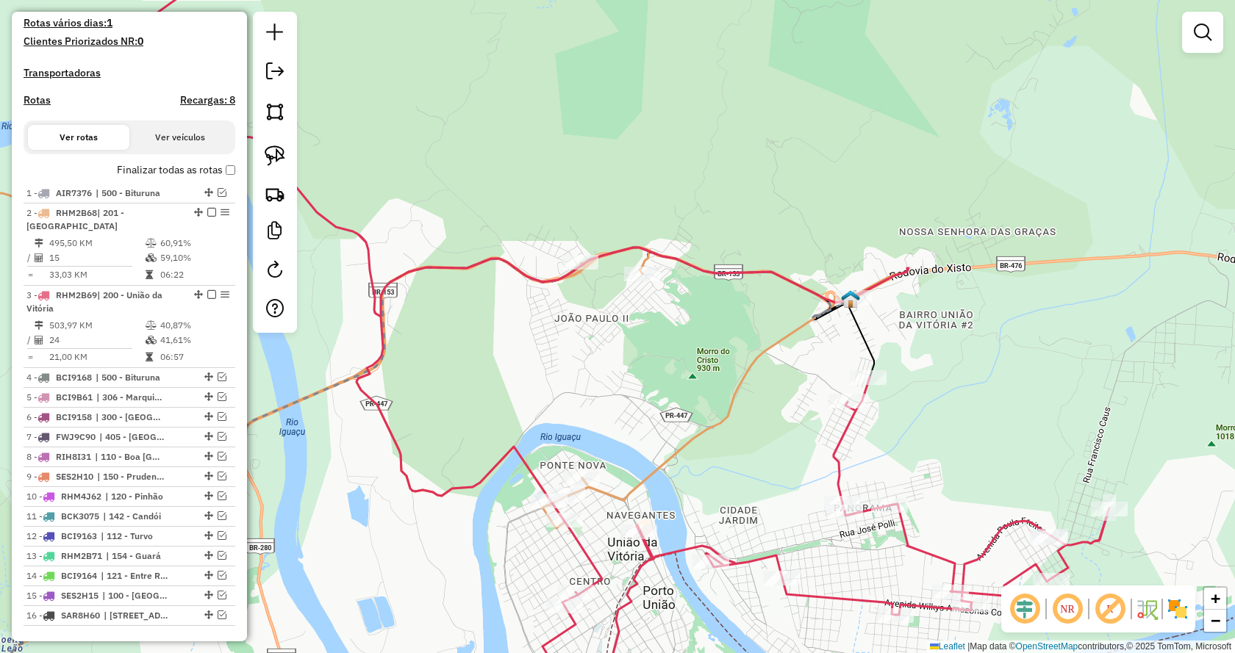
drag, startPoint x: 698, startPoint y: 394, endPoint x: 647, endPoint y: 451, distance: 77.0
click at [647, 451] on div "Janela de atendimento Grade de atendimento Capacidade Transportadoras Veículos …" at bounding box center [617, 326] width 1235 height 653
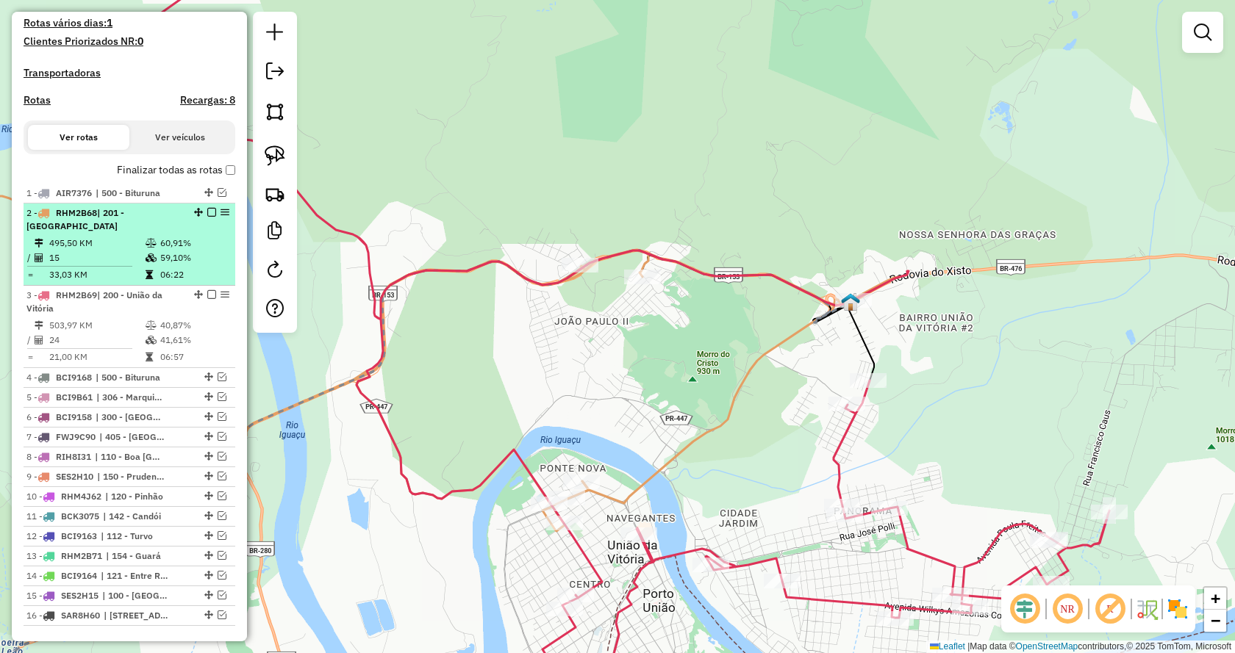
click at [207, 217] on em at bounding box center [211, 212] width 9 height 9
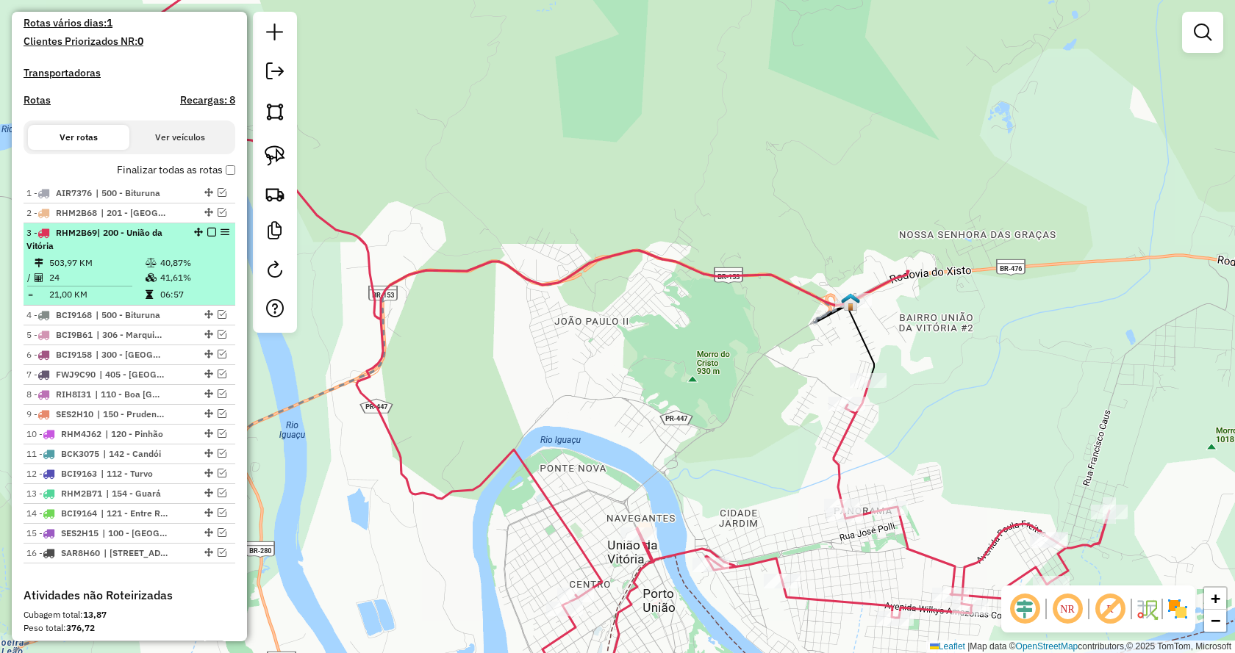
click at [207, 243] on li "3 - RHM2B69 | 200 - União da Vitória 503,97 KM 40,87% / 24 41,61% = 21,00 KM 06…" at bounding box center [130, 264] width 212 height 82
select select "**********"
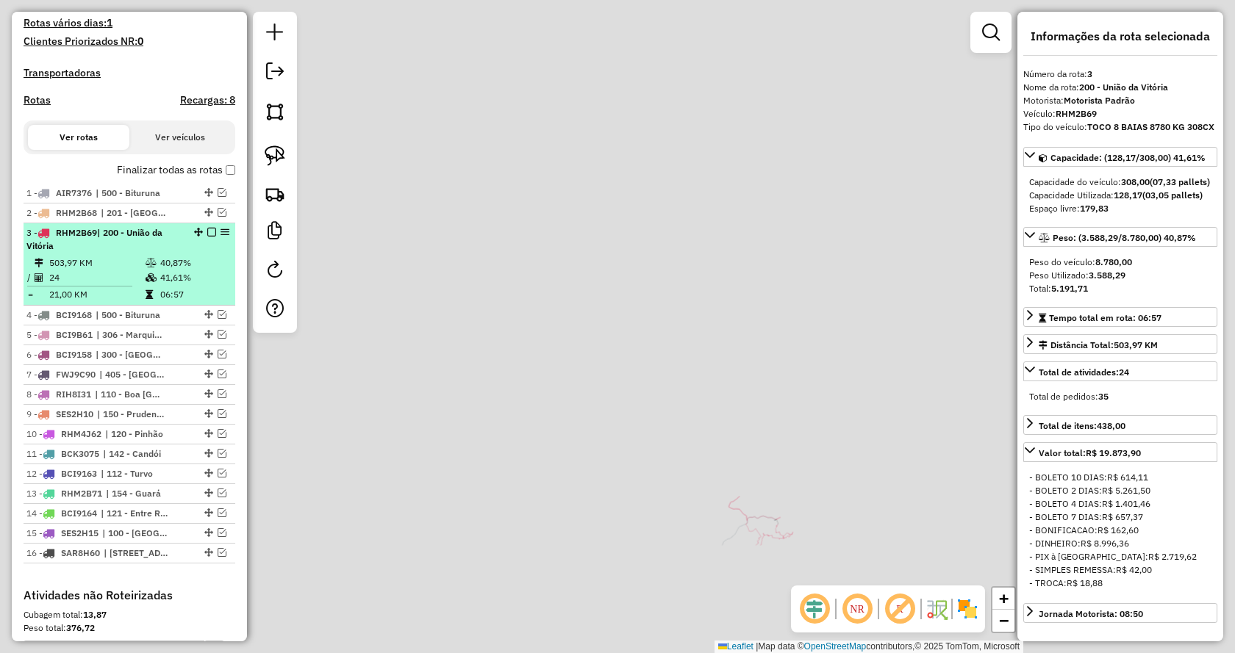
click at [207, 237] on em at bounding box center [211, 232] width 9 height 9
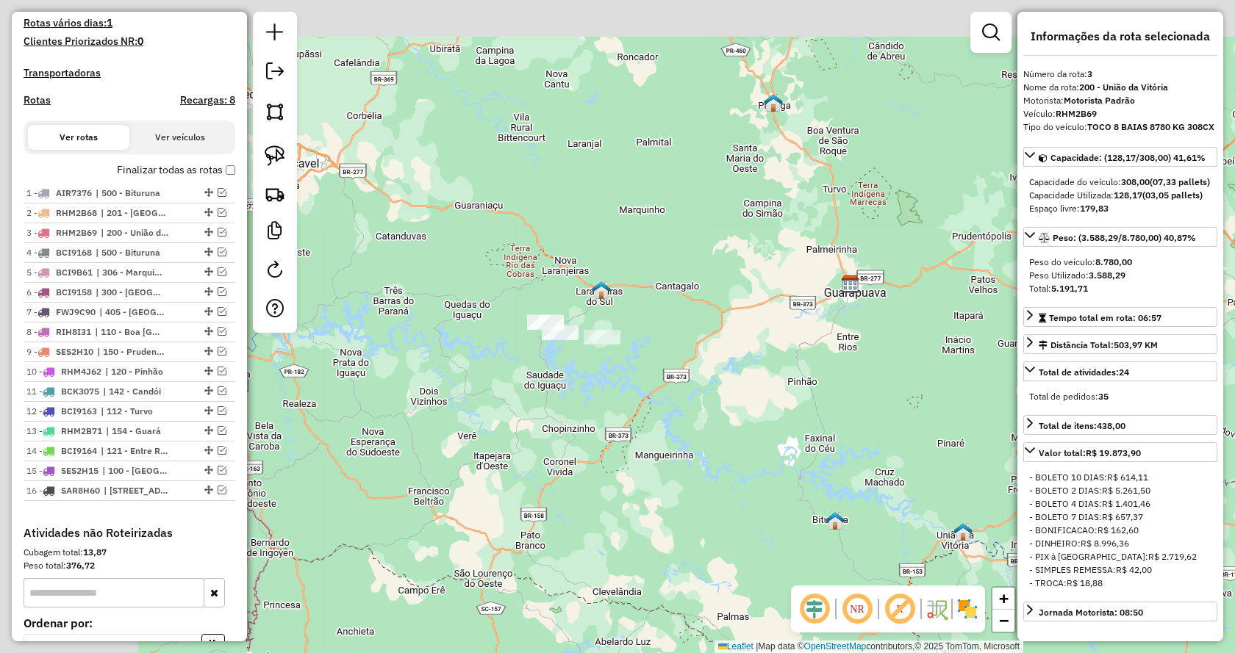
drag, startPoint x: 493, startPoint y: 443, endPoint x: 749, endPoint y: 542, distance: 275.1
click at [749, 542] on div "Janela de atendimento Grade de atendimento Capacidade Transportadoras Veículos …" at bounding box center [617, 326] width 1235 height 653
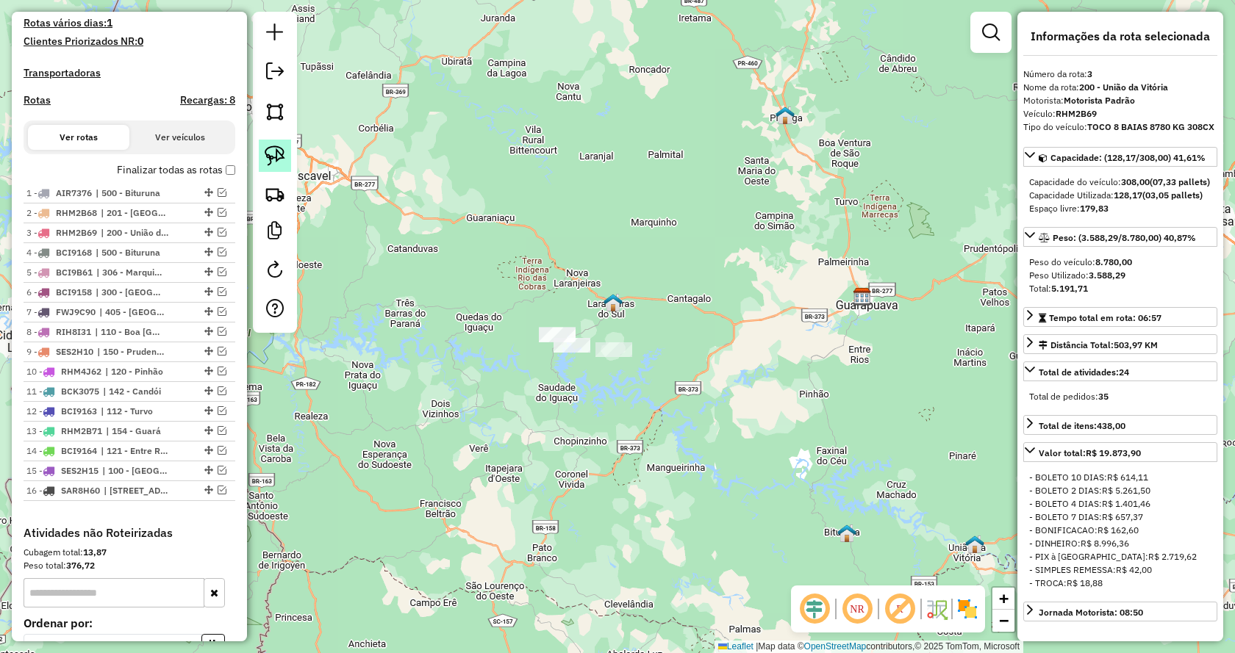
click at [281, 155] on img at bounding box center [275, 156] width 21 height 21
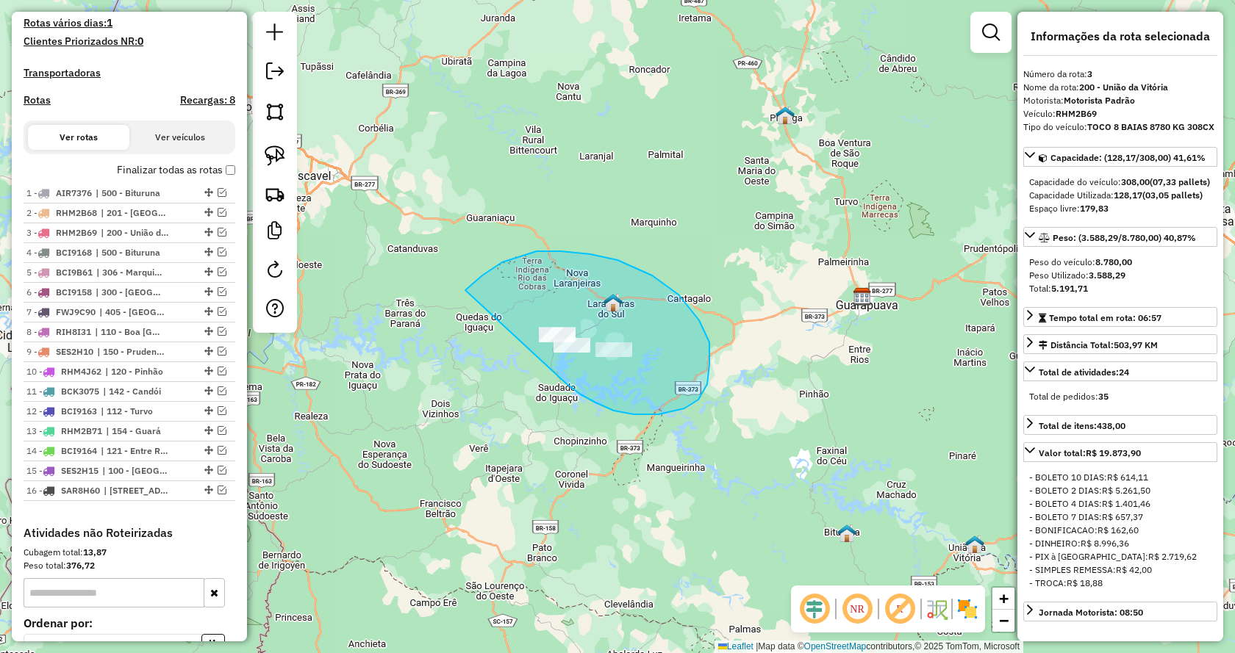
drag, startPoint x: 567, startPoint y: 384, endPoint x: 457, endPoint y: 340, distance: 118.1
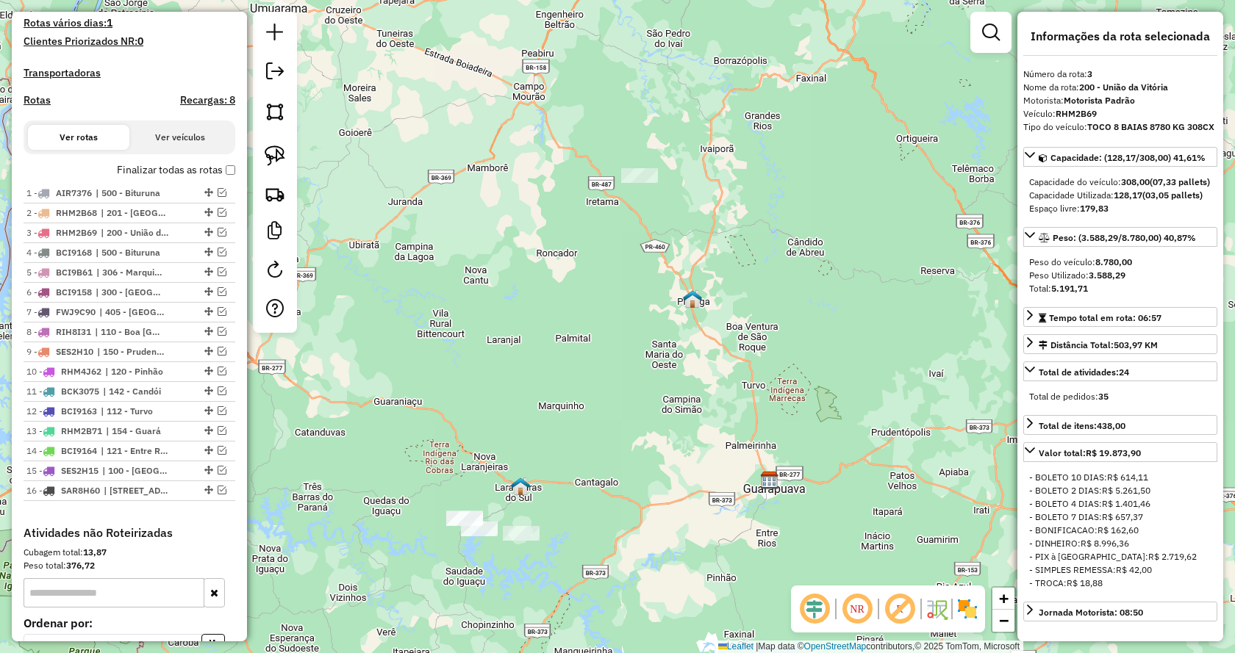
drag, startPoint x: 738, startPoint y: 150, endPoint x: 646, endPoint y: 333, distance: 204.8
click at [646, 333] on div "Janela de atendimento Grade de atendimento Capacidade Transportadoras Veículos …" at bounding box center [617, 326] width 1235 height 653
click at [269, 152] on img at bounding box center [275, 156] width 21 height 21
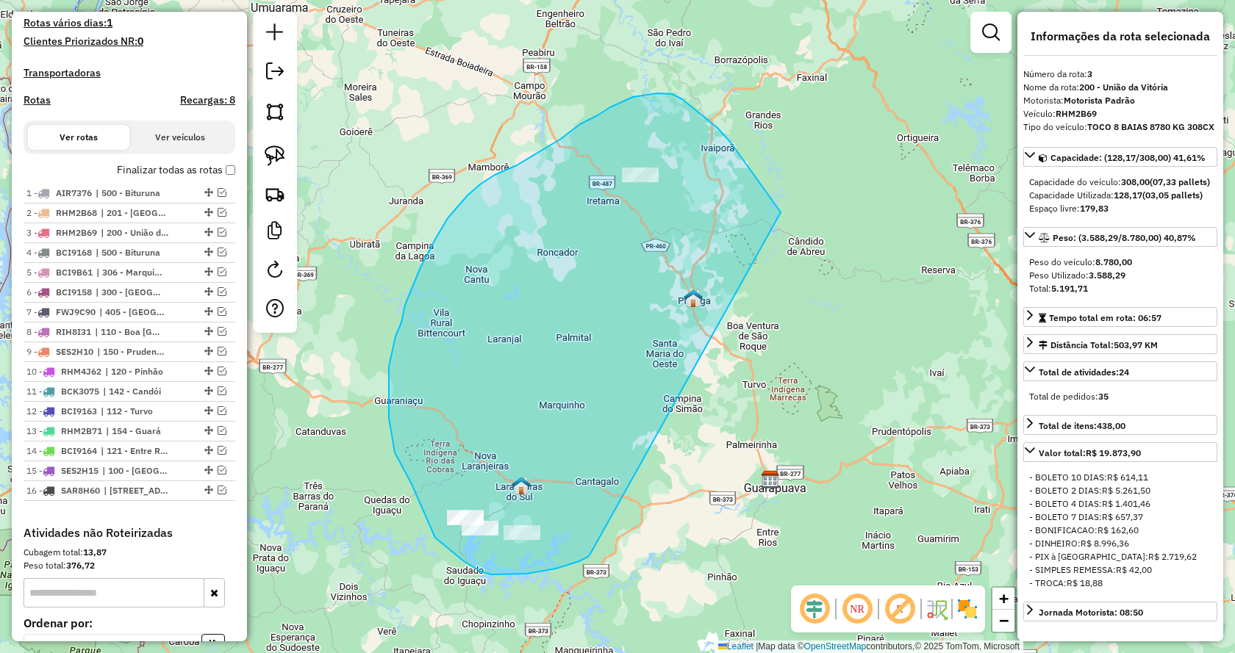
drag, startPoint x: 579, startPoint y: 562, endPoint x: 786, endPoint y: 226, distance: 393.7
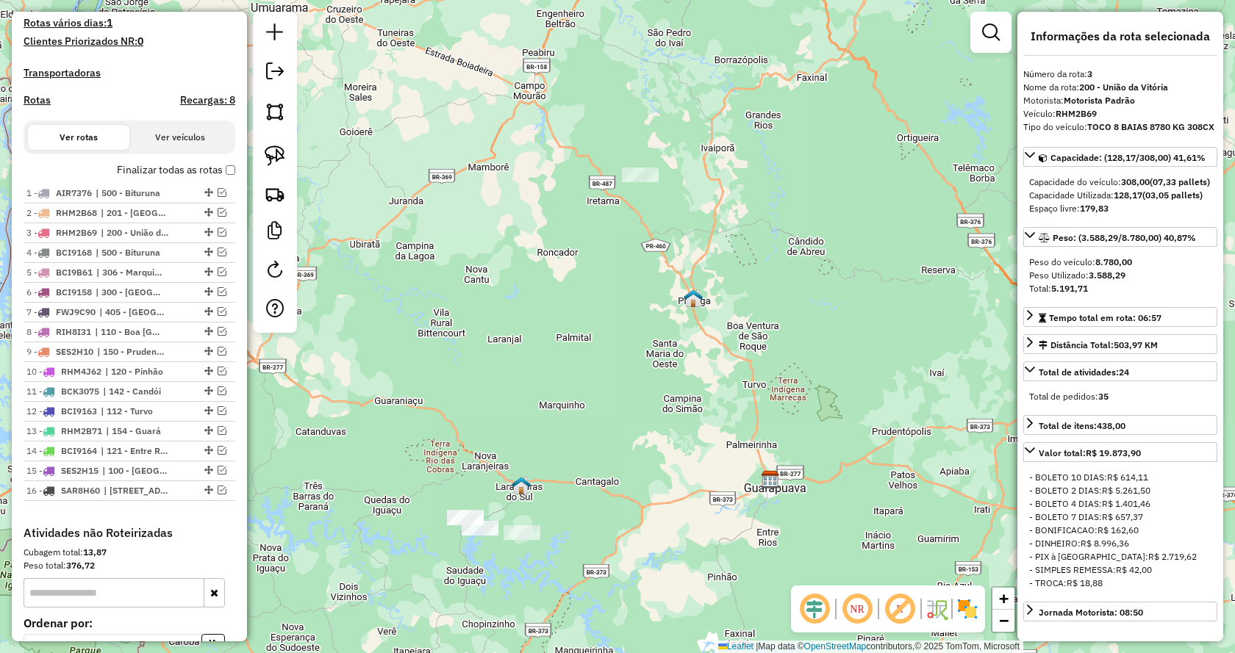
click at [742, 432] on div "Janela de atendimento Grade de atendimento Capacidade Transportadoras Veículos …" at bounding box center [617, 326] width 1235 height 653
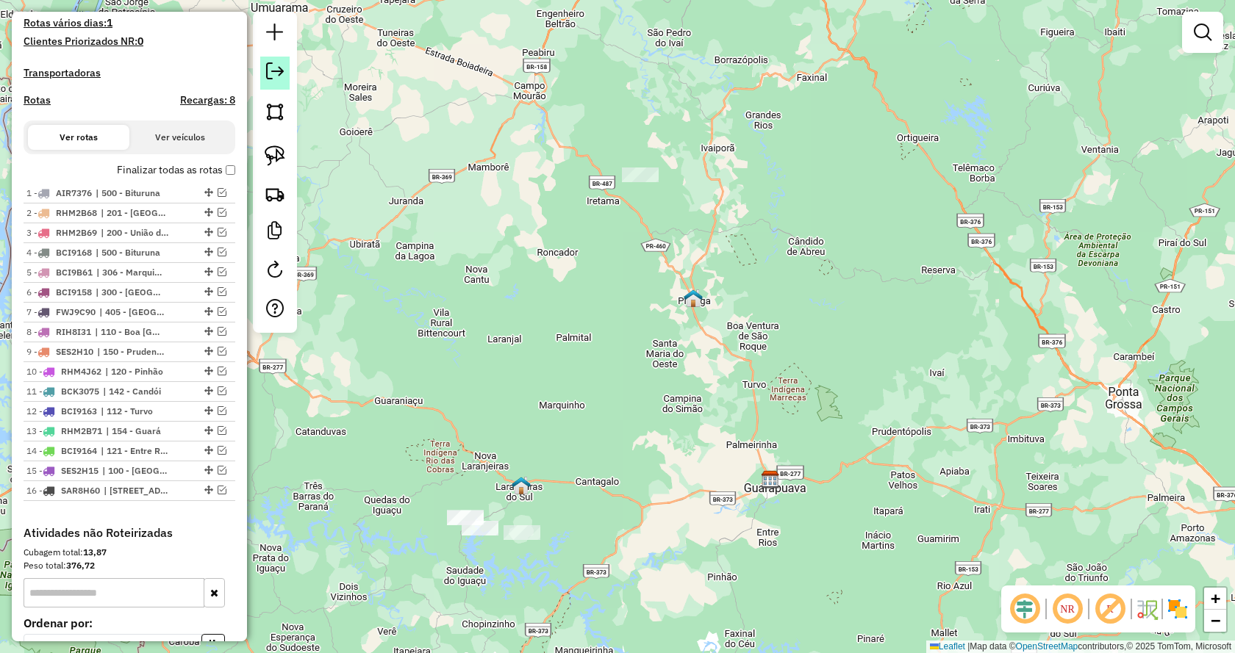
click at [275, 76] on em at bounding box center [275, 71] width 18 height 18
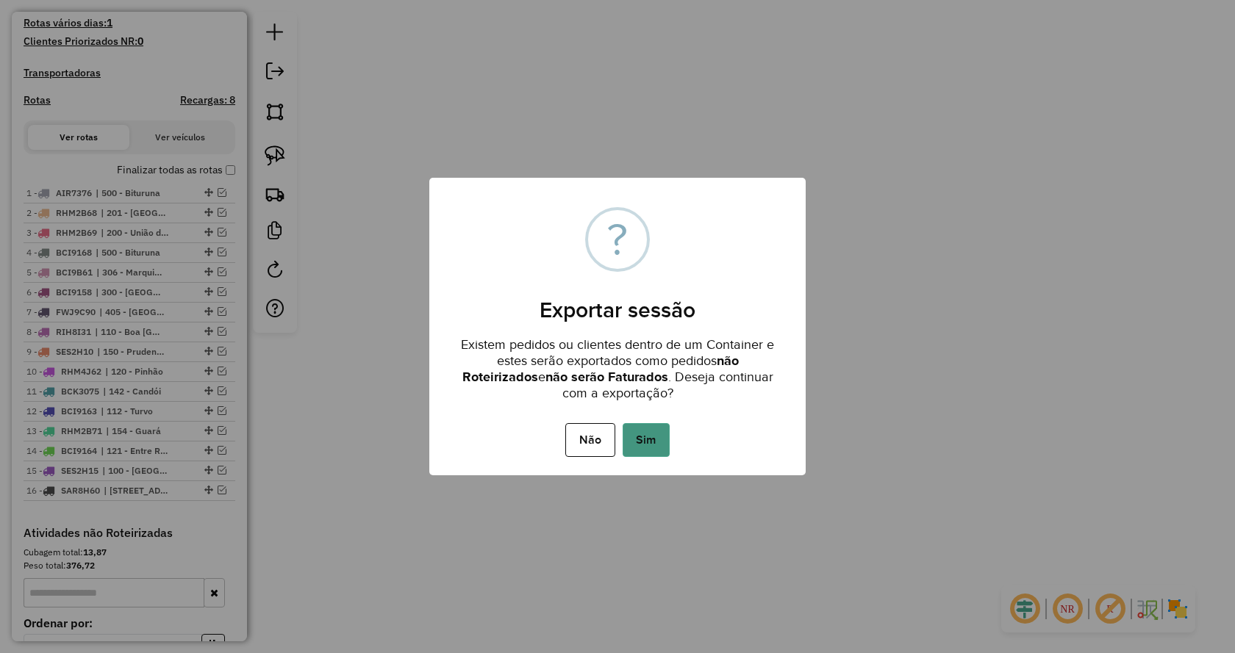
click at [643, 434] on button "Sim" at bounding box center [646, 440] width 47 height 34
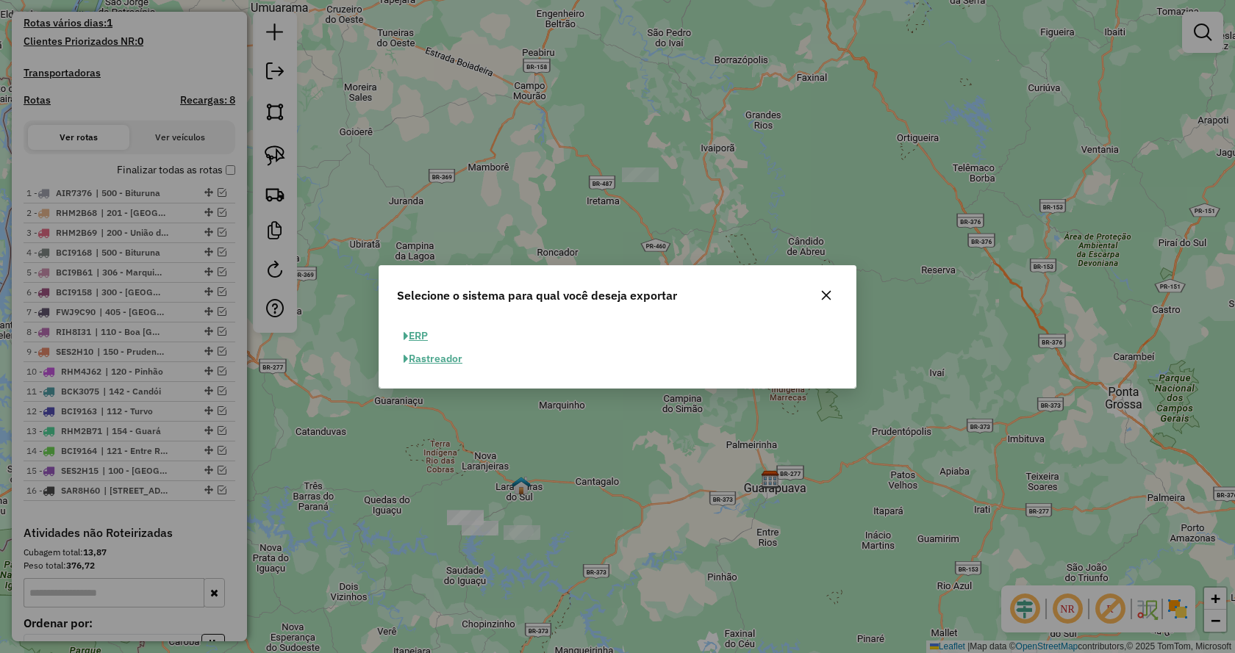
click at [419, 335] on button "ERP" at bounding box center [415, 336] width 37 height 23
select select "**"
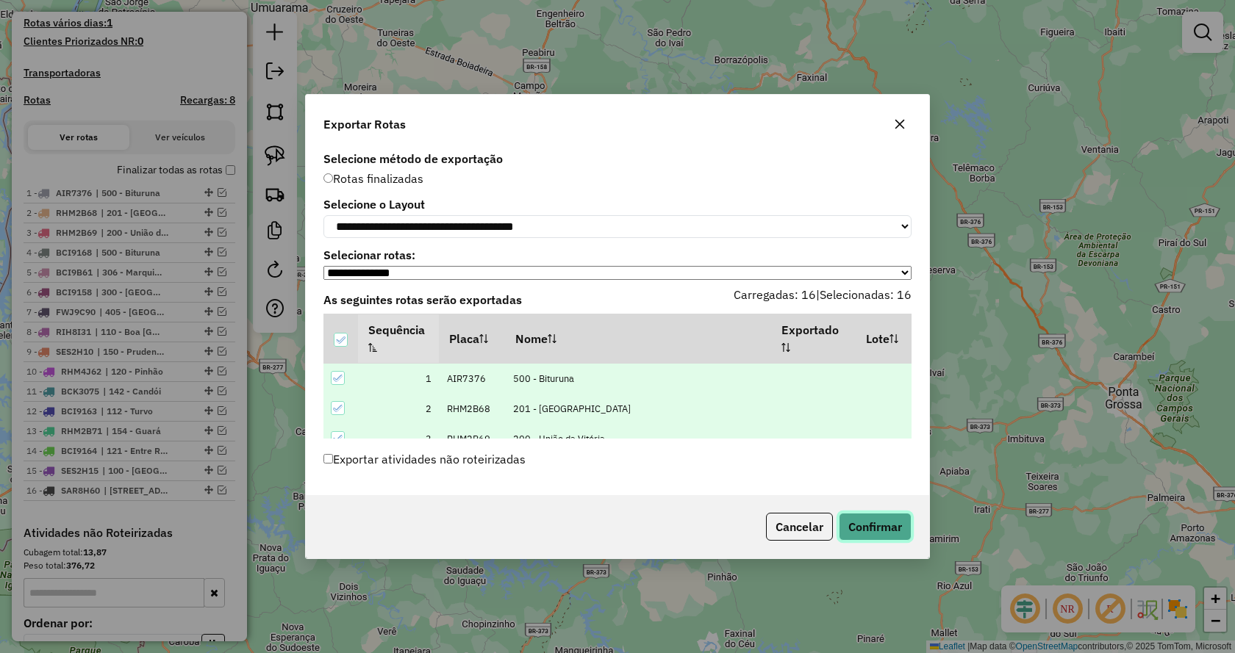
click at [872, 533] on button "Confirmar" at bounding box center [875, 527] width 73 height 28
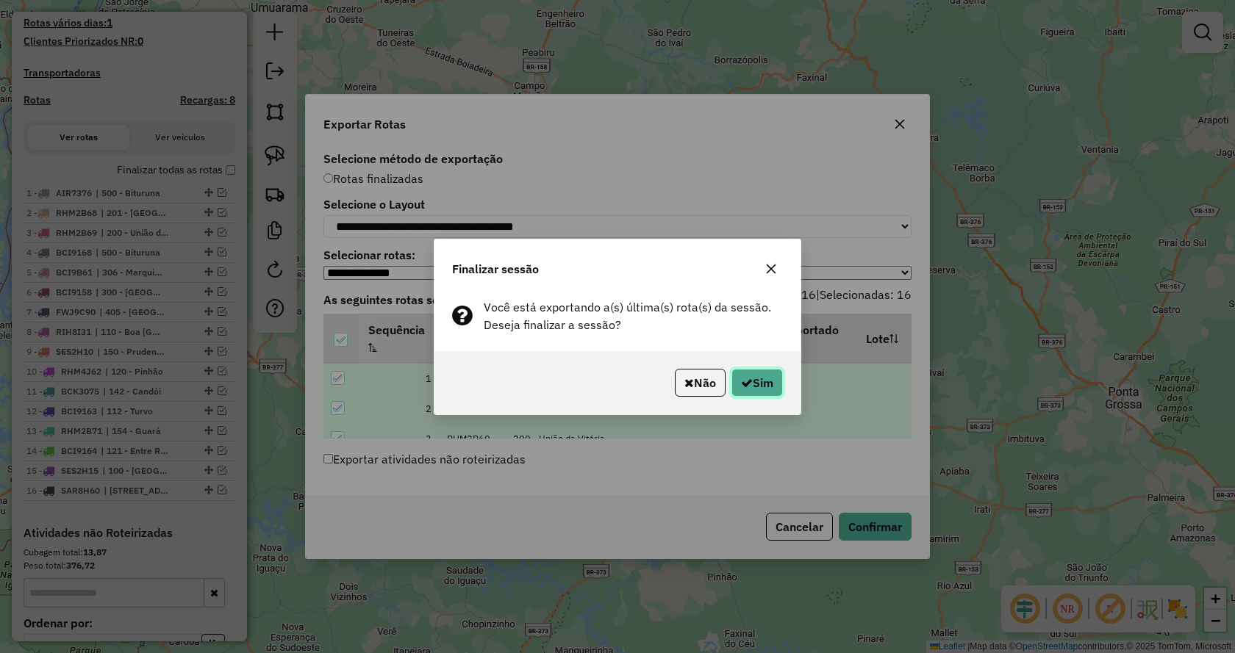
click at [761, 378] on button "Sim" at bounding box center [756, 383] width 51 height 28
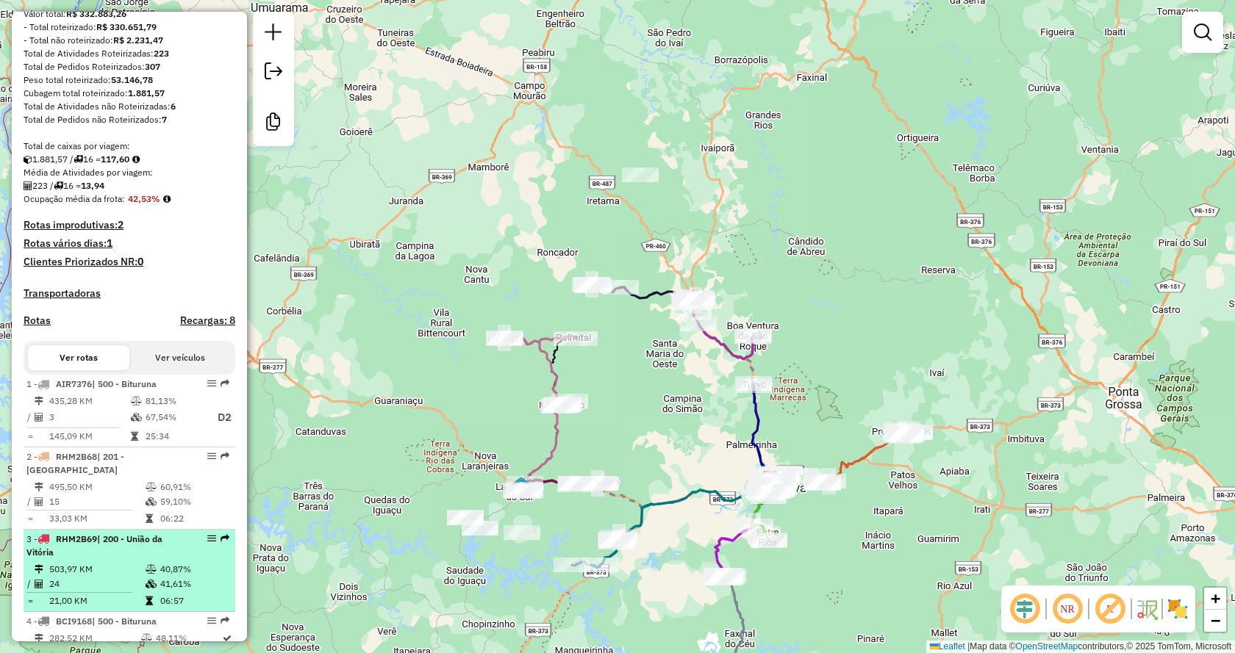
scroll to position [0, 0]
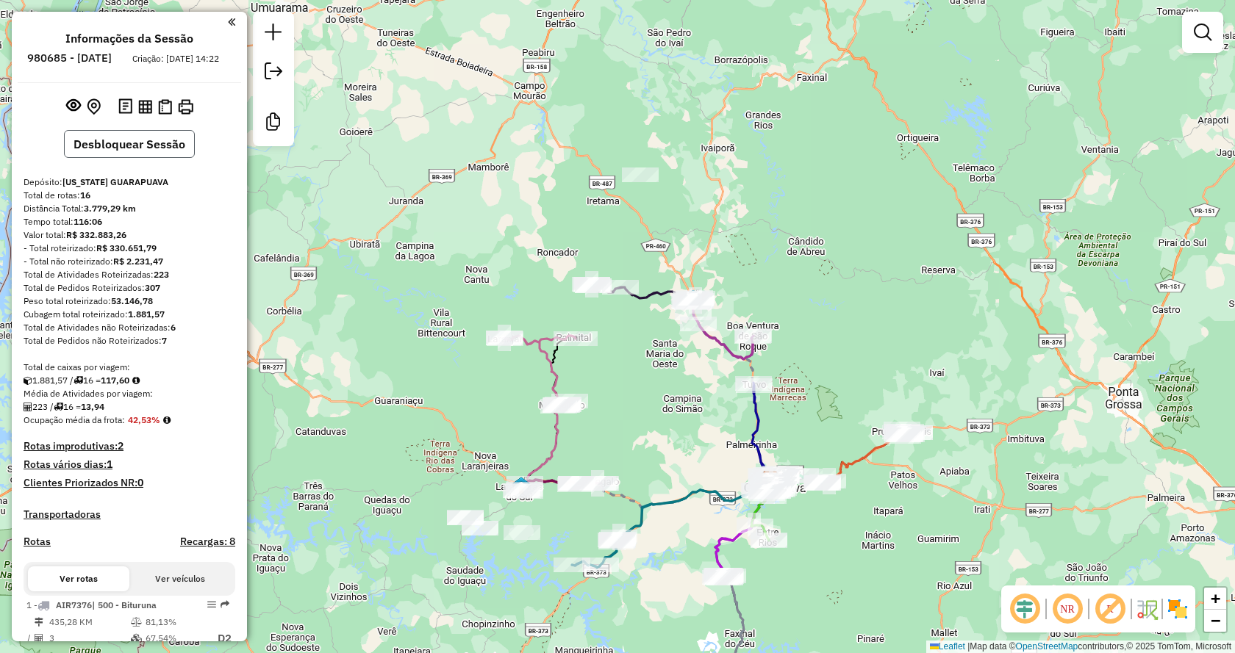
click at [156, 158] on button "Desbloquear Sessão" at bounding box center [129, 144] width 131 height 28
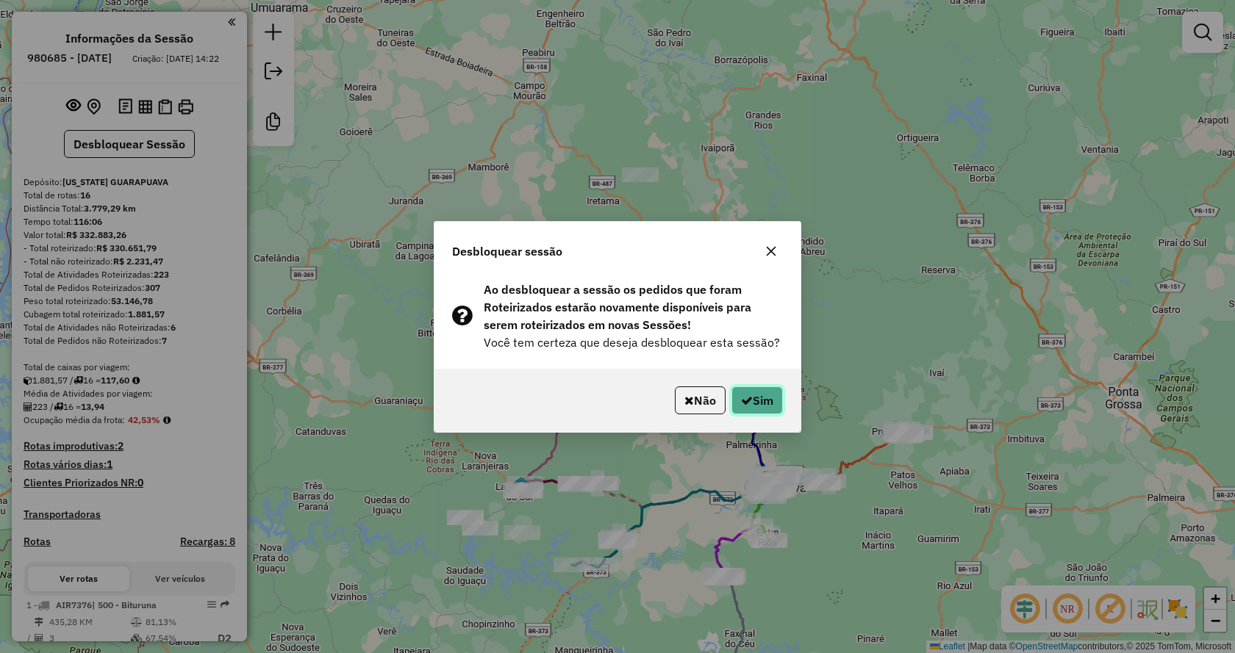
drag, startPoint x: 764, startPoint y: 395, endPoint x: 742, endPoint y: 395, distance: 21.3
click at [763, 395] on button "Sim" at bounding box center [756, 401] width 51 height 28
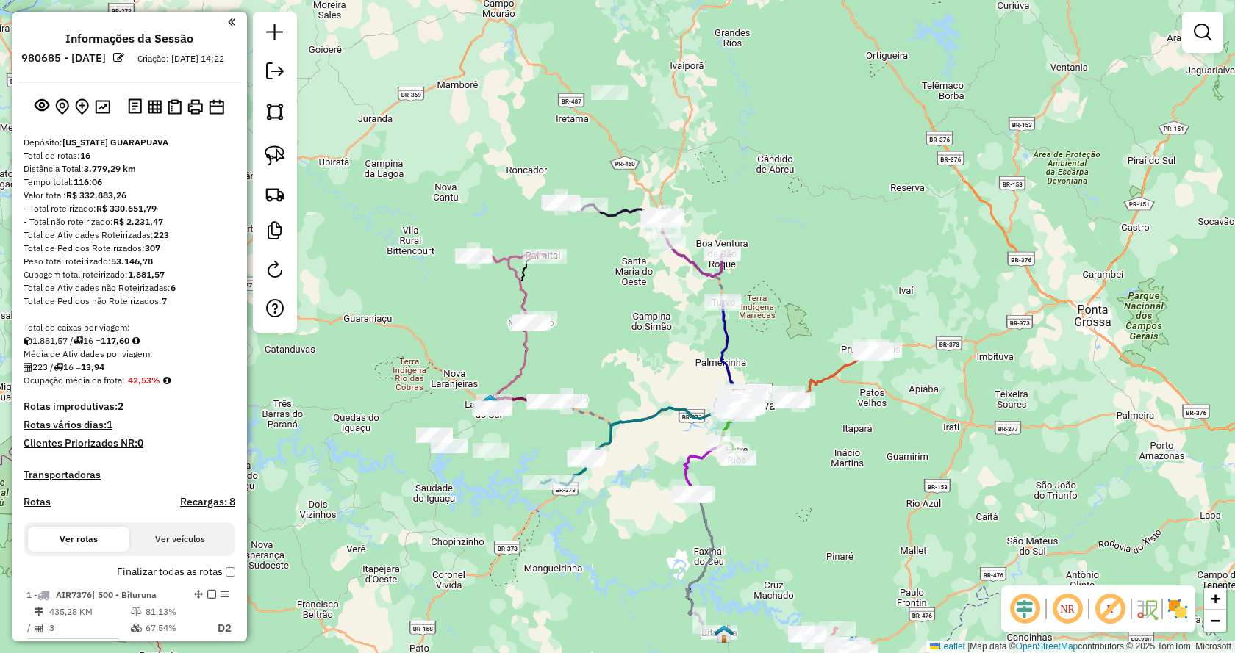
drag, startPoint x: 520, startPoint y: 215, endPoint x: 492, endPoint y: 135, distance: 85.8
click at [492, 135] on div "Janela de atendimento Grade de atendimento Capacidade Transportadoras Veículos …" at bounding box center [617, 326] width 1235 height 653
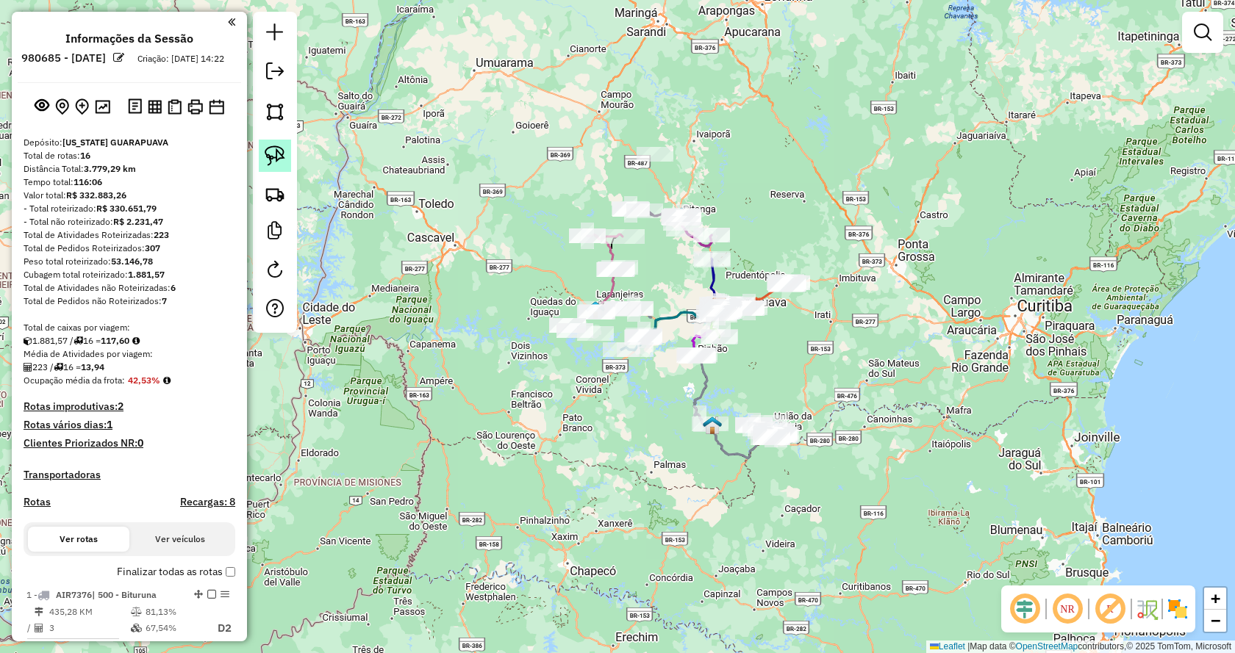
click at [271, 152] on img at bounding box center [275, 156] width 21 height 21
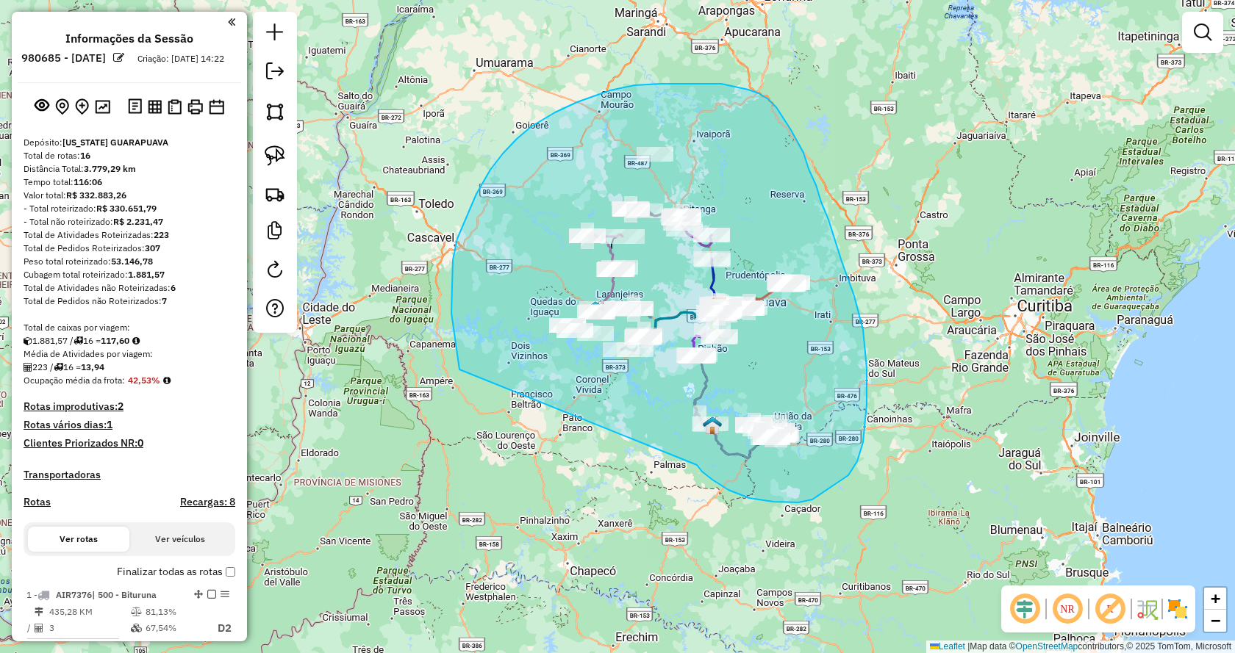
drag, startPoint x: 749, startPoint y: 498, endPoint x: 509, endPoint y: 475, distance: 241.5
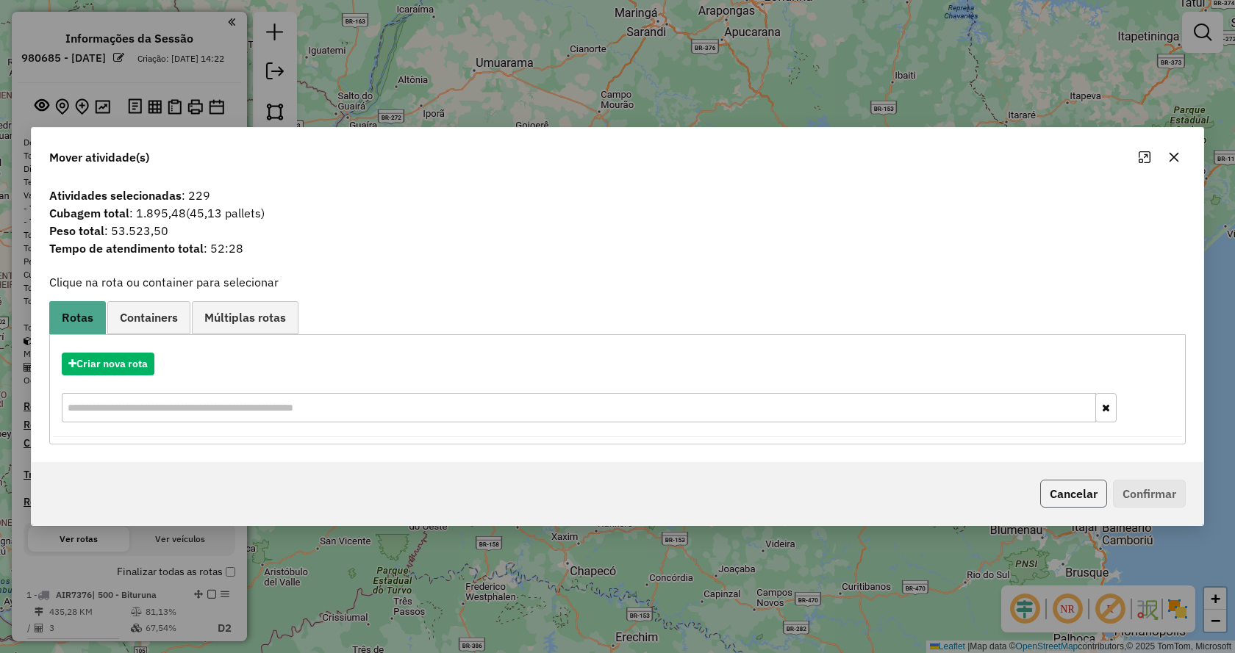
click at [1090, 483] on button "Cancelar" at bounding box center [1073, 494] width 67 height 28
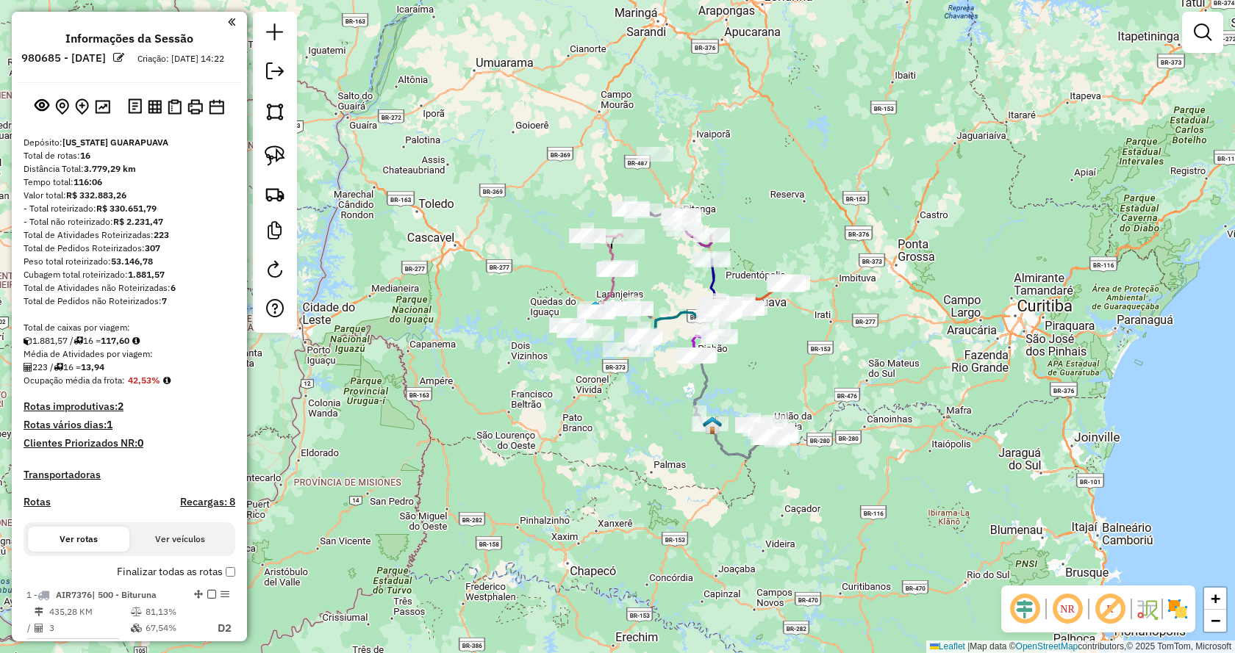
click at [71, 413] on h4 "Rotas improdutivas: 2" at bounding box center [130, 407] width 212 height 12
click at [409, 419] on div "Janela de atendimento Grade de atendimento Capacidade Transportadoras Veículos …" at bounding box center [617, 326] width 1235 height 653
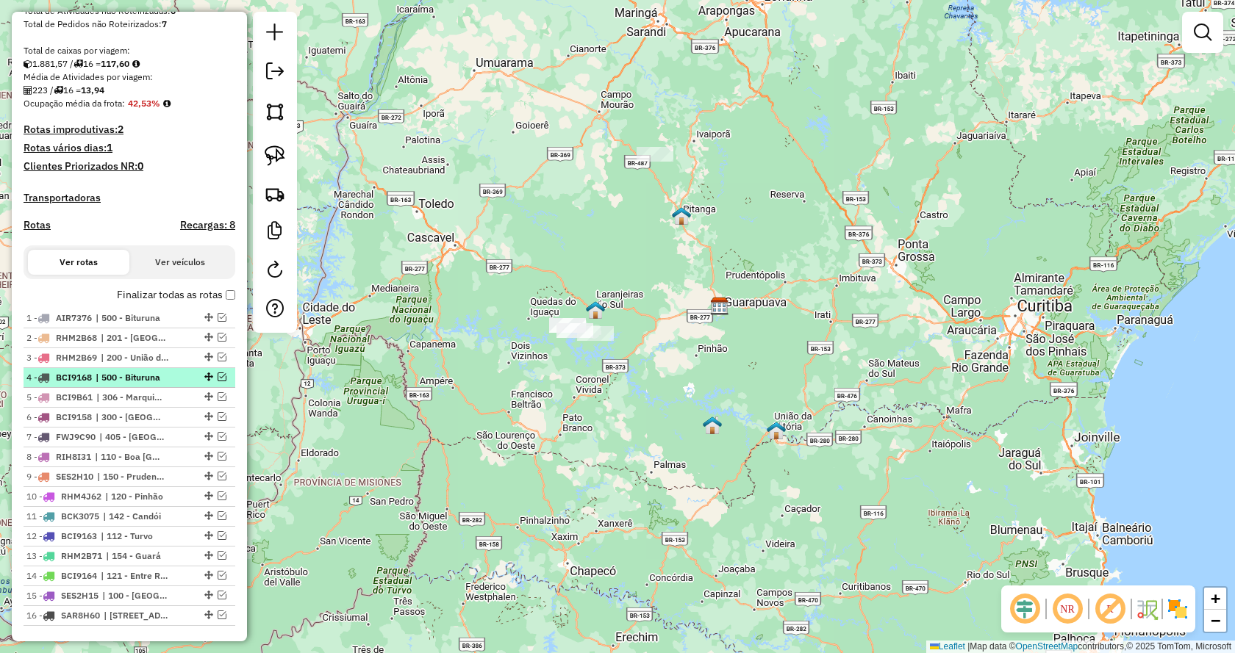
scroll to position [294, 0]
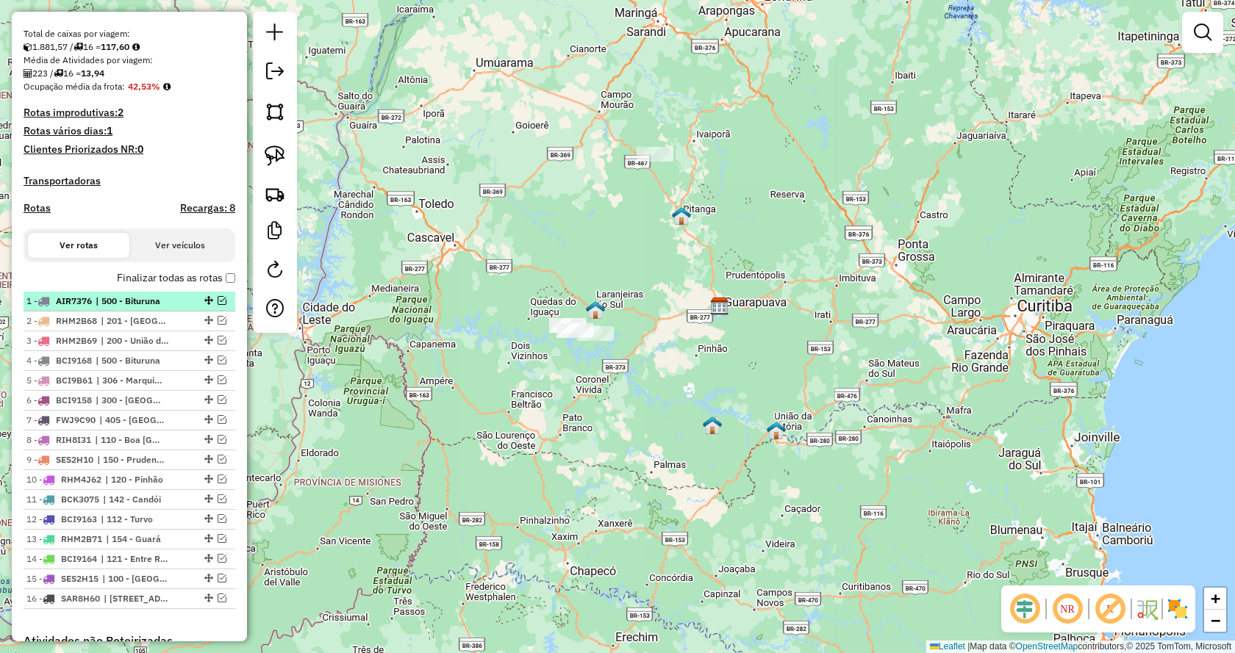
click at [219, 305] on em at bounding box center [222, 300] width 9 height 9
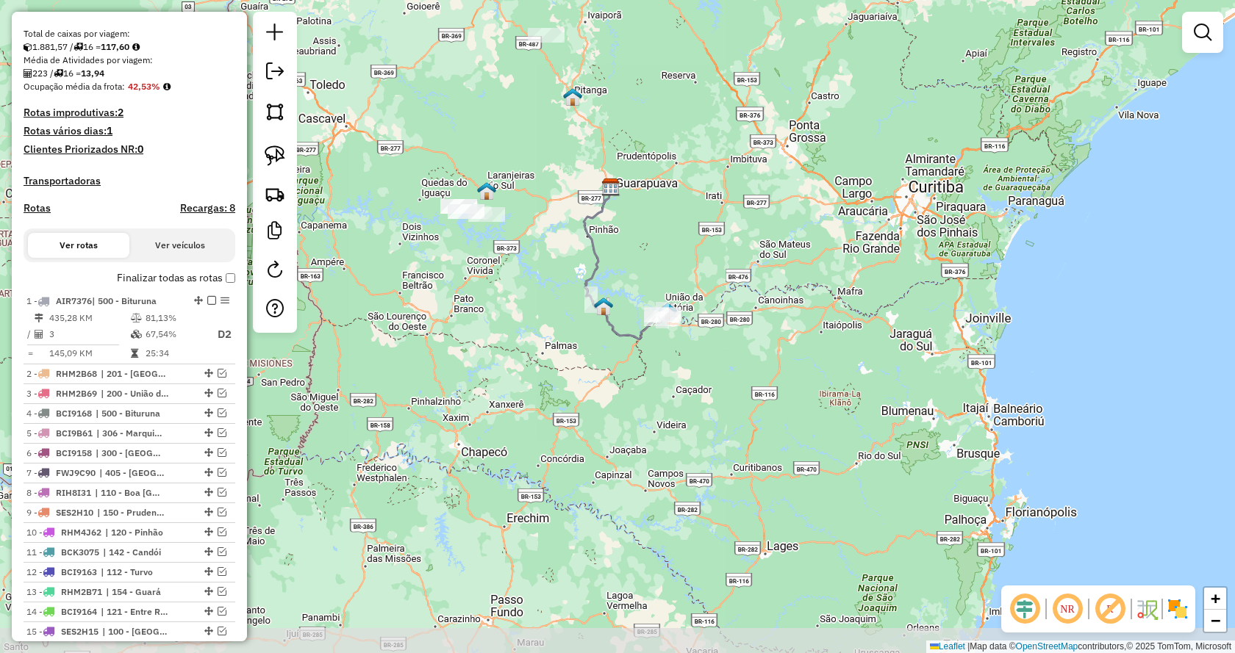
drag, startPoint x: 820, startPoint y: 329, endPoint x: 552, endPoint y: 180, distance: 306.7
click at [712, 209] on div "Janela de atendimento Grade de atendimento Capacidade Transportadoras Veículos …" at bounding box center [617, 326] width 1235 height 653
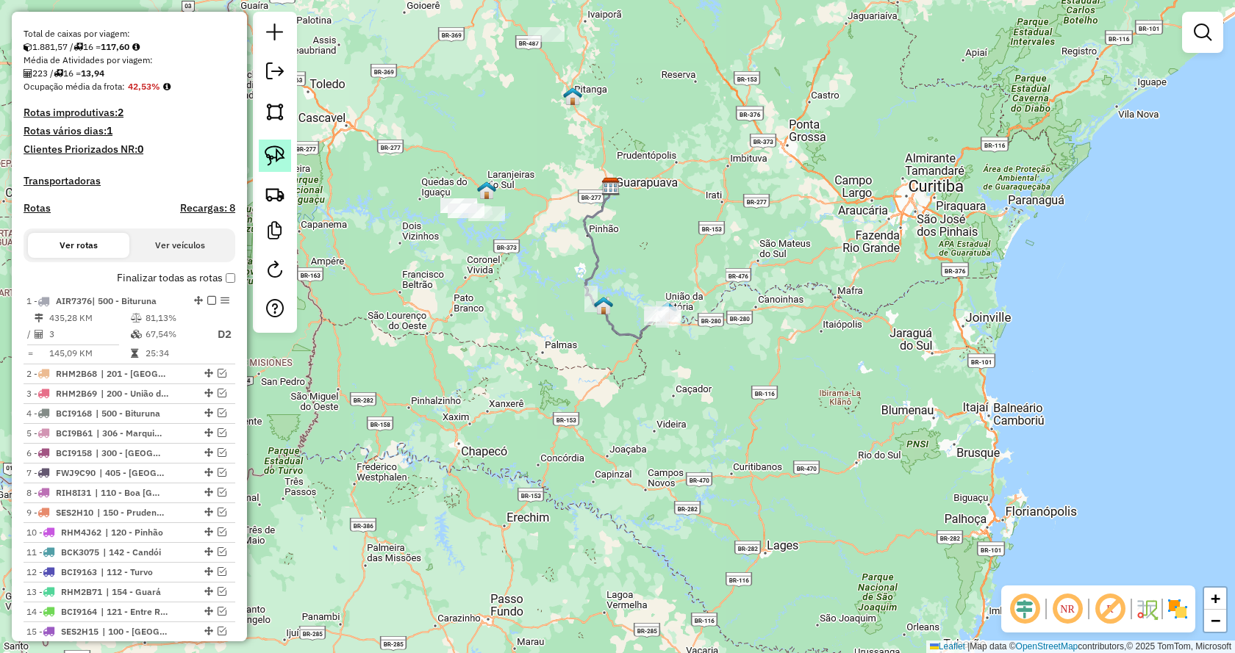
drag, startPoint x: 279, startPoint y: 157, endPoint x: 290, endPoint y: 167, distance: 14.6
click at [279, 157] on img at bounding box center [275, 156] width 21 height 21
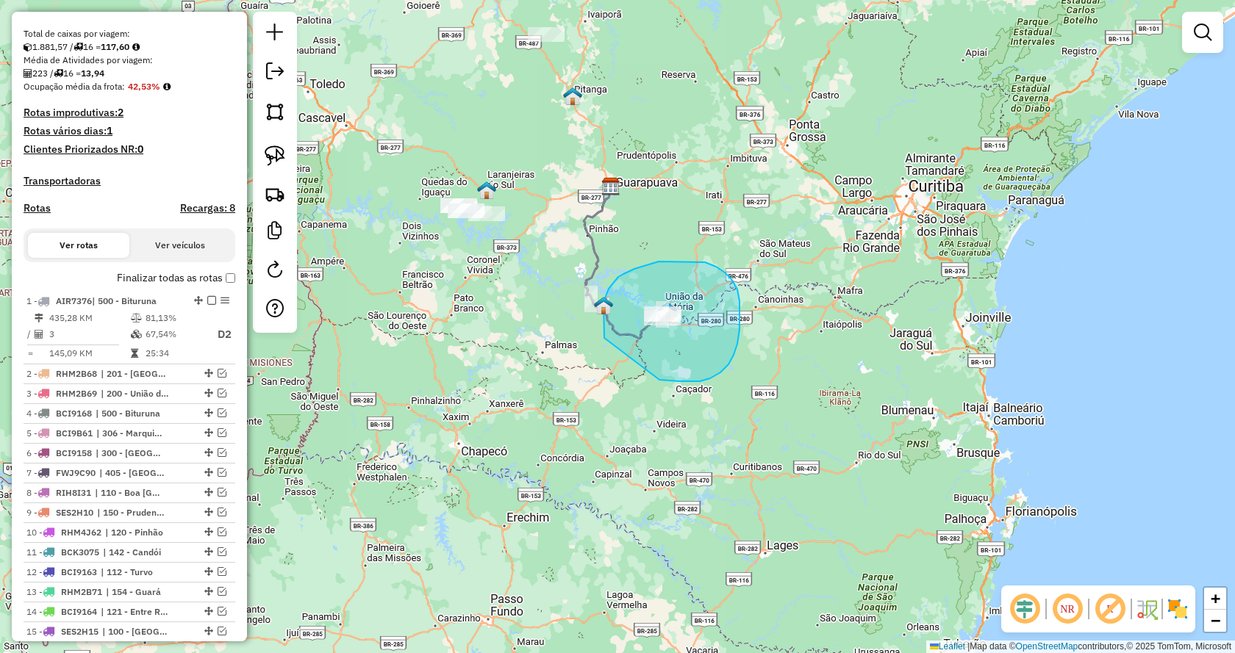
drag, startPoint x: 679, startPoint y: 382, endPoint x: 626, endPoint y: 365, distance: 55.3
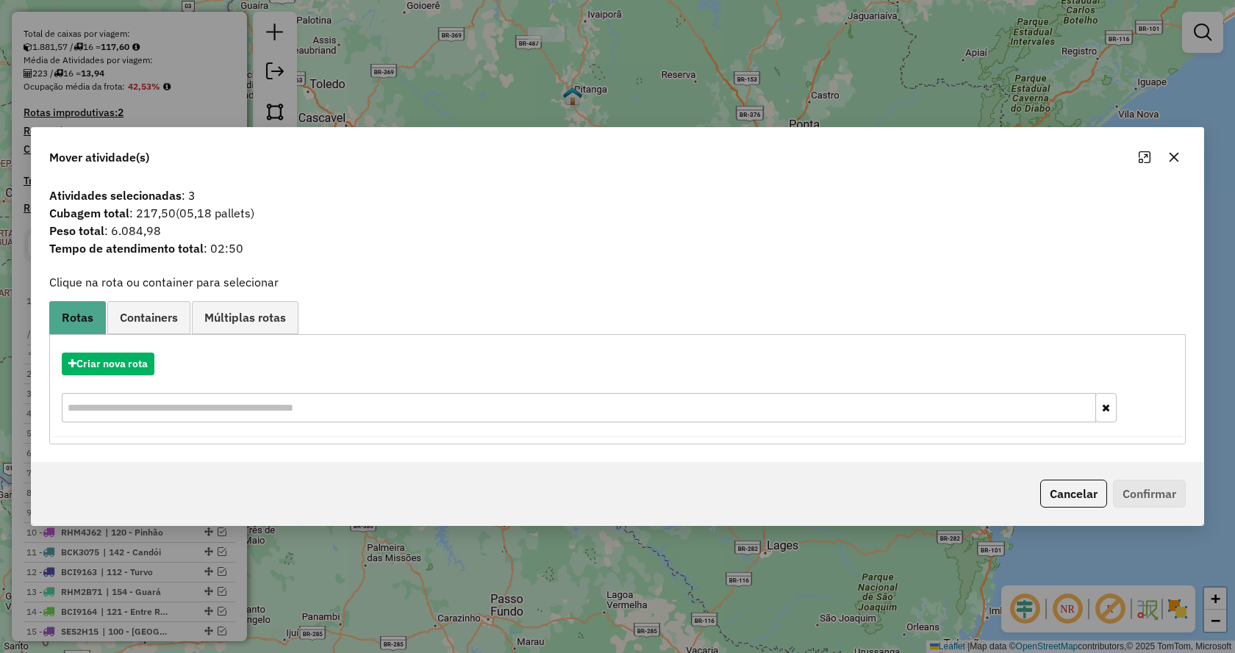
click at [1172, 149] on button "button" at bounding box center [1174, 158] width 24 height 24
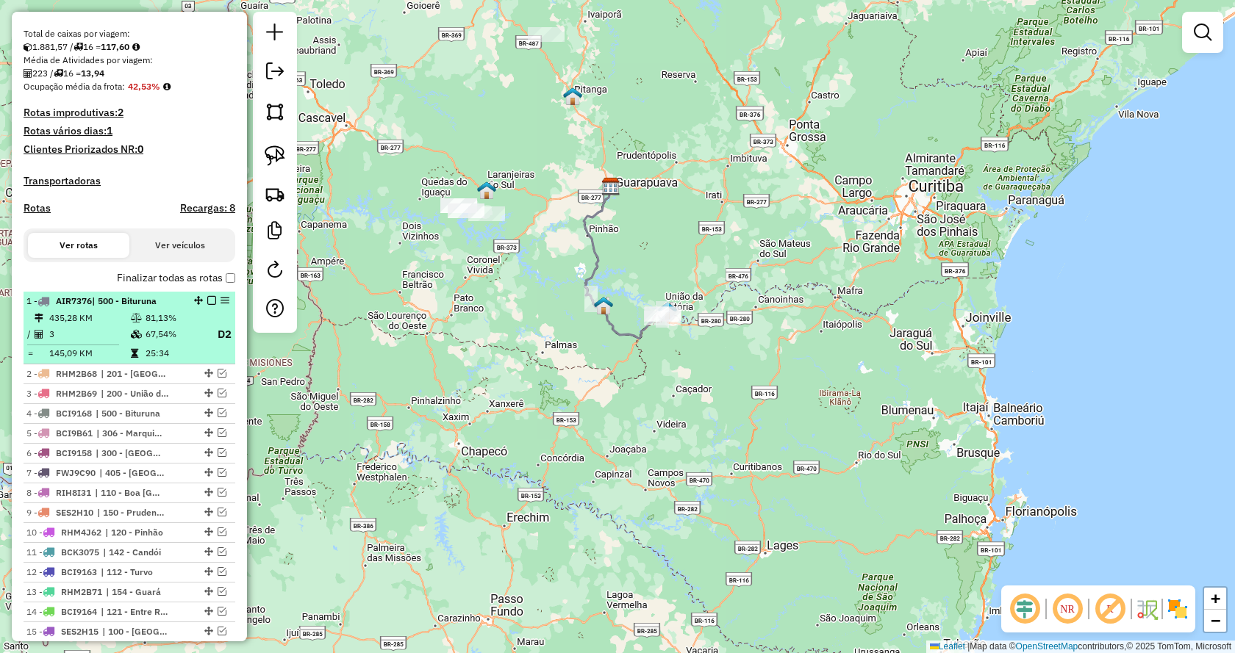
click at [207, 305] on em at bounding box center [211, 300] width 9 height 9
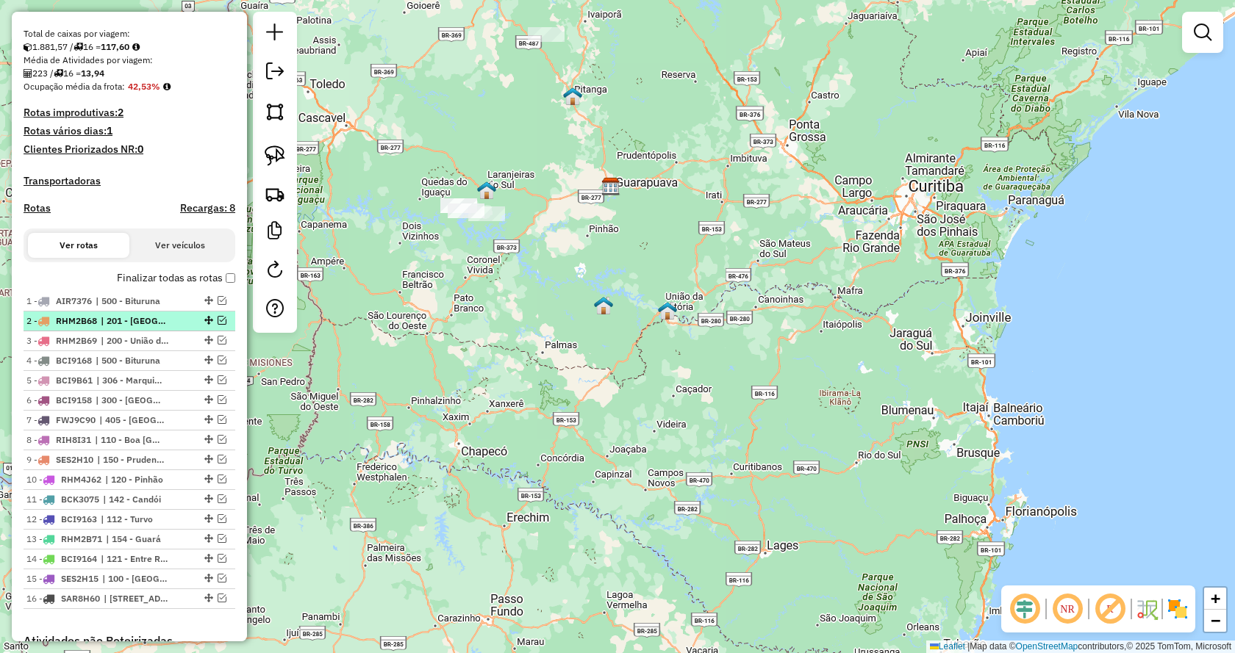
click at [218, 325] on em at bounding box center [222, 320] width 9 height 9
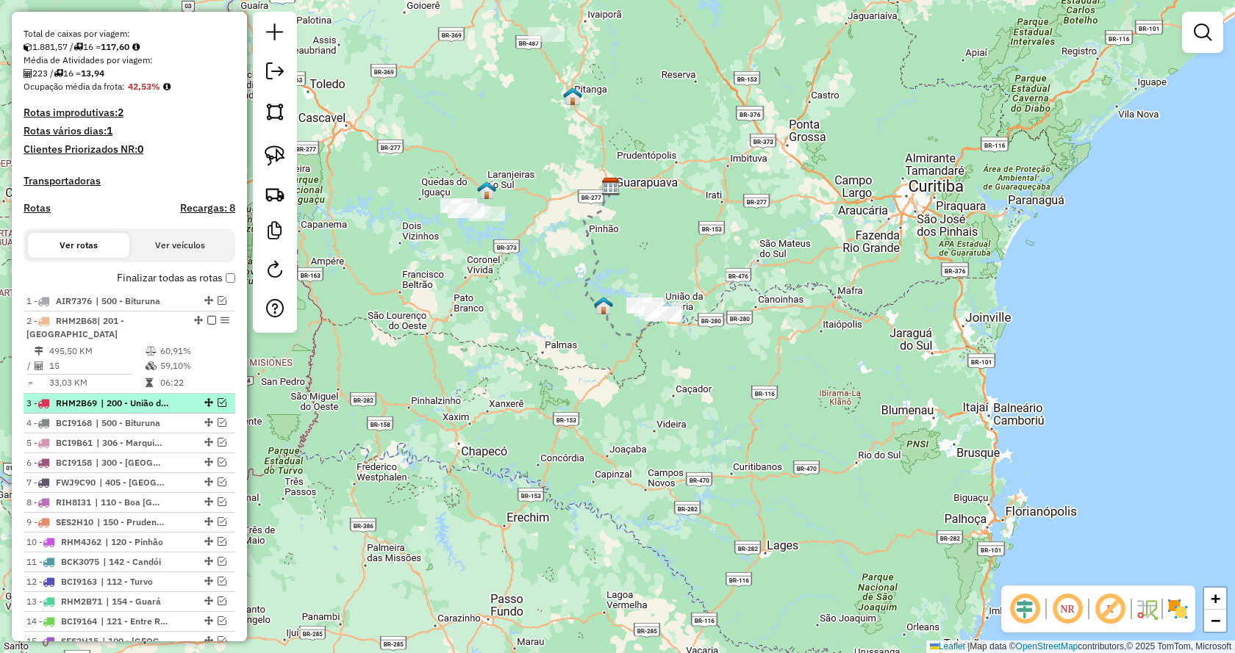
click at [218, 407] on em at bounding box center [222, 402] width 9 height 9
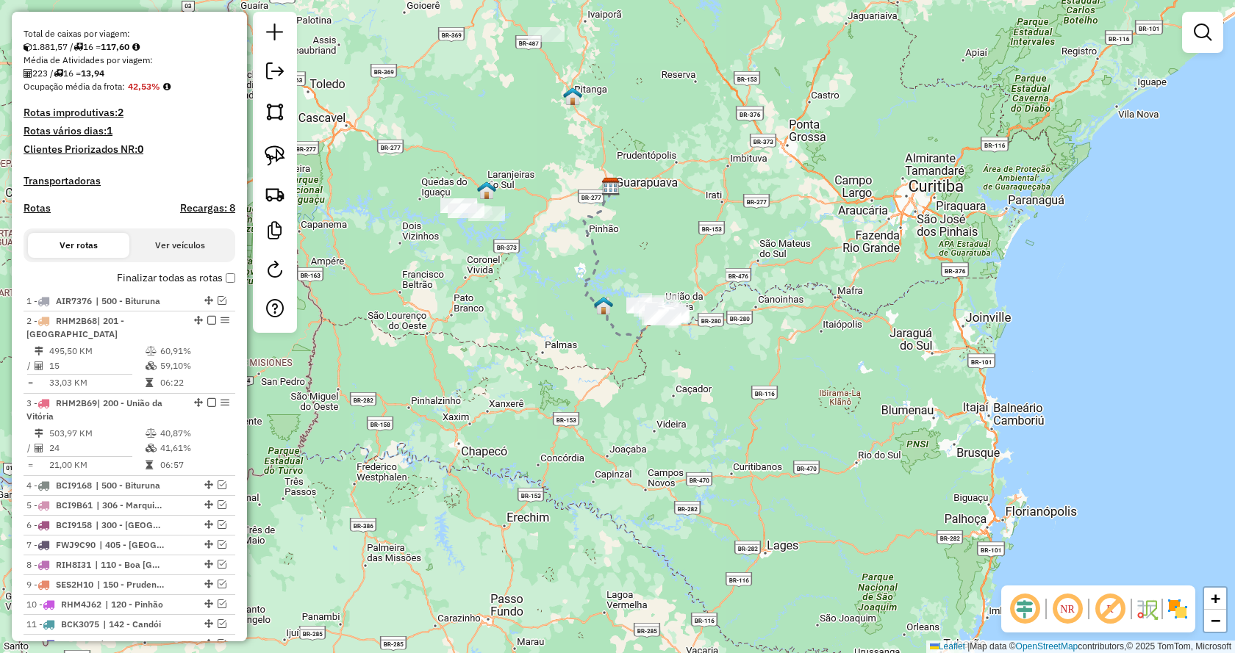
drag, startPoint x: 275, startPoint y: 156, endPoint x: 530, endPoint y: 235, distance: 267.1
click at [276, 155] on img at bounding box center [275, 156] width 21 height 21
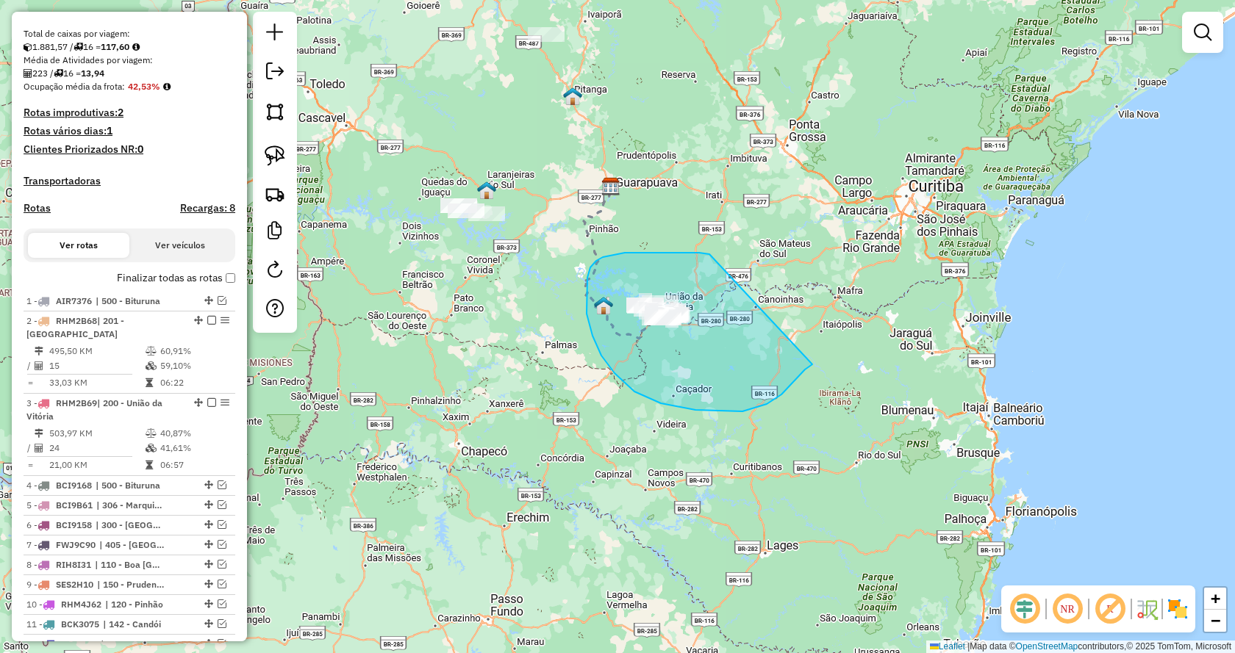
drag, startPoint x: 670, startPoint y: 253, endPoint x: 828, endPoint y: 352, distance: 186.0
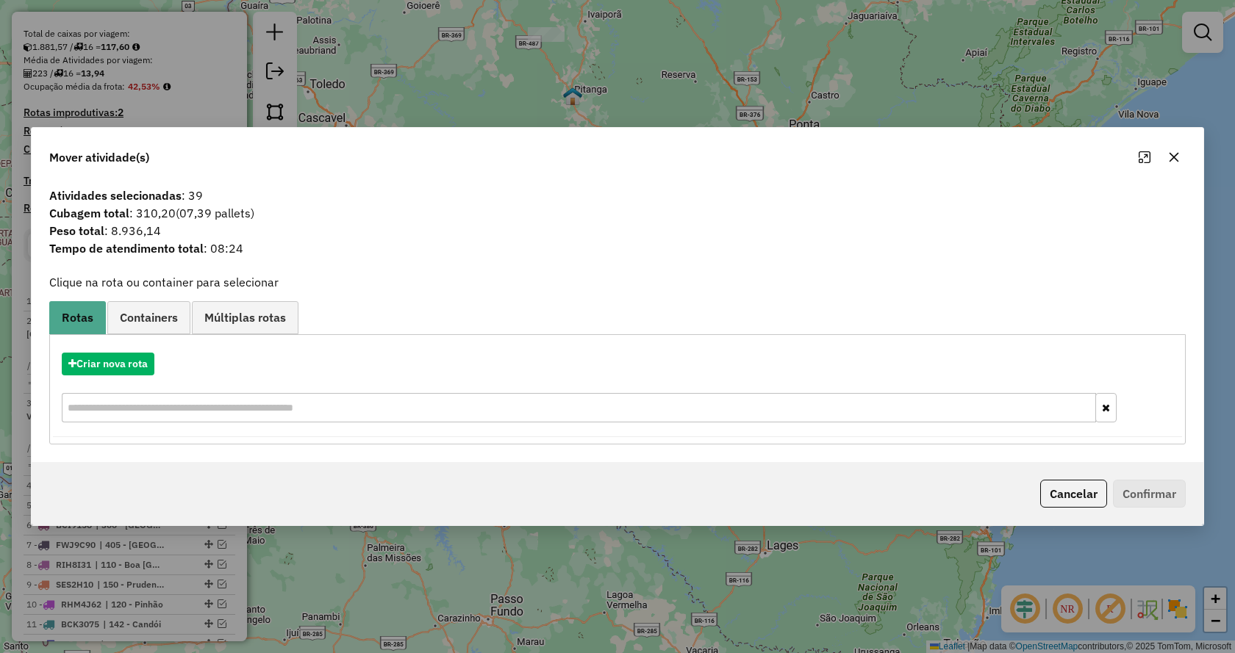
drag, startPoint x: 1172, startPoint y: 154, endPoint x: 1178, endPoint y: 158, distance: 8.0
click at [1172, 154] on icon "button" at bounding box center [1174, 157] width 12 height 12
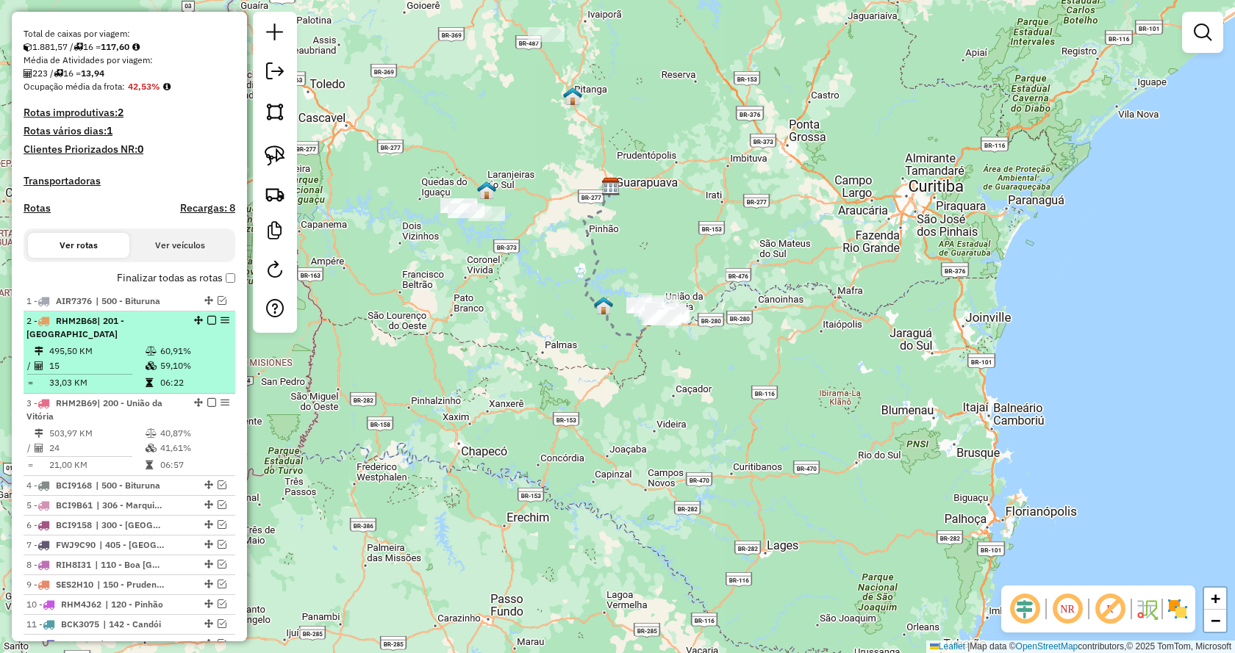
click at [207, 325] on em at bounding box center [211, 320] width 9 height 9
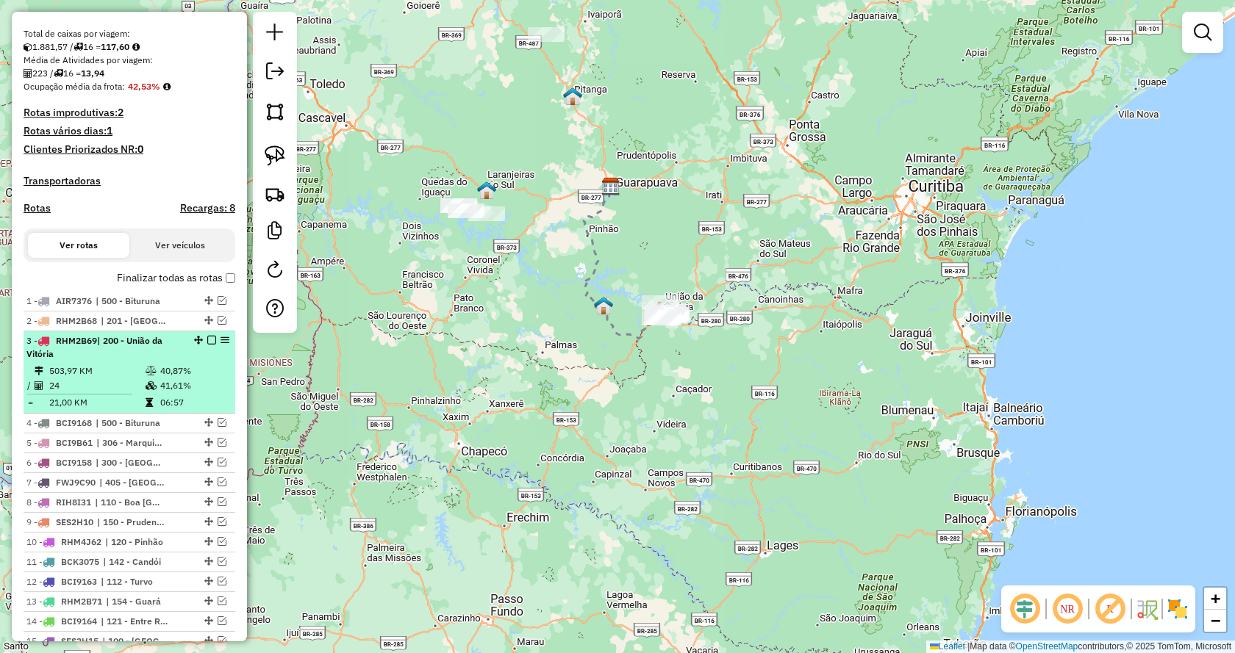
click at [207, 345] on em at bounding box center [211, 340] width 9 height 9
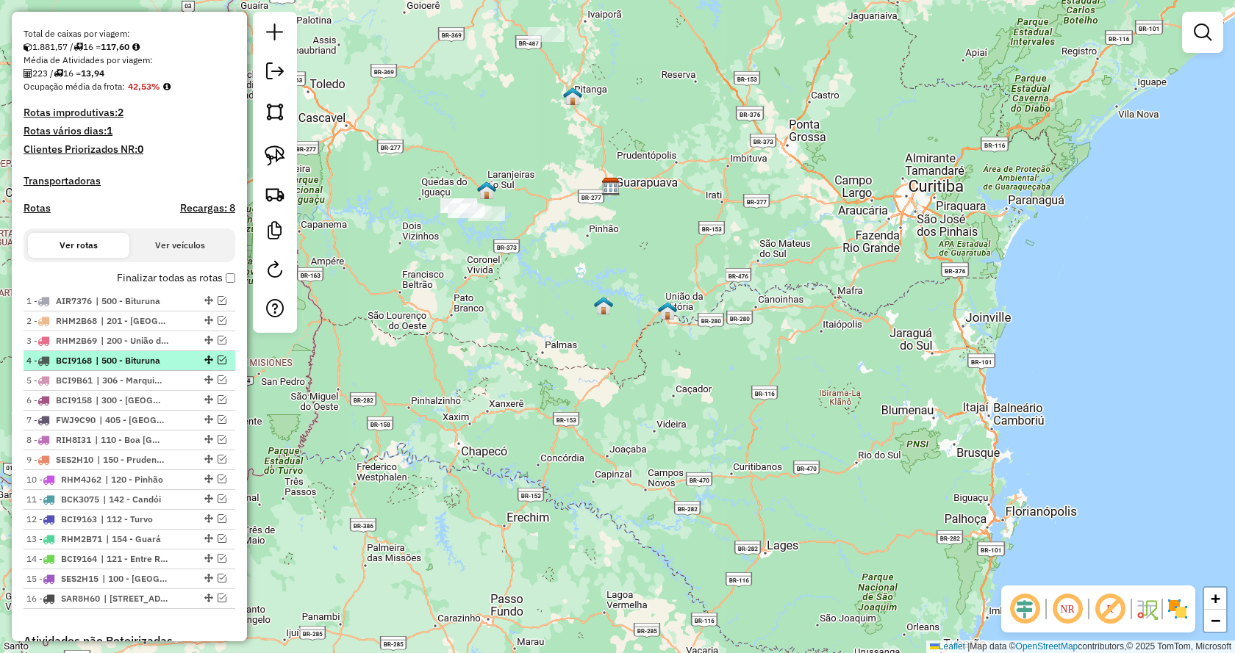
click at [218, 365] on em at bounding box center [222, 360] width 9 height 9
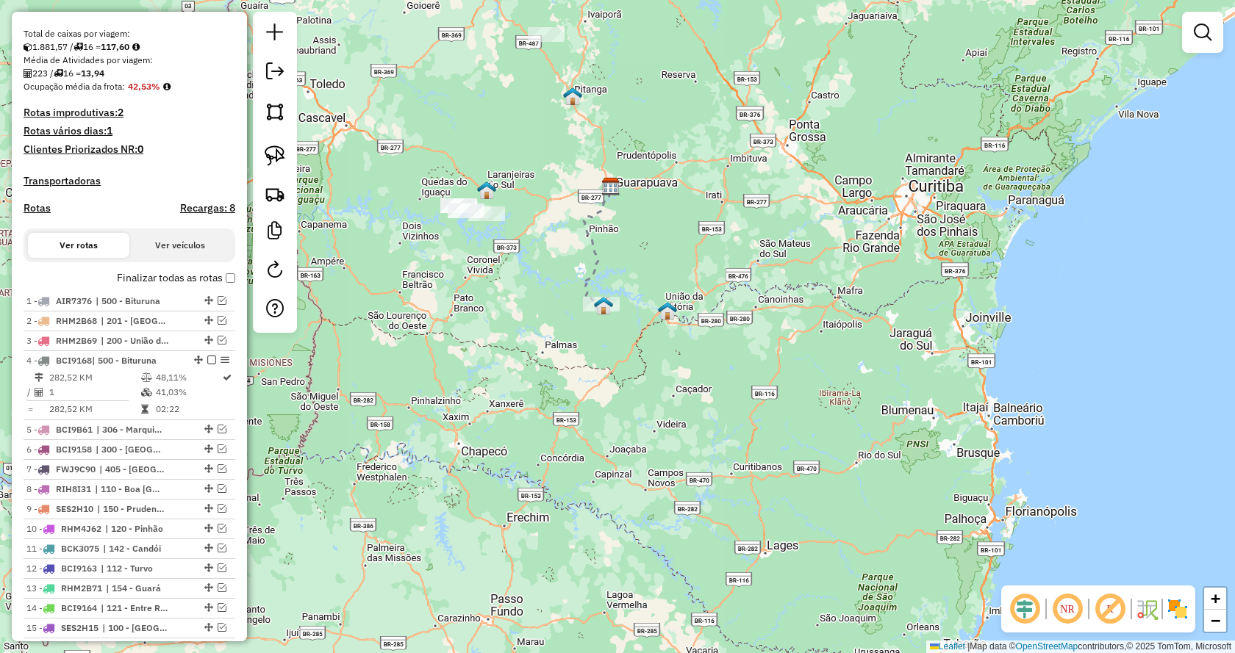
click at [269, 154] on img at bounding box center [275, 156] width 21 height 21
drag, startPoint x: 570, startPoint y: 271, endPoint x: 742, endPoint y: 388, distance: 209.0
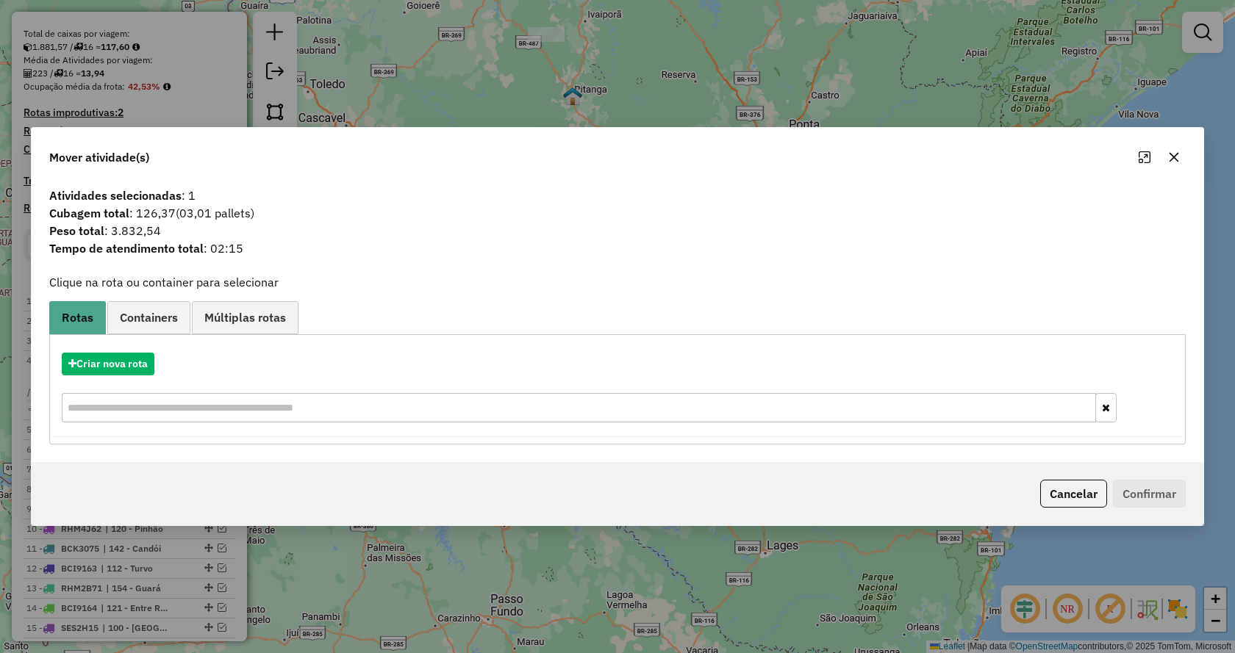
click at [1169, 158] on icon "button" at bounding box center [1174, 157] width 12 height 12
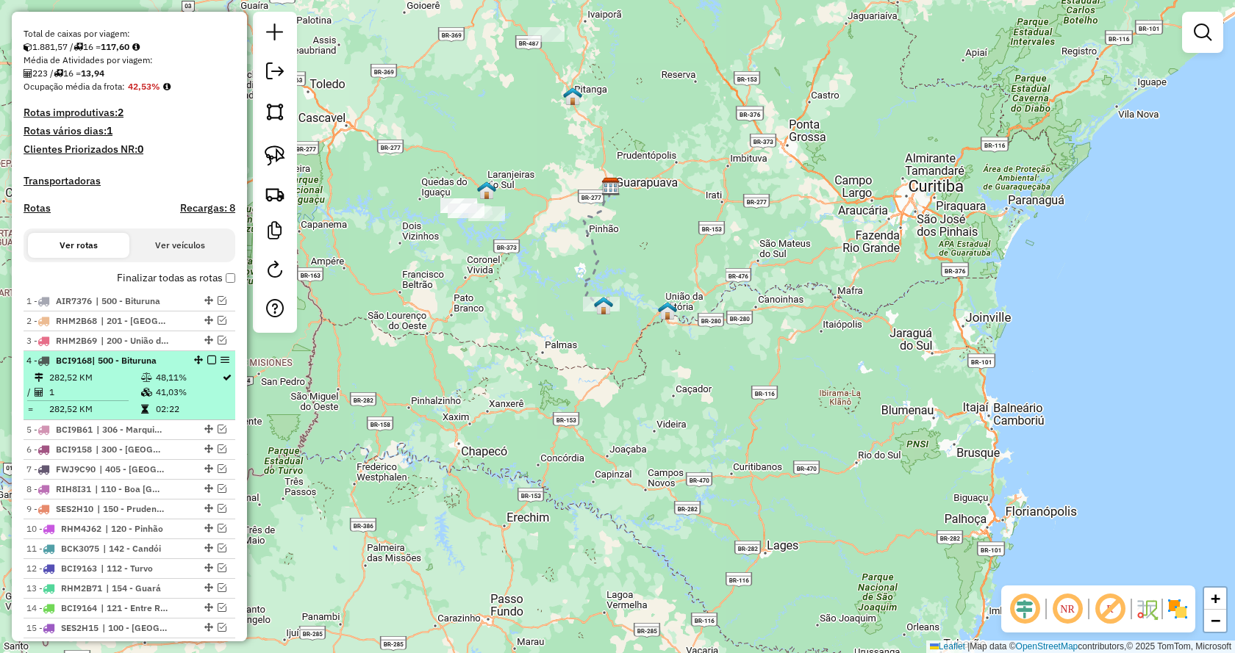
click at [207, 365] on em at bounding box center [211, 360] width 9 height 9
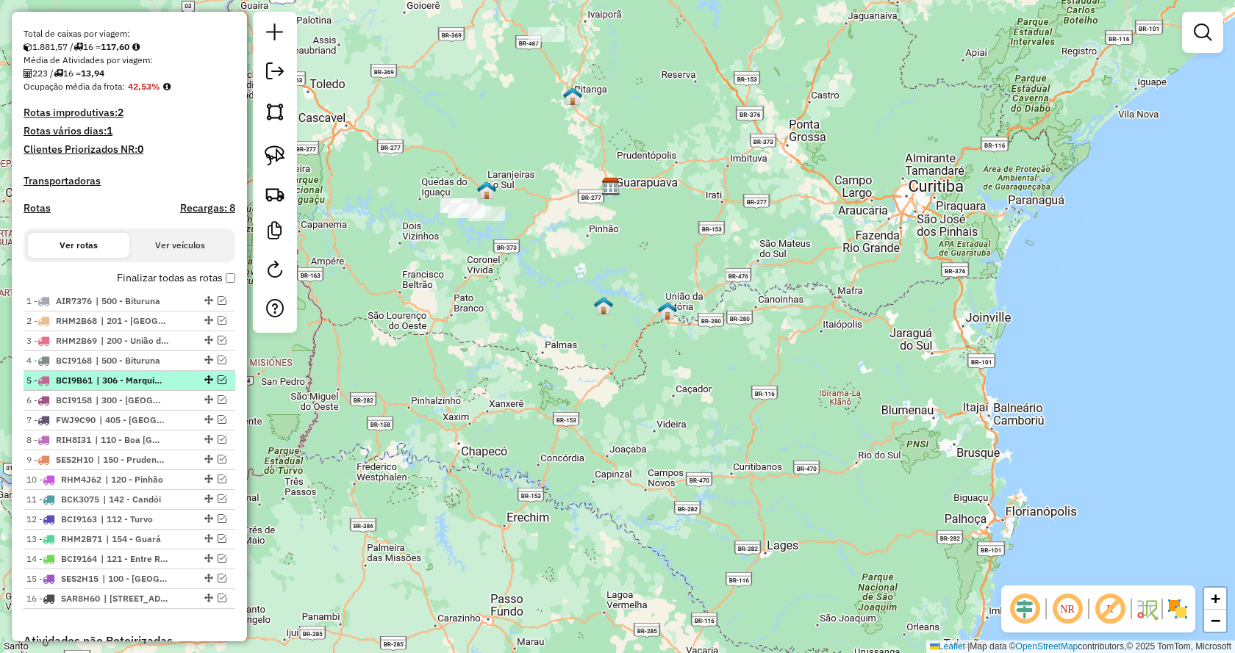
click at [218, 384] on em at bounding box center [222, 380] width 9 height 9
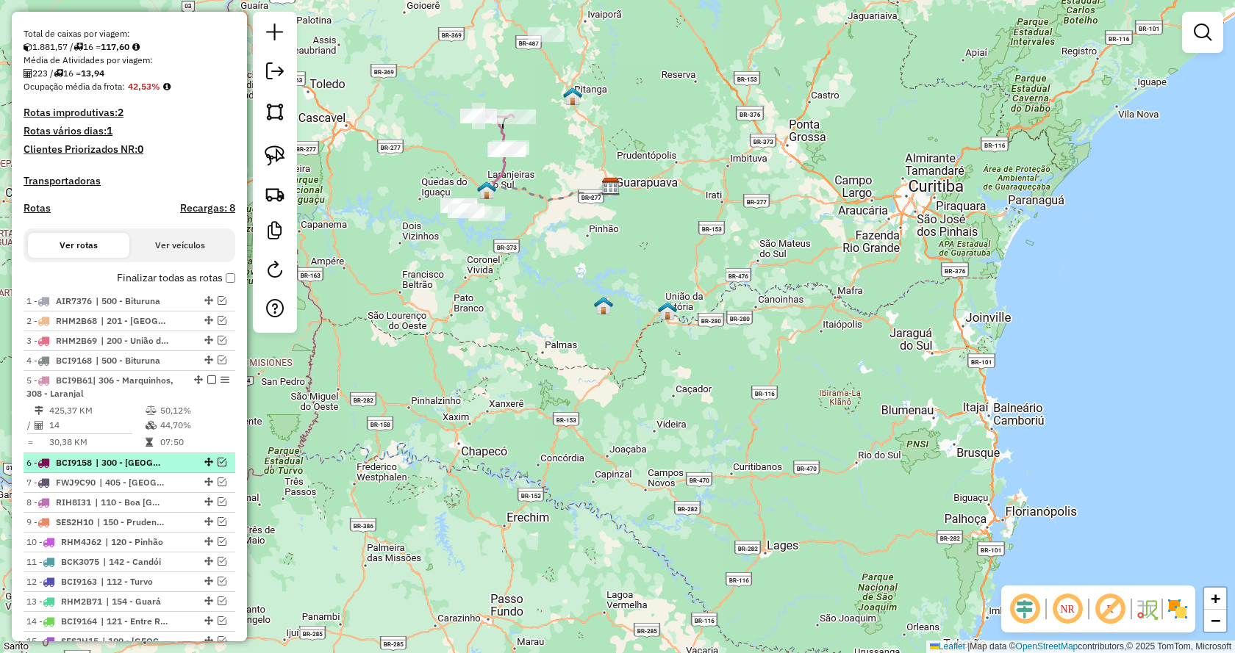
click at [218, 467] on em at bounding box center [222, 462] width 9 height 9
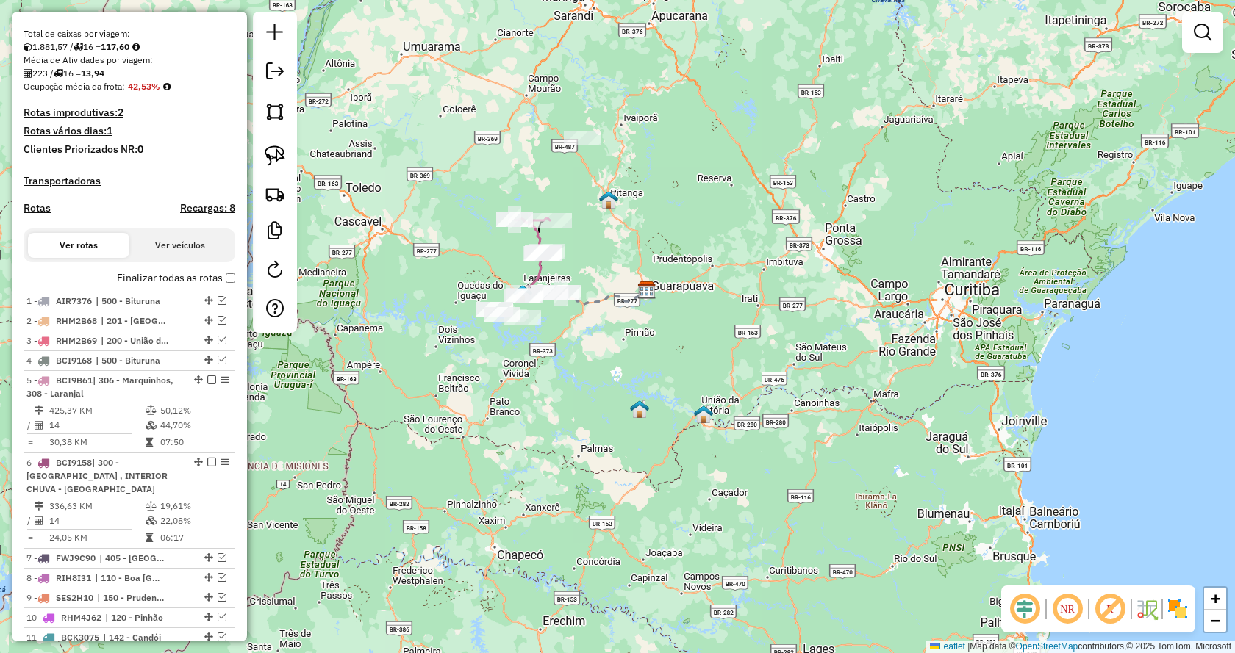
drag, startPoint x: 544, startPoint y: 371, endPoint x: 585, endPoint y: 483, distance: 119.1
click at [585, 483] on div "Janela de atendimento Grade de atendimento Capacidade Transportadoras Veículos …" at bounding box center [617, 326] width 1235 height 653
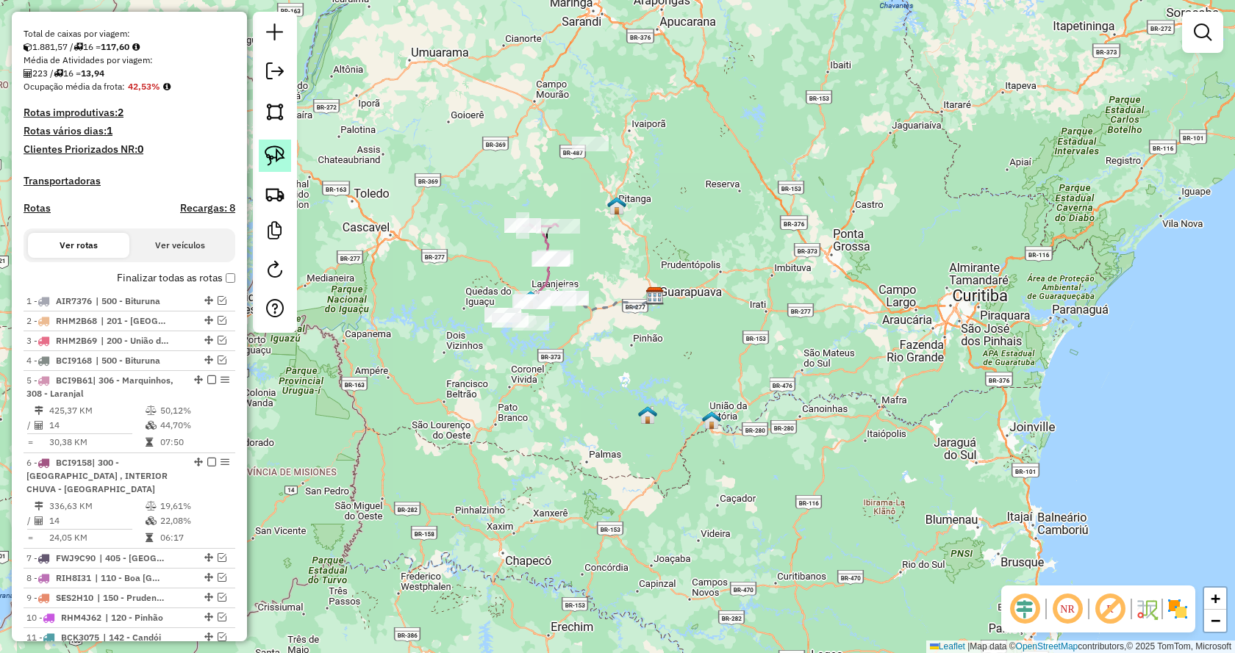
click at [283, 157] on img at bounding box center [275, 156] width 21 height 21
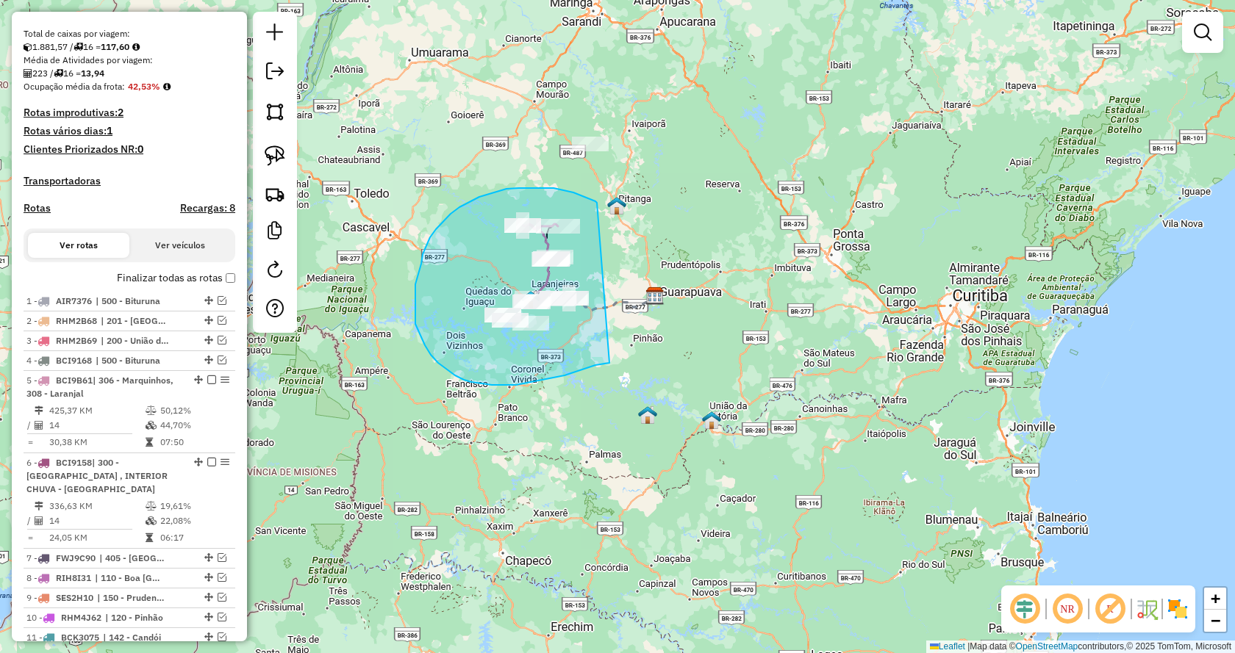
drag, startPoint x: 595, startPoint y: 201, endPoint x: 606, endPoint y: 360, distance: 159.1
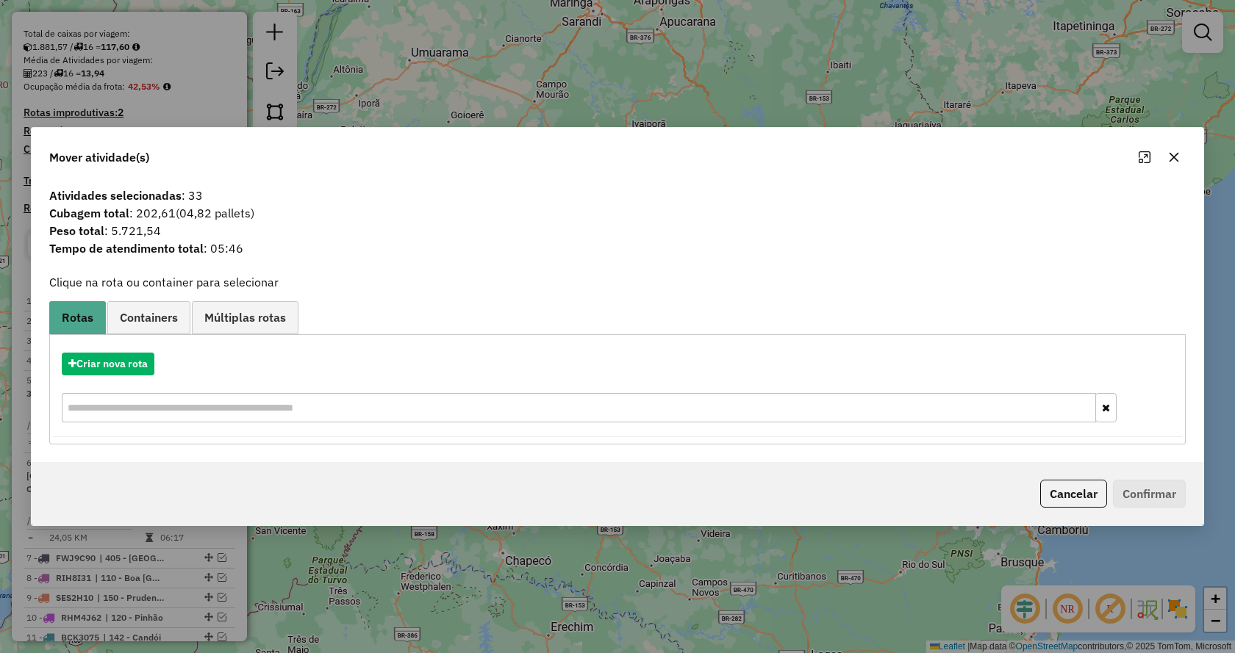
click at [1172, 157] on icon "button" at bounding box center [1175, 157] width 10 height 10
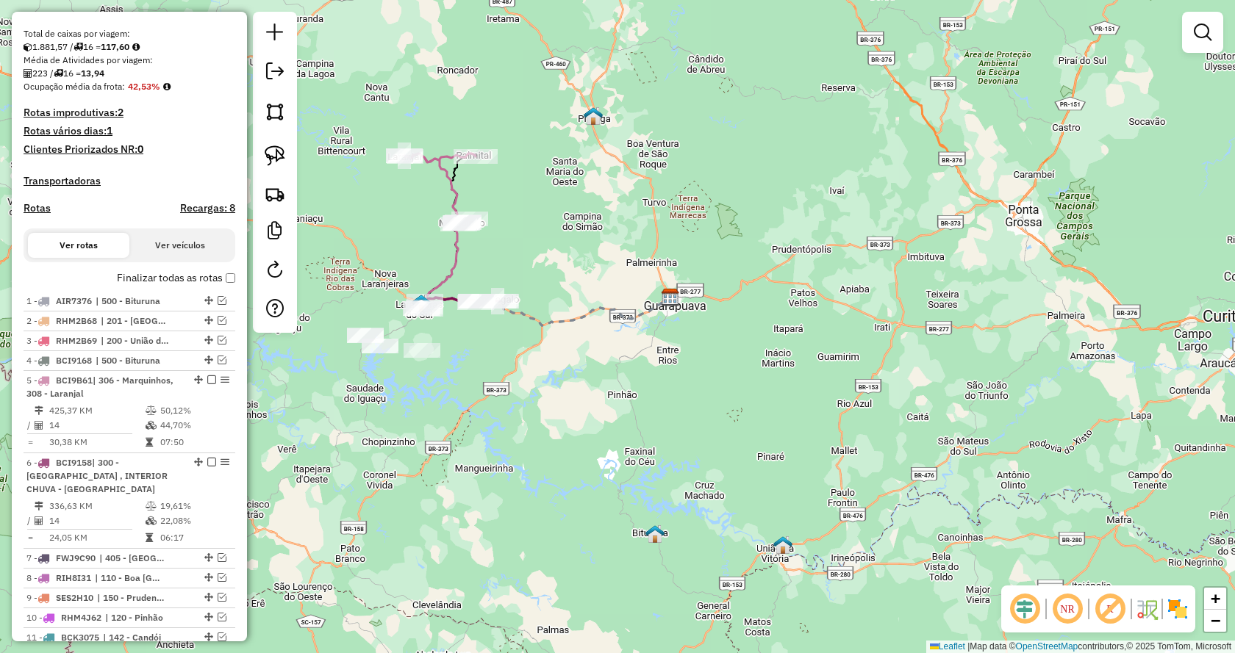
drag, startPoint x: 601, startPoint y: 216, endPoint x: 691, endPoint y: 281, distance: 110.6
click at [691, 281] on div "Janela de atendimento Grade de atendimento Capacidade Transportadoras Veículos …" at bounding box center [617, 326] width 1235 height 653
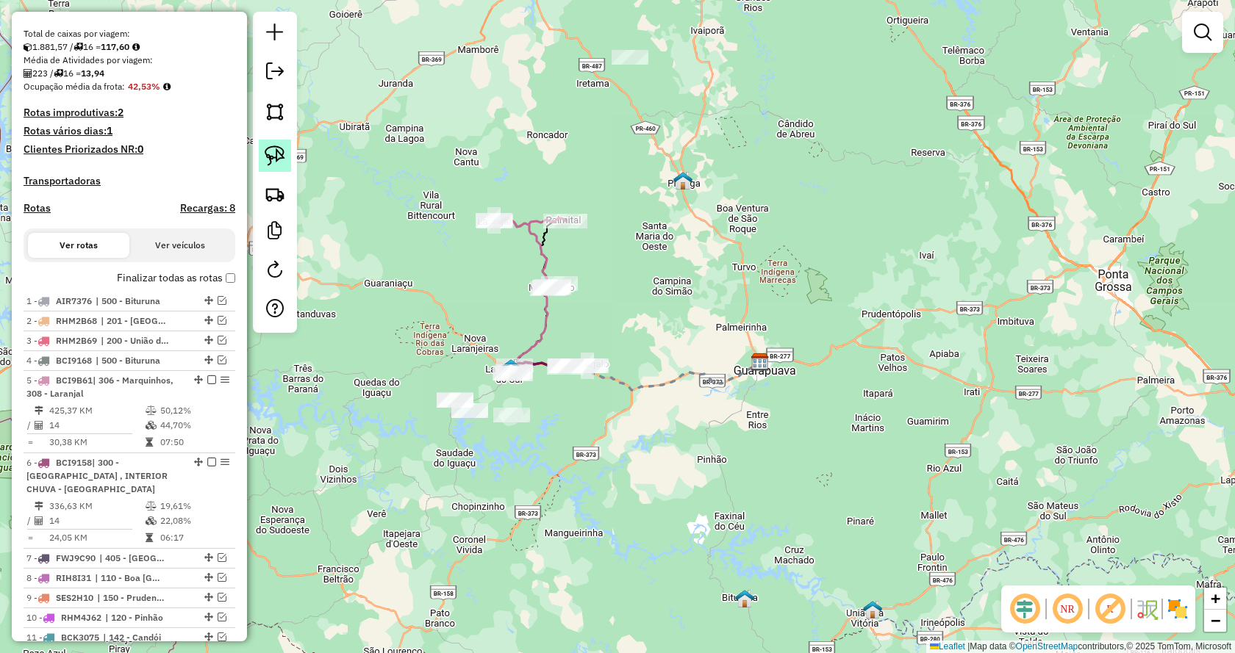
click at [259, 149] on link at bounding box center [275, 156] width 32 height 32
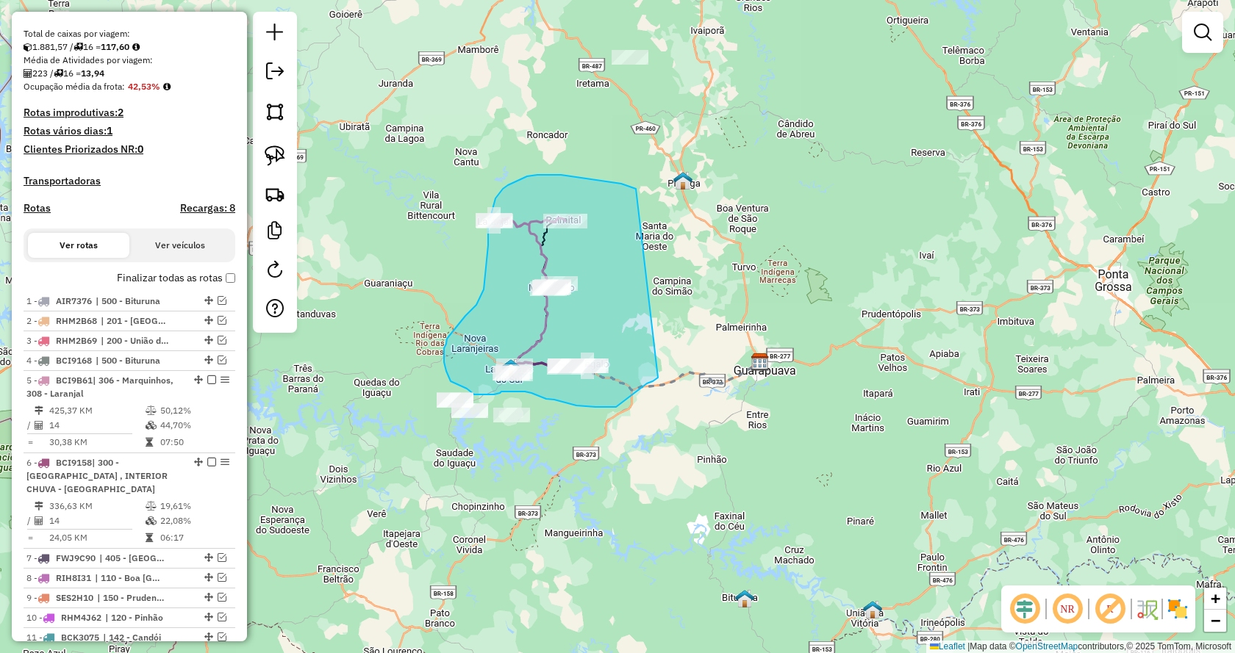
drag, startPoint x: 598, startPoint y: 181, endPoint x: 659, endPoint y: 376, distance: 204.8
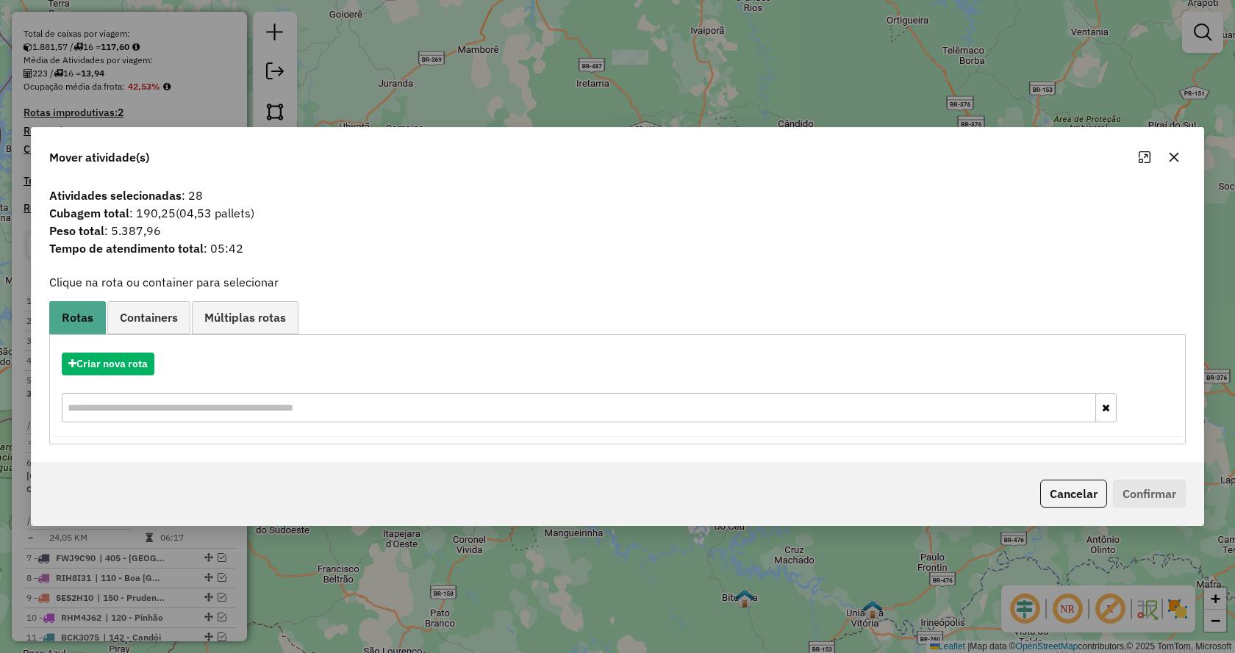
drag, startPoint x: 1069, startPoint y: 490, endPoint x: 724, endPoint y: 467, distance: 345.5
click at [1067, 490] on button "Cancelar" at bounding box center [1073, 494] width 67 height 28
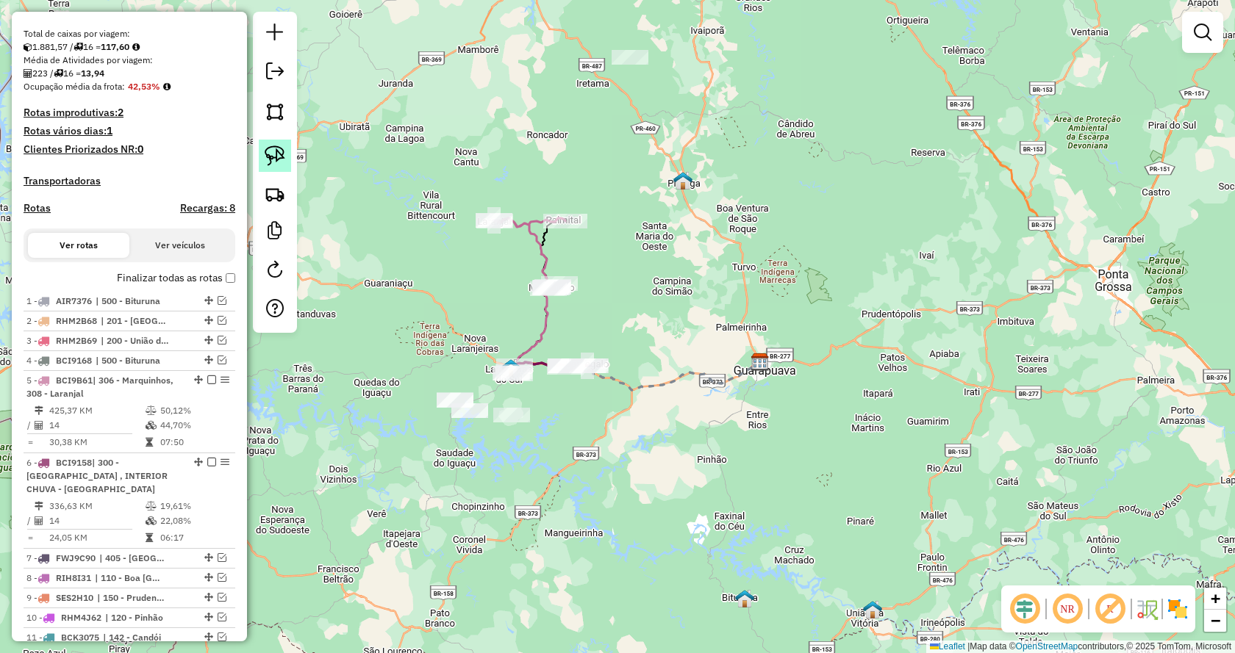
click at [279, 157] on img at bounding box center [275, 156] width 21 height 21
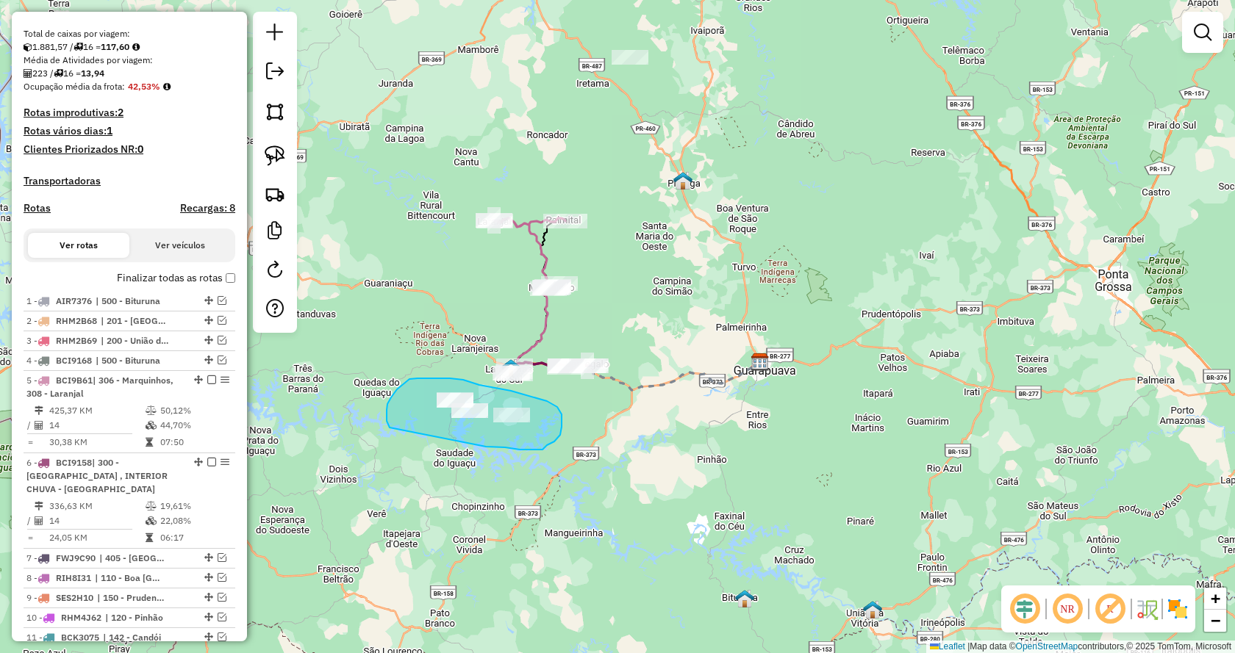
drag, startPoint x: 542, startPoint y: 450, endPoint x: 390, endPoint y: 429, distance: 153.6
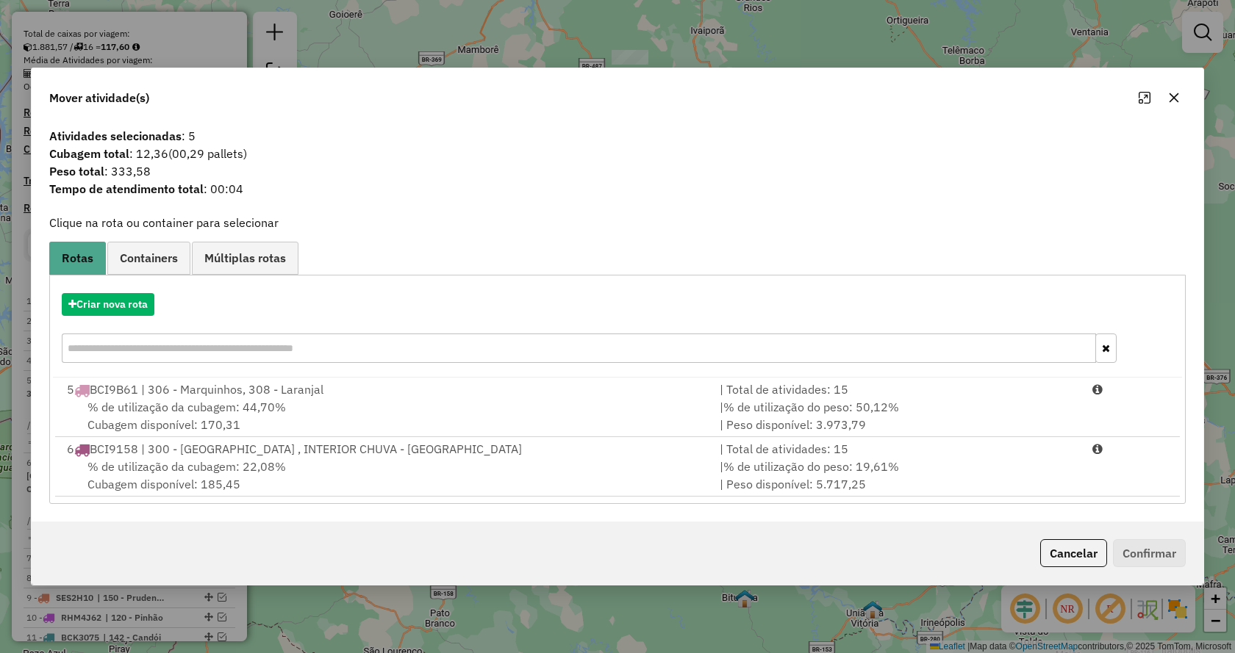
click at [1178, 107] on button "button" at bounding box center [1174, 98] width 24 height 24
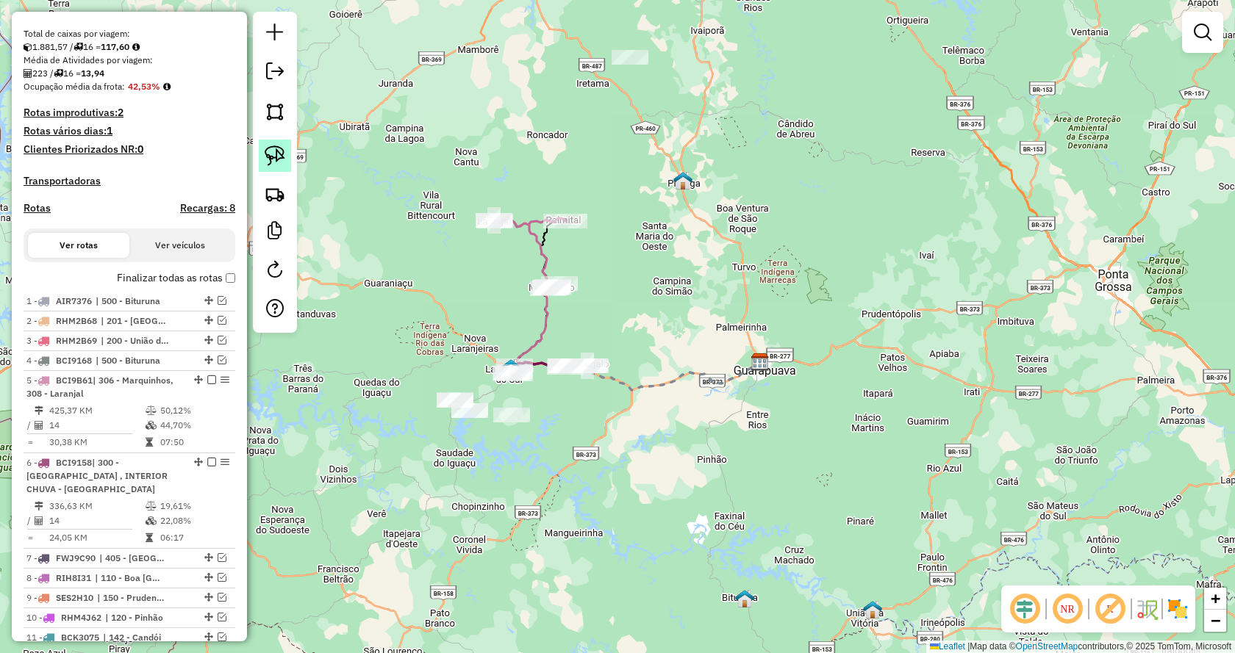
click at [284, 155] on img at bounding box center [275, 156] width 21 height 21
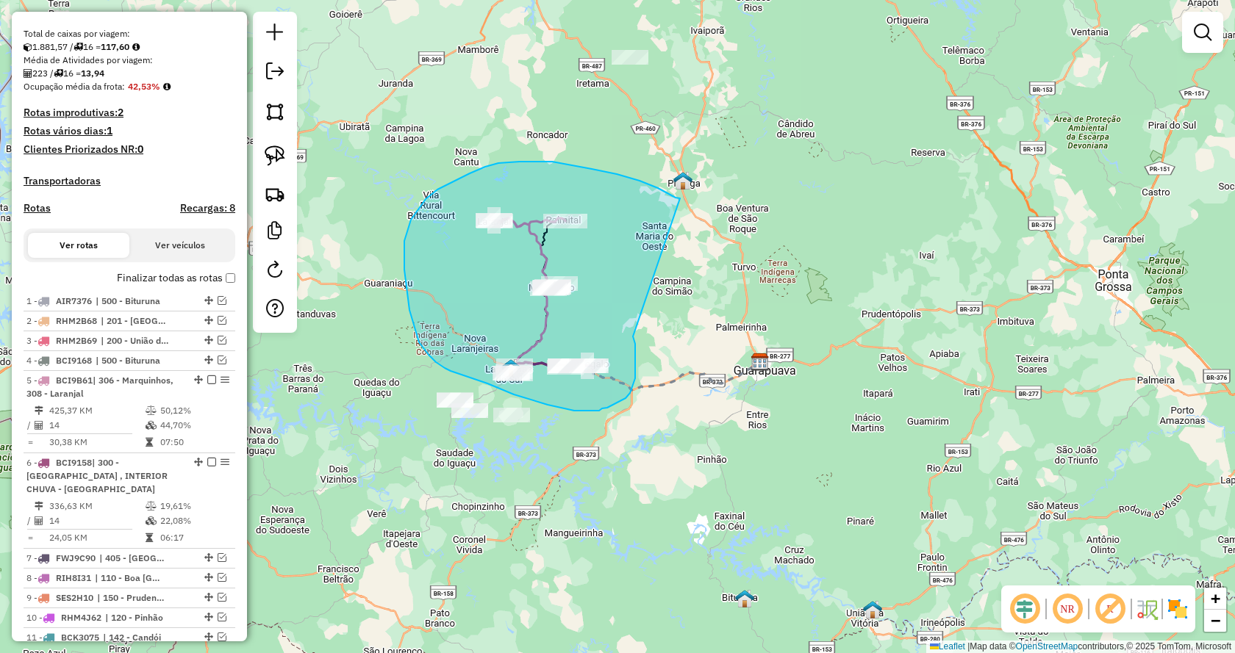
drag, startPoint x: 633, startPoint y: 337, endPoint x: 681, endPoint y: 199, distance: 145.8
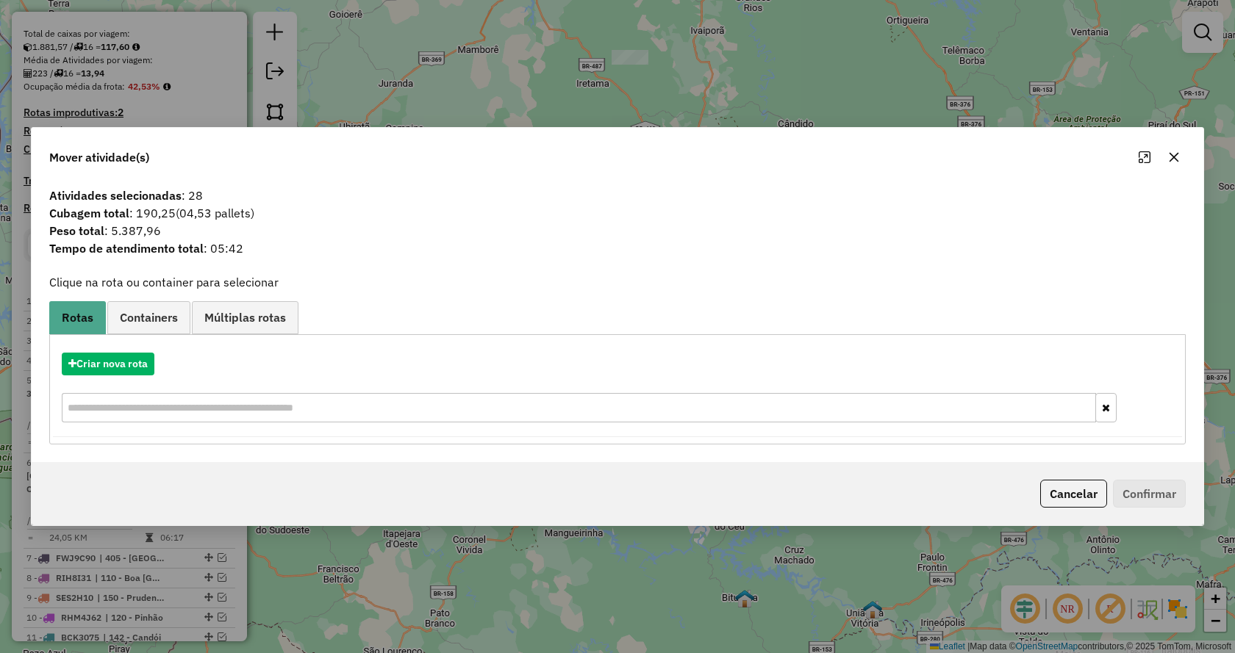
click at [1172, 154] on icon "button" at bounding box center [1174, 157] width 12 height 12
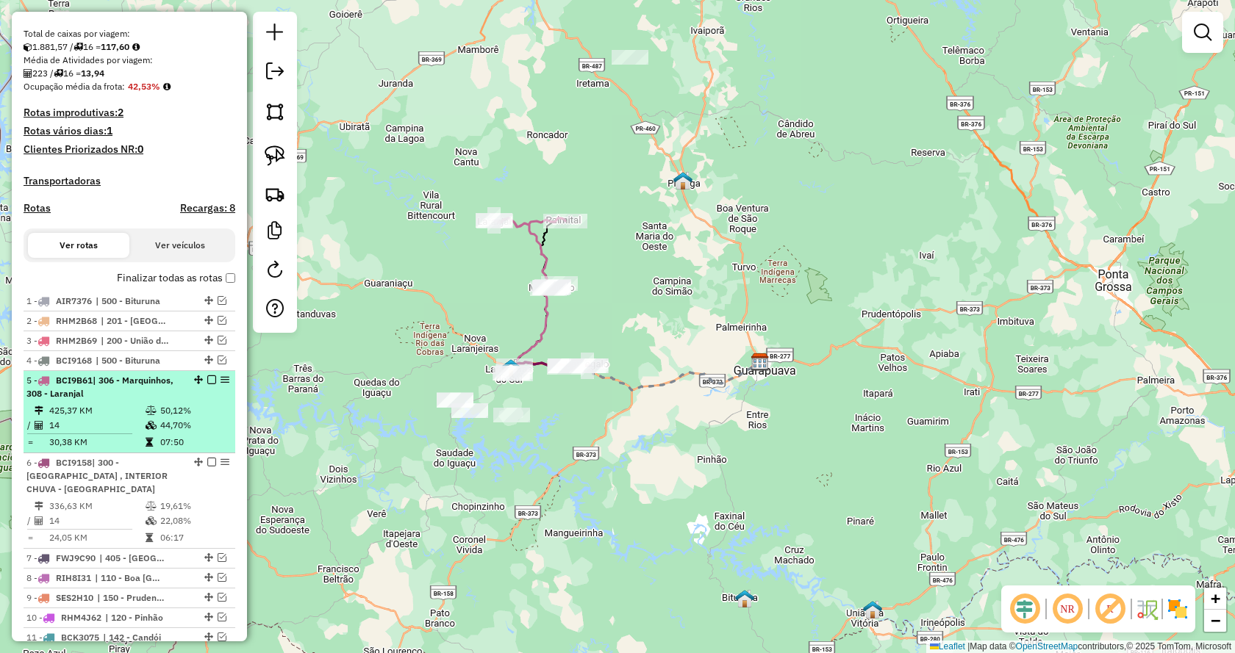
click at [208, 384] on em at bounding box center [211, 380] width 9 height 9
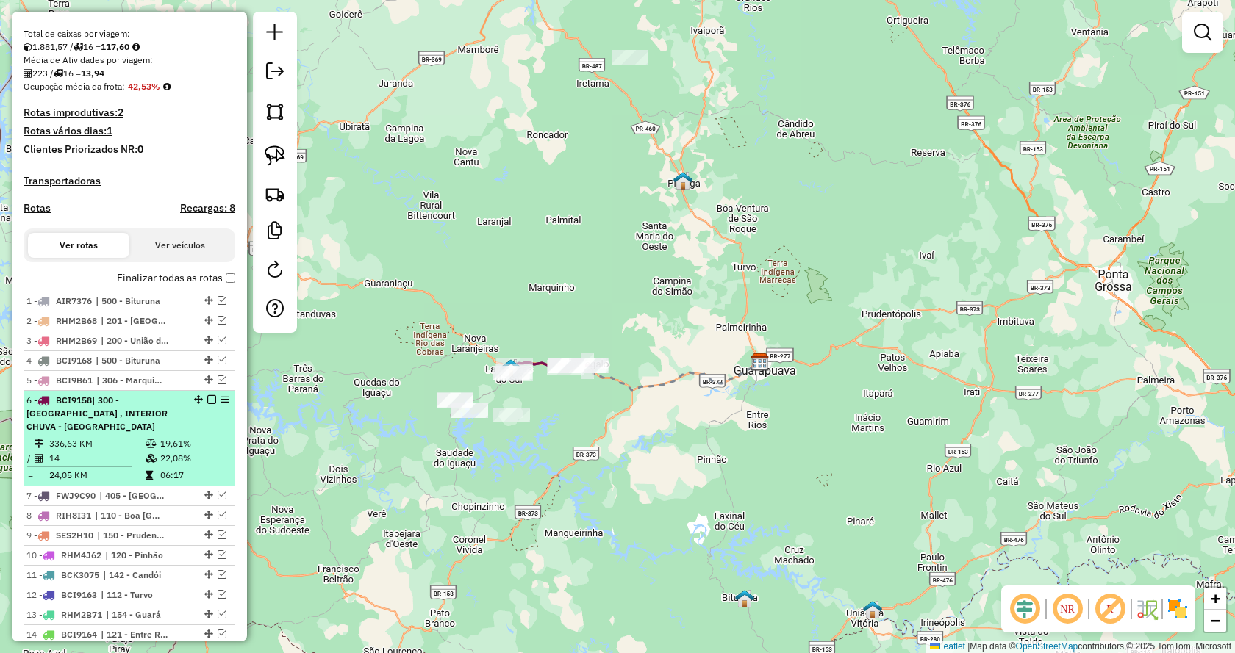
click at [209, 404] on em at bounding box center [211, 399] width 9 height 9
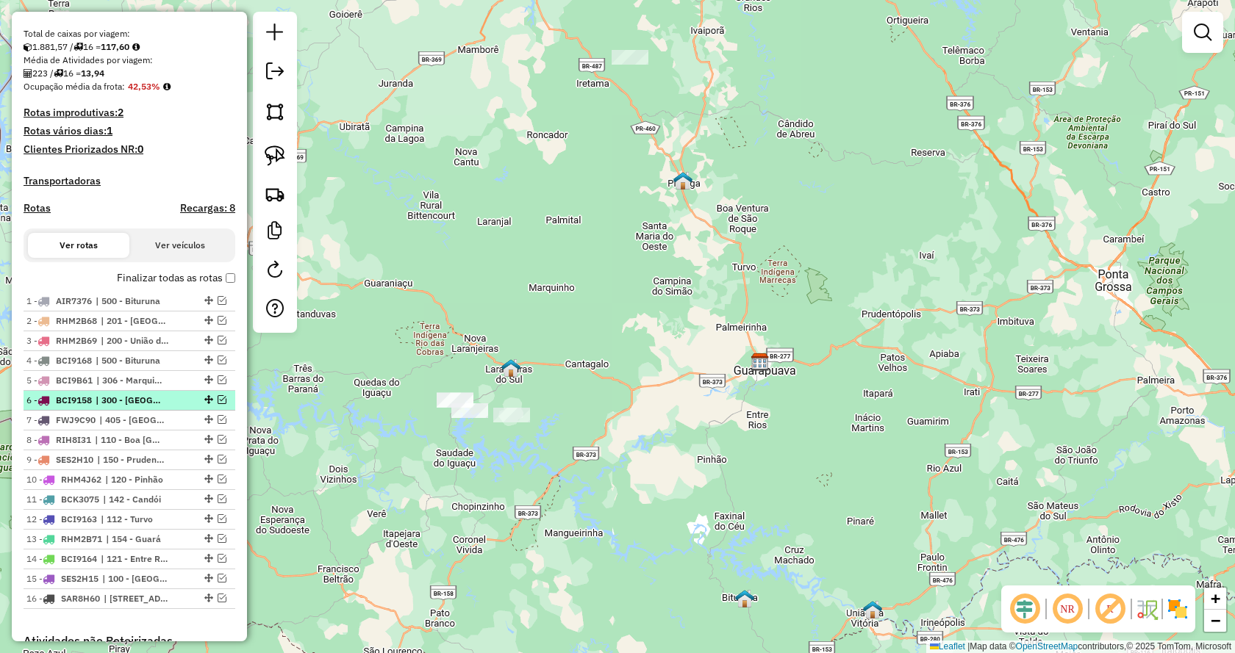
scroll to position [368, 0]
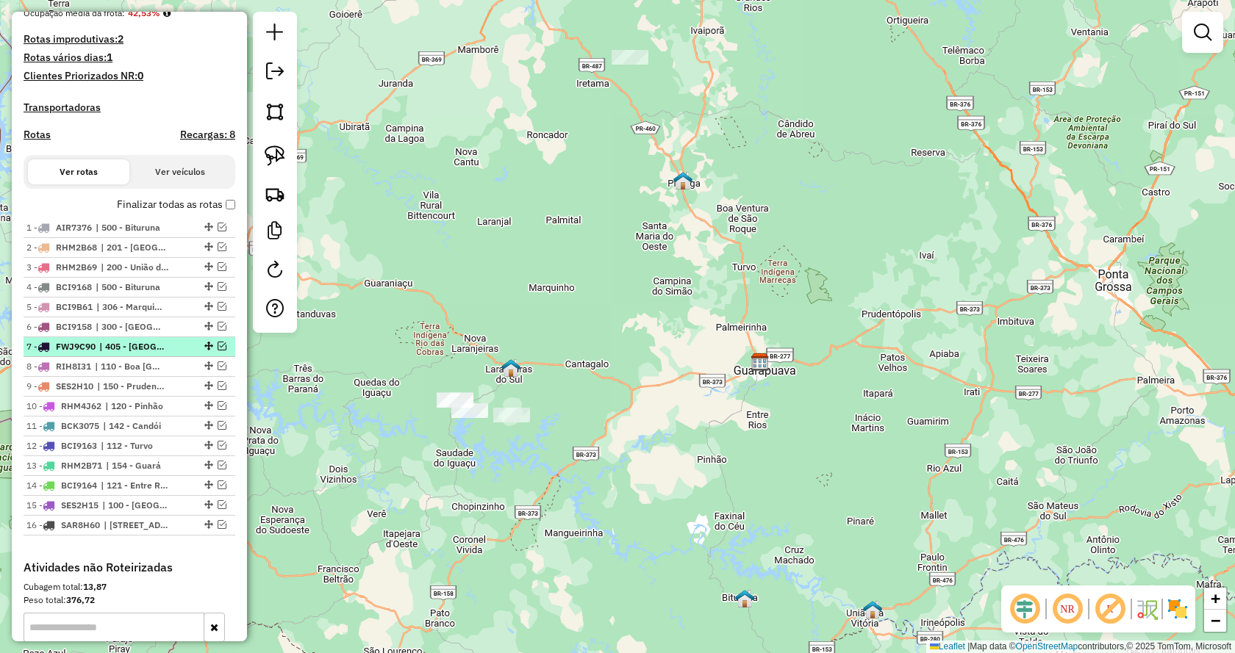
click at [218, 351] on em at bounding box center [222, 346] width 9 height 9
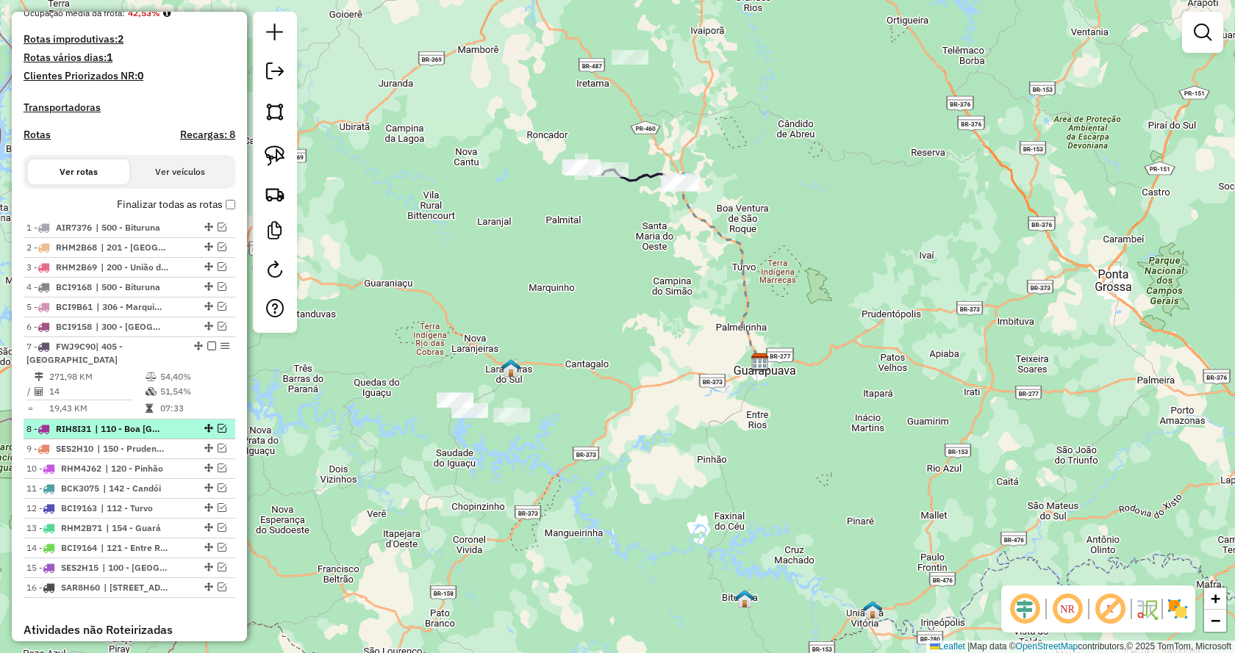
click at [218, 427] on em at bounding box center [222, 428] width 9 height 9
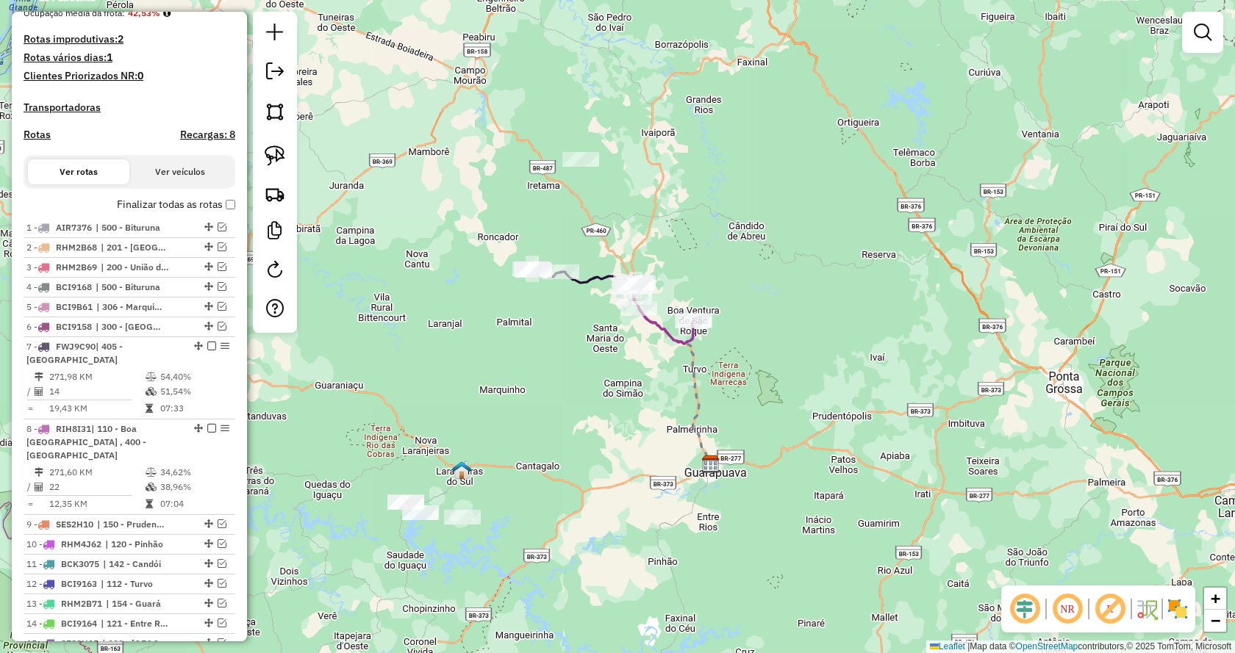
drag, startPoint x: 587, startPoint y: 346, endPoint x: 562, endPoint y: 387, distance: 48.2
click at [562, 387] on div "Janela de atendimento Grade de atendimento Capacidade Transportadoras Veículos …" at bounding box center [617, 326] width 1235 height 653
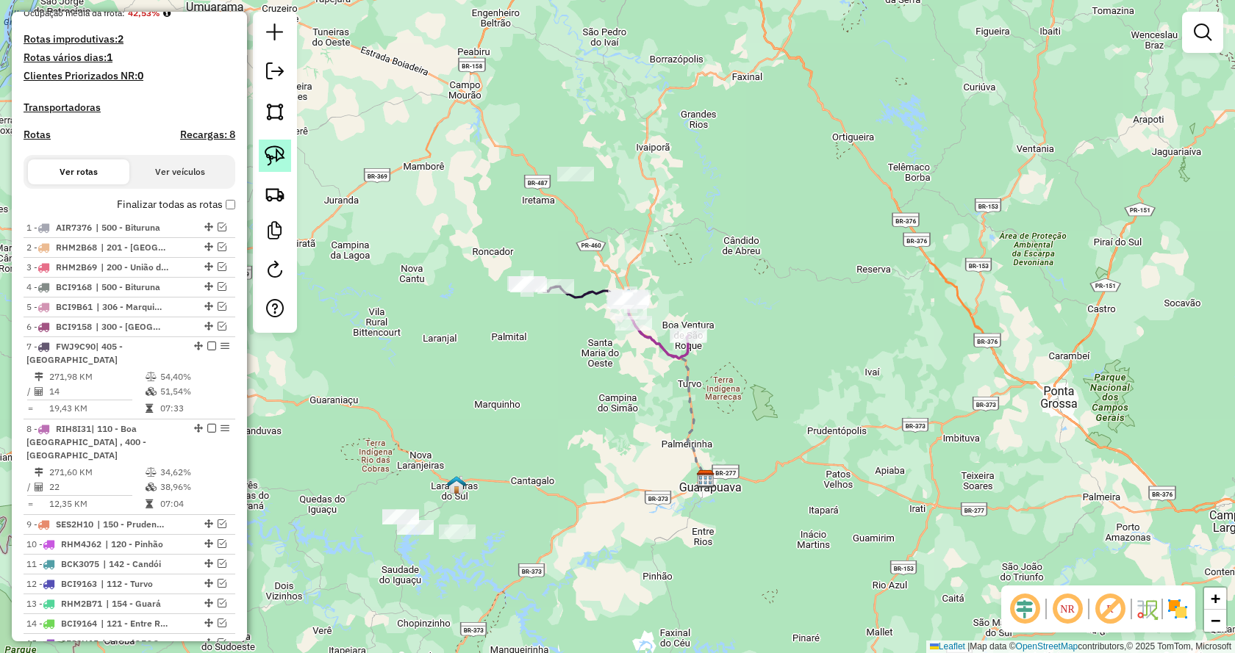
click at [277, 158] on img at bounding box center [275, 156] width 21 height 21
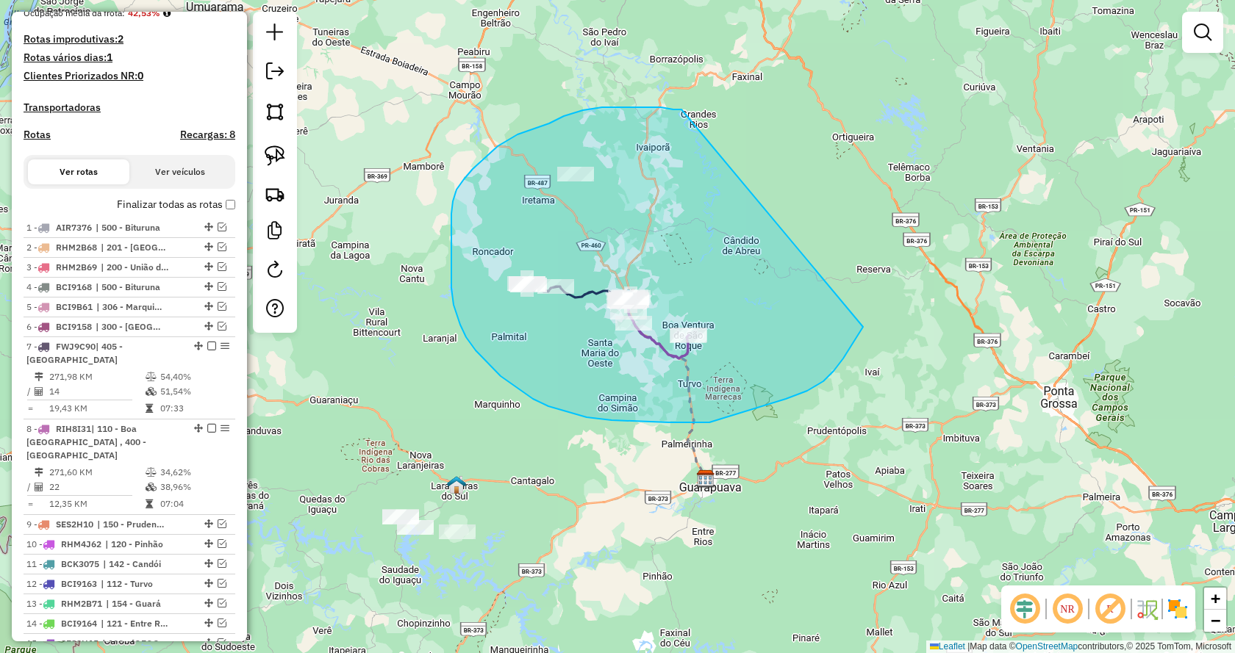
drag, startPoint x: 673, startPoint y: 110, endPoint x: 875, endPoint y: 314, distance: 286.9
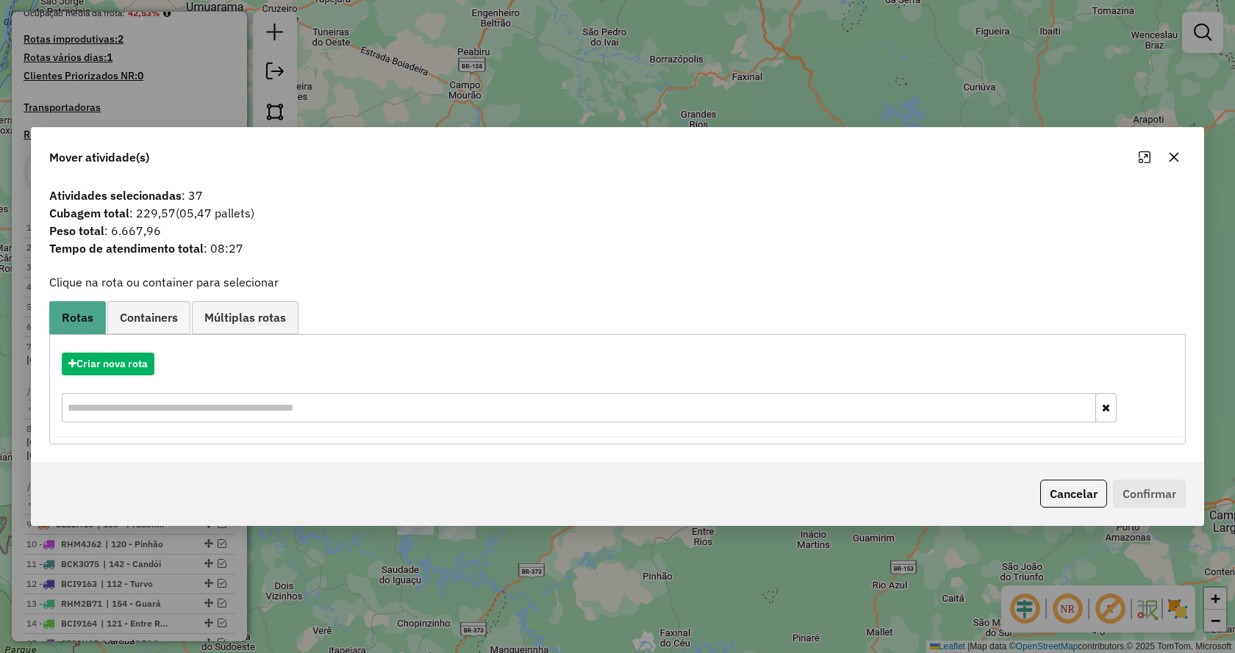
click at [1173, 156] on icon "button" at bounding box center [1175, 157] width 10 height 10
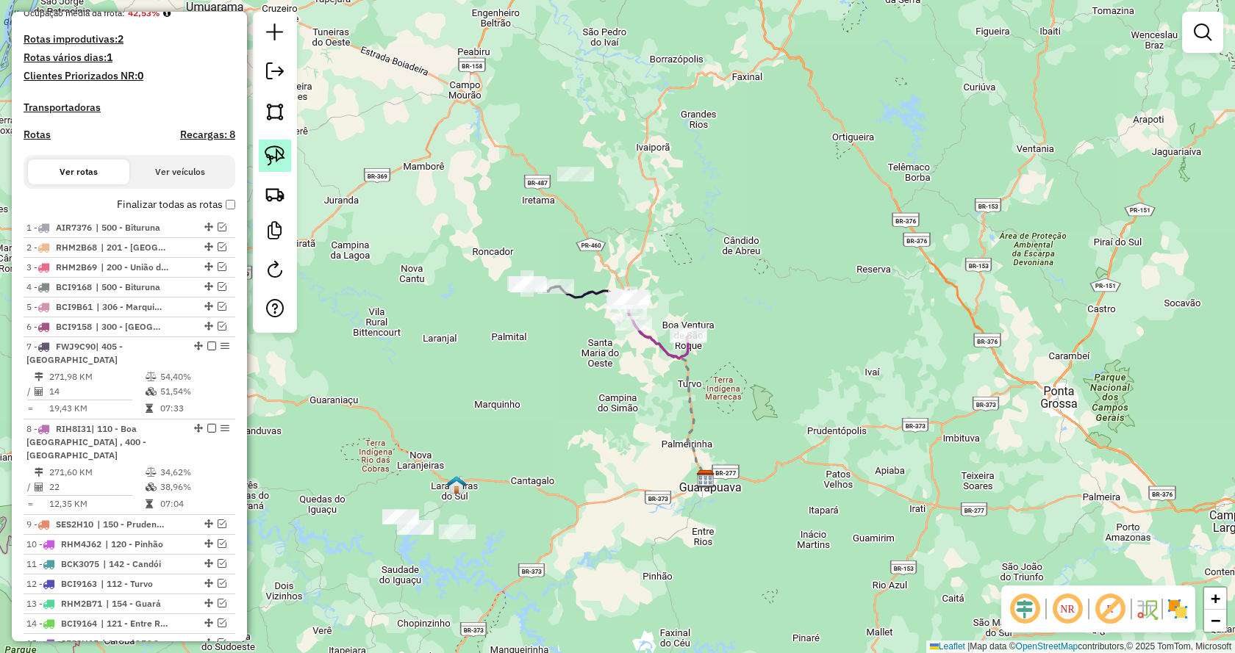
click at [282, 157] on img at bounding box center [275, 156] width 21 height 21
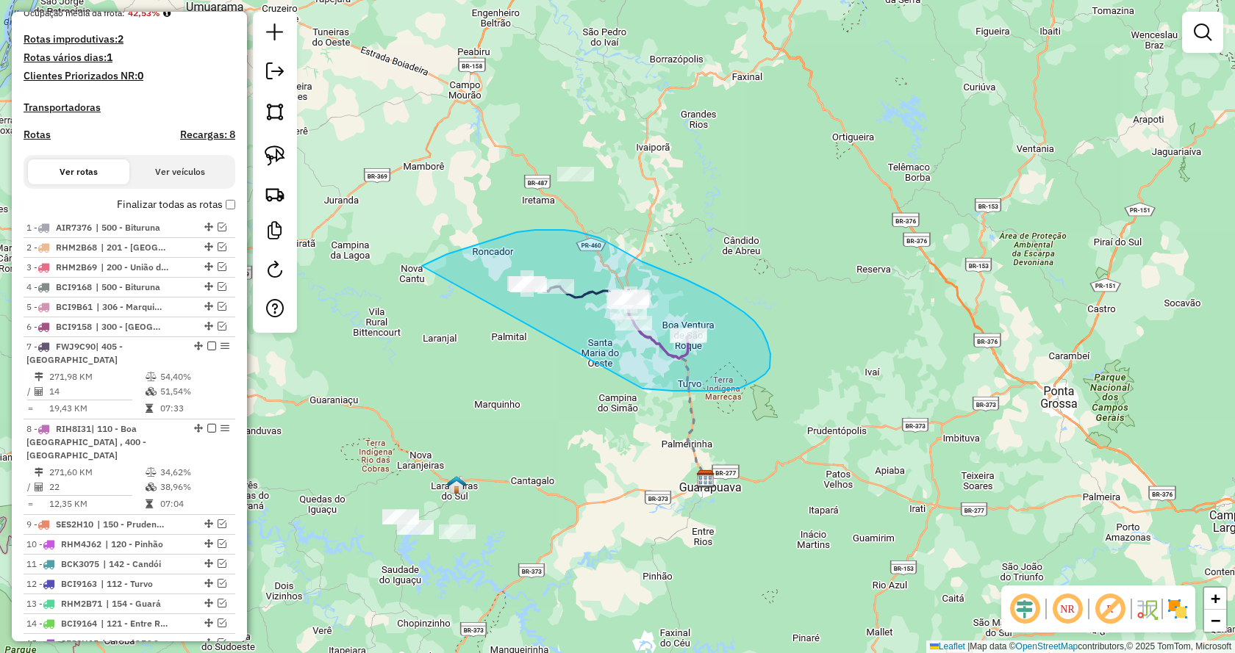
drag, startPoint x: 642, startPoint y: 389, endPoint x: 413, endPoint y: 278, distance: 254.8
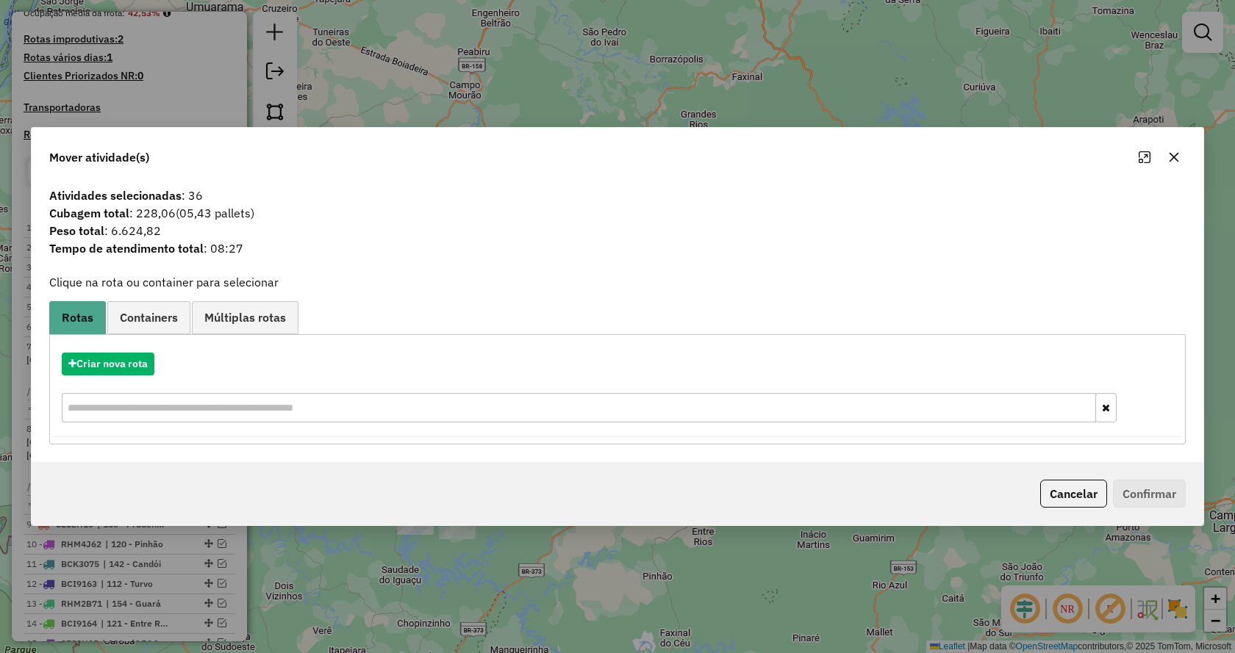
click at [1178, 151] on icon "button" at bounding box center [1174, 157] width 12 height 12
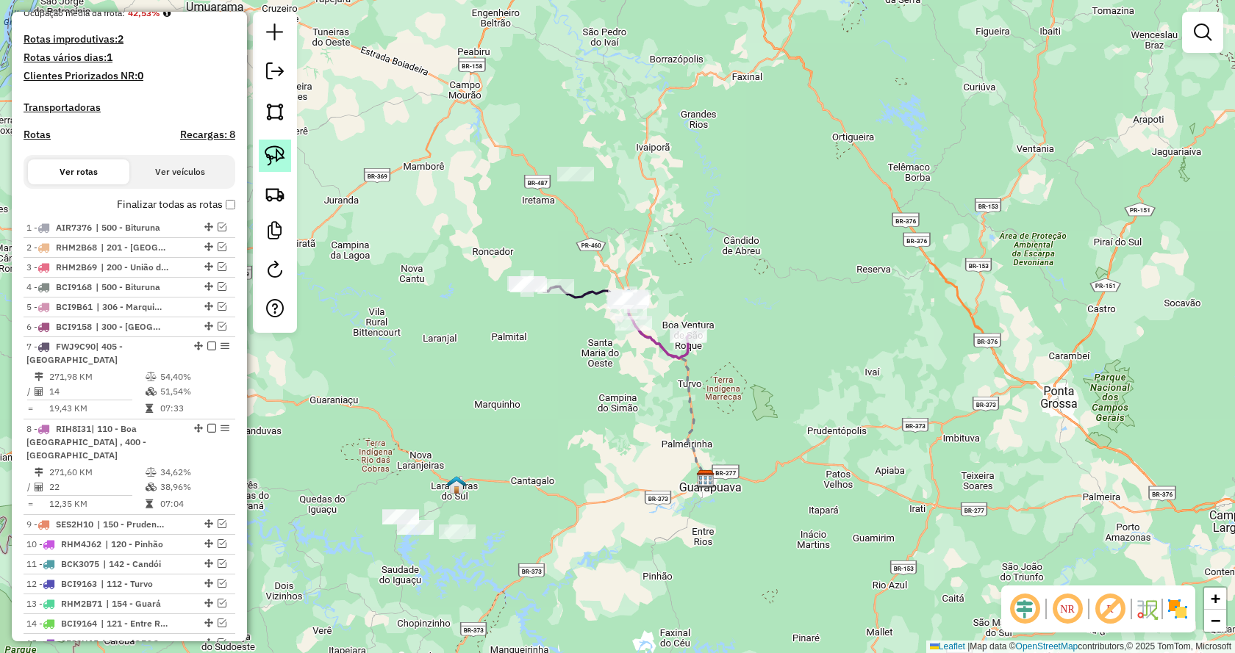
click at [265, 153] on img at bounding box center [275, 156] width 21 height 21
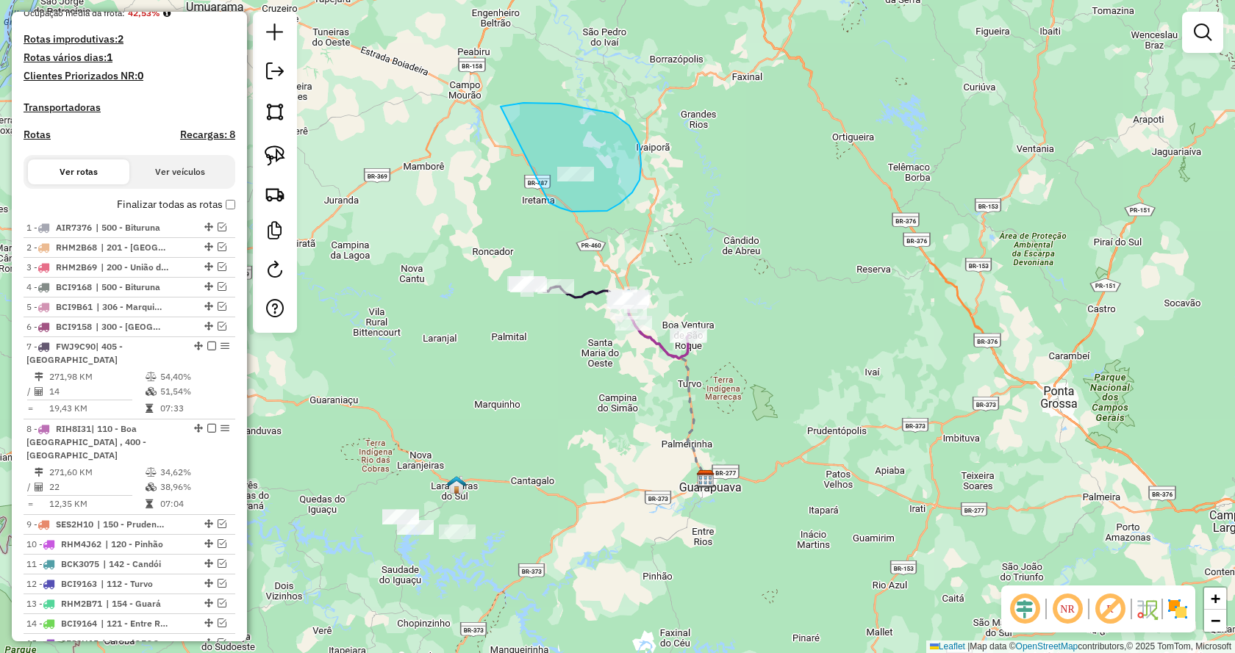
drag, startPoint x: 553, startPoint y: 205, endPoint x: 473, endPoint y: 124, distance: 113.8
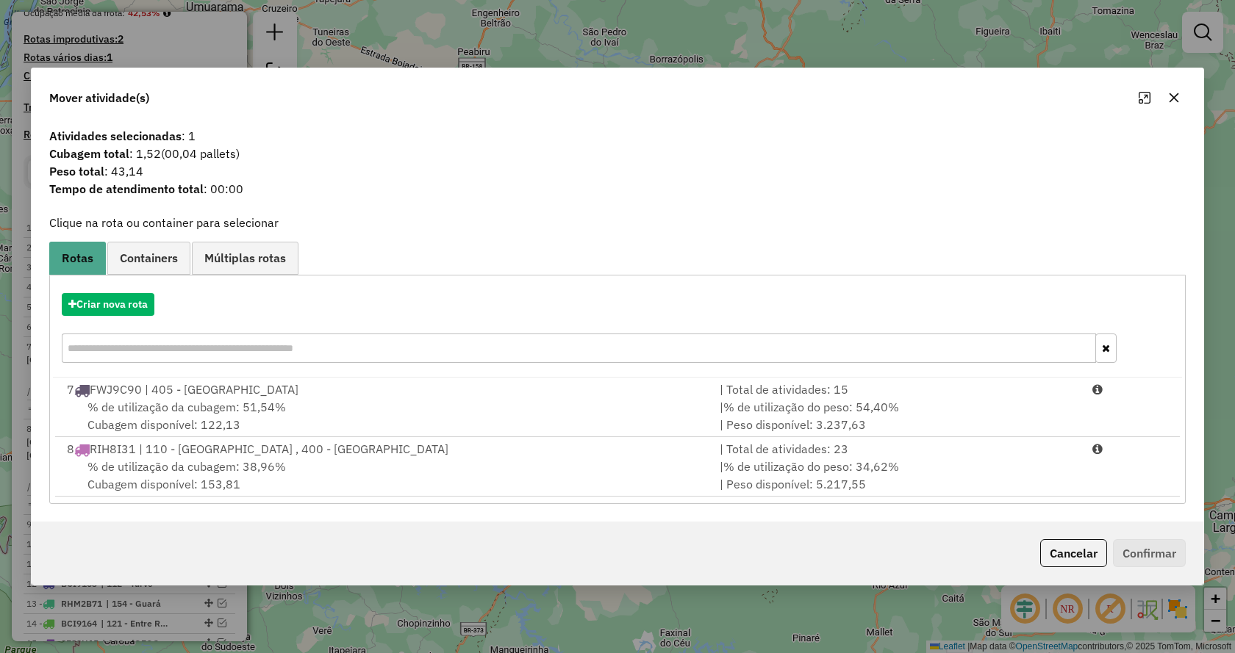
click at [1174, 100] on icon "button" at bounding box center [1174, 98] width 12 height 12
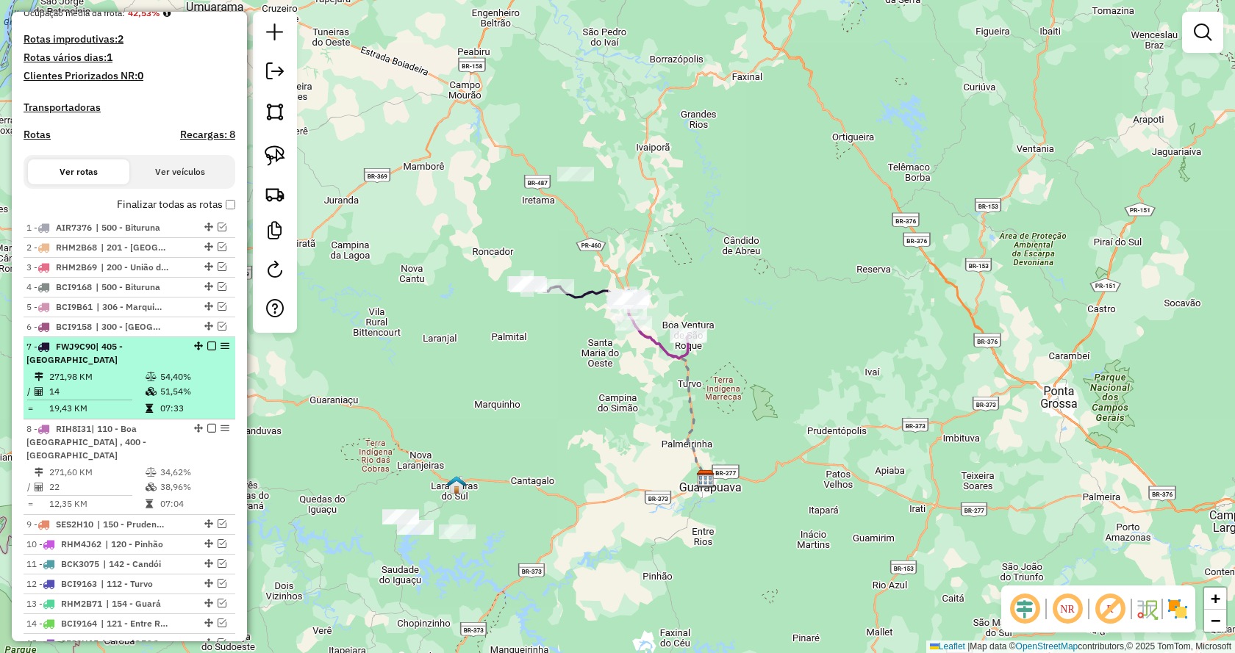
click at [207, 351] on em at bounding box center [211, 346] width 9 height 9
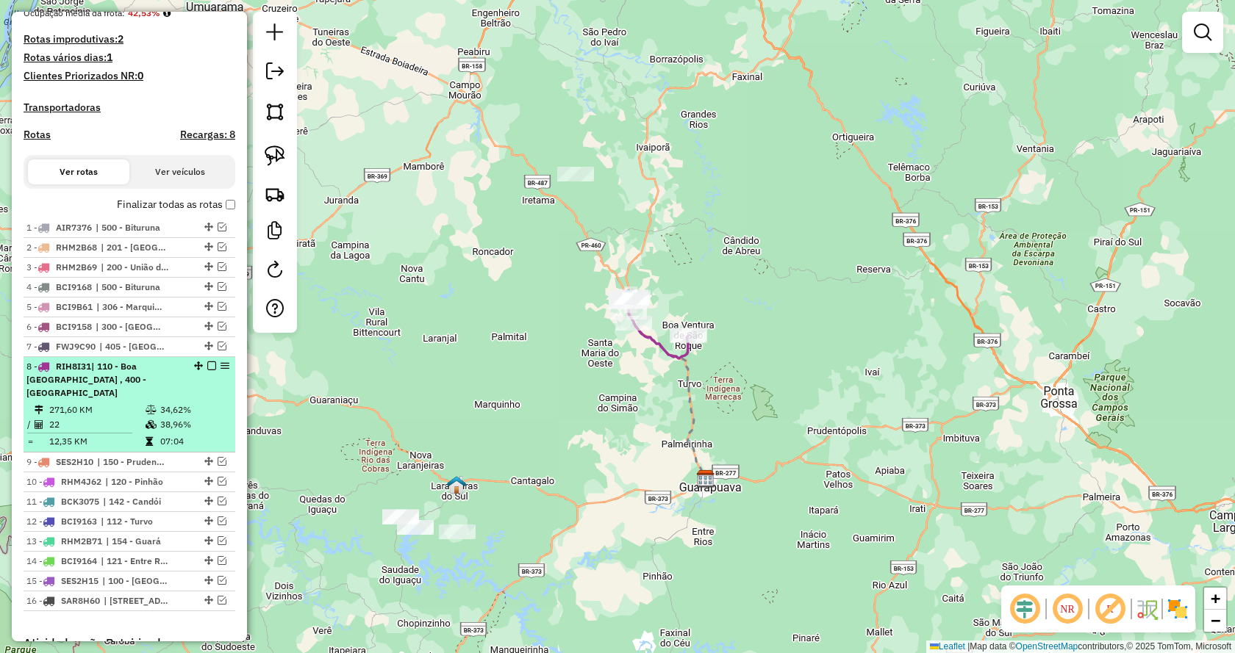
click at [207, 370] on em at bounding box center [211, 366] width 9 height 9
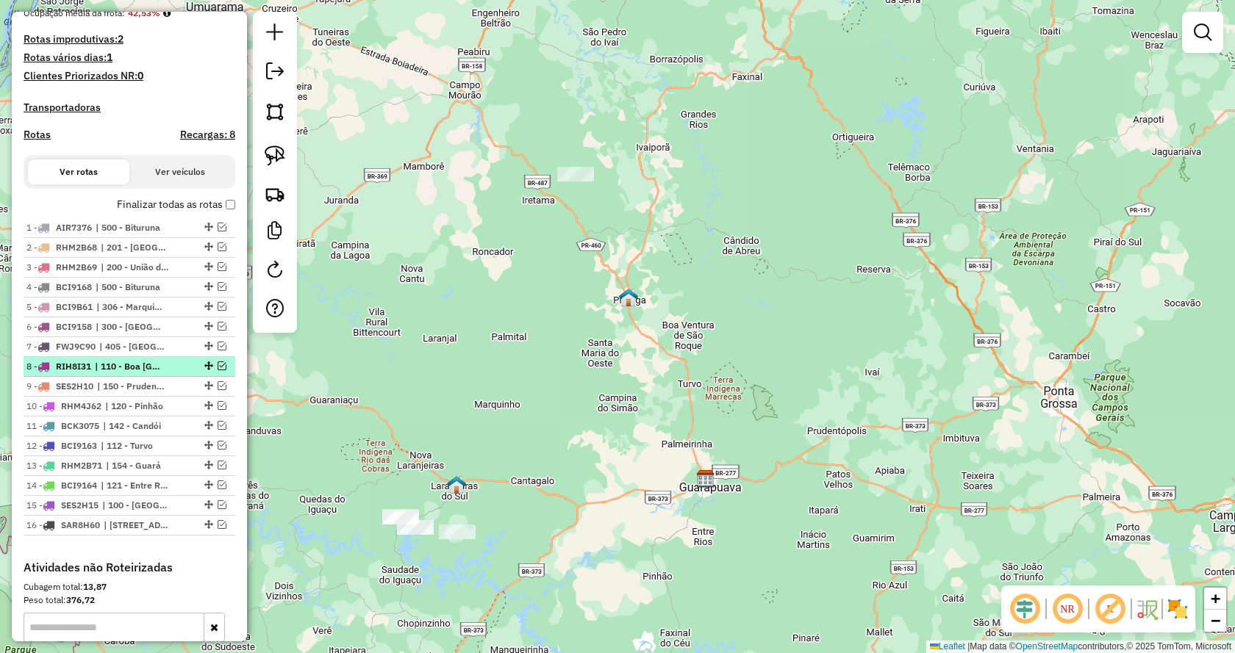
scroll to position [441, 0]
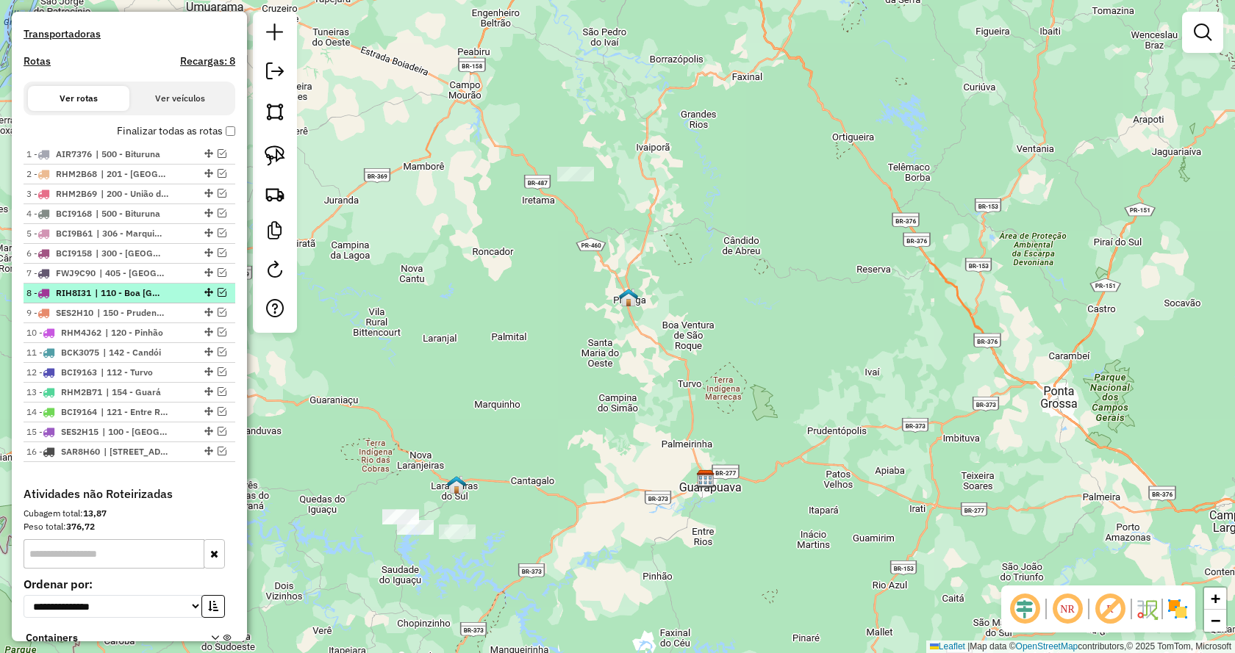
click at [218, 297] on em at bounding box center [222, 292] width 9 height 9
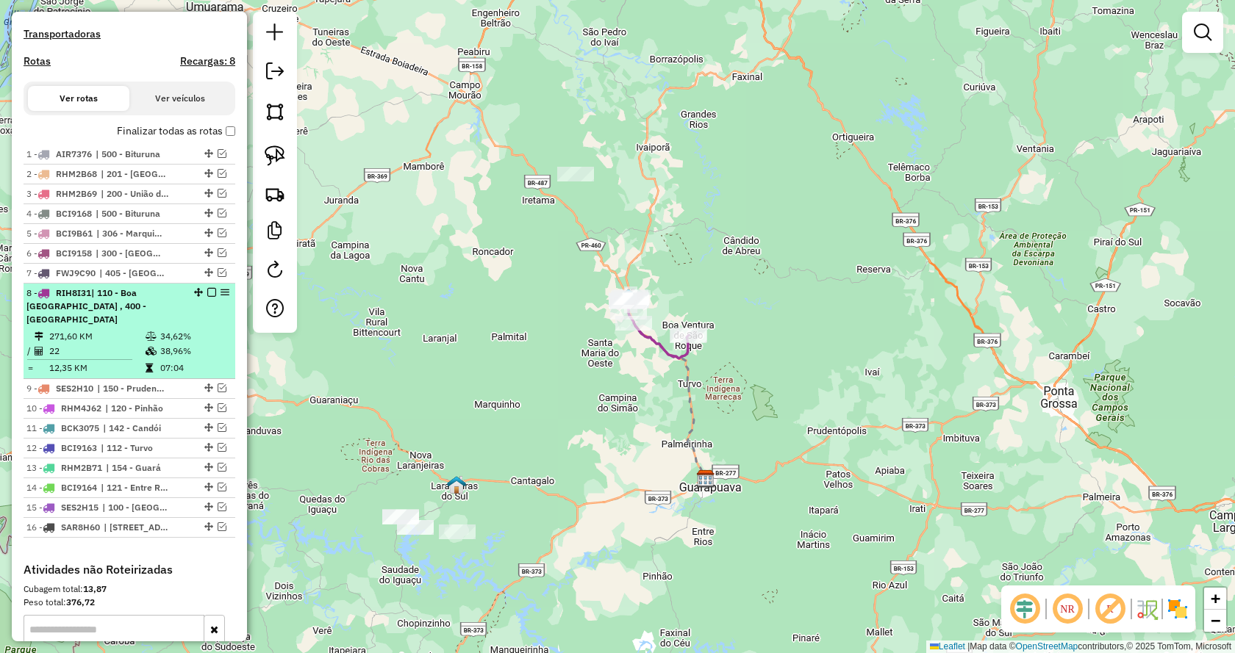
click at [207, 297] on em at bounding box center [211, 292] width 9 height 9
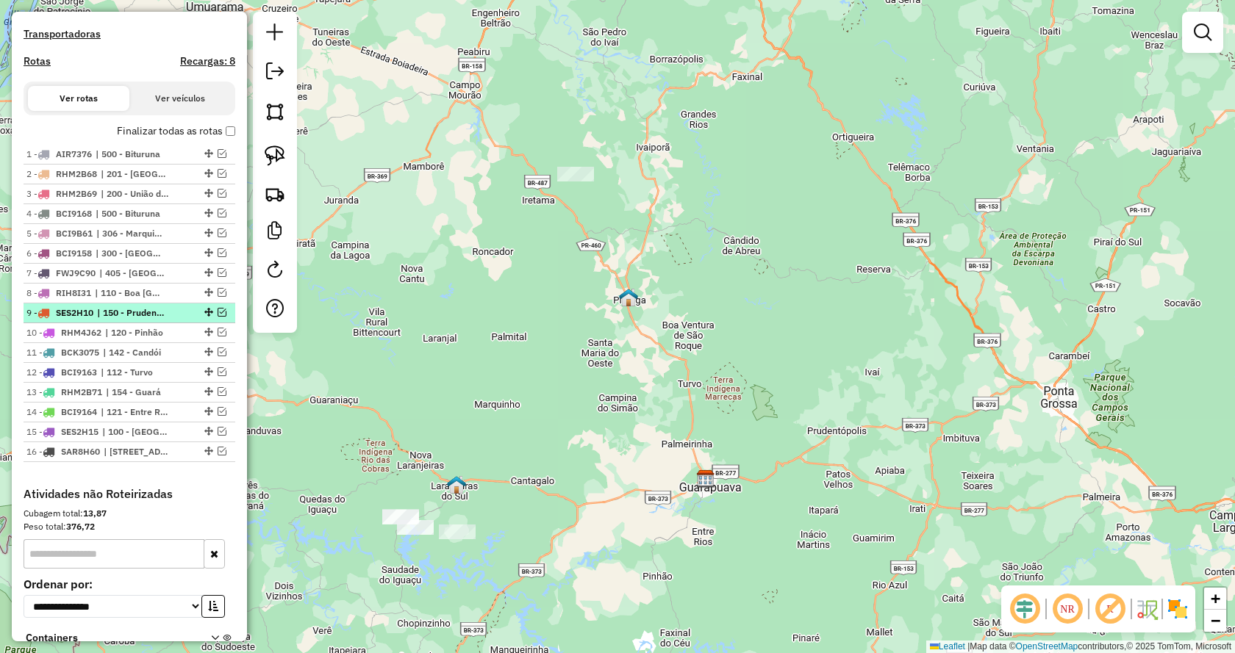
click at [218, 317] on em at bounding box center [222, 312] width 9 height 9
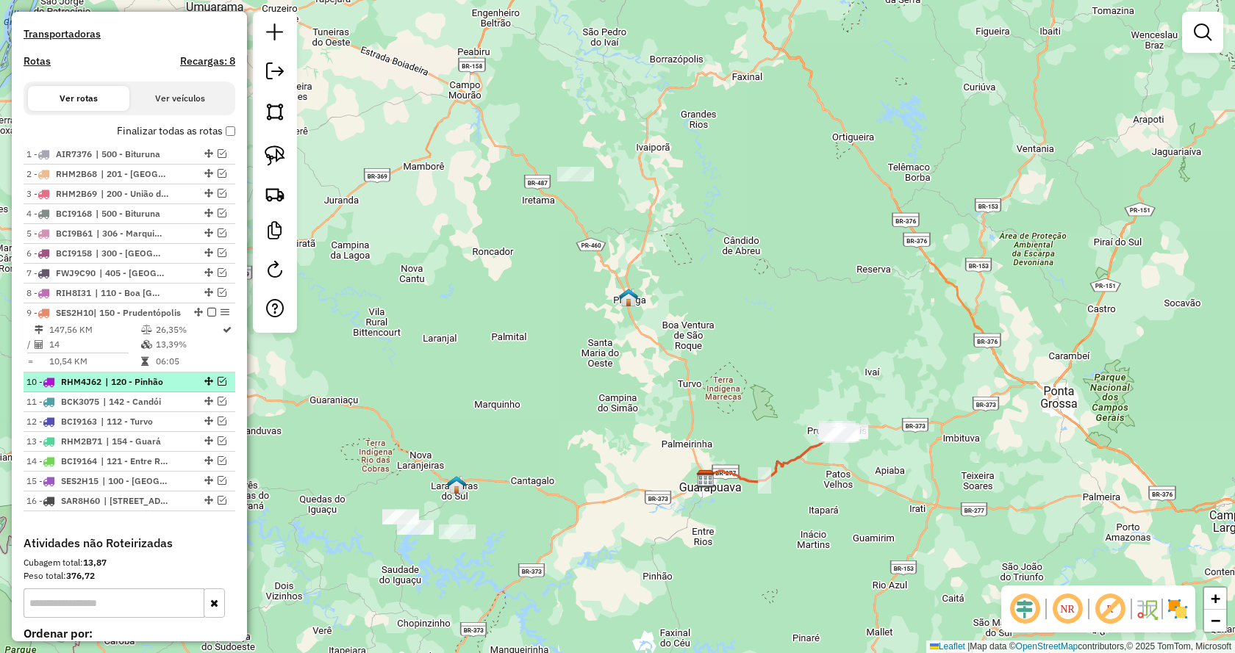
click at [221, 386] on em at bounding box center [222, 381] width 9 height 9
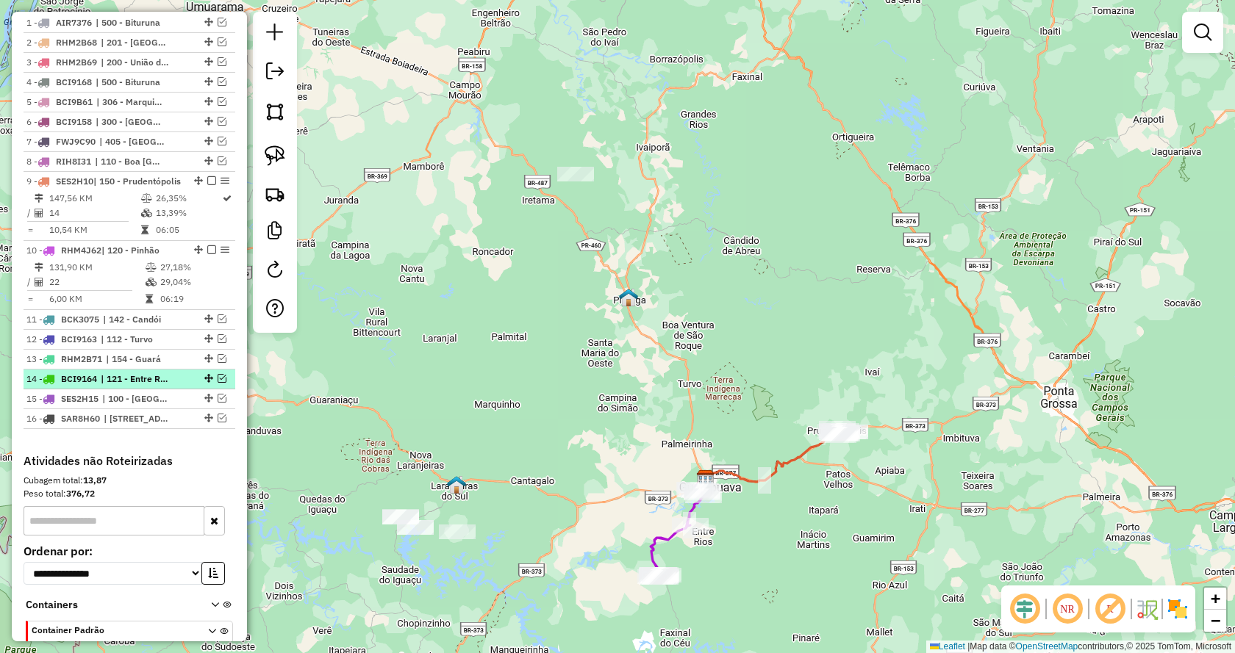
scroll to position [588, 0]
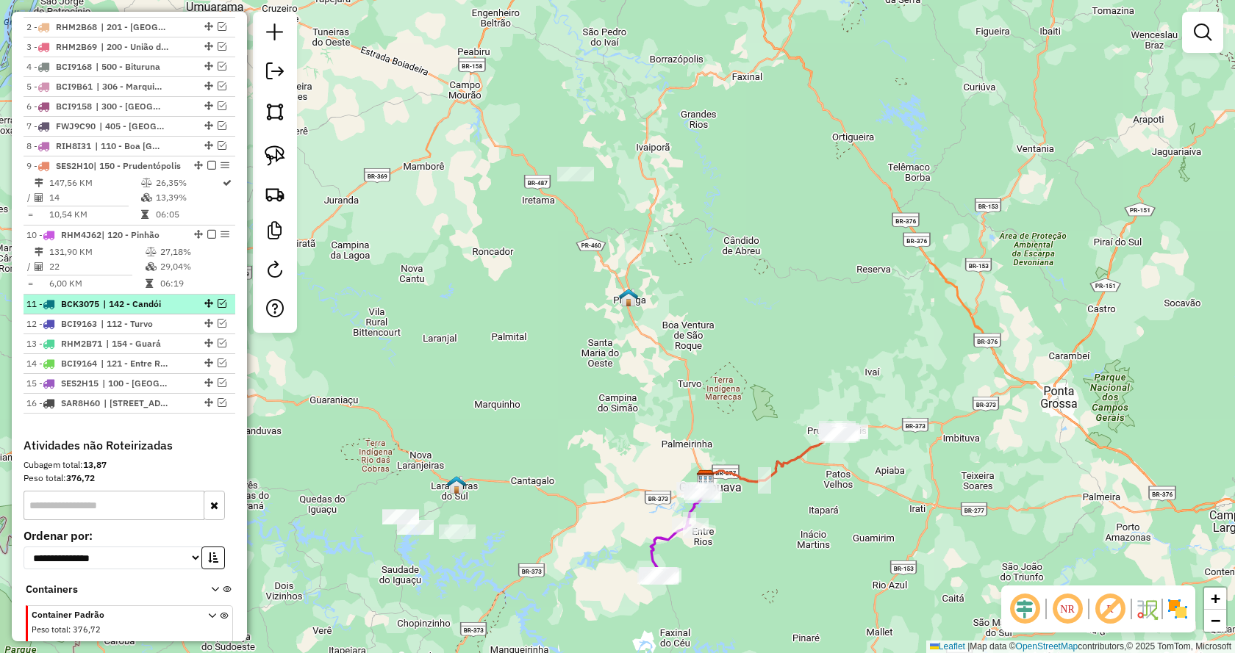
click at [218, 308] on em at bounding box center [222, 303] width 9 height 9
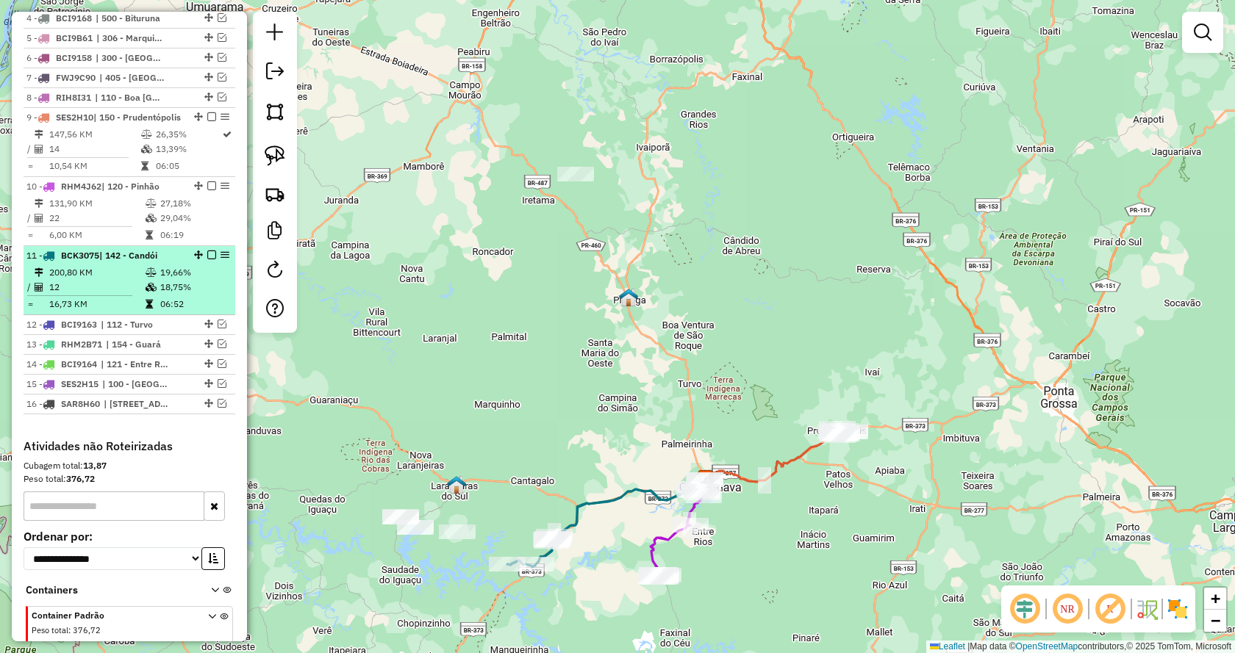
scroll to position [662, 0]
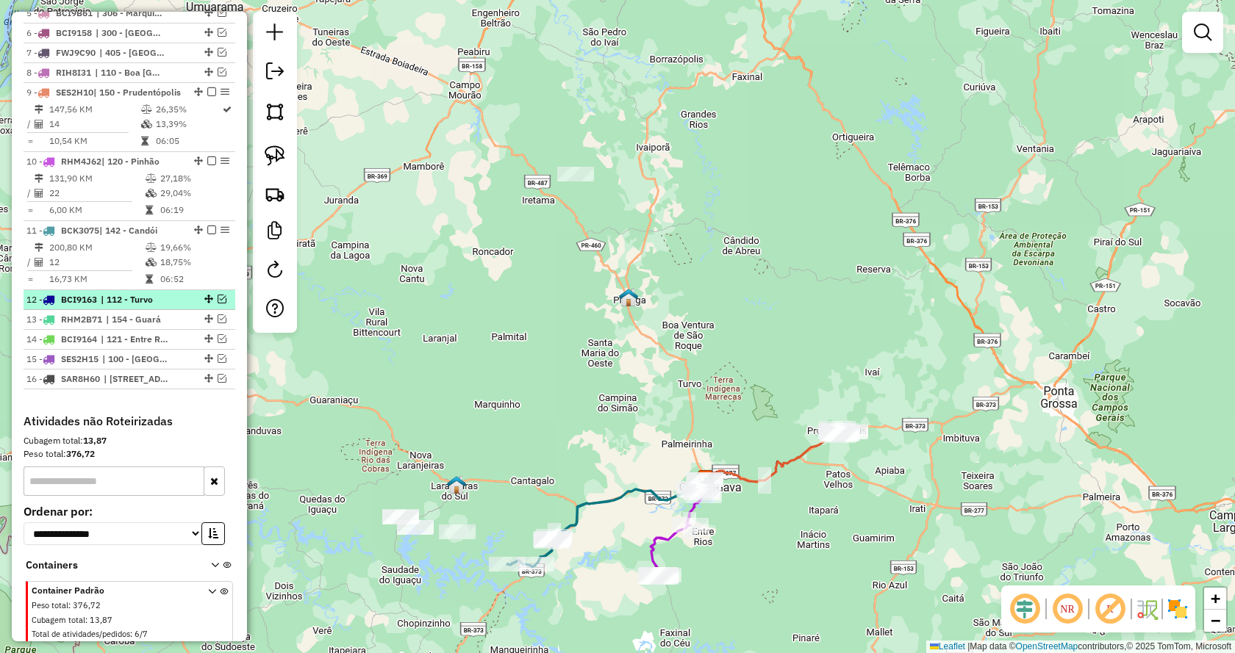
click at [218, 304] on em at bounding box center [222, 299] width 9 height 9
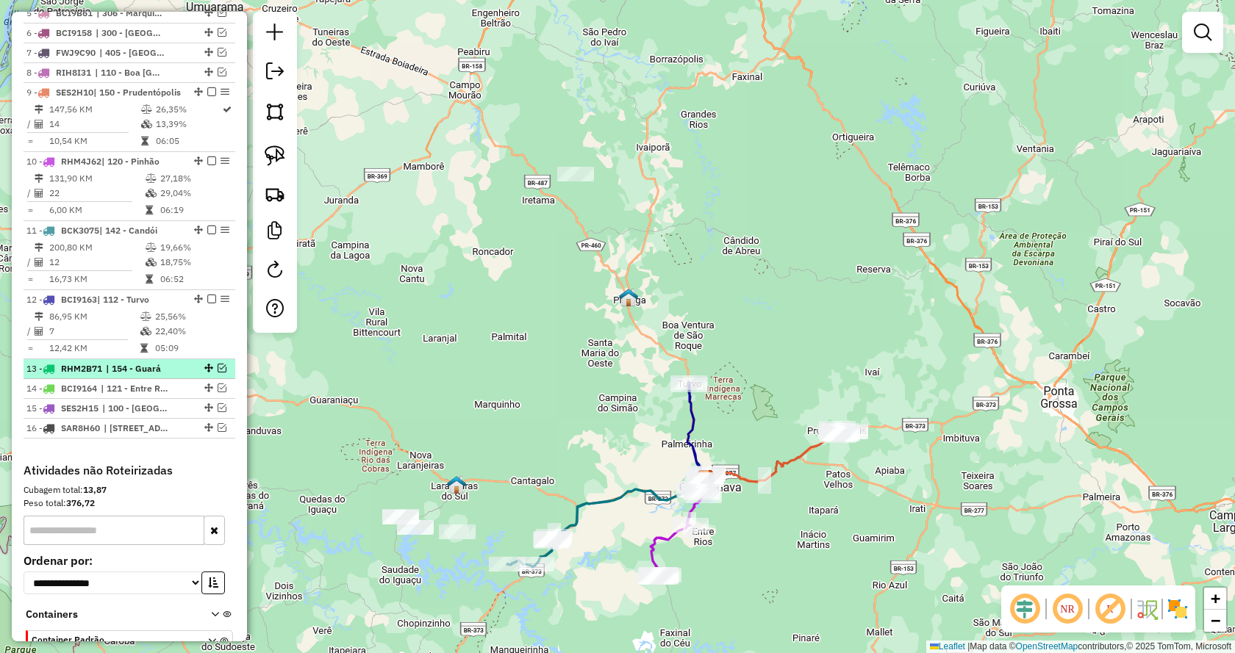
click at [218, 373] on em at bounding box center [222, 368] width 9 height 9
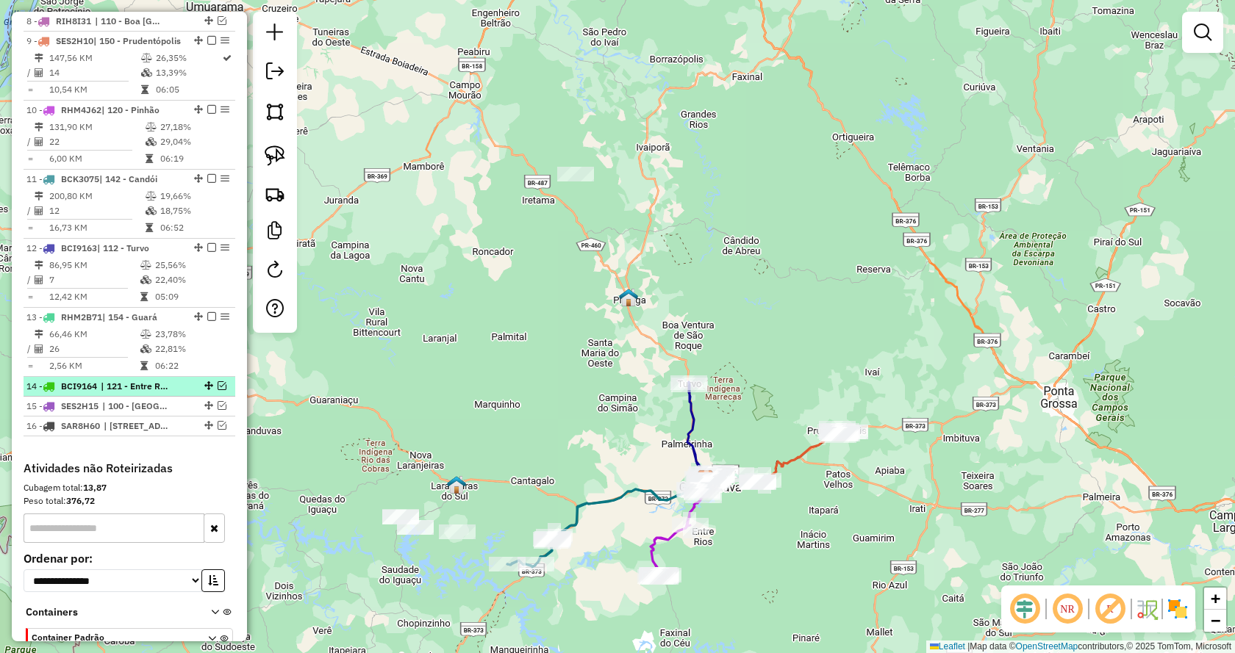
scroll to position [735, 0]
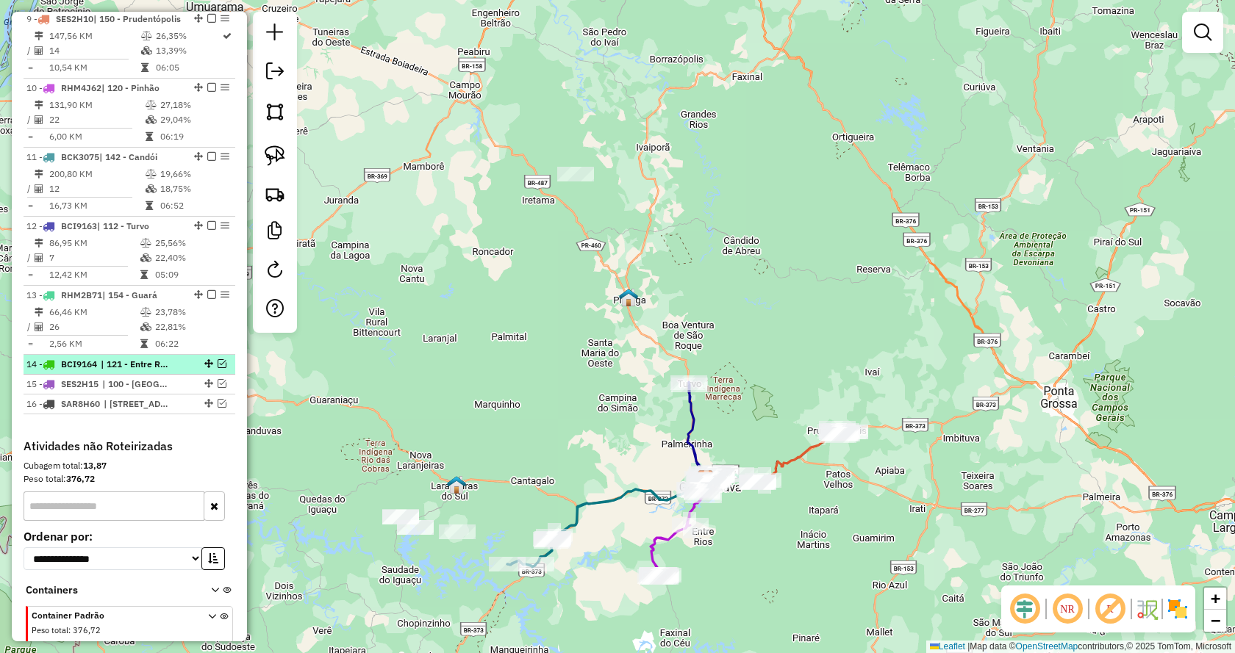
click at [218, 368] on em at bounding box center [222, 363] width 9 height 9
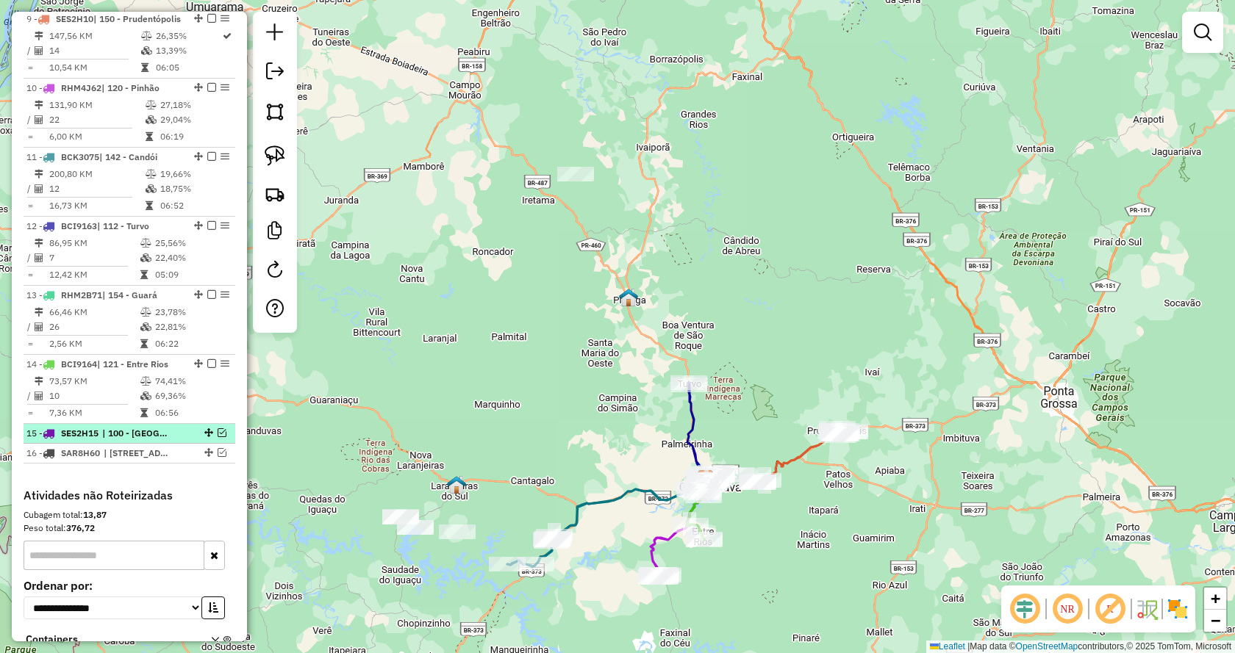
click at [221, 437] on em at bounding box center [222, 433] width 9 height 9
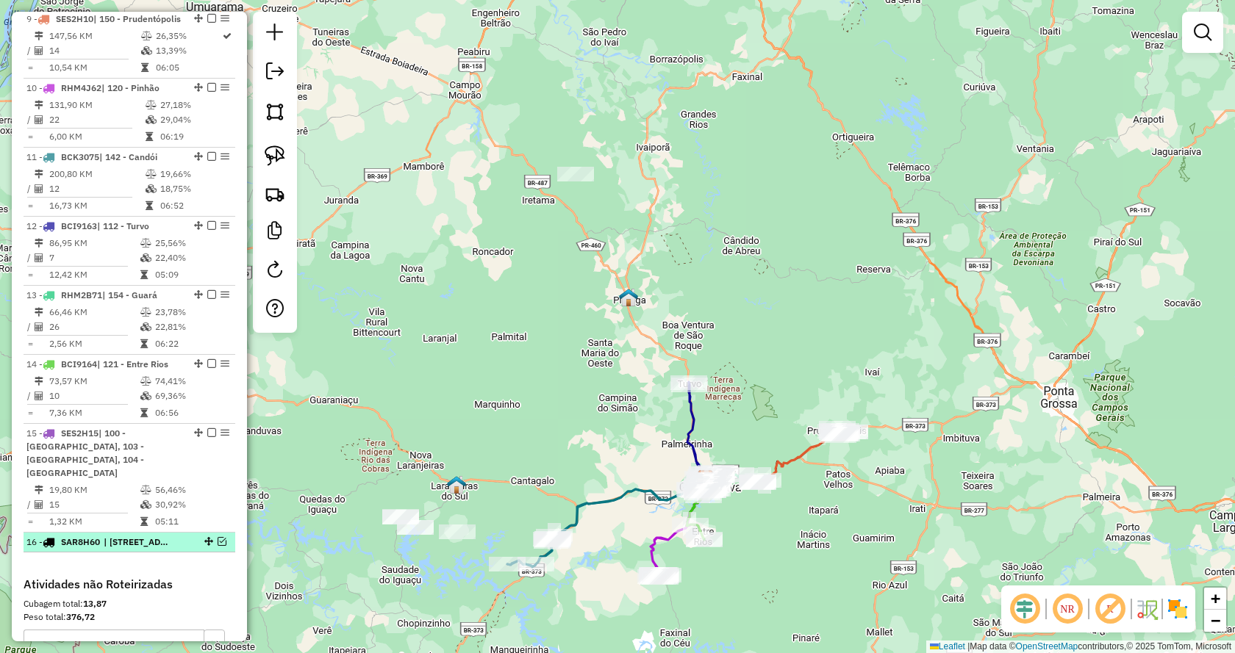
click at [221, 546] on em at bounding box center [222, 541] width 9 height 9
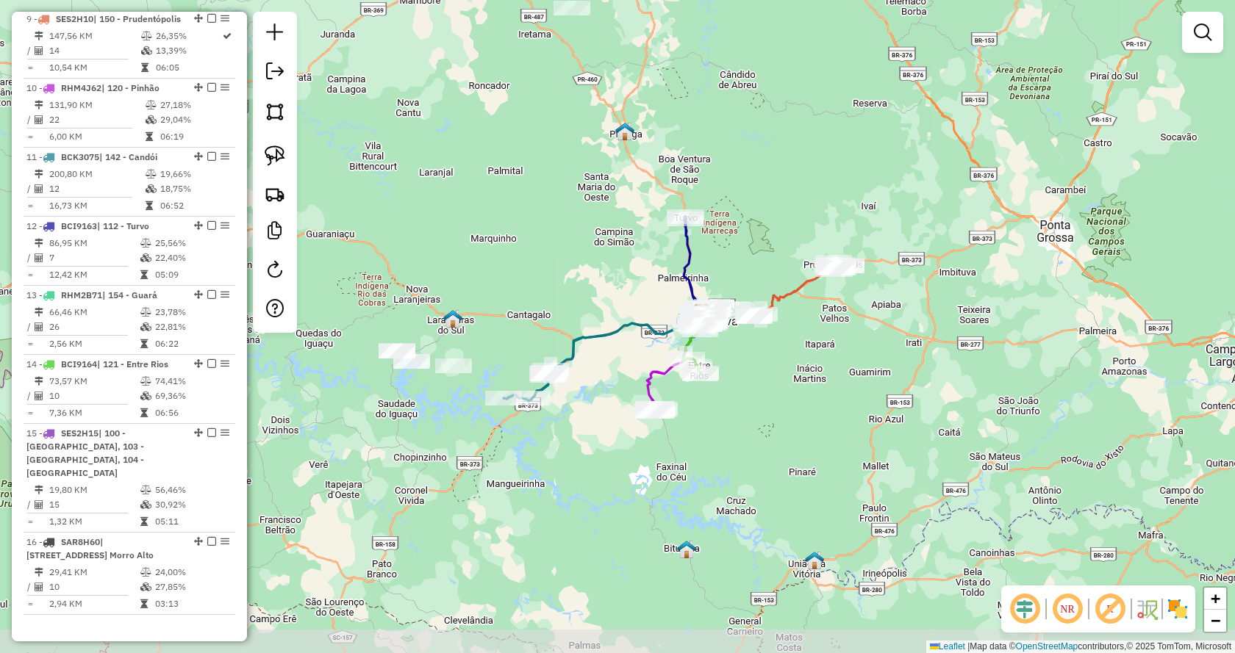
drag, startPoint x: 859, startPoint y: 299, endPoint x: 740, endPoint y: 150, distance: 190.9
click at [851, 155] on div "Janela de atendimento Grade de atendimento Capacidade Transportadoras Veículos …" at bounding box center [617, 326] width 1235 height 653
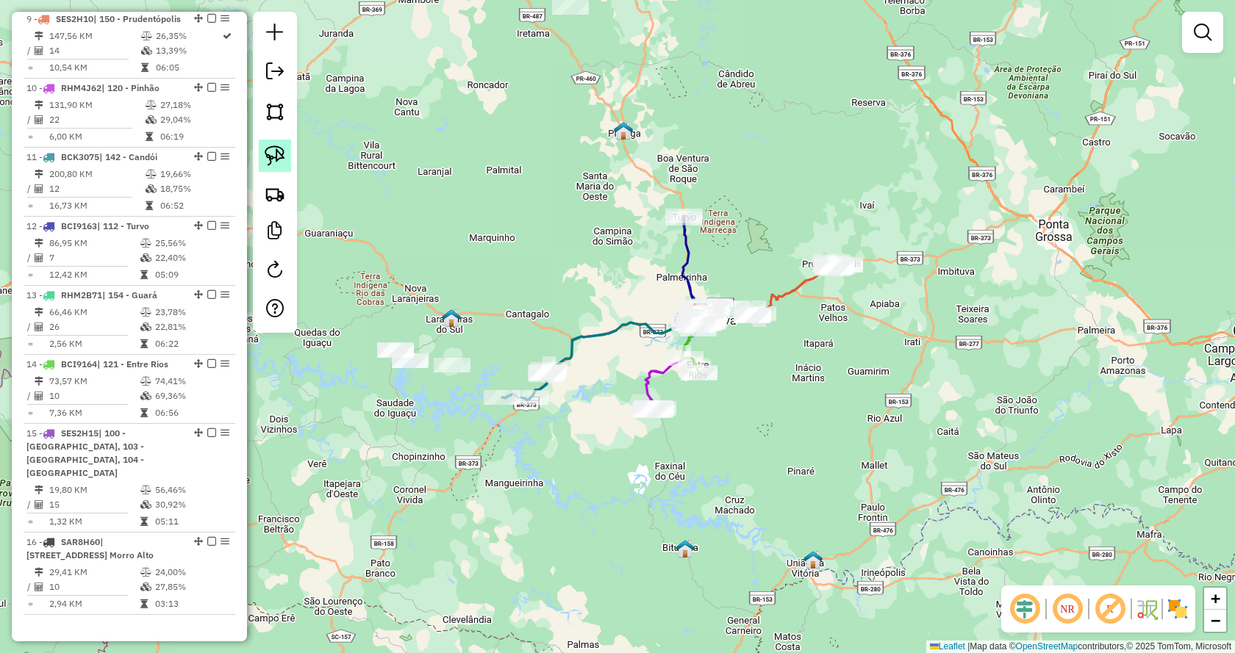
click at [272, 158] on img at bounding box center [275, 156] width 21 height 21
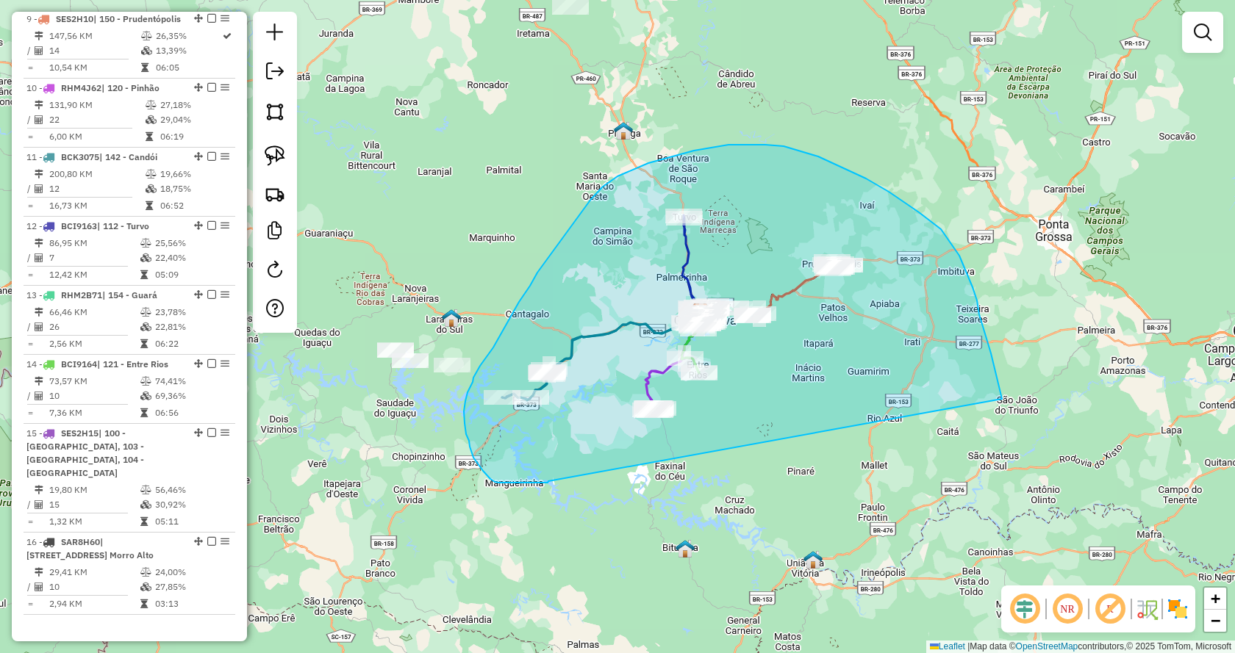
drag, startPoint x: 525, startPoint y: 483, endPoint x: 1005, endPoint y: 409, distance: 485.6
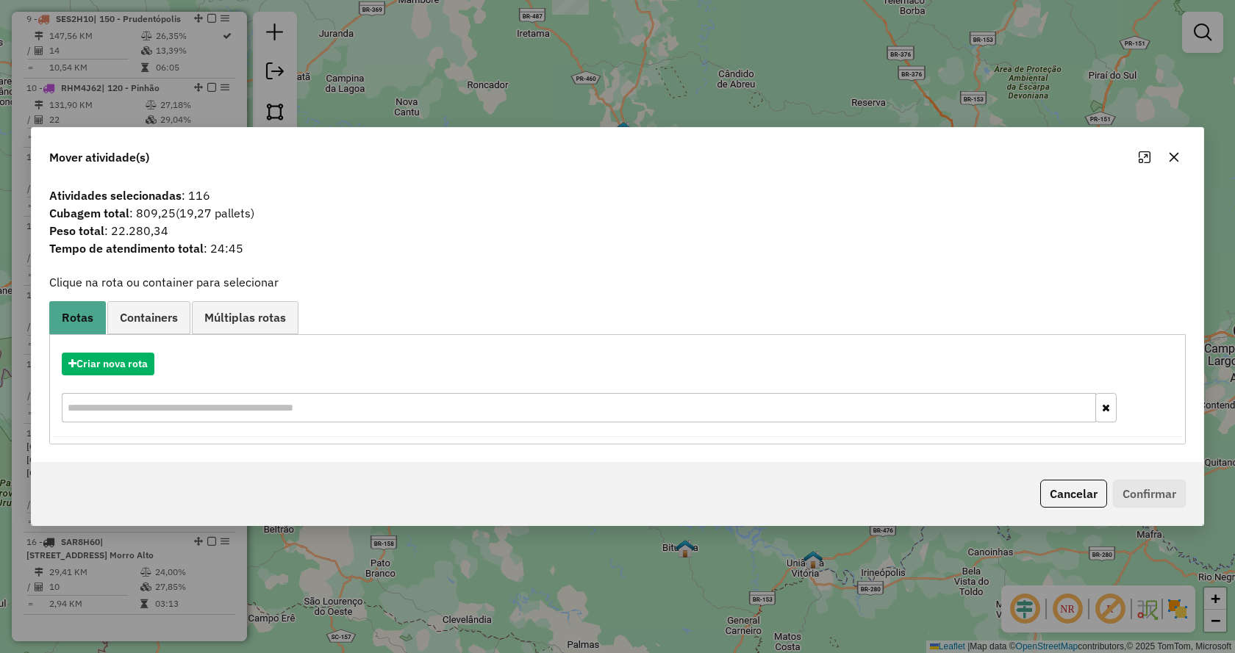
click at [1170, 160] on icon "button" at bounding box center [1174, 157] width 12 height 12
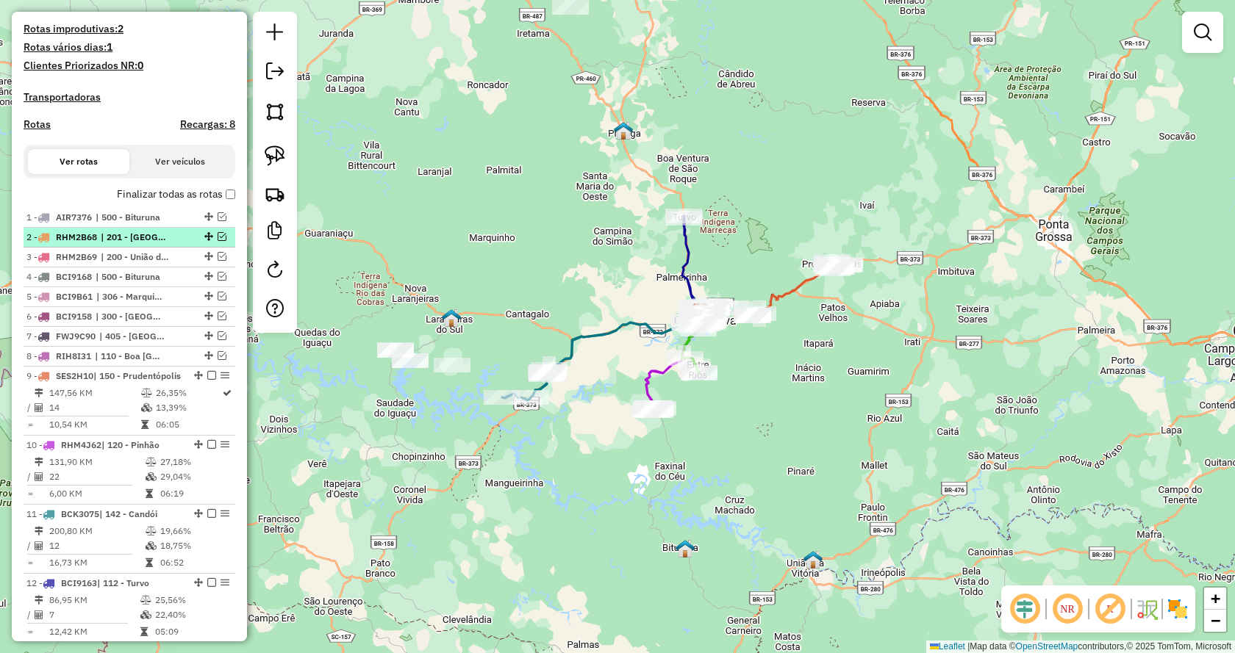
scroll to position [368, 0]
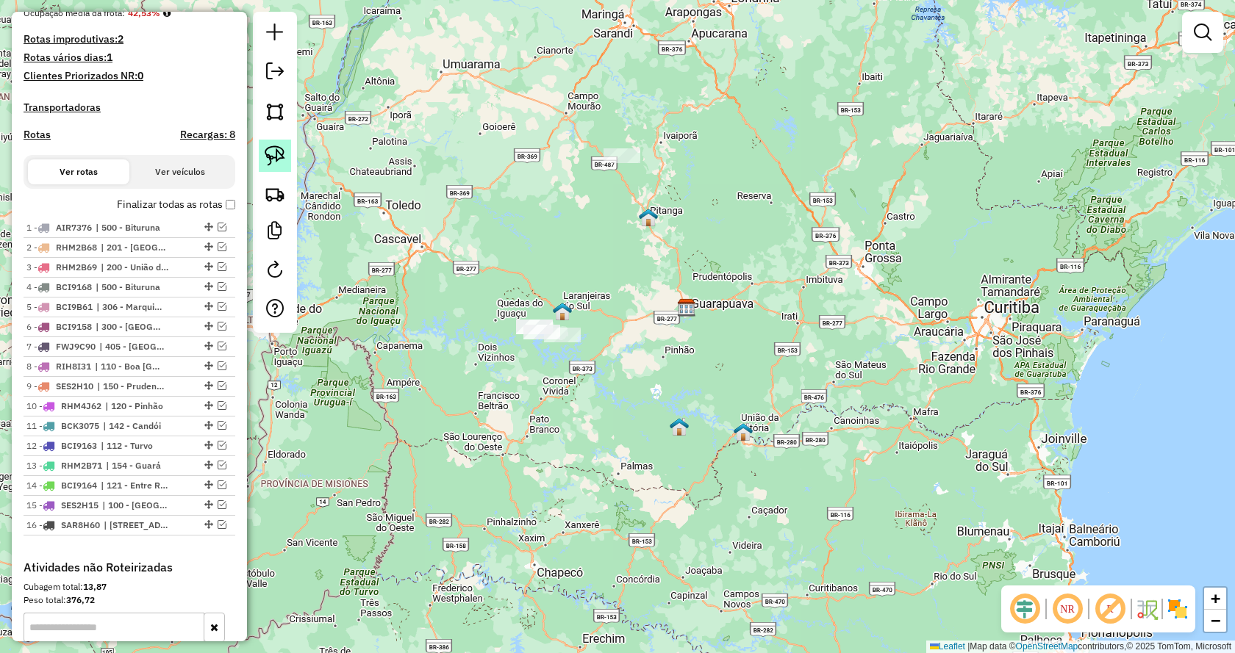
click at [281, 154] on img at bounding box center [275, 156] width 21 height 21
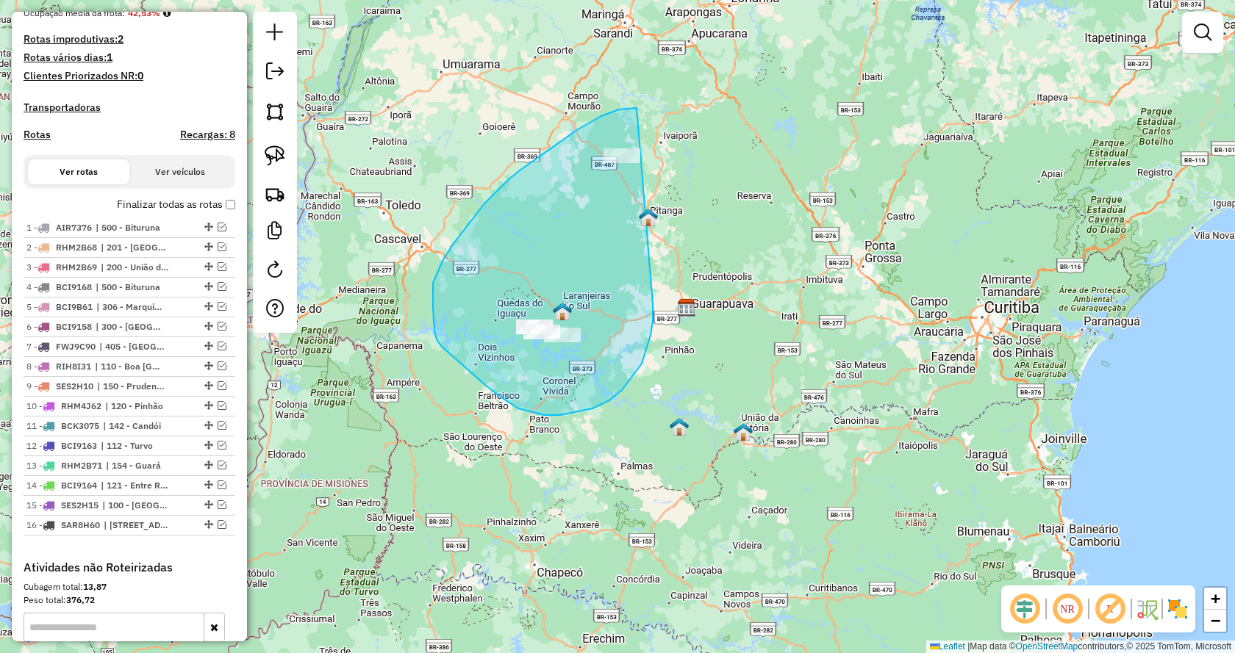
drag, startPoint x: 651, startPoint y: 335, endPoint x: 803, endPoint y: 159, distance: 233.5
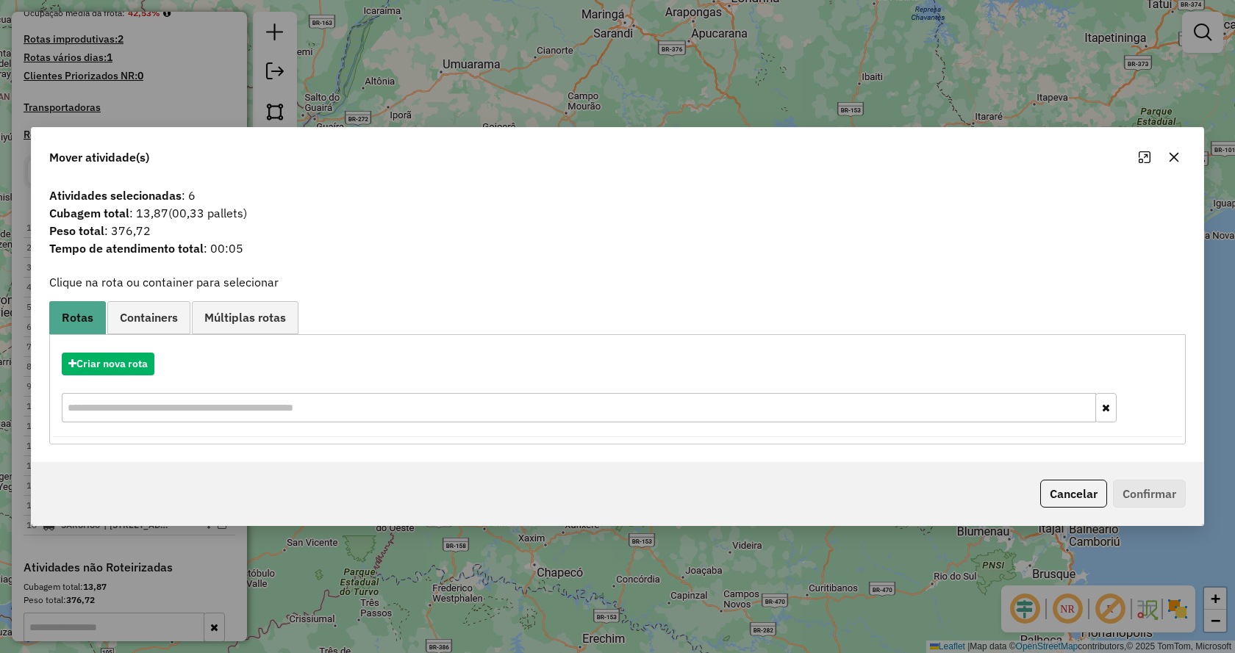
click at [1174, 157] on icon "button" at bounding box center [1175, 157] width 10 height 10
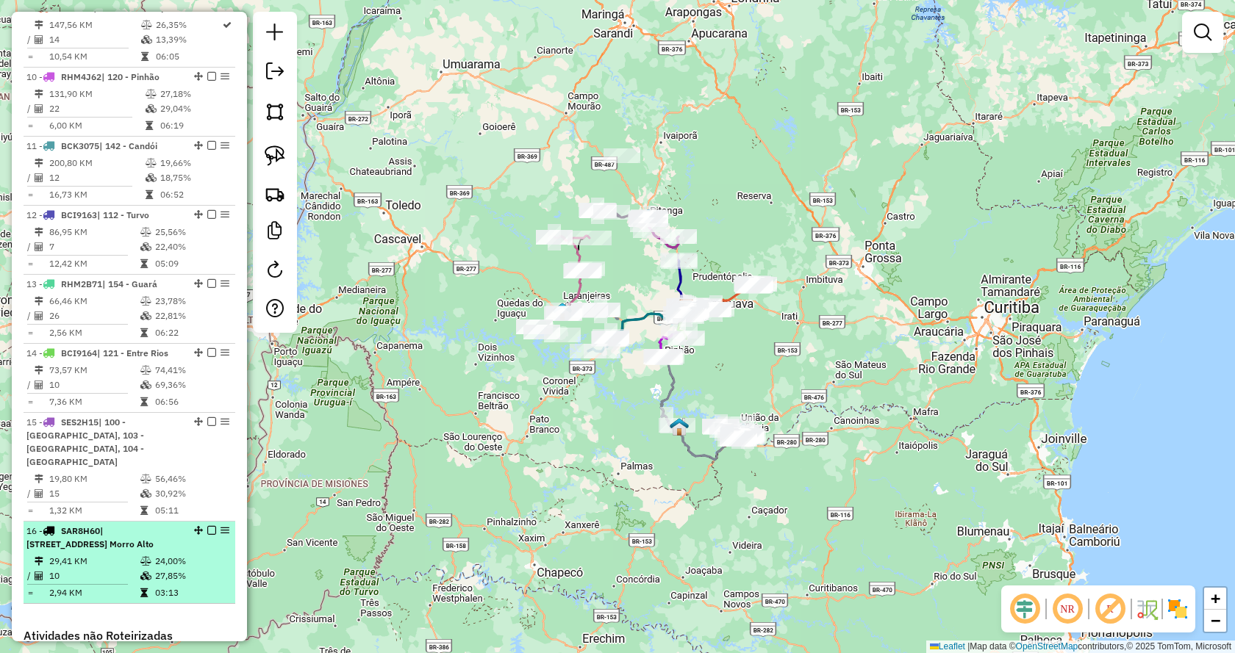
scroll to position [1672, 0]
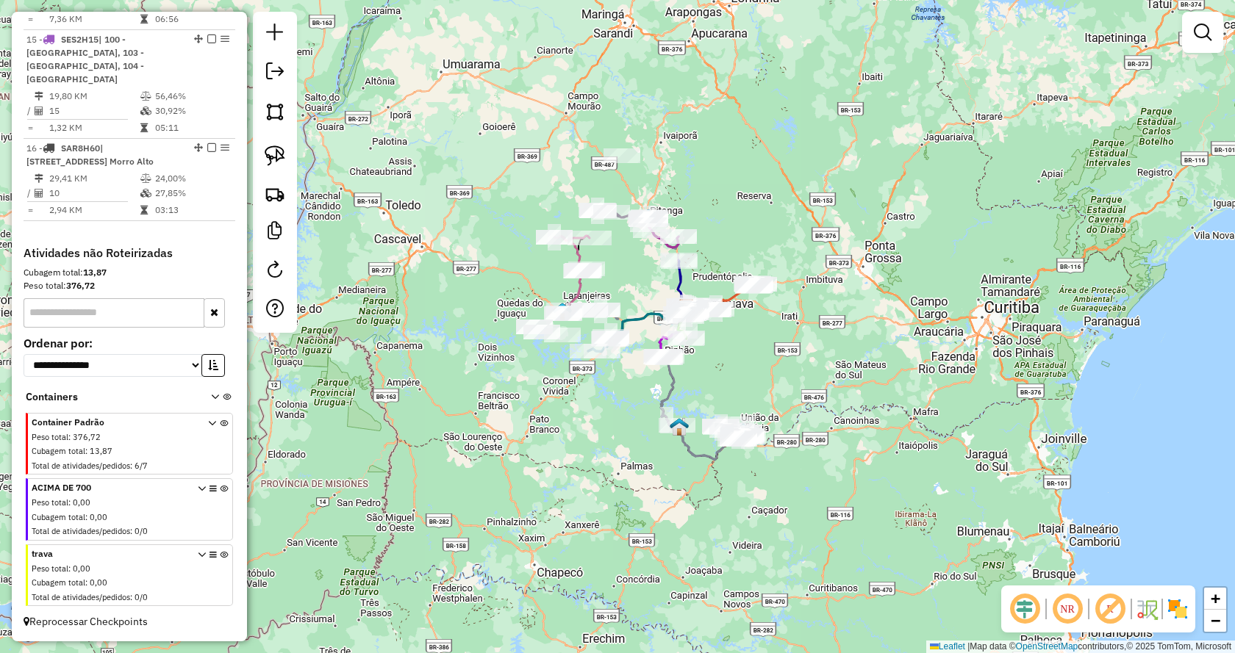
click at [223, 394] on icon at bounding box center [227, 400] width 8 height 14
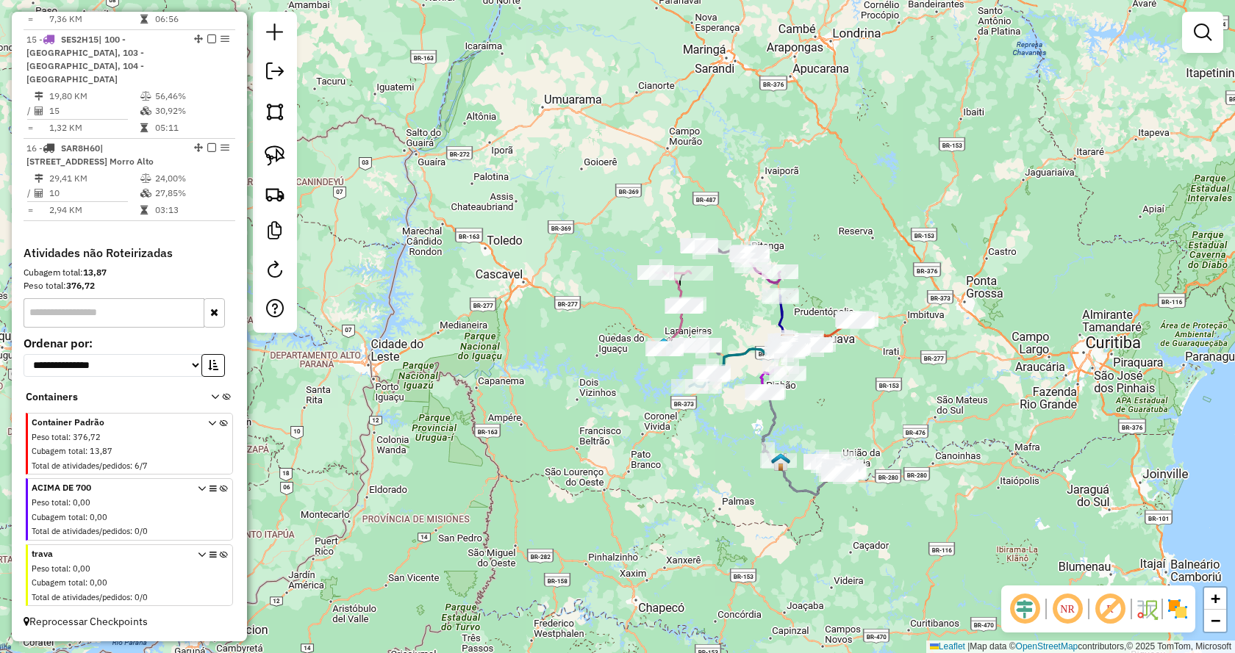
drag, startPoint x: 275, startPoint y: 151, endPoint x: 508, endPoint y: 275, distance: 264.1
click at [277, 151] on img at bounding box center [275, 156] width 21 height 21
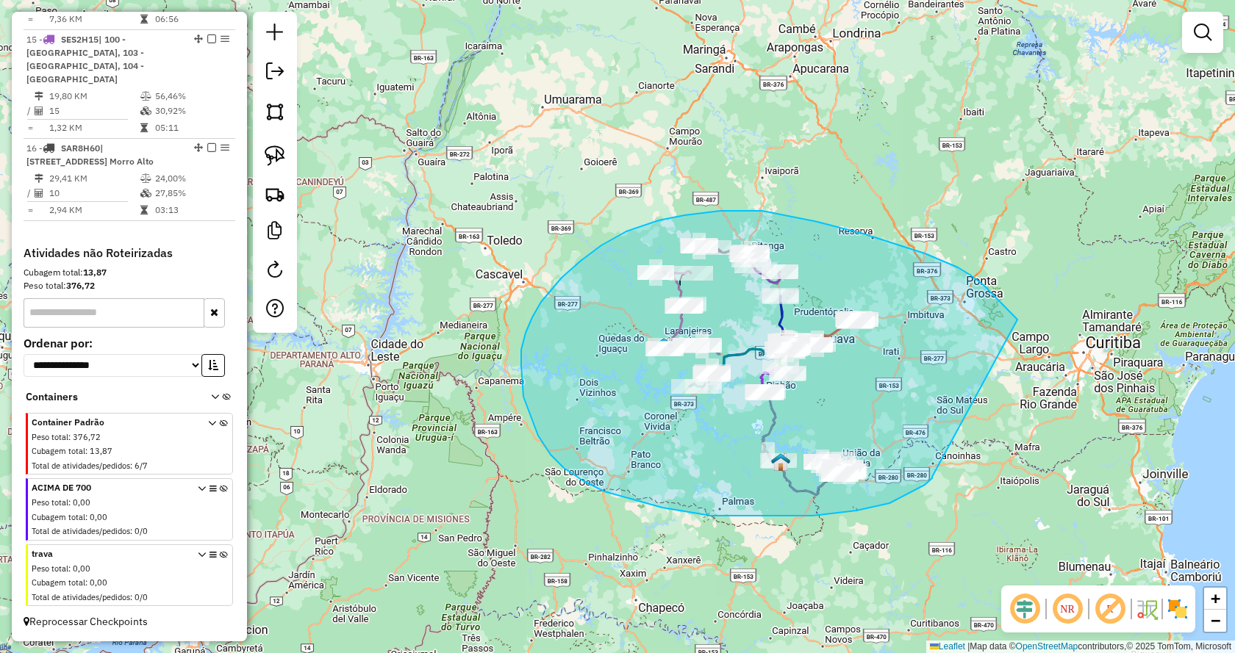
drag, startPoint x: 925, startPoint y: 485, endPoint x: 1017, endPoint y: 320, distance: 189.6
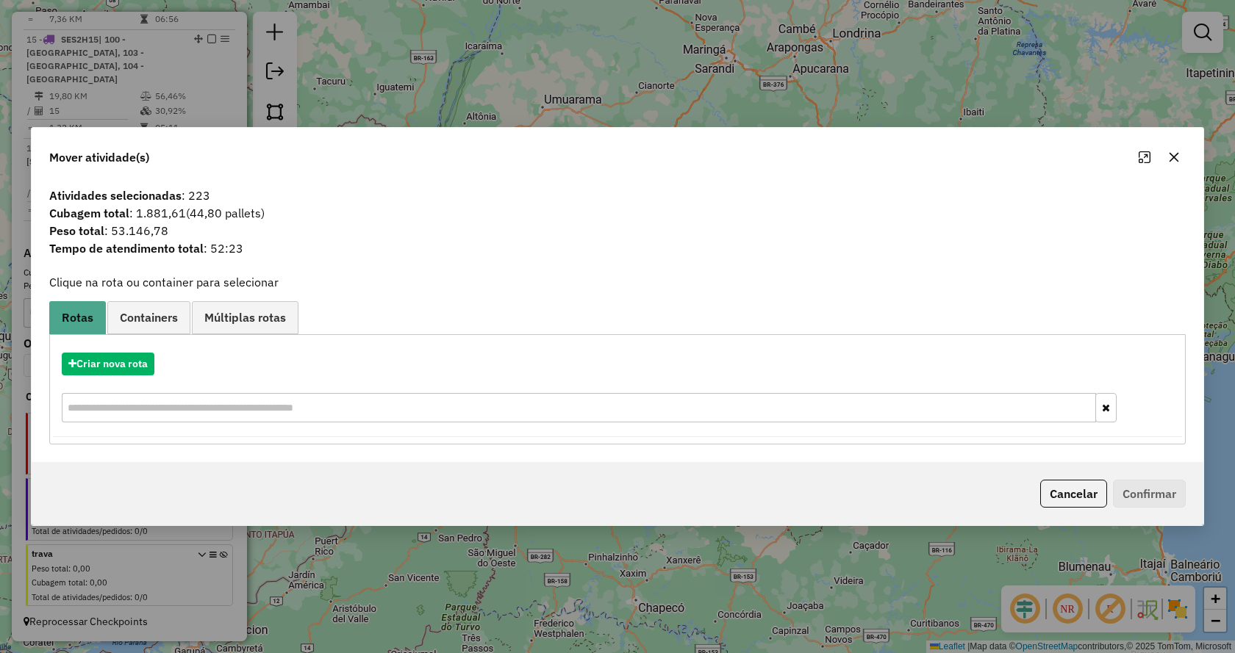
click at [1171, 157] on icon "button" at bounding box center [1174, 157] width 12 height 12
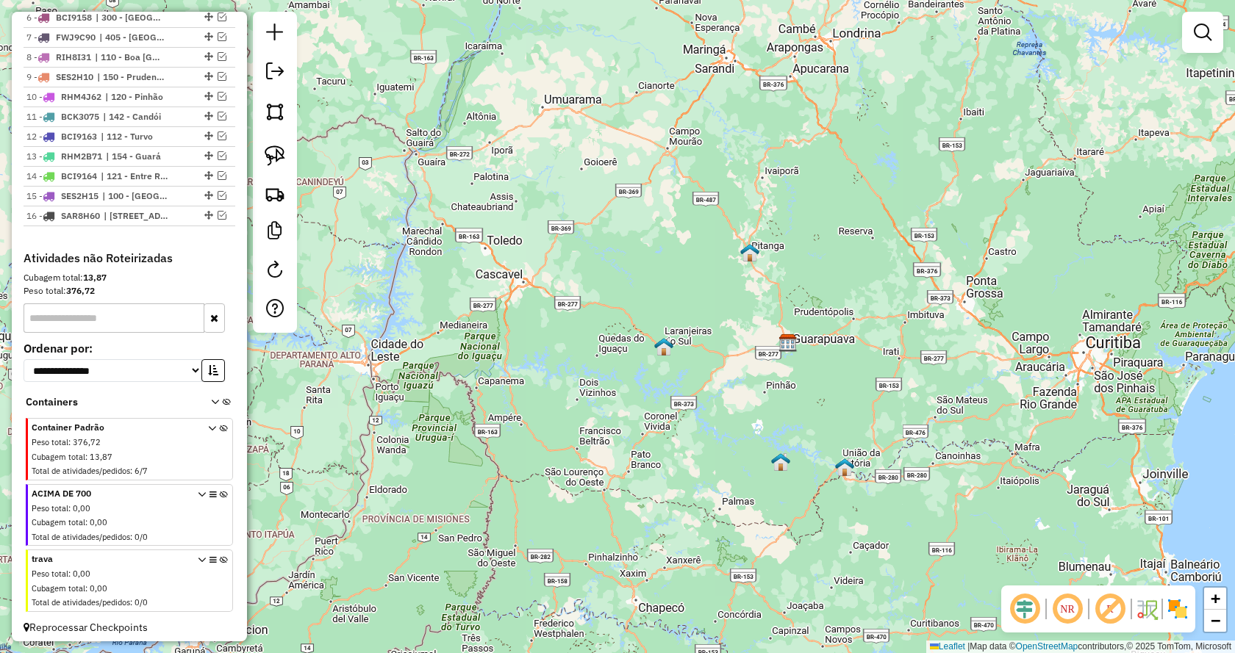
scroll to position [696, 0]
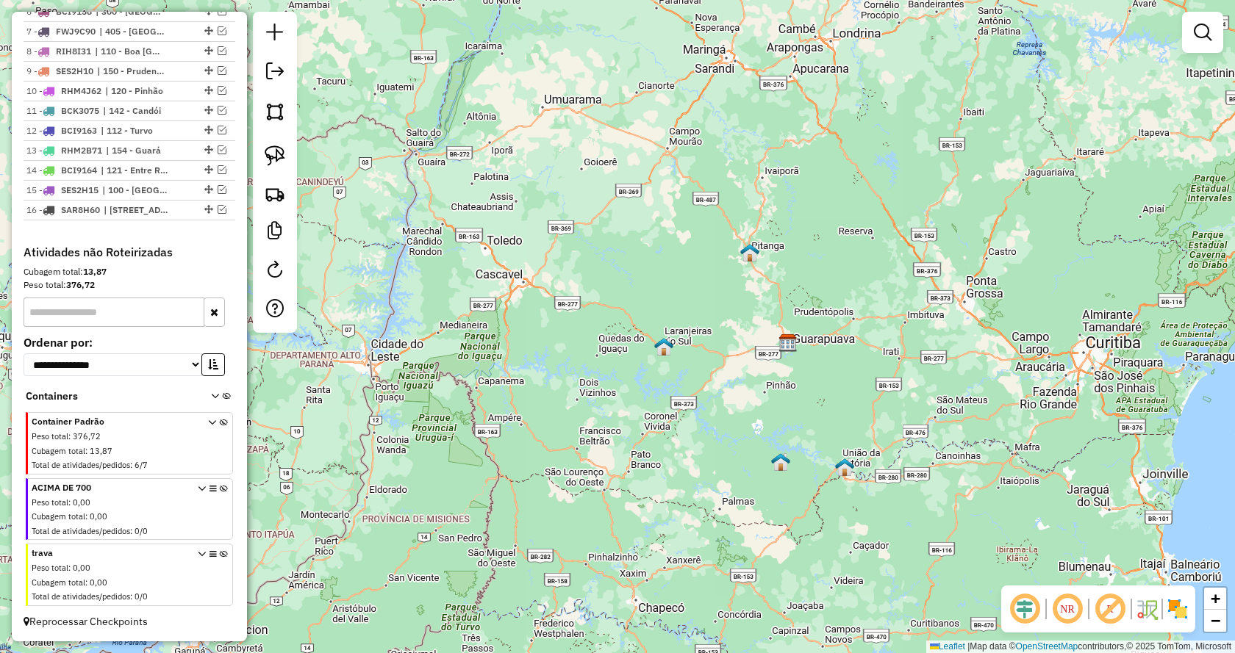
click at [223, 396] on icon at bounding box center [227, 400] width 8 height 14
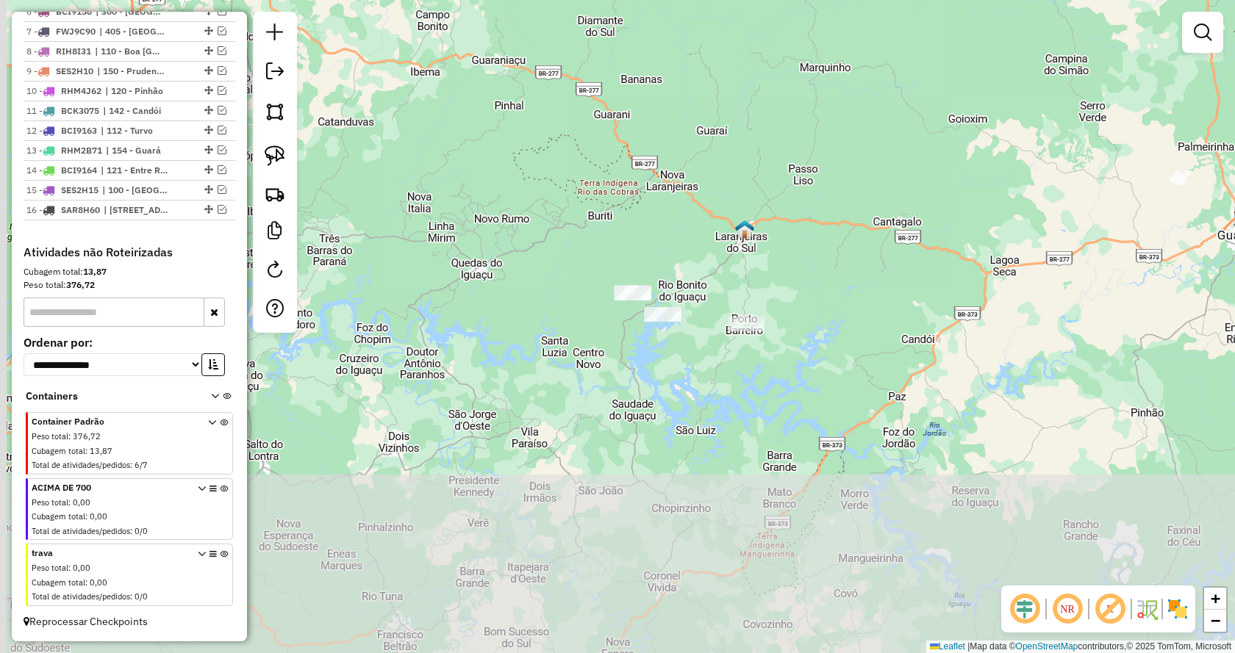
drag, startPoint x: 730, startPoint y: 501, endPoint x: 699, endPoint y: 279, distance: 224.9
click at [776, 257] on div "Atividade não roteirizada 41983 - VIVIANE MOLINA ESTIG Tipo de cliente: Basic (…" at bounding box center [617, 326] width 1235 height 653
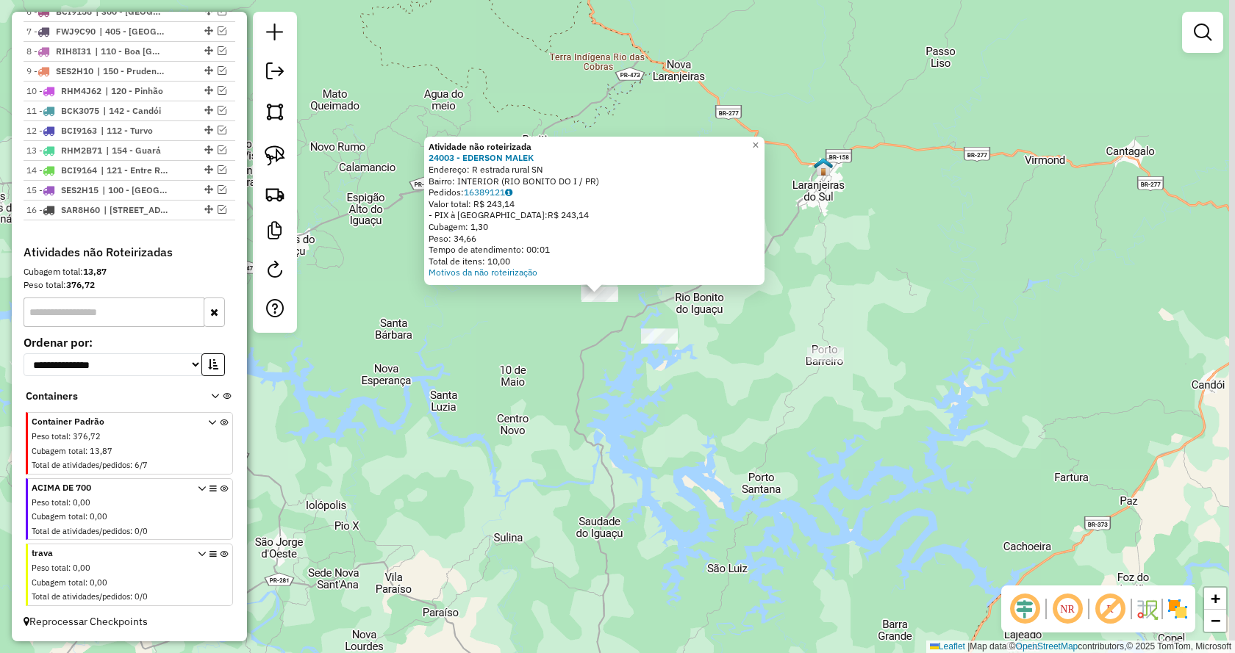
drag, startPoint x: 728, startPoint y: 351, endPoint x: 696, endPoint y: 284, distance: 74.0
click at [706, 315] on div "Atividade não roteirizada 24003 - EDERSON MALEK Endereço: R estrada rural SN Ba…" at bounding box center [617, 326] width 1235 height 653
click at [758, 143] on span "×" at bounding box center [754, 144] width 7 height 12
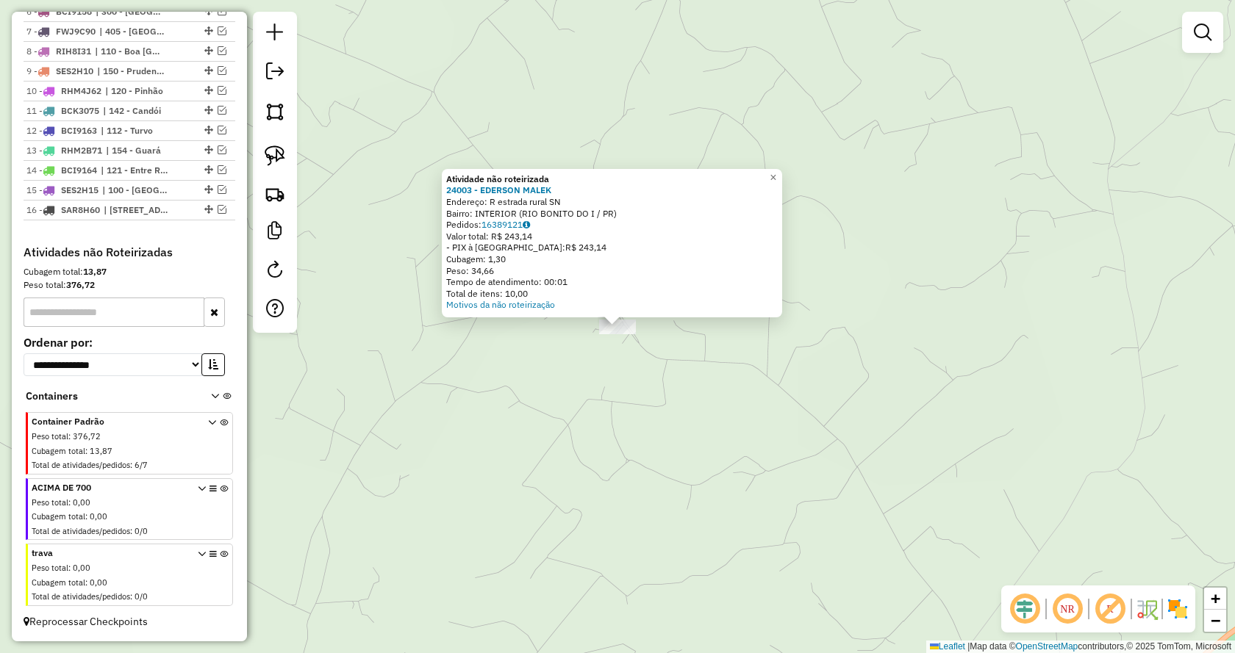
click at [736, 376] on div "Atividade não roteirizada 24003 - EDERSON MALEK Endereço: R estrada rural SN Ba…" at bounding box center [617, 326] width 1235 height 653
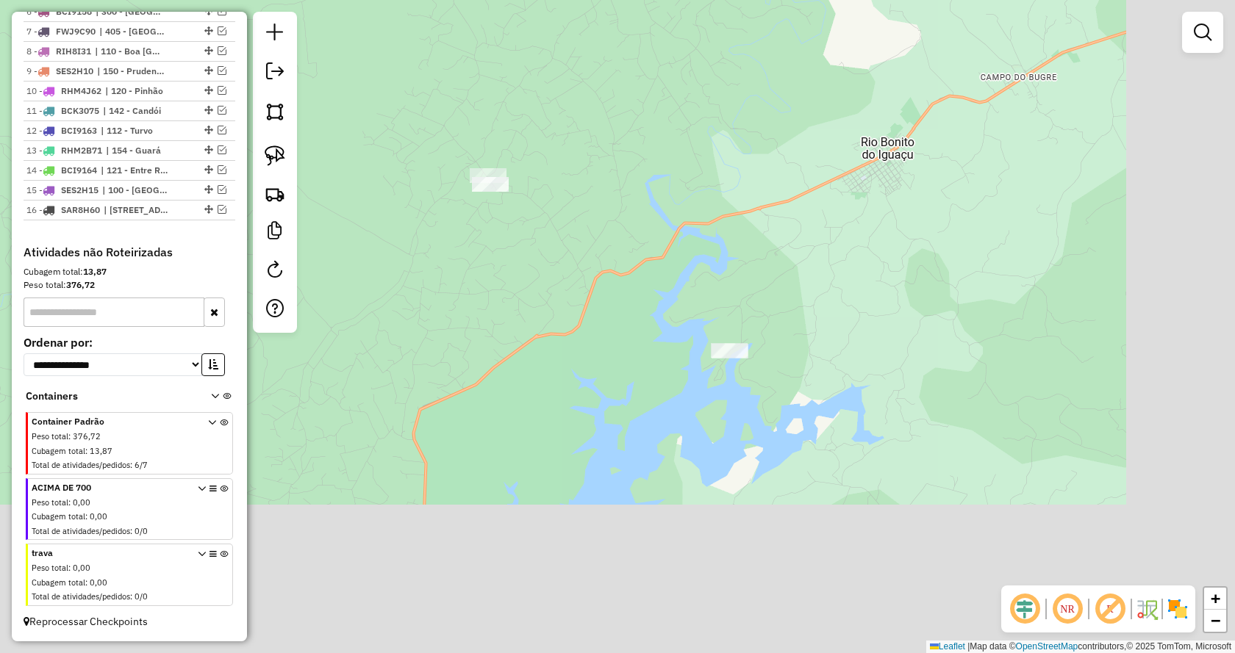
drag, startPoint x: 861, startPoint y: 423, endPoint x: 573, endPoint y: 192, distance: 368.6
click at [573, 192] on div "Janela de atendimento Grade de atendimento Capacidade Transportadoras Veículos …" at bounding box center [617, 326] width 1235 height 653
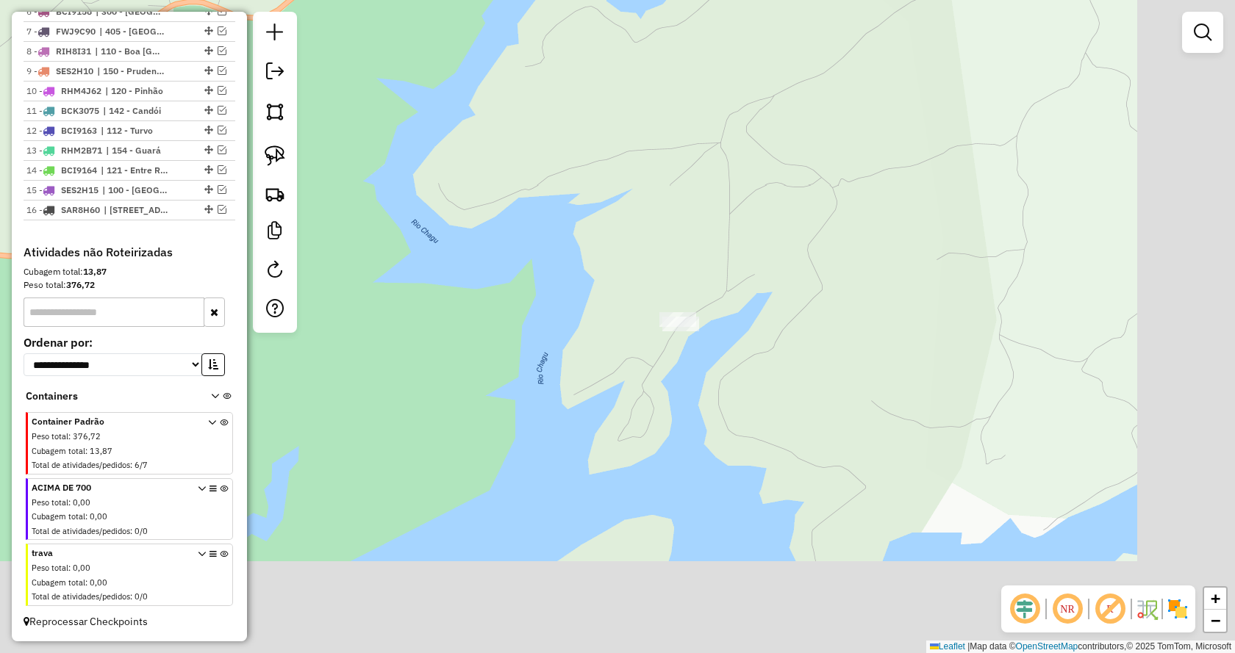
drag, startPoint x: 888, startPoint y: 398, endPoint x: 562, endPoint y: 179, distance: 392.5
click at [562, 179] on div "Janela de atendimento Grade de atendimento Capacidade Transportadoras Veículos …" at bounding box center [617, 326] width 1235 height 653
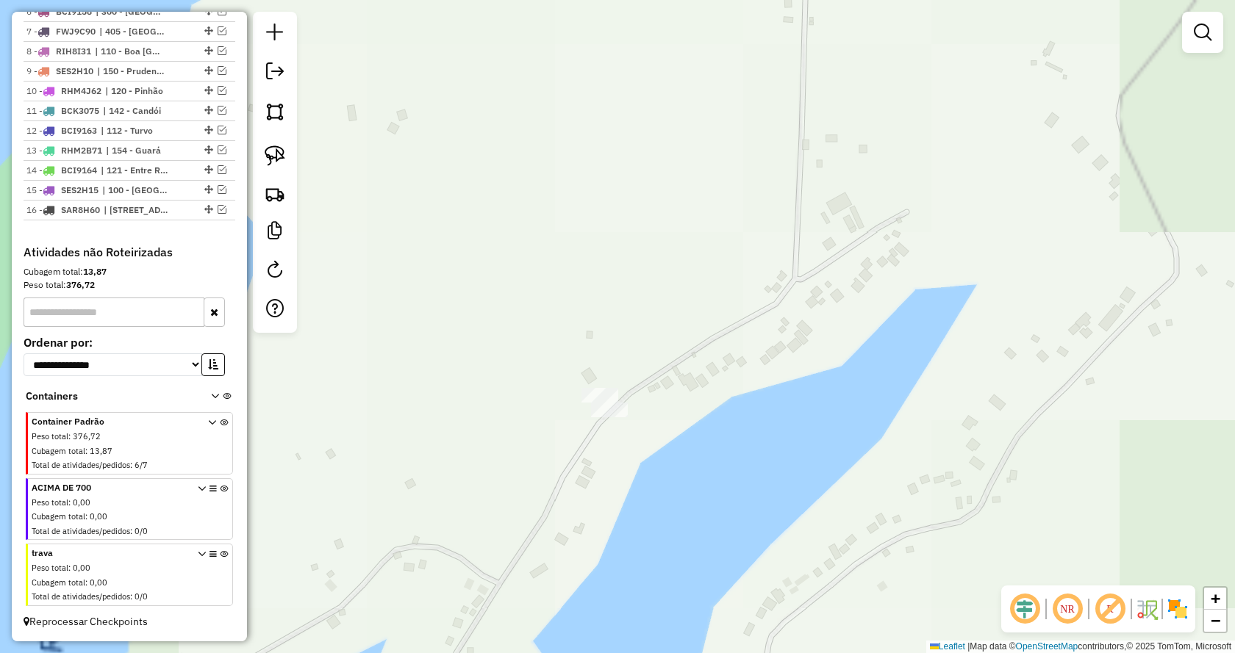
drag, startPoint x: 743, startPoint y: 387, endPoint x: 713, endPoint y: 248, distance: 142.2
click at [713, 248] on div "Janela de atendimento Grade de atendimento Capacidade Transportadoras Veículos …" at bounding box center [617, 326] width 1235 height 653
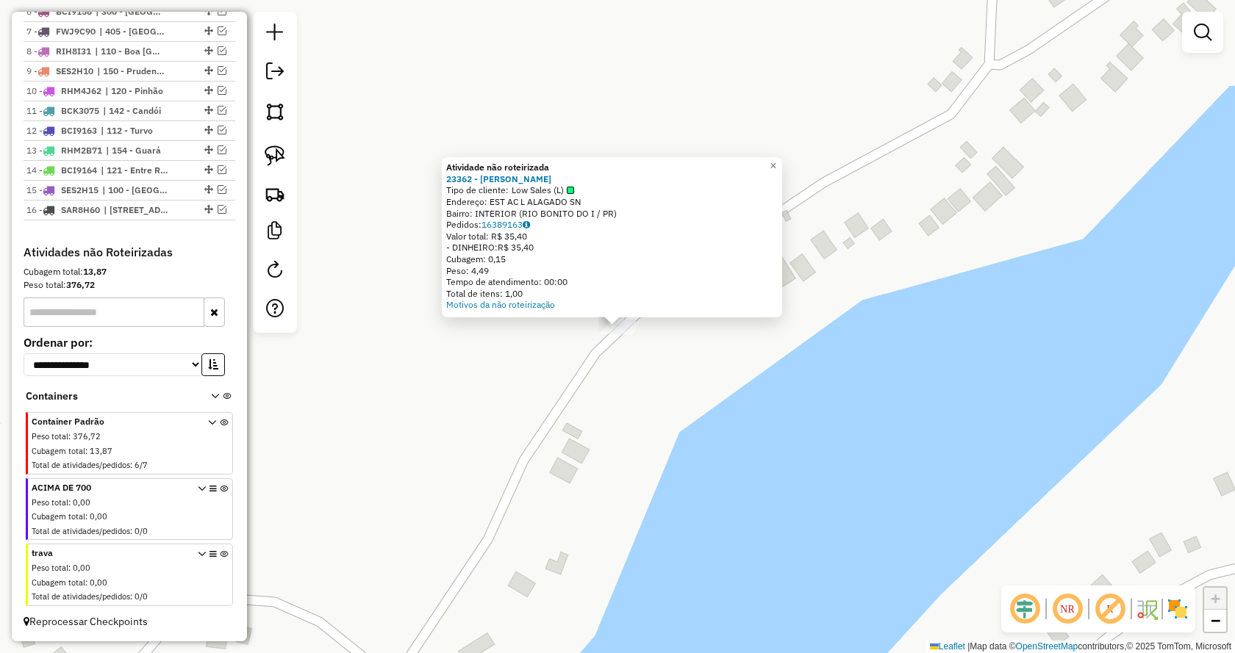
click at [1006, 309] on div "Atividade não roteirizada 23362 - LEONARDO OPENKOSKI Tipo de cliente: Low Sales…" at bounding box center [617, 326] width 1235 height 653
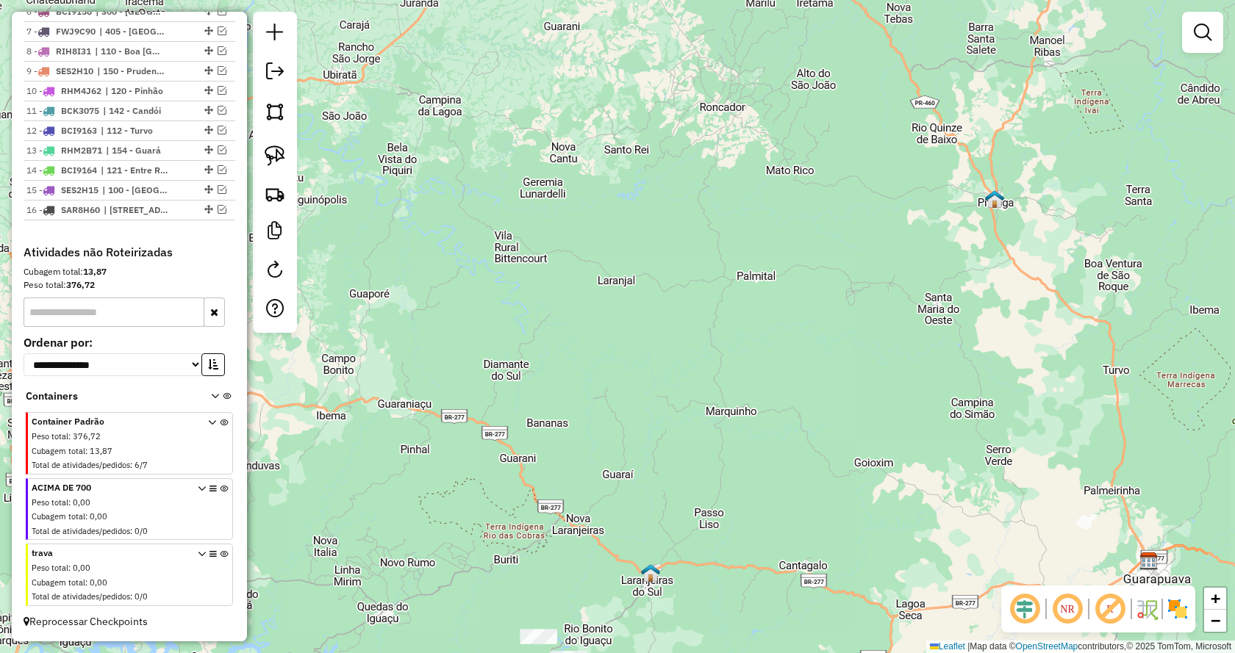
drag, startPoint x: 962, startPoint y: 196, endPoint x: 604, endPoint y: 554, distance: 507.3
click at [599, 564] on div "Janela de atendimento Grade de atendimento Capacidade Transportadoras Veículos …" at bounding box center [617, 326] width 1235 height 653
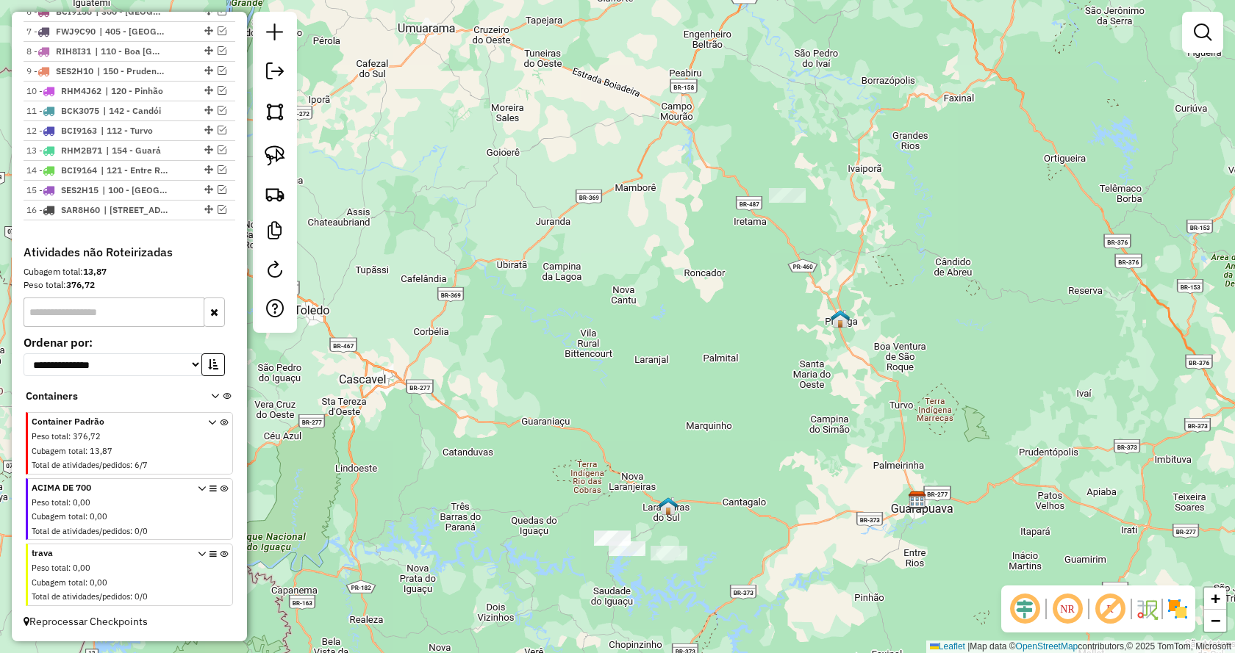
drag, startPoint x: 835, startPoint y: 262, endPoint x: 764, endPoint y: 383, distance: 140.1
click at [764, 383] on div "Janela de atendimento Grade de atendimento Capacidade Transportadoras Veículos …" at bounding box center [617, 326] width 1235 height 653
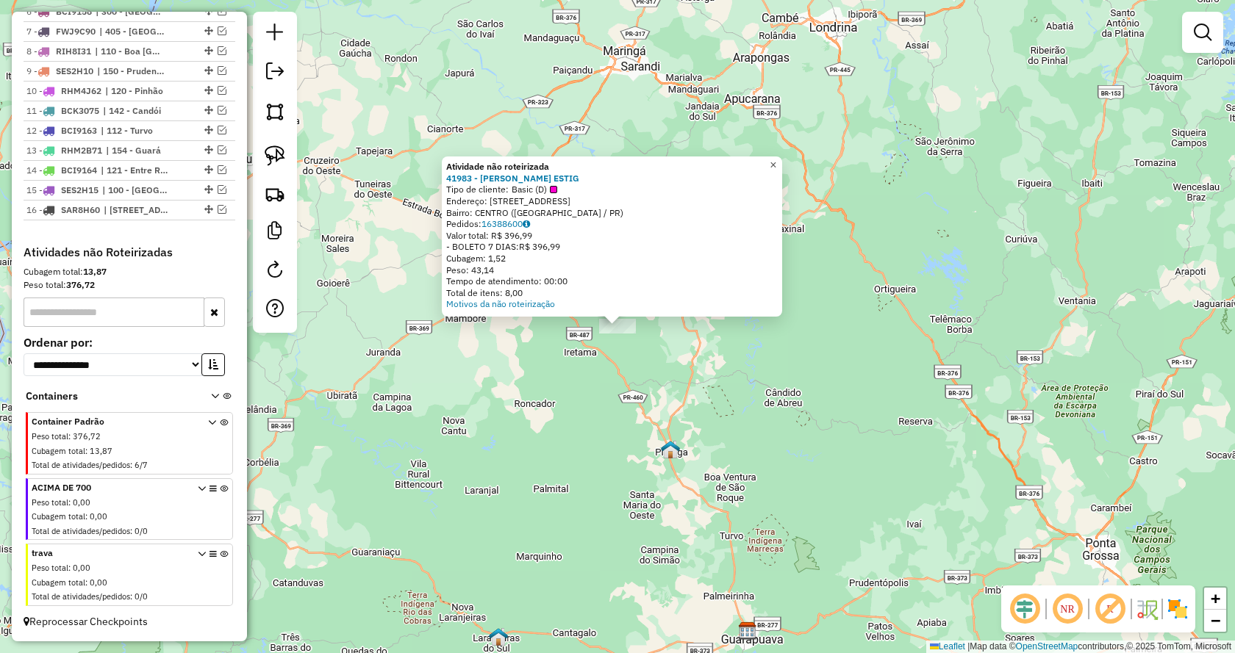
click at [776, 159] on span "×" at bounding box center [773, 165] width 7 height 12
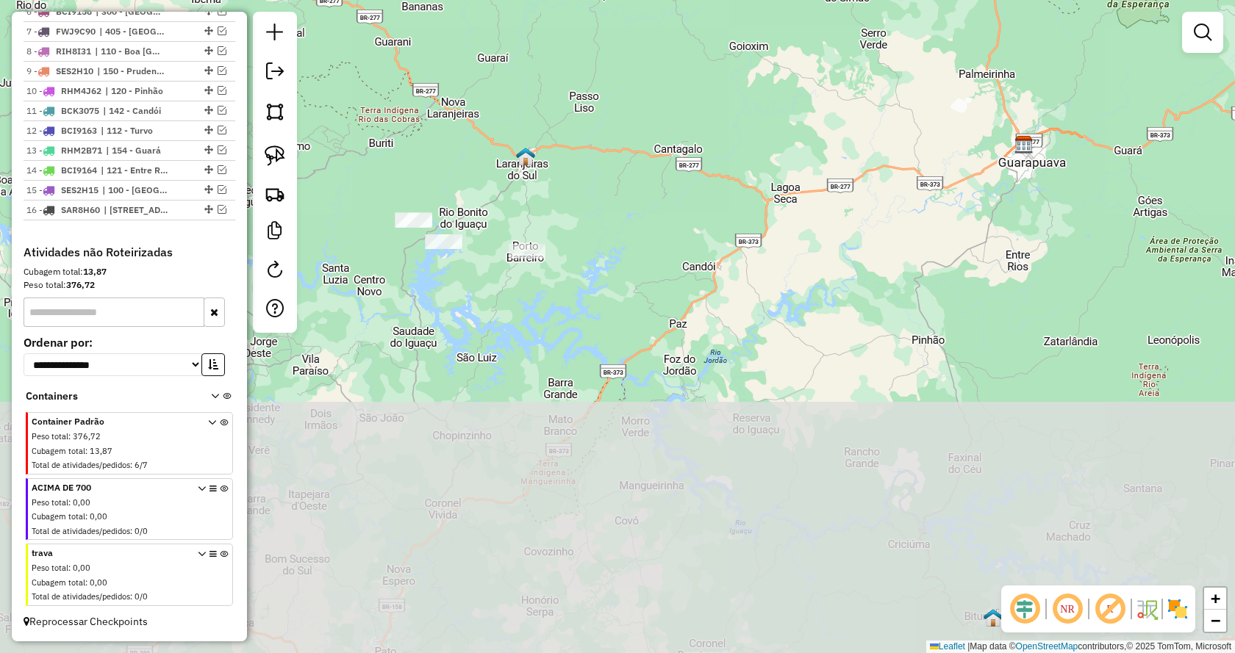
drag, startPoint x: 606, startPoint y: 547, endPoint x: 746, endPoint y: 123, distance: 446.5
click at [764, 101] on div "Janela de atendimento Grade de atendimento Capacidade Transportadoras Veículos …" at bounding box center [617, 326] width 1235 height 653
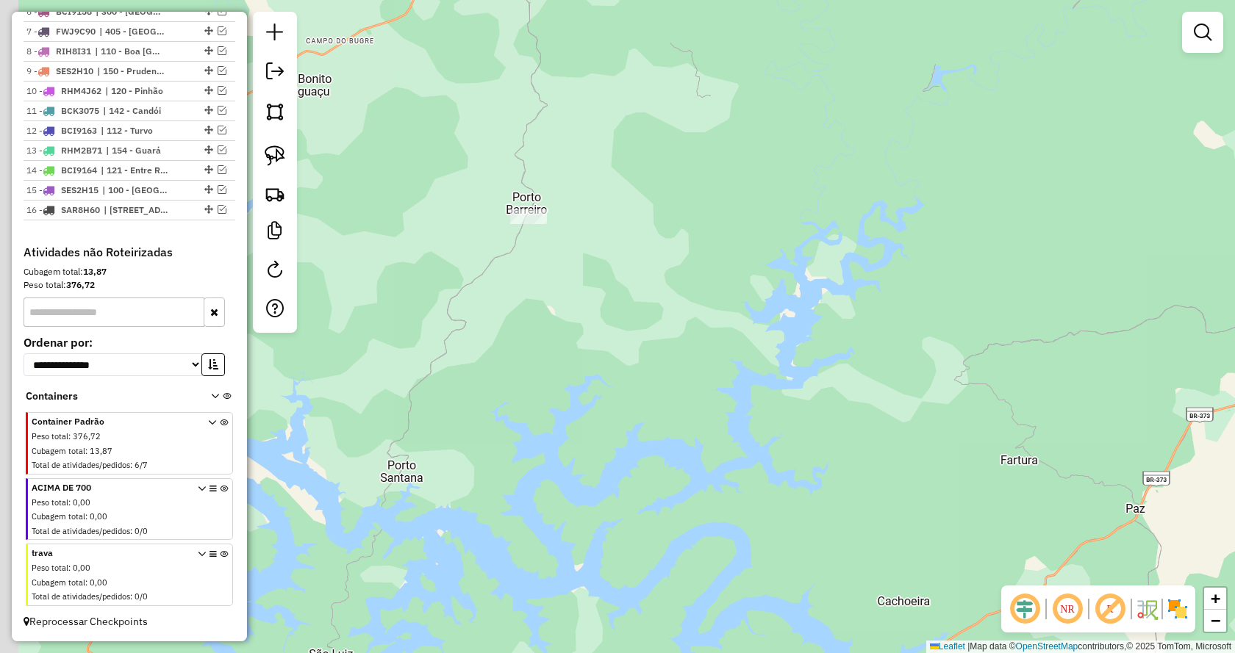
drag, startPoint x: 480, startPoint y: 310, endPoint x: 747, endPoint y: 310, distance: 266.8
click at [747, 310] on div "Janela de atendimento Grade de atendimento Capacidade Transportadoras Veículos …" at bounding box center [617, 326] width 1235 height 653
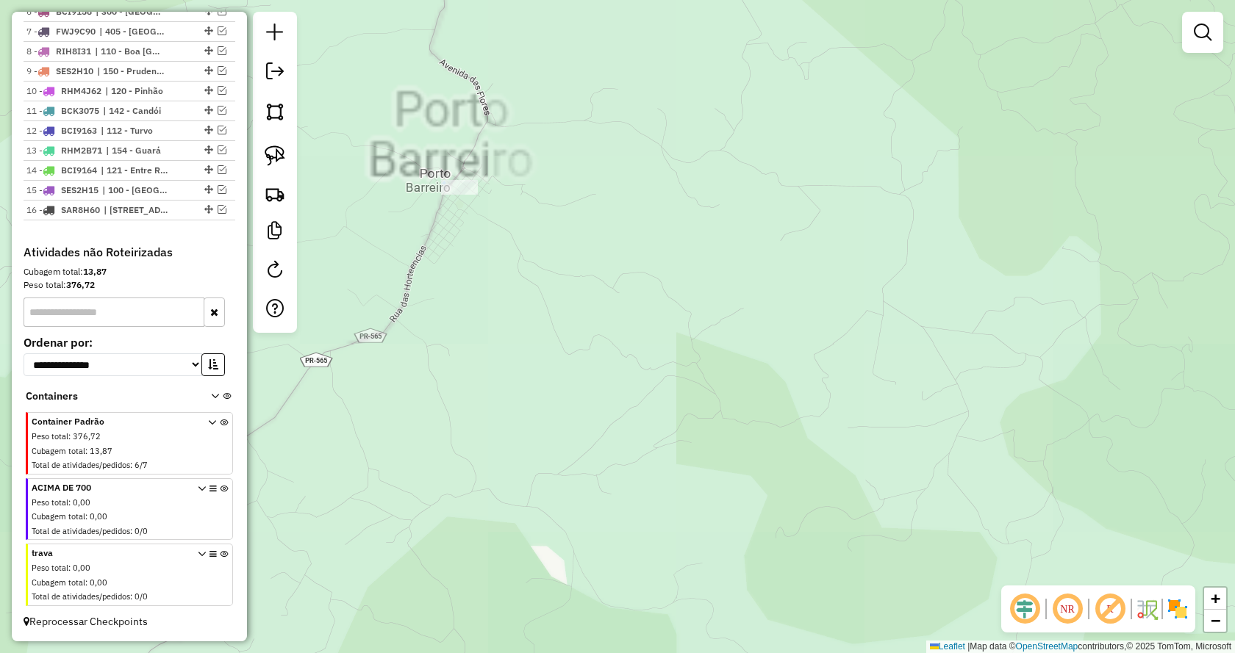
drag, startPoint x: 492, startPoint y: 226, endPoint x: 610, endPoint y: 329, distance: 157.3
click at [610, 329] on div "Janela de atendimento Grade de atendimento Capacidade Transportadoras Veículos …" at bounding box center [617, 326] width 1235 height 653
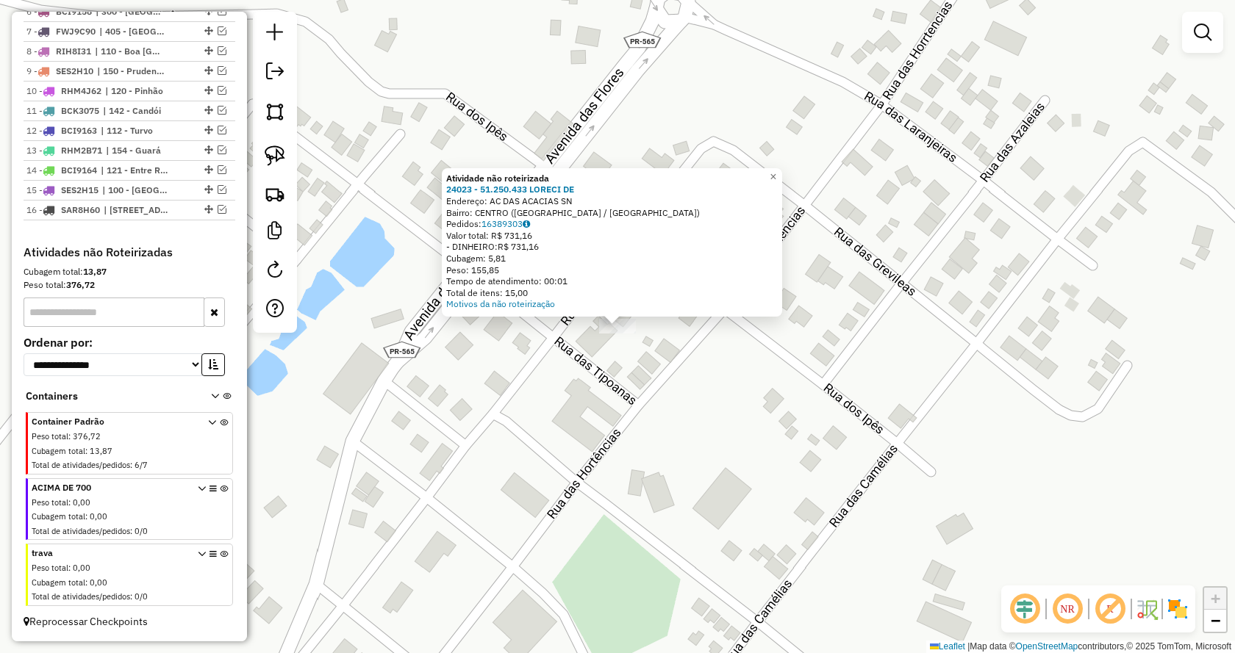
click at [458, 367] on div "Atividade não roteirizada 24023 - 51.250.433 LORECI DE Endereço: AC DAS ACACIAS…" at bounding box center [617, 326] width 1235 height 653
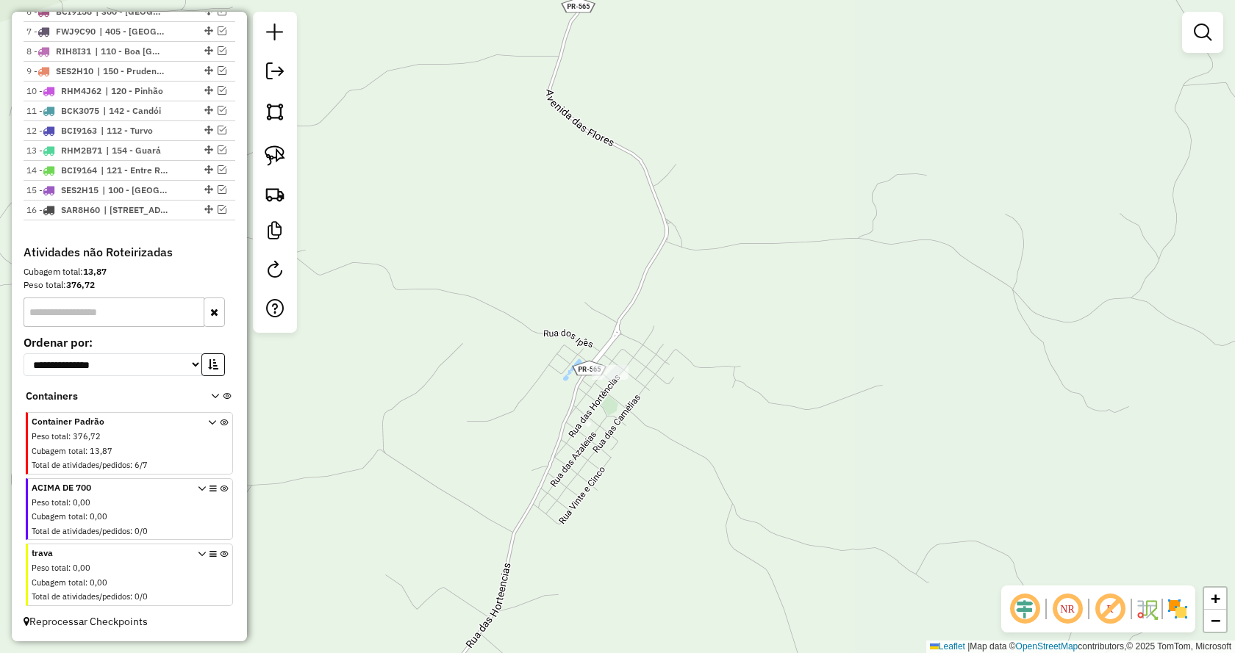
drag, startPoint x: 434, startPoint y: 309, endPoint x: 821, endPoint y: 405, distance: 399.0
click at [820, 405] on div "Janela de atendimento Grade de atendimento Capacidade Transportadoras Veículos …" at bounding box center [617, 326] width 1235 height 653
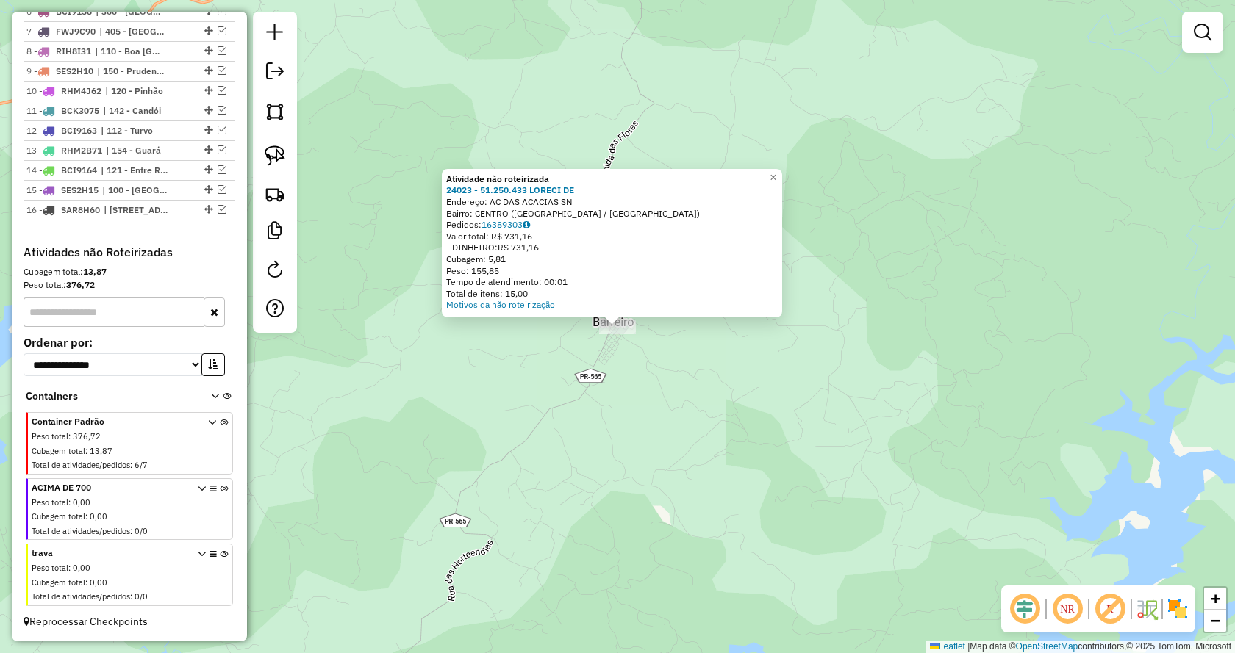
click at [615, 427] on div "Atividade não roteirizada 24023 - 51.250.433 LORECI DE Endereço: AC DAS ACACIAS…" at bounding box center [617, 326] width 1235 height 653
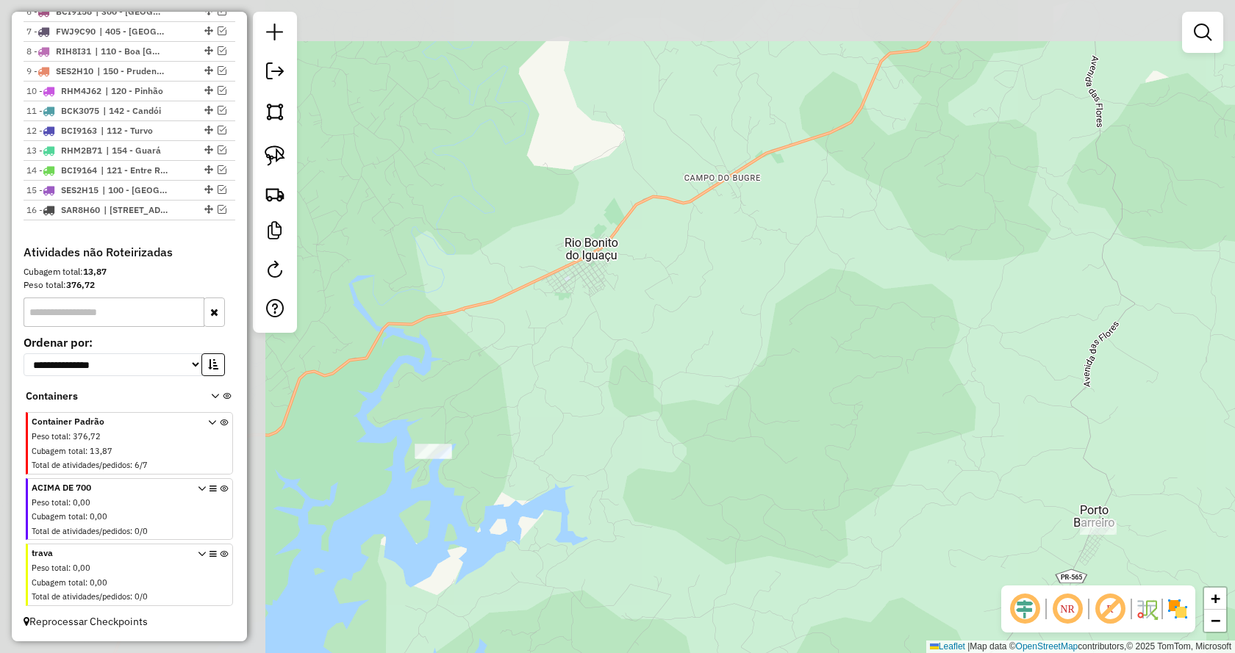
drag, startPoint x: 677, startPoint y: 456, endPoint x: 948, endPoint y: 553, distance: 287.1
click at [948, 553] on div "Janela de atendimento Grade de atendimento Capacidade Transportadoras Veículos …" at bounding box center [617, 326] width 1235 height 653
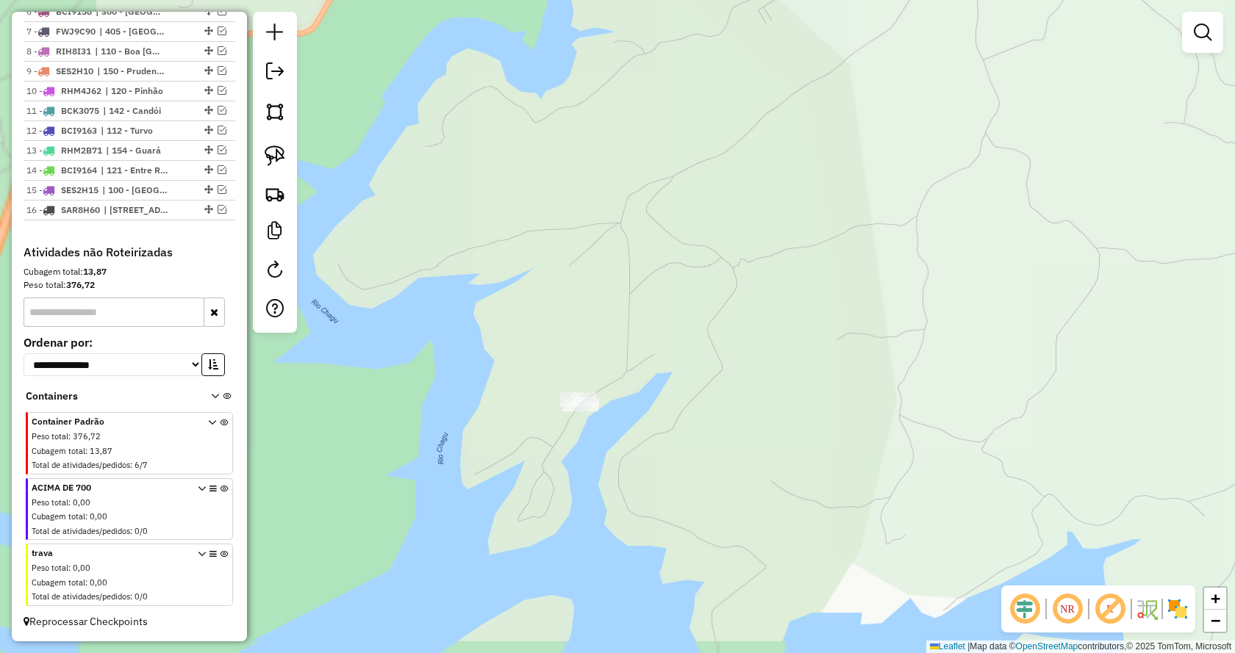
drag, startPoint x: 484, startPoint y: 474, endPoint x: 1037, endPoint y: 451, distance: 554.0
click at [1037, 451] on div "Janela de atendimento Grade de atendimento Capacidade Transportadoras Veículos …" at bounding box center [617, 326] width 1235 height 653
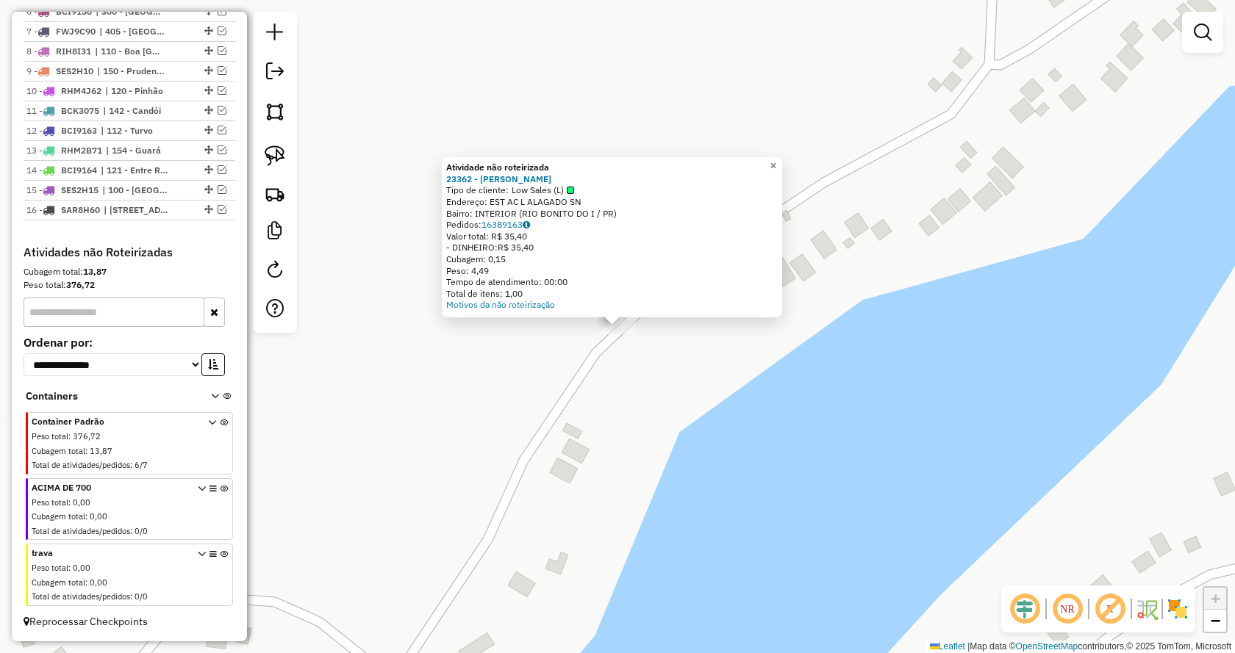
click at [776, 165] on span "×" at bounding box center [773, 166] width 7 height 12
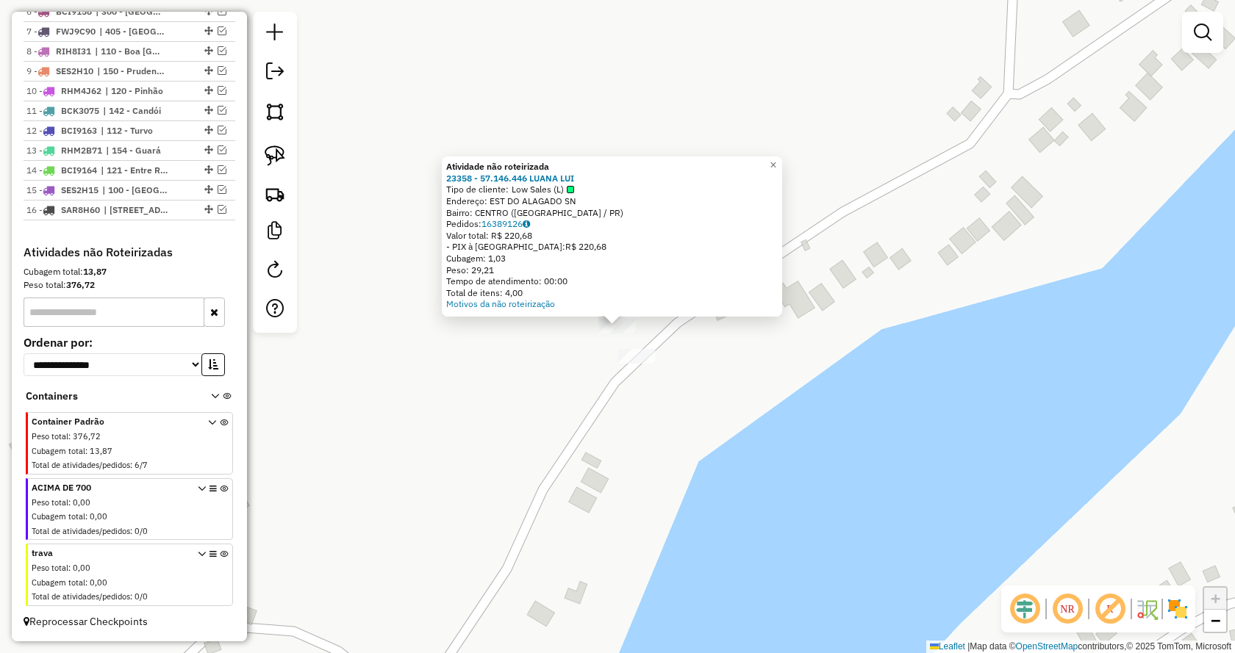
click at [773, 232] on div "Valor total: R$ 220,68" at bounding box center [612, 236] width 332 height 12
click at [776, 161] on span "×" at bounding box center [773, 165] width 7 height 12
